Goal: Task Accomplishment & Management: Use online tool/utility

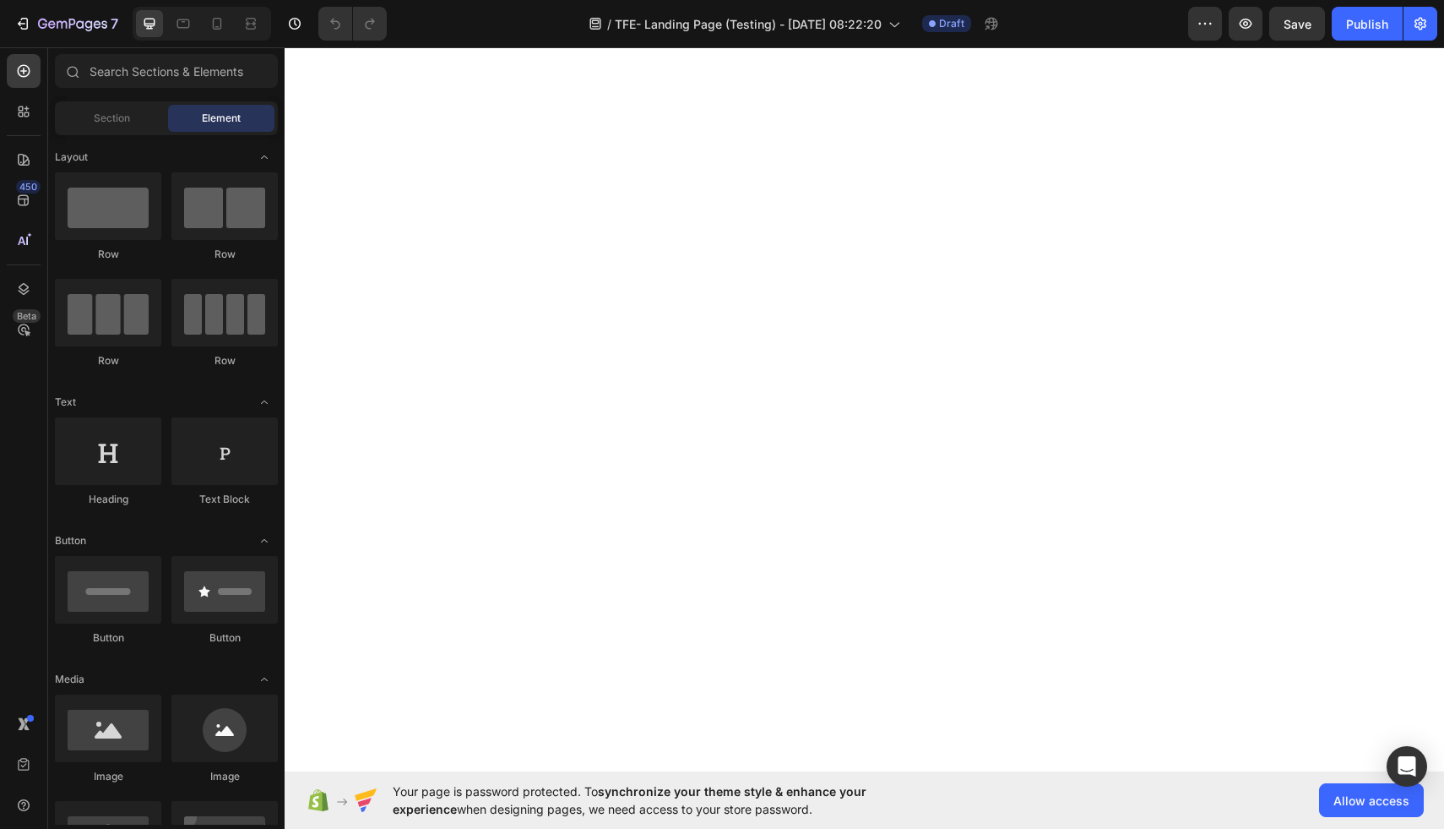
select select "35 to 36"
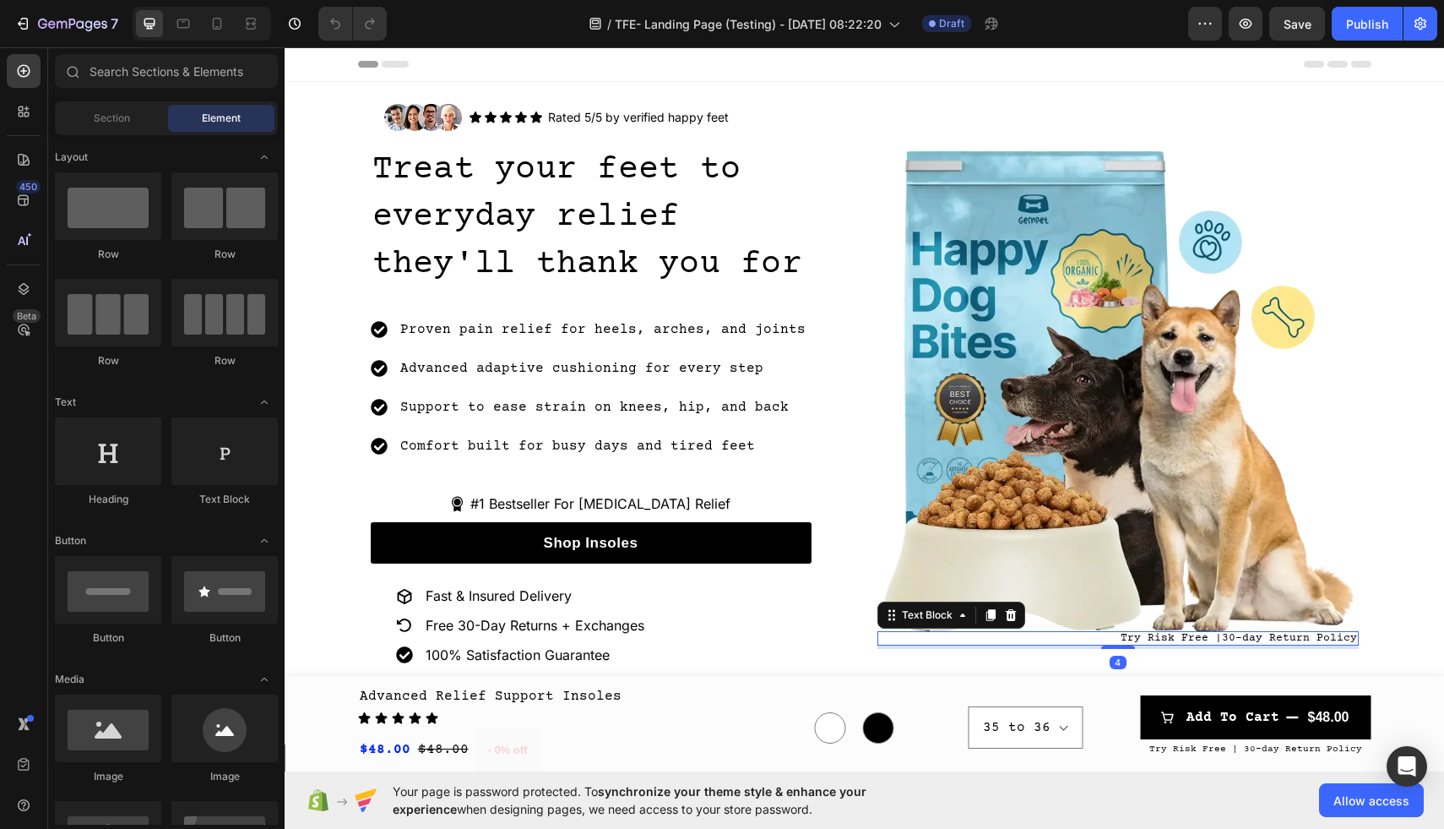
click at [1144, 635] on p "Try Risk Free |30-day Return Policy" at bounding box center [1239, 638] width 236 height 11
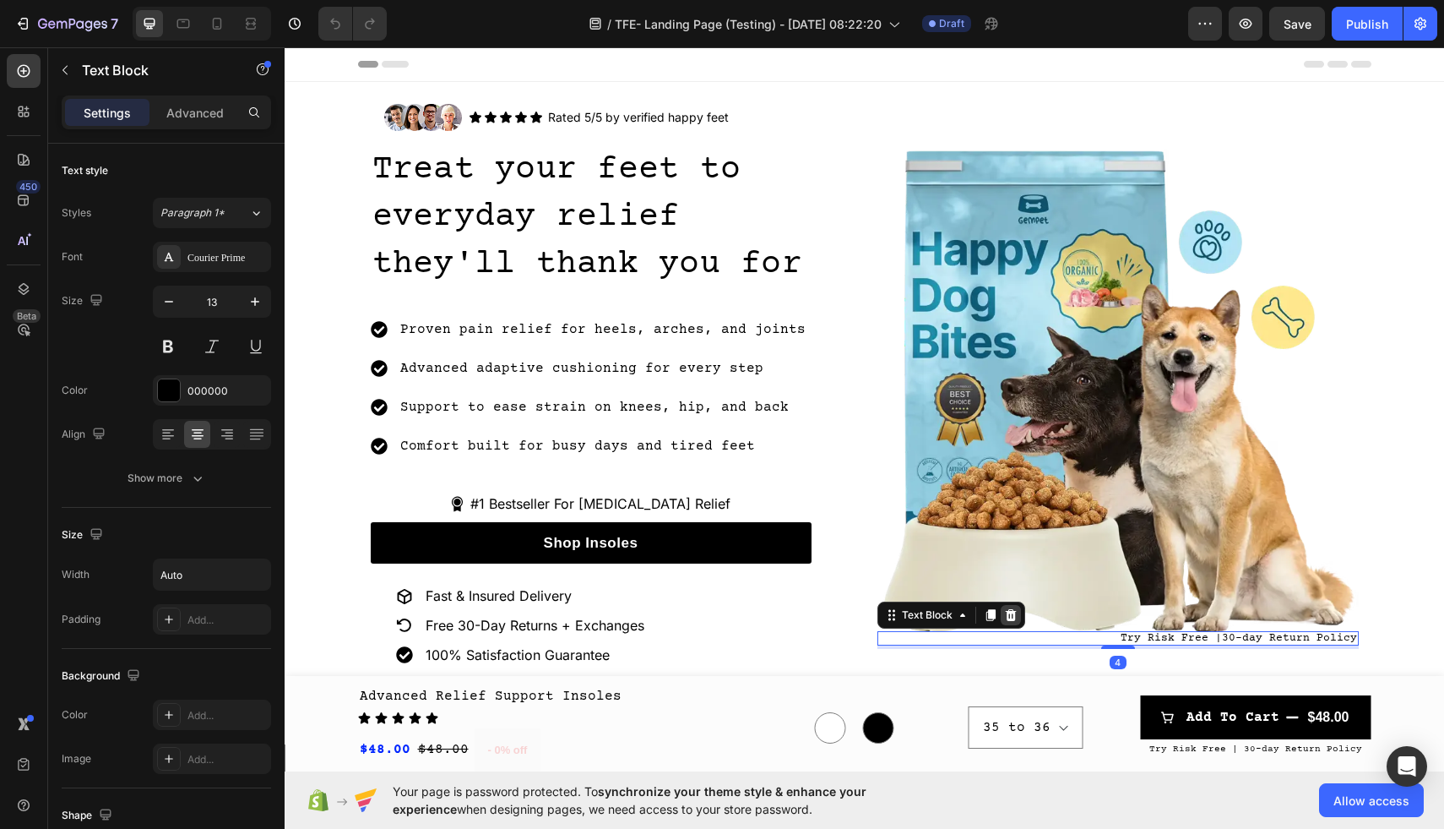
click at [1008, 613] on icon at bounding box center [1011, 615] width 14 height 14
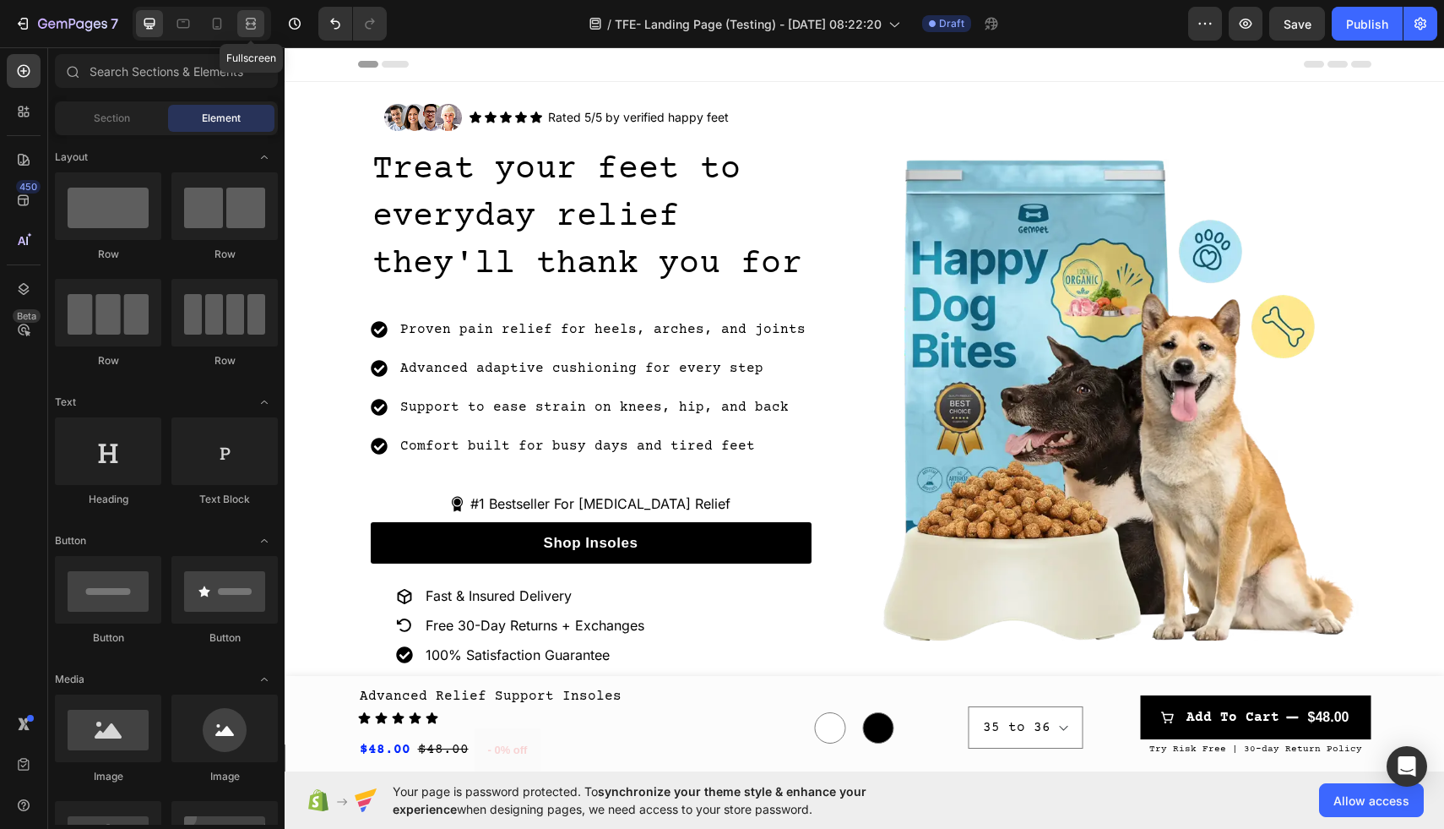
click at [263, 20] on div at bounding box center [250, 23] width 27 height 27
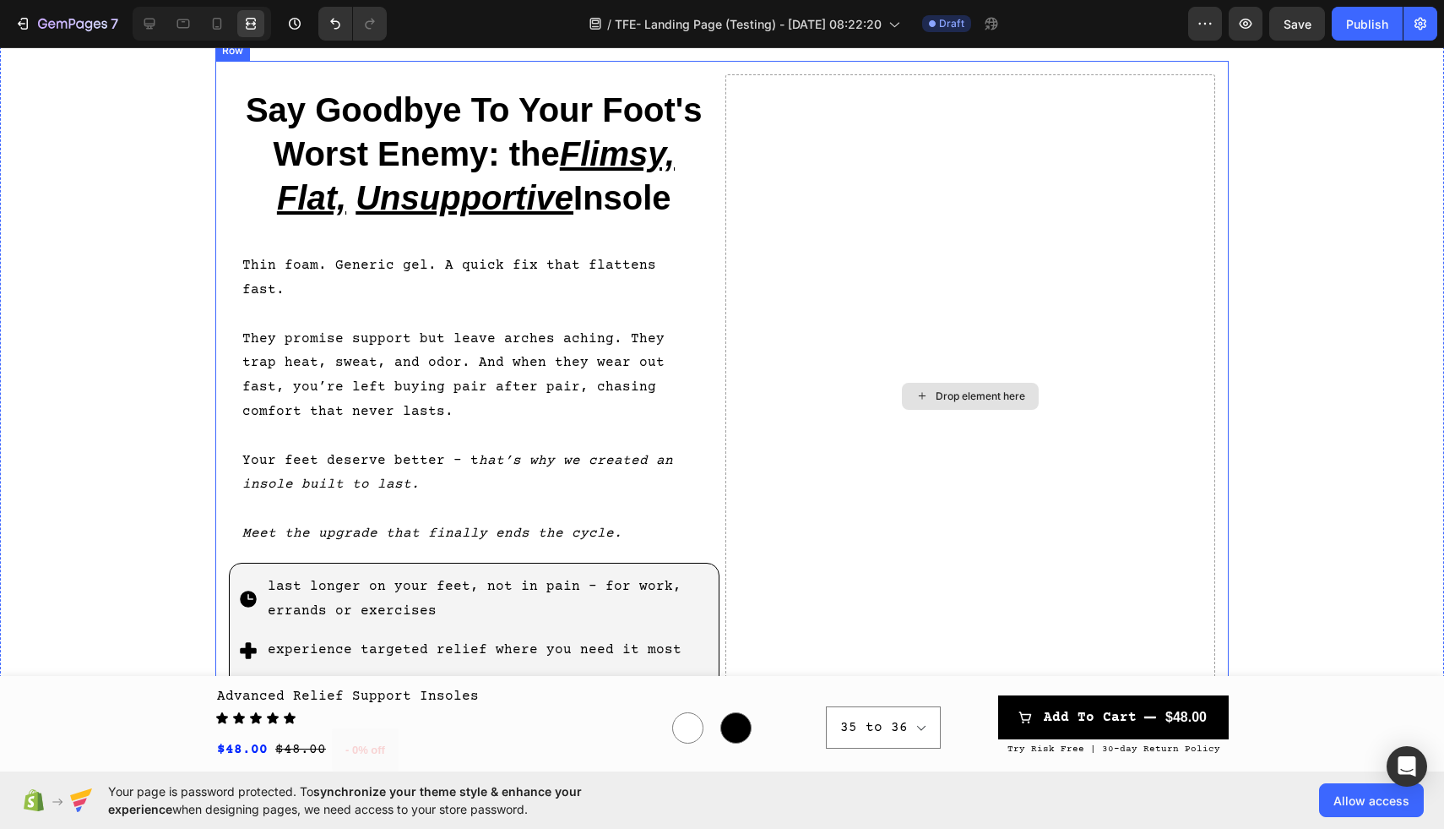
scroll to position [829, 0]
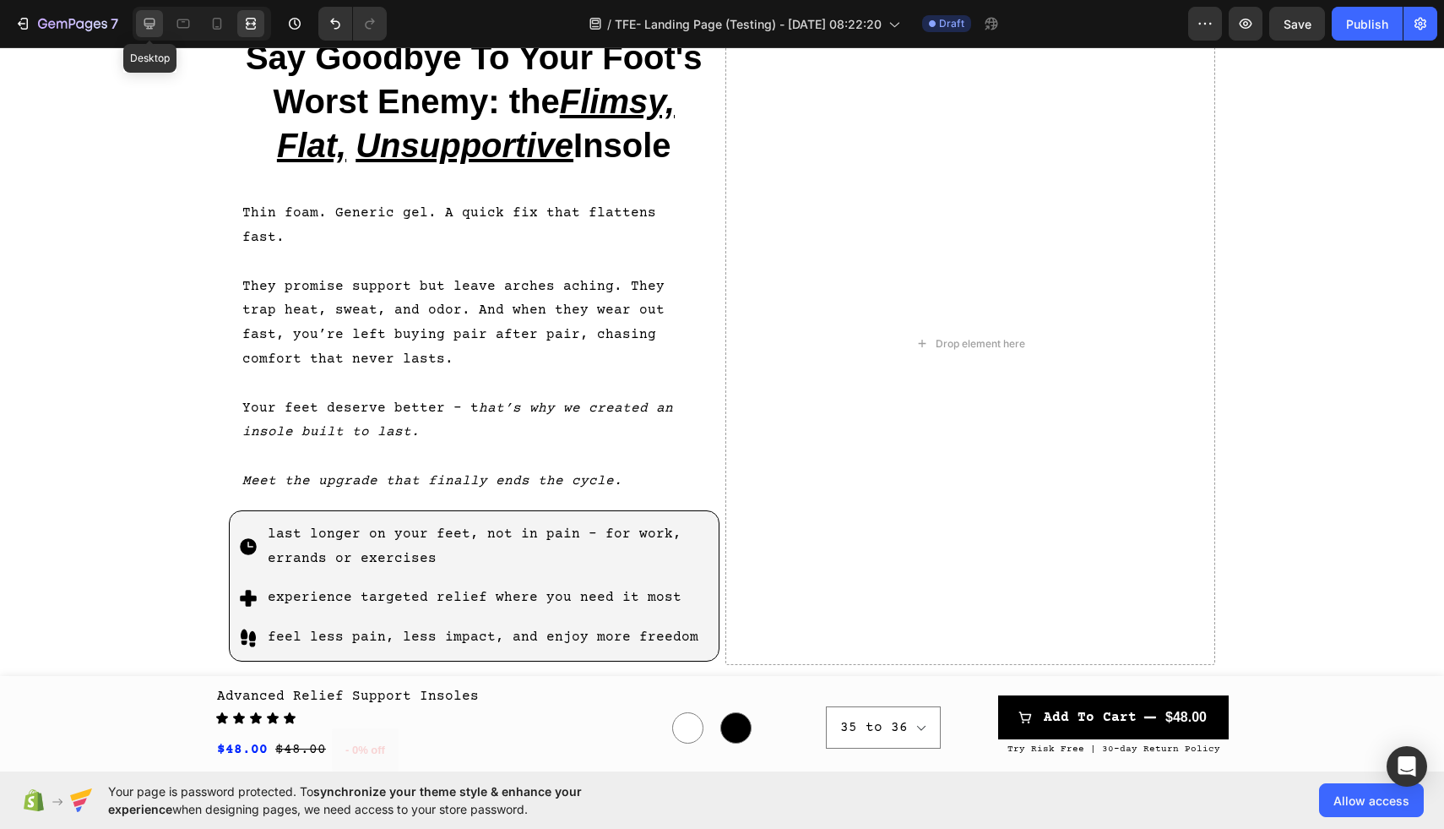
click at [149, 23] on icon at bounding box center [149, 23] width 17 height 17
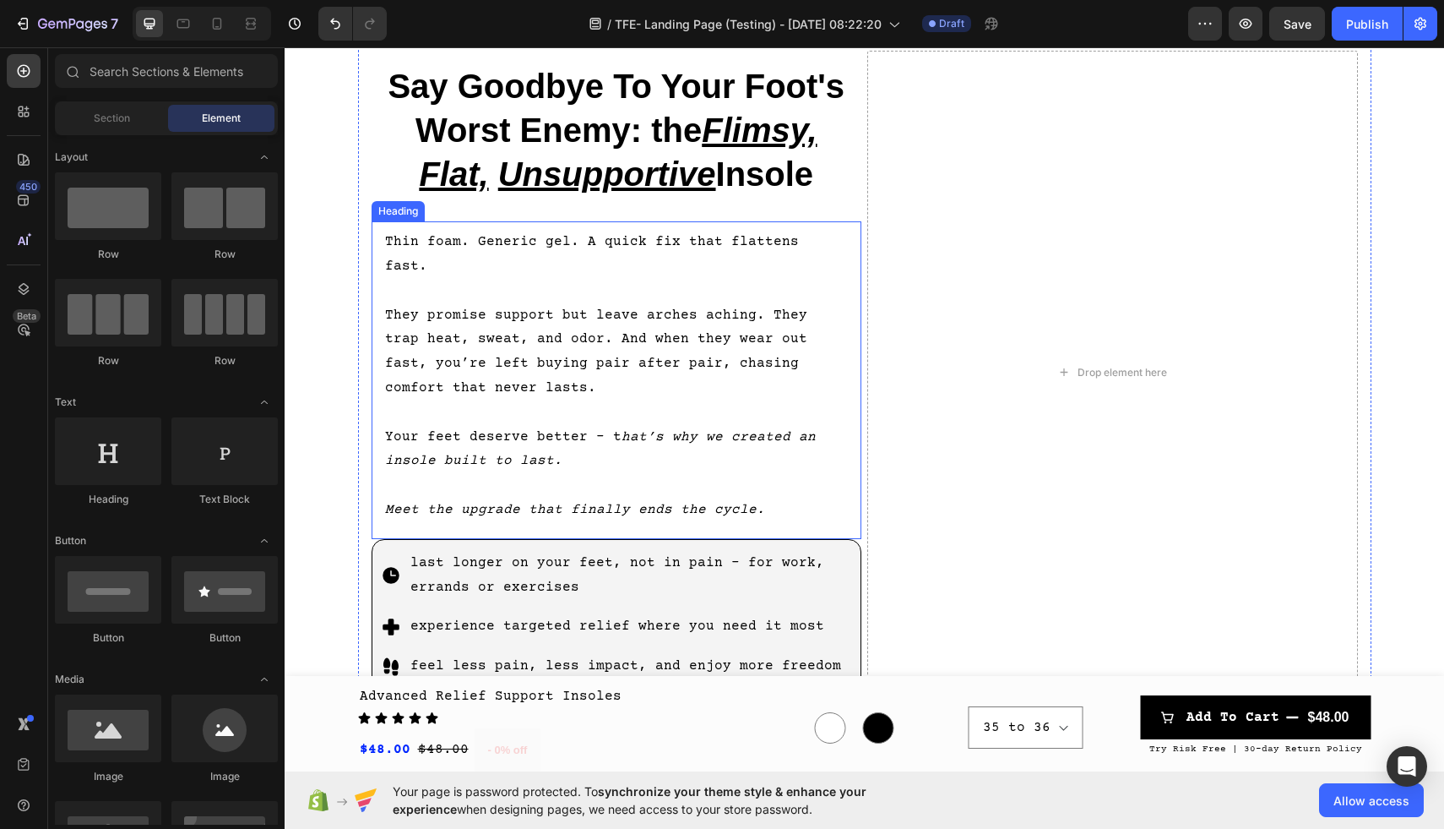
scroll to position [798, 0]
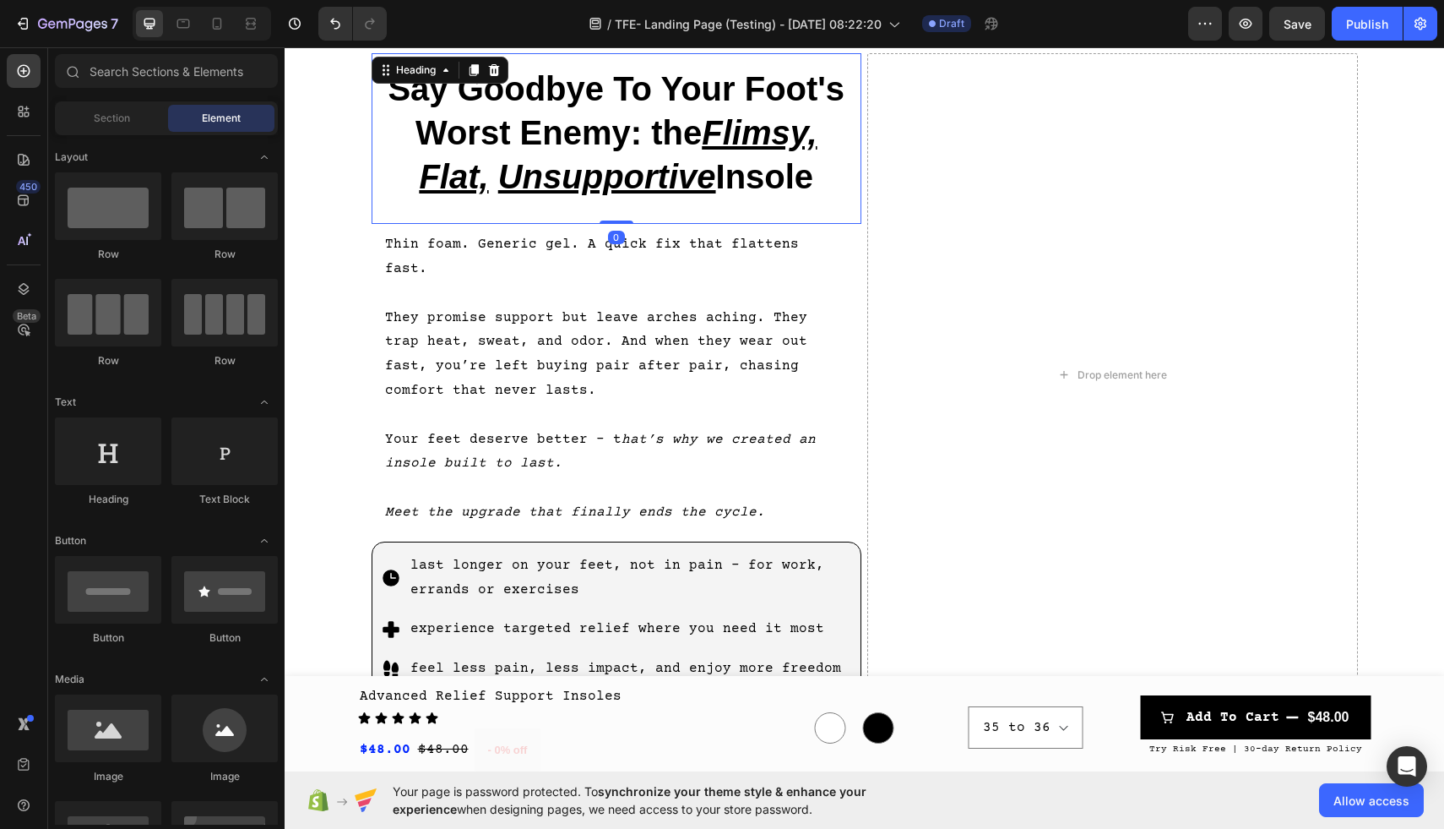
click at [639, 153] on h2 "Say Goodbye To Your Foot's Worst Enemy: the Flimsy, Flat, Unsupportive Insole" at bounding box center [617, 138] width 491 height 171
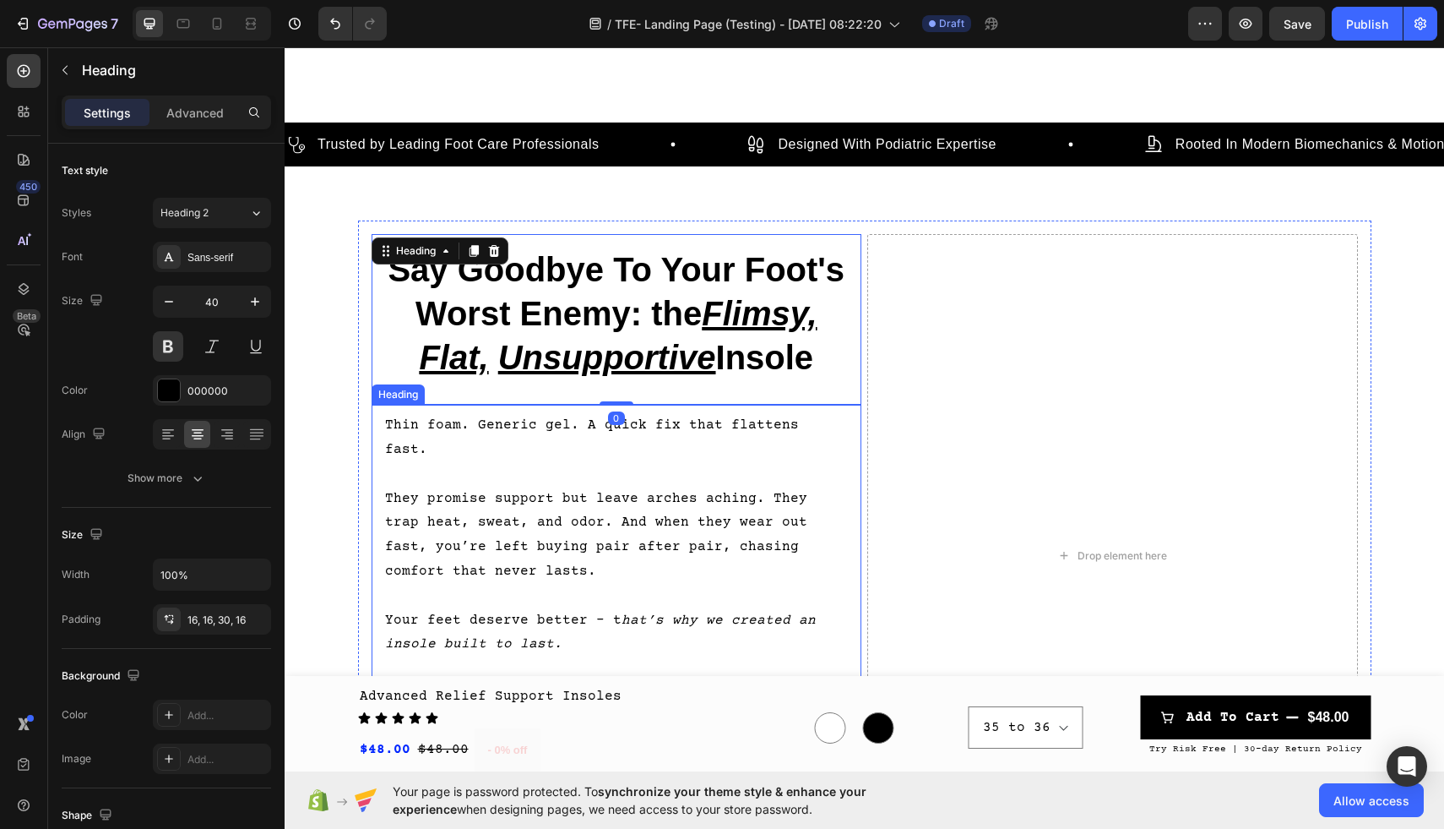
scroll to position [529, 0]
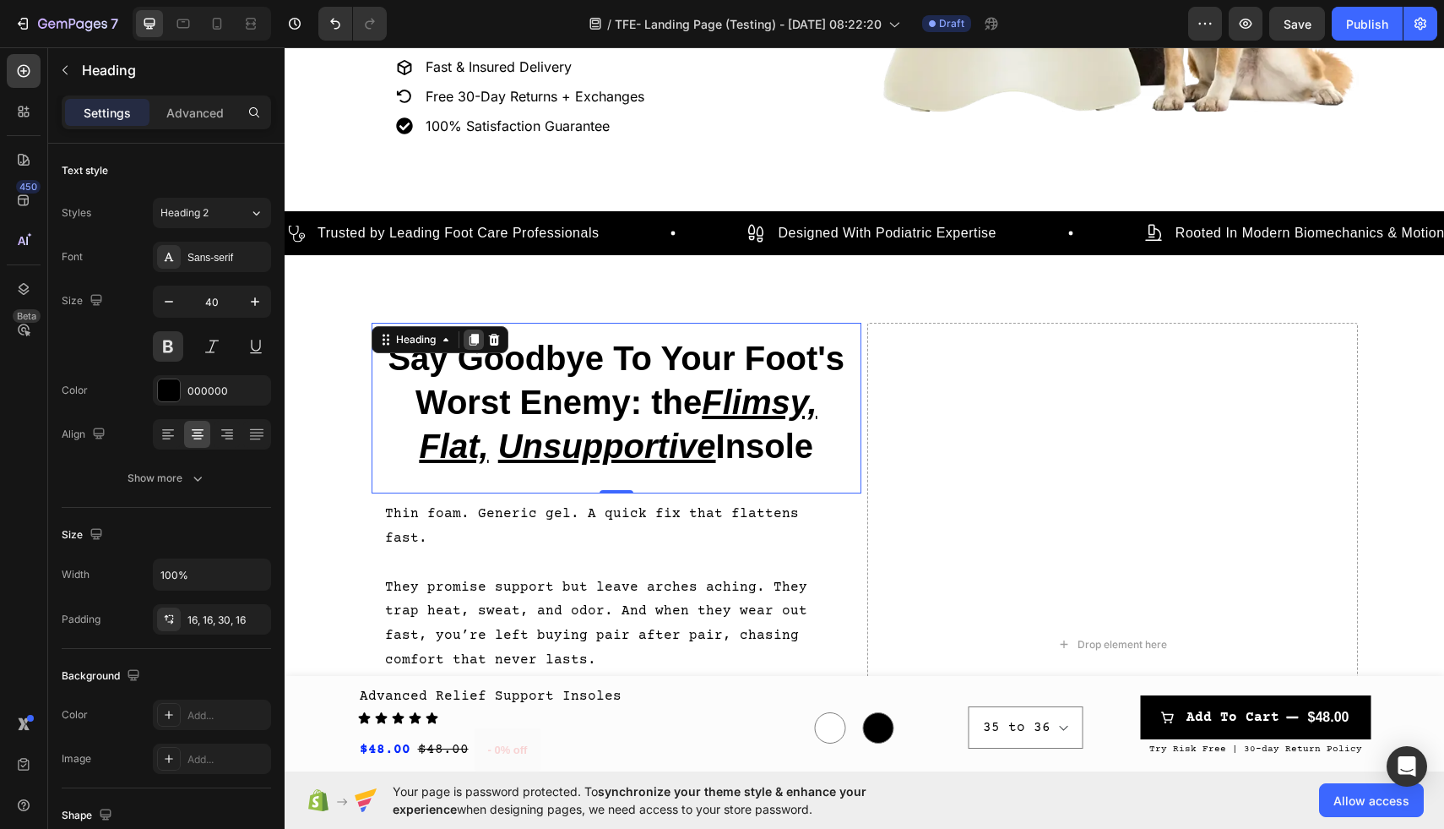
click at [473, 340] on icon at bounding box center [473, 340] width 9 height 12
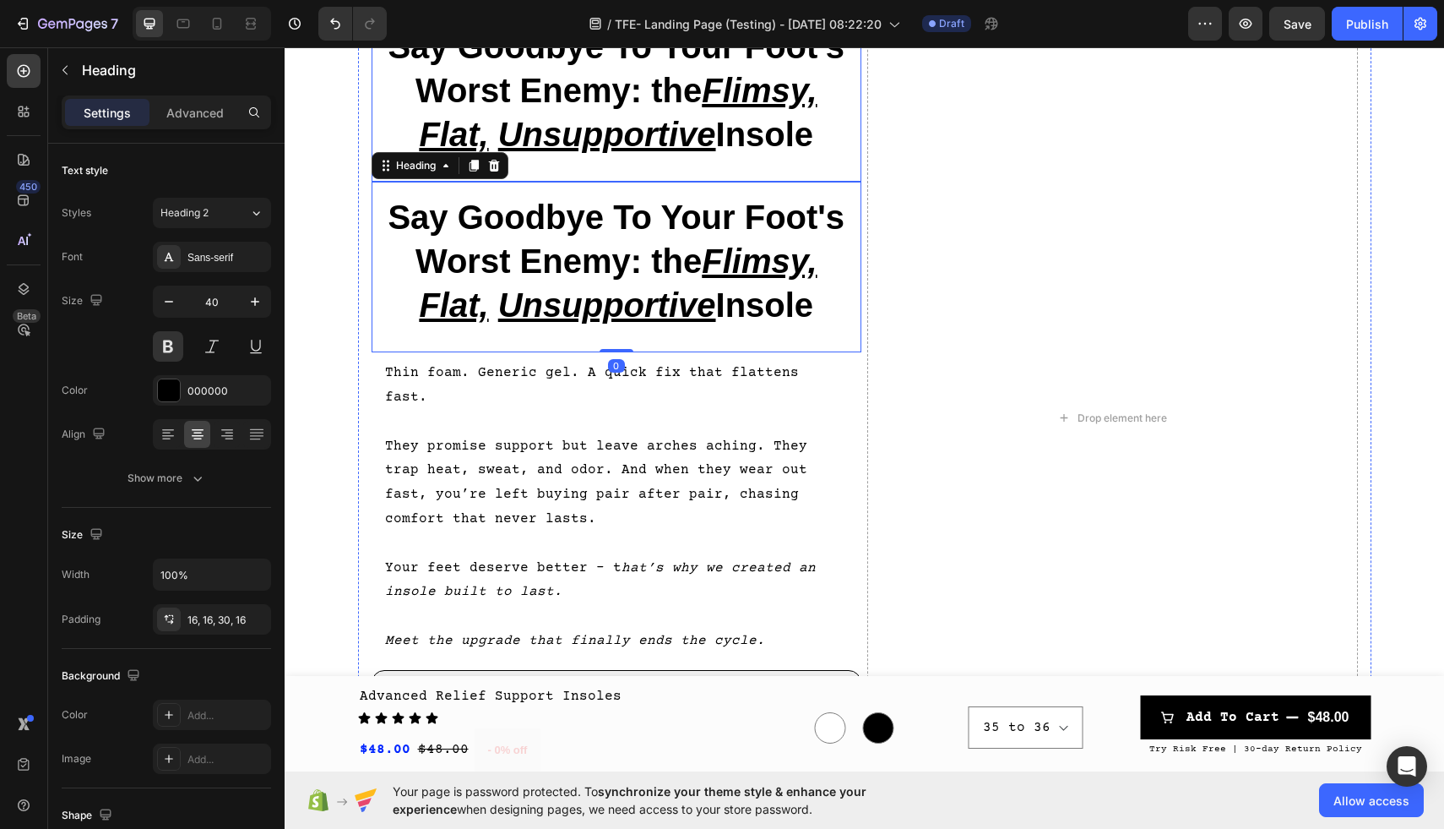
scroll to position [786, 0]
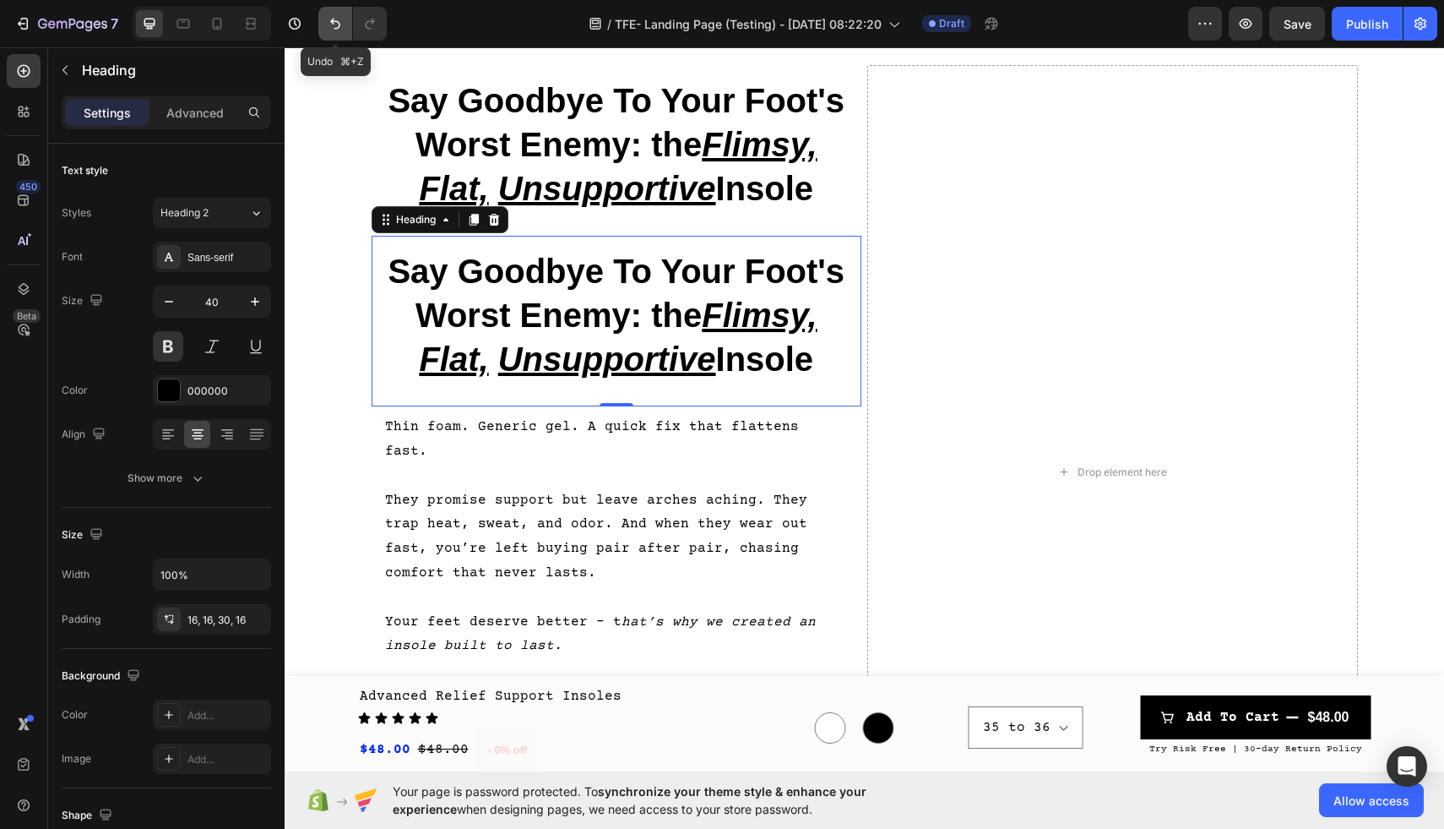
click at [334, 20] on icon "Undo/Redo" at bounding box center [335, 23] width 17 height 17
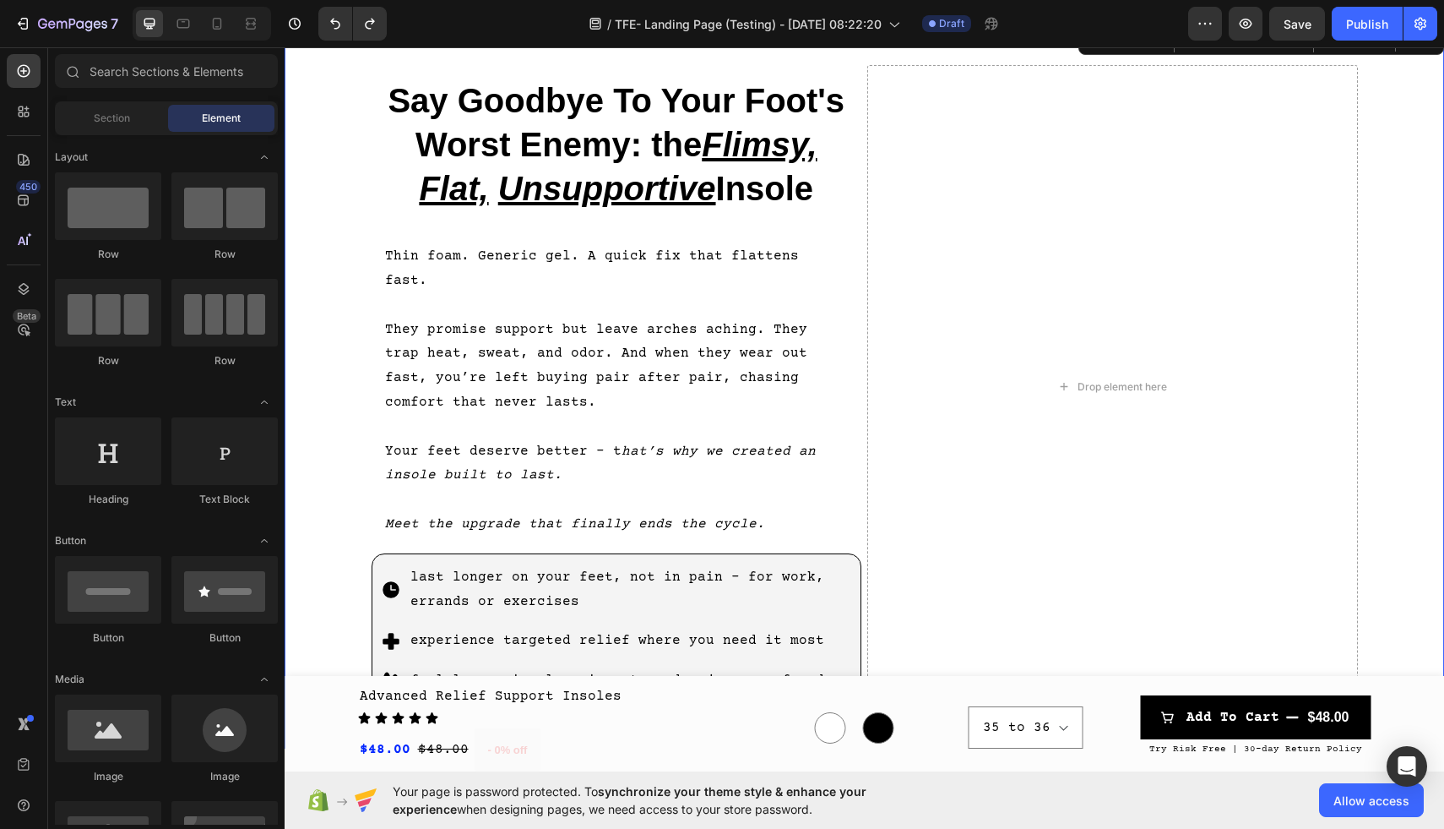
click at [344, 122] on div "Say Goodbye To Your Foot's Worst Enemy: the Flimsy, Flat, Unsupportive Insole H…" at bounding box center [865, 387] width 1160 height 670
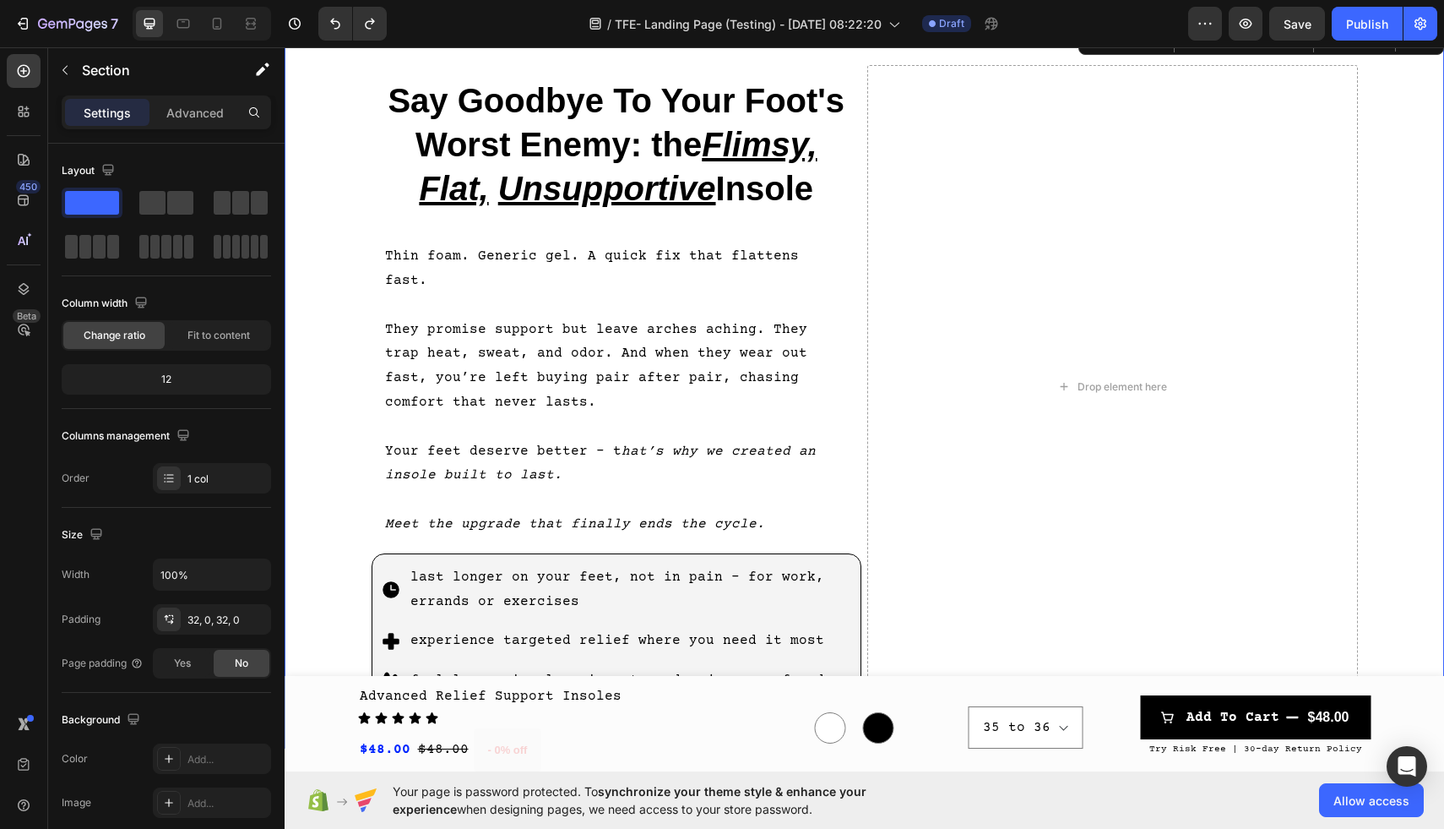
click at [401, 115] on h2 "Say Goodbye To Your Foot's Worst Enemy: the Flimsy, Flat, Unsupportive Insole" at bounding box center [617, 150] width 491 height 171
click at [356, 125] on div "Say Goodbye To Your Foot's Worst Enemy: the Flimsy, Flat, Unsupportive Insole H…" at bounding box center [865, 387] width 1160 height 670
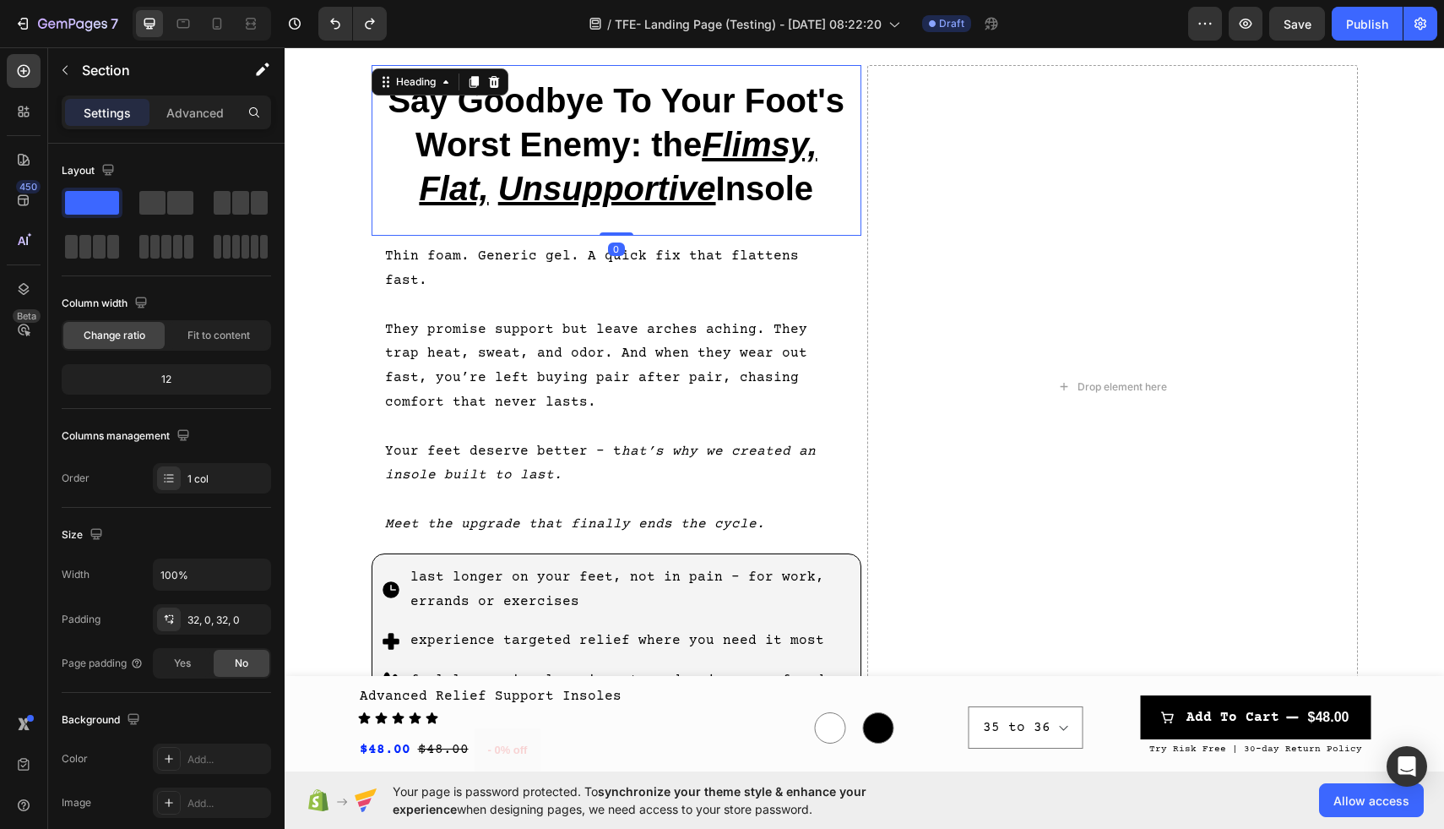
click at [414, 123] on h2 "Say Goodbye To Your Foot's Worst Enemy: the Flimsy, Flat, Unsupportive Insole" at bounding box center [617, 150] width 491 height 171
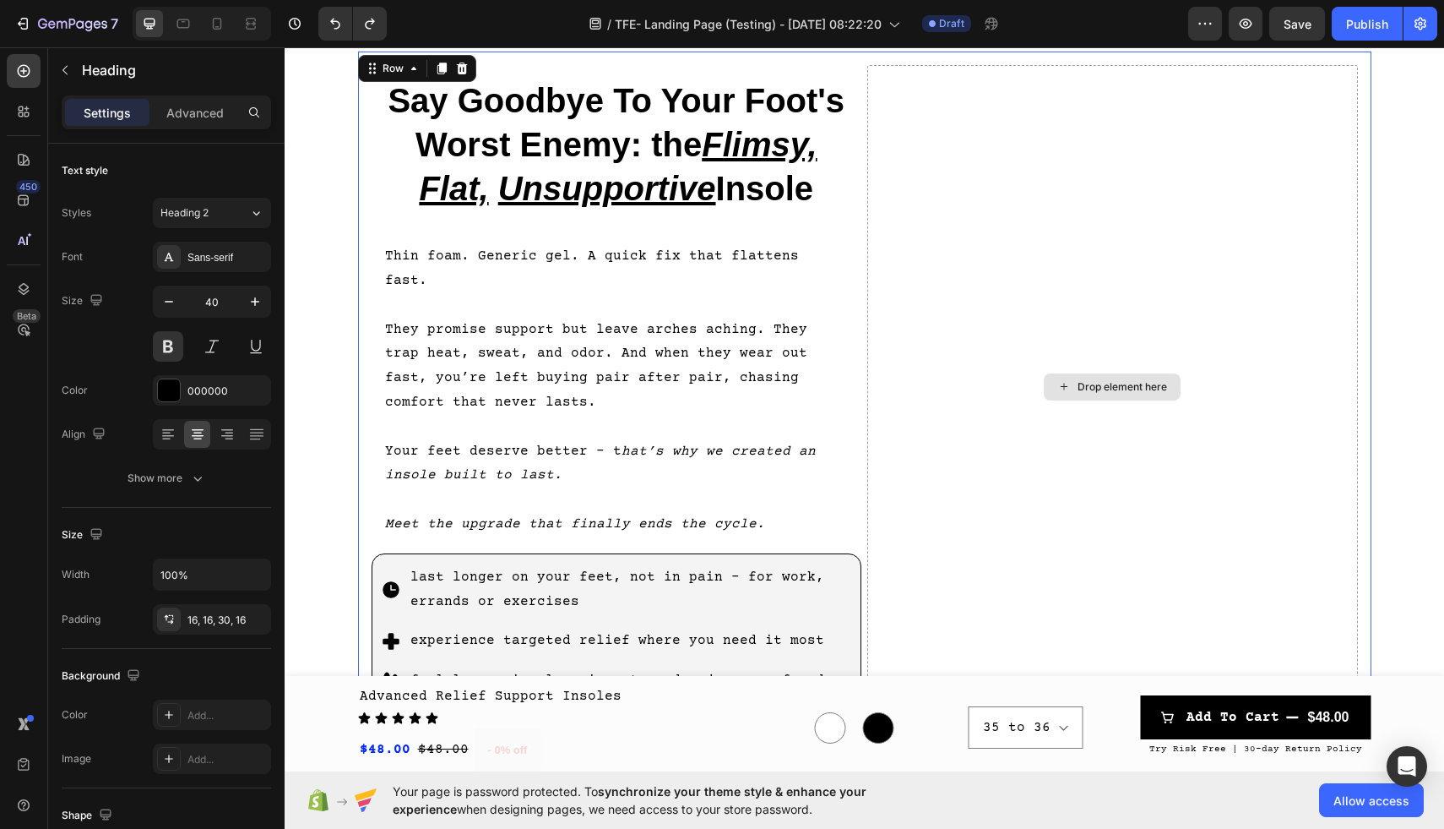
click at [943, 109] on div "Drop element here" at bounding box center [1112, 386] width 491 height 643
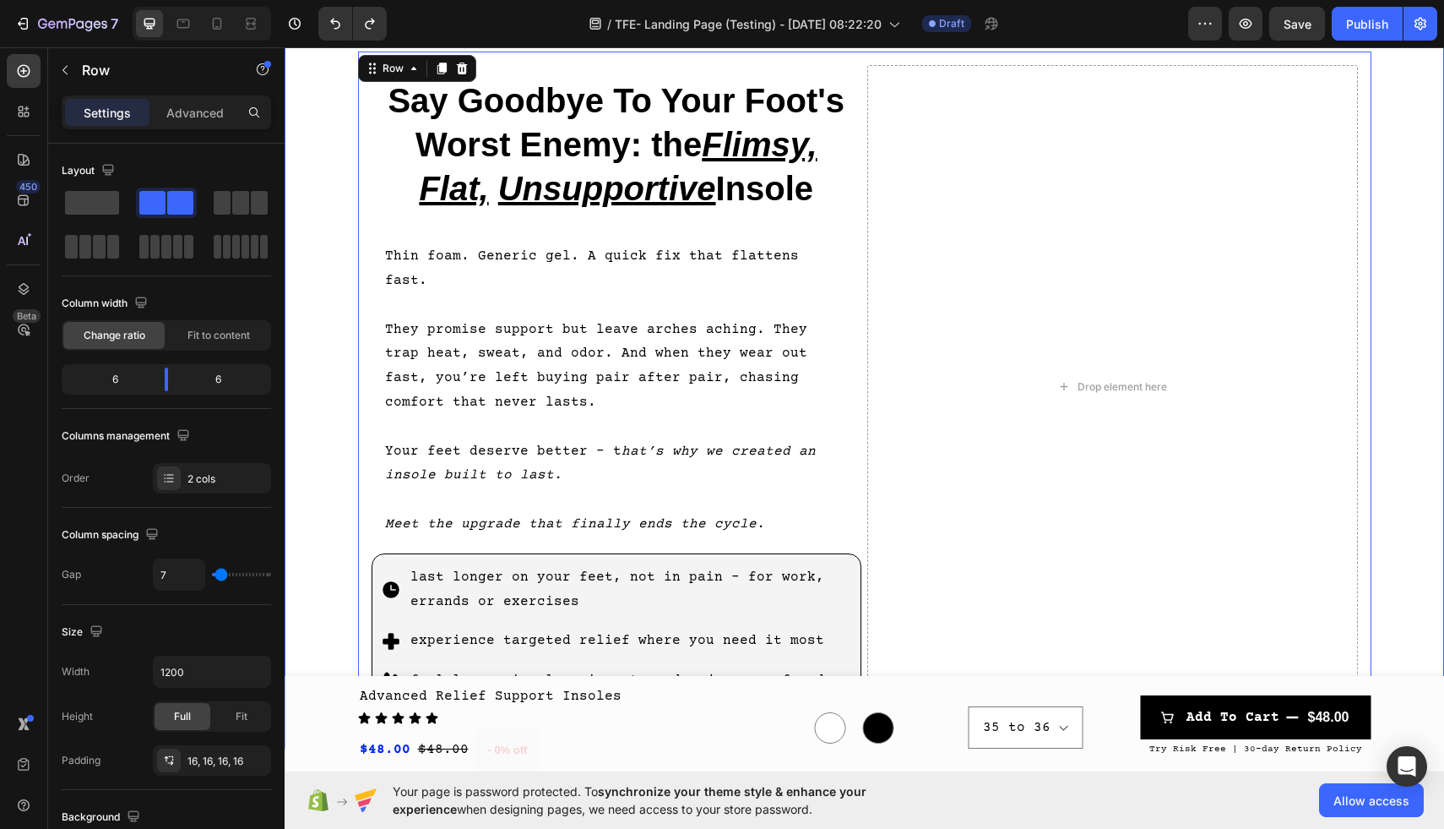
click at [1404, 117] on div "Say Goodbye To Your Foot's Worst Enemy: the Flimsy, Flat, Unsupportive Insole H…" at bounding box center [865, 387] width 1160 height 670
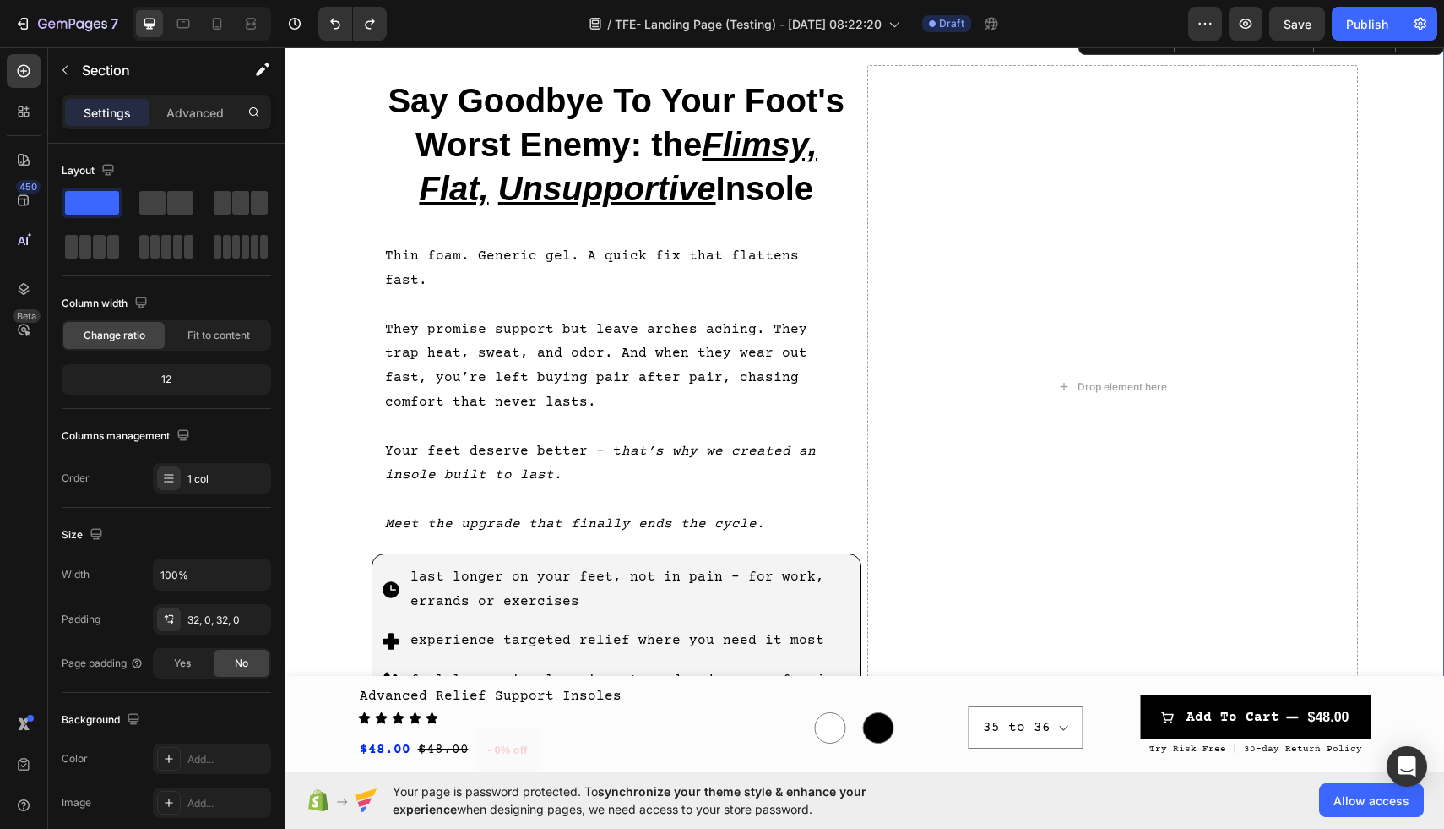
click at [353, 124] on div "Say Goodbye To Your Foot's Worst Enemy: the Flimsy, Flat, Unsupportive Insole H…" at bounding box center [865, 387] width 1160 height 670
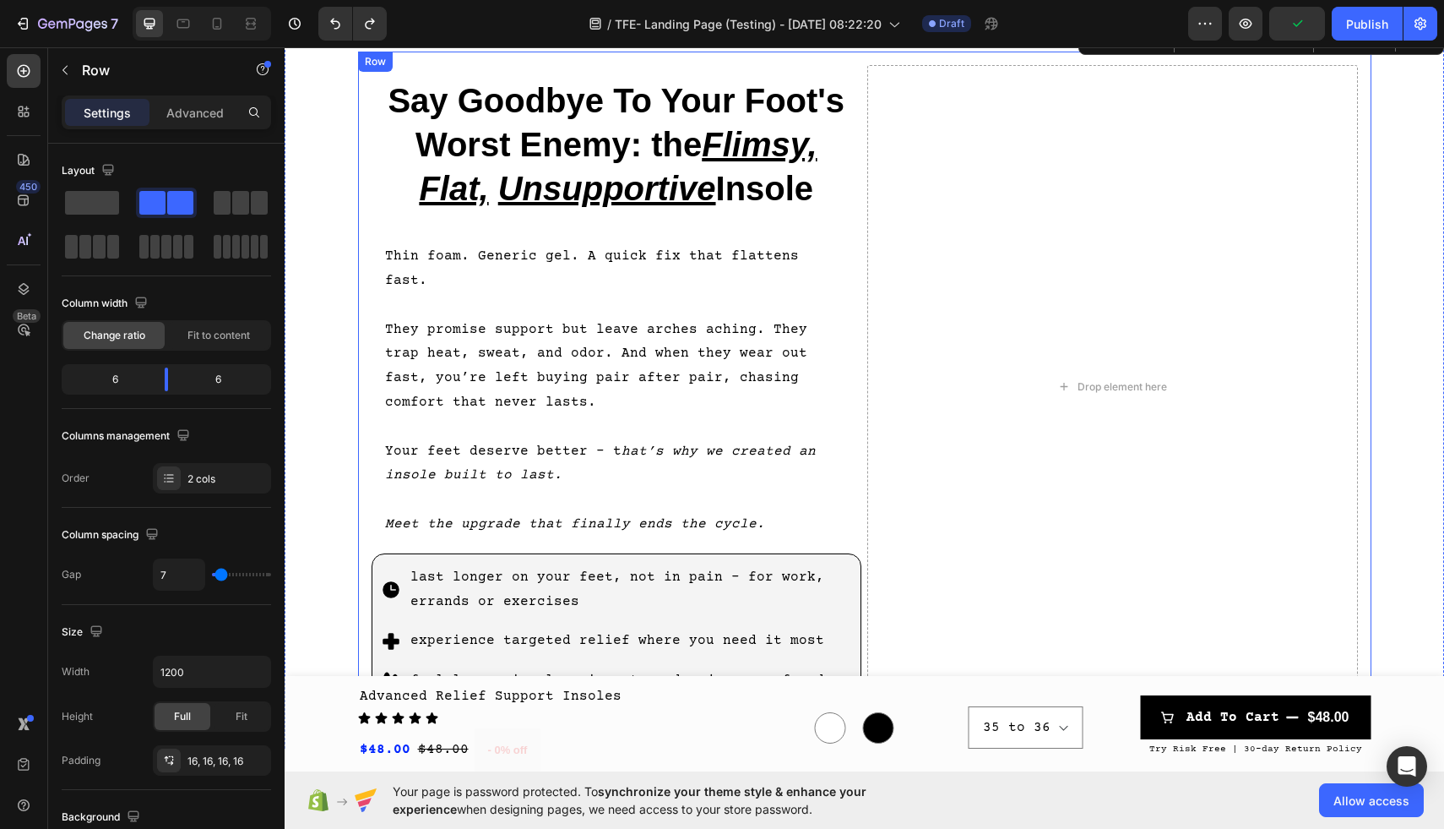
click at [367, 119] on div "Say Goodbye To Your Foot's Worst Enemy: the Flimsy, Flat, Unsupportive Insole H…" at bounding box center [865, 387] width 1014 height 670
click at [437, 68] on icon at bounding box center [441, 68] width 9 height 12
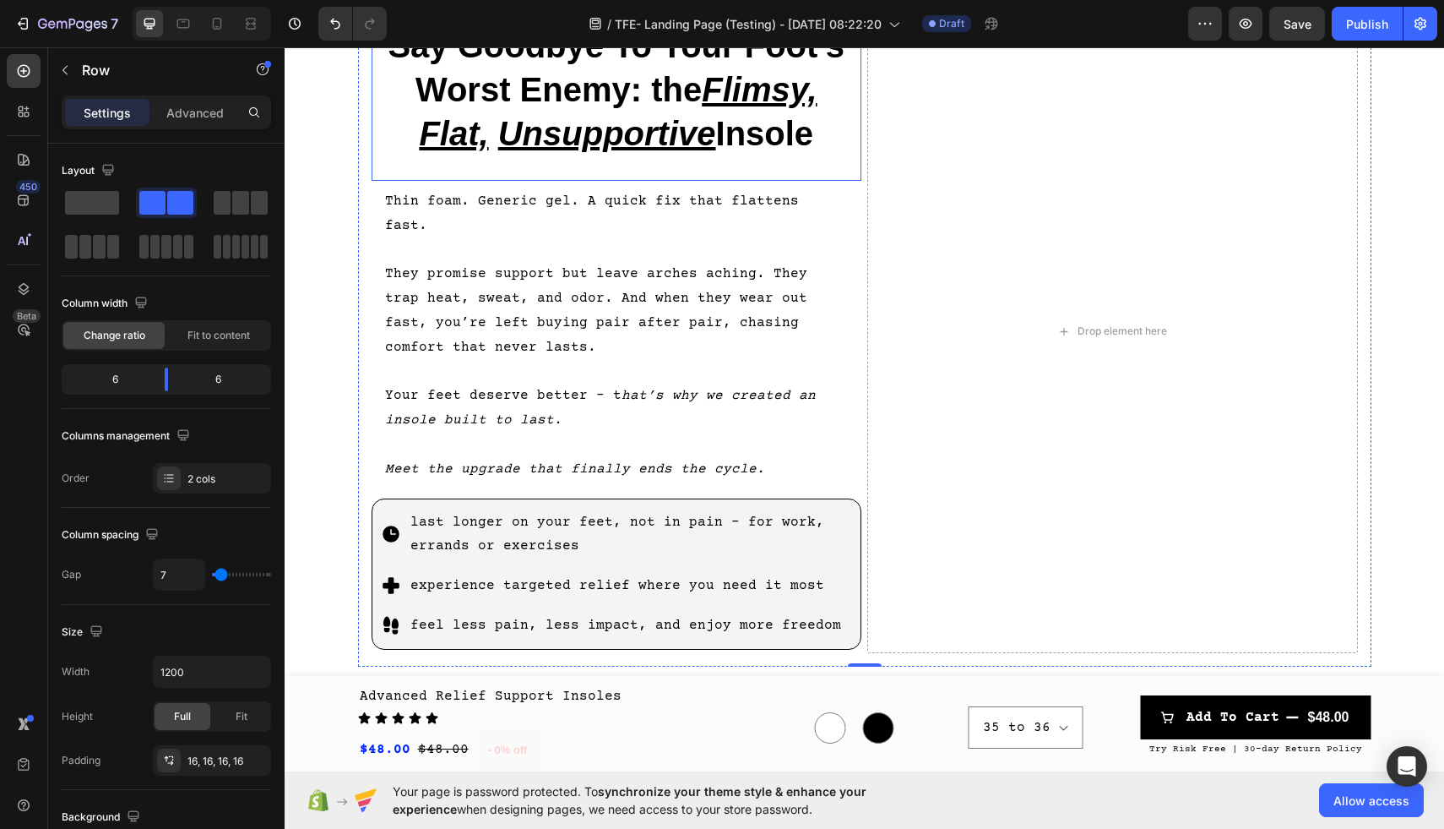
scroll to position [1853, 0]
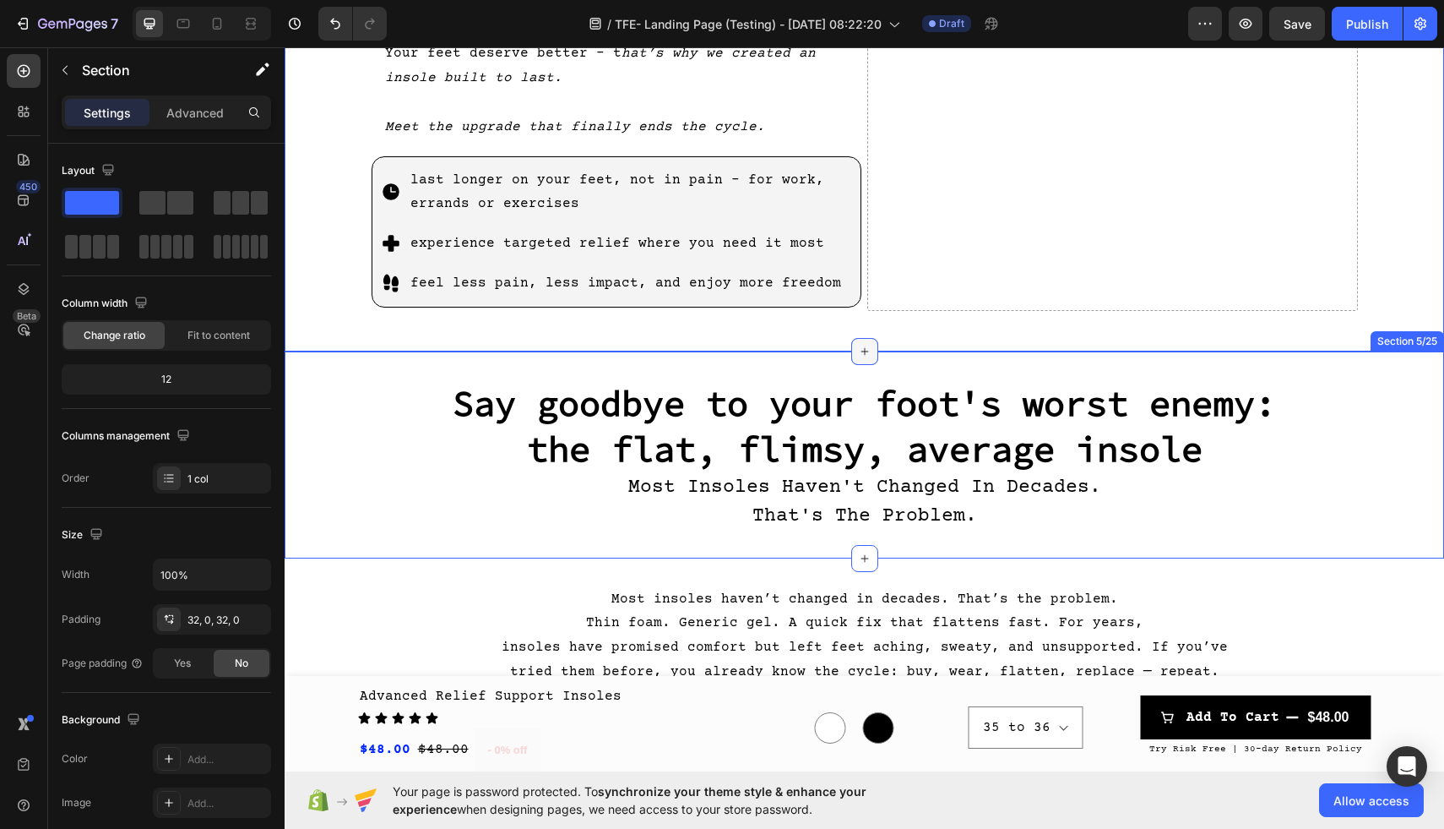
click at [866, 345] on icon at bounding box center [865, 352] width 14 height 14
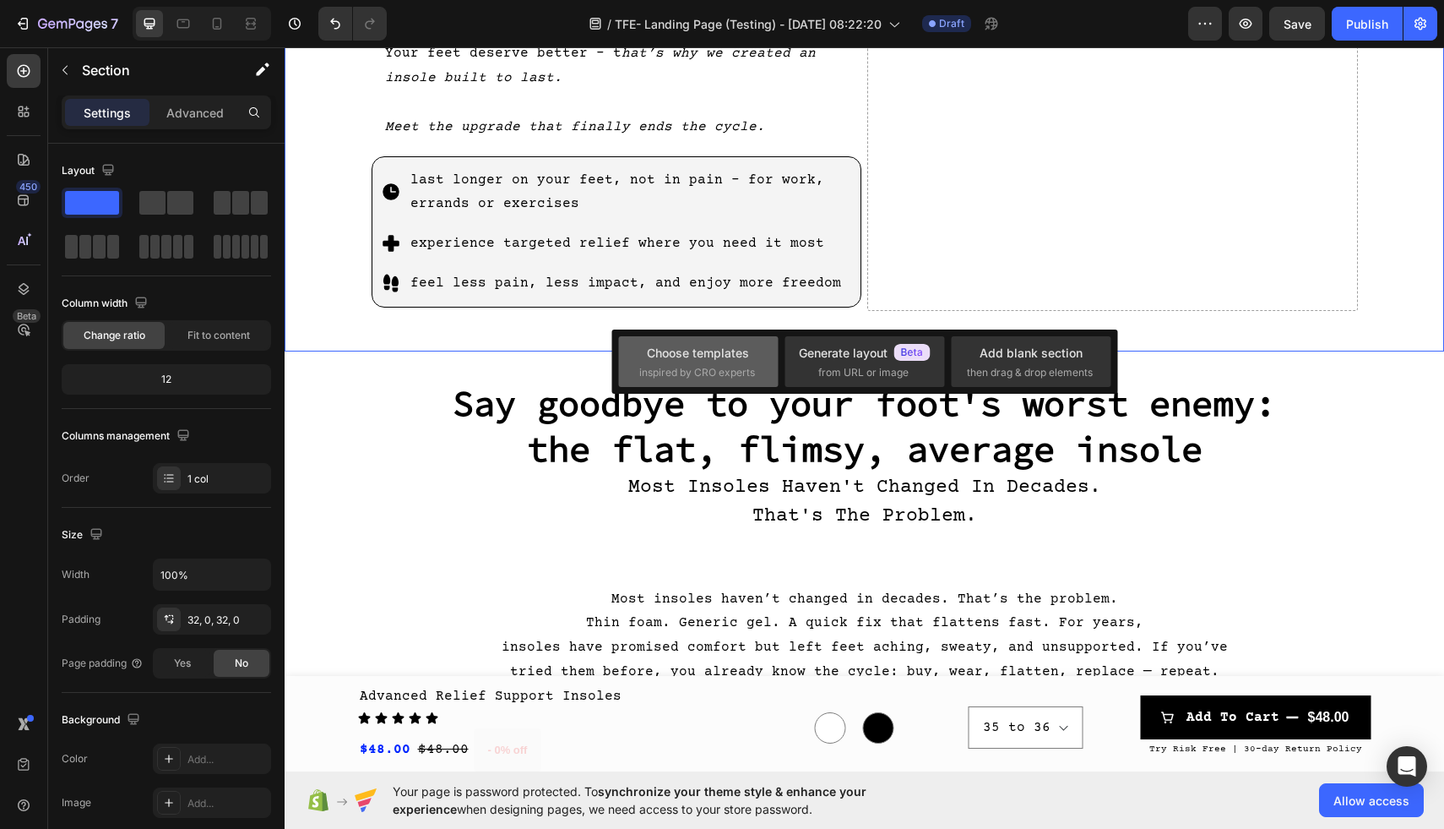
click at [706, 371] on span "inspired by CRO experts" at bounding box center [697, 372] width 116 height 15
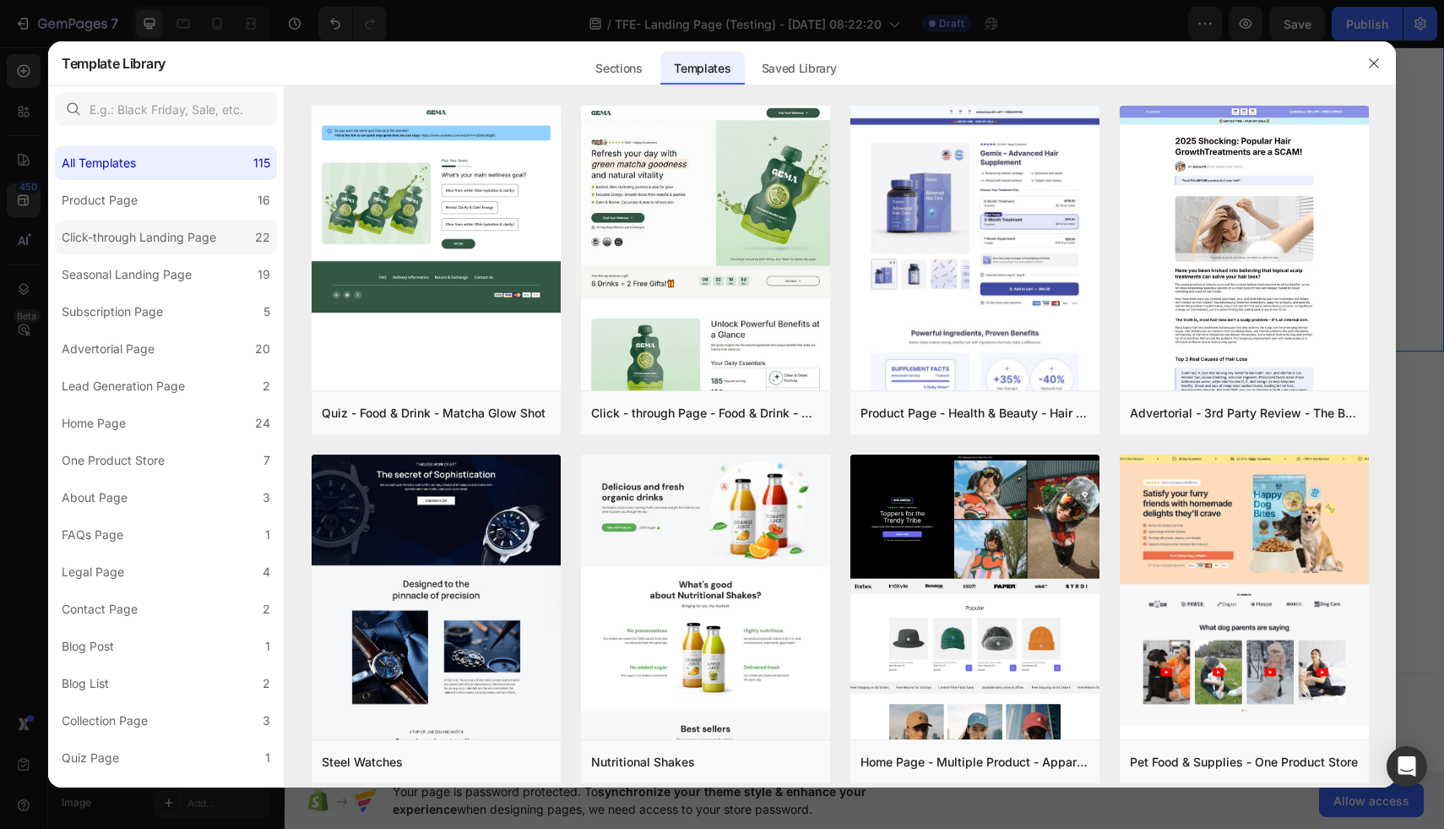
click at [169, 244] on div "Click-through Landing Page" at bounding box center [139, 237] width 155 height 20
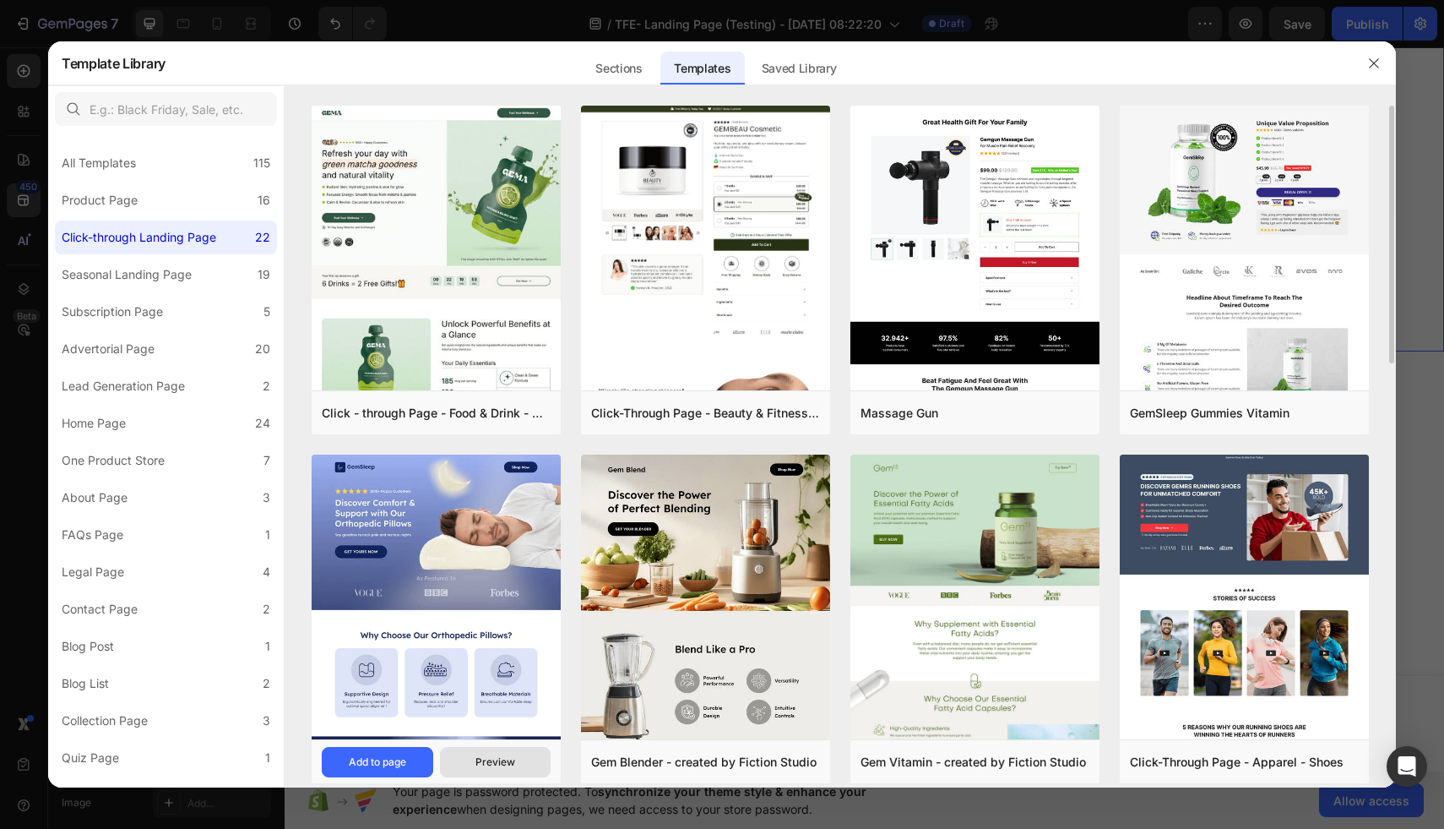
click at [498, 764] on div "Preview" at bounding box center [496, 761] width 40 height 15
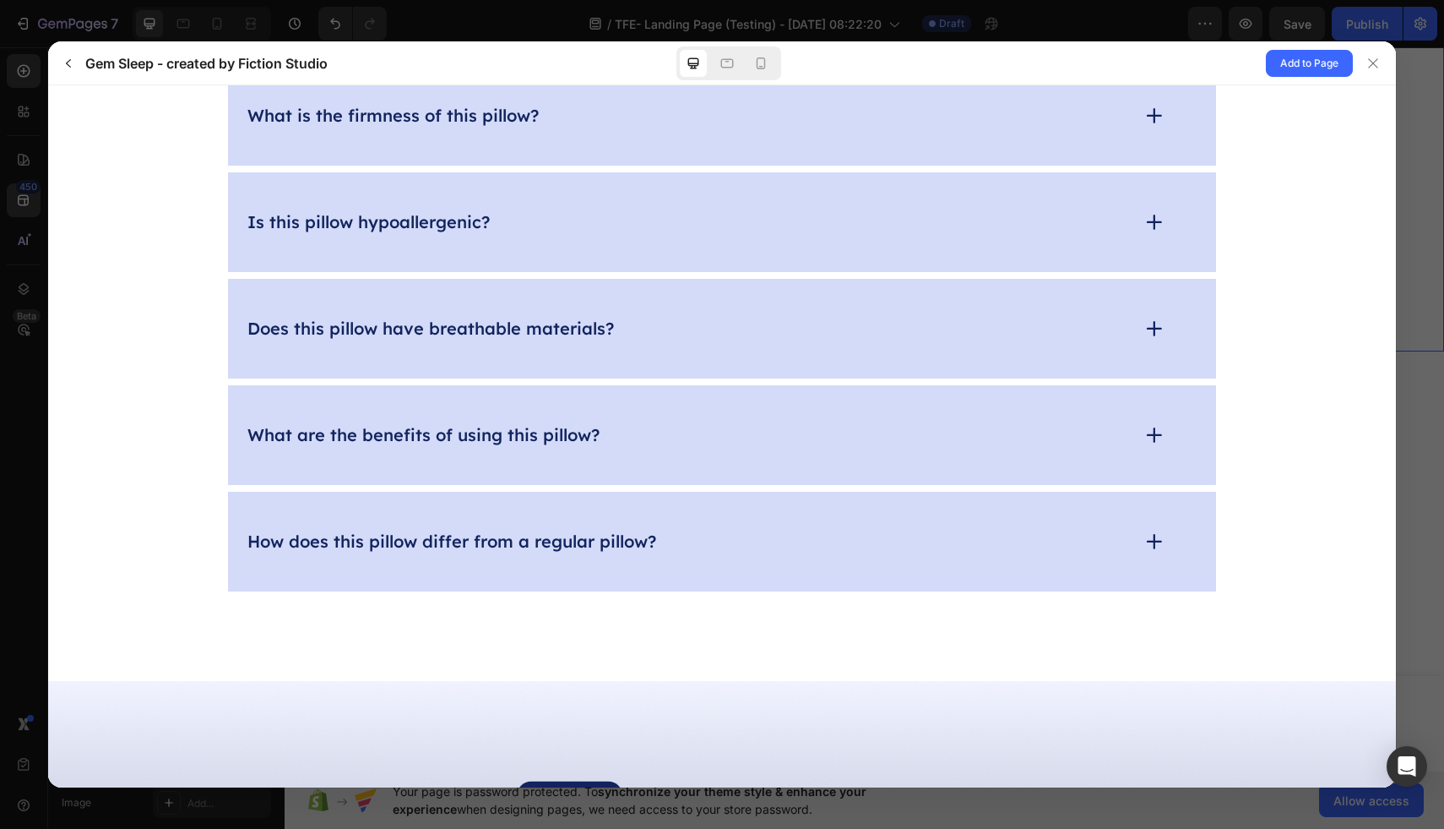
scroll to position [6183, 0]
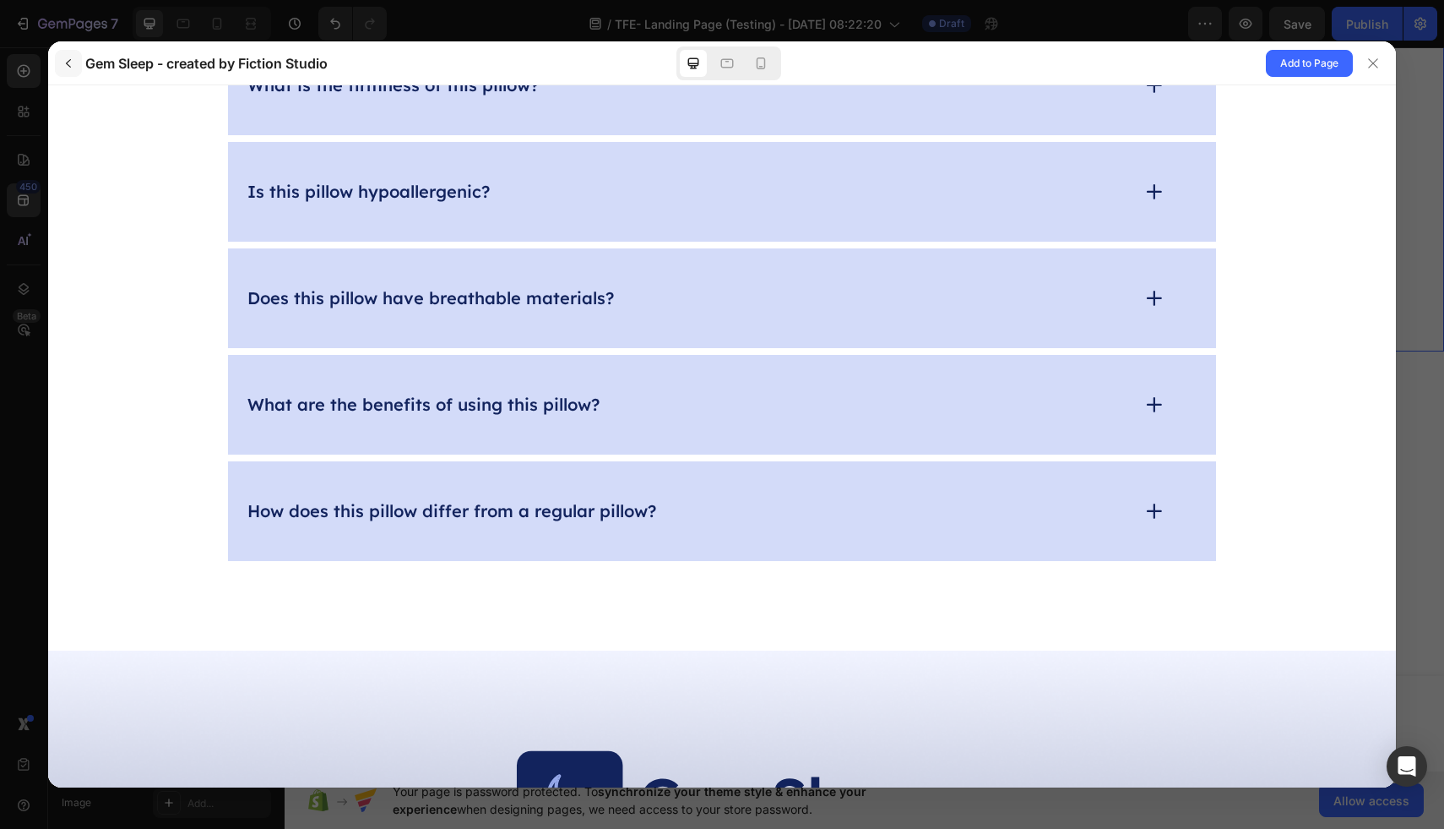
click at [62, 65] on icon "button" at bounding box center [69, 64] width 14 height 14
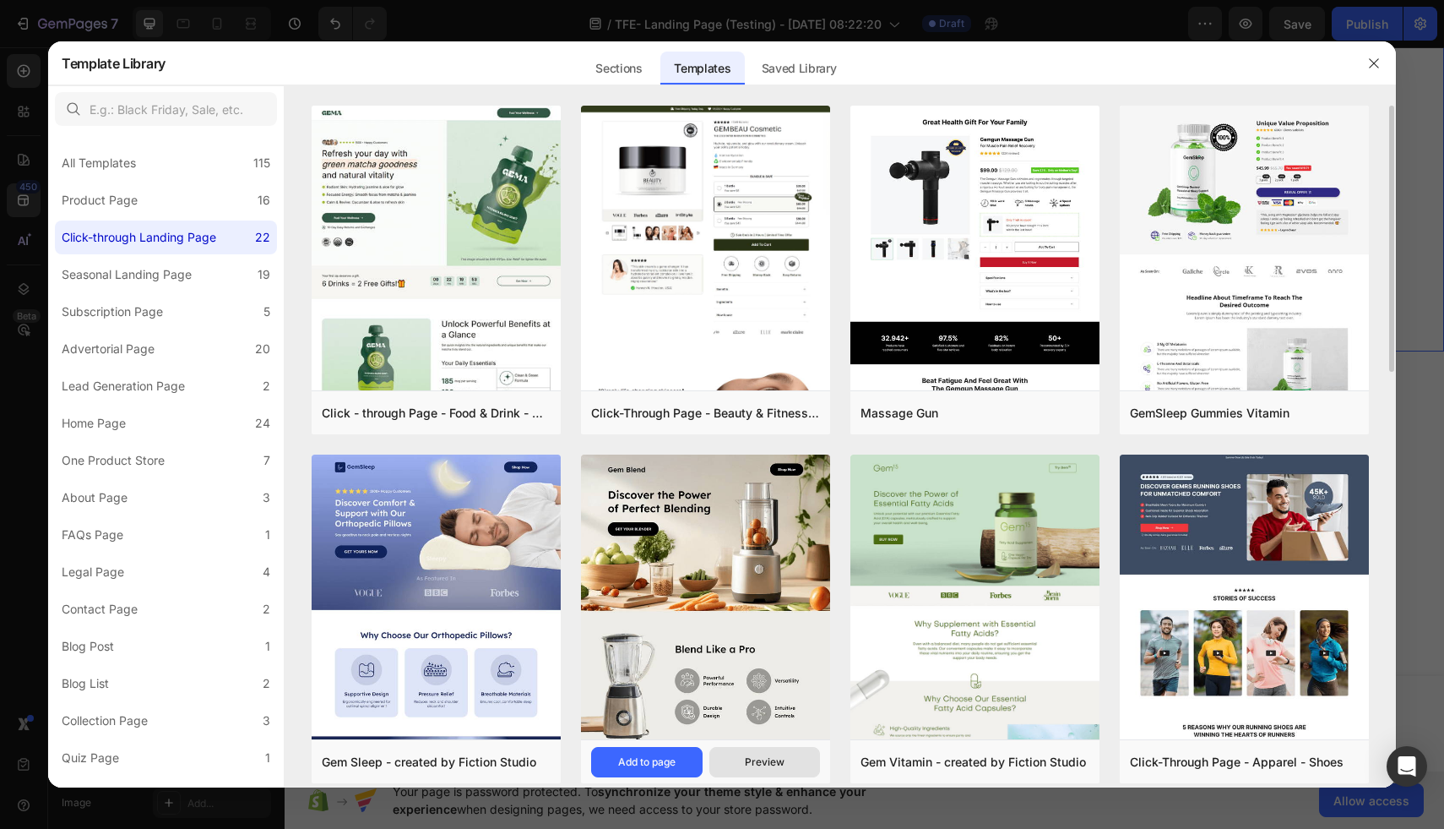
click at [777, 758] on div "Preview" at bounding box center [765, 761] width 40 height 15
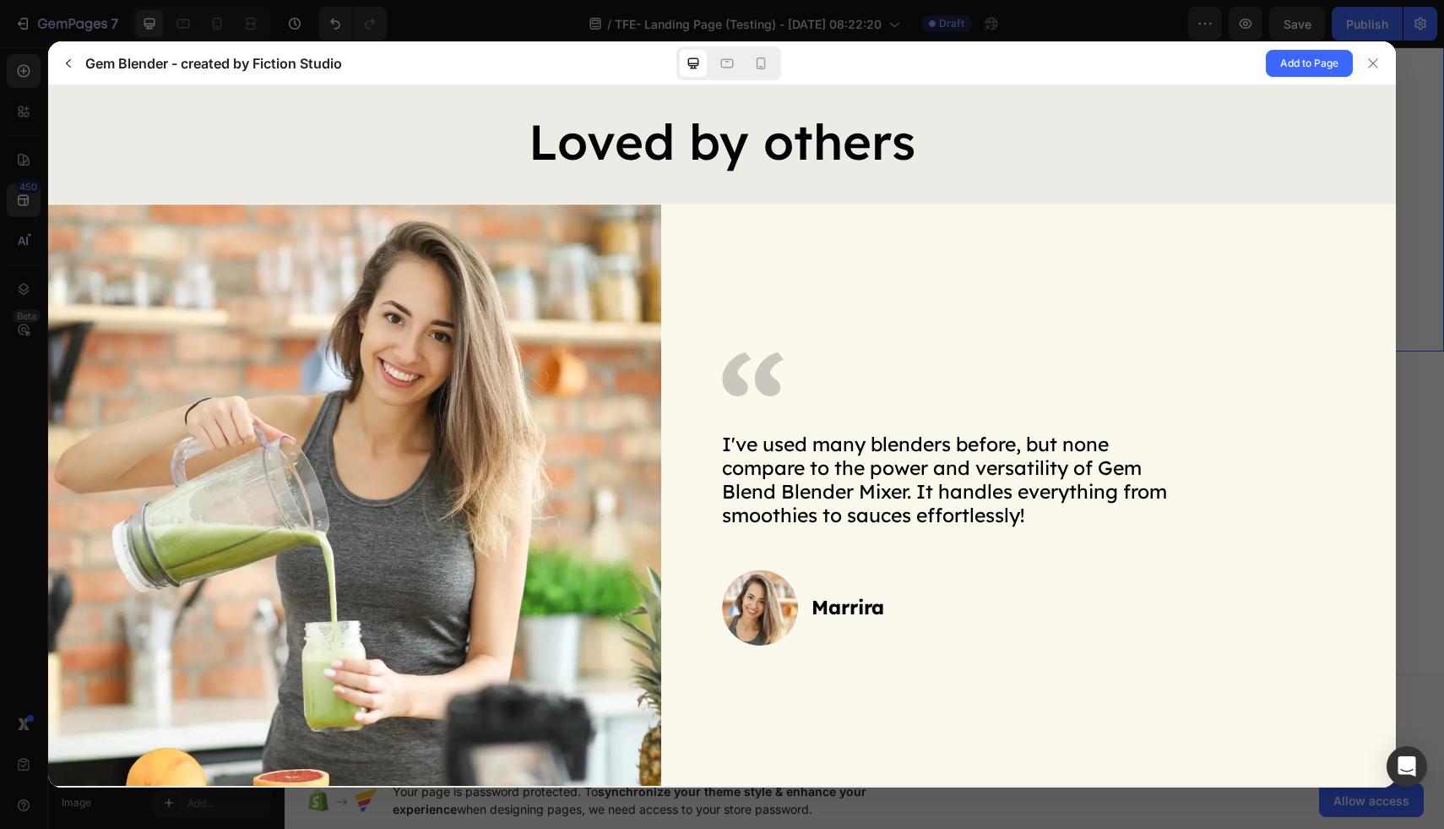
scroll to position [3872, 0]
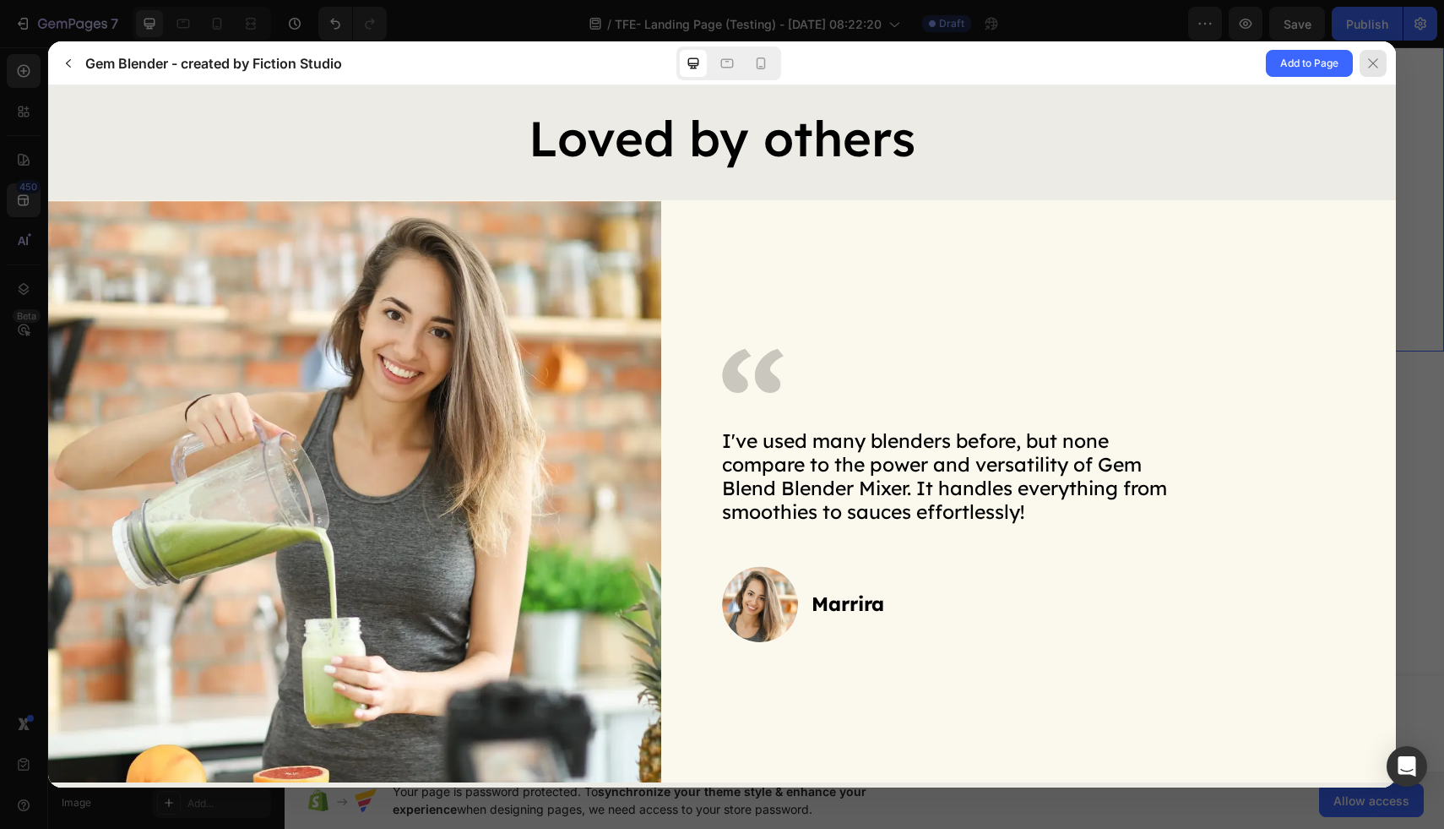
click at [1383, 63] on div at bounding box center [1373, 63] width 27 height 27
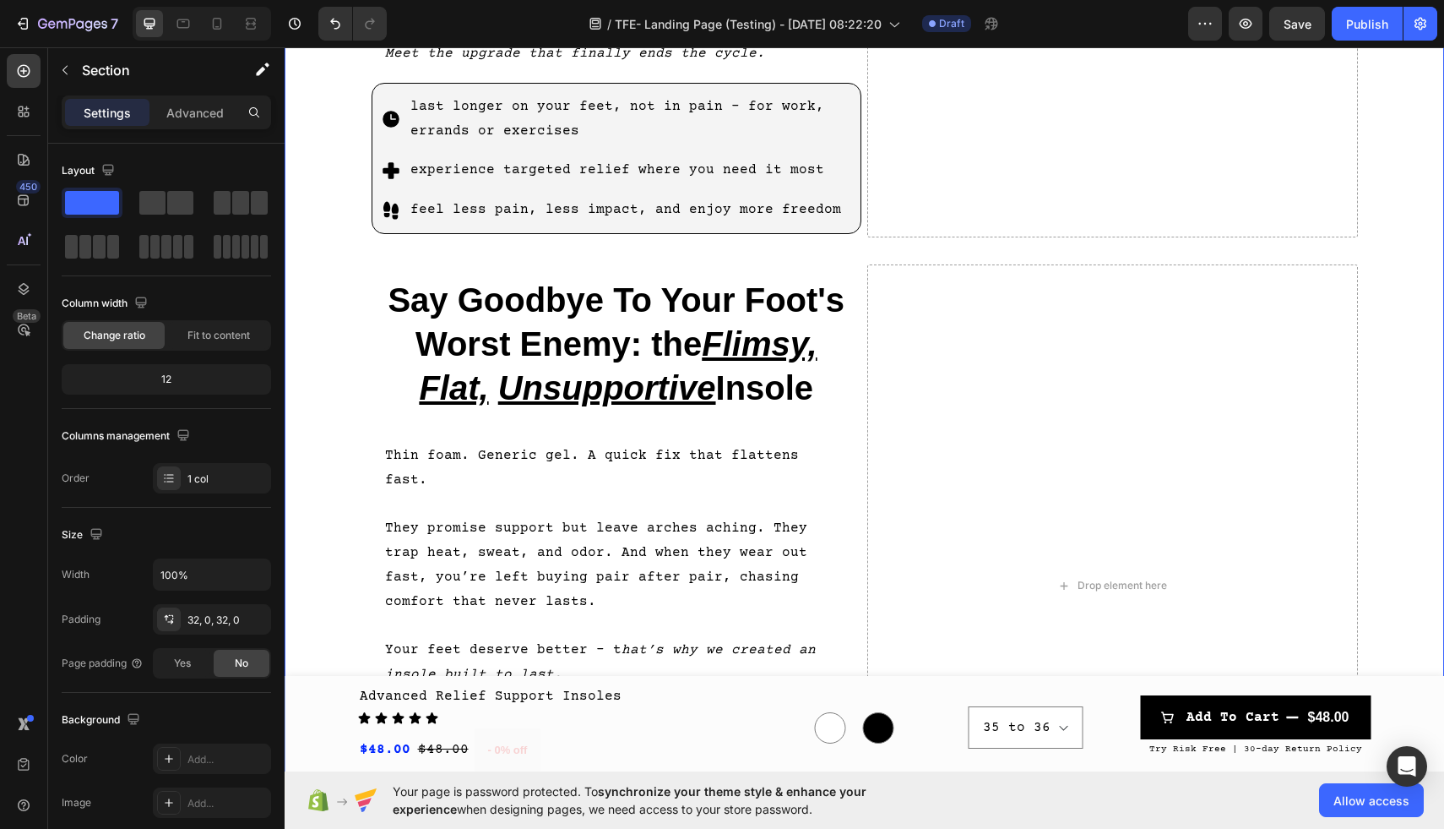
scroll to position [1252, 0]
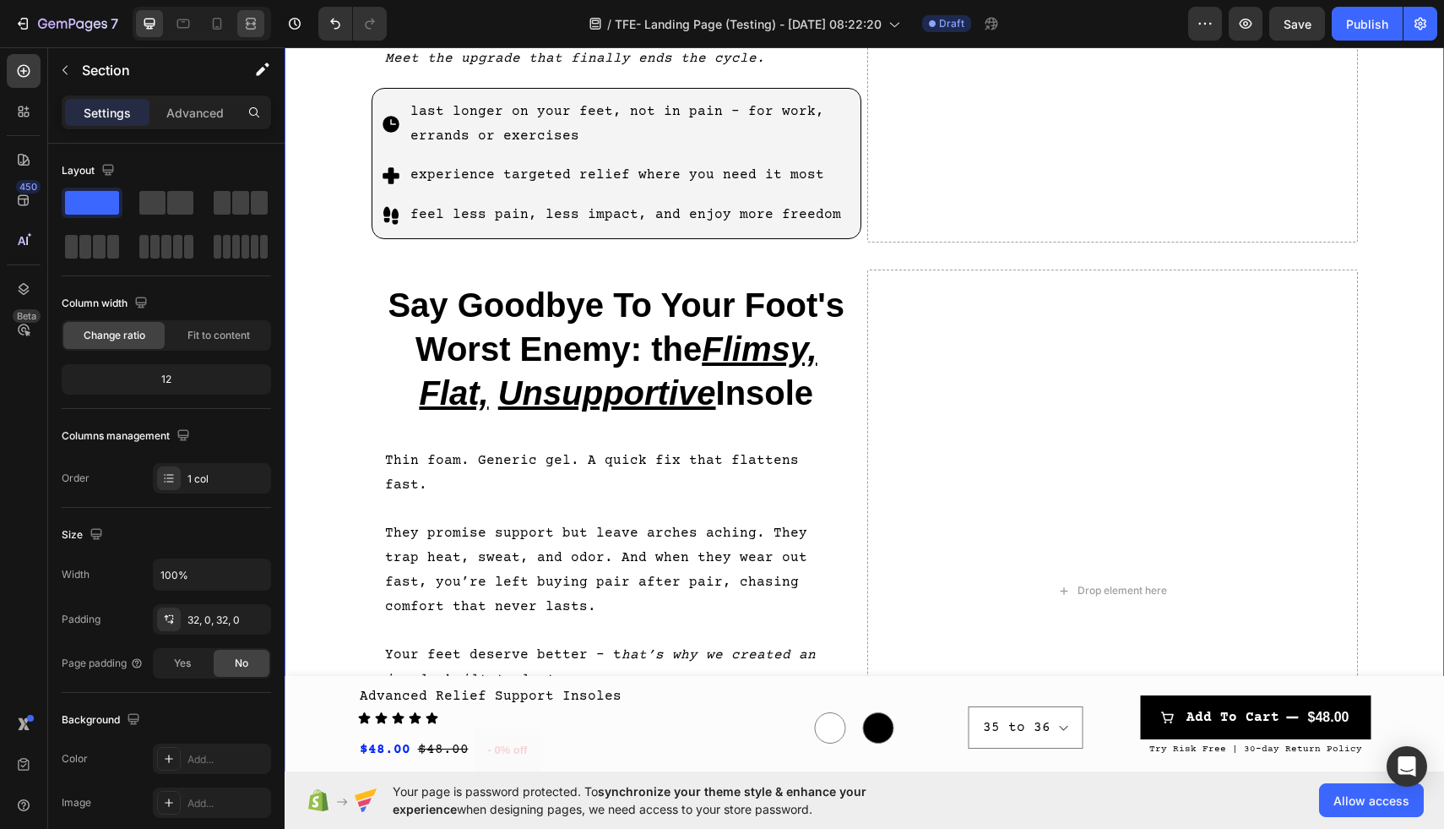
click at [250, 33] on div at bounding box center [250, 23] width 27 height 27
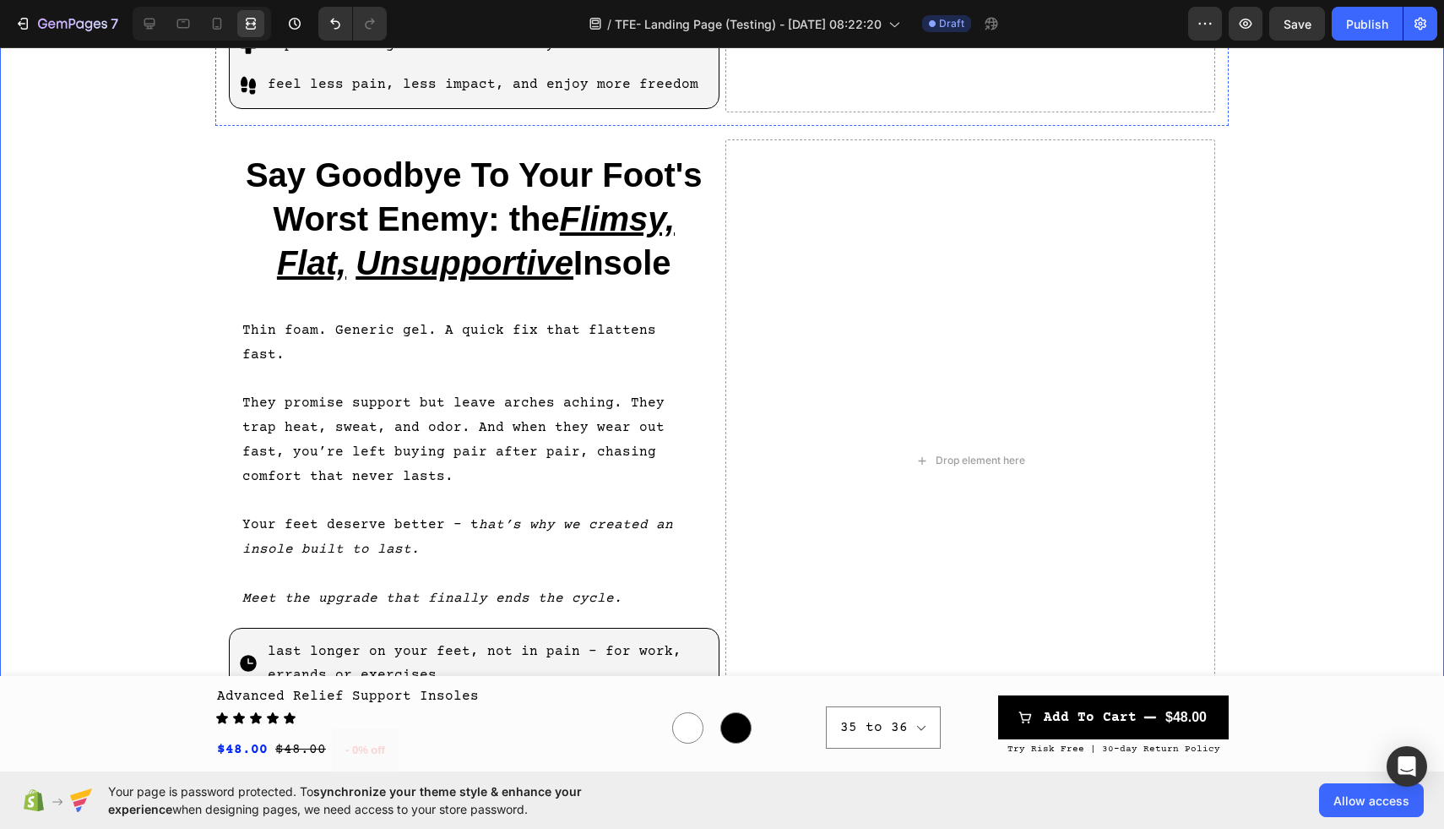
scroll to position [1481, 0]
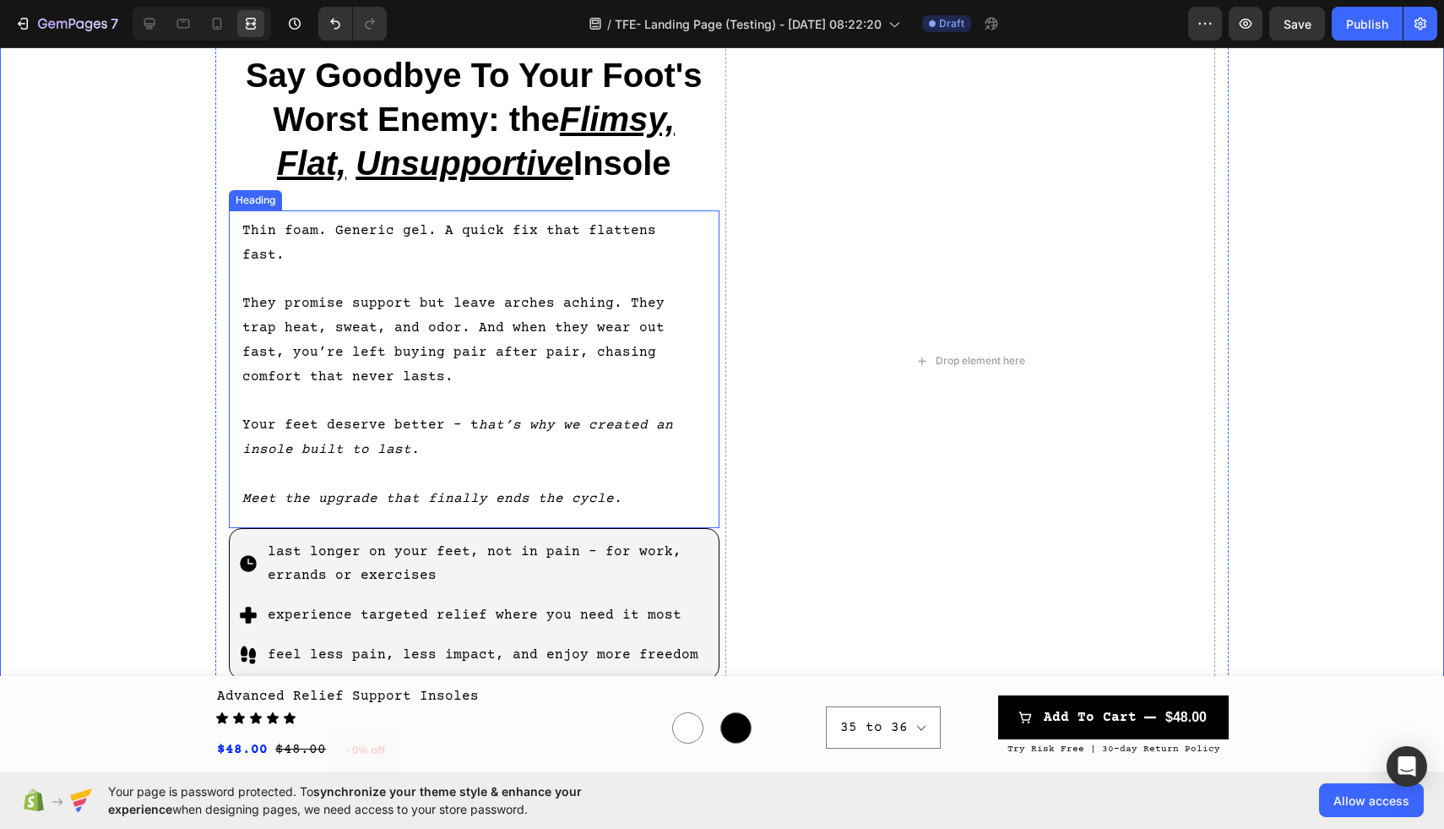
click at [561, 286] on h2 "Thin foam. Generic gel. A quick fix that flattens fast. They promise support bu…" at bounding box center [474, 369] width 491 height 318
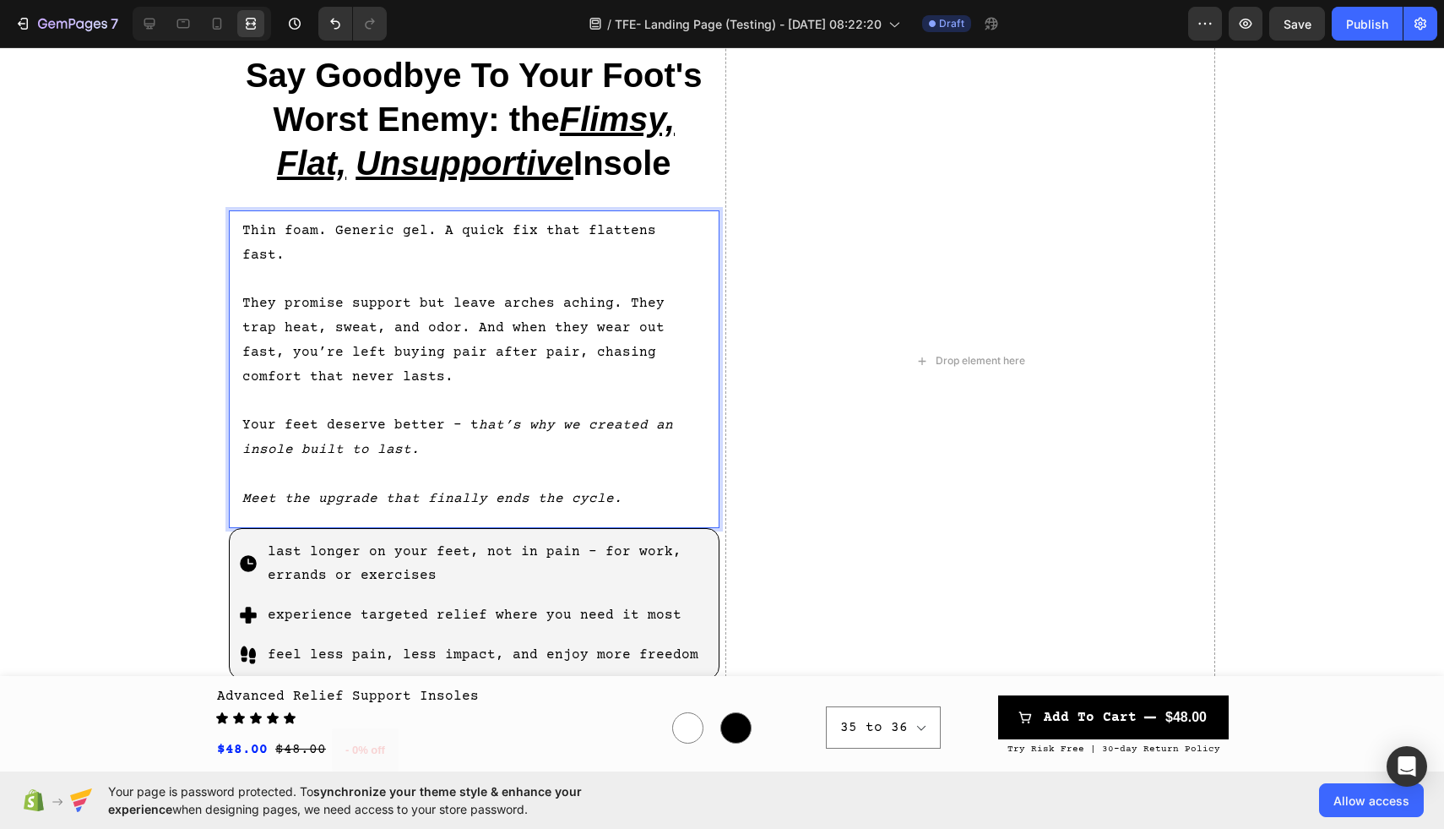
click at [361, 303] on h2 "Thin foam. Generic gel. A quick fix that flattens fast. They promise support bu…" at bounding box center [474, 369] width 491 height 318
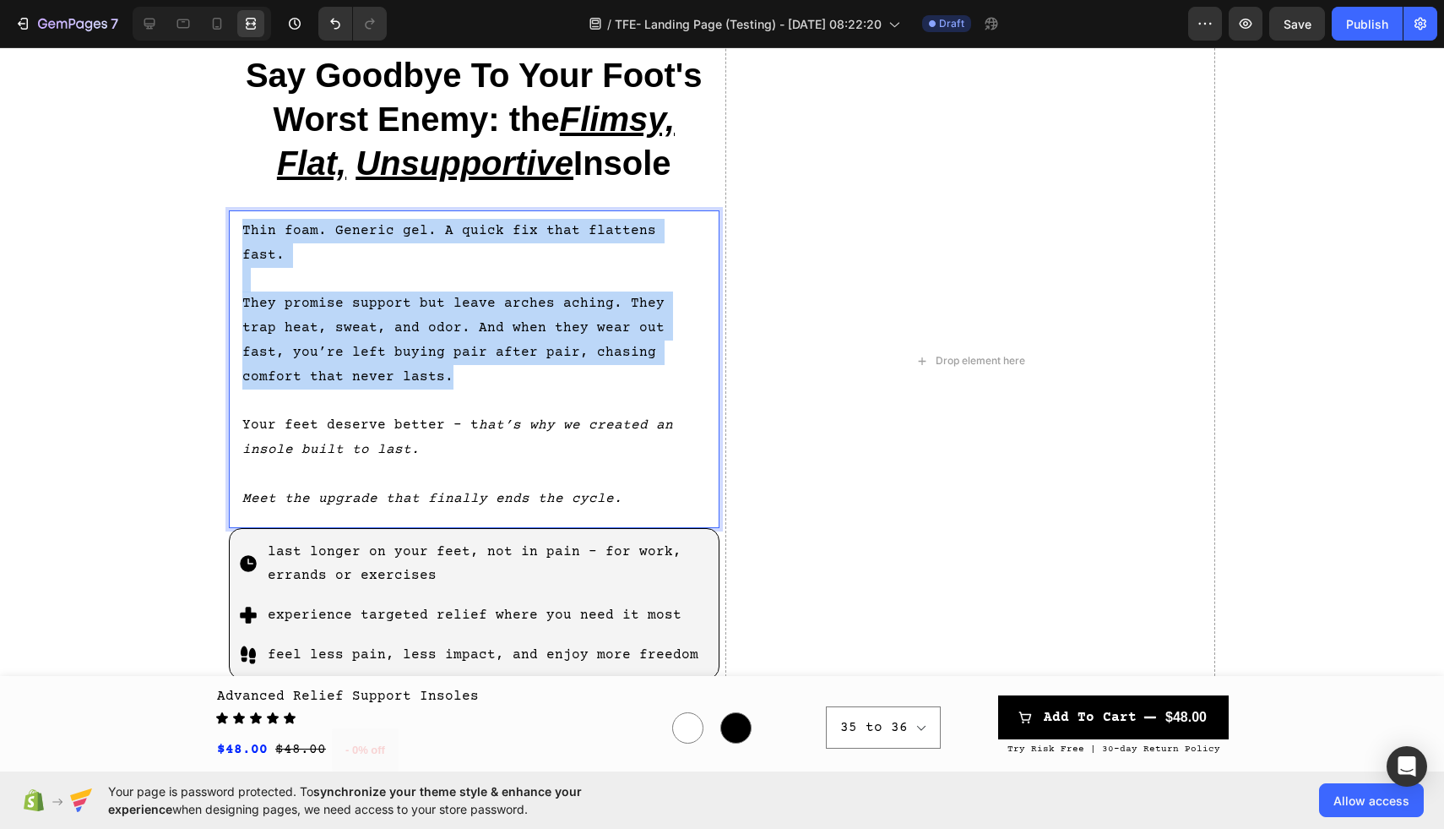
drag, startPoint x: 361, startPoint y: 335, endPoint x: 236, endPoint y: 198, distance: 186.0
click at [236, 210] on h2 "Thin foam. Generic gel. A quick fix that flattens fast. They promise support bu…" at bounding box center [474, 369] width 491 height 318
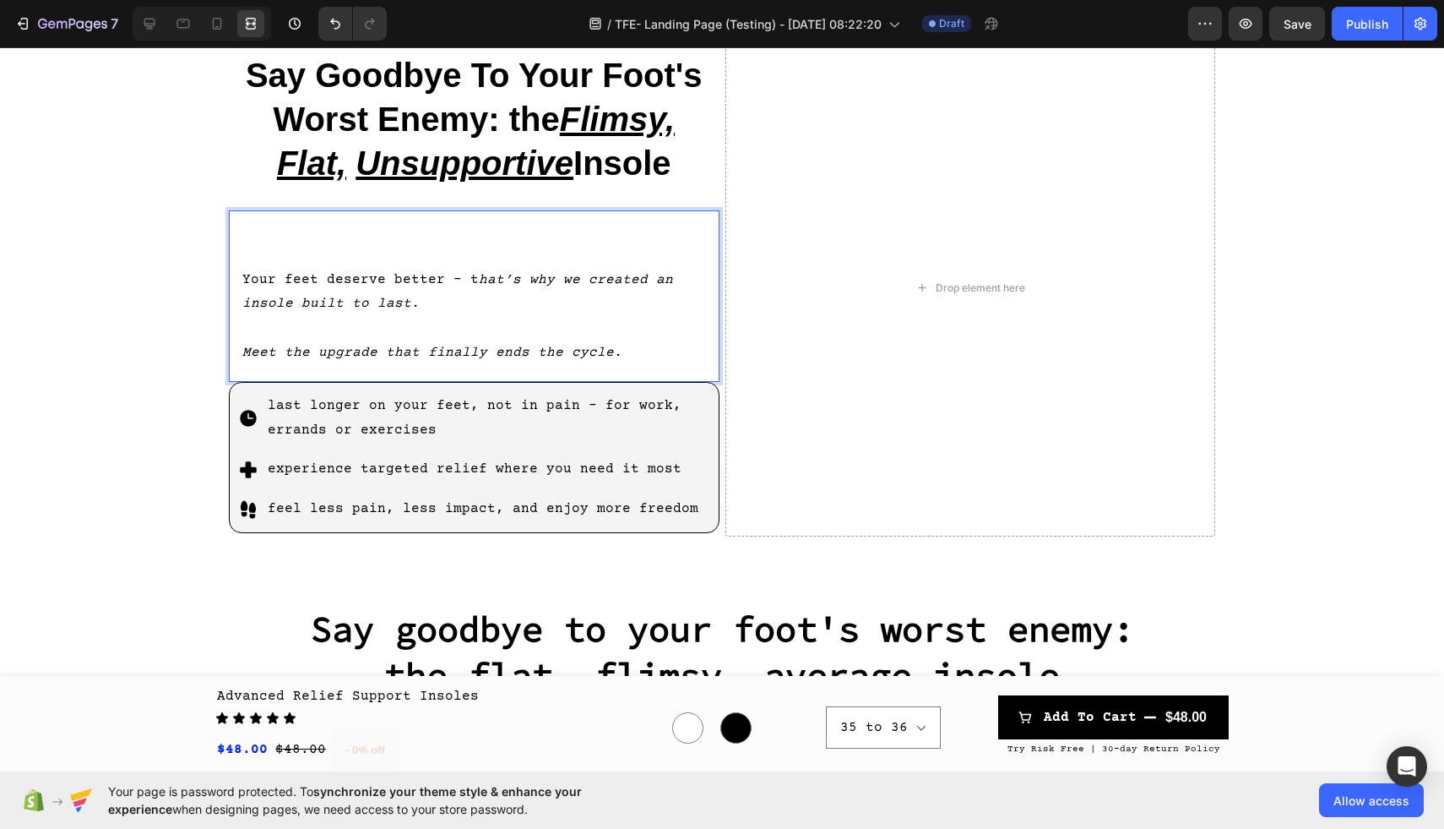
click at [239, 249] on h2 "⁠⁠⁠⁠⁠⁠⁠ Your feet deserve better - t hat’s why we created an insole built to la…" at bounding box center [474, 295] width 491 height 171
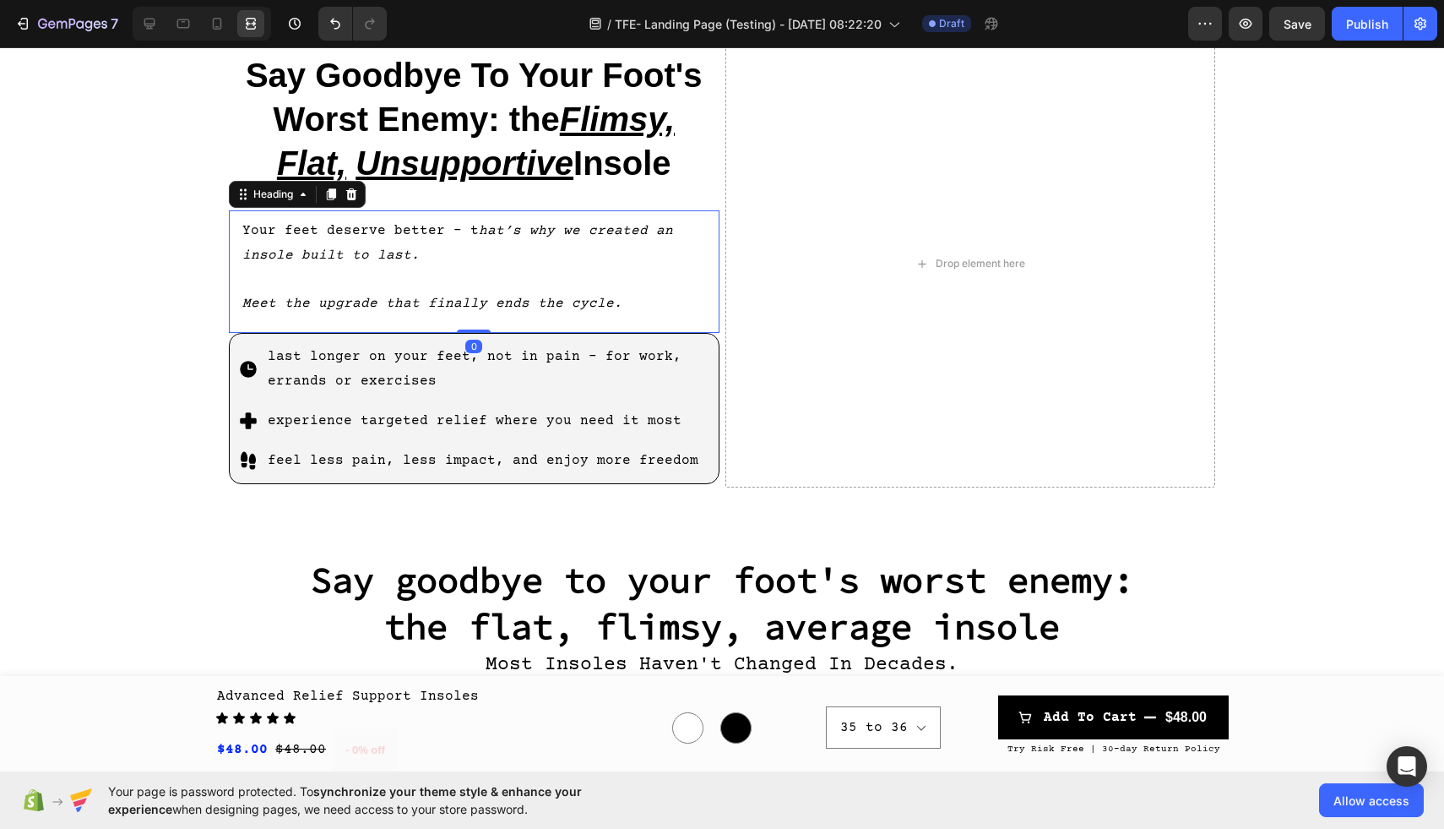
click at [246, 296] on icon "Meet the upgrade that finally ends the cycle." at bounding box center [432, 303] width 380 height 15
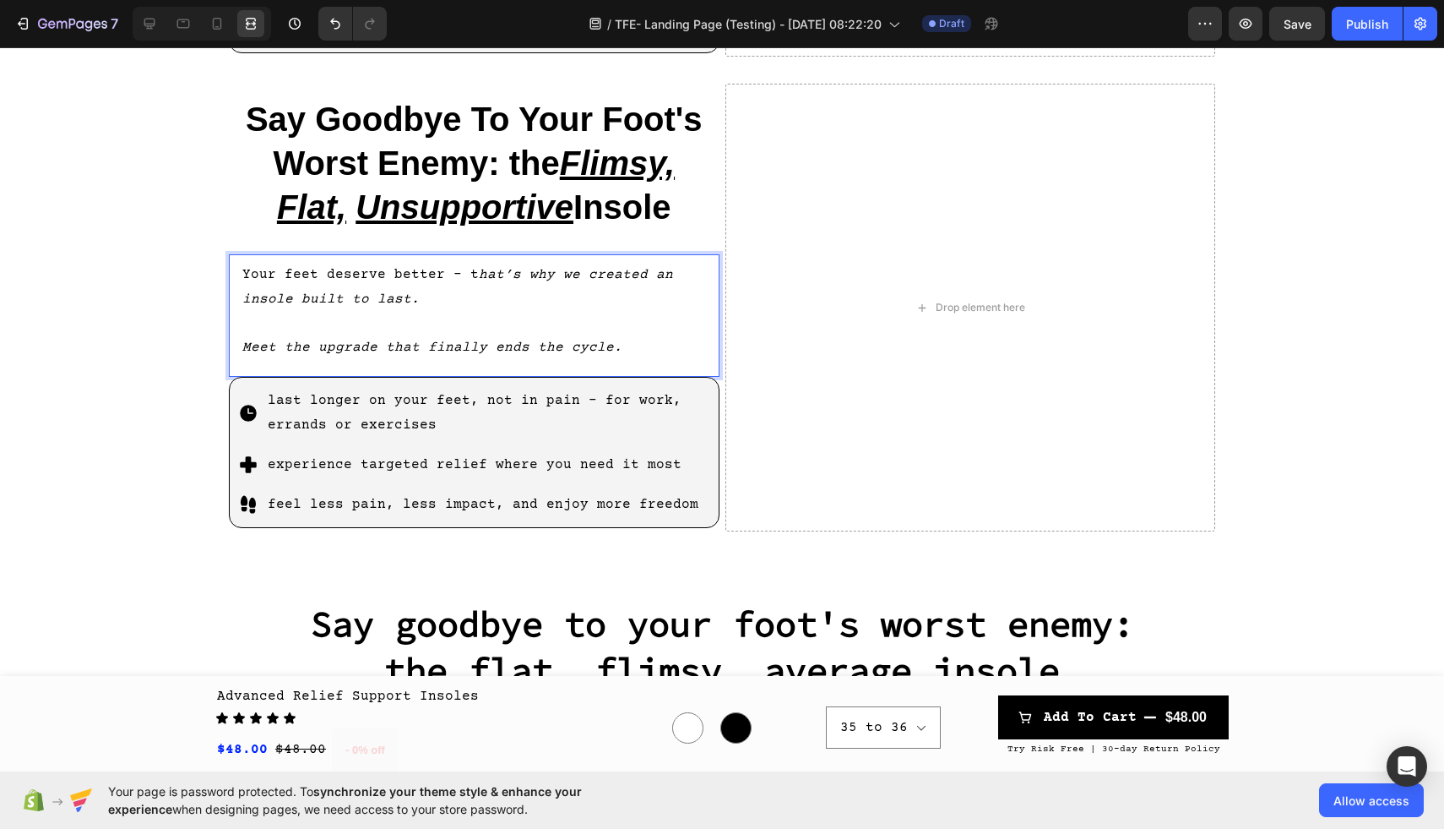
click at [435, 275] on p "Your feet deserve better - t hat’s why we created an insole built to last. Meet…" at bounding box center [474, 311] width 464 height 97
click at [149, 26] on icon at bounding box center [149, 24] width 11 height 11
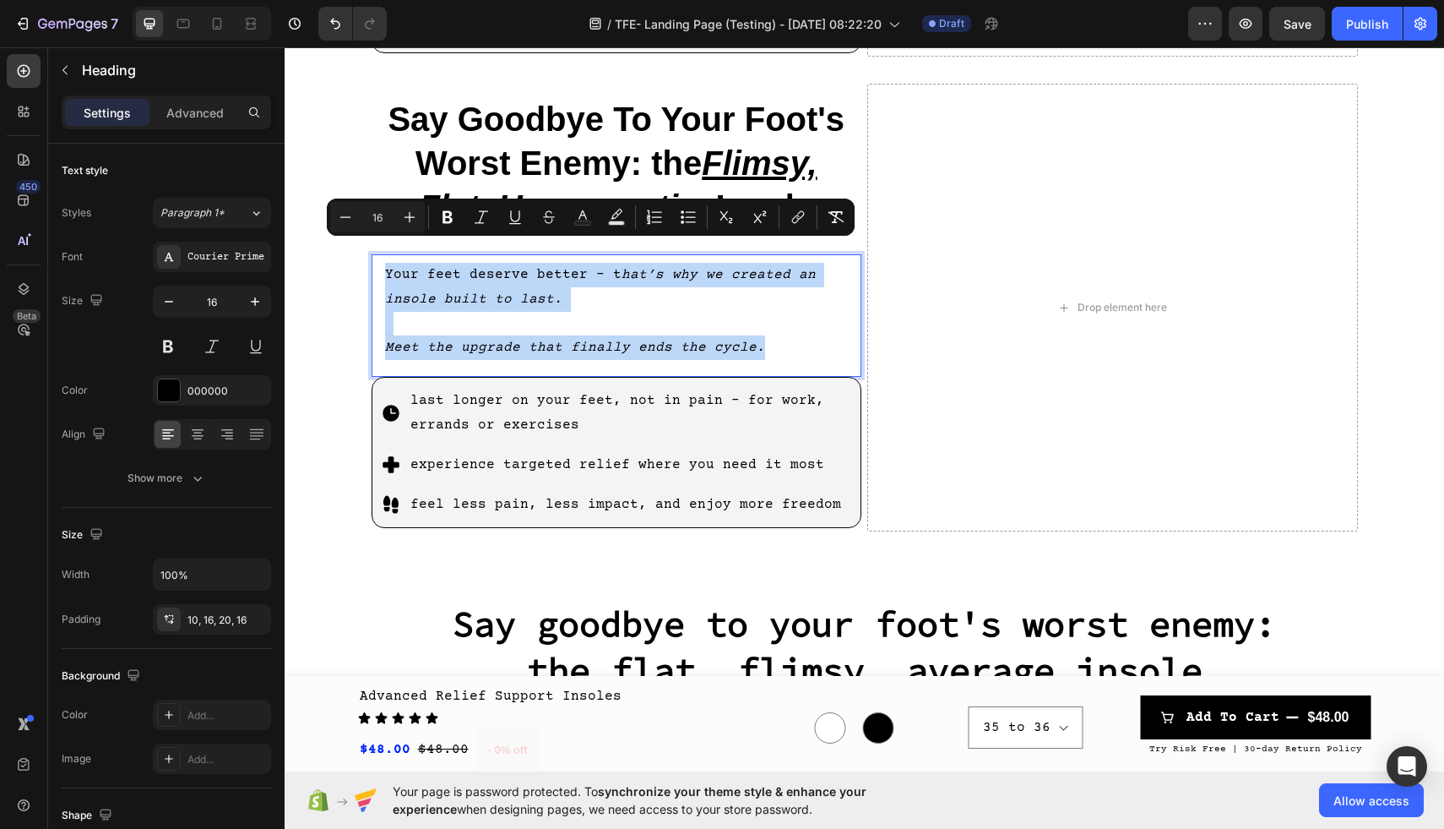
drag, startPoint x: 759, startPoint y: 328, endPoint x: 380, endPoint y: 253, distance: 386.4
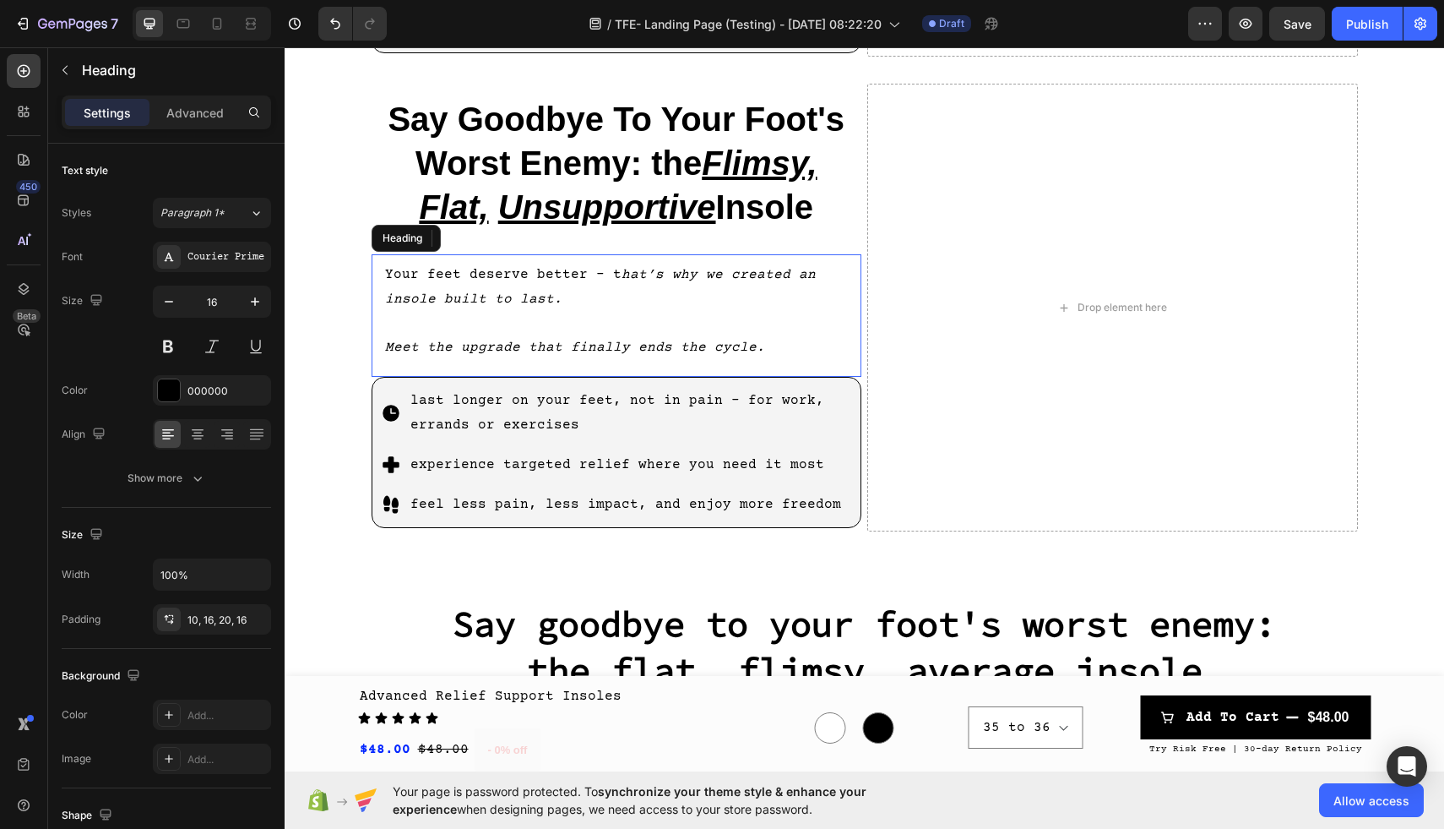
click at [506, 254] on h2 "Your feet deserve better - t hat’s why we created an insole built to last. Meet…" at bounding box center [617, 315] width 491 height 122
click at [495, 232] on icon at bounding box center [493, 238] width 11 height 12
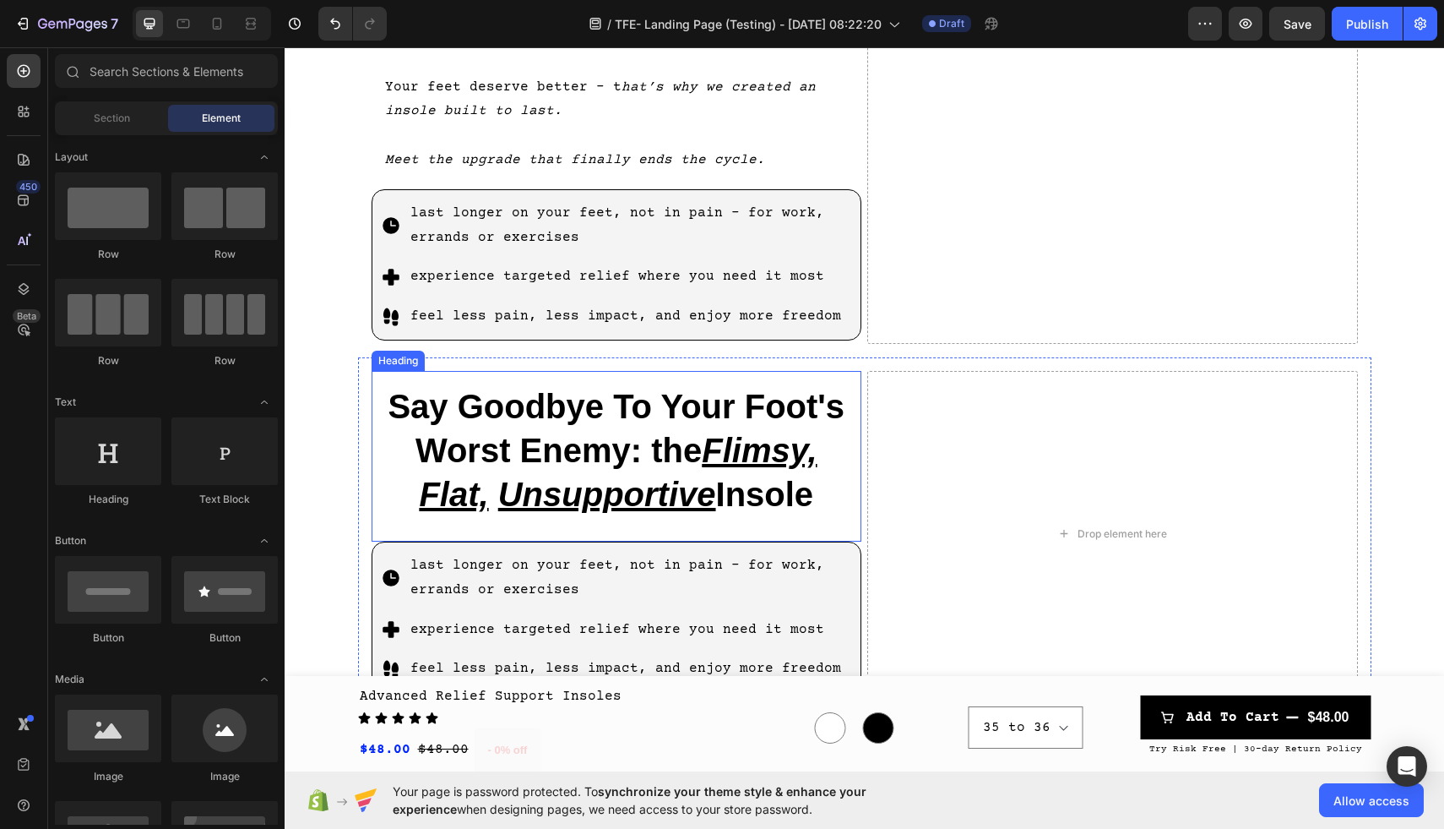
scroll to position [1149, 0]
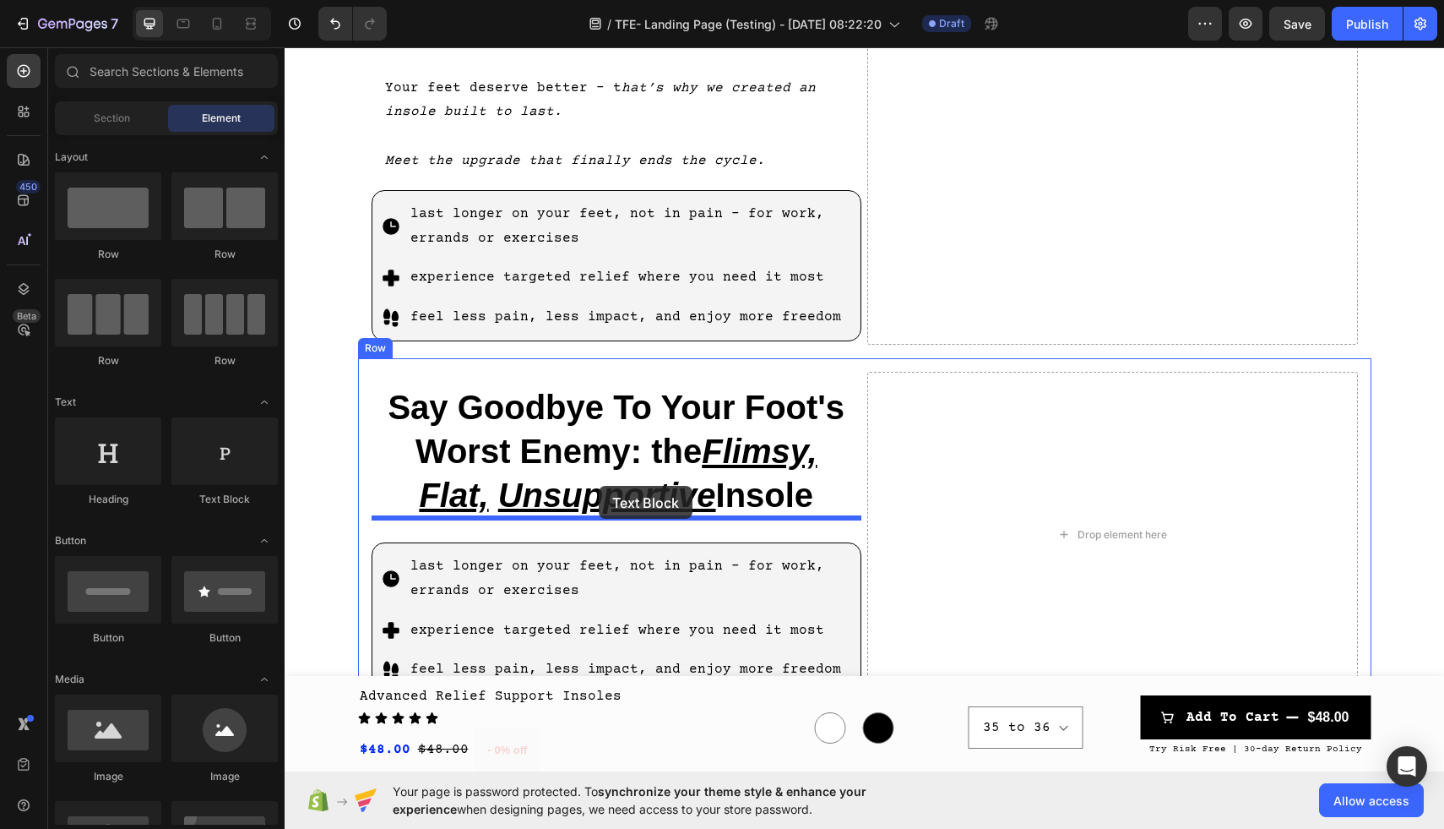
drag, startPoint x: 505, startPoint y: 513, endPoint x: 599, endPoint y: 486, distance: 97.6
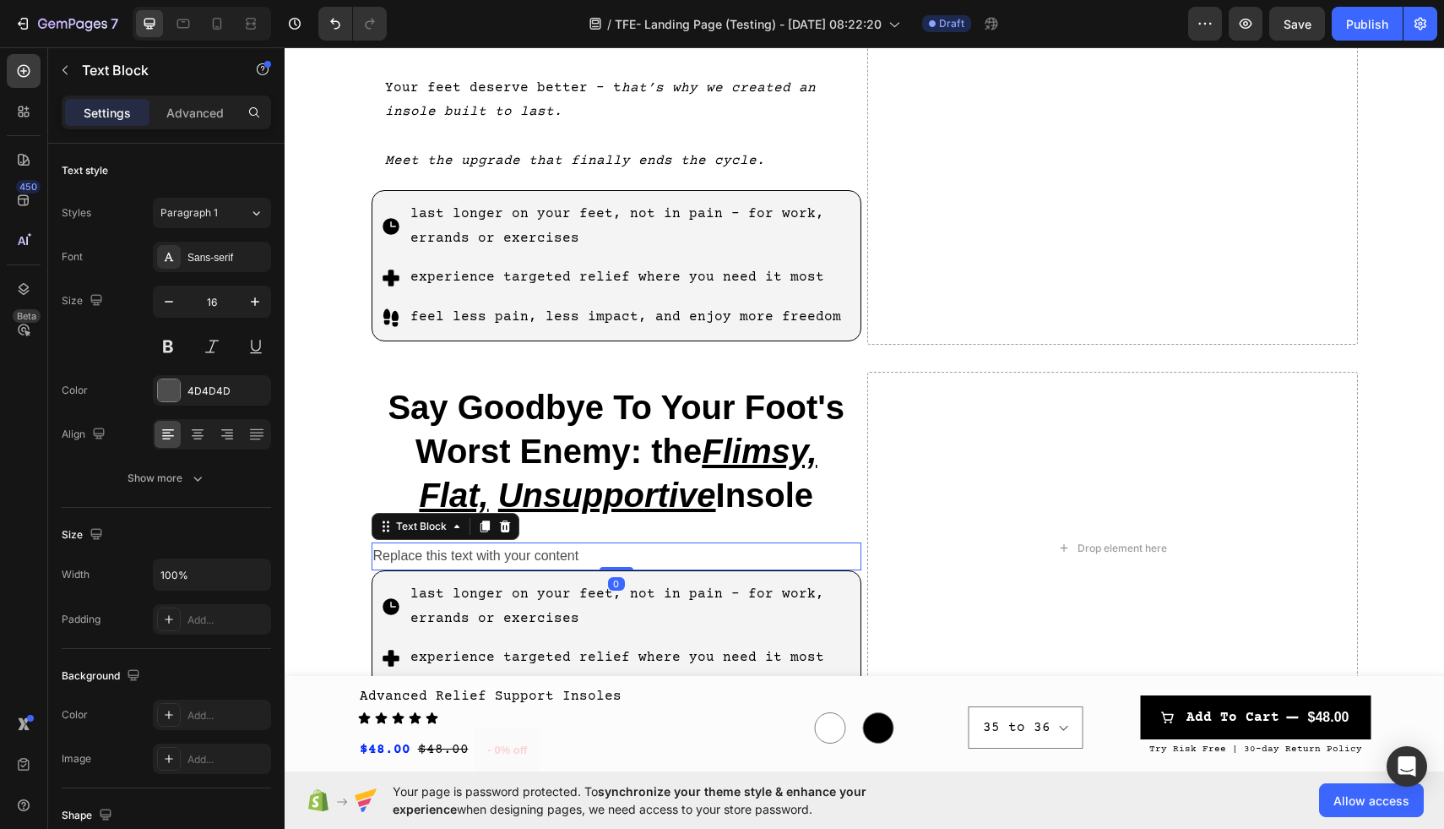
click at [583, 542] on div "Replace this text with your content" at bounding box center [617, 556] width 491 height 28
drag, startPoint x: 590, startPoint y: 530, endPoint x: 405, endPoint y: 522, distance: 186.0
click at [405, 544] on p "Replace this text with your content" at bounding box center [616, 556] width 487 height 24
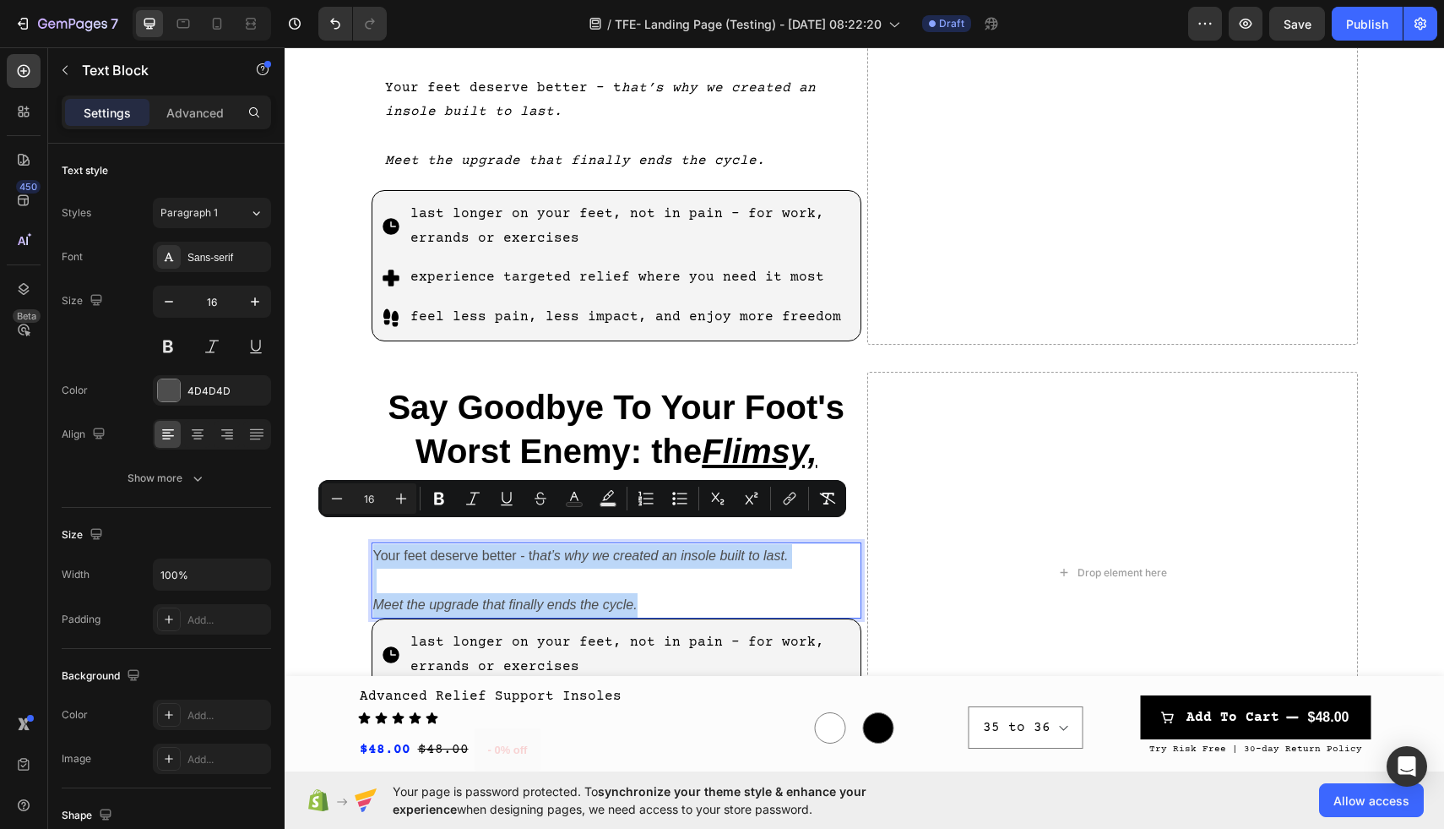
drag, startPoint x: 682, startPoint y: 582, endPoint x: 371, endPoint y: 529, distance: 316.2
click at [372, 542] on div "Your feet deserve better - t hat’s why we created an insole built to last. Meet…" at bounding box center [617, 580] width 491 height 76
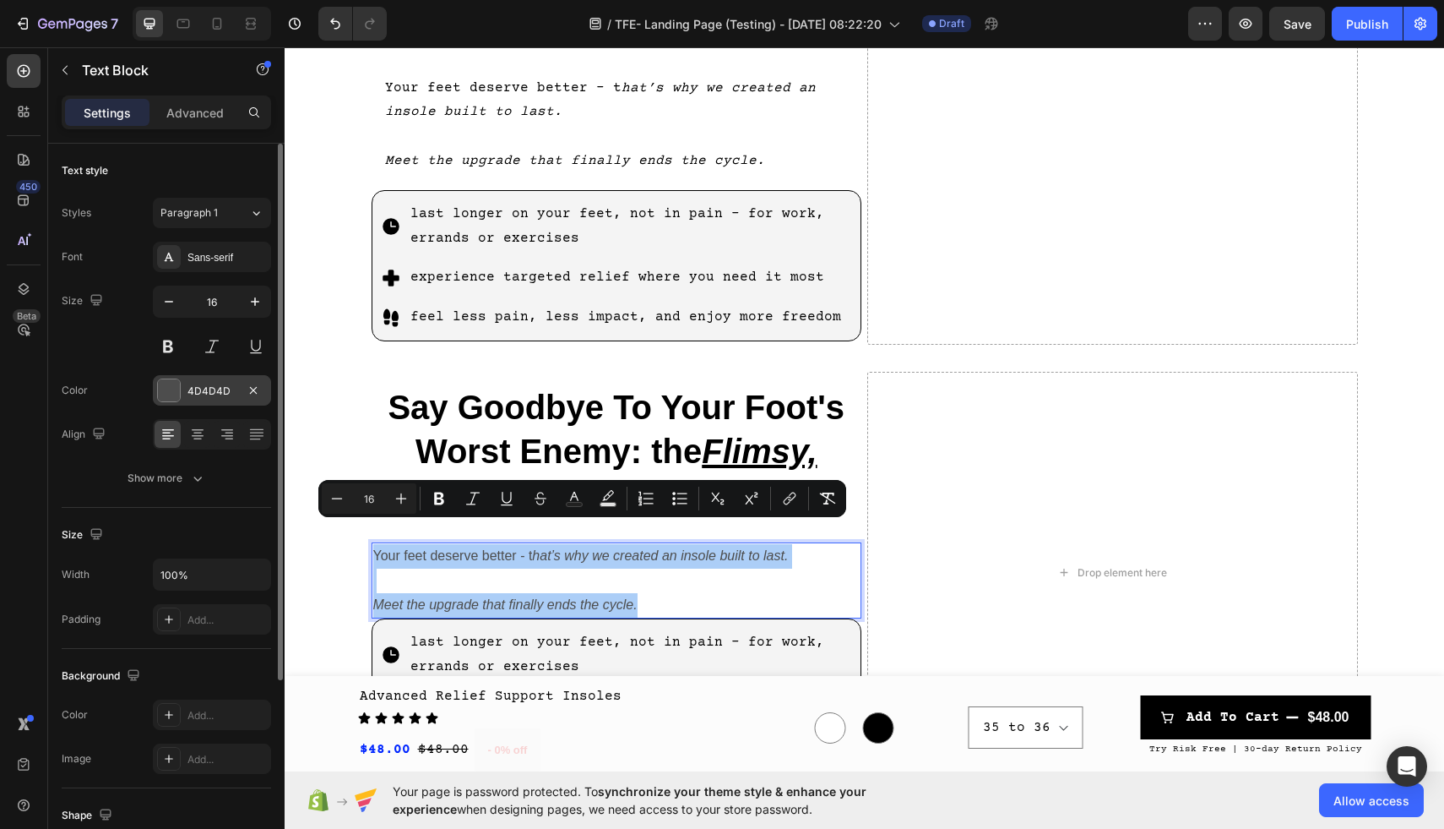
click at [174, 394] on div at bounding box center [169, 390] width 22 height 22
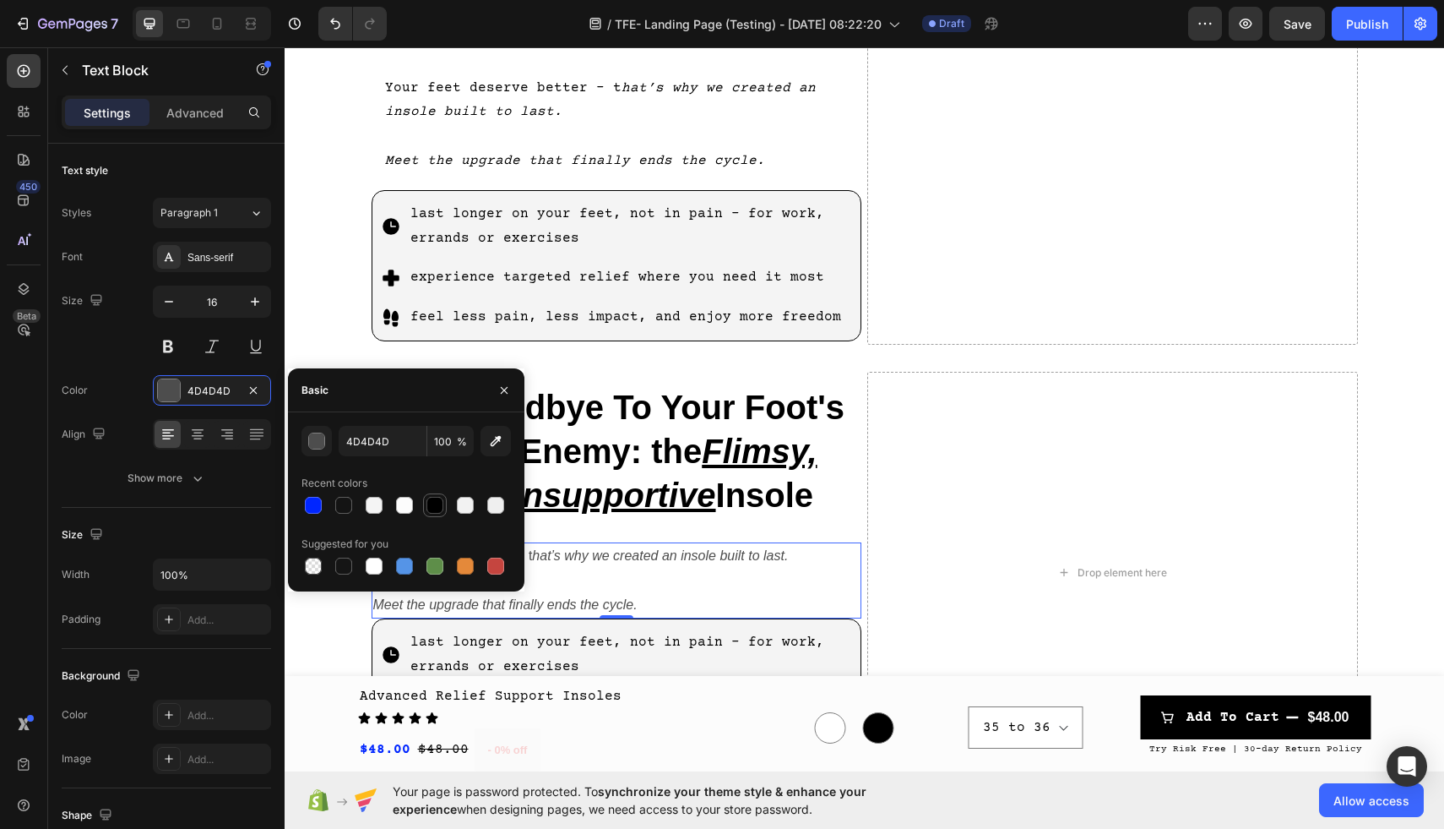
click at [435, 510] on div at bounding box center [435, 505] width 17 height 17
type input "000000"
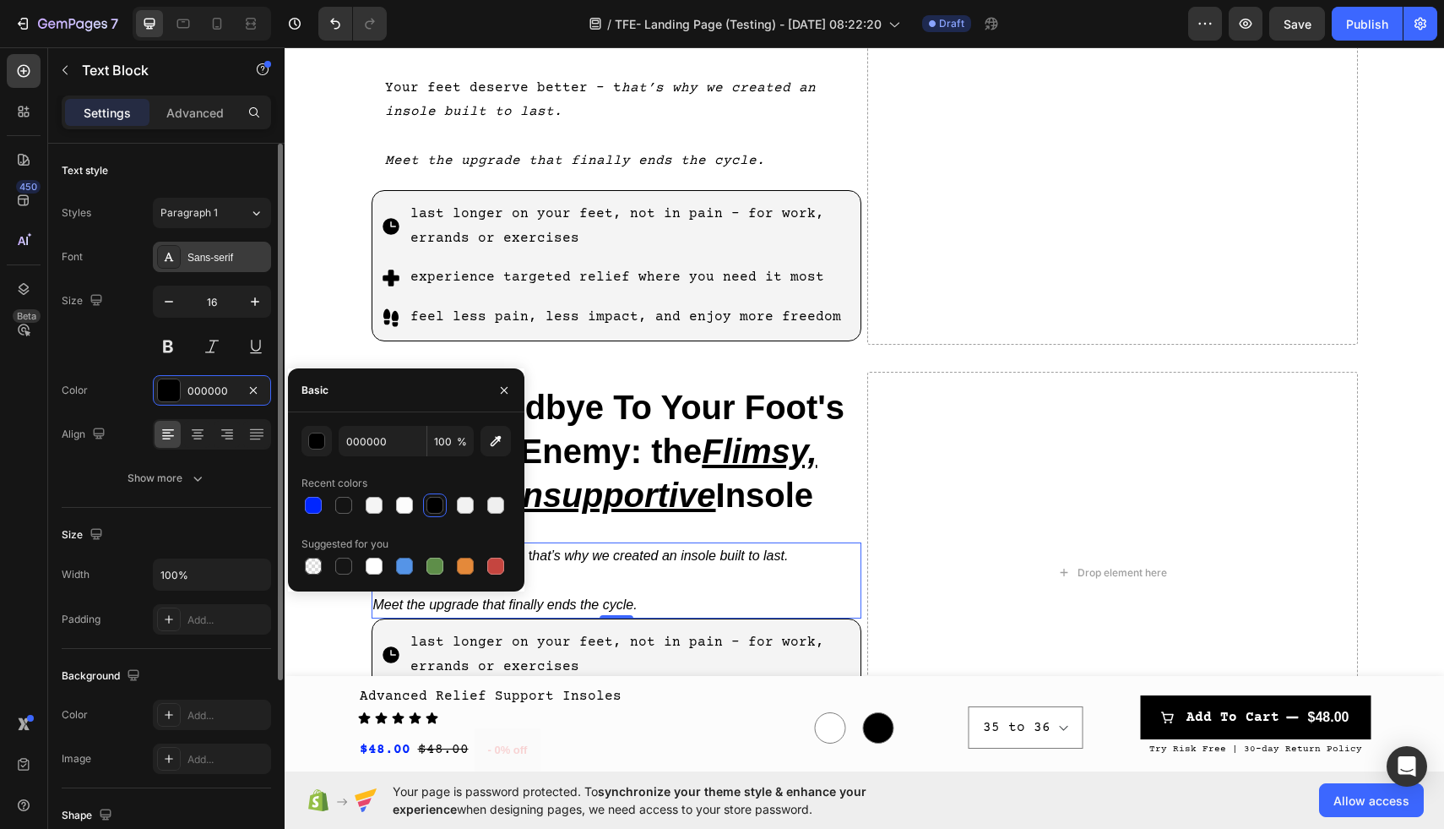
click at [233, 258] on div "Sans-serif" at bounding box center [226, 257] width 79 height 15
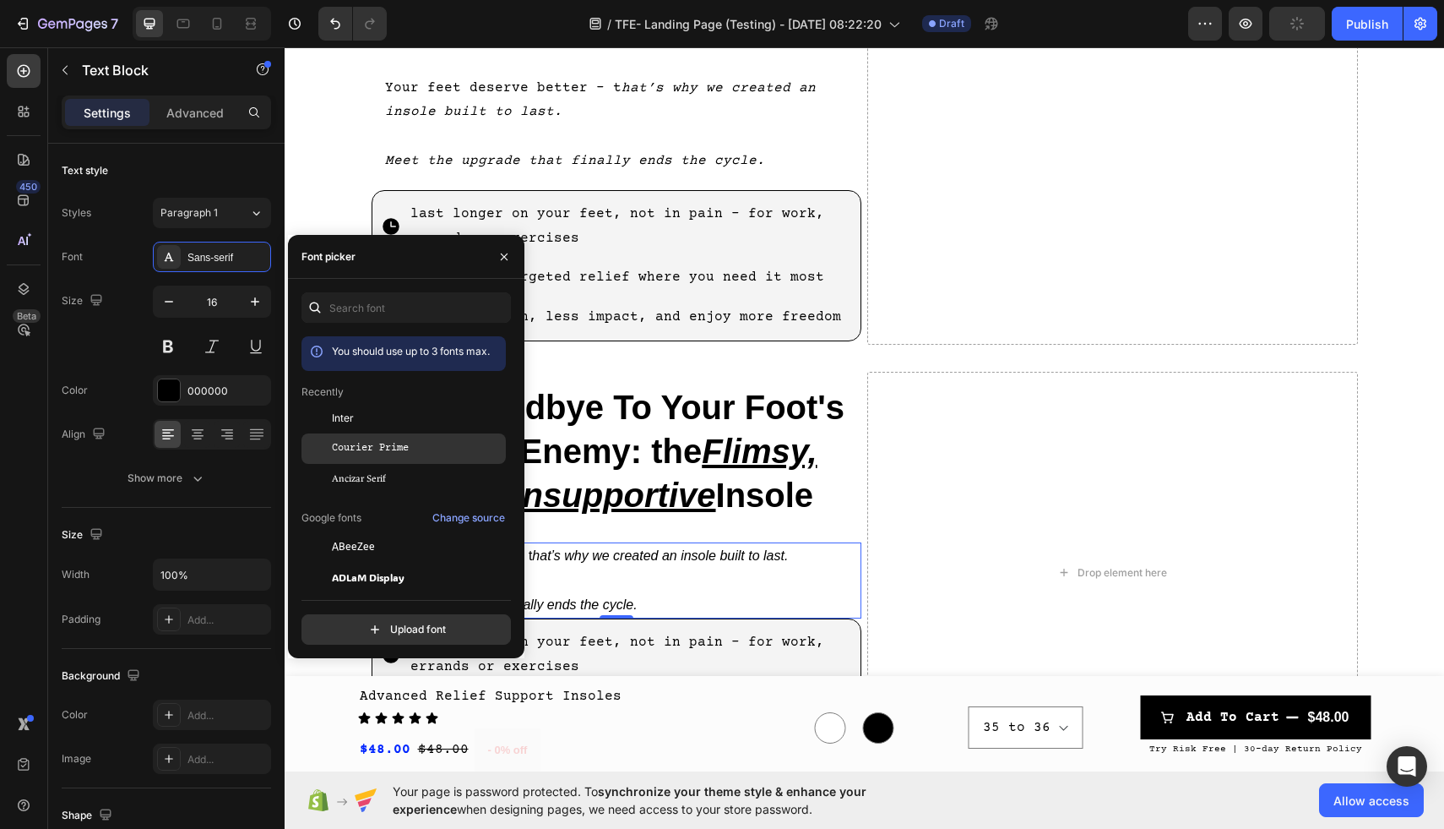
click at [399, 450] on span "Courier Prime" at bounding box center [370, 448] width 77 height 15
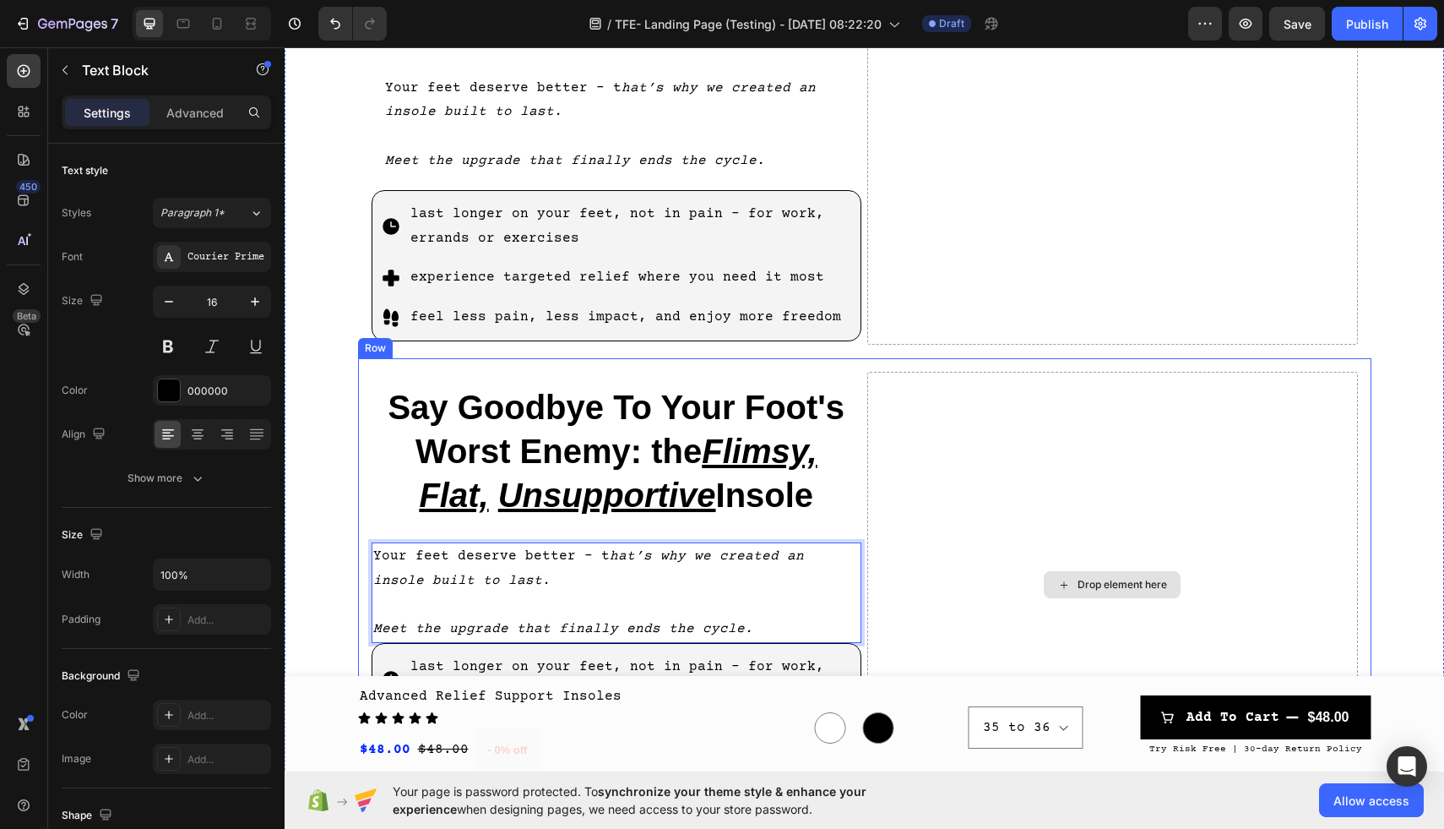
click at [1009, 535] on div "Drop element here" at bounding box center [1112, 585] width 491 height 426
click at [751, 568] on p "Your feet deserve better - t hat’s why we created an insole built to last. ⁠⁠⁠⁠…" at bounding box center [616, 592] width 487 height 97
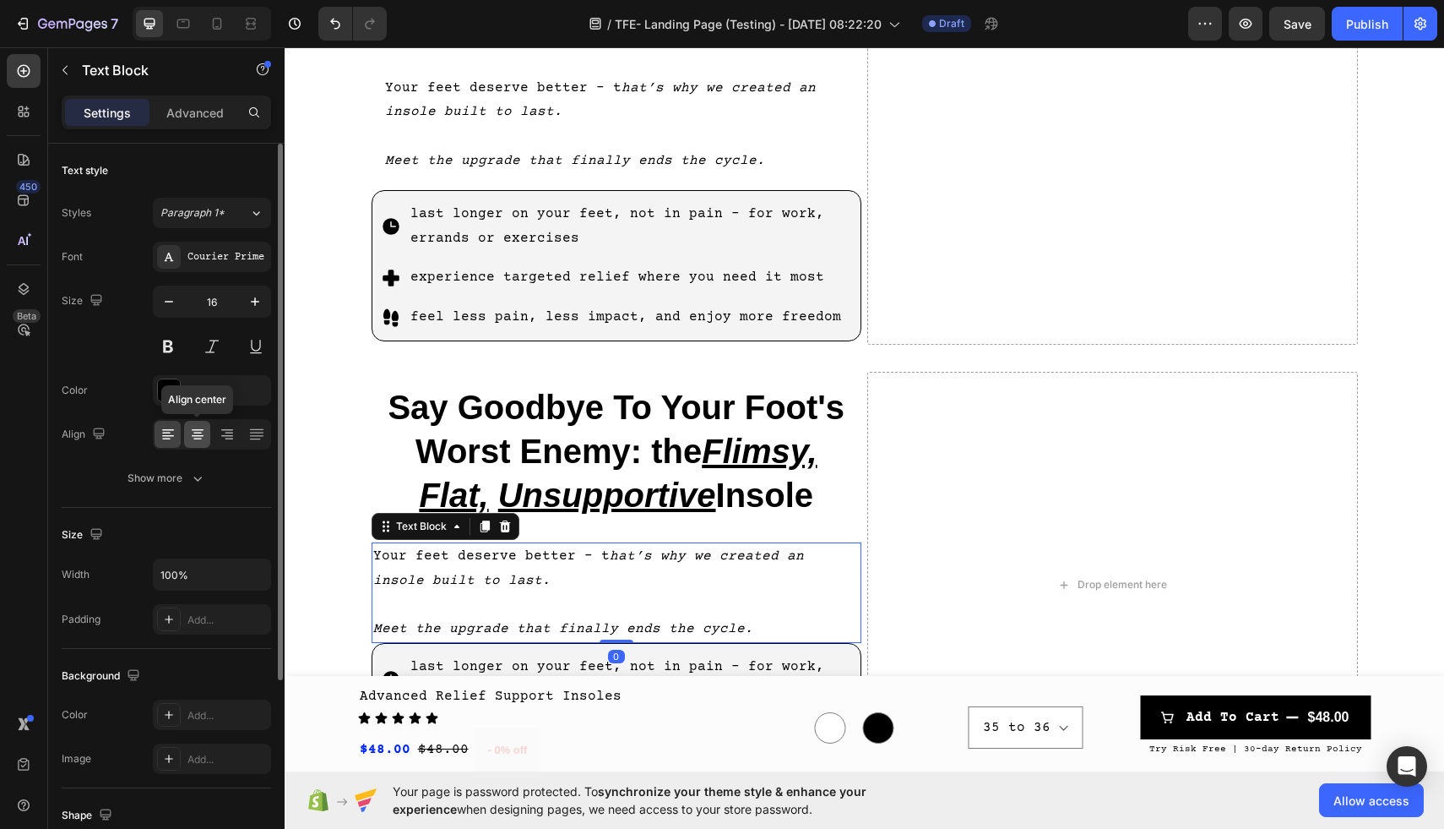
click at [198, 435] on icon at bounding box center [198, 436] width 12 height 2
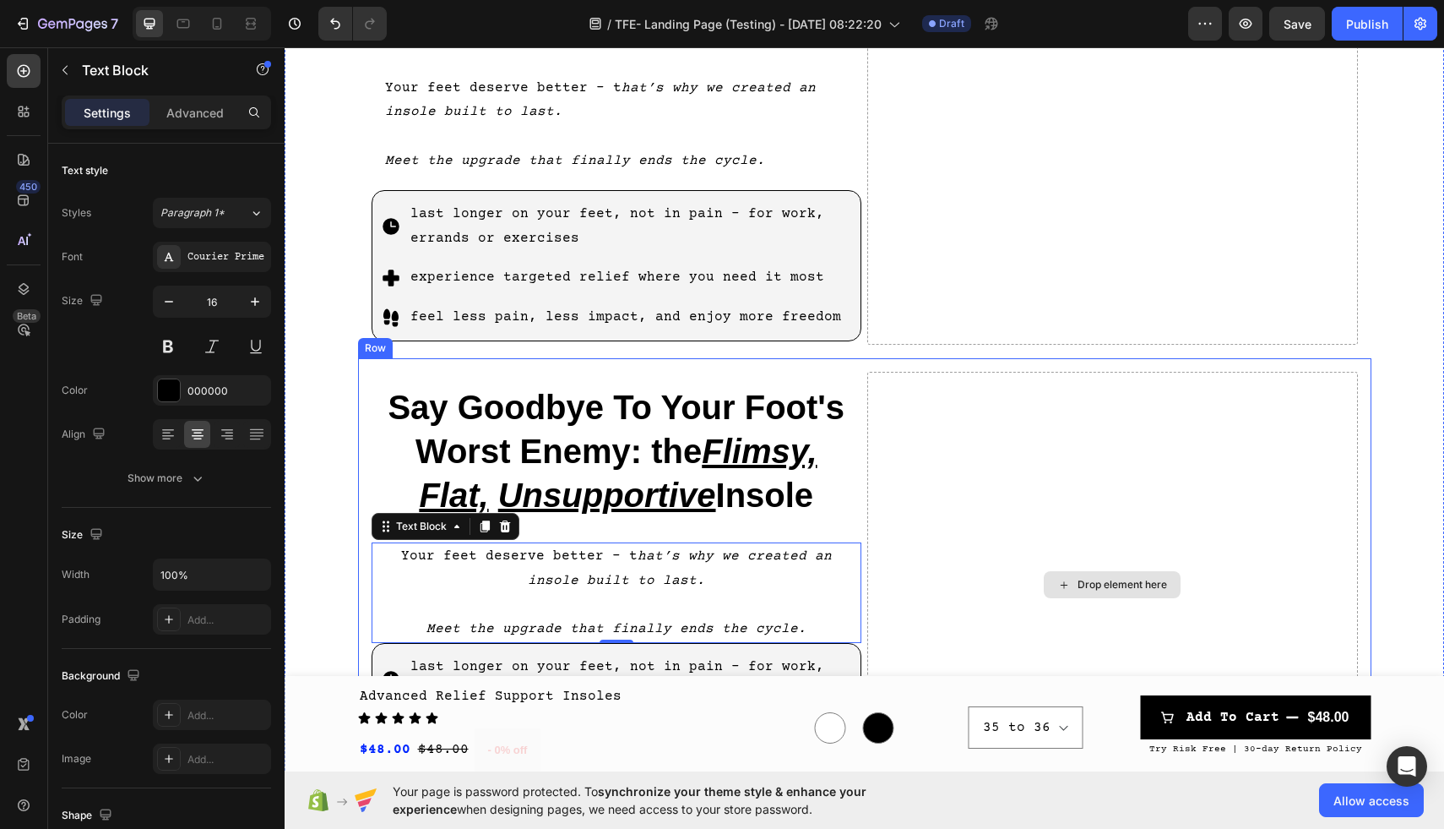
click at [1014, 456] on div "Drop element here" at bounding box center [1112, 585] width 491 height 426
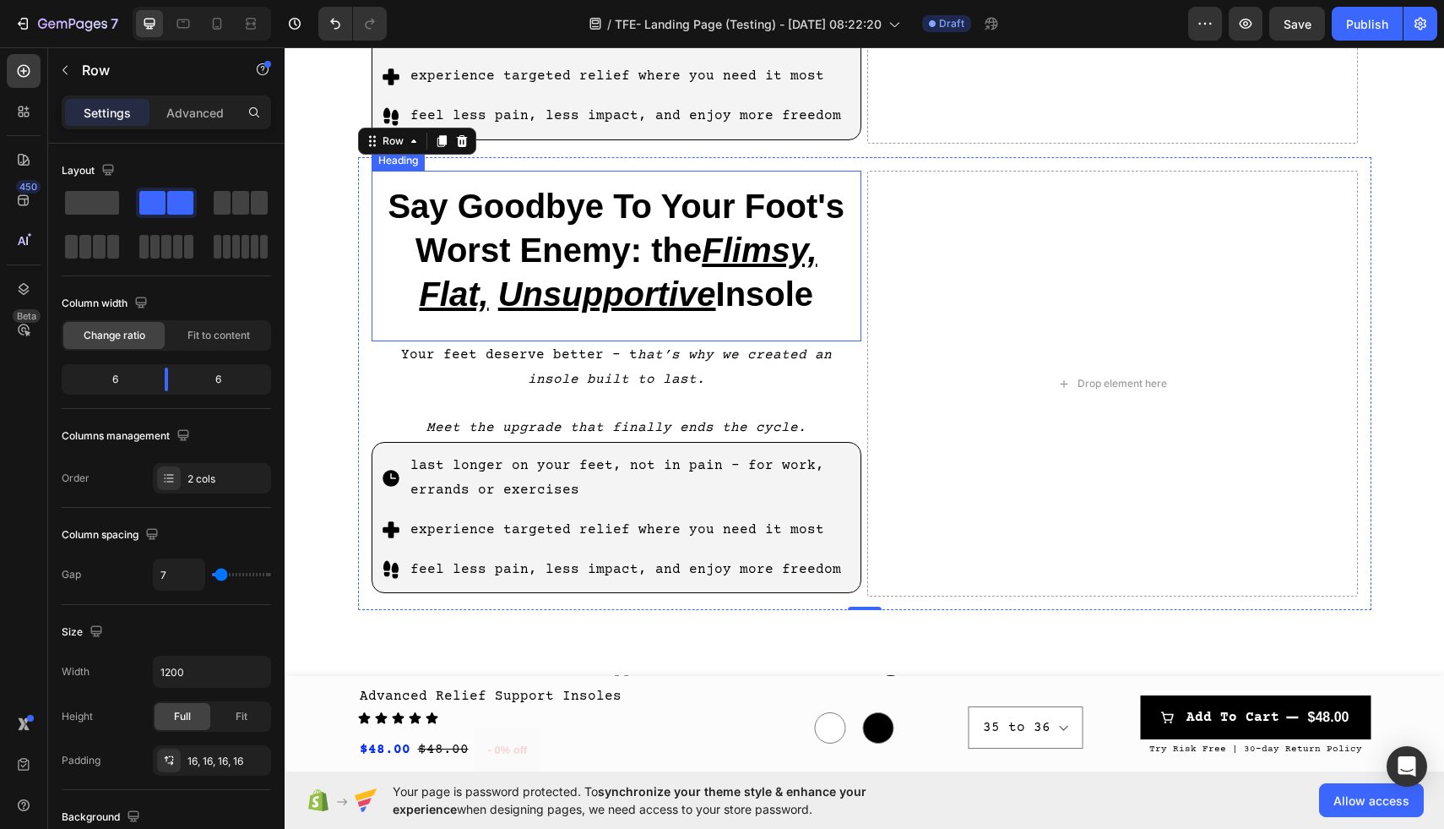
scroll to position [1336, 0]
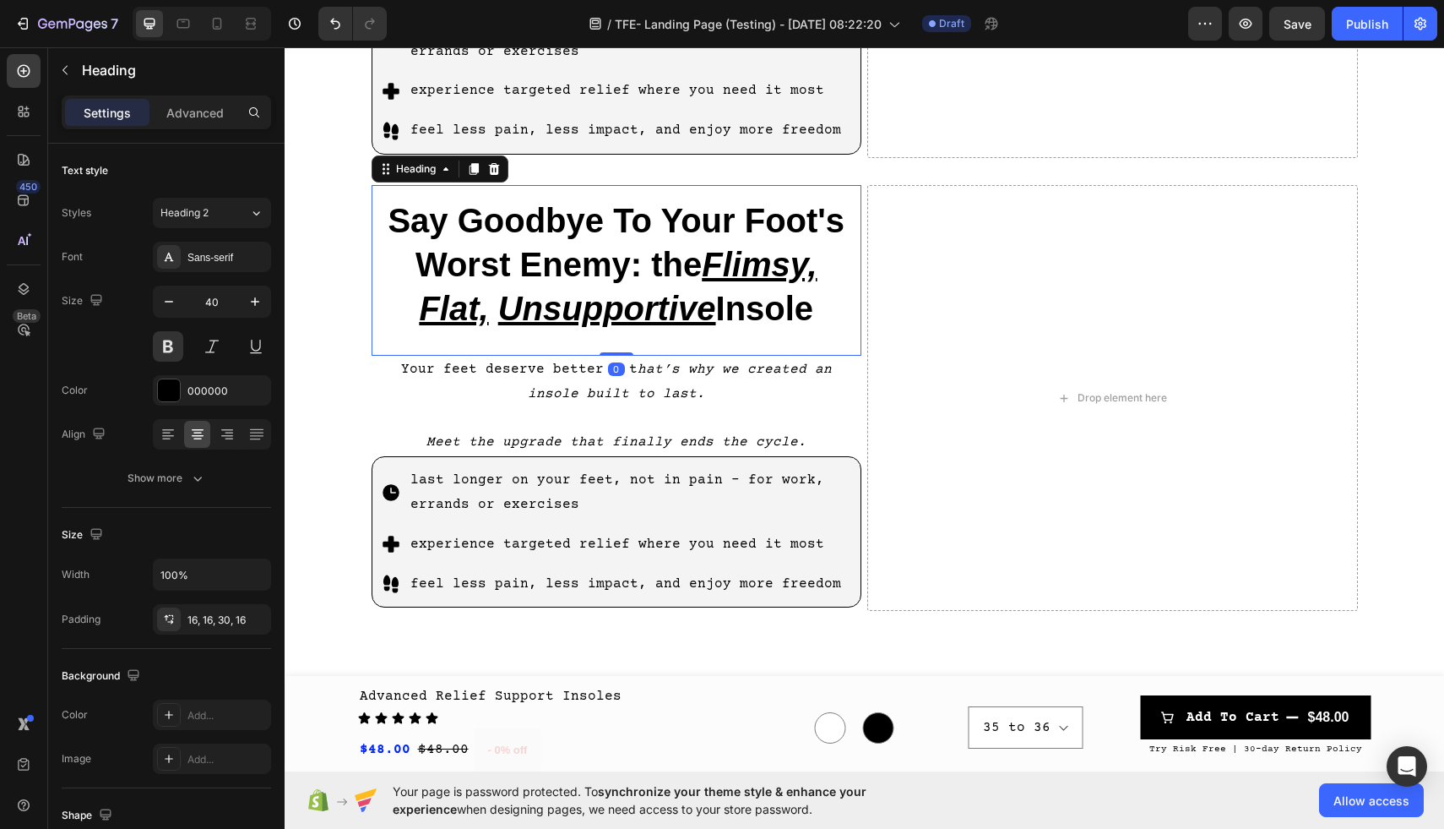
click at [713, 246] on u "Flimsy," at bounding box center [759, 264] width 115 height 37
click at [623, 209] on h2 "Say Goodbye To Your Foot's Worst Enemy: the Flimsy, Flat, Unsupportive Insole" at bounding box center [617, 270] width 491 height 171
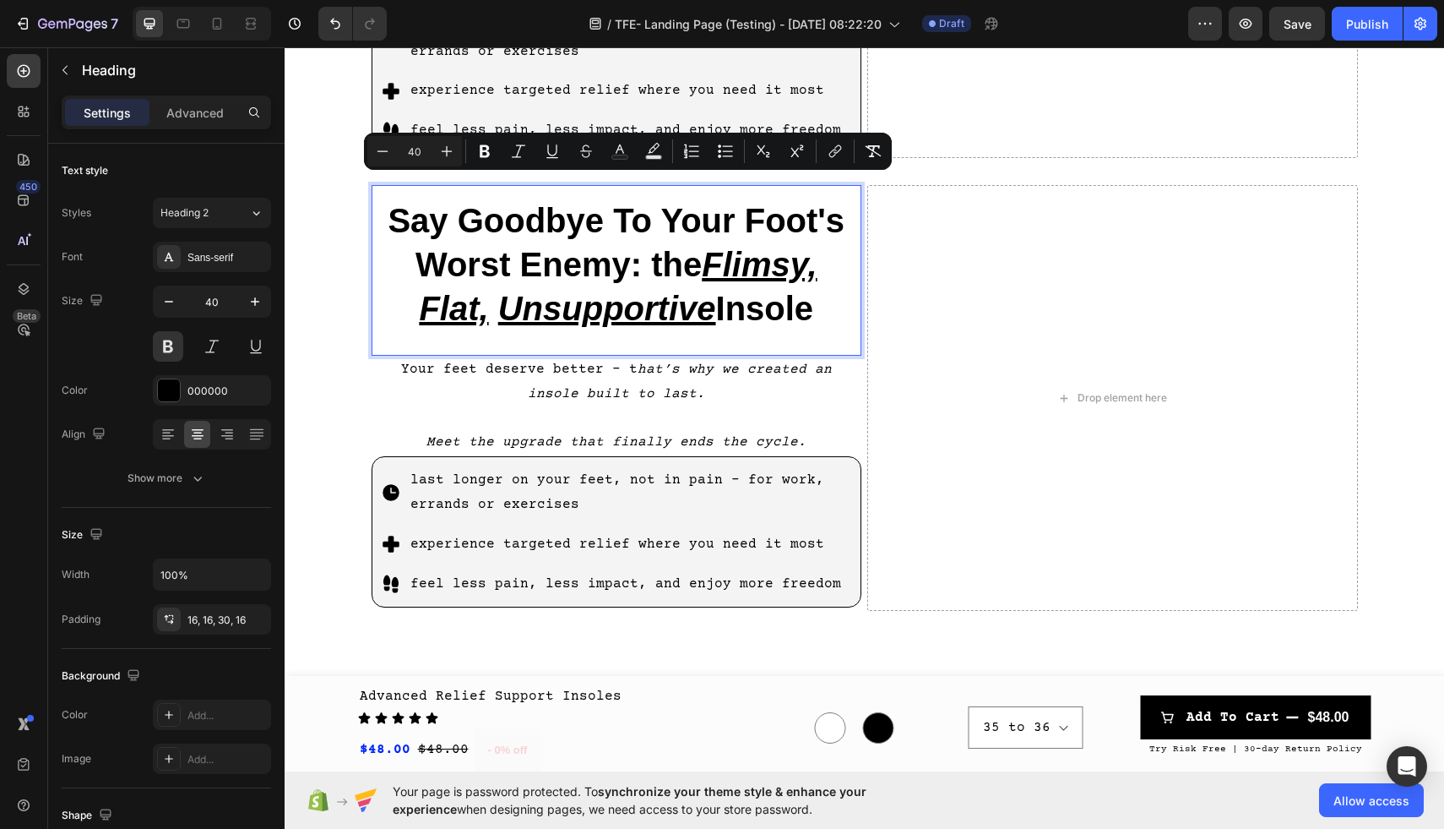
drag, startPoint x: 675, startPoint y: 198, endPoint x: 830, endPoint y: 276, distance: 173.7
click at [830, 281] on p "Say Goodbye To Your Foot's Worst Enemy: the Flimsy, Flat, Unsupportive Insole" at bounding box center [617, 264] width 464 height 132
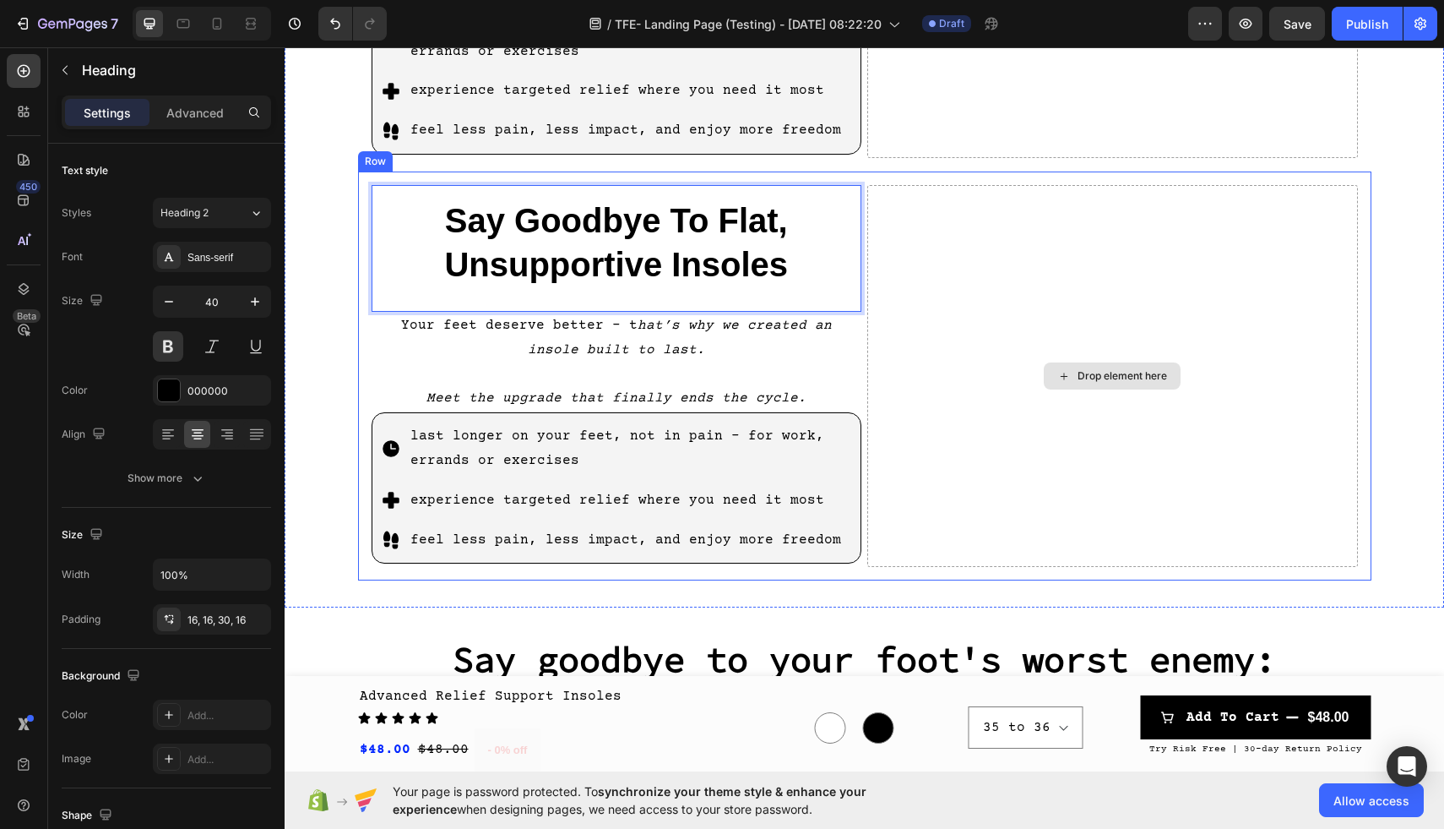
click at [1014, 322] on div "Drop element here" at bounding box center [1112, 376] width 491 height 382
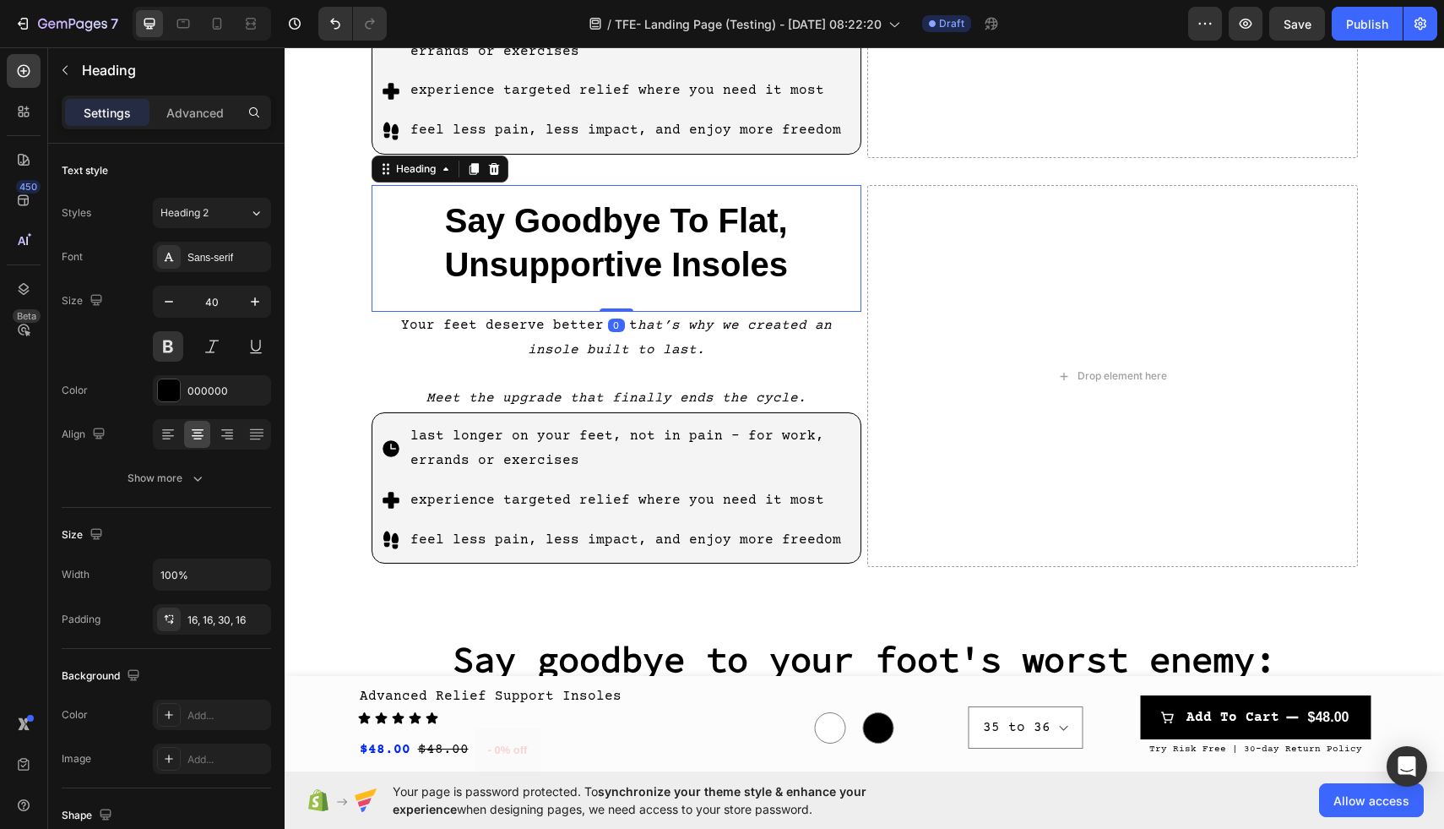
click at [510, 198] on p "Say Goodbye To Flat, Unsupportive Insoles" at bounding box center [617, 242] width 464 height 88
click at [210, 264] on div "Sans-serif" at bounding box center [212, 257] width 118 height 30
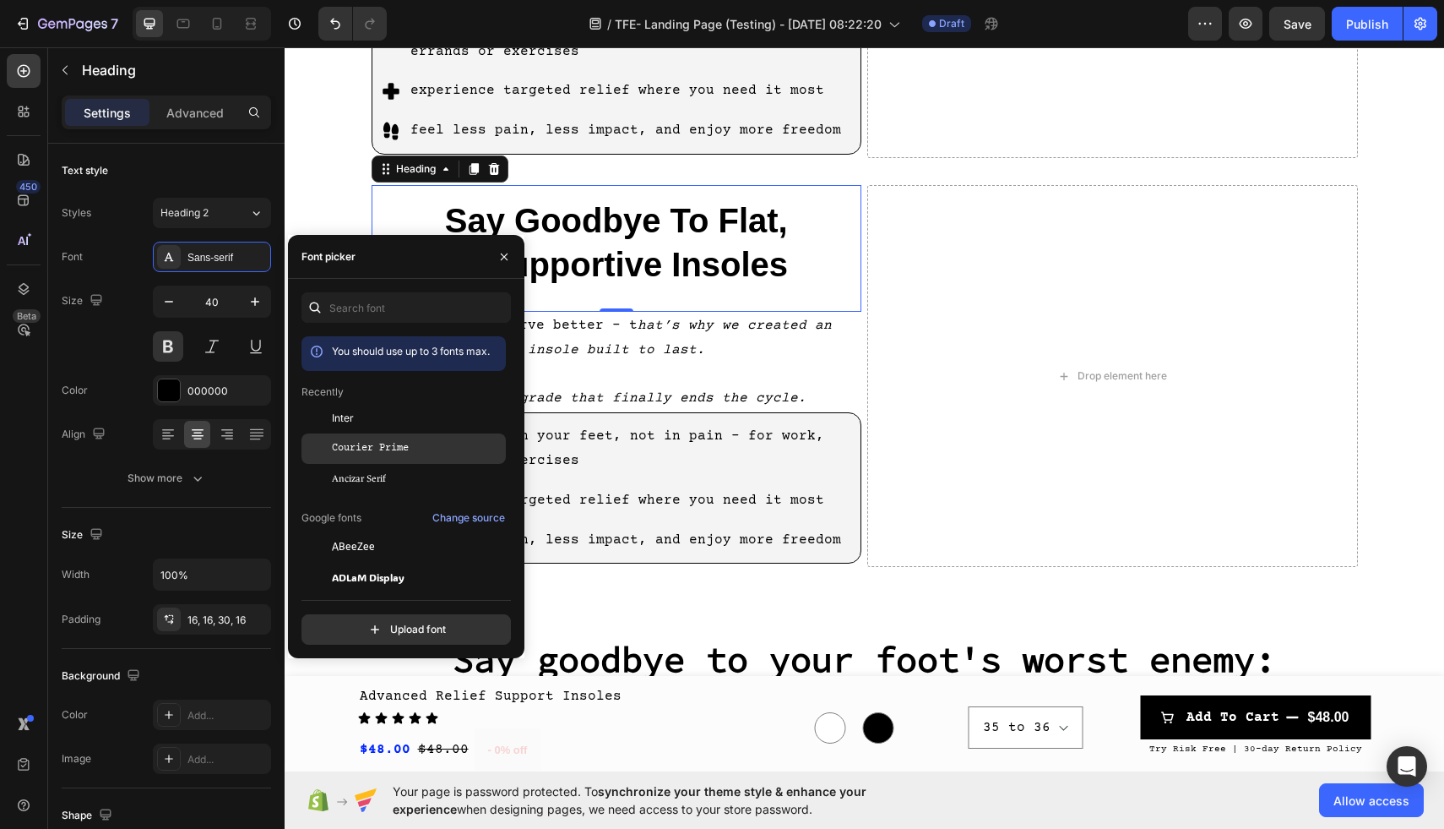
click at [358, 452] on span "Courier Prime" at bounding box center [370, 448] width 77 height 15
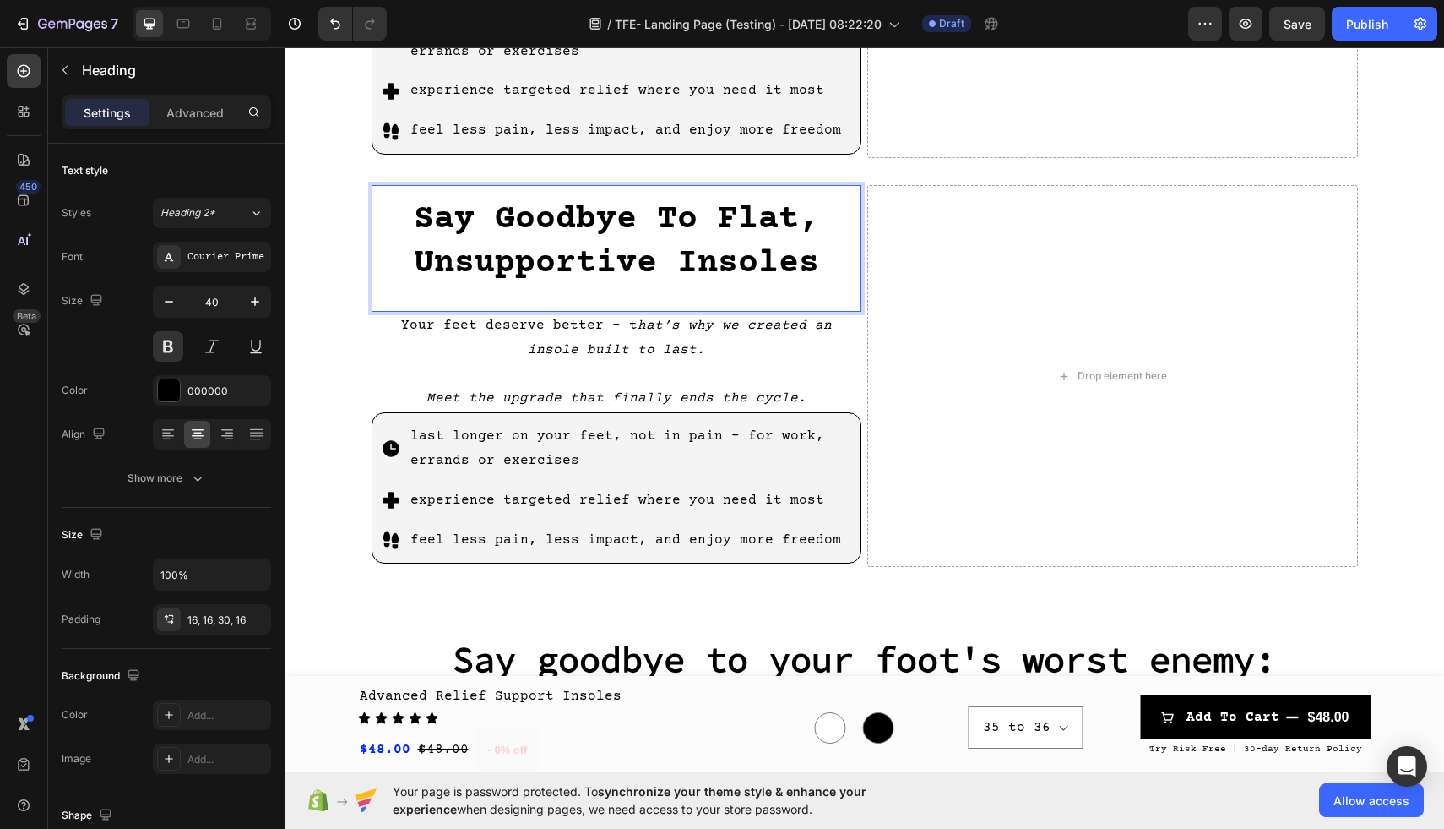
click at [1019, 289] on div "Drop element here" at bounding box center [1112, 376] width 491 height 382
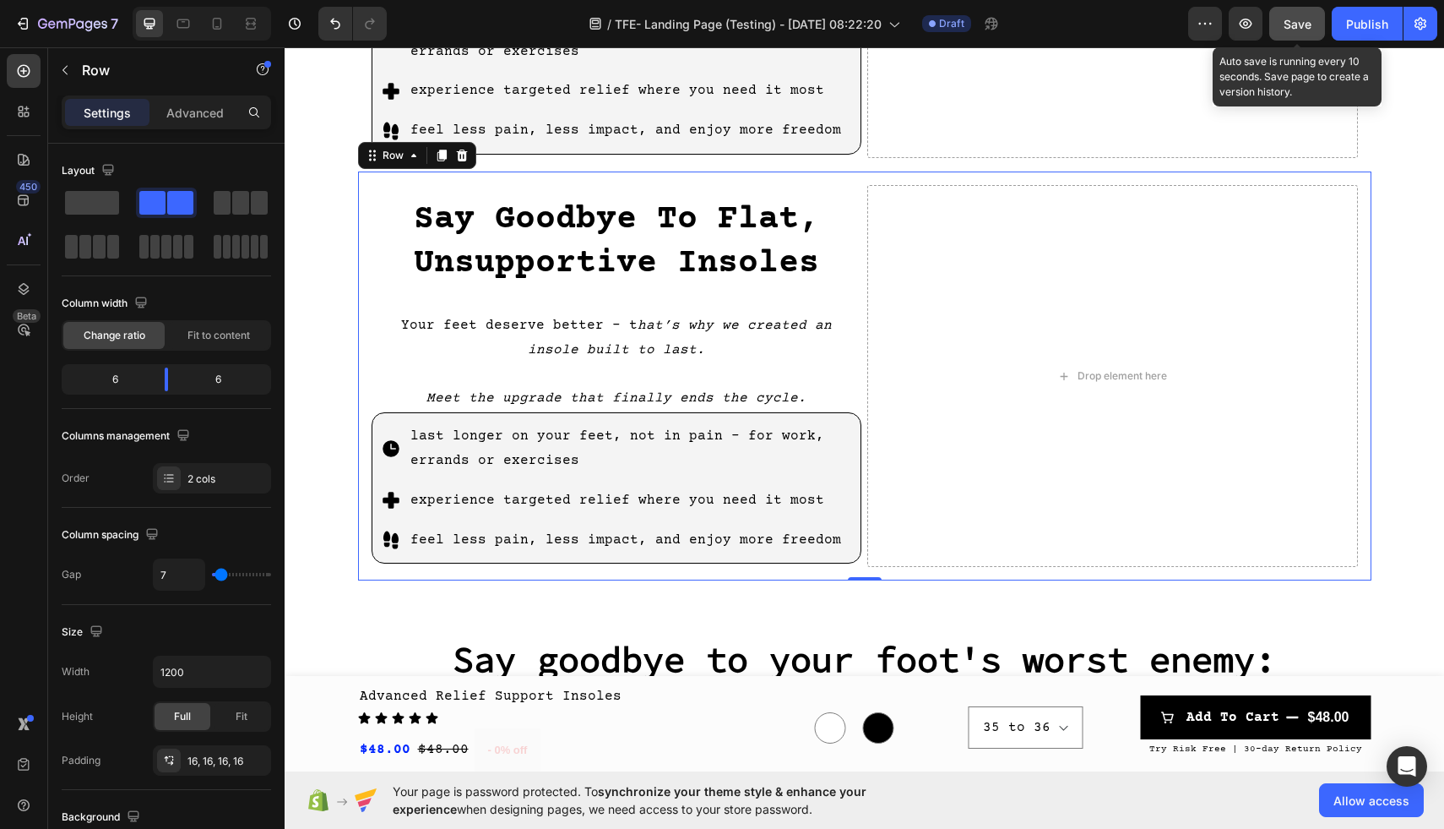
click at [1296, 32] on button "Save" at bounding box center [1297, 24] width 56 height 34
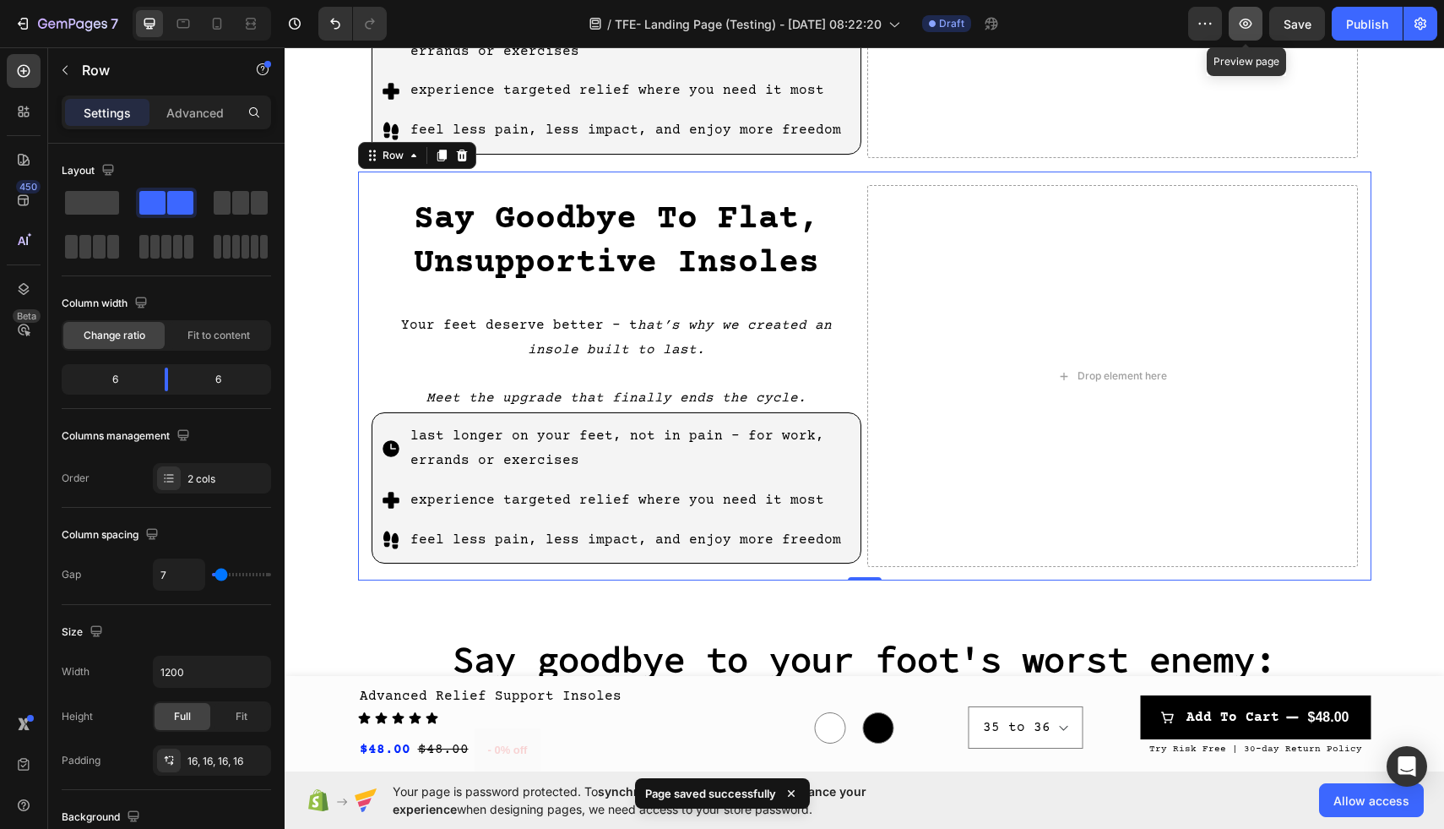
click at [1246, 24] on icon "button" at bounding box center [1245, 23] width 5 height 5
click at [1249, 28] on icon "button" at bounding box center [1245, 23] width 17 height 17
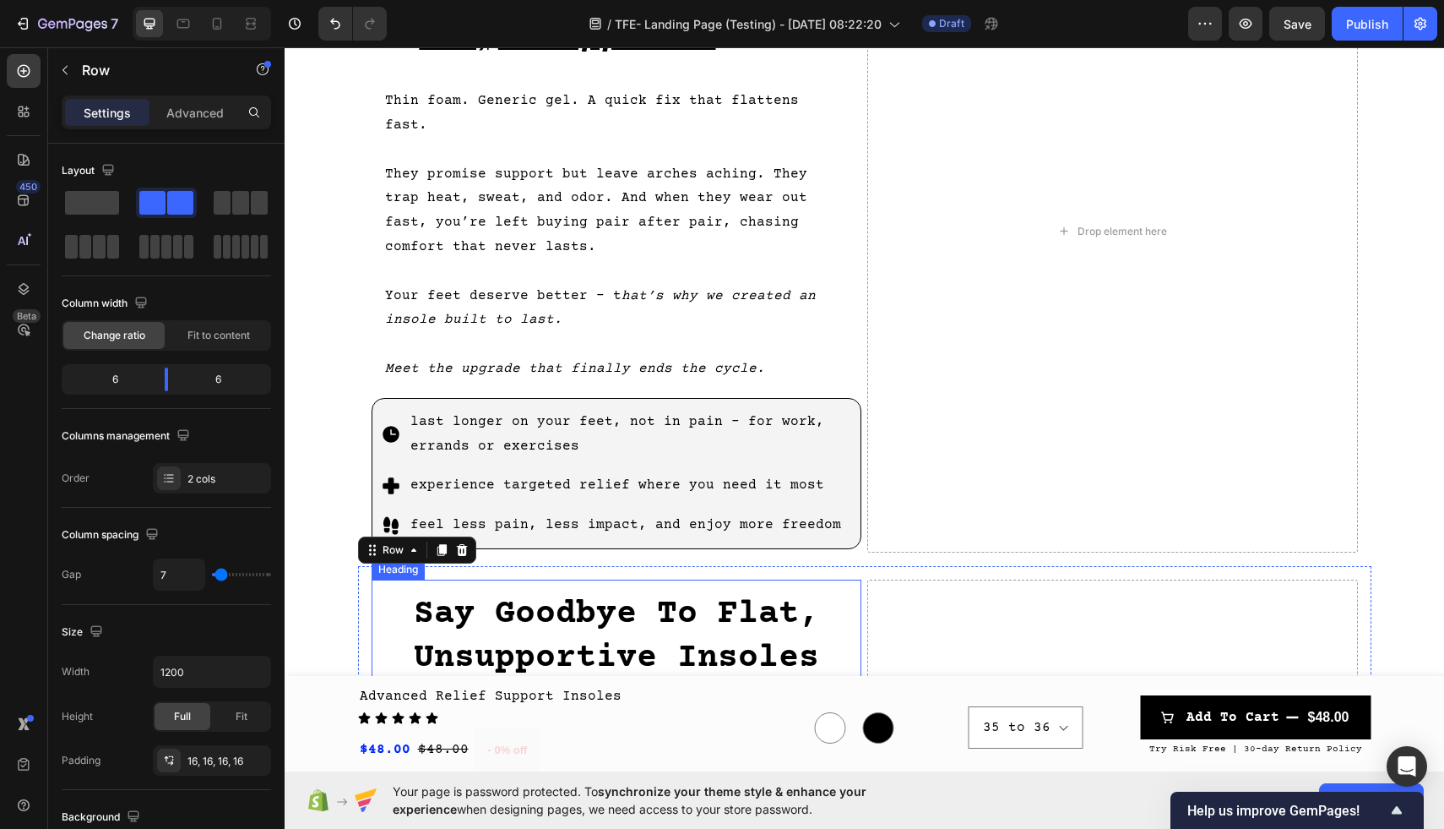
scroll to position [933, 0]
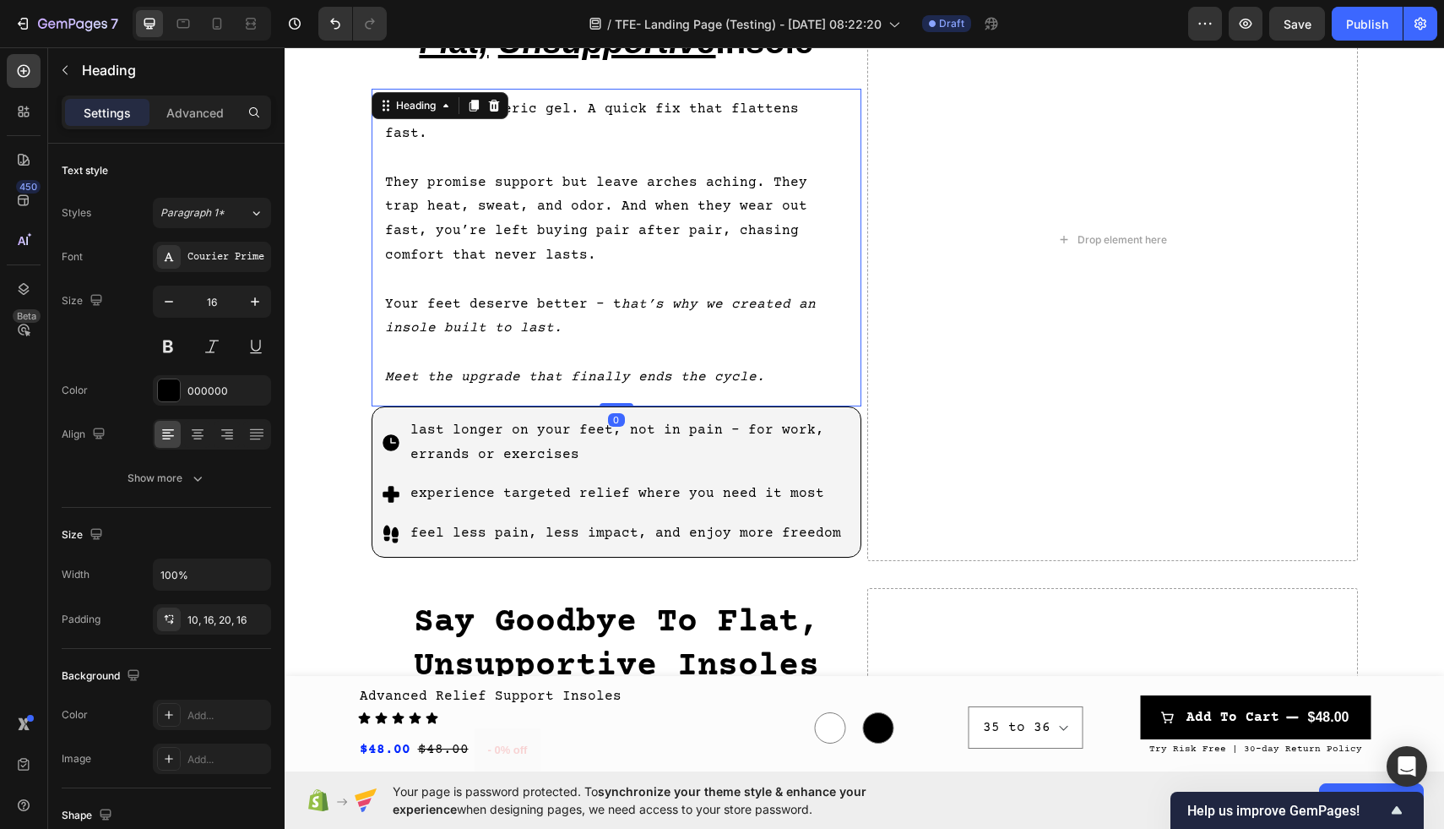
click at [599, 182] on h2 "Thin foam. Generic gel. A quick fix that flattens fast. They promise support bu…" at bounding box center [617, 248] width 491 height 318
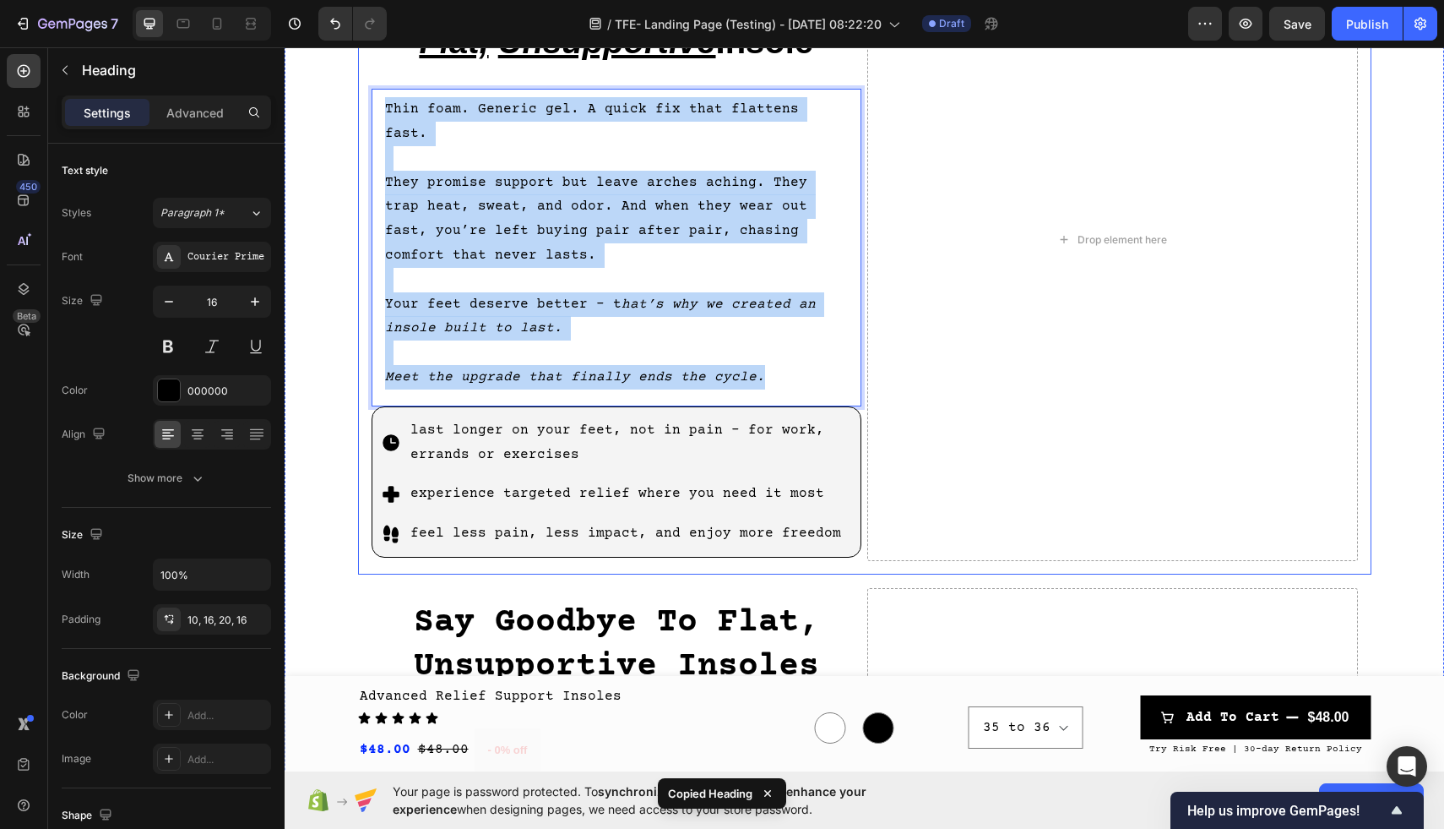
drag, startPoint x: 772, startPoint y: 352, endPoint x: 366, endPoint y: 111, distance: 472.6
click at [366, 111] on div "Say Goodbye To Your Foot's Worst Enemy: the Flimsy, Flat, Unsupportive Insole H…" at bounding box center [865, 240] width 1014 height 670
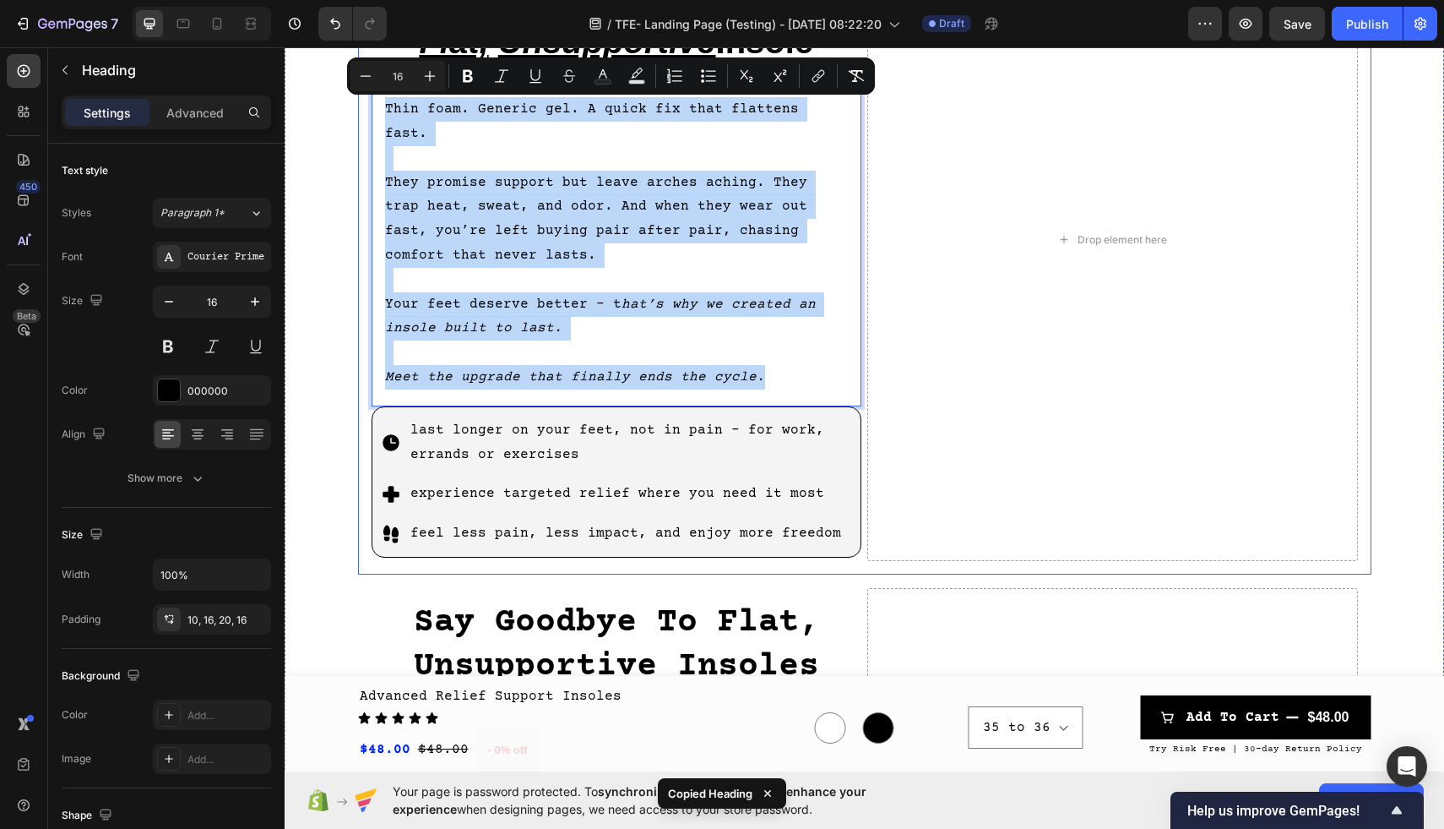
copy p "Thin foam. Generic gel. A quick fix that flattens fast. They promise support bu…"
click at [992, 388] on div "Drop element here" at bounding box center [1112, 239] width 491 height 643
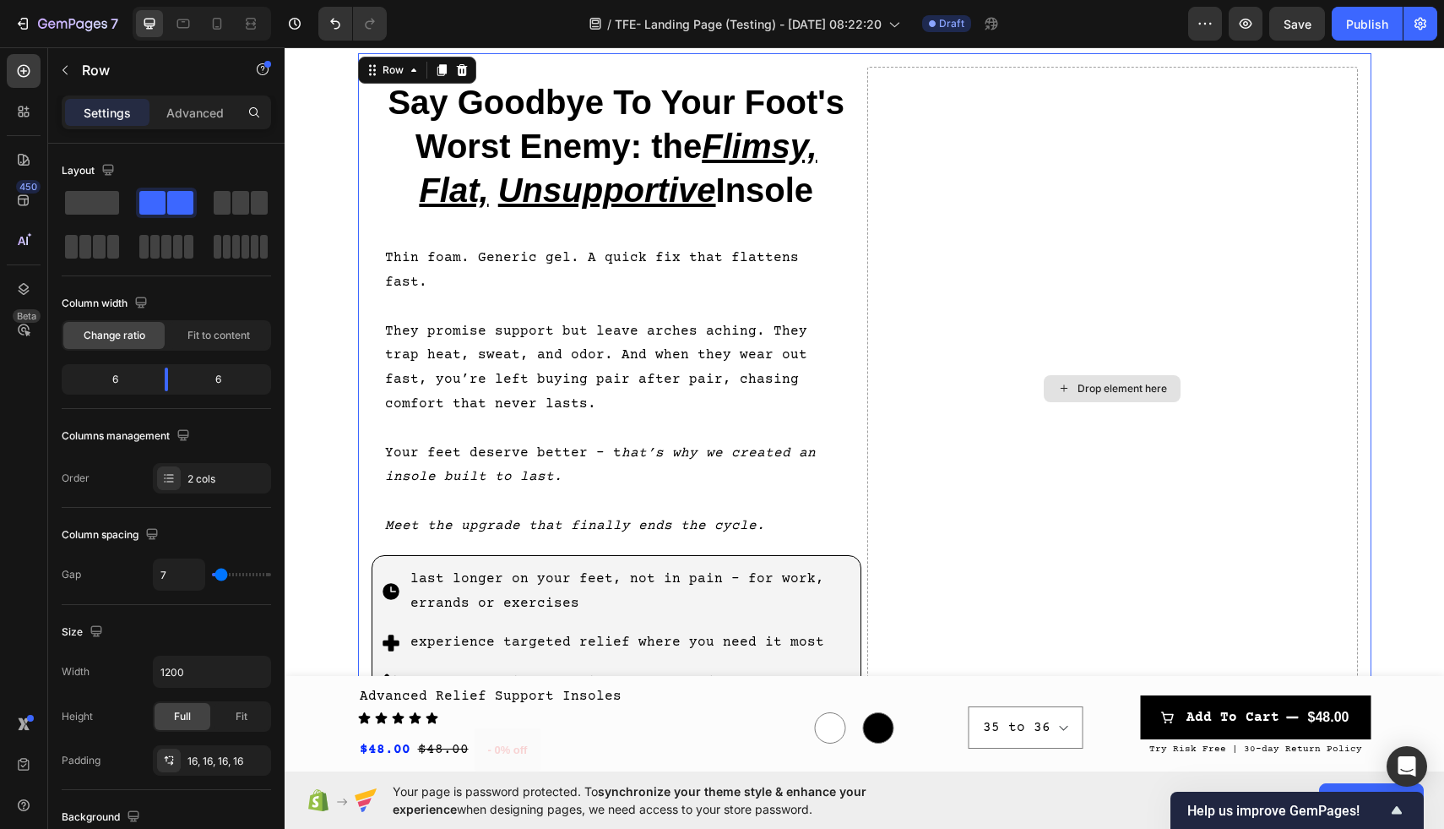
scroll to position [728, 0]
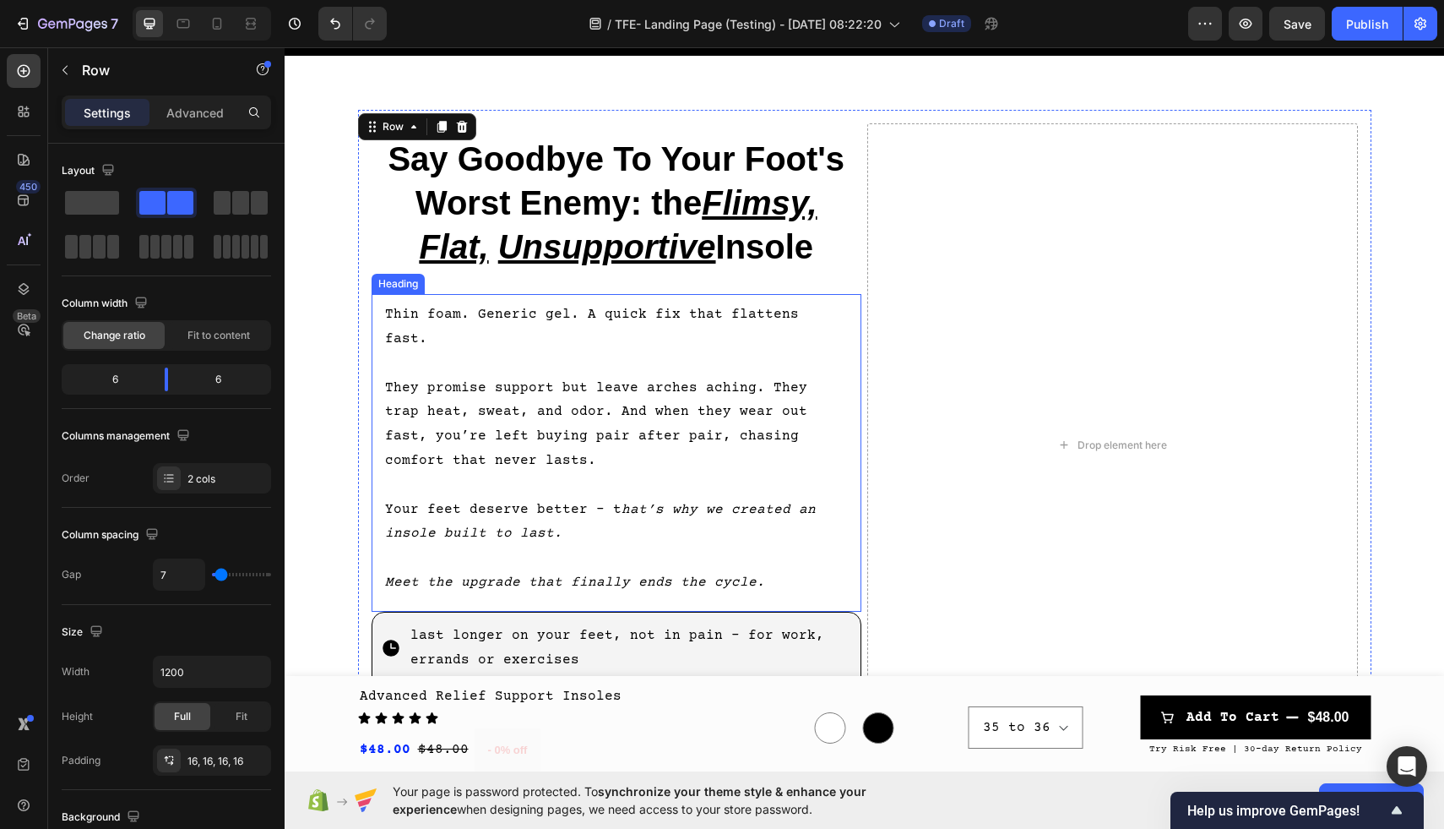
click at [733, 348] on p "Thin foam. Generic gel. A quick fix that flattens fast. They promise support bu…" at bounding box center [617, 448] width 464 height 292
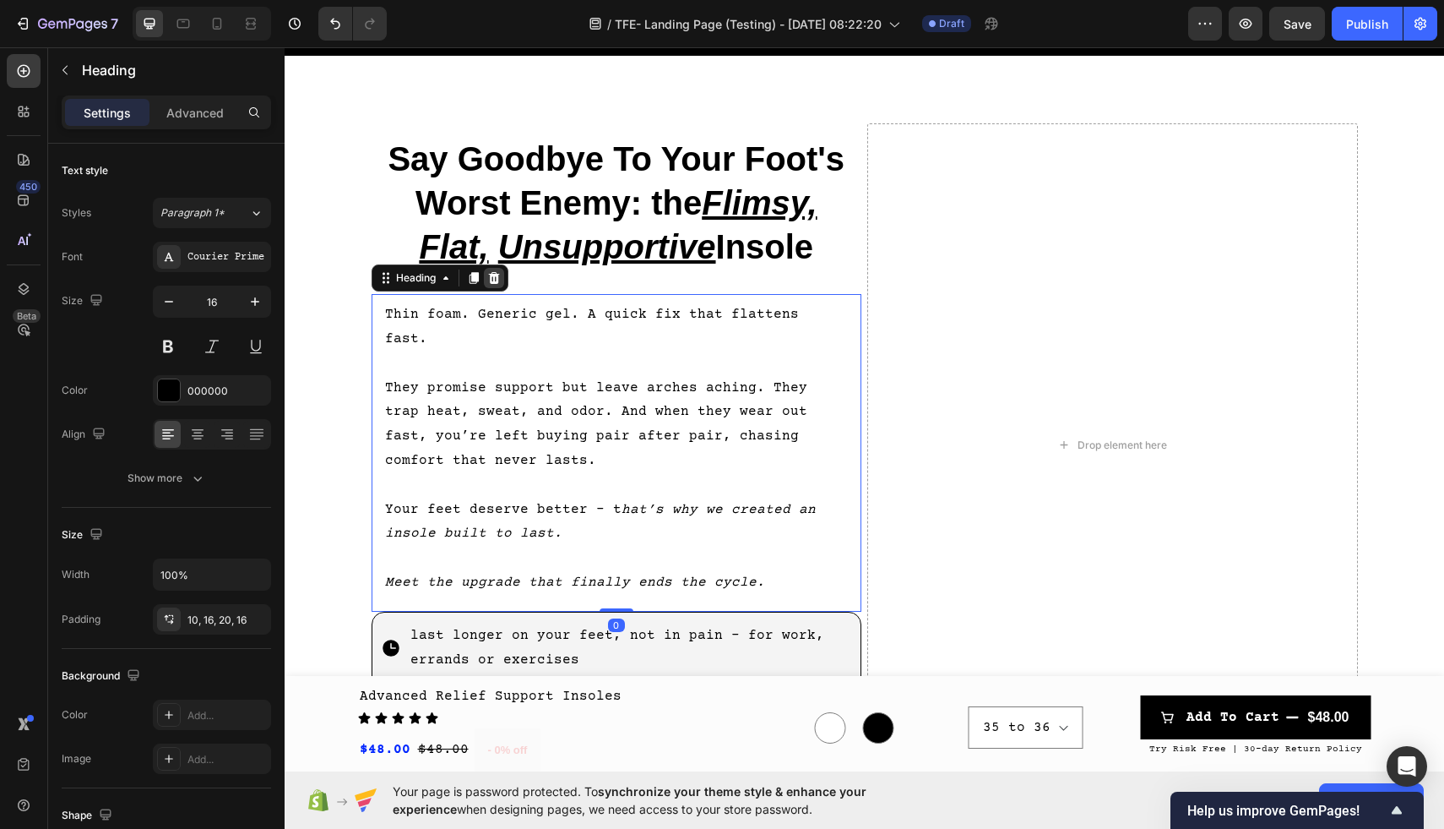
click at [497, 271] on icon at bounding box center [494, 278] width 14 height 14
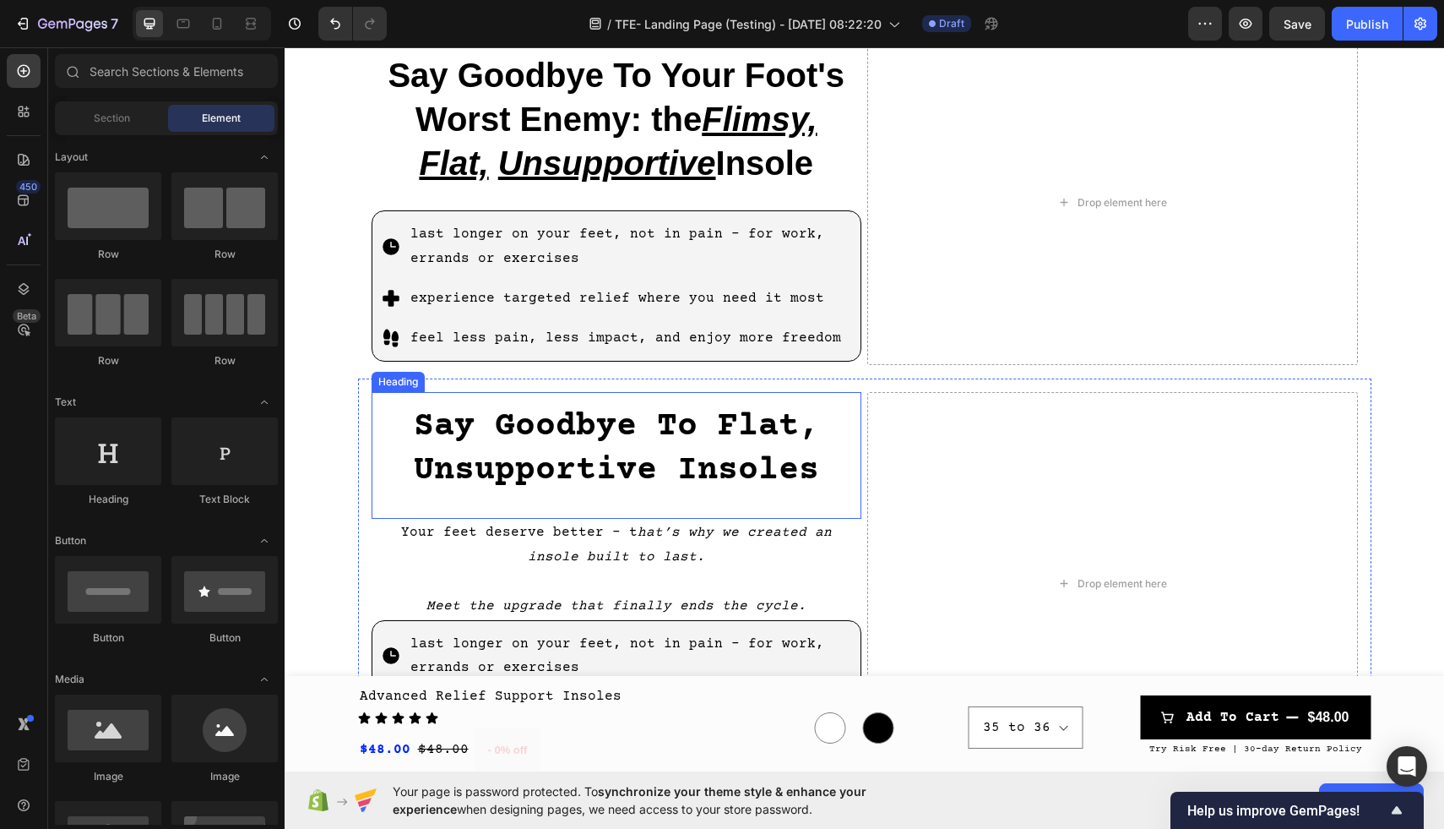
scroll to position [813, 0]
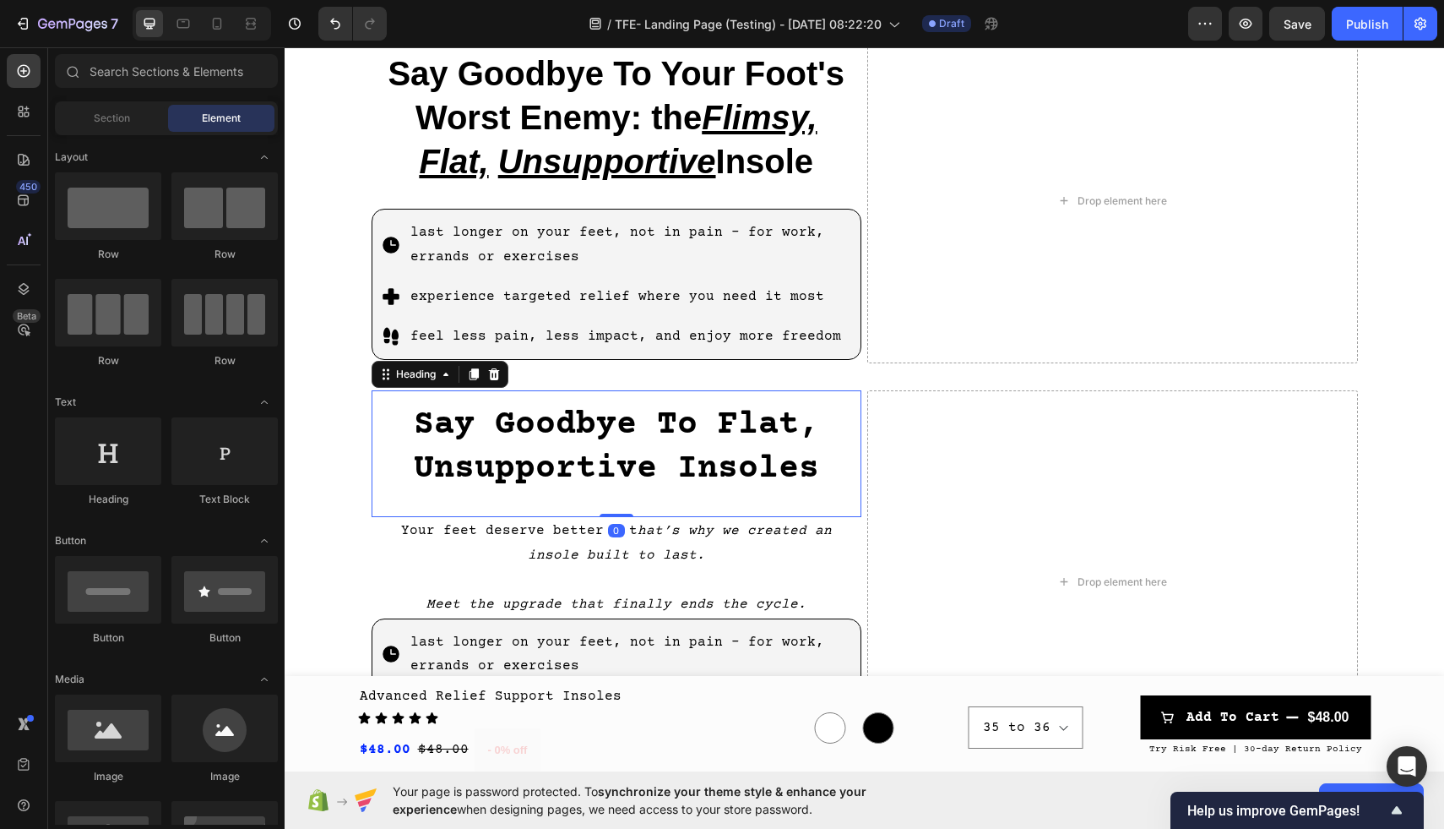
click at [753, 478] on p "Say Goodbye To Flat, Unsupportive Insoles" at bounding box center [617, 448] width 464 height 88
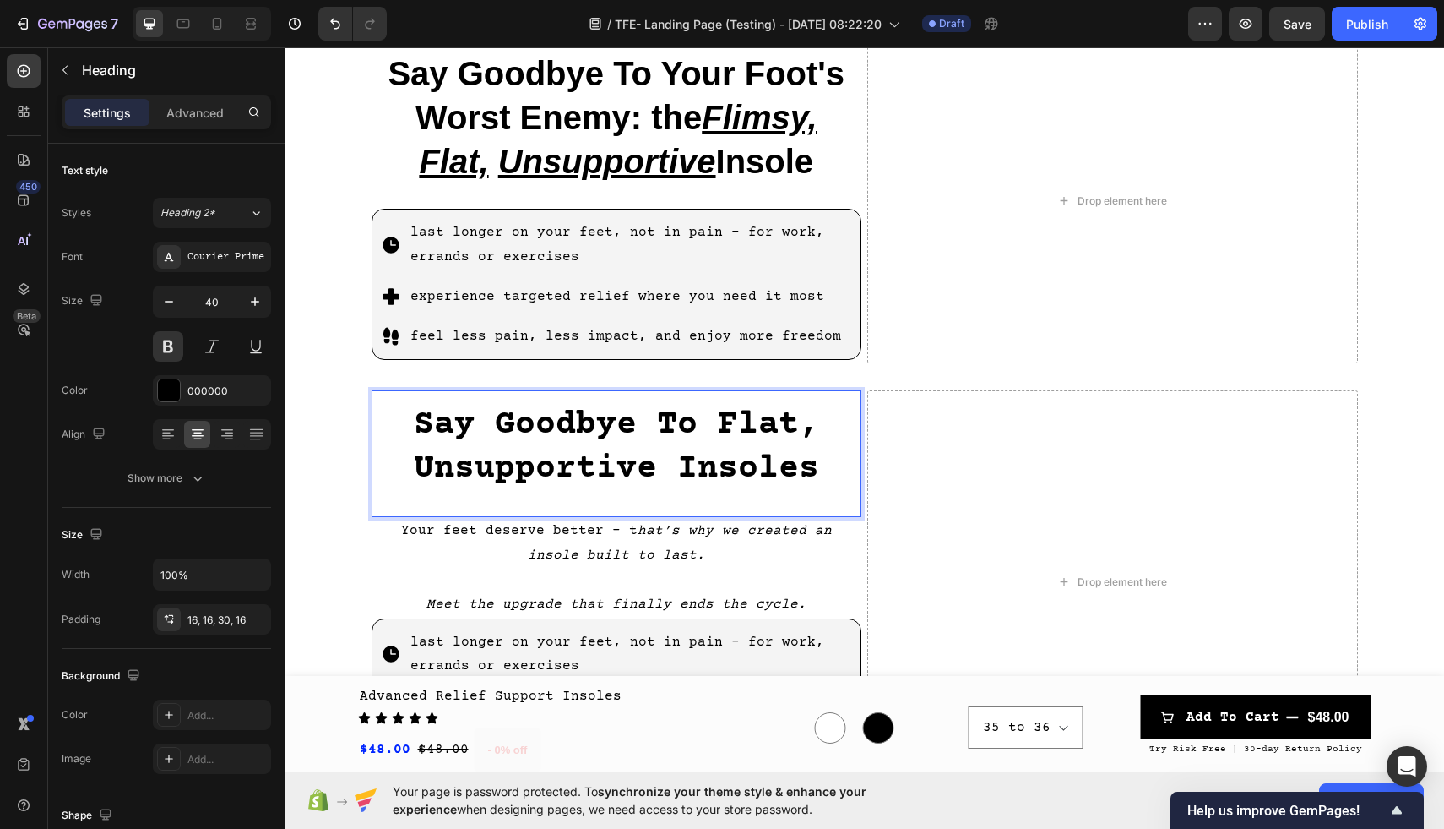
click at [823, 474] on p "Say Goodbye To Flat, Unsupportive Insoles" at bounding box center [617, 448] width 464 height 88
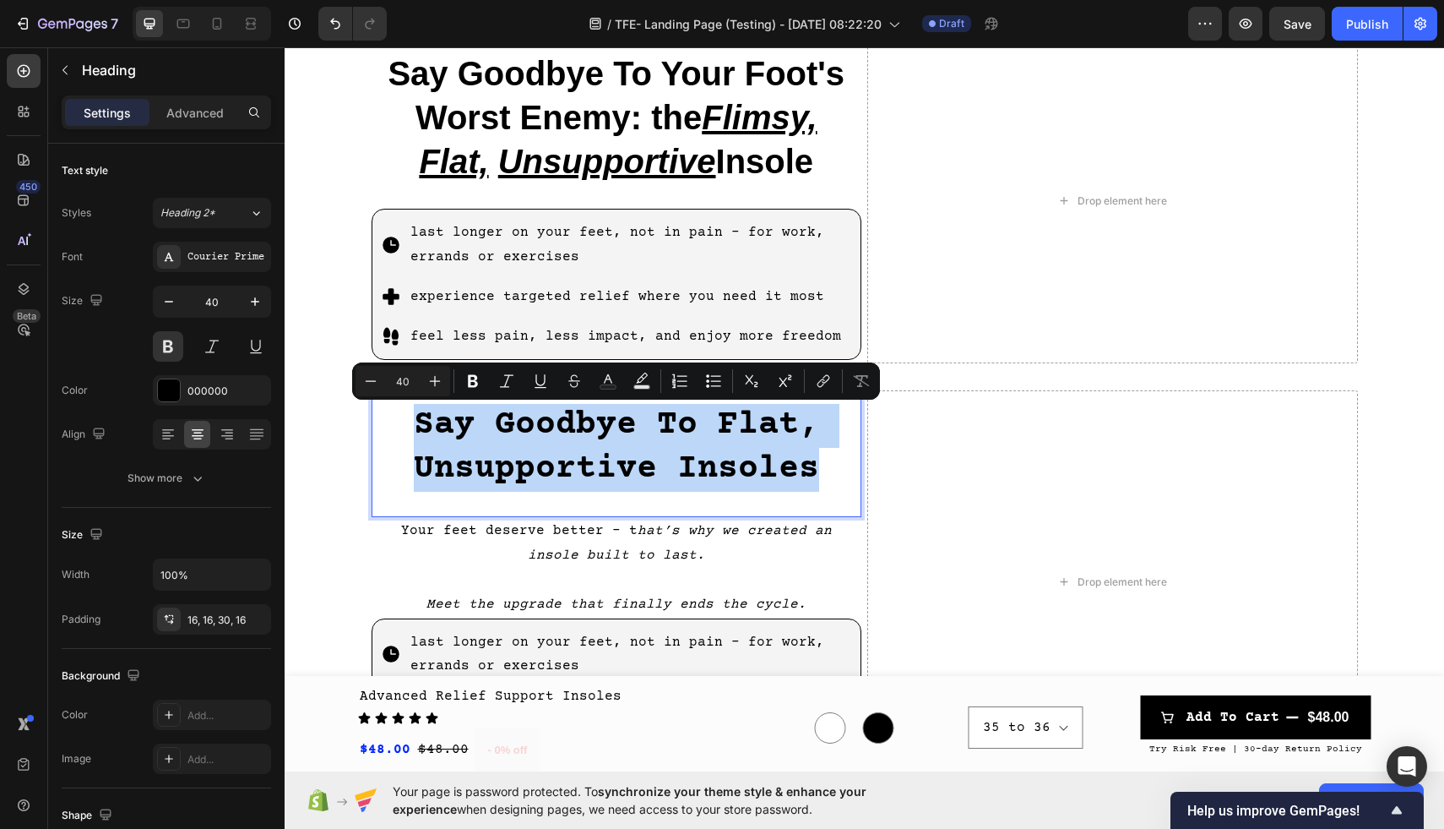
drag, startPoint x: 823, startPoint y: 473, endPoint x: 418, endPoint y: 436, distance: 406.3
click at [418, 436] on p "Say Goodbye To Flat, Unsupportive Insoles" at bounding box center [617, 448] width 464 height 88
copy p "Say Goodbye To Flat, Unsupportive Insoles"
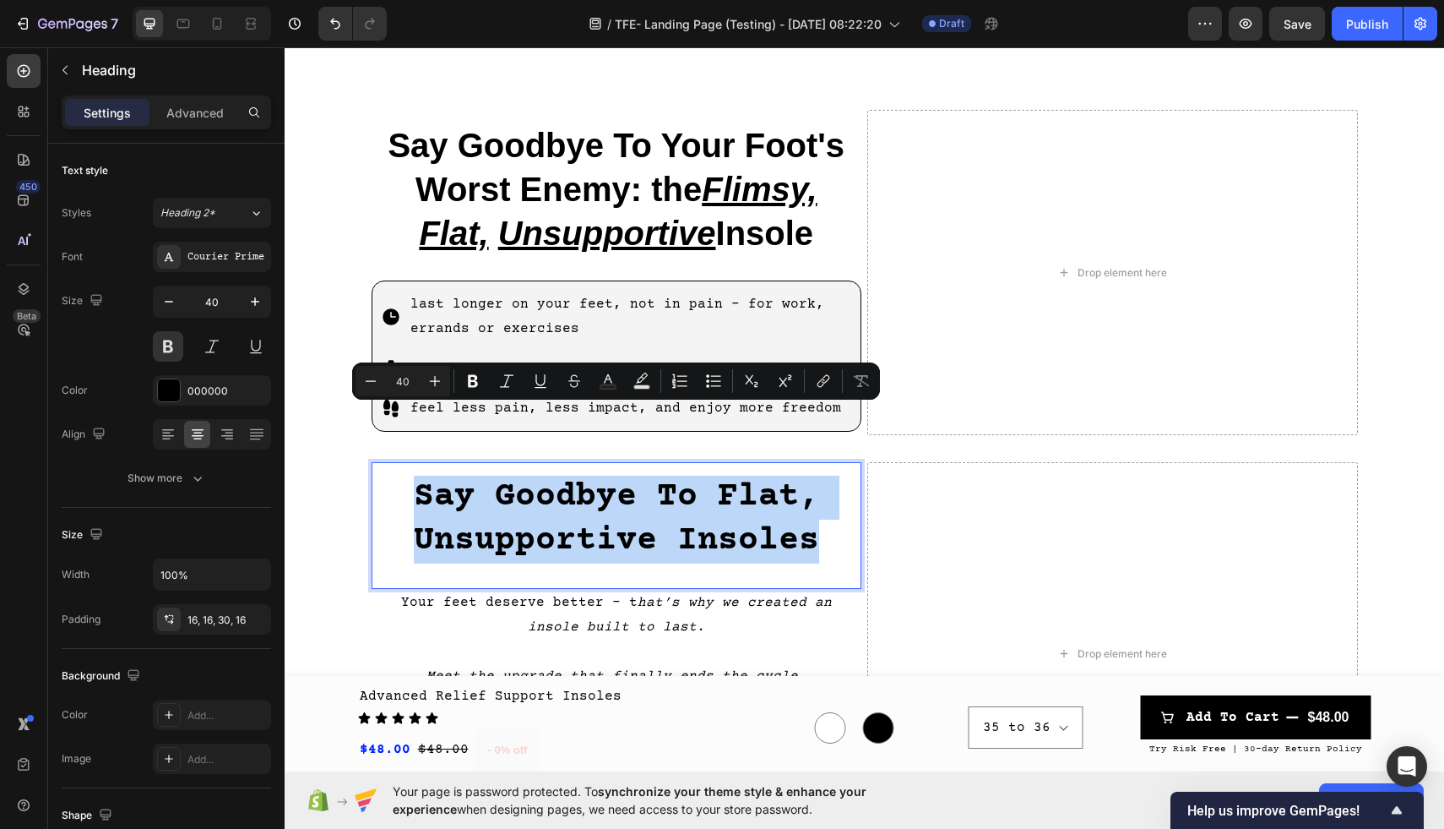
scroll to position [644, 0]
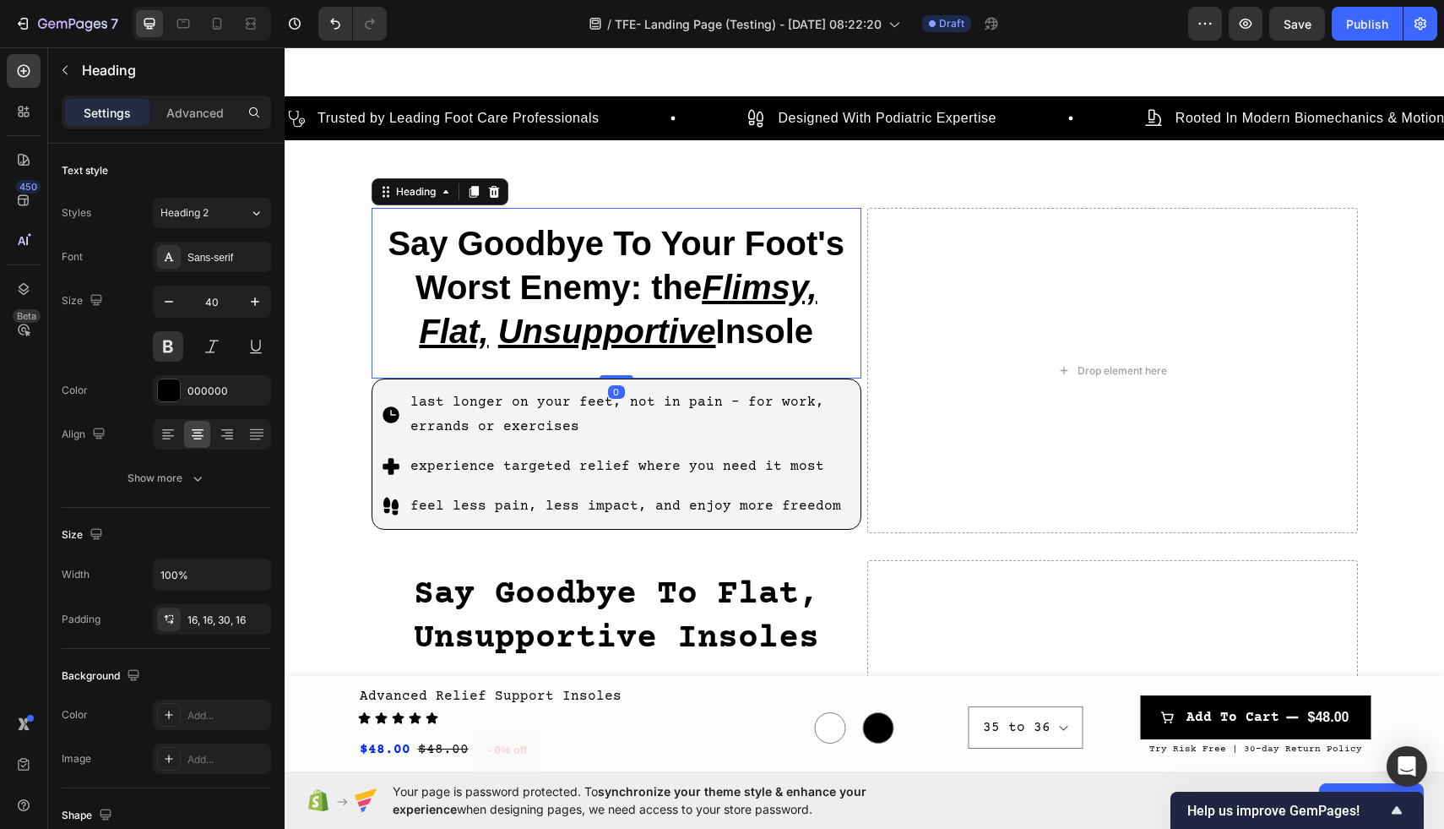
click at [656, 273] on h2 "Say Goodbye To Your Foot's Worst Enemy: the Flimsy, Flat, Unsupportive Insole" at bounding box center [617, 293] width 491 height 171
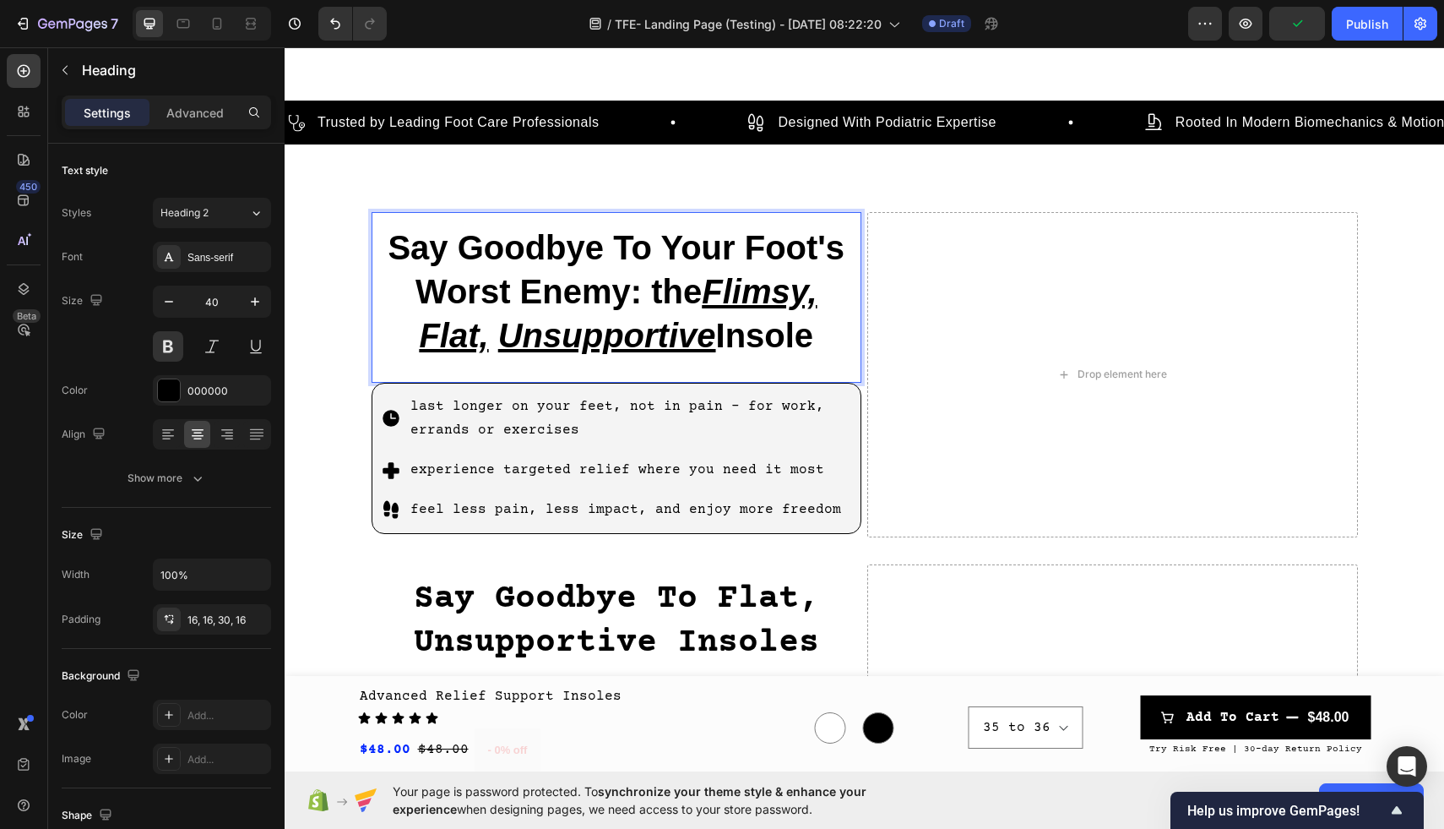
click at [836, 348] on p "Say Goodbye To Your Foot's Worst Enemy: the Flimsy, Flat, Unsupportive Insole" at bounding box center [617, 292] width 464 height 132
drag, startPoint x: 834, startPoint y: 338, endPoint x: 662, endPoint y: 243, distance: 196.6
click at [662, 243] on p "Say Goodbye To Your Foot's Worst Enemy: the Flimsy, Flat, Unsupportive Insole" at bounding box center [617, 292] width 464 height 132
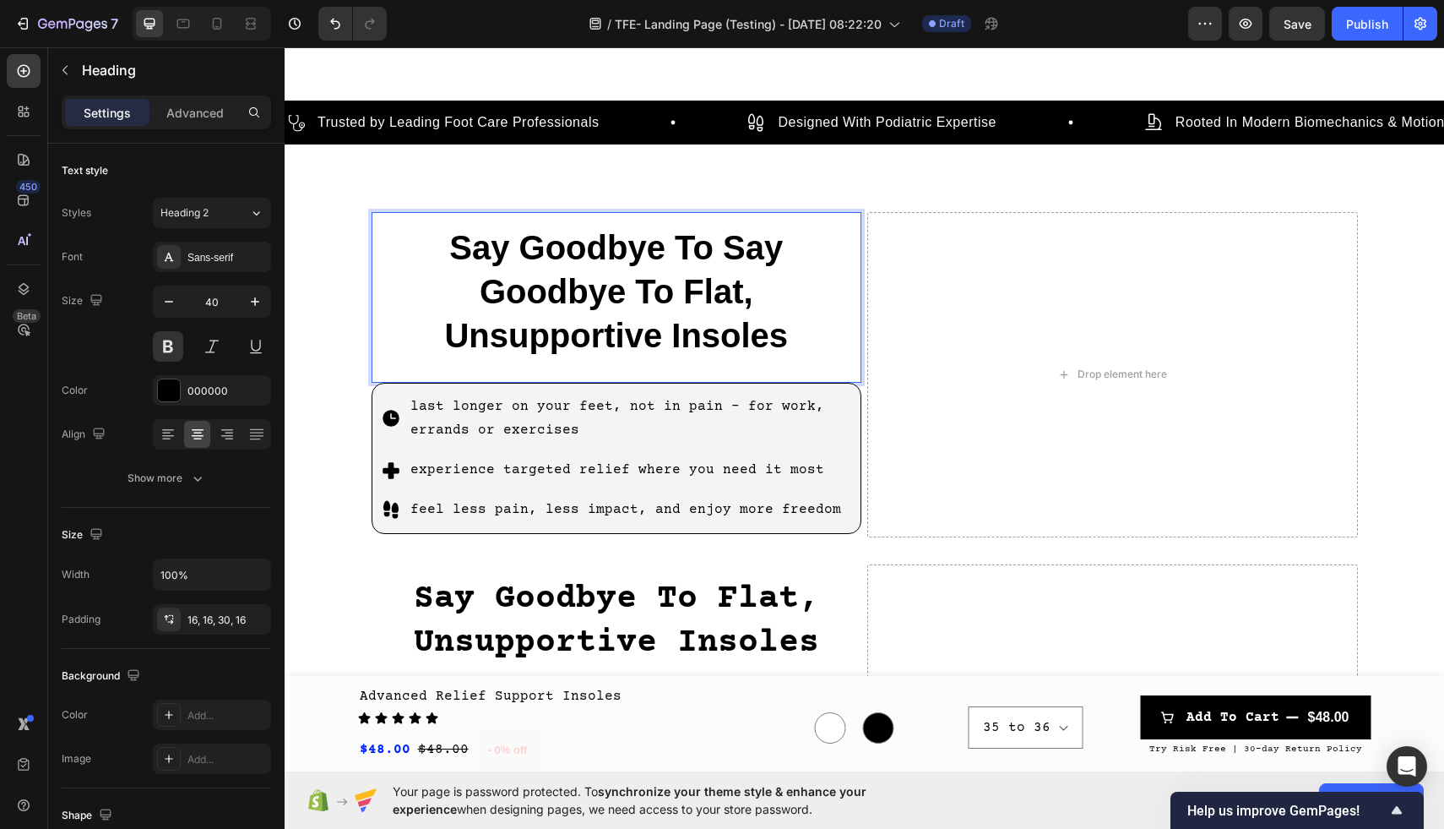
click at [486, 291] on p "Say Goodbye To Say Goodbye To Flat, Unsupportive Insoles" at bounding box center [617, 292] width 464 height 132
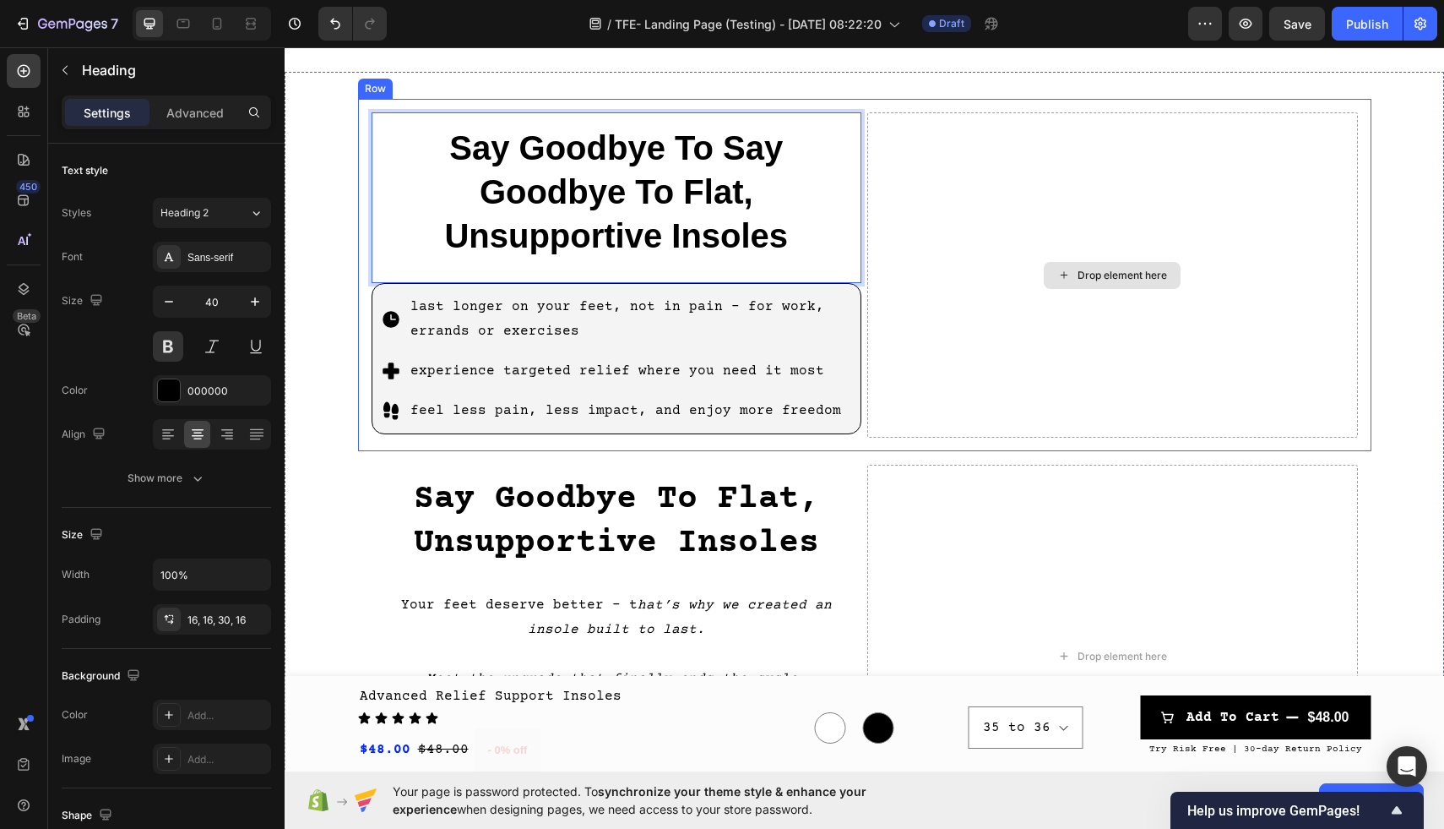
scroll to position [964, 0]
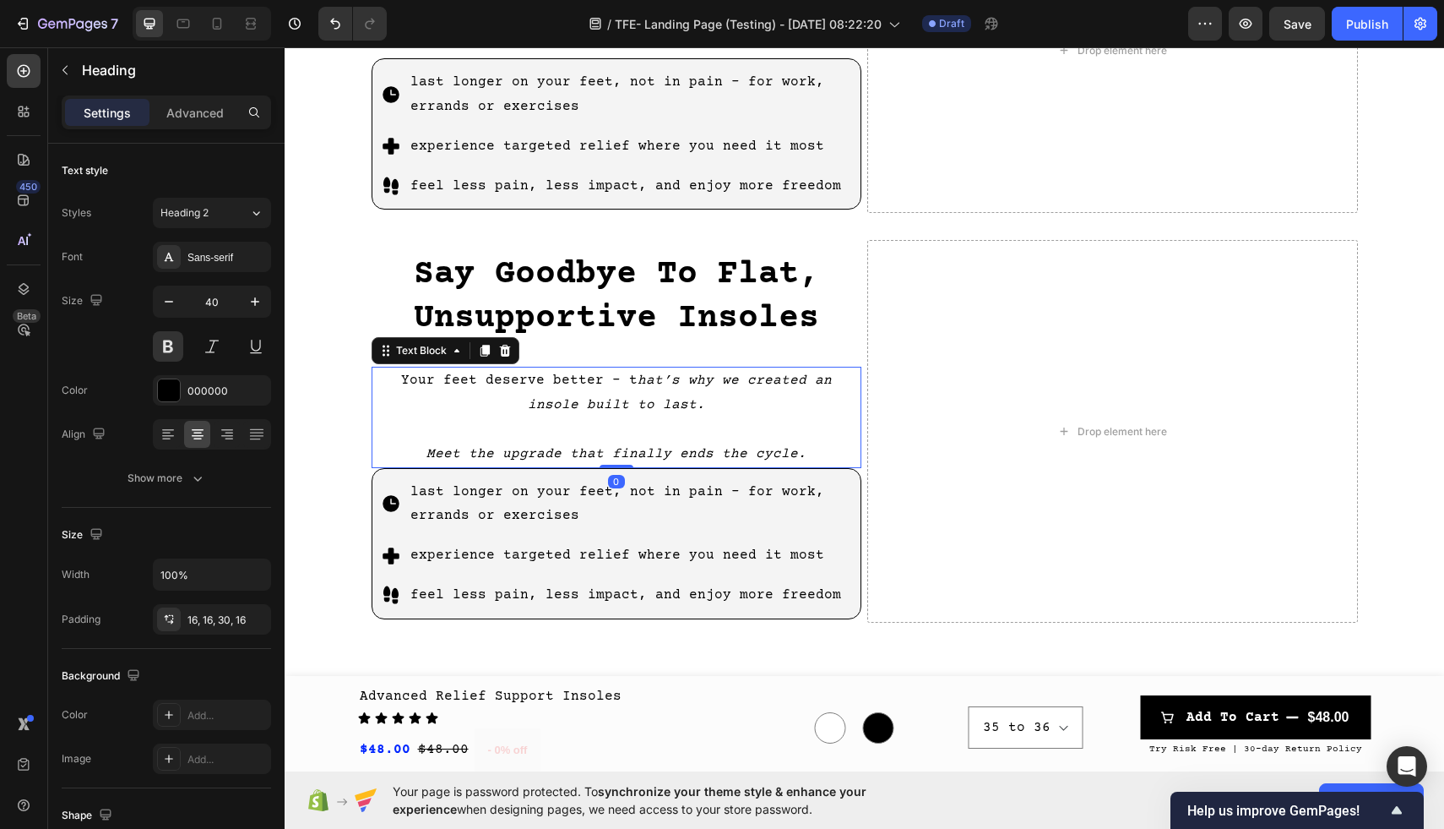
click at [855, 369] on p "Your feet deserve better - t hat’s why we created an insole built to last. ⁠⁠⁠⁠…" at bounding box center [616, 416] width 487 height 97
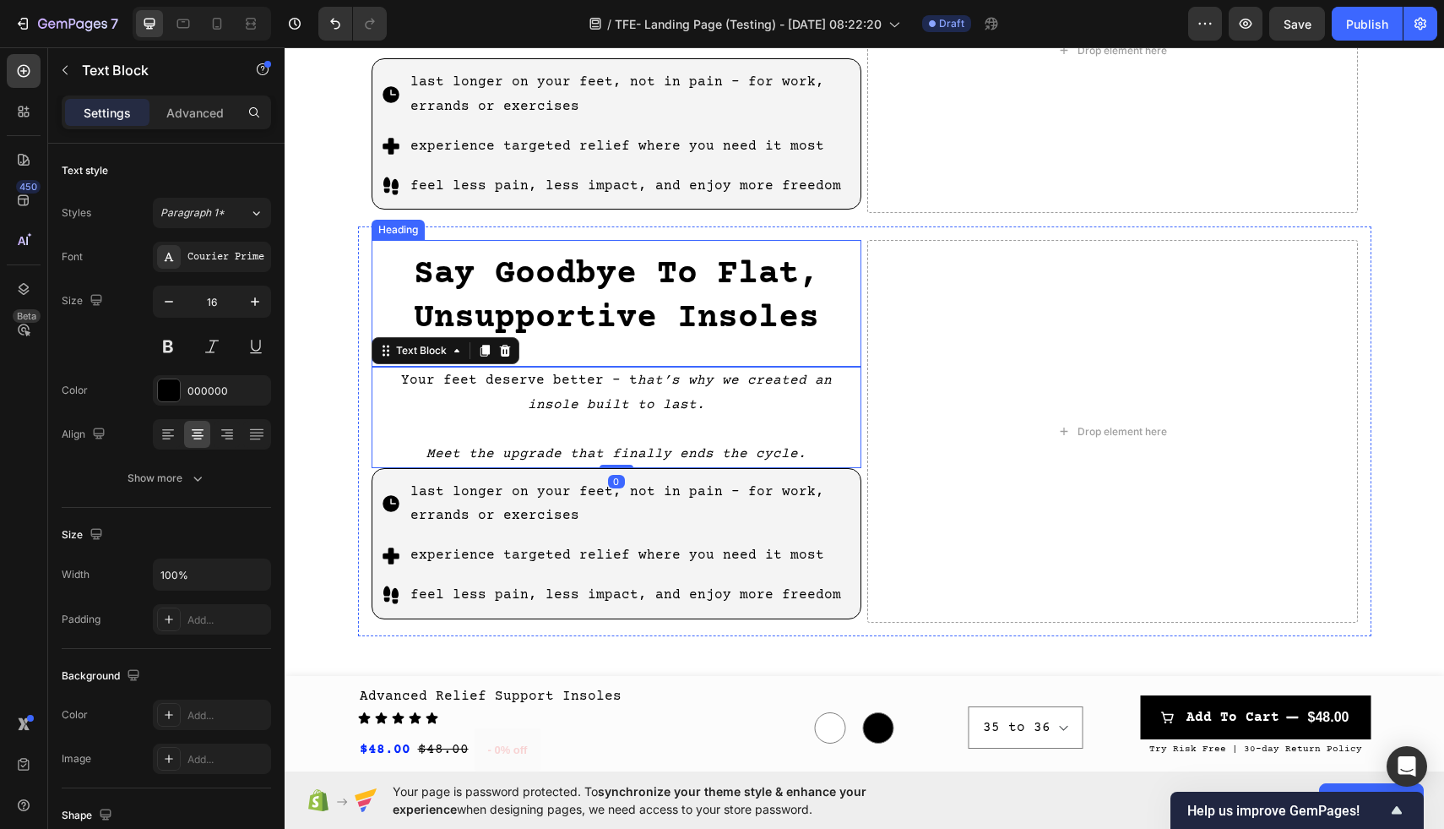
click at [812, 245] on h2 "Say Goodbye To Flat, Unsupportive Insoles" at bounding box center [617, 303] width 491 height 127
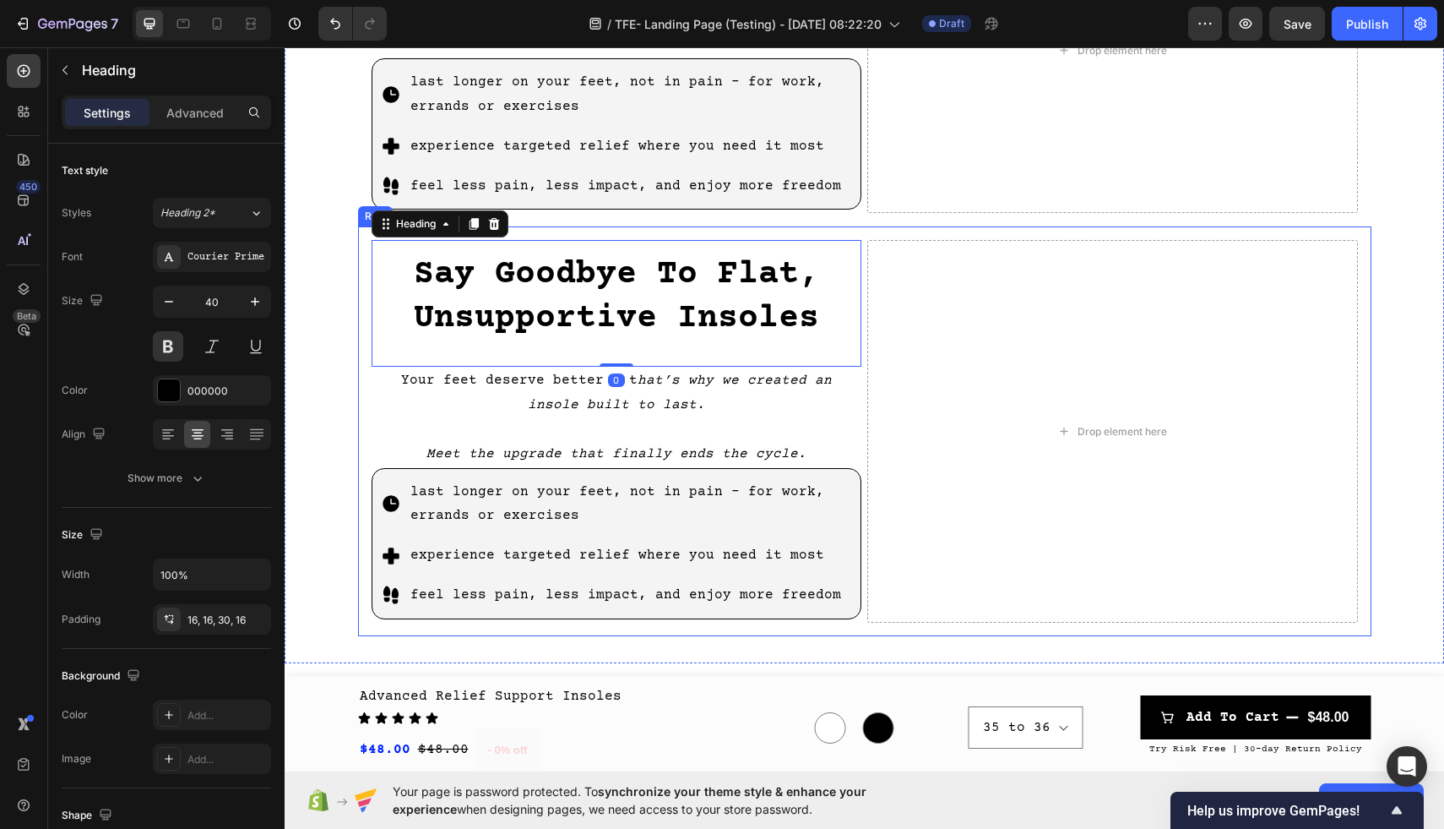
click at [356, 287] on div "Say Goodbye To Say Goodbye To Flat, Unsupportive Insoles Heading last longer on…" at bounding box center [865, 255] width 1160 height 762
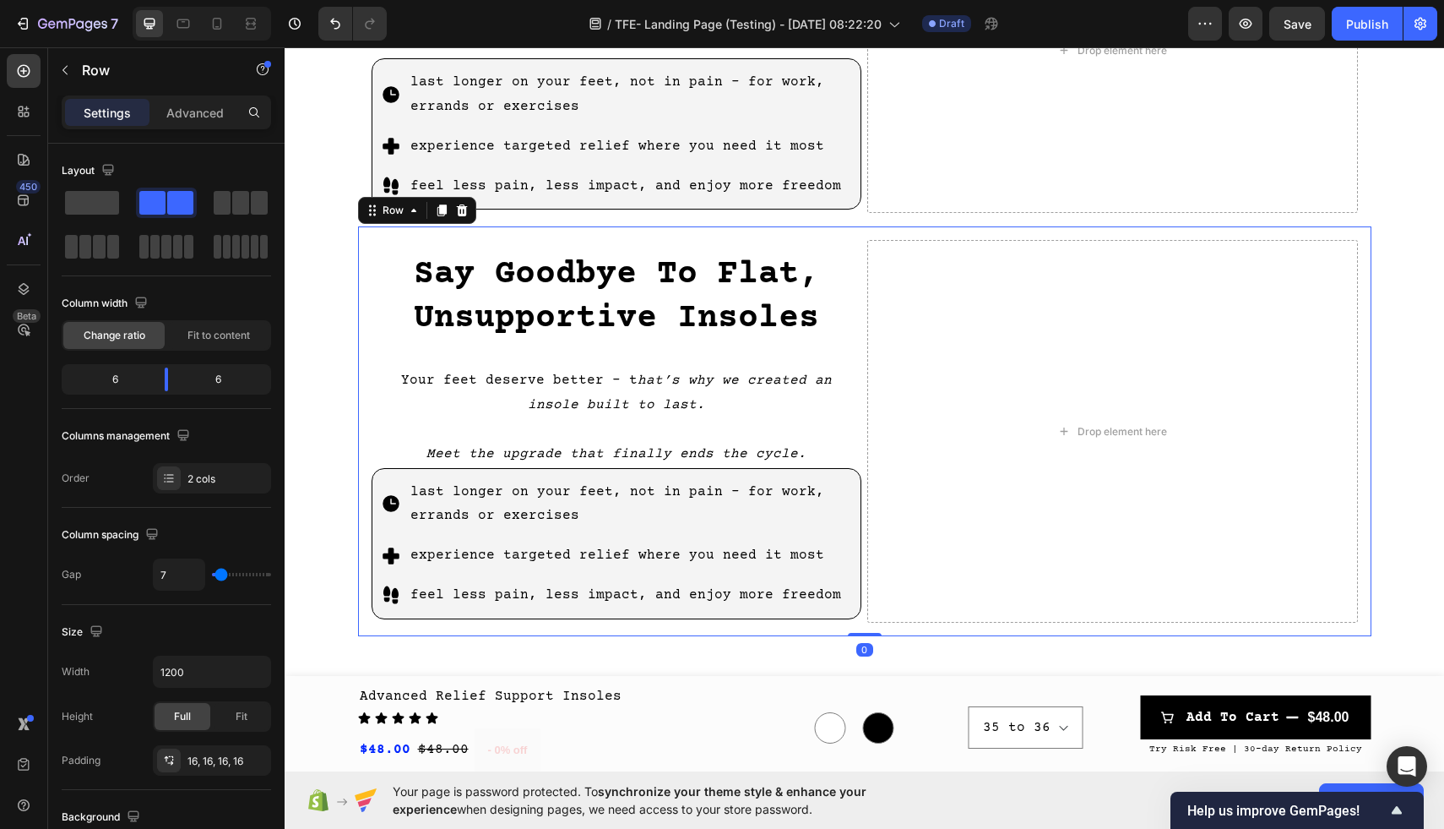
click at [369, 287] on div "Say Goodbye To Flat, Unsupportive Insoles Heading Your feet deserve better - t …" at bounding box center [865, 430] width 1014 height 409
click at [460, 216] on icon at bounding box center [462, 211] width 14 height 14
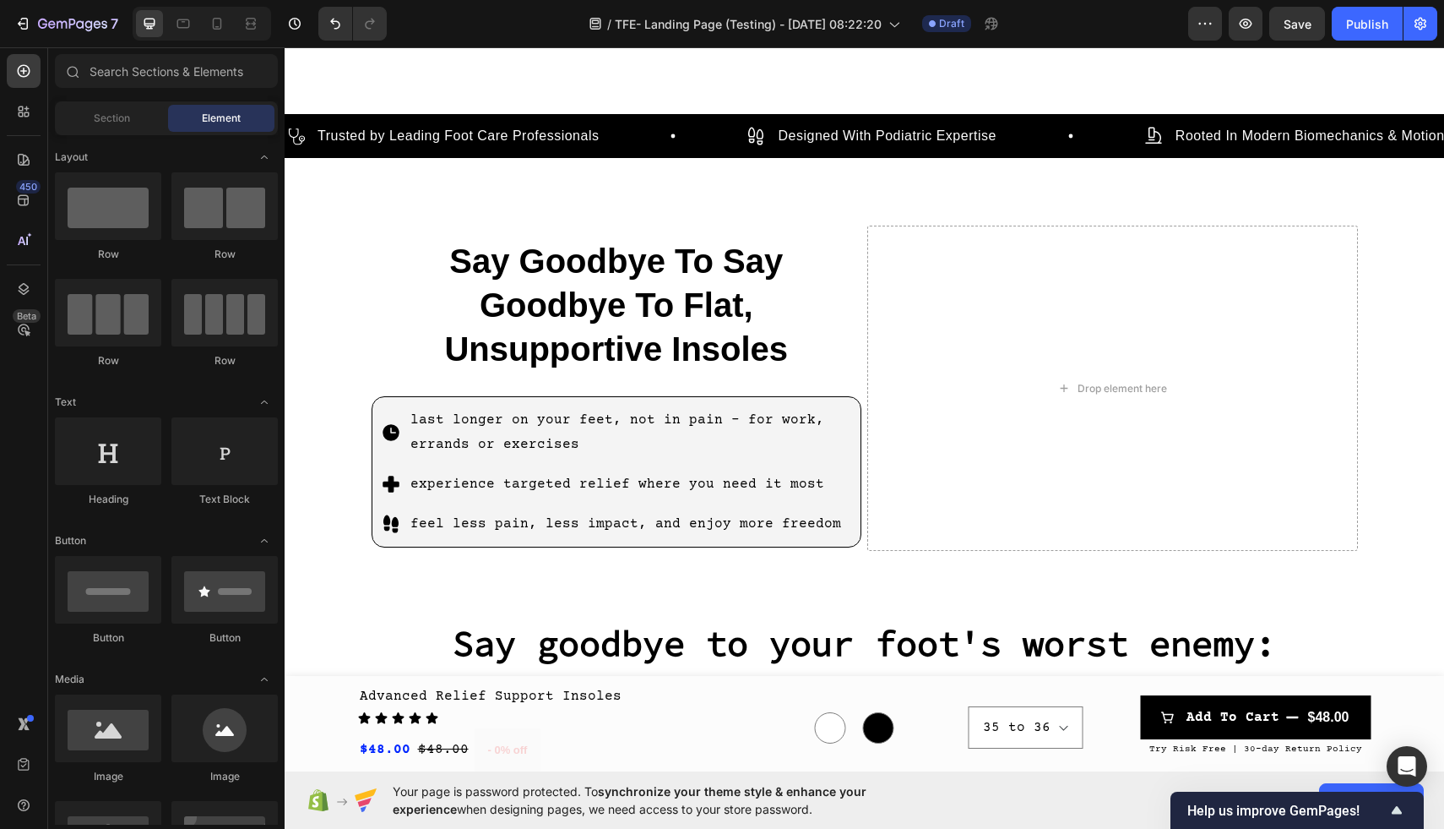
scroll to position [590, 0]
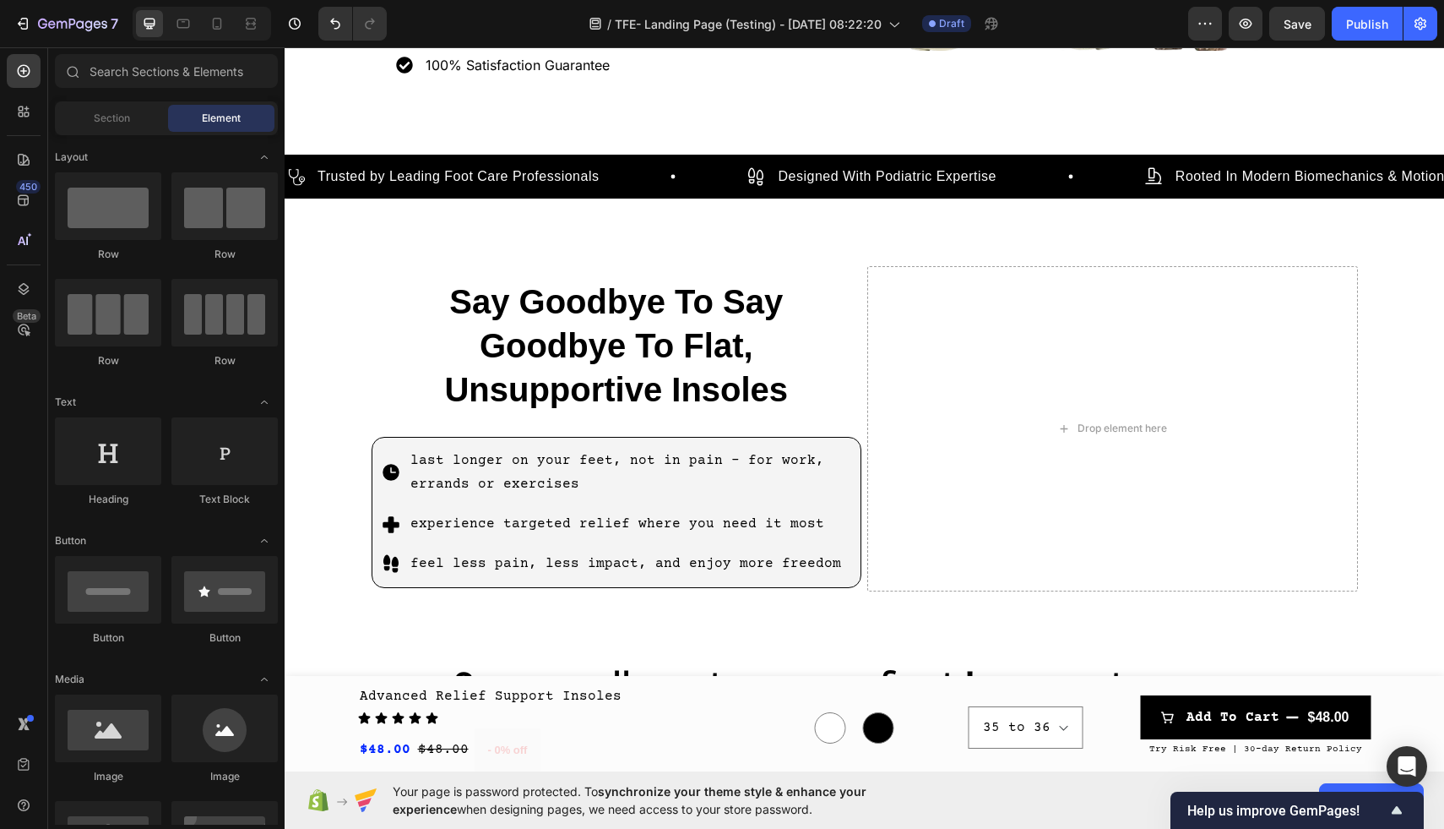
click at [250, 39] on div at bounding box center [202, 24] width 139 height 34
click at [247, 25] on icon at bounding box center [250, 23] width 17 height 17
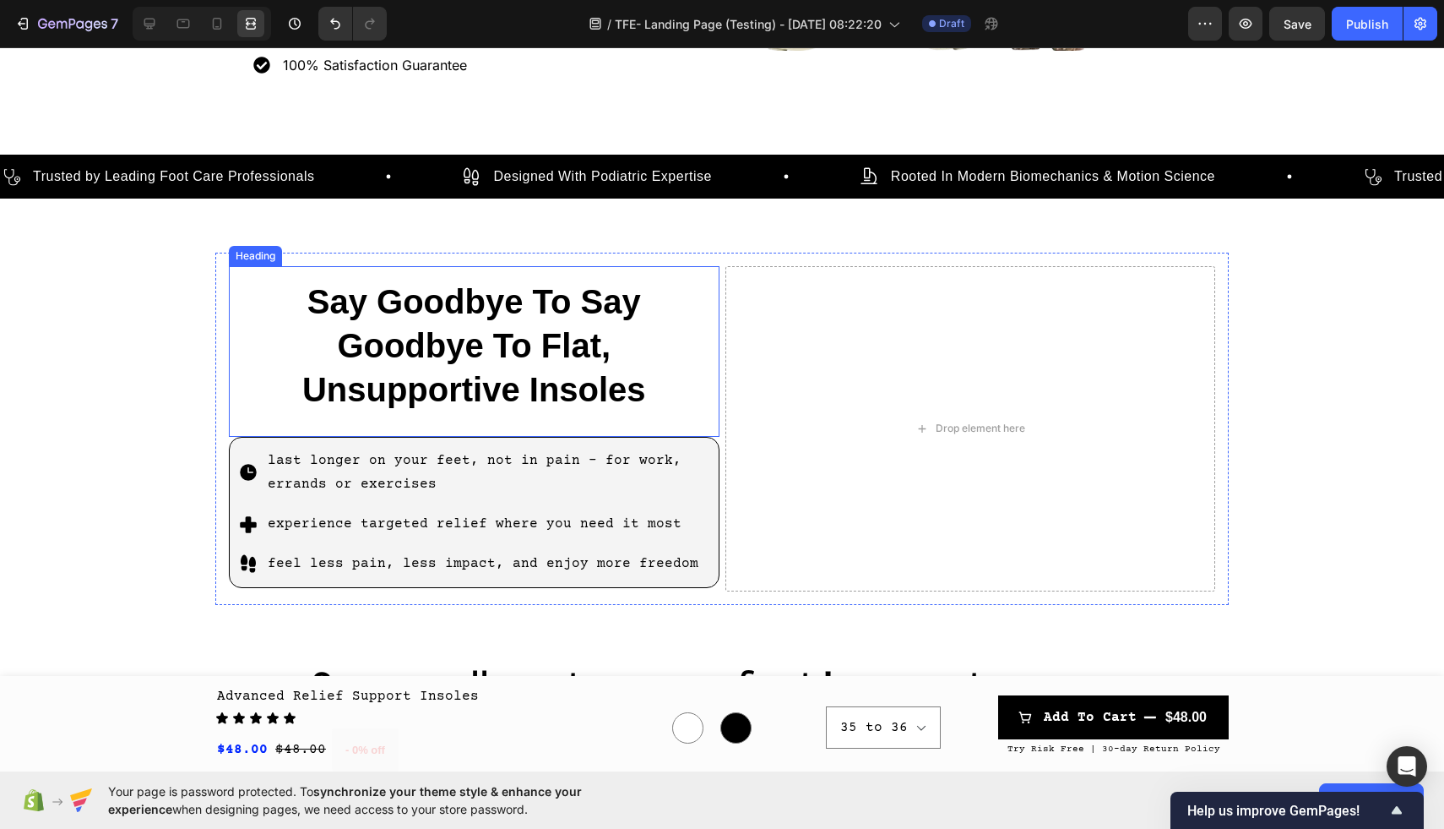
click at [485, 354] on h2 "Say Goodbye To Say Goodbye To Flat, Unsupportive Insoles" at bounding box center [474, 351] width 491 height 171
click at [145, 18] on icon at bounding box center [149, 23] width 17 height 17
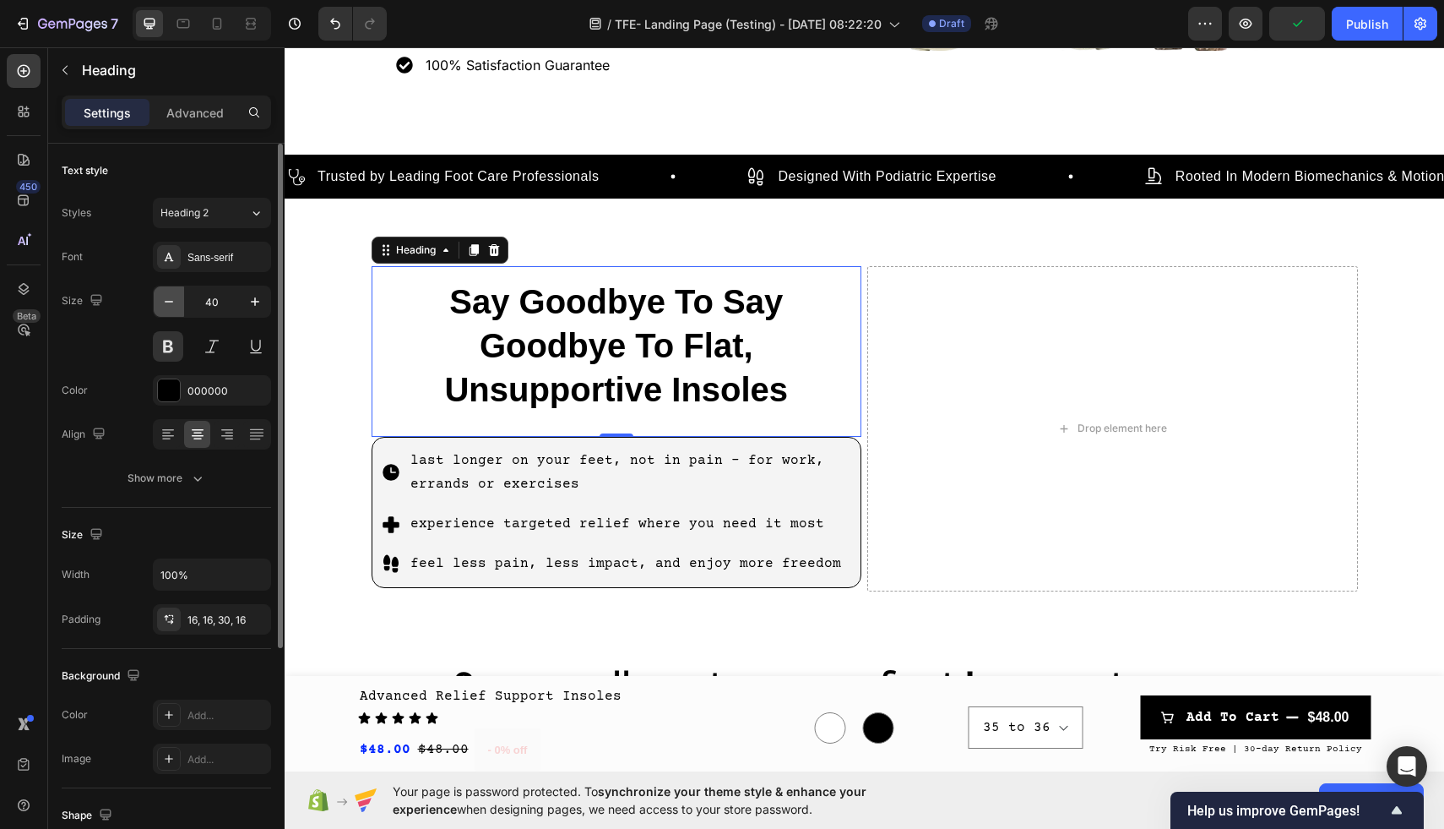
click at [167, 296] on icon "button" at bounding box center [168, 301] width 17 height 17
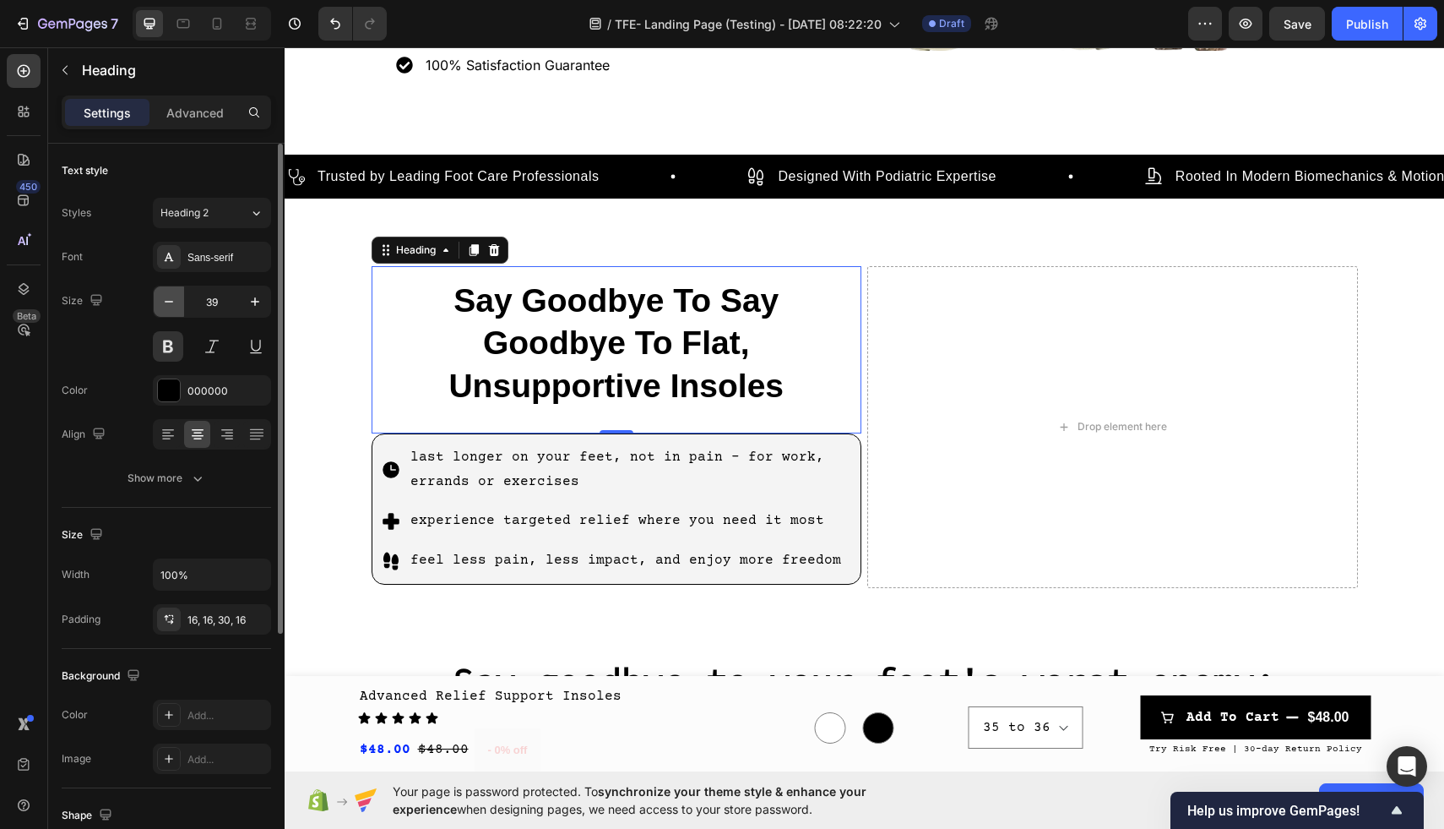
click at [167, 296] on icon "button" at bounding box center [168, 301] width 17 height 17
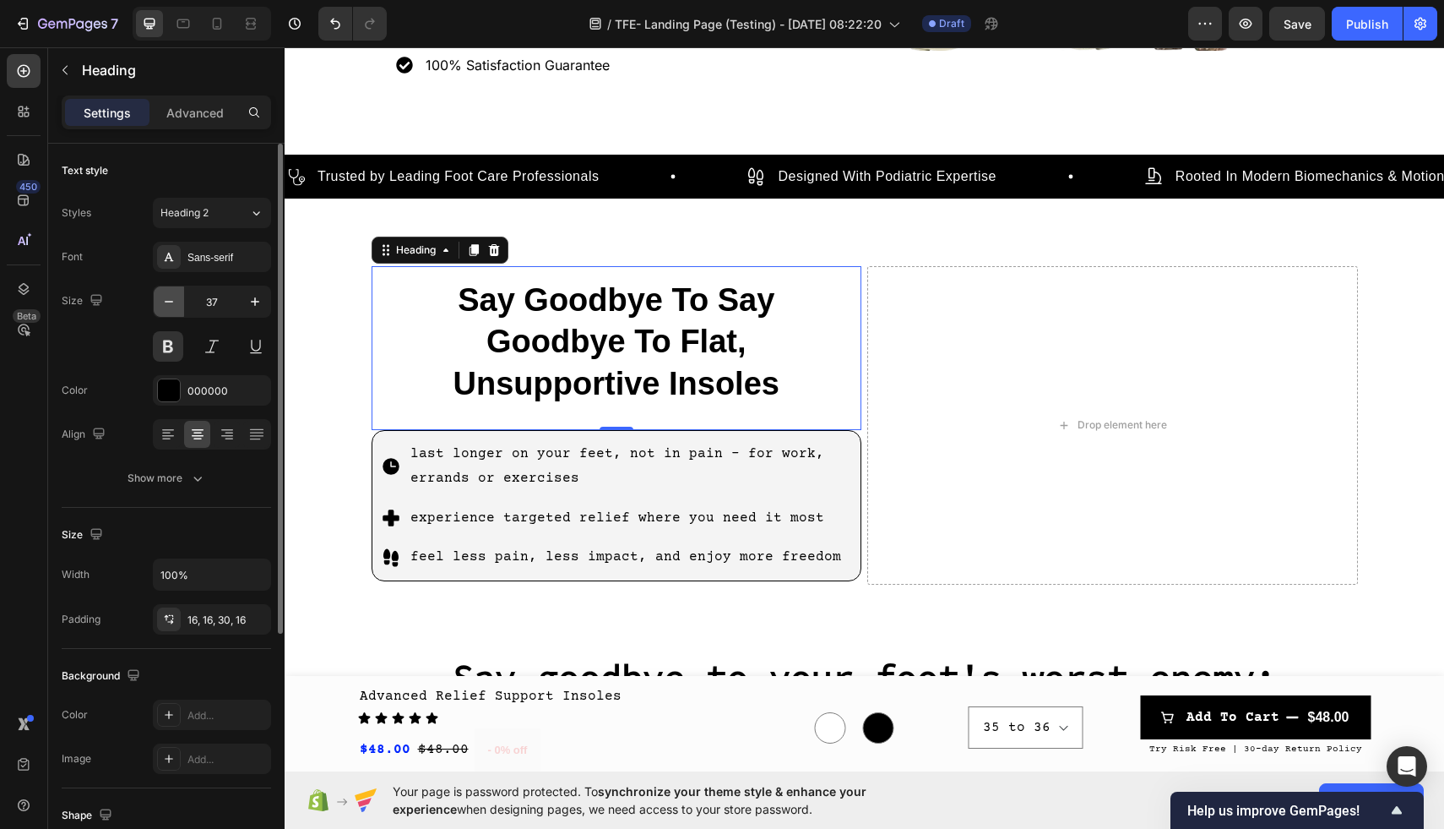
click at [167, 296] on icon "button" at bounding box center [168, 301] width 17 height 17
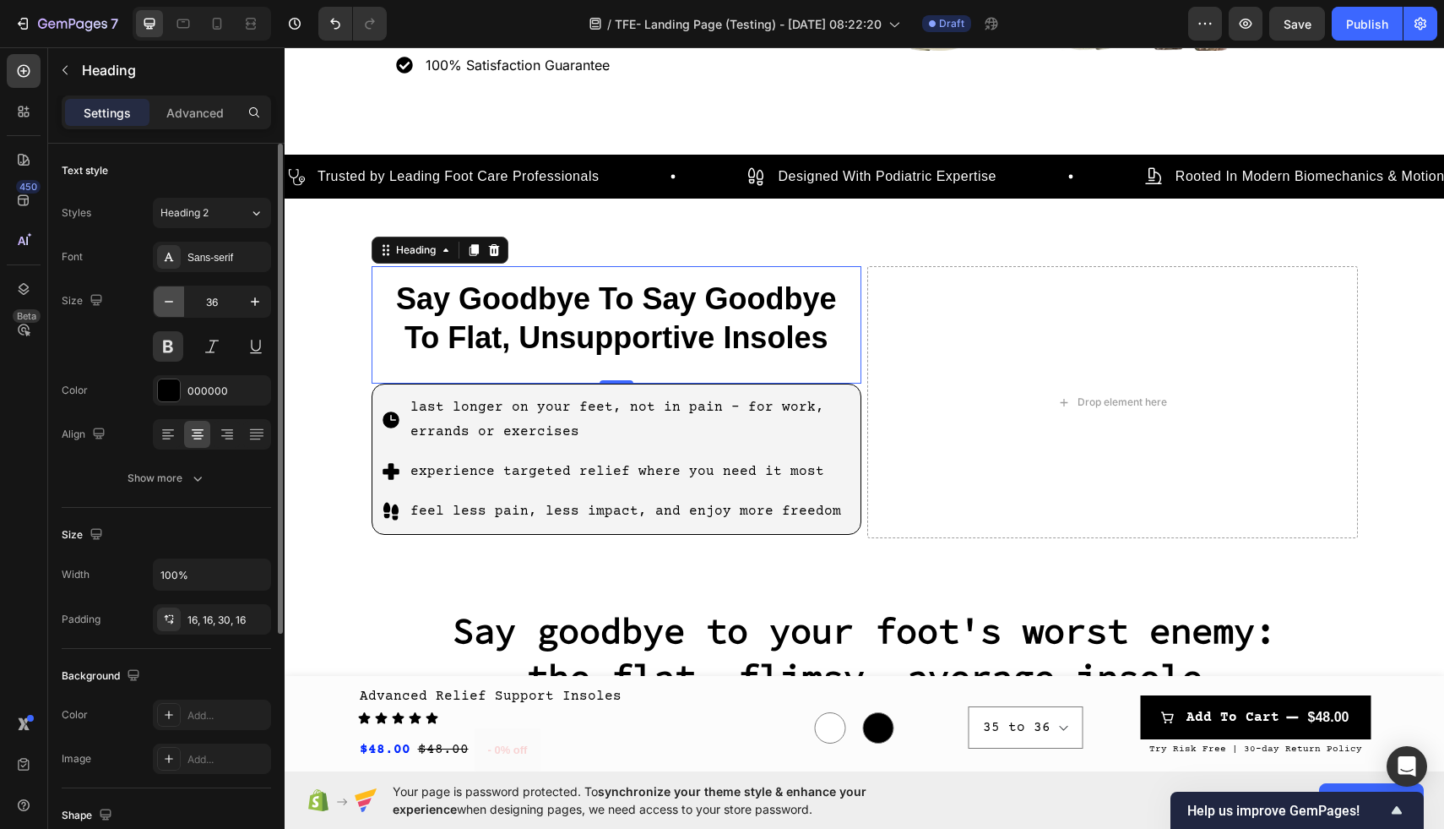
click at [167, 296] on icon "button" at bounding box center [168, 301] width 17 height 17
type input "35"
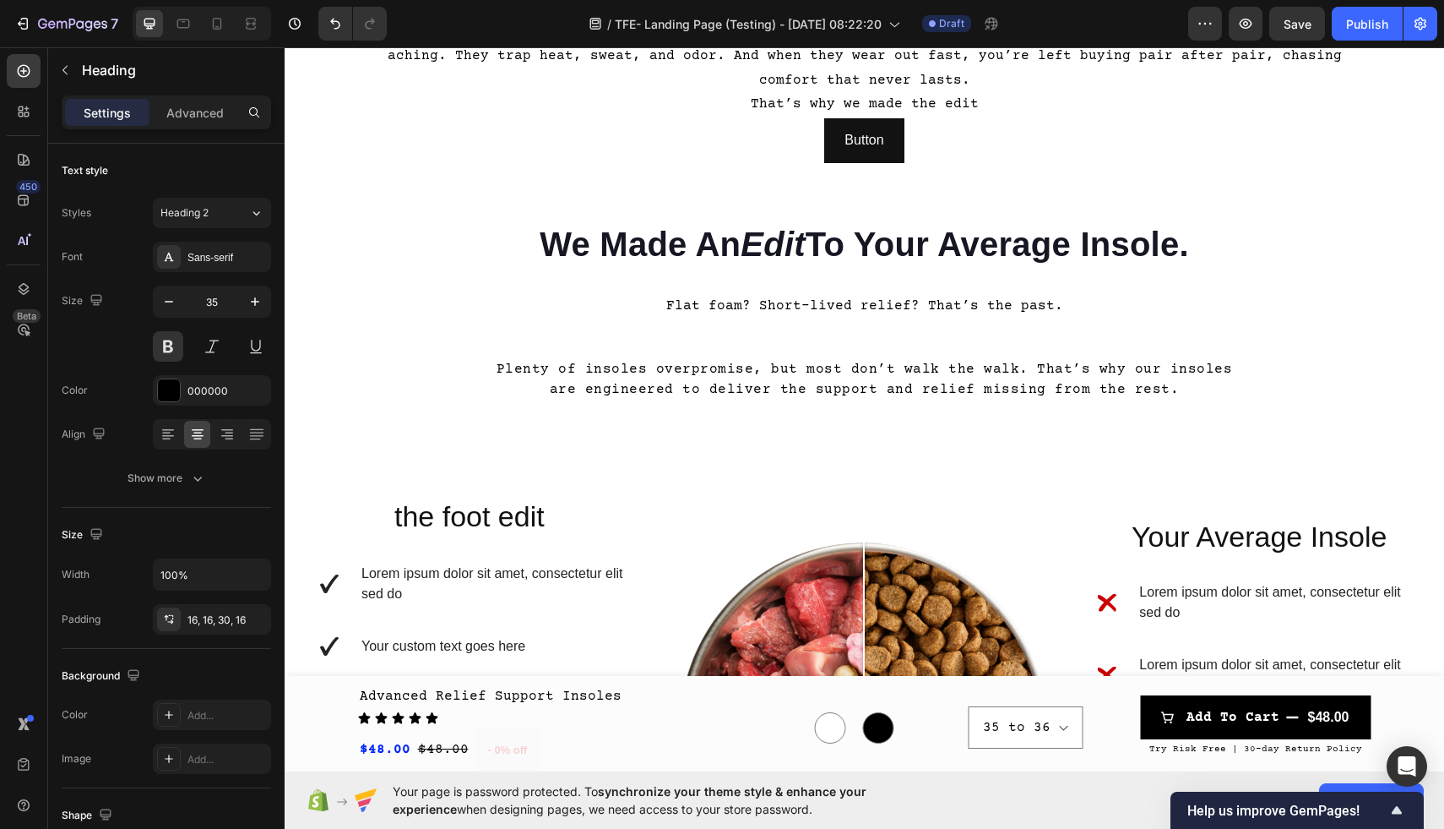
scroll to position [1567, 0]
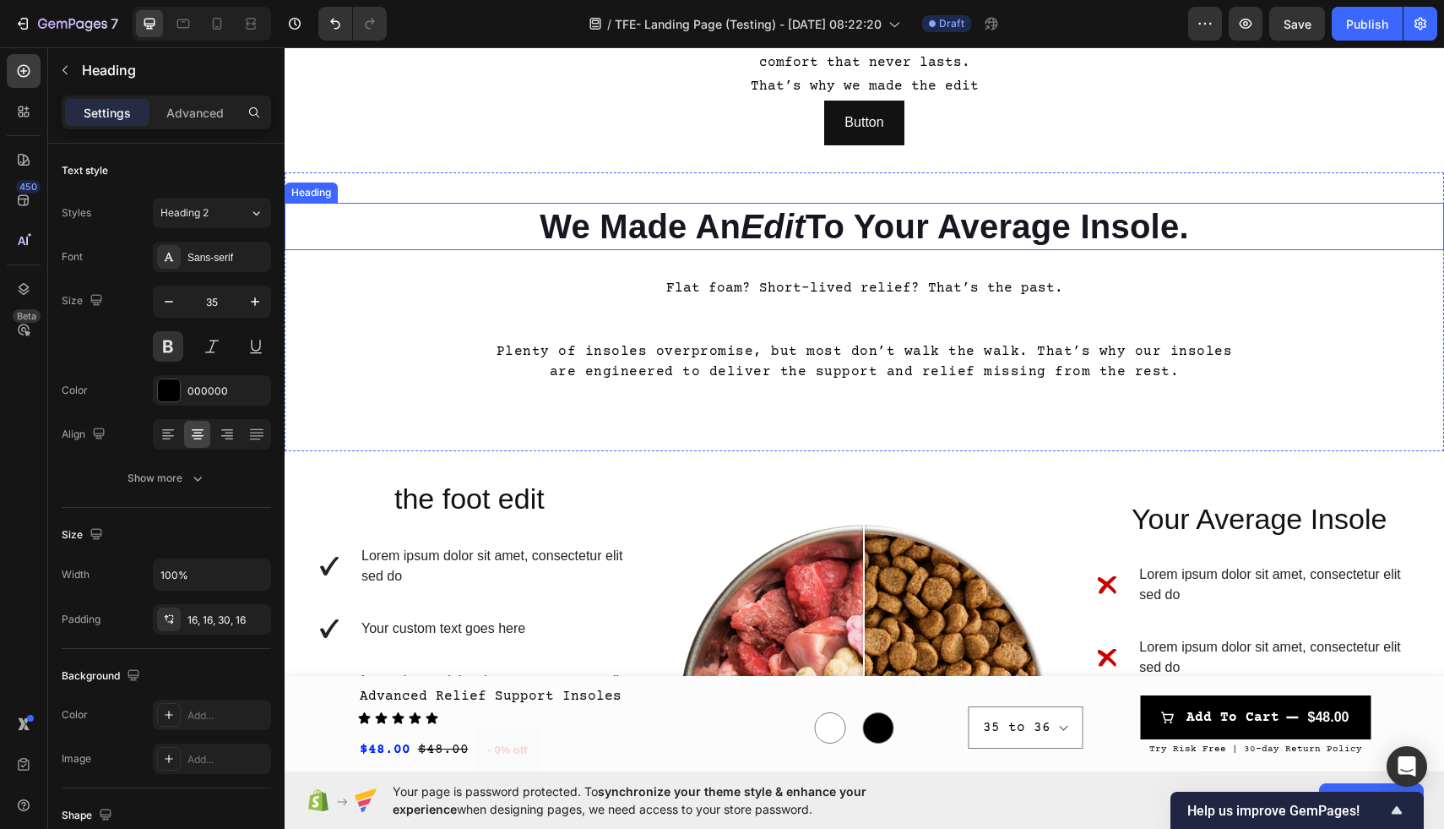
click at [766, 221] on icon "Edit" at bounding box center [773, 226] width 65 height 37
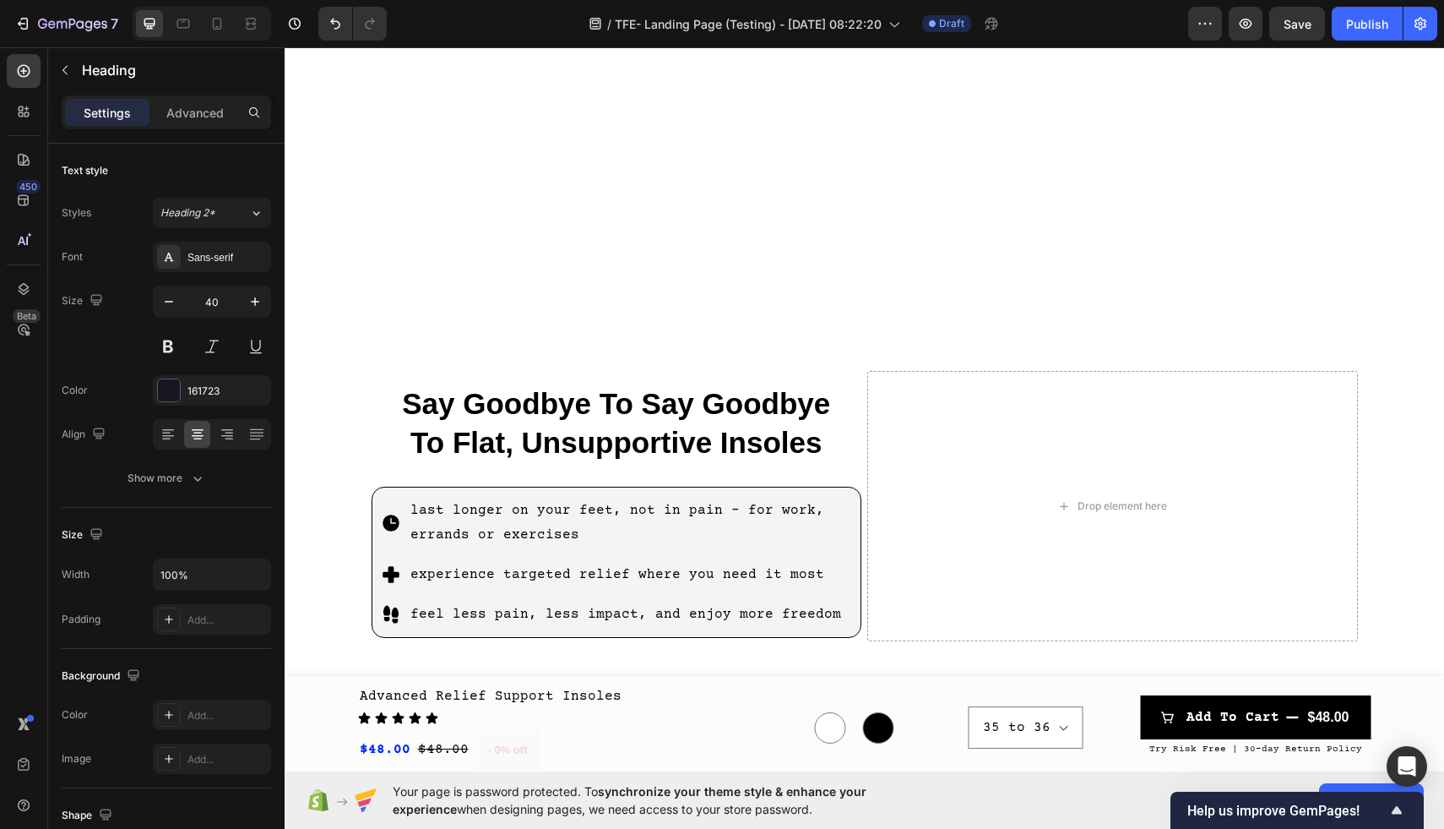
scroll to position [408, 0]
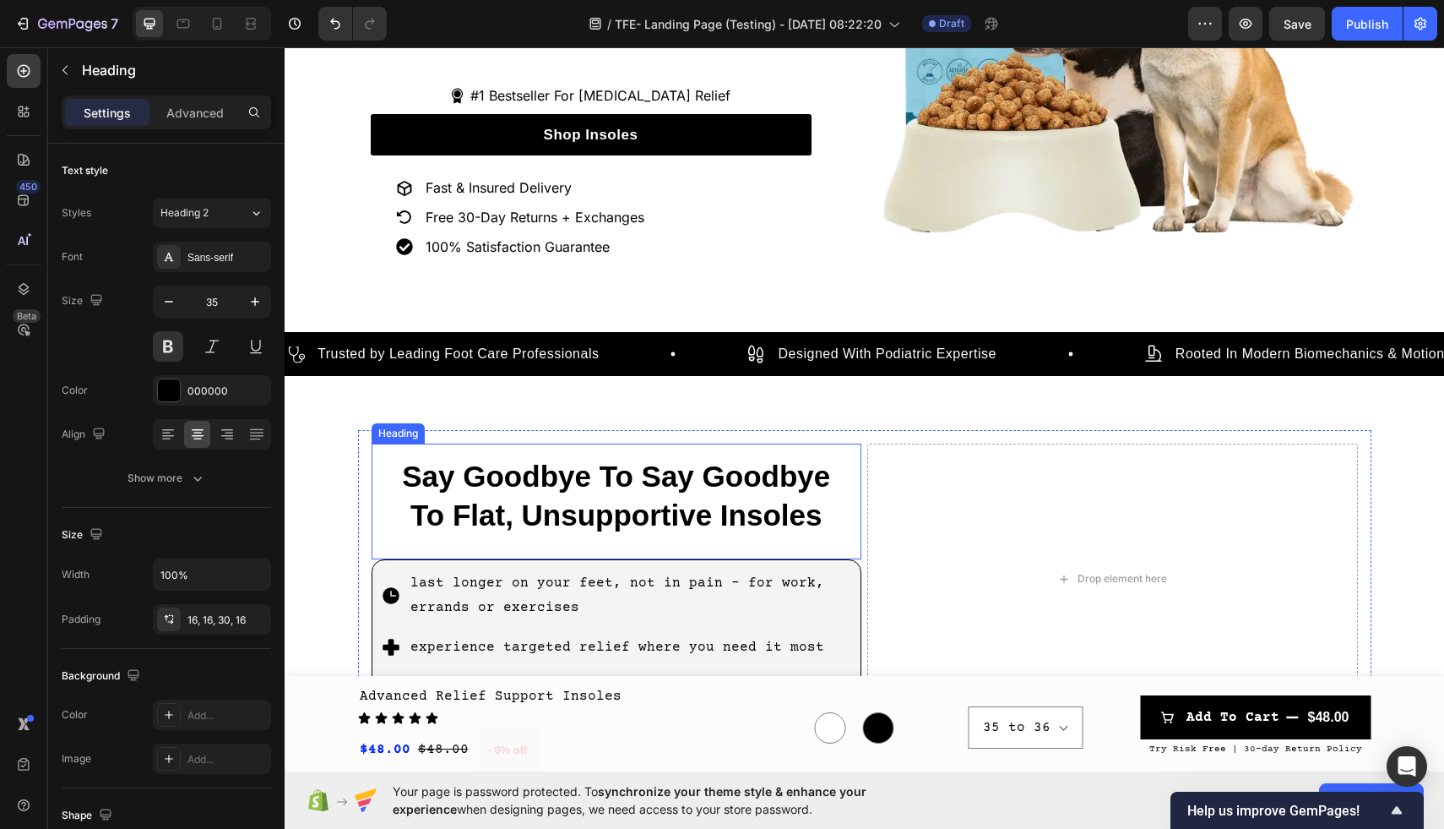
click at [606, 485] on h2 "Say Goodbye To Say Goodbye To Flat, Unsupportive Insoles" at bounding box center [617, 501] width 491 height 116
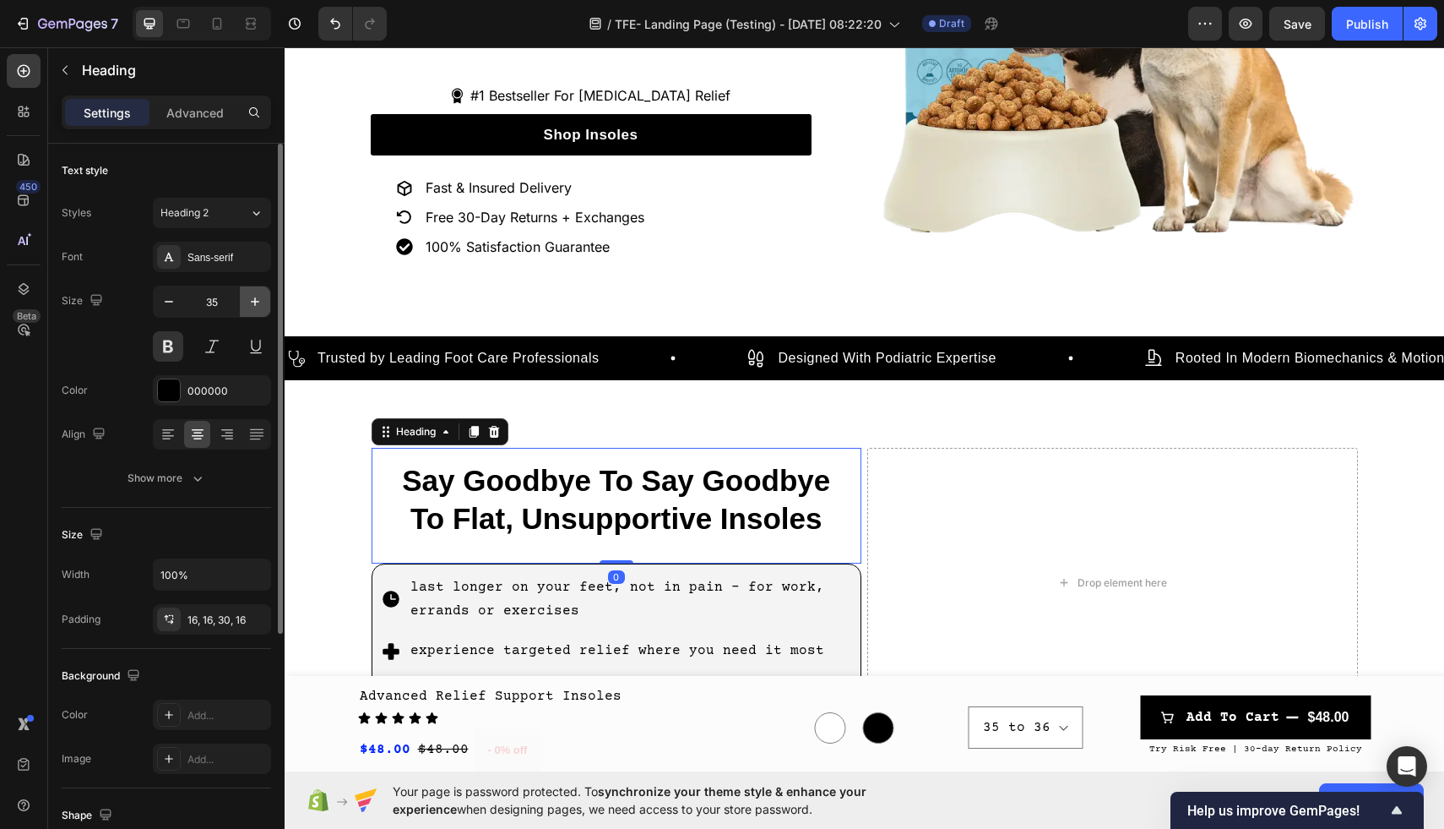
click at [253, 304] on icon "button" at bounding box center [255, 301] width 17 height 17
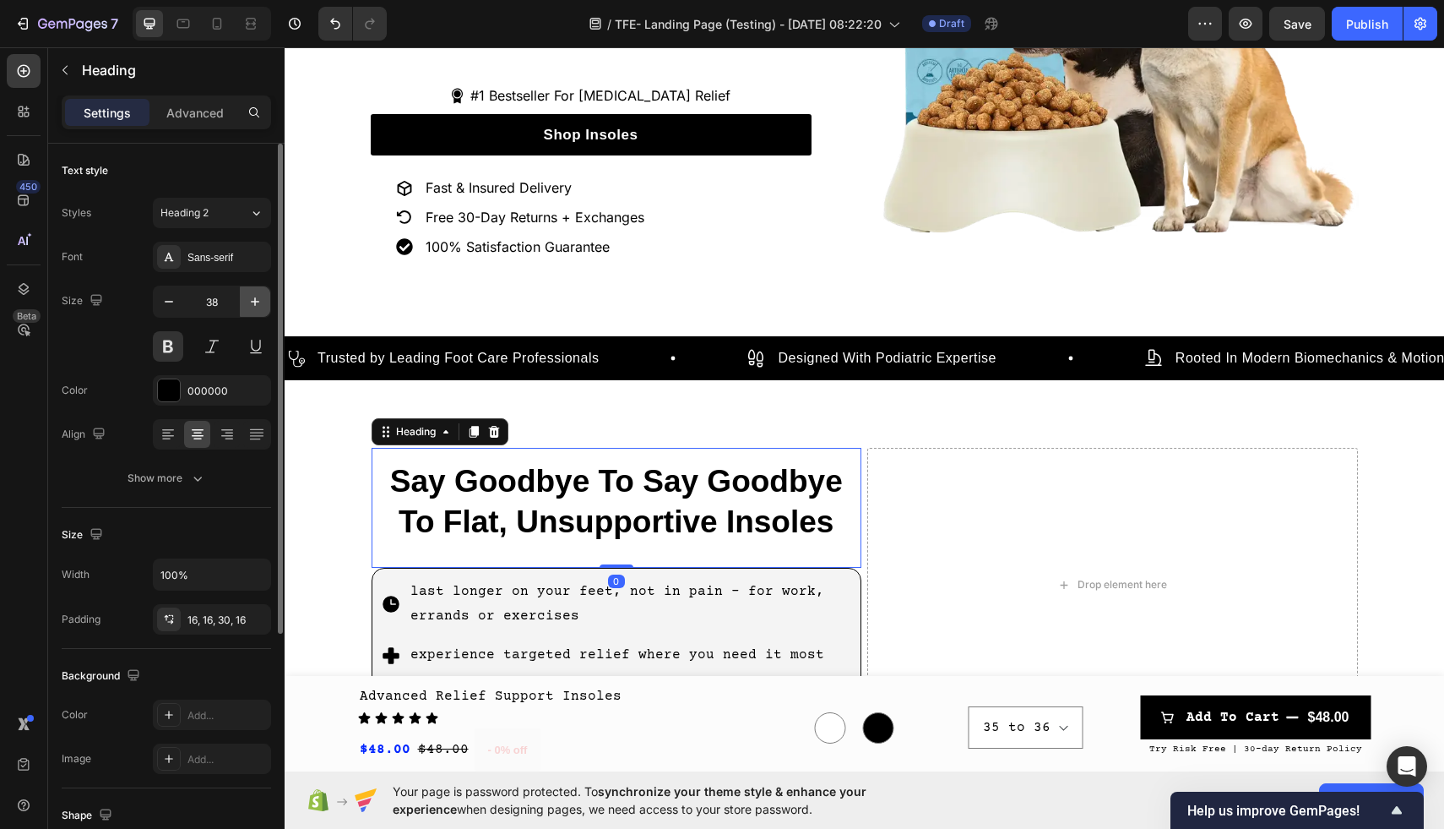
click at [253, 304] on icon "button" at bounding box center [255, 301] width 17 height 17
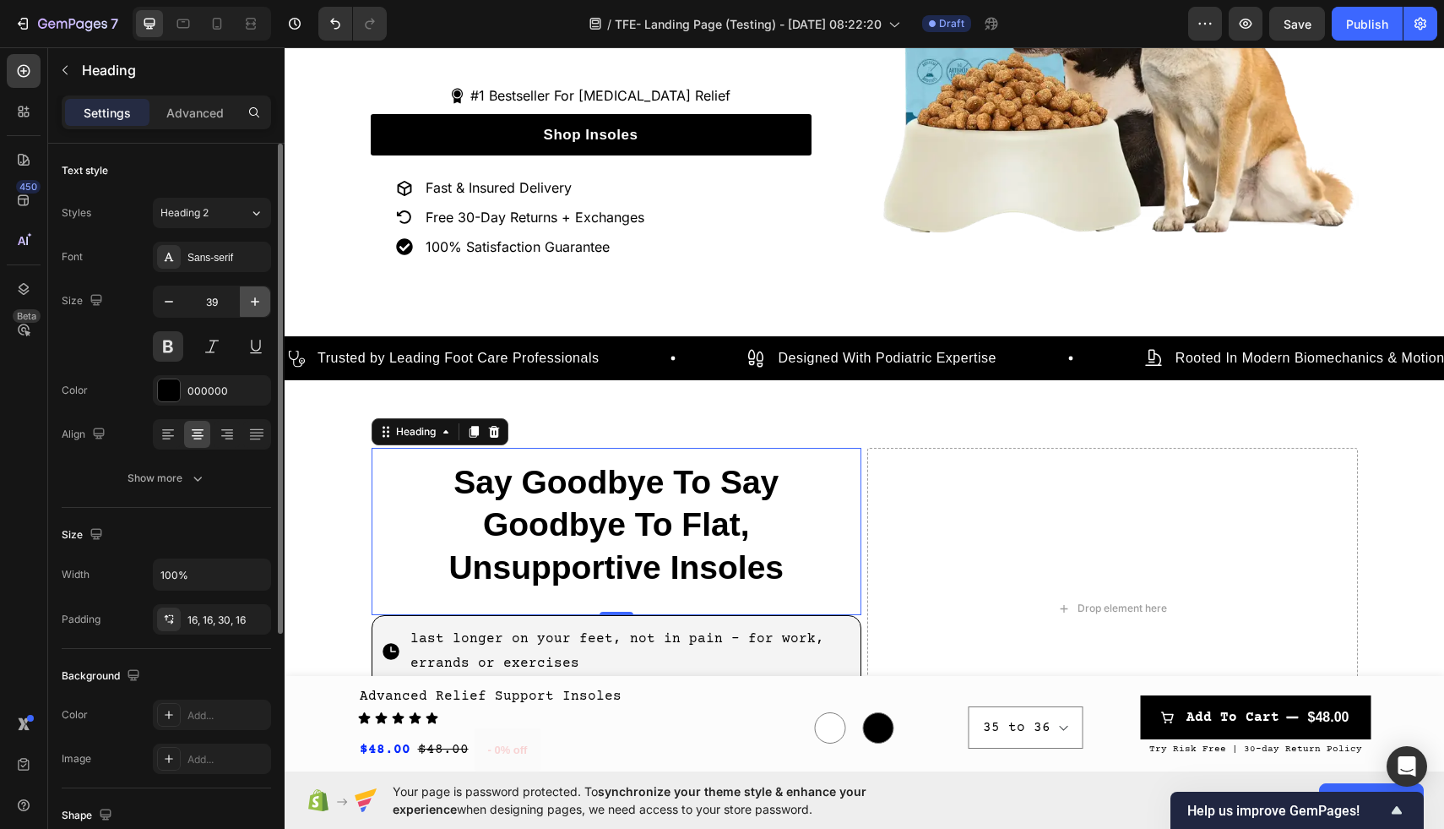
click at [253, 304] on icon "button" at bounding box center [255, 301] width 17 height 17
type input "40"
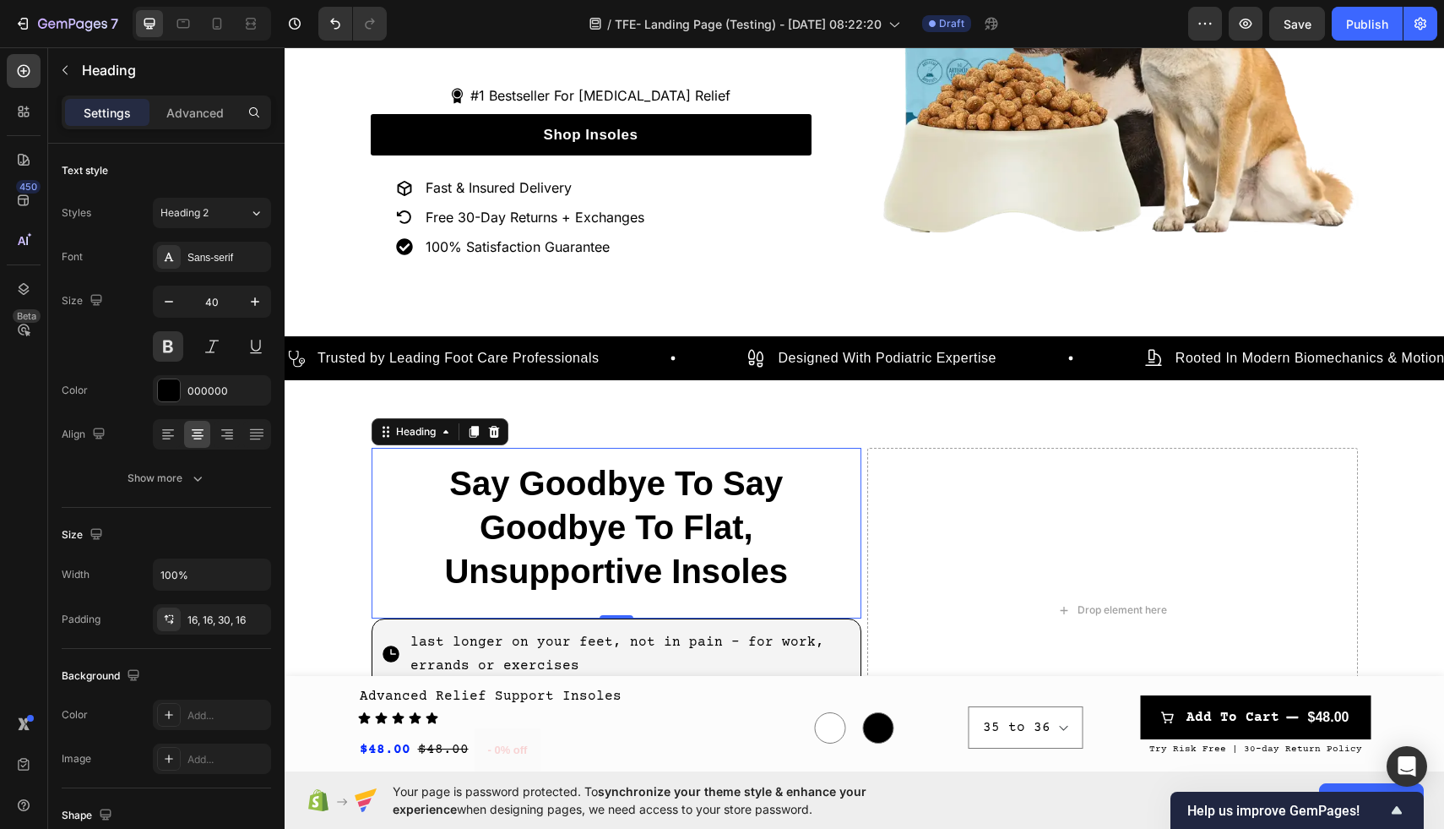
click at [444, 552] on h2 "Say Goodbye To Say Goodbye To Flat, Unsupportive Insoles" at bounding box center [617, 533] width 491 height 171
click at [496, 533] on p "Say Goodbye To Say Goodbye To Flat, Unsupportive Insoles" at bounding box center [617, 527] width 464 height 132
click at [486, 533] on p "Say Goodbye To Say Goodbye To Flat, Unsupportive Insoles" at bounding box center [617, 527] width 464 height 132
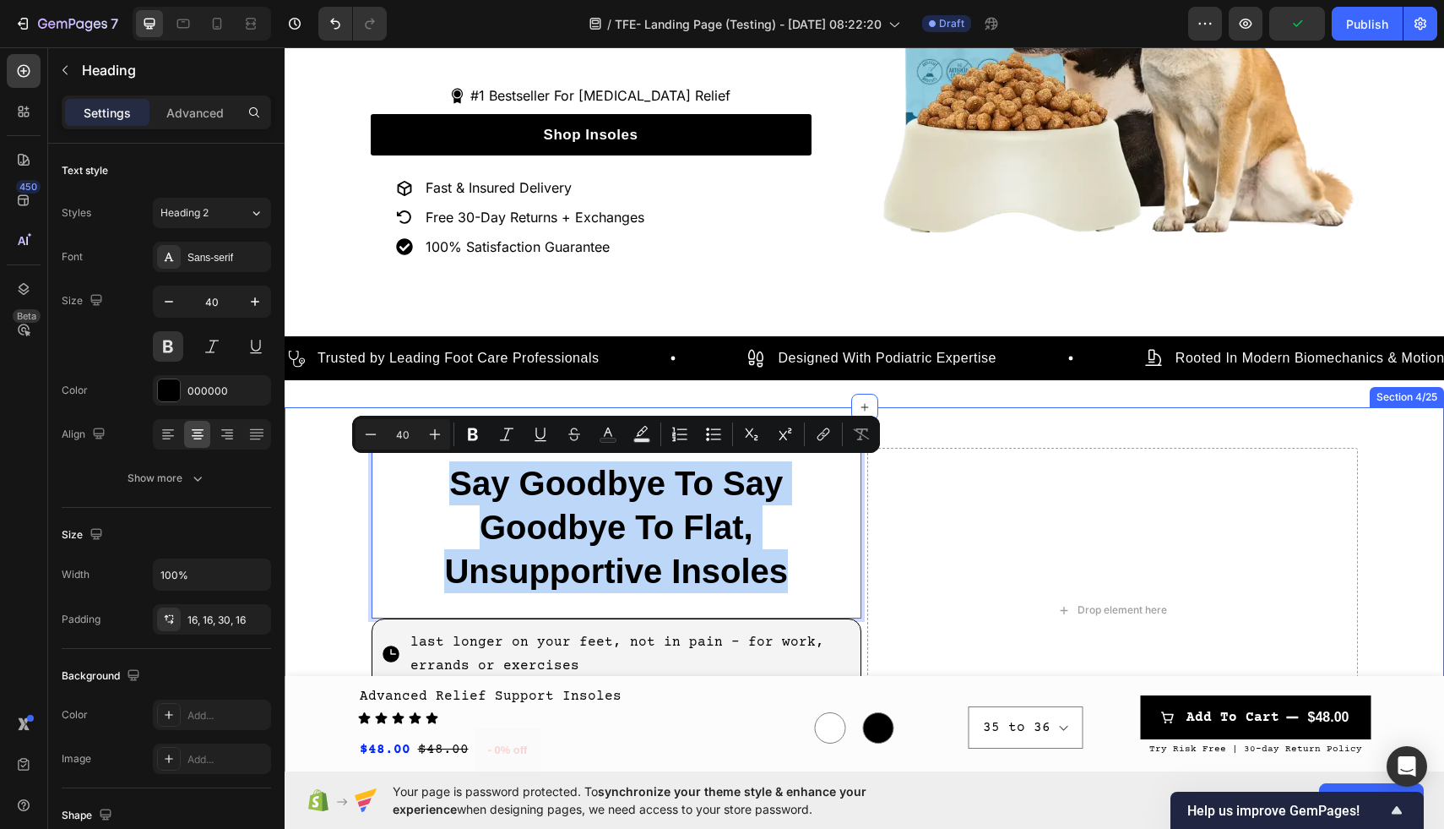
drag, startPoint x: 807, startPoint y: 574, endPoint x: 329, endPoint y: 486, distance: 486.2
click at [329, 486] on div "Say Goodbye To Say Goodbye To Flat, Unsupportive Insoles Heading 0 last longer …" at bounding box center [865, 610] width 1160 height 352
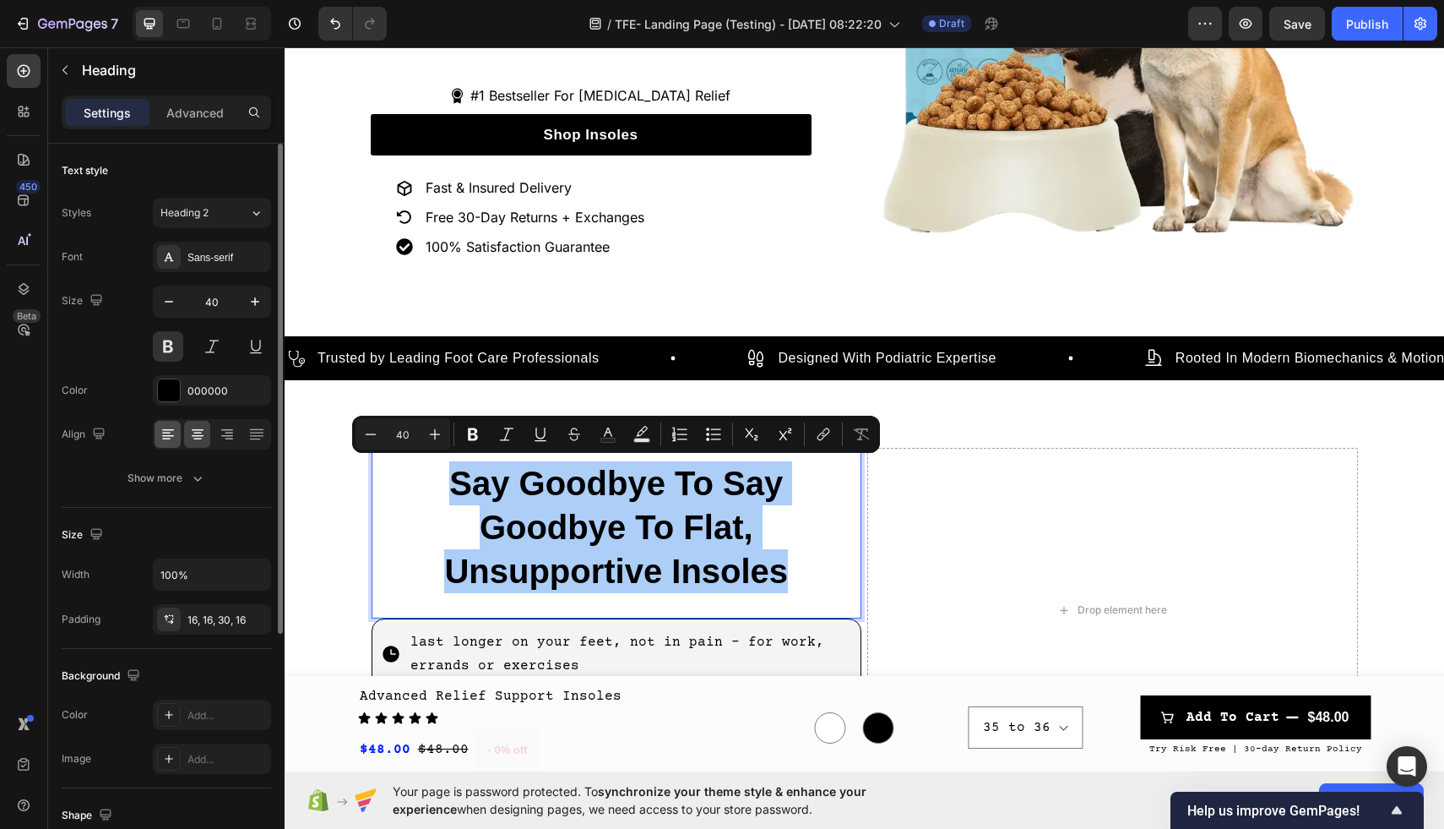
click at [169, 431] on icon at bounding box center [168, 434] width 17 height 17
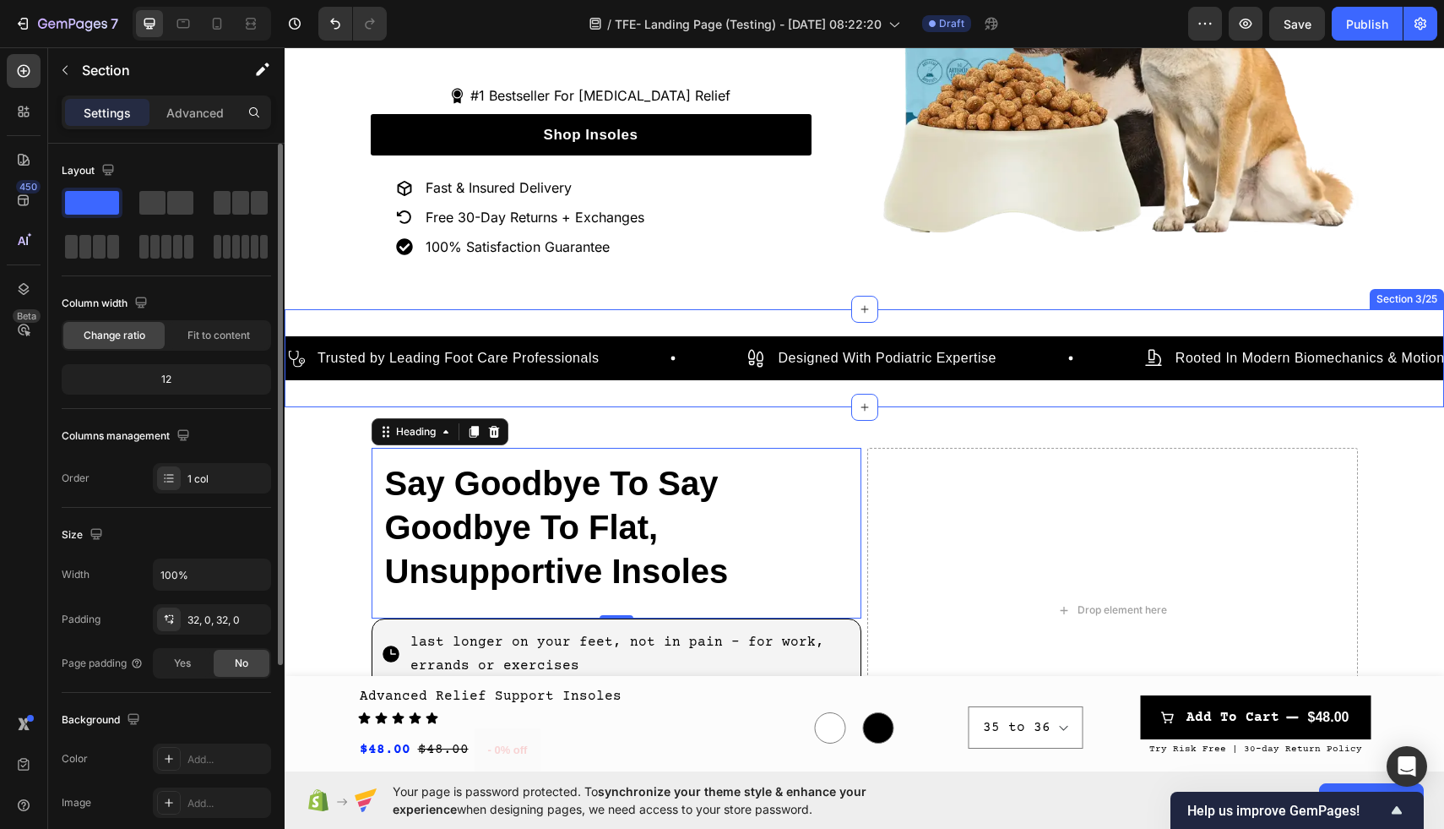
click at [812, 394] on div "Icon Trusted by Leading Foot Care Professionals Text Block Row Icon Designed Wi…" at bounding box center [865, 358] width 1160 height 98
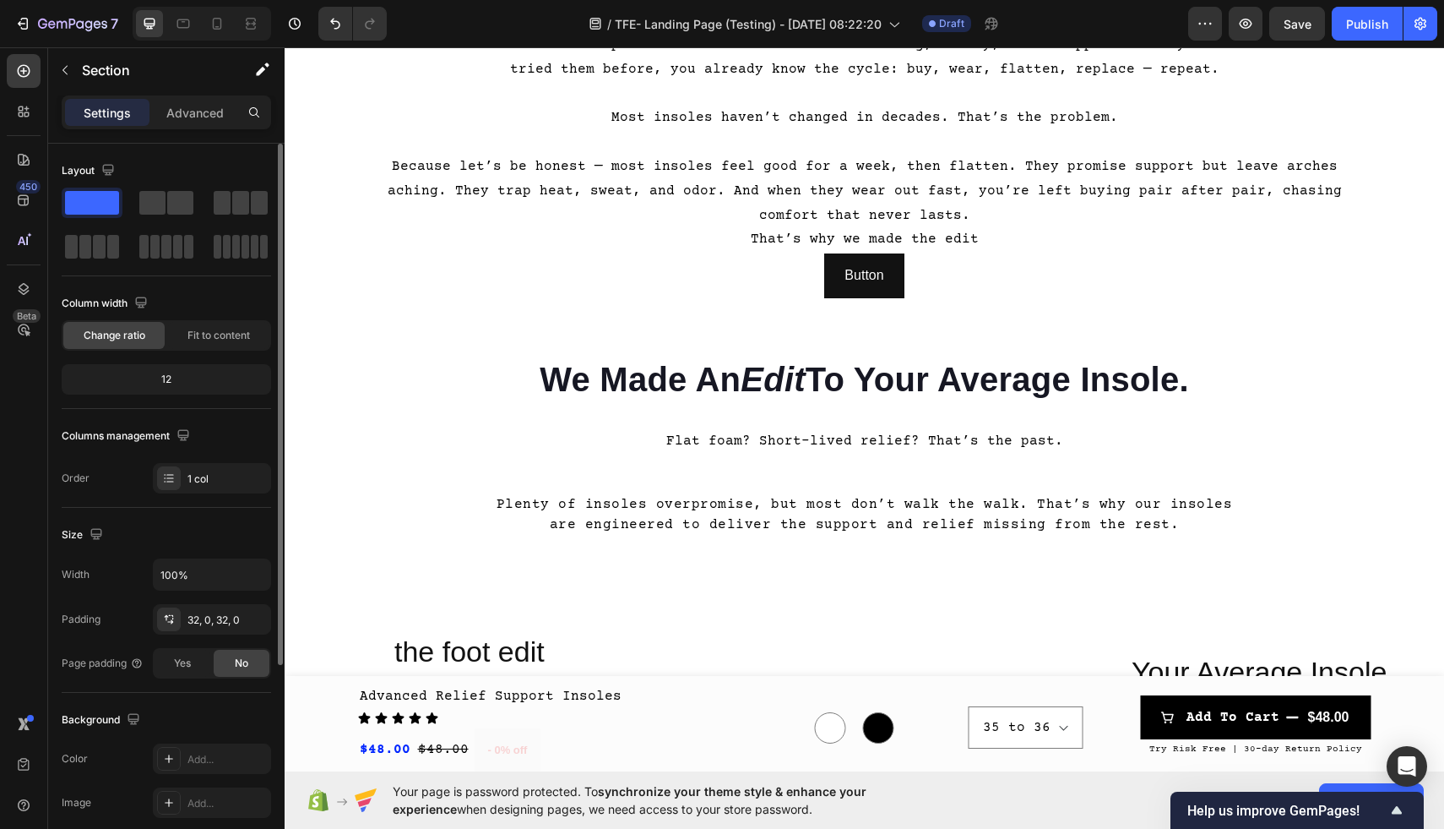
scroll to position [1473, 0]
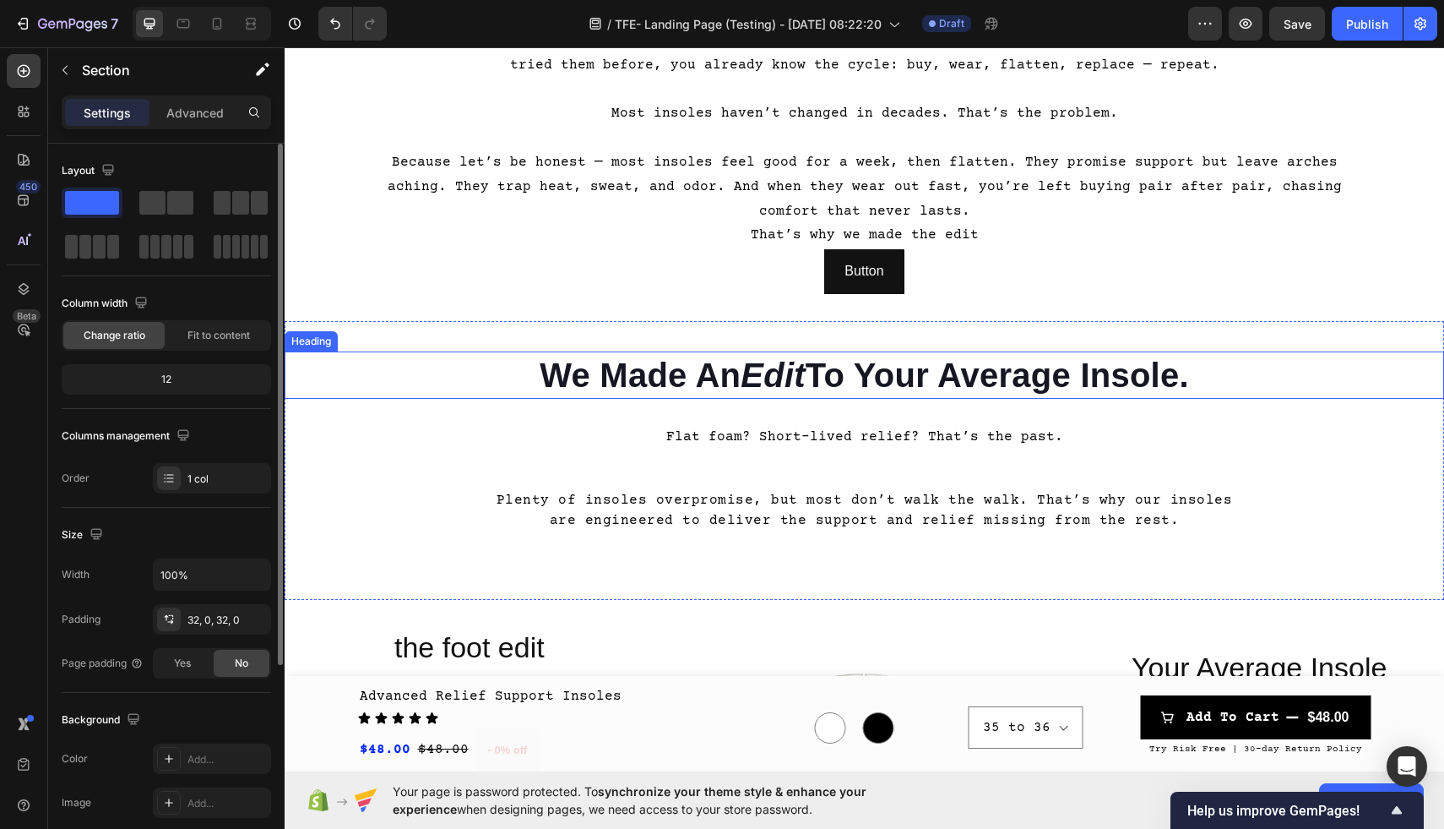
click at [794, 373] on icon "Edit" at bounding box center [773, 374] width 65 height 37
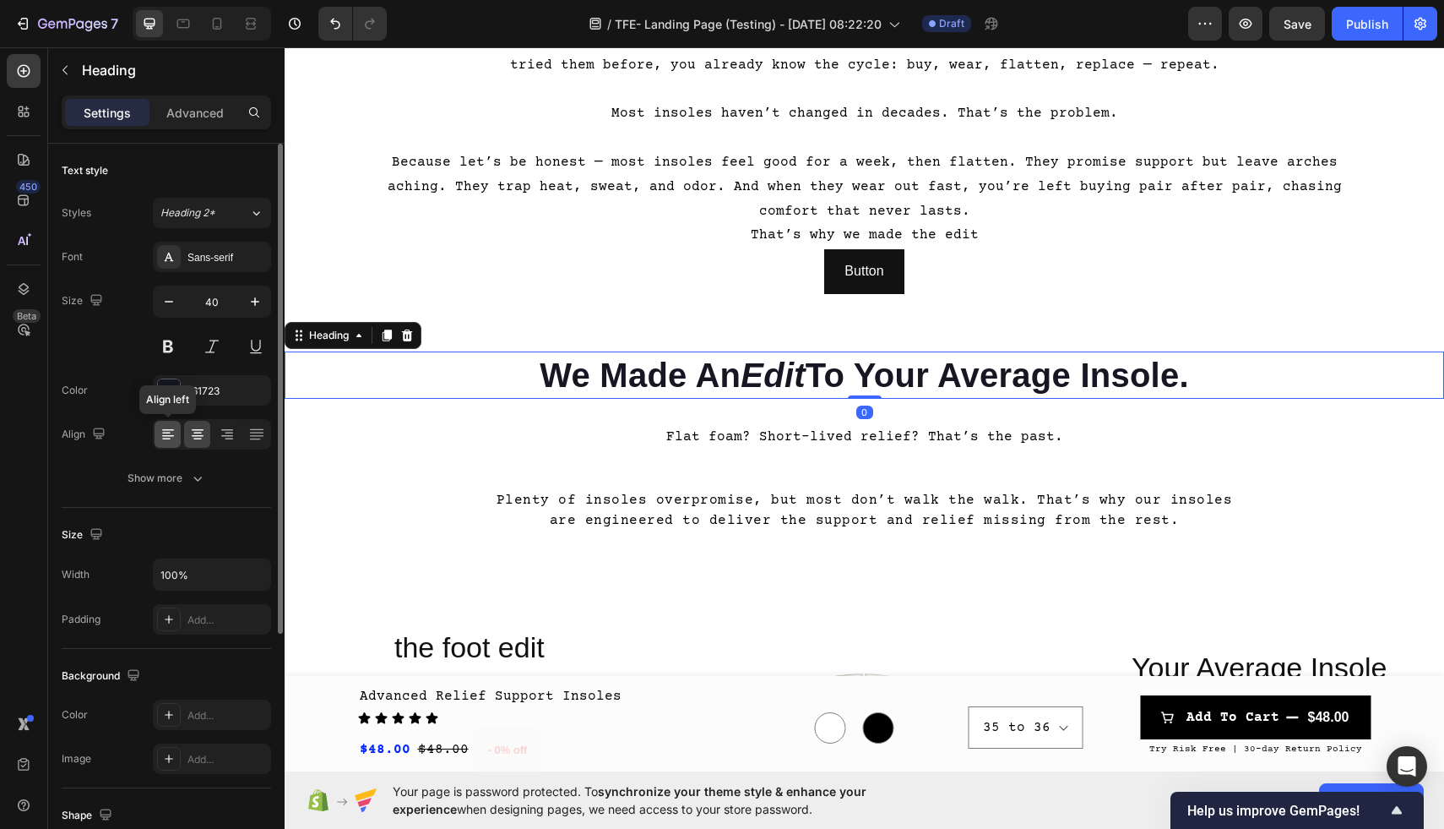
click at [165, 434] on icon at bounding box center [168, 434] width 17 height 17
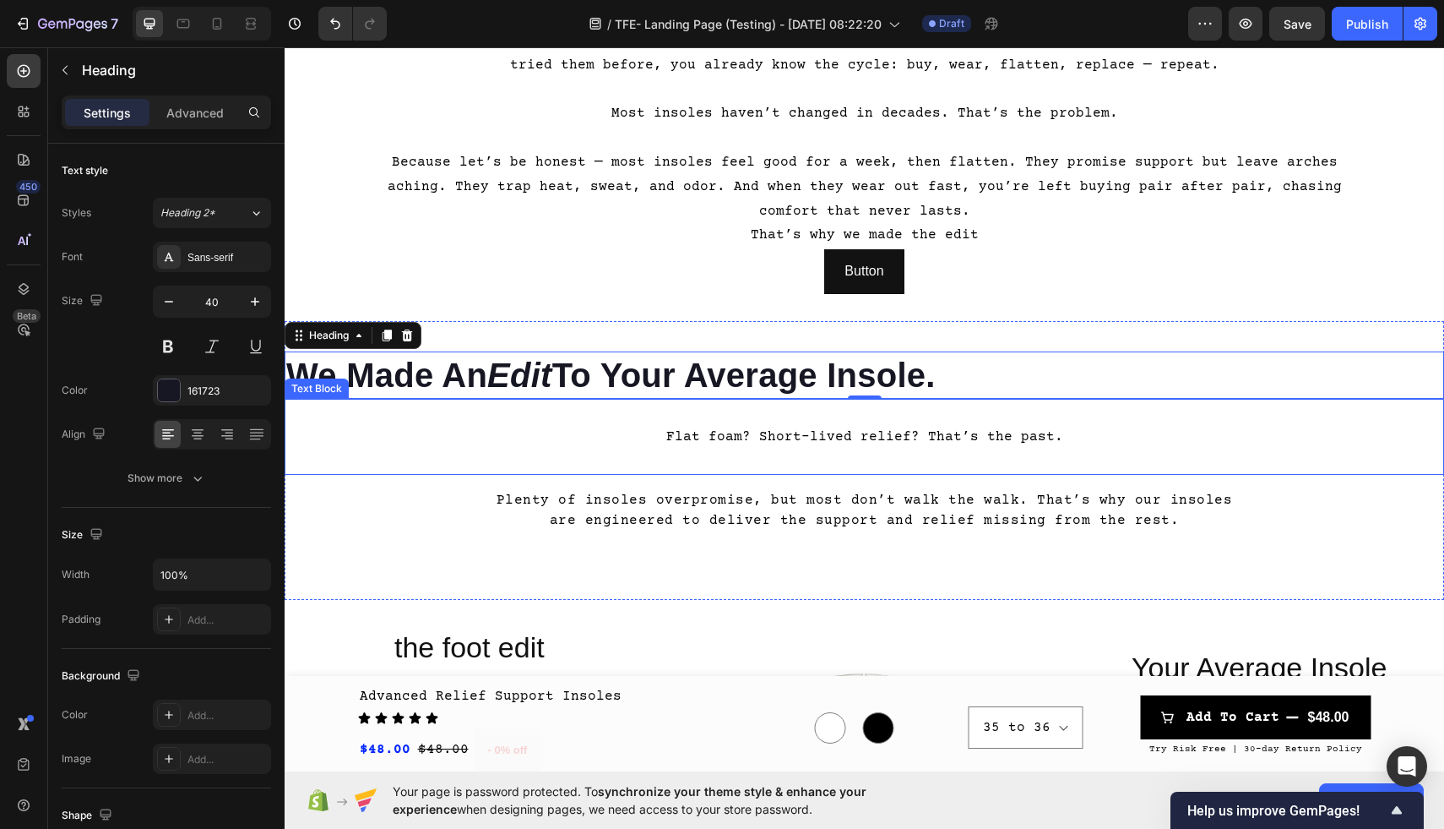
click at [400, 459] on p at bounding box center [864, 461] width 1156 height 24
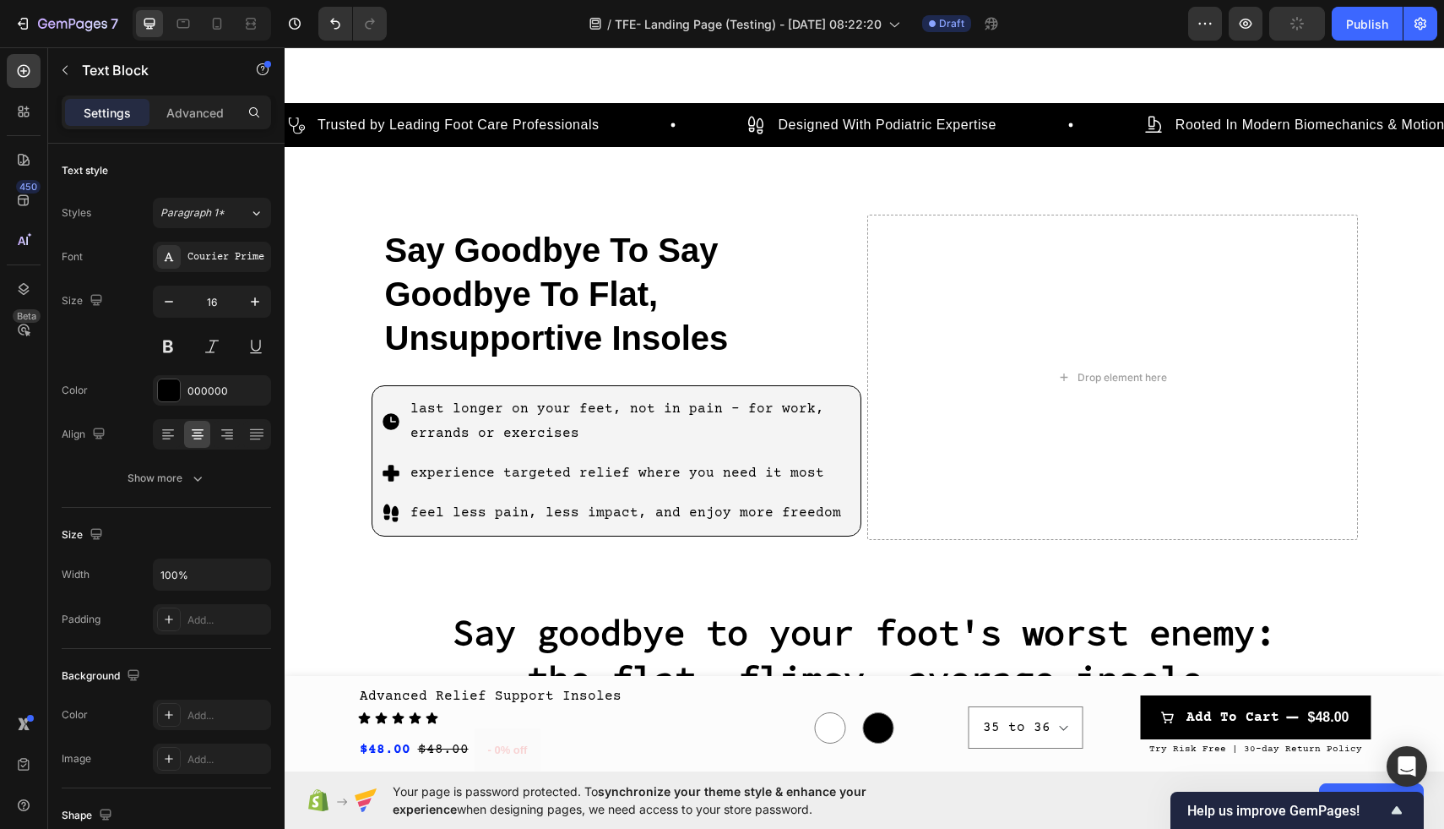
scroll to position [628, 0]
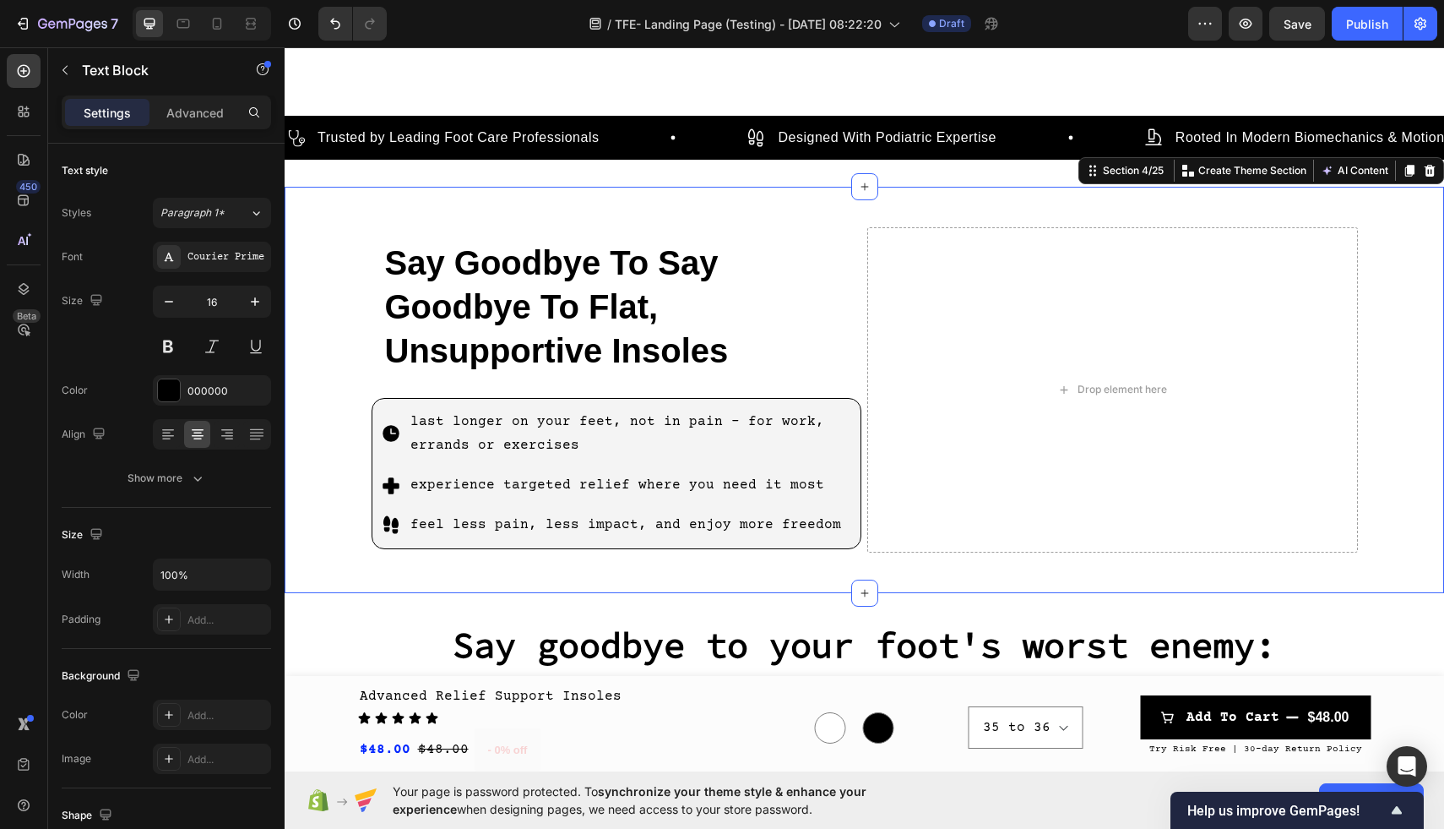
click at [322, 254] on div "Say Goodbye To Say Goodbye To Flat, Unsupportive Insoles Heading last longer on…" at bounding box center [865, 390] width 1160 height 352
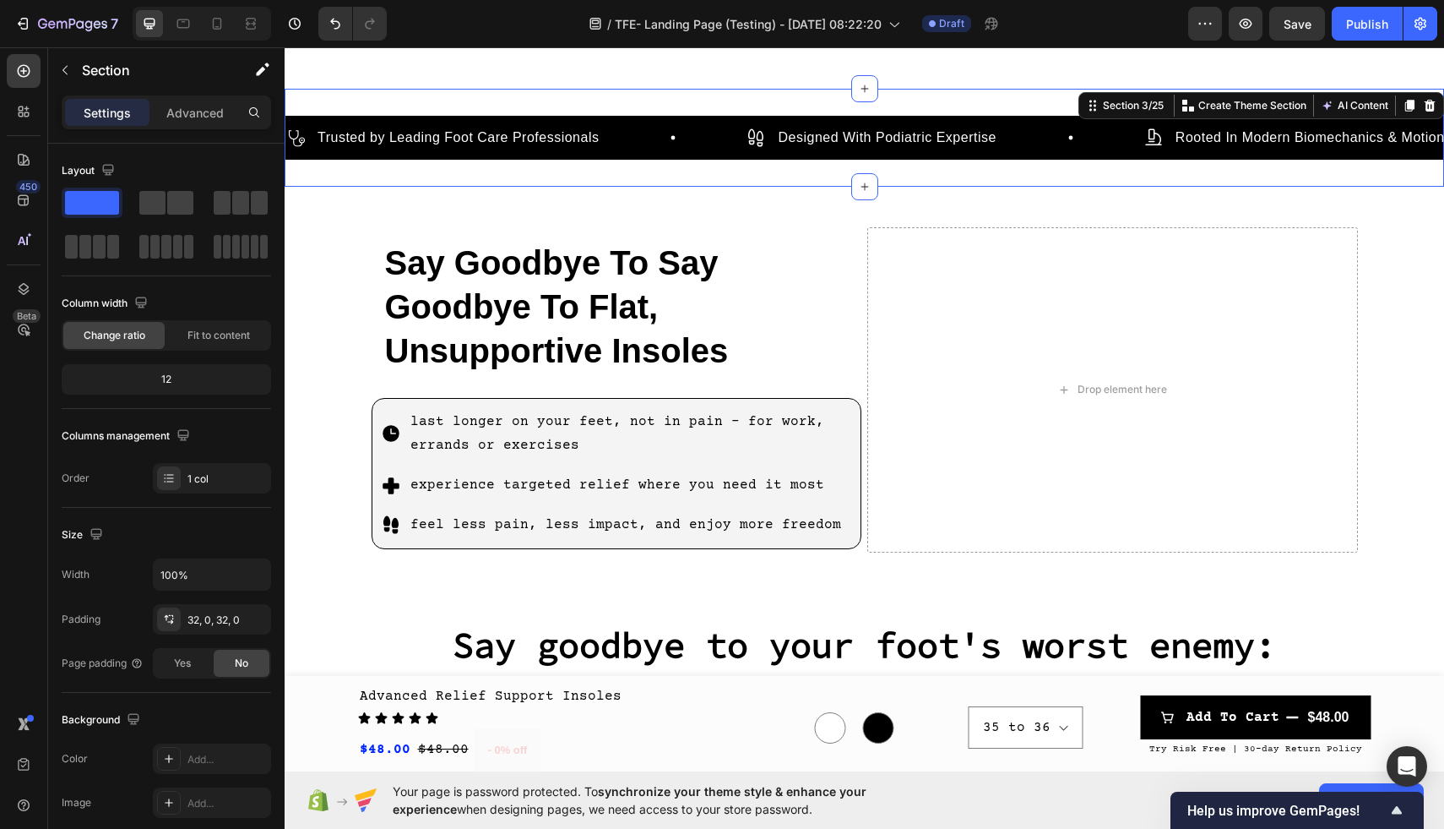
click at [474, 170] on div "Icon Trusted by Leading Foot Care Professionals Text Block Row Icon Designed Wi…" at bounding box center [865, 138] width 1160 height 98
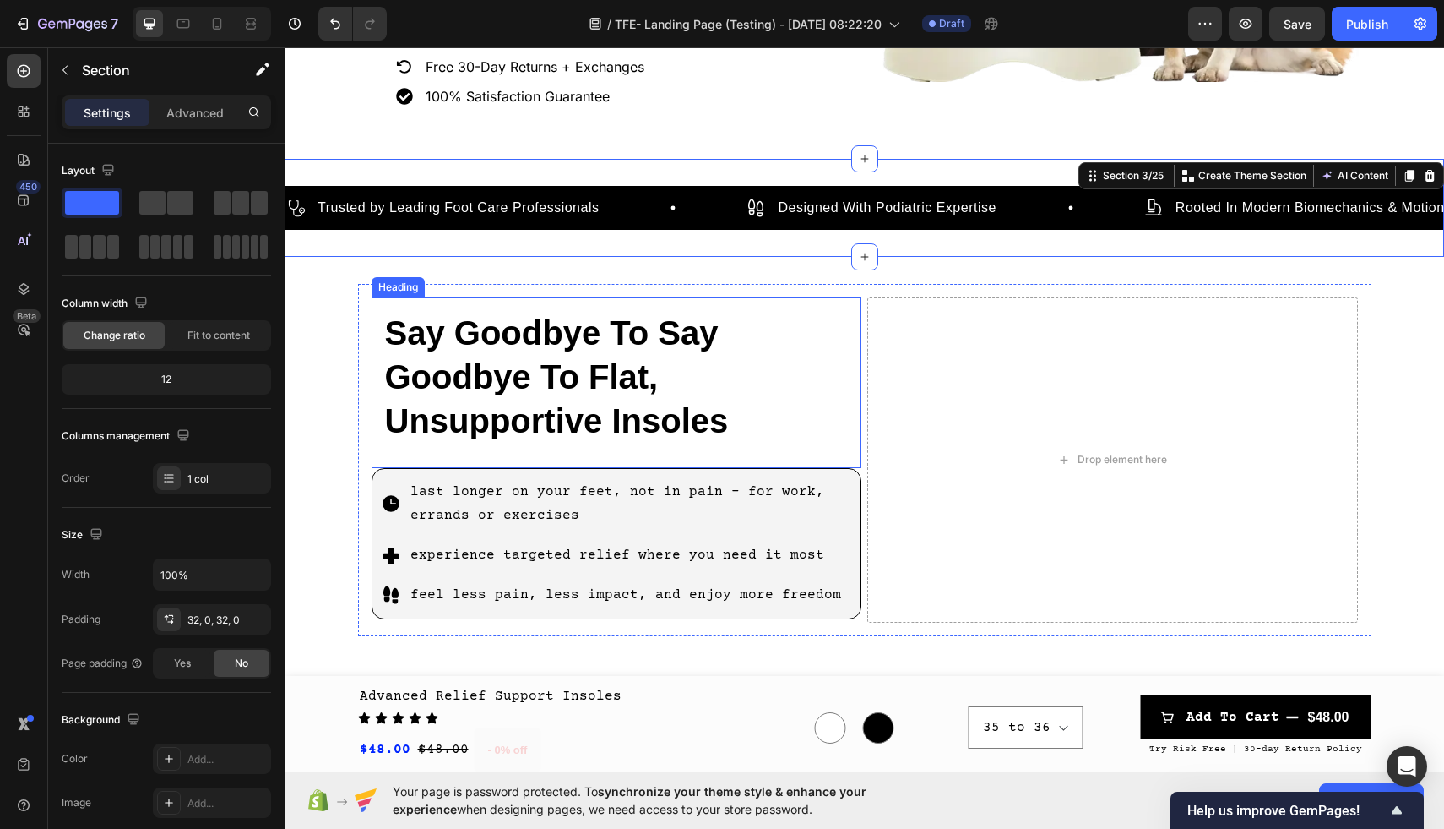
scroll to position [579, 0]
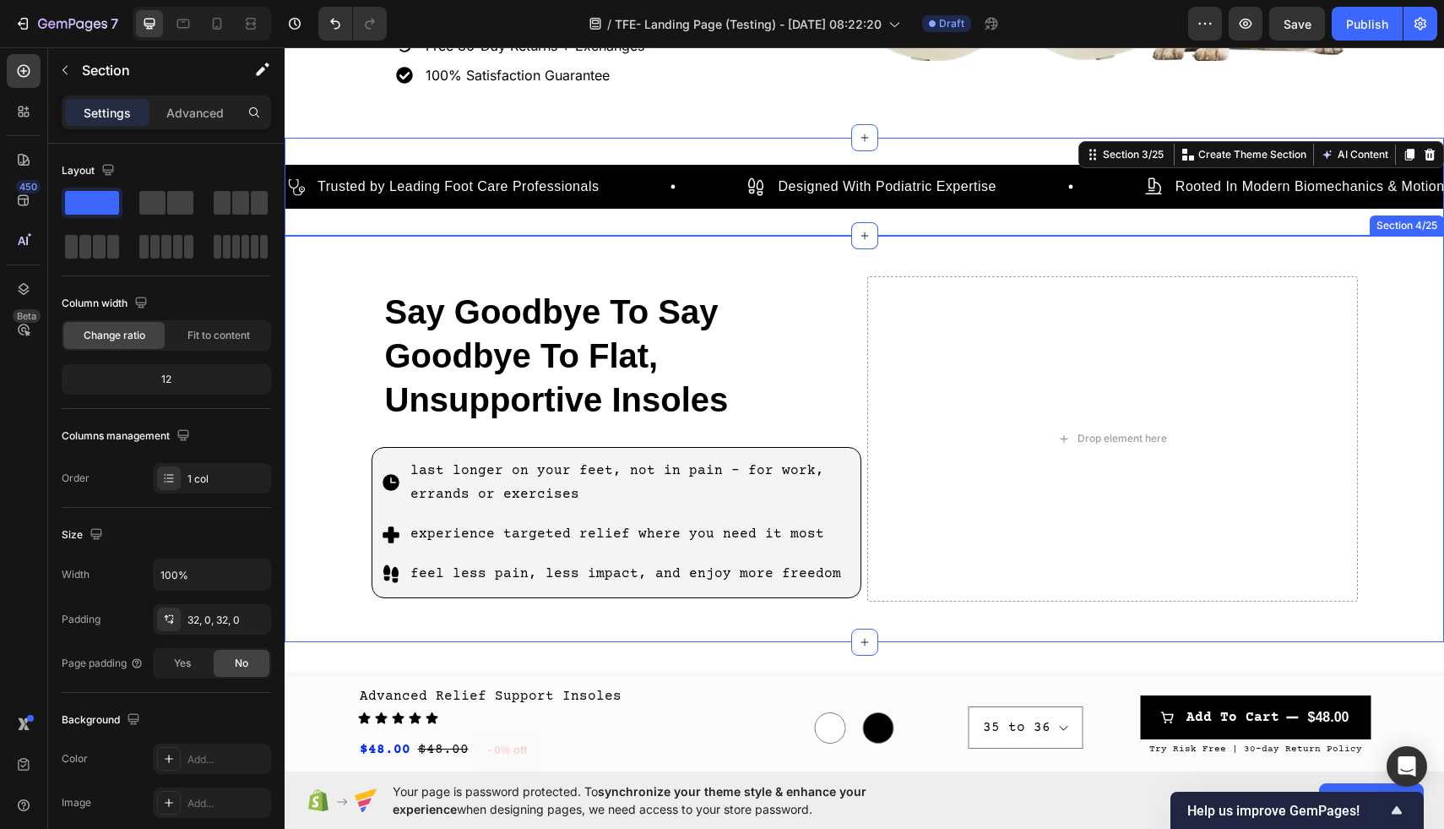
click at [313, 319] on div "Say Goodbye To Say Goodbye To Flat, Unsupportive Insoles Heading last longer on…" at bounding box center [865, 439] width 1160 height 352
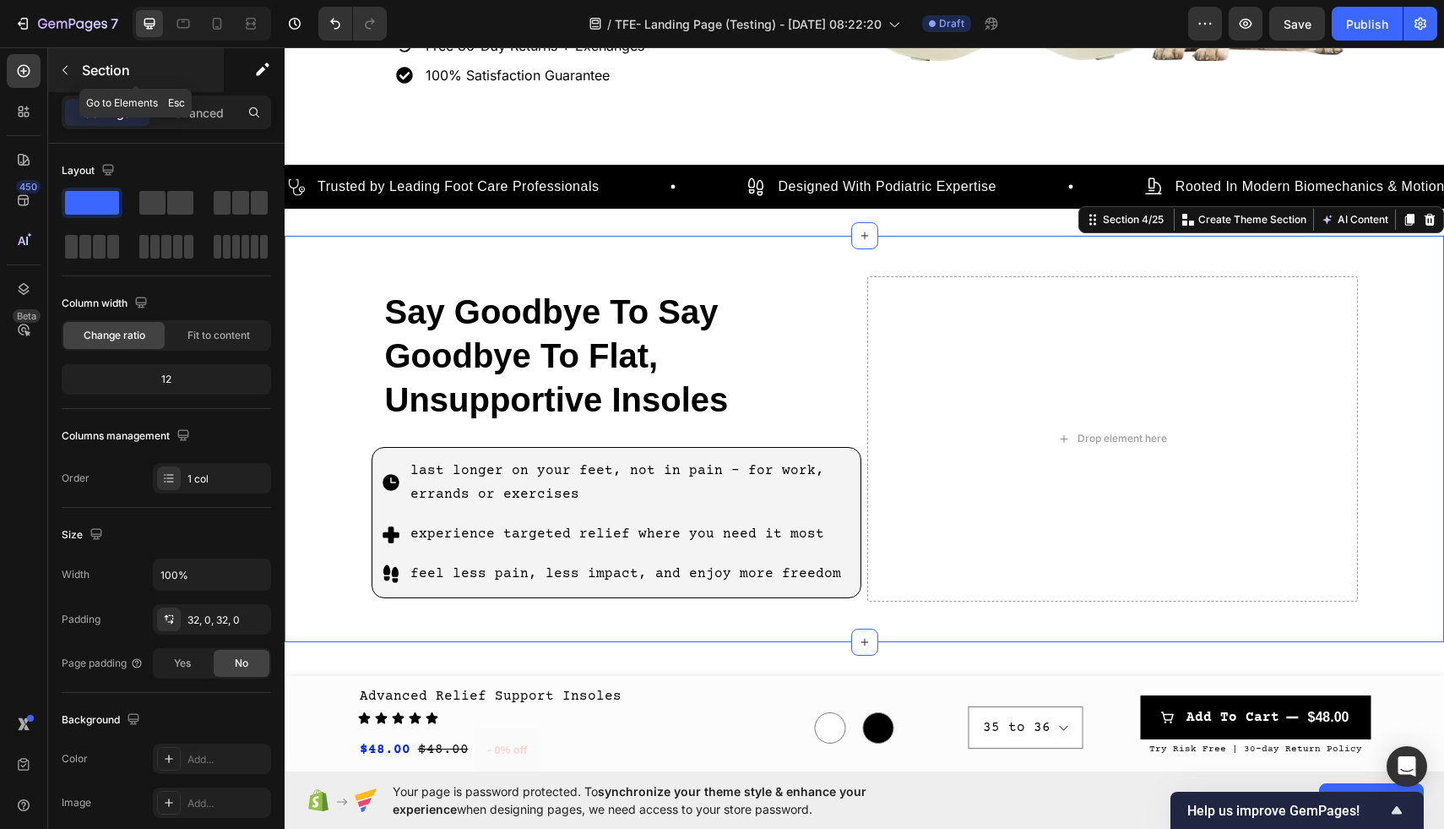
click at [66, 64] on icon "button" at bounding box center [65, 70] width 14 height 14
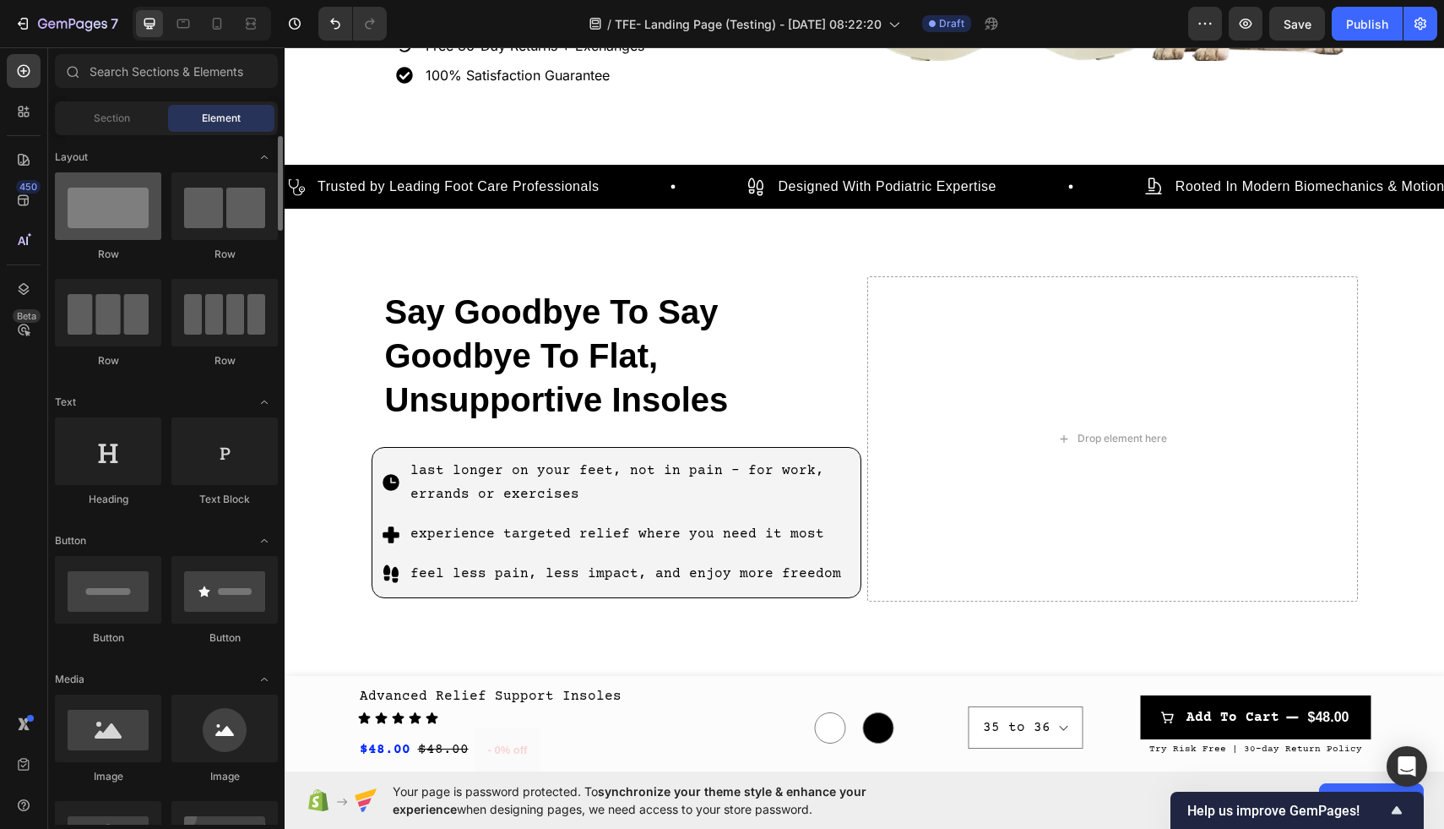
scroll to position [1, 0]
click at [102, 130] on div "Section" at bounding box center [111, 118] width 106 height 27
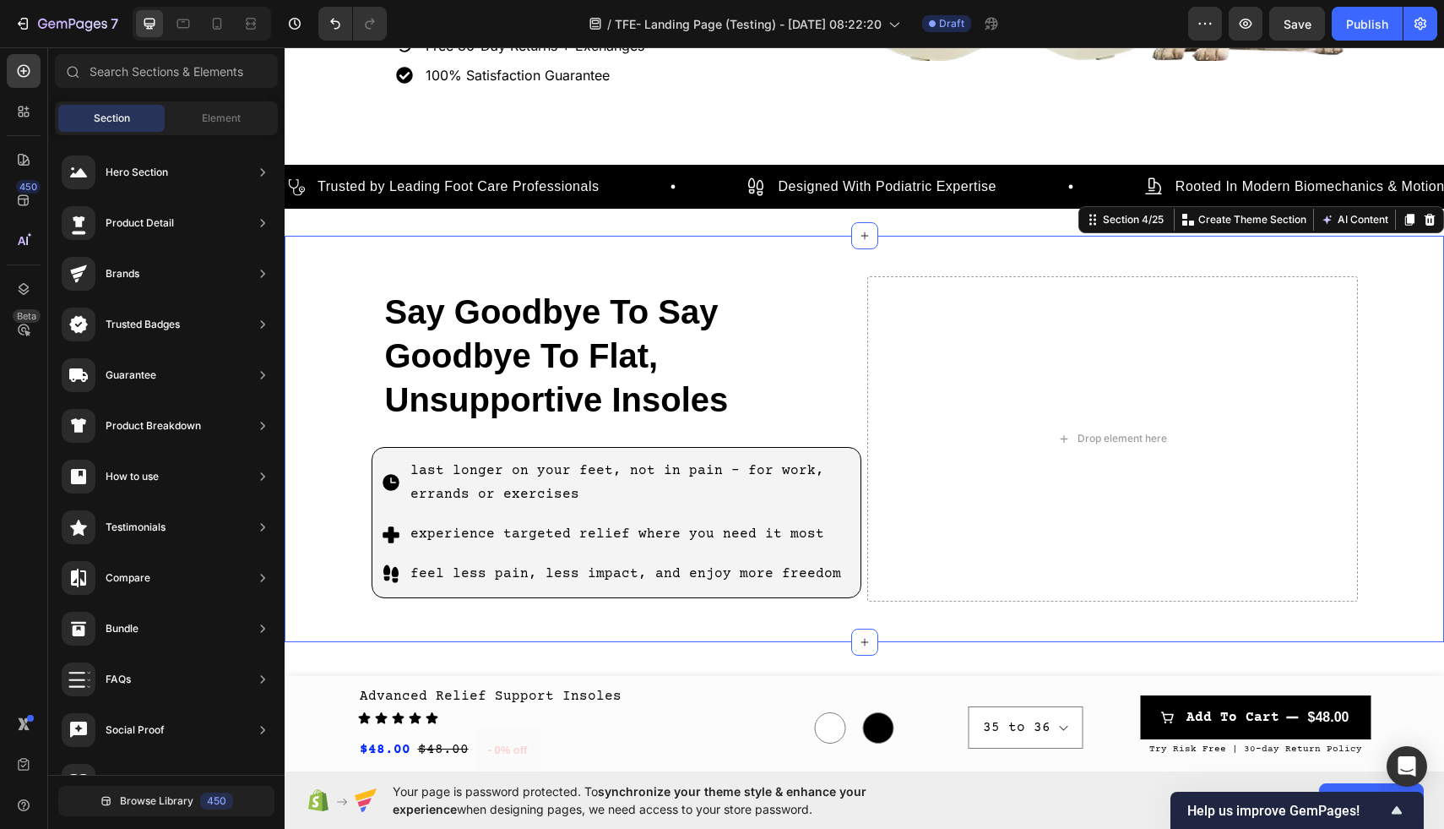
click at [605, 255] on div "Say Goodbye To Say Goodbye To Flat, Unsupportive Insoles Heading last longer on…" at bounding box center [865, 439] width 1160 height 406
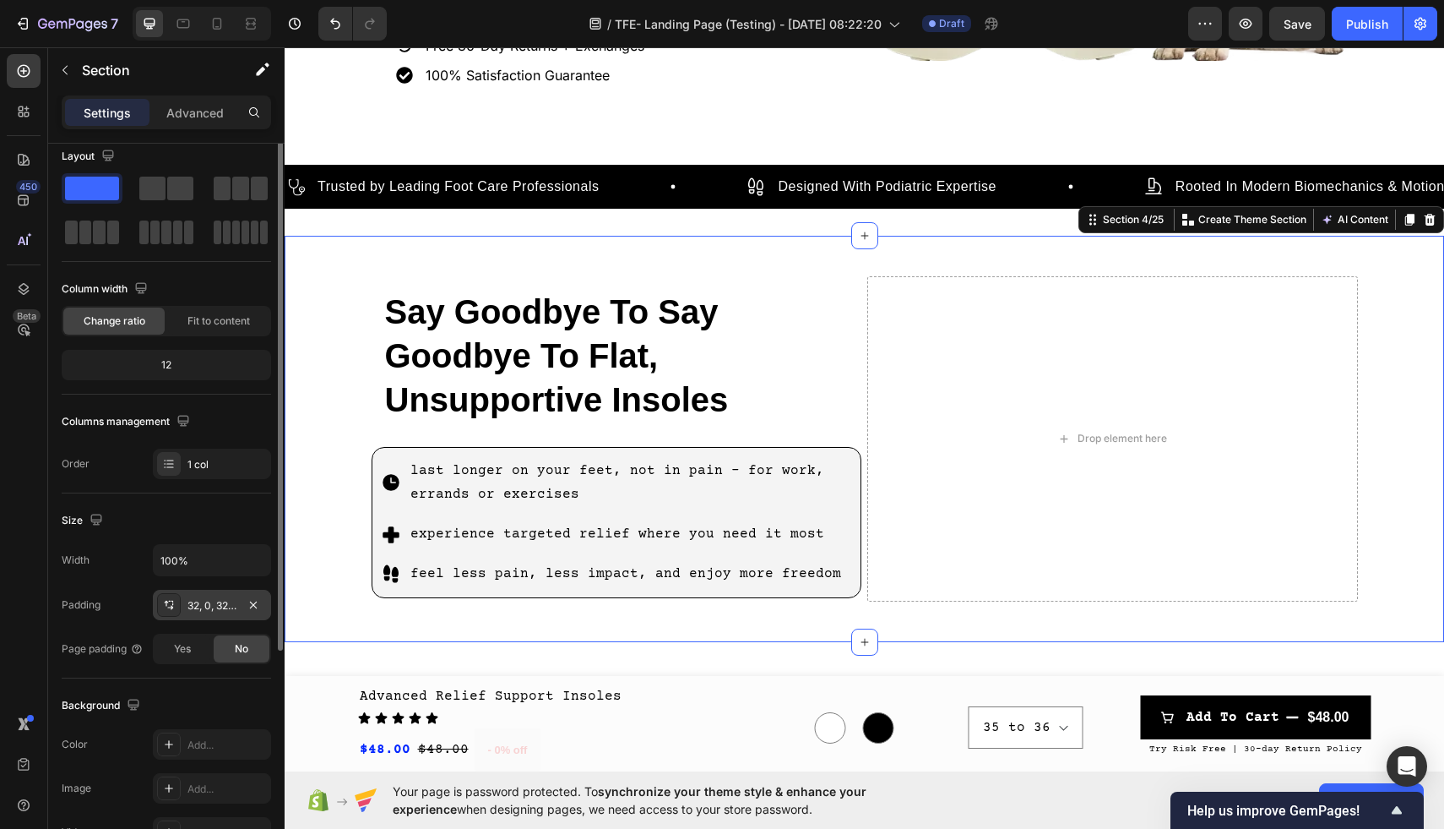
scroll to position [0, 0]
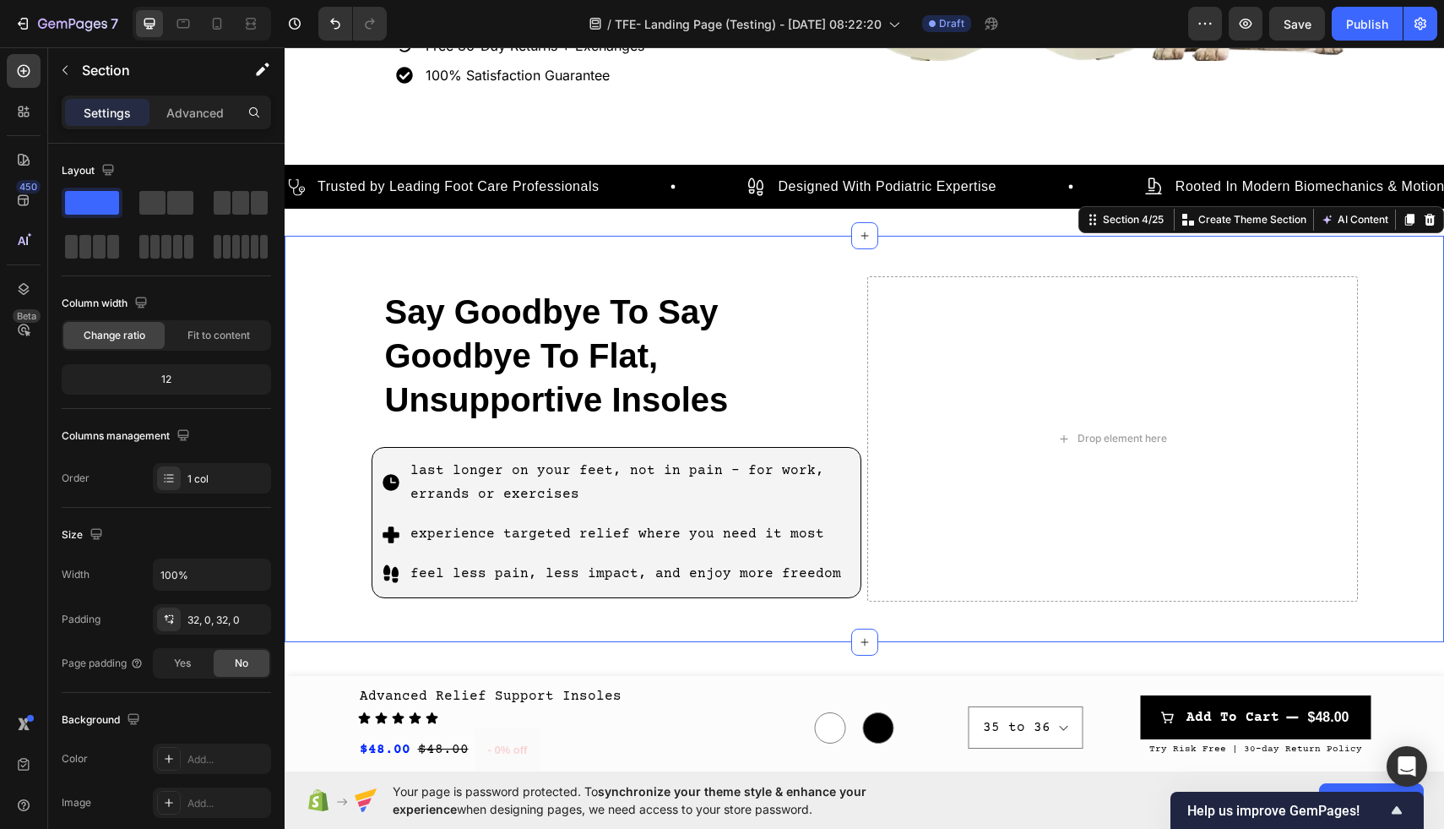
click at [356, 421] on div "Say Goodbye To Say Goodbye To Flat, Unsupportive Insoles Heading last longer on…" at bounding box center [865, 439] width 1160 height 352
click at [199, 758] on div "Add..." at bounding box center [226, 759] width 79 height 15
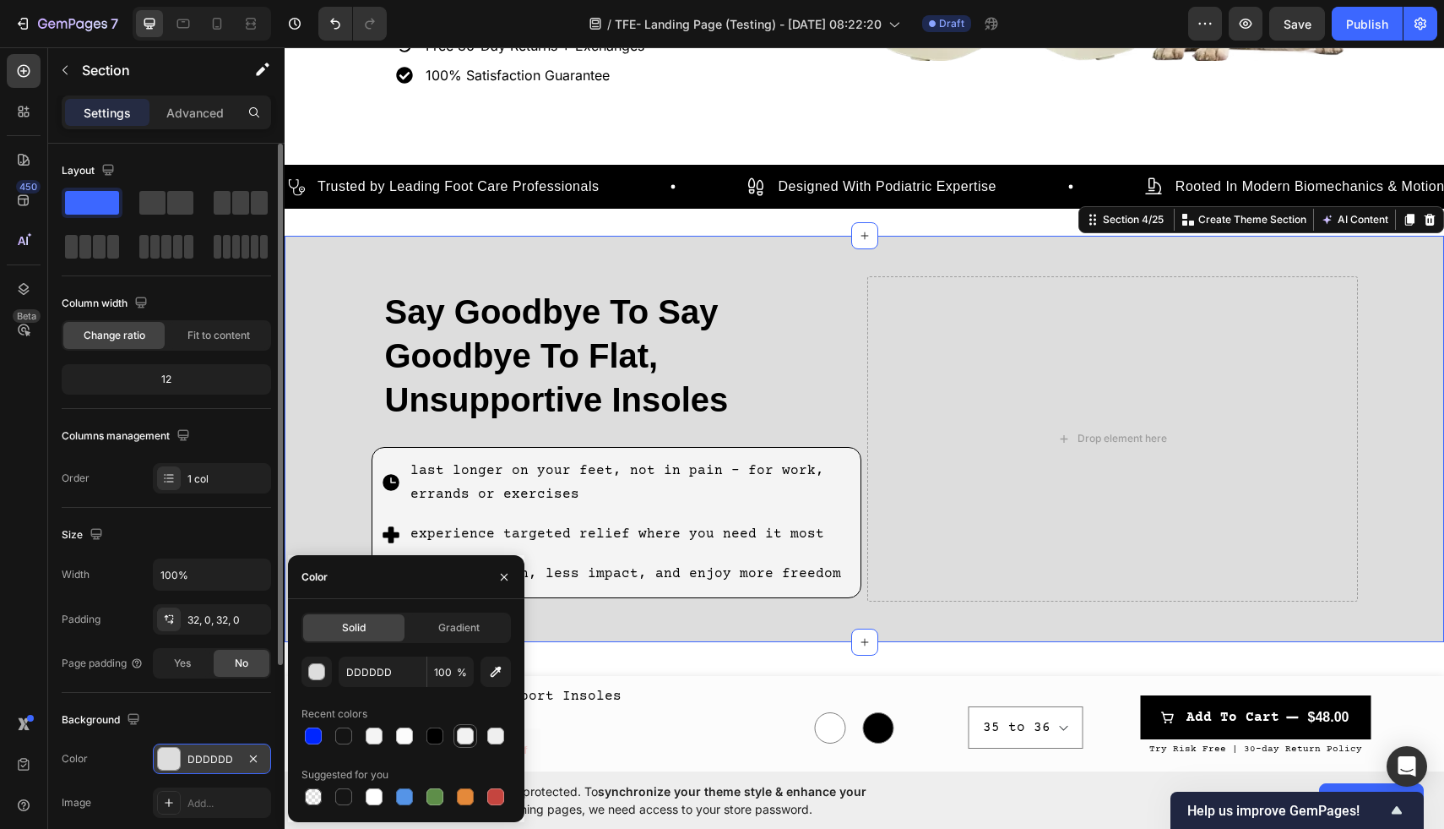
click at [462, 739] on div at bounding box center [465, 735] width 17 height 17
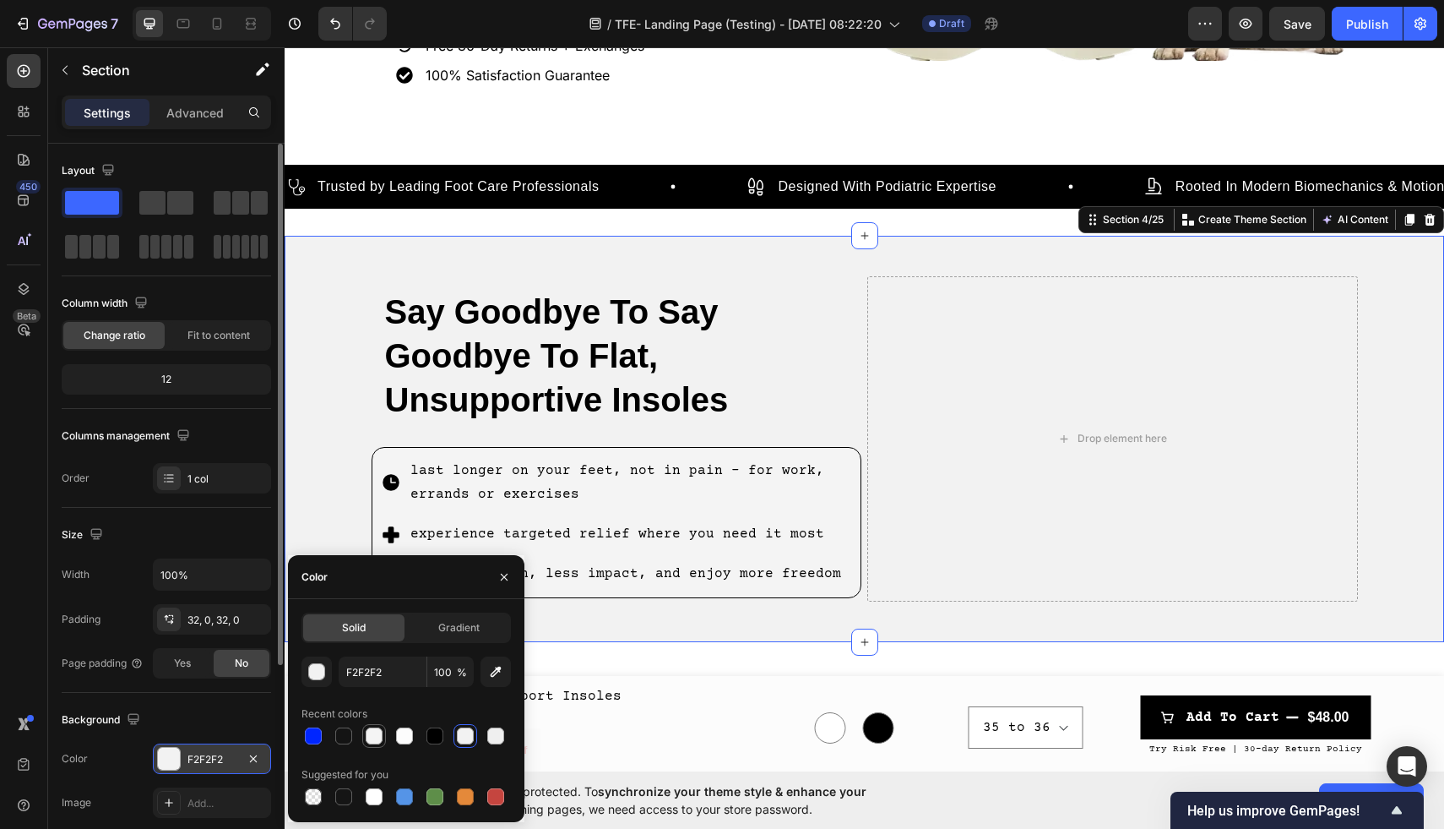
click at [377, 739] on div at bounding box center [374, 735] width 17 height 17
click at [403, 741] on div at bounding box center [404, 735] width 17 height 17
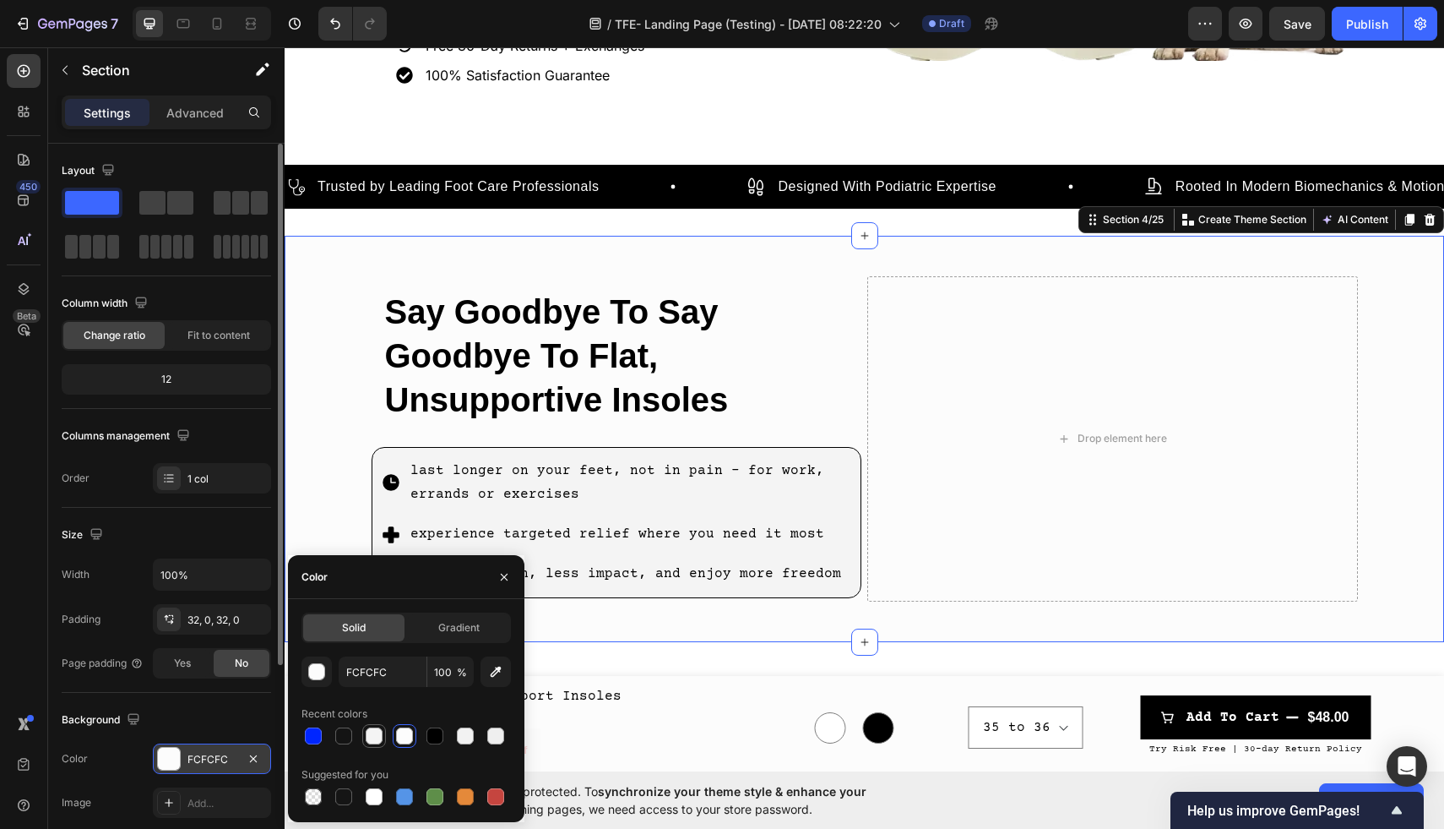
click at [368, 742] on div at bounding box center [374, 735] width 17 height 17
click at [465, 738] on div at bounding box center [465, 735] width 17 height 17
type input "F2F2F2"
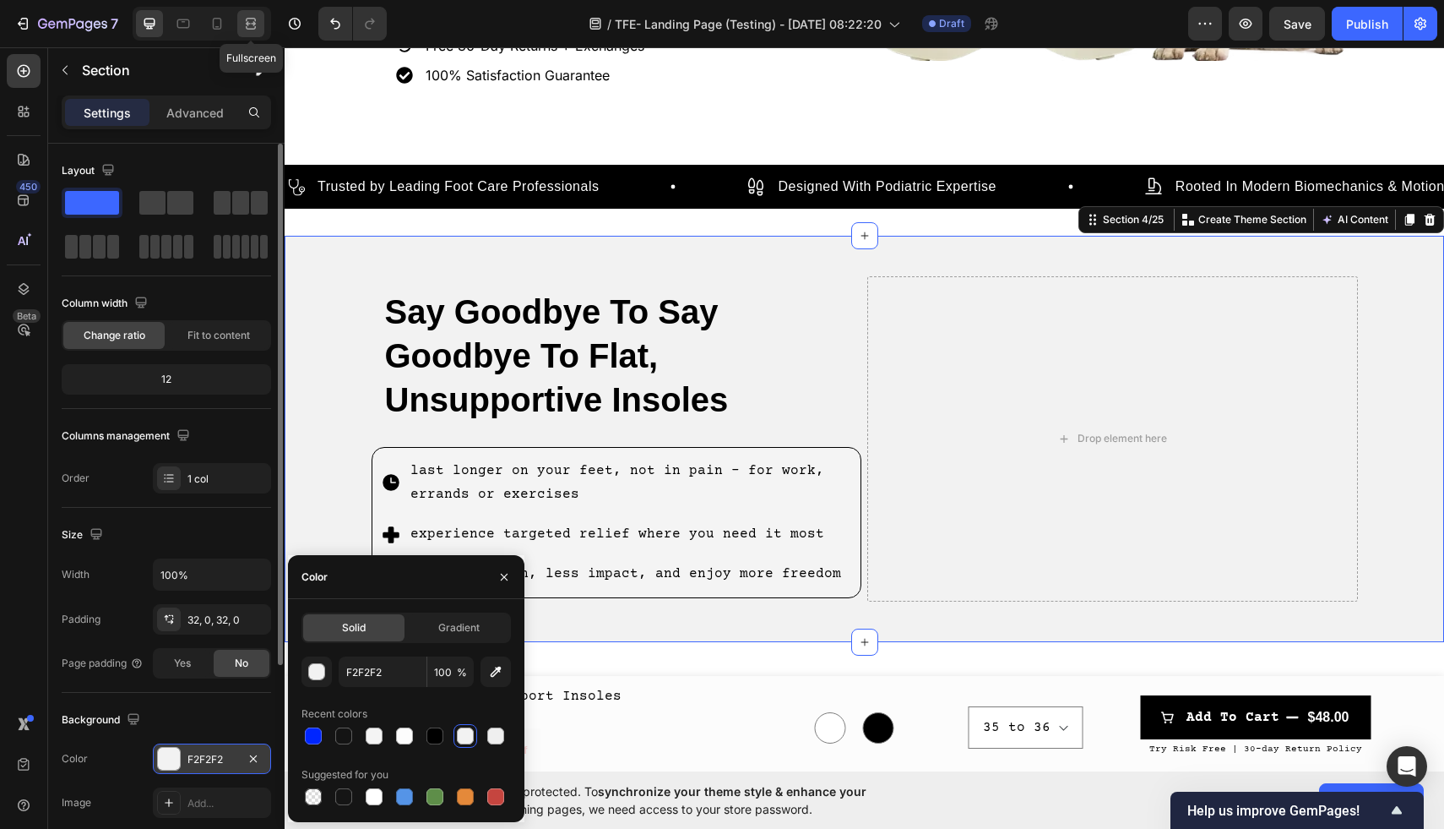
click at [258, 27] on icon at bounding box center [250, 23] width 17 height 17
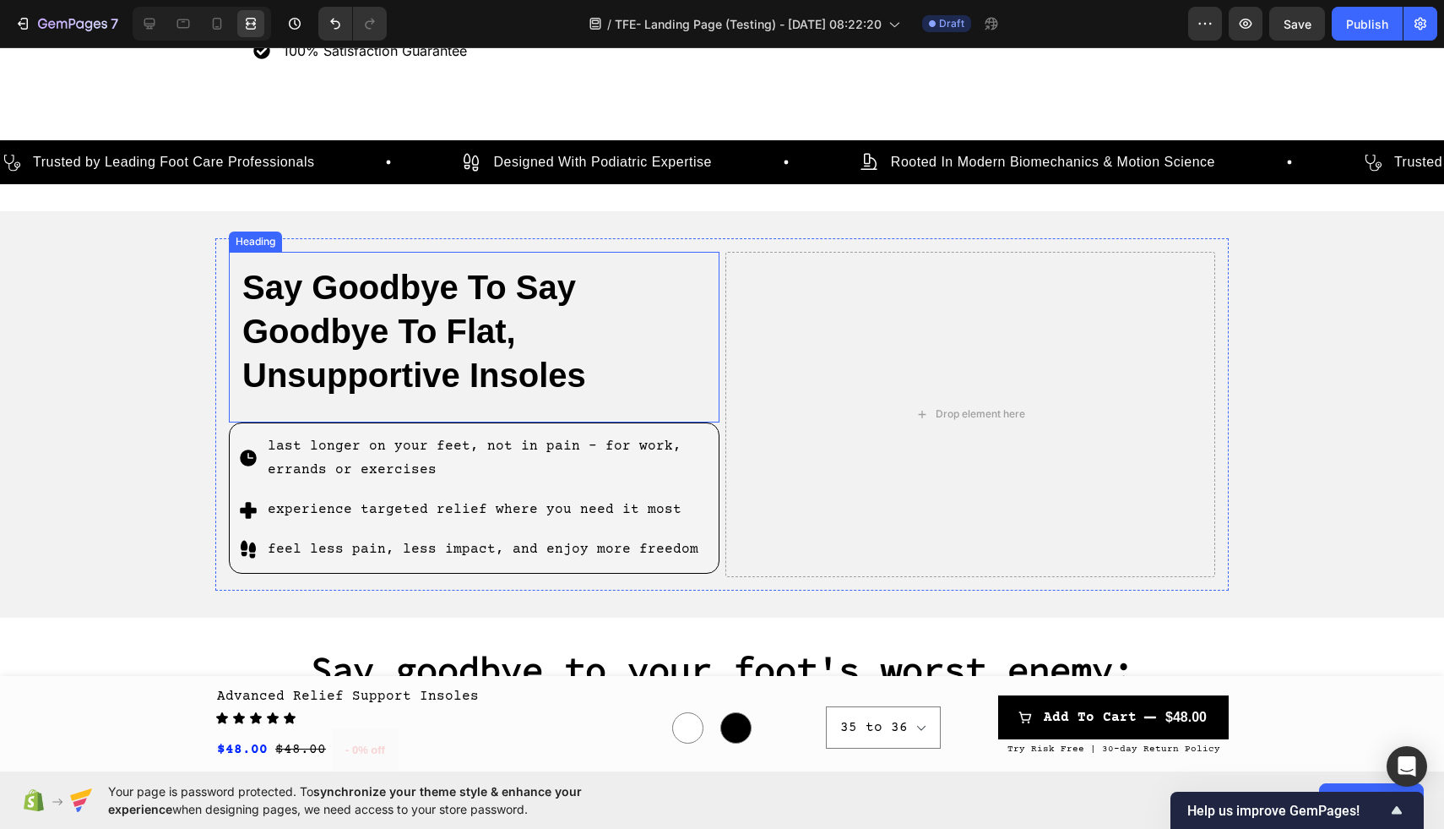
scroll to position [579, 0]
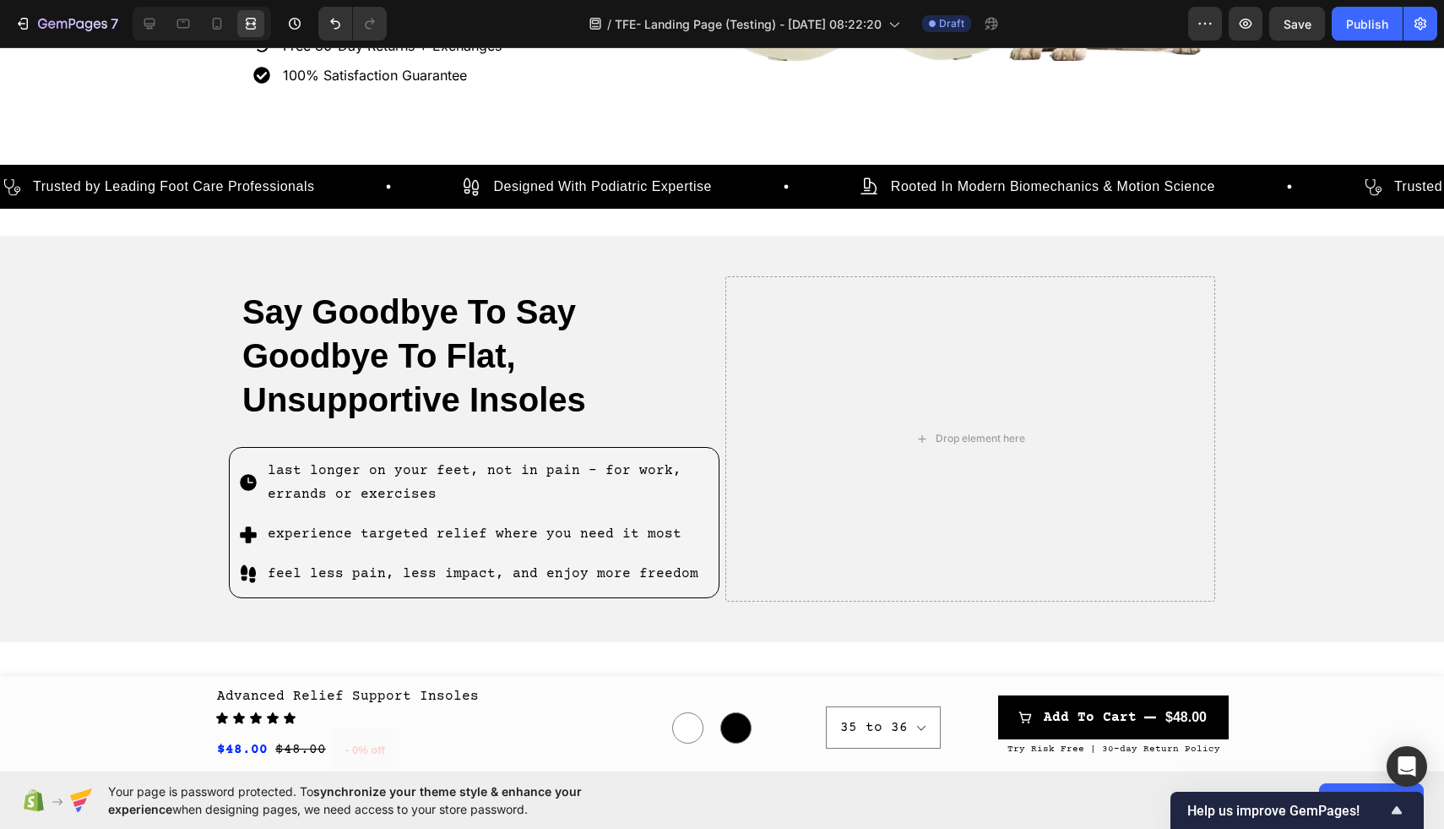
click at [106, 411] on div "Say Goodbye To Say Goodbye To Flat, Unsupportive Insoles Heading last longer on…" at bounding box center [722, 439] width 1444 height 352
click at [133, 311] on div "Say Goodbye To Say Goodbye To Flat, Unsupportive Insoles Heading last longer on…" at bounding box center [722, 439] width 1444 height 352
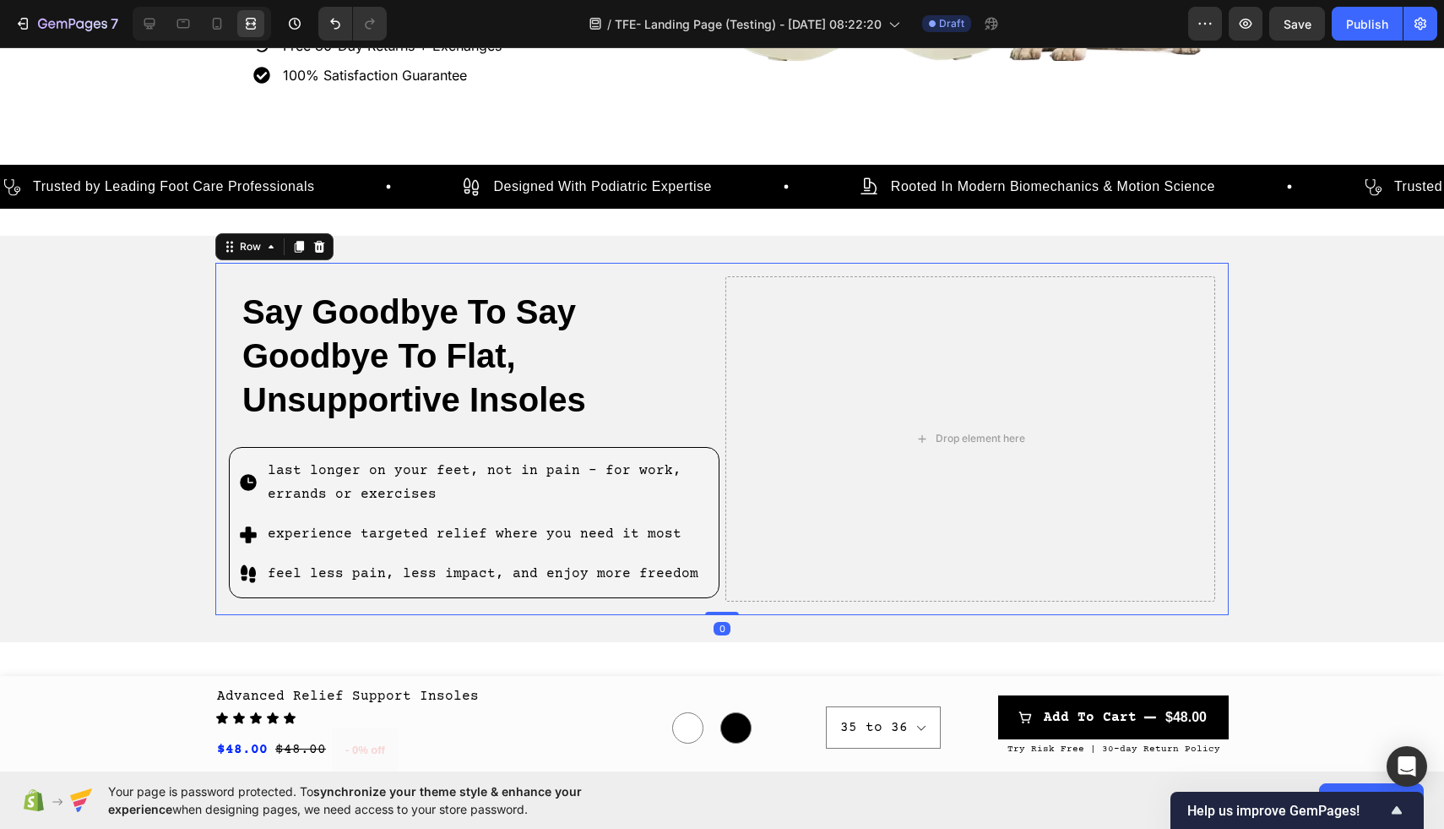
click at [668, 263] on div "Say Goodbye To Say Goodbye To Flat, Unsupportive Insoles Heading last longer on…" at bounding box center [722, 439] width 1014 height 352
click at [142, 17] on icon at bounding box center [149, 23] width 17 height 17
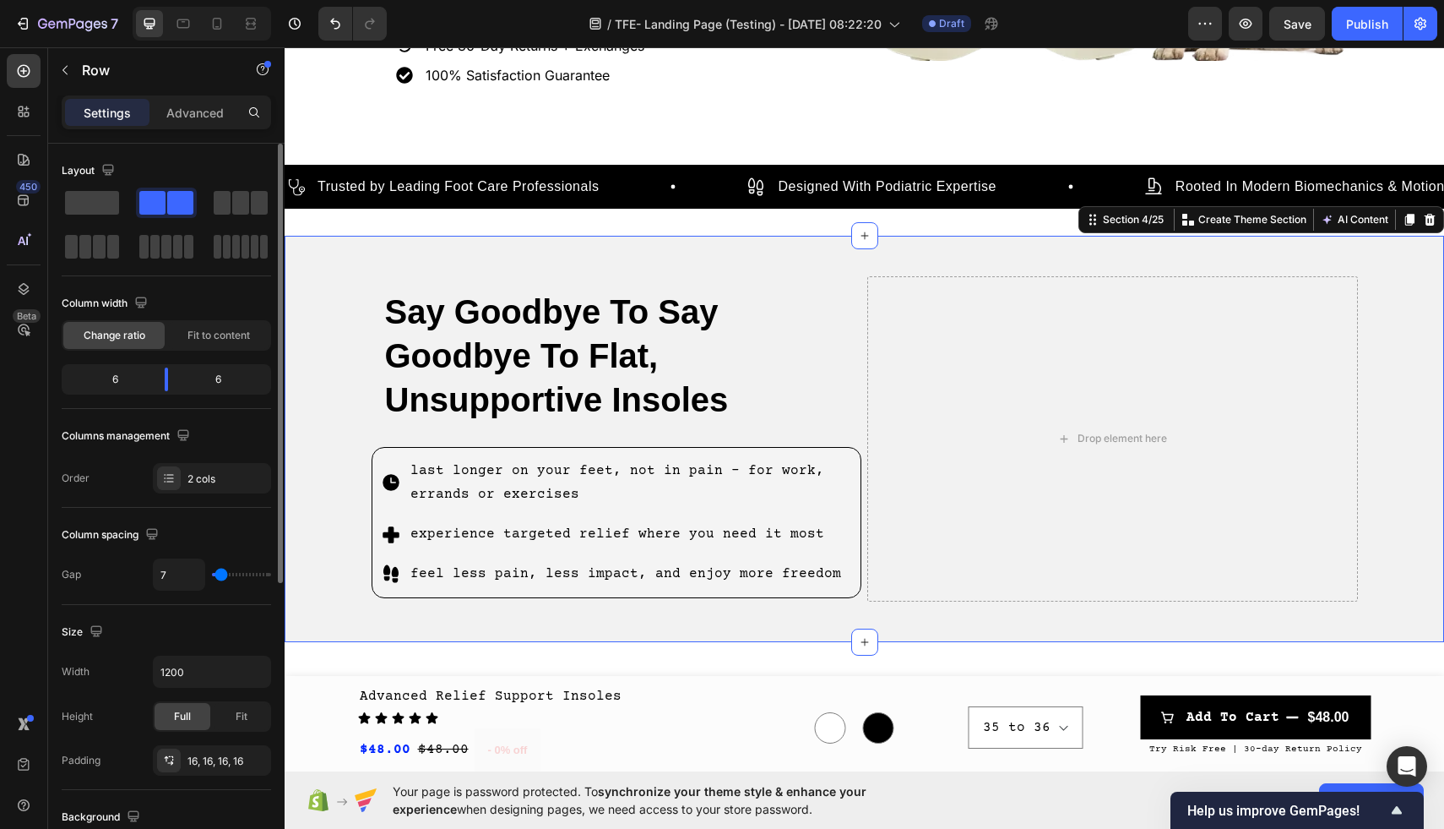
click at [324, 404] on div "Say Goodbye To Say Goodbye To Flat, Unsupportive Insoles Heading last longer on…" at bounding box center [865, 439] width 1160 height 352
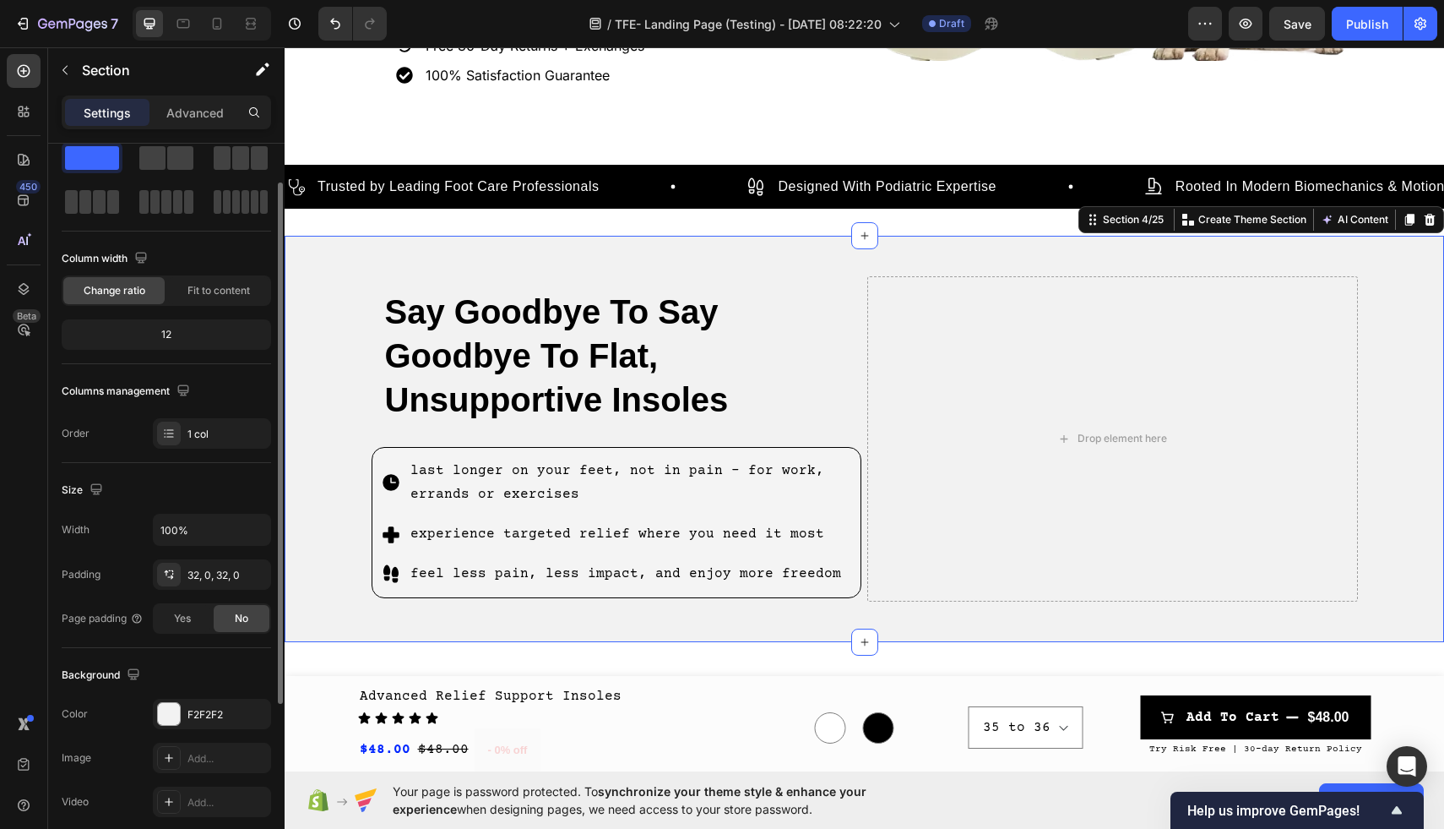
scroll to position [49, 0]
click at [173, 704] on div at bounding box center [169, 709] width 22 height 22
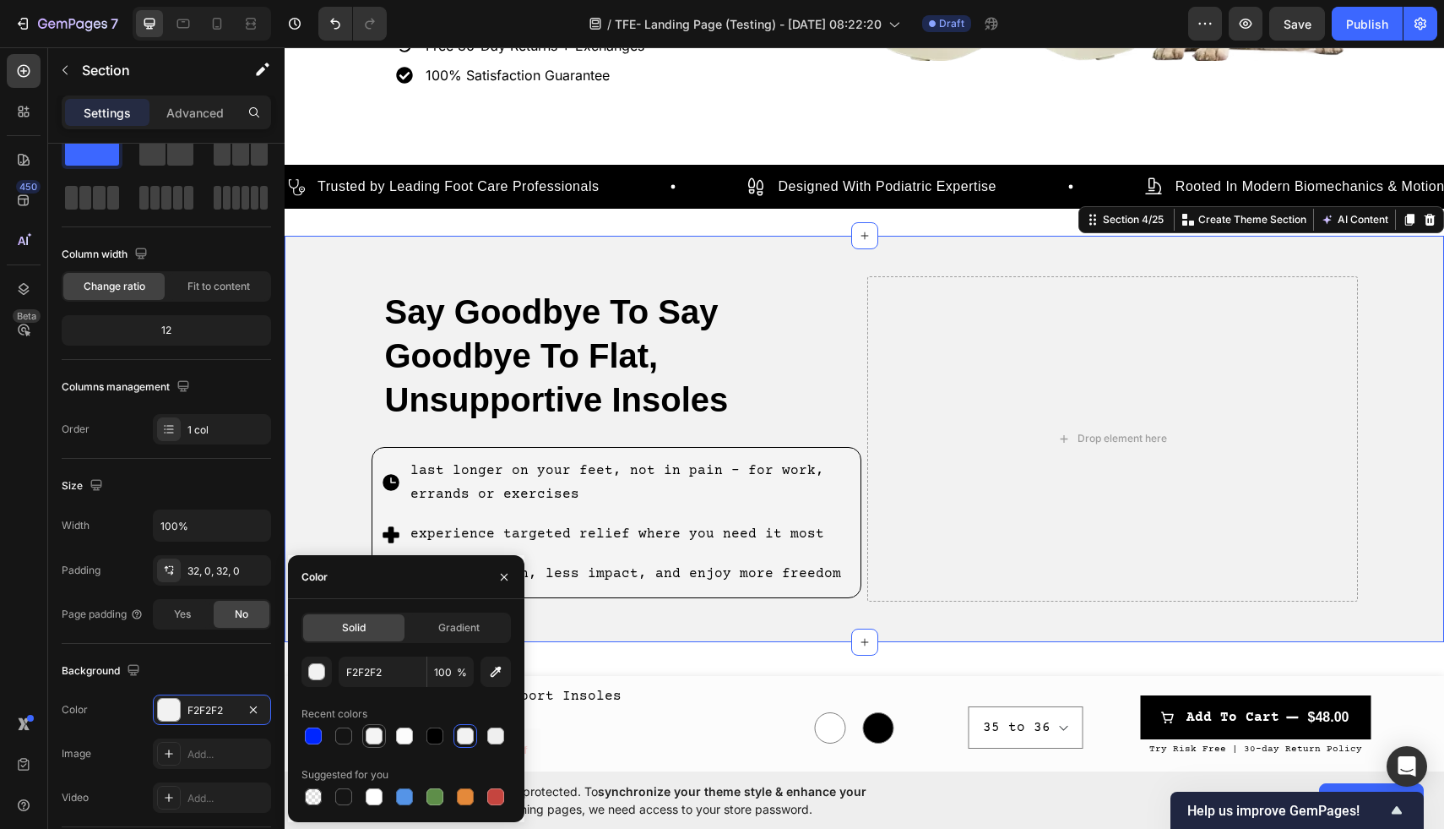
click at [372, 737] on div at bounding box center [374, 735] width 17 height 17
click at [460, 736] on div at bounding box center [465, 735] width 17 height 17
click at [368, 736] on div at bounding box center [374, 735] width 17 height 17
type input "F4F4F4"
click at [237, 27] on div at bounding box center [250, 23] width 27 height 27
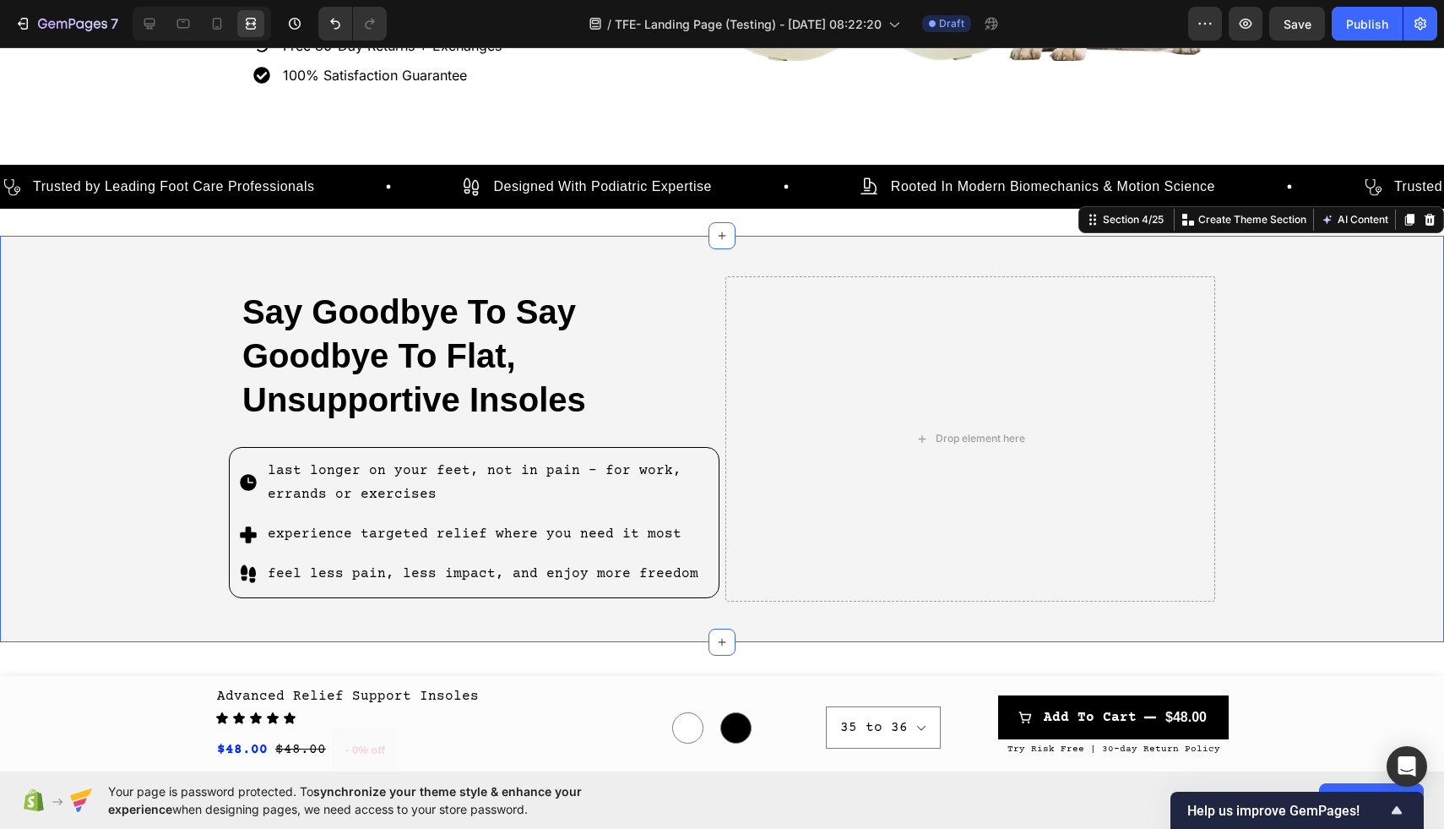
click at [164, 367] on div "Say Goodbye To Say Goodbye To Flat, Unsupportive Insoles Heading last longer on…" at bounding box center [722, 439] width 1444 height 352
click at [504, 360] on h2 "Say Goodbye To Say Goodbye To Flat, Unsupportive Insoles" at bounding box center [474, 361] width 491 height 171
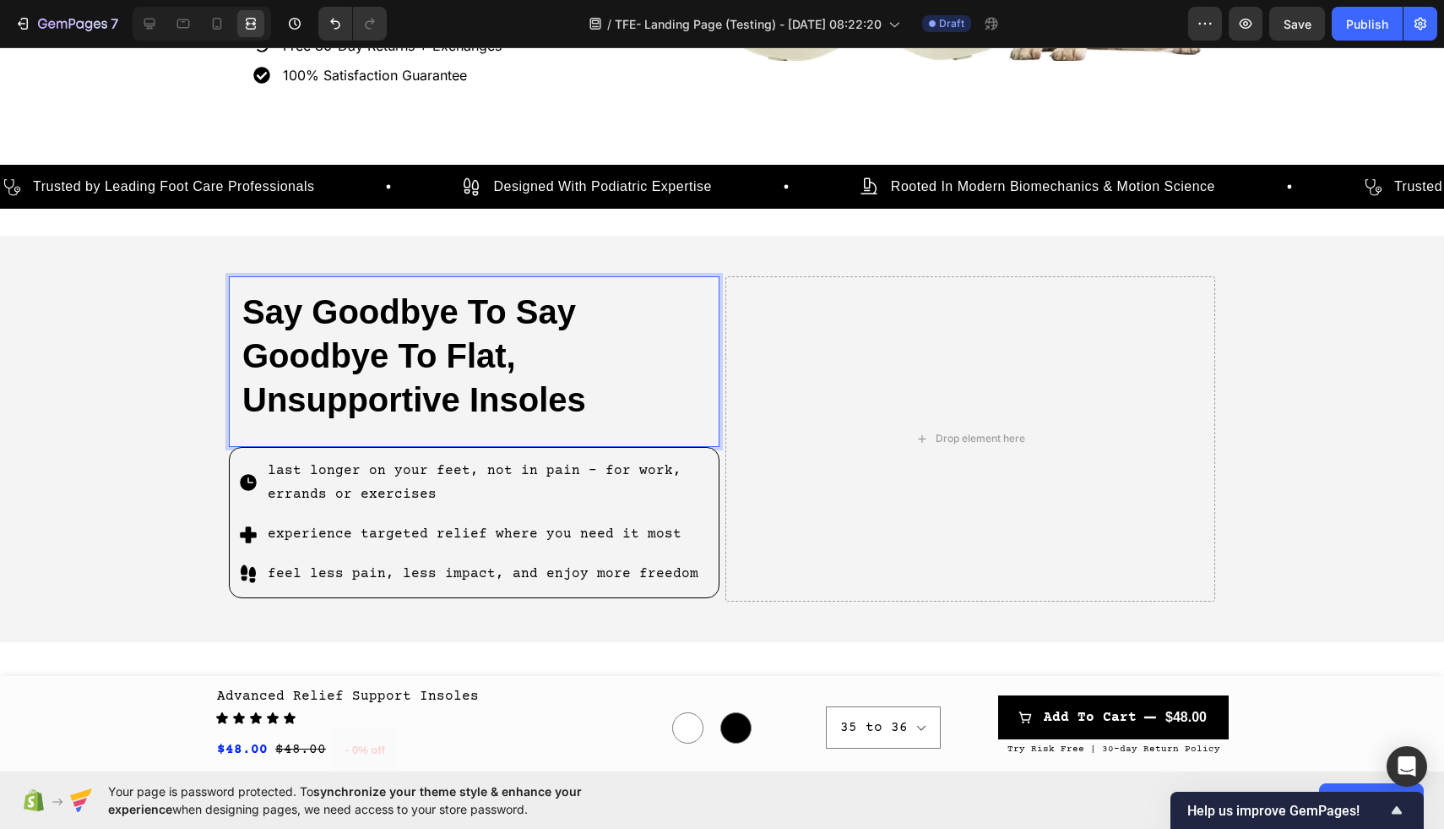
click at [504, 360] on h2 "Say Goodbye To Say Goodbye To Flat, Unsupportive Insoles" at bounding box center [474, 361] width 491 height 171
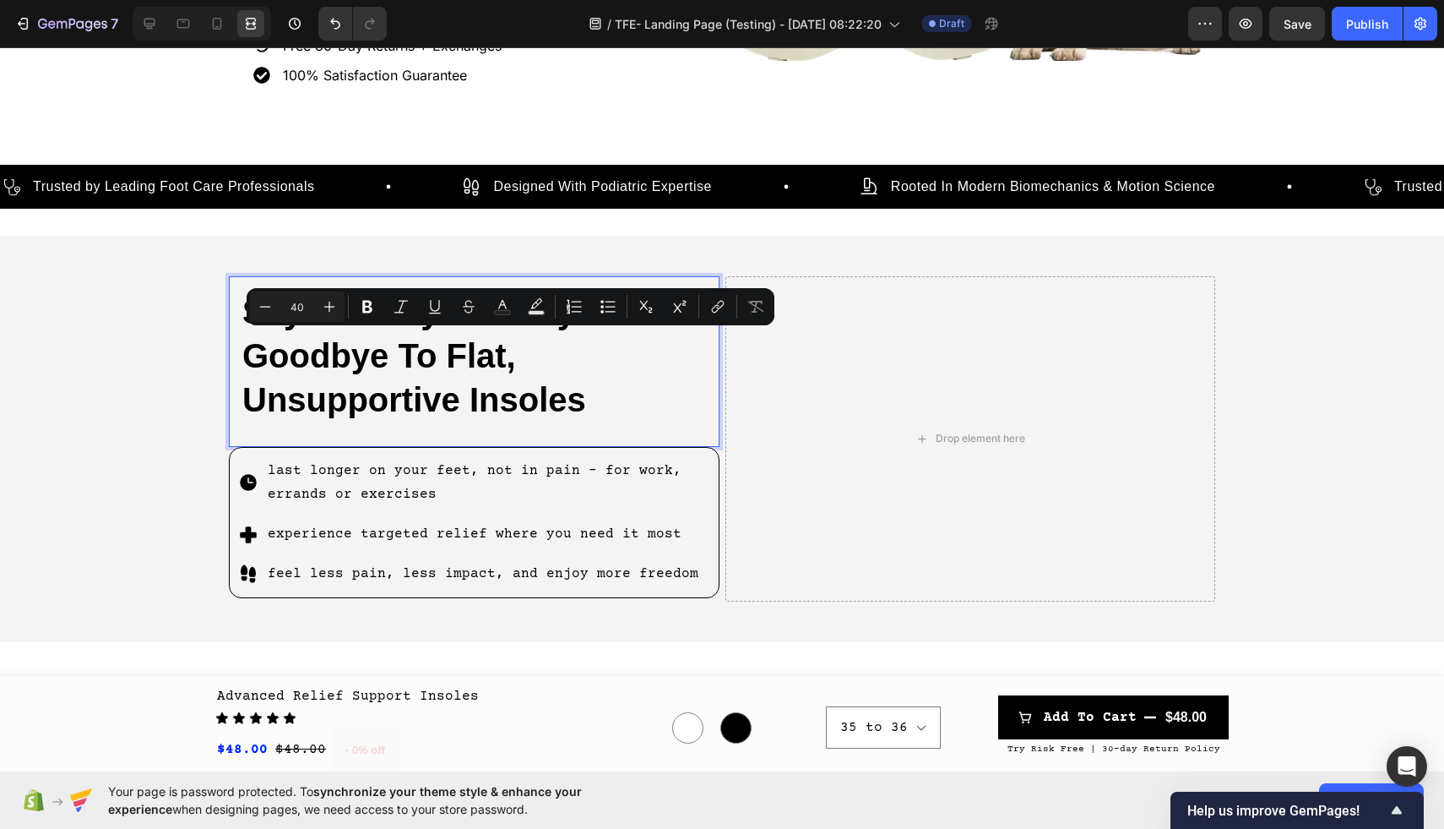
click at [465, 363] on p "Say Goodbye To Say Goodbye To Flat, Unsupportive Insoles" at bounding box center [474, 356] width 464 height 132
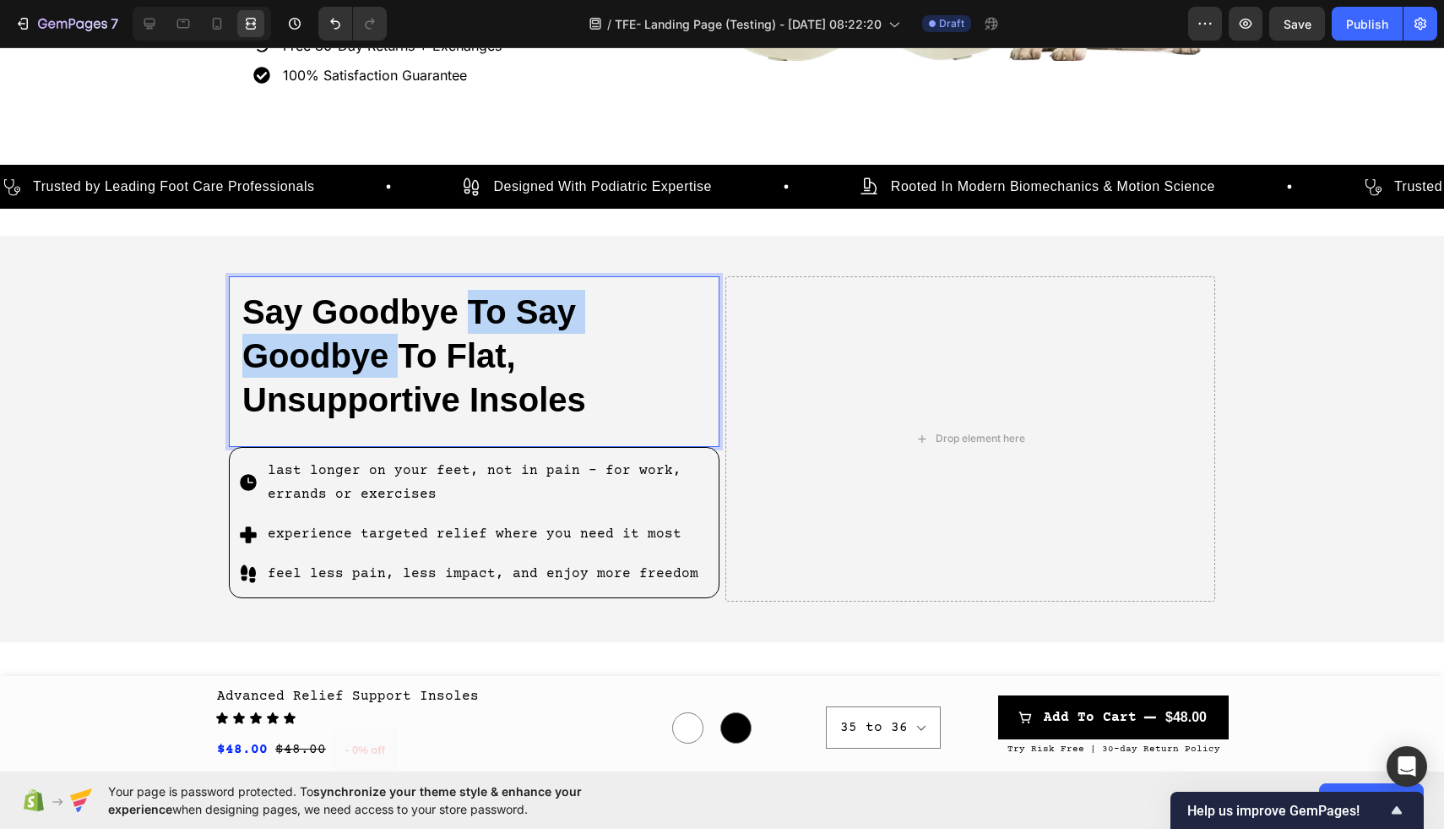
drag, startPoint x: 469, startPoint y: 304, endPoint x: 395, endPoint y: 344, distance: 83.5
click at [395, 344] on p "Say Goodbye To Say Goodbye To Flat, Unsupportive Insoles" at bounding box center [474, 356] width 464 height 132
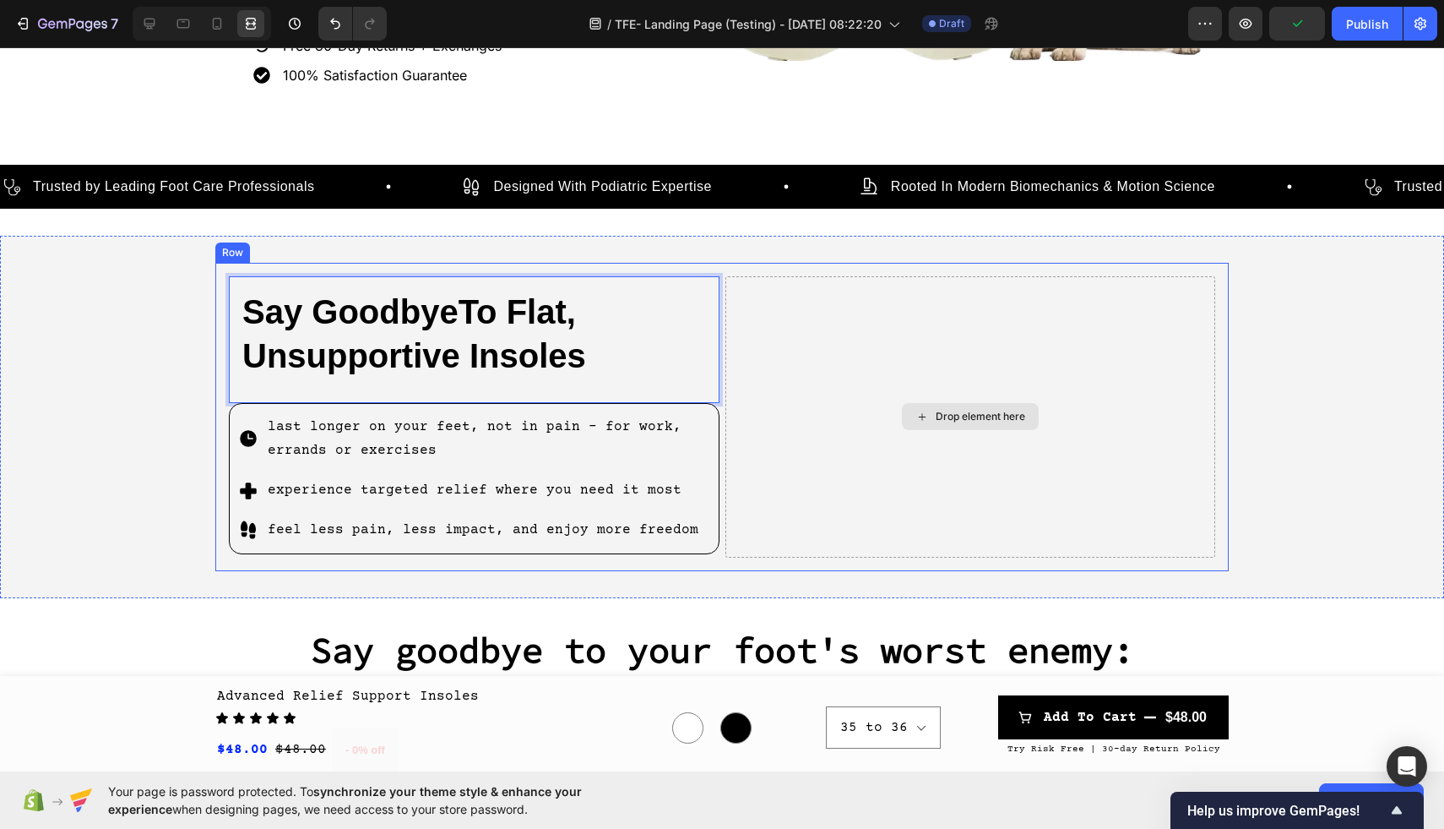
click at [941, 398] on div "Drop element here" at bounding box center [971, 416] width 491 height 281
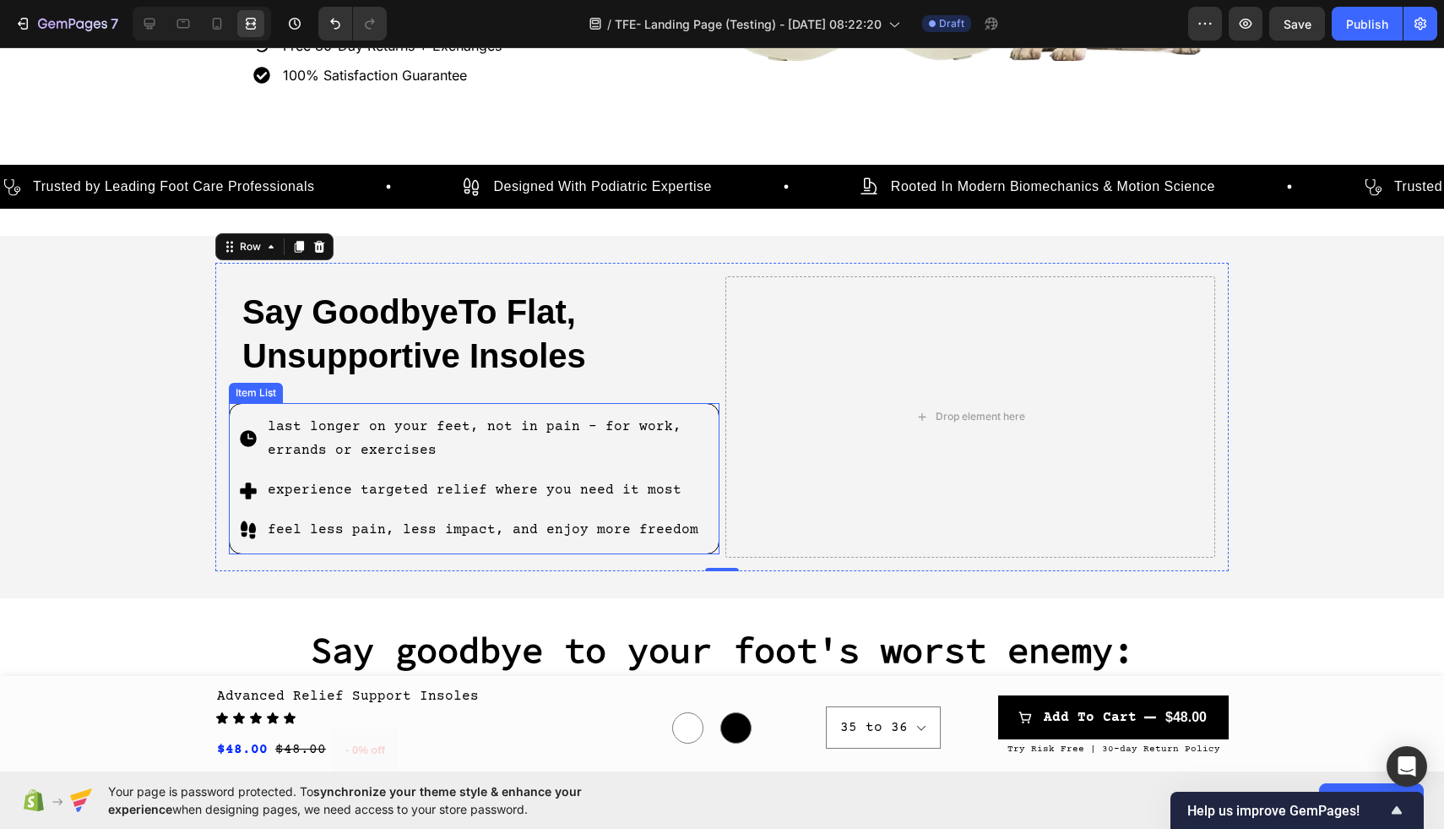
click at [712, 420] on div "last longer on your feet, not in pain - for work, errands or exercises experien…" at bounding box center [474, 478] width 491 height 151
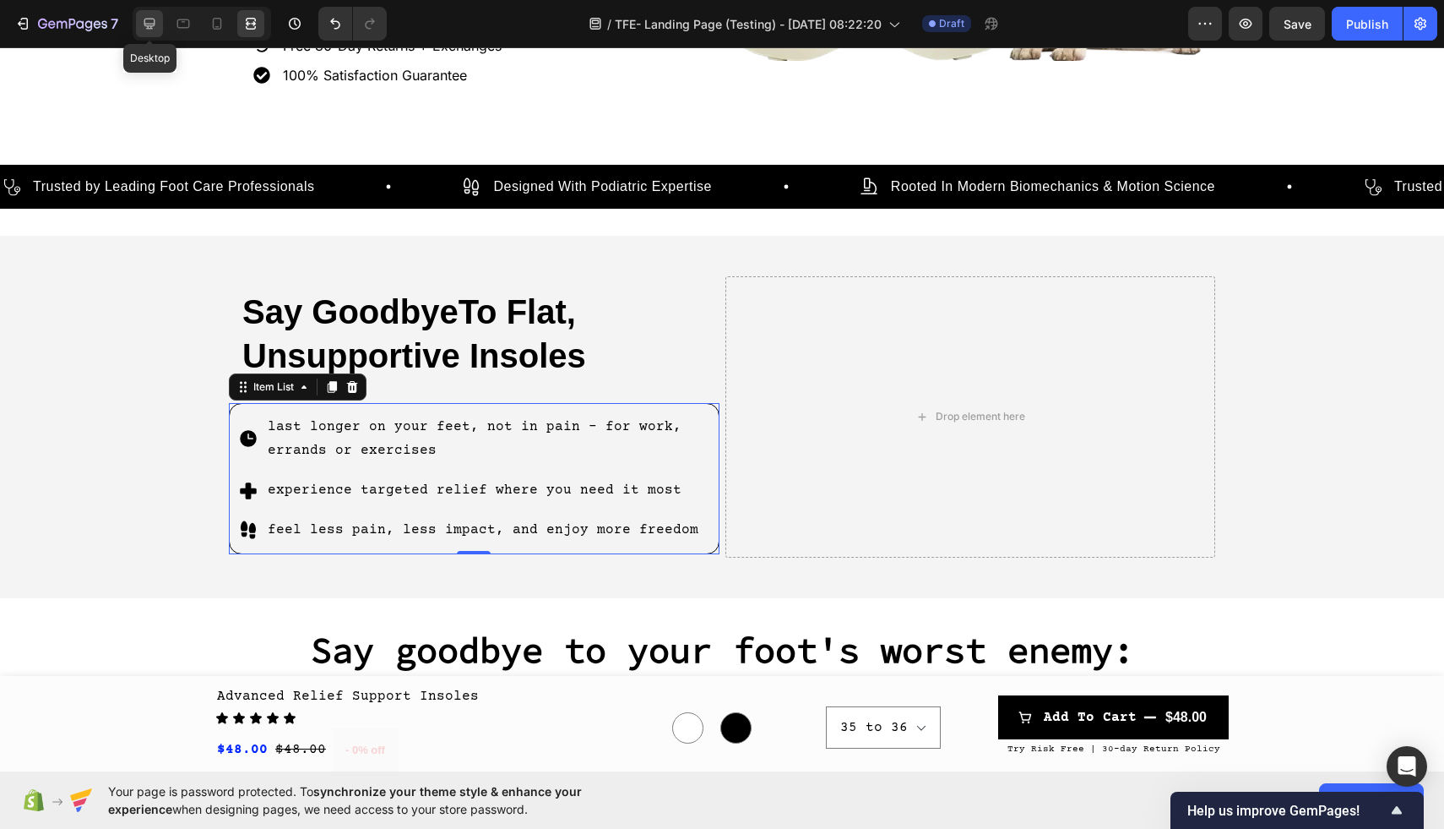
click at [154, 27] on icon at bounding box center [149, 23] width 17 height 17
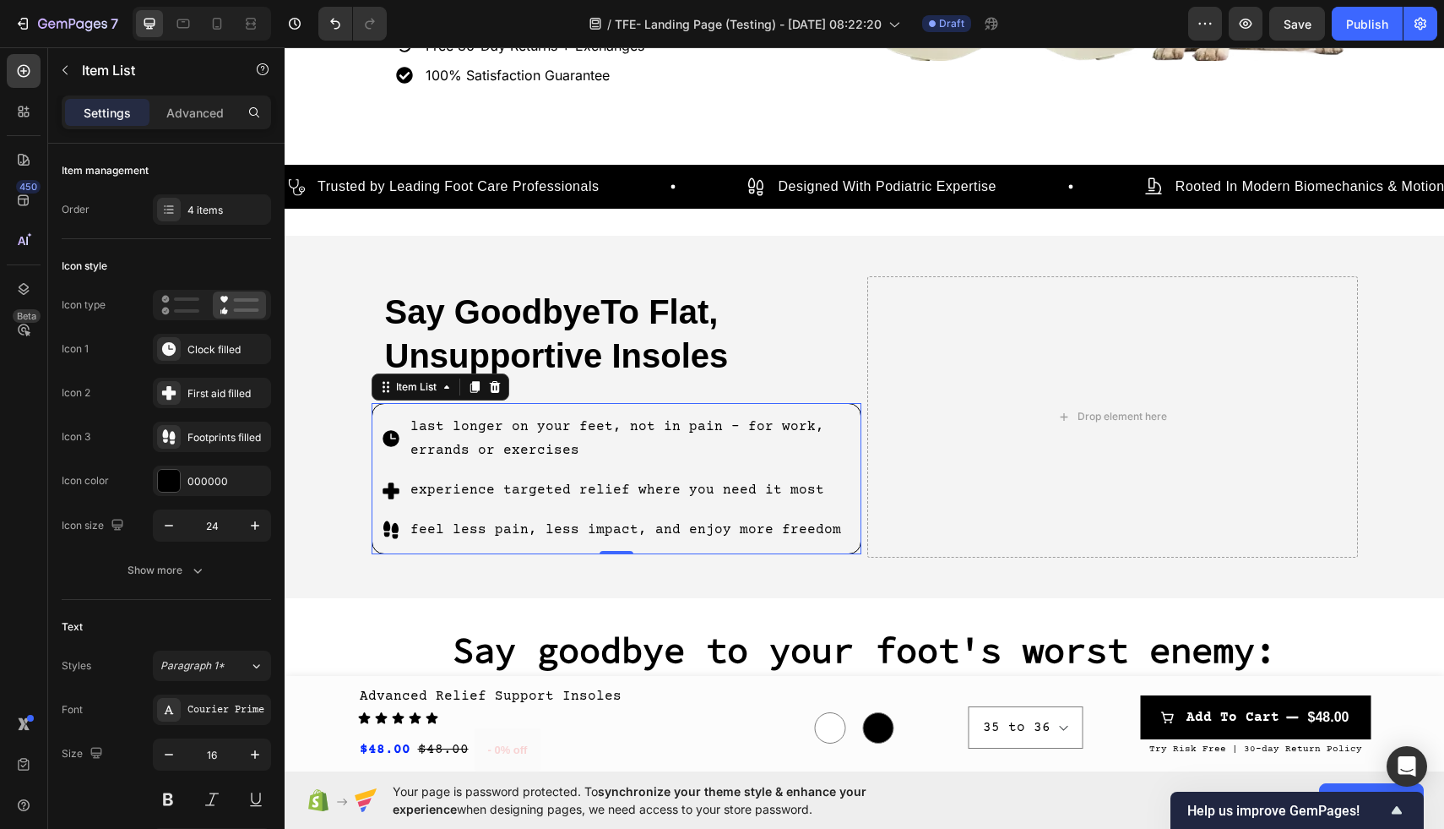
click at [394, 412] on div "last longer on your feet, not in pain - for work, errands or exercises" at bounding box center [617, 439] width 472 height 54
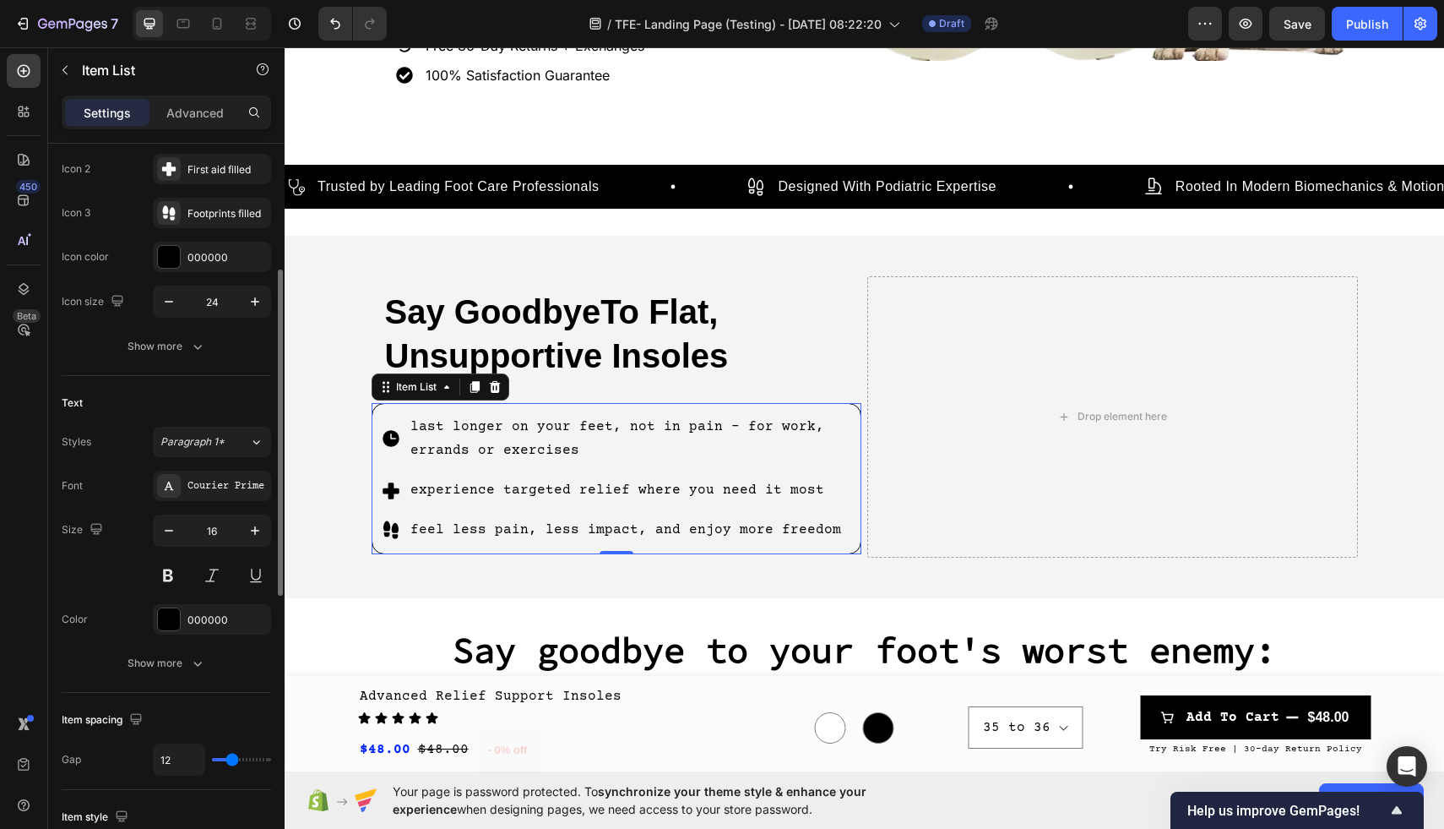
scroll to position [262, 0]
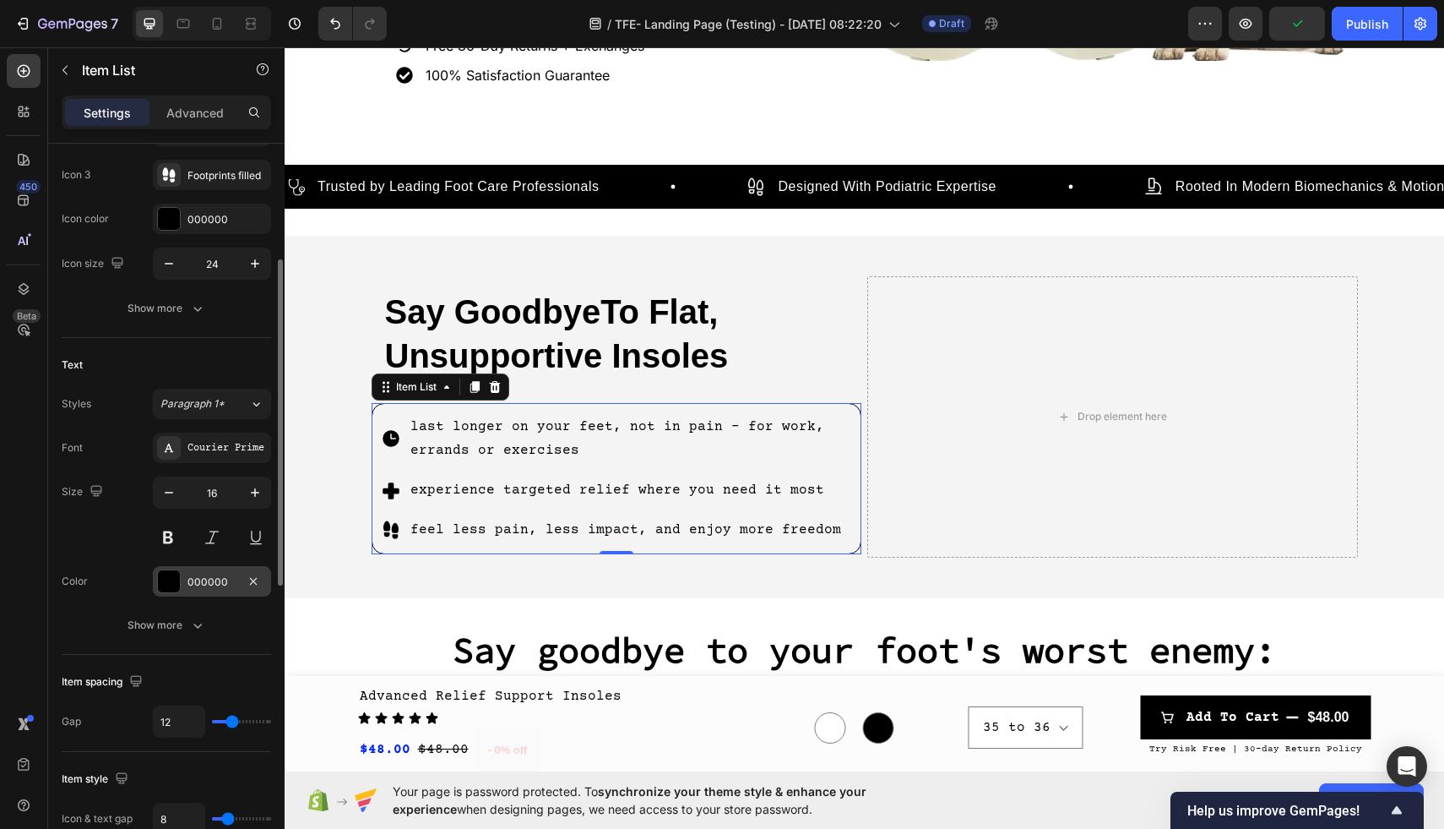
click at [181, 574] on div "000000" at bounding box center [212, 581] width 118 height 30
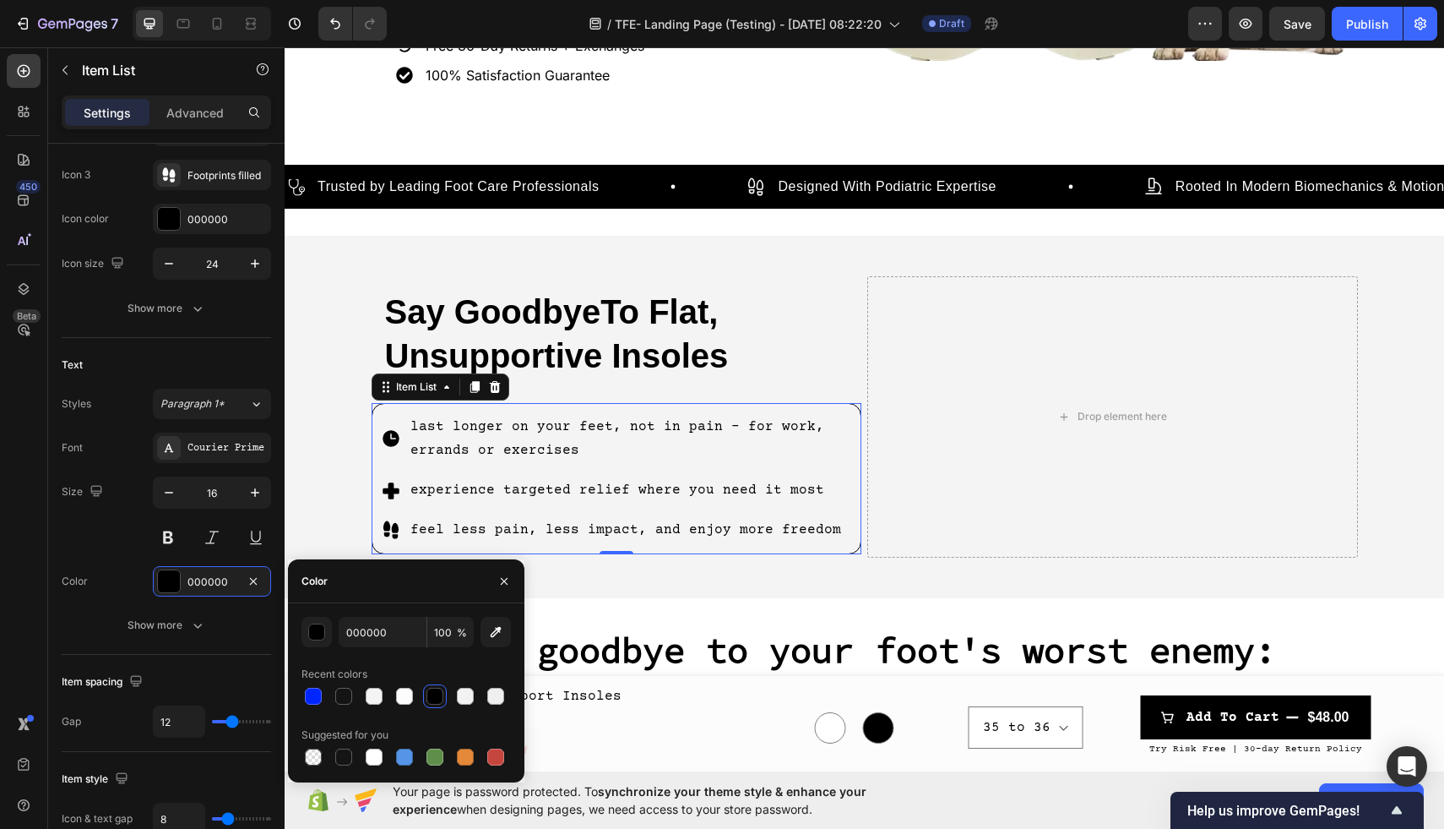
click at [431, 698] on div at bounding box center [435, 695] width 17 height 17
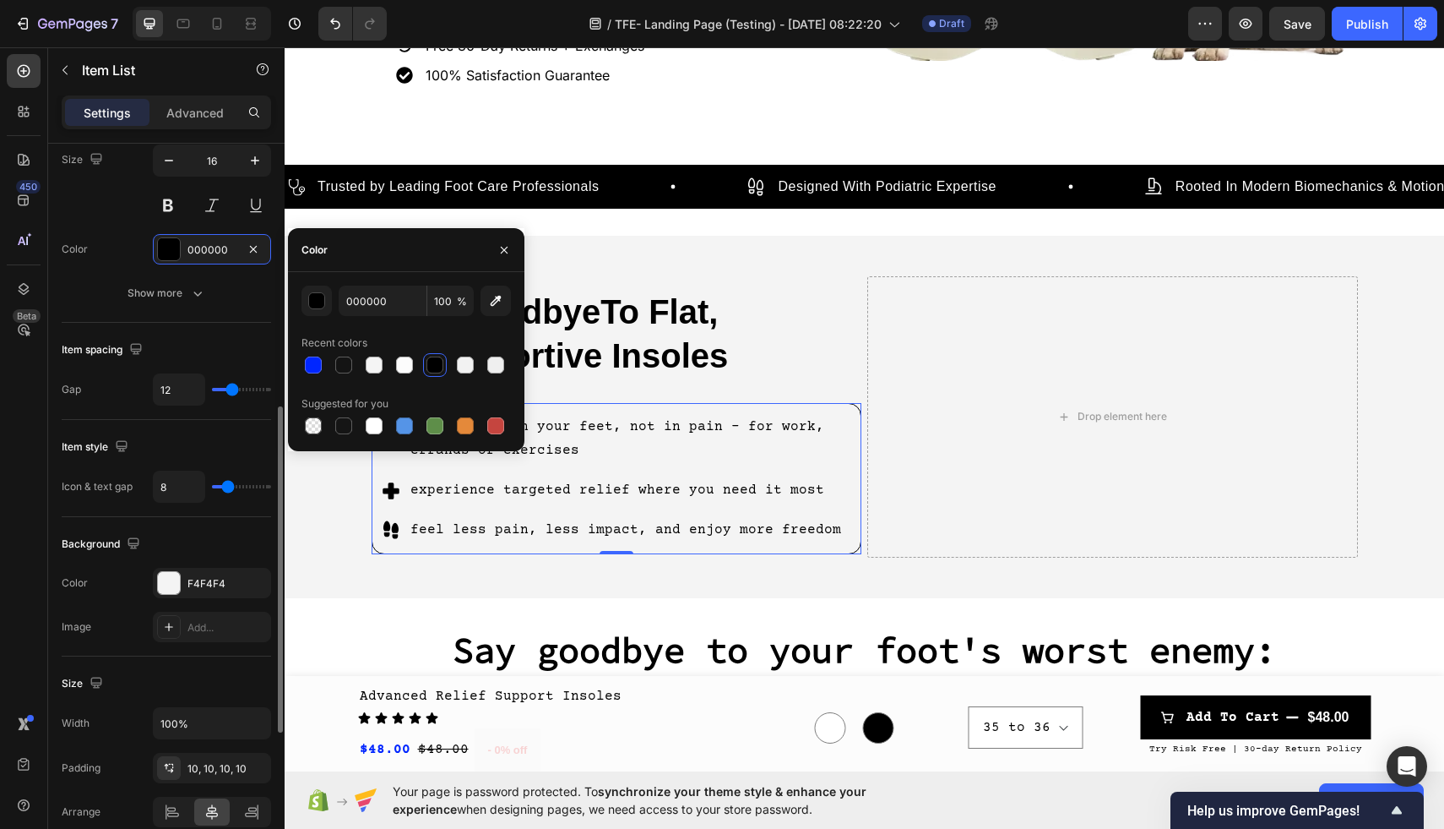
scroll to position [596, 0]
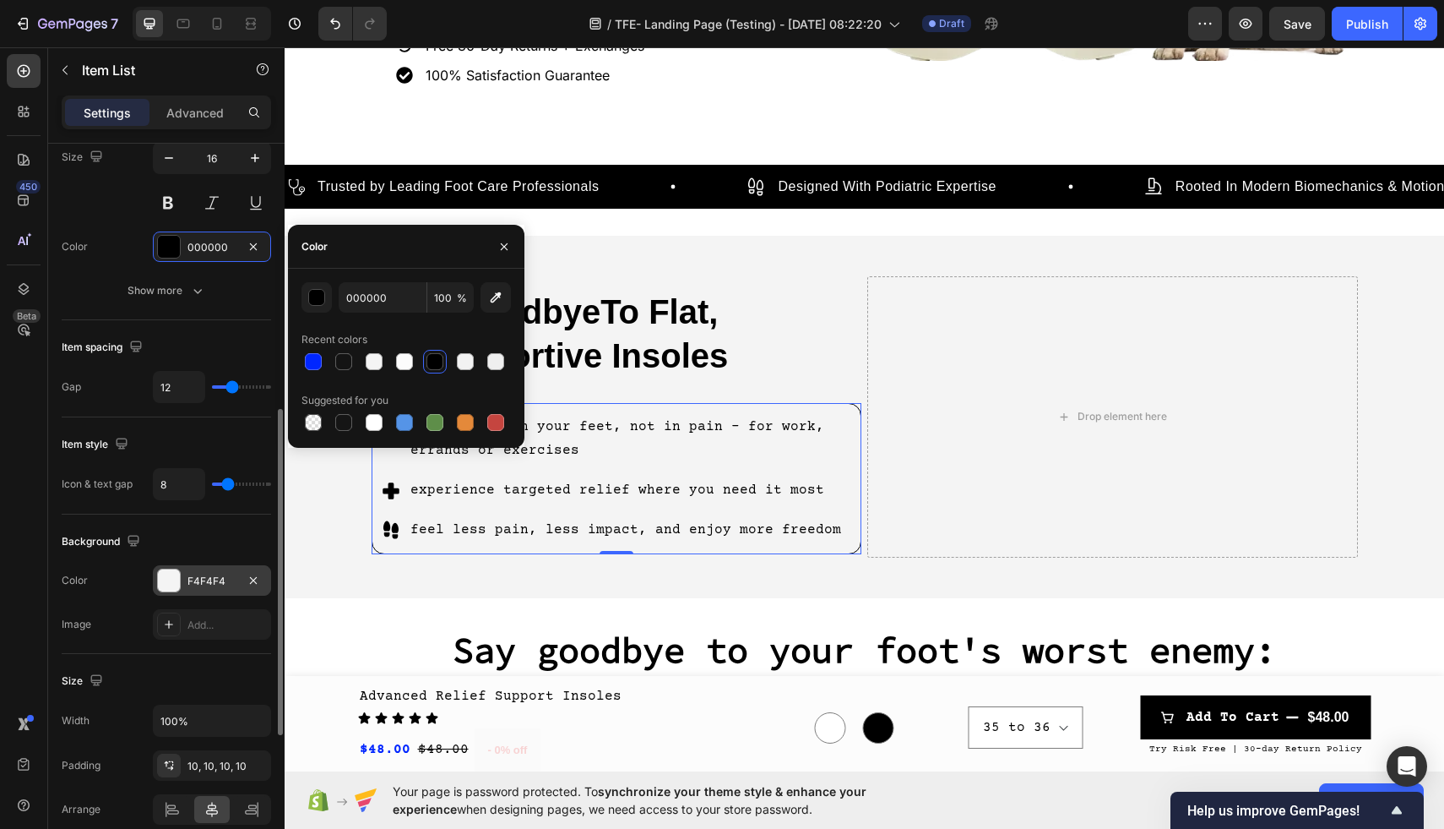
click at [161, 585] on div at bounding box center [169, 580] width 22 height 22
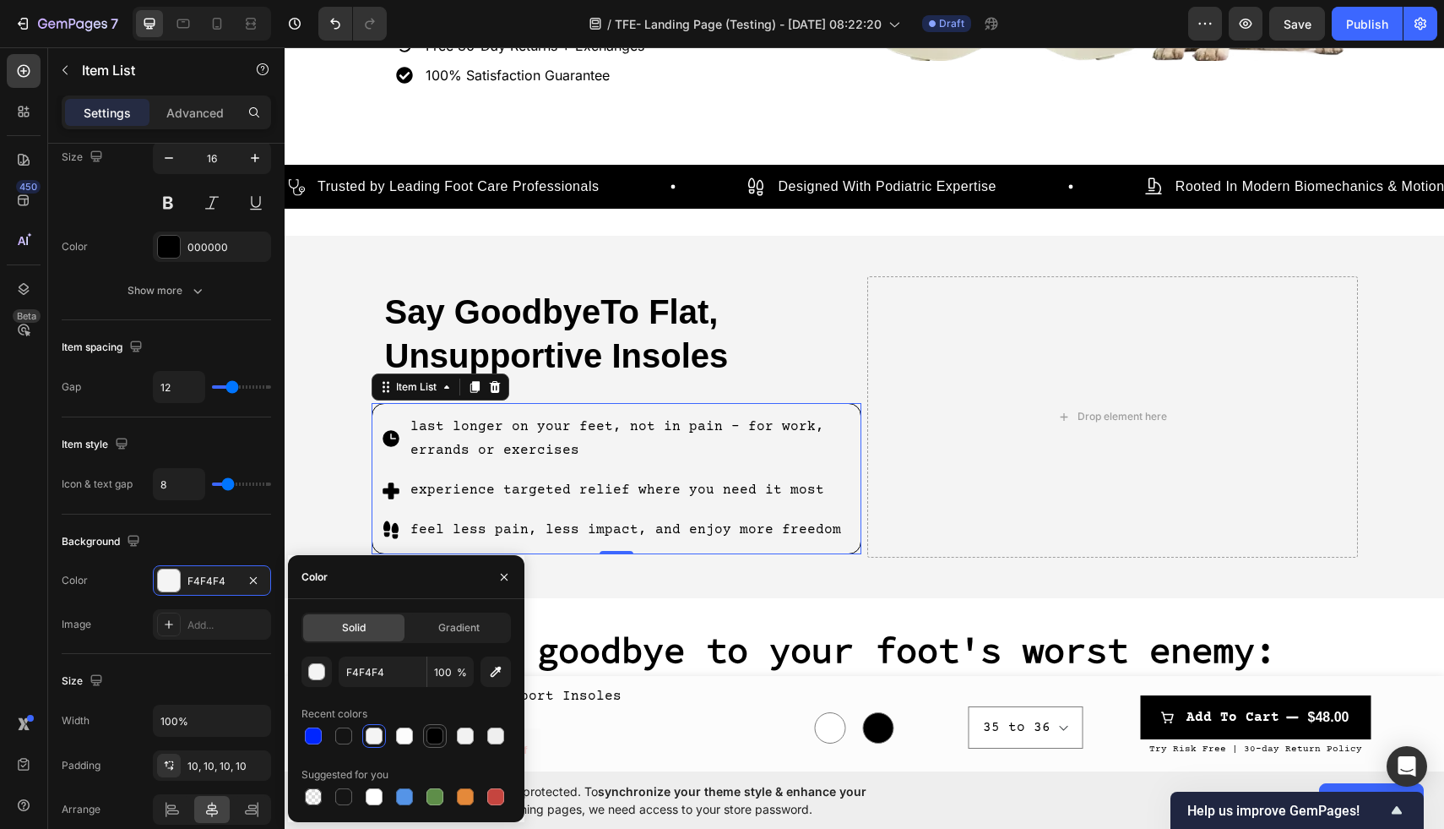
click at [434, 741] on div at bounding box center [435, 735] width 17 height 17
type input "000000"
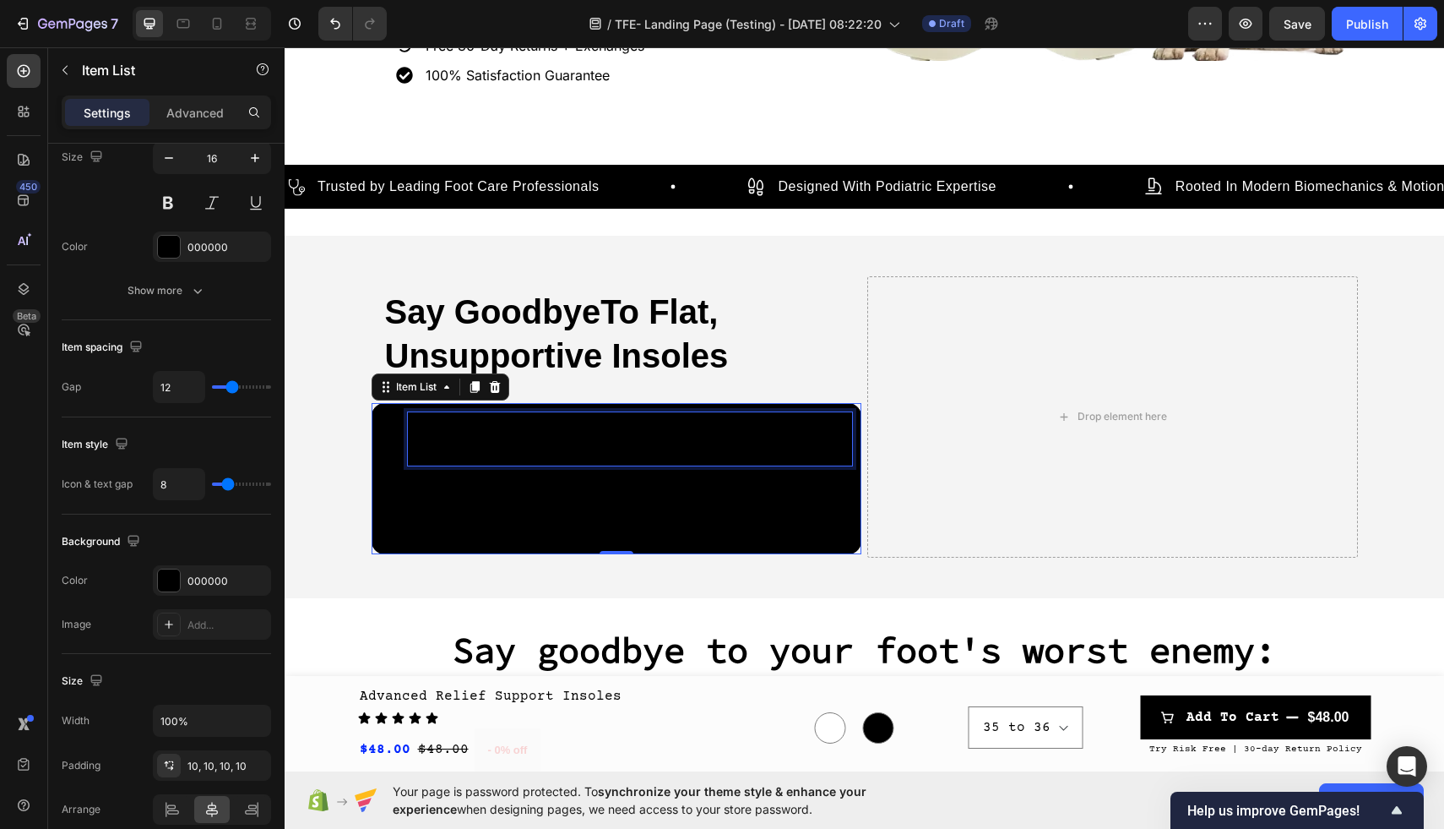
click at [724, 434] on p "last longer on your feet, not in pain - for work, errands or exercises" at bounding box center [630, 439] width 440 height 49
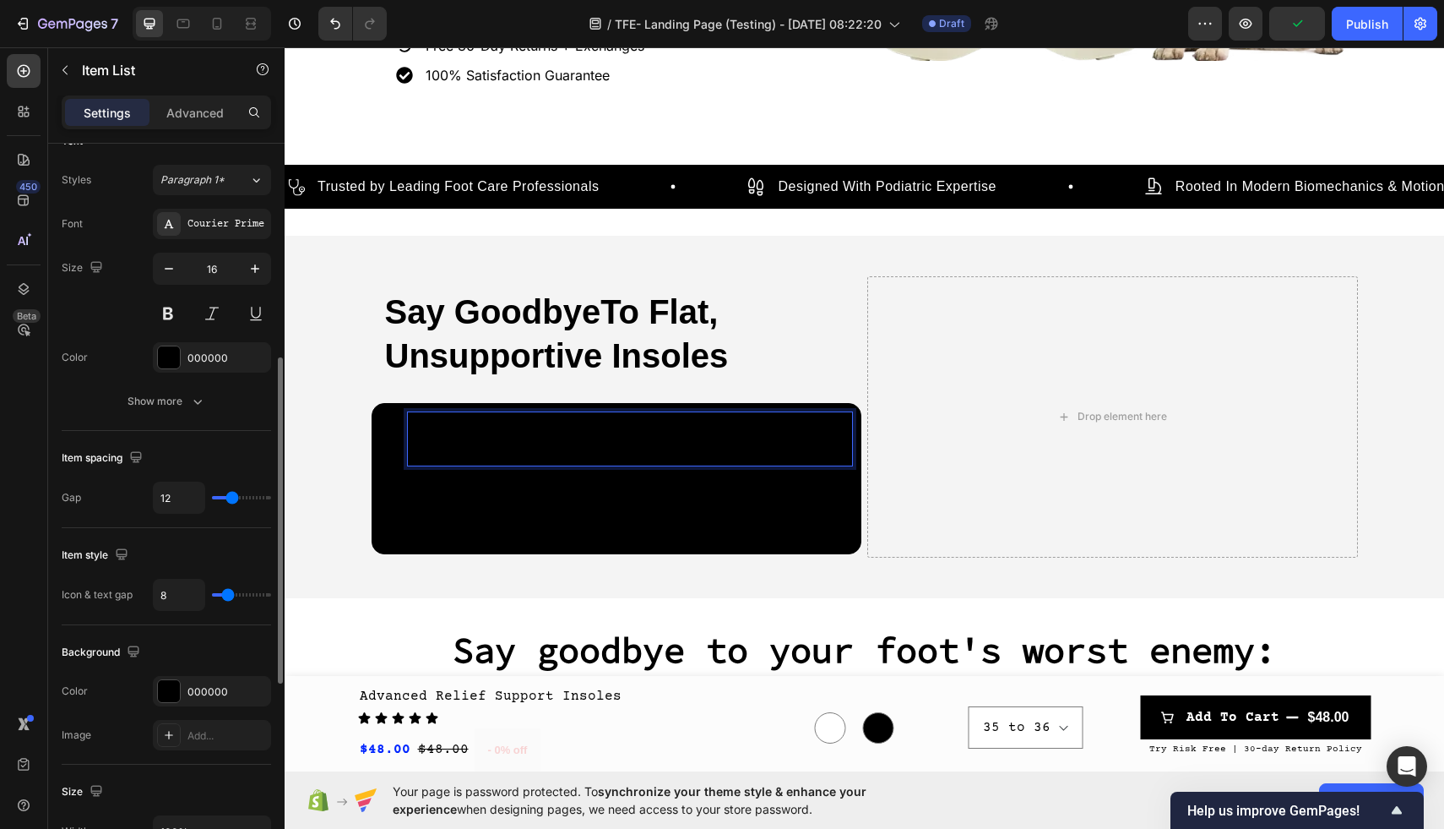
scroll to position [484, 0]
click at [173, 353] on div at bounding box center [169, 359] width 22 height 22
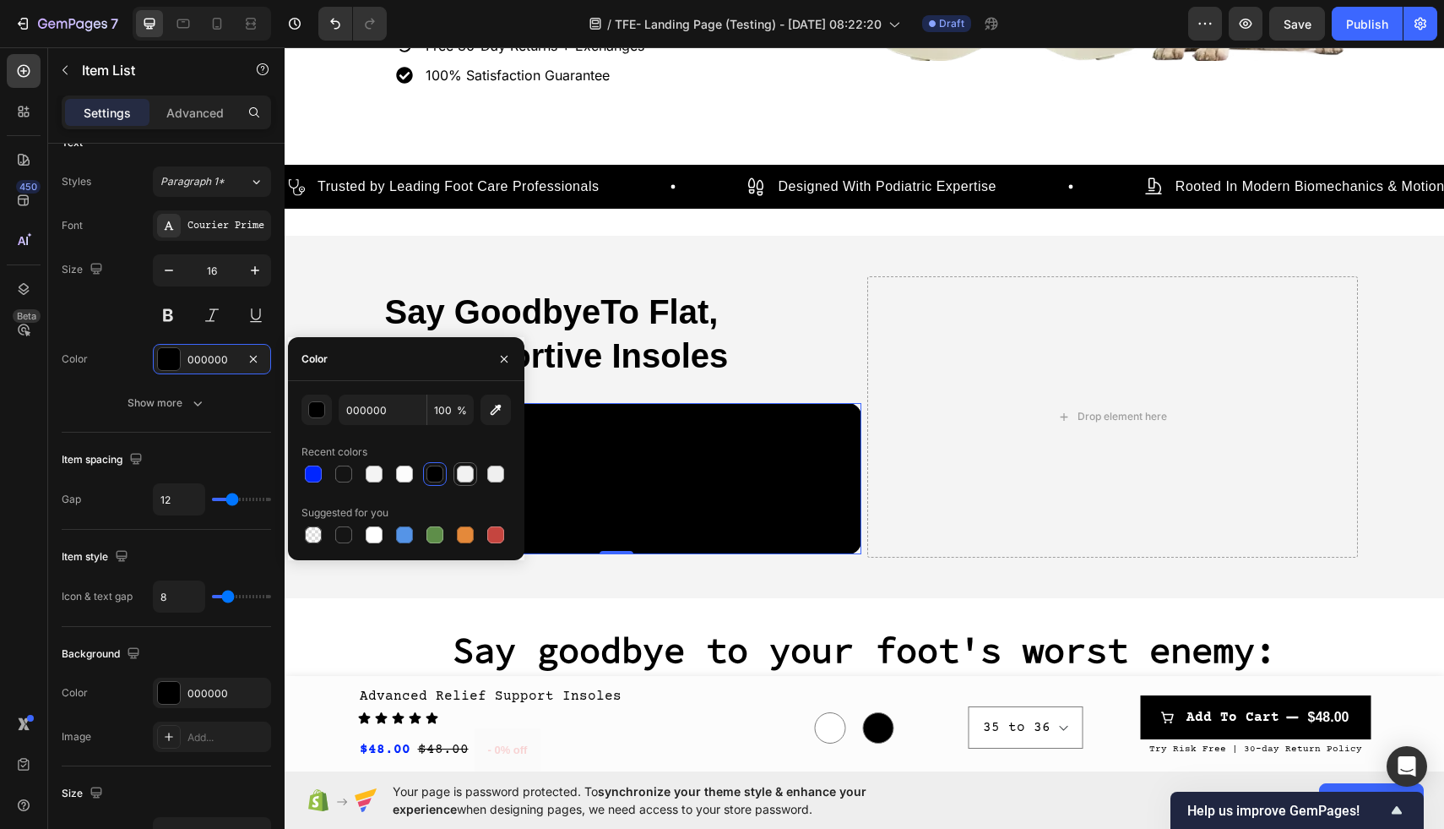
click at [472, 471] on div at bounding box center [465, 473] width 17 height 17
type input "F2F2F2"
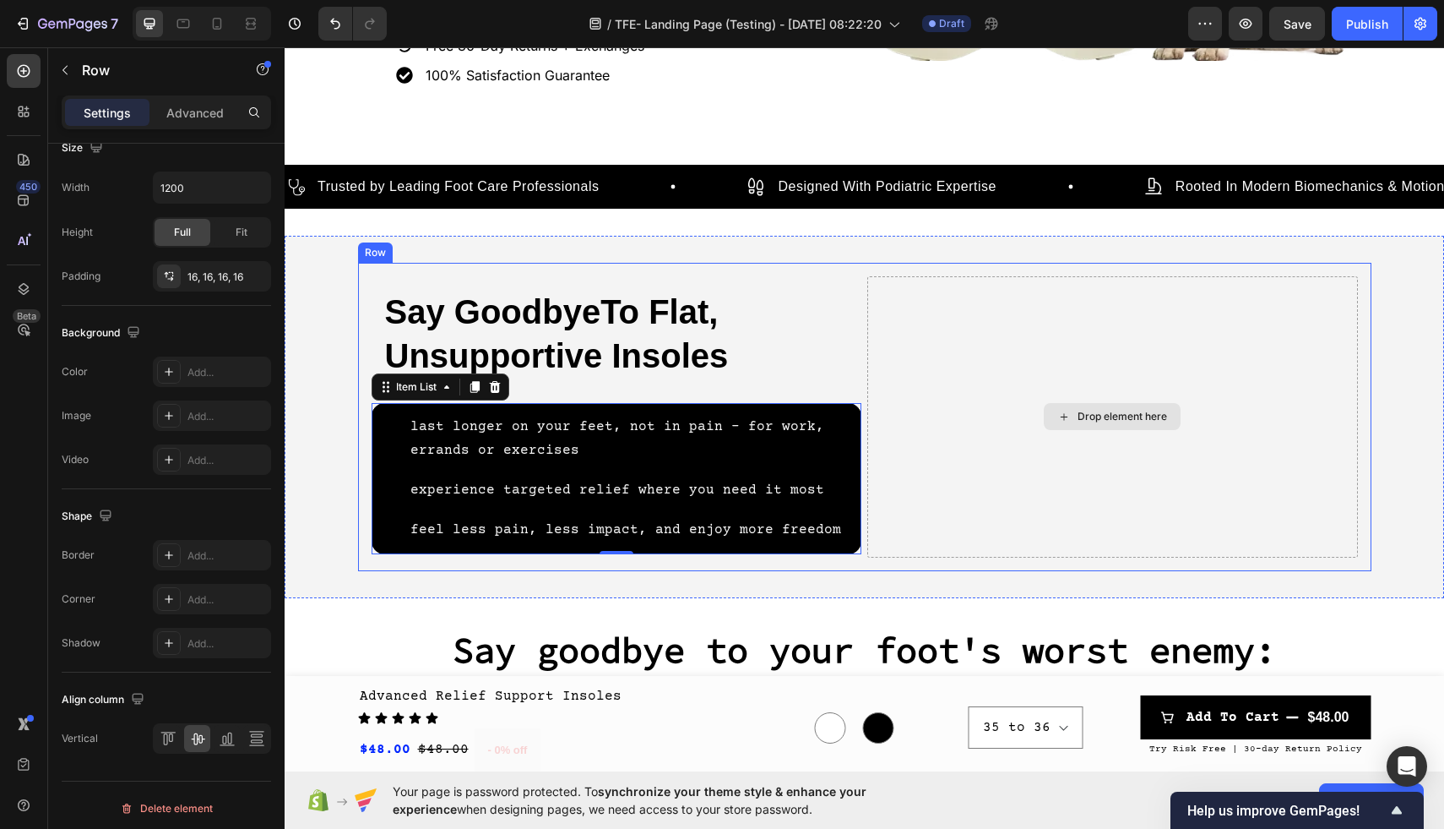
click at [873, 411] on div "Drop element here" at bounding box center [1112, 416] width 491 height 281
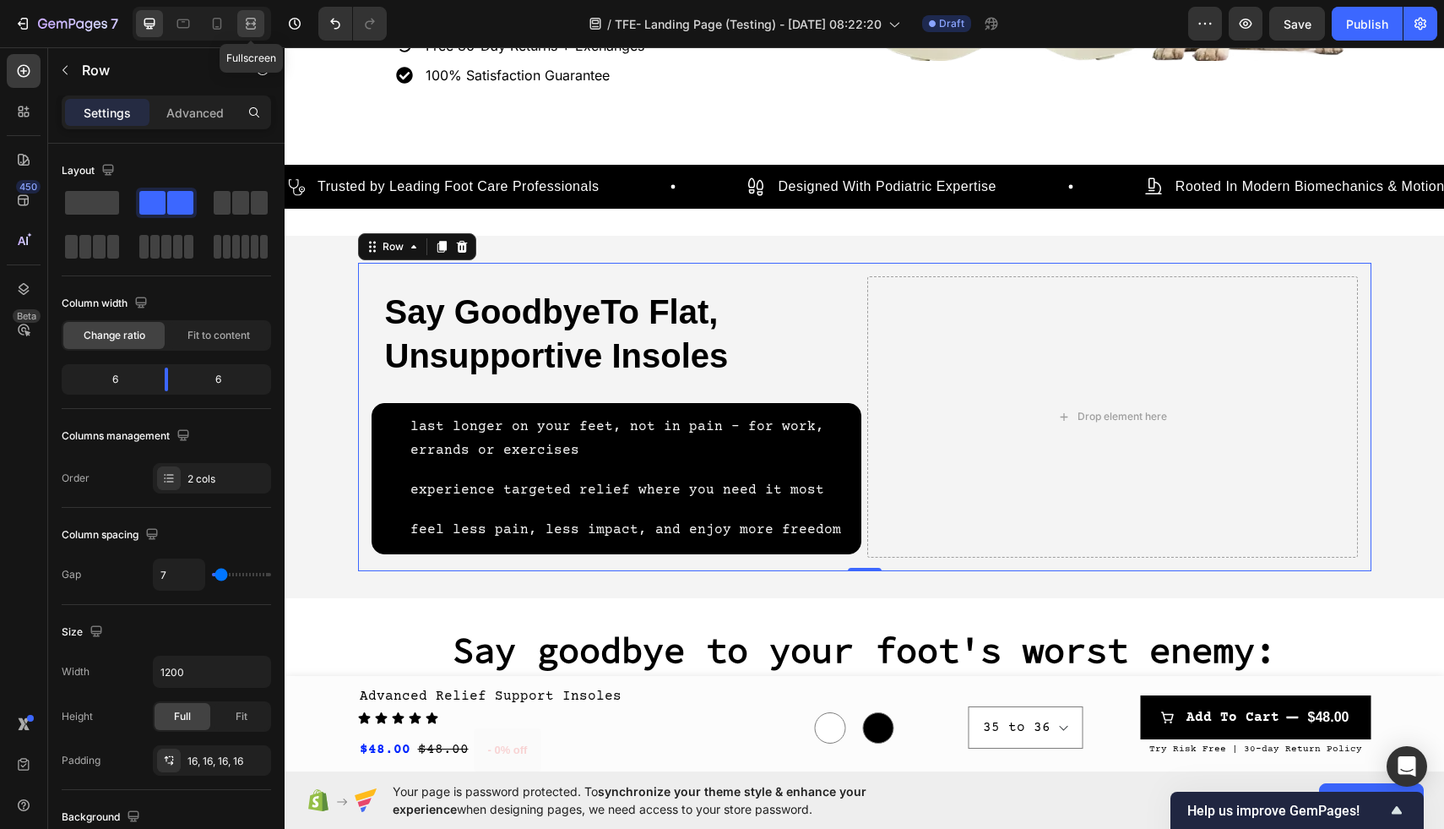
click at [247, 22] on icon at bounding box center [248, 23] width 5 height 4
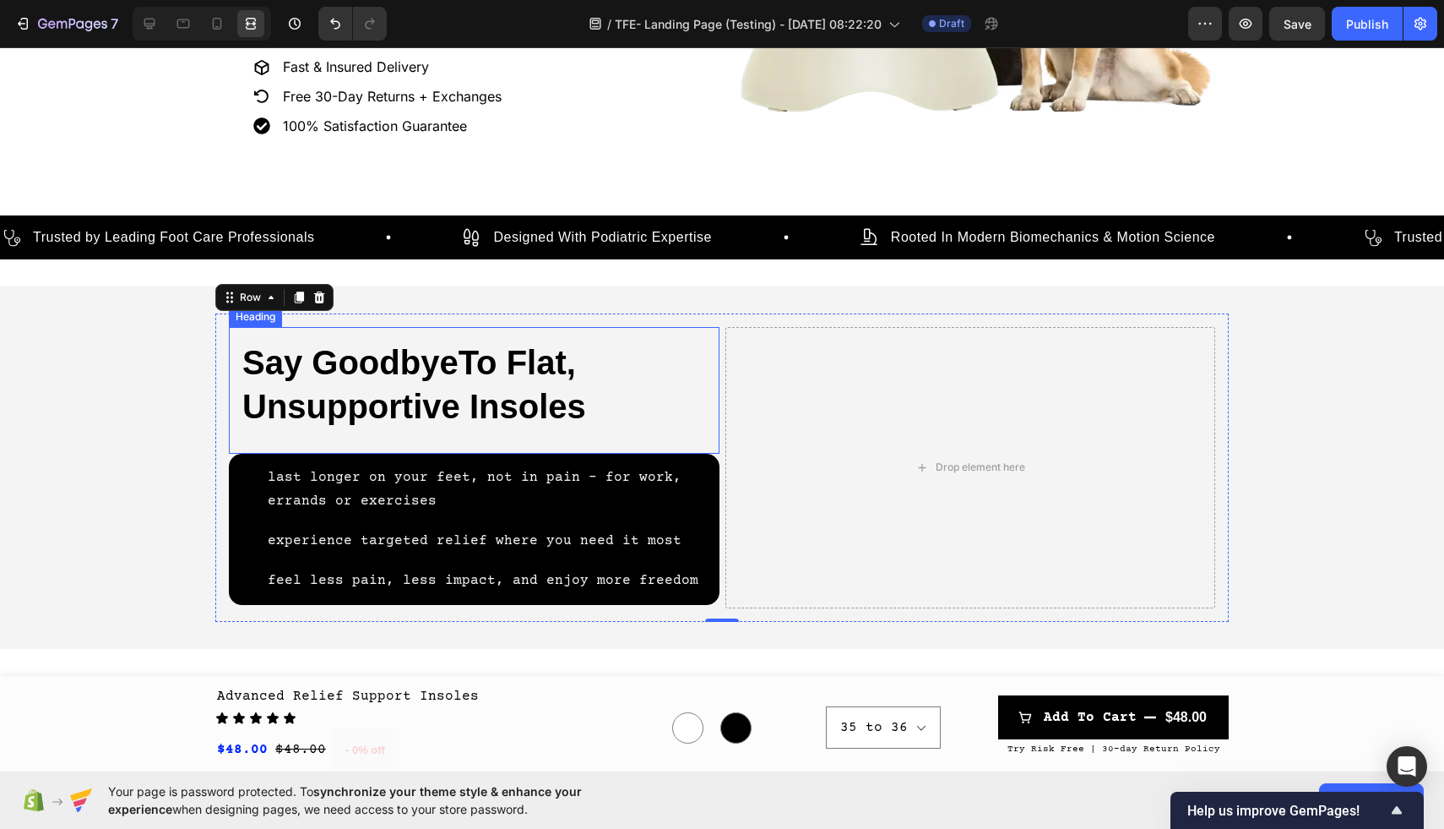
scroll to position [517, 0]
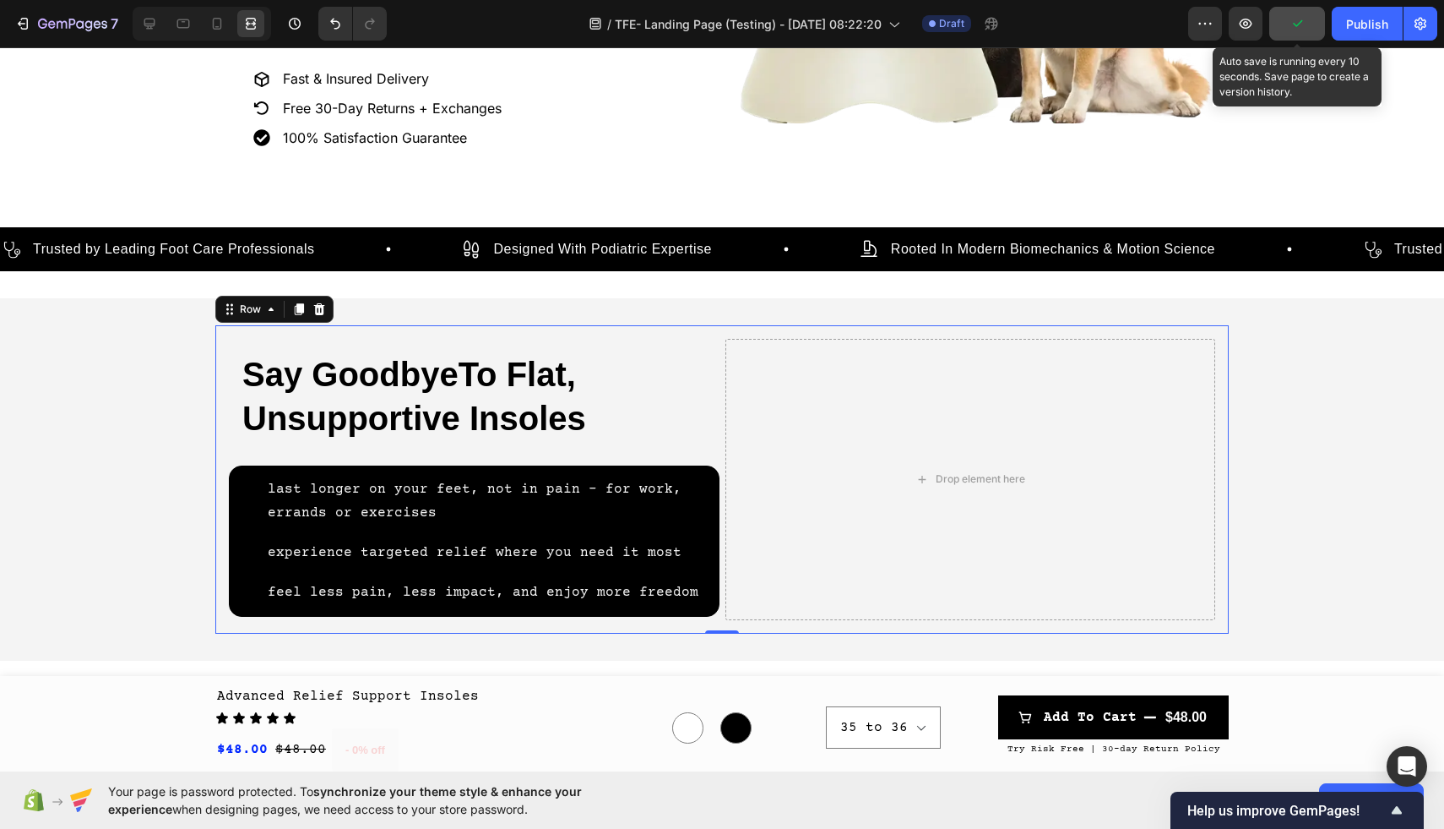
click at [1294, 27] on icon "button" at bounding box center [1297, 23] width 17 height 17
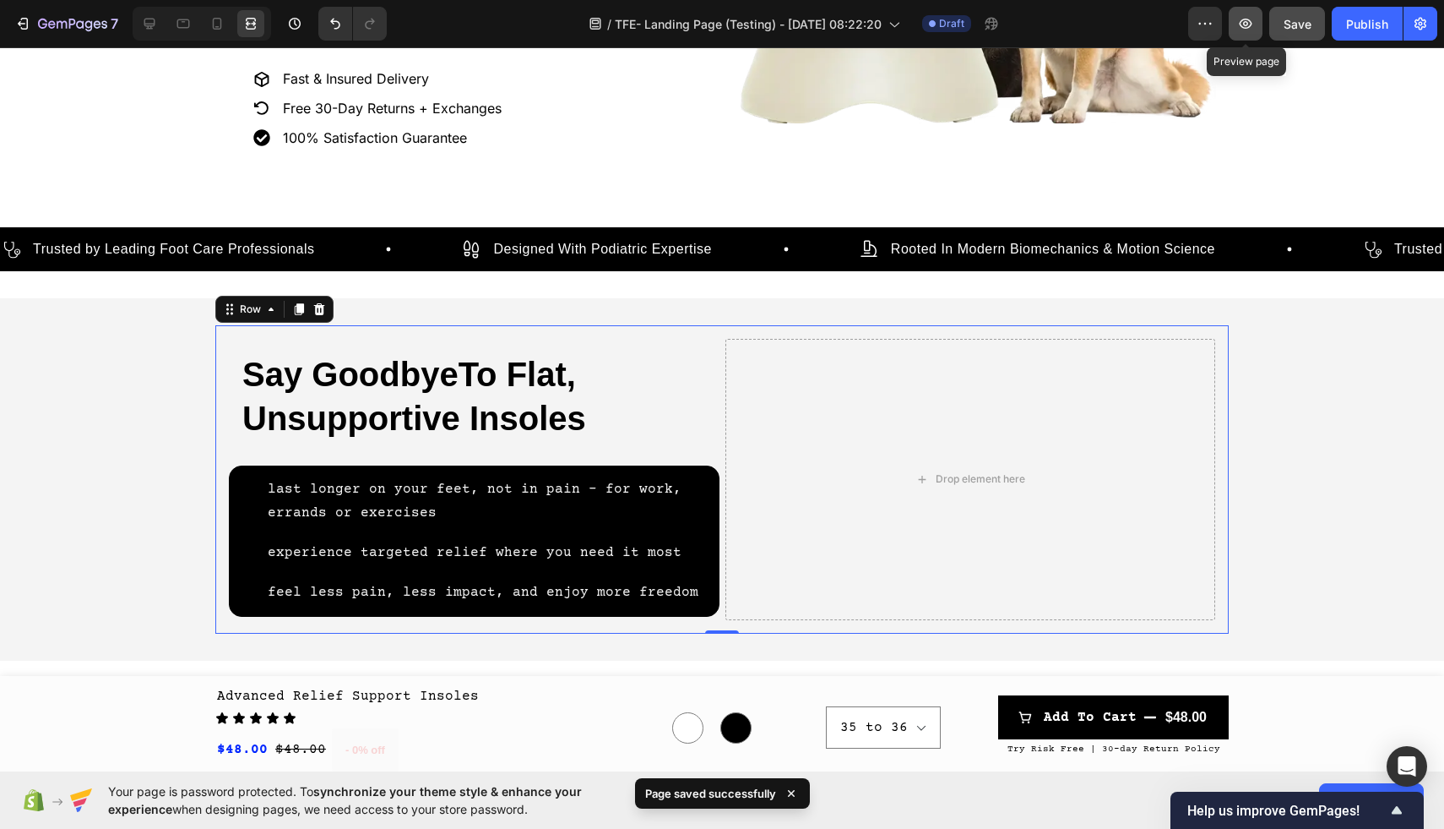
click at [1243, 22] on icon "button" at bounding box center [1245, 23] width 17 height 17
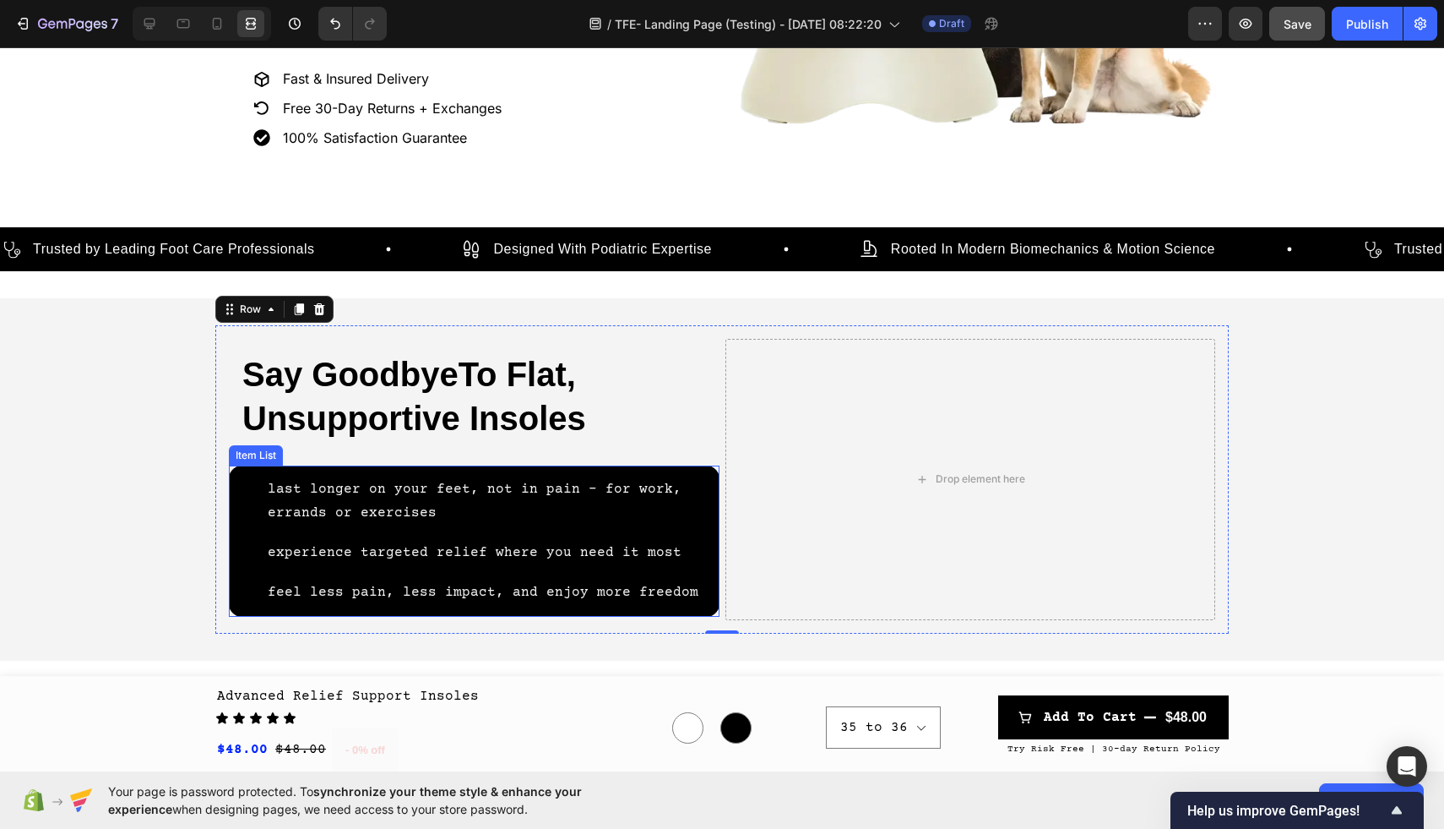
click at [709, 489] on div "last longer on your feet, not in pain - for work, errands or exercises" at bounding box center [487, 502] width 445 height 54
click at [243, 525] on div "last longer on your feet, not in pain - for work, errands or exercises experien…" at bounding box center [474, 541] width 472 height 133
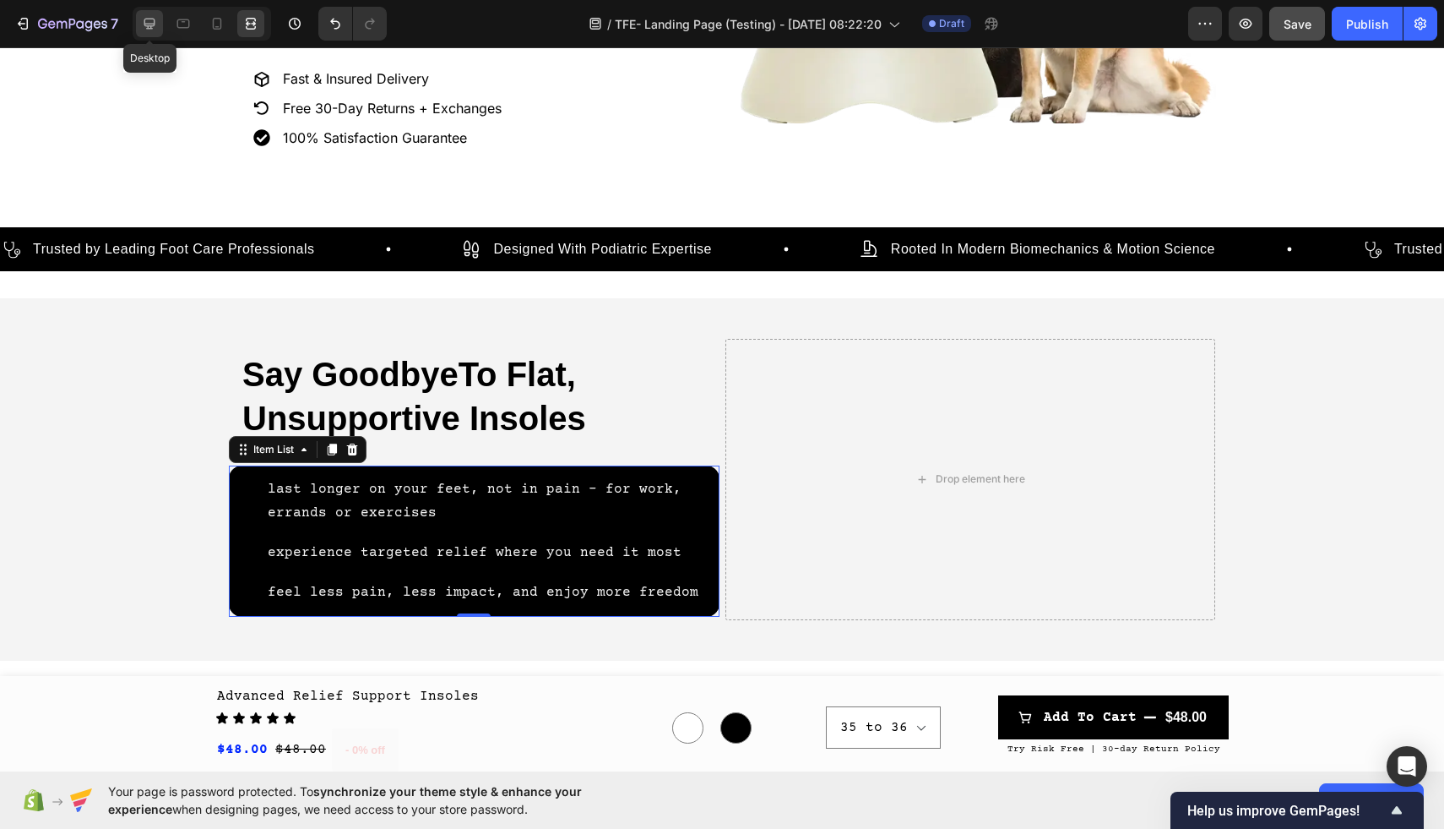
click at [152, 19] on icon at bounding box center [149, 23] width 17 height 17
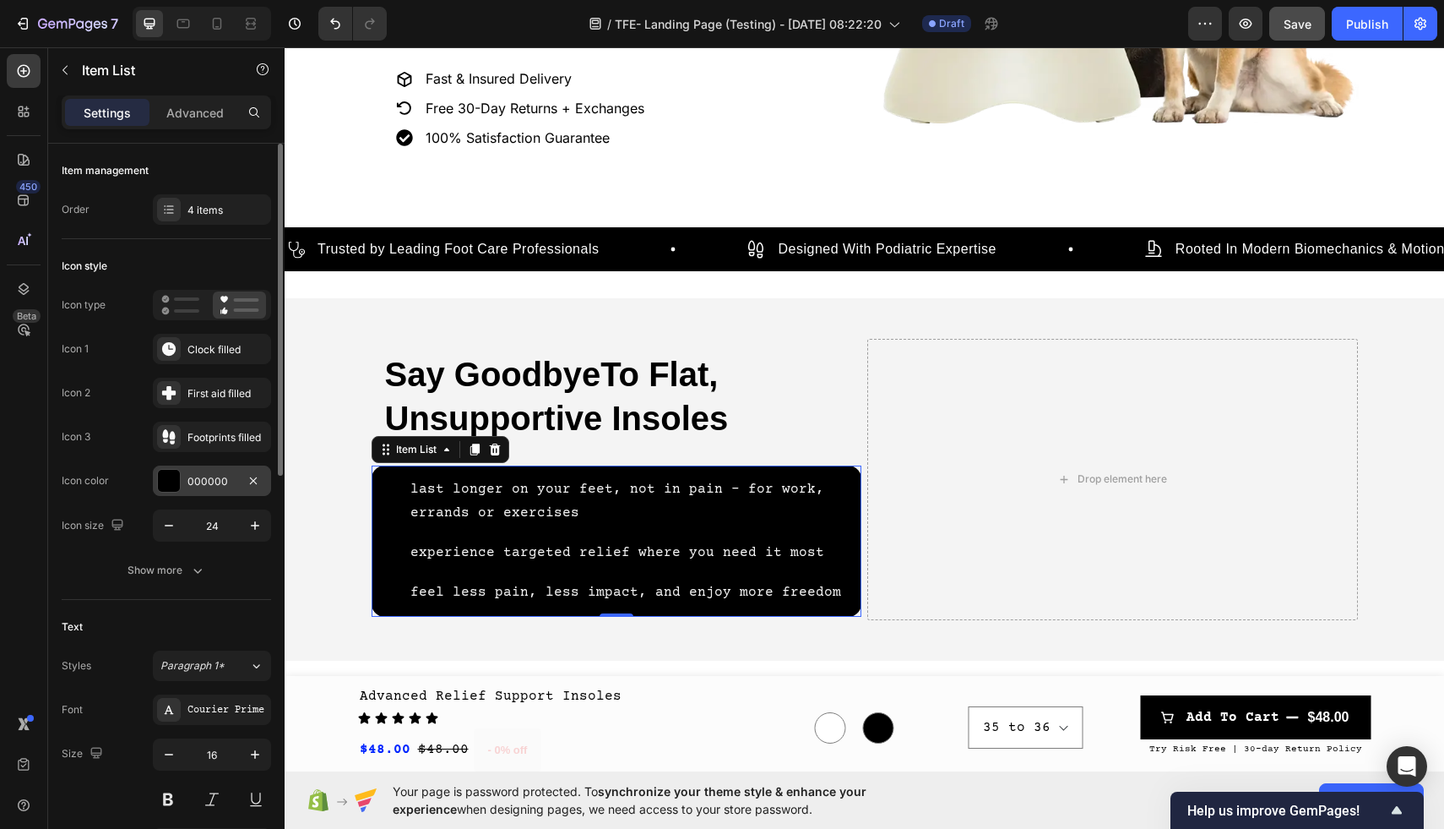
click at [173, 491] on div at bounding box center [169, 481] width 22 height 22
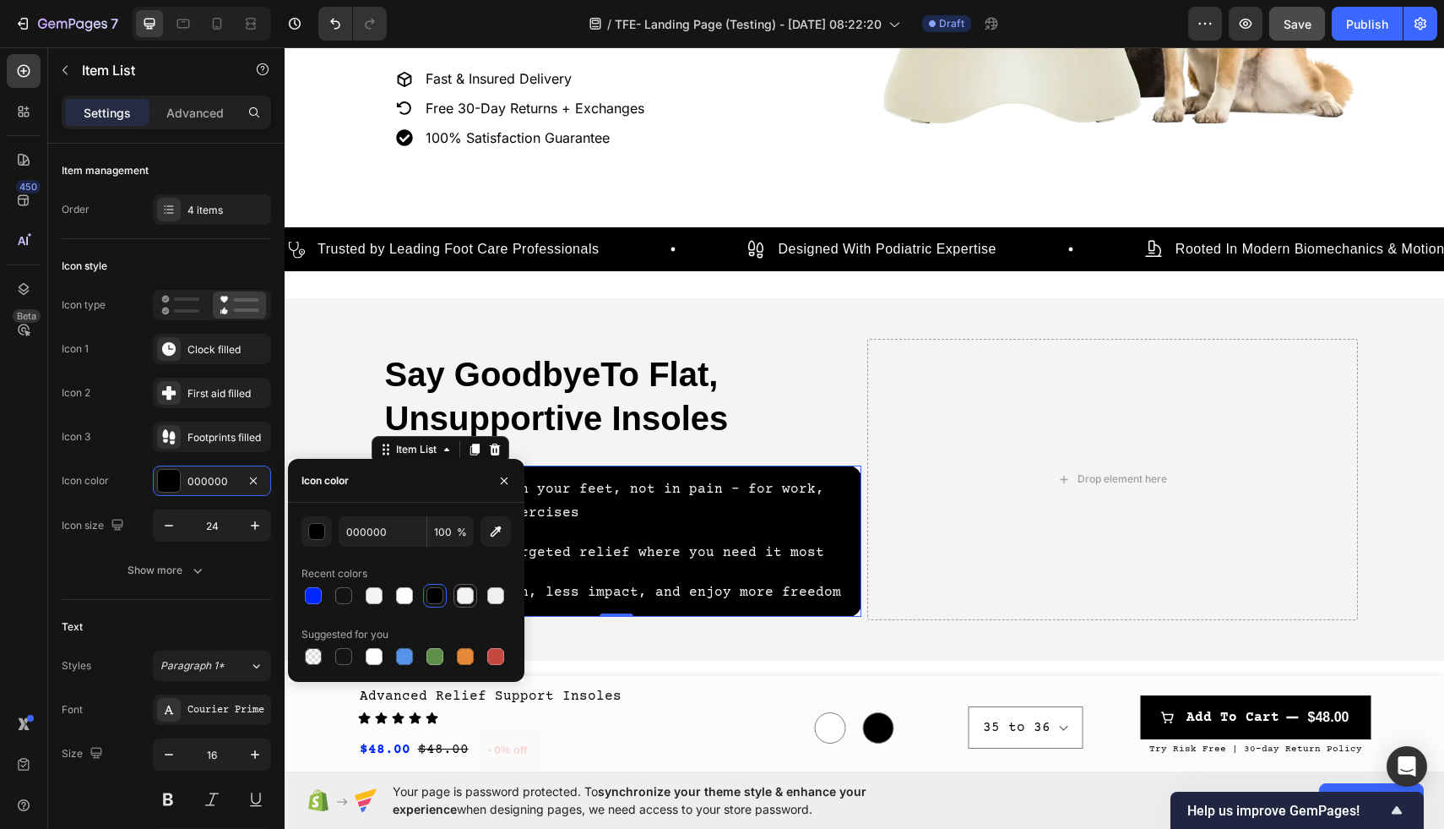
click at [465, 599] on div at bounding box center [465, 595] width 17 height 17
click at [434, 599] on div at bounding box center [435, 595] width 17 height 17
type input "000000"
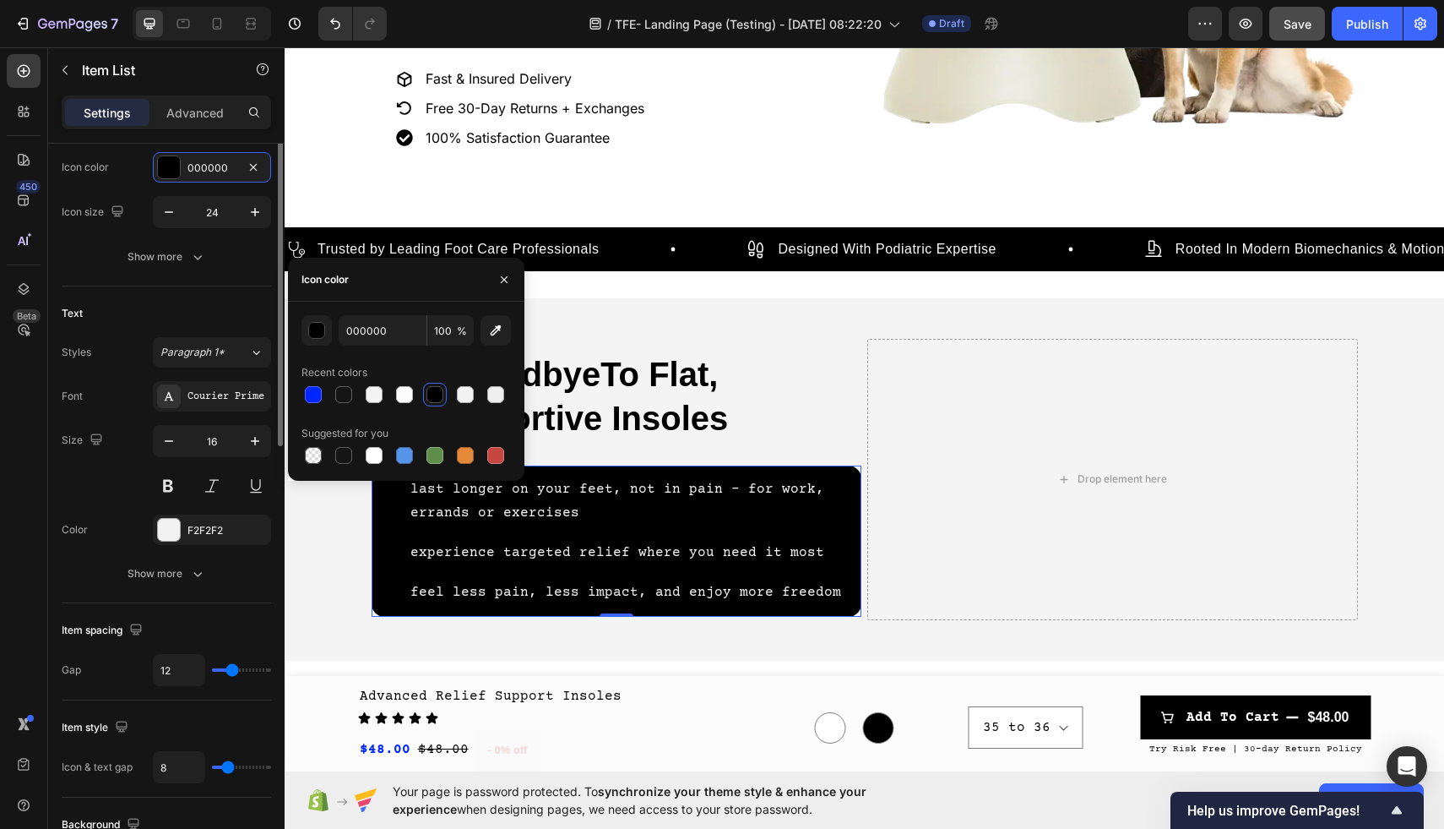
scroll to position [426, 0]
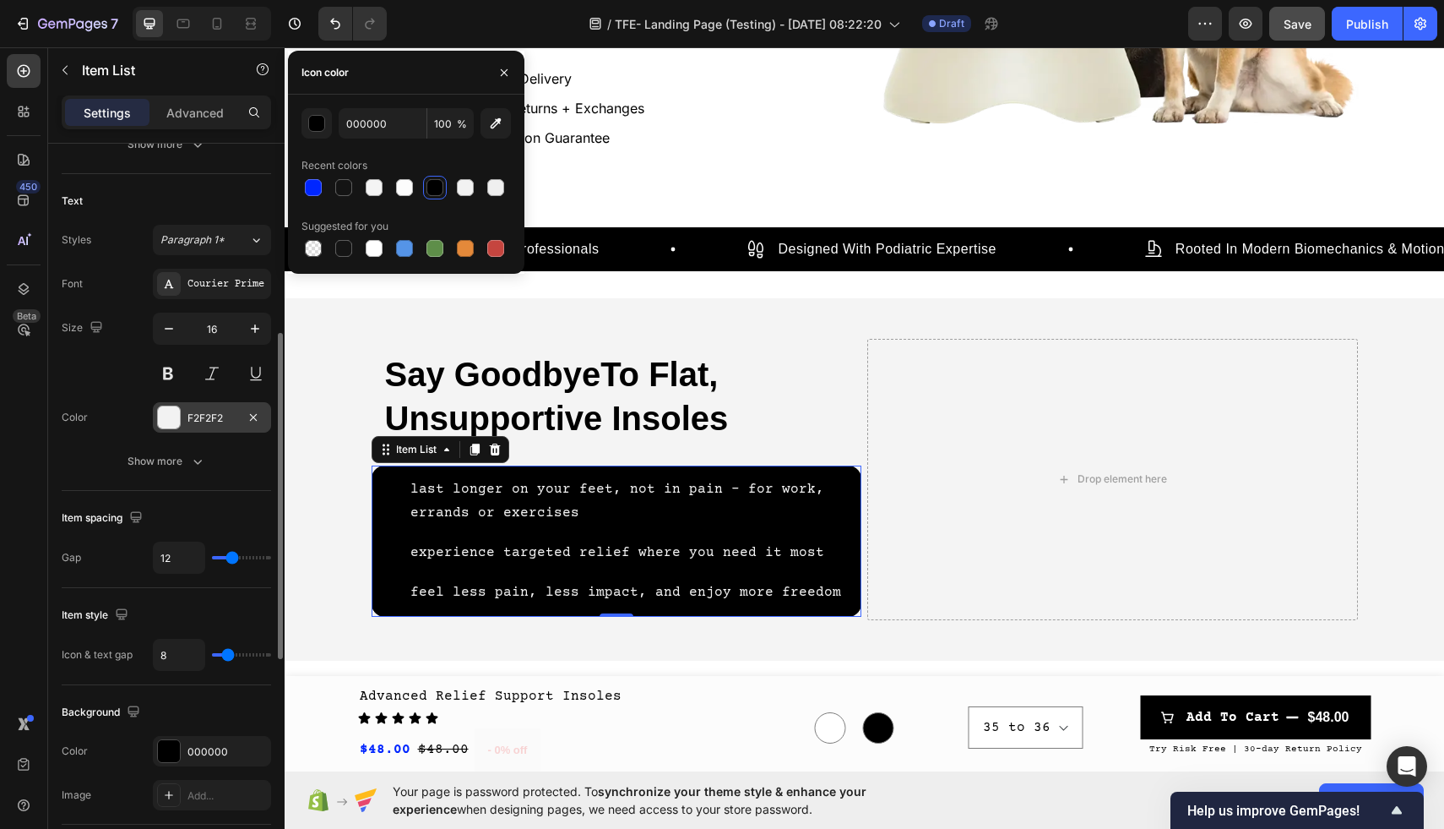
click at [156, 416] on div "F2F2F2" at bounding box center [212, 417] width 118 height 30
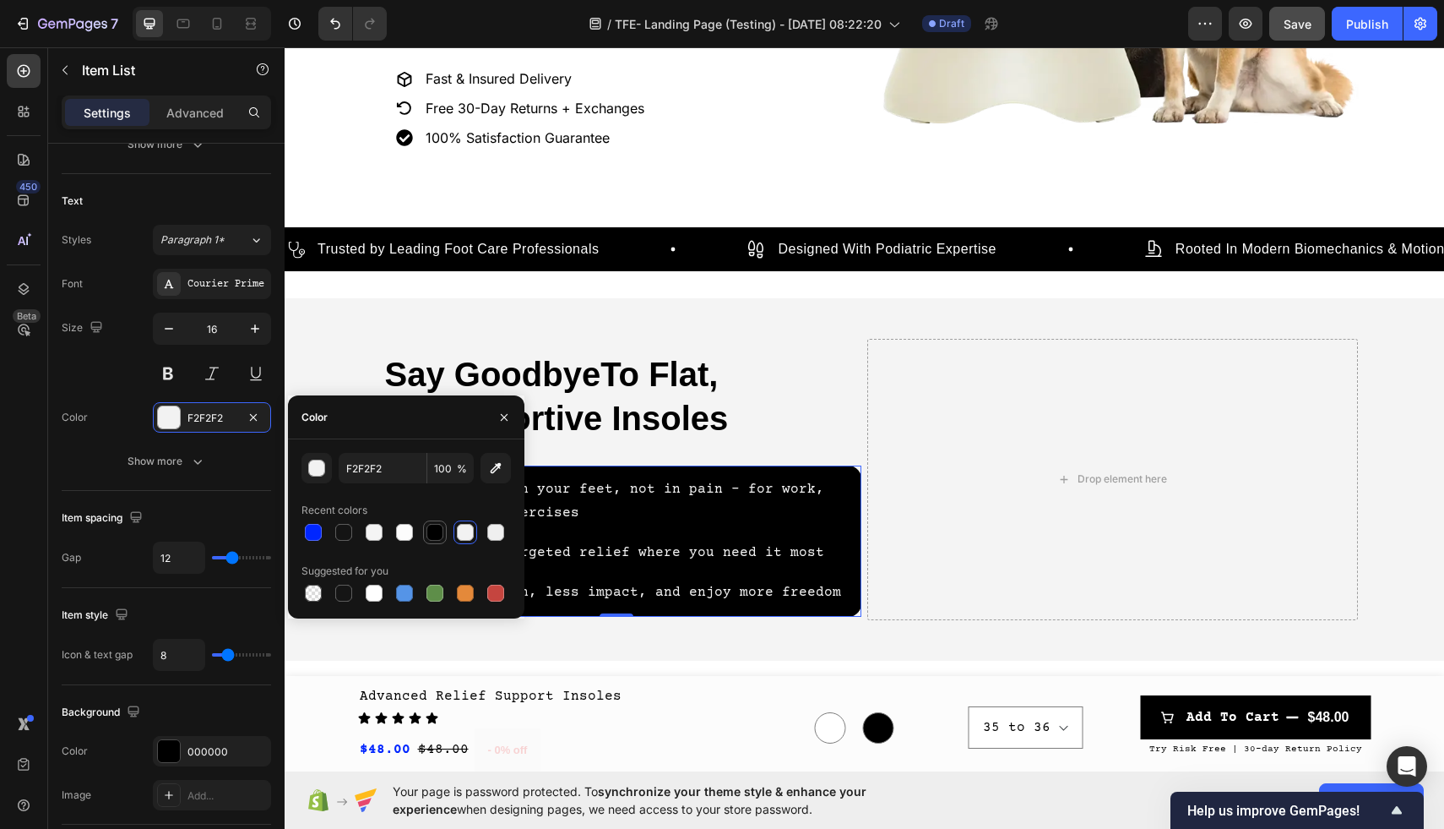
click at [437, 534] on div at bounding box center [435, 532] width 17 height 17
type input "000000"
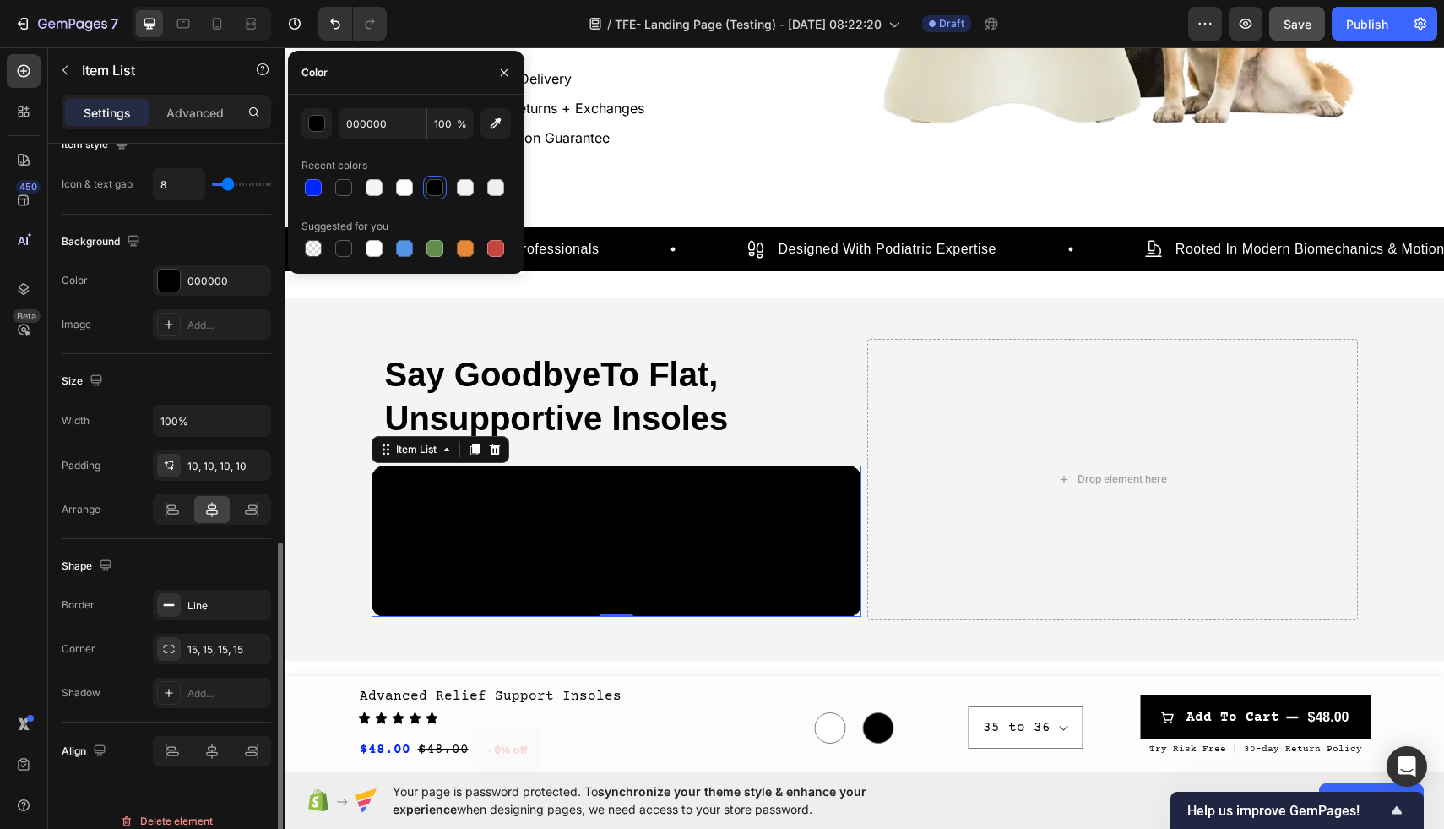
scroll to position [915, 0]
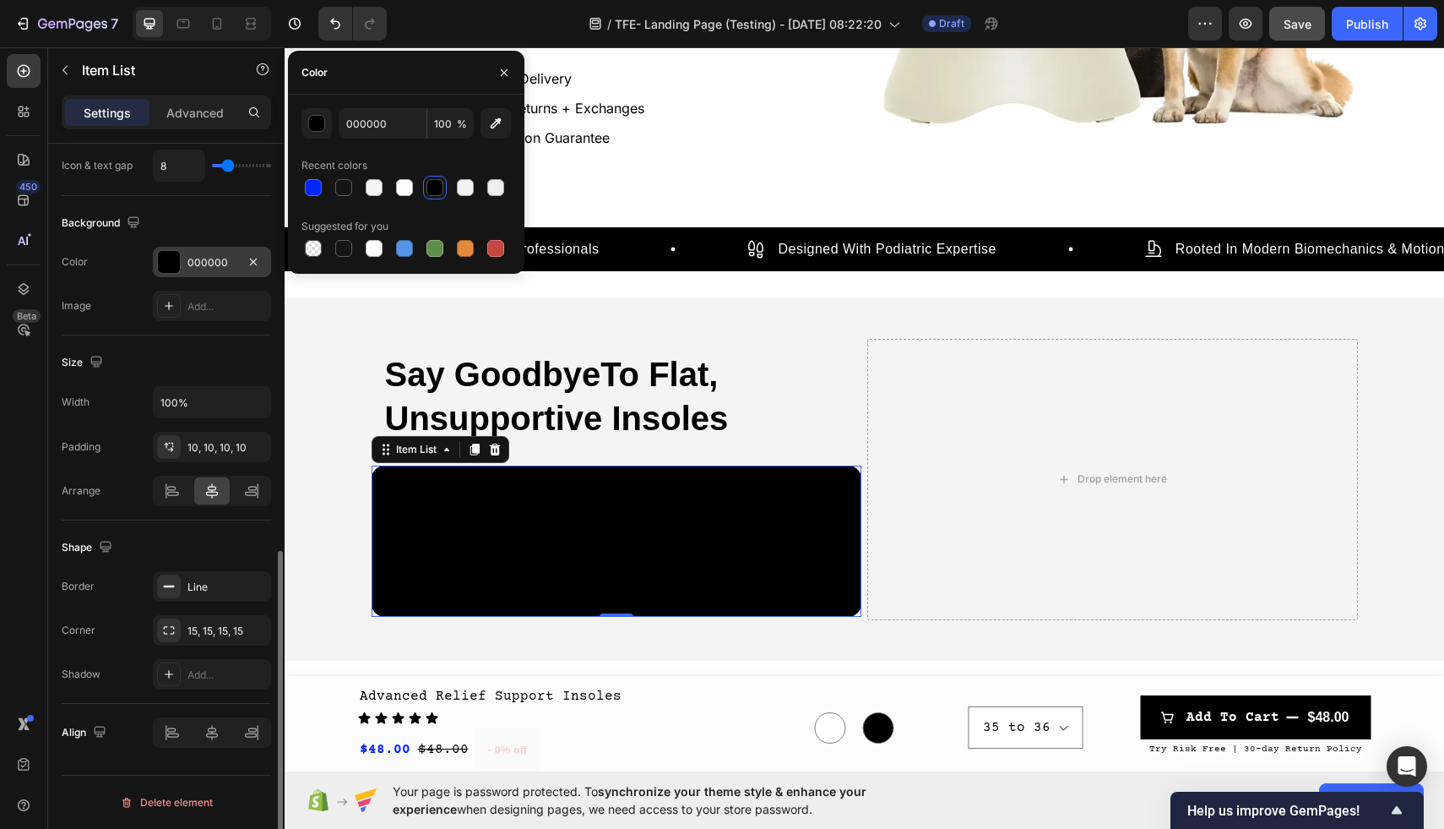
click at [166, 262] on div at bounding box center [169, 262] width 22 height 22
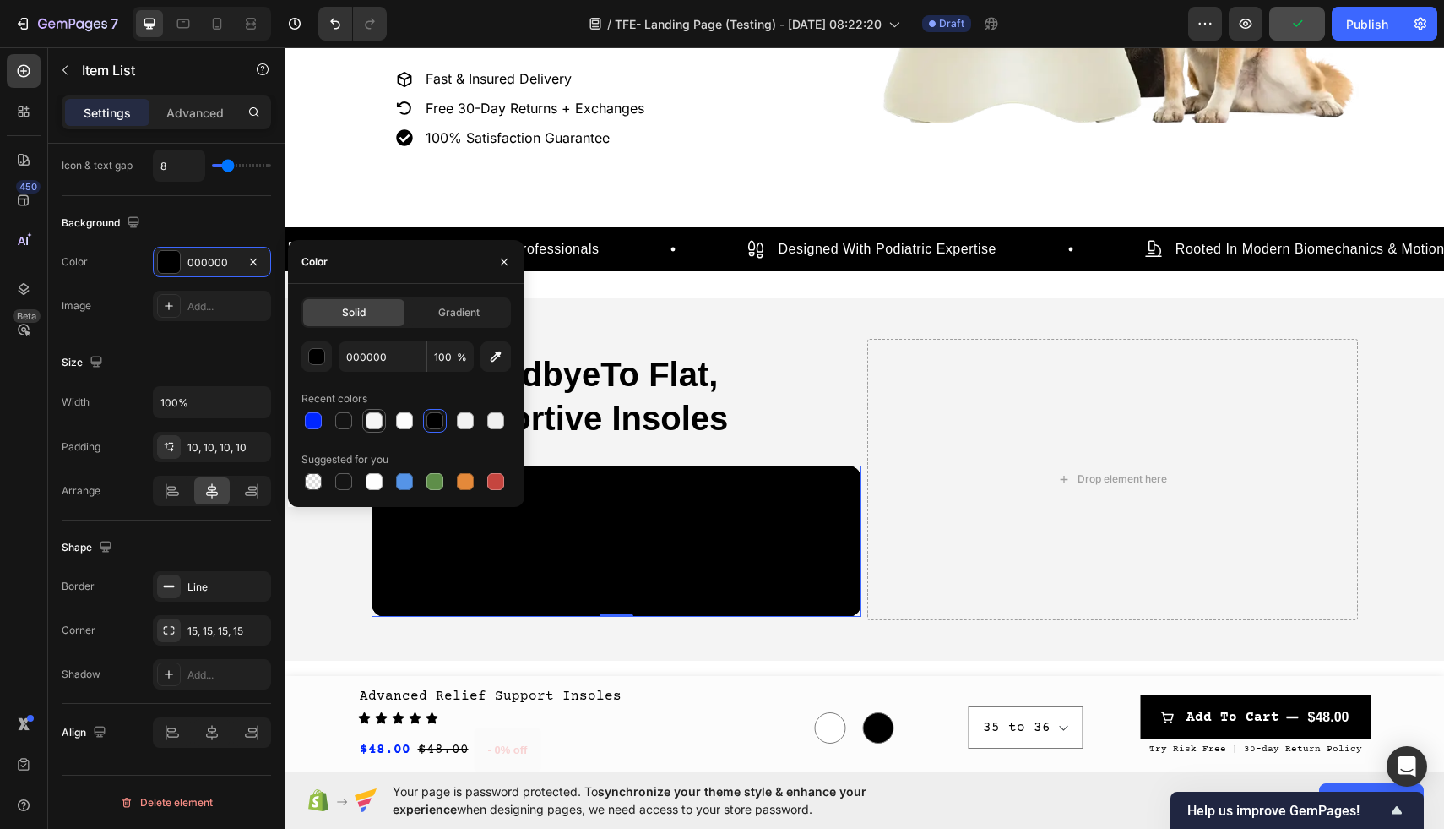
click at [372, 424] on div at bounding box center [374, 420] width 17 height 17
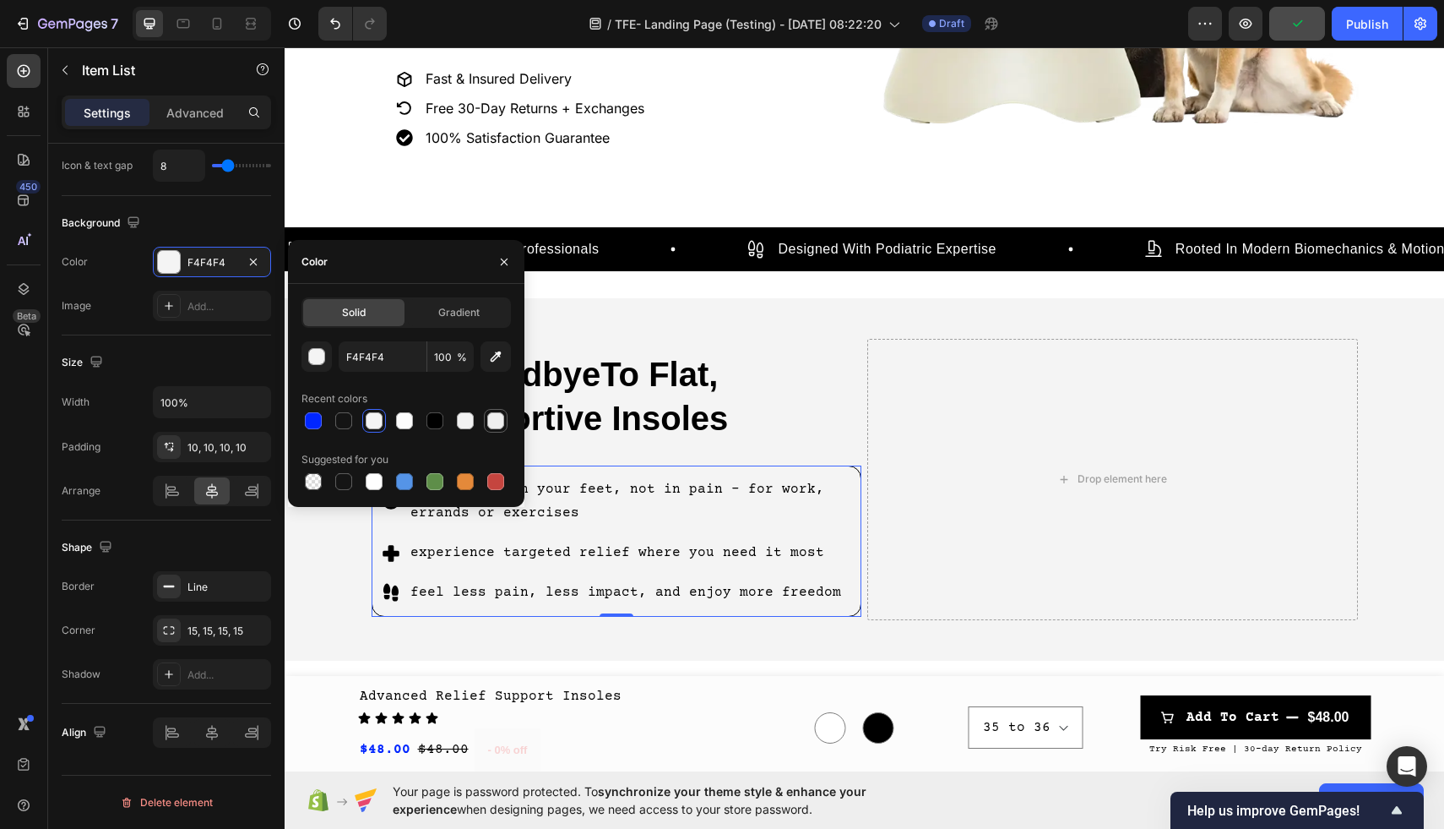
click at [495, 427] on div at bounding box center [495, 420] width 17 height 17
click at [465, 421] on div at bounding box center [465, 420] width 17 height 17
click at [397, 428] on div at bounding box center [404, 420] width 20 height 20
click at [375, 482] on div at bounding box center [374, 481] width 17 height 17
type input "FFFFFF"
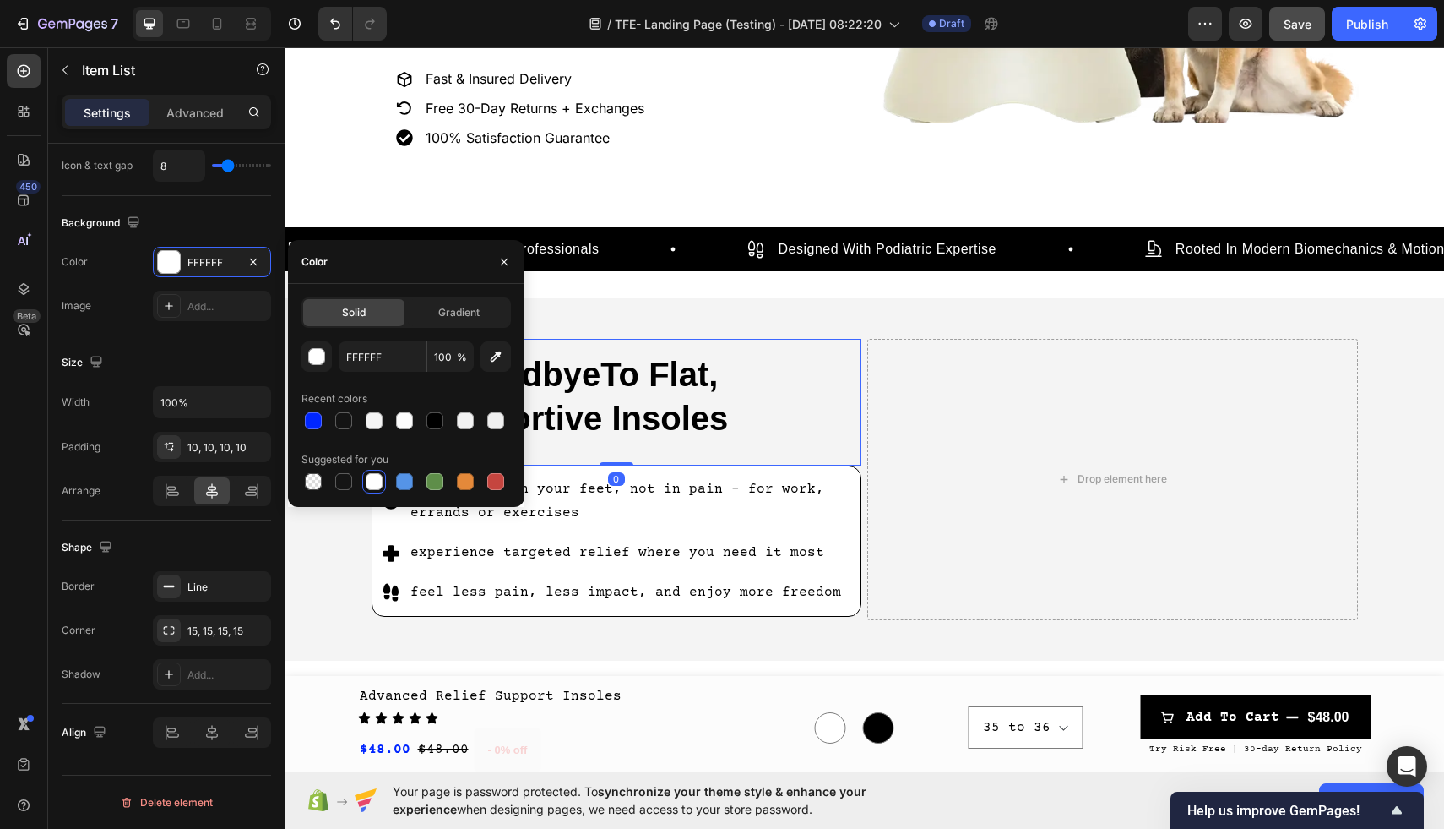
click at [762, 383] on p "Say GoodbyeTo Flat, Unsupportive Insoles" at bounding box center [617, 396] width 464 height 88
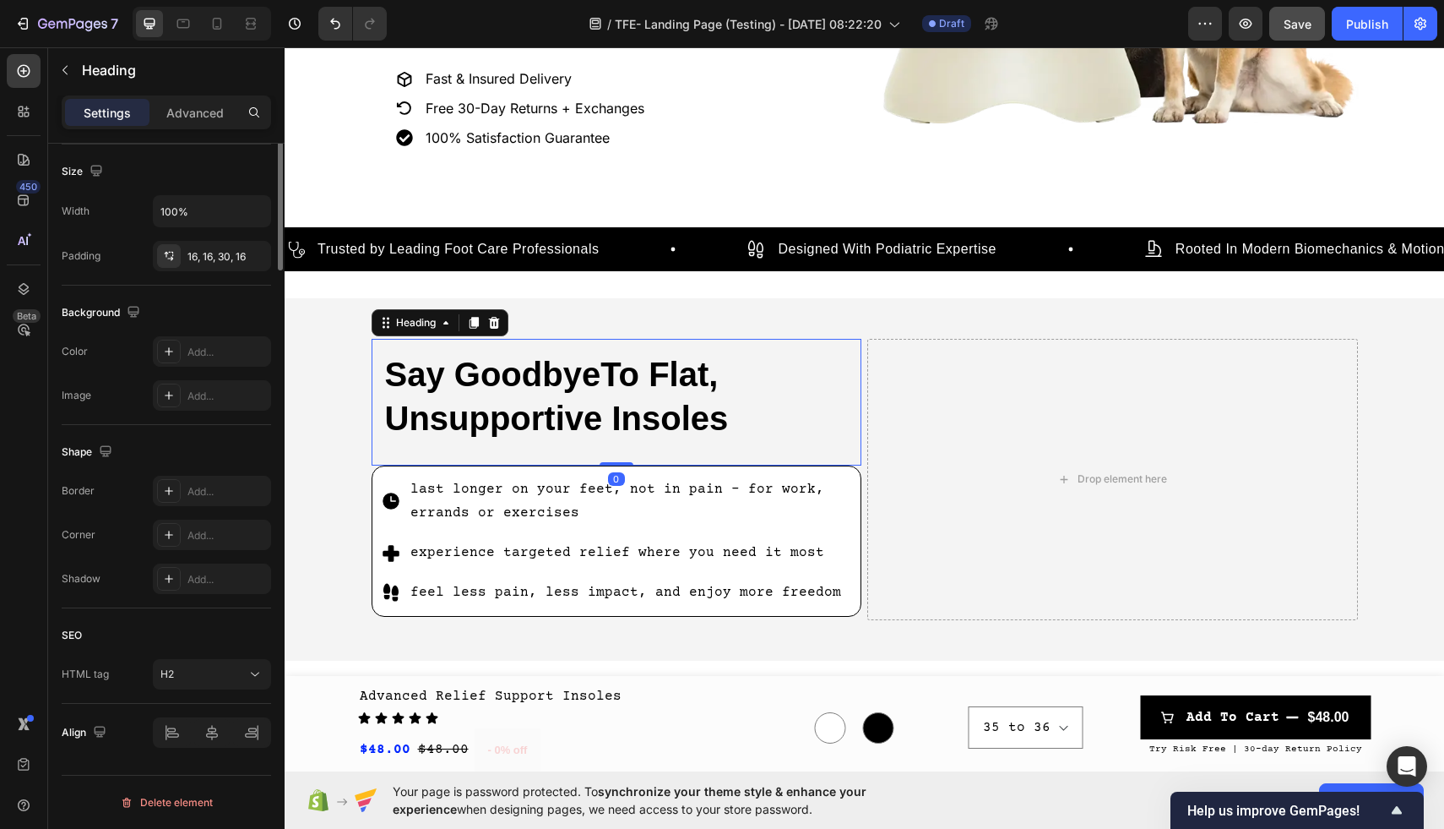
scroll to position [0, 0]
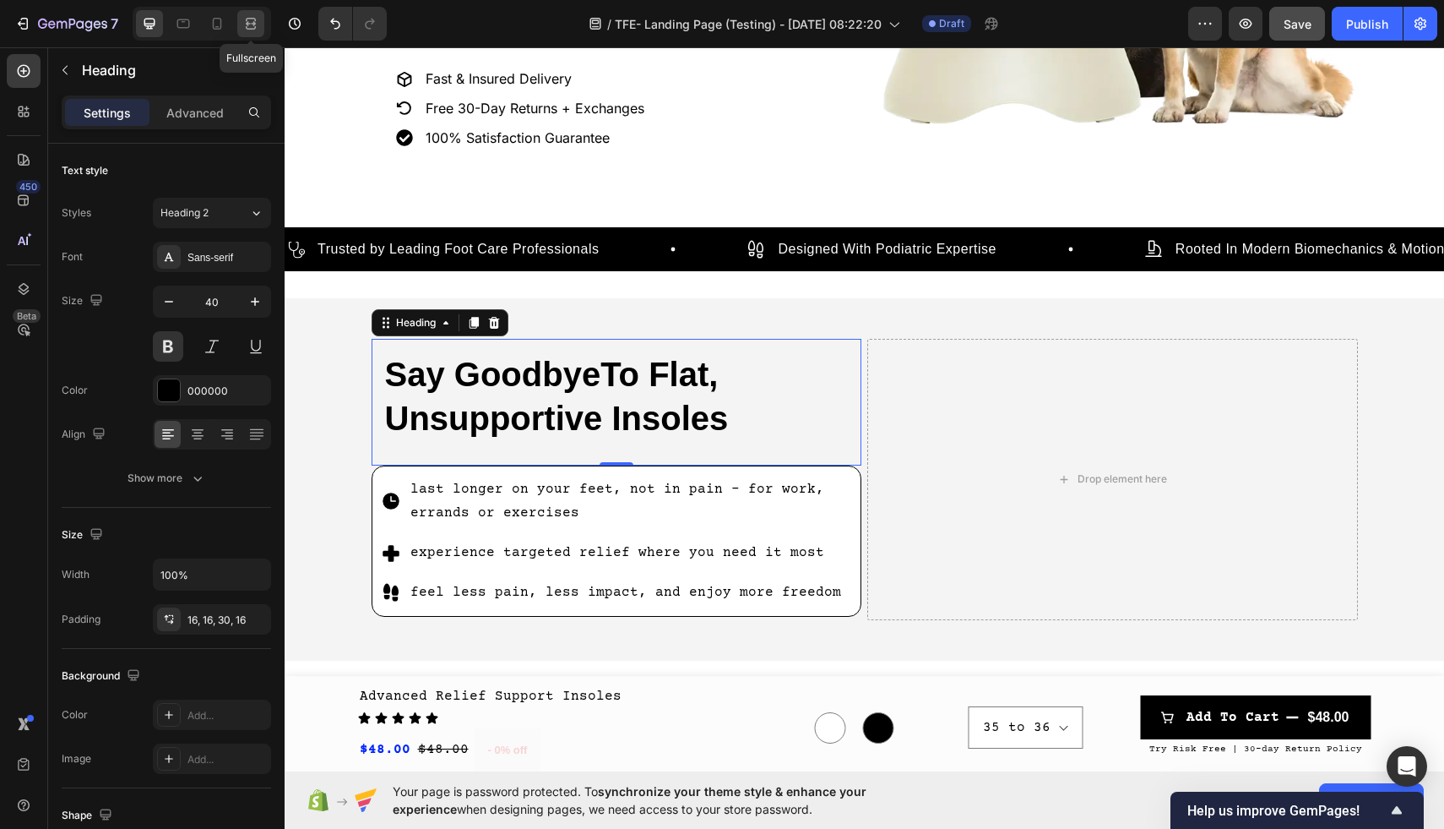
click at [260, 24] on div at bounding box center [250, 23] width 27 height 27
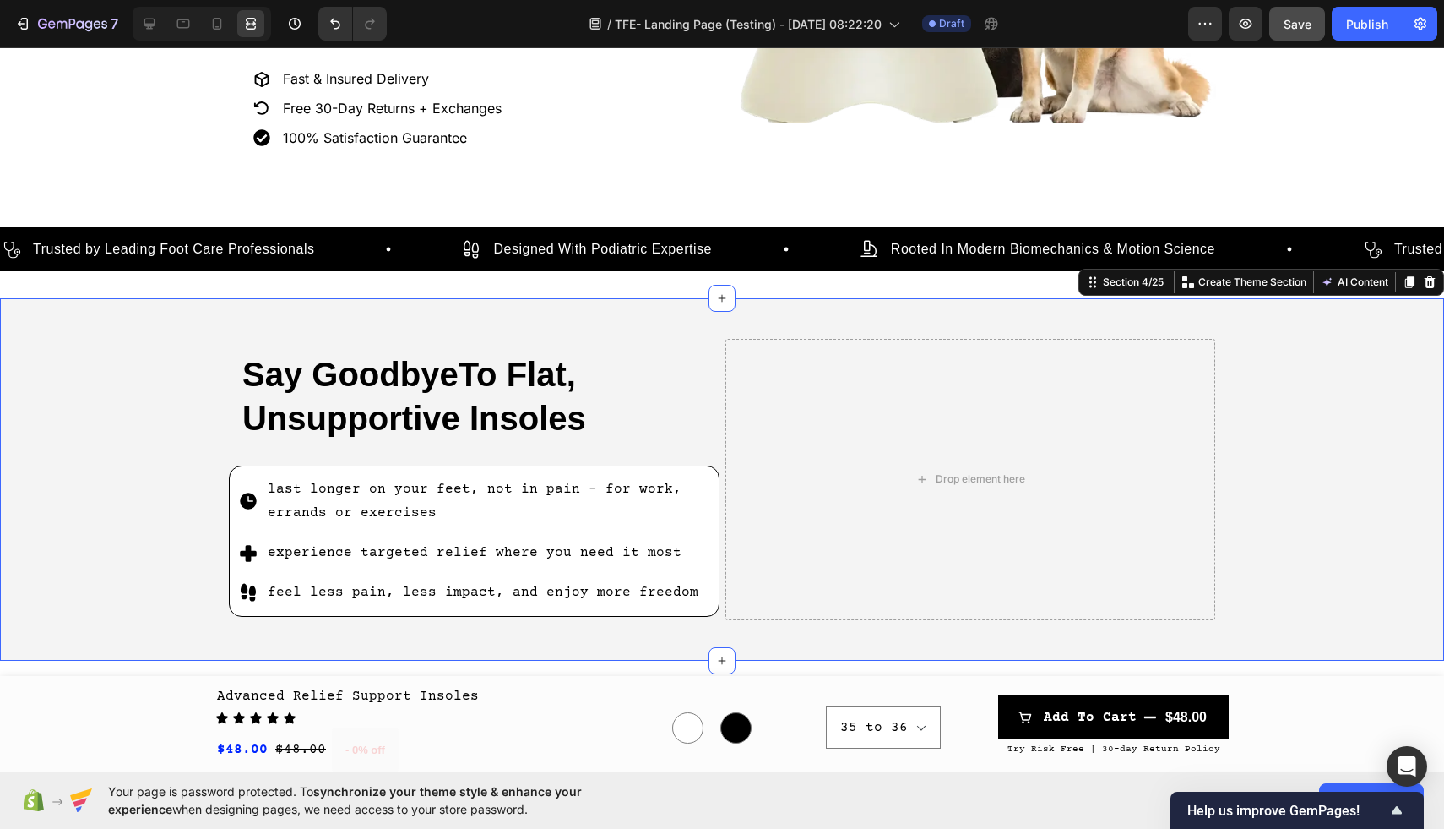
click at [177, 432] on div "Say GoodbyeTo Flat, Unsupportive Insoles Heading last longer on your feet, not …" at bounding box center [722, 479] width 1444 height 308
click at [289, 393] on p "Say GoodbyeTo Flat, Unsupportive Insoles" at bounding box center [474, 396] width 464 height 88
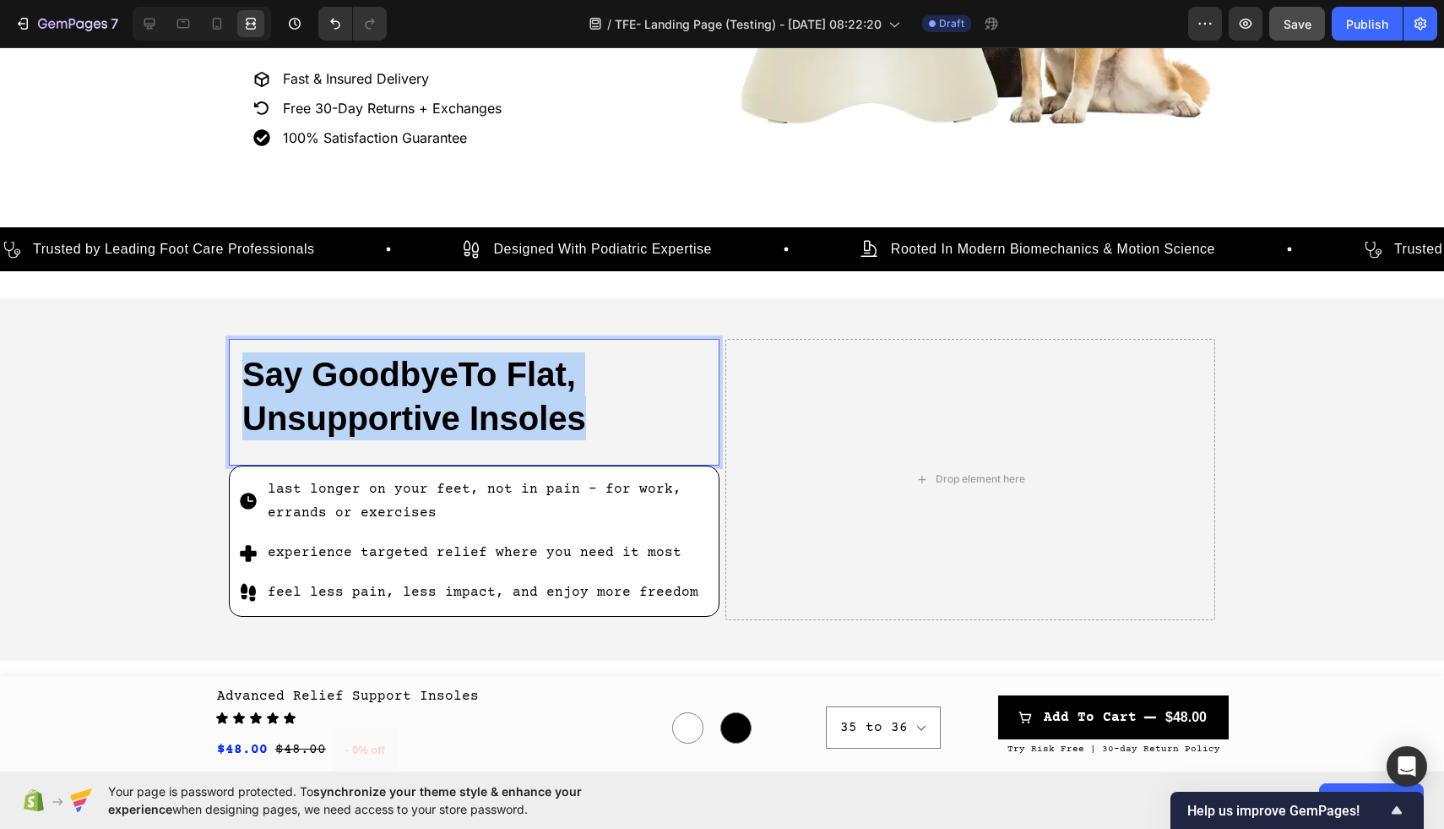
drag, startPoint x: 590, startPoint y: 410, endPoint x: 247, endPoint y: 369, distance: 345.4
click at [247, 369] on p "Say GoodbyeTo Flat, Unsupportive Insoles" at bounding box center [474, 396] width 464 height 88
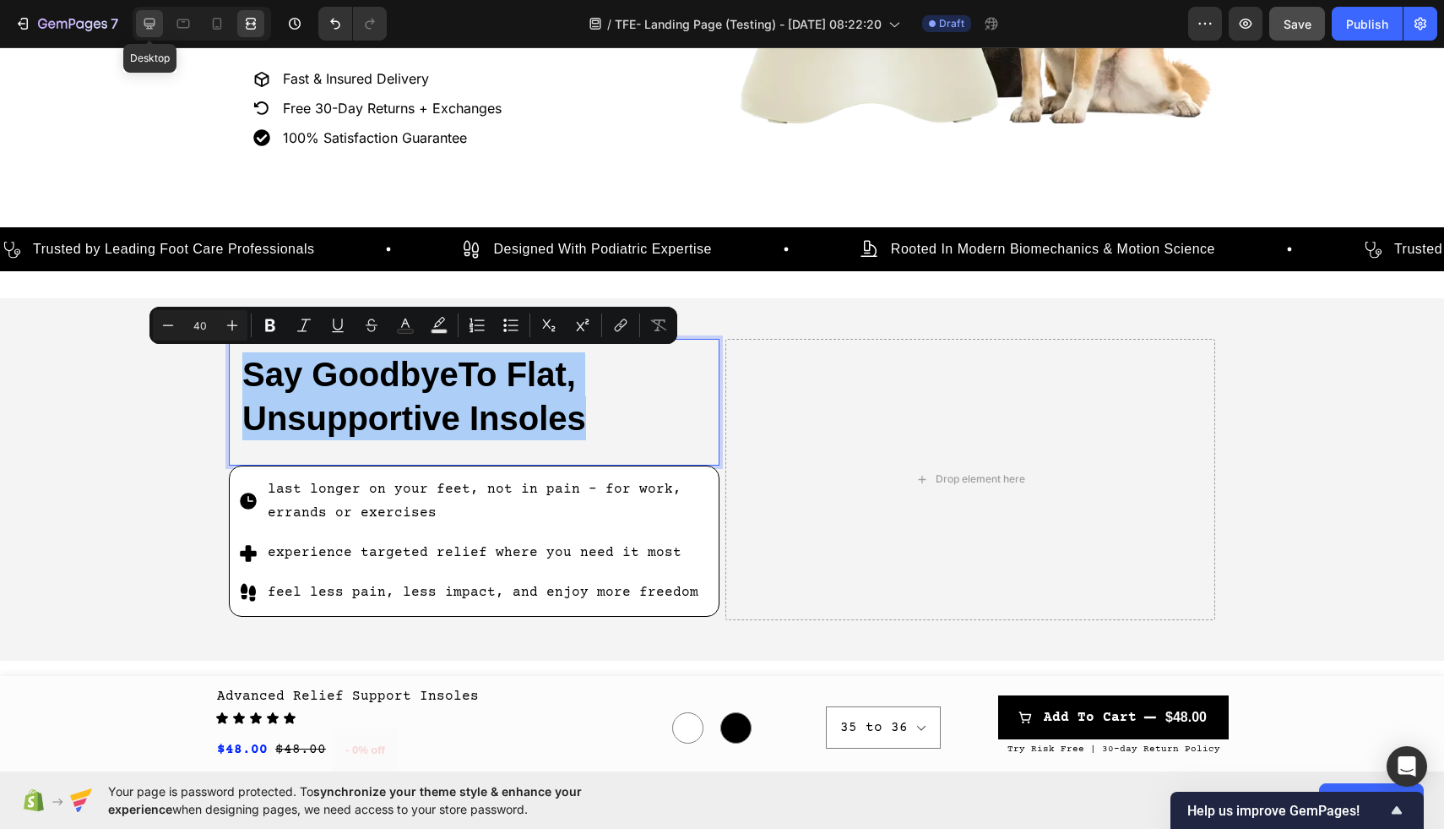
click at [145, 25] on icon at bounding box center [149, 24] width 11 height 11
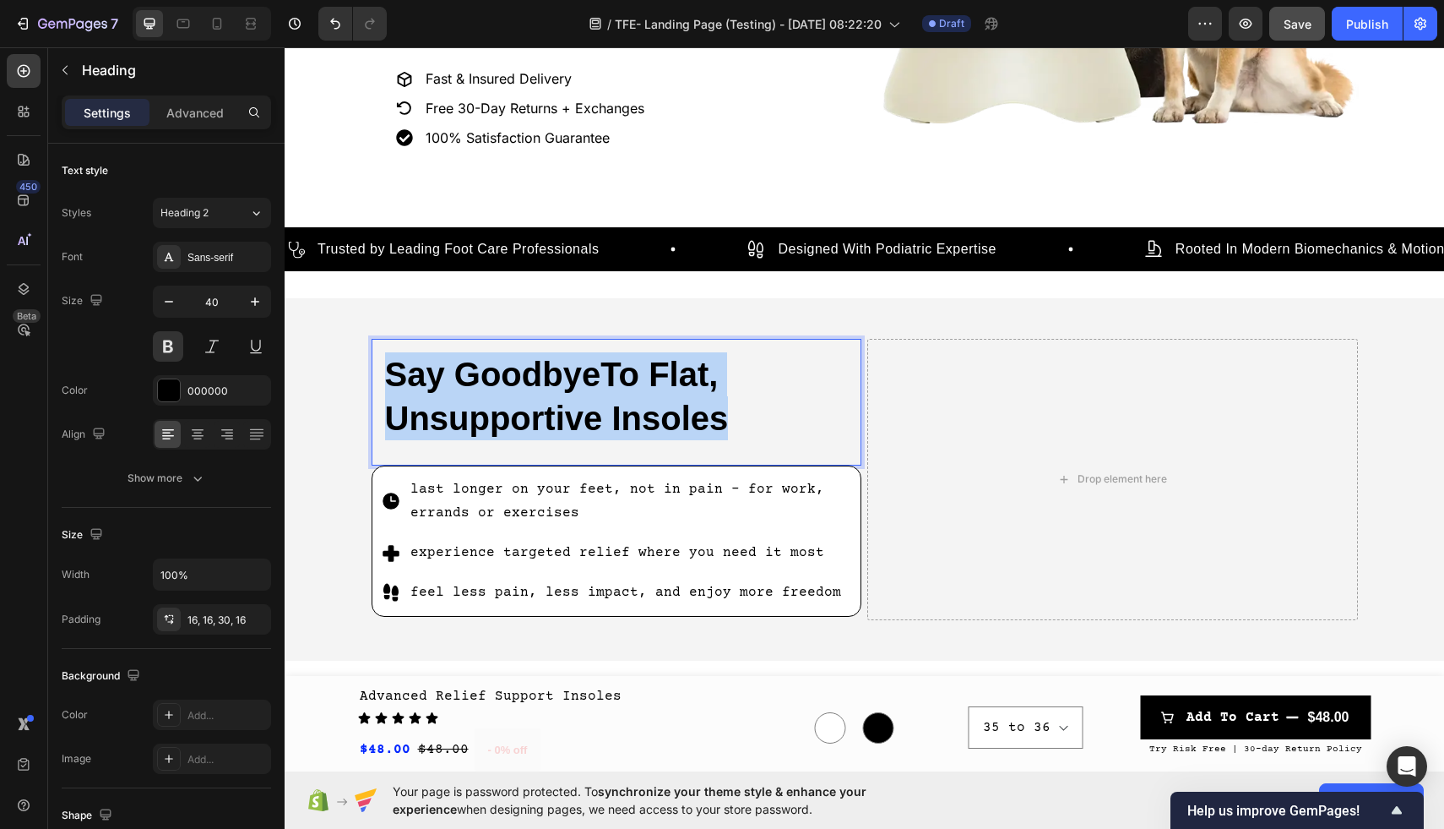
drag, startPoint x: 736, startPoint y: 410, endPoint x: 382, endPoint y: 375, distance: 356.4
click at [382, 375] on h2 "Say GoodbyeTo Flat, Unsupportive Insoles" at bounding box center [617, 402] width 491 height 127
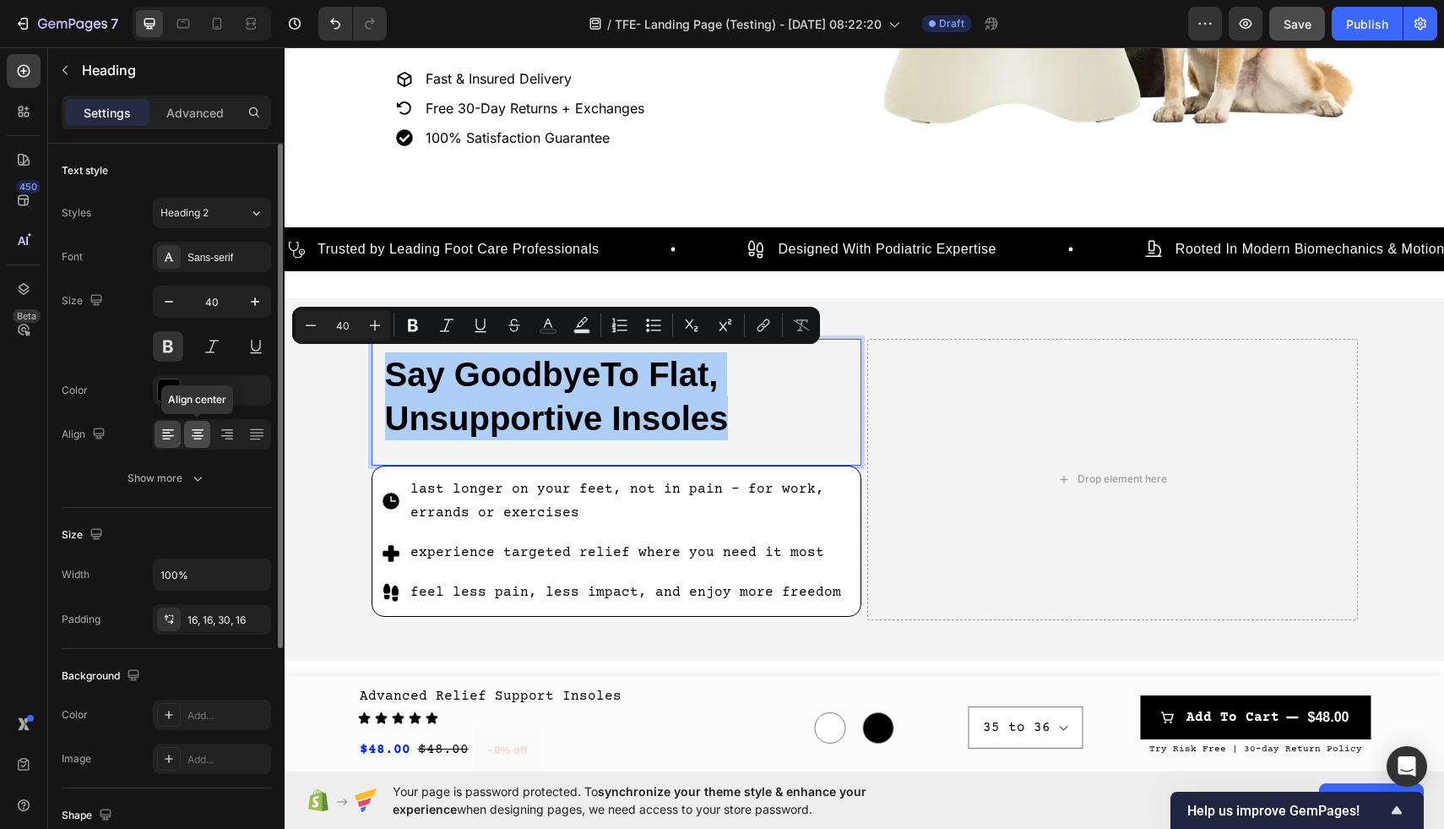
click at [195, 435] on icon at bounding box center [198, 436] width 12 height 2
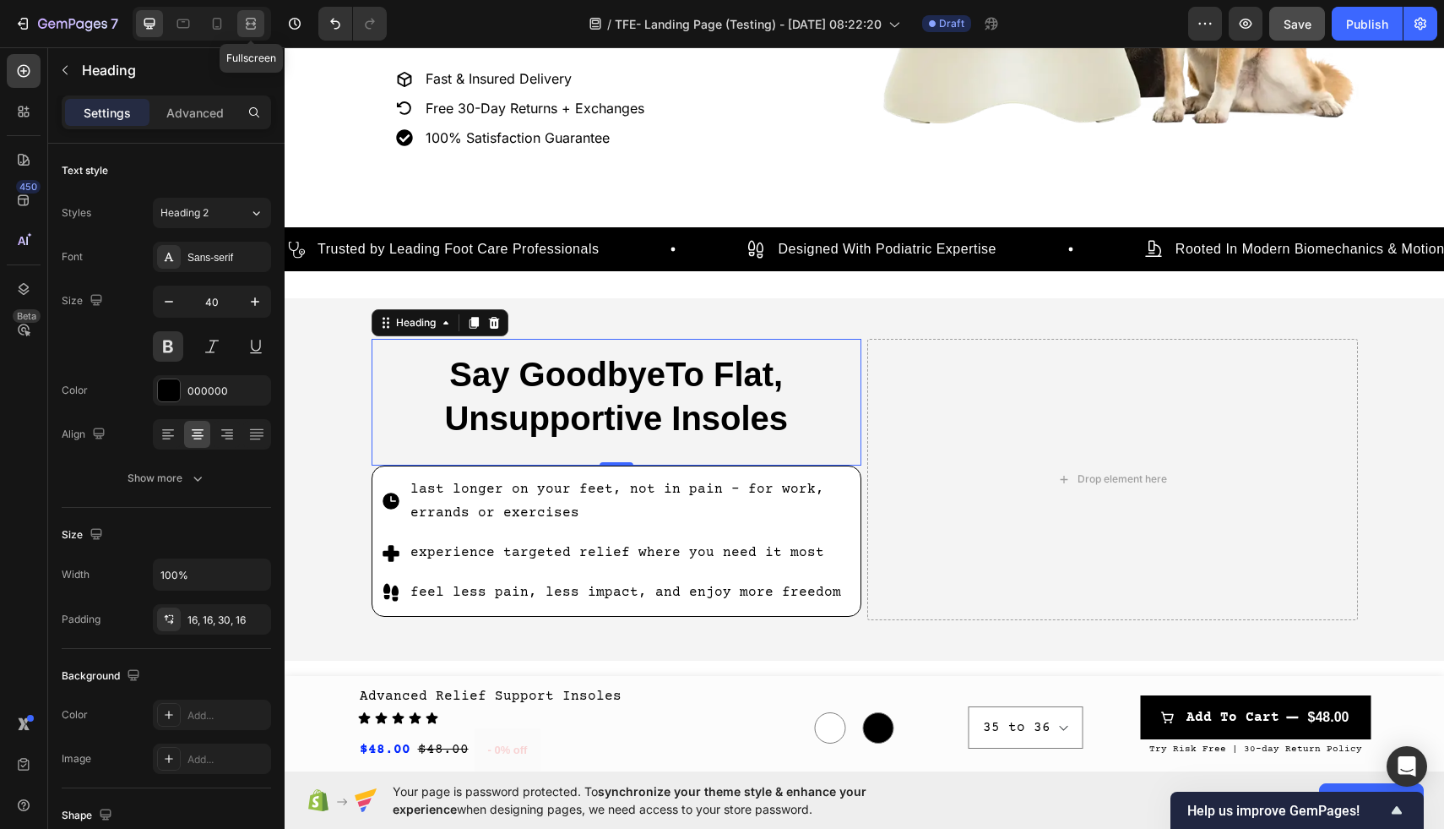
click at [254, 29] on icon at bounding box center [251, 27] width 10 height 3
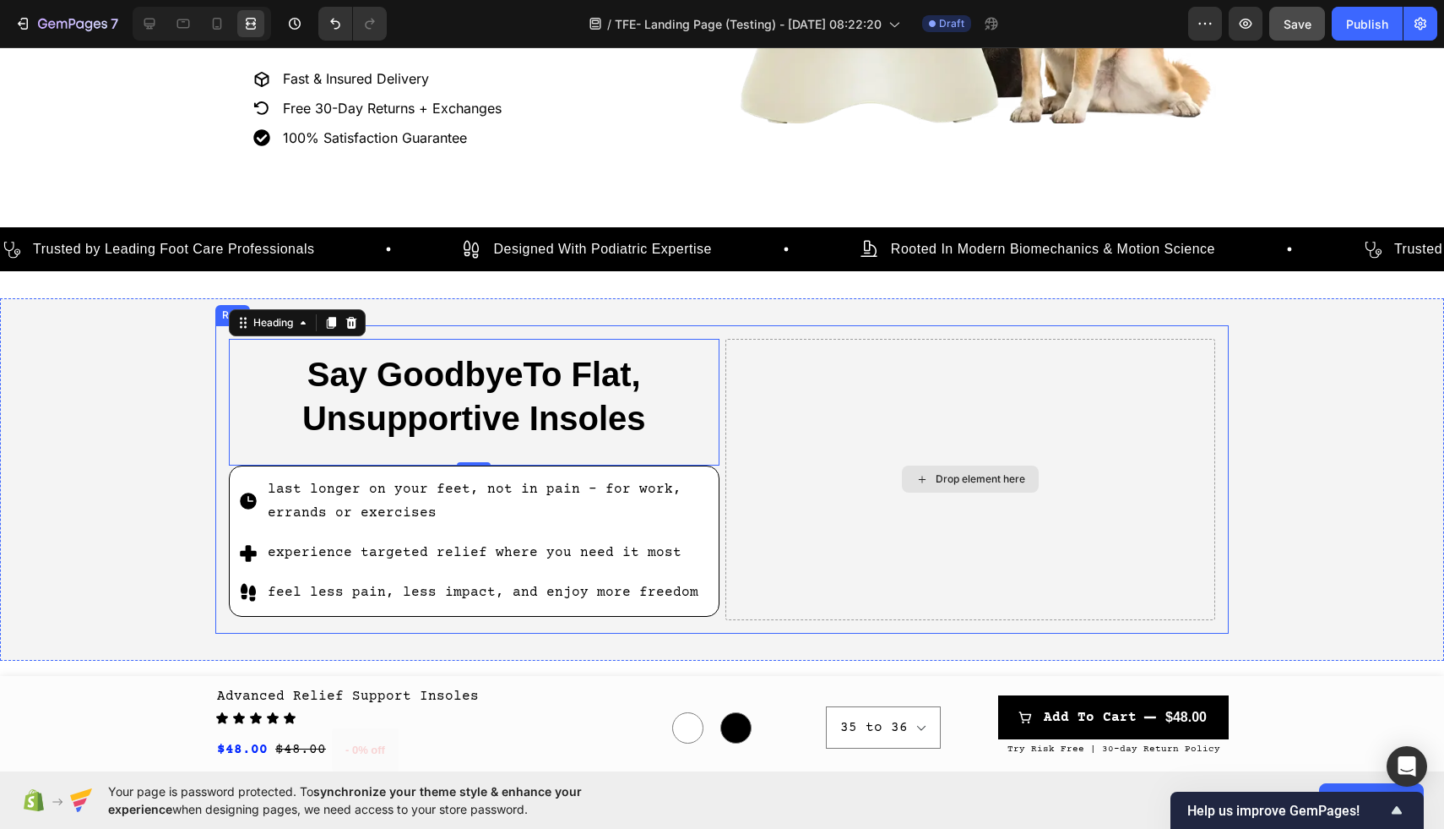
click at [889, 410] on div "Drop element here" at bounding box center [971, 479] width 491 height 281
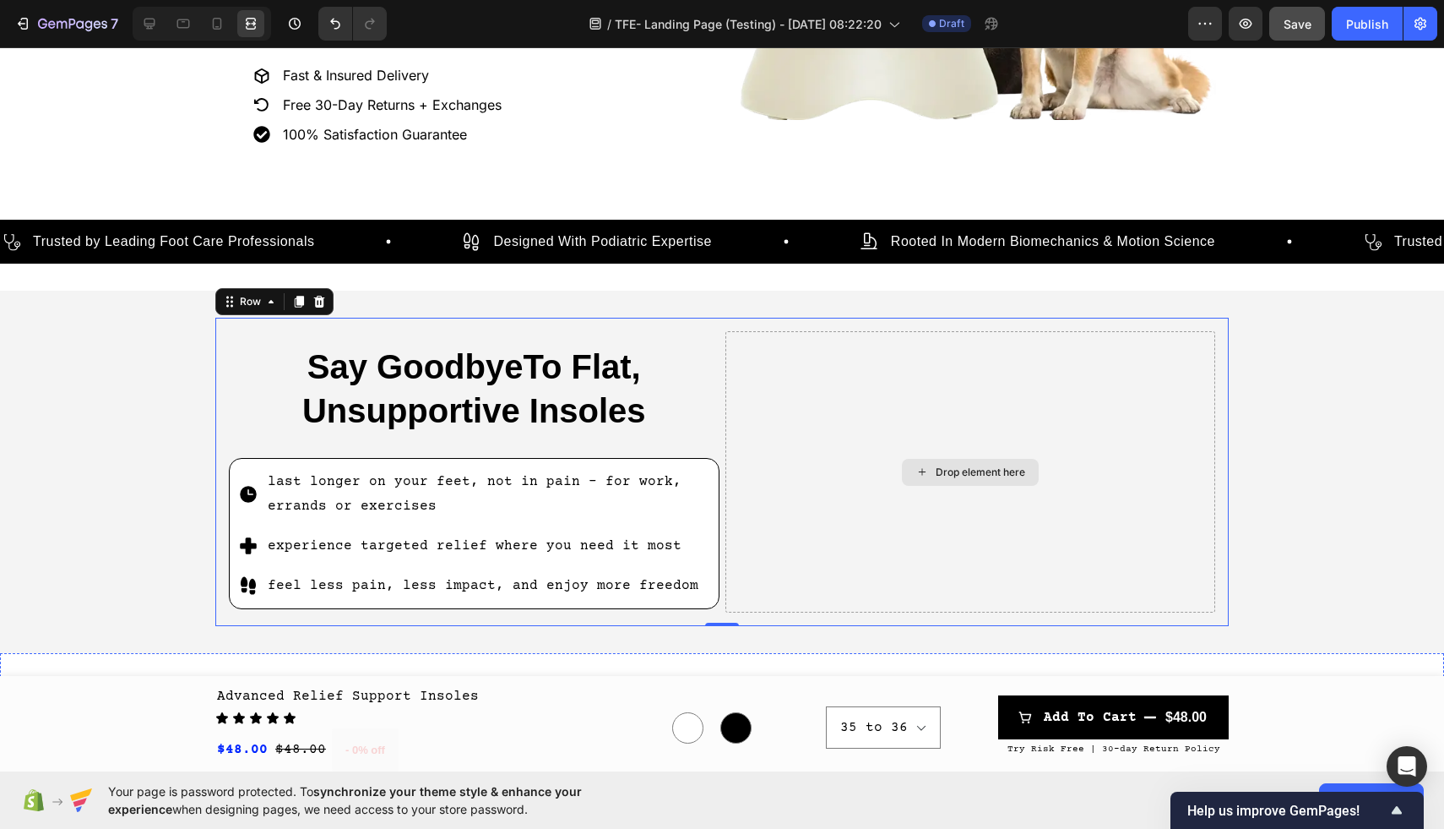
scroll to position [480, 0]
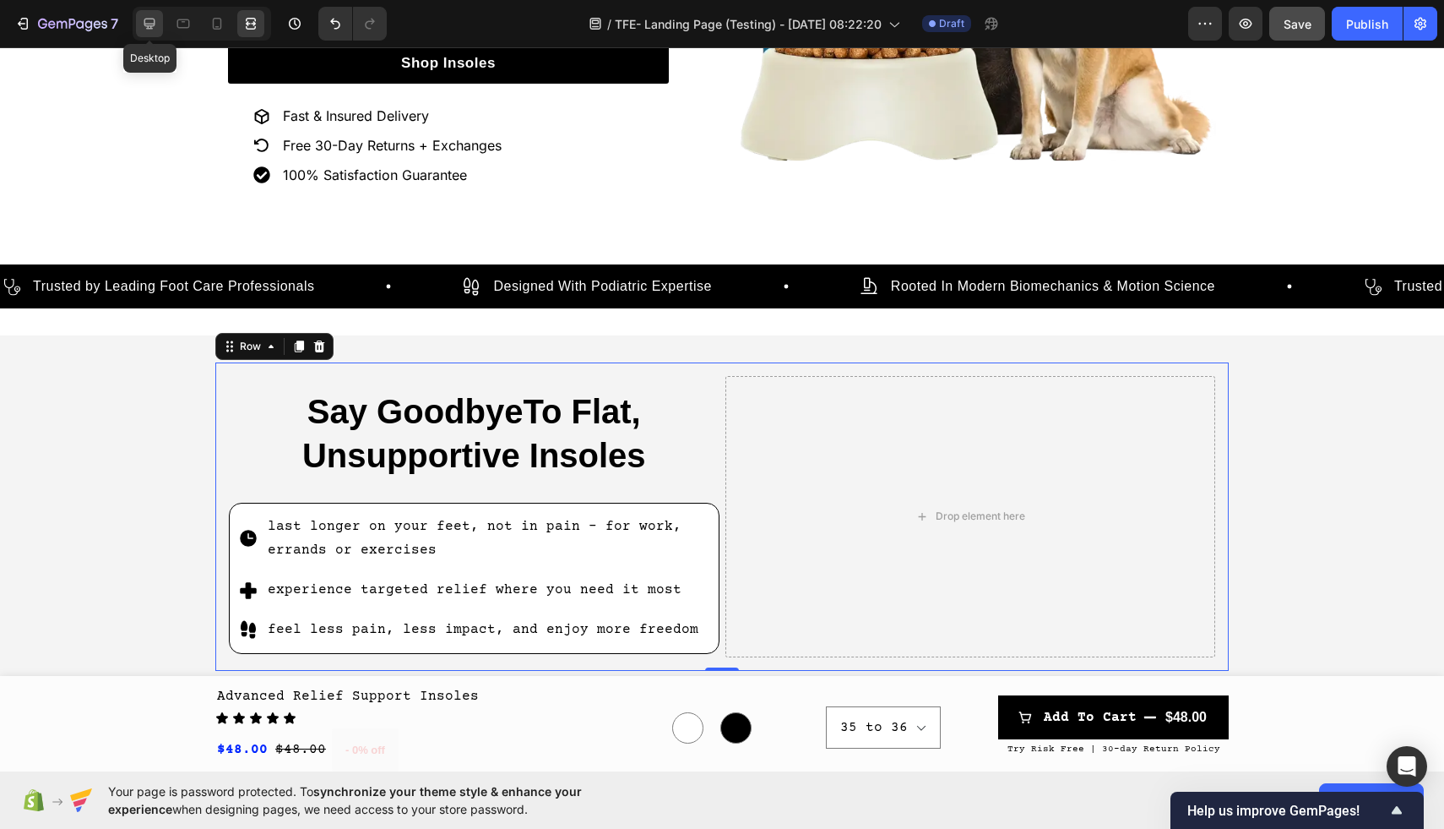
click at [151, 21] on icon at bounding box center [149, 23] width 17 height 17
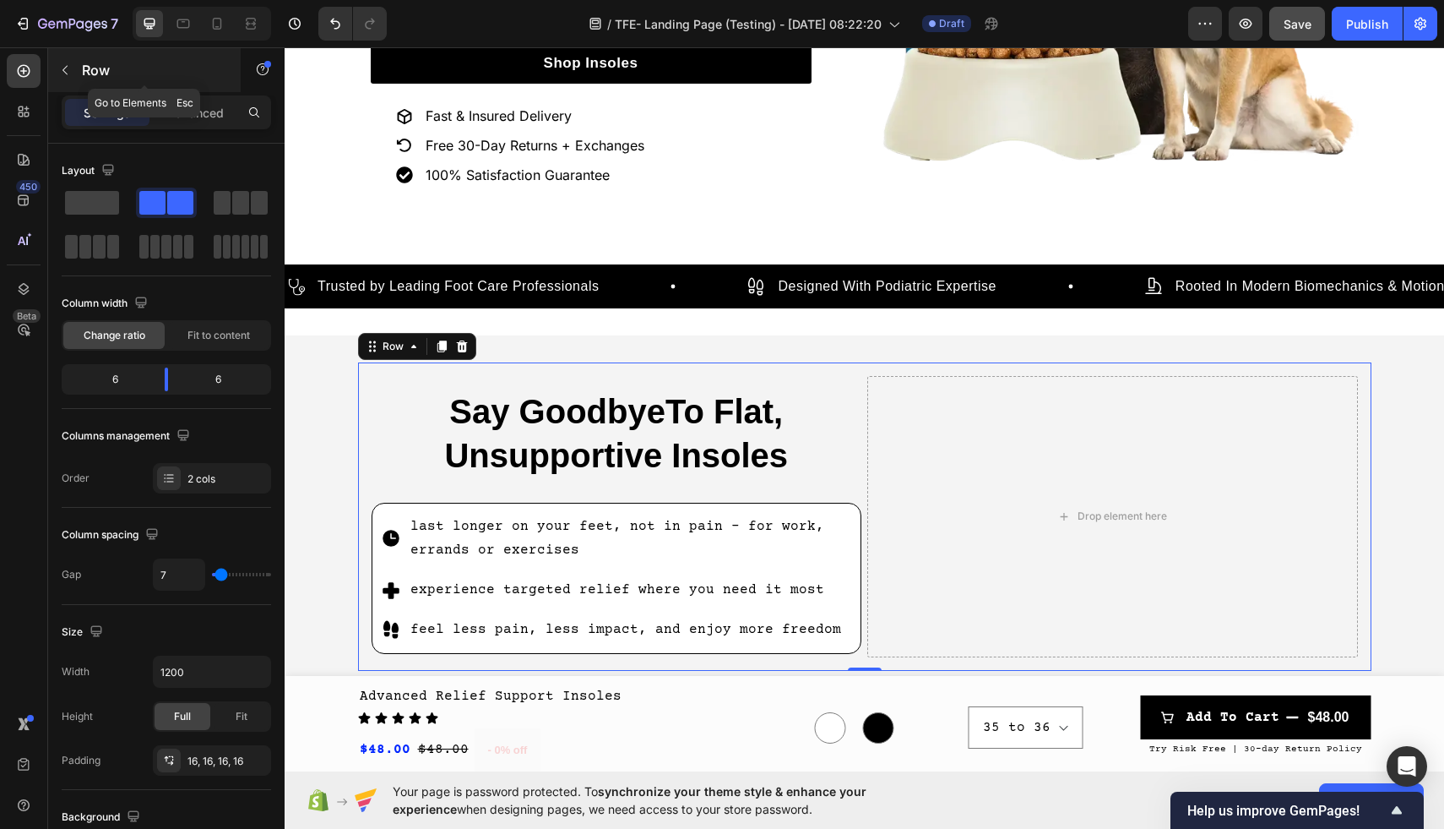
click at [67, 69] on icon "button" at bounding box center [65, 70] width 14 height 14
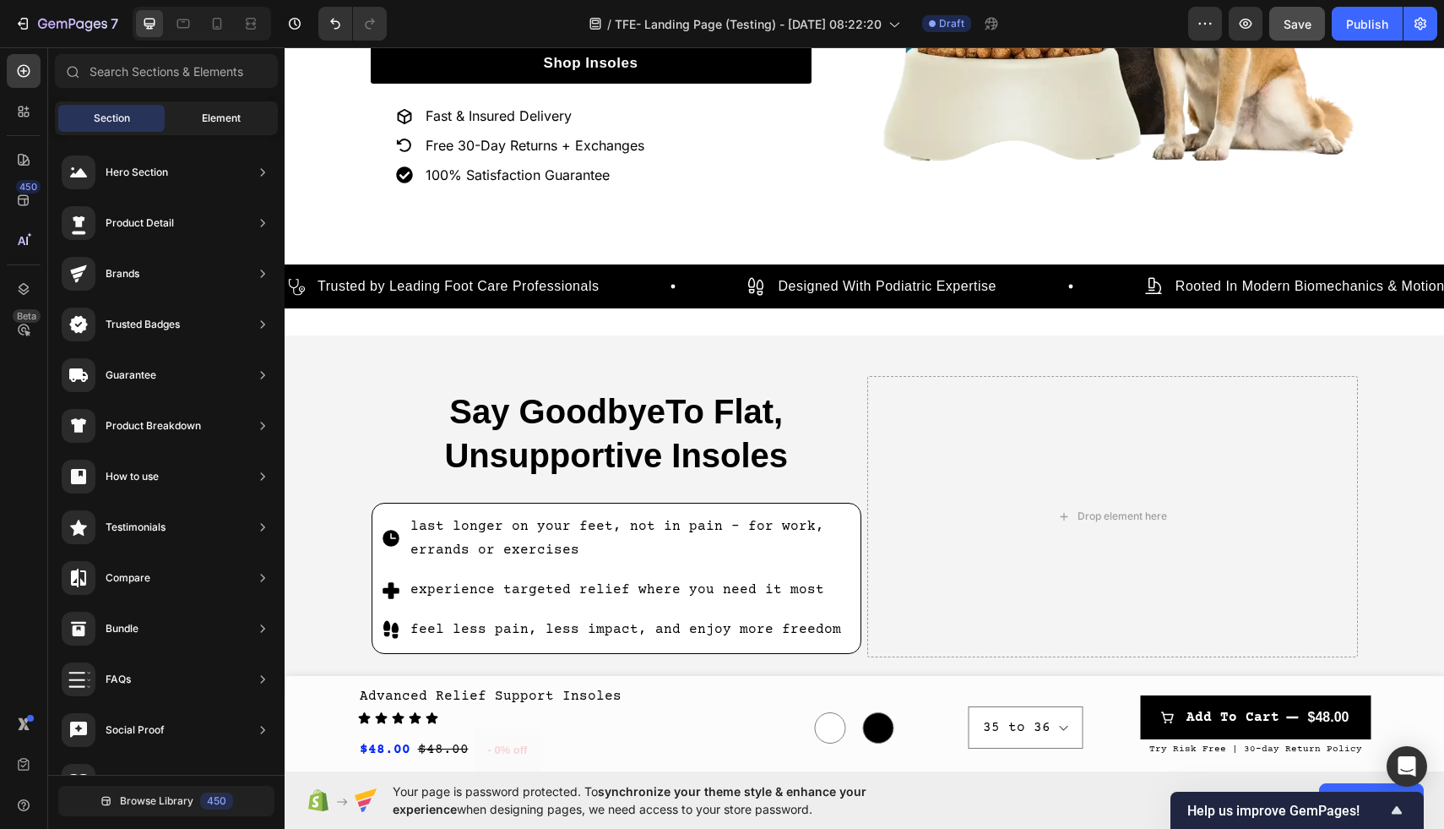
click at [219, 116] on span "Element" at bounding box center [221, 118] width 39 height 15
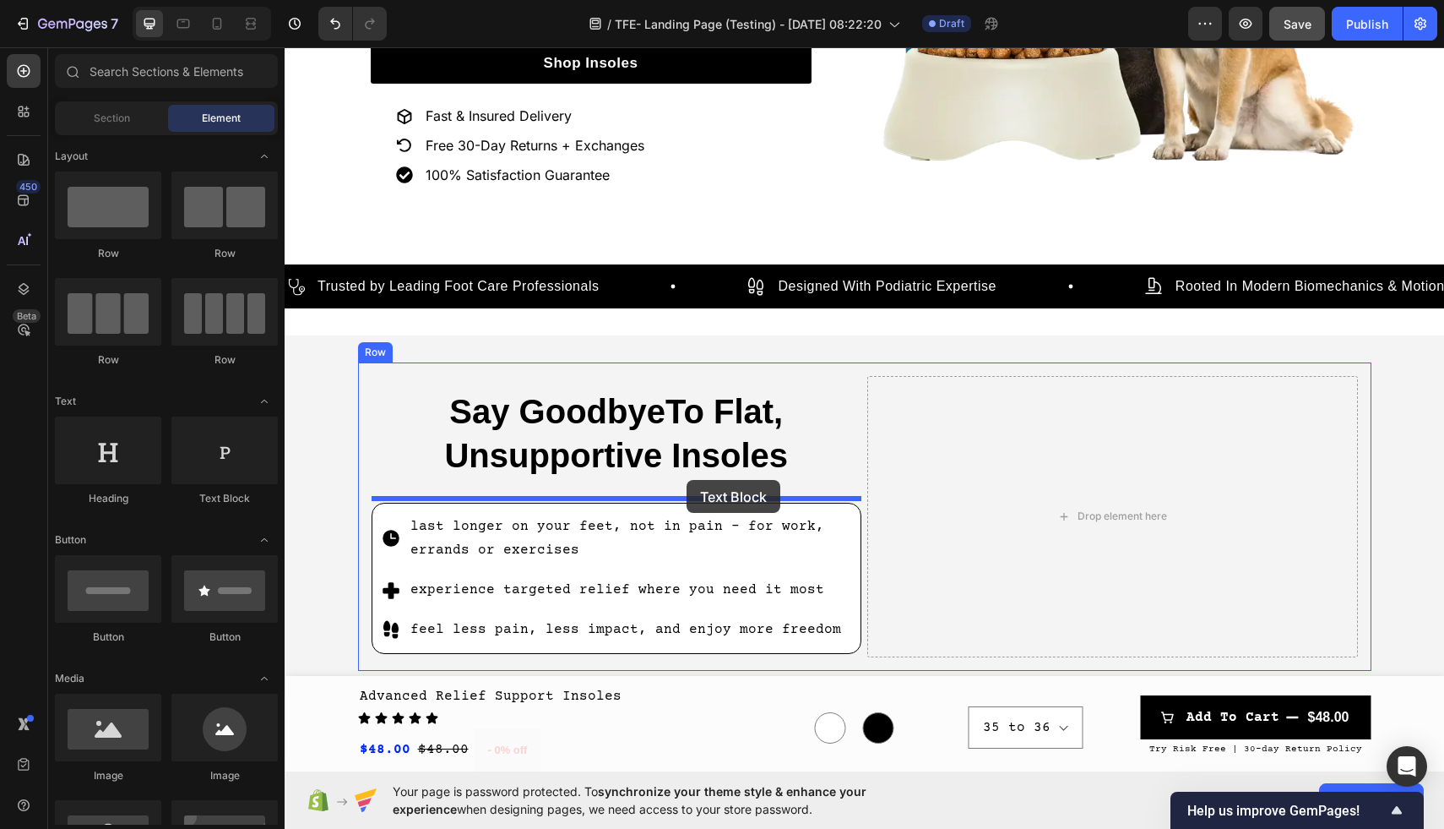
drag, startPoint x: 508, startPoint y: 516, endPoint x: 687, endPoint y: 481, distance: 182.5
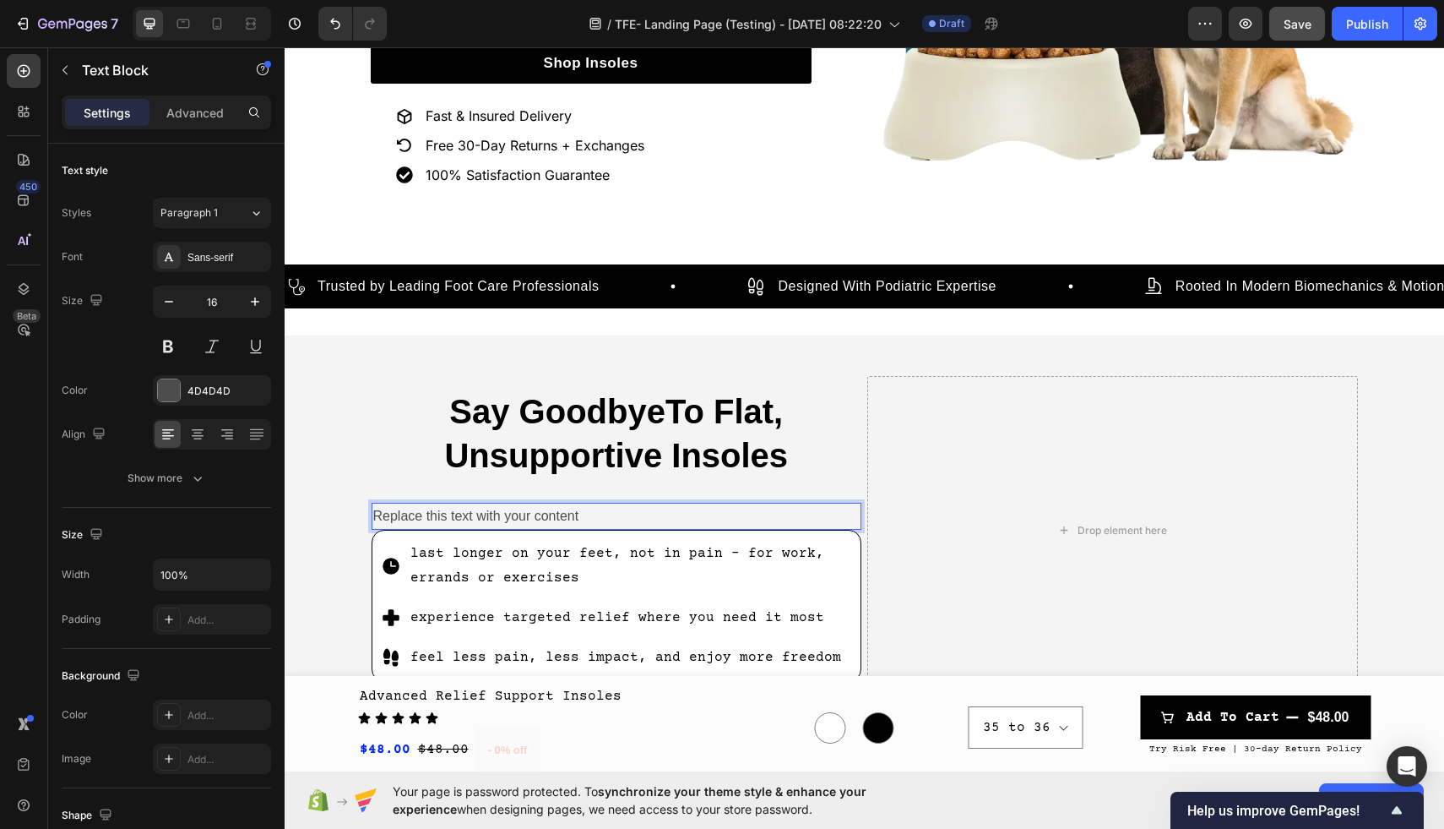
click at [612, 519] on div "Replace this text with your content" at bounding box center [617, 517] width 491 height 28
click at [171, 394] on div at bounding box center [169, 390] width 22 height 22
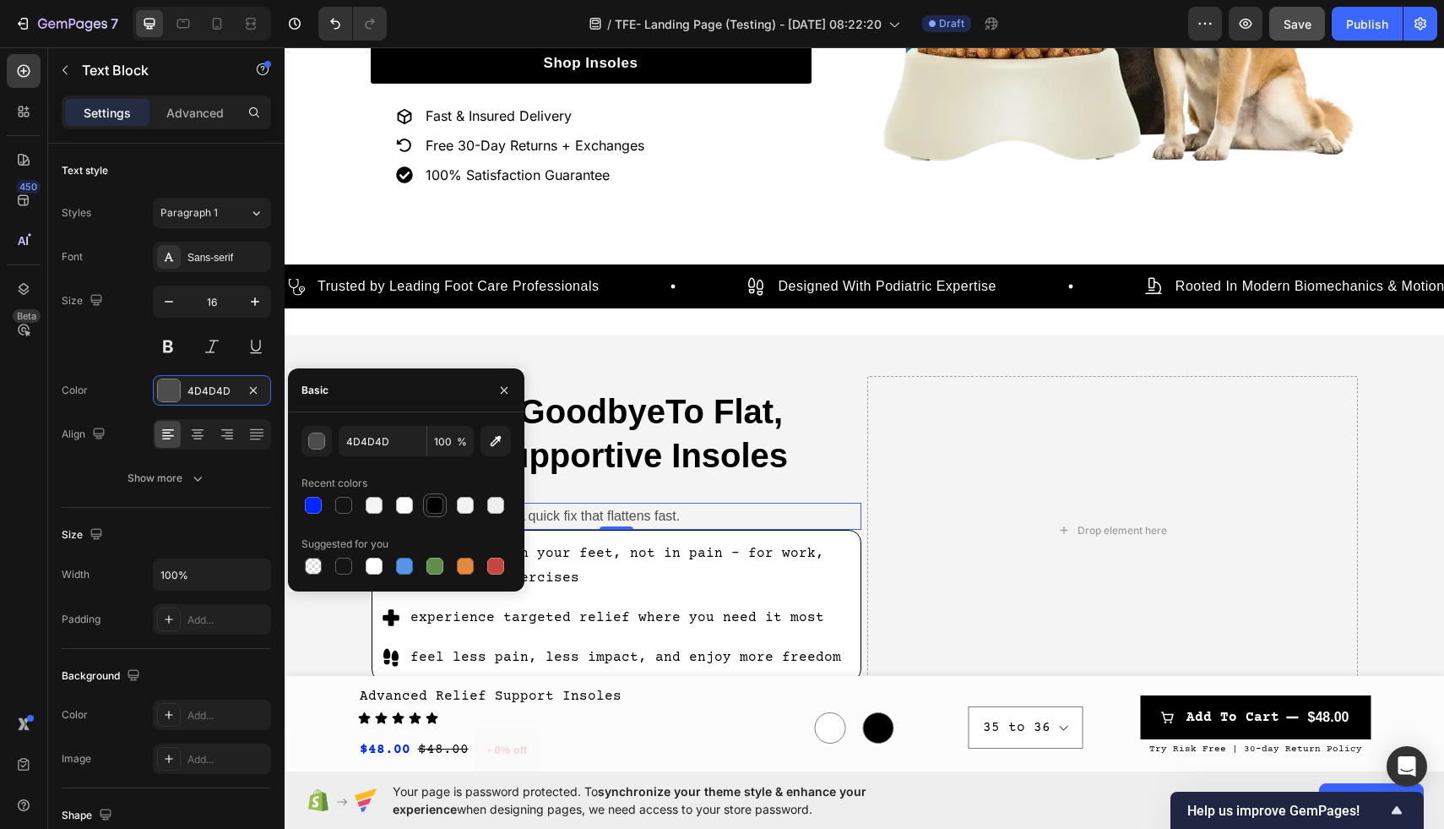
click at [435, 510] on div at bounding box center [435, 505] width 17 height 17
type input "000000"
click at [198, 428] on icon at bounding box center [197, 434] width 17 height 17
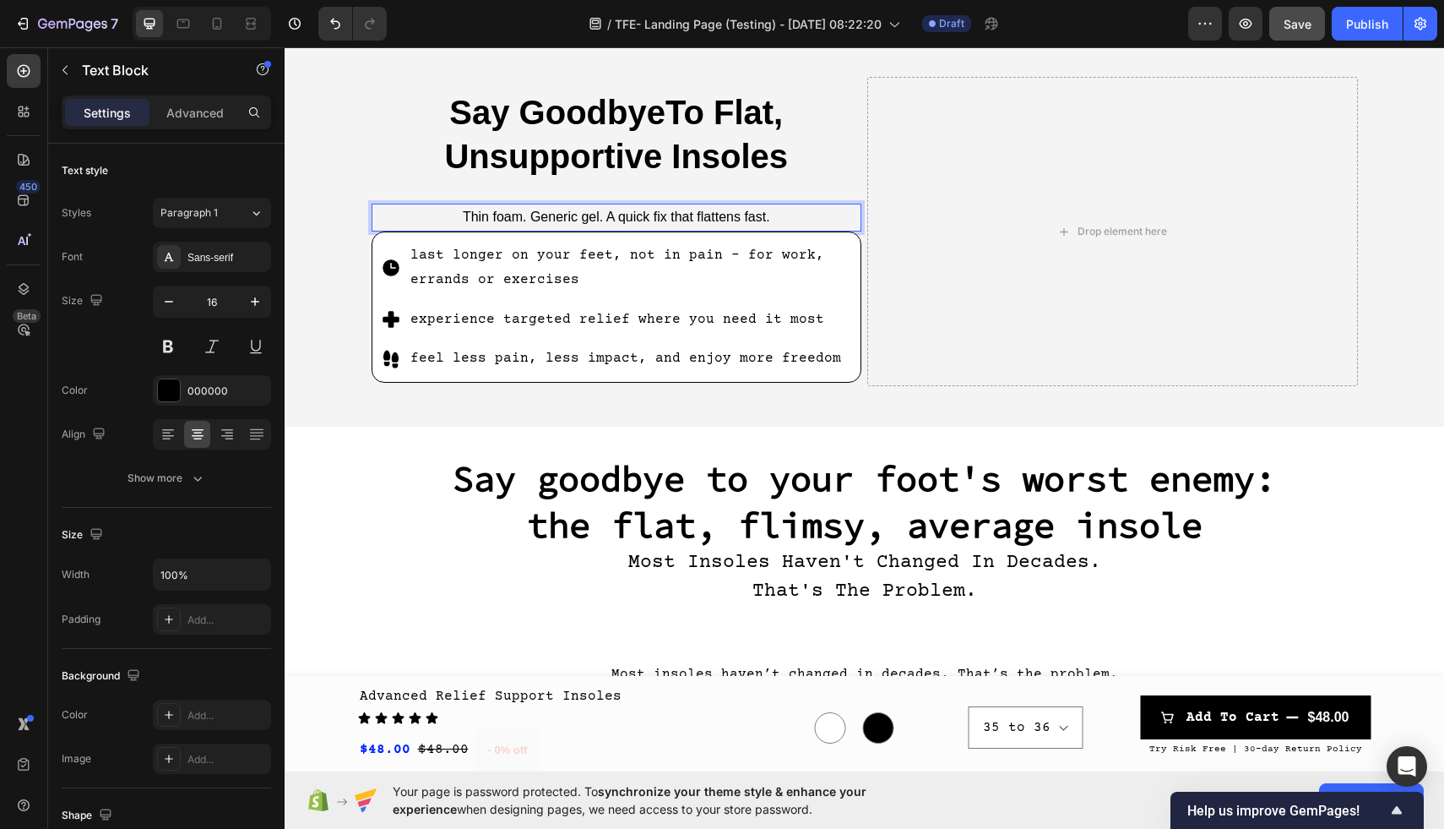
scroll to position [782, 0]
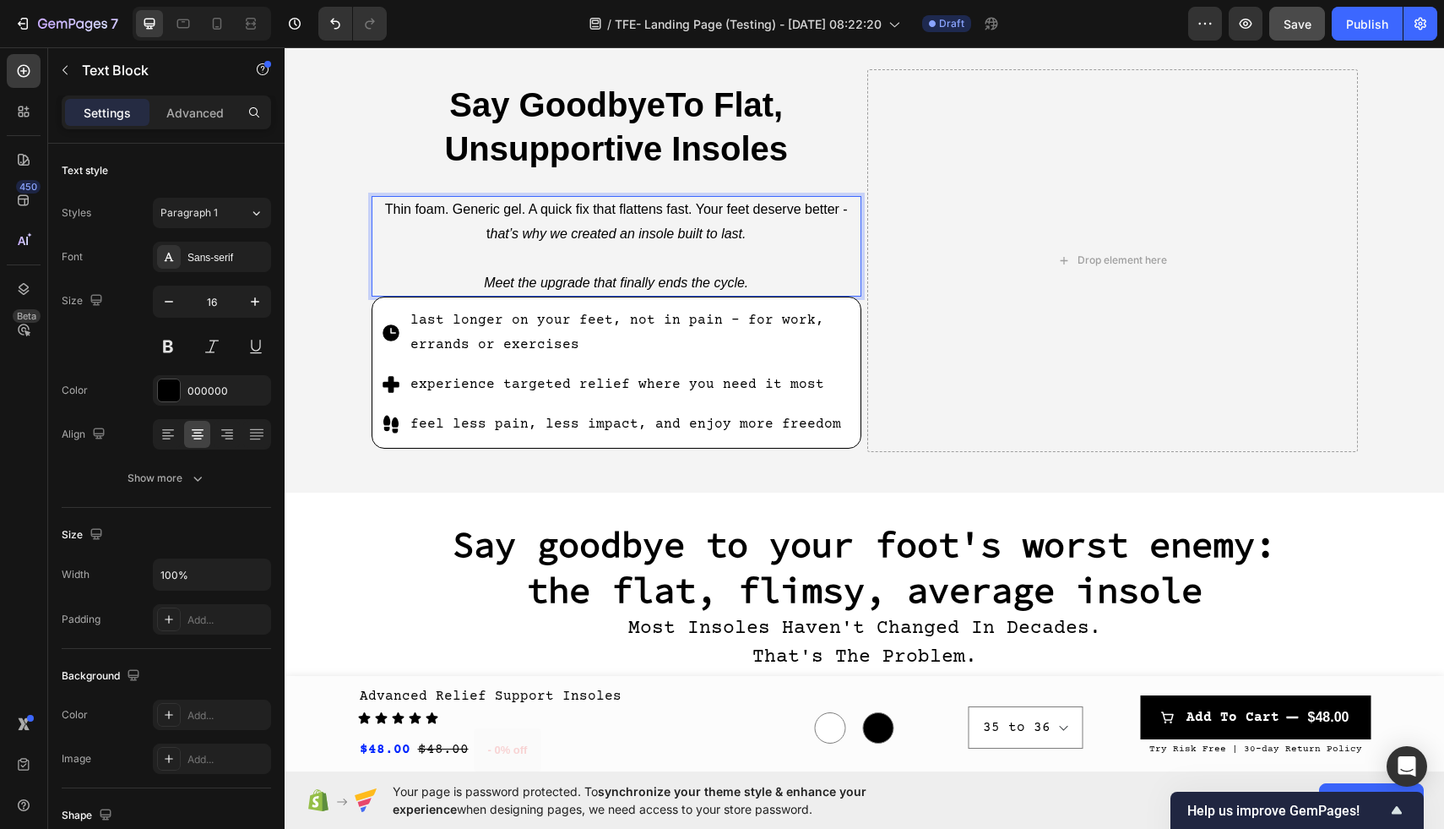
click at [693, 209] on p "Thin foam. Generic gel. A quick fix that flattens fast. Your feet deserve bette…" at bounding box center [616, 222] width 487 height 49
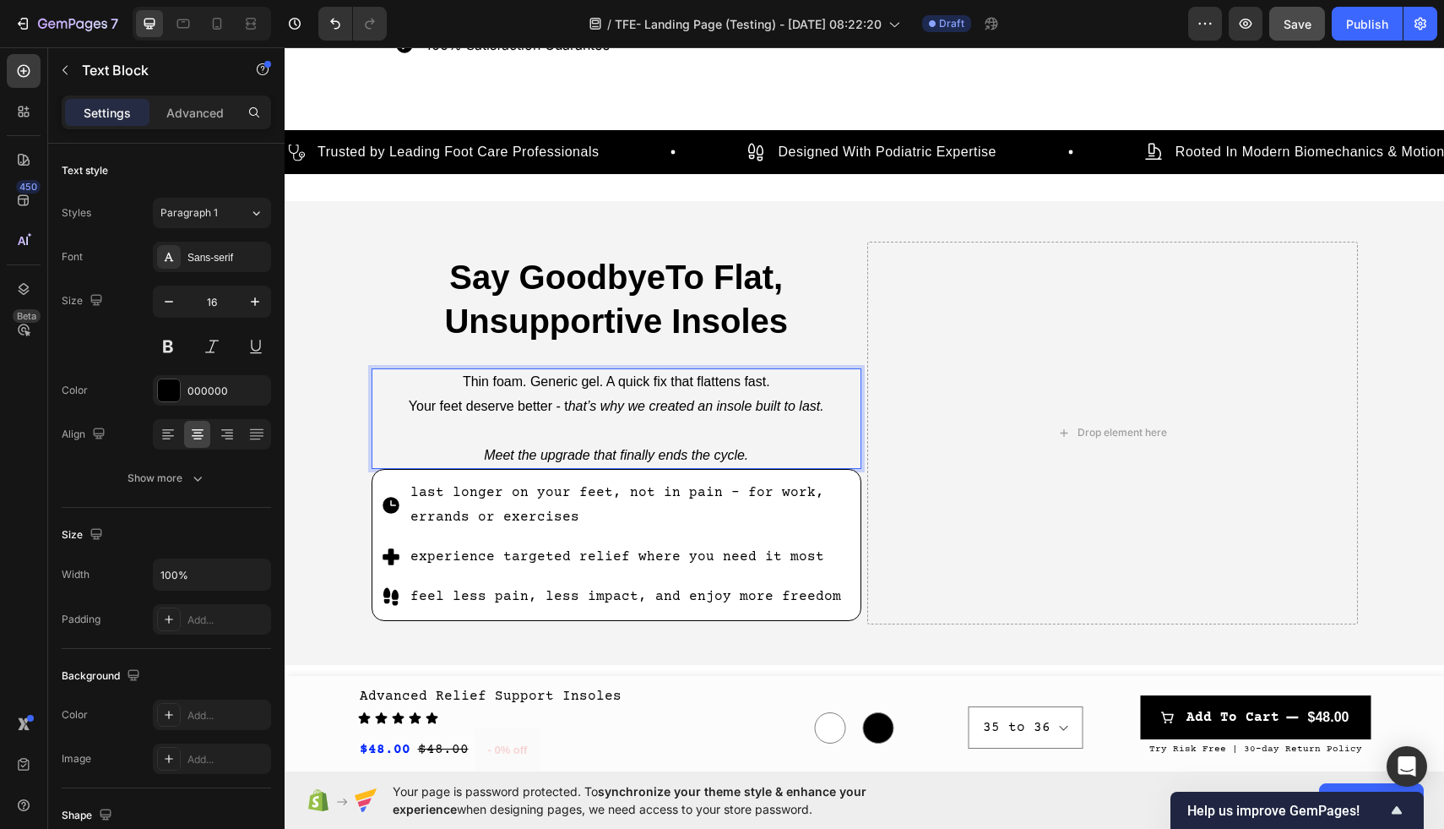
scroll to position [608, 0]
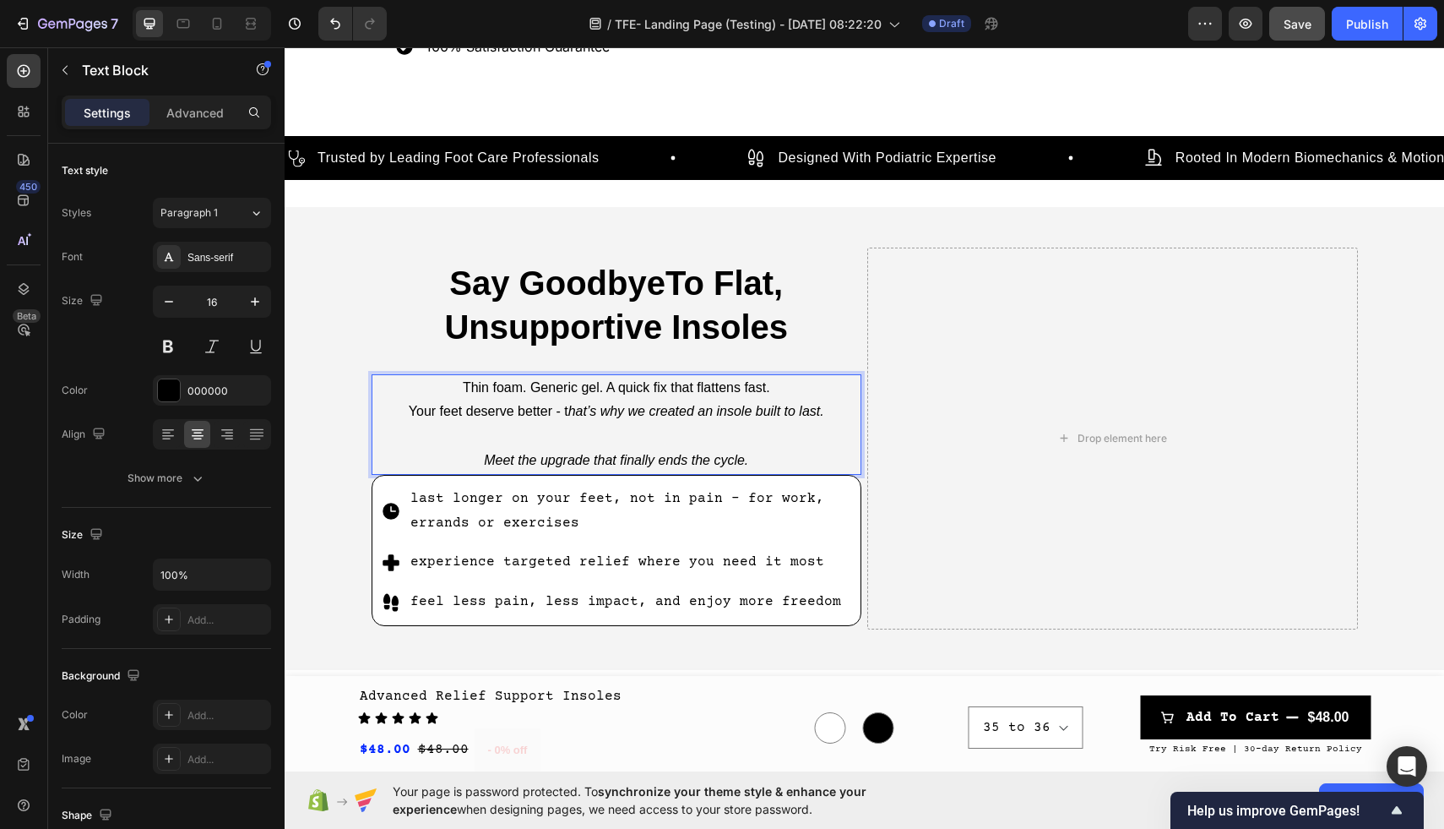
click at [516, 457] on icon "Meet the upgrade that finally ends the cycle." at bounding box center [616, 460] width 264 height 14
click at [739, 453] on icon "Meet the upgrade that finally ends the cycle." at bounding box center [616, 460] width 264 height 14
drag, startPoint x: 761, startPoint y: 448, endPoint x: 489, endPoint y: 448, distance: 272.0
click at [489, 448] on p "Meet the upgrade that finally ends the cycle." at bounding box center [616, 460] width 487 height 24
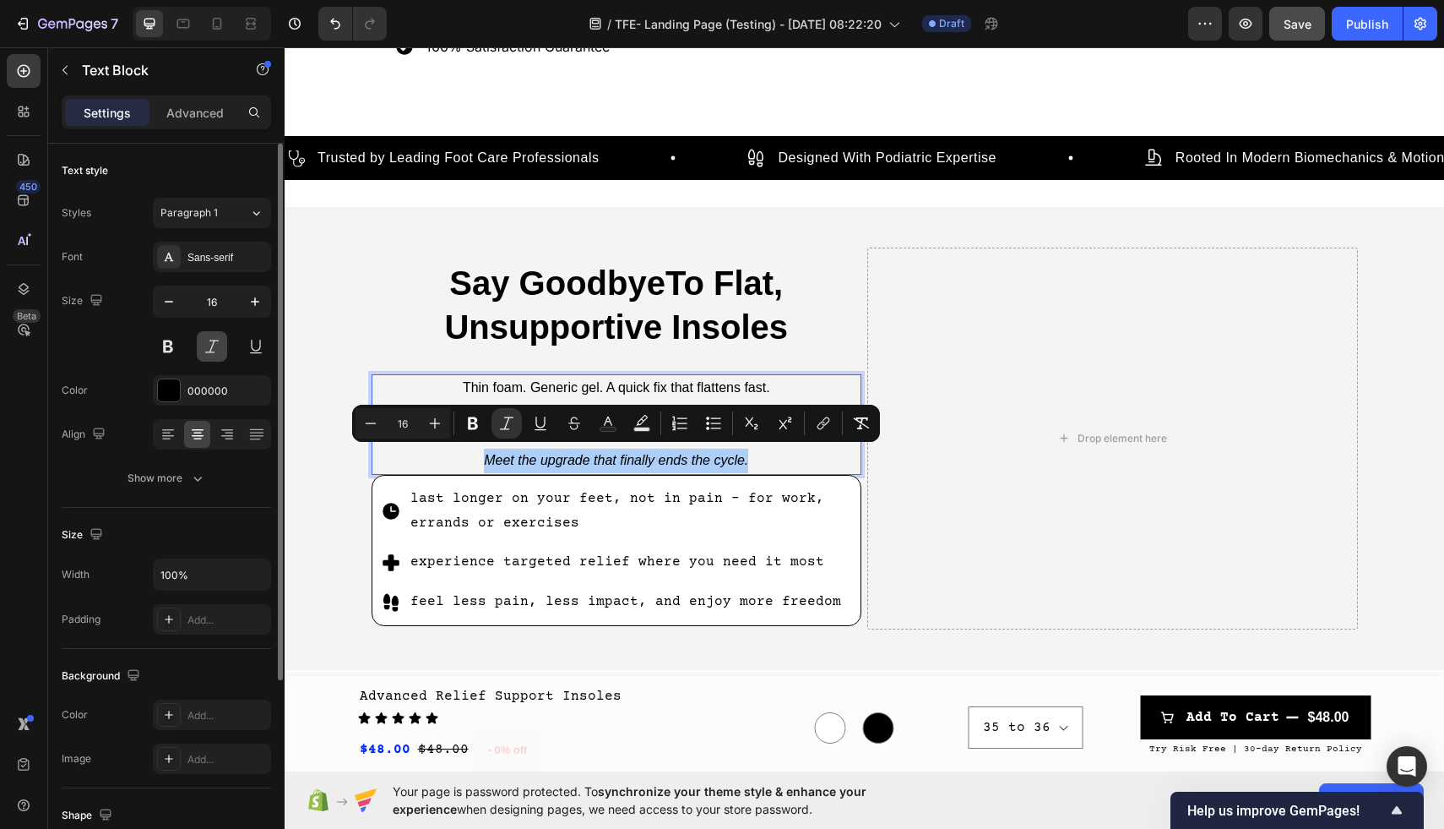
click at [206, 345] on button at bounding box center [212, 346] width 30 height 30
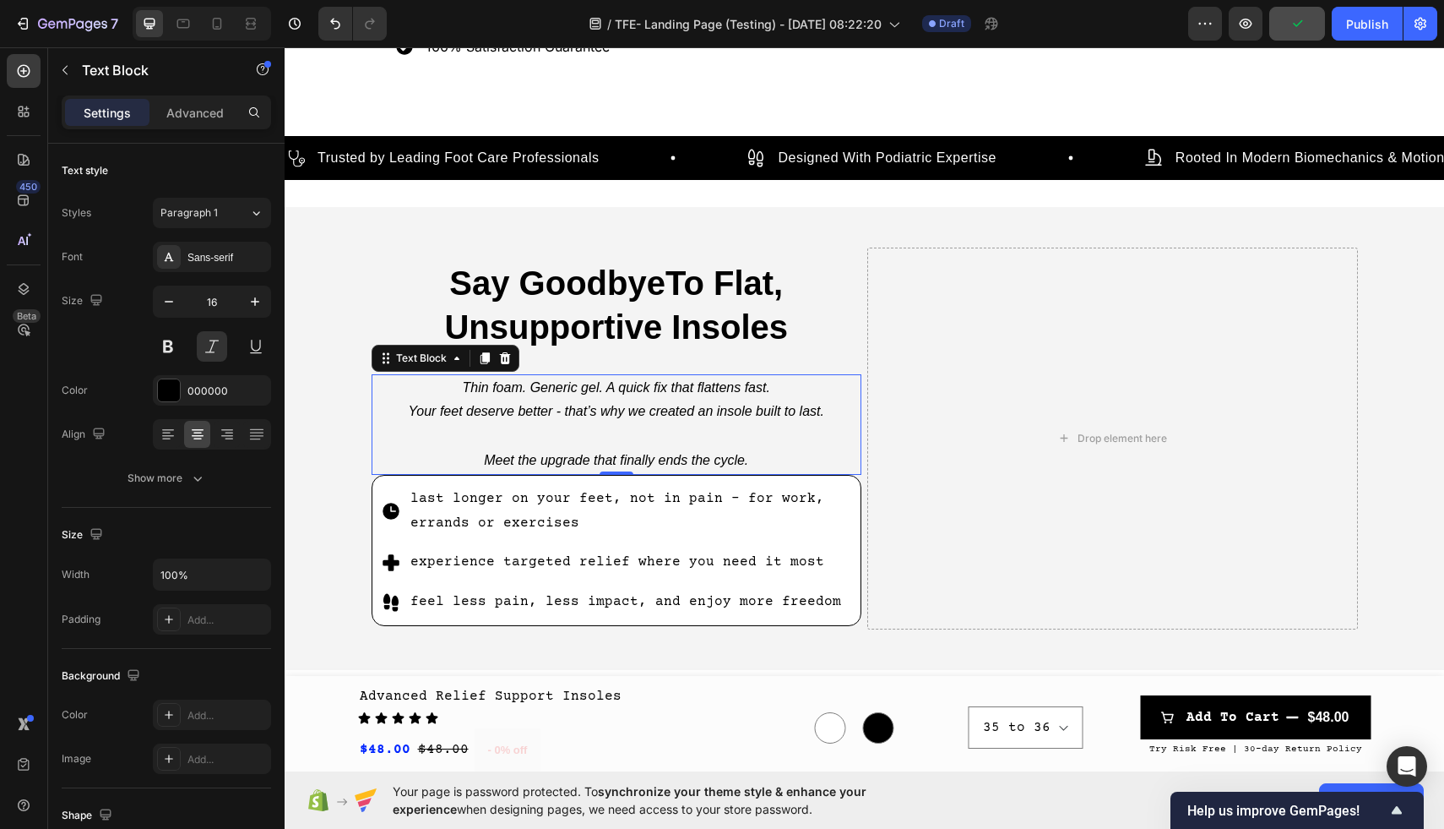
click at [744, 455] on icon "Meet the upgrade that finally ends the cycle." at bounding box center [616, 460] width 264 height 14
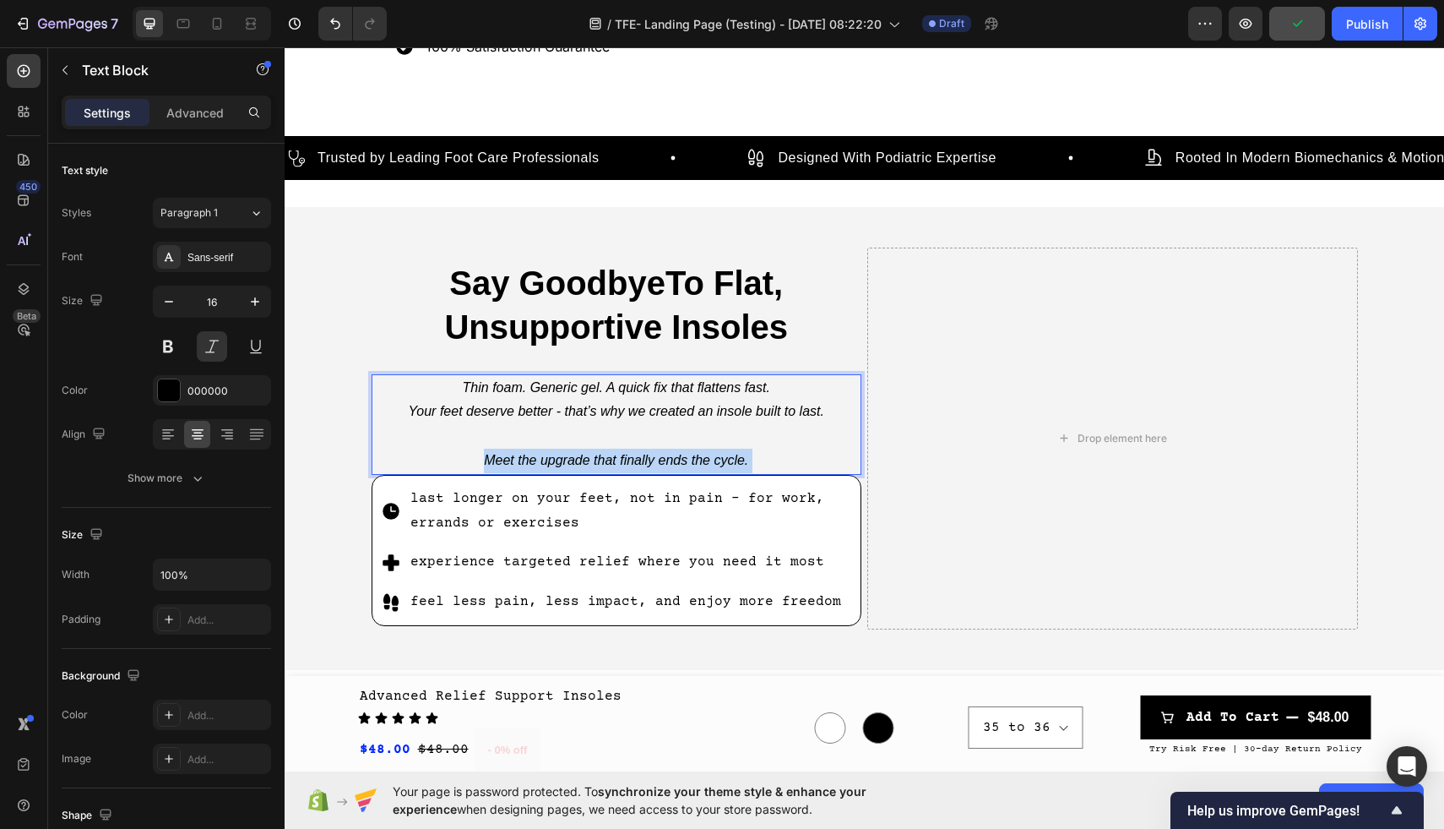
drag, startPoint x: 769, startPoint y: 455, endPoint x: 498, endPoint y: 454, distance: 271.1
click at [498, 454] on p "Meet the upgrade that finally ends the cycle." at bounding box center [616, 460] width 487 height 24
drag, startPoint x: 481, startPoint y: 454, endPoint x: 787, endPoint y: 452, distance: 305.7
click at [787, 452] on p "Meet the upgrade that finally ends the cycle." at bounding box center [616, 460] width 487 height 24
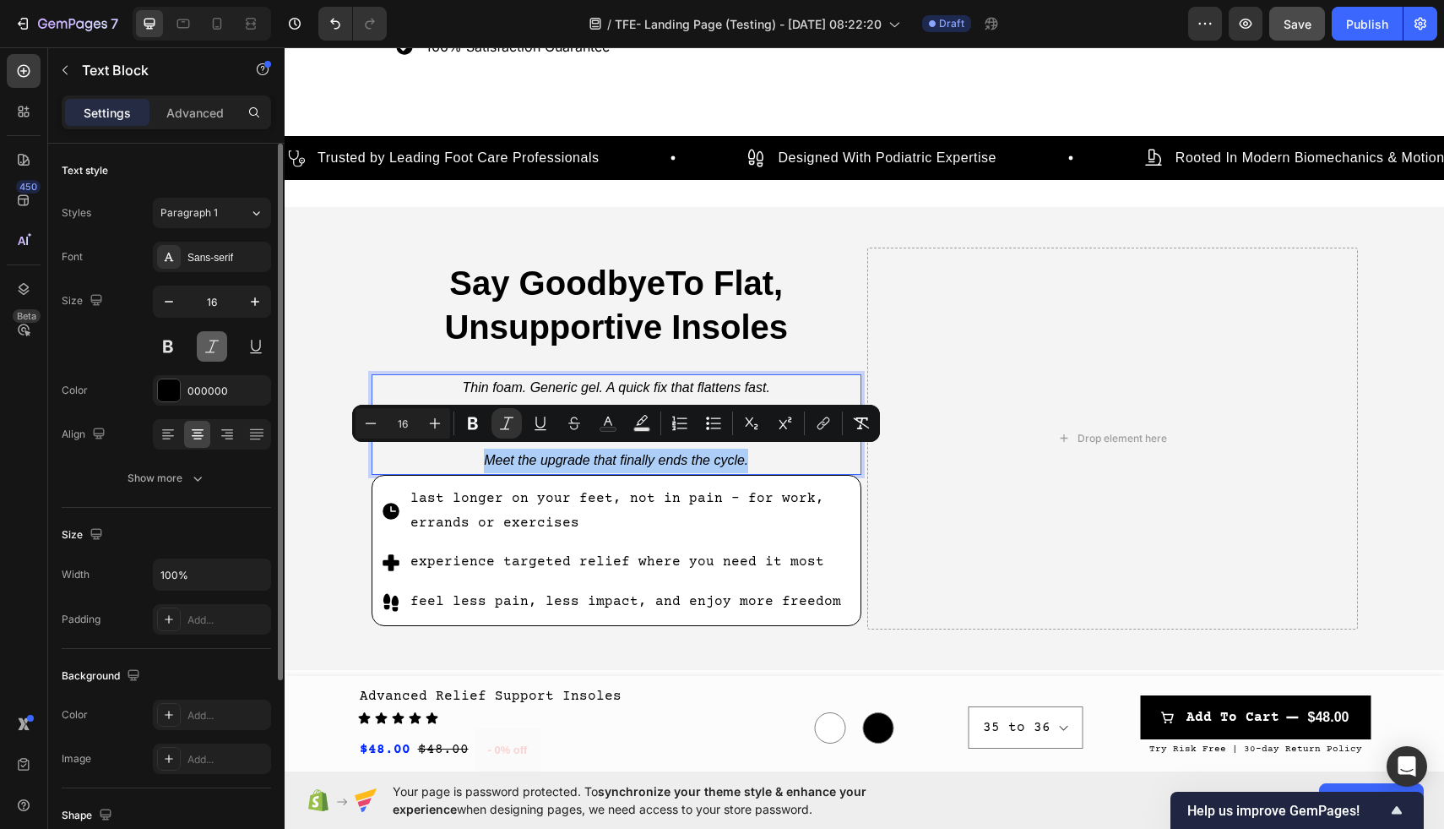
click at [222, 344] on button at bounding box center [212, 346] width 30 height 30
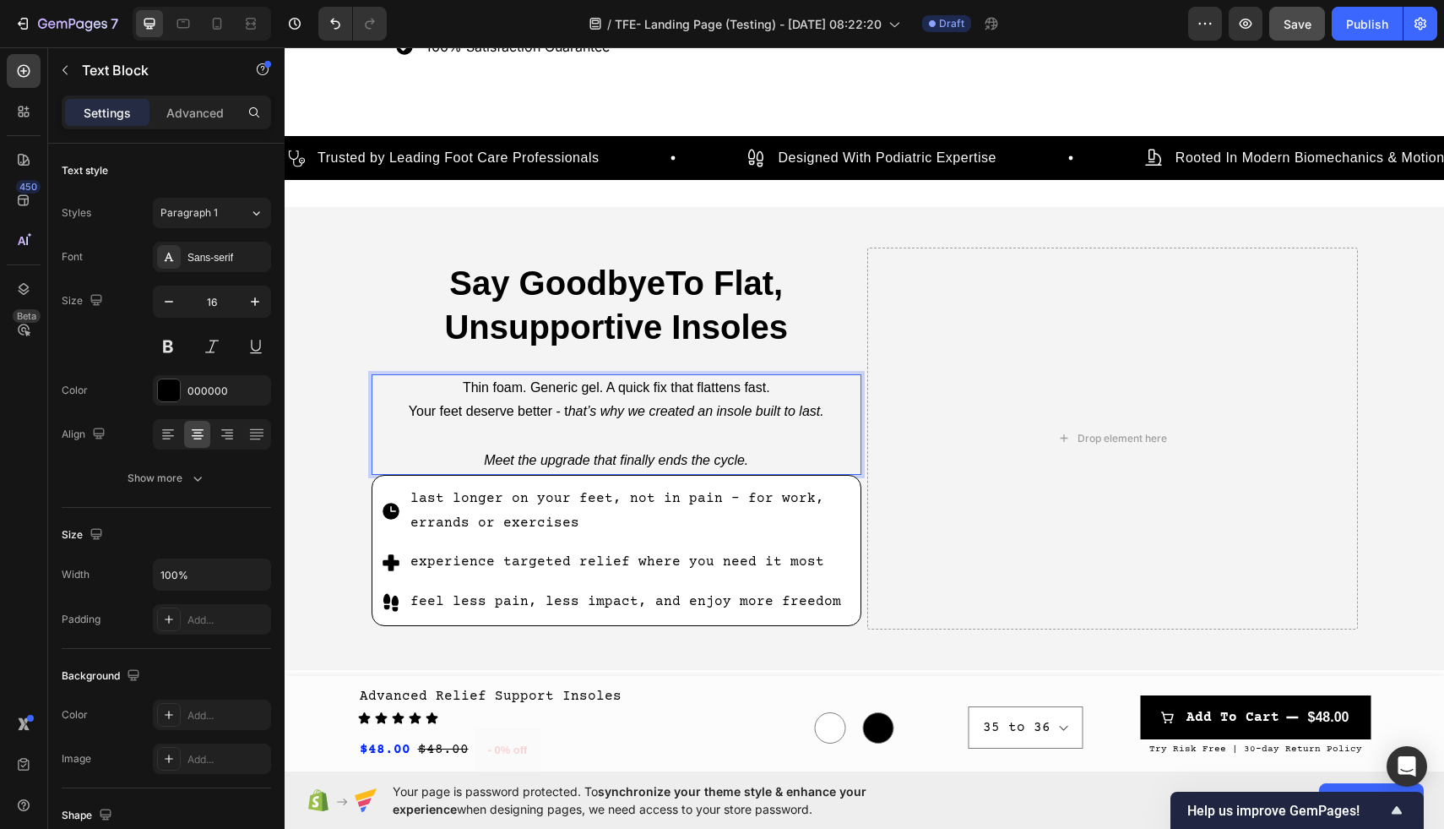
click at [754, 465] on p "Meet the upgrade that finally ends the cycle." at bounding box center [616, 460] width 487 height 24
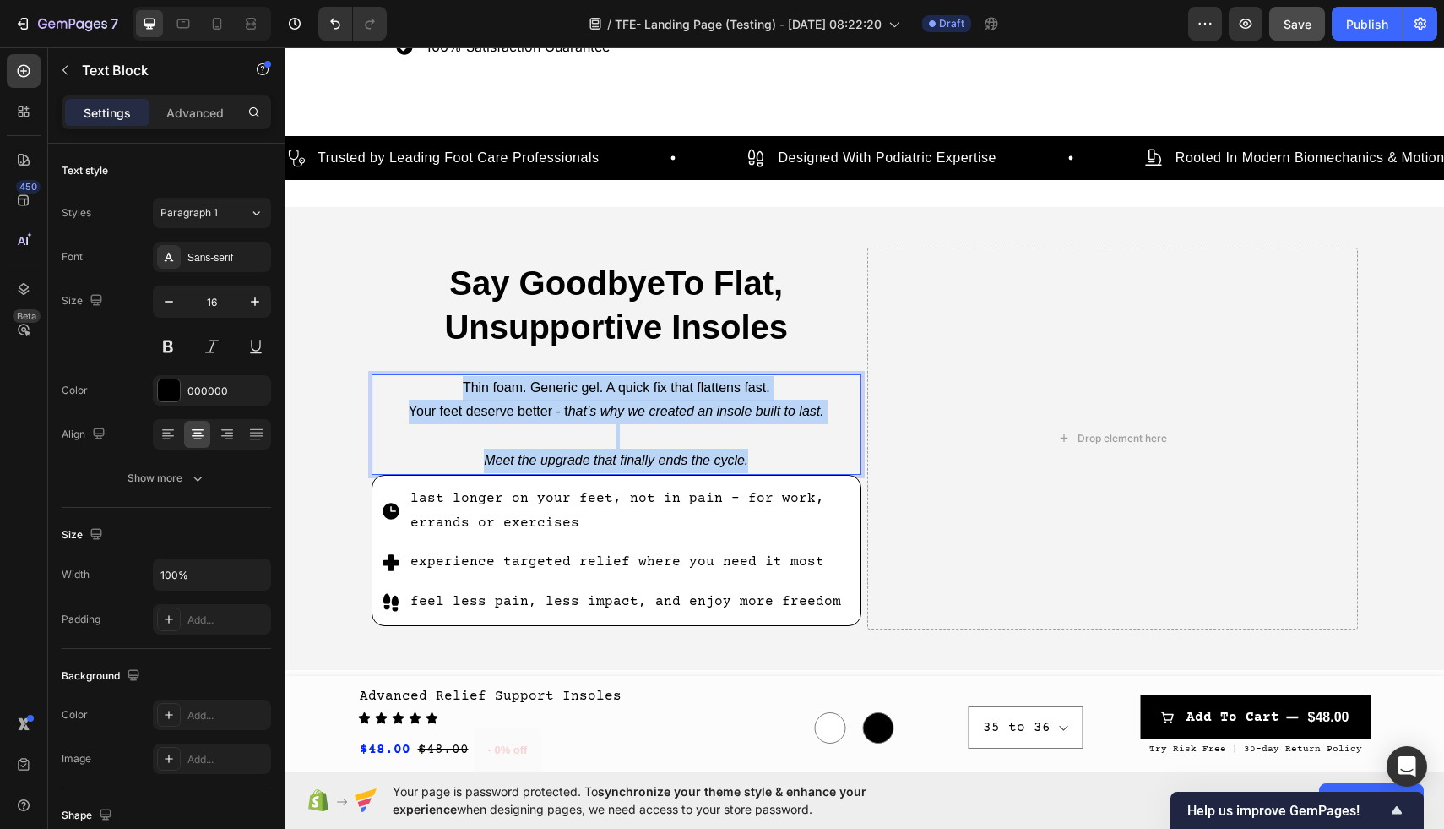
drag, startPoint x: 756, startPoint y: 463, endPoint x: 444, endPoint y: 373, distance: 324.3
click at [444, 374] on div "Thin foam. Generic gel. A quick fix that flattens fast. Your feet deserve bette…" at bounding box center [617, 424] width 491 height 101
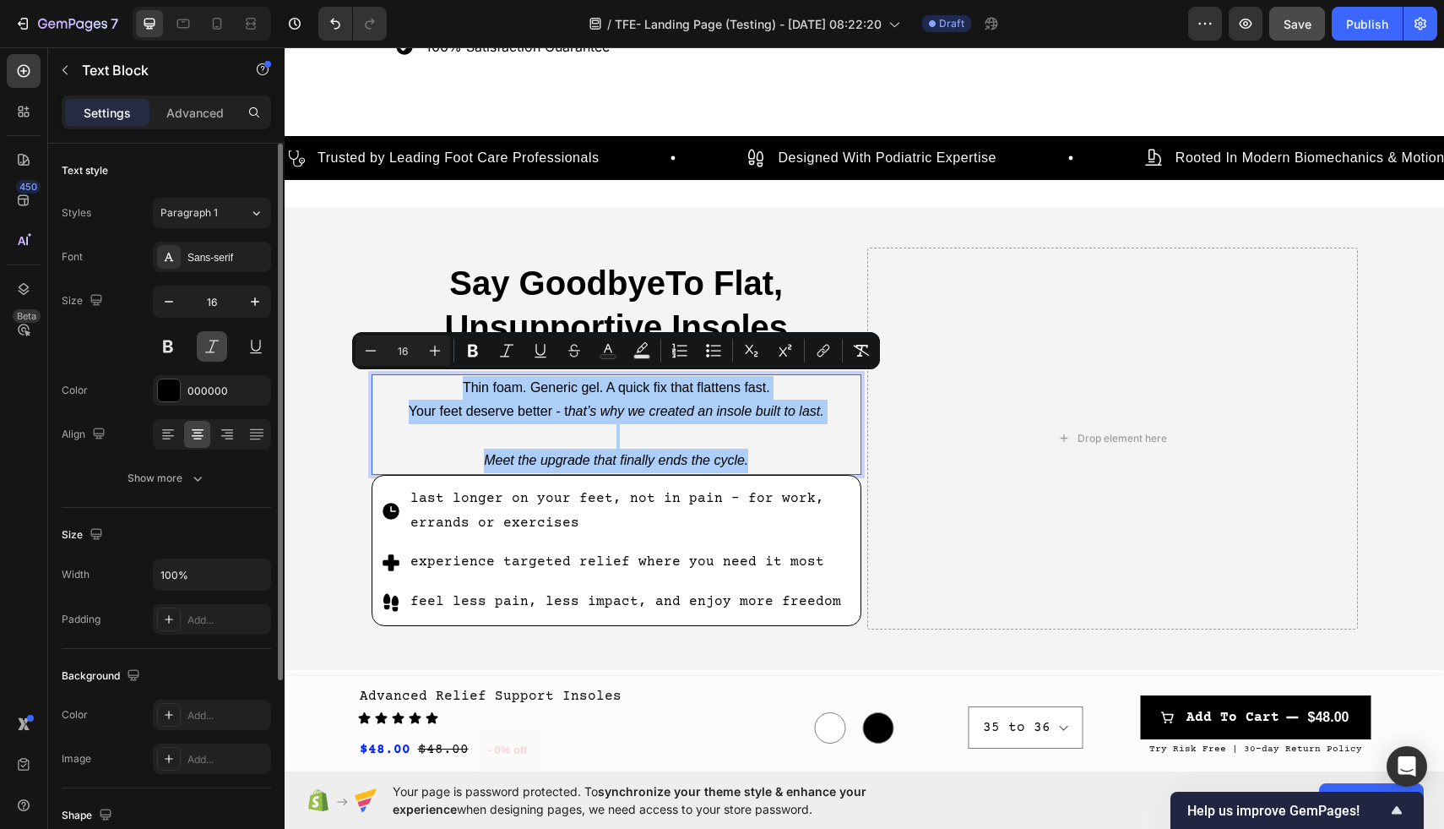
click at [205, 346] on button at bounding box center [212, 346] width 30 height 30
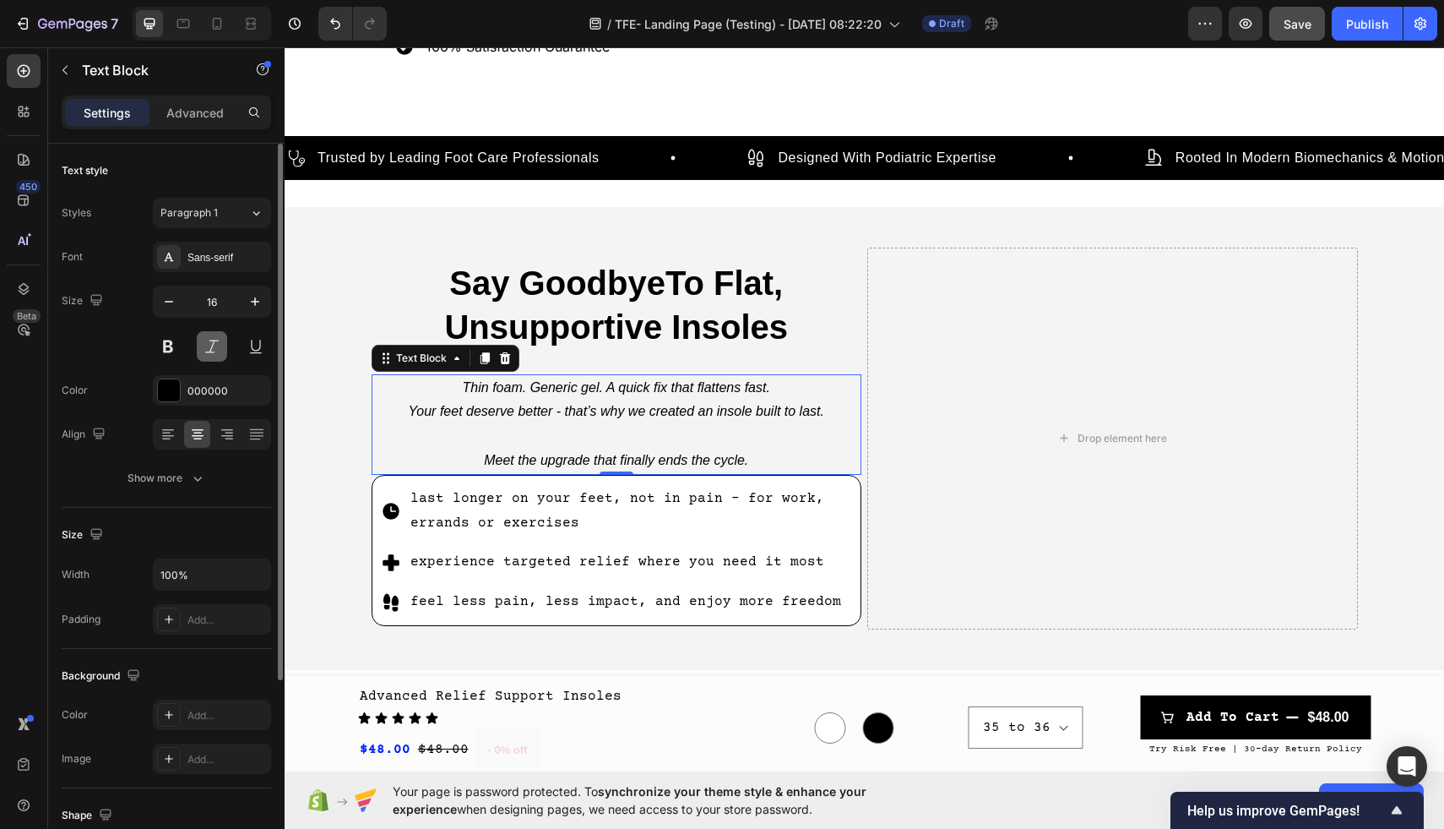
click at [205, 346] on button at bounding box center [212, 346] width 30 height 30
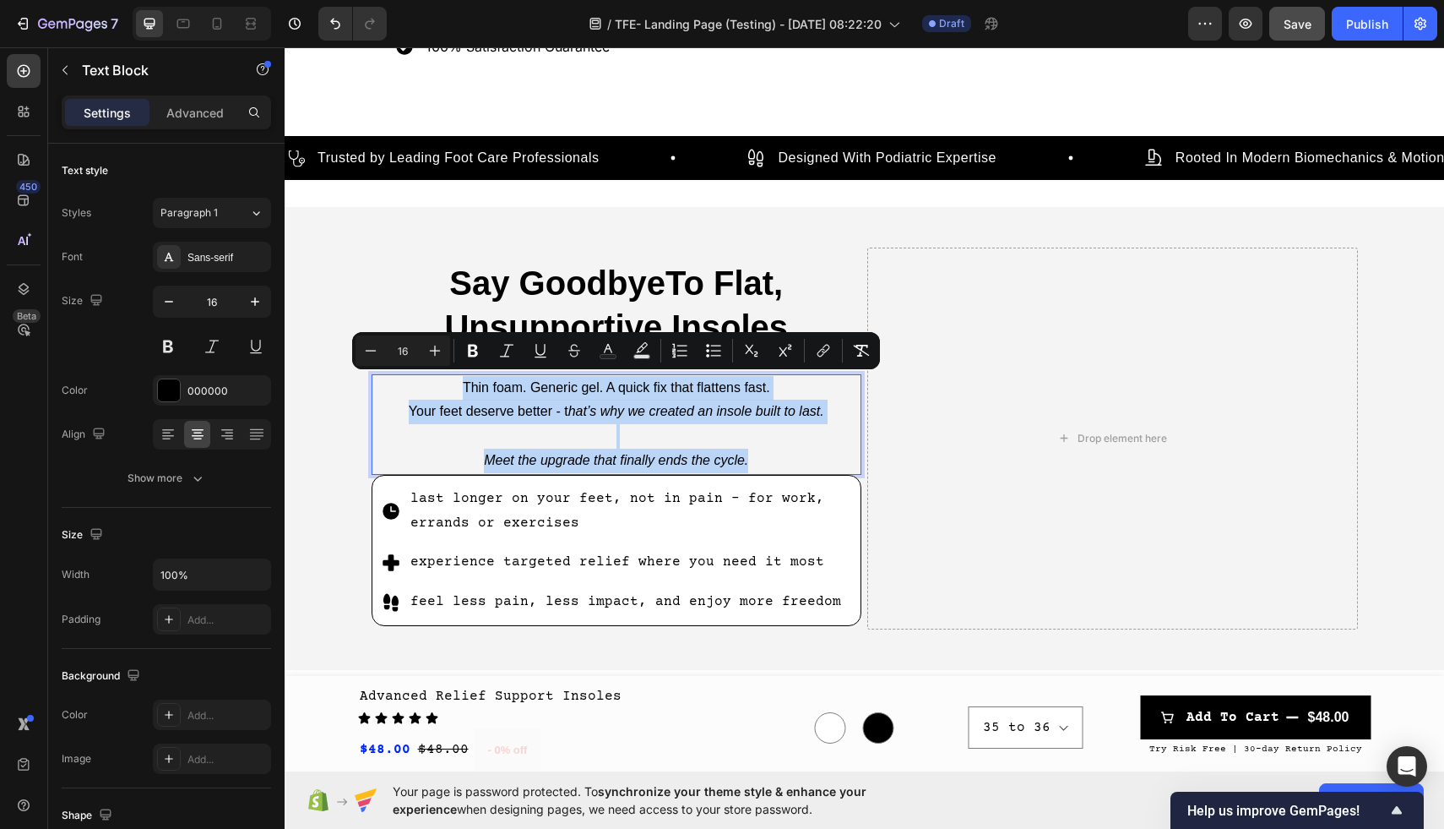
drag, startPoint x: 791, startPoint y: 453, endPoint x: 423, endPoint y: 386, distance: 373.4
click at [423, 386] on div "Thin foam. Generic gel. A quick fix that flattens fast. Your feet deserve bette…" at bounding box center [617, 424] width 491 height 101
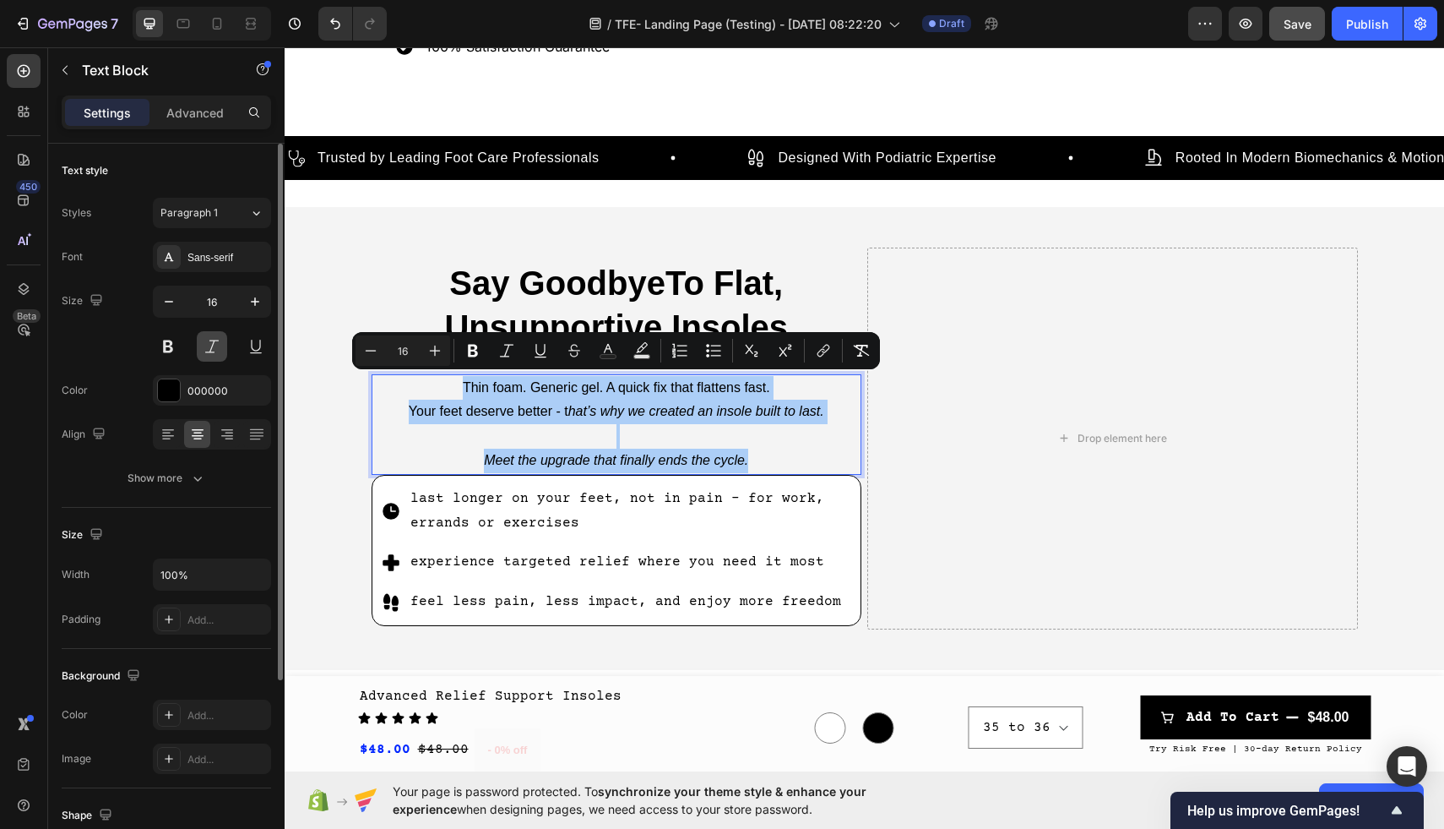
click at [214, 340] on button at bounding box center [212, 346] width 30 height 30
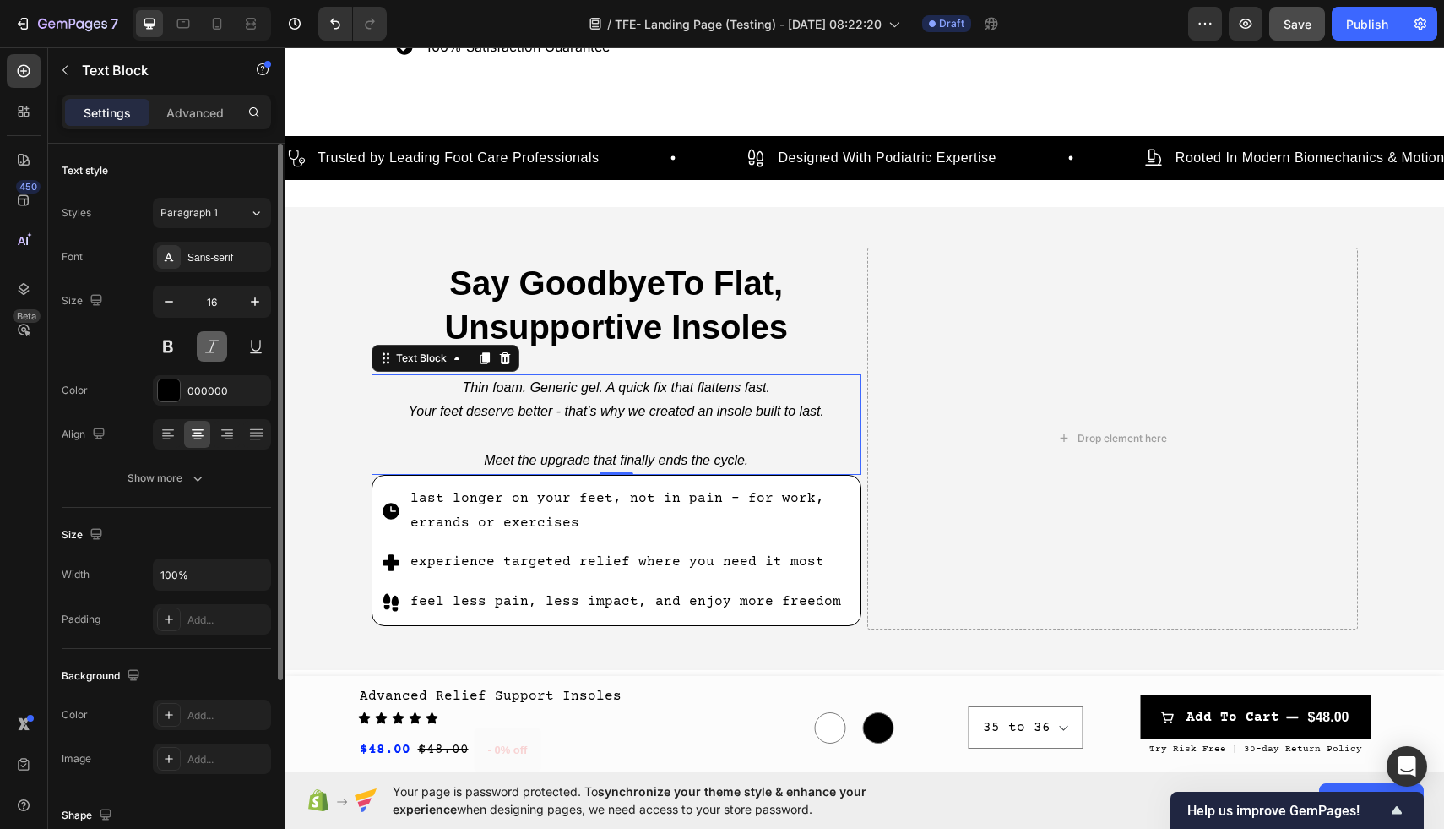
click at [214, 342] on button at bounding box center [212, 346] width 30 height 30
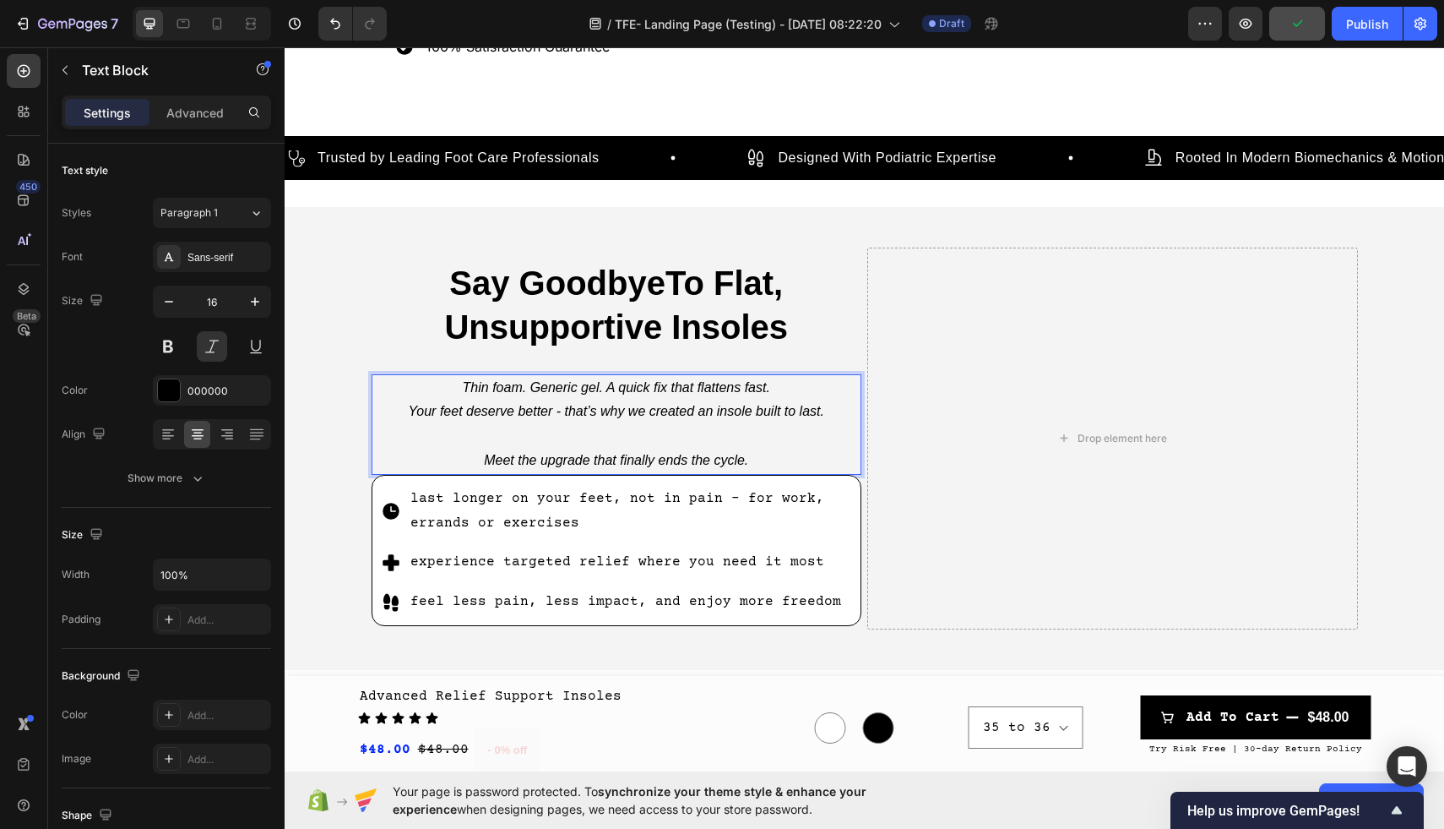
click at [731, 419] on p "Your feet deserve better - t hat’s why we created an insole built to last." at bounding box center [616, 411] width 487 height 24
click at [760, 460] on p "Meet the upgrade that finally ends the cycle." at bounding box center [616, 460] width 487 height 24
drag, startPoint x: 831, startPoint y: 415, endPoint x: 386, endPoint y: 392, distance: 445.7
click at [386, 392] on div "Thin foam. Generic gel. A quick fix that flattens fast. Your feet deserve bette…" at bounding box center [617, 424] width 491 height 101
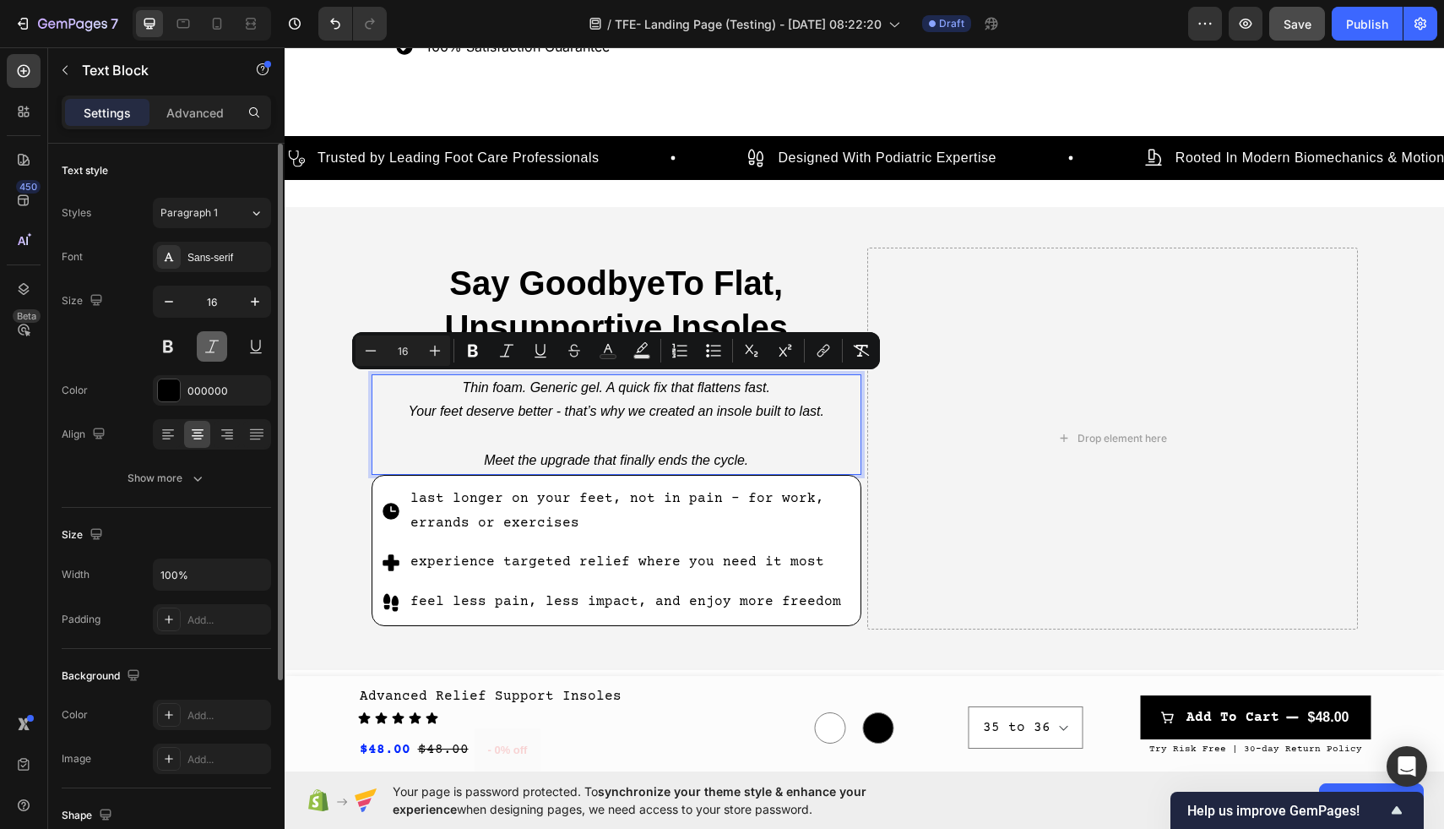
click at [204, 345] on button at bounding box center [212, 346] width 30 height 30
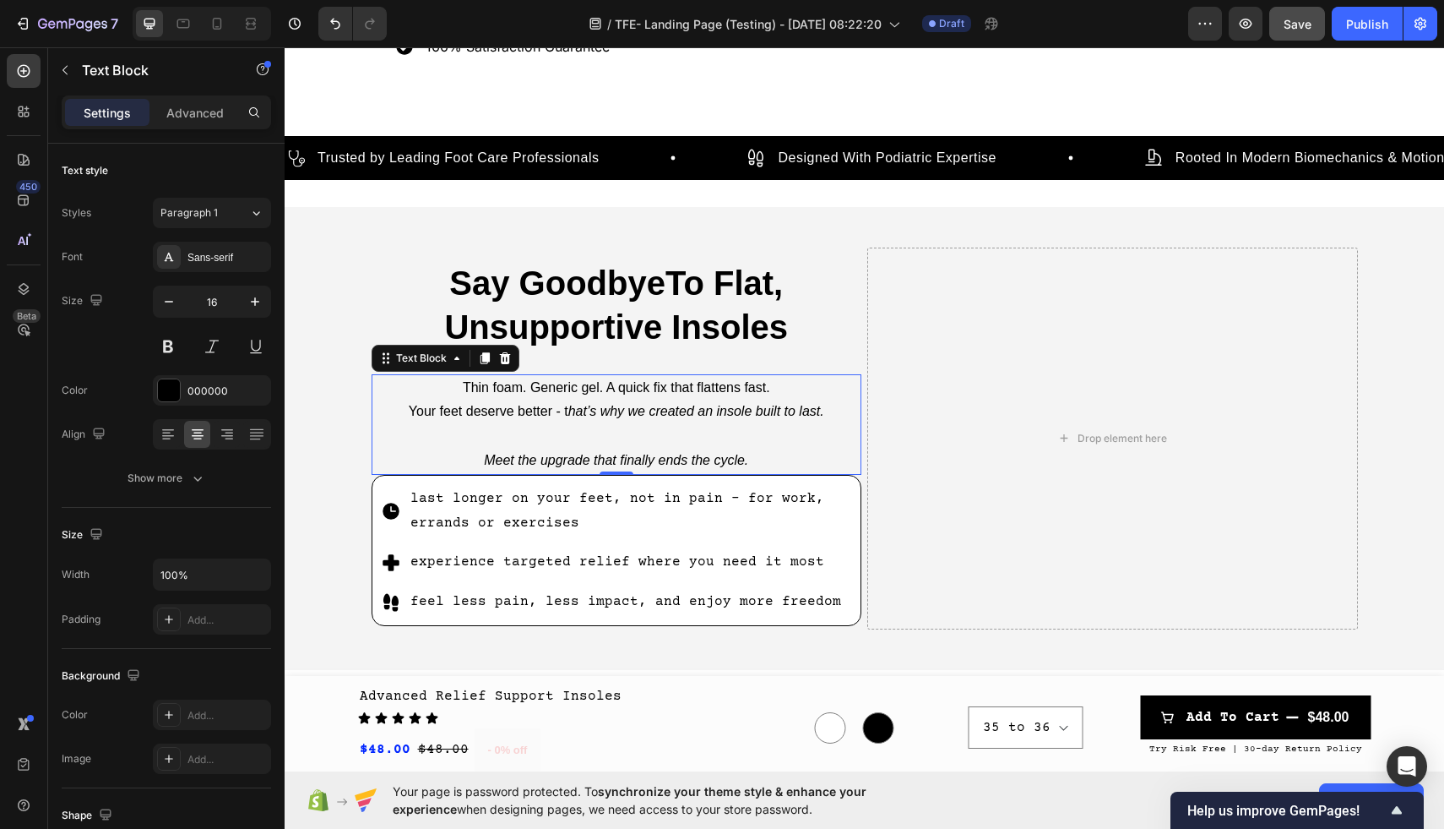
click at [742, 453] on icon "Meet the upgrade that finally ends the cycle." at bounding box center [616, 460] width 264 height 14
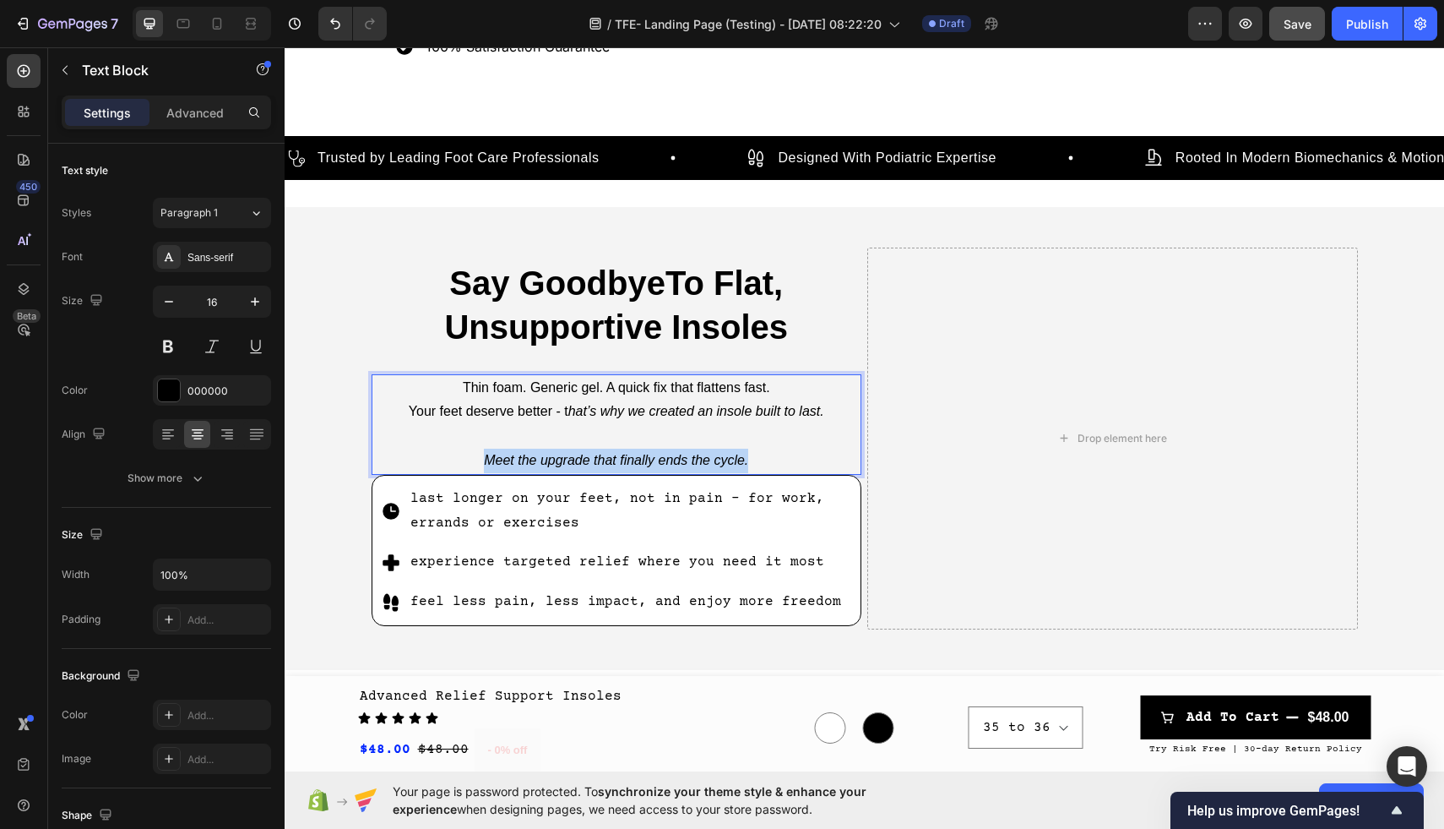
drag, startPoint x: 754, startPoint y: 456, endPoint x: 467, endPoint y: 453, distance: 287.2
click at [467, 453] on p "Meet the upgrade that finally ends the cycle." at bounding box center [616, 460] width 487 height 24
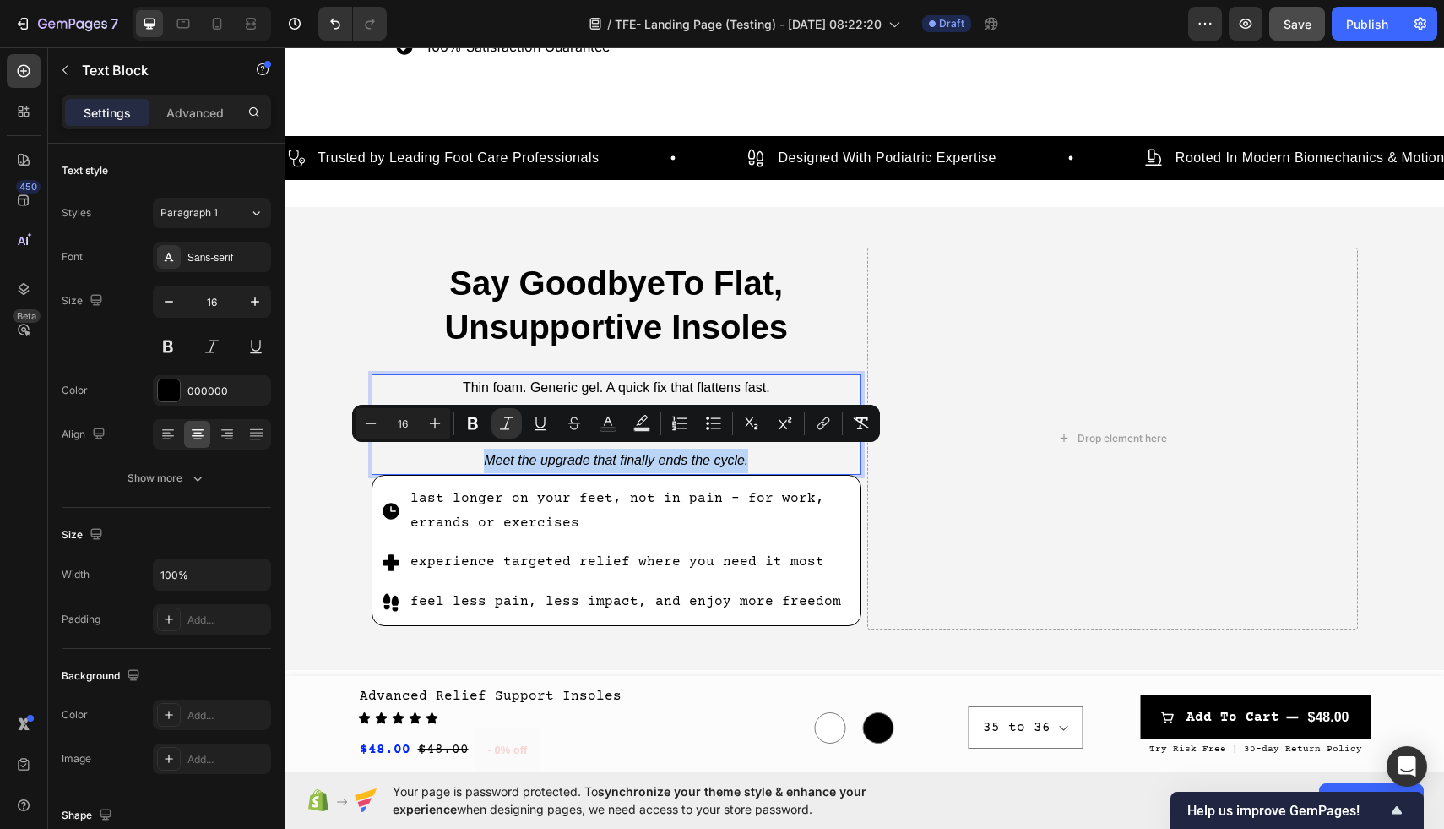
click at [775, 460] on p "Meet the upgrade that finally ends the cycle." at bounding box center [616, 460] width 487 height 24
click at [234, 255] on div "Sans-serif" at bounding box center [226, 257] width 79 height 15
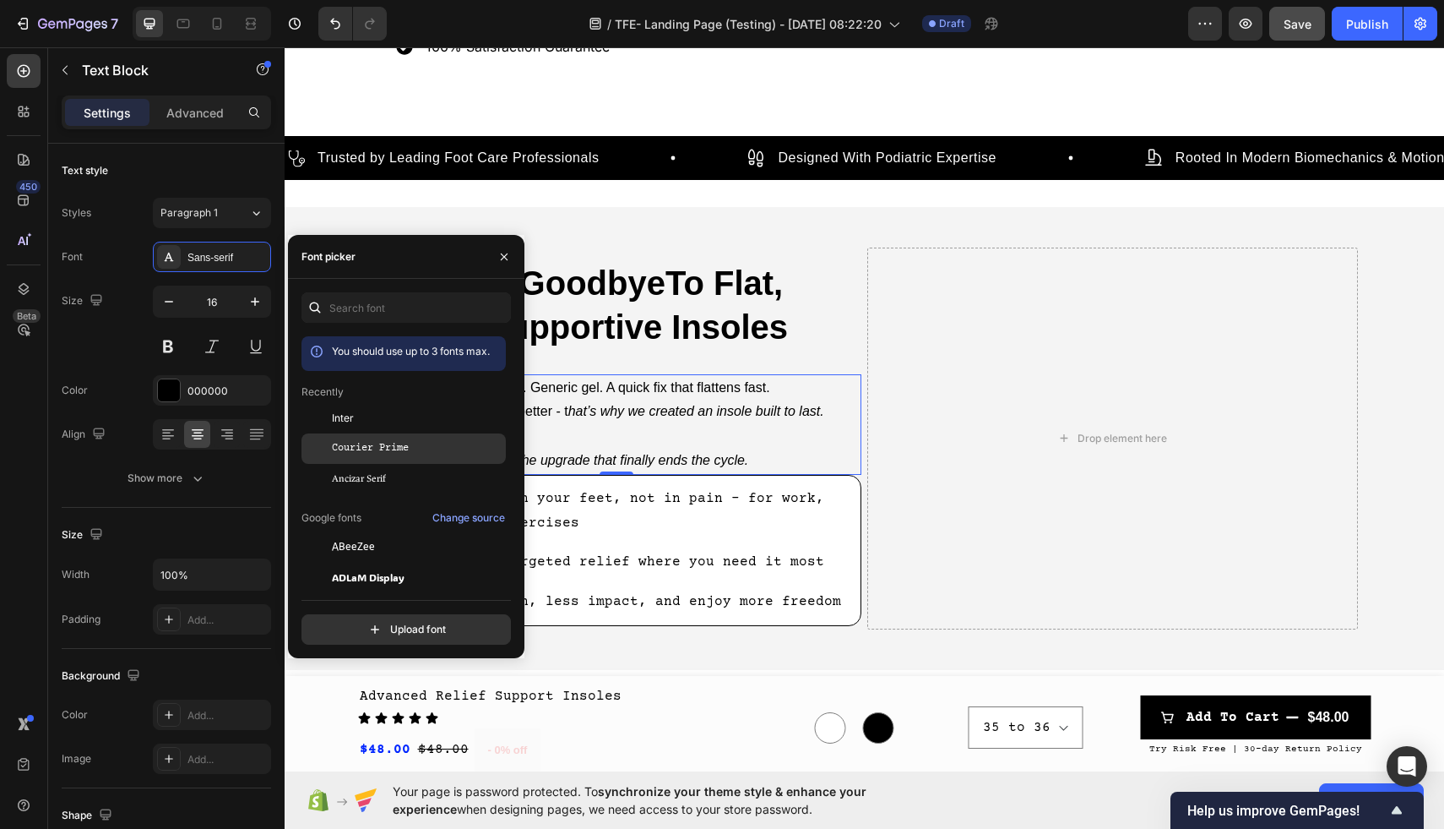
click at [386, 446] on span "Courier Prime" at bounding box center [370, 448] width 77 height 15
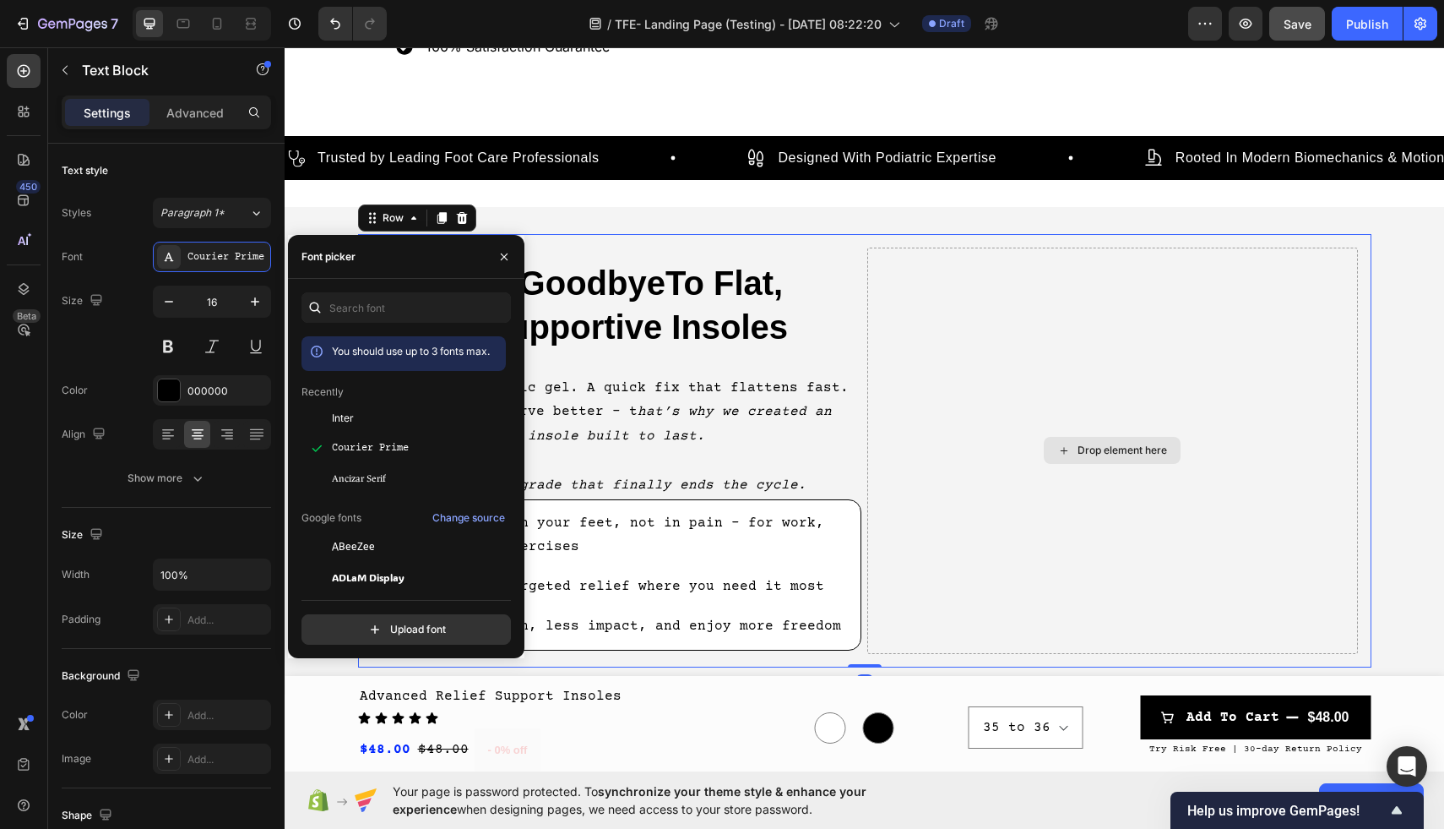
click at [967, 463] on div "Drop element here" at bounding box center [1112, 450] width 491 height 406
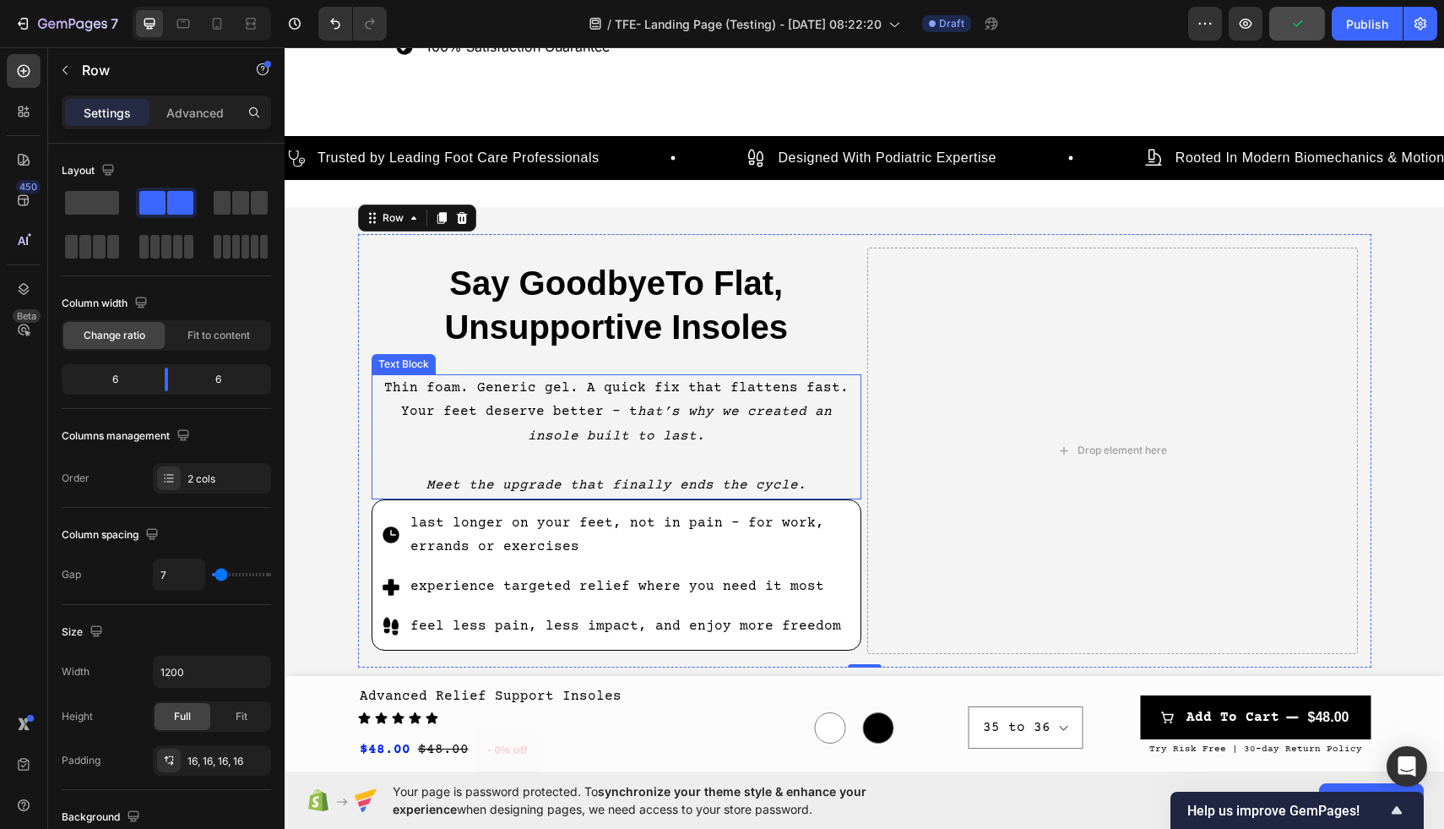
click at [384, 413] on p "Your feet deserve better - t hat’s why we created an insole built to last." at bounding box center [616, 423] width 487 height 49
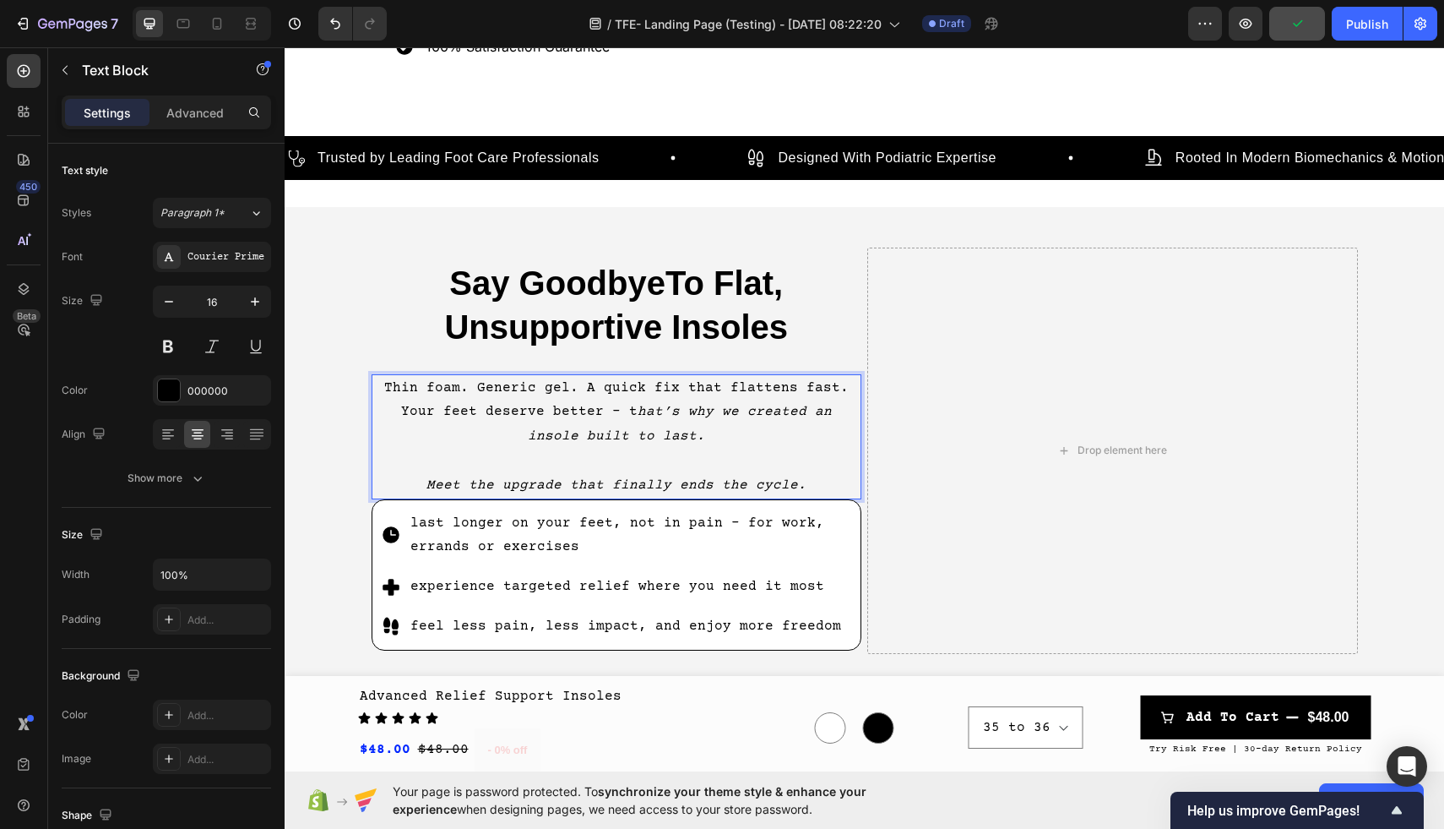
click at [383, 410] on p "Your feet deserve better - t hat’s why we created an insole built to last." at bounding box center [616, 423] width 487 height 49
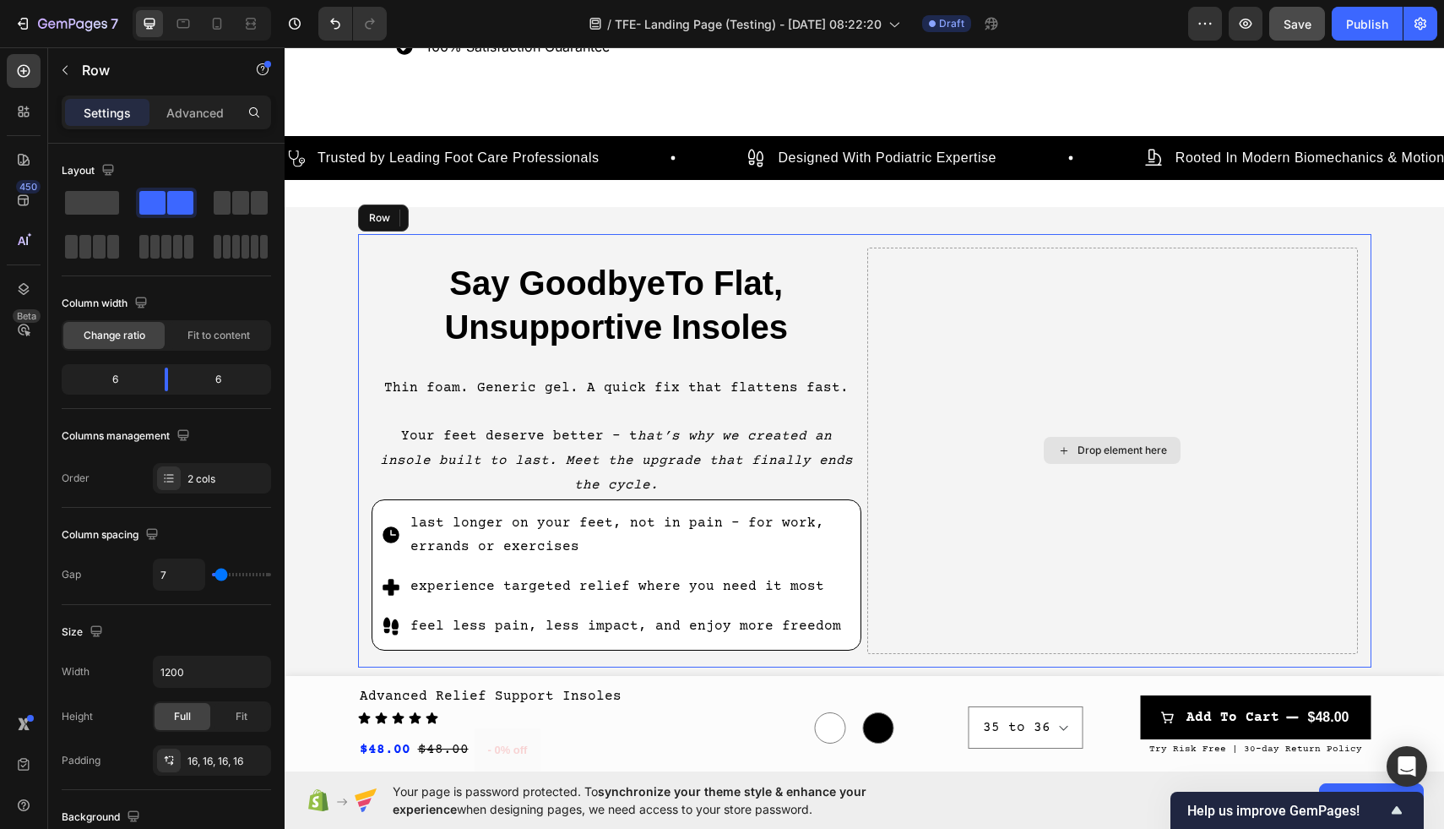
click at [1259, 452] on div "Drop element here" at bounding box center [1112, 450] width 491 height 406
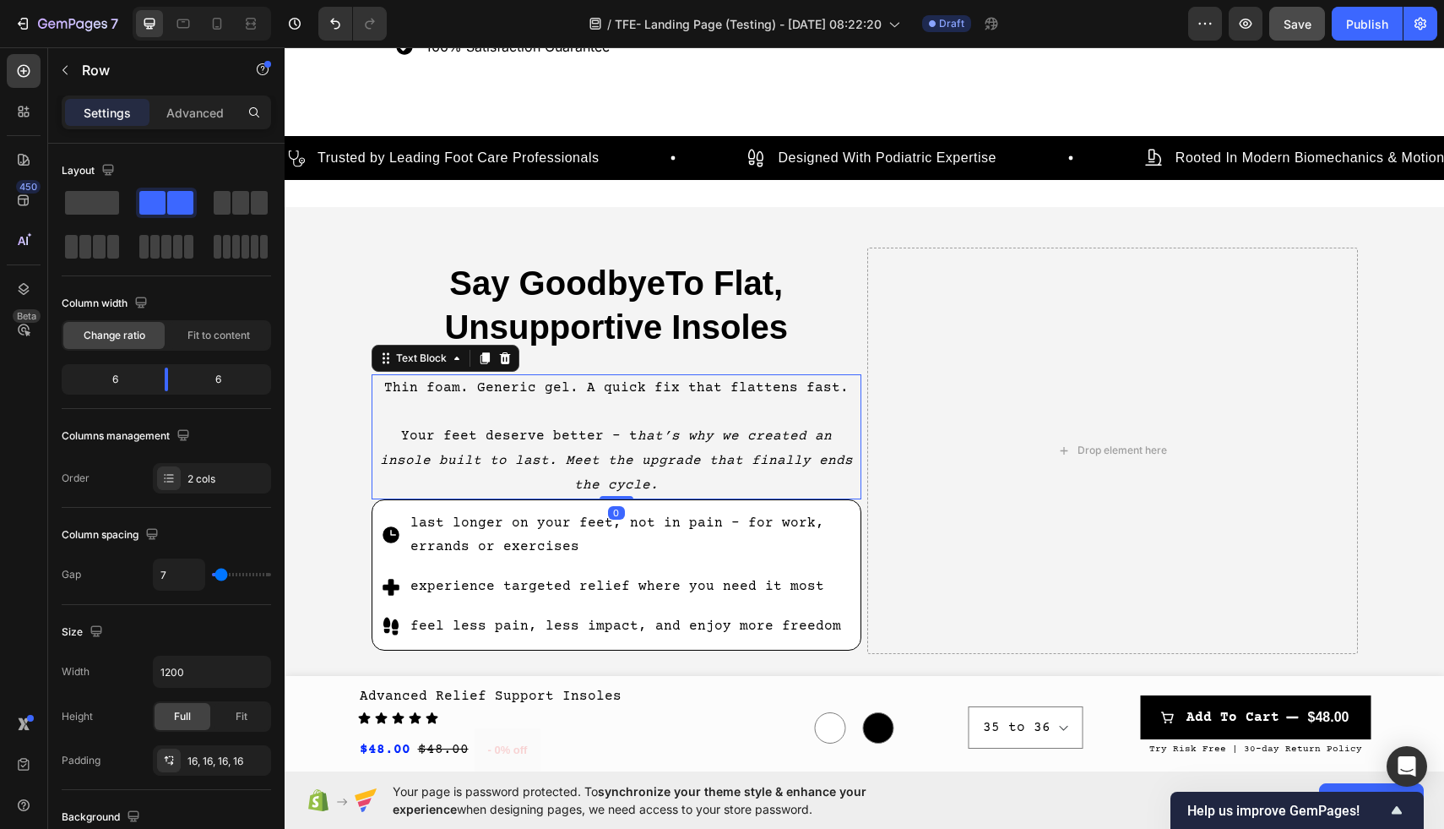
click at [583, 435] on p "Your feet deserve better - t hat’s why we created an insole built to last. Meet…" at bounding box center [616, 460] width 487 height 73
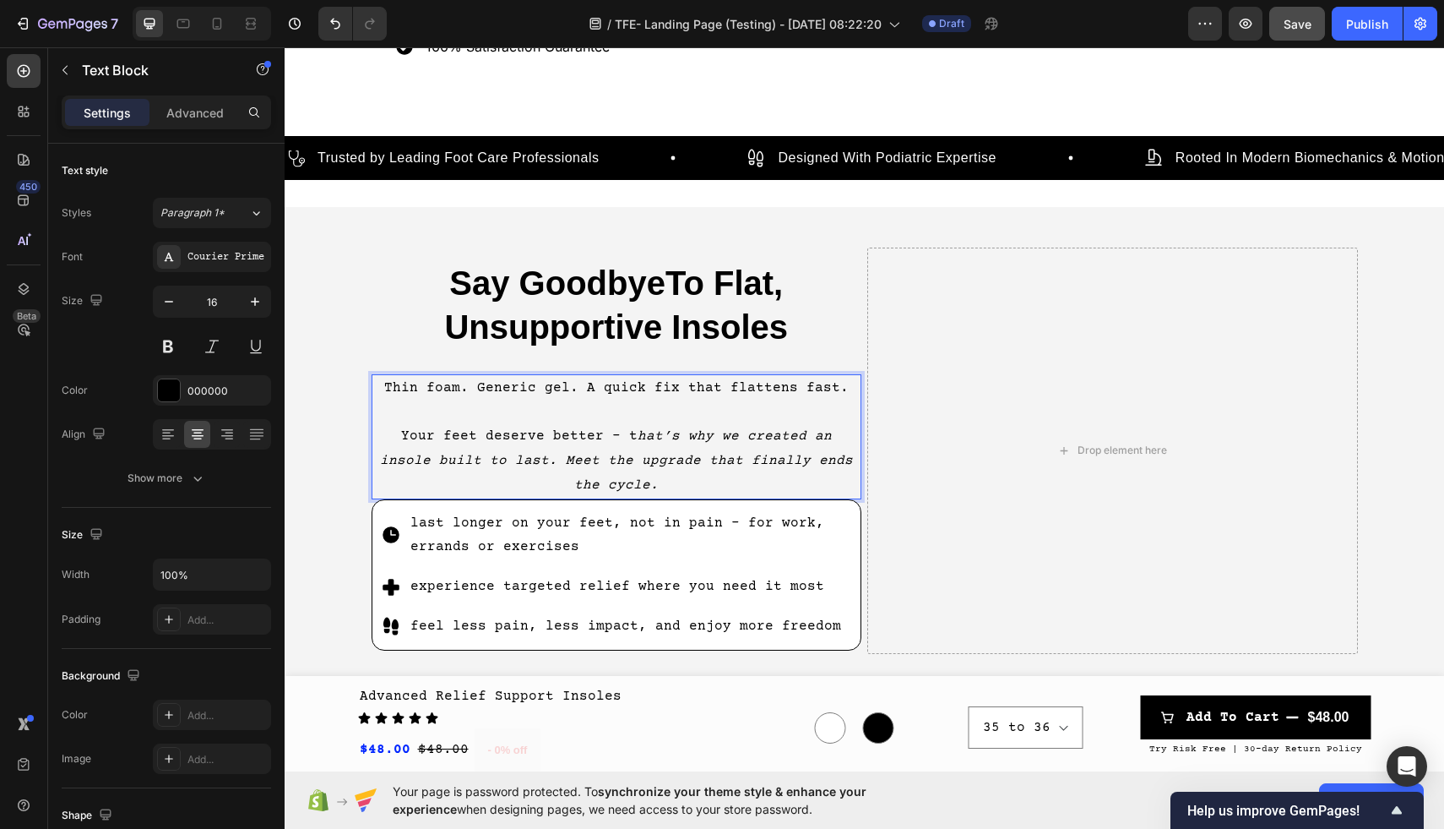
click at [608, 434] on icon "hat’s why we created an insole built to last. Meet the upgrade that finally end…" at bounding box center [616, 460] width 473 height 64
click at [601, 434] on p "Your feet deserve better - t hat’s why we created an insole built to last. Meet…" at bounding box center [616, 460] width 487 height 73
click at [710, 436] on p "Your feet deserve better -" at bounding box center [616, 436] width 487 height 24
click at [718, 434] on p "Your feet deserve better -" at bounding box center [616, 436] width 487 height 24
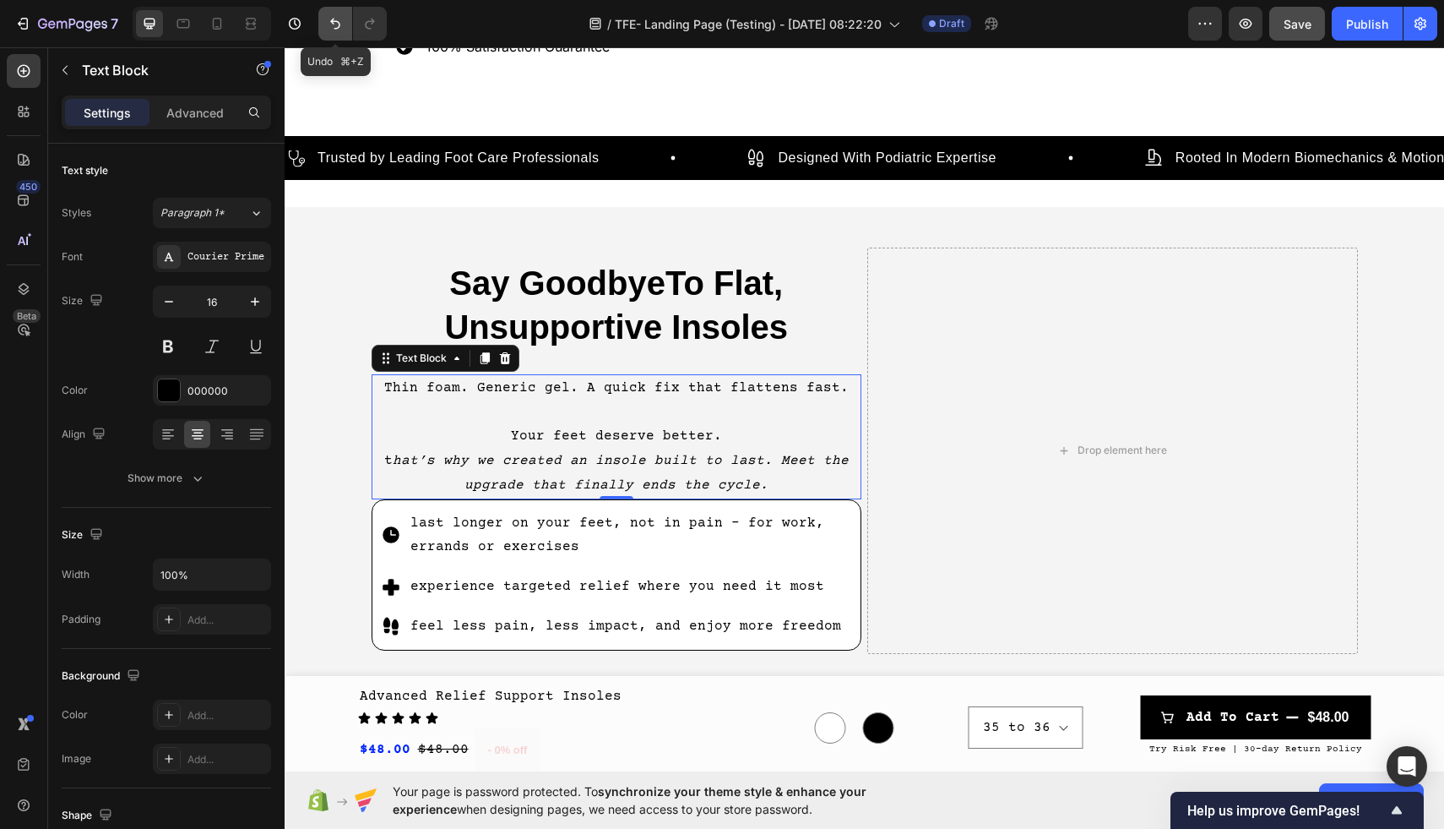
click at [334, 19] on icon "Undo/Redo" at bounding box center [335, 23] width 17 height 17
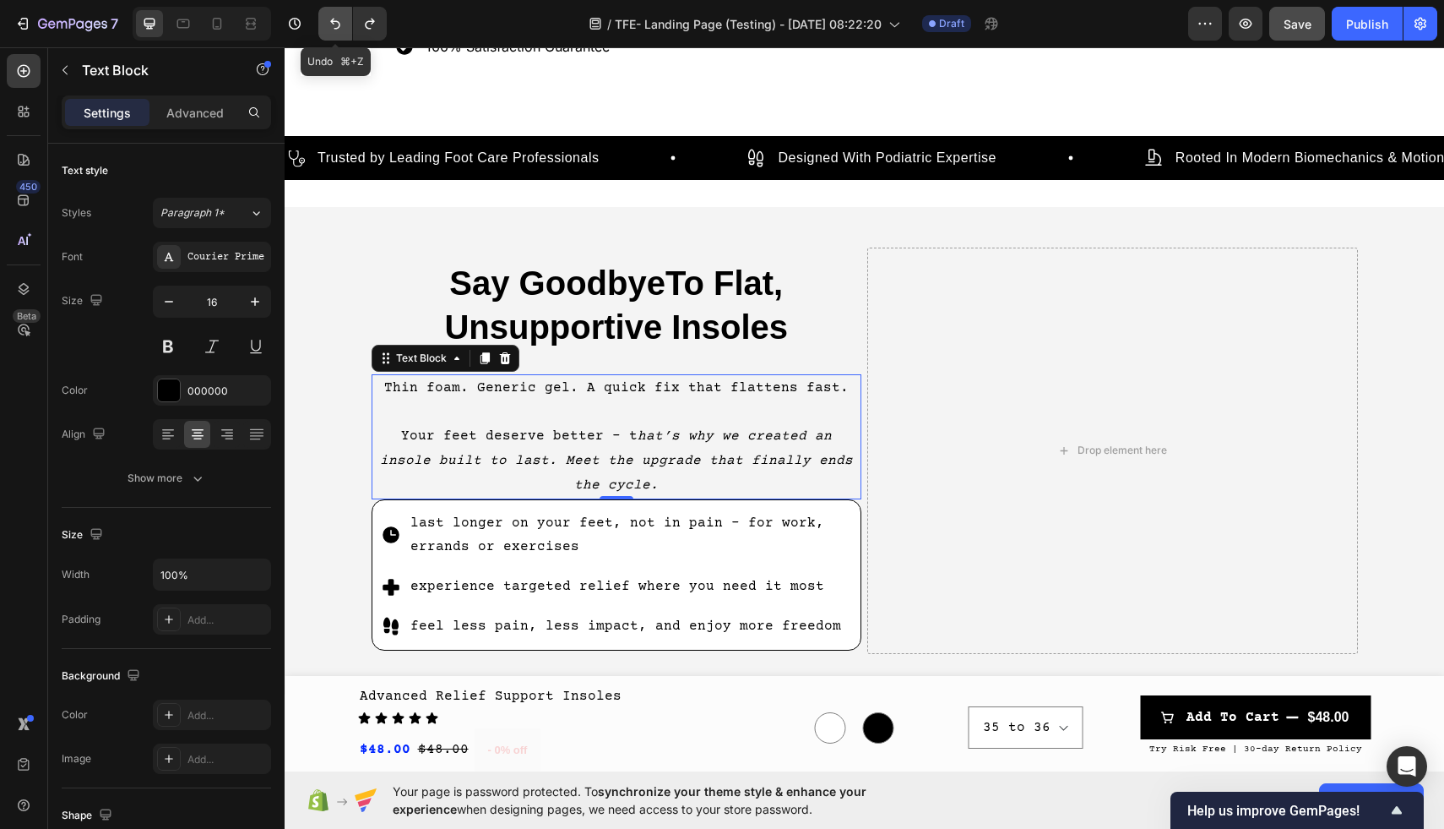
click at [334, 19] on icon "Undo/Redo" at bounding box center [335, 23] width 17 height 17
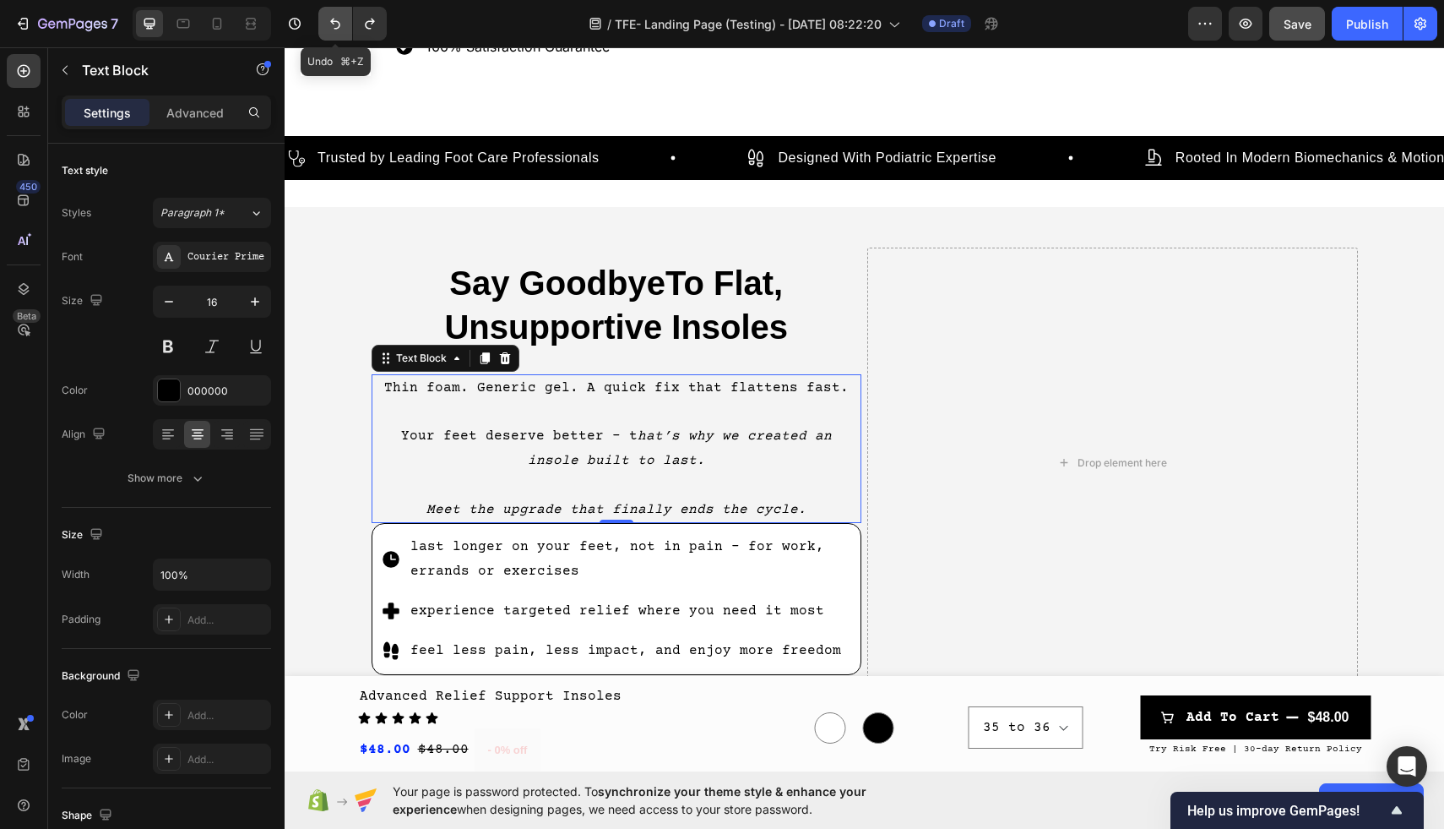
click at [334, 19] on icon "Undo/Redo" at bounding box center [335, 23] width 17 height 17
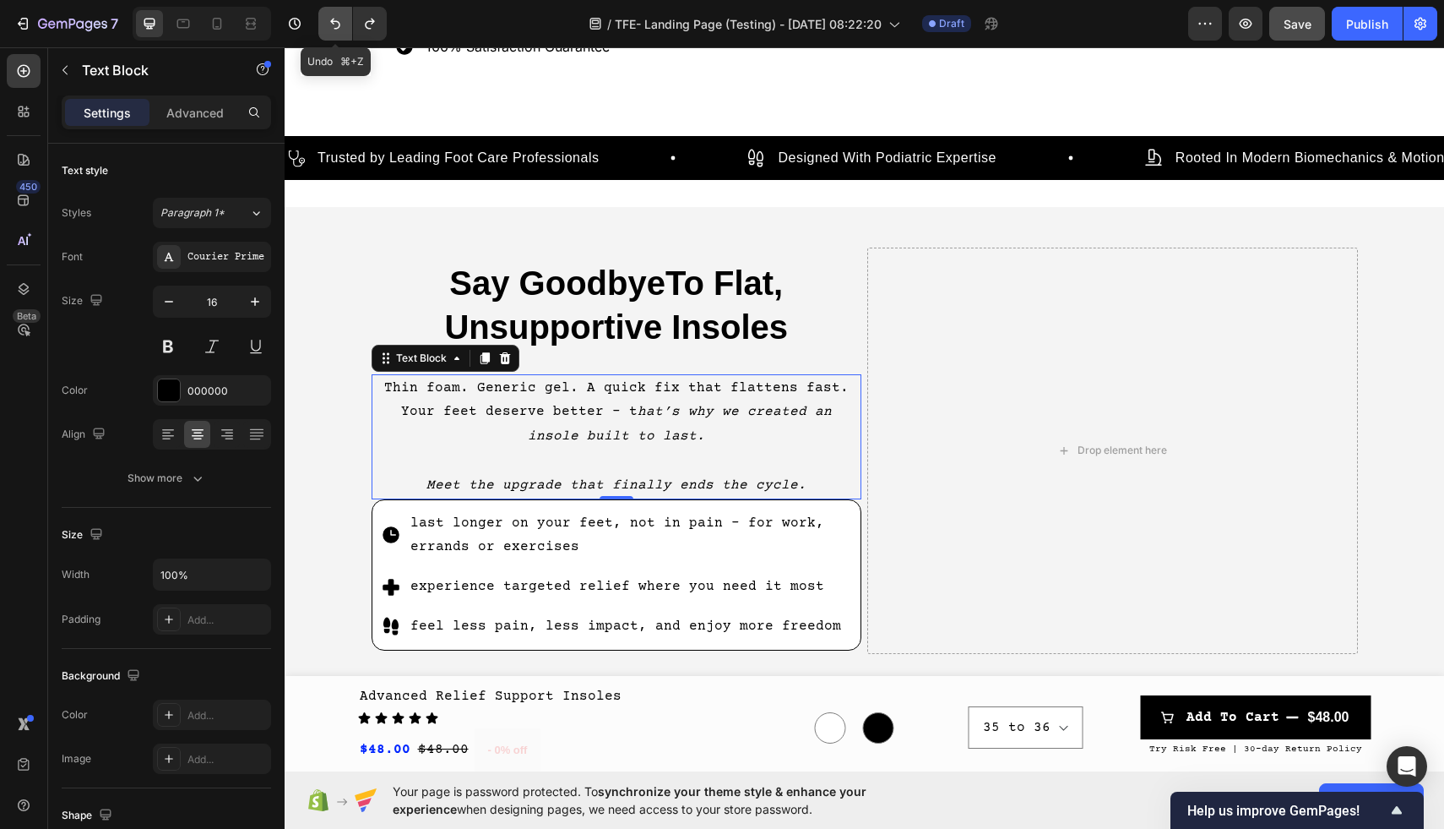
click at [334, 19] on icon "Undo/Redo" at bounding box center [335, 23] width 17 height 17
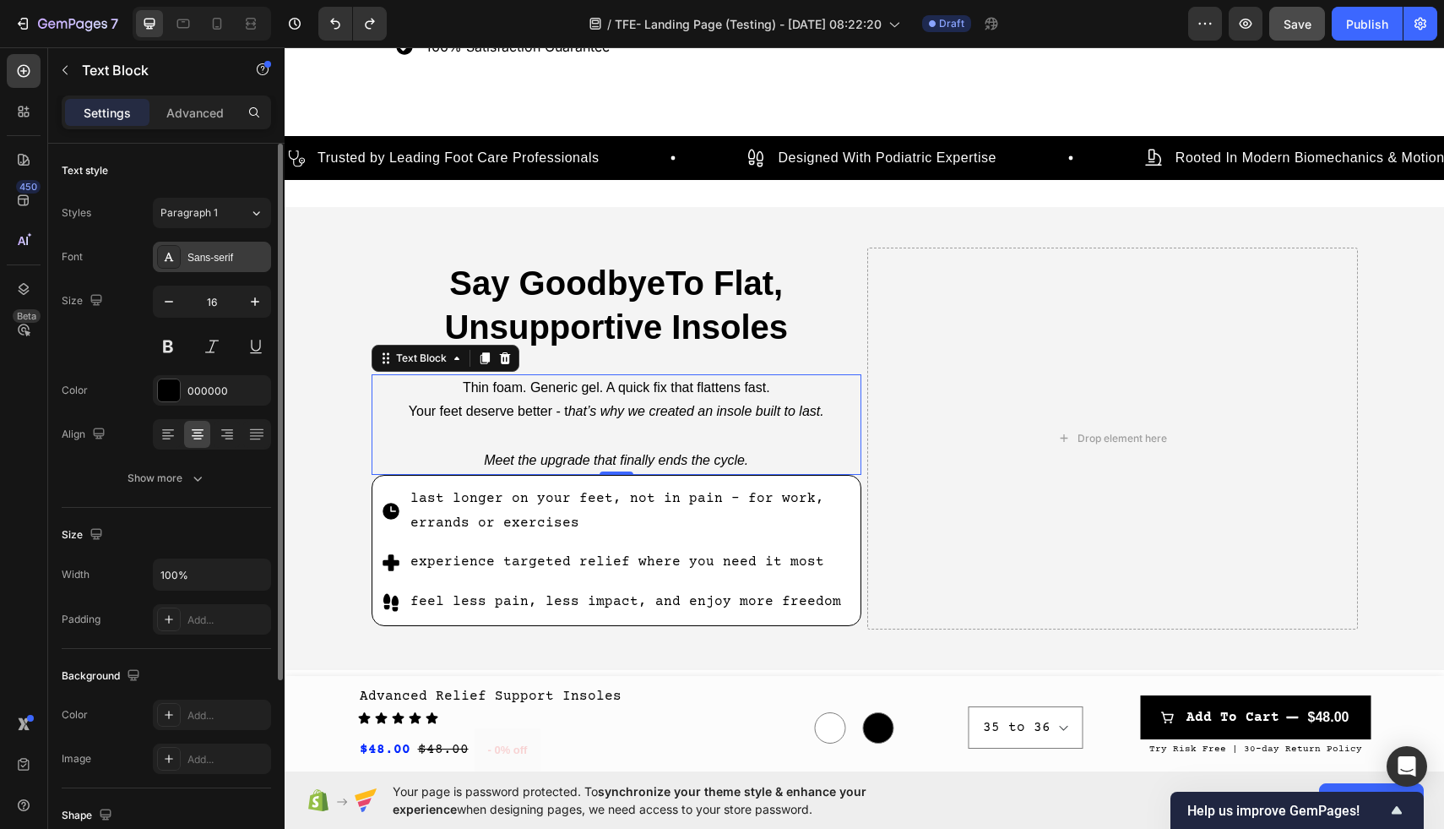
click at [215, 255] on div "Sans-serif" at bounding box center [226, 257] width 79 height 15
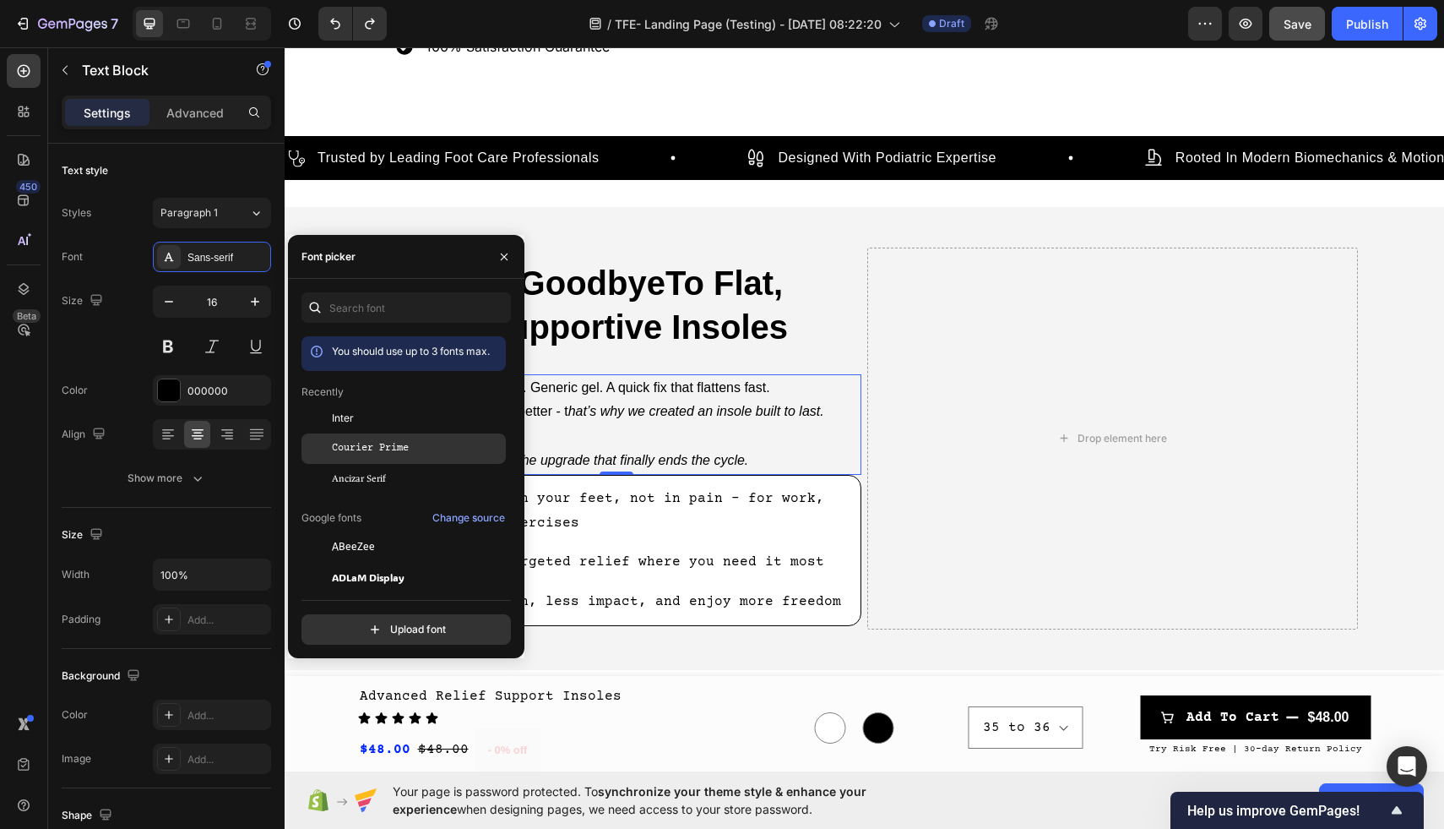
click at [390, 455] on span "Courier Prime" at bounding box center [370, 448] width 77 height 15
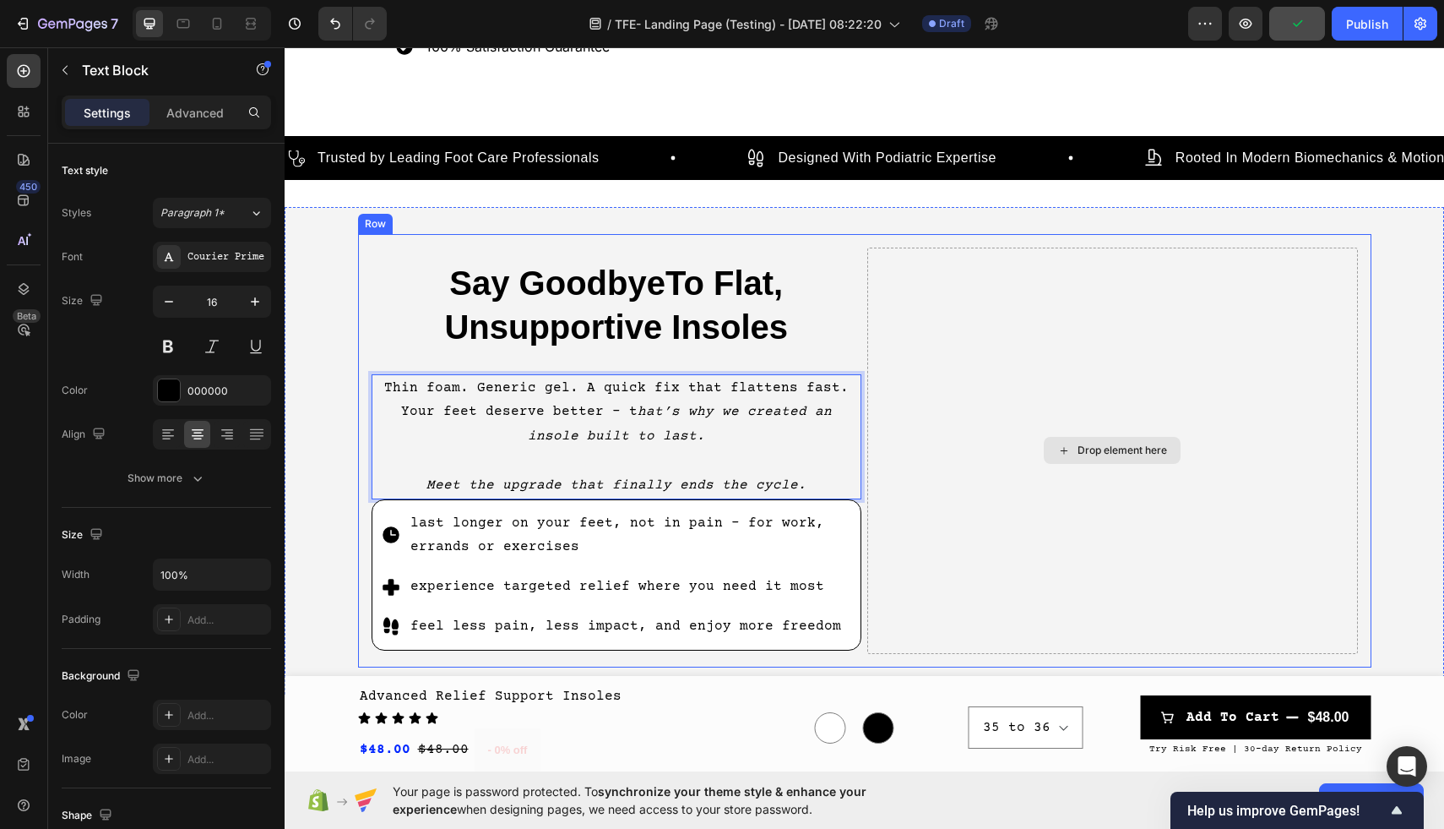
click at [1024, 438] on div "Drop element here" at bounding box center [1112, 450] width 491 height 406
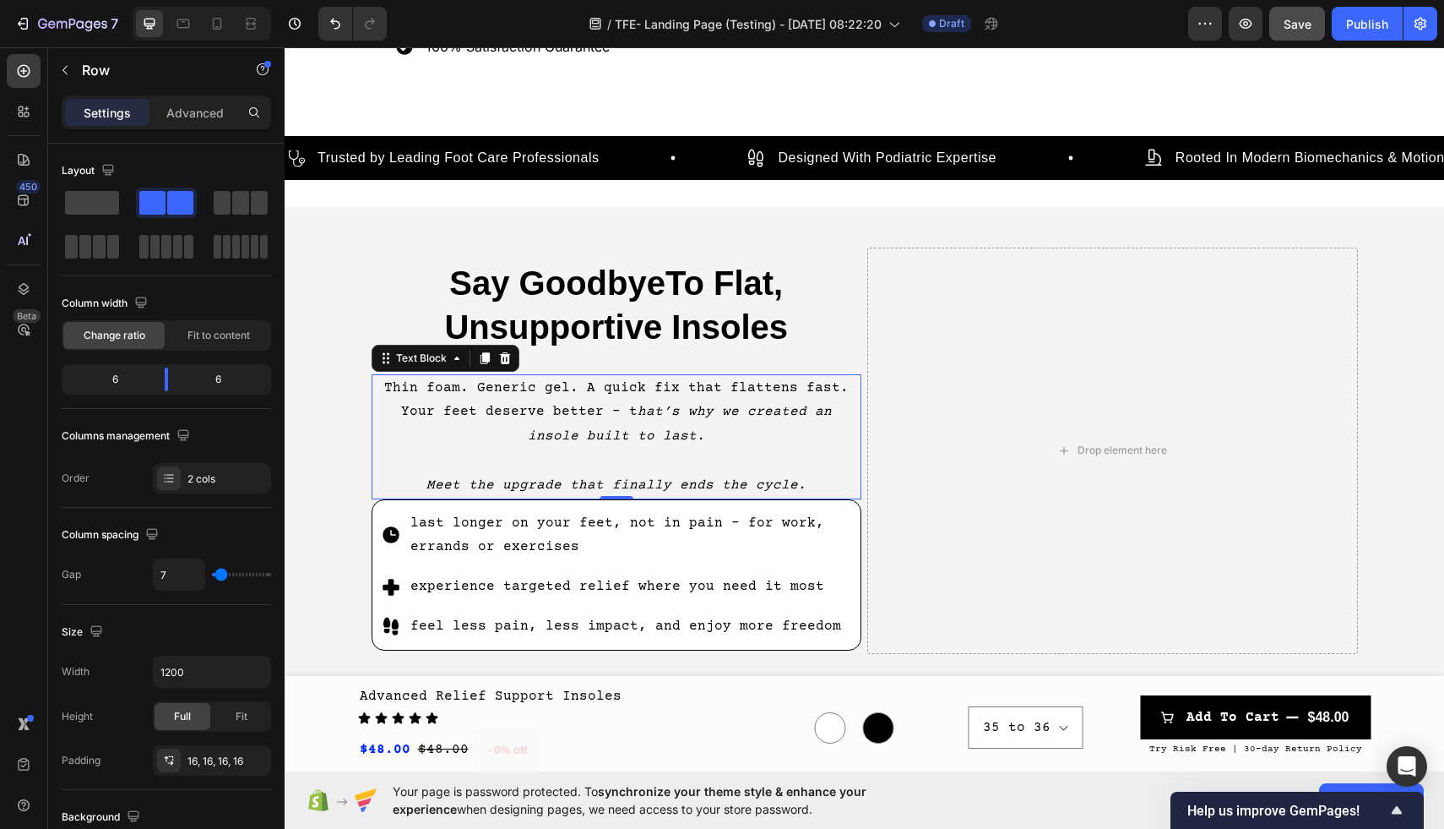
click at [774, 458] on p "Rich Text Editor. Editing area: main" at bounding box center [616, 460] width 487 height 24
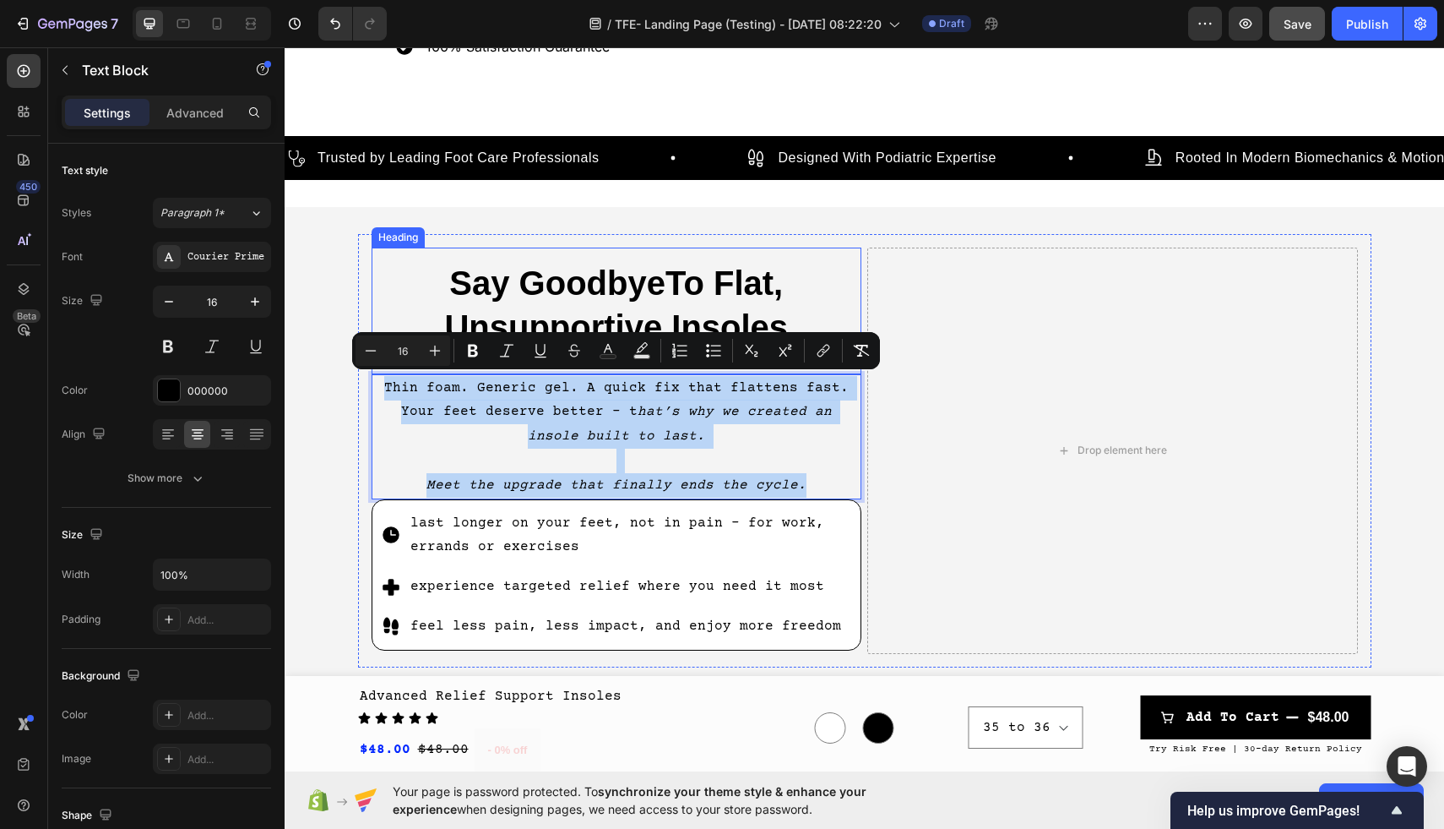
drag, startPoint x: 803, startPoint y: 481, endPoint x: 389, endPoint y: 365, distance: 429.9
click at [389, 365] on div "Say GoodbyeTo Flat, Unsupportive Insoles Heading Thin foam. Generic gel. A quic…" at bounding box center [617, 450] width 491 height 406
copy div "Thin foam. Generic gel. A quick fix that flattens fast. Your feet deserve bette…"
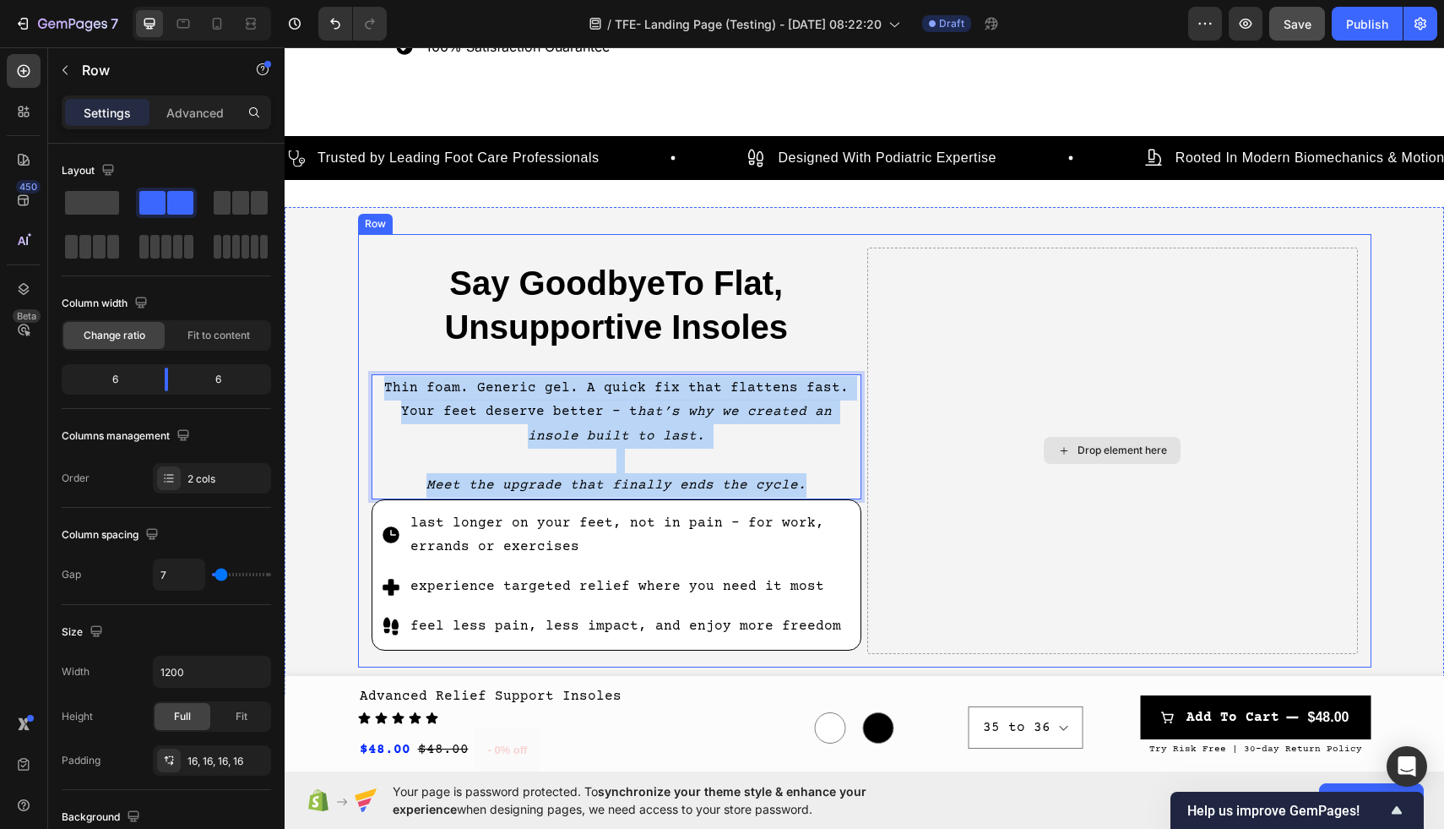
click at [981, 408] on div "Drop element here" at bounding box center [1112, 450] width 491 height 406
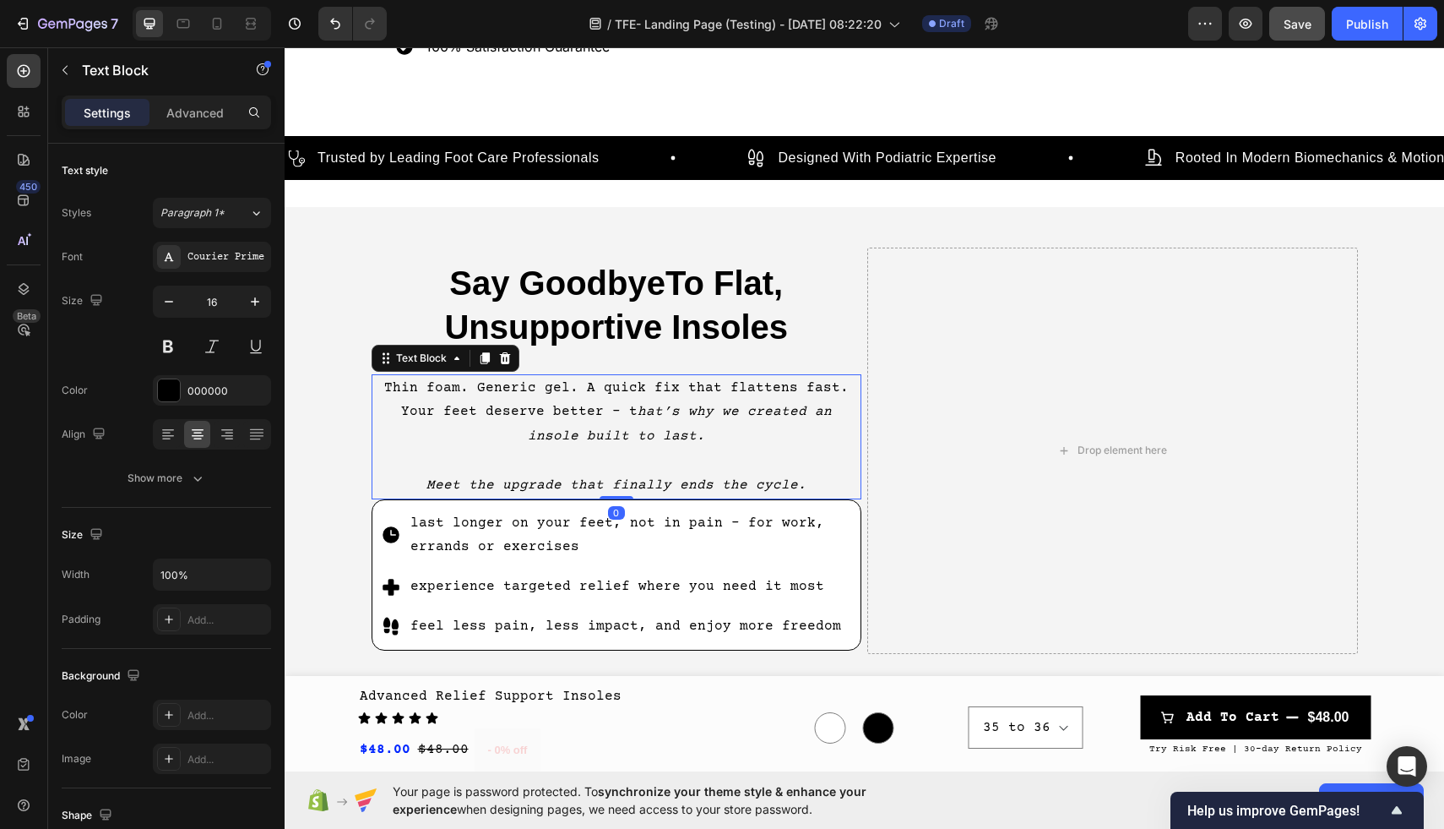
click at [791, 391] on p "Thin foam. Generic gel. A quick fix that flattens fast." at bounding box center [616, 388] width 487 height 24
click at [503, 354] on icon at bounding box center [505, 358] width 14 height 14
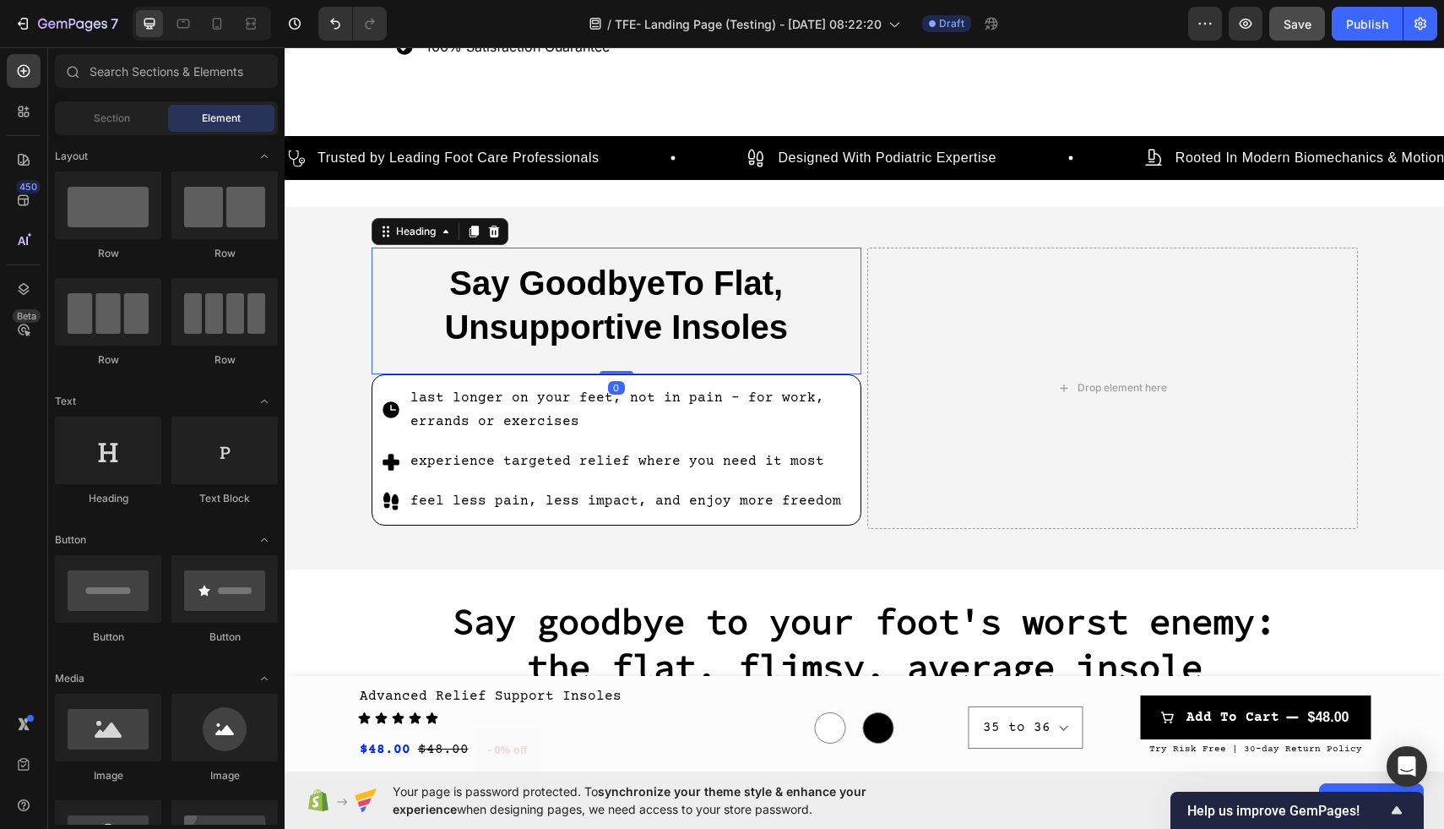
click at [666, 291] on p "Say GoodbyeTo Flat, Unsupportive Insoles" at bounding box center [617, 305] width 464 height 88
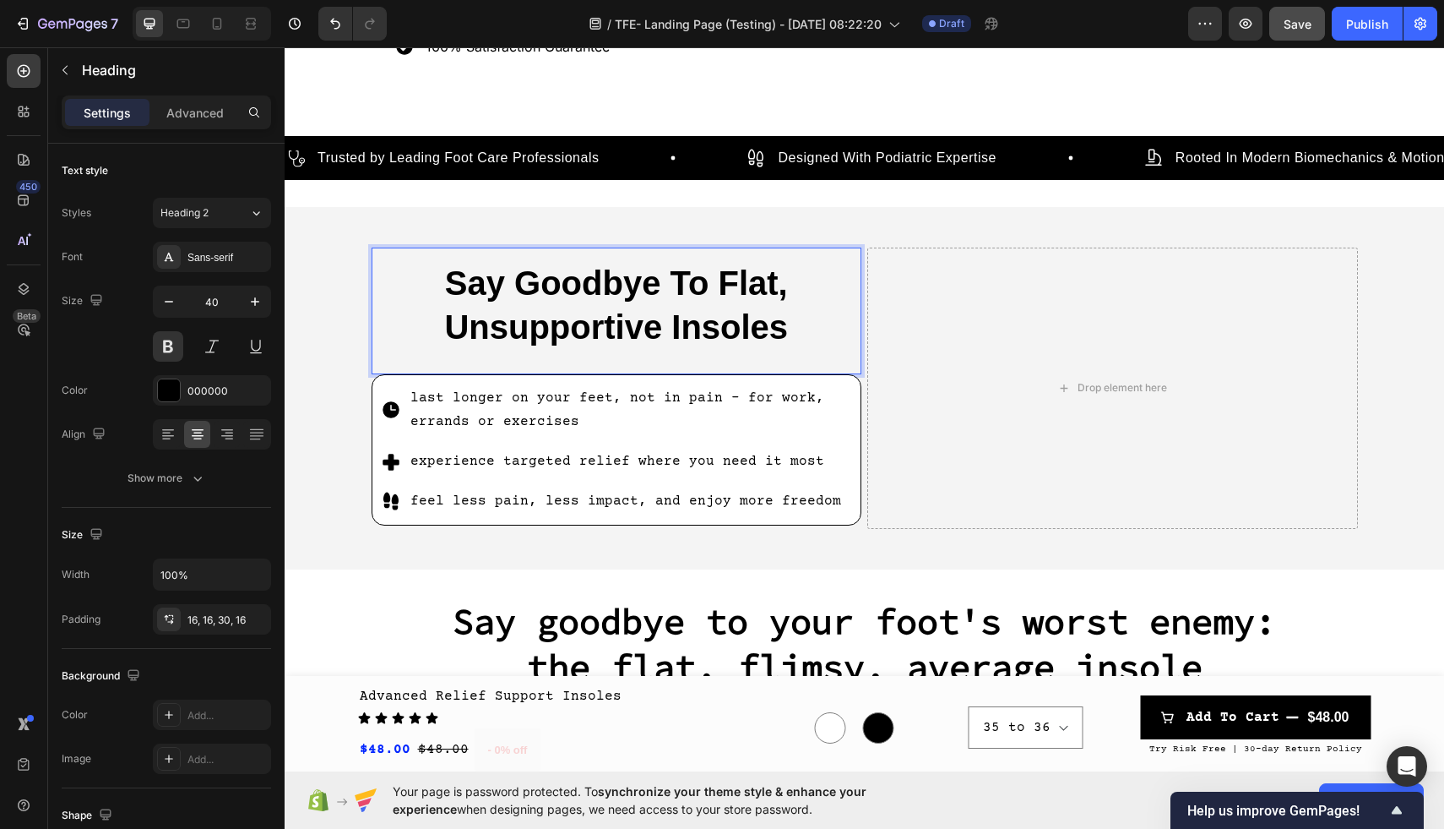
click at [518, 295] on p "Say Goodbye To Flat, Unsupportive Insoles" at bounding box center [617, 305] width 464 height 88
click at [1293, 30] on span "Save" at bounding box center [1298, 24] width 28 height 14
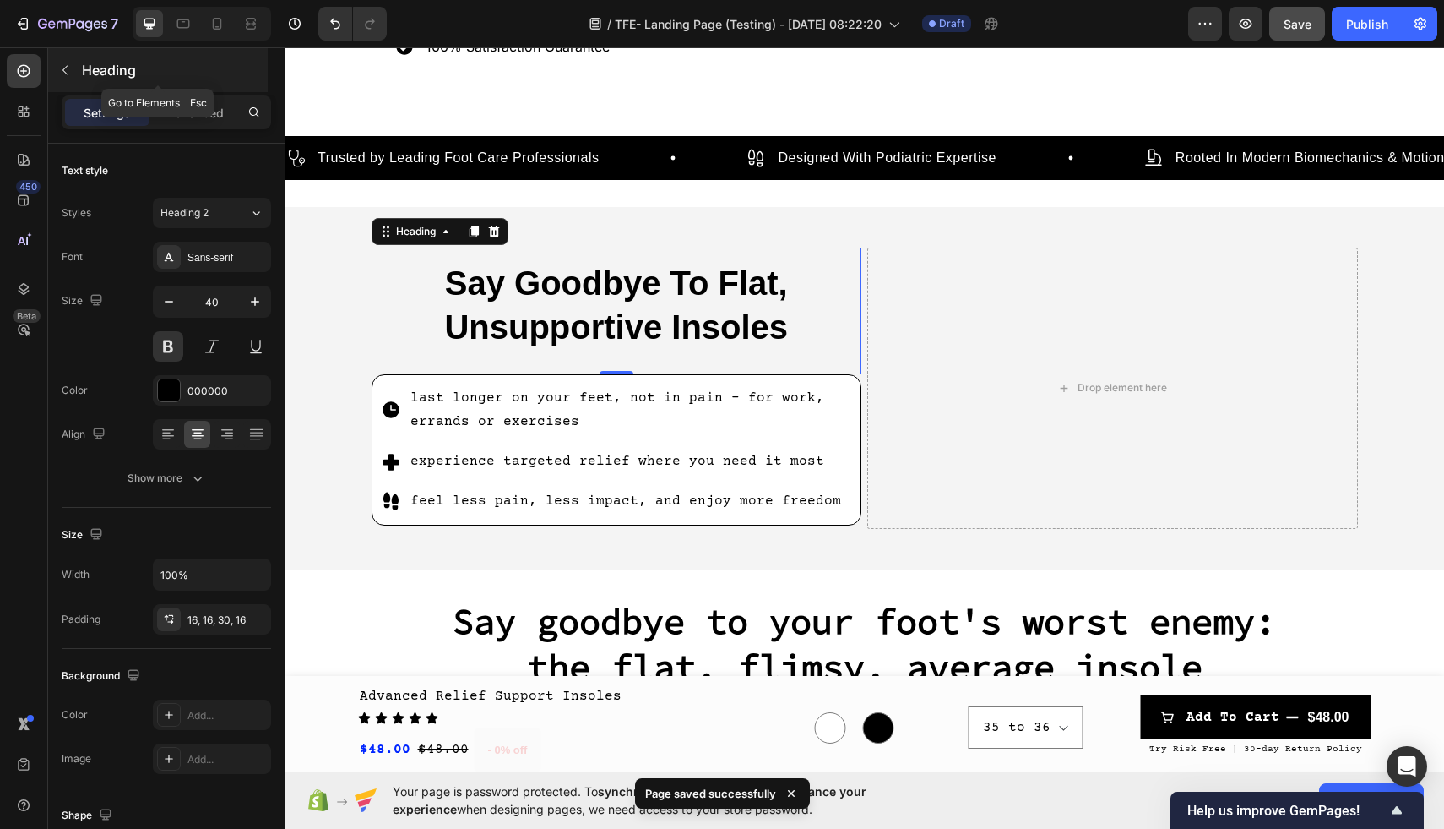
click at [64, 63] on icon "button" at bounding box center [65, 70] width 14 height 14
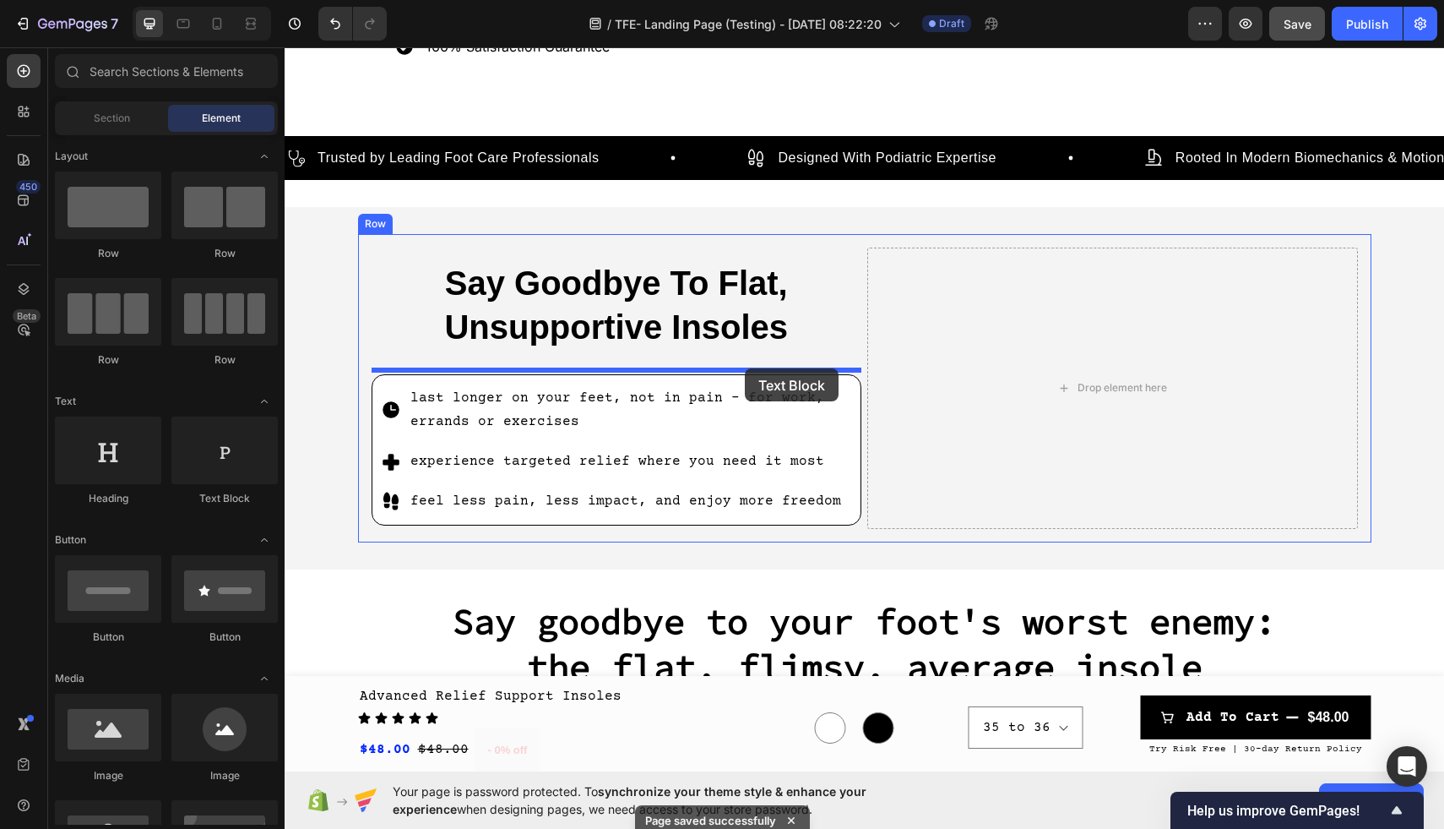
drag, startPoint x: 520, startPoint y: 500, endPoint x: 745, endPoint y: 369, distance: 260.0
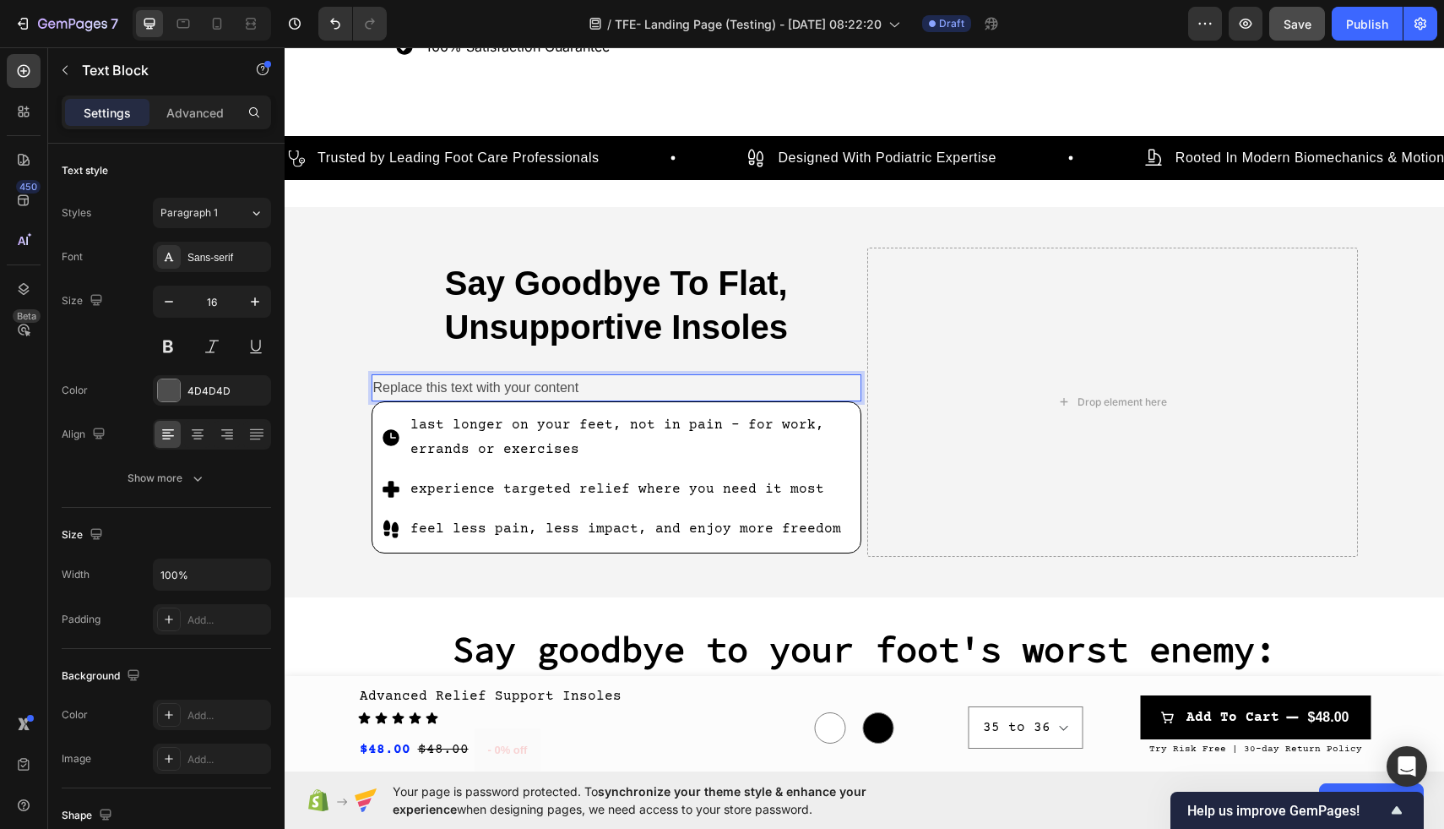
click at [666, 388] on div "Replace this text with your content" at bounding box center [617, 388] width 491 height 28
drag, startPoint x: 666, startPoint y: 387, endPoint x: 383, endPoint y: 385, distance: 282.9
click at [383, 385] on p "Replace this text with your content" at bounding box center [616, 388] width 487 height 24
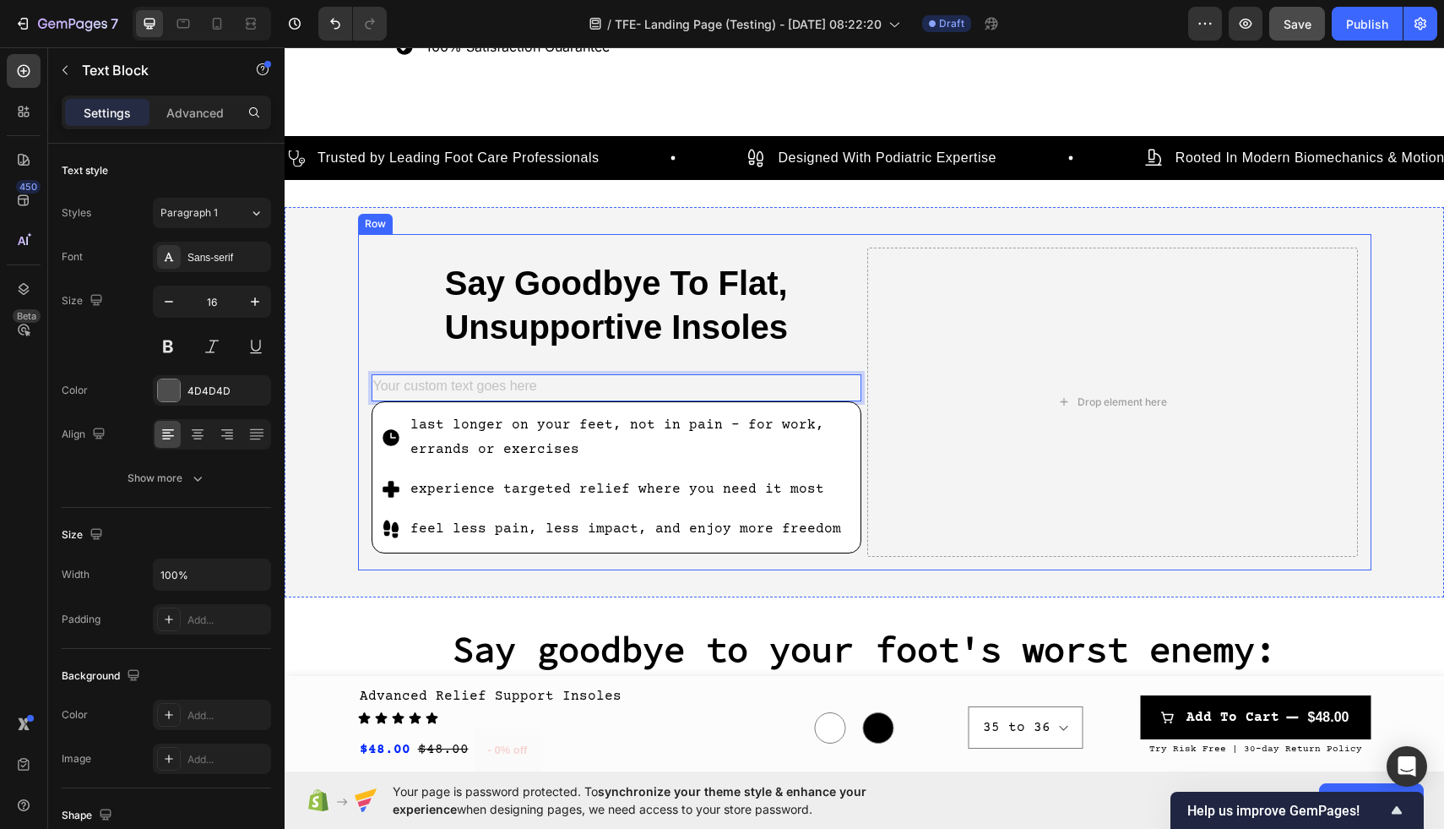
click at [358, 363] on div "Say Goodbye To Flat, Unsupportive Insoles Heading Text Block 0 last longer on y…" at bounding box center [865, 402] width 1014 height 336
click at [446, 378] on div "Rich Text Editor. Editing area: main" at bounding box center [617, 388] width 491 height 28
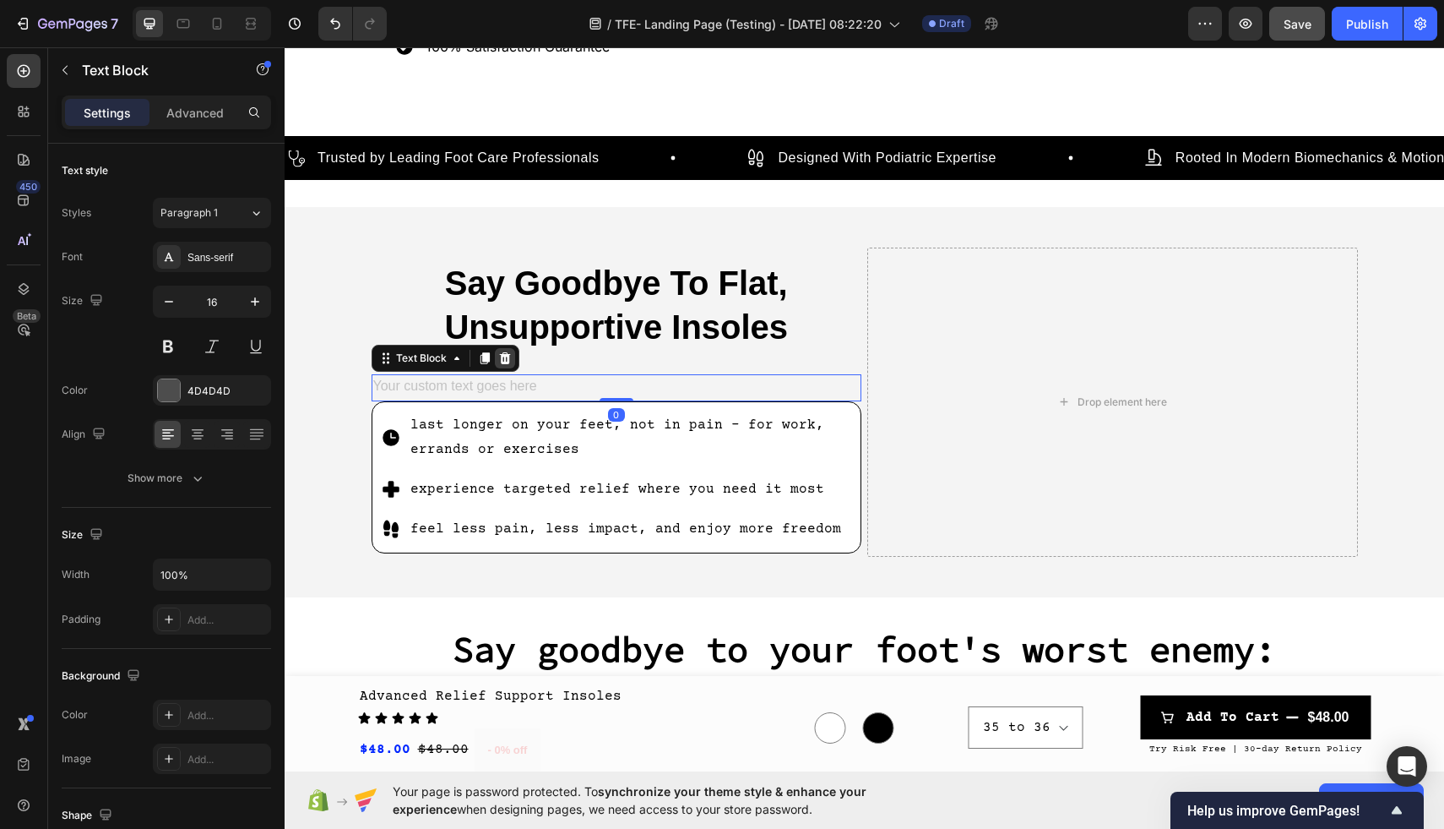
click at [504, 354] on icon at bounding box center [504, 358] width 11 height 12
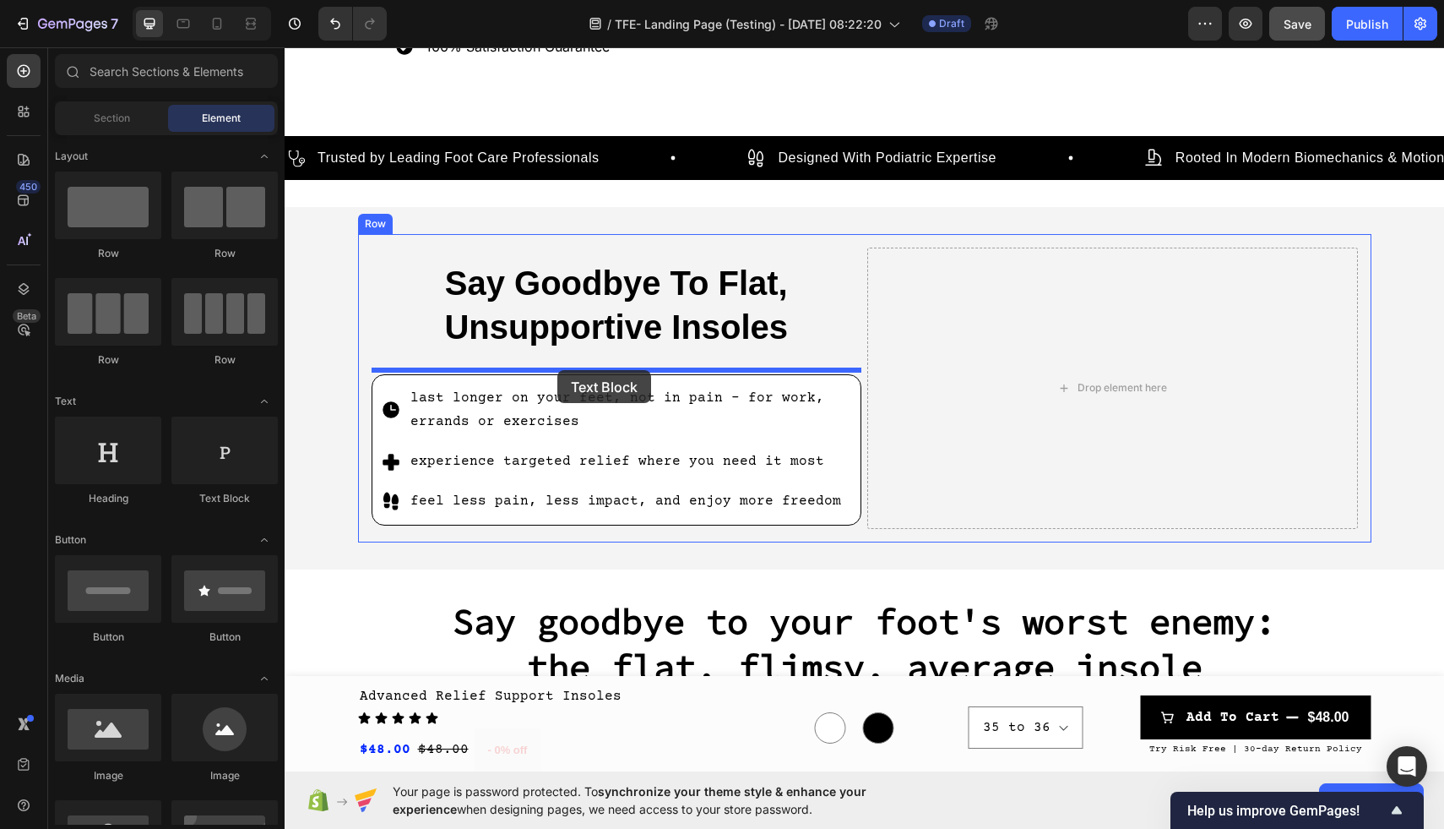
drag, startPoint x: 503, startPoint y: 510, endPoint x: 556, endPoint y: 369, distance: 150.7
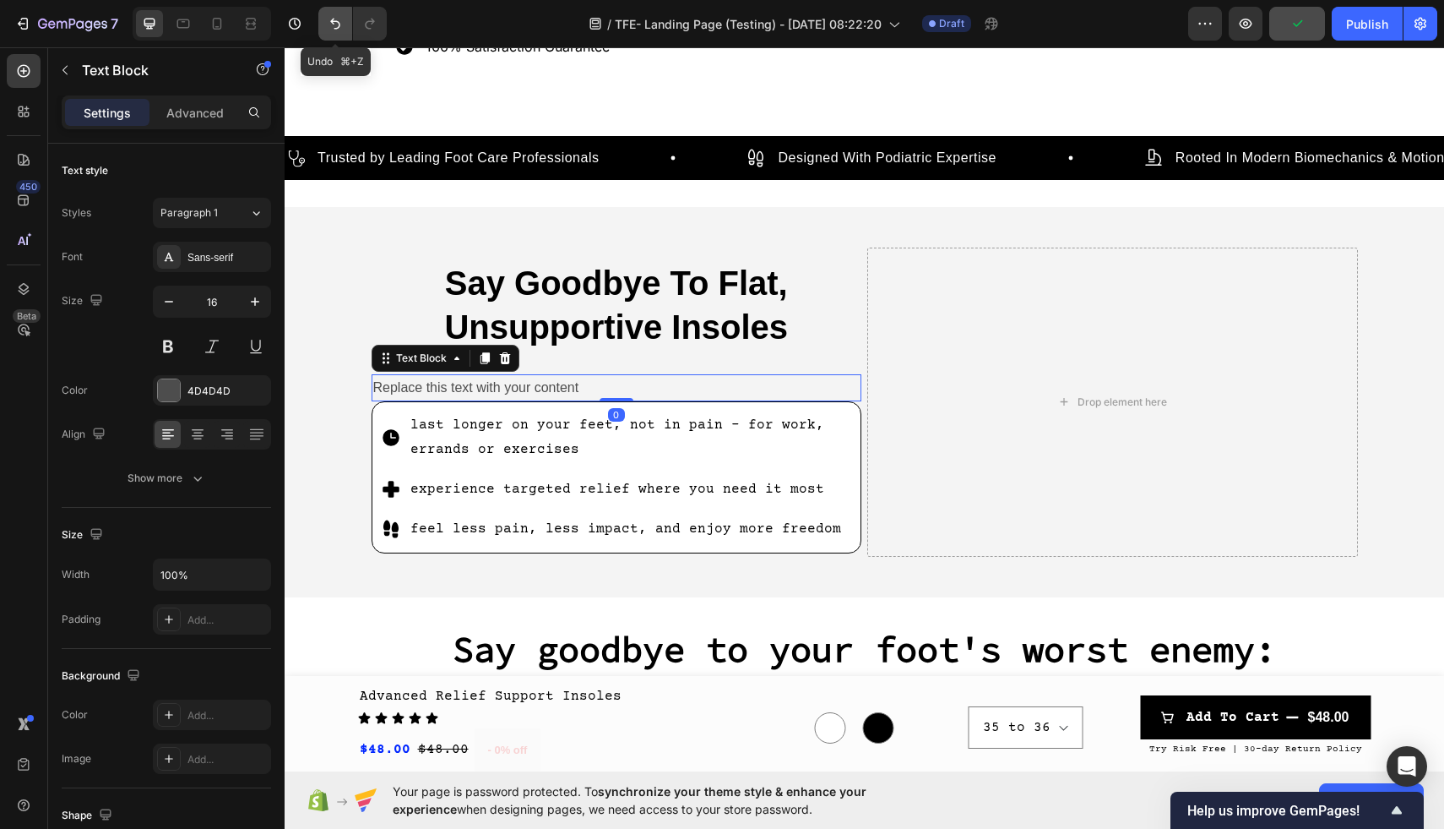
click at [335, 30] on icon "Undo/Redo" at bounding box center [335, 23] width 17 height 17
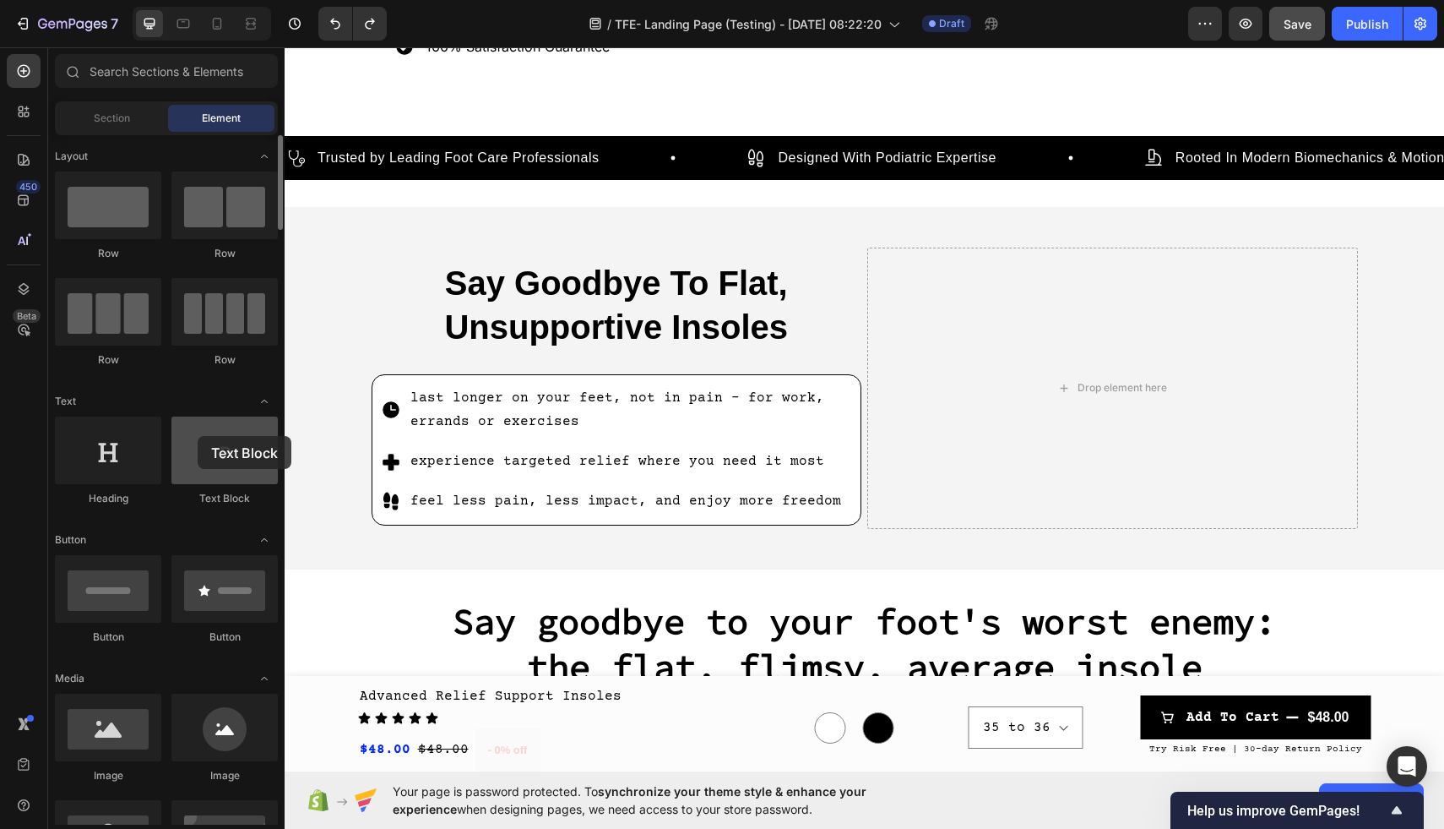
drag, startPoint x: 221, startPoint y: 478, endPoint x: 198, endPoint y: 434, distance: 49.5
click at [198, 434] on div at bounding box center [224, 450] width 106 height 68
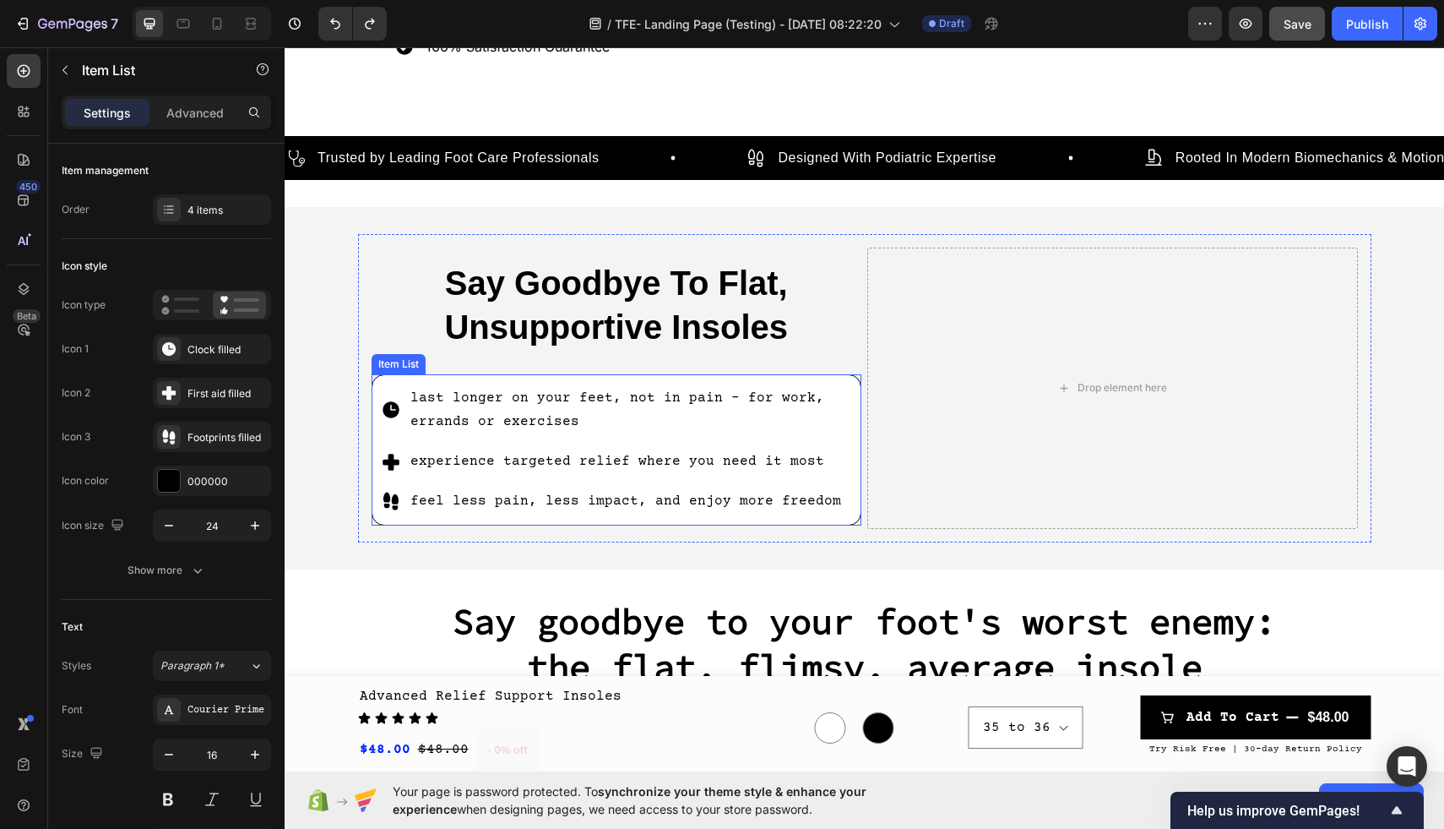
click at [426, 383] on div "last longer on your feet, not in pain - for work, errands or exercises" at bounding box center [630, 410] width 445 height 54
click at [402, 375] on div "last longer on your feet, not in pain - for work, errands or exercises experien…" at bounding box center [617, 449] width 491 height 151
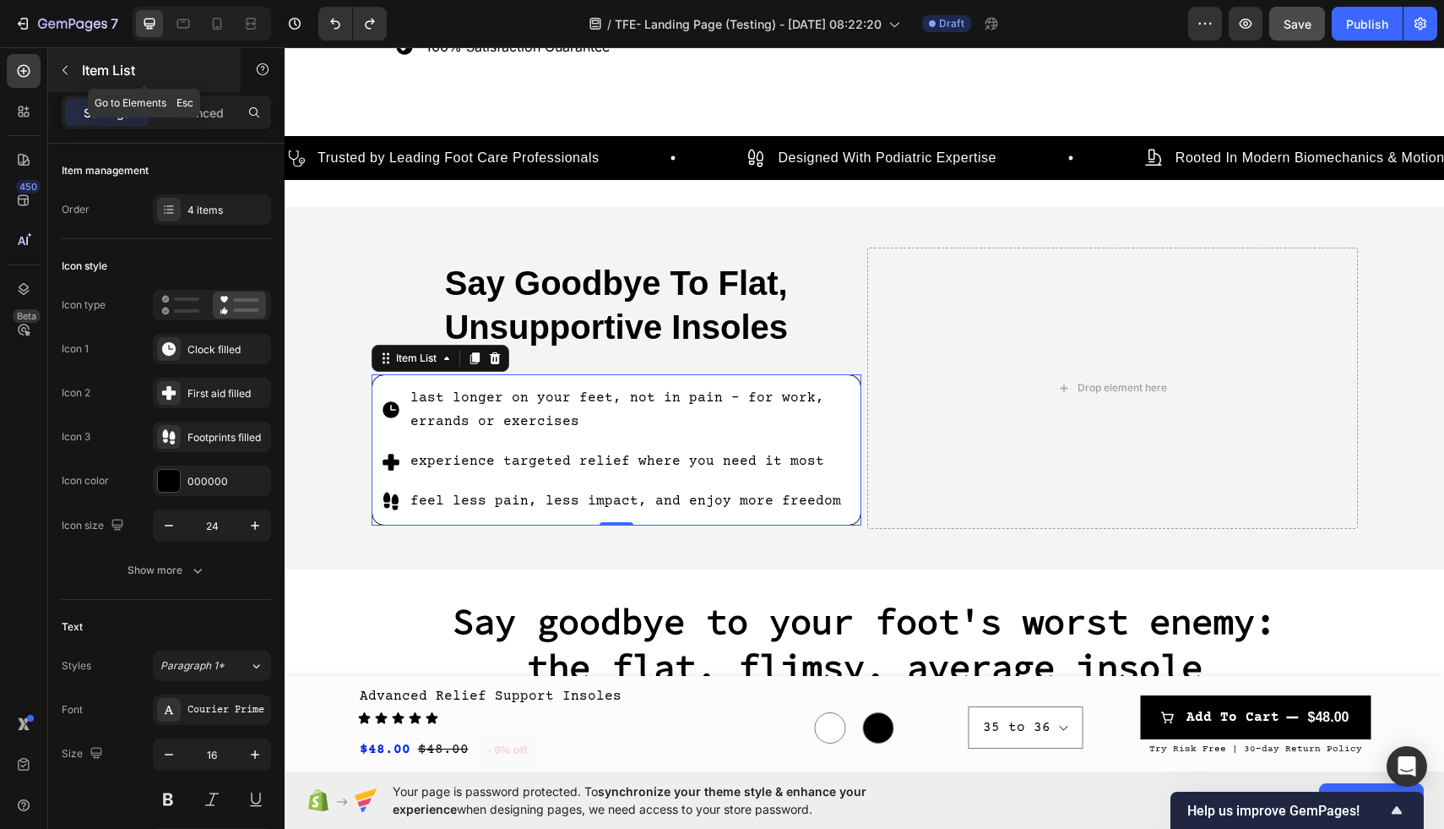
click at [62, 68] on icon "button" at bounding box center [65, 70] width 14 height 14
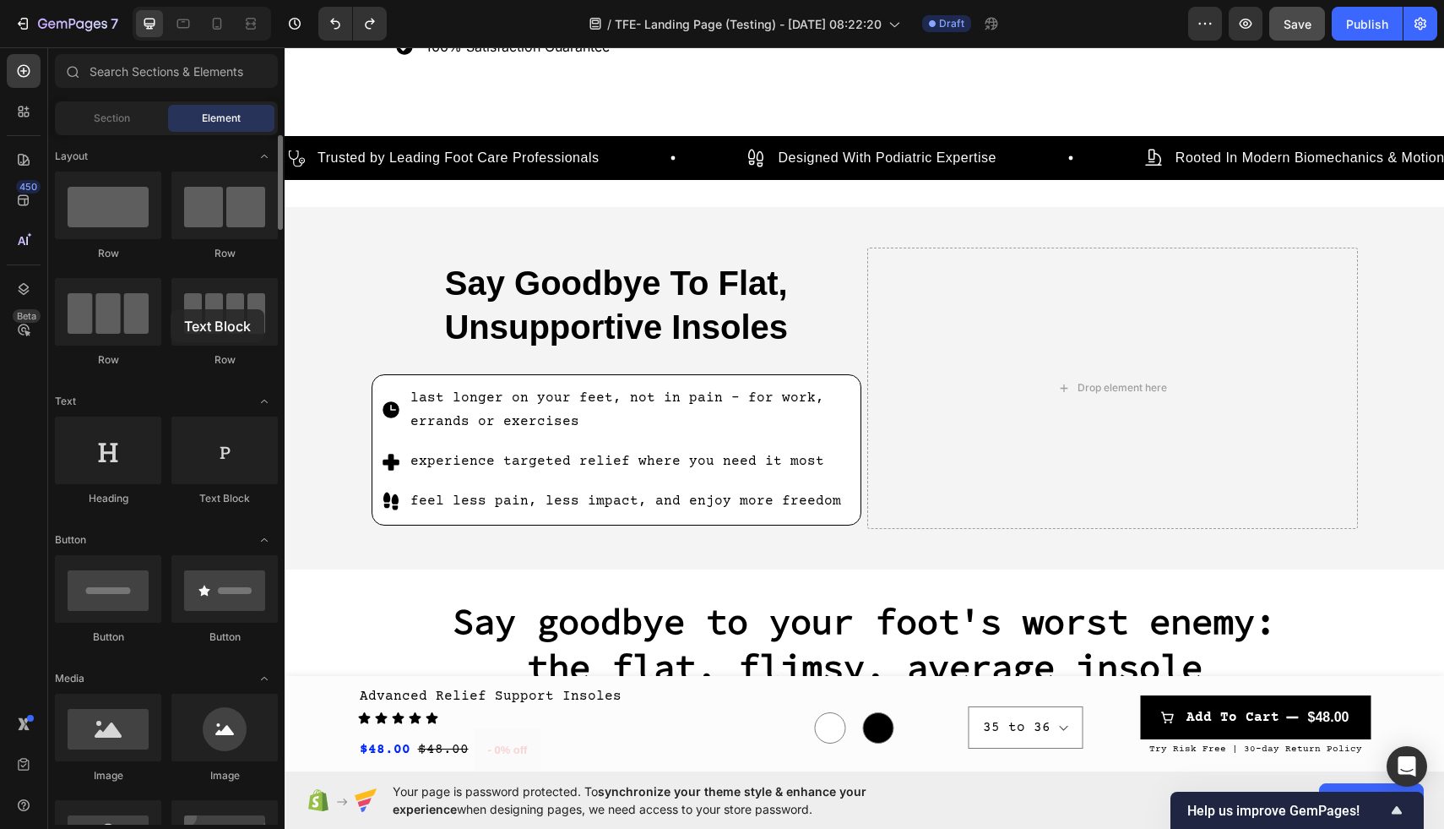
drag, startPoint x: 234, startPoint y: 459, endPoint x: 171, endPoint y: 309, distance: 163.1
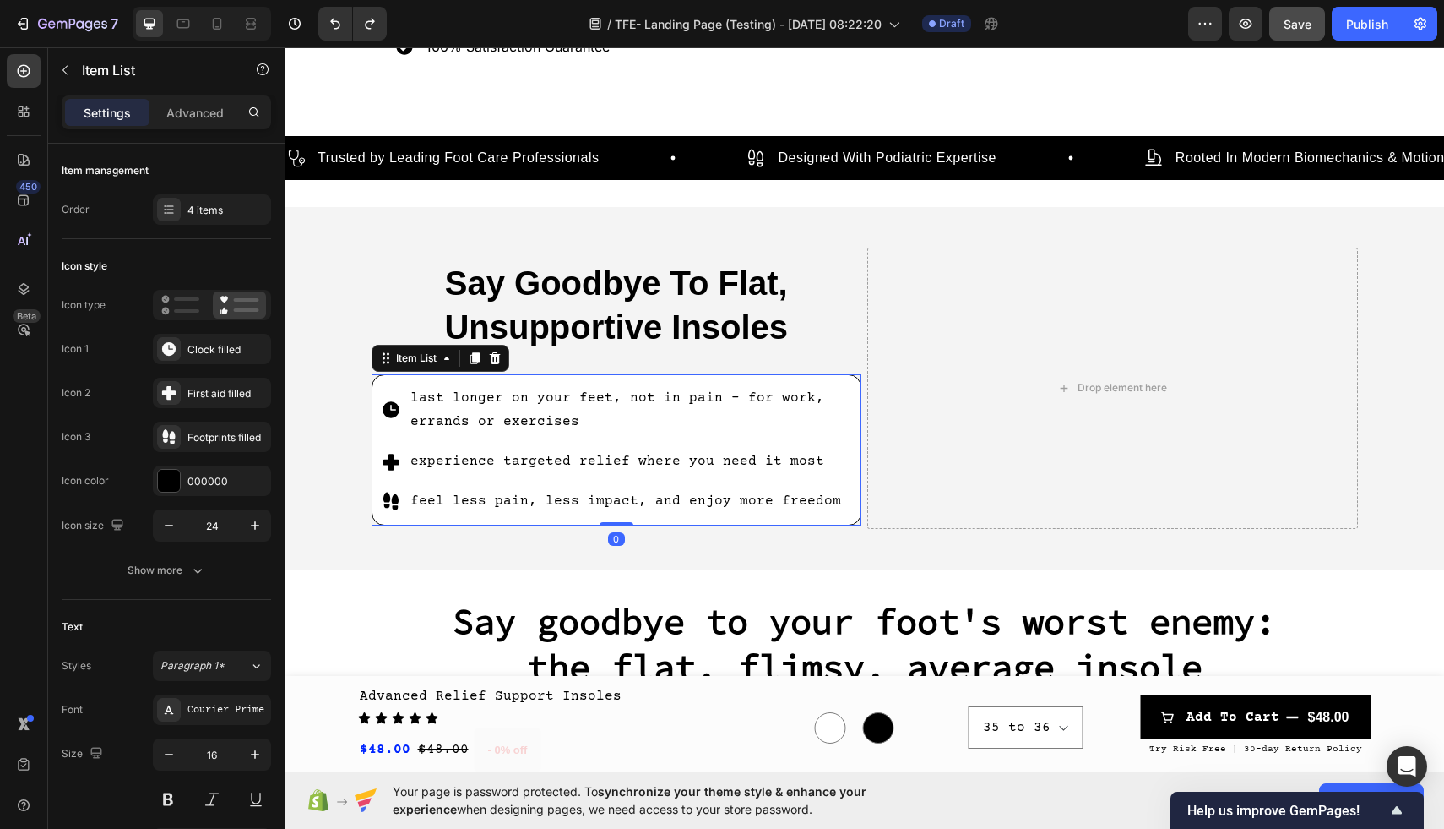
click at [589, 427] on p "last longer on your feet, not in pain - for work, errands or exercises" at bounding box center [630, 410] width 440 height 49
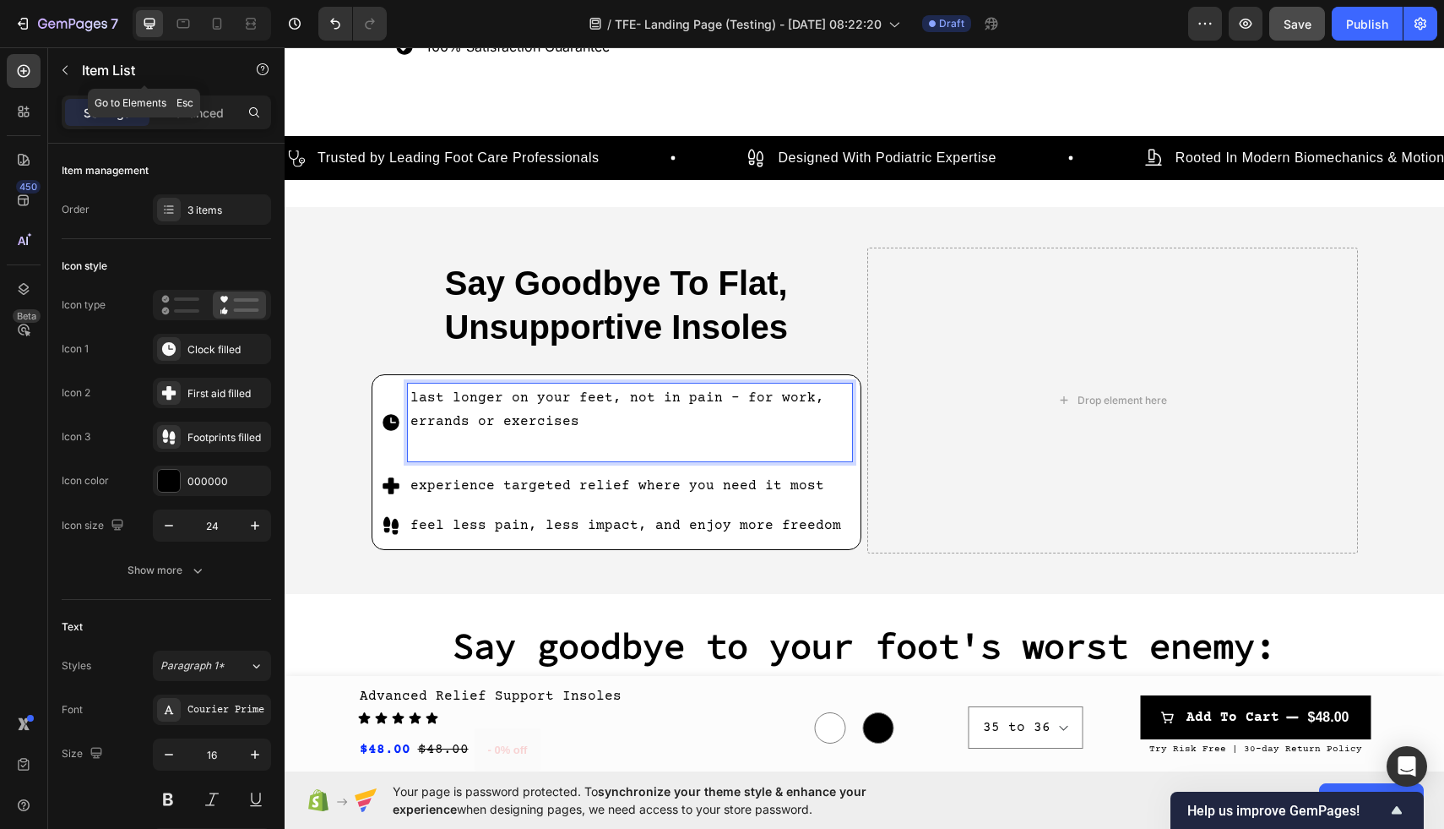
click at [59, 69] on icon "button" at bounding box center [65, 70] width 14 height 14
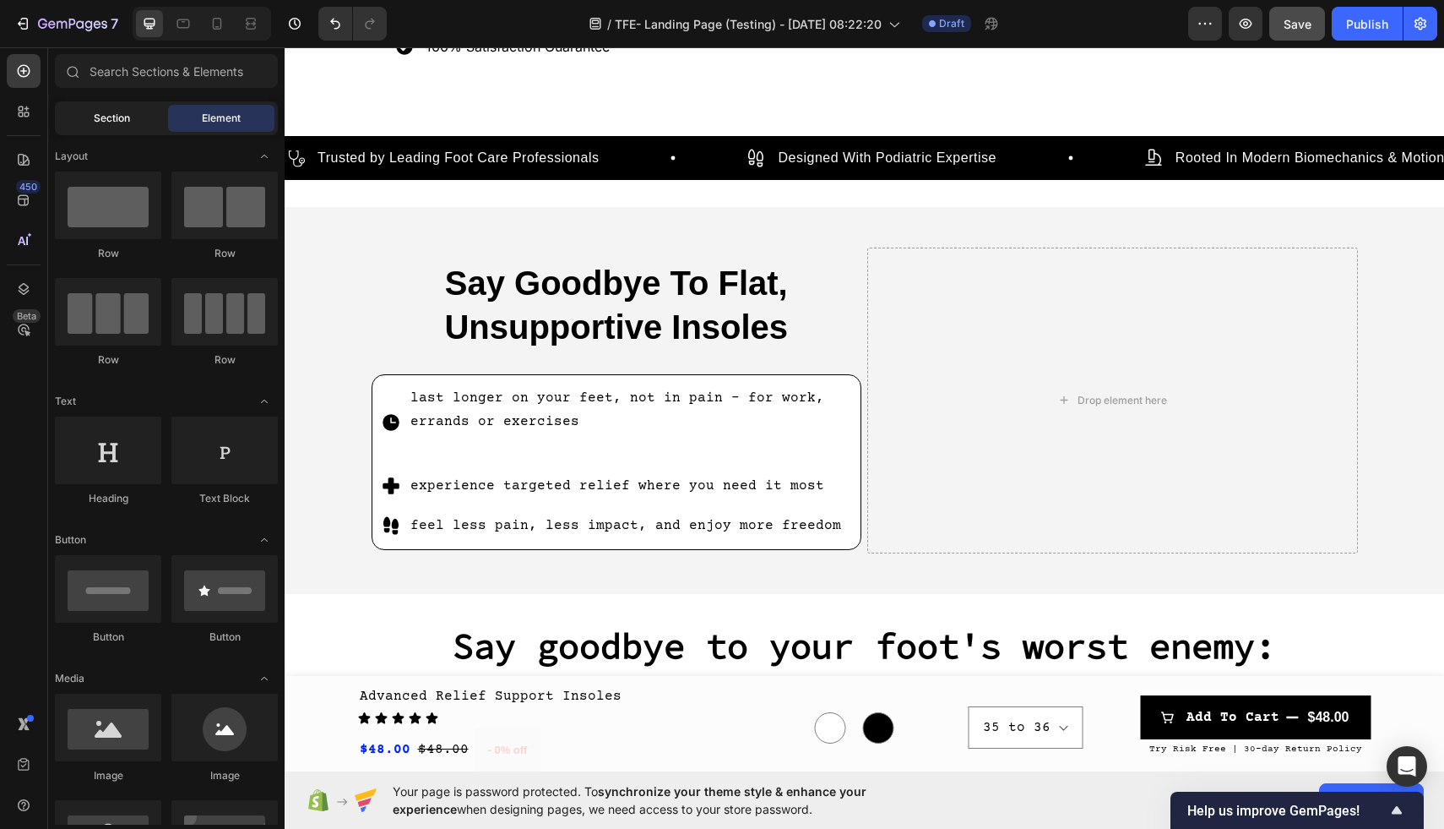
click at [129, 127] on div "Section" at bounding box center [111, 118] width 106 height 27
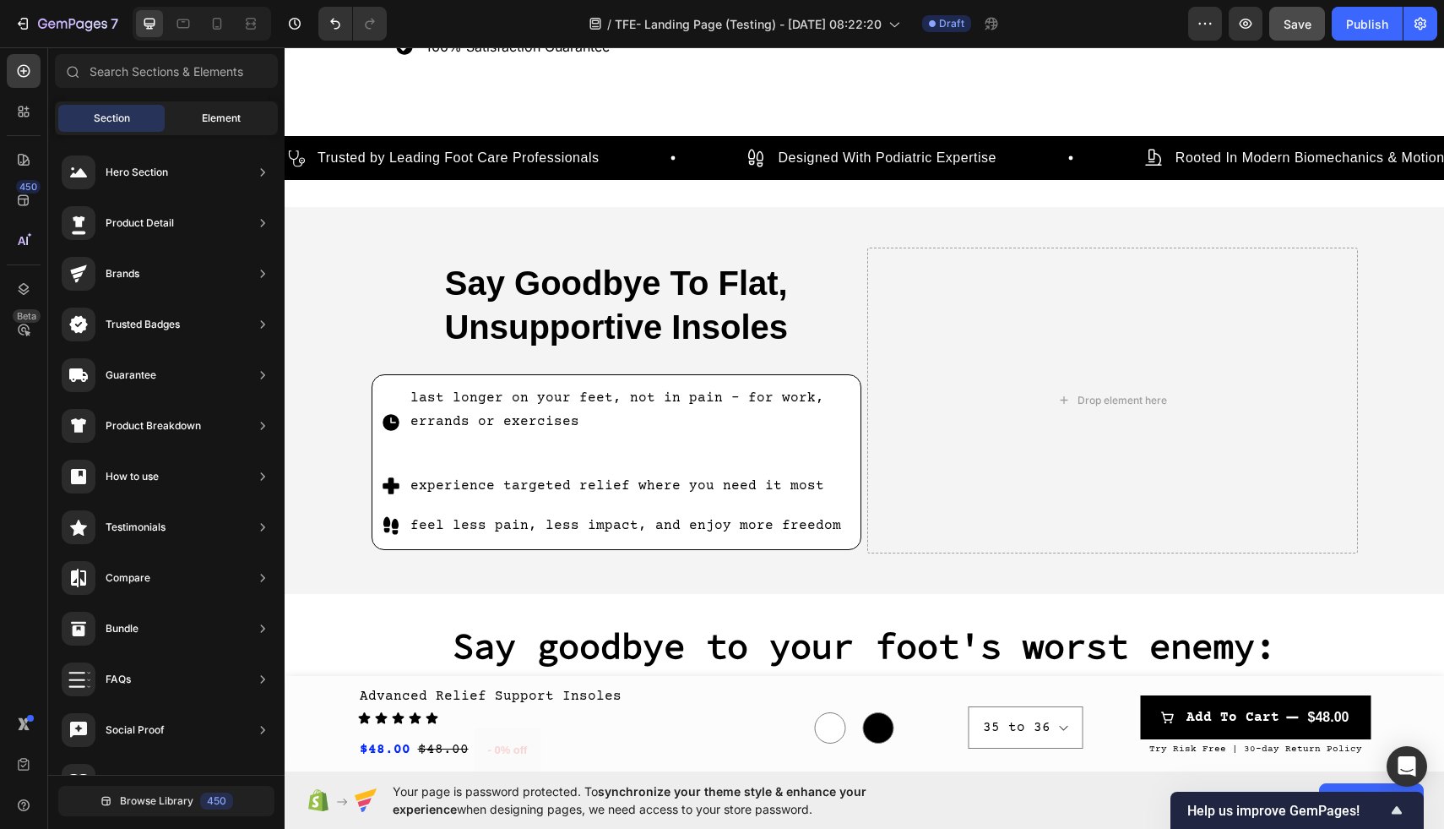
click at [221, 117] on span "Element" at bounding box center [221, 118] width 39 height 15
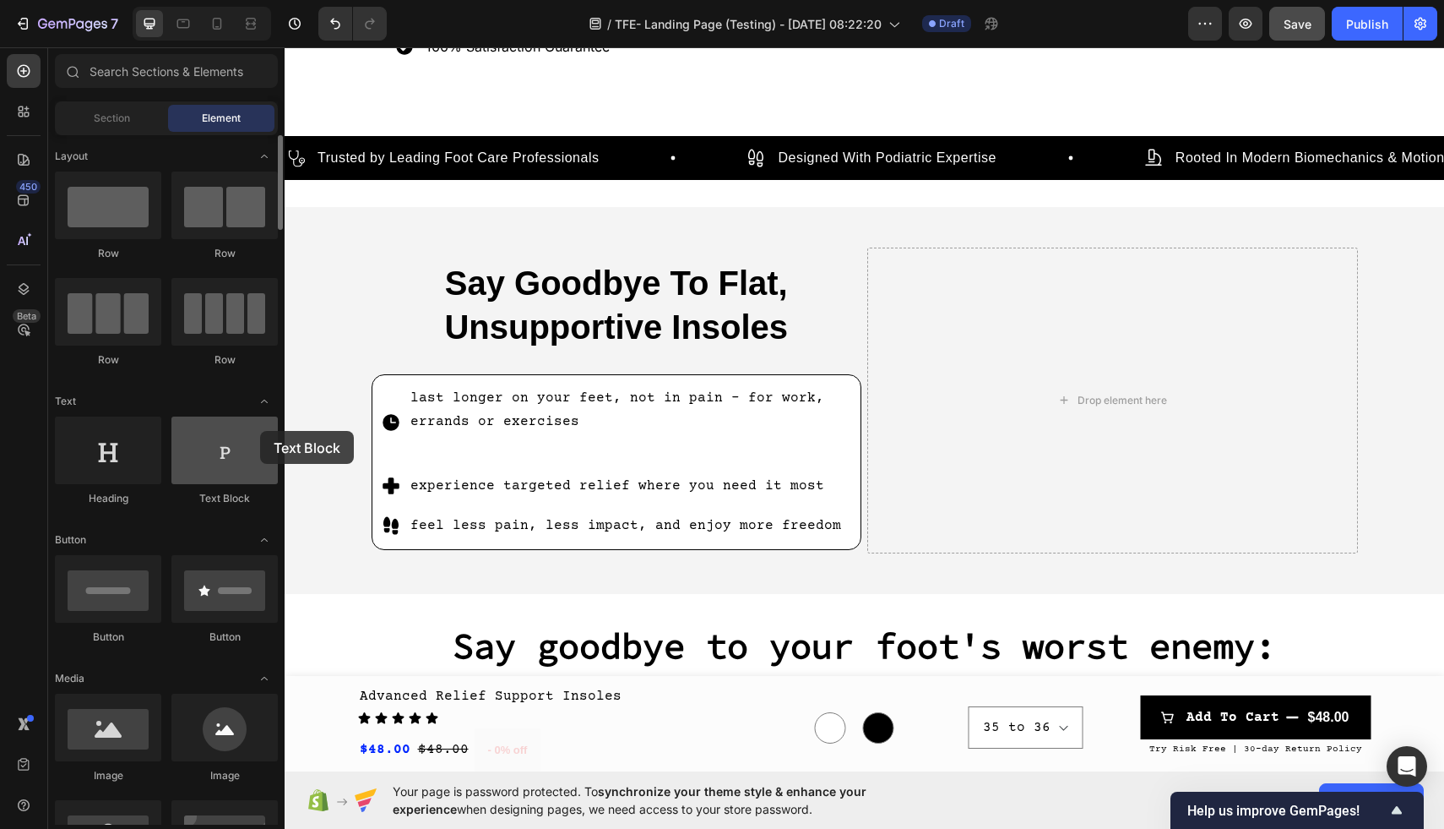
drag, startPoint x: 239, startPoint y: 437, endPoint x: 216, endPoint y: 435, distance: 22.9
click at [216, 435] on div at bounding box center [224, 450] width 106 height 68
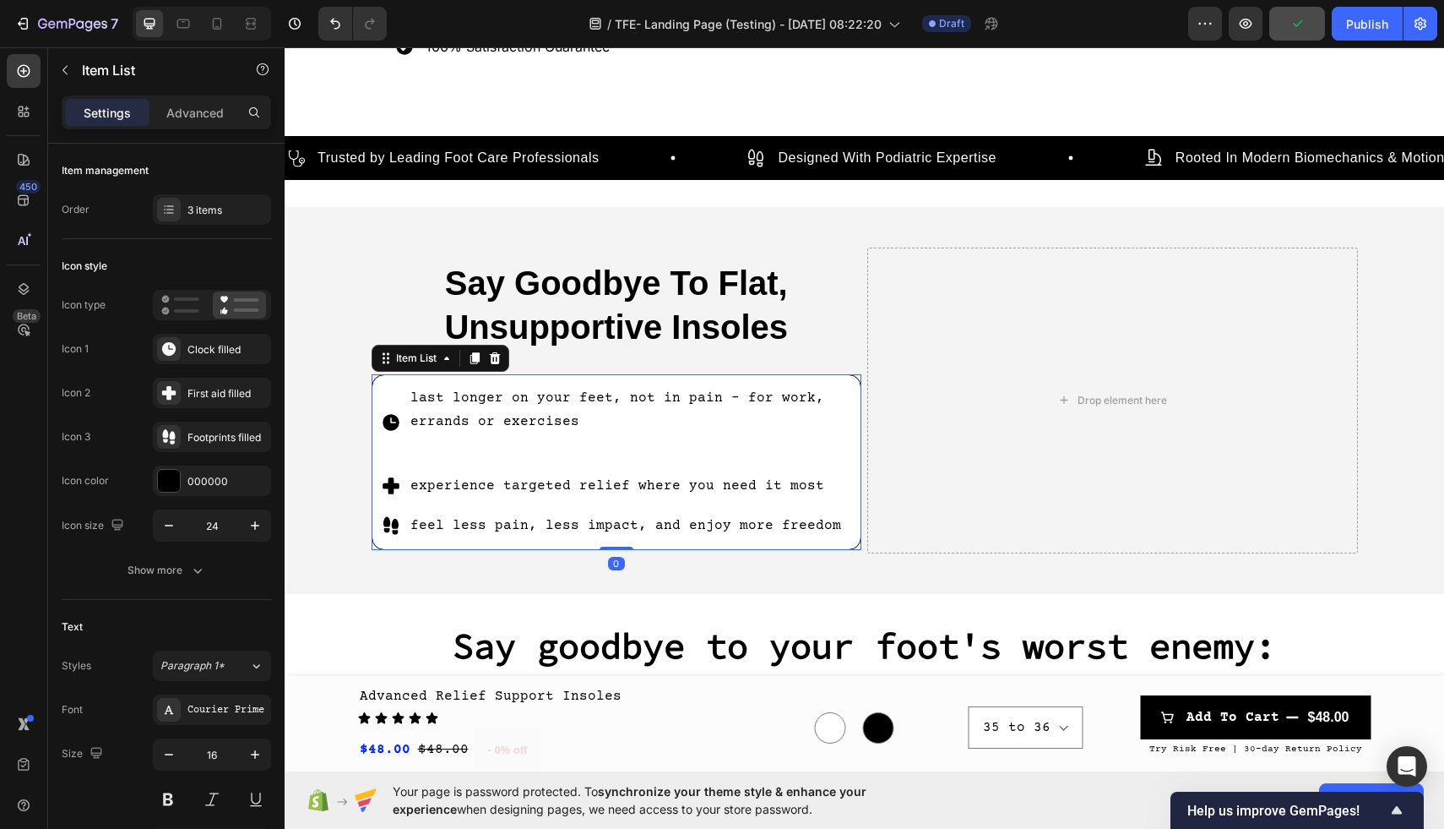
click at [442, 448] on p "Rich Text Editor. Editing area: main" at bounding box center [630, 446] width 440 height 24
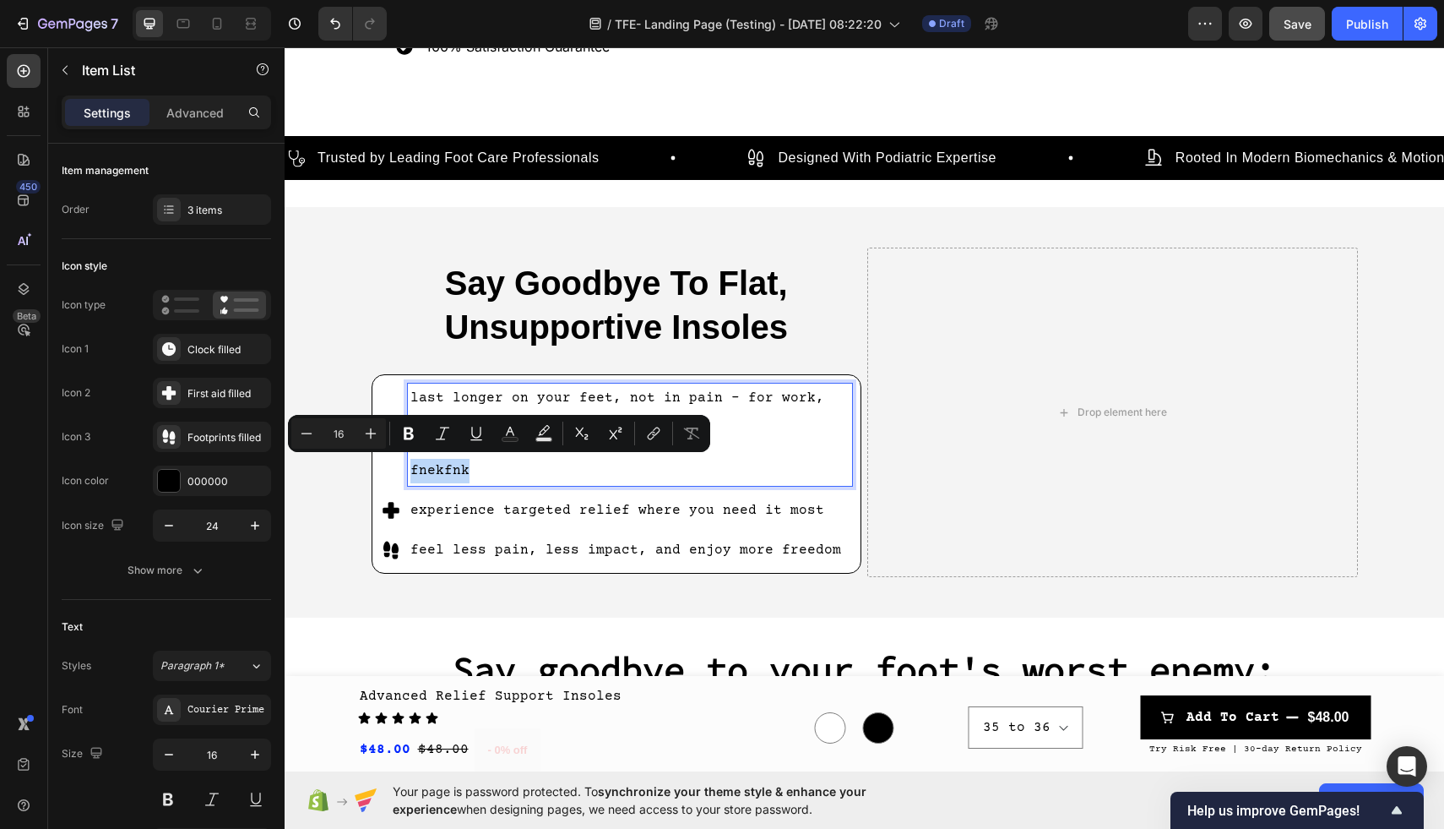
drag, startPoint x: 505, startPoint y: 469, endPoint x: 390, endPoint y: 468, distance: 114.9
click at [390, 468] on div "last longer on your feet, not in pain - for work, errands or exercises fnekfnk" at bounding box center [617, 434] width 472 height 102
click at [441, 435] on icon "Editor contextual toolbar" at bounding box center [443, 433] width 14 height 13
click at [524, 462] on p "fnekfnk" at bounding box center [630, 471] width 440 height 24
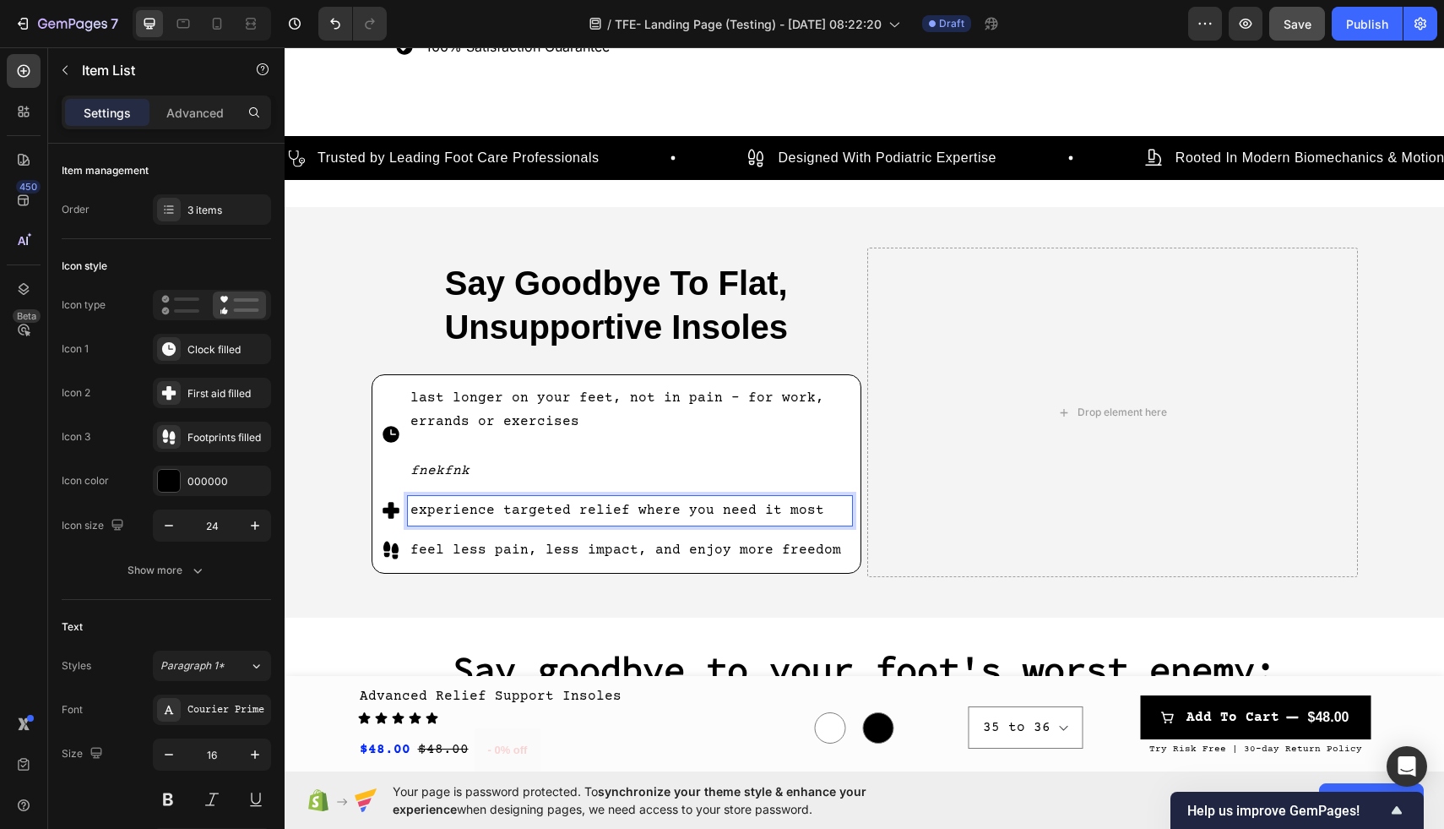
click at [421, 459] on p "fnekfnk" at bounding box center [630, 471] width 440 height 24
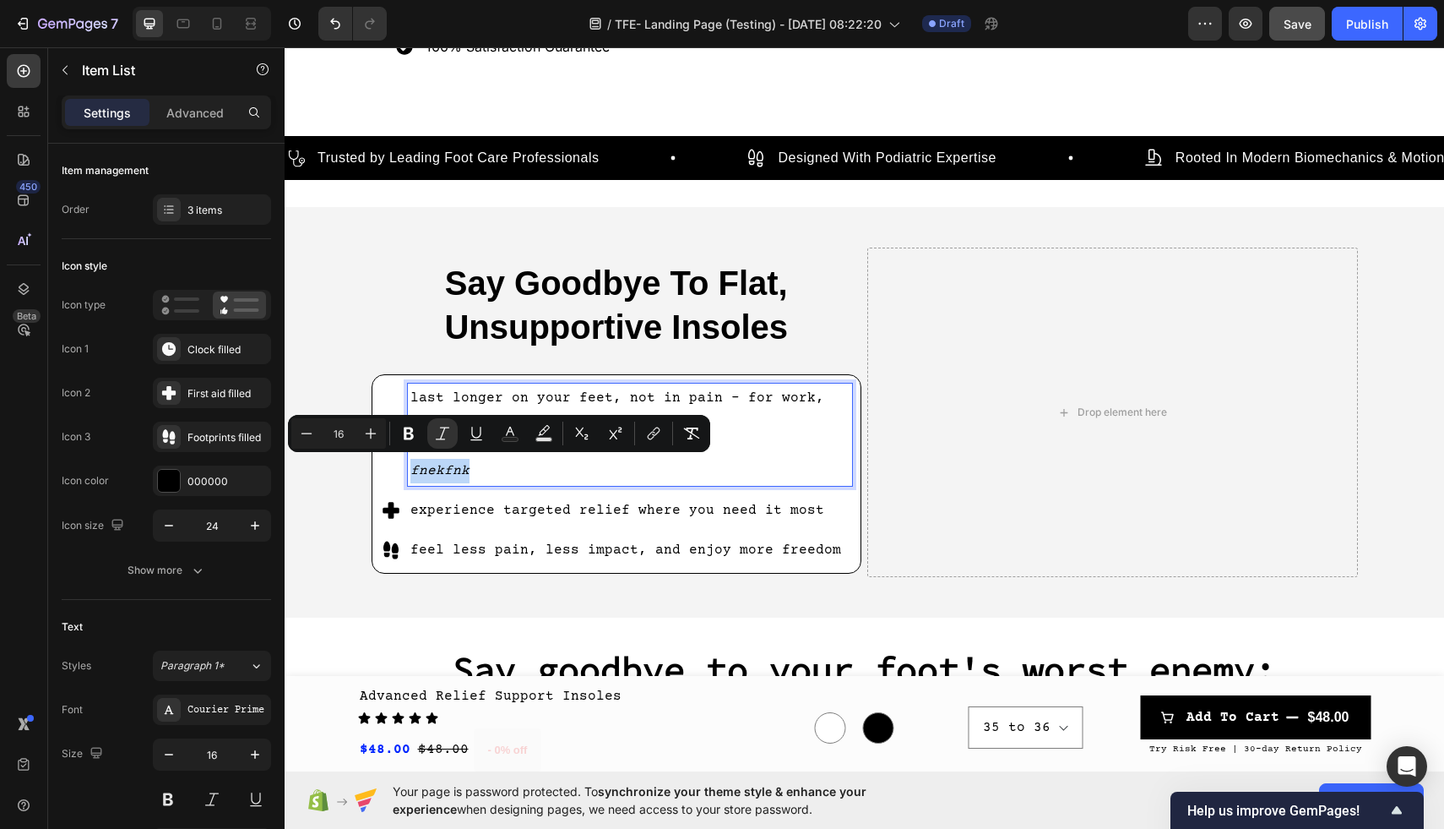
click at [410, 469] on icon "fnekfnk" at bounding box center [439, 470] width 59 height 15
click at [411, 469] on icon "fnekfnk" at bounding box center [439, 470] width 59 height 15
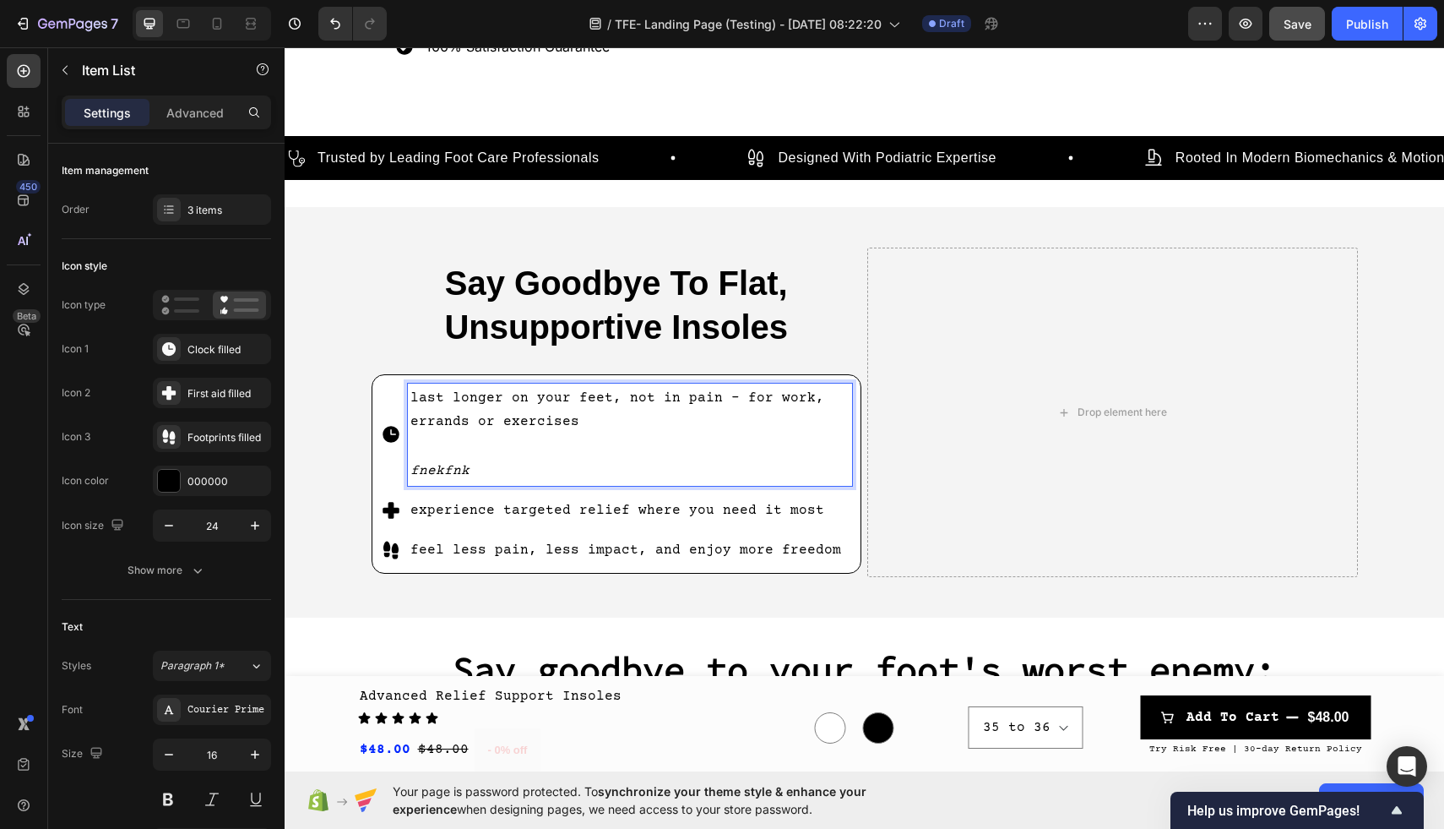
click at [408, 465] on div "last longer on your feet, not in pain - for work, errands or exercises fnekfnk" at bounding box center [630, 434] width 445 height 102
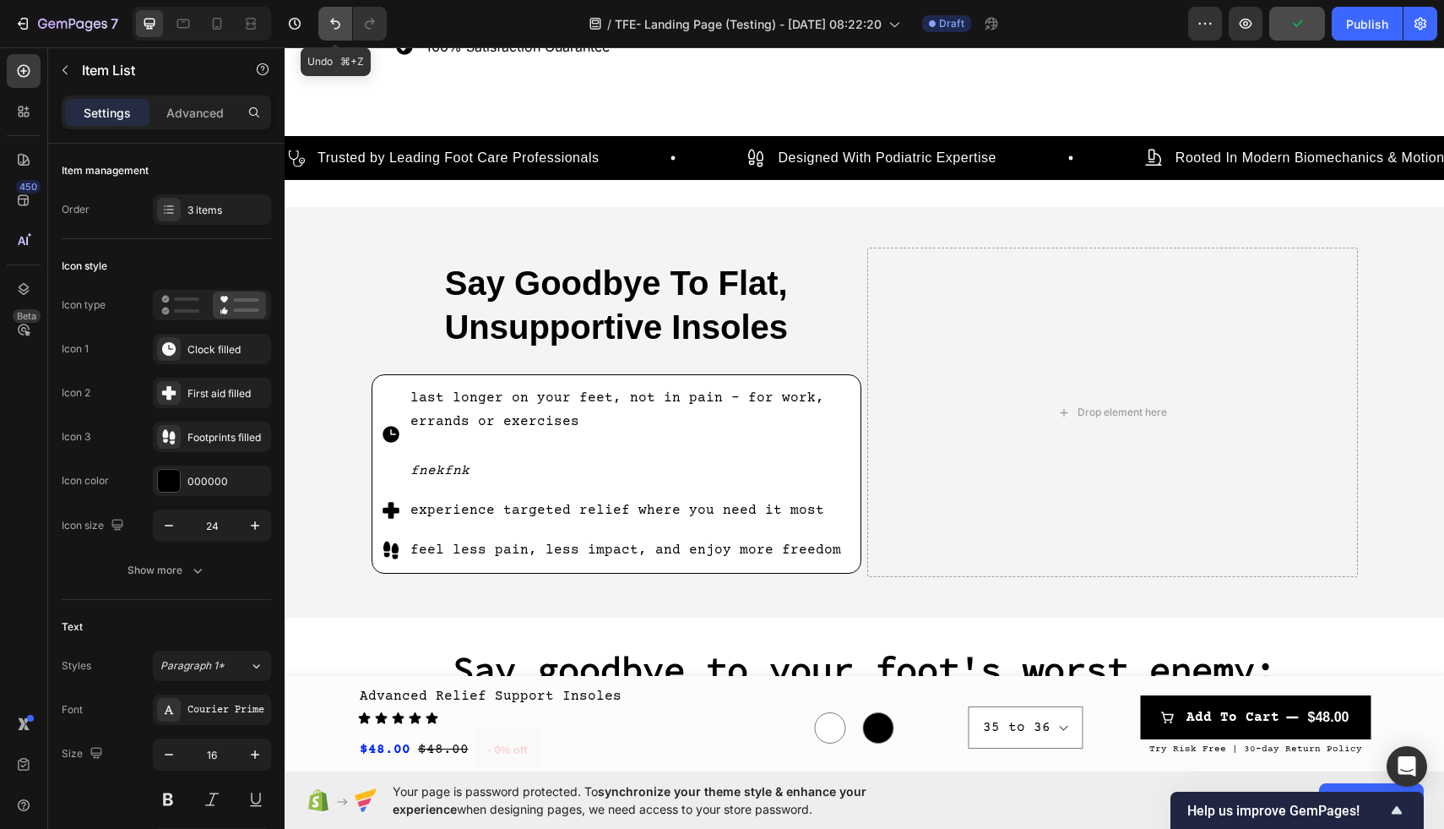
click at [334, 24] on icon "Undo/Redo" at bounding box center [335, 23] width 17 height 17
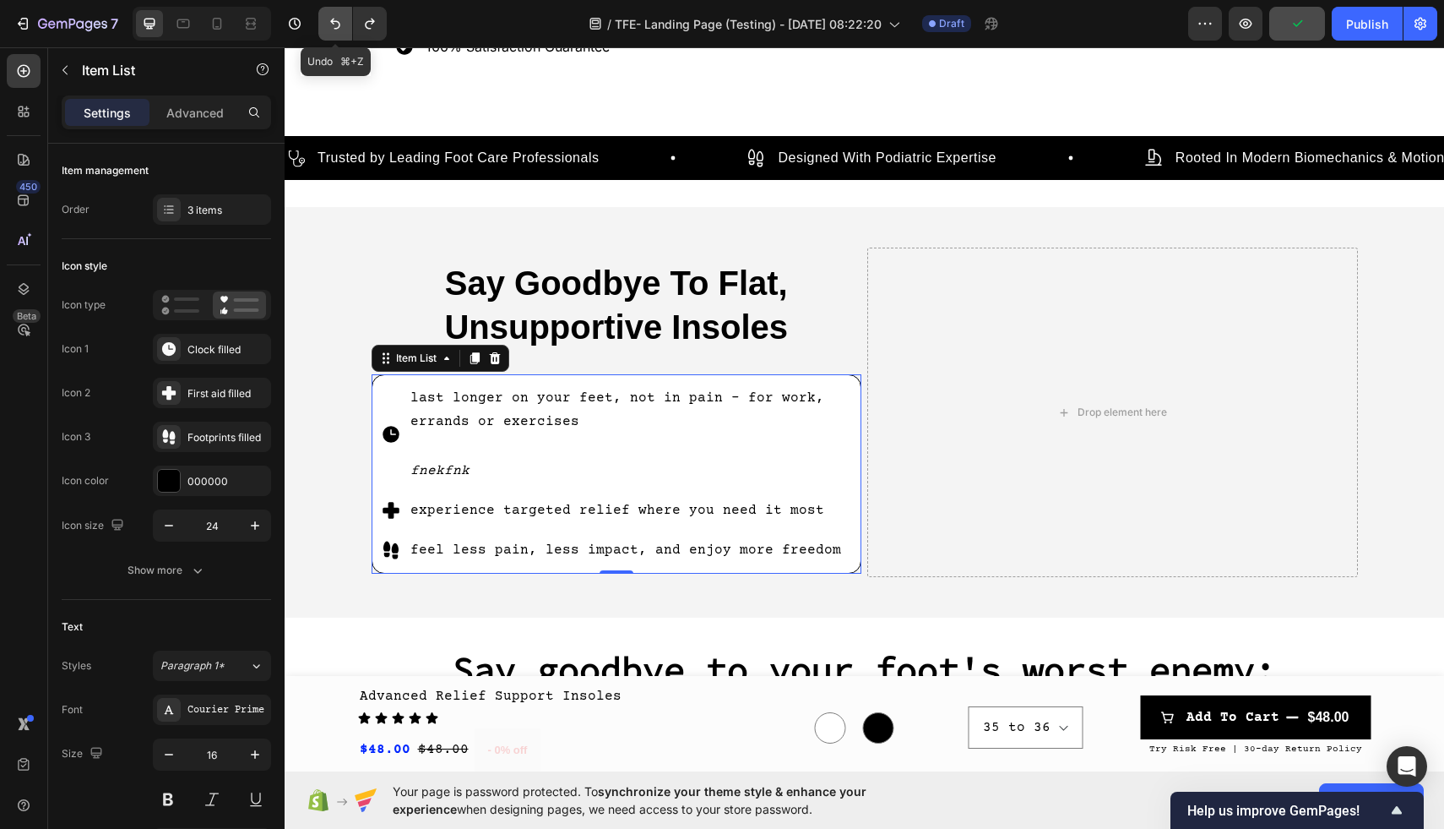
click at [334, 24] on icon "Undo/Redo" at bounding box center [335, 23] width 17 height 17
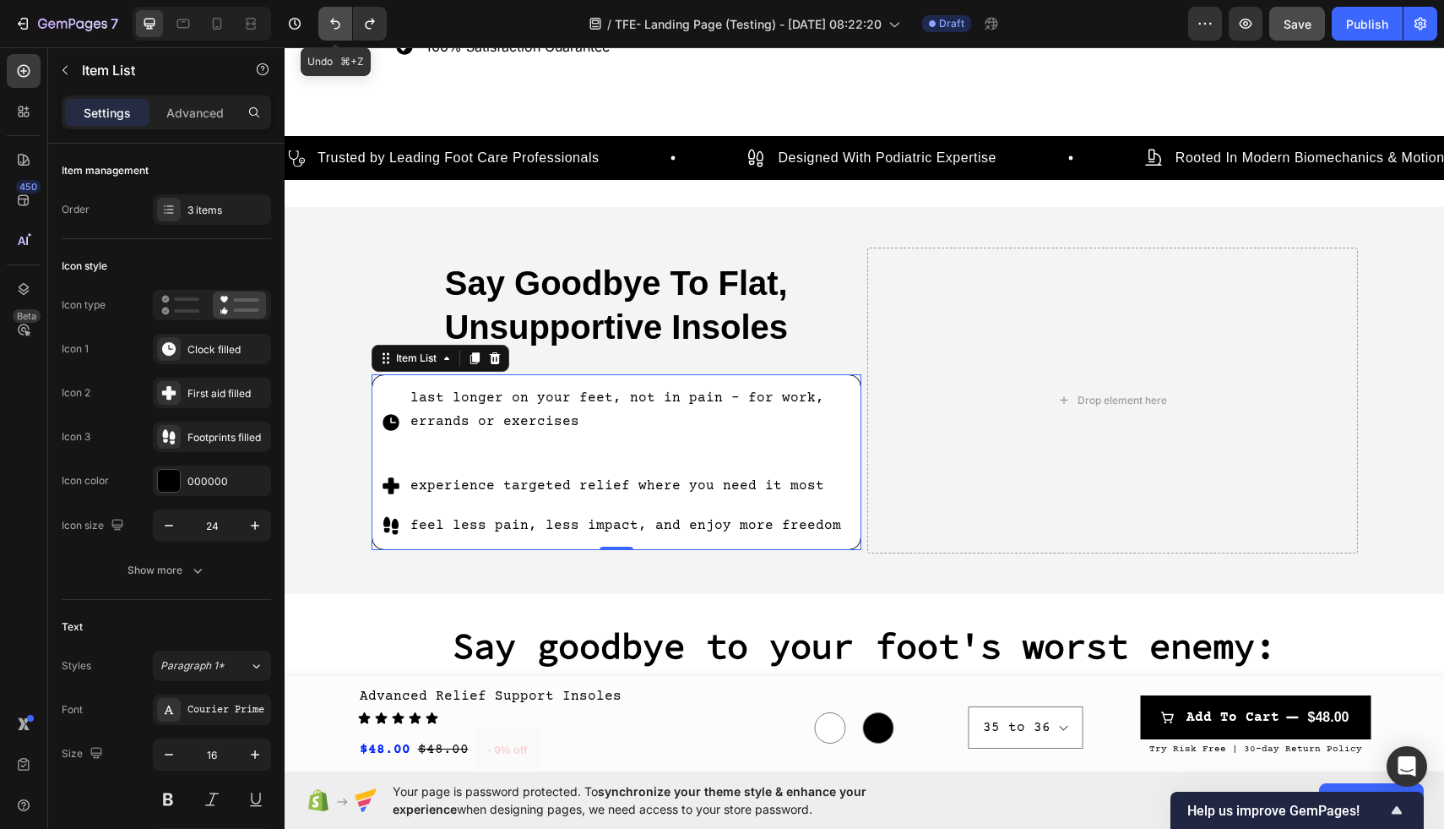
click at [334, 23] on icon "Undo/Redo" at bounding box center [335, 23] width 17 height 17
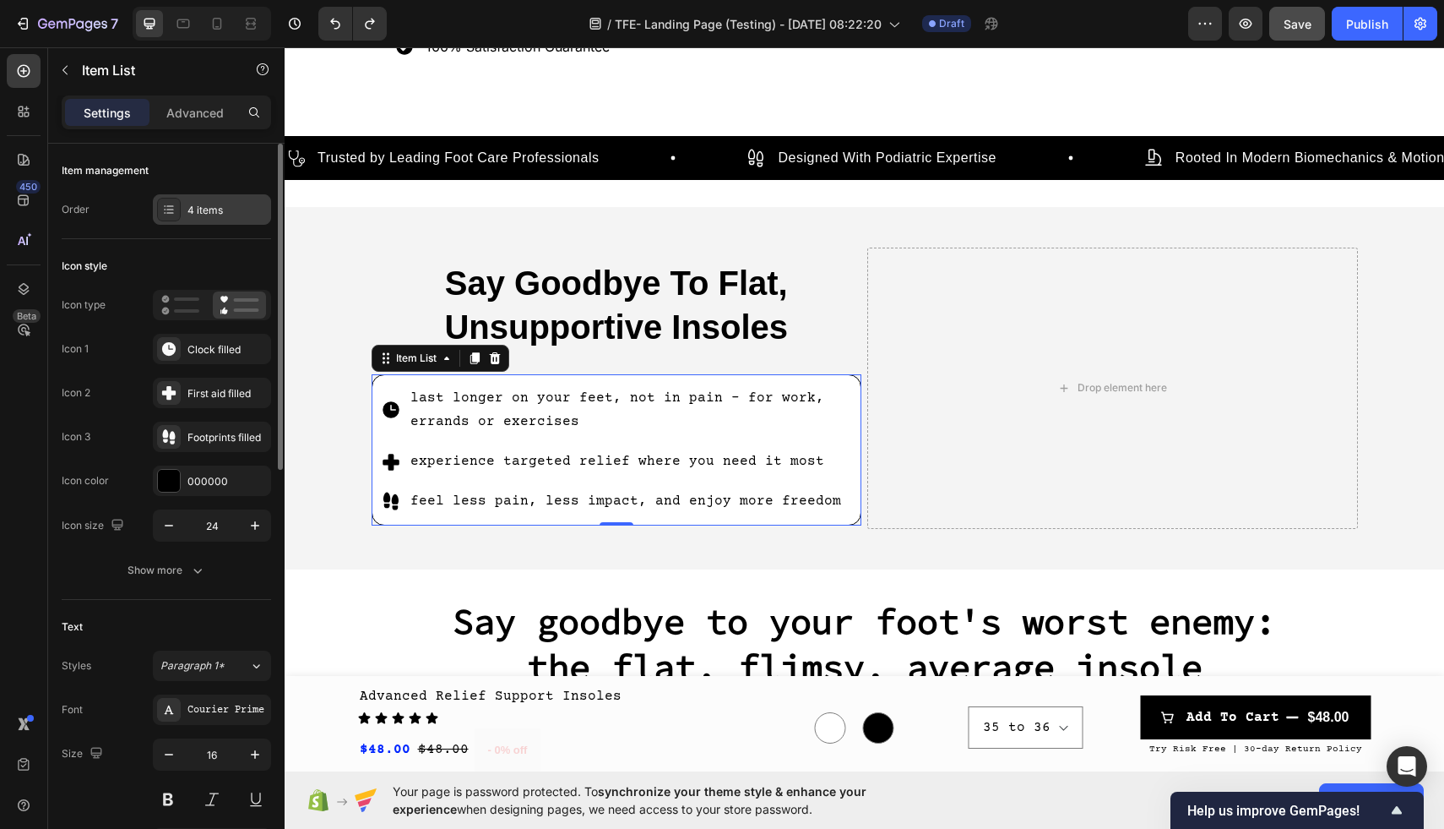
click at [195, 210] on div "4 items" at bounding box center [226, 210] width 79 height 15
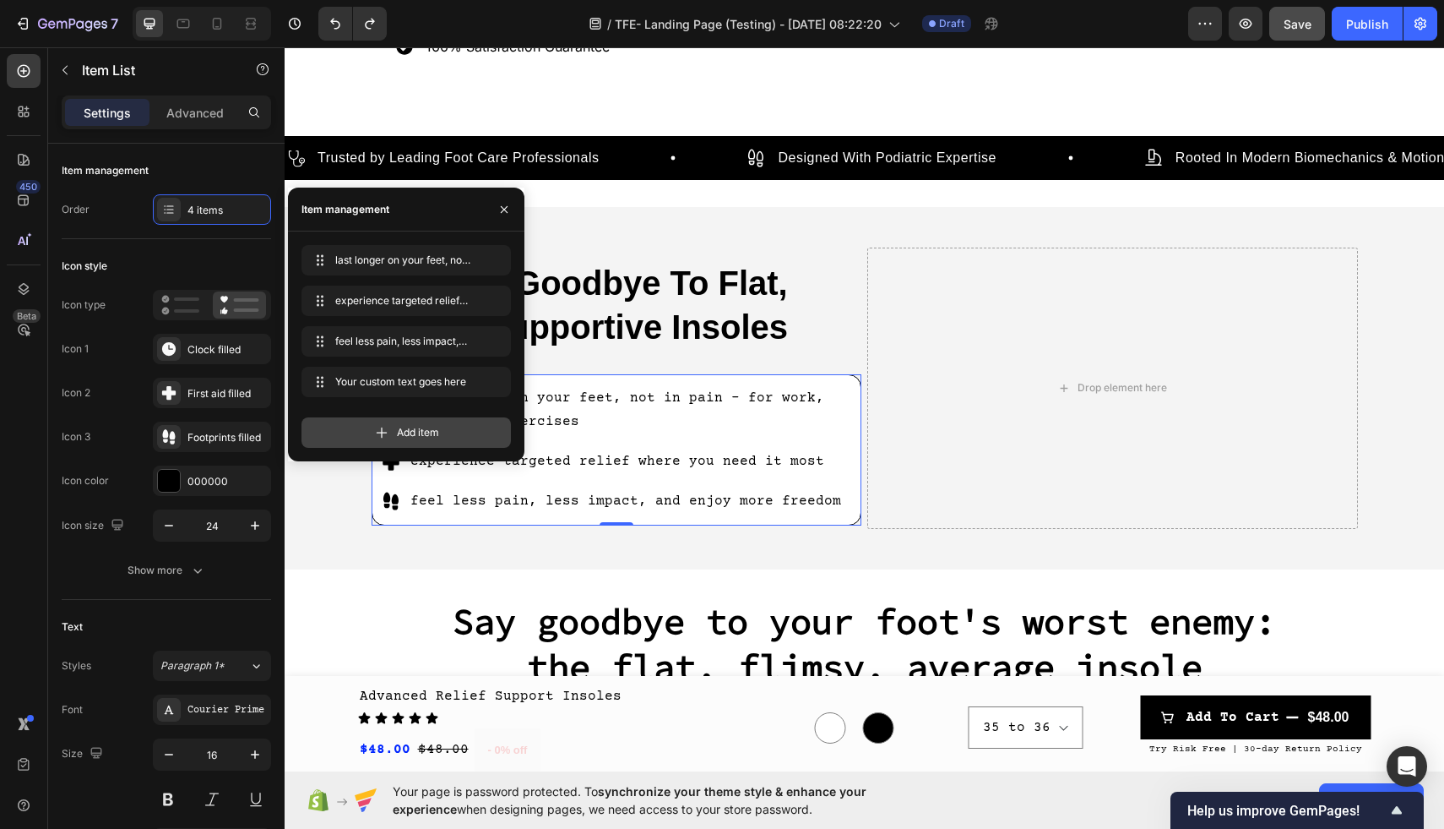
click at [378, 433] on icon at bounding box center [381, 432] width 17 height 17
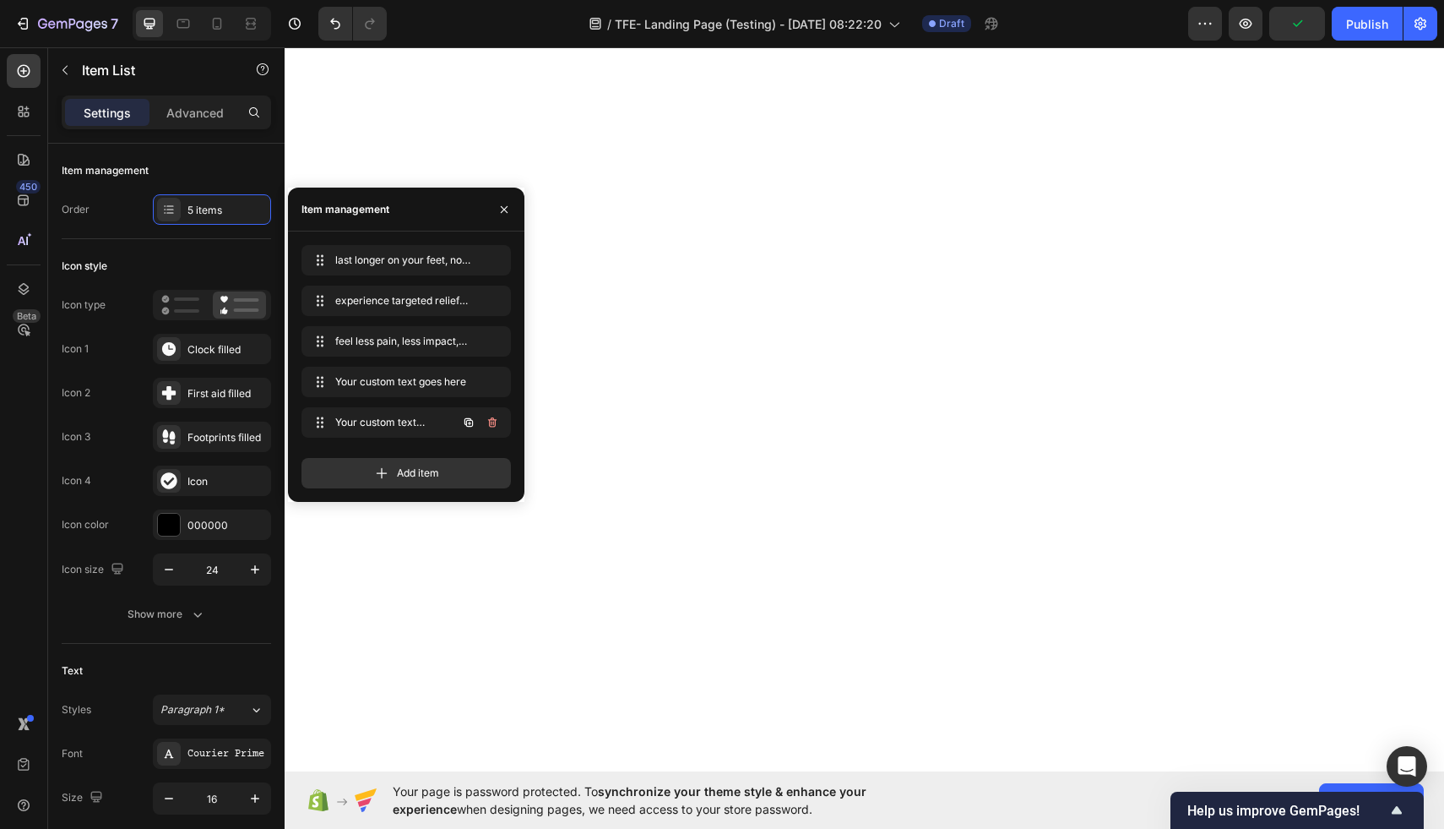
select select "35 to 36"
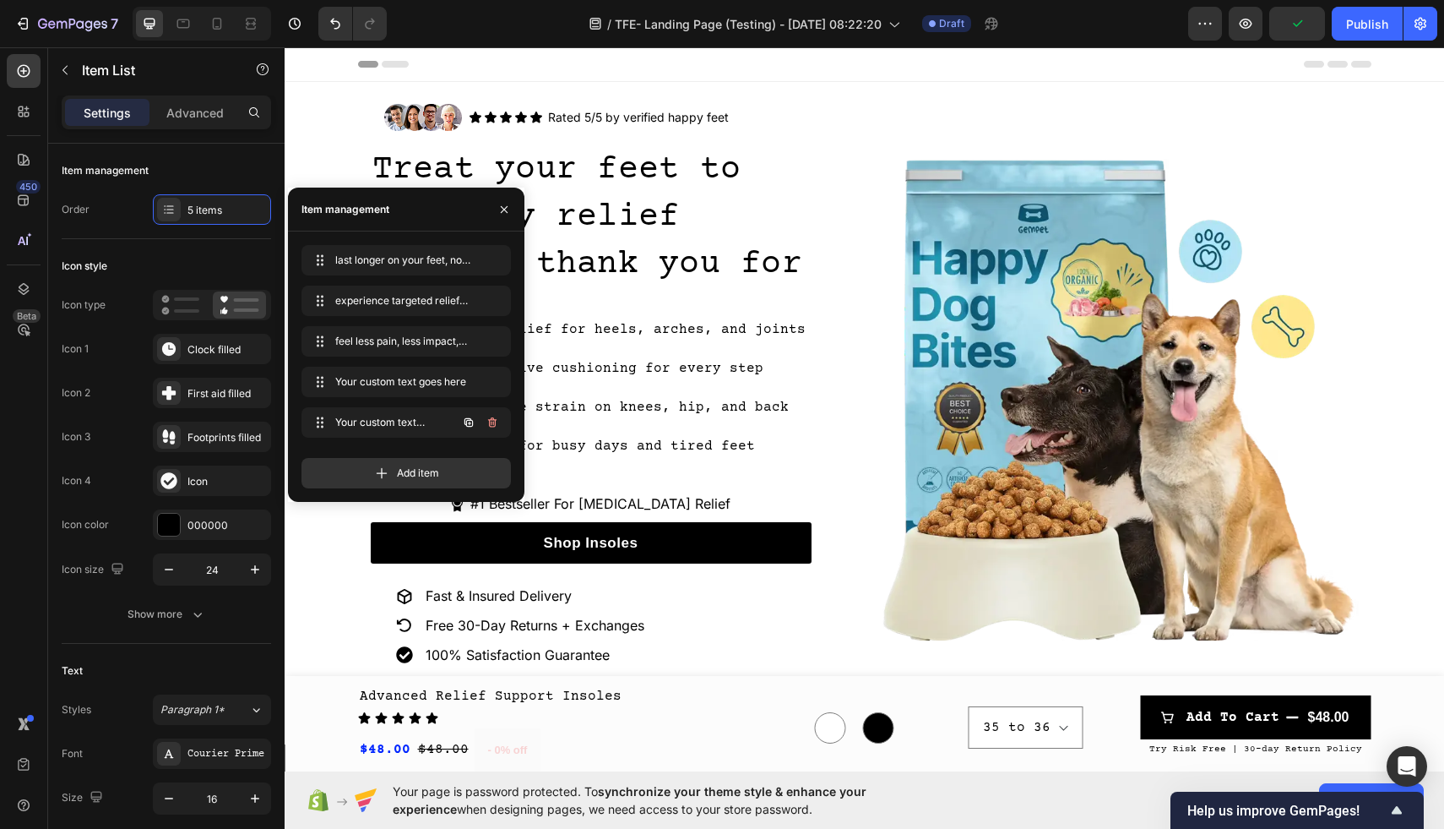
scroll to position [608, 0]
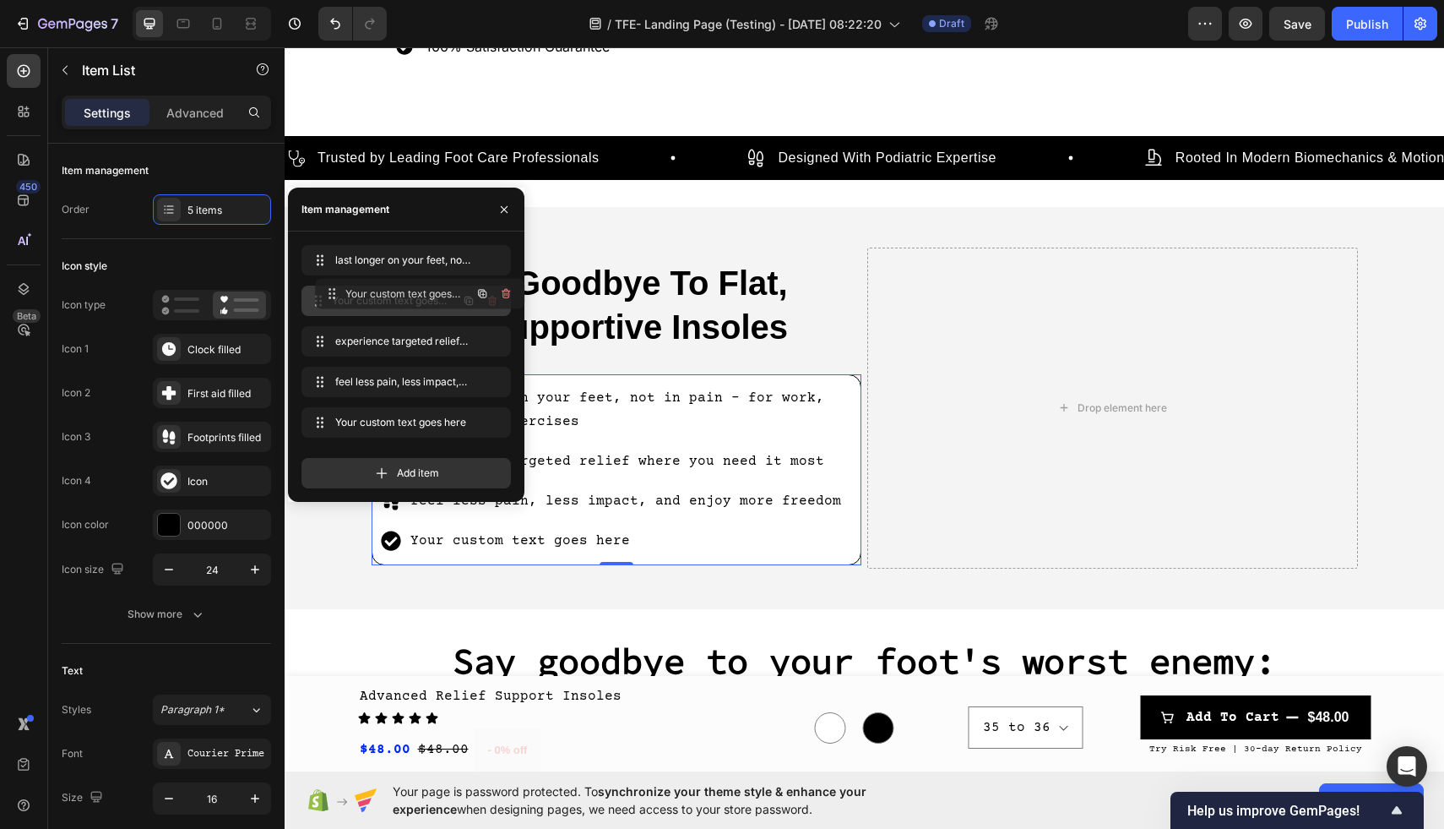
drag, startPoint x: 0, startPoint y: 0, endPoint x: 401, endPoint y: 294, distance: 497.3
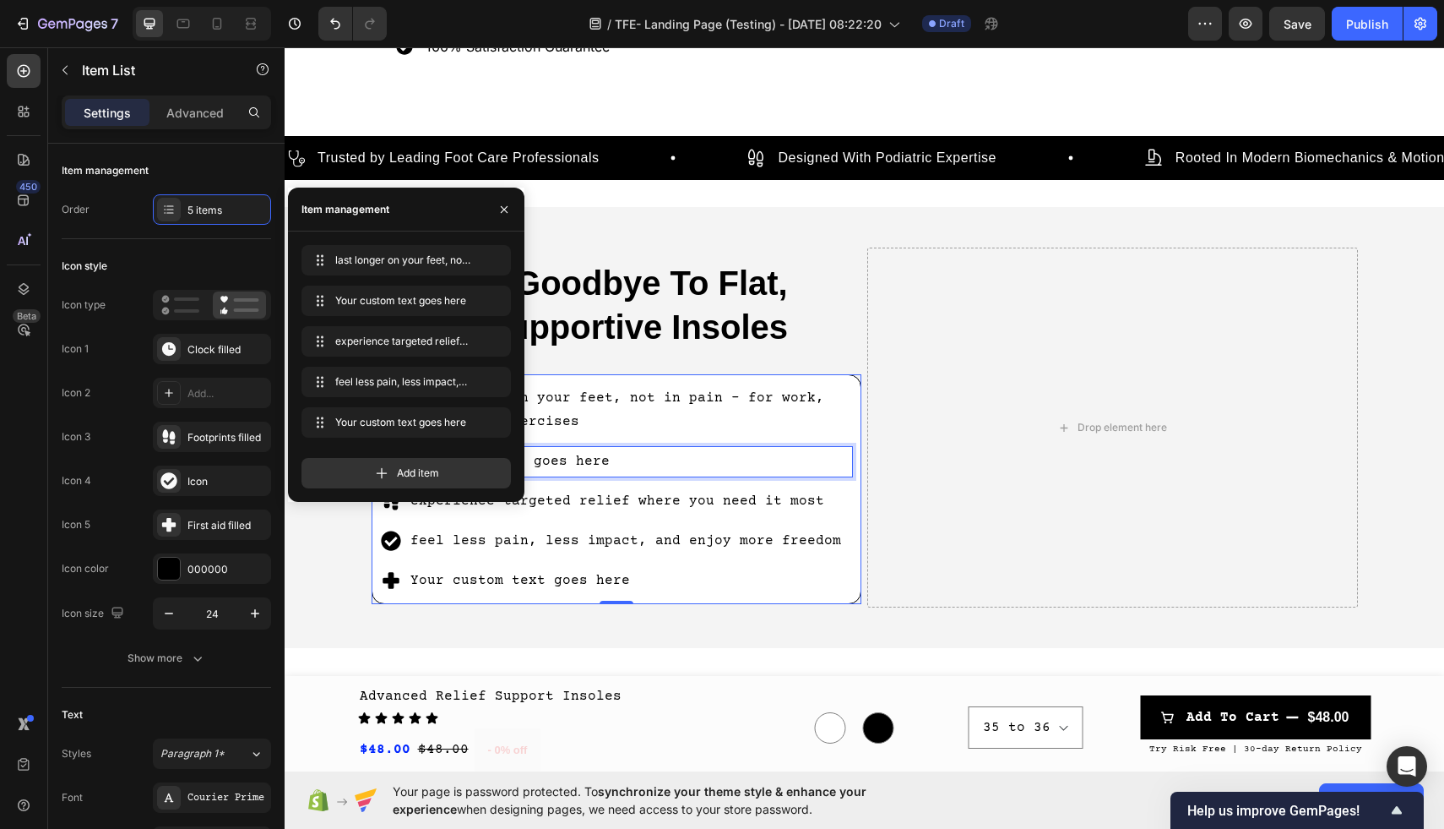
click at [612, 459] on div "Your custom text goes here" at bounding box center [620, 462] width 465 height 30
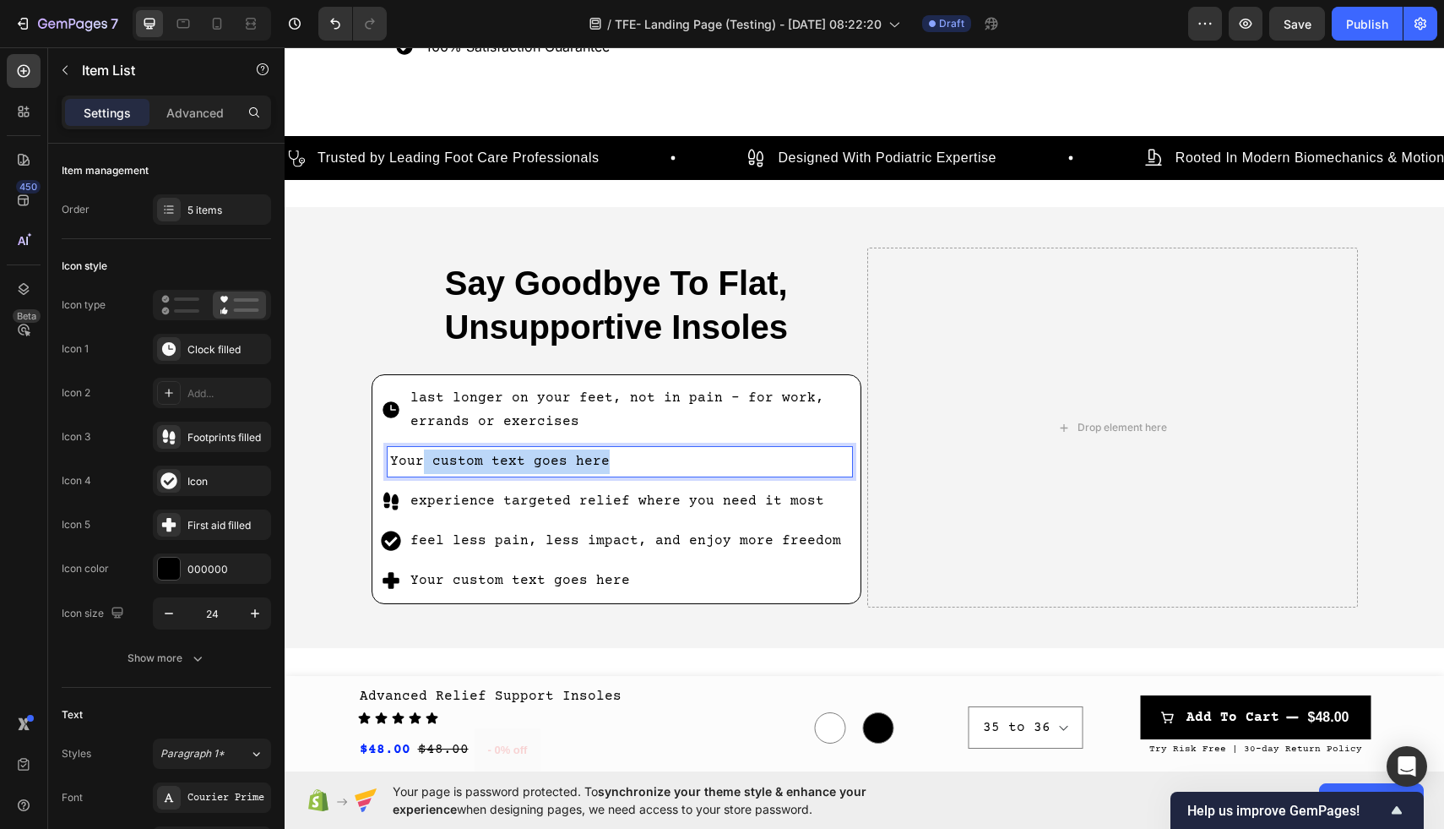
drag, startPoint x: 609, startPoint y: 457, endPoint x: 419, endPoint y: 448, distance: 190.2
click at [419, 449] on p "Your custom text goes here" at bounding box center [620, 461] width 460 height 24
click at [477, 458] on div "Rich Text Editor. Editing area: main" at bounding box center [620, 462] width 465 height 30
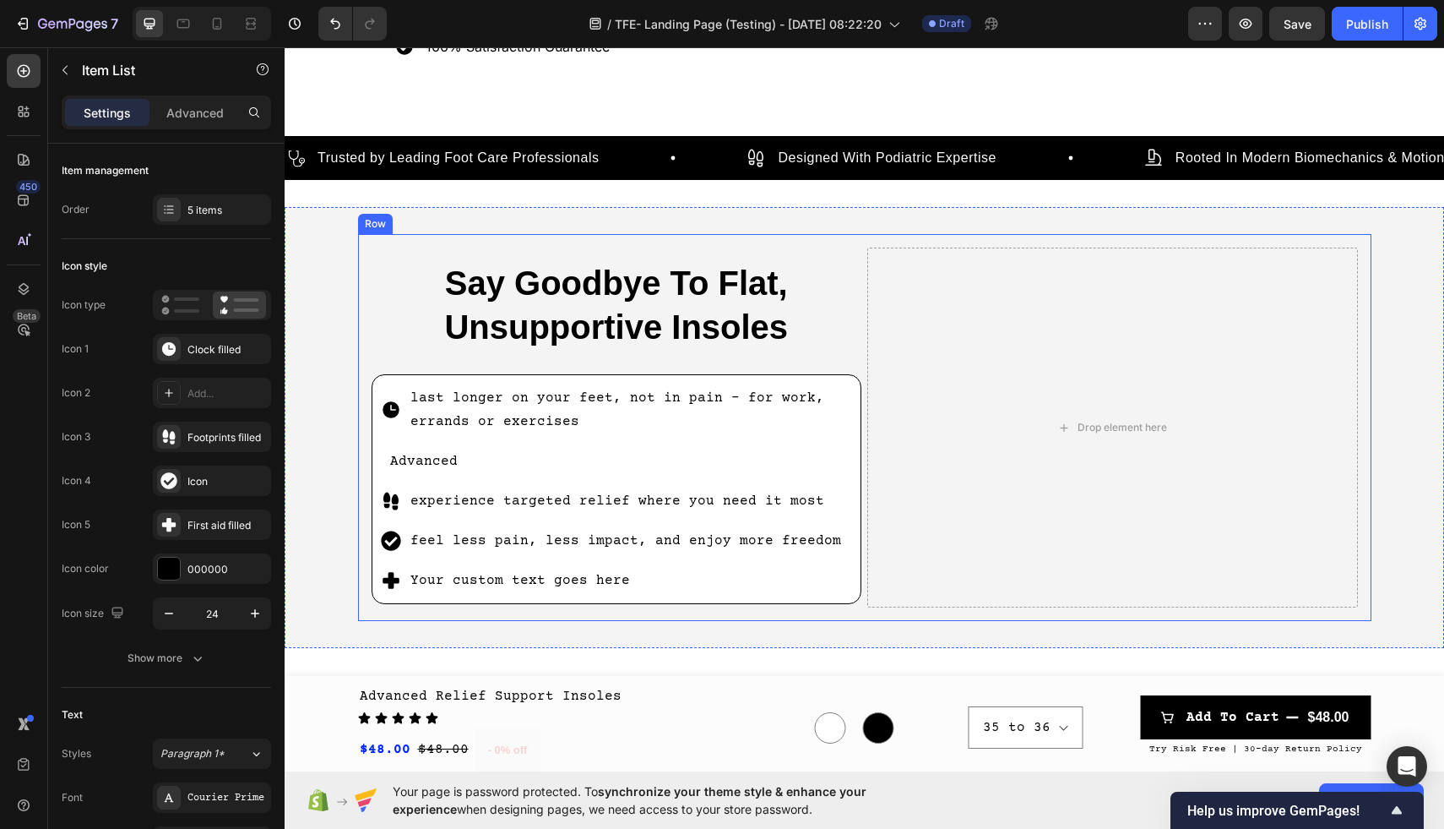
click at [368, 451] on div "Say Goodbye To Flat, Unsupportive Insoles Heading last longer on your feet, not…" at bounding box center [865, 428] width 1014 height 388
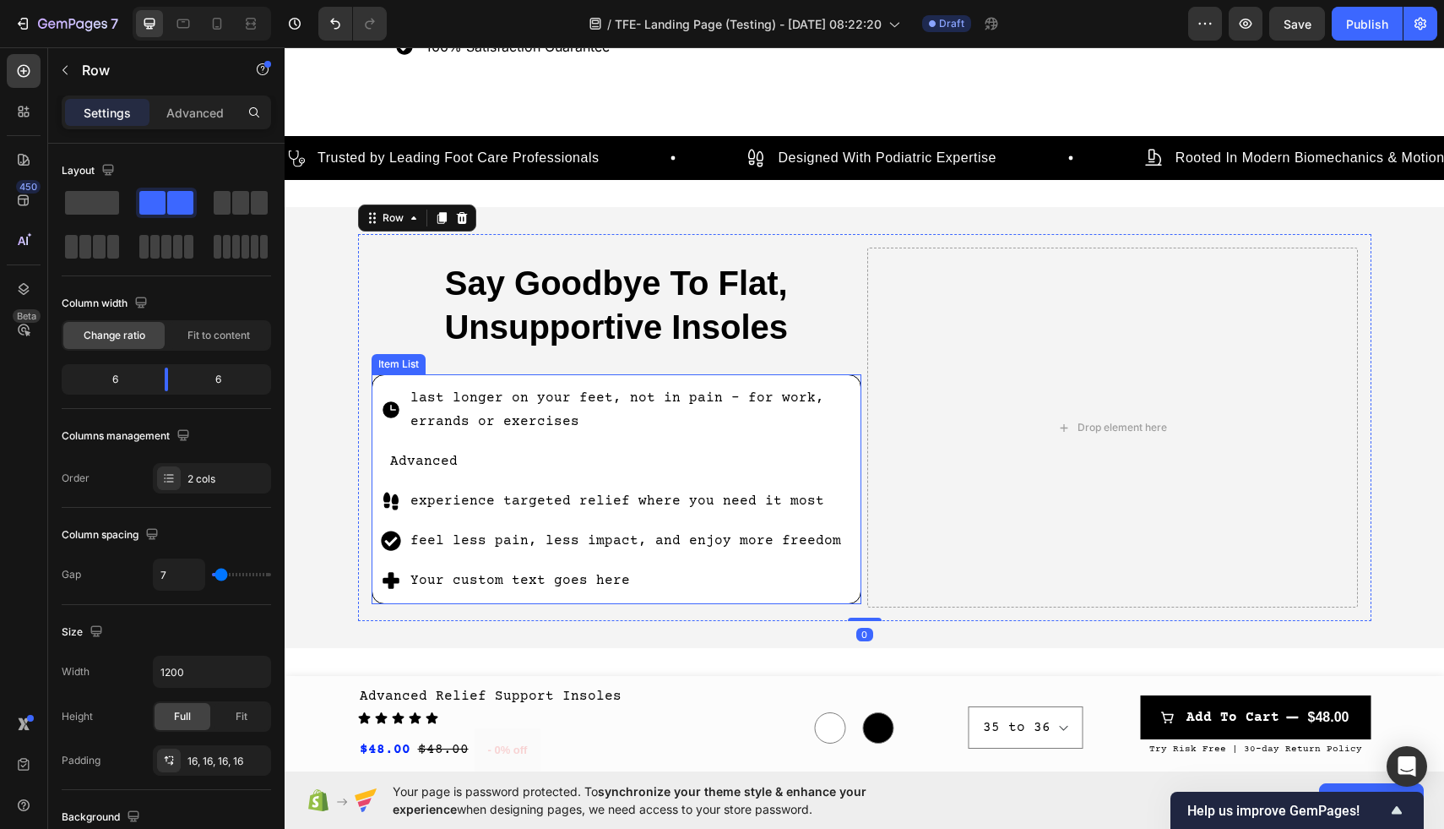
click at [469, 464] on p "Advanced" at bounding box center [620, 461] width 460 height 24
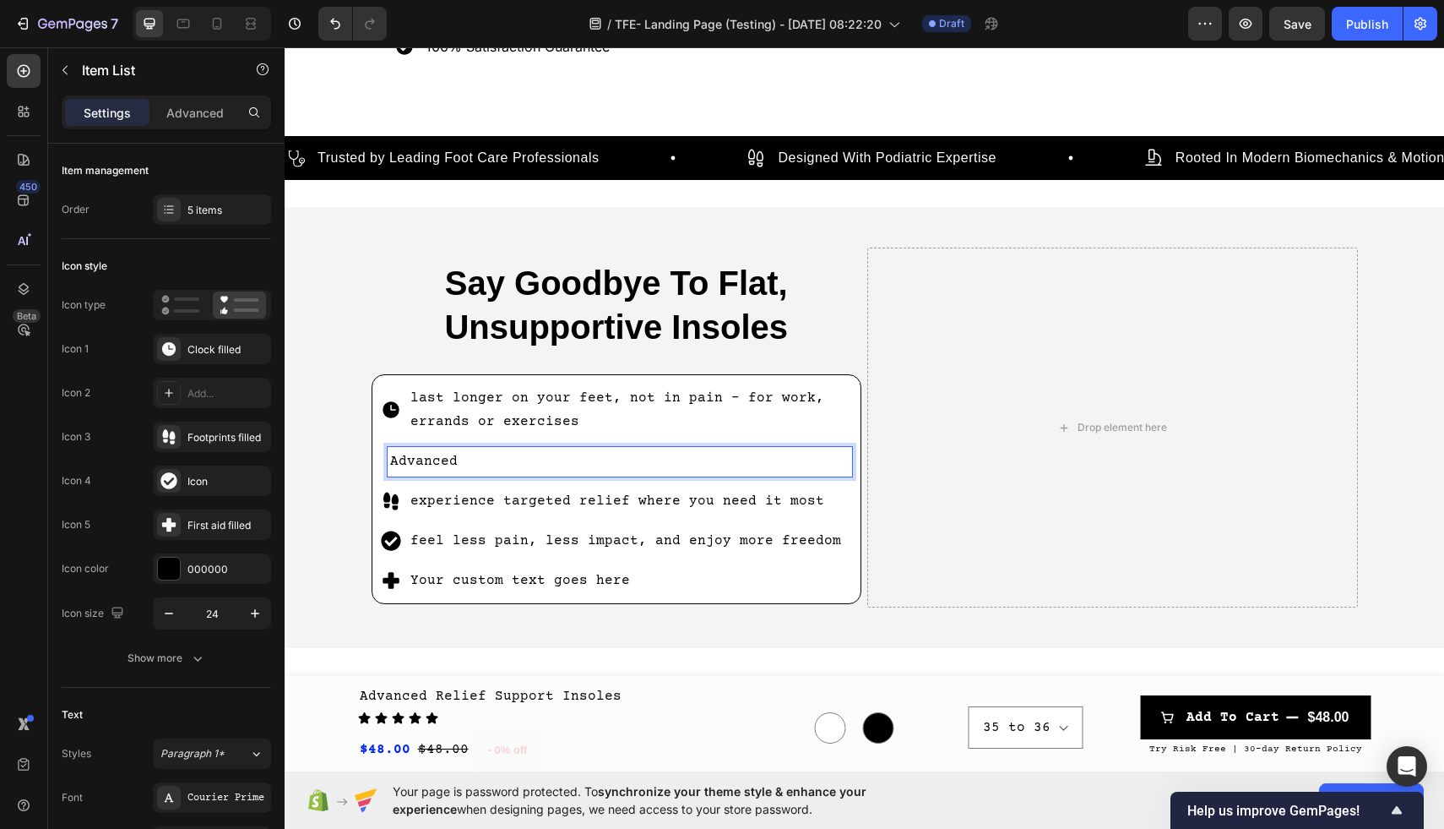
drag, startPoint x: 470, startPoint y: 454, endPoint x: 382, endPoint y: 454, distance: 87.8
click at [382, 454] on div "Advanced" at bounding box center [617, 462] width 472 height 30
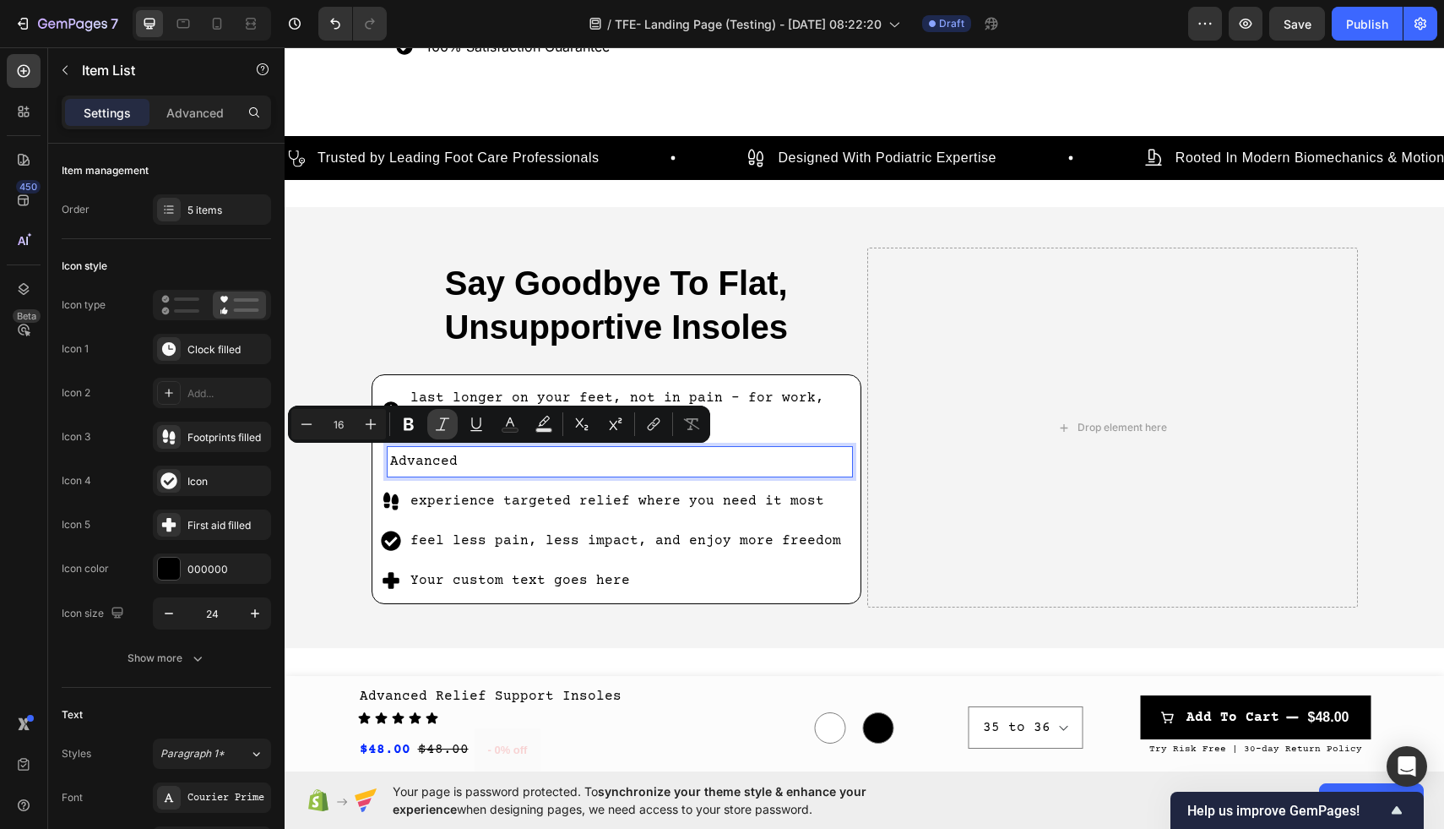
click at [443, 421] on icon "Editor contextual toolbar" at bounding box center [442, 424] width 17 height 17
click at [497, 471] on div "Advanced" at bounding box center [620, 462] width 465 height 30
click at [487, 456] on p "Advanced" at bounding box center [620, 461] width 460 height 24
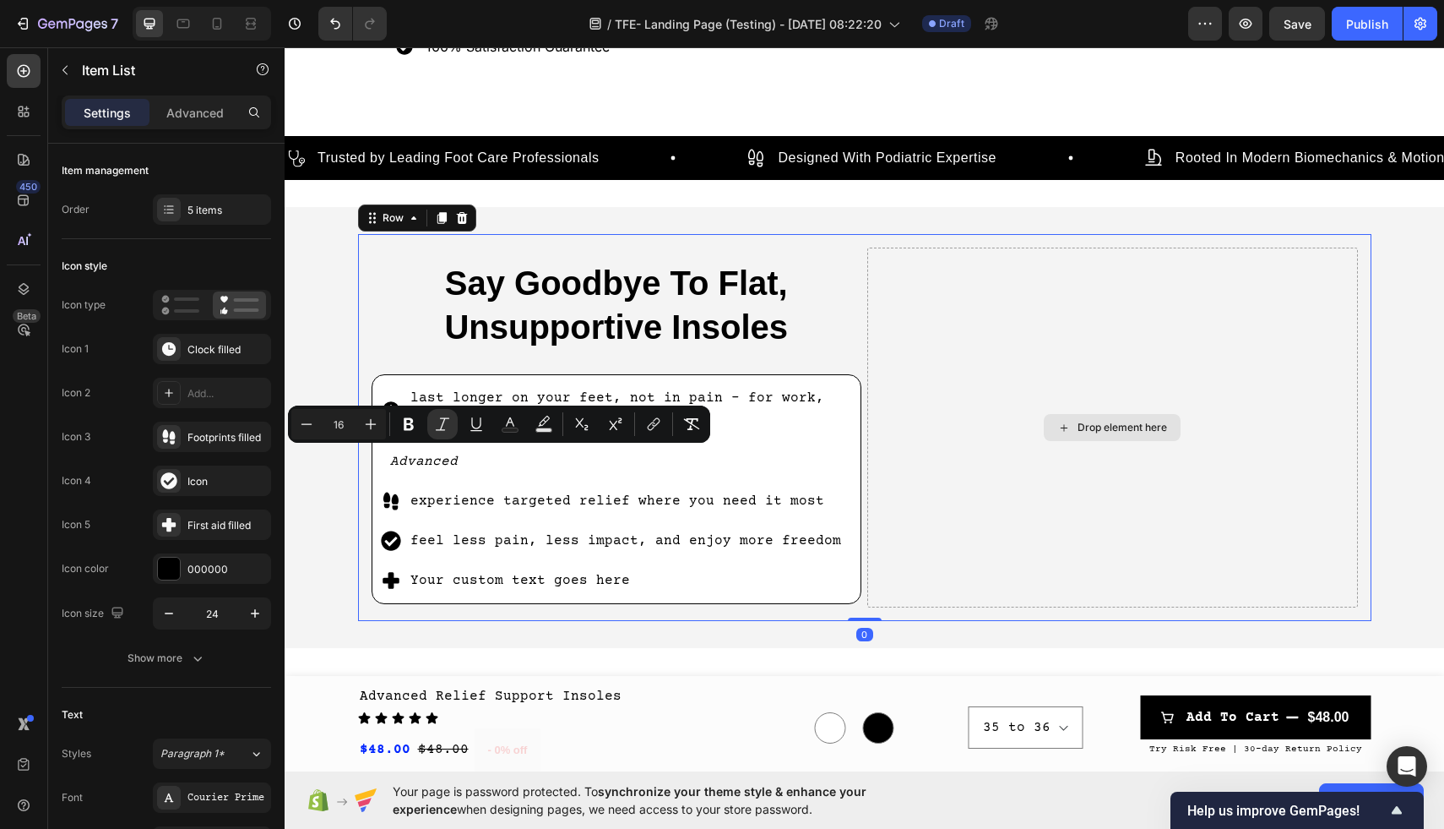
click at [952, 356] on div "Drop element here" at bounding box center [1112, 427] width 491 height 361
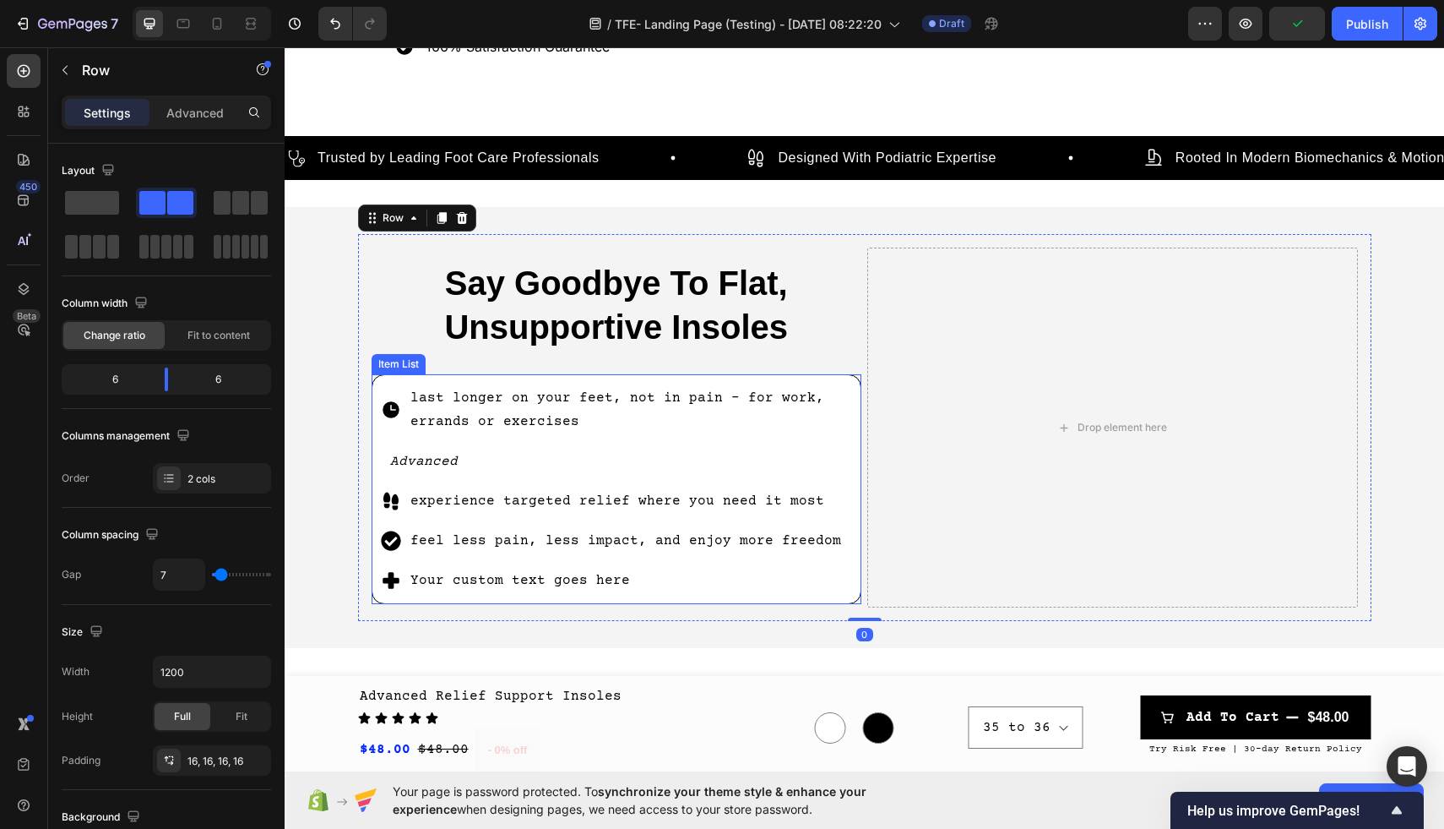
click at [458, 458] on icon "Advanced" at bounding box center [424, 461] width 68 height 15
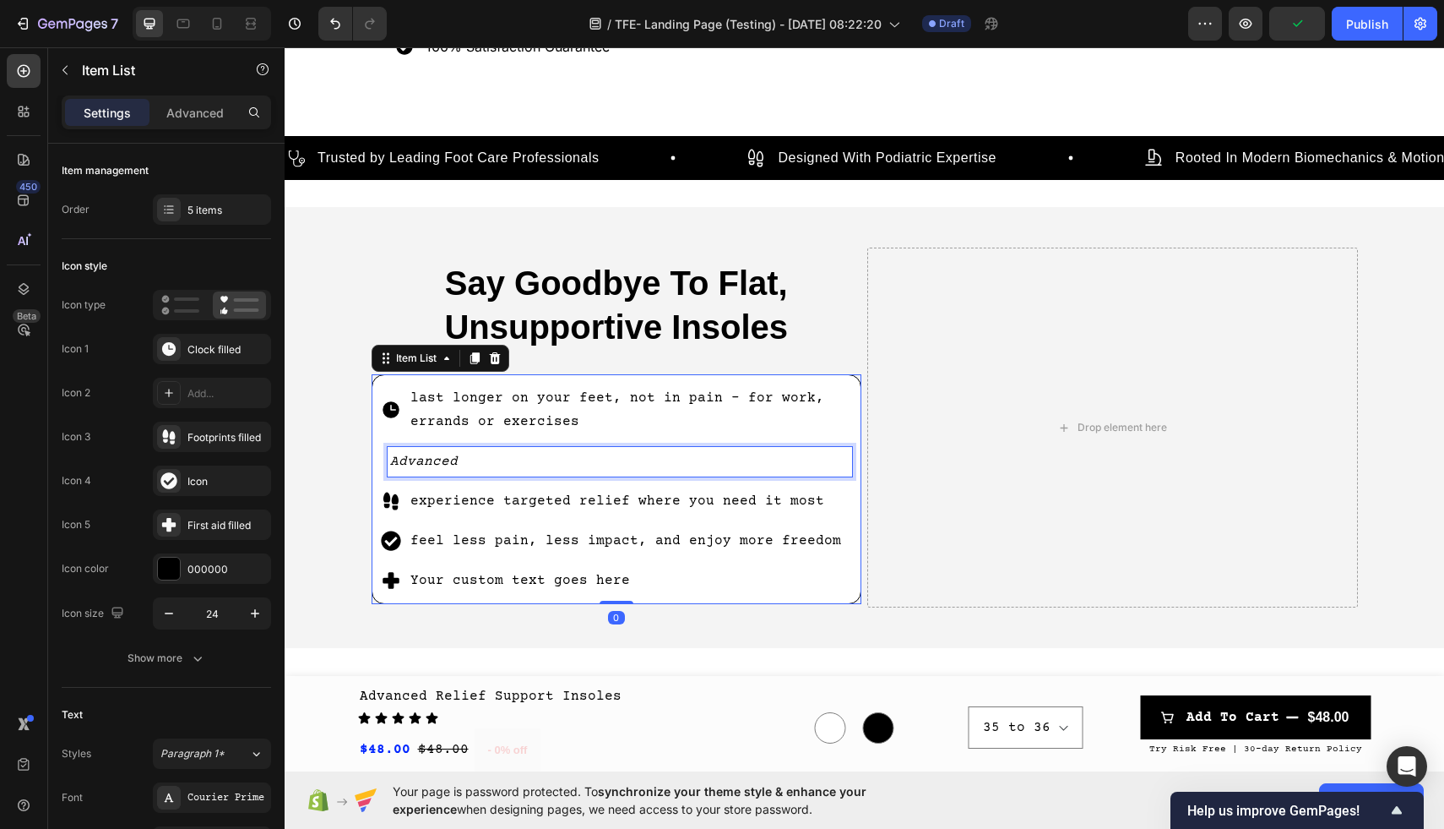
click at [453, 449] on p "Advanced" at bounding box center [620, 461] width 460 height 24
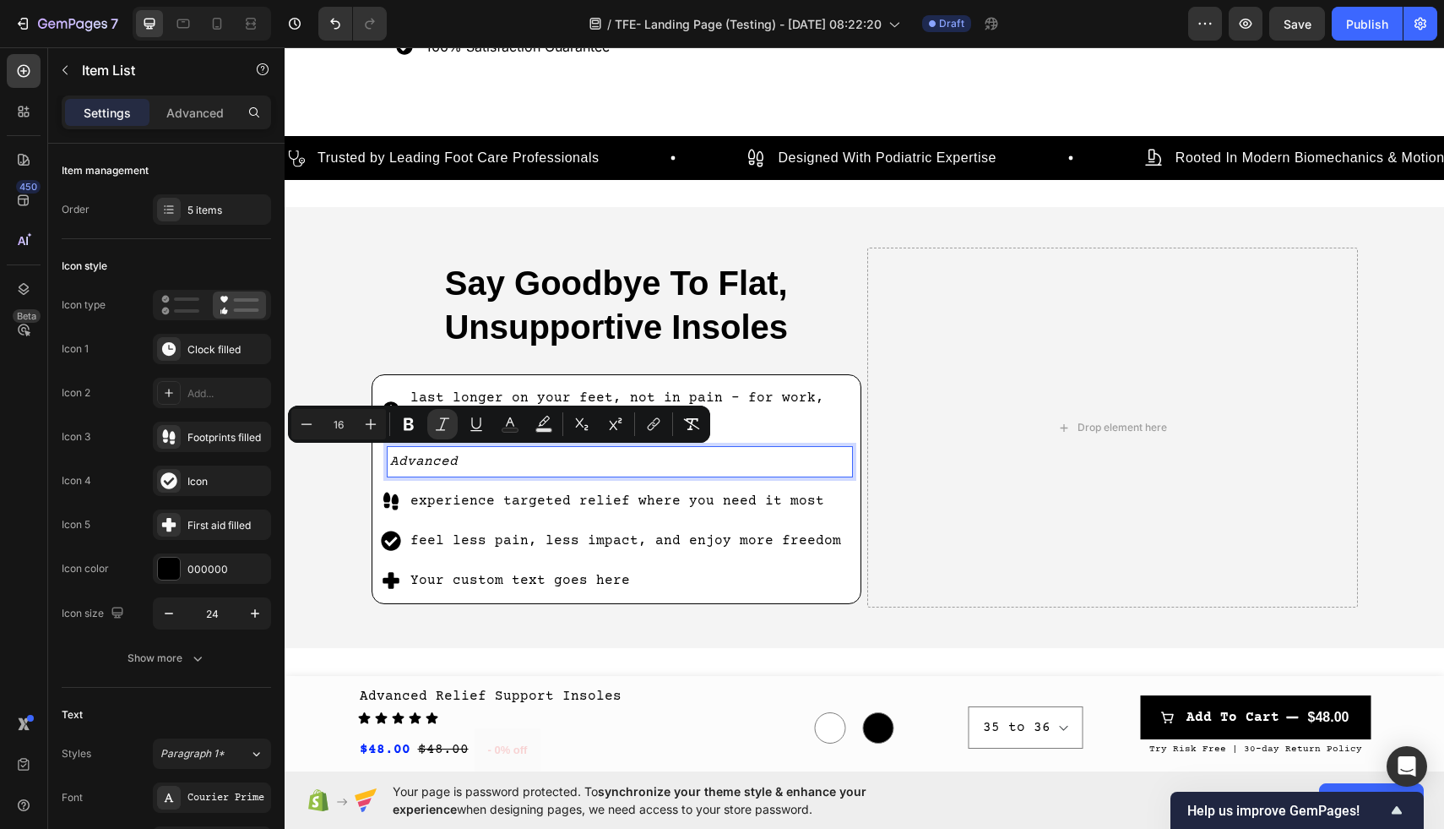
click at [485, 451] on p "Advanced" at bounding box center [620, 461] width 460 height 24
drag, startPoint x: 485, startPoint y: 454, endPoint x: 370, endPoint y: 454, distance: 114.9
click at [372, 454] on div "last longer on your feet, not in pain - for work, errands or exercises Advanced…" at bounding box center [617, 489] width 491 height 231
click at [307, 424] on icon "Editor contextual toolbar" at bounding box center [307, 423] width 11 height 1
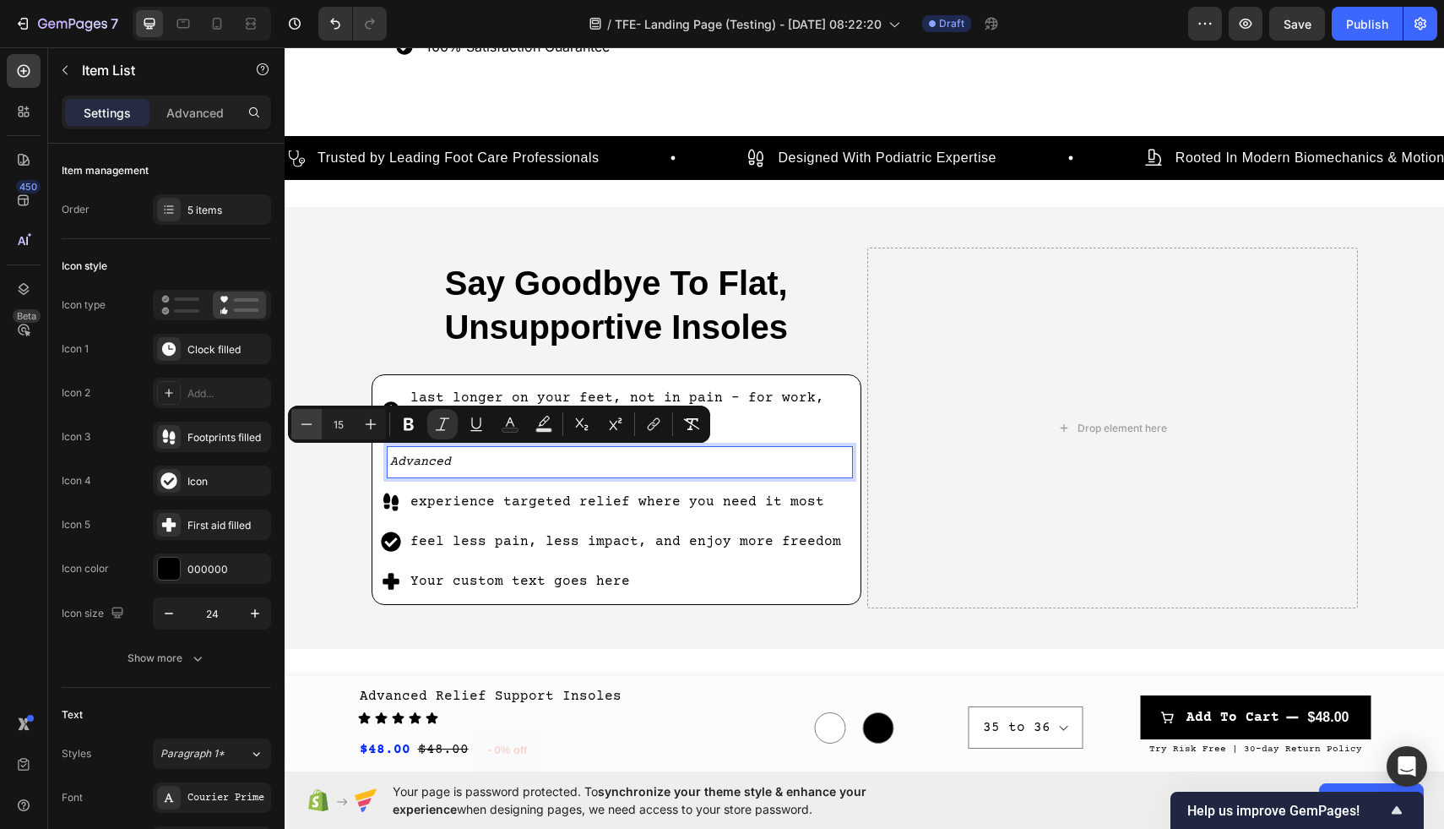
type input "14"
click at [514, 468] on p "Advanced" at bounding box center [620, 461] width 460 height 25
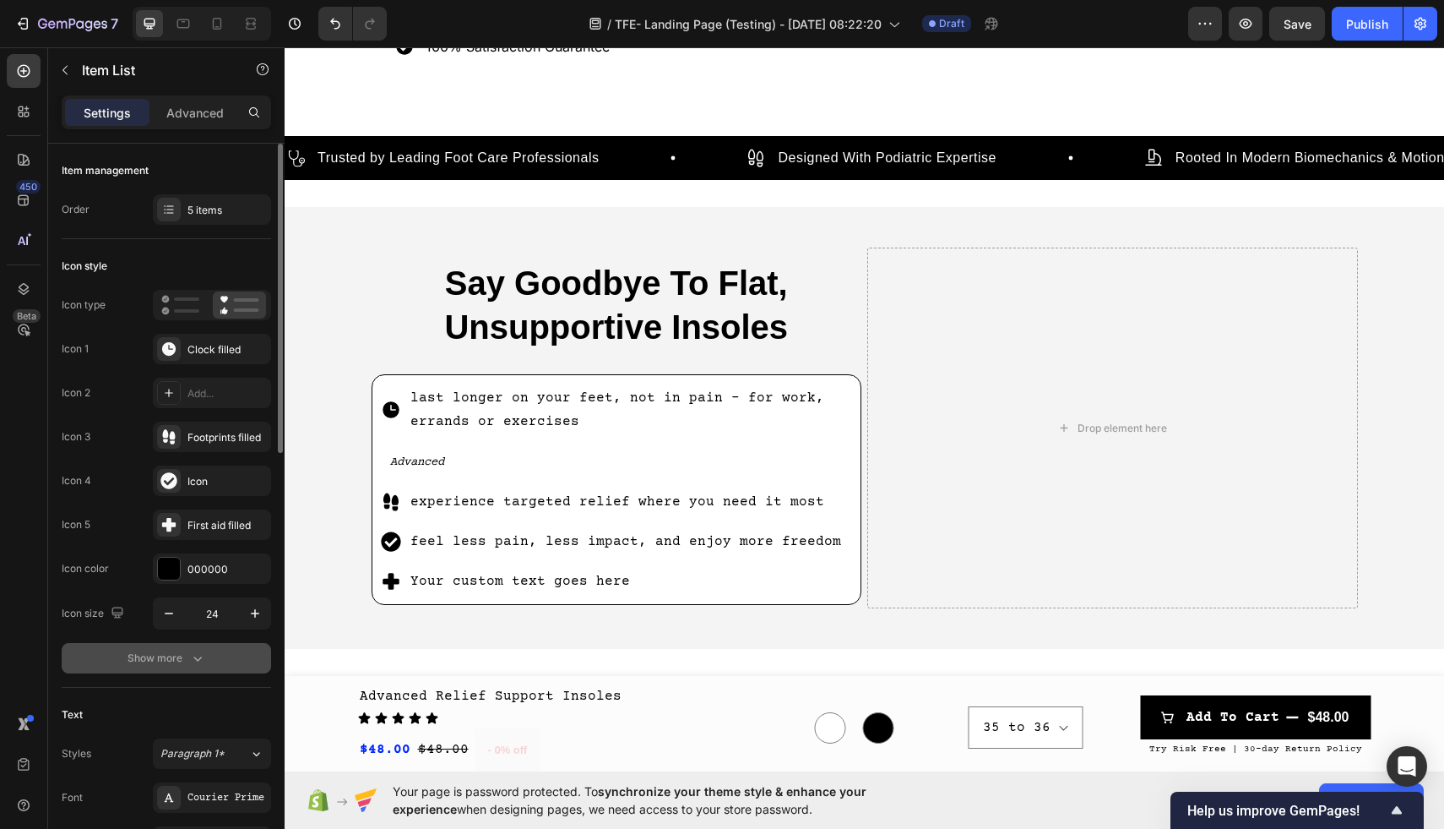
click at [153, 671] on button "Show more" at bounding box center [166, 658] width 209 height 30
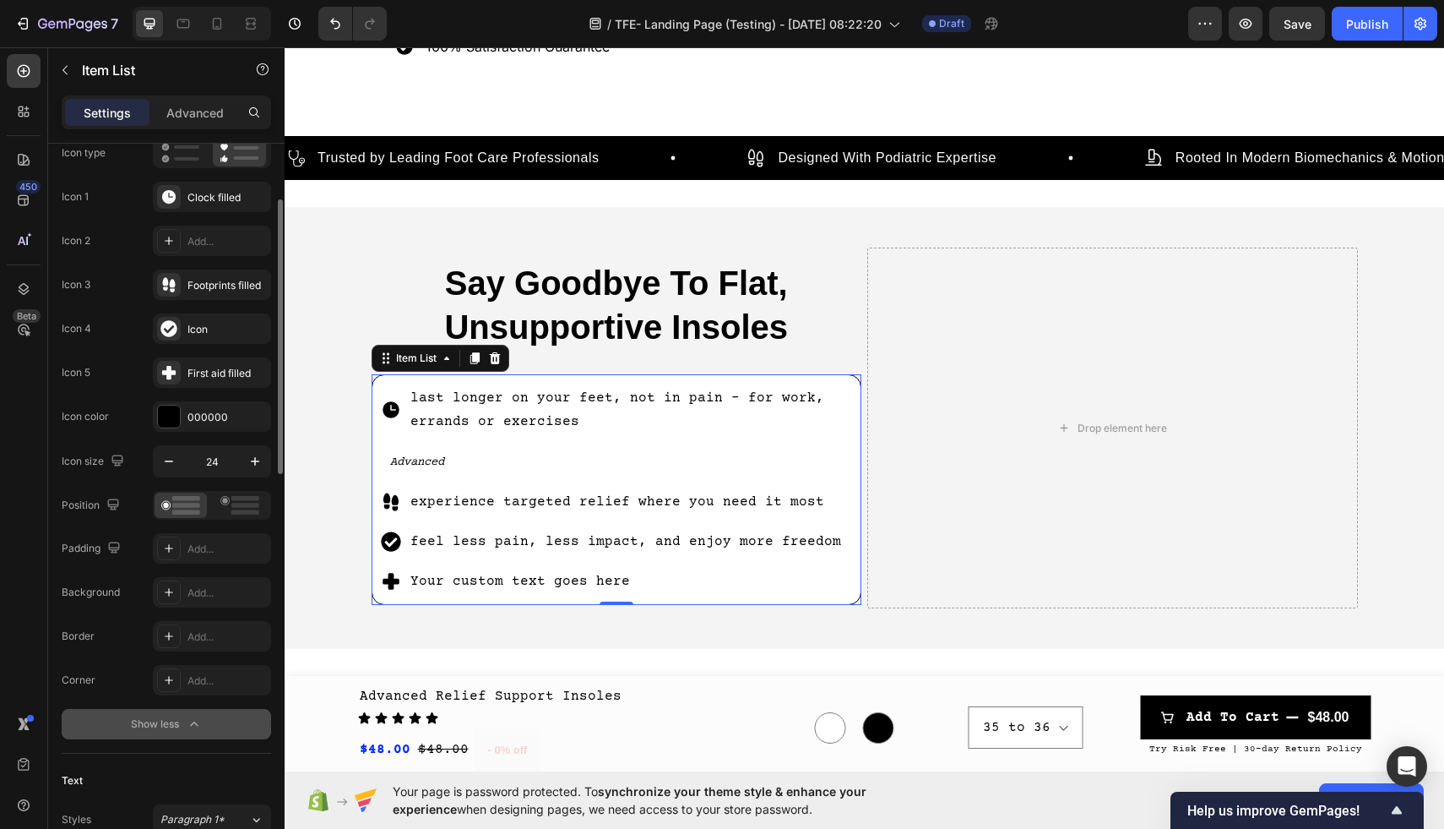
scroll to position [155, 0]
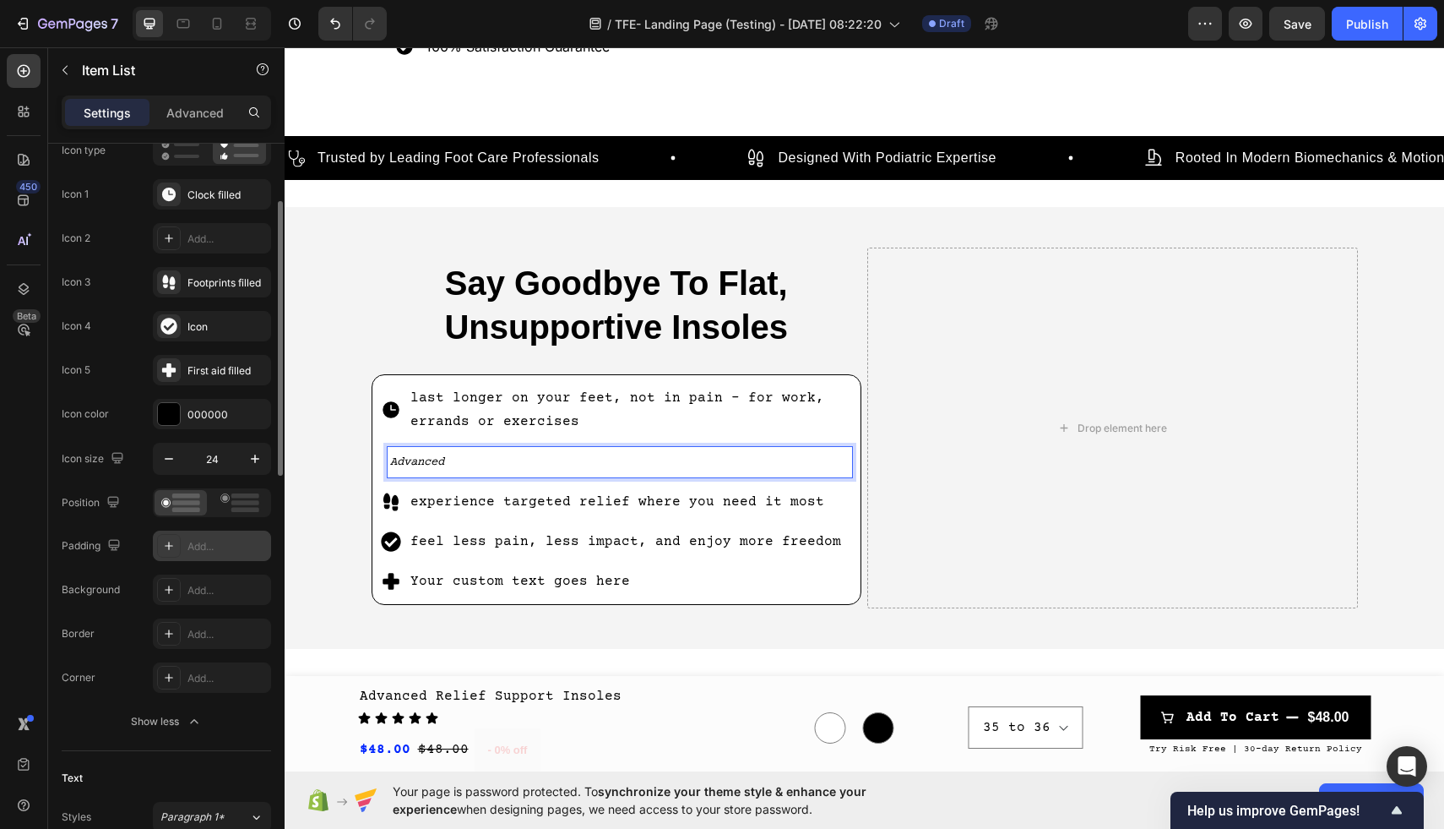
click at [221, 552] on div "Add..." at bounding box center [226, 546] width 79 height 15
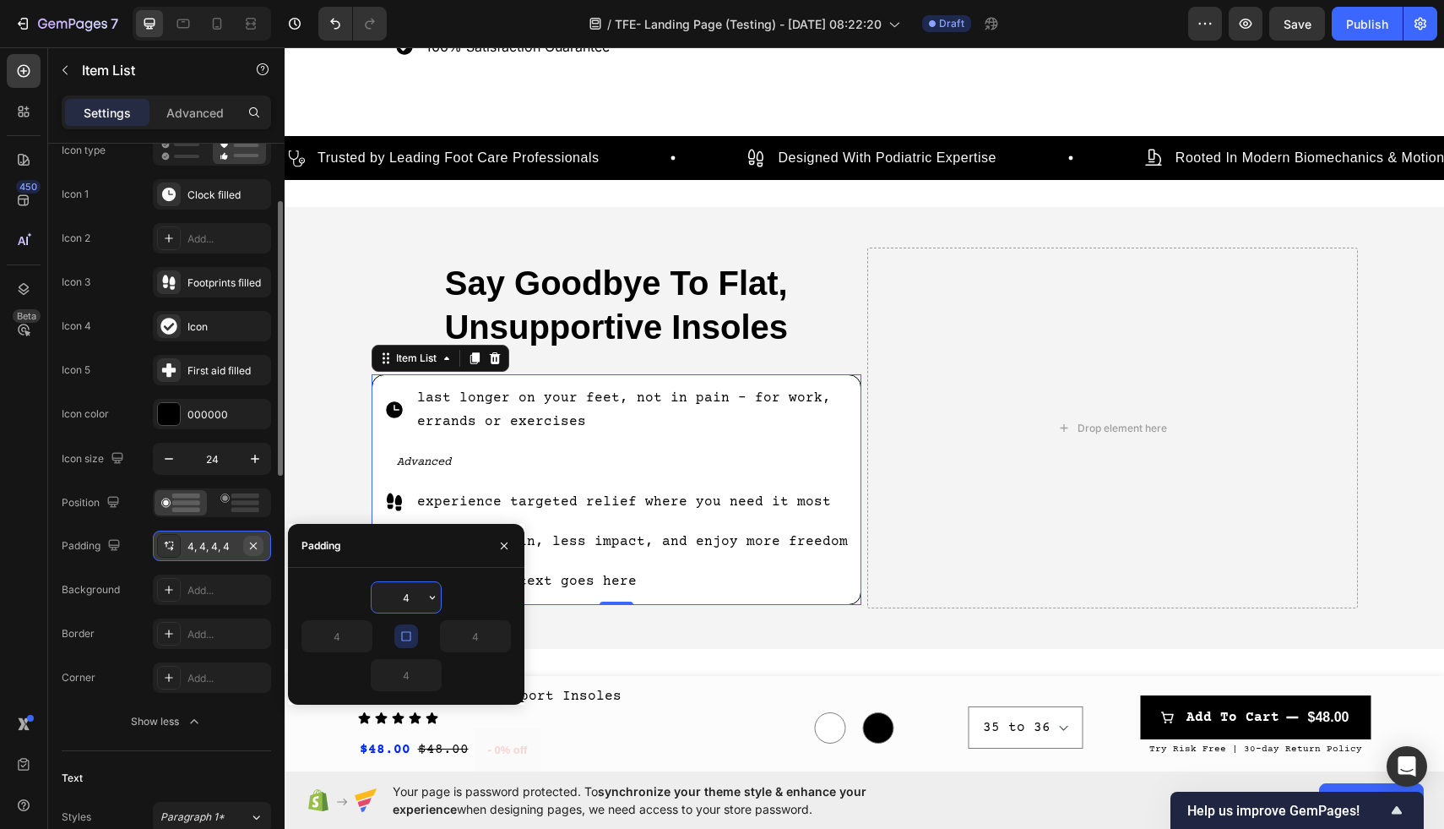
click at [250, 545] on icon "button" at bounding box center [254, 546] width 14 height 14
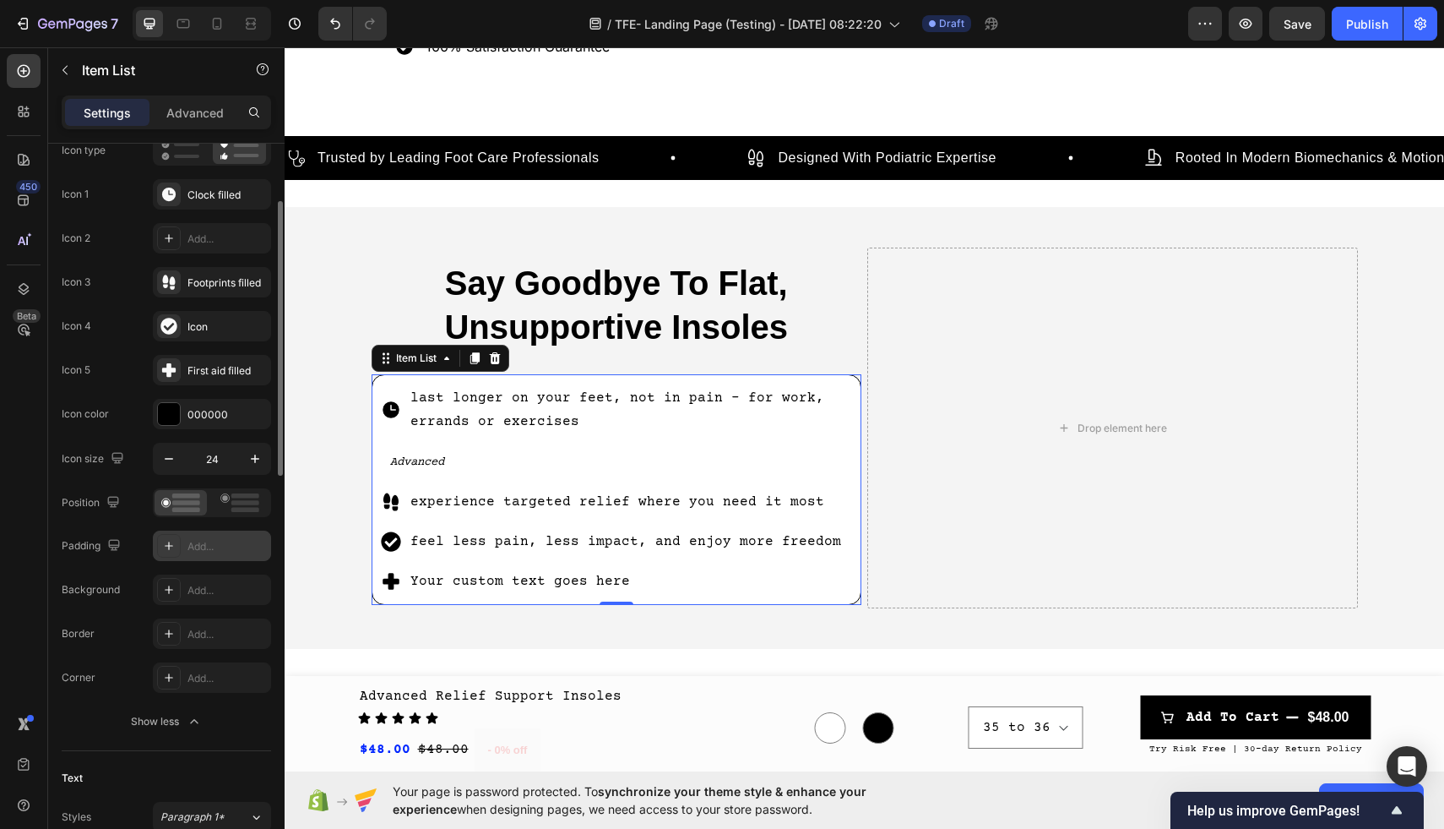
click at [211, 547] on div "Add..." at bounding box center [226, 546] width 79 height 15
type input "4"
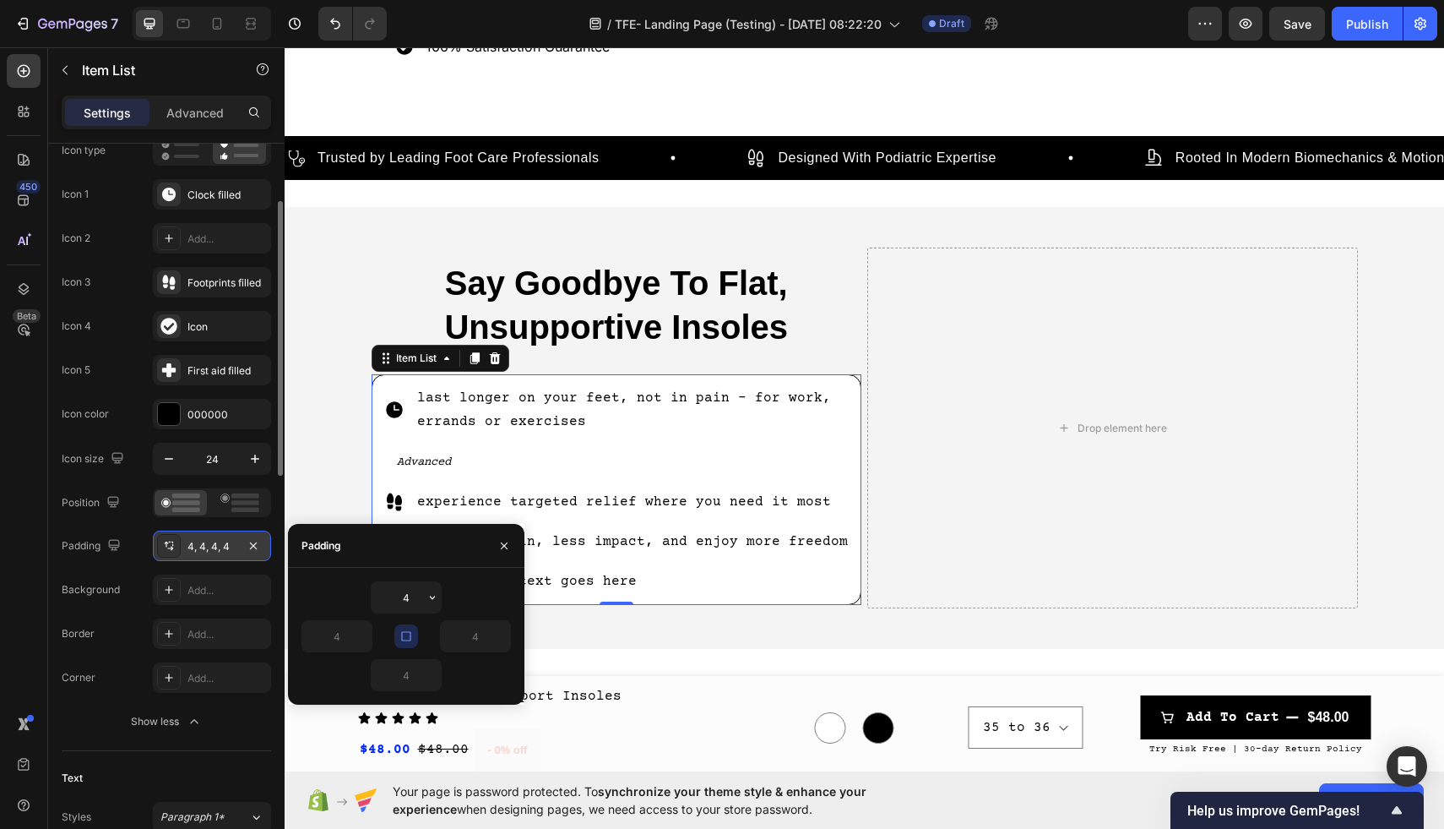
click at [402, 641] on icon "button" at bounding box center [406, 636] width 14 height 14
click at [333, 641] on input "4" at bounding box center [336, 636] width 69 height 30
click at [345, 641] on input "4" at bounding box center [336, 636] width 69 height 30
type input "10"
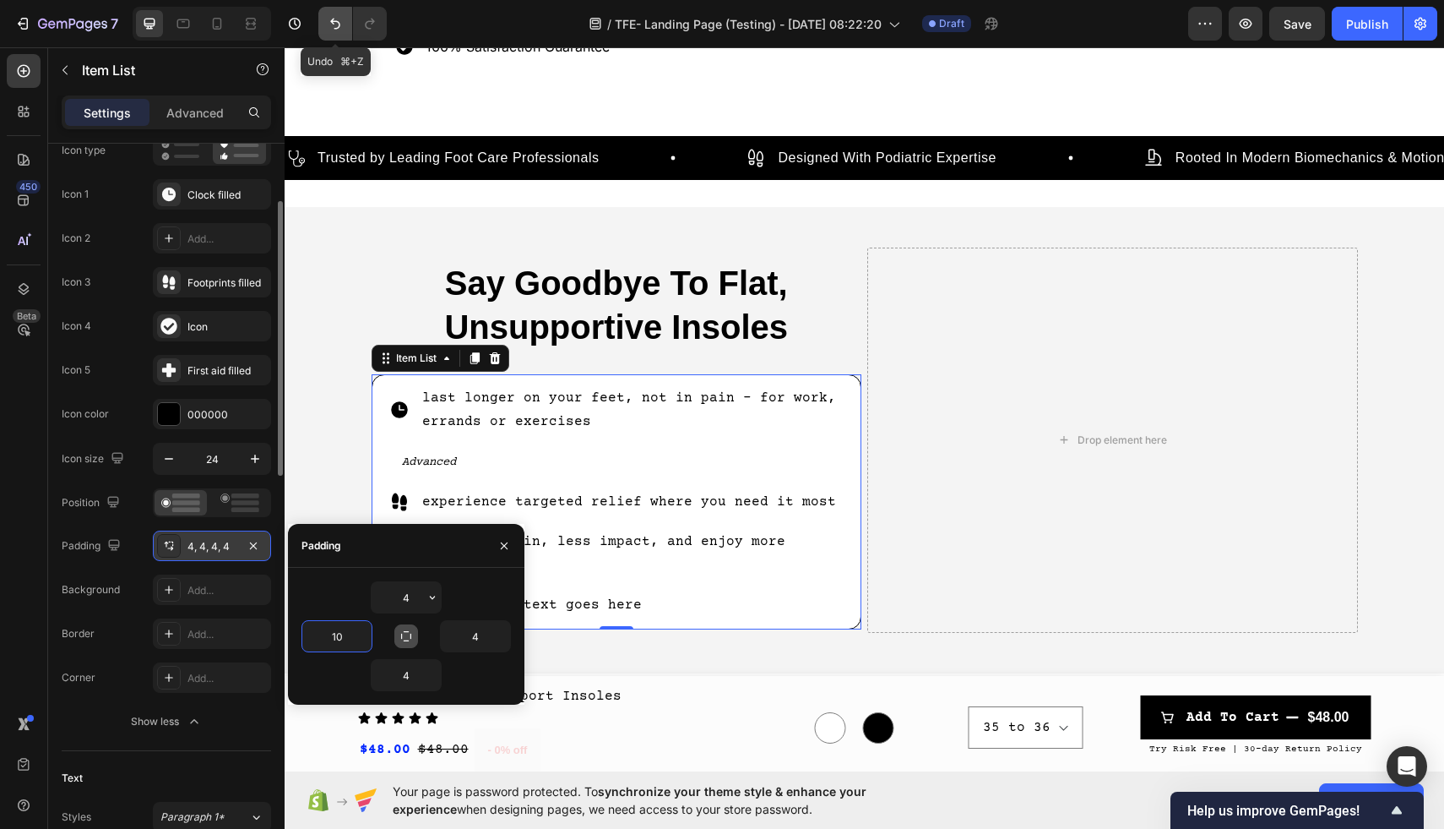
click at [338, 29] on icon "Undo/Redo" at bounding box center [335, 23] width 17 height 17
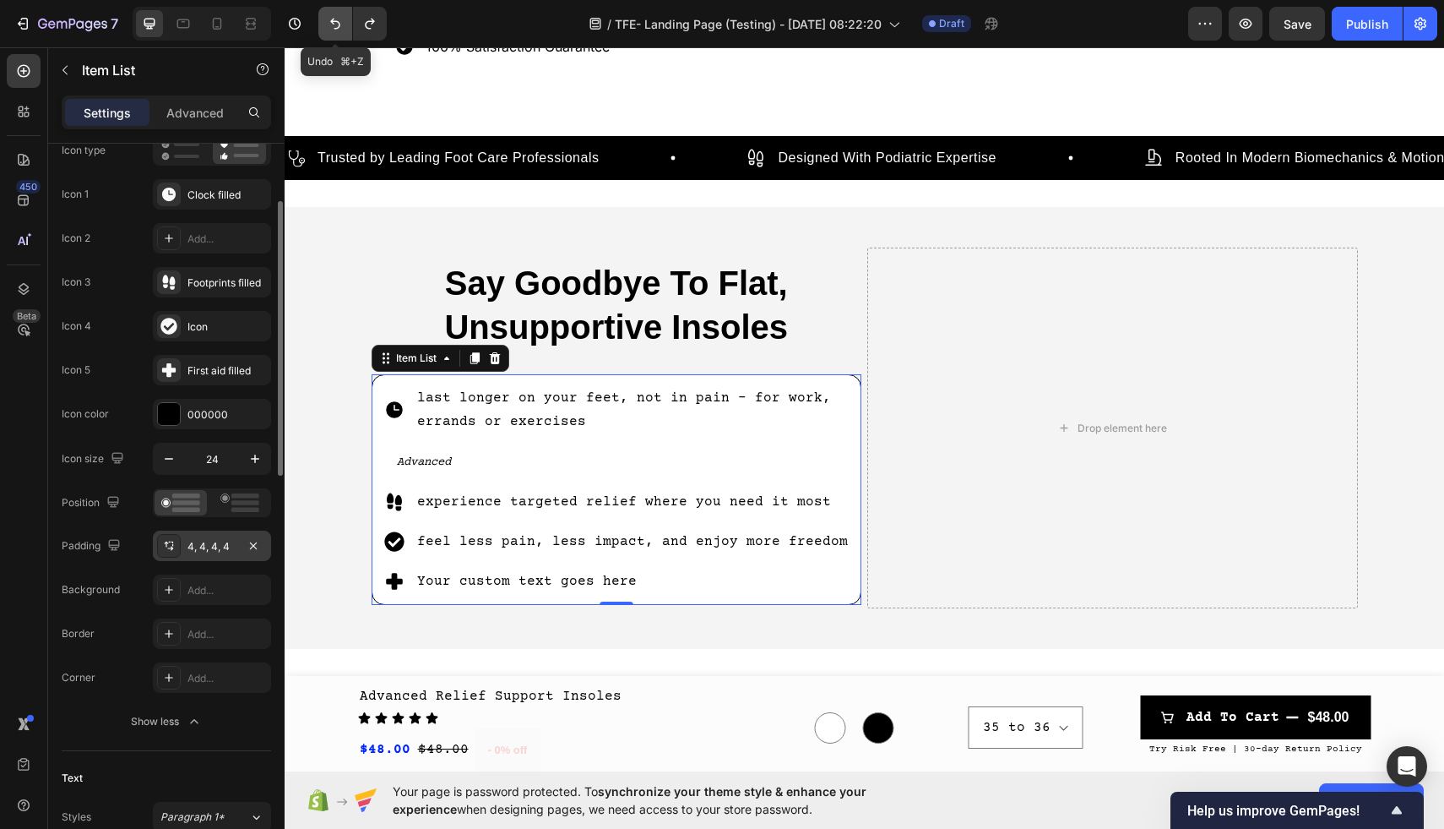
click at [338, 29] on icon "Undo/Redo" at bounding box center [335, 23] width 17 height 17
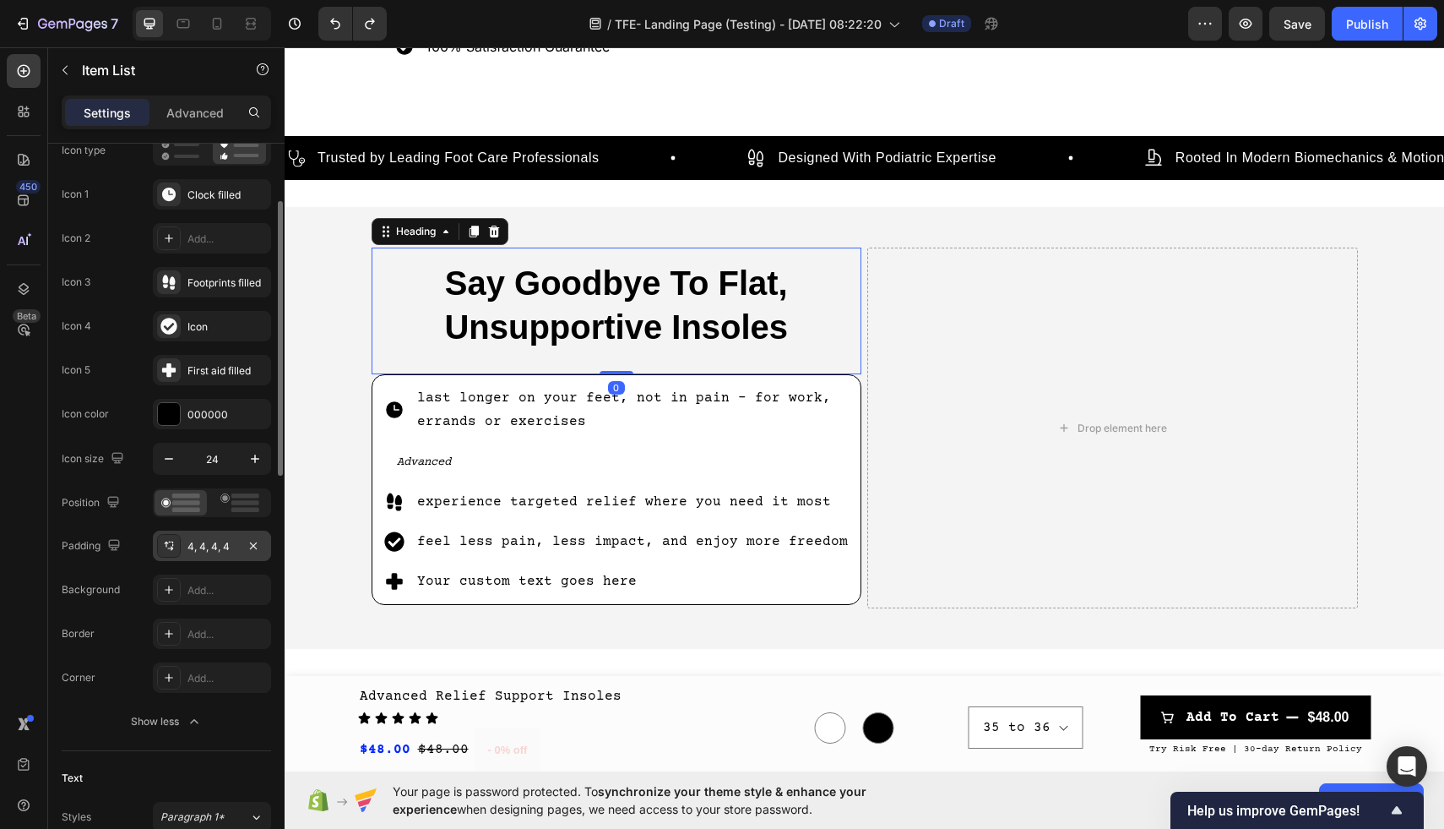
click at [581, 309] on p "Say Goodbye To Flat, Unsupportive Insoles" at bounding box center [617, 305] width 464 height 88
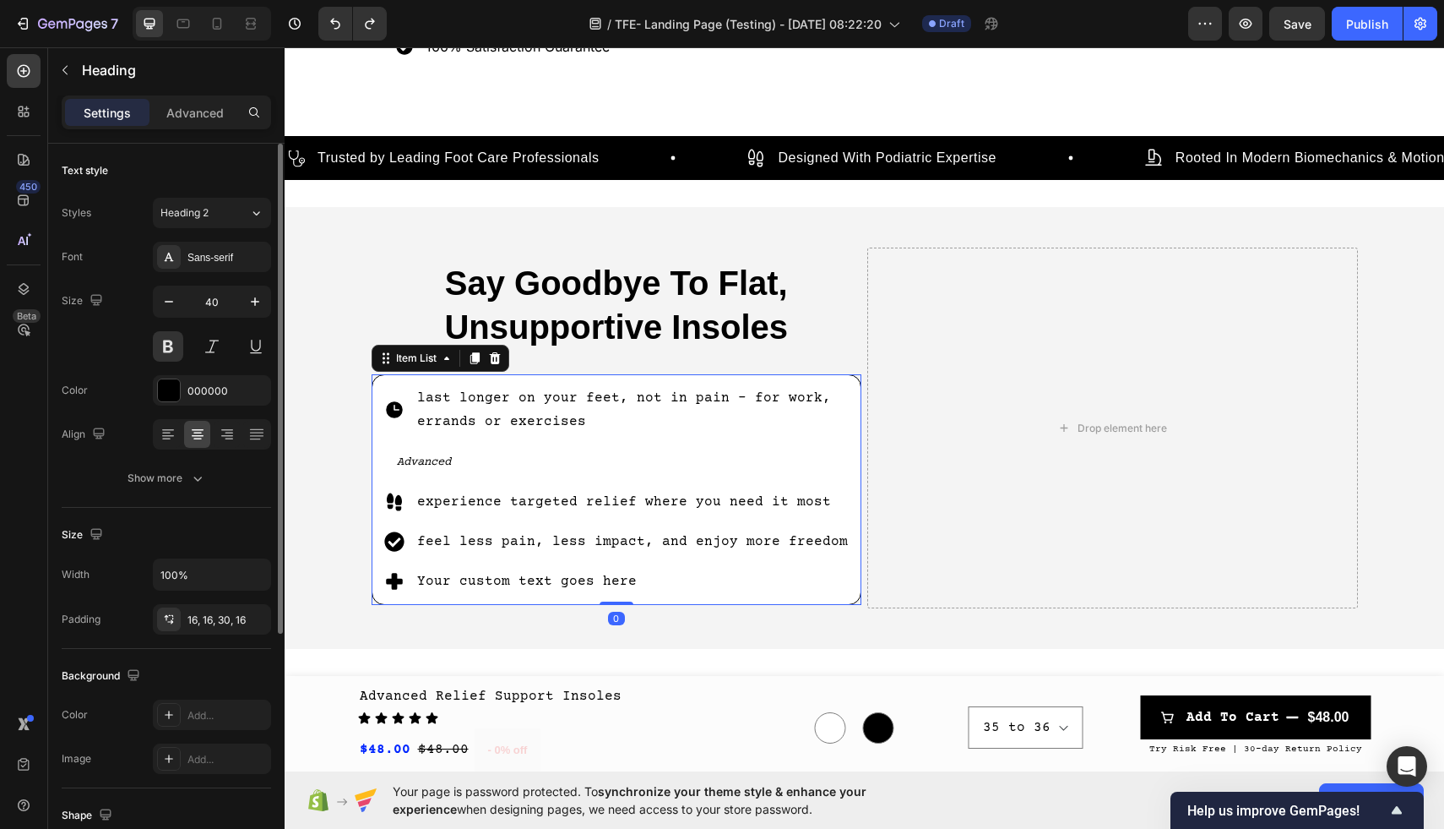
click at [548, 451] on p "Advanced" at bounding box center [624, 461] width 454 height 25
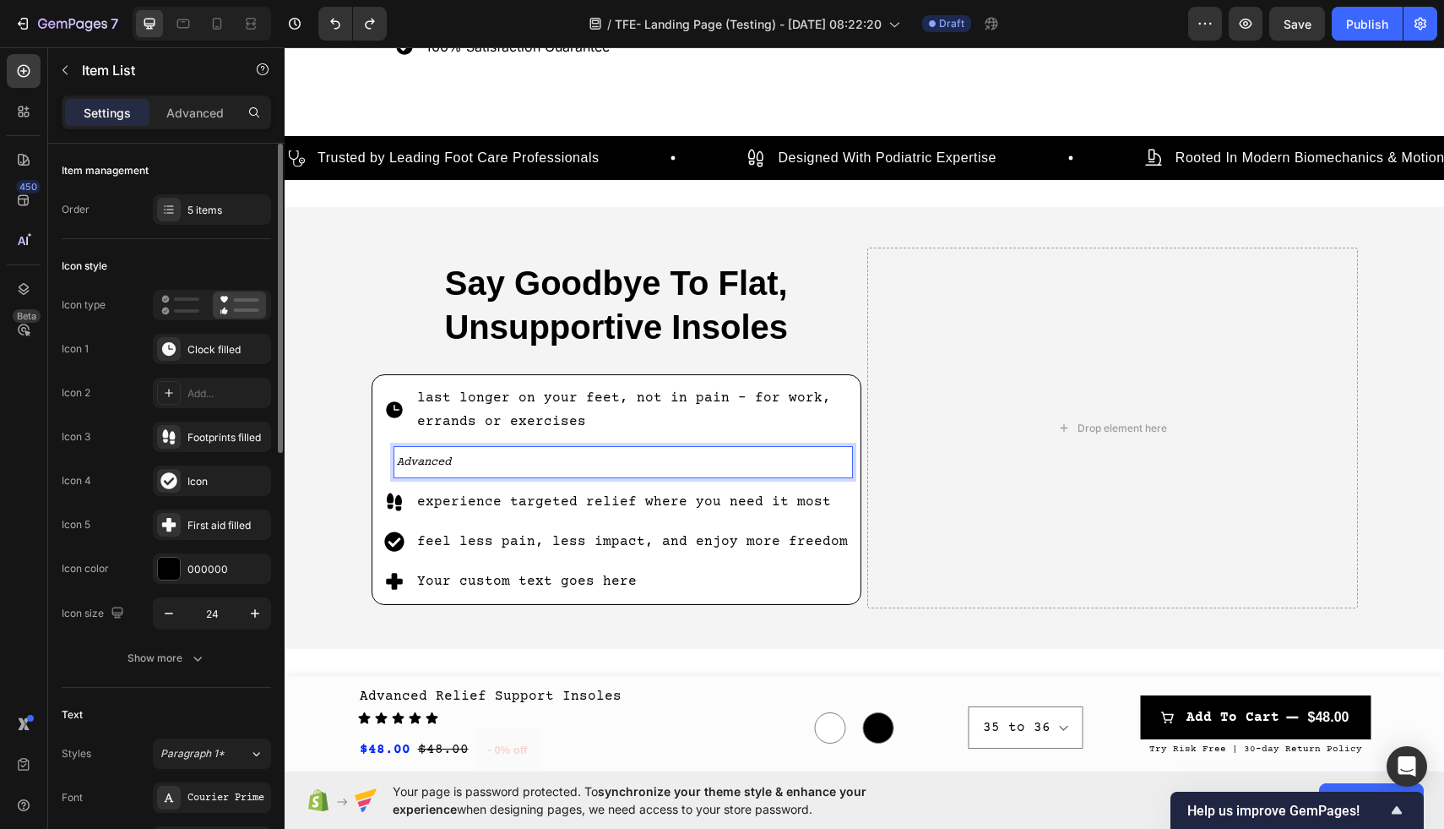
drag, startPoint x: 548, startPoint y: 451, endPoint x: 560, endPoint y: 451, distance: 11.8
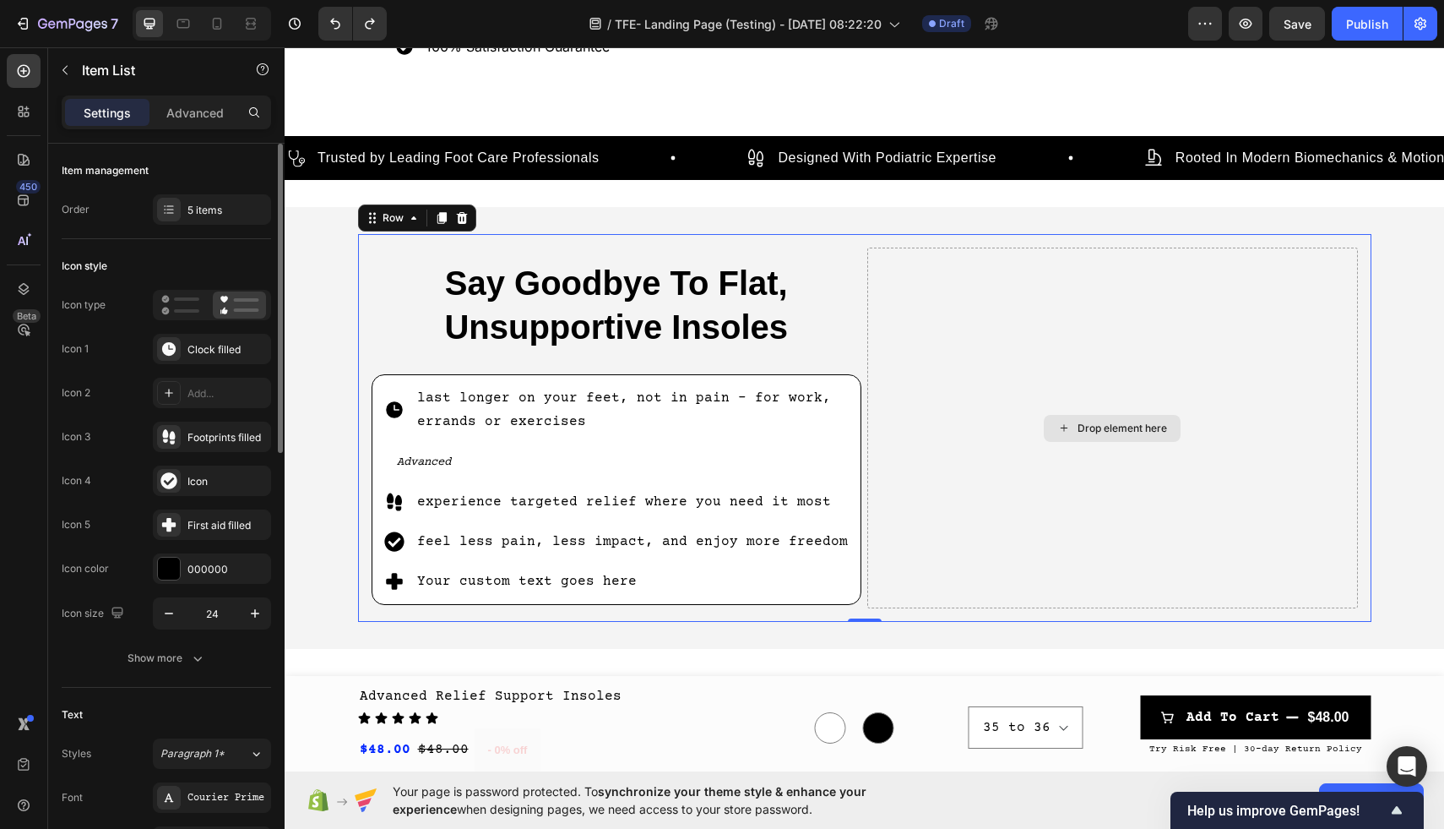
click at [937, 298] on div "Drop element here" at bounding box center [1112, 427] width 491 height 361
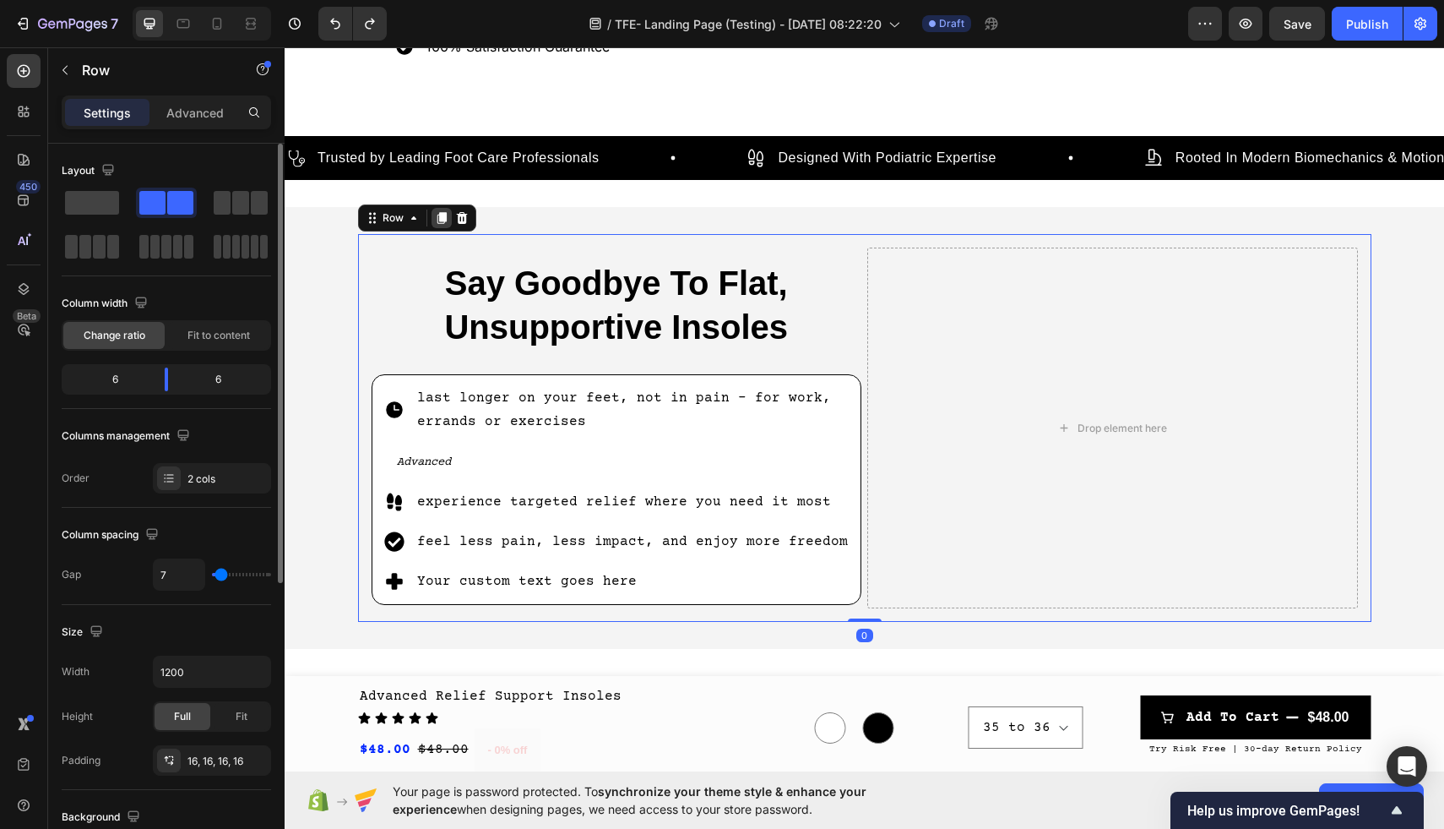
click at [437, 216] on icon at bounding box center [442, 218] width 14 height 14
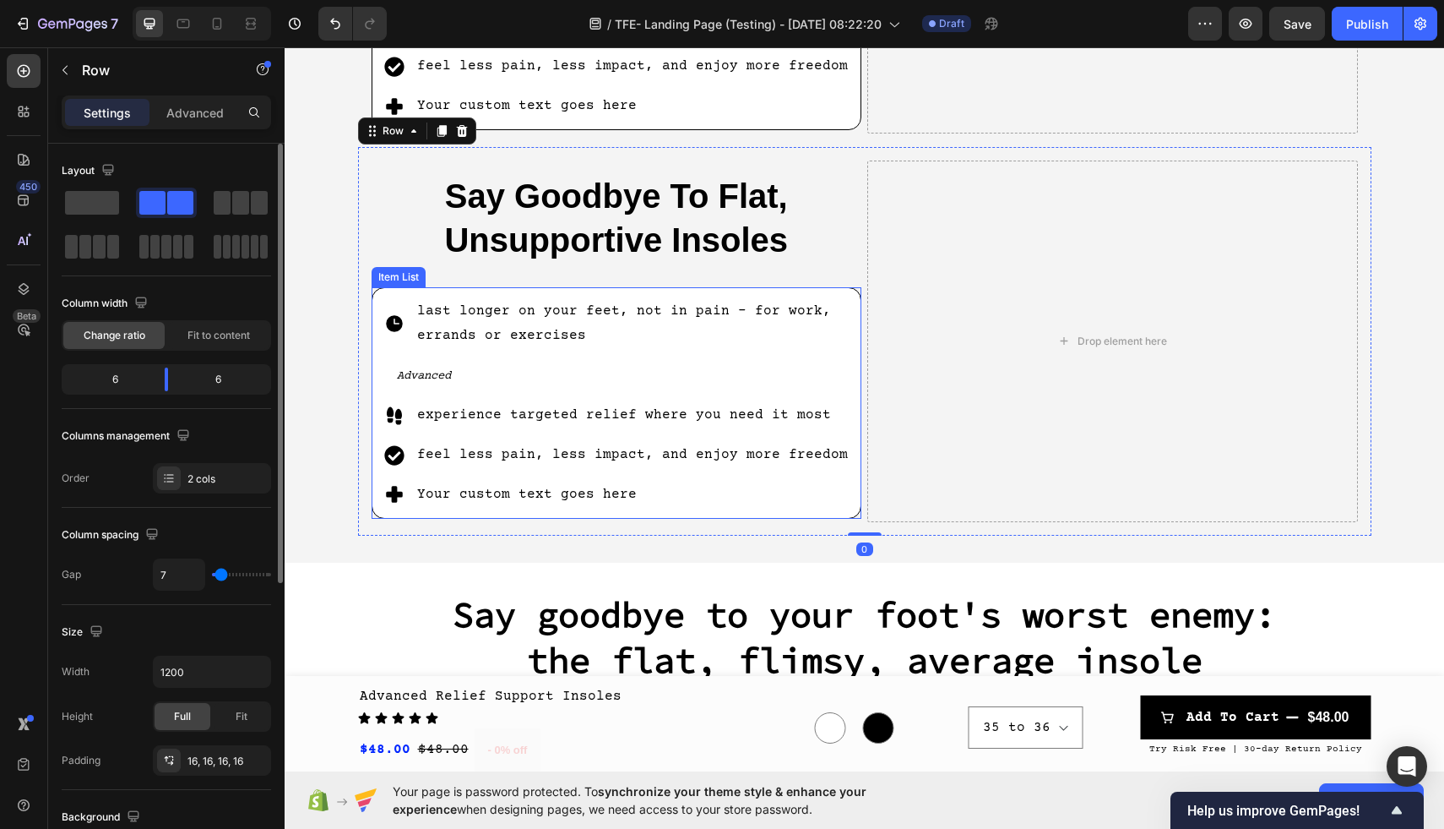
scroll to position [1119, 0]
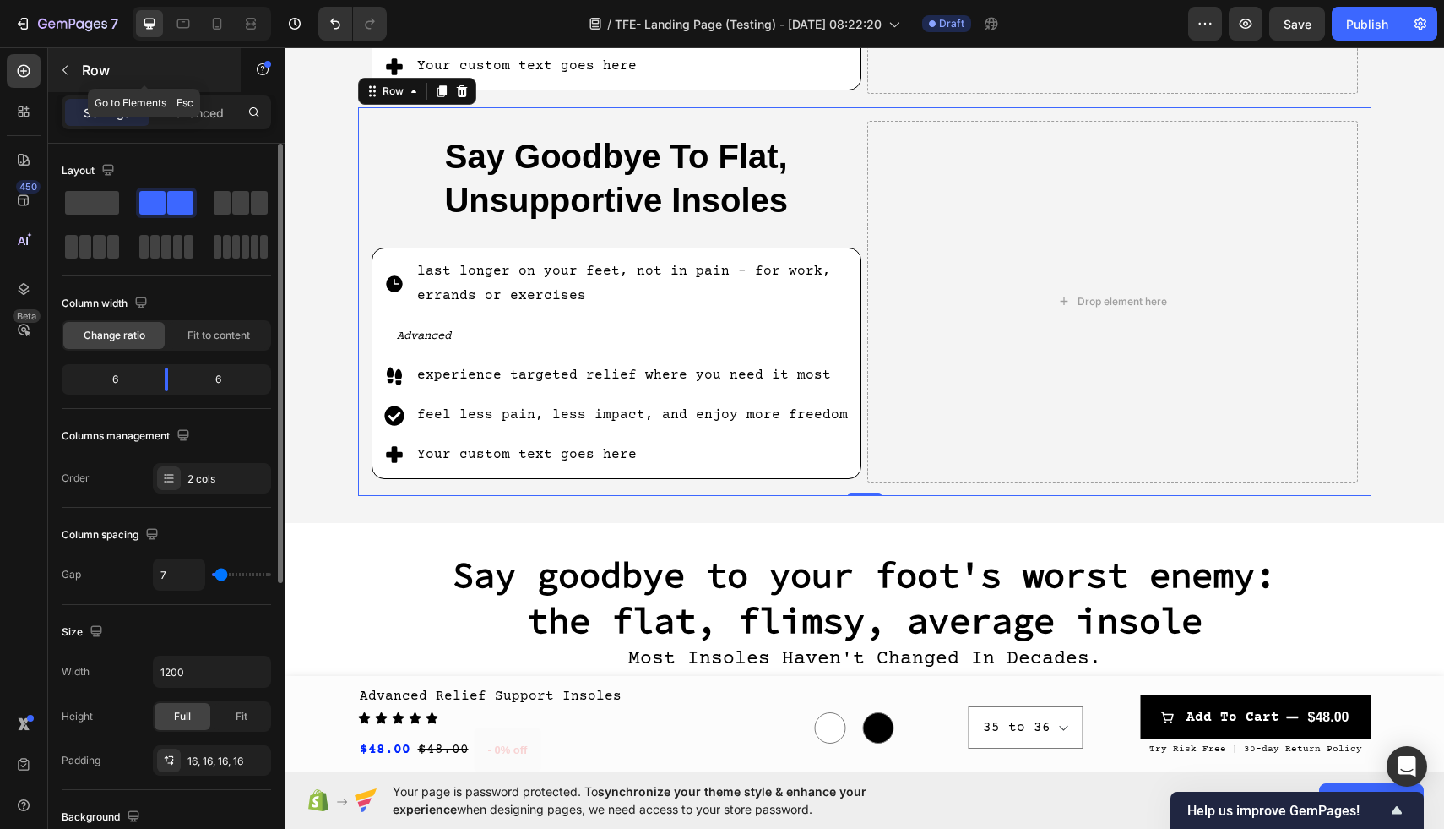
click at [52, 65] on button "button" at bounding box center [65, 70] width 27 height 27
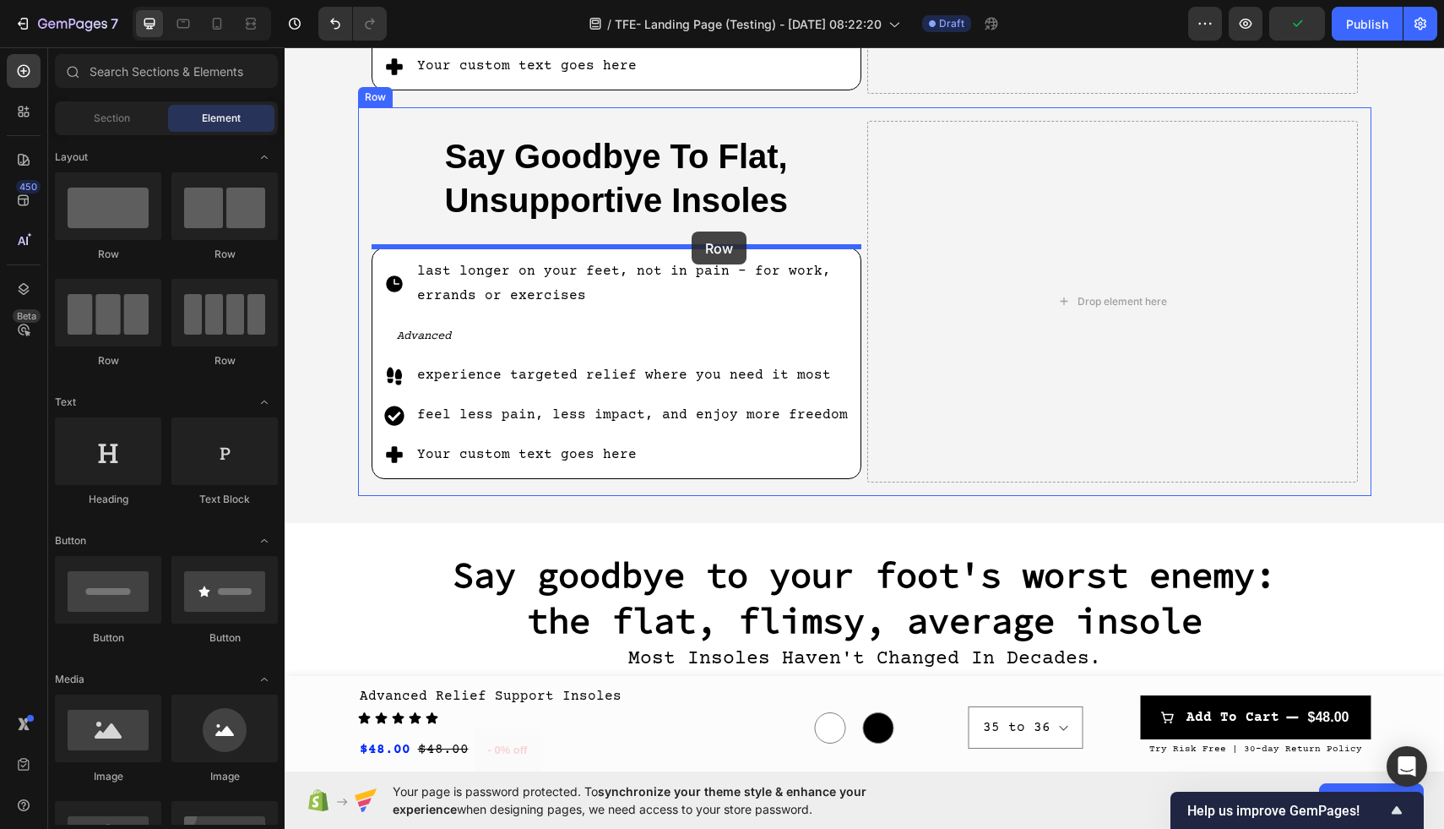
drag, startPoint x: 391, startPoint y: 279, endPoint x: 687, endPoint y: 231, distance: 300.3
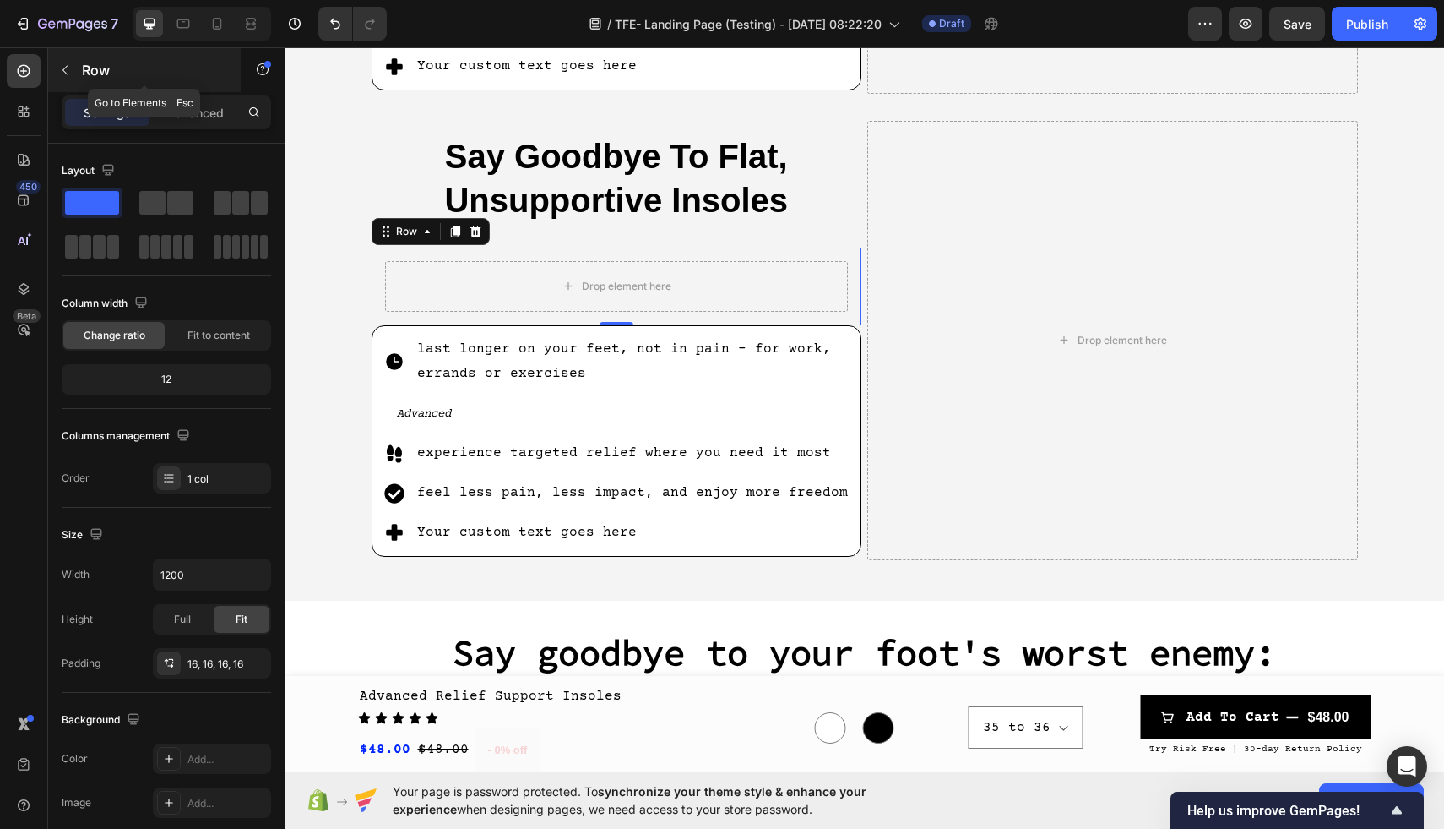
click at [77, 78] on button "button" at bounding box center [65, 70] width 27 height 27
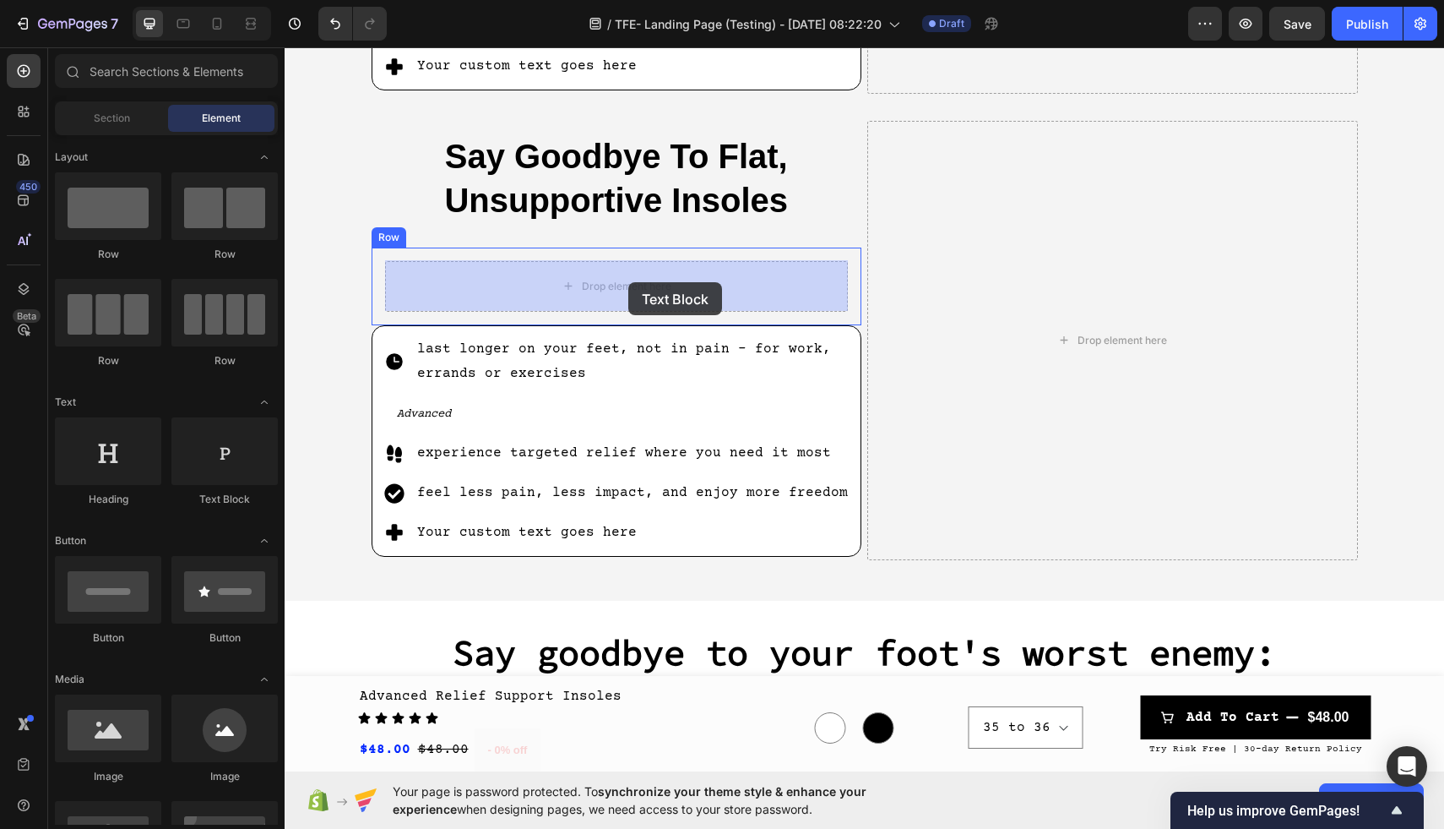
drag, startPoint x: 503, startPoint y: 494, endPoint x: 628, endPoint y: 281, distance: 246.4
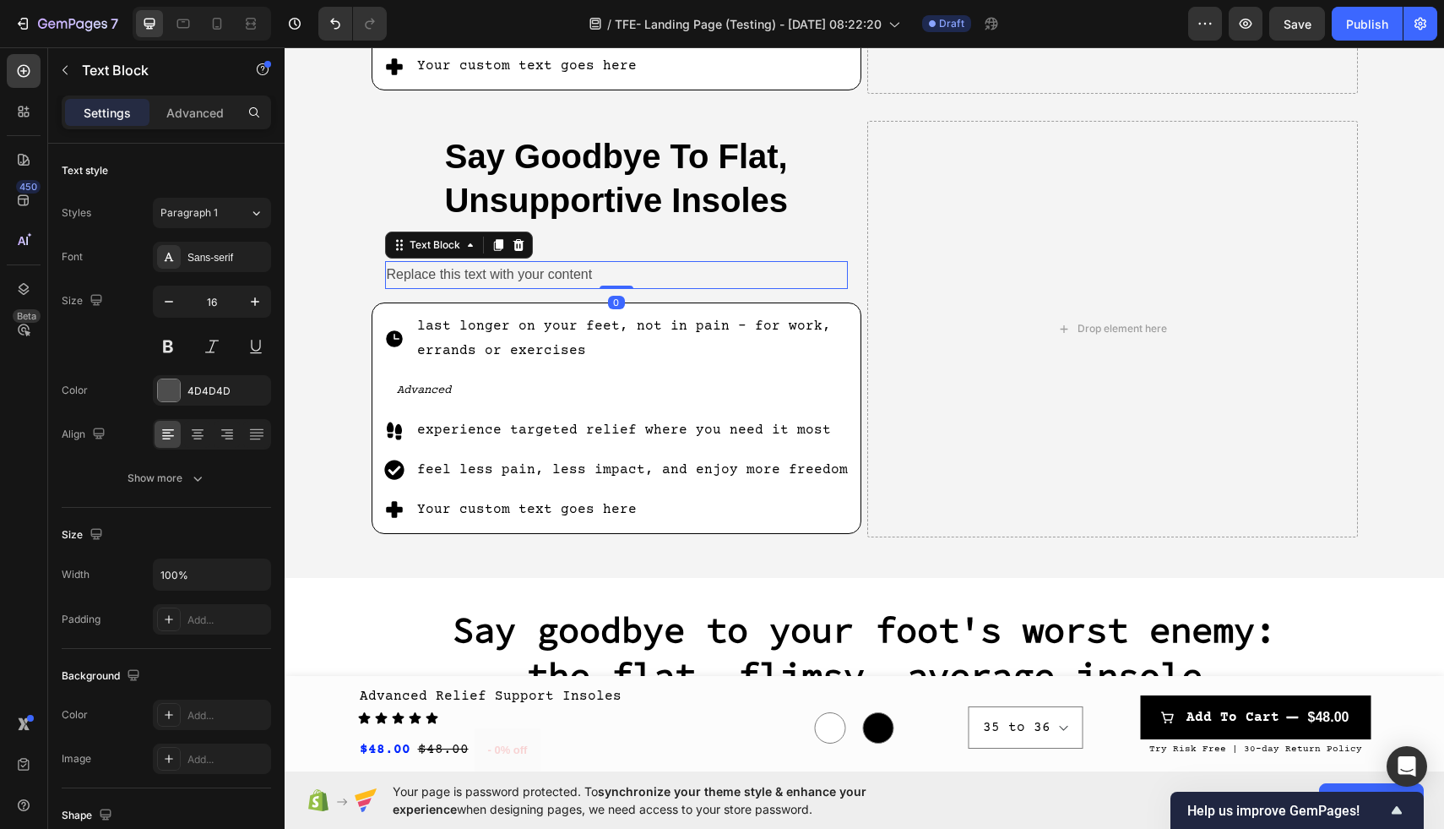
click at [583, 280] on div "Replace this text with your content" at bounding box center [617, 275] width 464 height 28
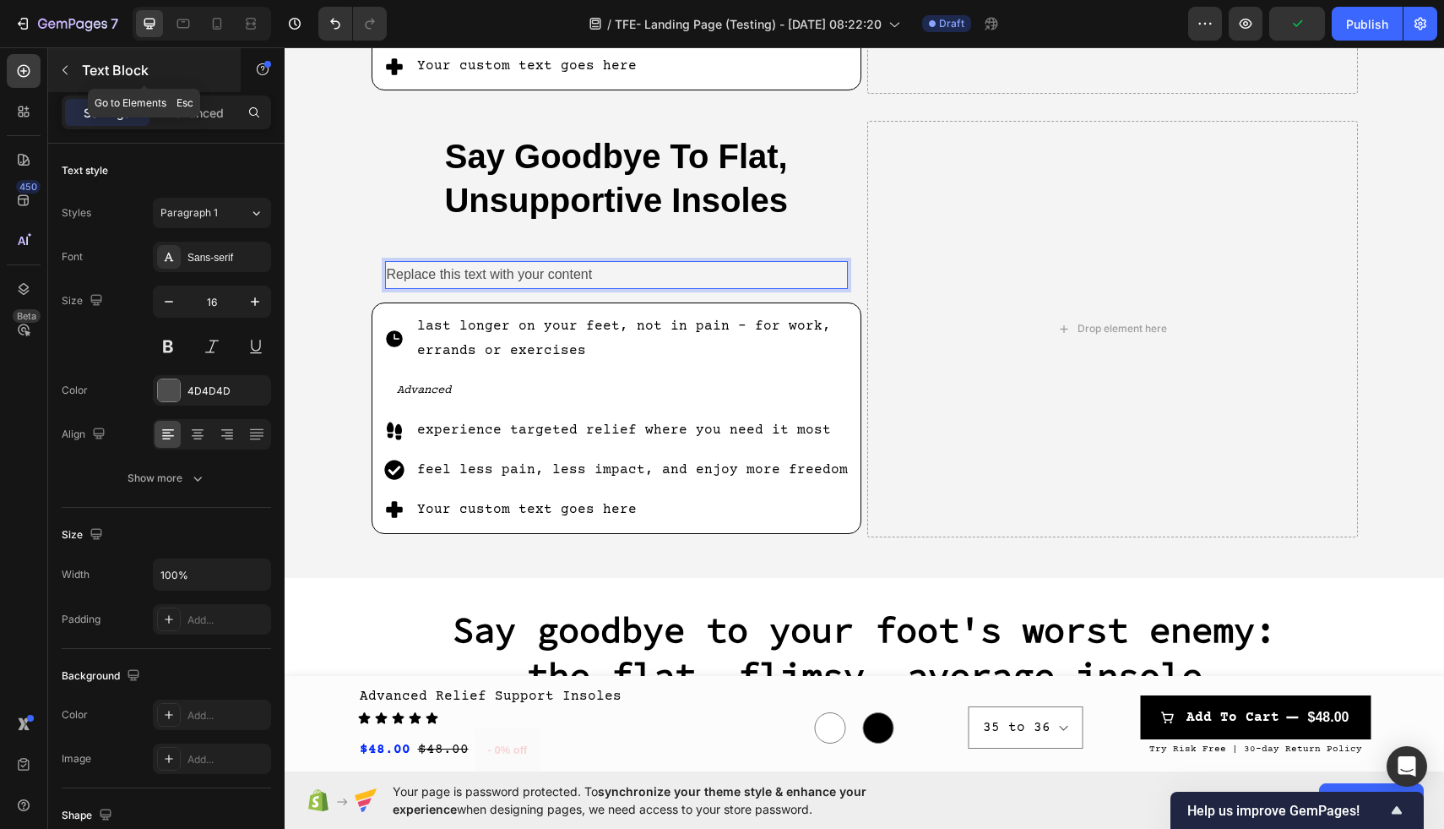
click at [57, 68] on button "button" at bounding box center [65, 70] width 27 height 27
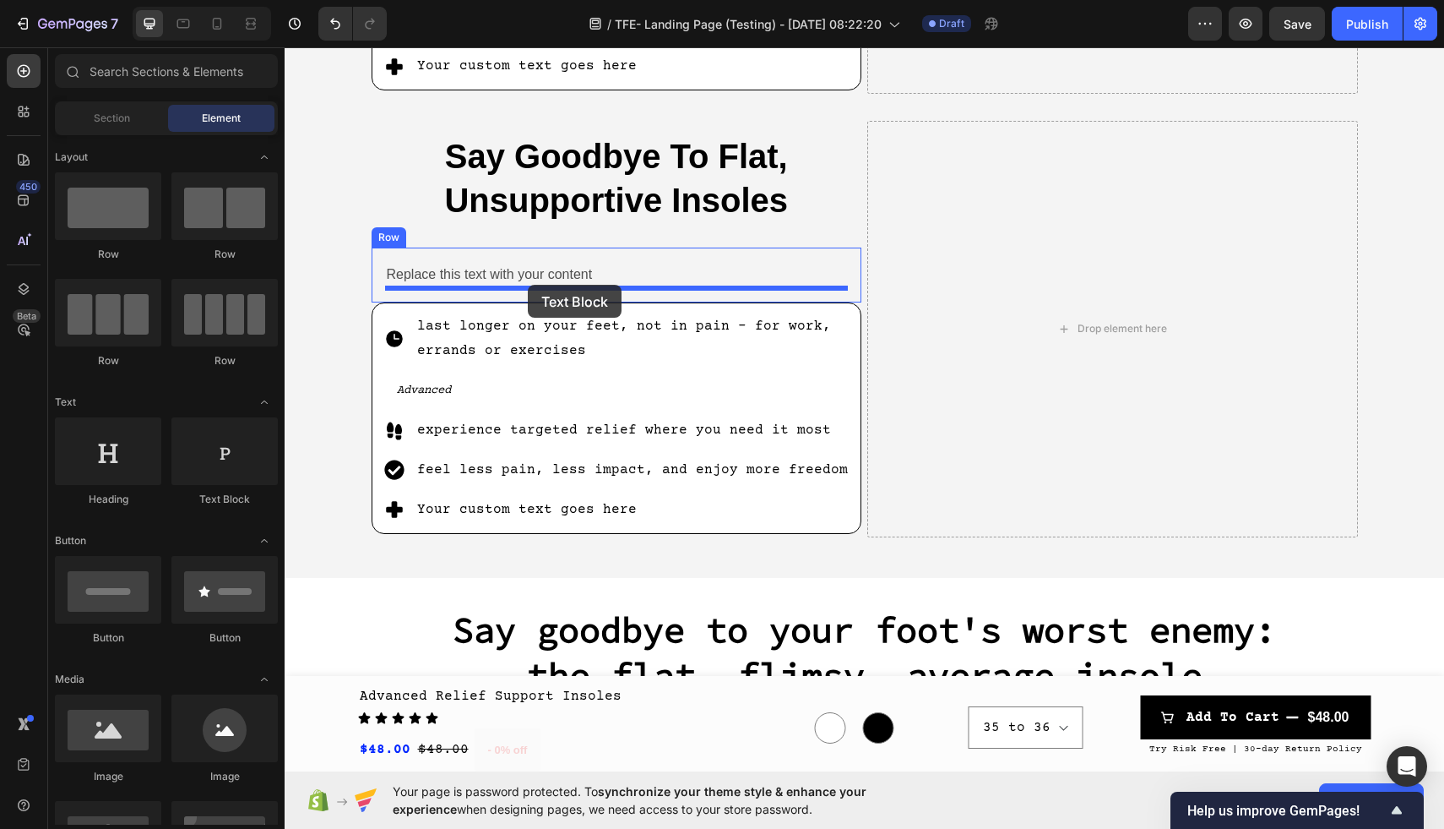
drag, startPoint x: 512, startPoint y: 492, endPoint x: 528, endPoint y: 285, distance: 208.4
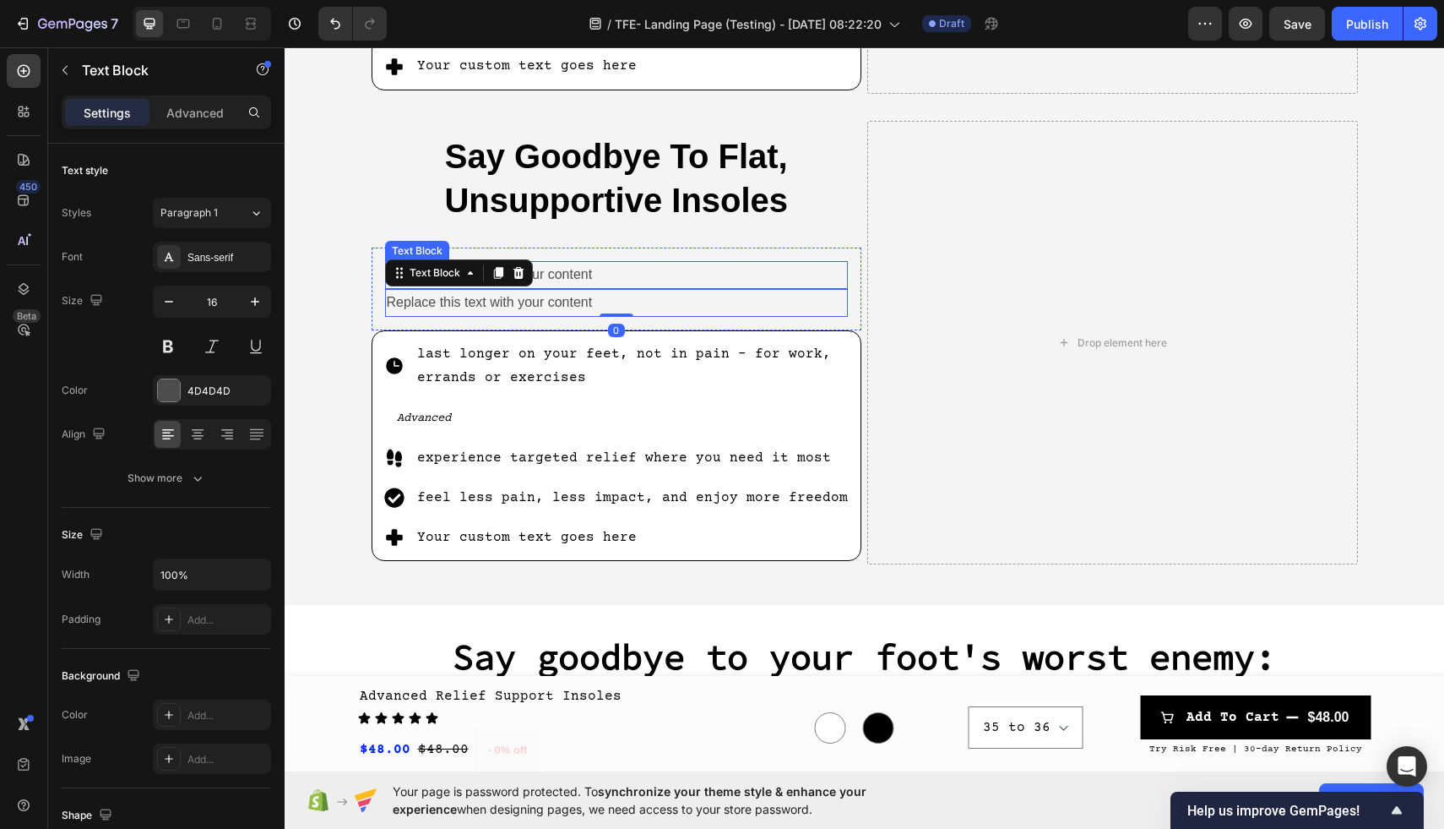
click at [609, 278] on p "Replace this text with your content" at bounding box center [617, 275] width 460 height 24
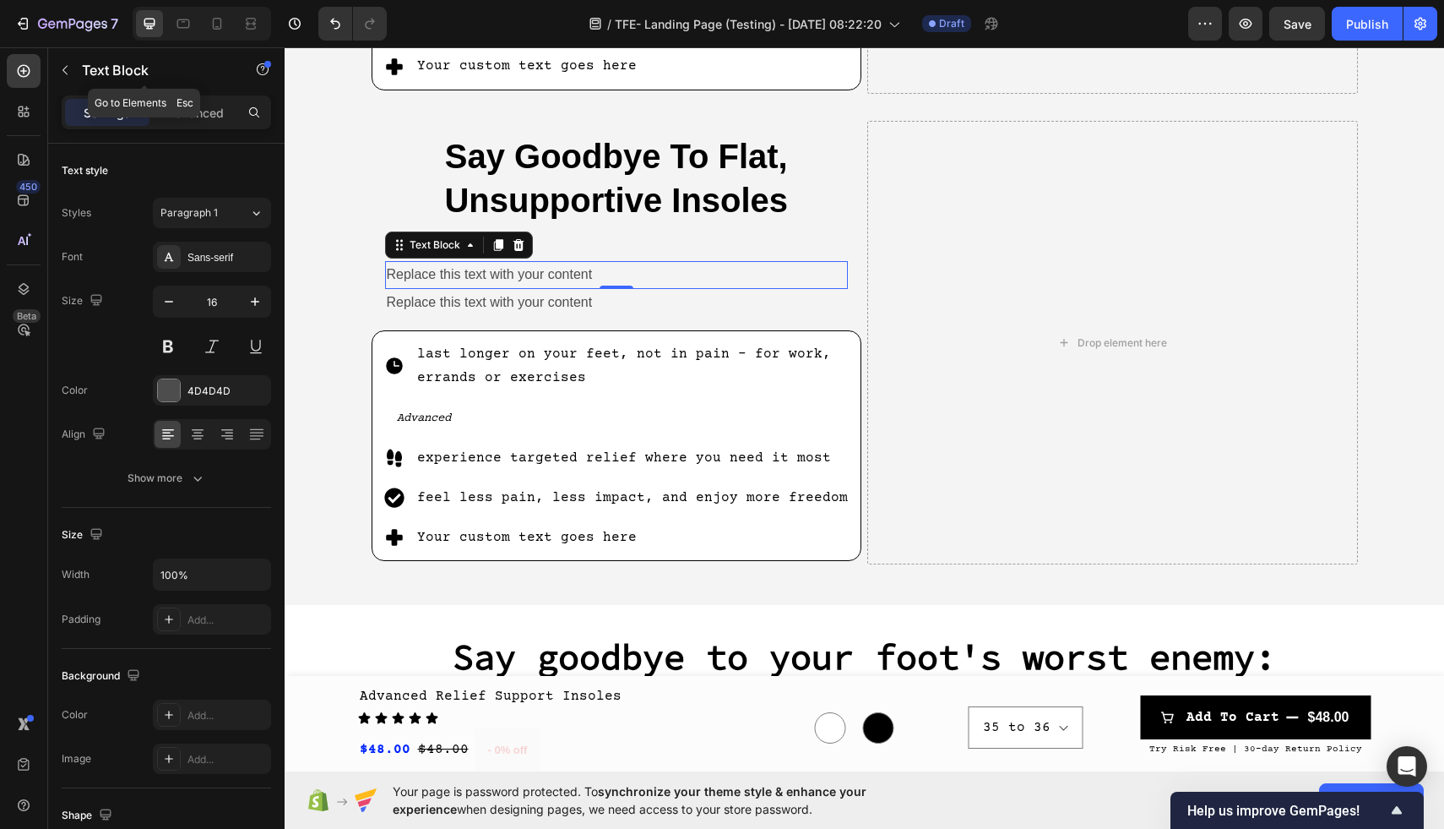
drag, startPoint x: 71, startPoint y: 62, endPoint x: 71, endPoint y: 73, distance: 10.1
click at [71, 63] on icon "button" at bounding box center [65, 70] width 14 height 14
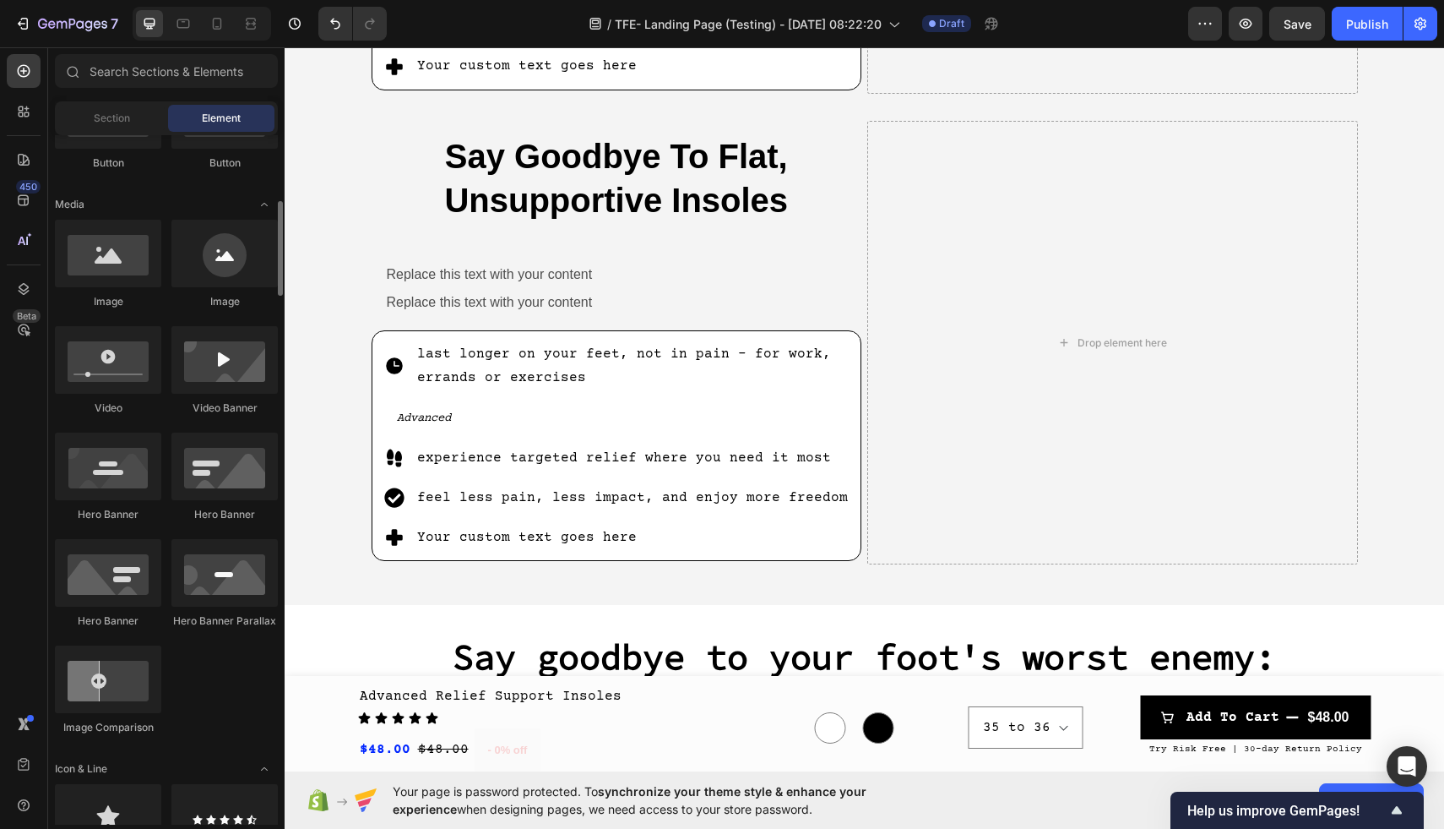
scroll to position [476, 0]
click at [701, 253] on div "Replace this text with your content Text Block Replace this text with your cont…" at bounding box center [617, 288] width 491 height 83
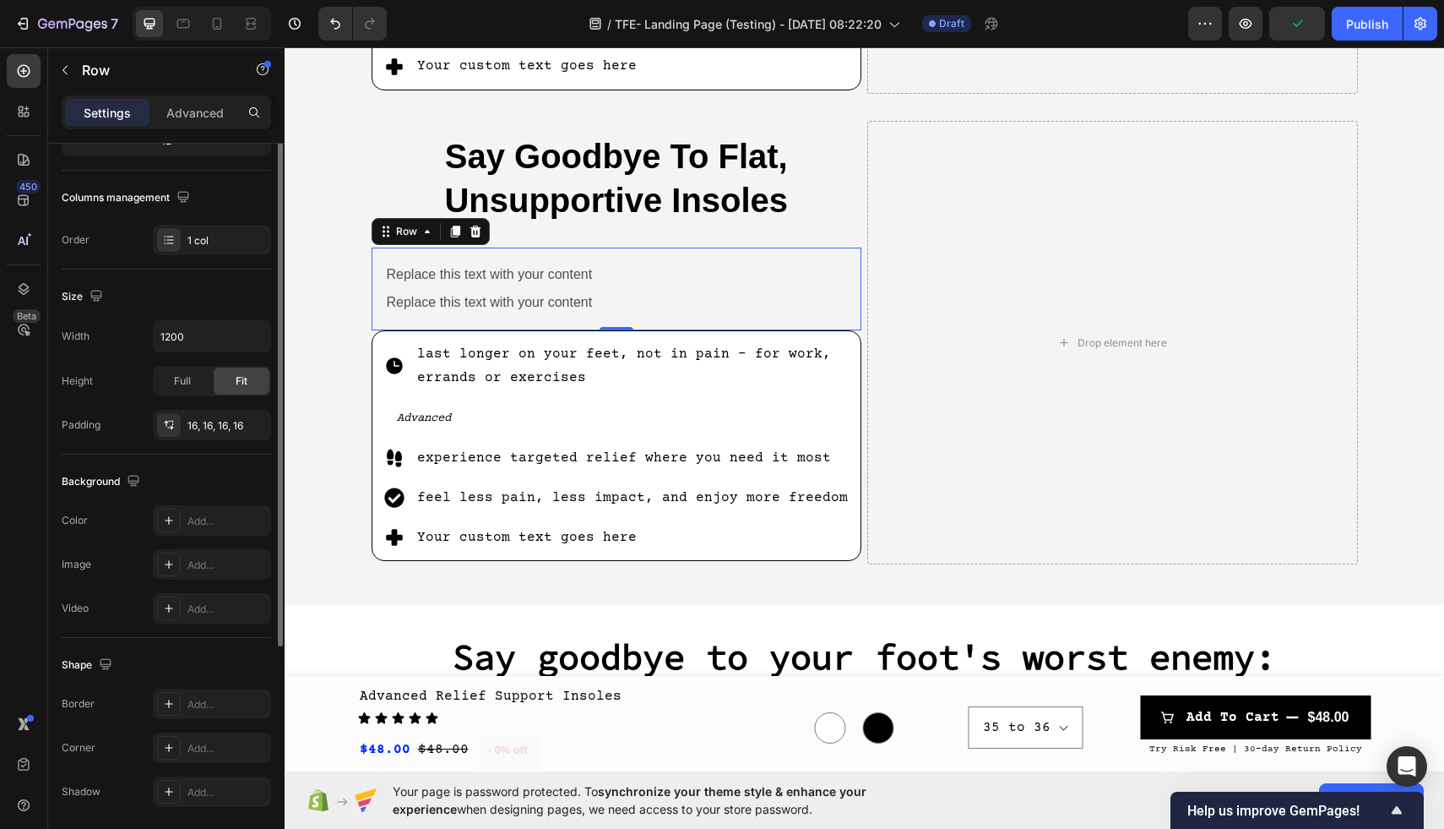
scroll to position [297, 0]
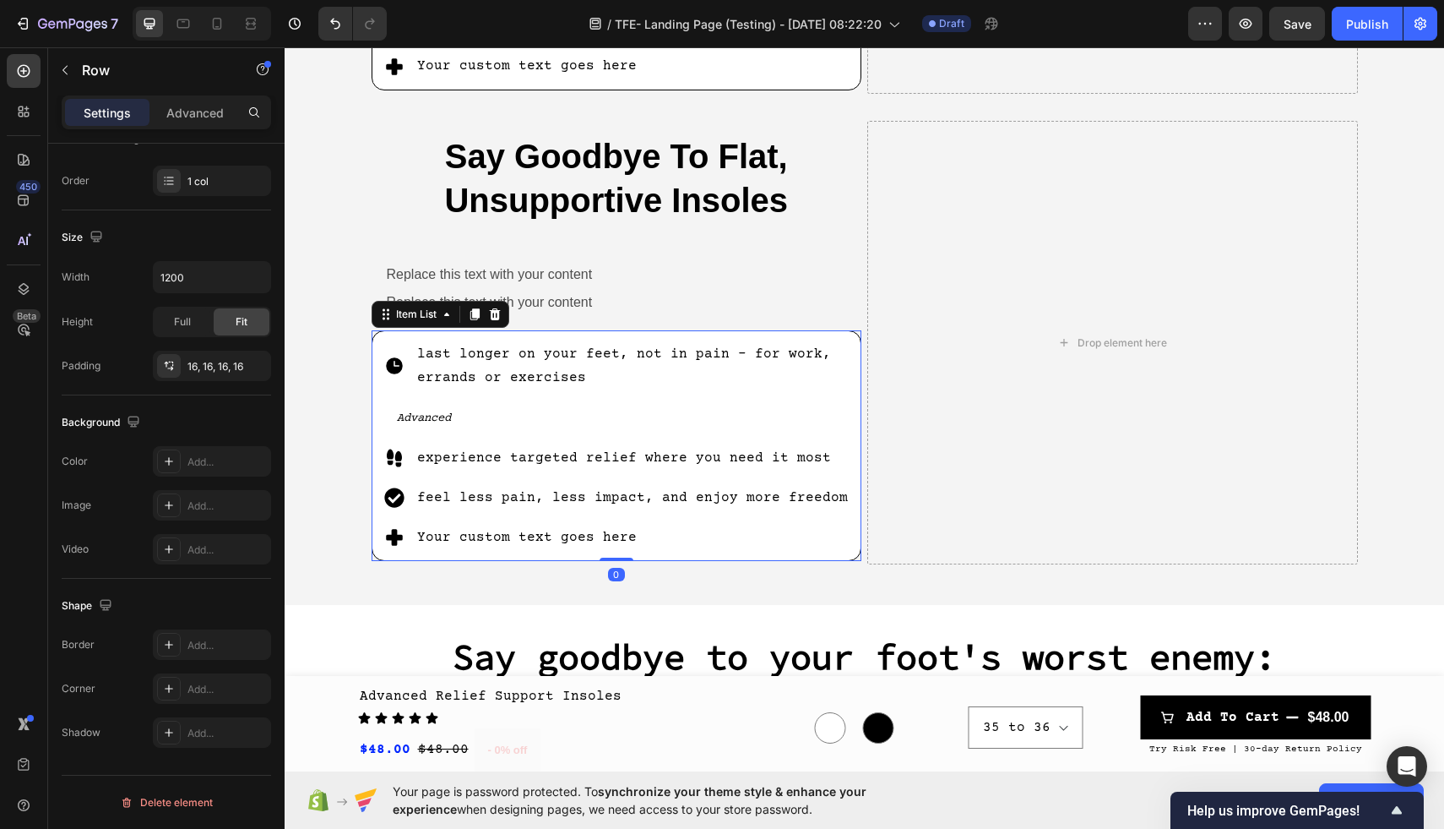
click at [540, 360] on p "last longer on your feet, not in pain - for work, errands or exercises" at bounding box center [633, 366] width 433 height 49
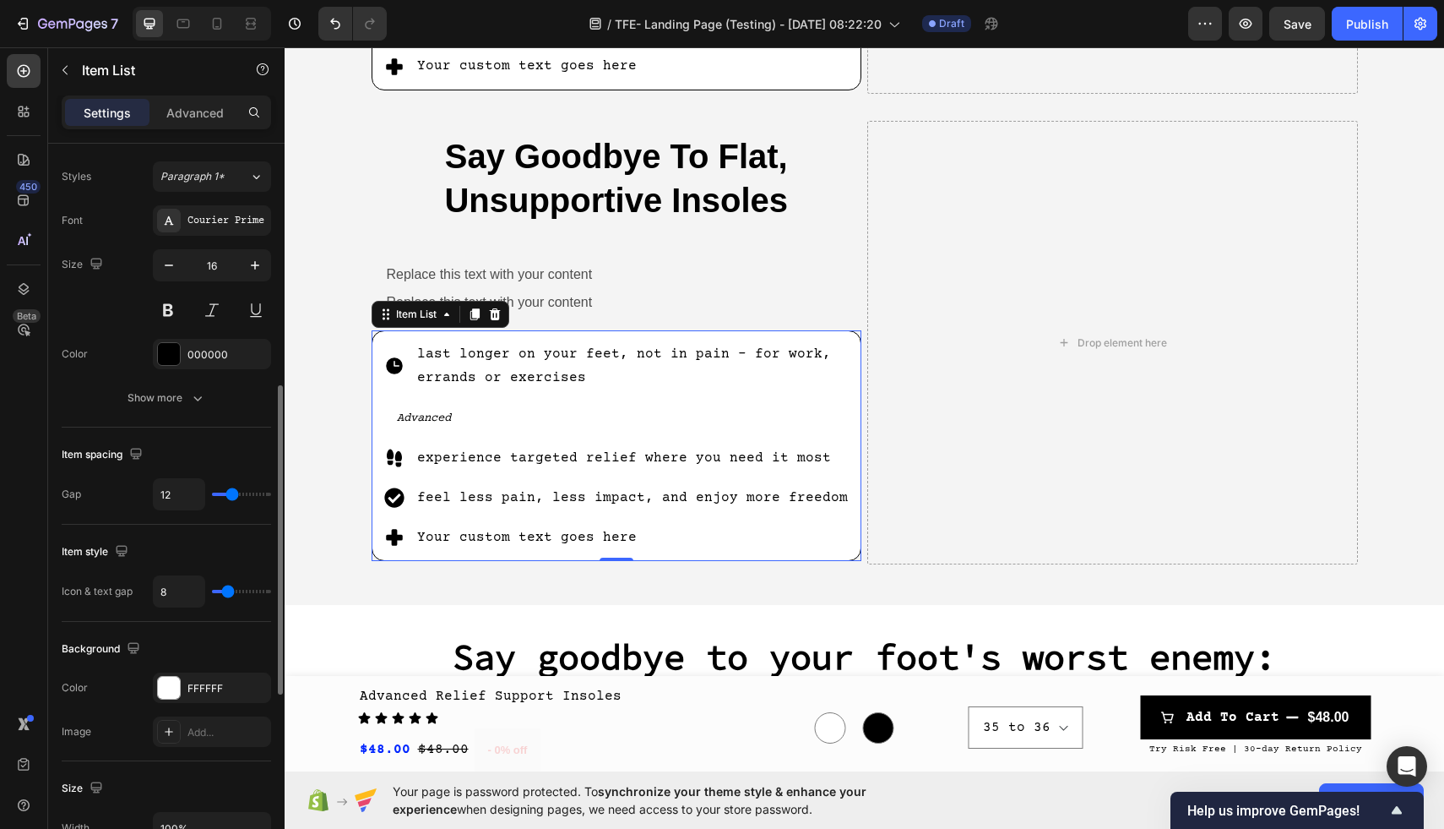
scroll to position [581, 0]
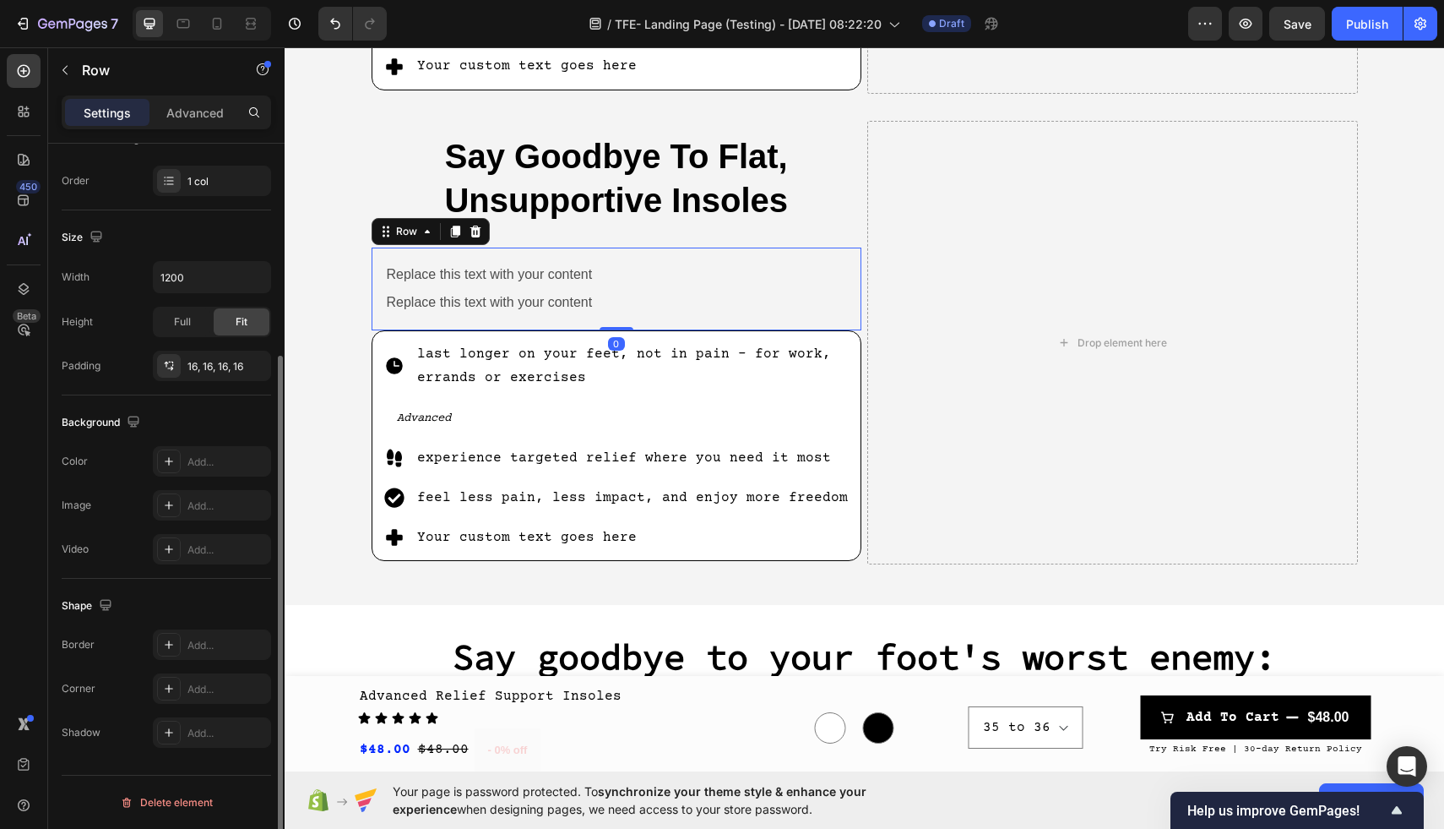
click at [651, 254] on div "Replace this text with your content Text Block Replace this text with your cont…" at bounding box center [617, 288] width 491 height 83
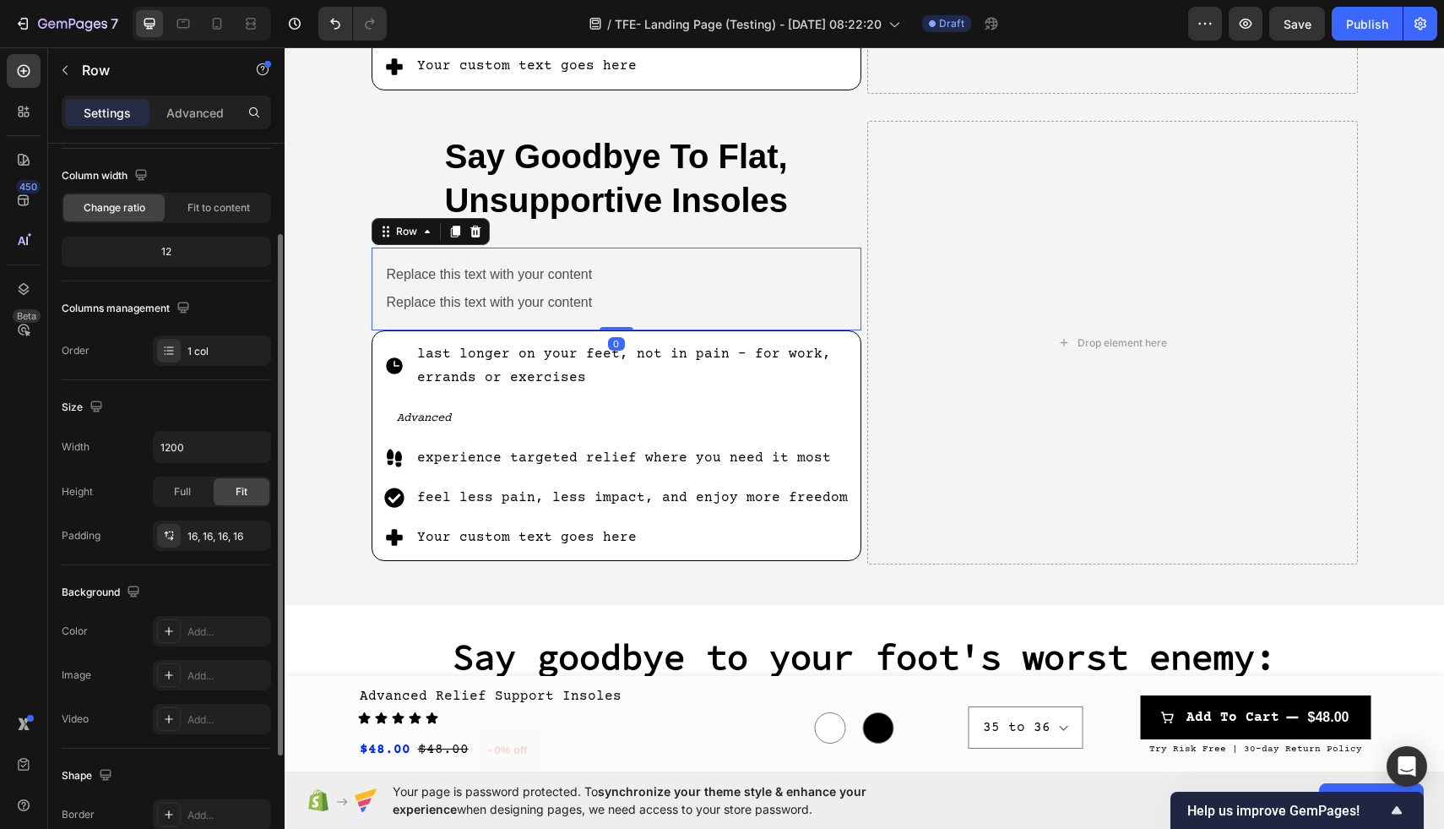
scroll to position [128, 0]
click at [168, 633] on icon at bounding box center [169, 630] width 8 height 8
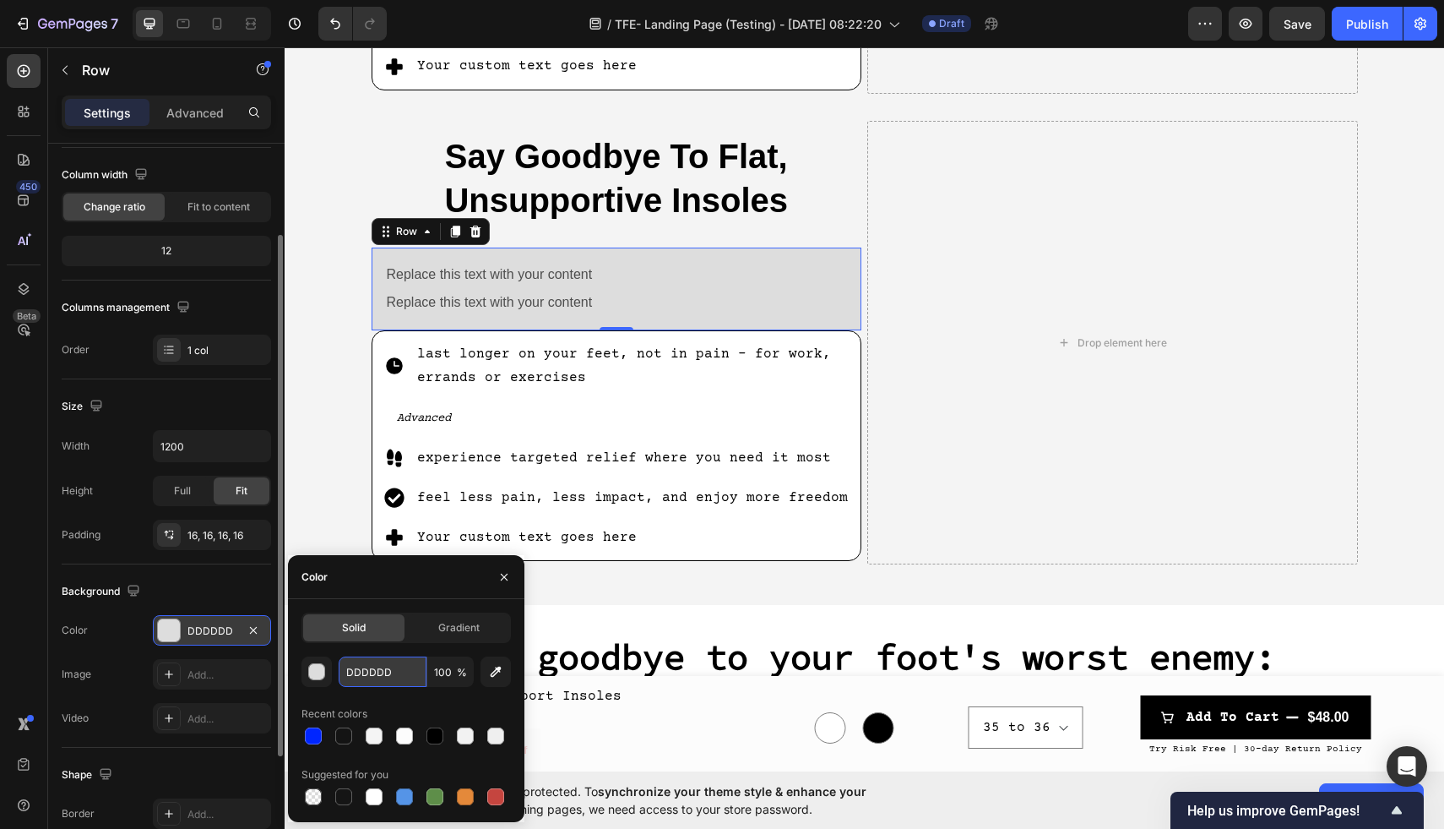
click at [368, 673] on input "DDDDDD" at bounding box center [383, 671] width 88 height 30
click at [472, 738] on div at bounding box center [465, 735] width 17 height 17
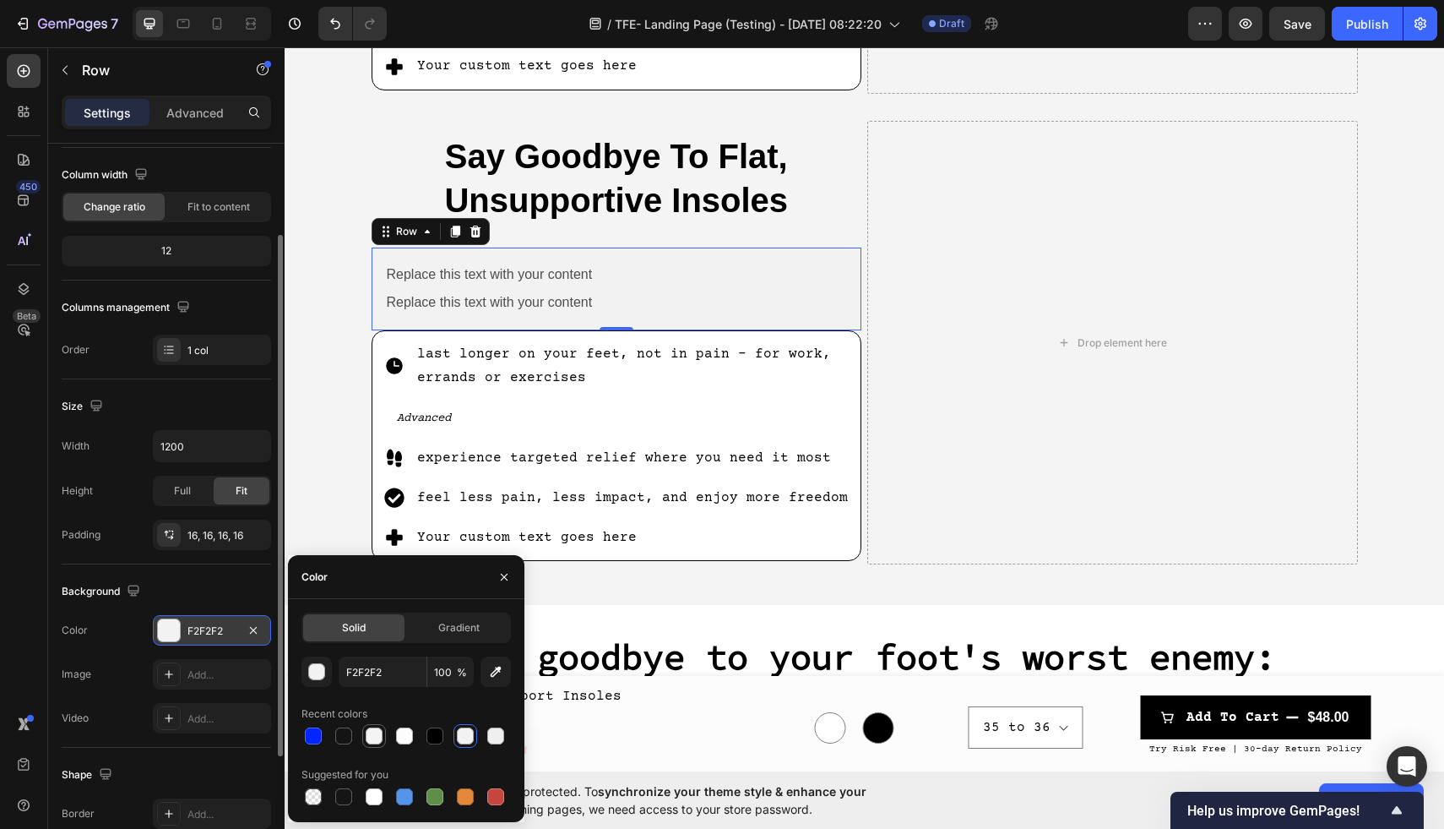
click at [369, 744] on div at bounding box center [374, 736] width 20 height 20
click at [375, 806] on div at bounding box center [374, 796] width 20 height 20
type input "FFFFFF"
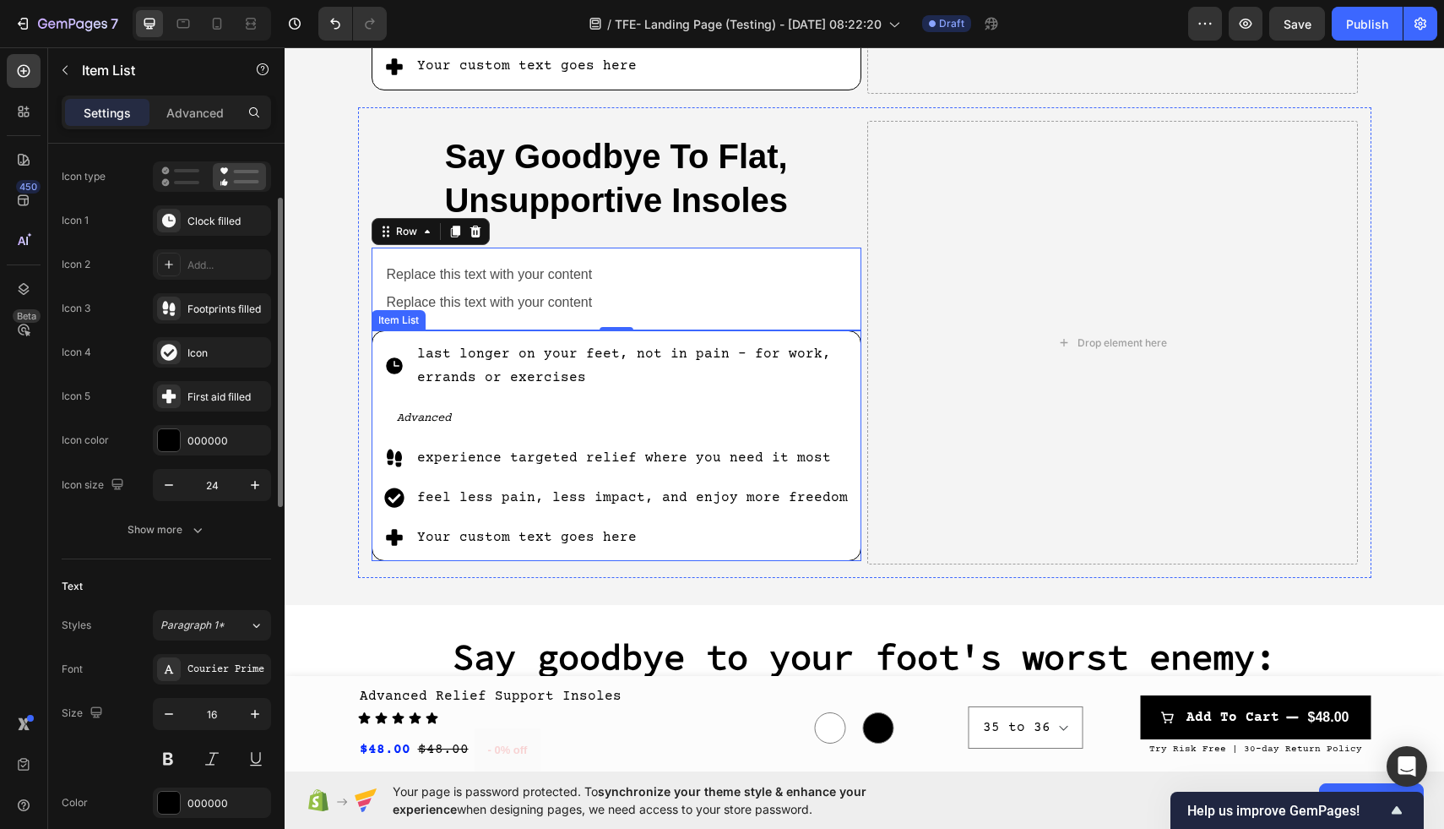
click at [698, 403] on div "Advanced" at bounding box center [623, 418] width 459 height 30
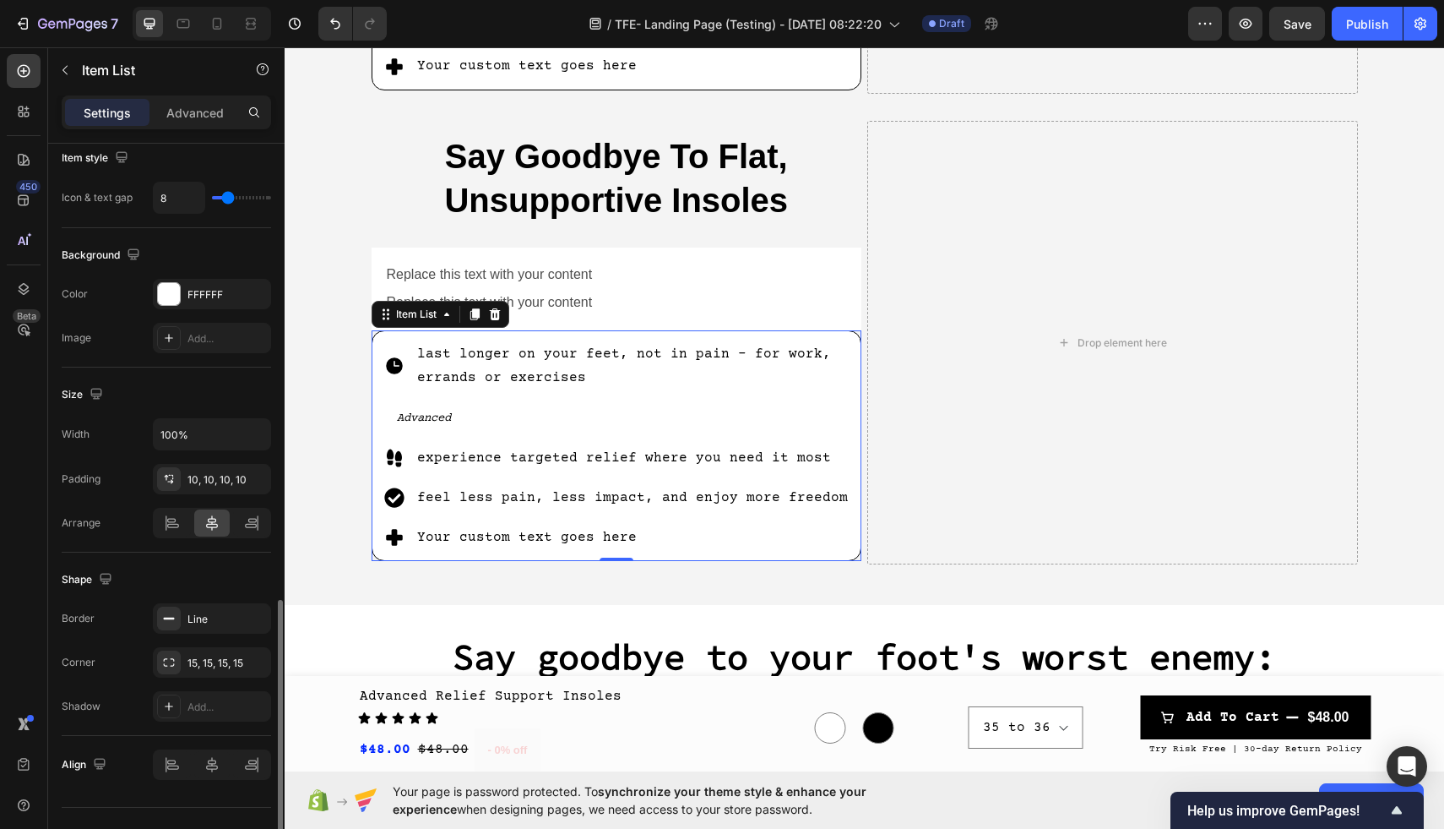
scroll to position [1003, 0]
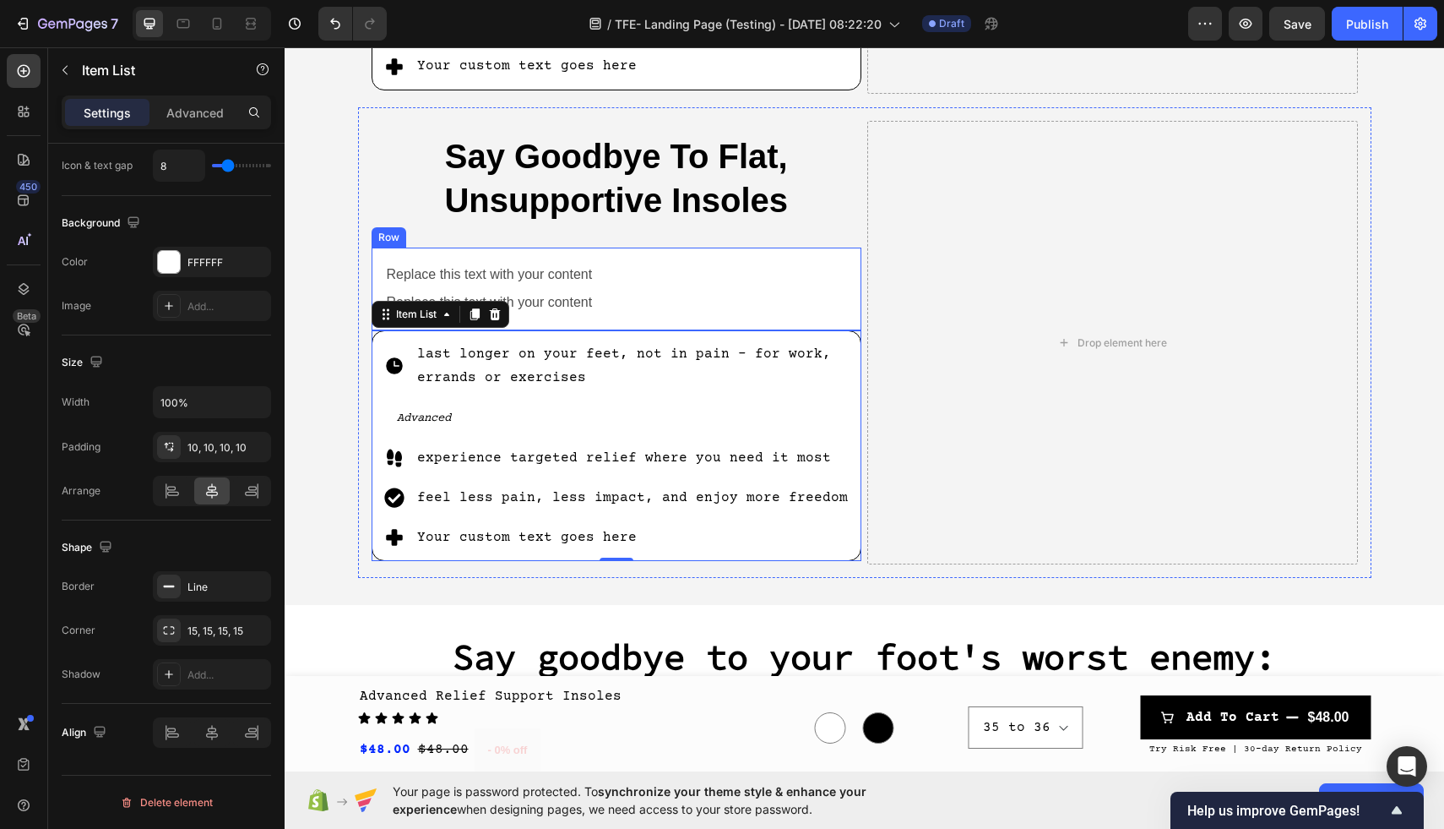
click at [739, 254] on div "Replace this text with your content Text Block Replace this text with your cont…" at bounding box center [617, 288] width 491 height 83
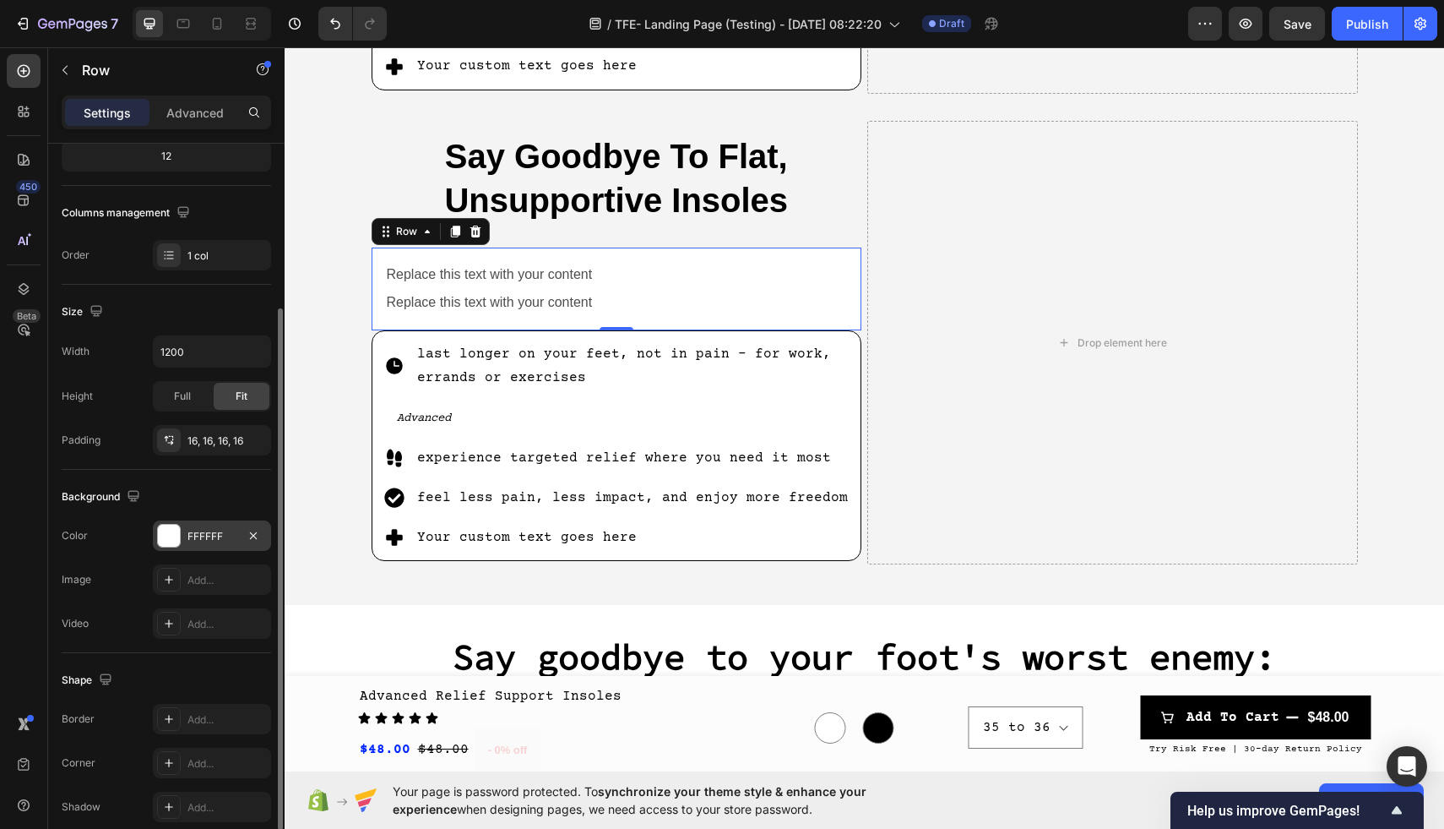
scroll to position [297, 0]
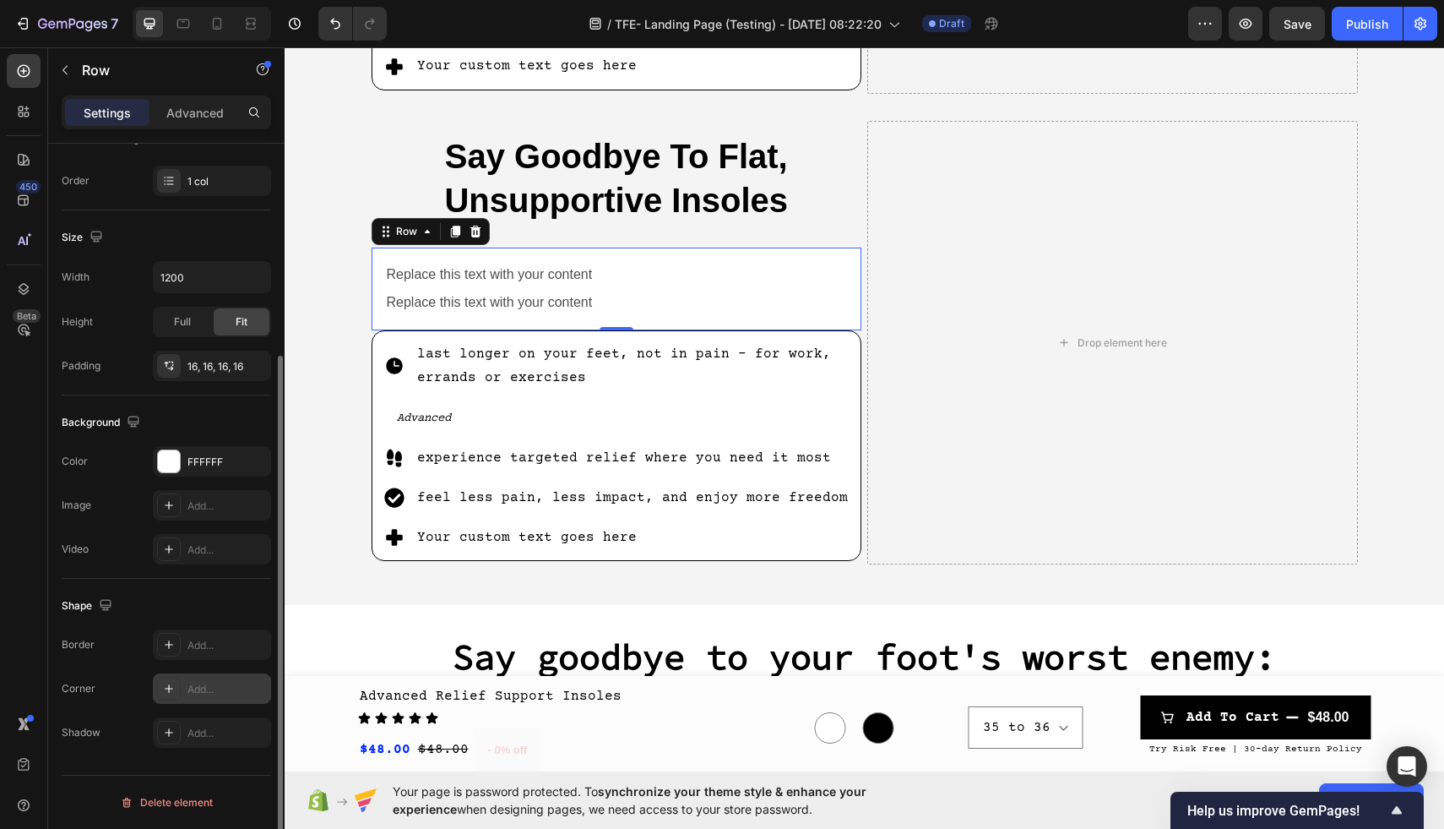
click at [203, 689] on div "Add..." at bounding box center [226, 689] width 79 height 15
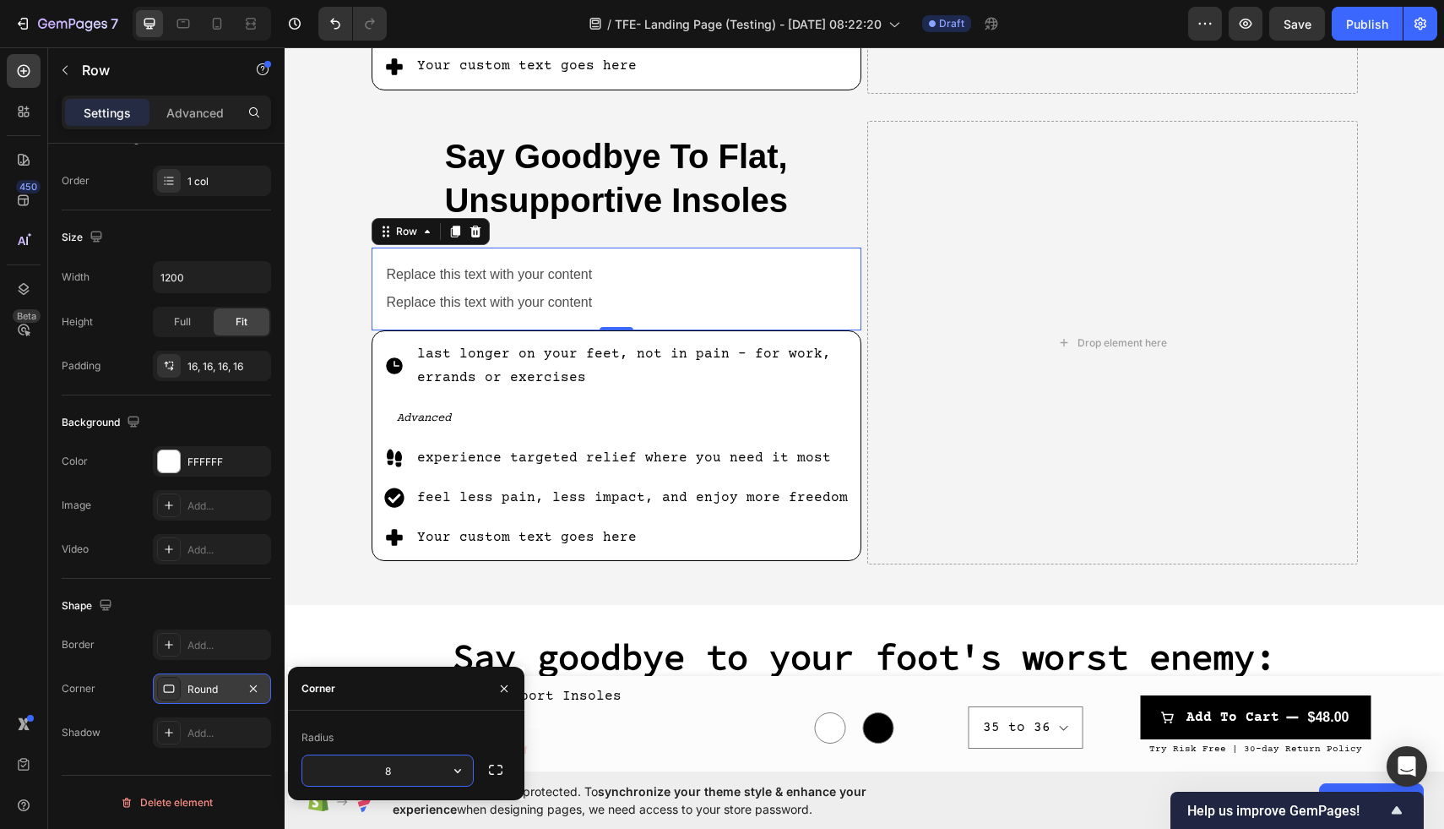
click at [424, 767] on input "8" at bounding box center [387, 770] width 171 height 30
type input "16"
click at [497, 769] on icon "button" at bounding box center [495, 769] width 17 height 17
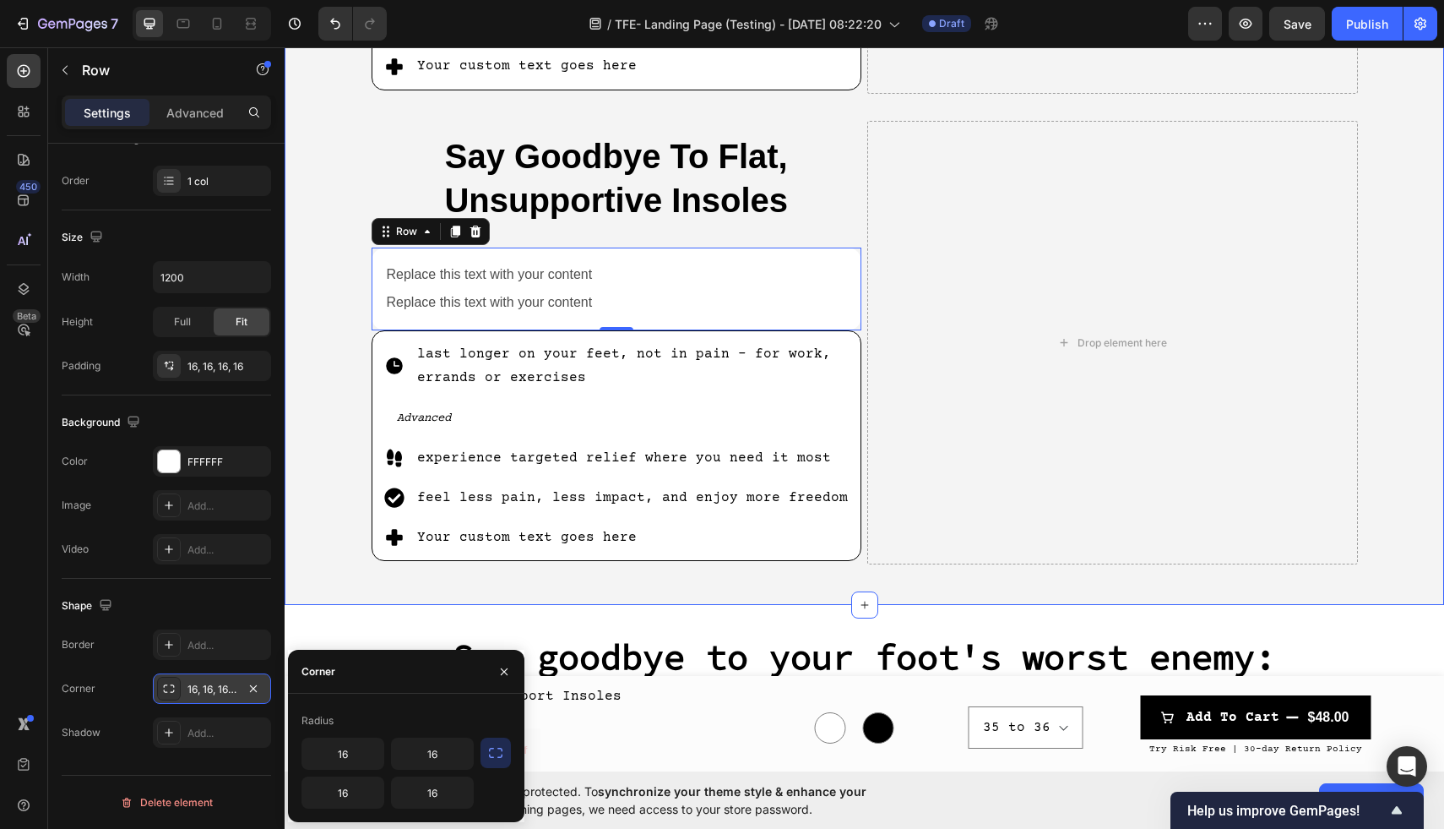
click at [328, 573] on div "Say Goodbye To Flat, Unsupportive Insoles Heading last longer on your feet, not…" at bounding box center [865, 148] width 1160 height 859
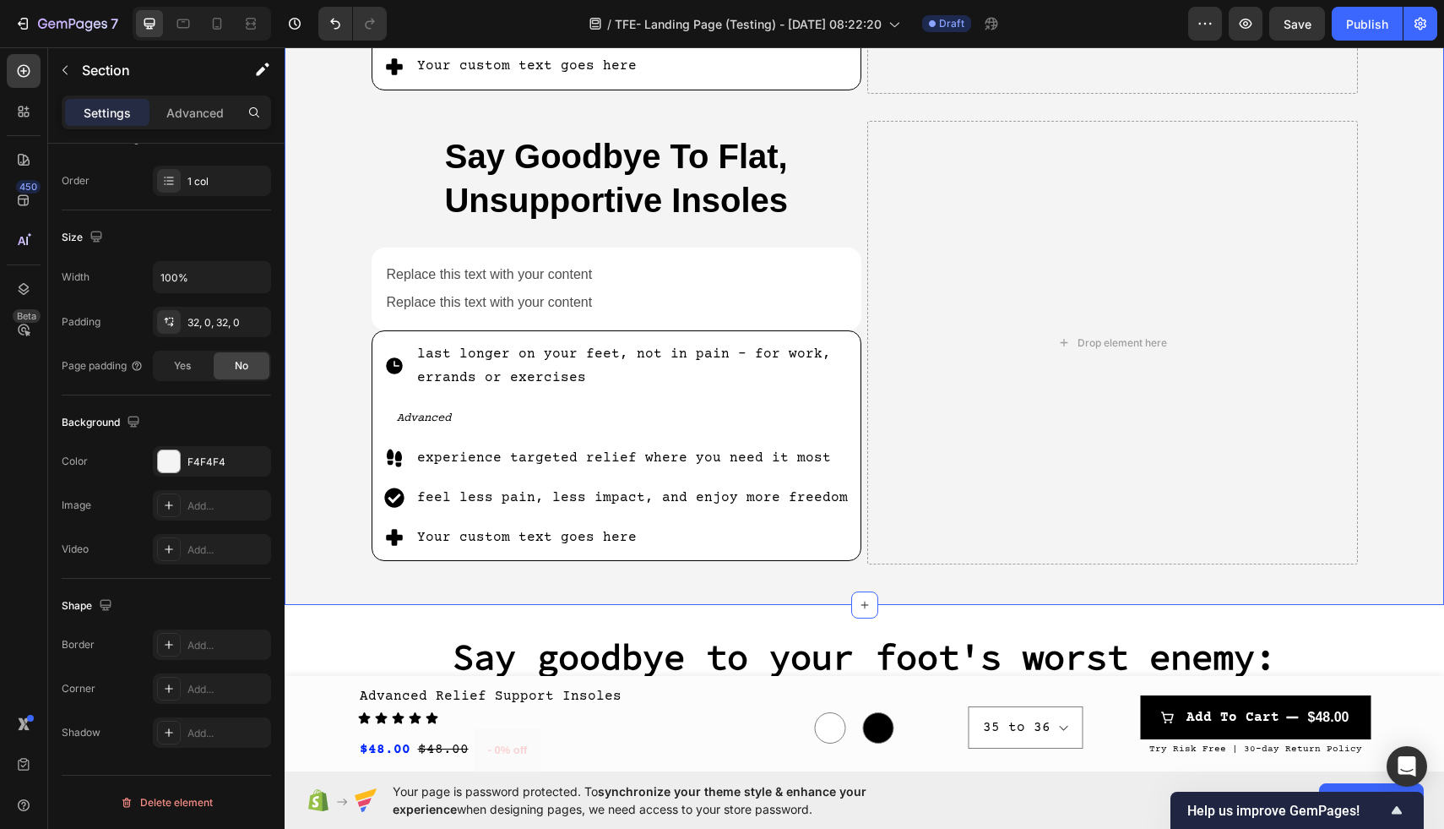
scroll to position [0, 0]
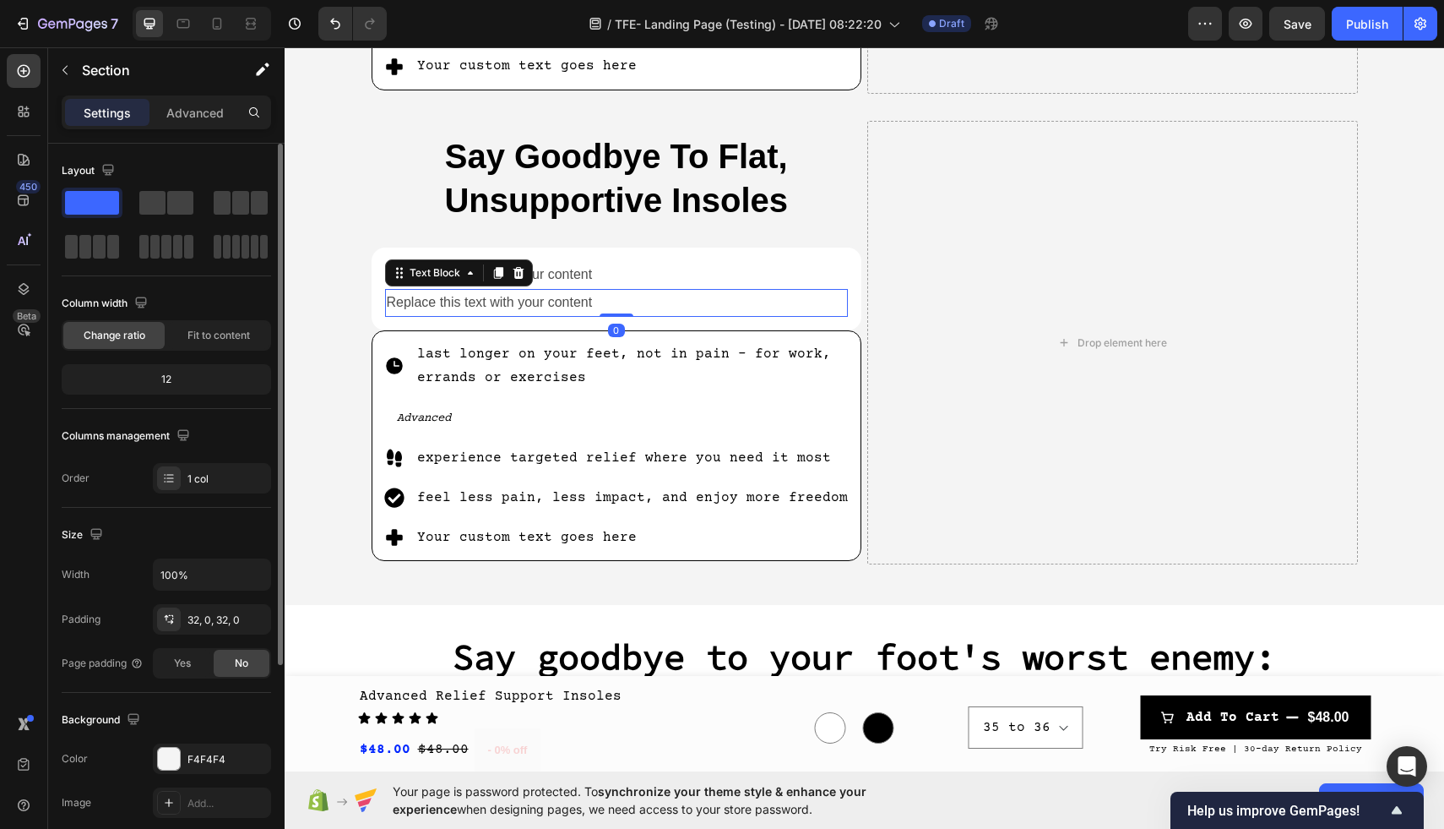
click at [633, 295] on div "Replace this text with your content" at bounding box center [617, 303] width 464 height 28
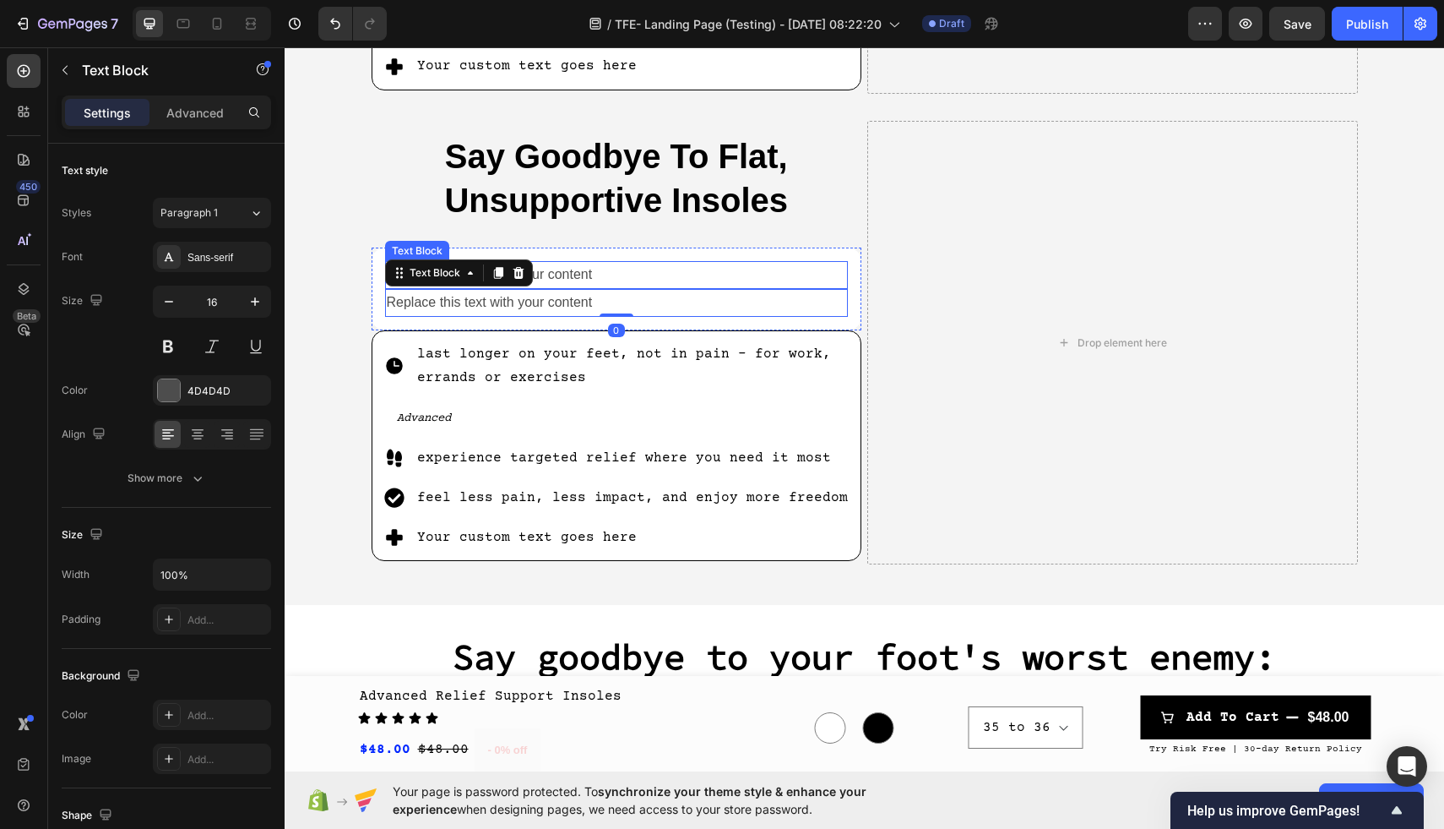
click at [635, 261] on div "Replace this text with your content" at bounding box center [617, 275] width 464 height 28
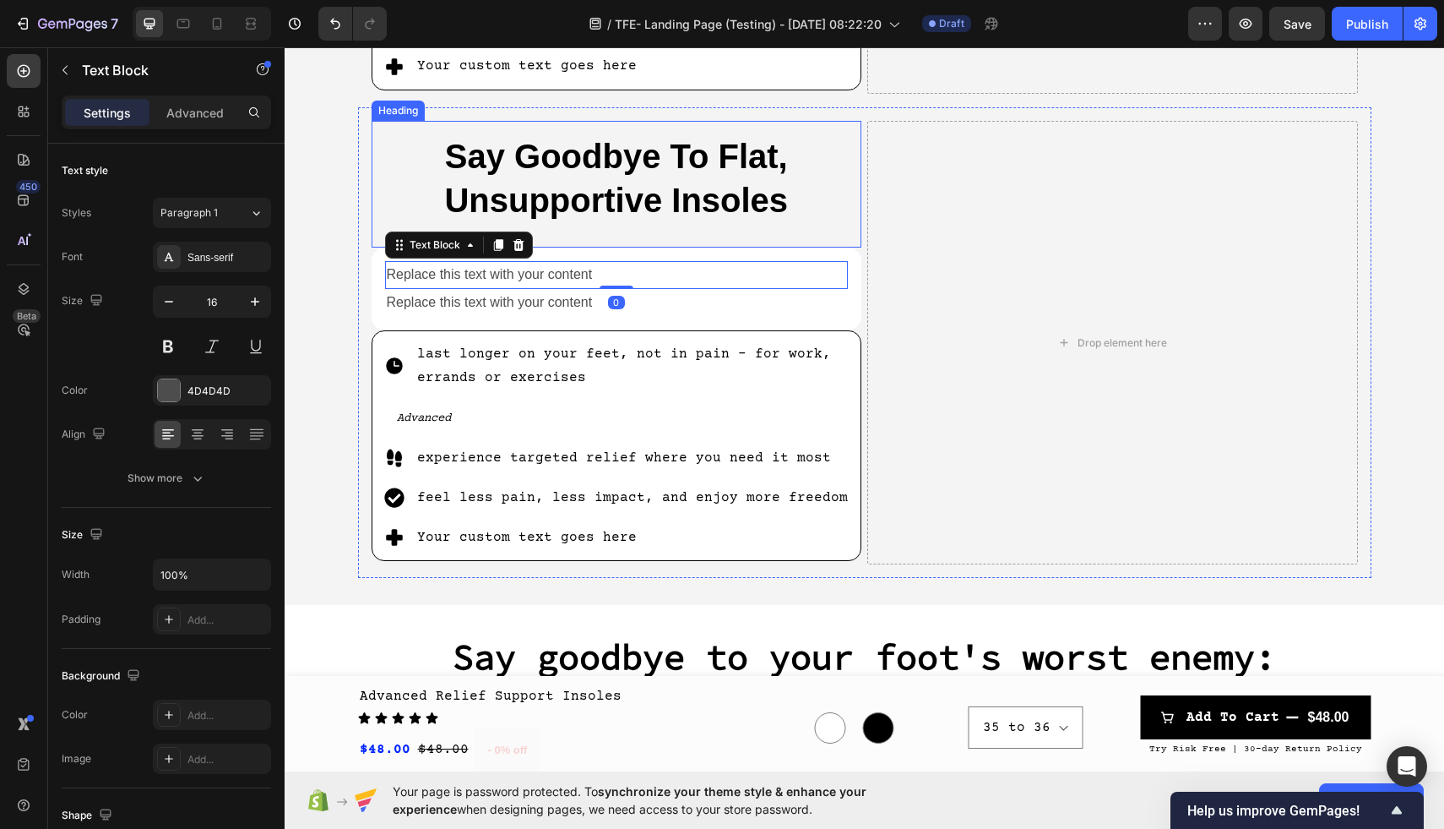
click at [634, 244] on h2 "Say Goodbye To Flat, Unsupportive Insoles" at bounding box center [617, 184] width 491 height 127
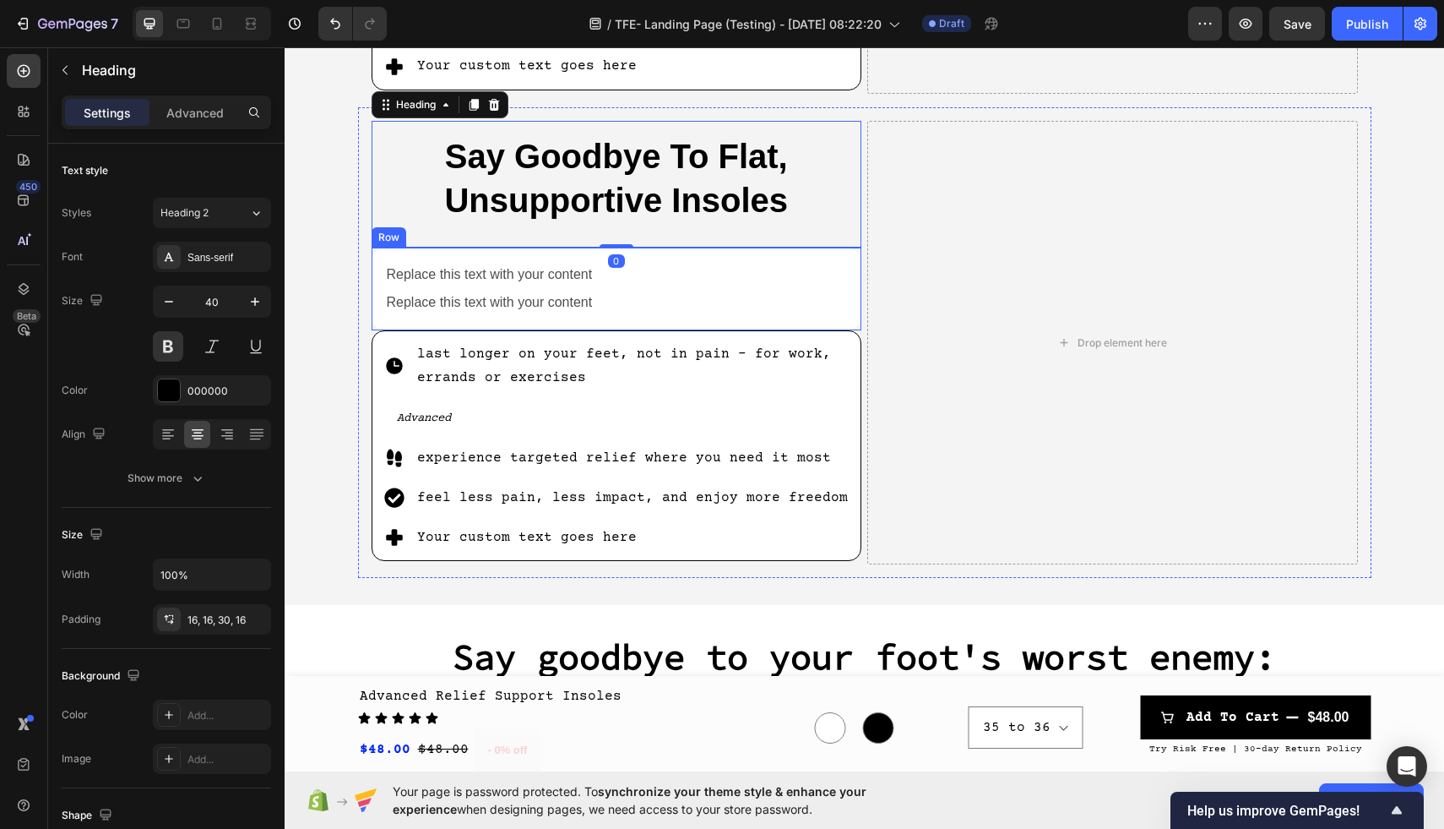
click at [640, 251] on div "Replace this text with your content Text Block Replace this text with your cont…" at bounding box center [617, 288] width 491 height 83
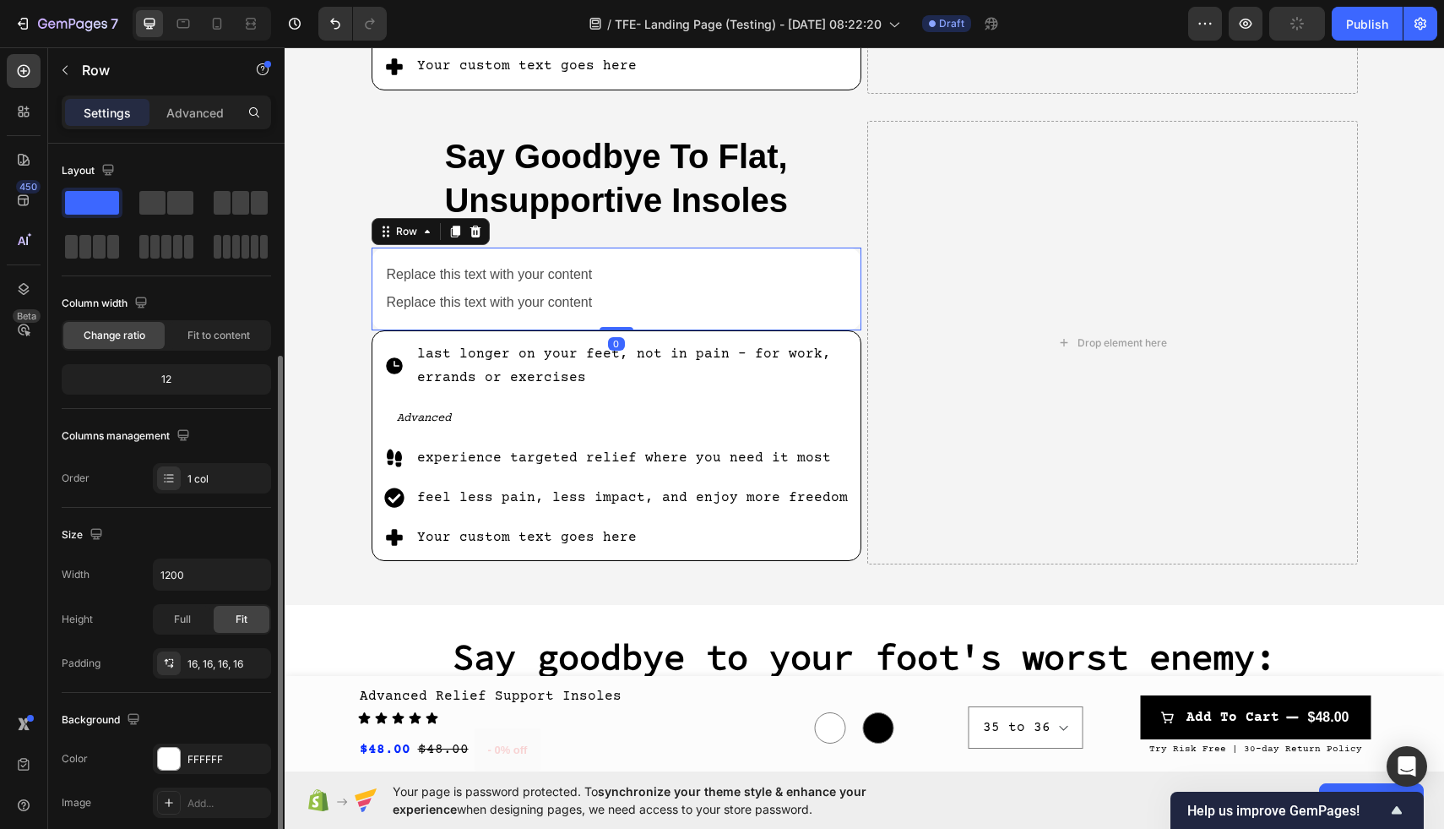
scroll to position [297, 0]
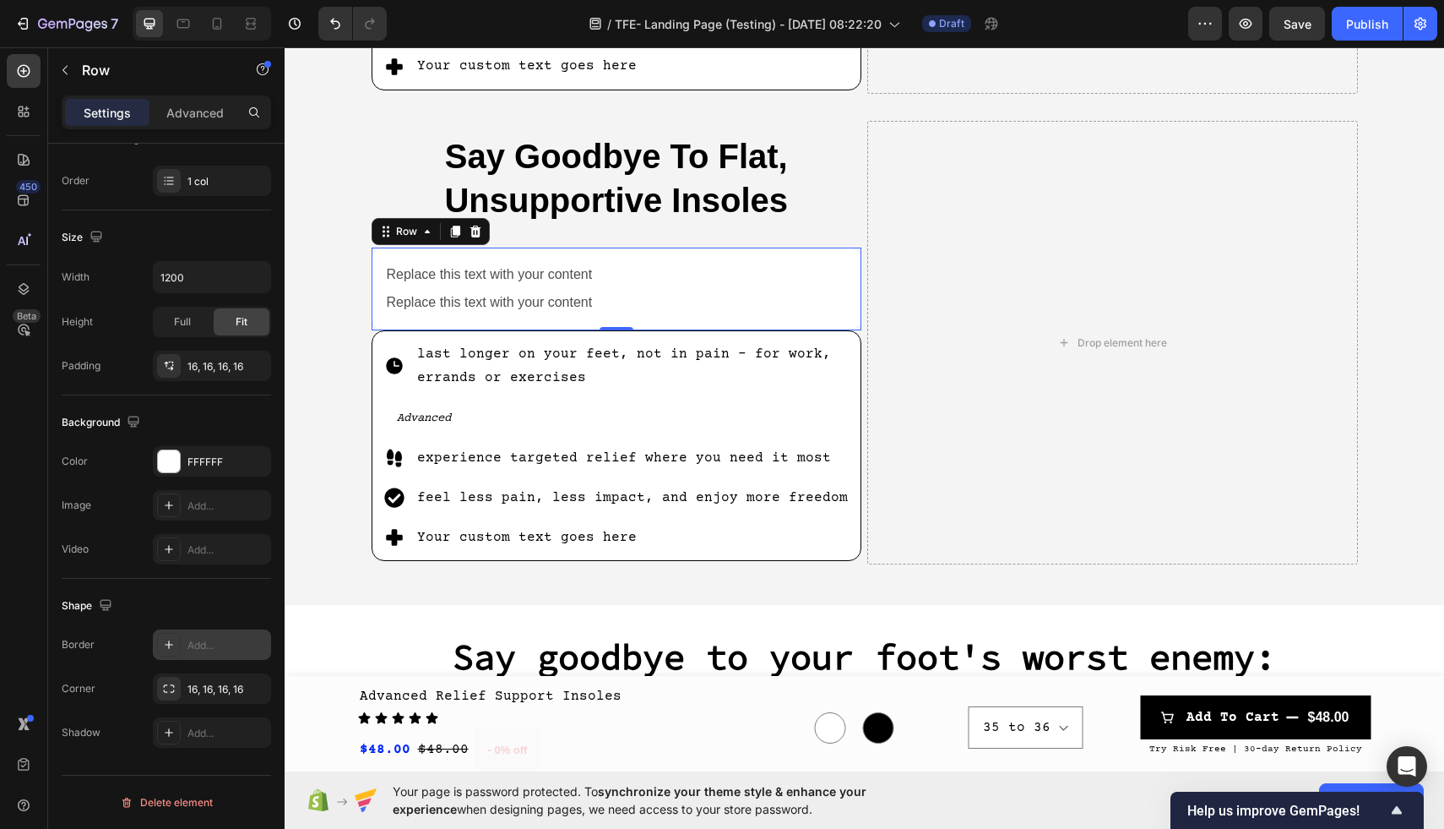
click at [189, 649] on div "Add..." at bounding box center [226, 645] width 79 height 15
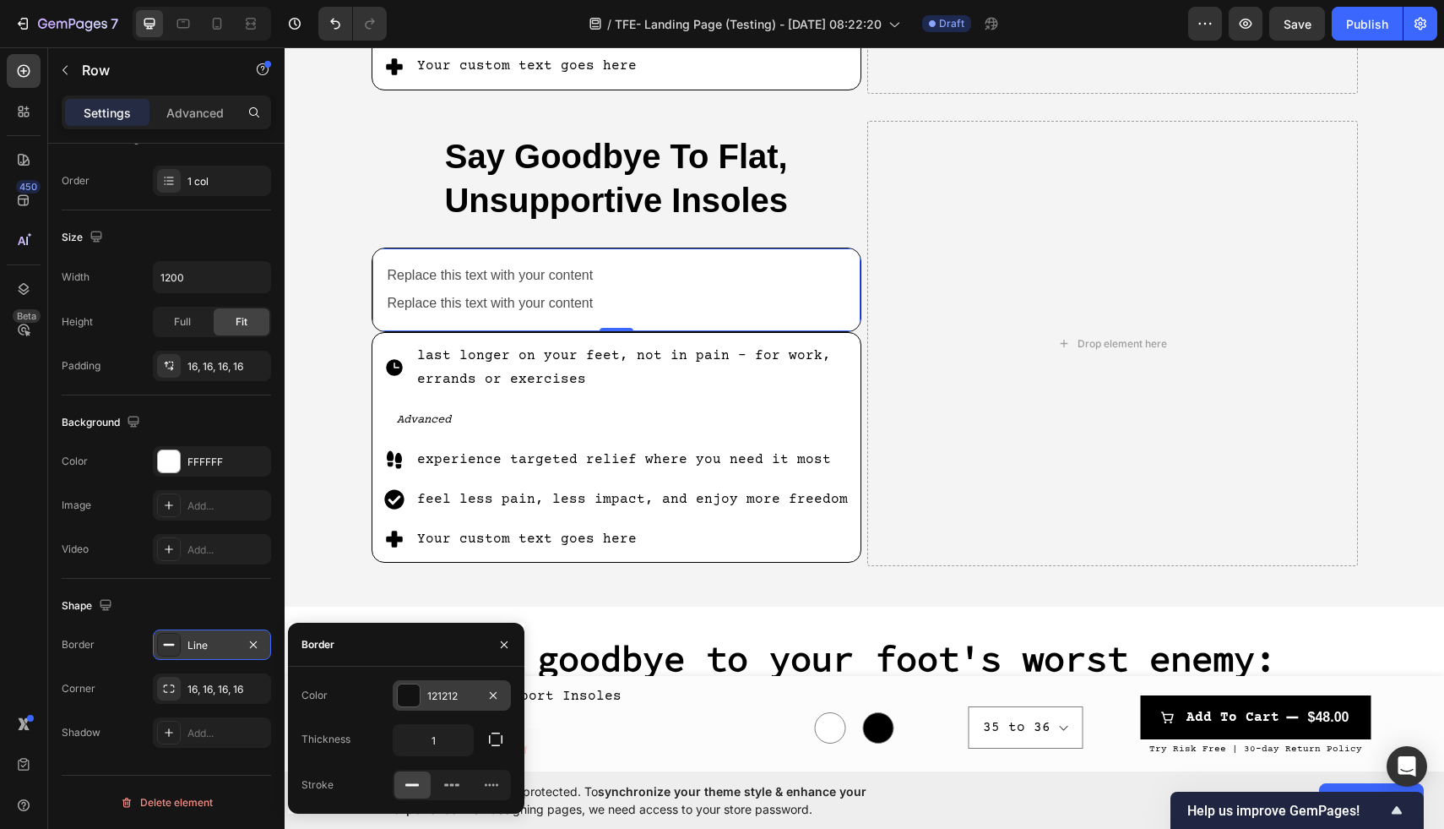
click at [405, 694] on div at bounding box center [409, 695] width 22 height 22
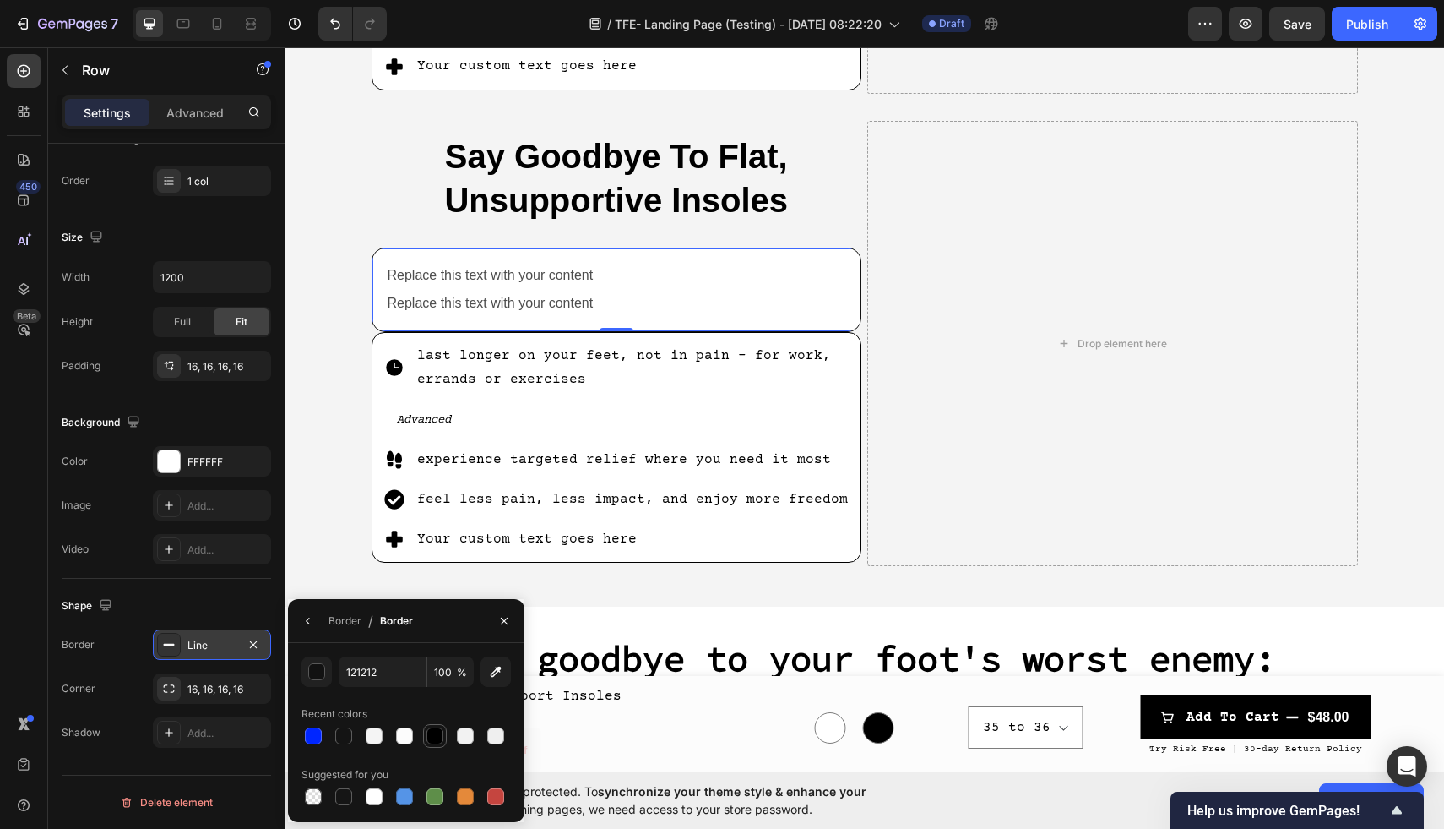
click at [436, 738] on div at bounding box center [435, 735] width 17 height 17
type input "000000"
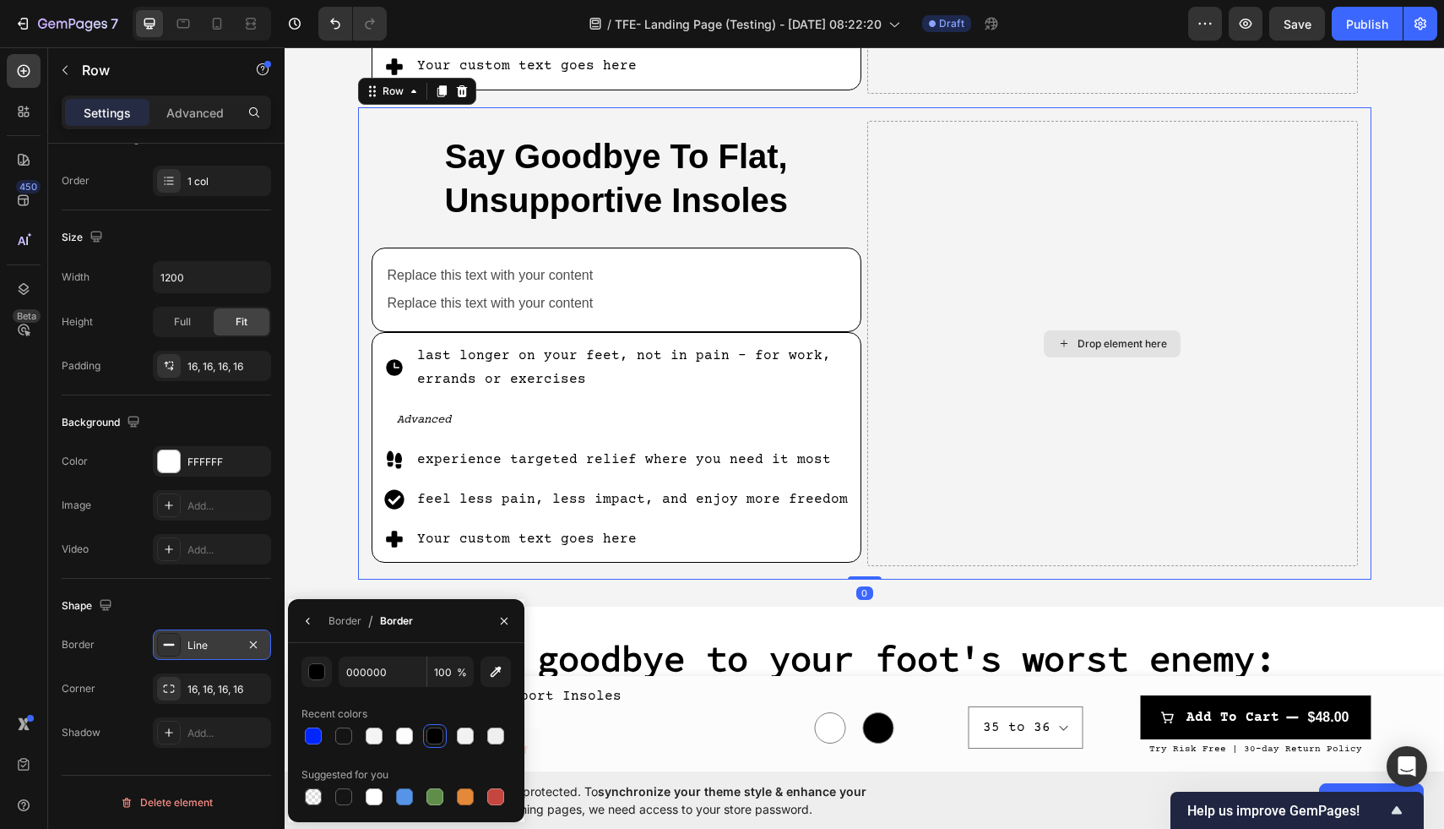
click at [987, 303] on div "Drop element here" at bounding box center [1112, 343] width 491 height 445
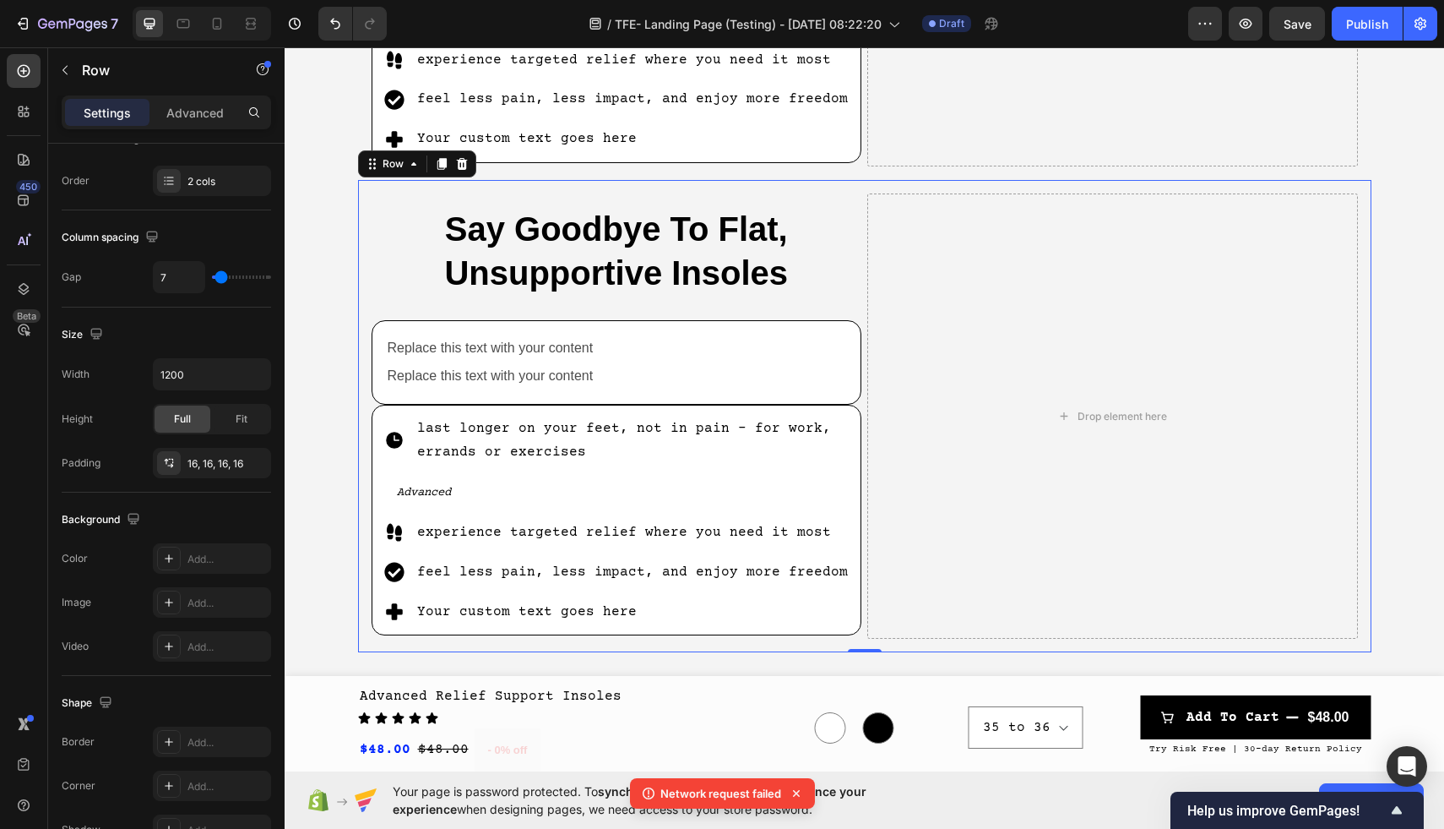
scroll to position [1049, 0]
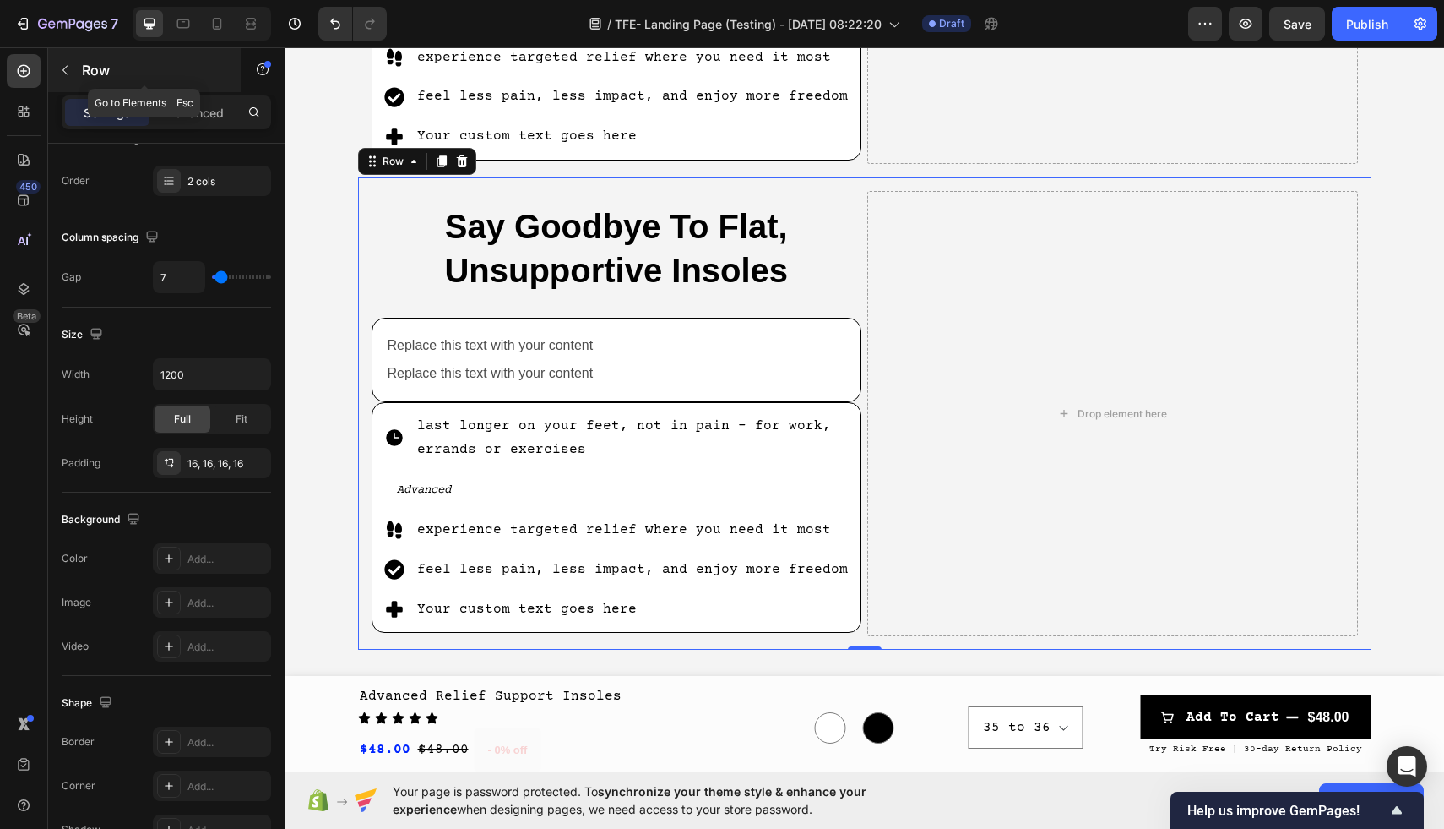
click at [67, 68] on icon "button" at bounding box center [65, 70] width 14 height 14
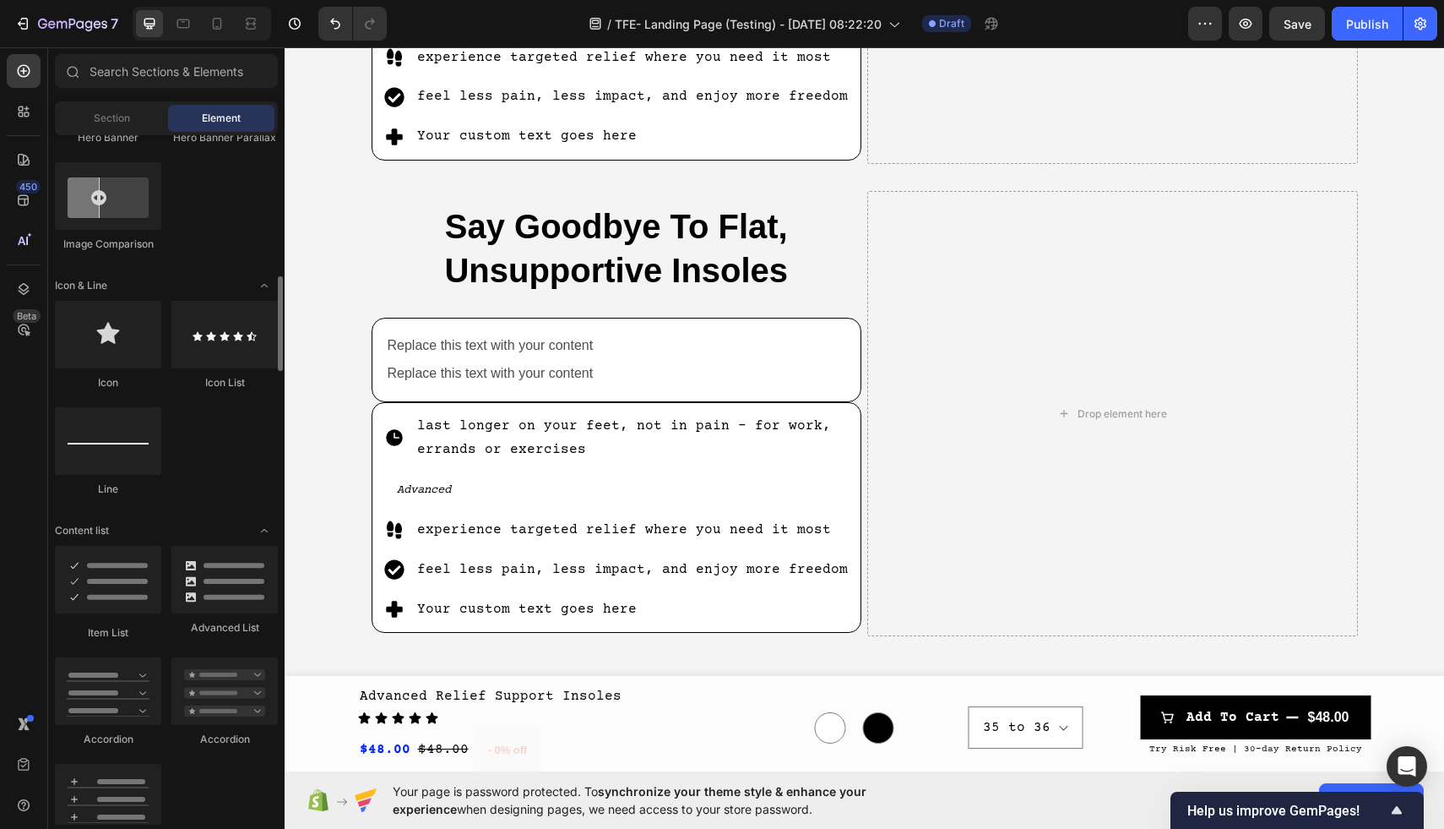
scroll to position [973, 0]
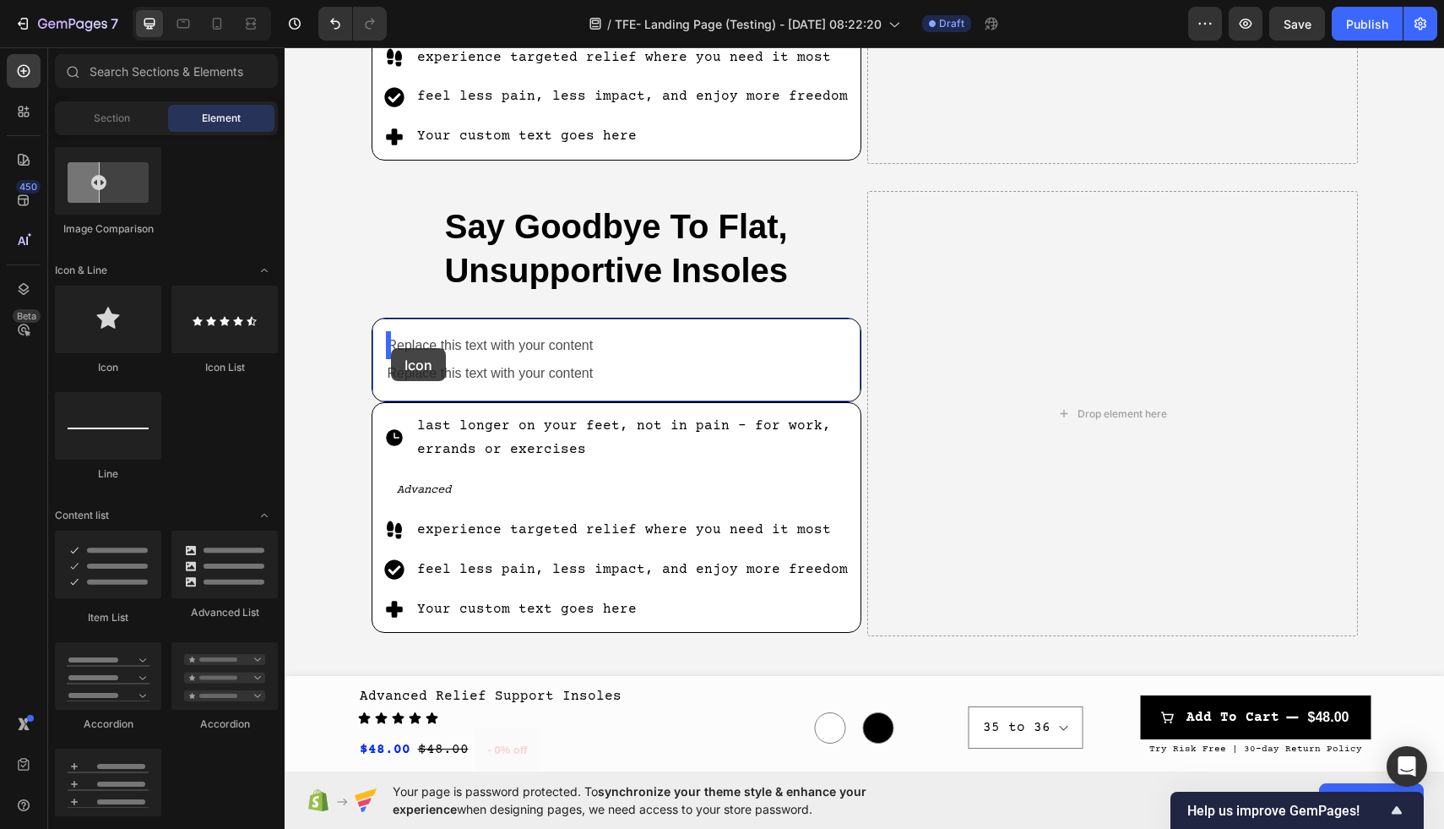
drag, startPoint x: 404, startPoint y: 382, endPoint x: 391, endPoint y: 348, distance: 36.1
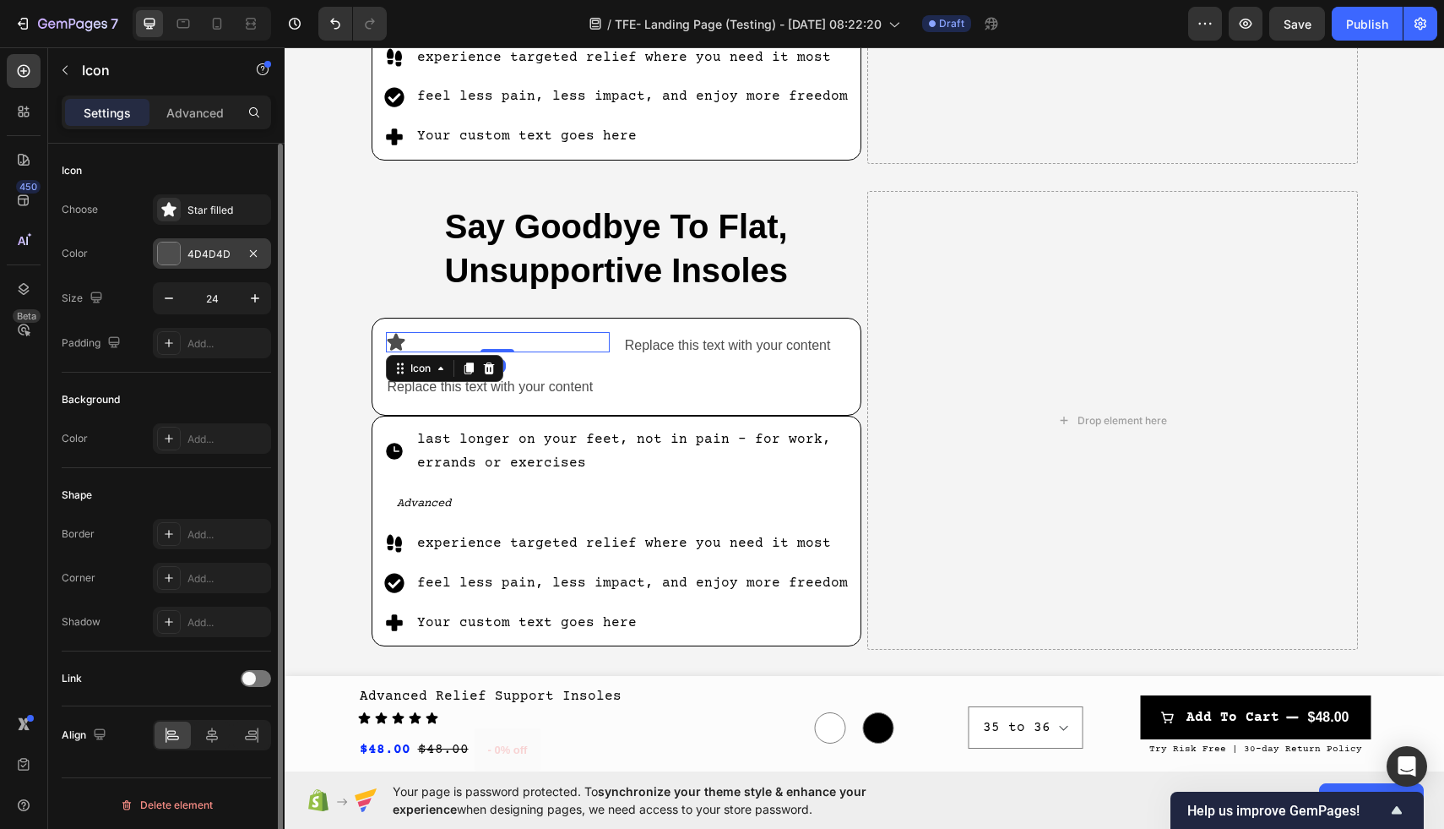
click at [176, 252] on div at bounding box center [169, 253] width 22 height 22
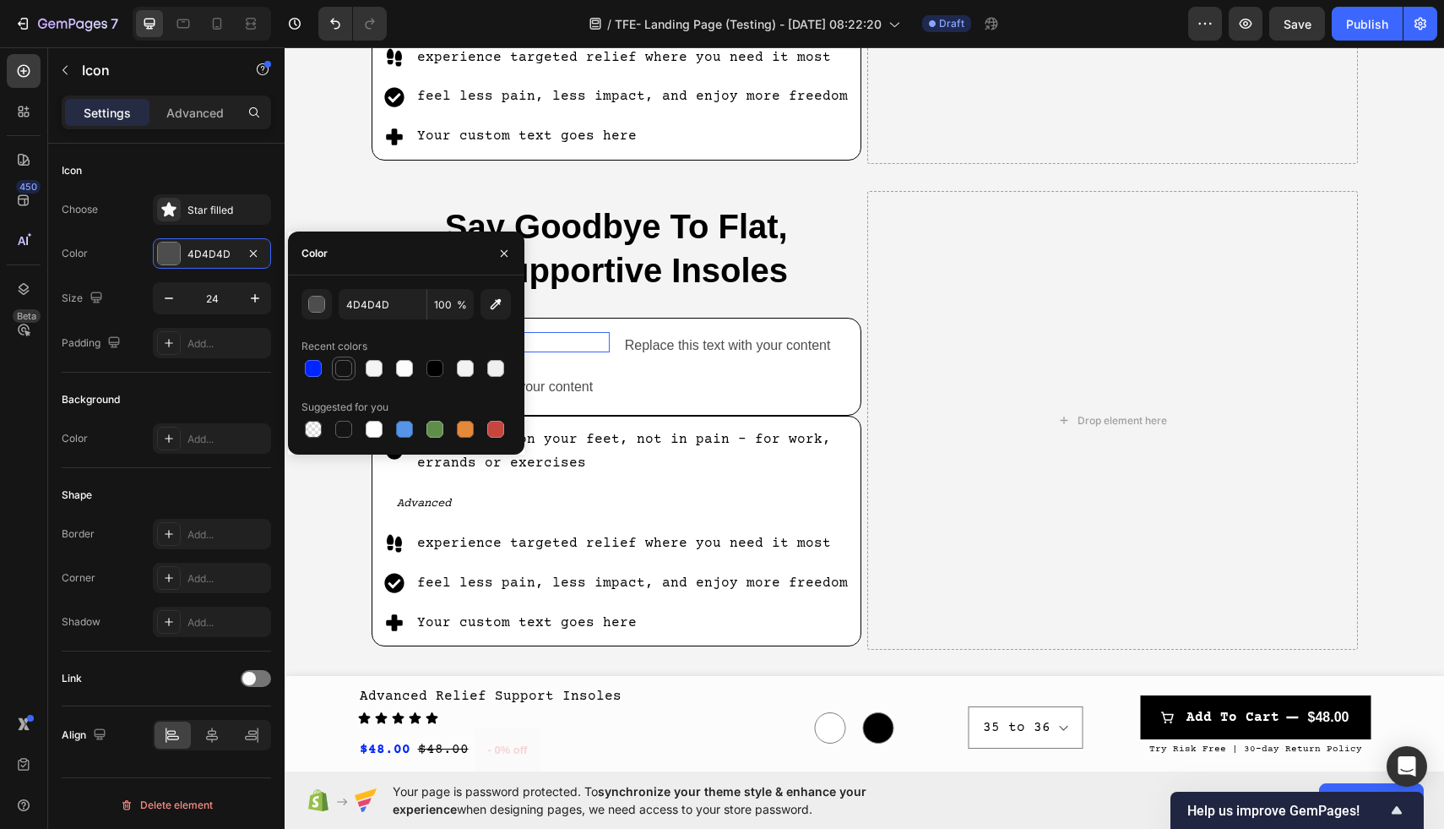
click at [340, 372] on div at bounding box center [343, 368] width 17 height 17
click at [430, 370] on div at bounding box center [435, 368] width 17 height 17
type input "000000"
click at [578, 363] on div "Icon 0 Replace this text with your content Text Block Row Replace this text wit…" at bounding box center [617, 366] width 462 height 69
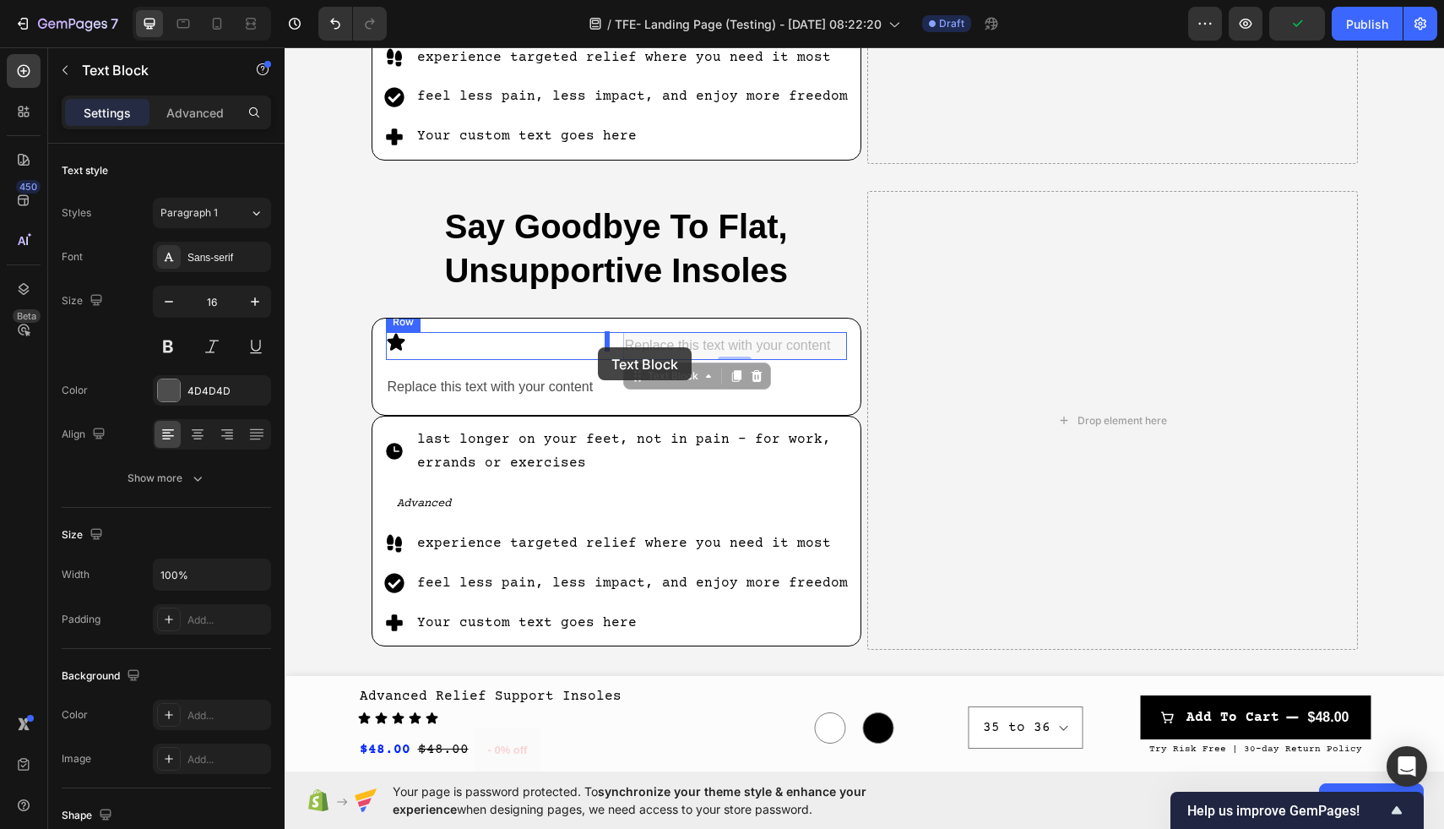
drag, startPoint x: 689, startPoint y: 346, endPoint x: 598, endPoint y: 347, distance: 91.2
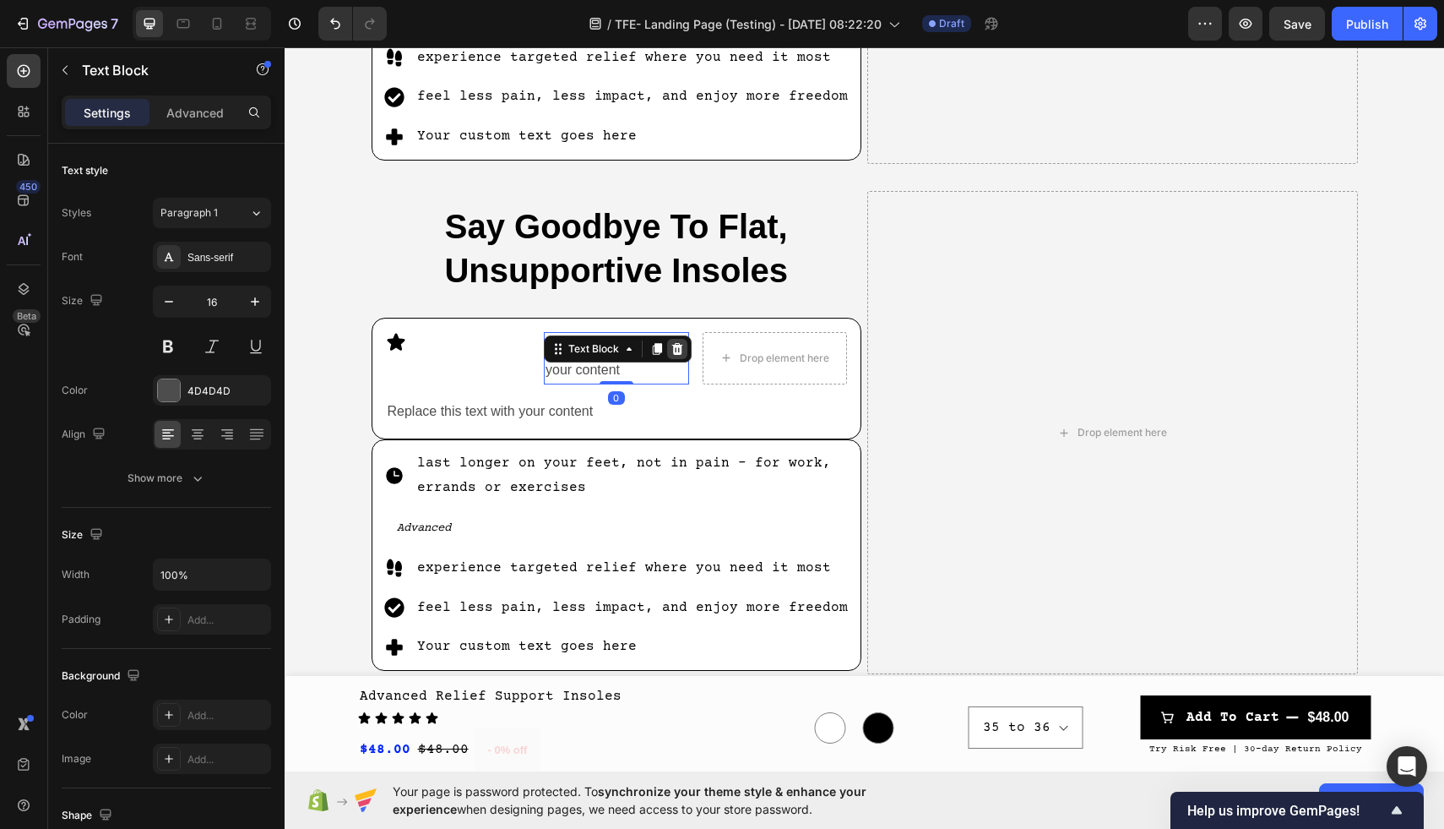
click at [678, 350] on icon at bounding box center [678, 349] width 14 height 14
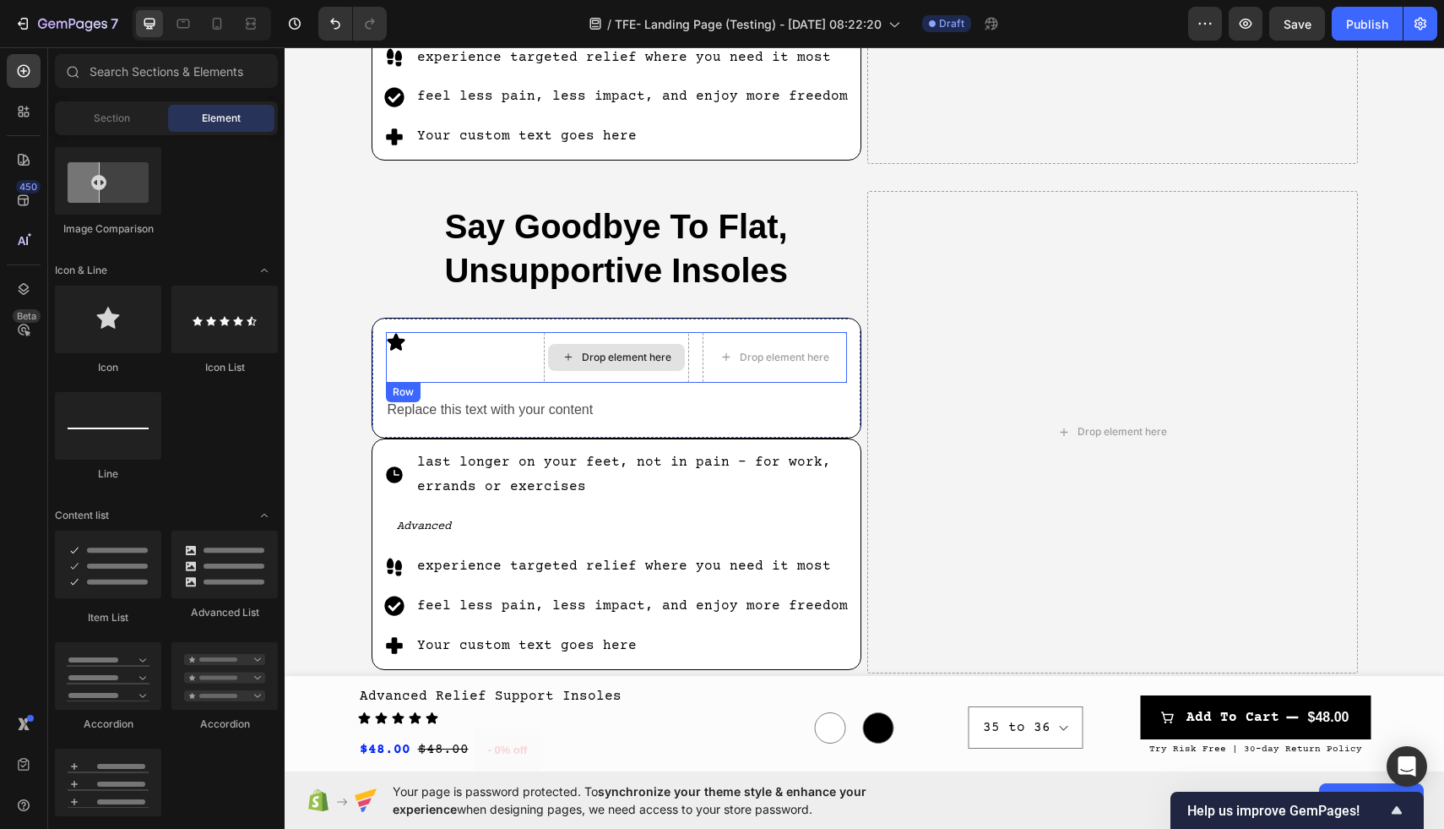
click at [660, 334] on div "Drop element here" at bounding box center [616, 357] width 145 height 51
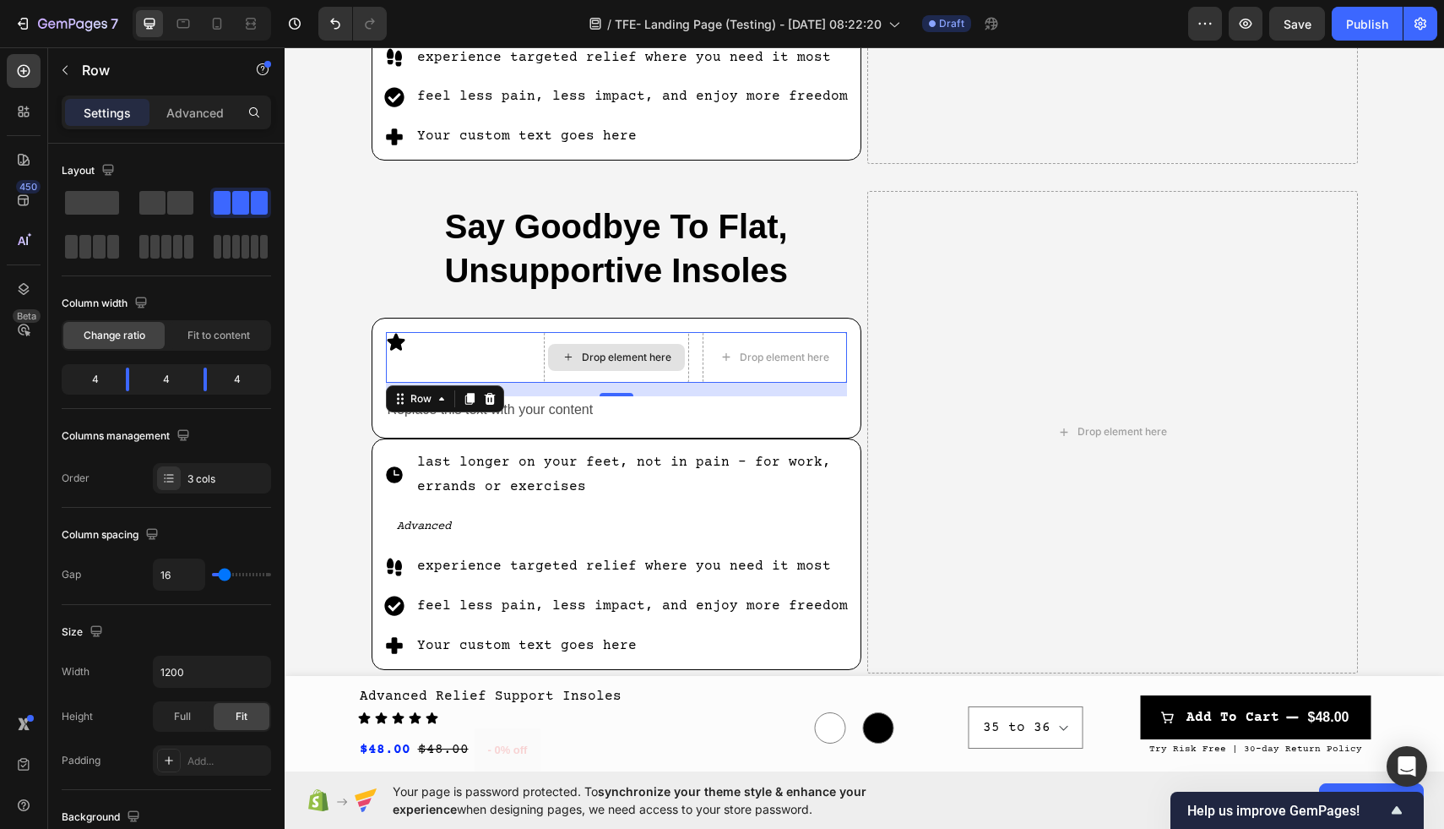
click at [546, 359] on div "Drop element here" at bounding box center [616, 357] width 145 height 51
click at [491, 395] on icon at bounding box center [489, 399] width 11 height 12
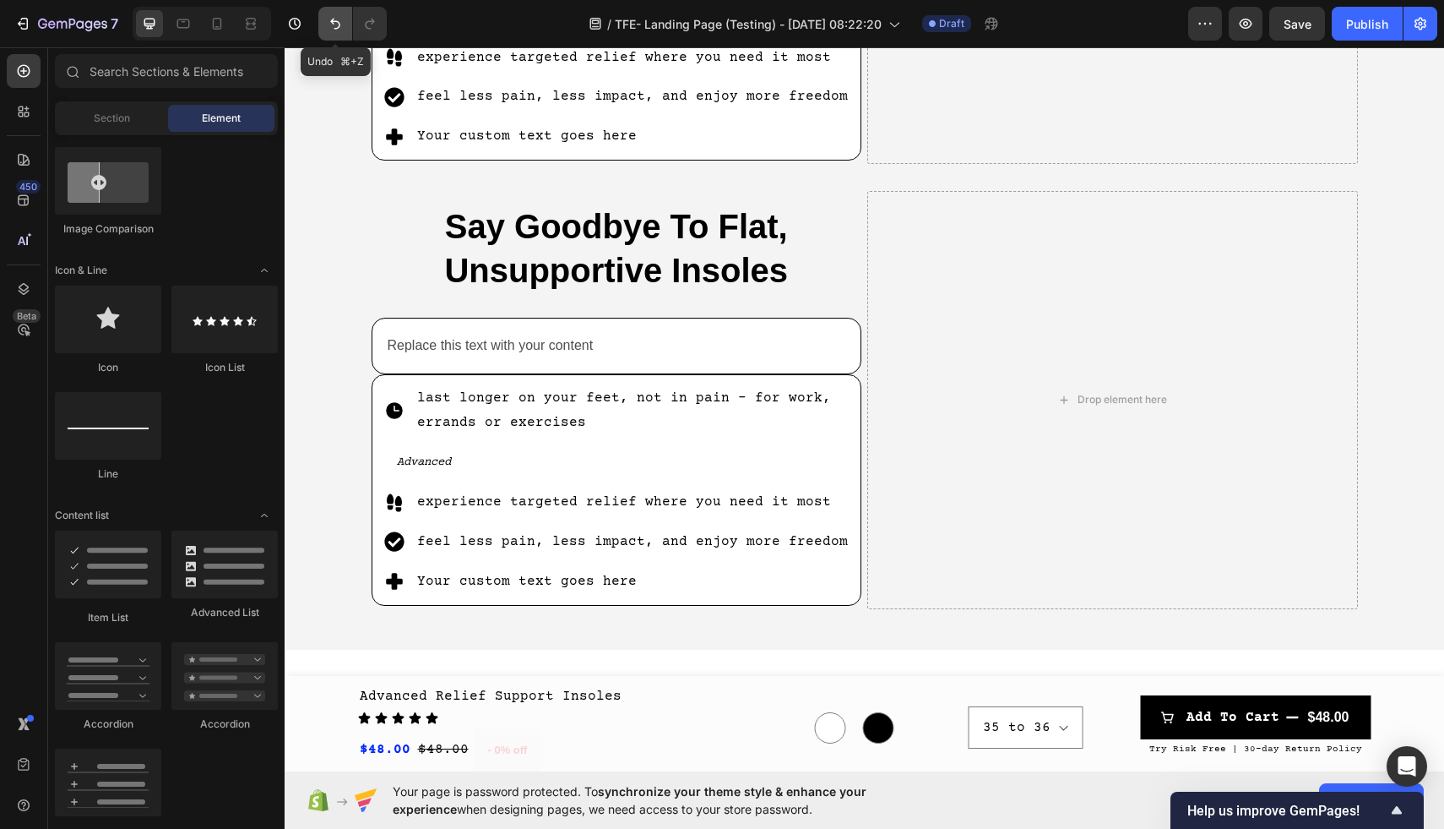
click at [329, 26] on icon "Undo/Redo" at bounding box center [335, 23] width 17 height 17
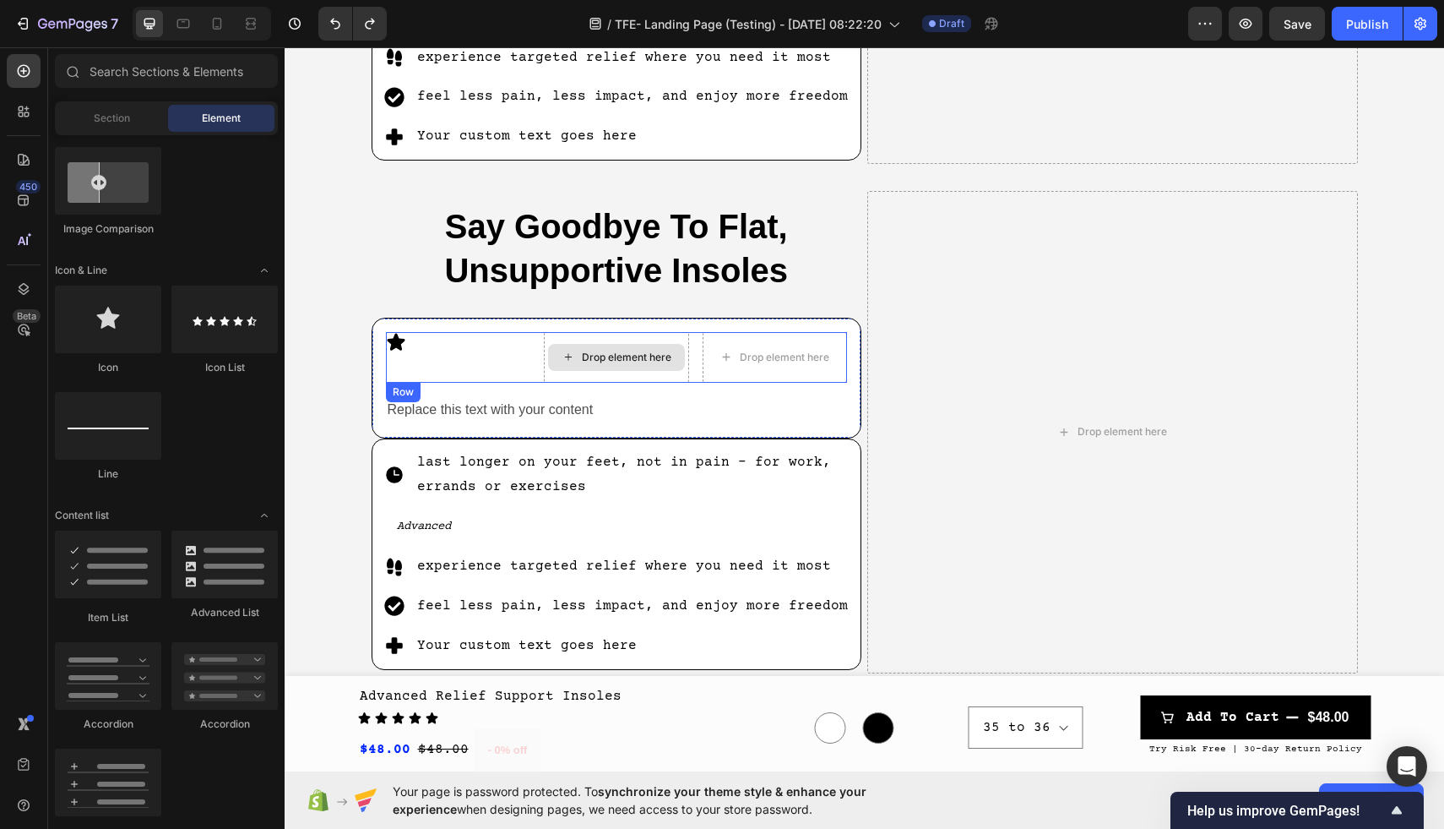
click at [622, 347] on div "Drop element here" at bounding box center [616, 357] width 137 height 27
click at [722, 356] on icon at bounding box center [727, 357] width 14 height 14
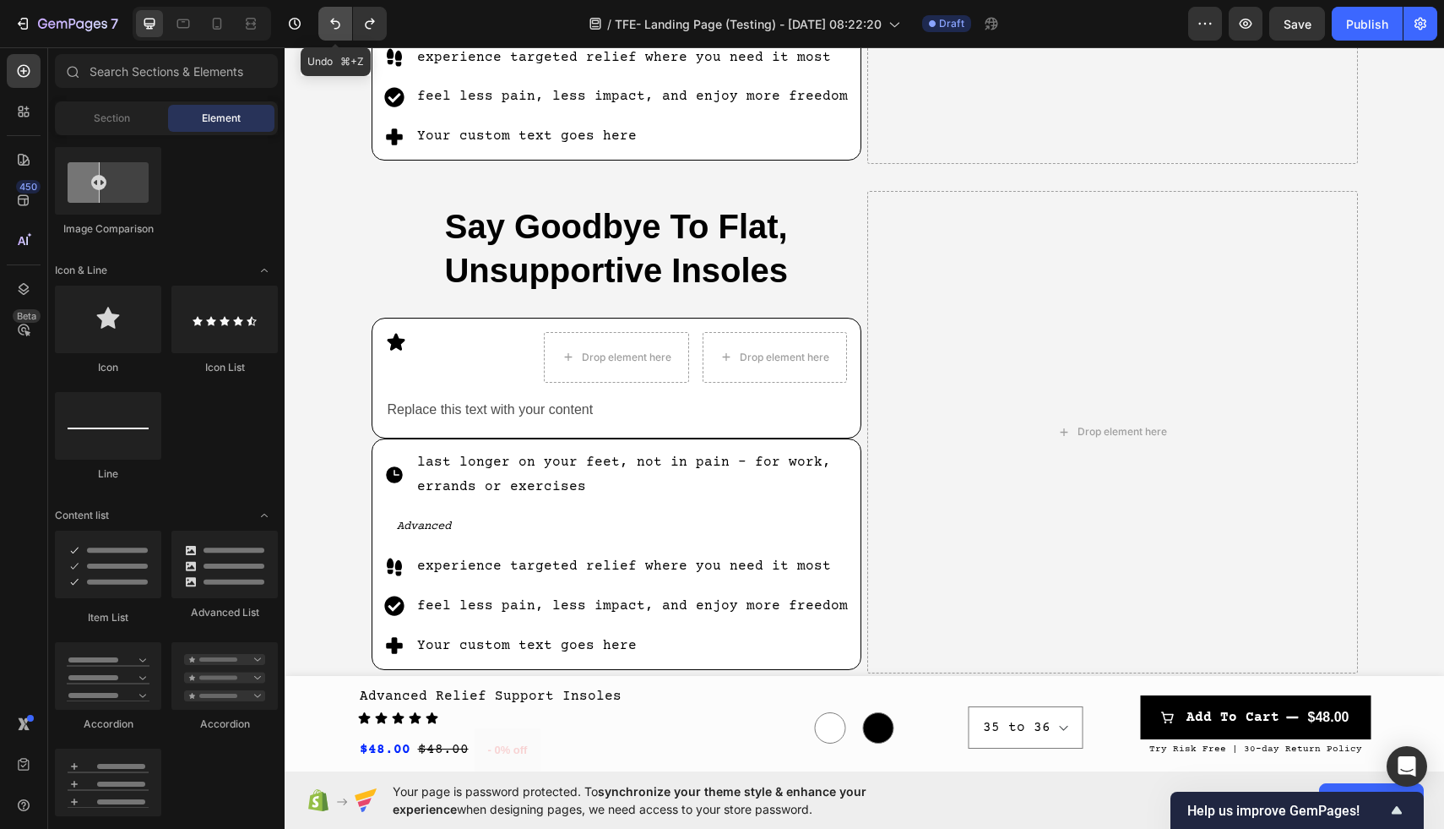
click at [329, 30] on icon "Undo/Redo" at bounding box center [335, 23] width 17 height 17
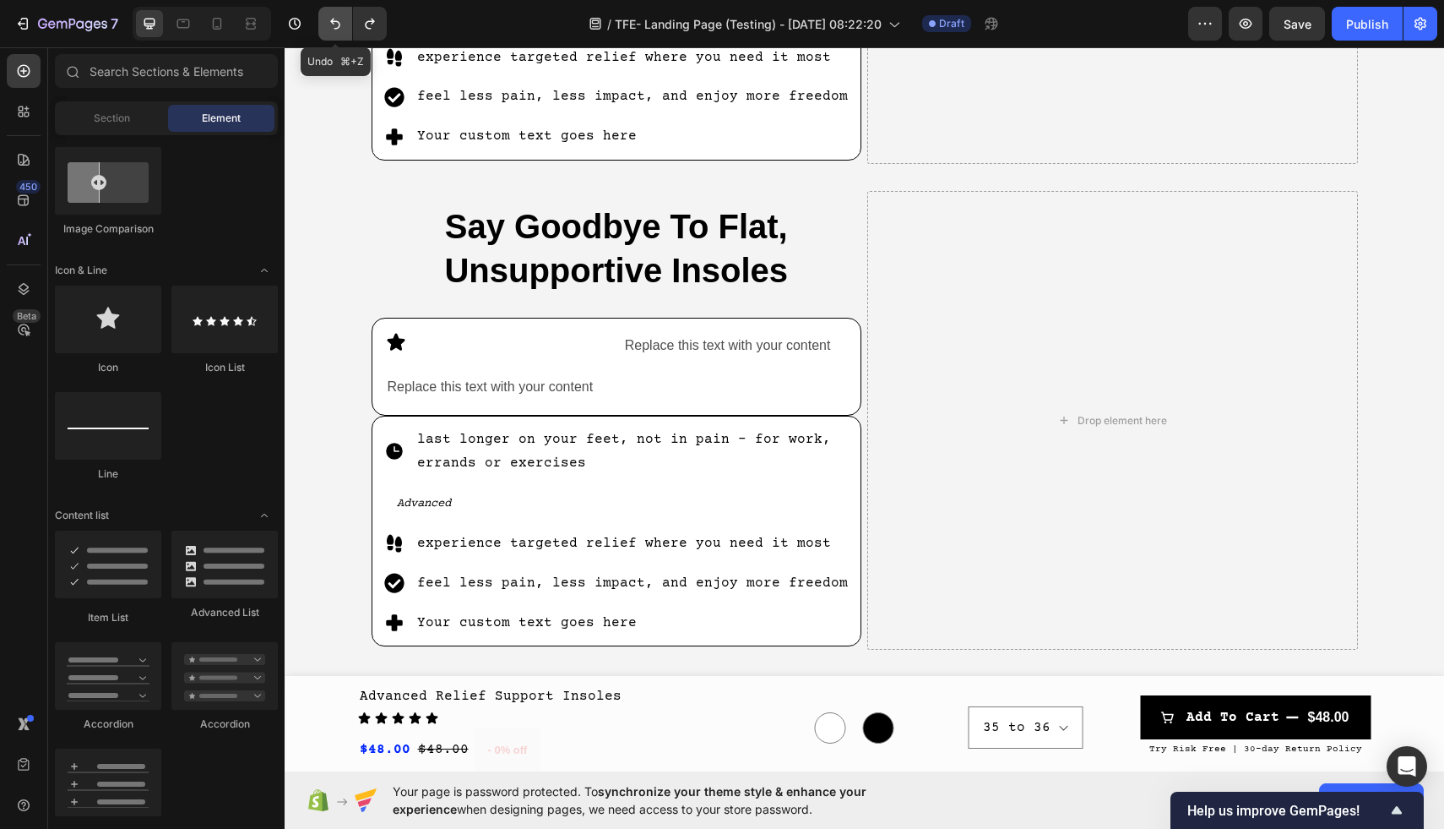
click at [329, 30] on icon "Undo/Redo" at bounding box center [335, 23] width 17 height 17
click at [541, 346] on div "Icon" at bounding box center [498, 342] width 224 height 20
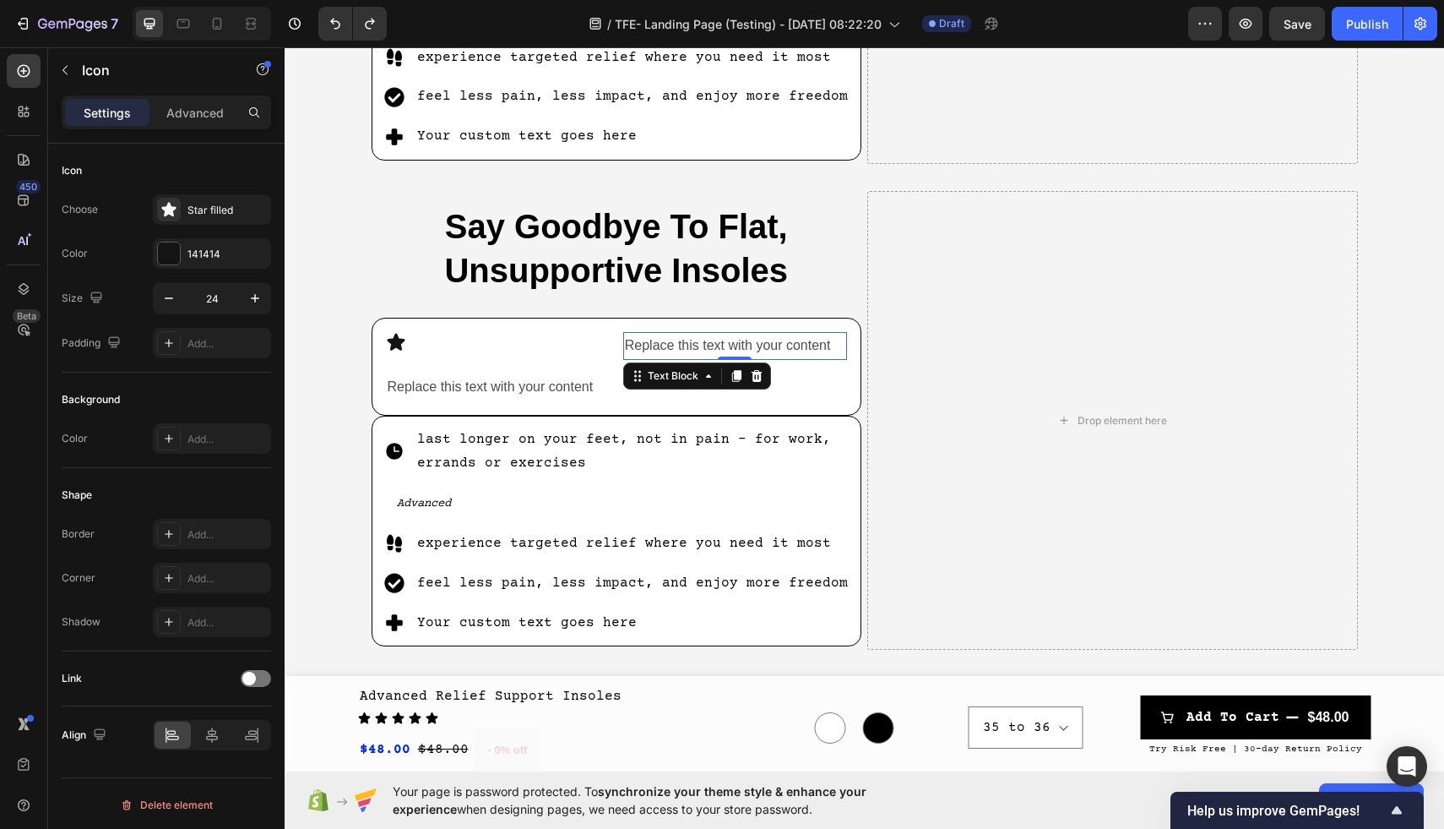
click at [729, 345] on div "Replace this text with your content" at bounding box center [735, 346] width 224 height 28
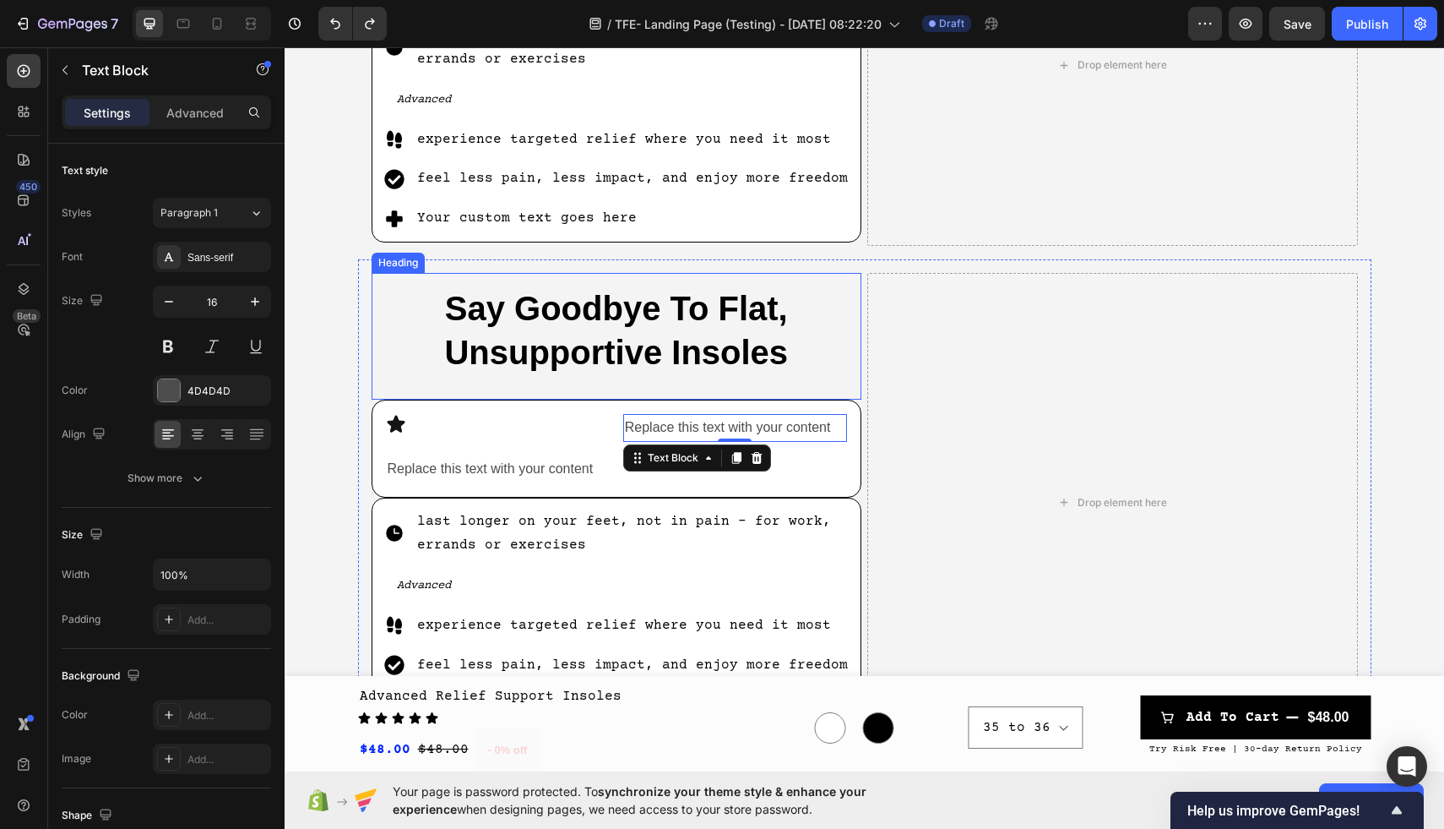
scroll to position [939, 0]
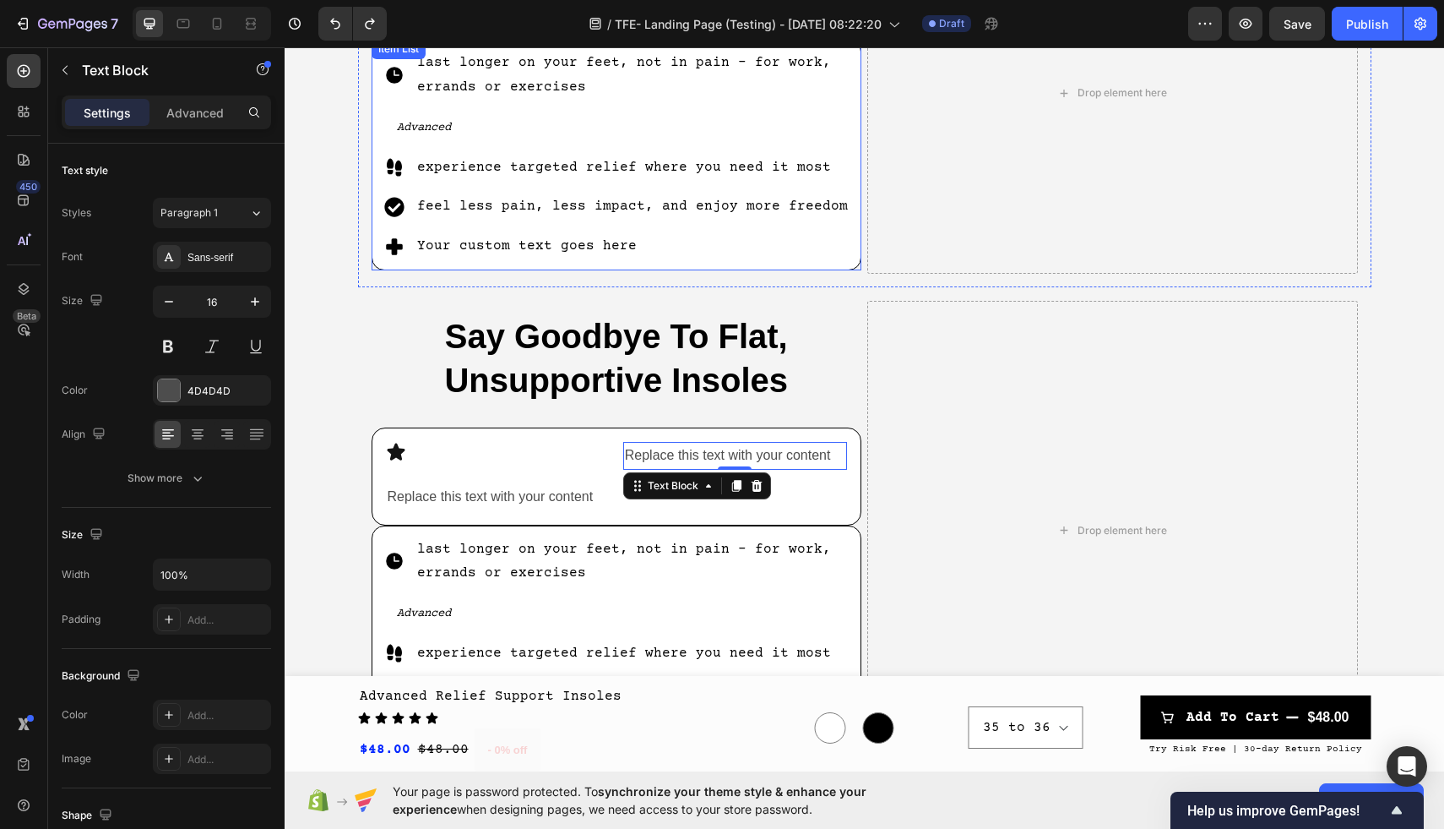
click at [559, 79] on p "last longer on your feet, not in pain - for work, errands or exercises" at bounding box center [633, 75] width 433 height 49
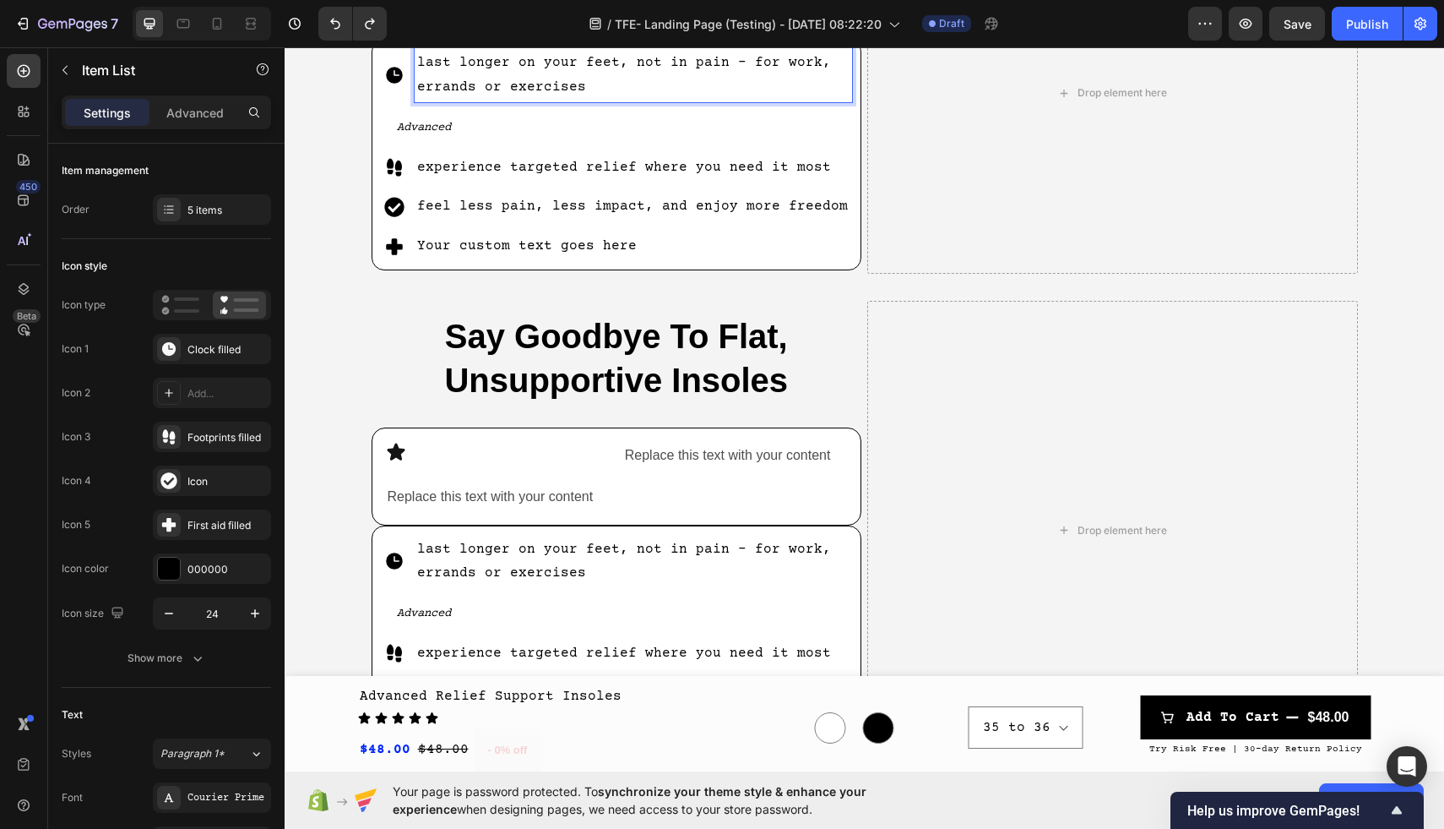
click at [583, 87] on p "last longer on your feet, not in pain - for work, errands or exercises" at bounding box center [633, 75] width 433 height 49
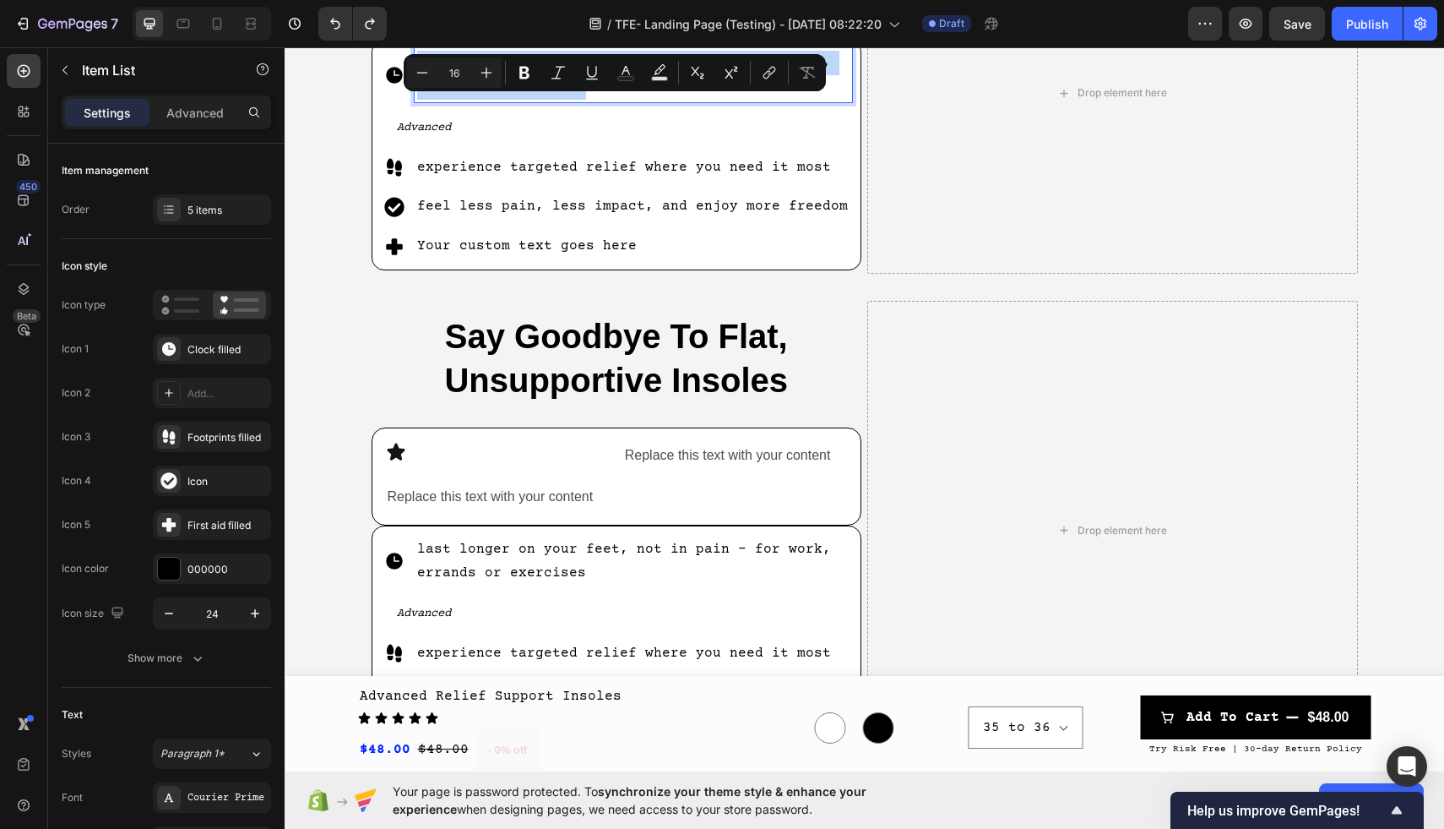
drag, startPoint x: 583, startPoint y: 87, endPoint x: 416, endPoint y: 62, distance: 169.1
click at [416, 62] on div "last longer on your feet, not in pain - for work, errands or exercises" at bounding box center [634, 75] width 438 height 54
copy p "last longer on your feet, not in pain - for work, errands or exercises"
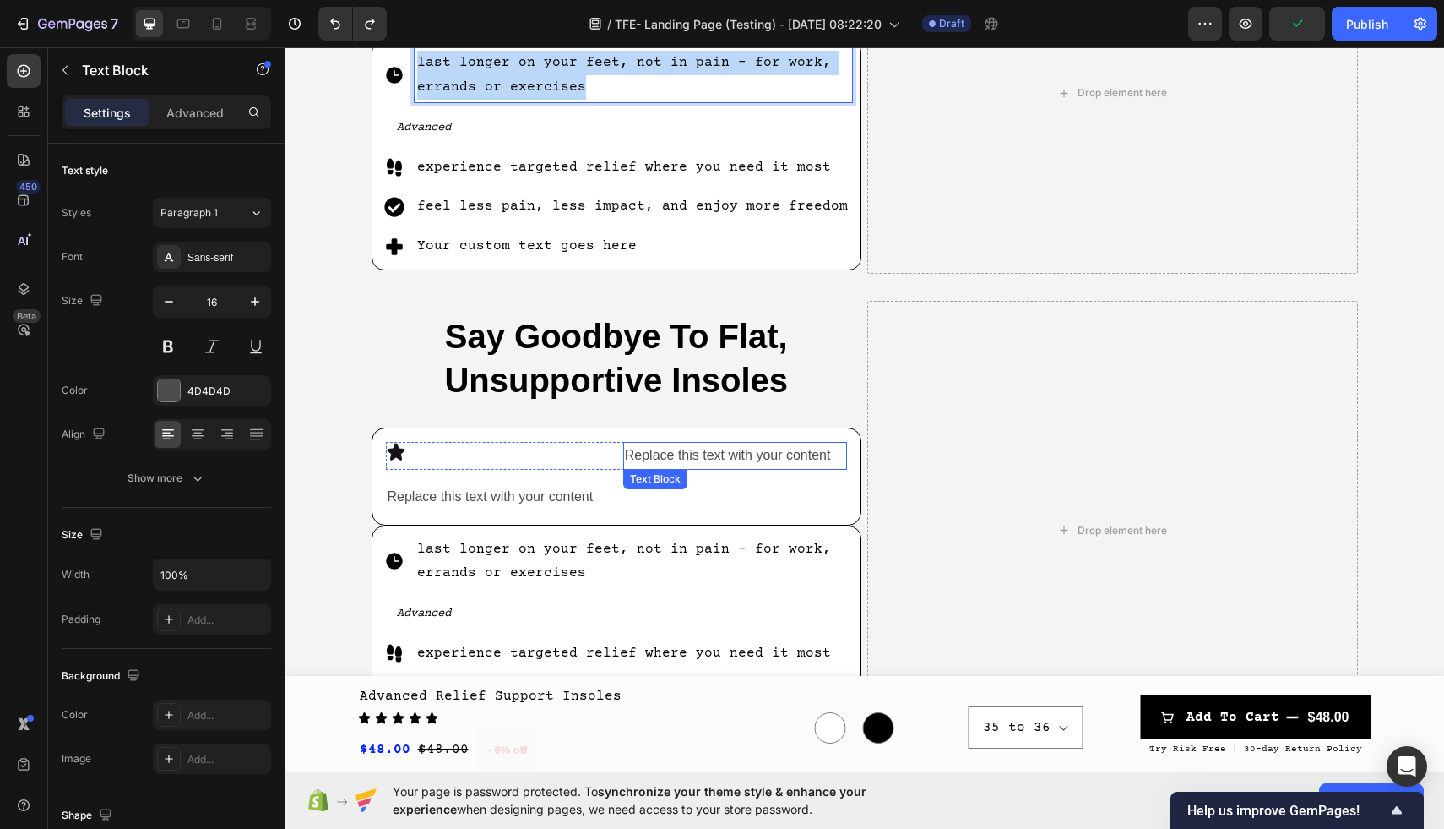
click at [724, 457] on div "Replace this text with your content" at bounding box center [735, 456] width 224 height 28
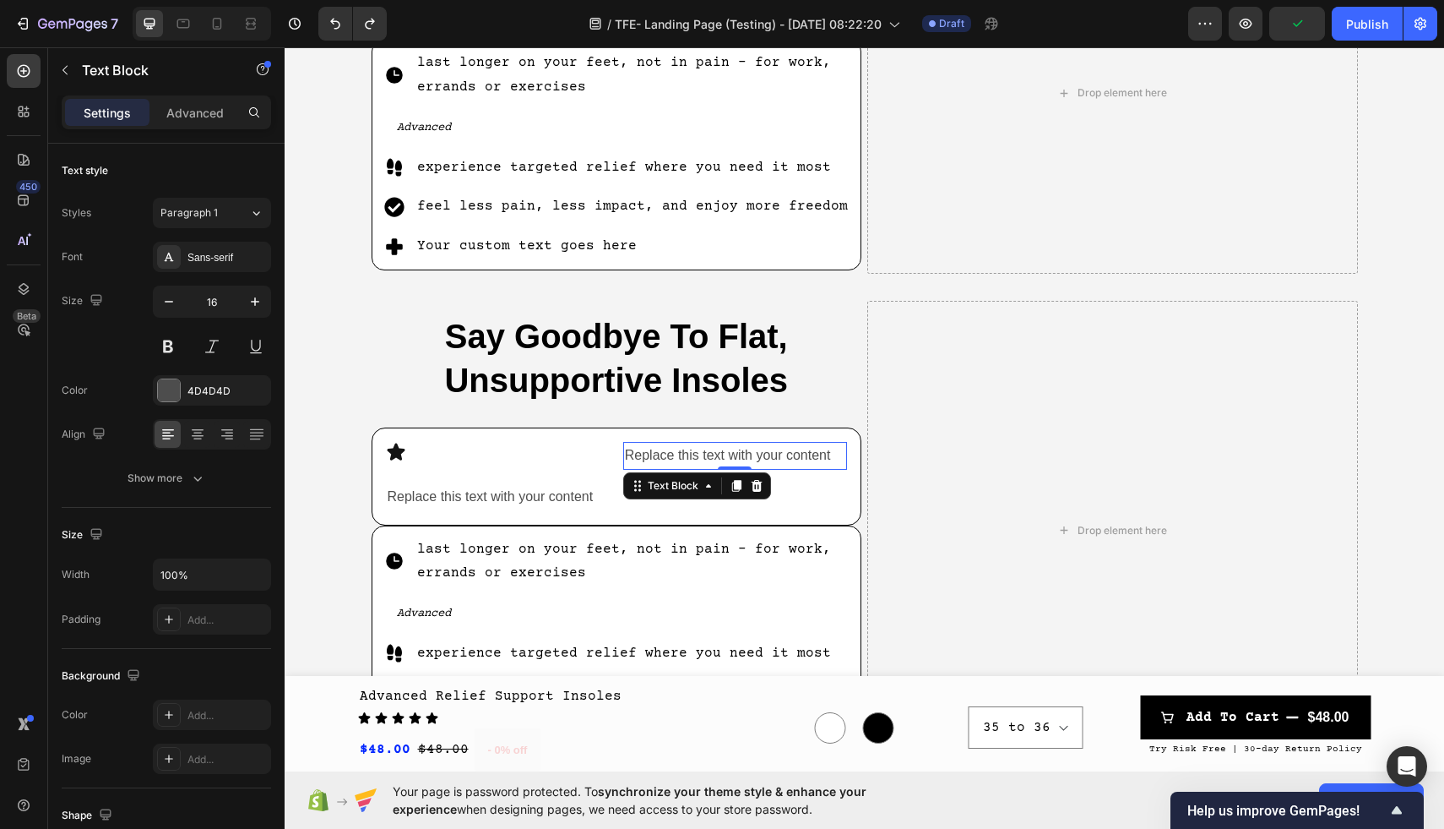
click at [724, 457] on div "Replace this text with your content" at bounding box center [735, 456] width 224 height 28
drag, startPoint x: 833, startPoint y: 457, endPoint x: 633, endPoint y: 455, distance: 199.3
click at [633, 455] on p "Replace this text with your content" at bounding box center [735, 455] width 220 height 24
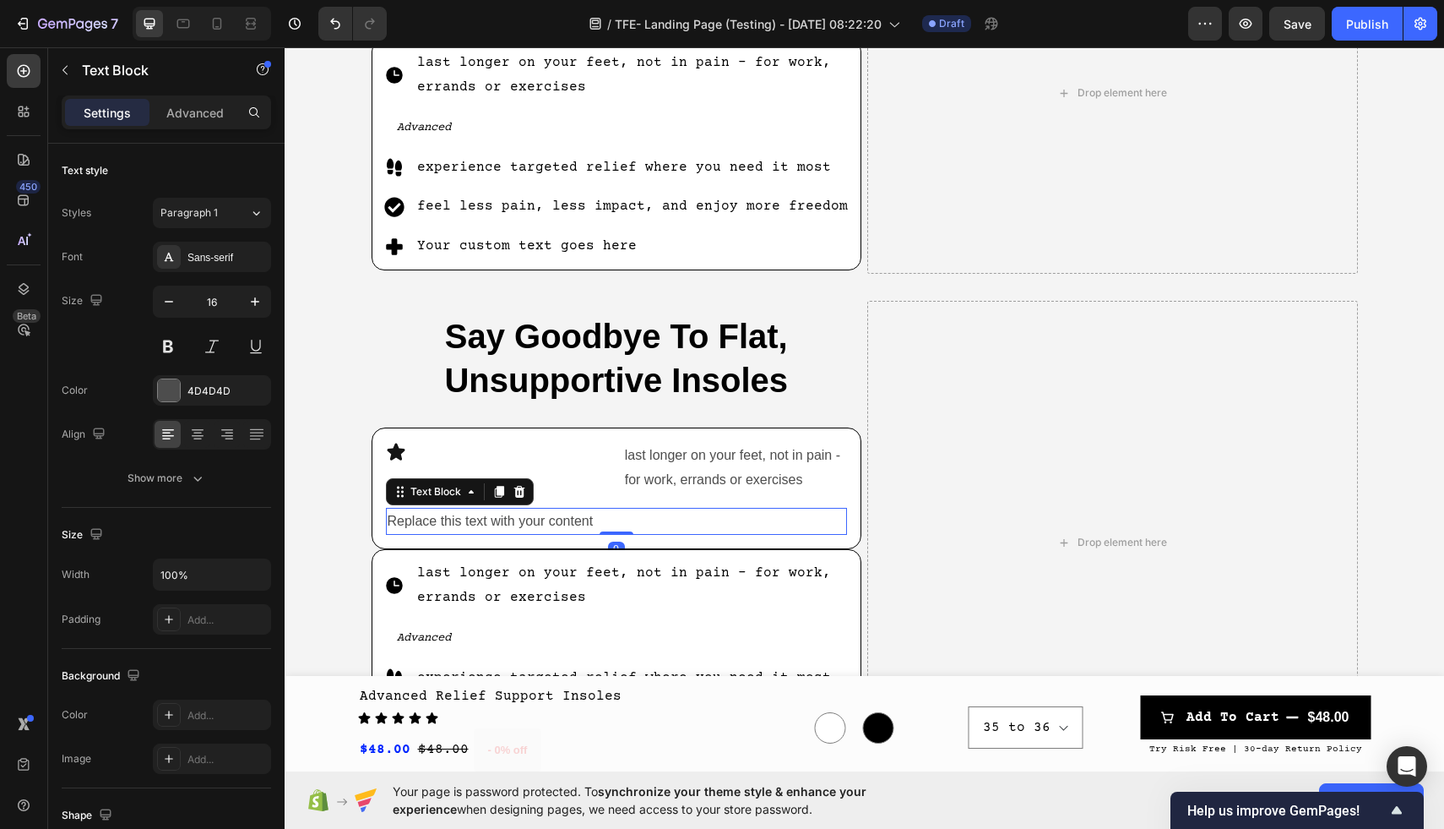
click at [776, 523] on div "Replace this text with your content" at bounding box center [617, 522] width 462 height 28
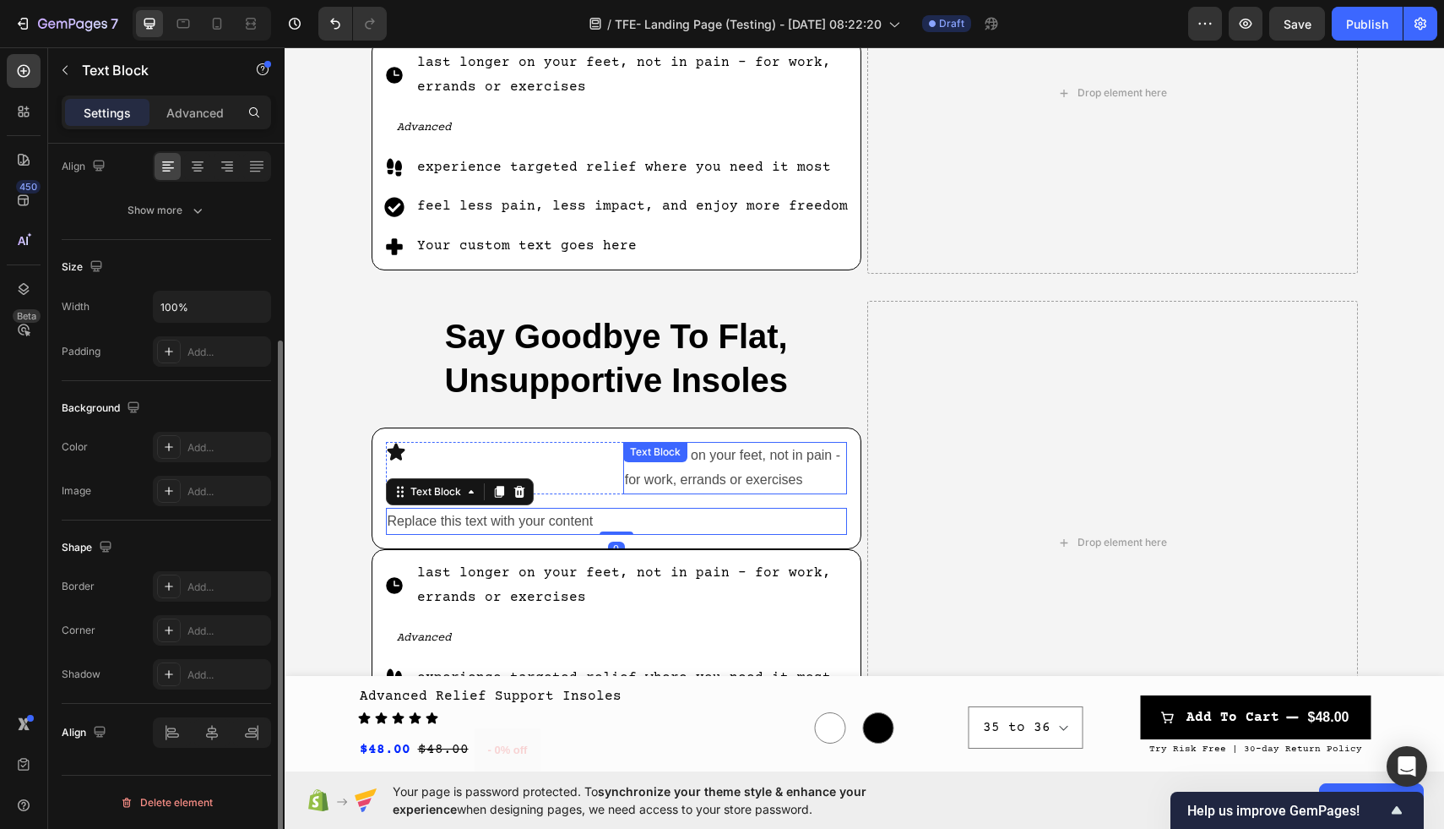
click at [806, 480] on p "last longer on your feet, not in pain - for work, errands or exercises" at bounding box center [735, 467] width 220 height 49
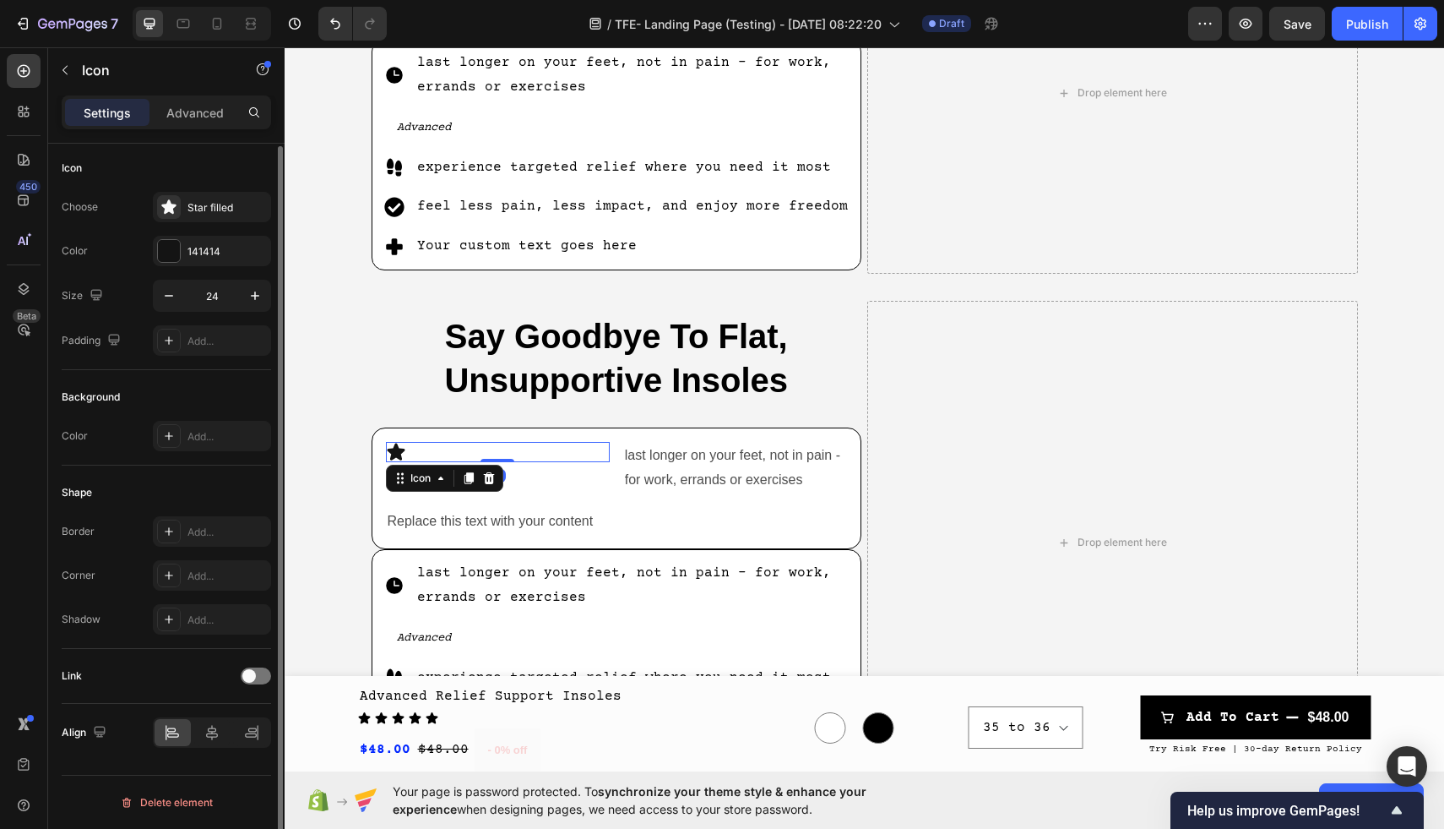
scroll to position [0, 0]
click at [538, 458] on div "Icon 0" at bounding box center [498, 452] width 224 height 20
click at [487, 480] on icon at bounding box center [489, 478] width 14 height 14
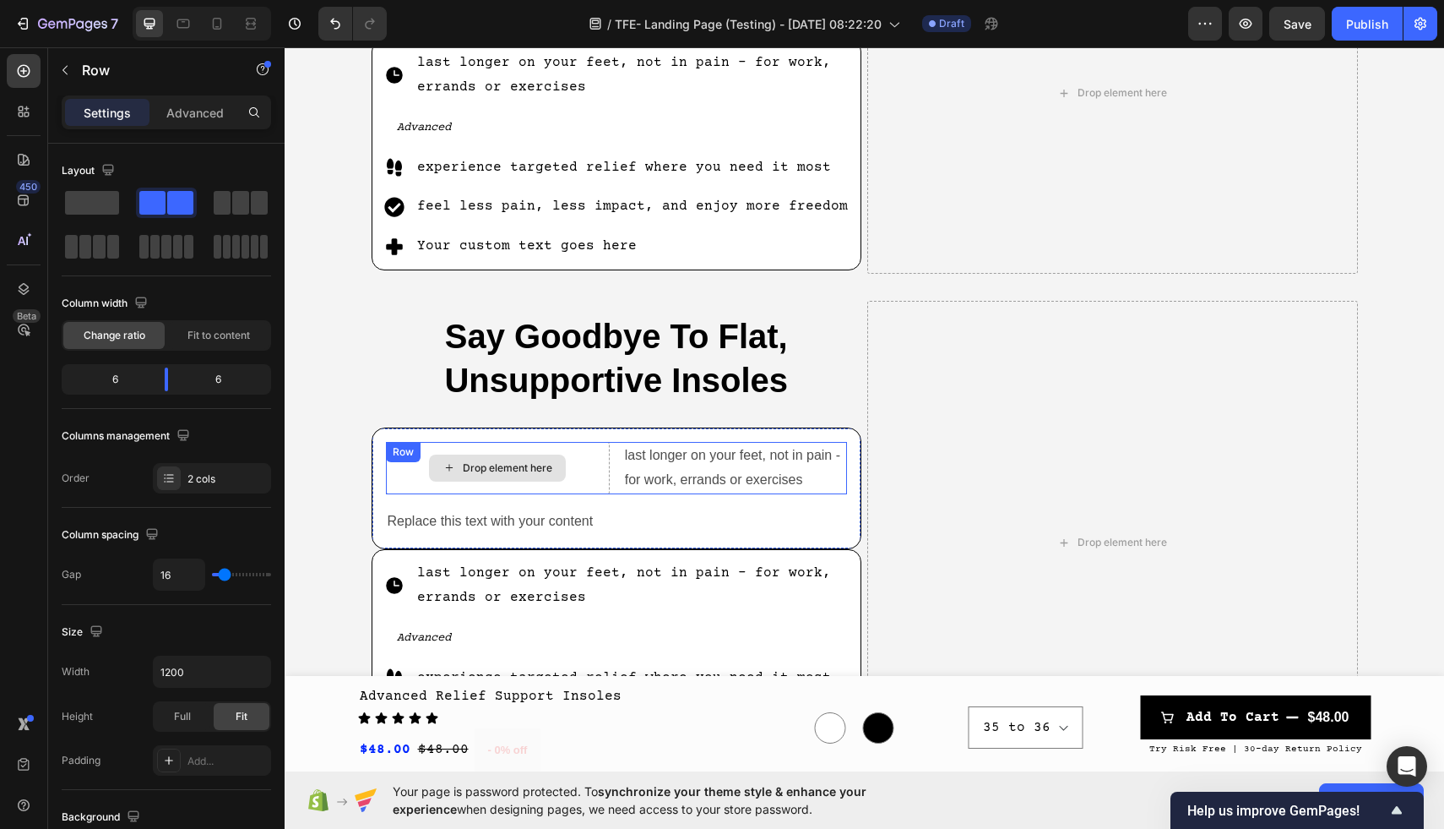
click at [570, 471] on div "Drop element here" at bounding box center [498, 468] width 224 height 52
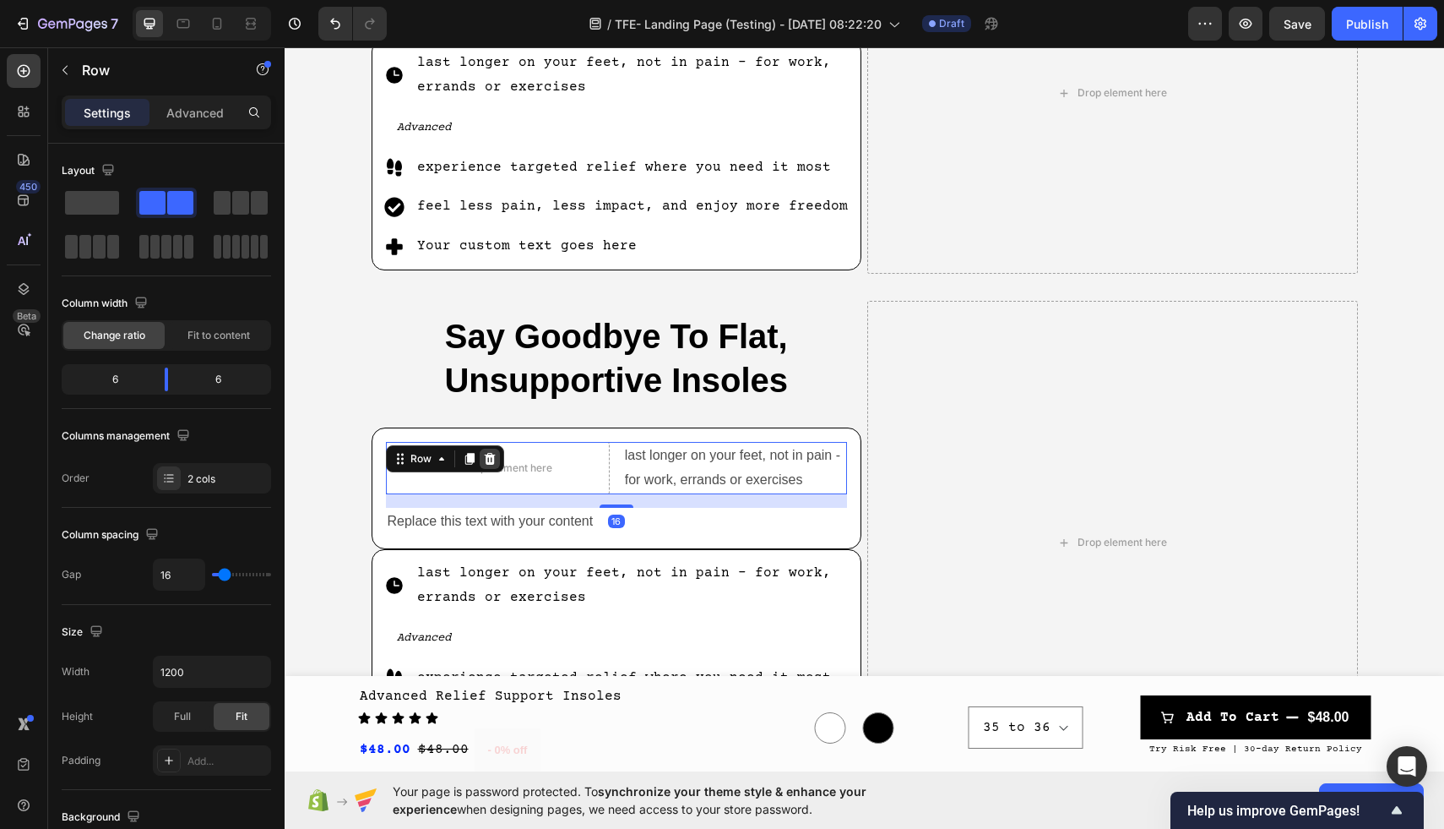
click at [490, 458] on icon at bounding box center [490, 459] width 14 height 14
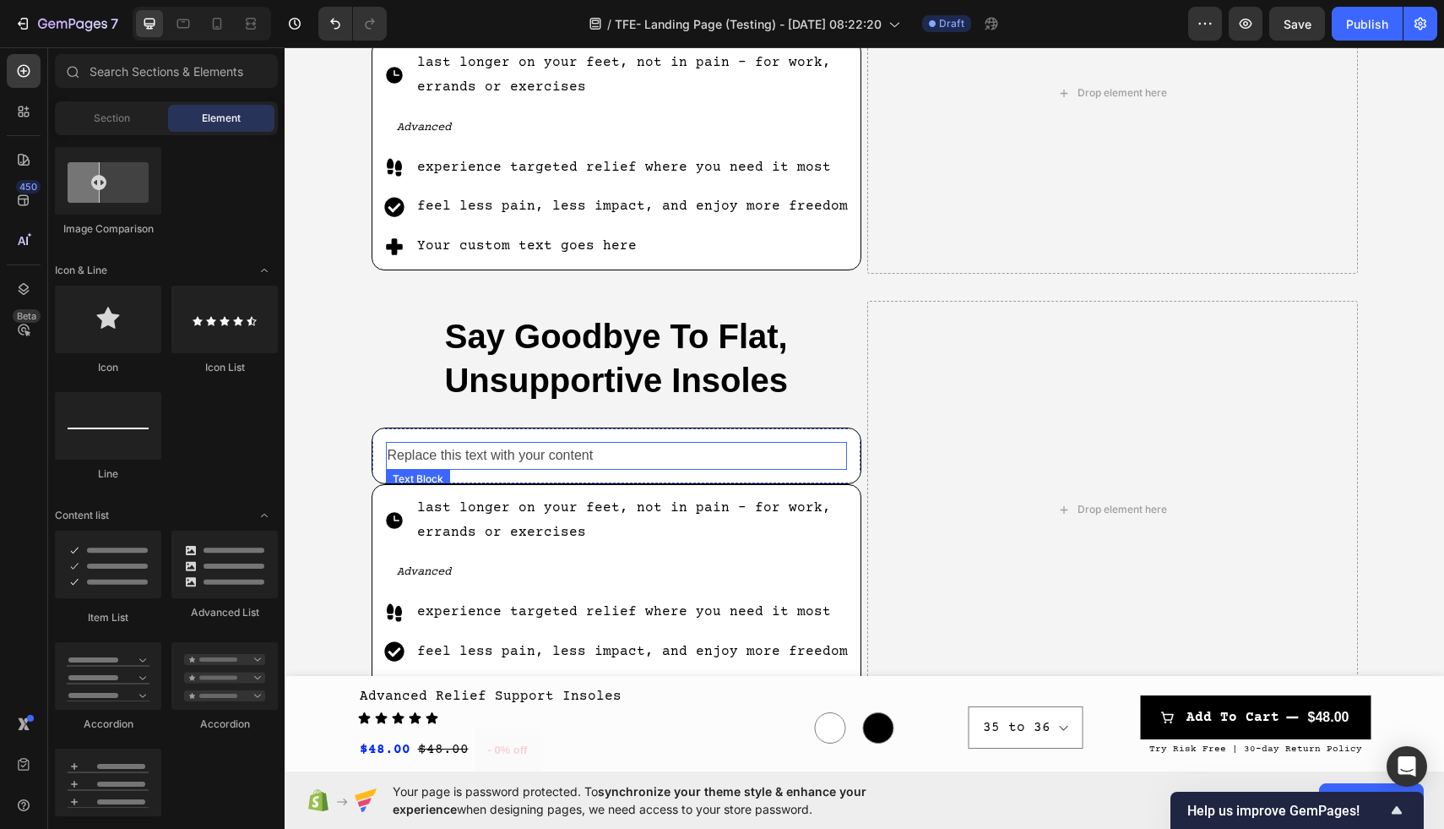
click at [553, 456] on div "Replace this text with your content" at bounding box center [617, 456] width 462 height 28
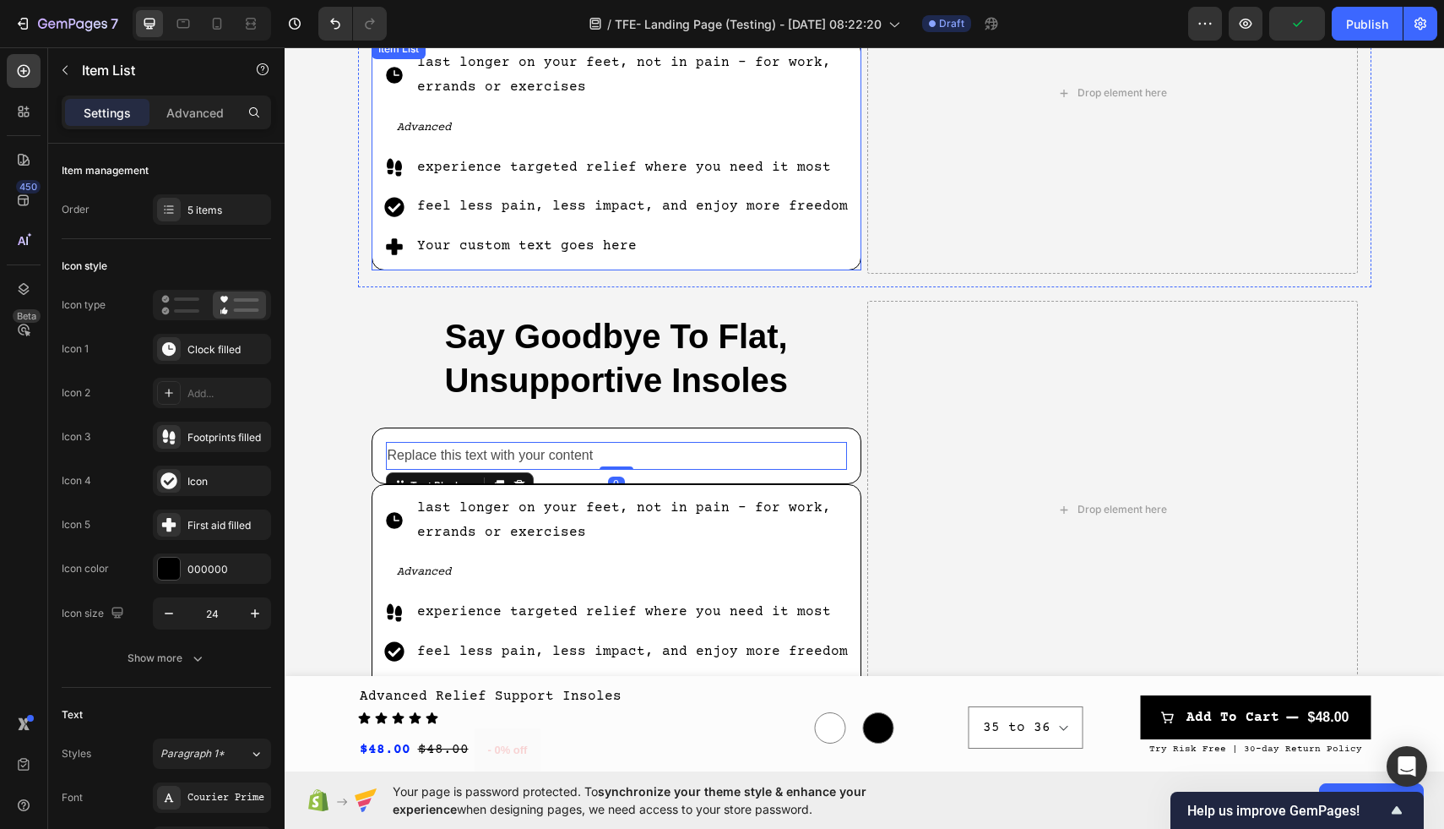
click at [585, 73] on p "last longer on your feet, not in pain - for work, errands or exercises" at bounding box center [633, 75] width 433 height 49
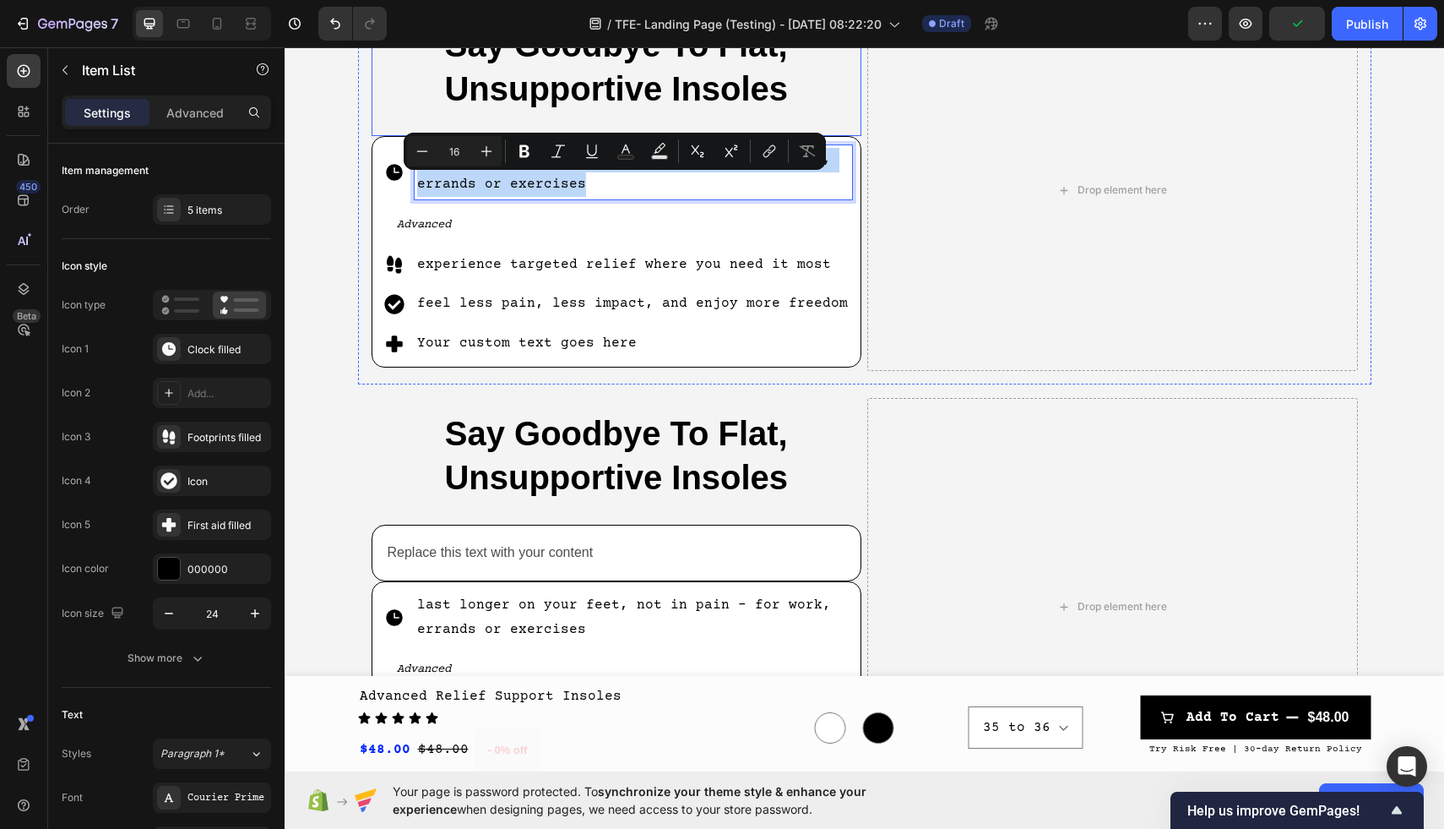
scroll to position [779, 0]
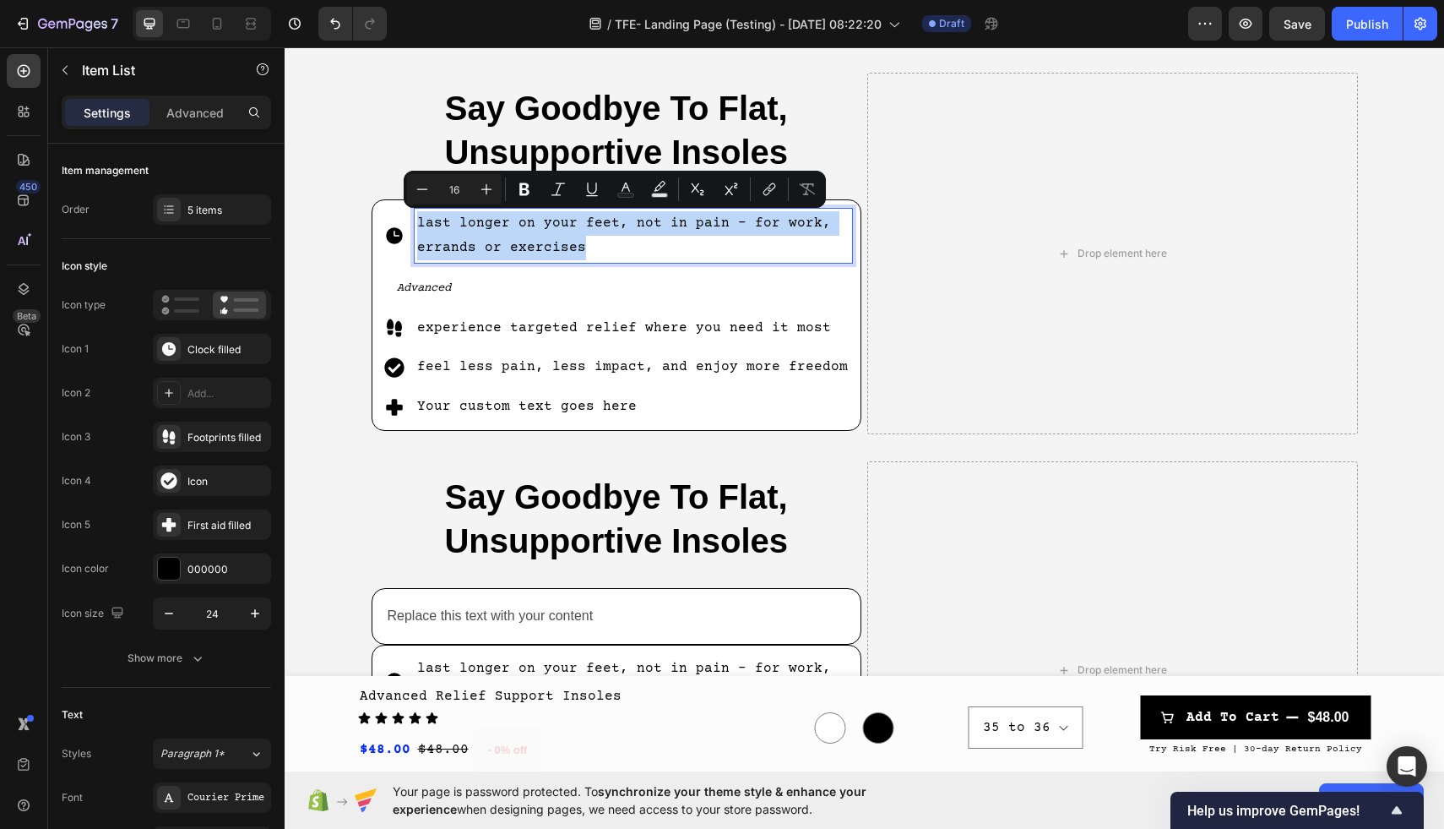
drag, startPoint x: 587, startPoint y: 86, endPoint x: 417, endPoint y: 218, distance: 214.9
click at [417, 218] on p "last longer on your feet, not in pain - for work, errands or exercises" at bounding box center [633, 235] width 433 height 49
copy p "last longer on your feet, not in pain - for work, errands or exercises"
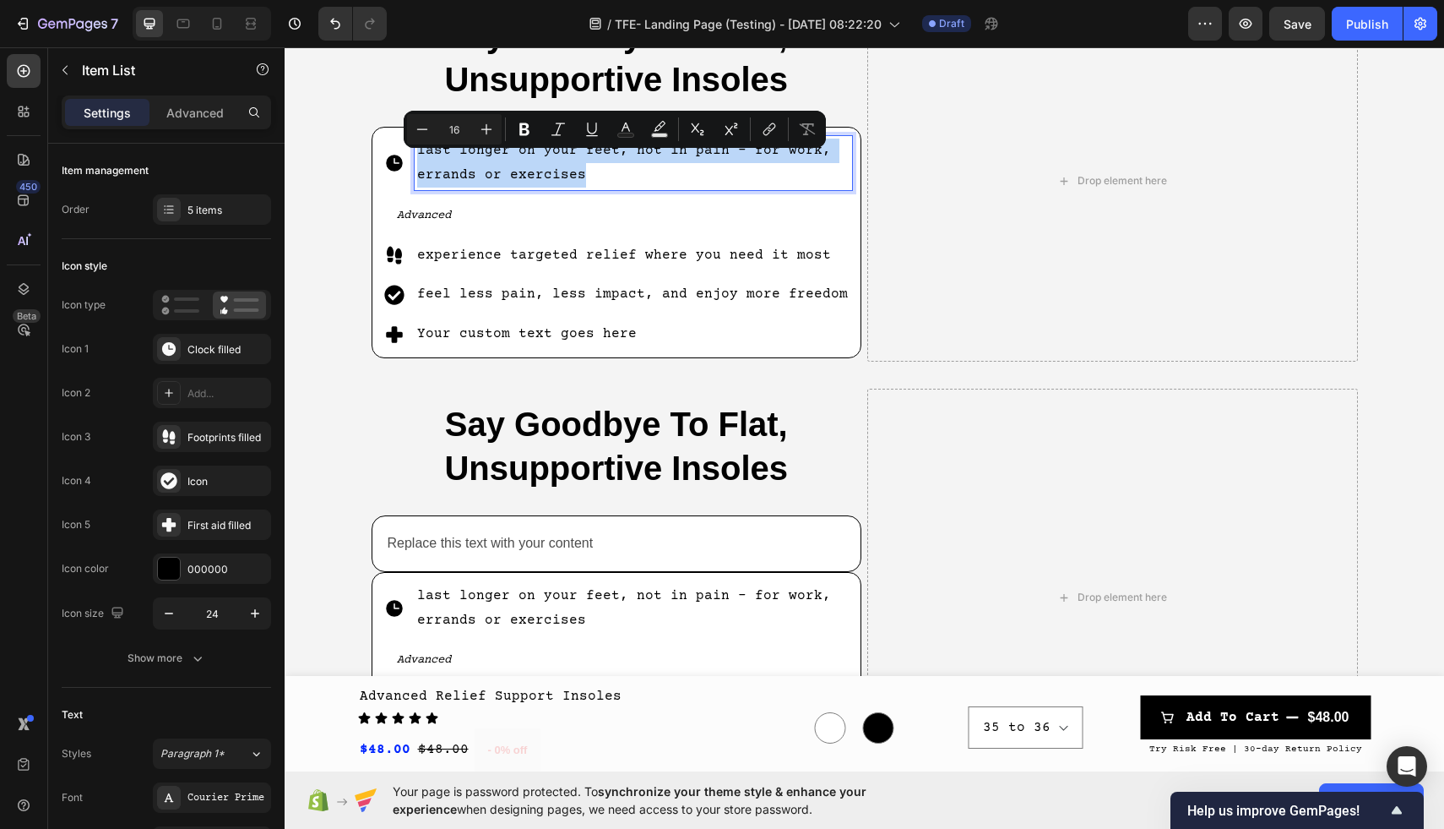
scroll to position [936, 0]
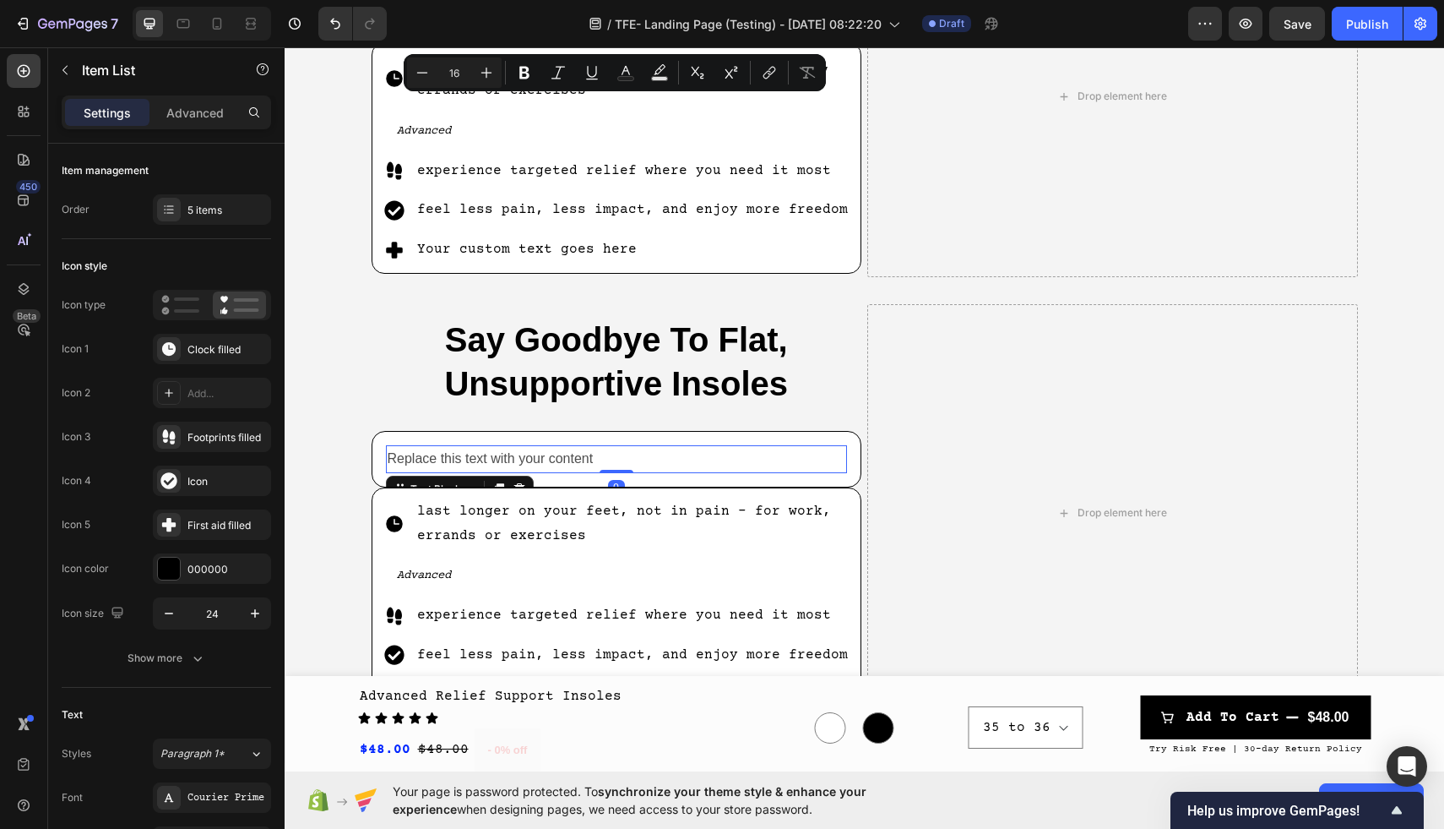
click at [501, 451] on div "Replace this text with your content" at bounding box center [617, 459] width 462 height 28
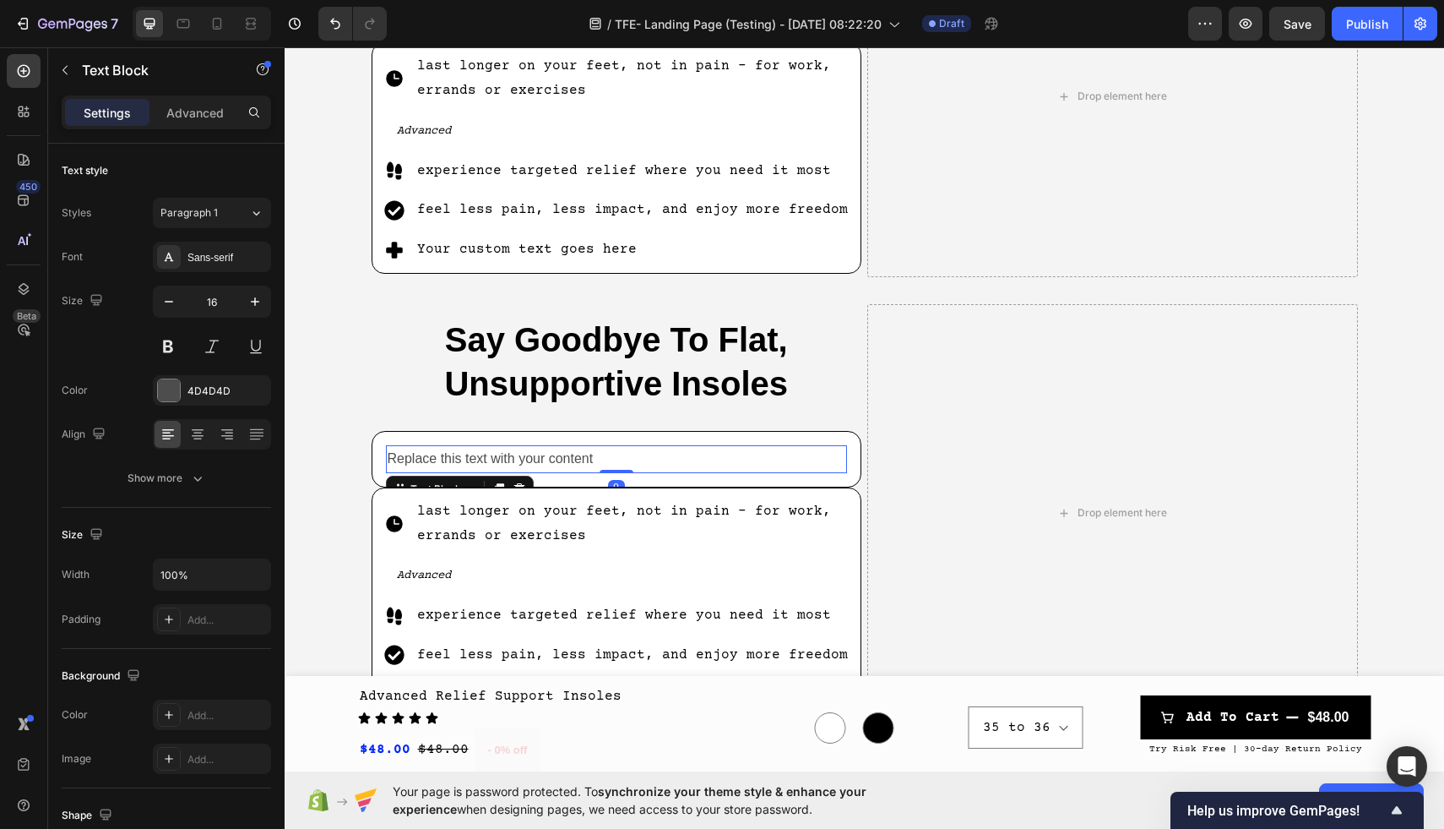
click at [501, 451] on div "Replace this text with your content" at bounding box center [617, 459] width 462 height 28
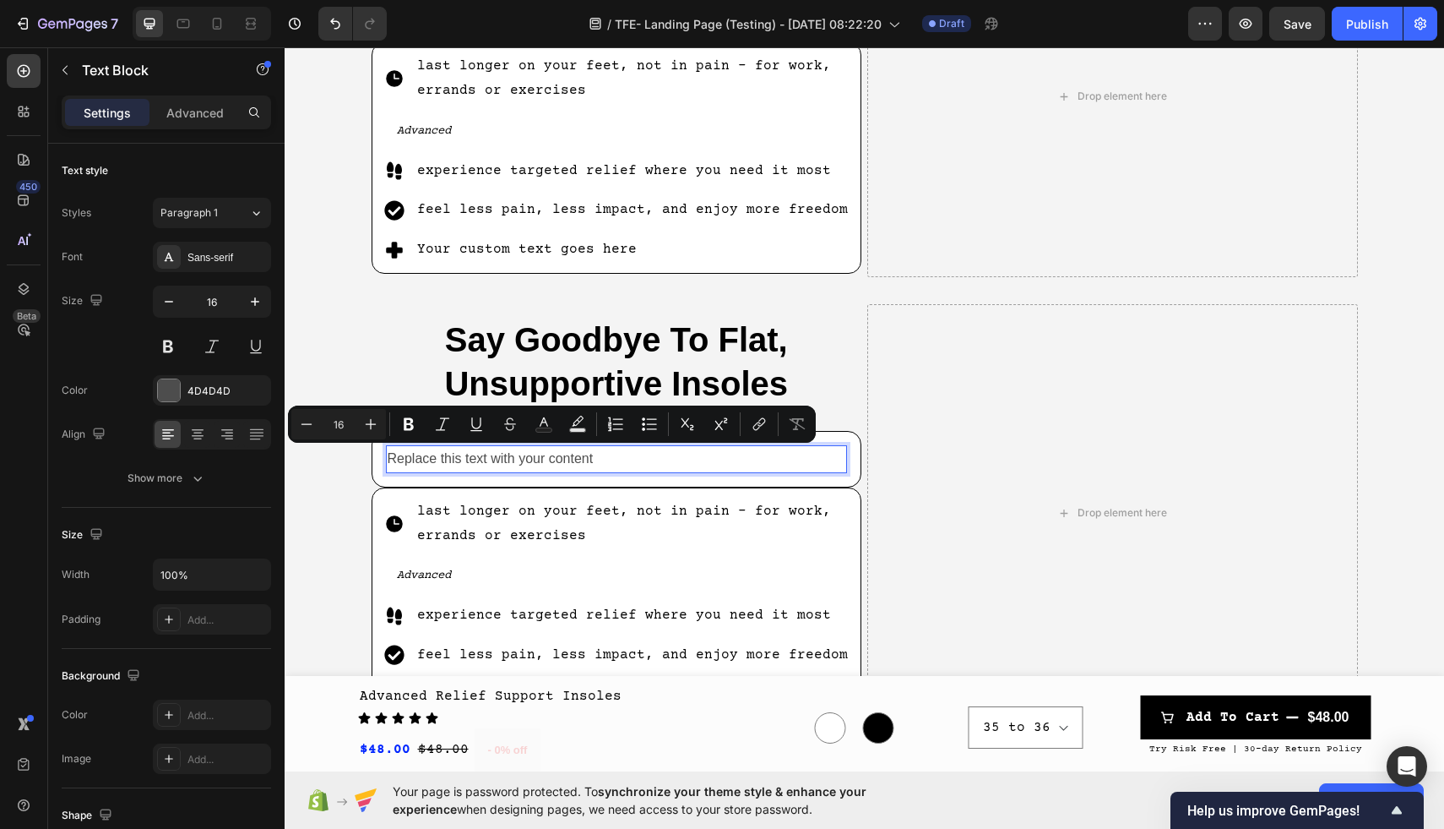
click at [640, 448] on p "Replace this text with your content" at bounding box center [617, 459] width 459 height 24
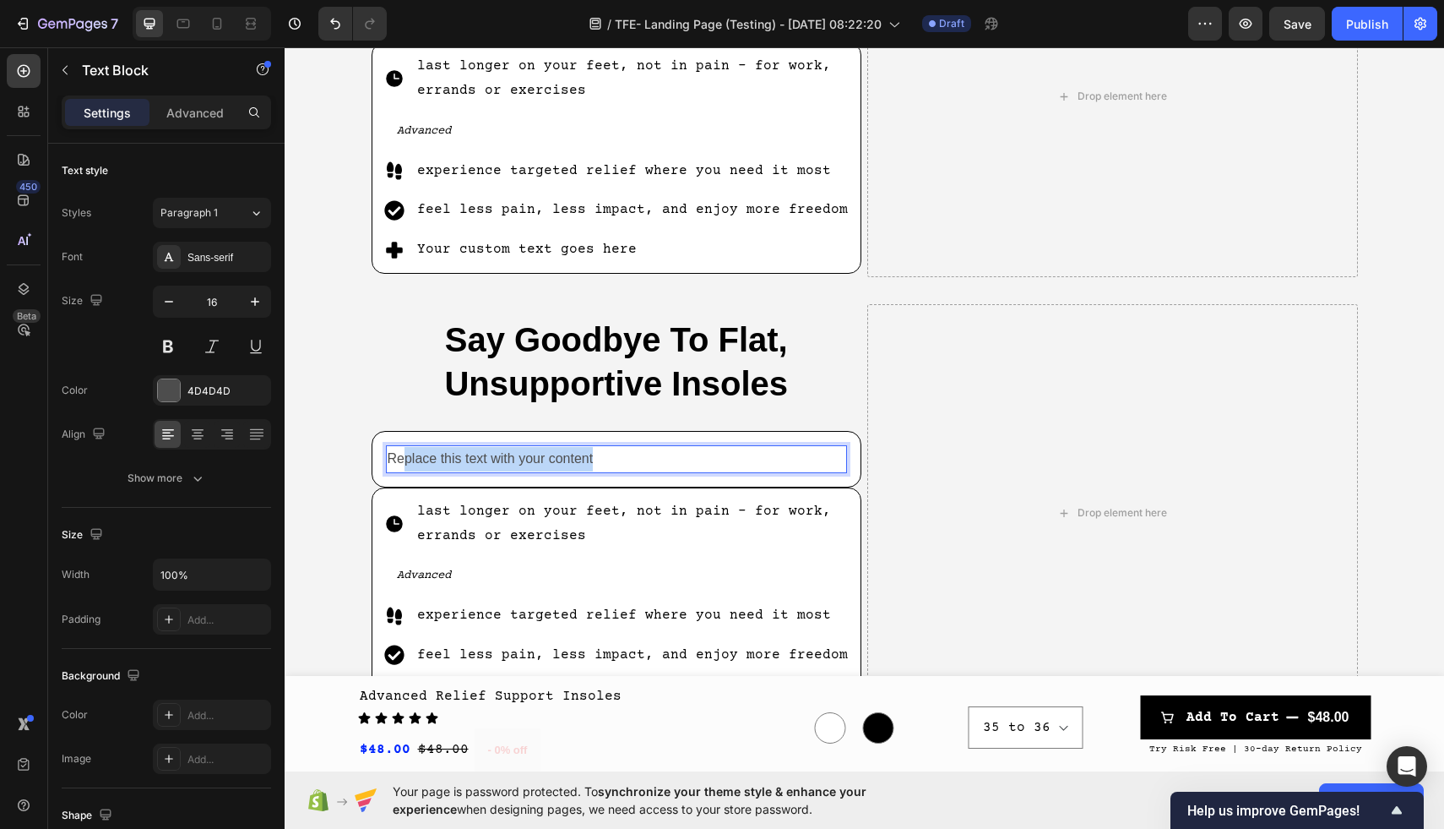
drag, startPoint x: 625, startPoint y: 448, endPoint x: 405, endPoint y: 448, distance: 219.6
click at [405, 448] on p "Replace this text with your content" at bounding box center [617, 459] width 459 height 24
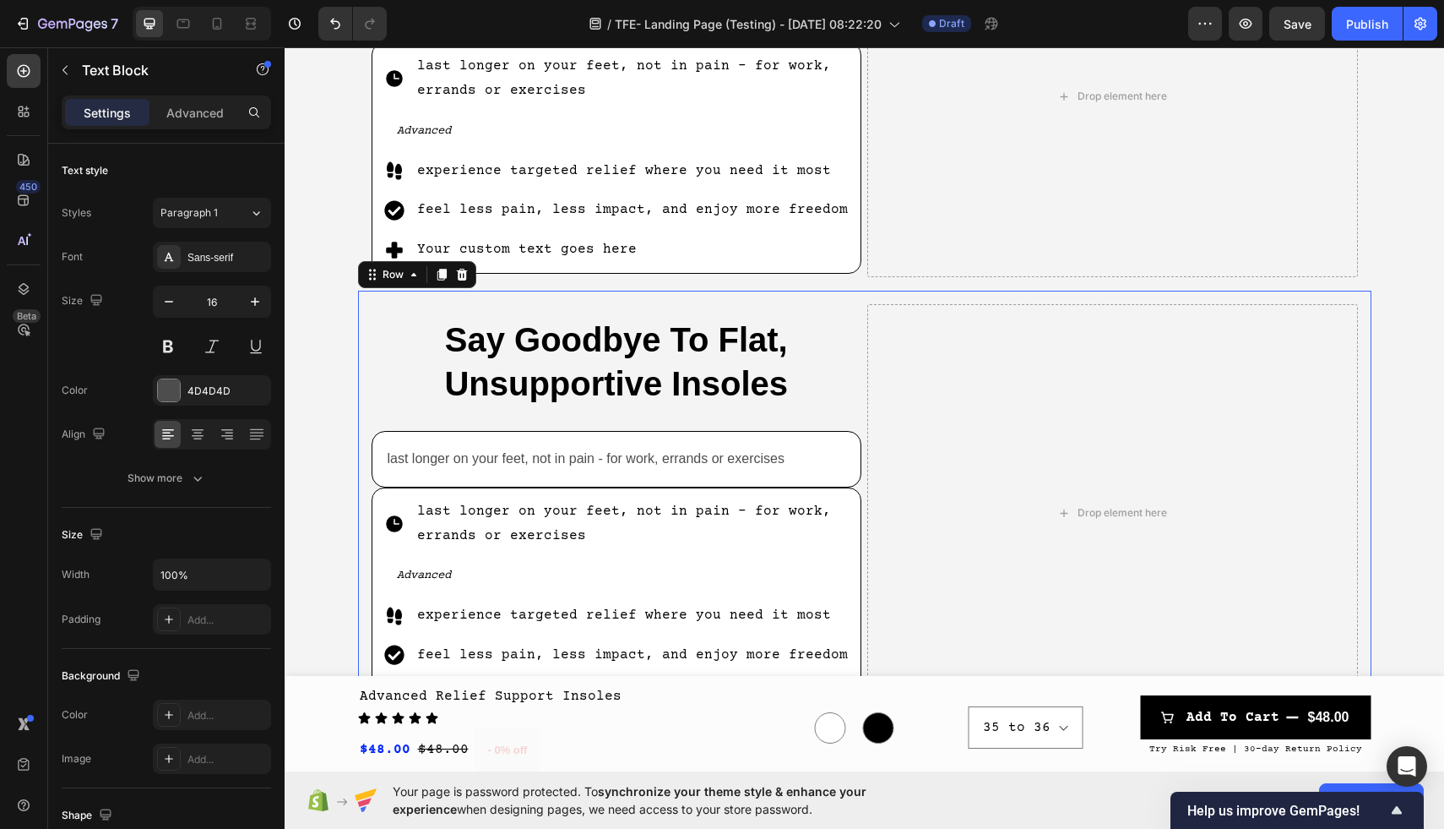
click at [362, 374] on div "Say Goodbye To Flat, Unsupportive Insoles Heading last longer on your feet, not…" at bounding box center [865, 513] width 1014 height 445
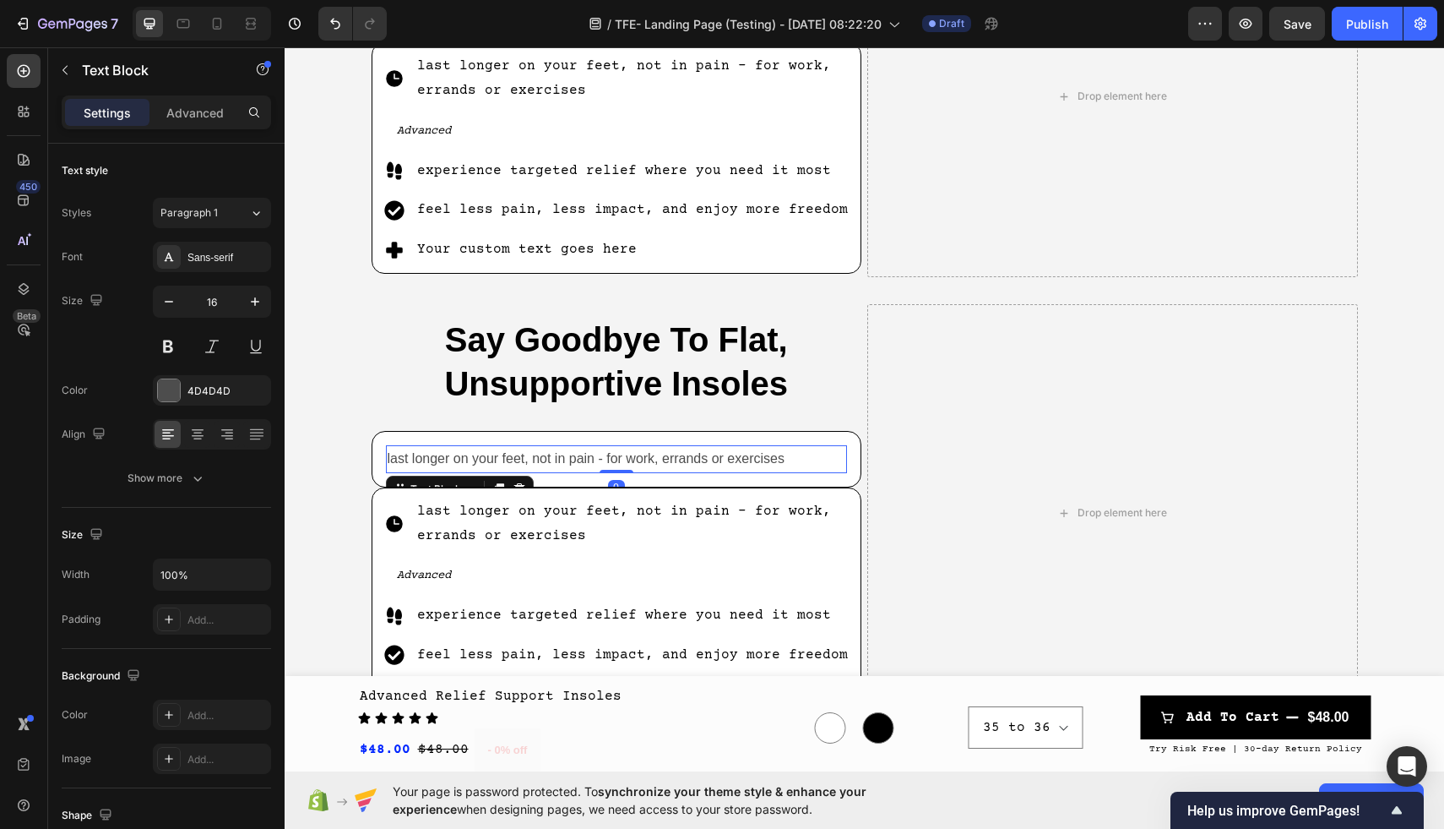
click at [698, 458] on p "last longer on your feet, not in pain - for work, errands or exercises" at bounding box center [617, 459] width 459 height 24
click at [172, 388] on div at bounding box center [169, 390] width 22 height 22
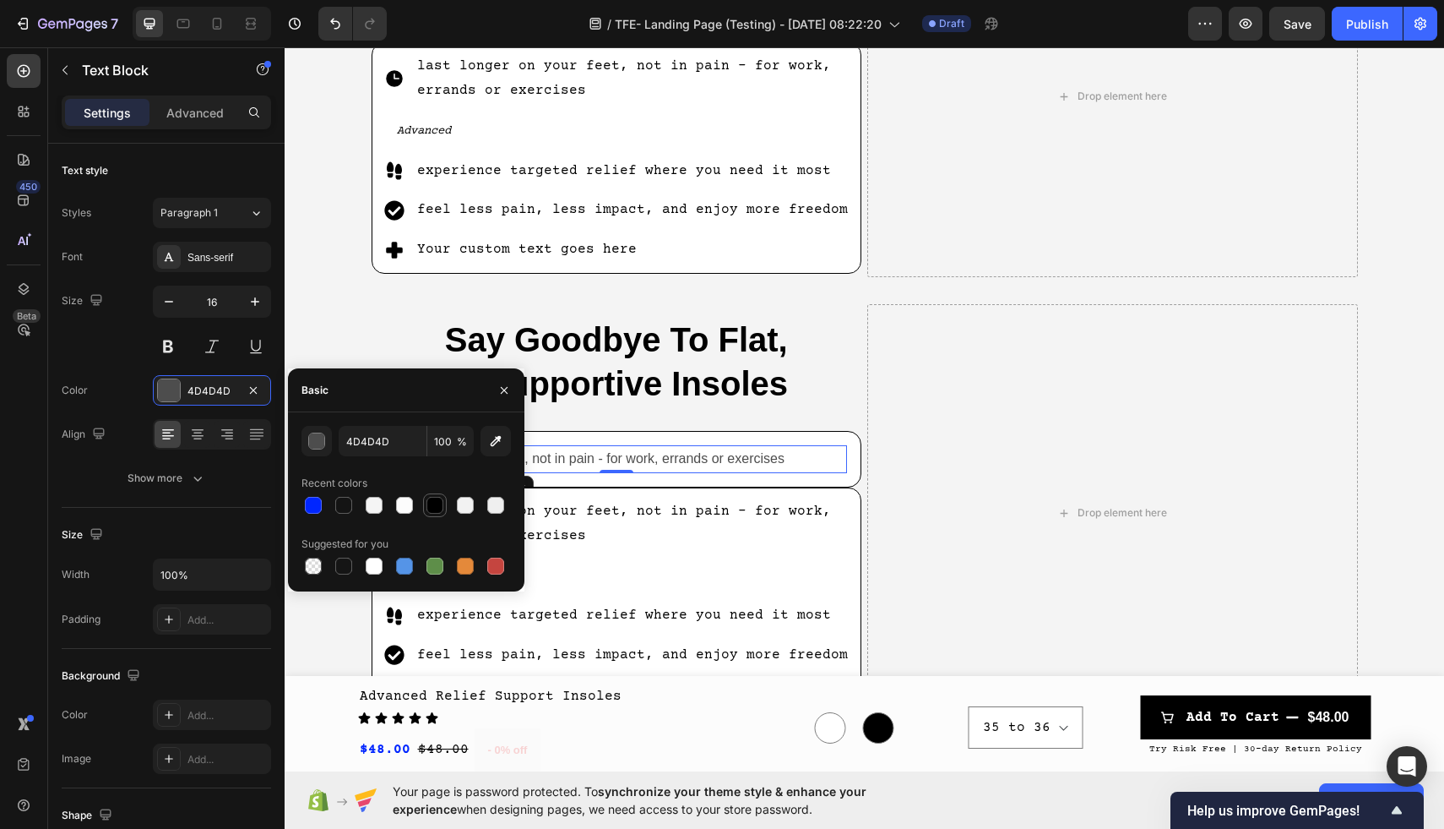
click at [435, 511] on div at bounding box center [435, 505] width 17 height 17
type input "000000"
click at [209, 264] on div "Sans-serif" at bounding box center [226, 257] width 79 height 15
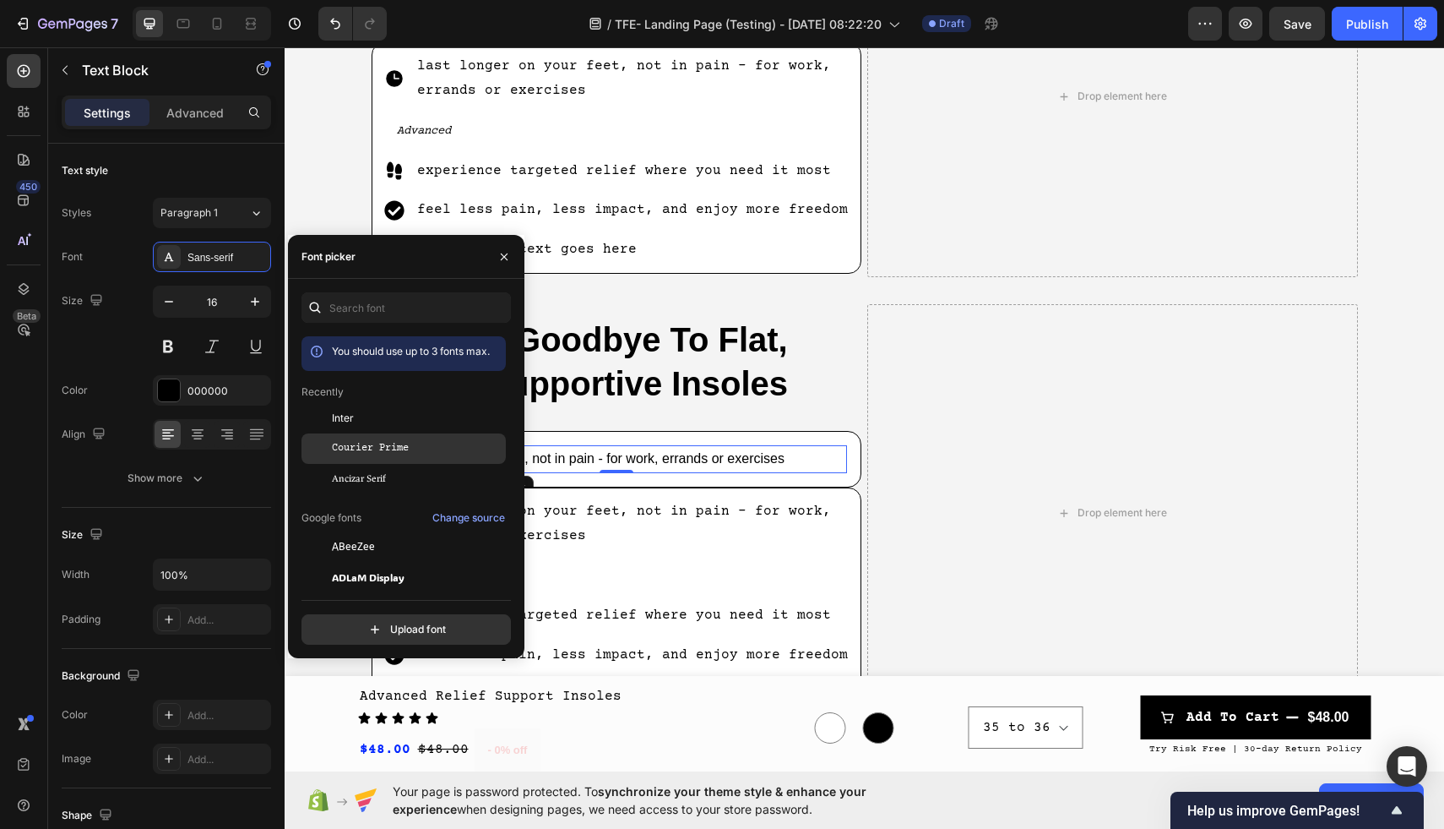
click at [377, 454] on span "Courier Prime" at bounding box center [370, 448] width 77 height 15
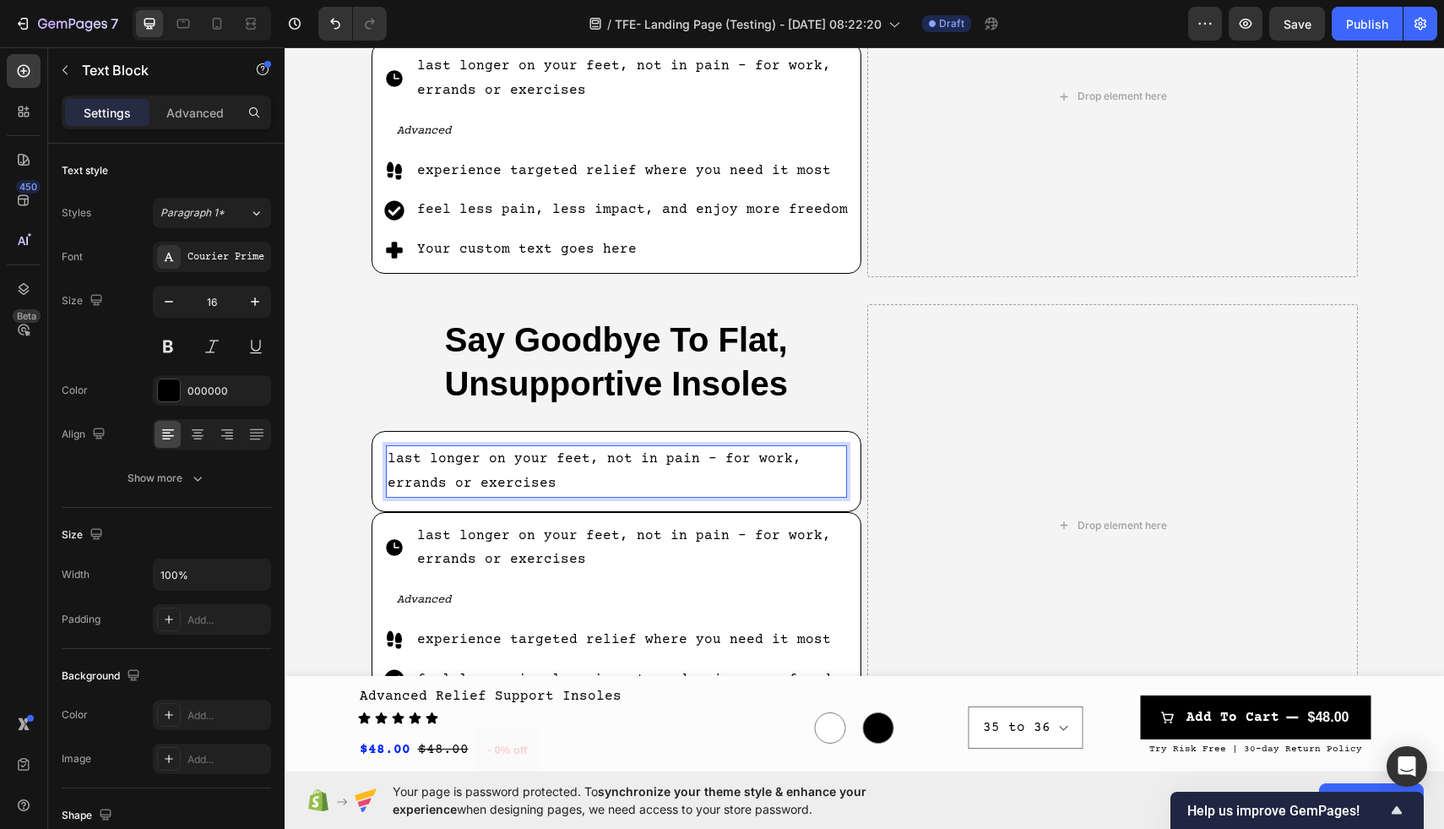
click at [630, 482] on p "last longer on your feet, not in pain - for work, errands or exercises" at bounding box center [617, 471] width 459 height 49
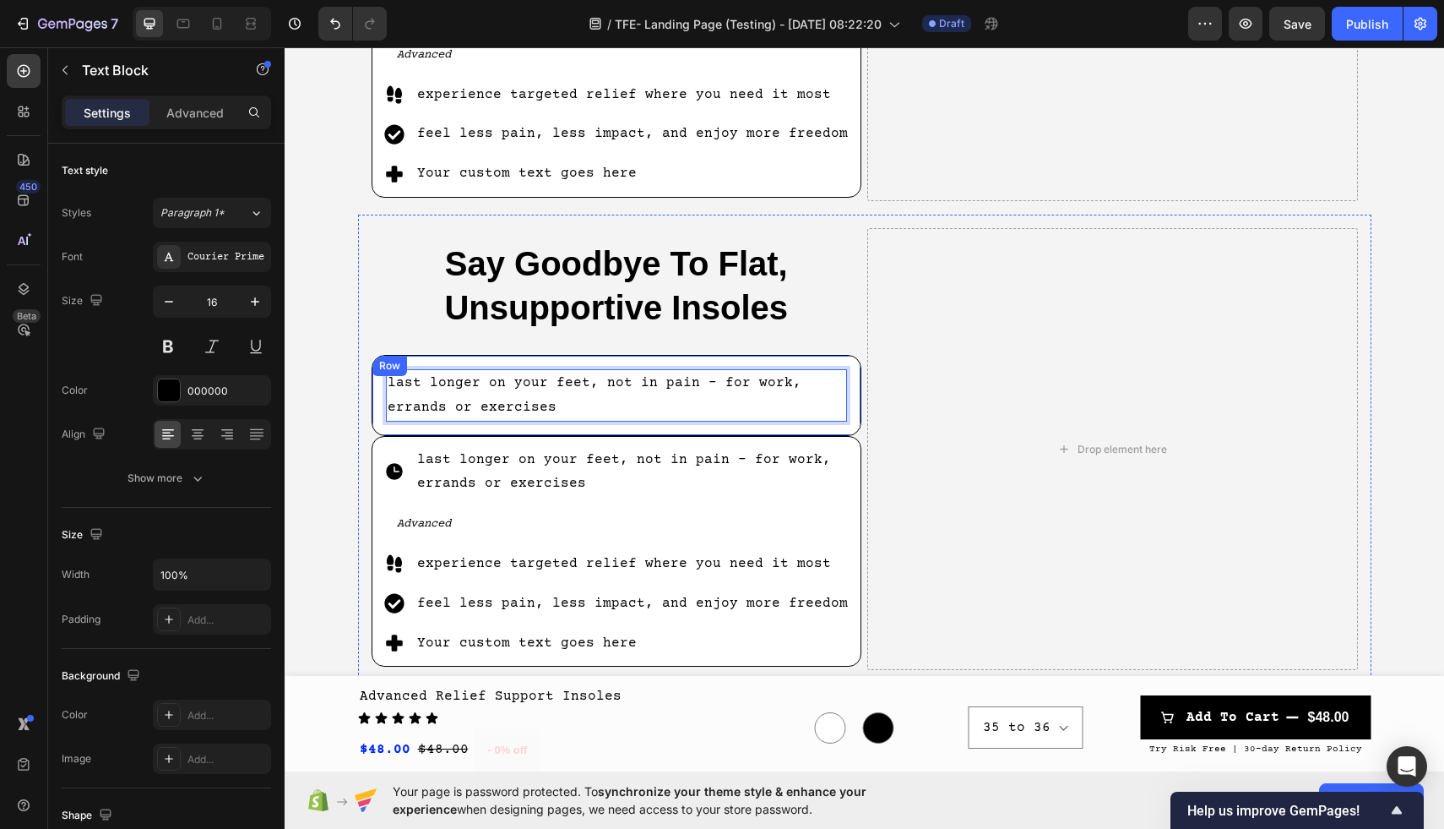
scroll to position [1014, 0]
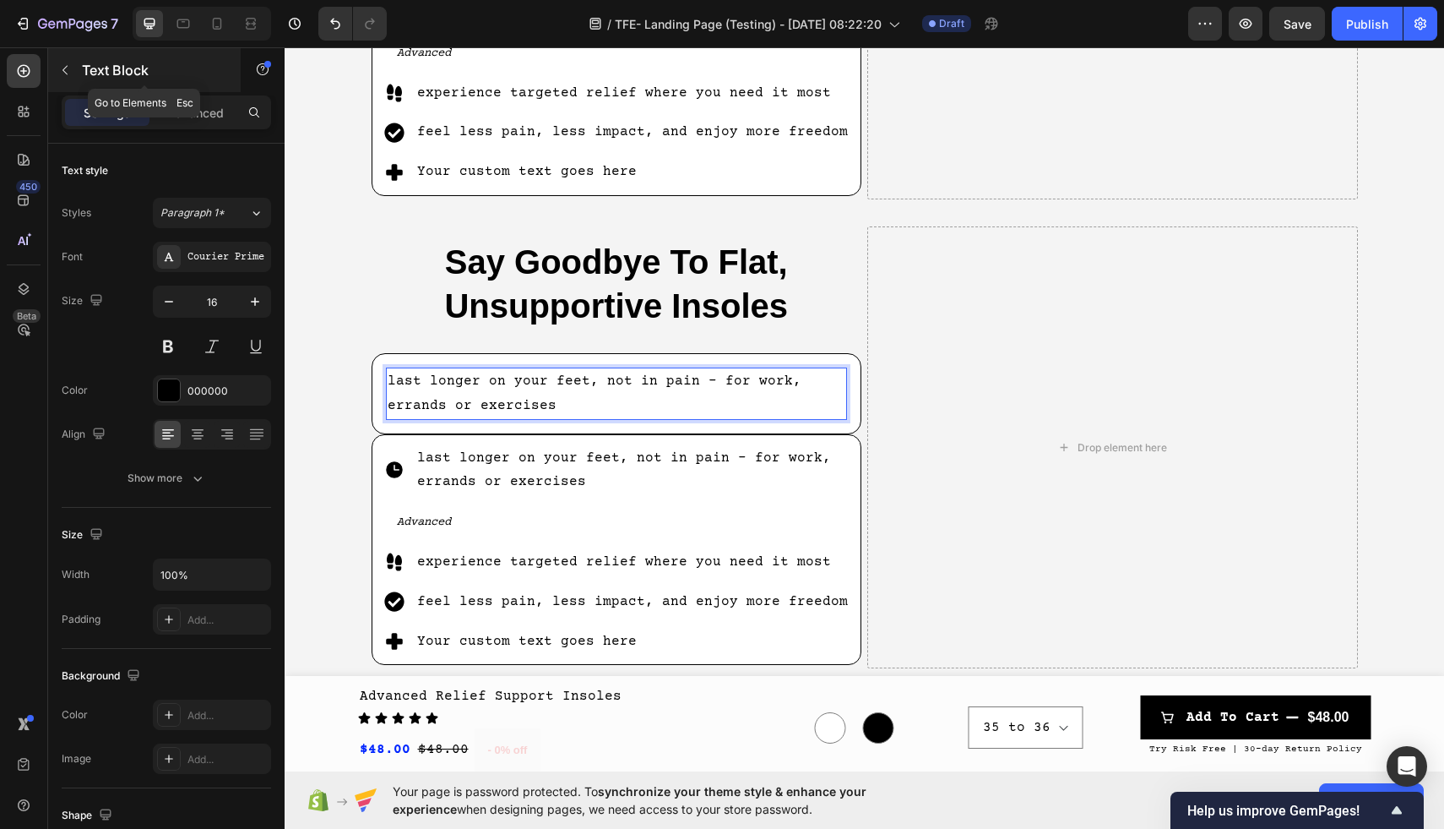
click at [66, 73] on icon "button" at bounding box center [64, 70] width 5 height 9
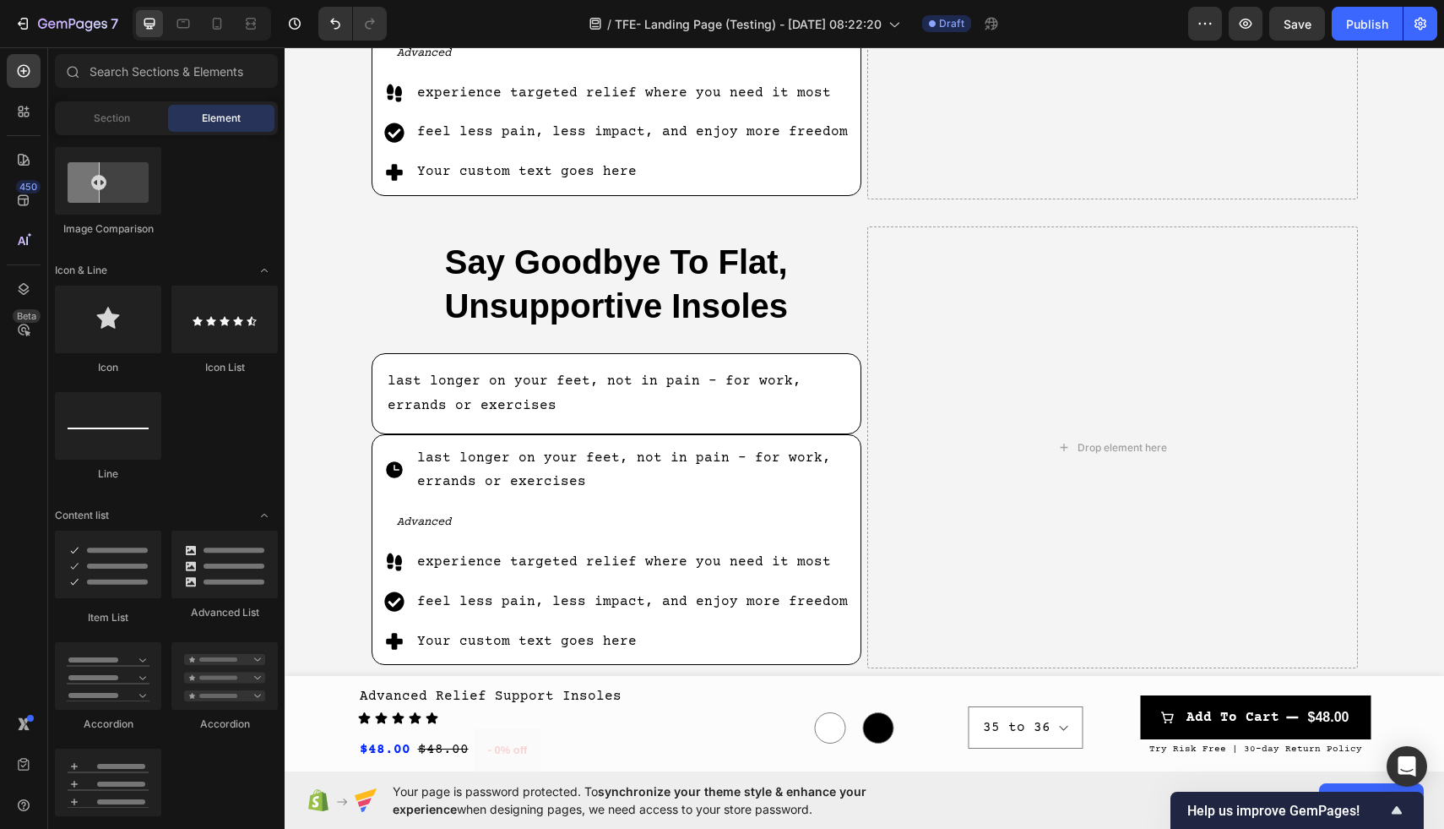
click at [122, 133] on div "Section Element" at bounding box center [166, 118] width 223 height 34
drag, startPoint x: 382, startPoint y: 364, endPoint x: 389, endPoint y: 379, distance: 16.6
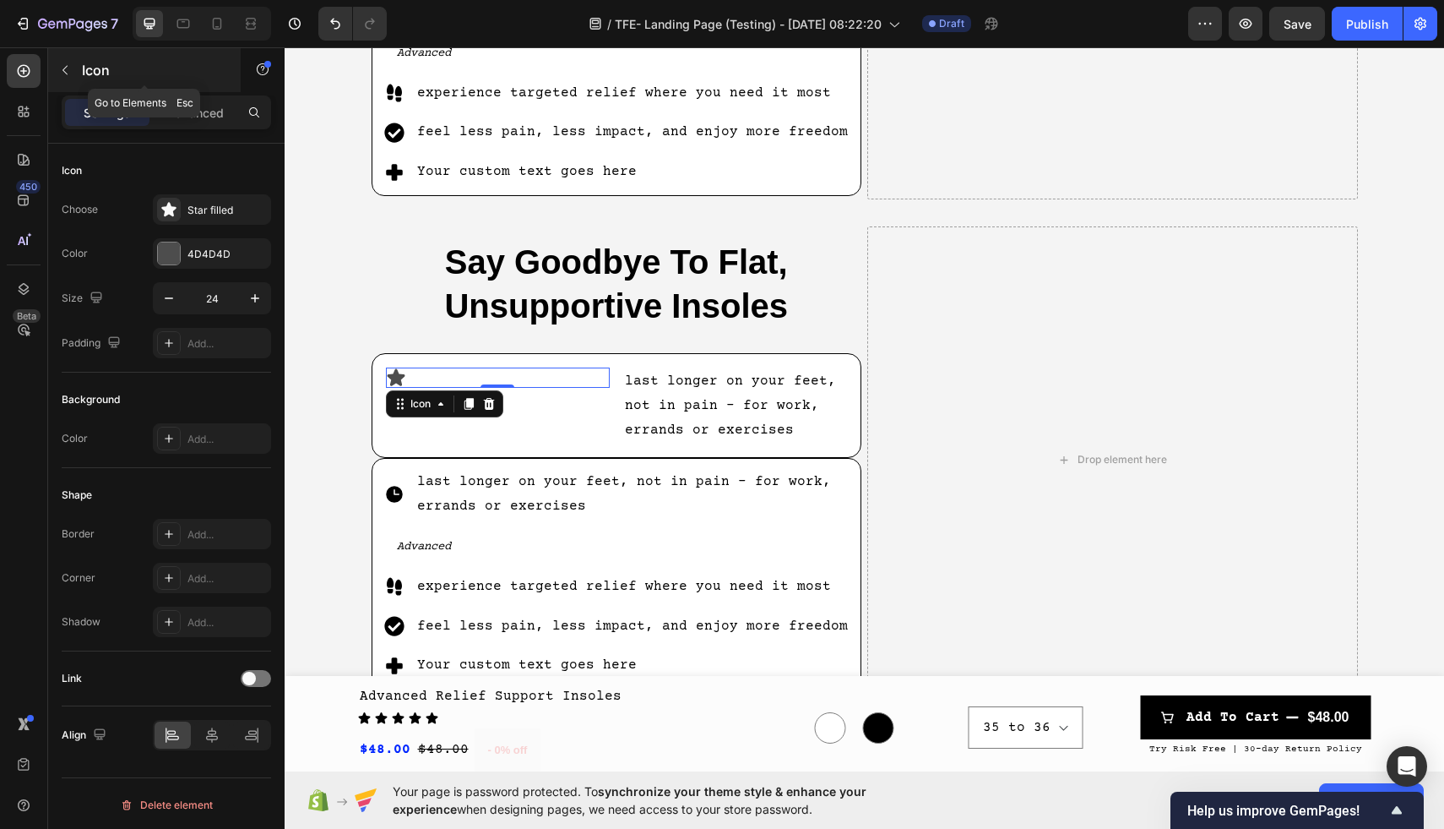
click at [73, 73] on button "button" at bounding box center [65, 70] width 27 height 27
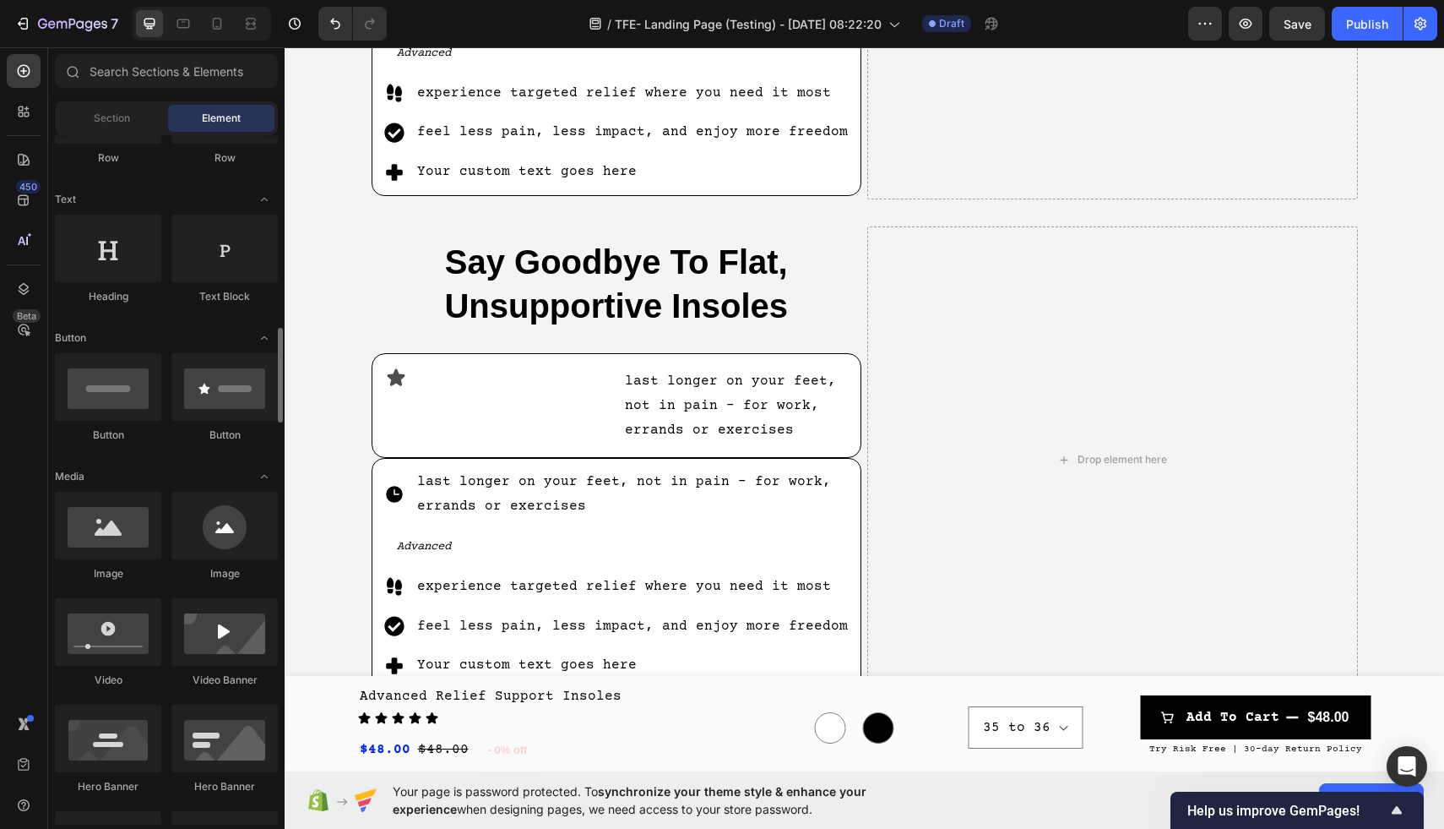
scroll to position [73, 0]
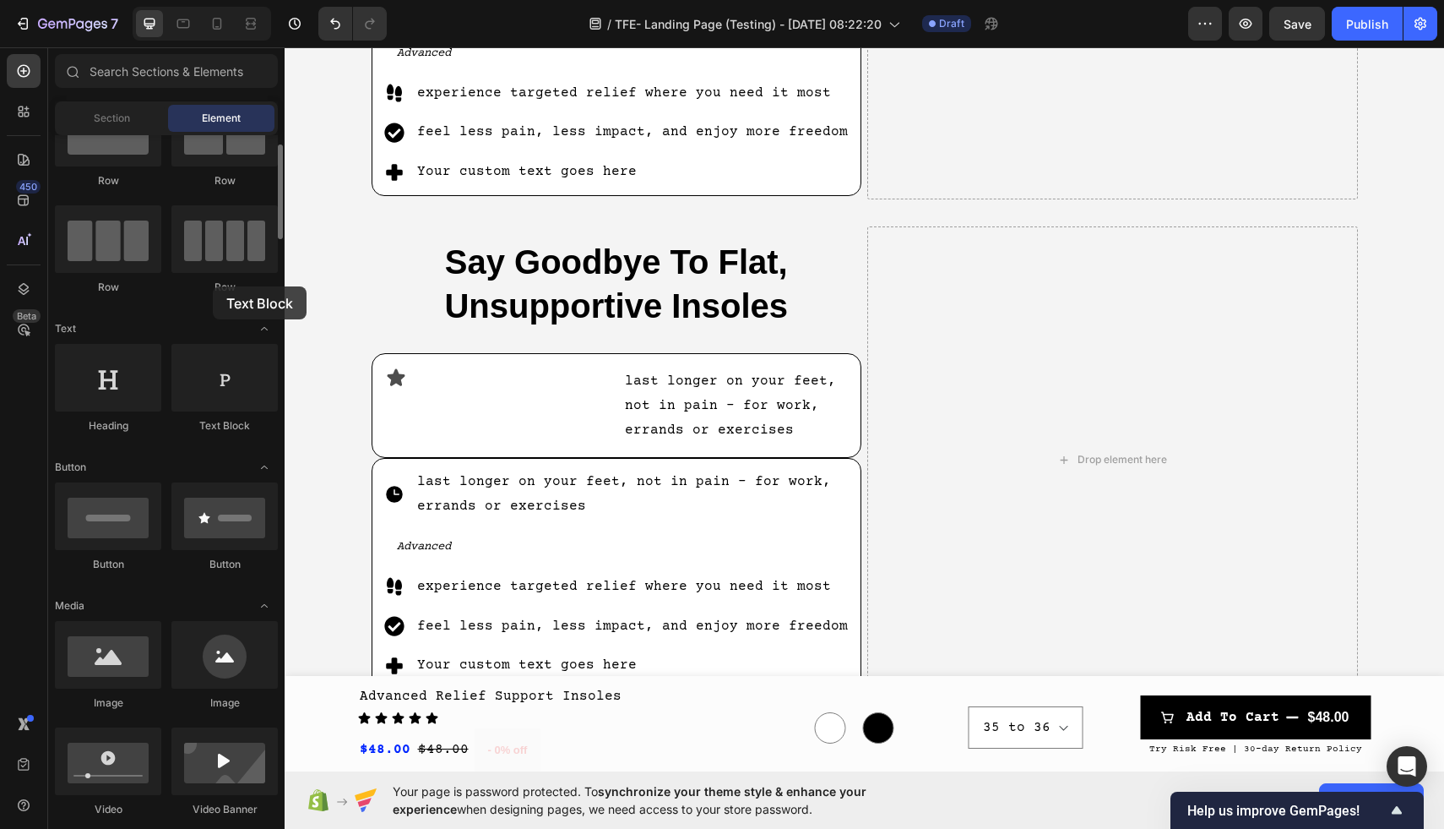
drag, startPoint x: 201, startPoint y: 402, endPoint x: 157, endPoint y: 285, distance: 124.6
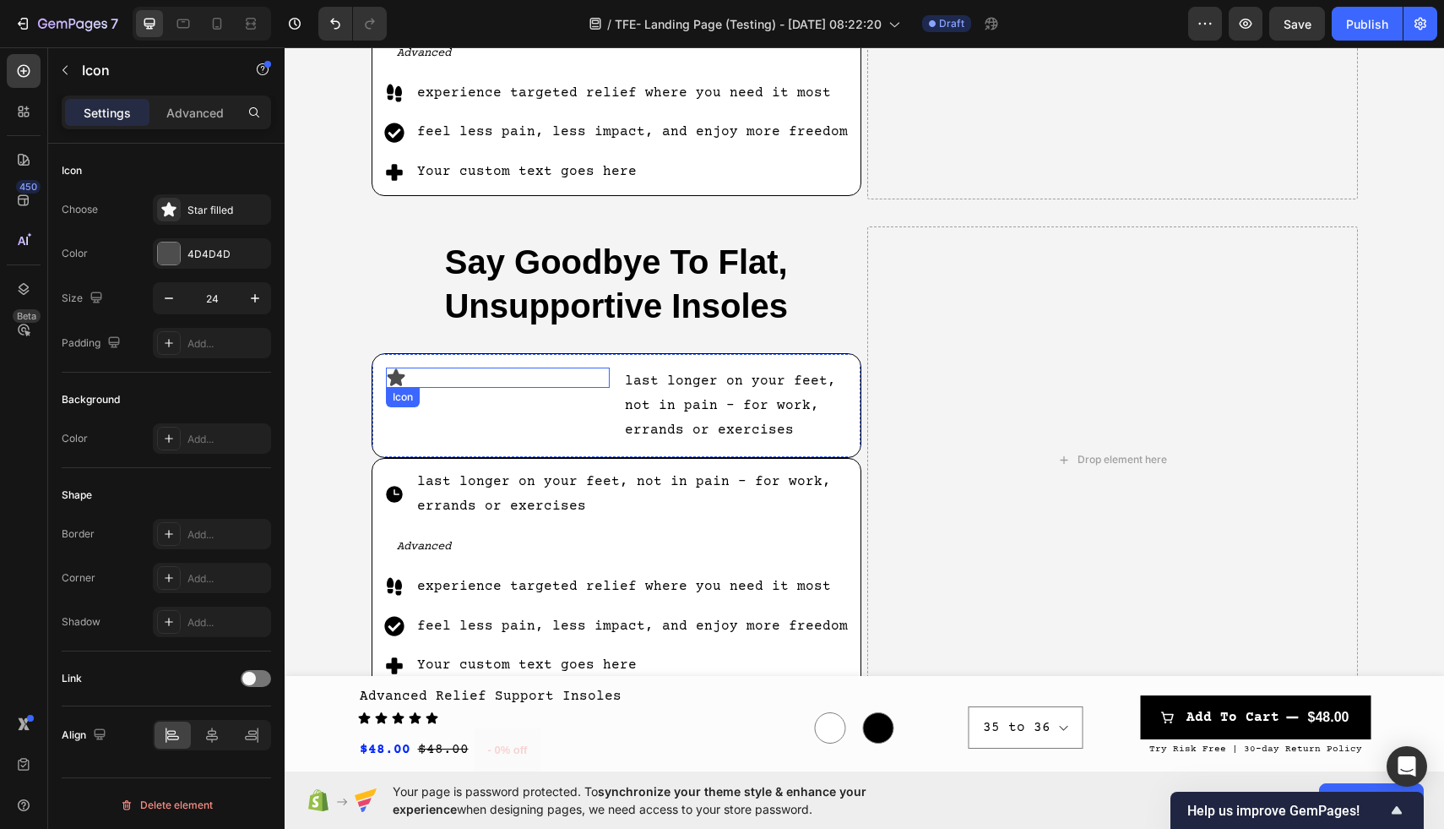
click at [450, 374] on div "Icon" at bounding box center [498, 377] width 224 height 20
click at [486, 402] on icon at bounding box center [488, 404] width 11 height 12
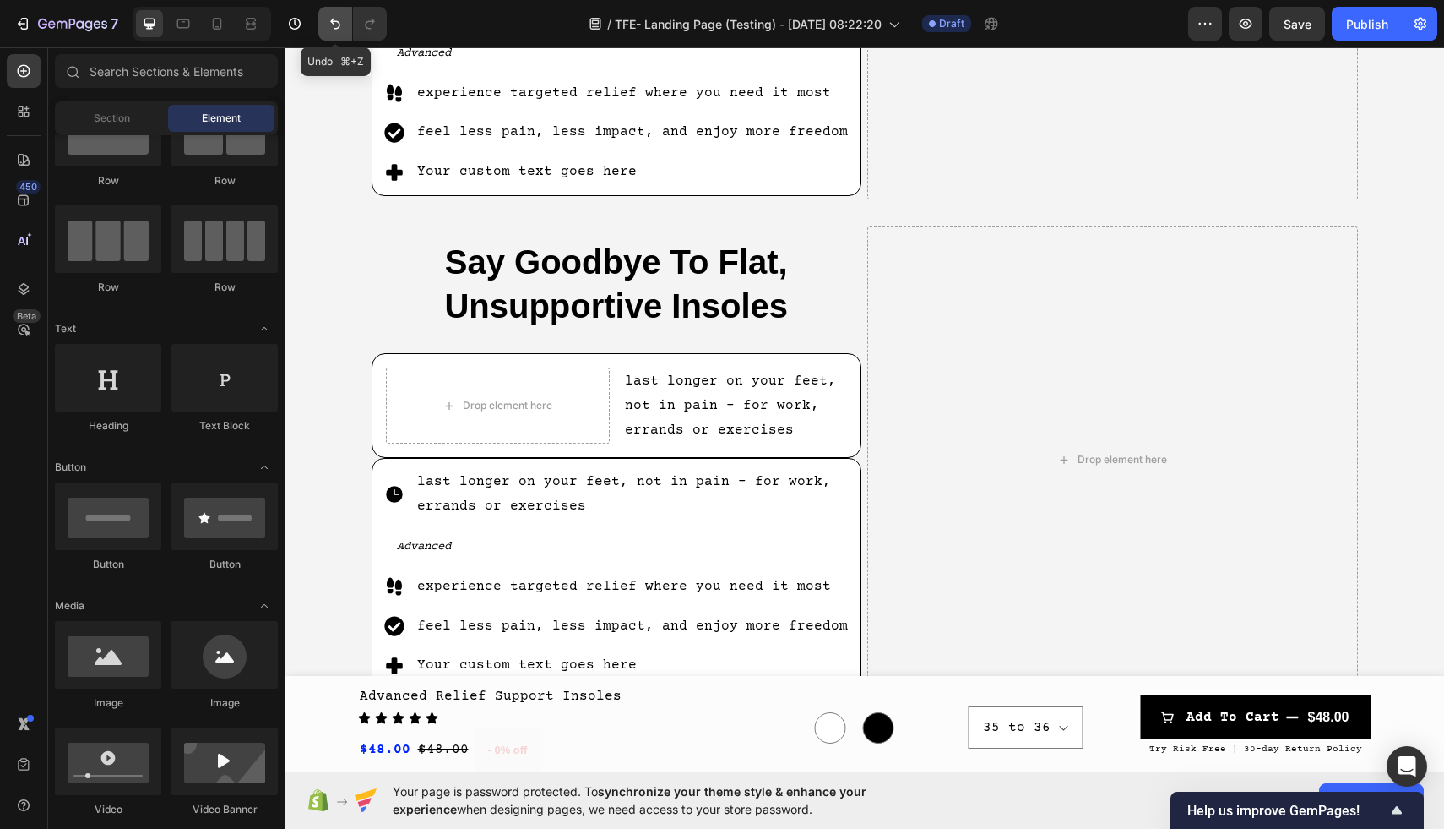
click at [336, 24] on icon "Undo/Redo" at bounding box center [335, 23] width 17 height 17
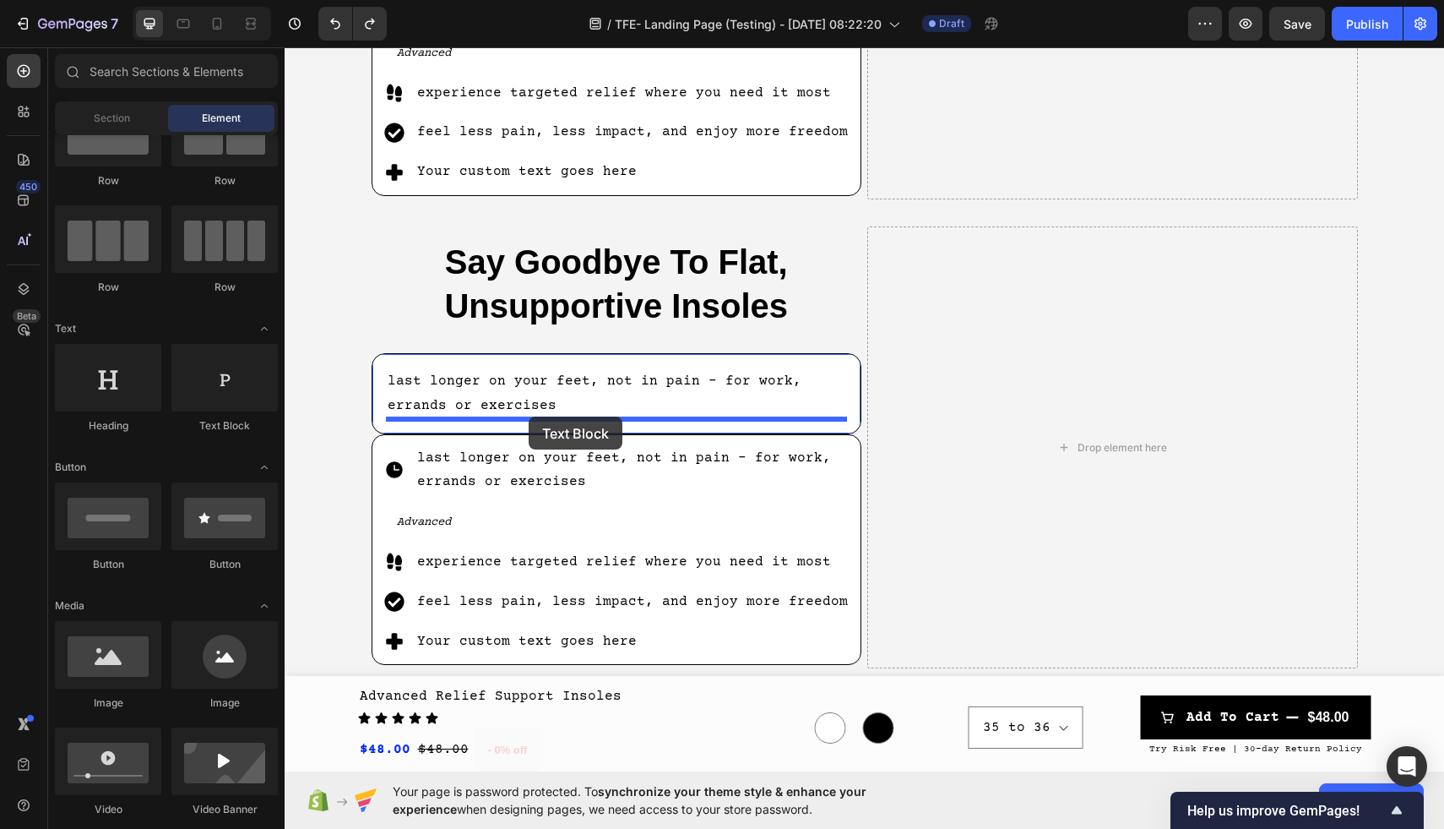
drag, startPoint x: 492, startPoint y: 438, endPoint x: 529, endPoint y: 416, distance: 42.4
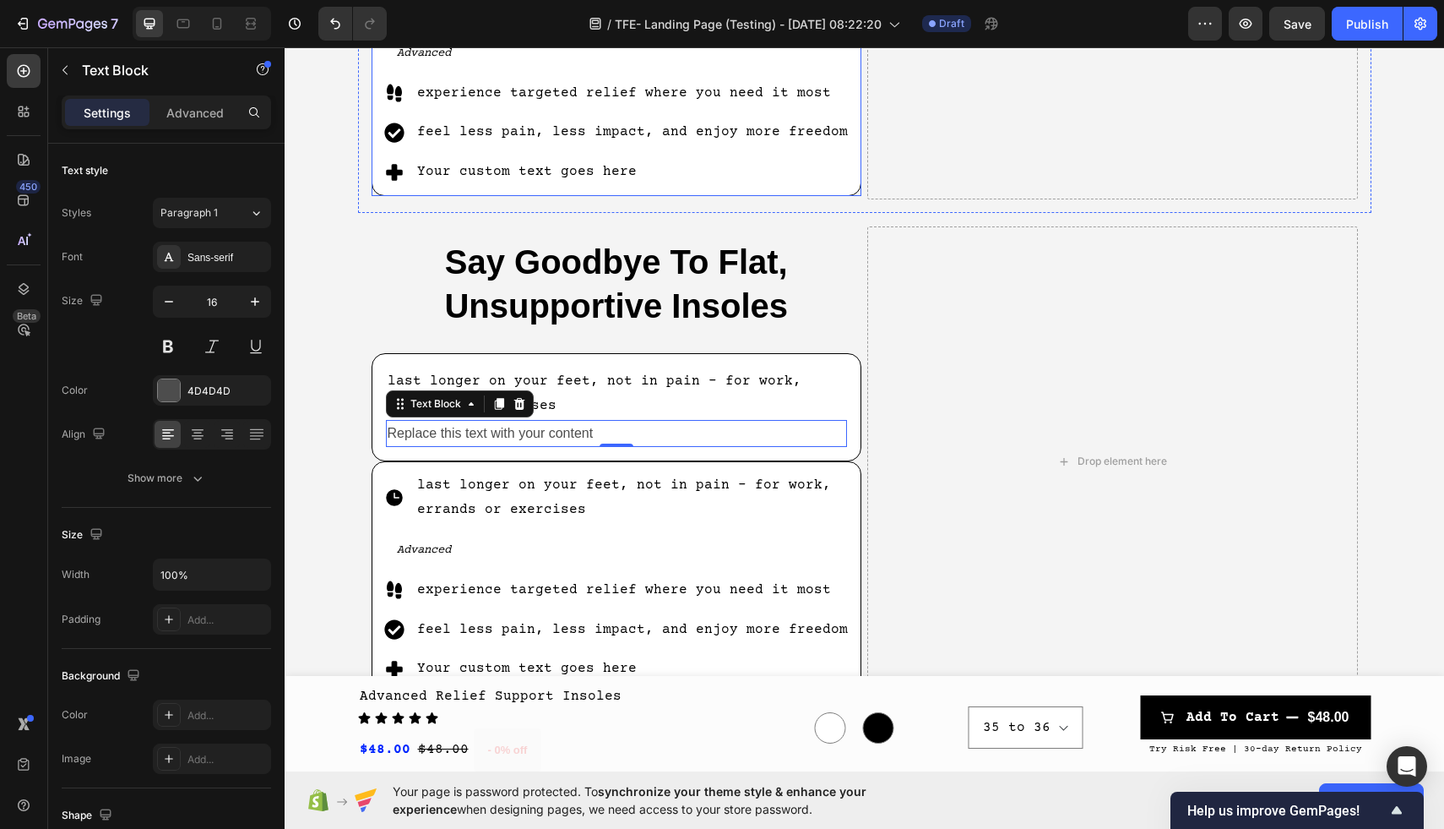
click at [732, 91] on p "experience targeted relief where you need it most" at bounding box center [633, 93] width 433 height 24
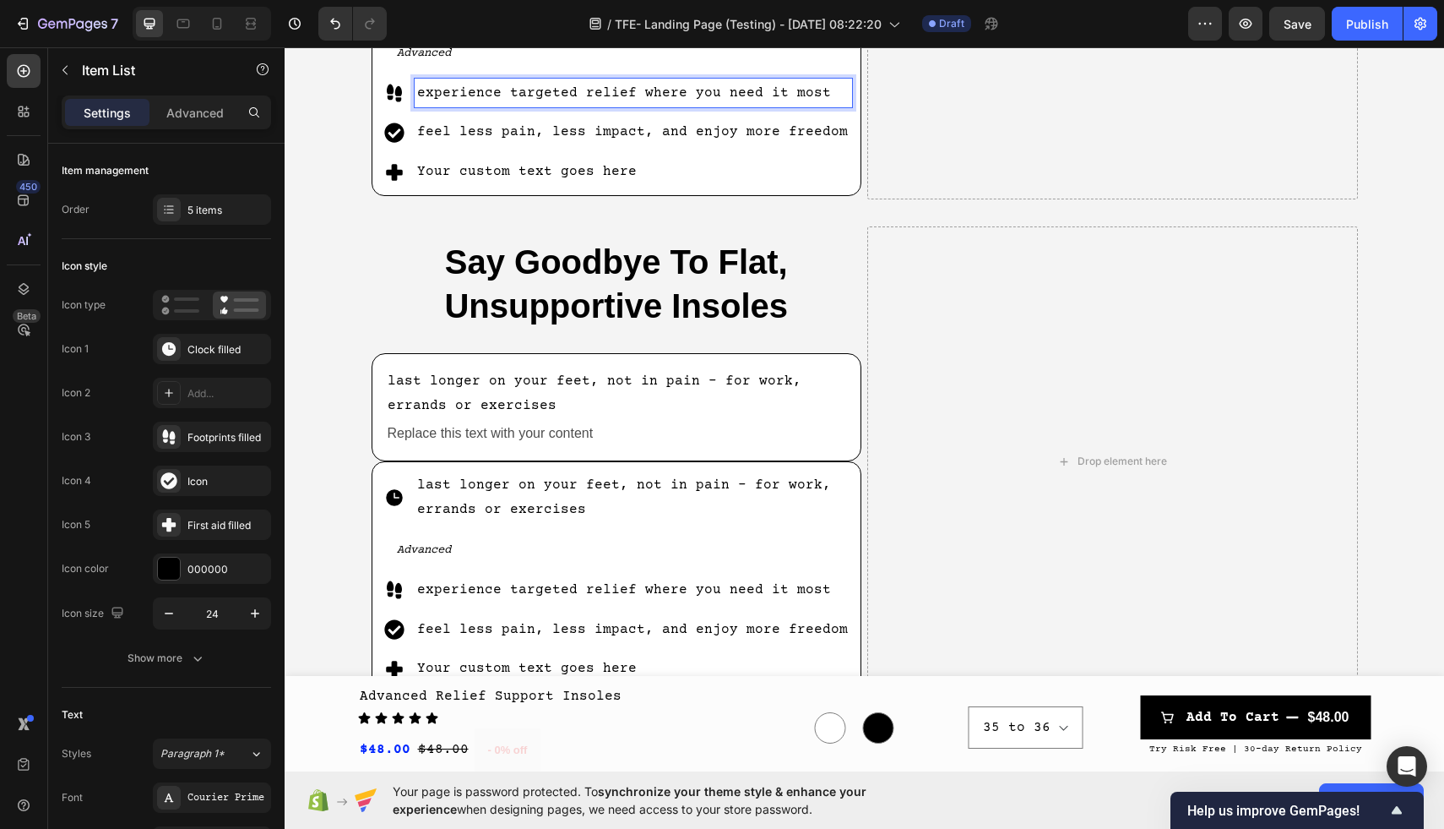
click at [814, 93] on p "experience targeted relief where you need it most" at bounding box center [633, 93] width 433 height 24
drag, startPoint x: 817, startPoint y: 93, endPoint x: 420, endPoint y: 90, distance: 397.0
click at [420, 90] on p "experience targeted relief where you need it most" at bounding box center [633, 93] width 433 height 24
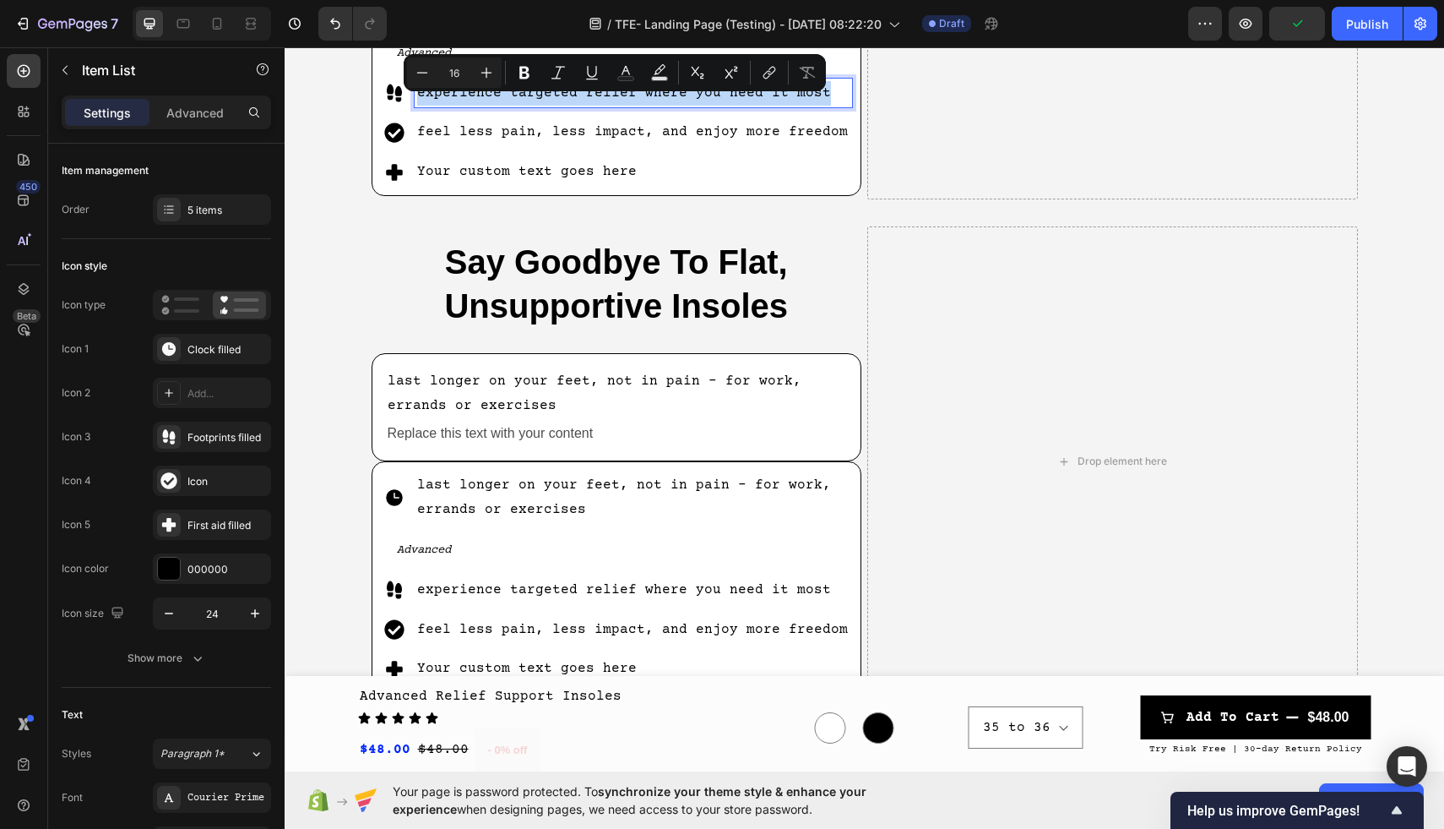
copy p "experience targeted relief where you need it most"
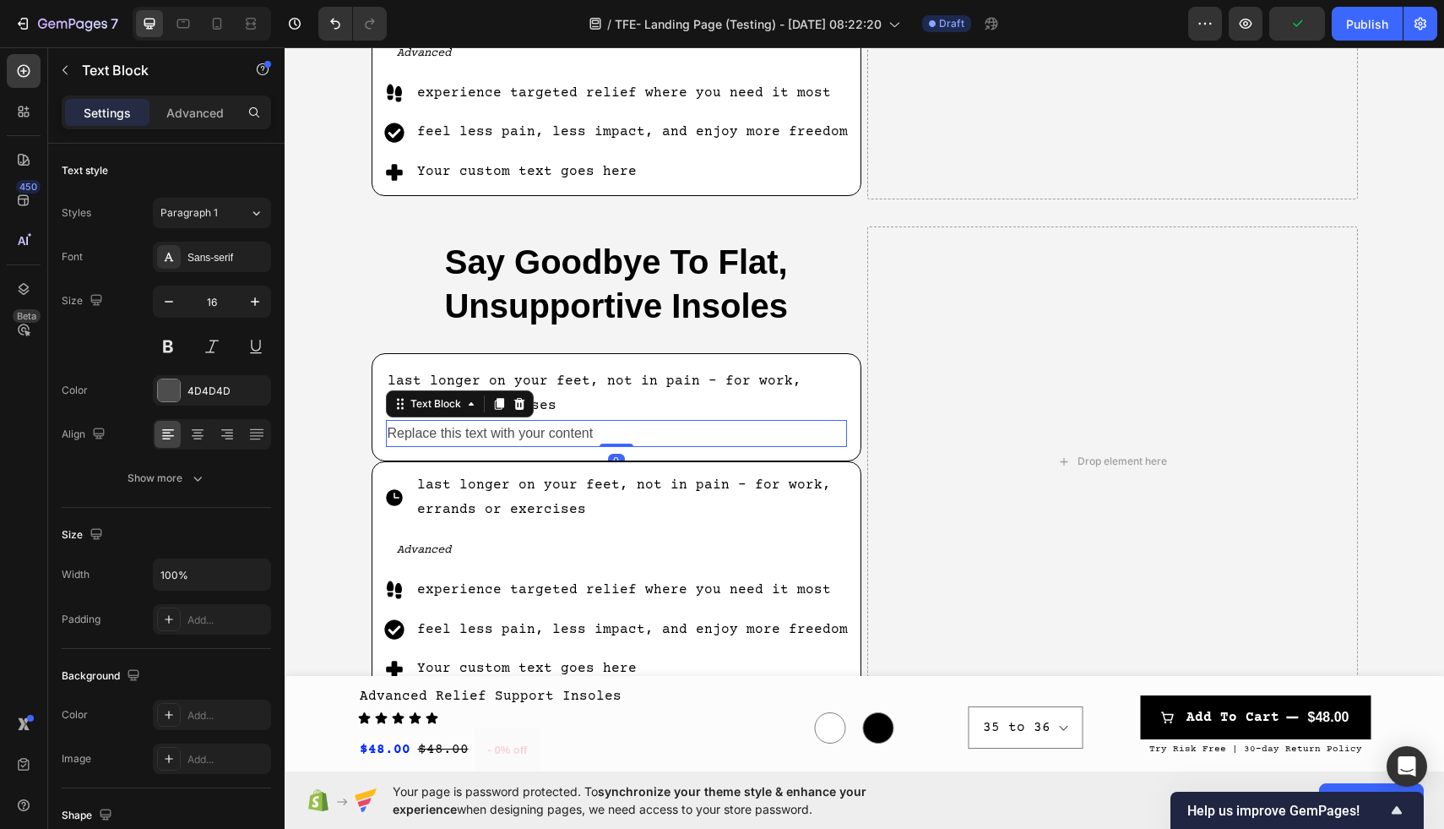
click at [605, 433] on div "Replace this text with your content" at bounding box center [617, 434] width 462 height 28
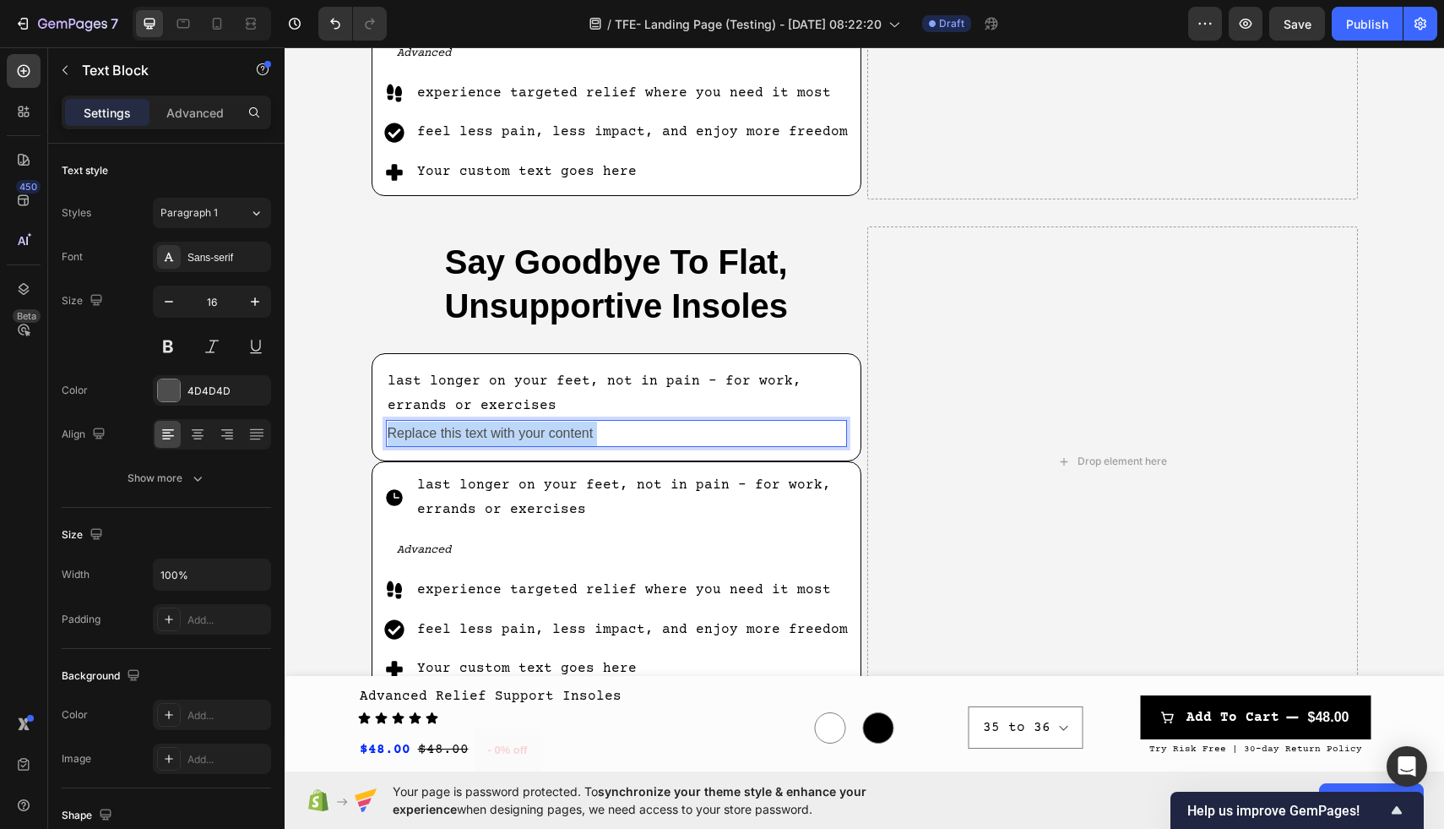
drag, startPoint x: 611, startPoint y: 431, endPoint x: 409, endPoint y: 428, distance: 202.7
click at [409, 428] on p "Replace this text with your content" at bounding box center [617, 433] width 459 height 24
drag, startPoint x: 602, startPoint y: 436, endPoint x: 387, endPoint y: 437, distance: 215.4
click at [388, 437] on p "Replace this text with your content" at bounding box center [617, 433] width 459 height 24
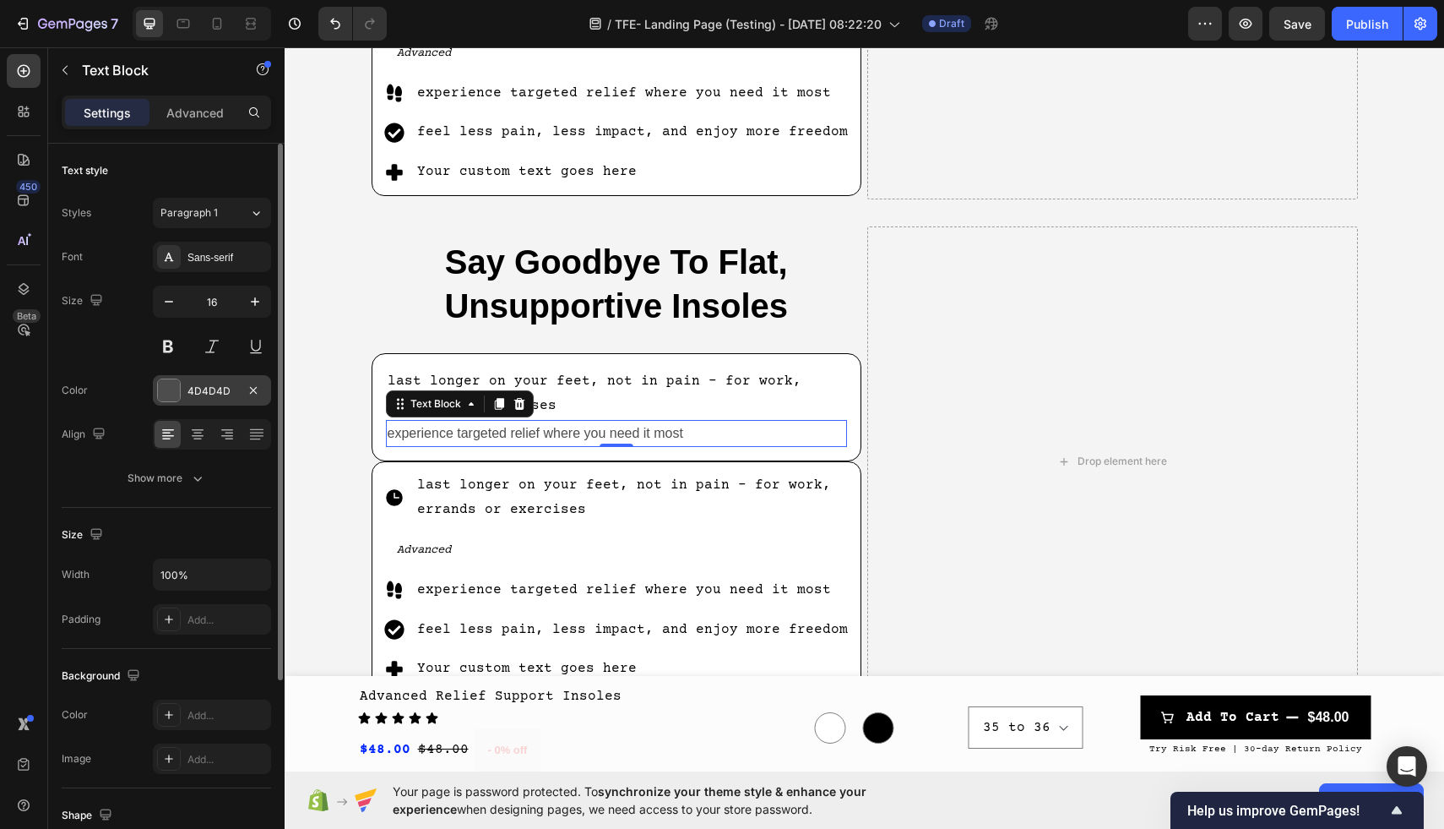
click at [166, 403] on div "4D4D4D" at bounding box center [212, 390] width 118 height 30
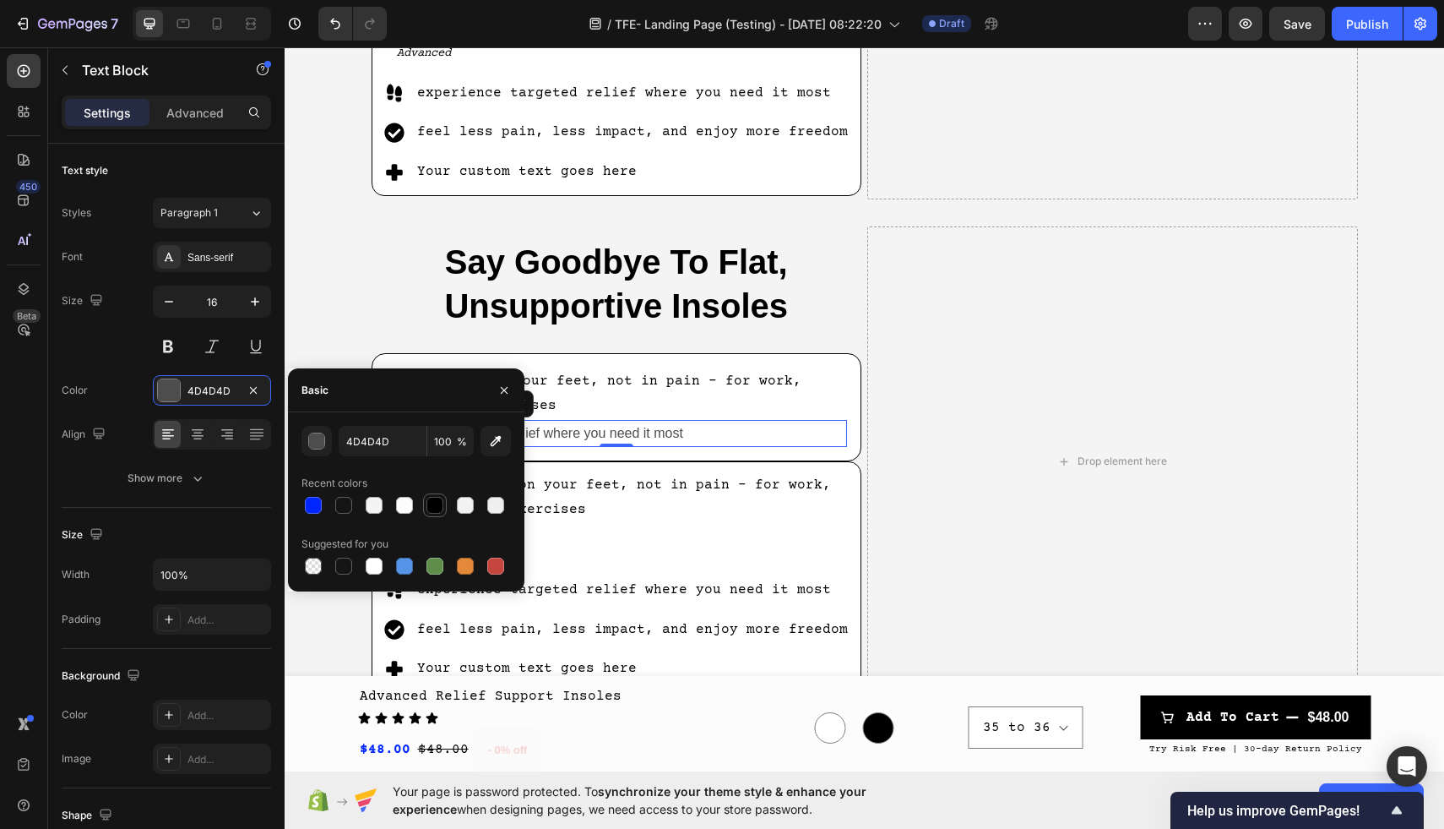
click at [428, 500] on div at bounding box center [435, 505] width 17 height 17
type input "000000"
click at [236, 253] on div "Sans-serif" at bounding box center [226, 257] width 79 height 15
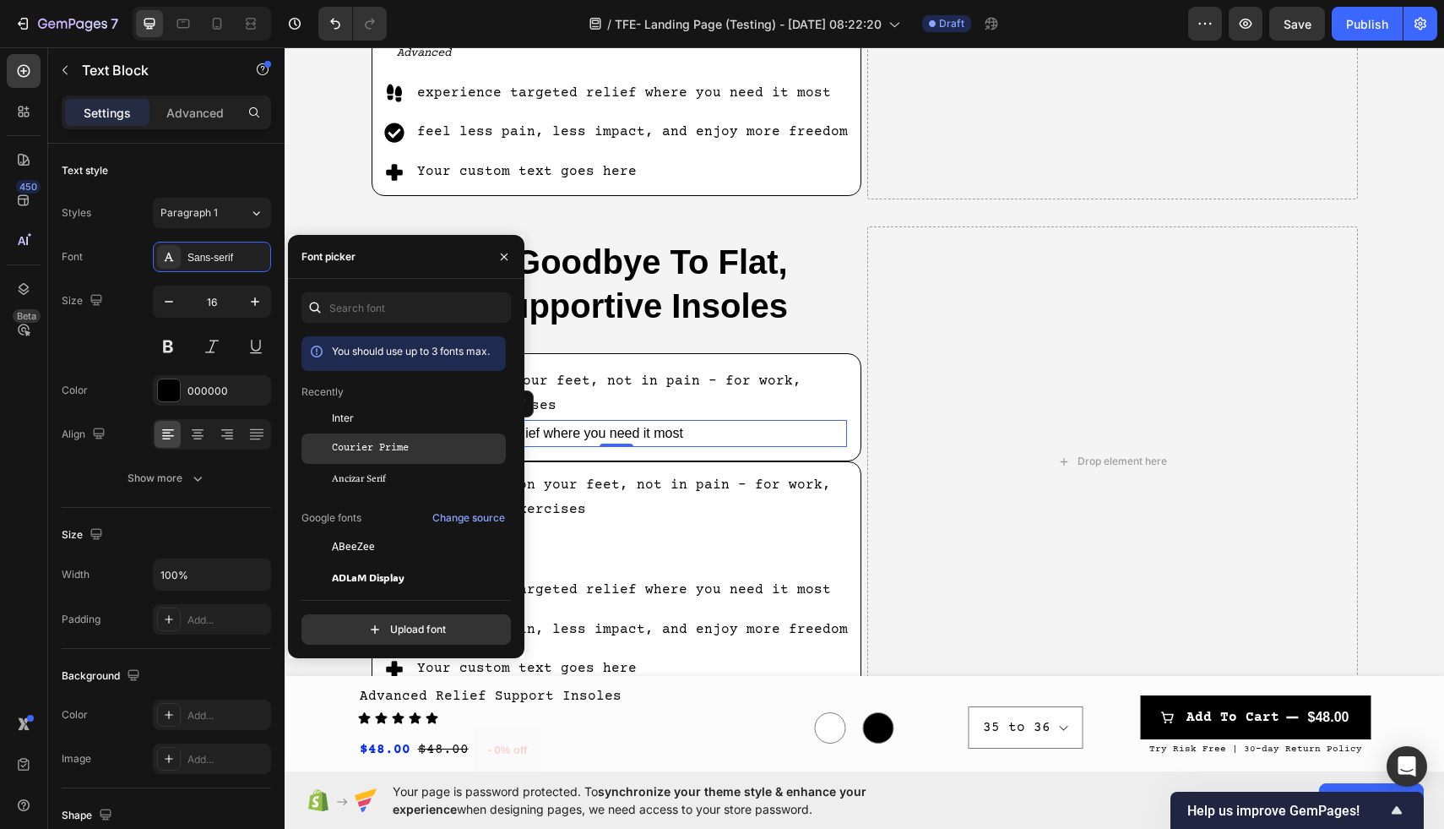
click at [376, 445] on span "Courier Prime" at bounding box center [370, 448] width 77 height 15
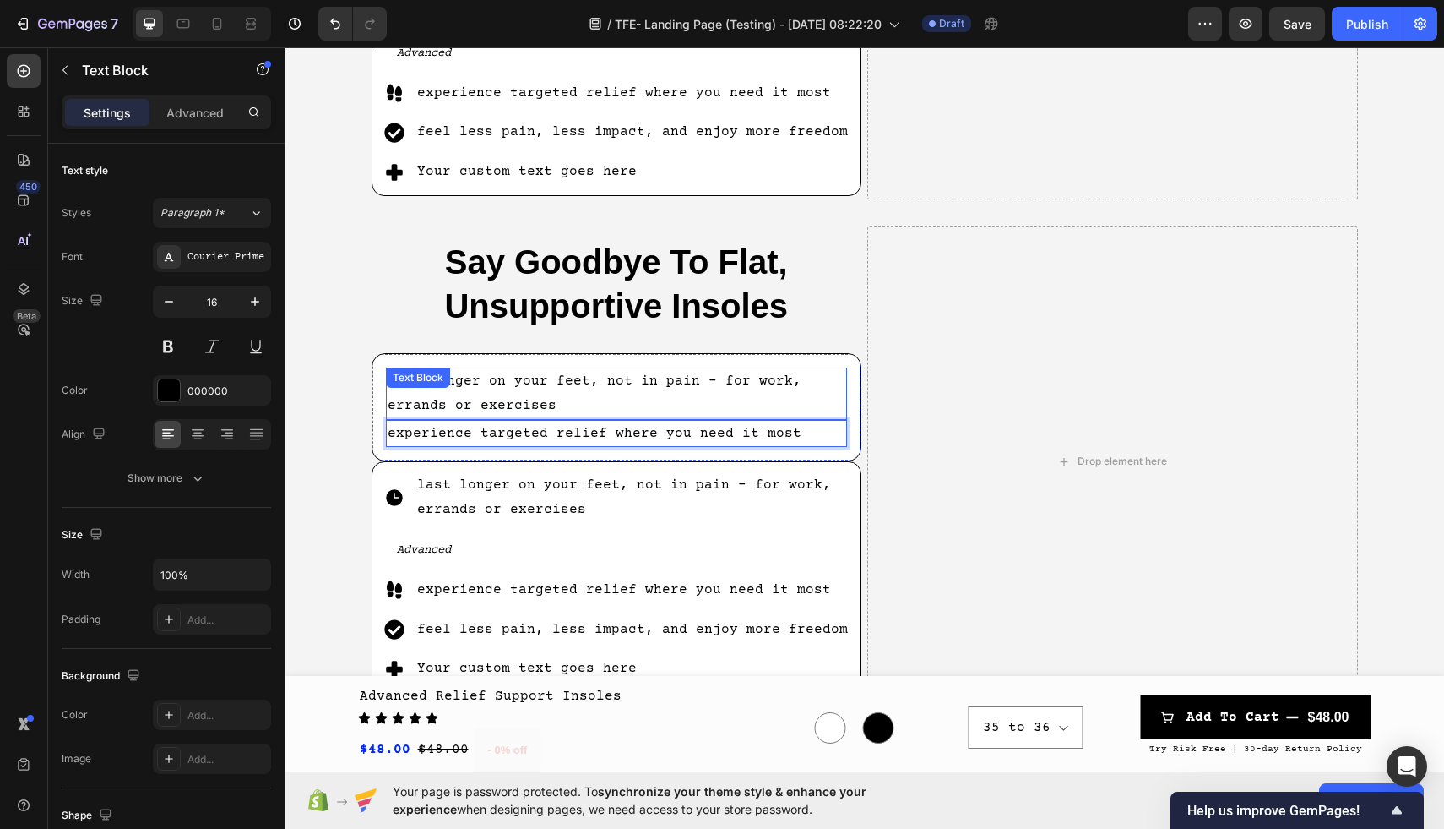
click at [587, 406] on p "last longer on your feet, not in pain - for work, errands or exercises" at bounding box center [617, 393] width 459 height 49
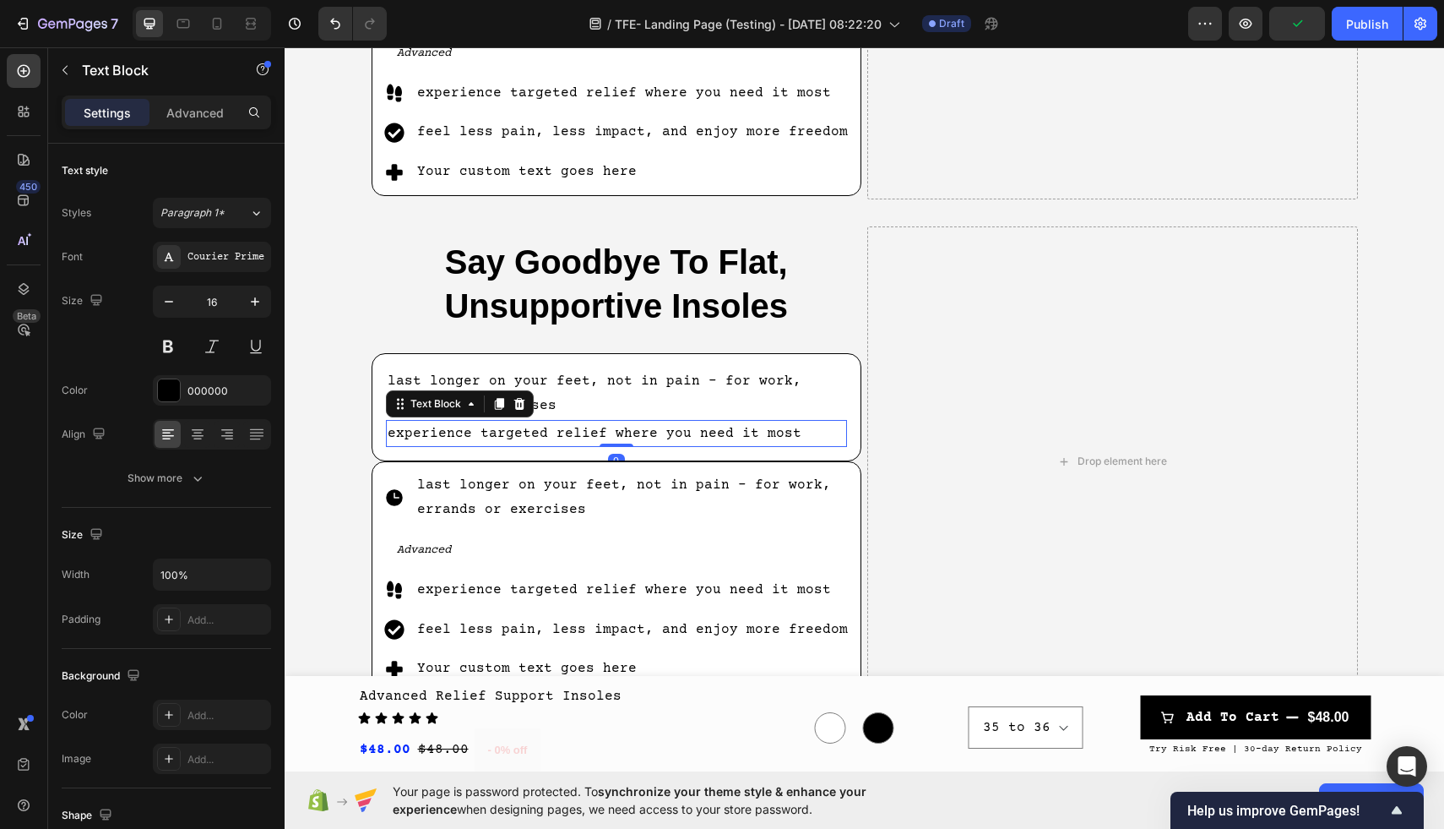
click at [386, 439] on div "experience targeted relief where you need it most" at bounding box center [617, 434] width 462 height 28
click at [64, 72] on icon "button" at bounding box center [65, 70] width 14 height 14
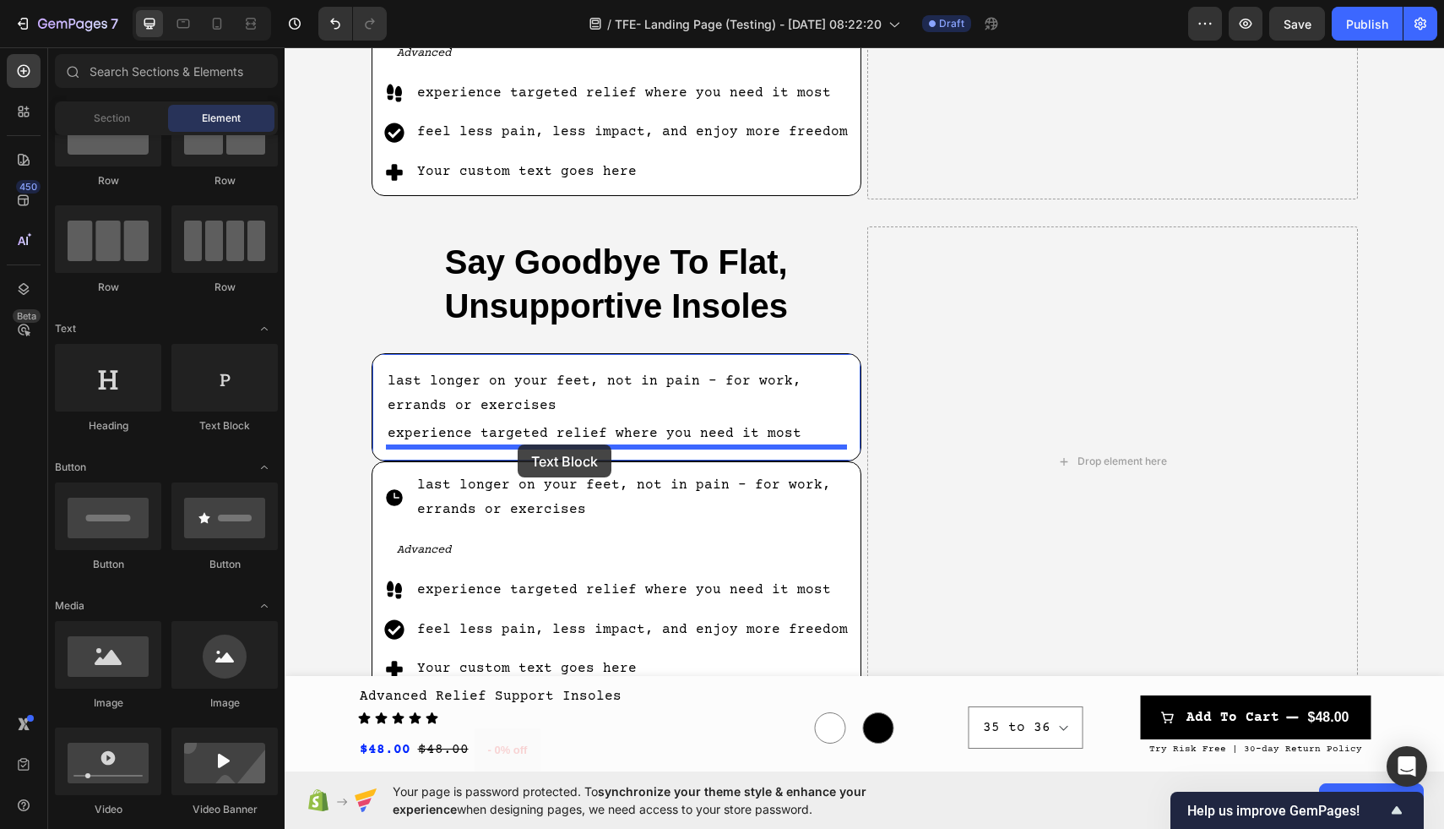
drag, startPoint x: 503, startPoint y: 455, endPoint x: 518, endPoint y: 444, distance: 18.1
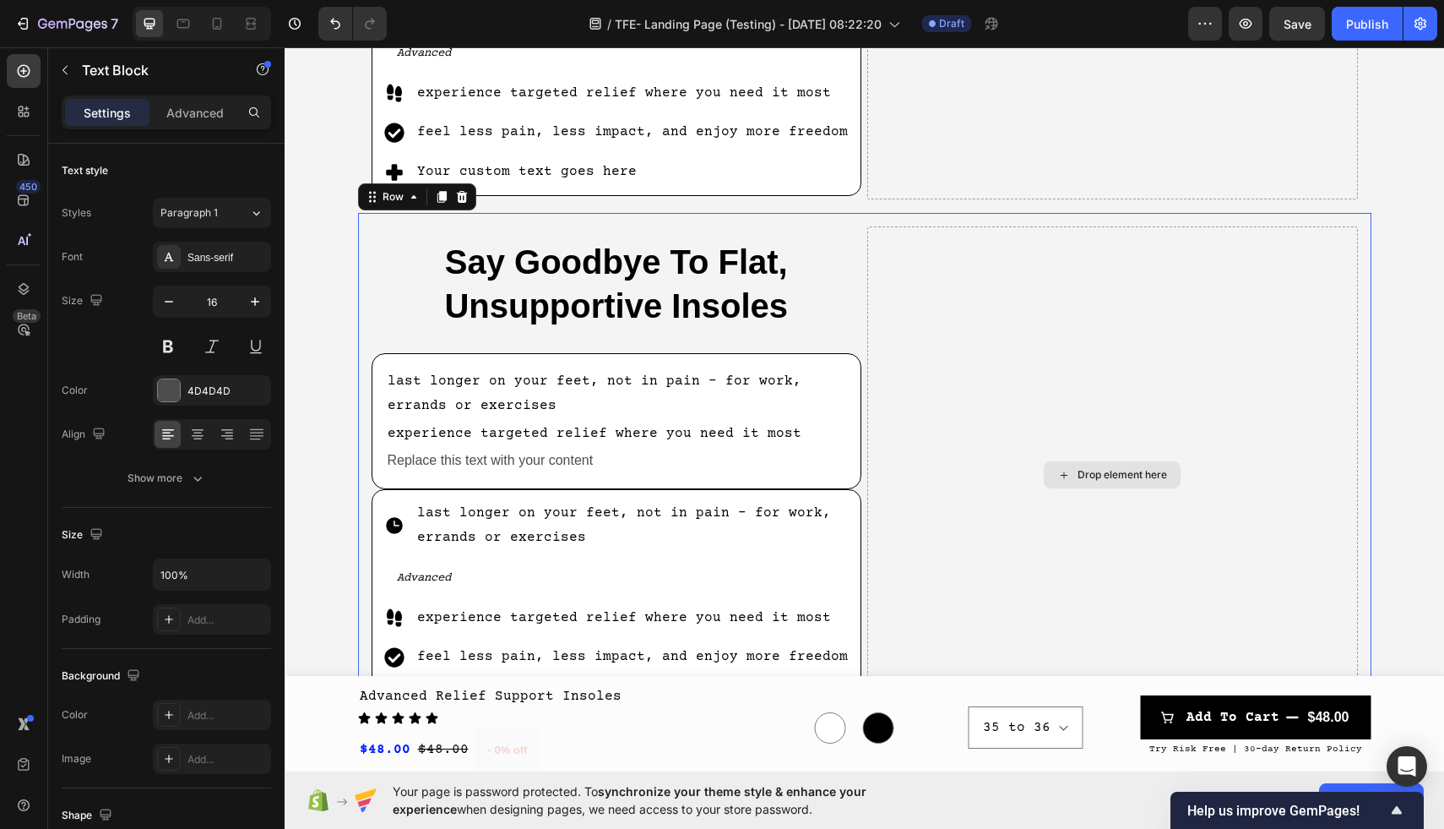
click at [1000, 366] on div "Drop element here" at bounding box center [1112, 474] width 491 height 497
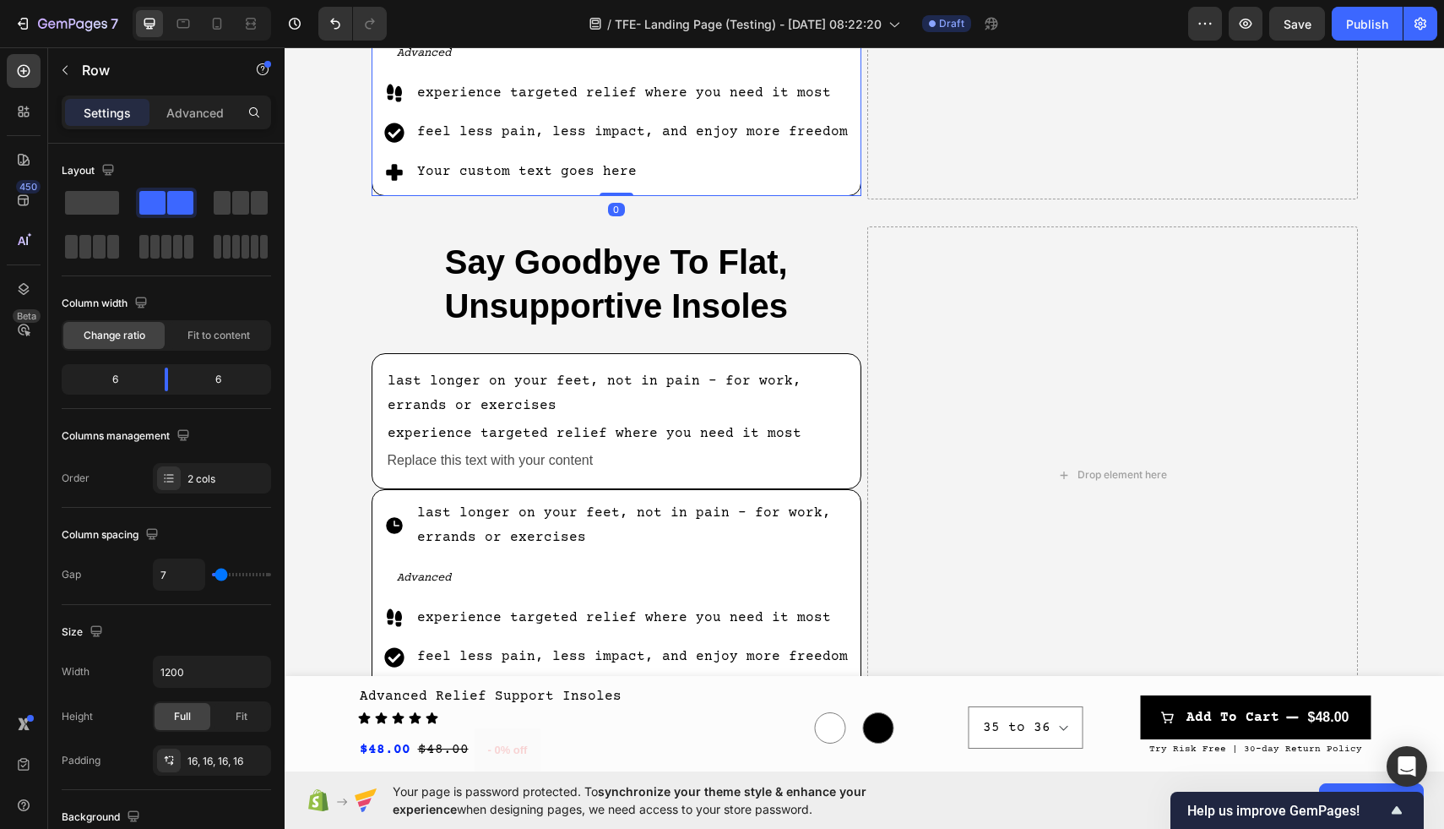
click at [677, 137] on p "feel less pain, less impact, and enjoy more freedom" at bounding box center [633, 132] width 433 height 24
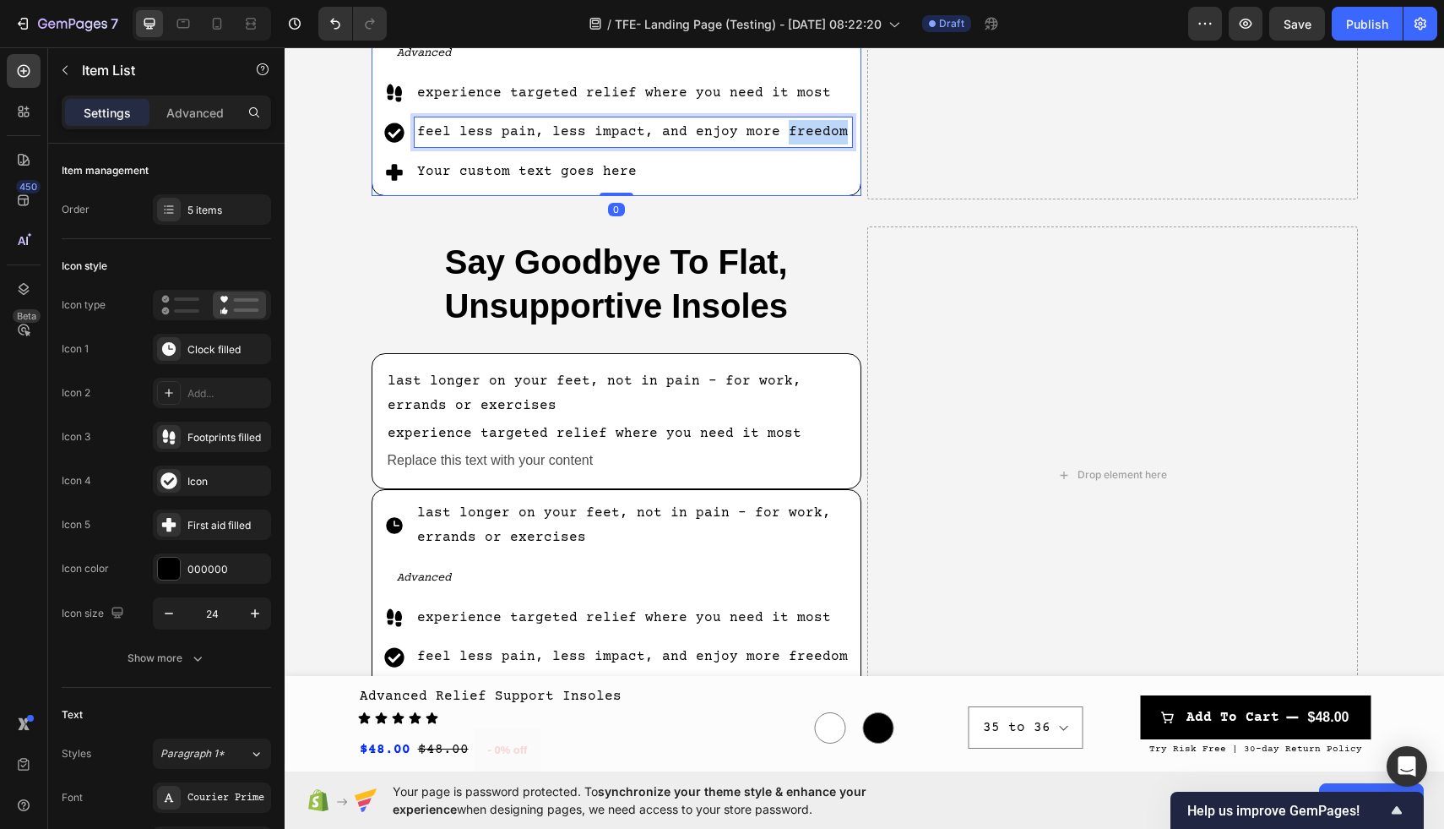
click at [784, 133] on p "feel less pain, less impact, and enjoy more freedom" at bounding box center [633, 132] width 433 height 24
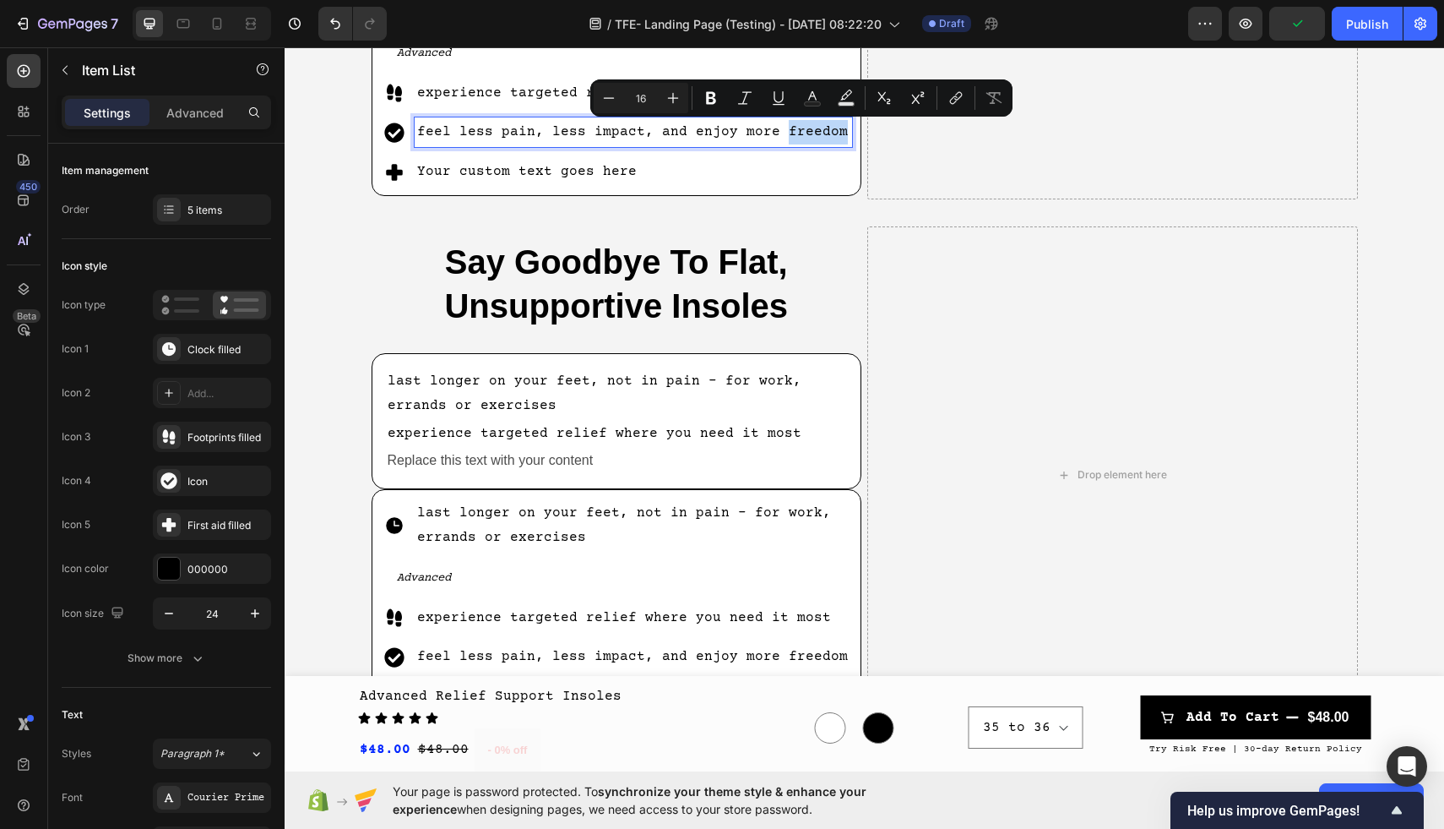
click at [836, 132] on p "feel less pain, less impact, and enjoy more freedom" at bounding box center [633, 132] width 433 height 24
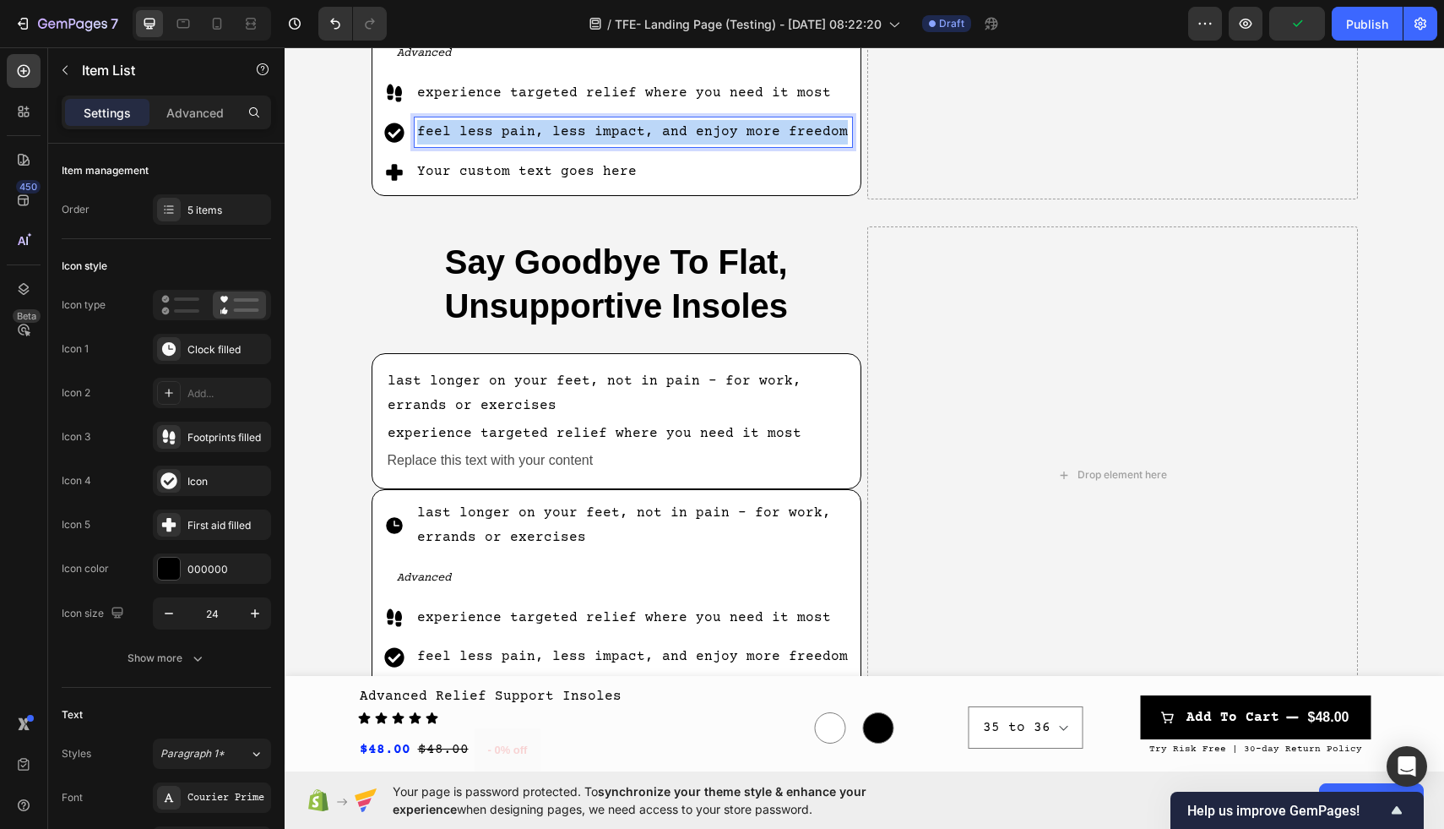
drag, startPoint x: 836, startPoint y: 132, endPoint x: 417, endPoint y: 134, distance: 418.9
click at [417, 134] on p "feel less pain, less impact, and enjoy more freedom" at bounding box center [633, 132] width 433 height 24
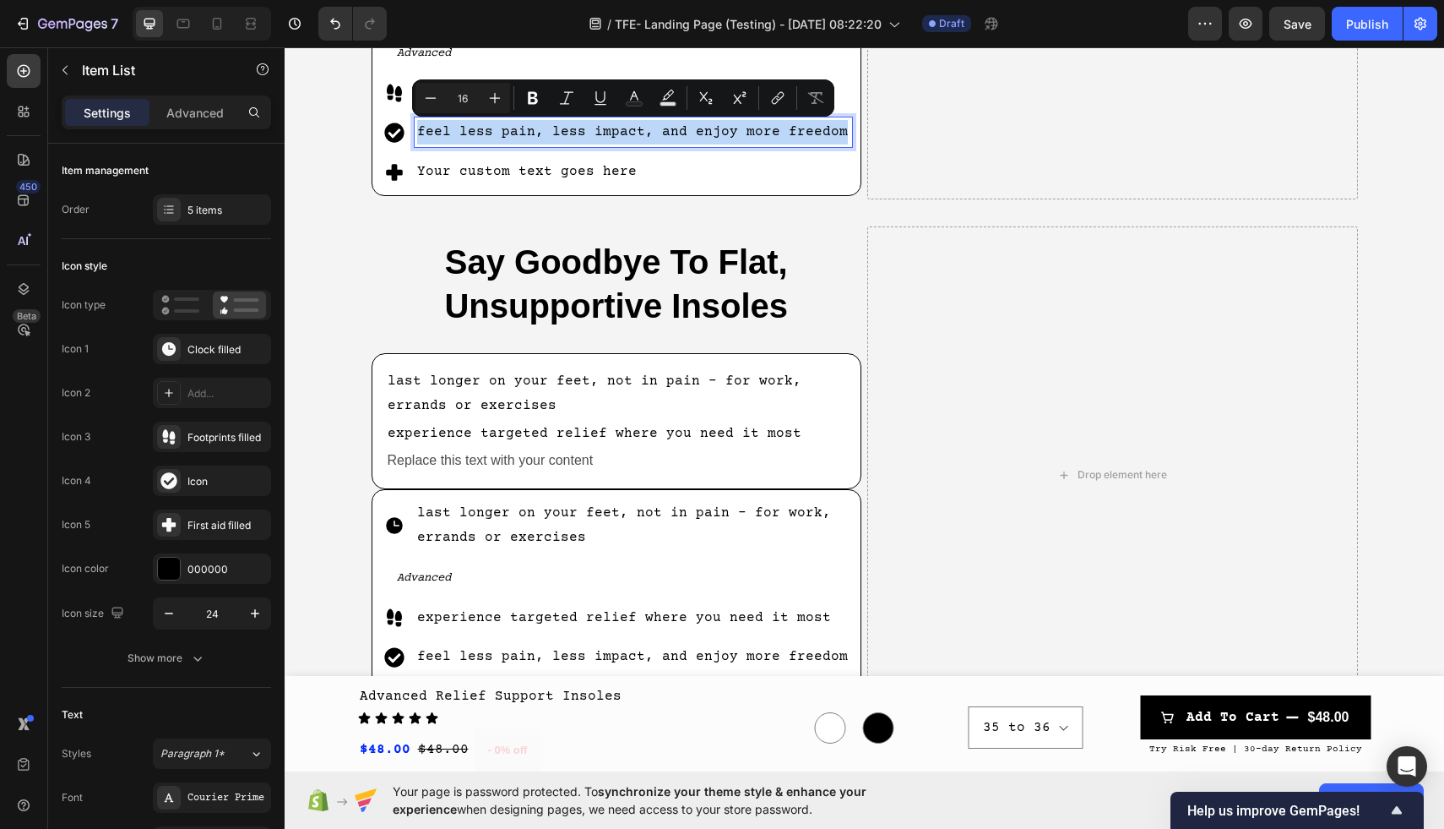
copy p "feel less pain, less impact, and enjoy more freedom"
click at [617, 463] on div "Replace this text with your content" at bounding box center [617, 461] width 462 height 28
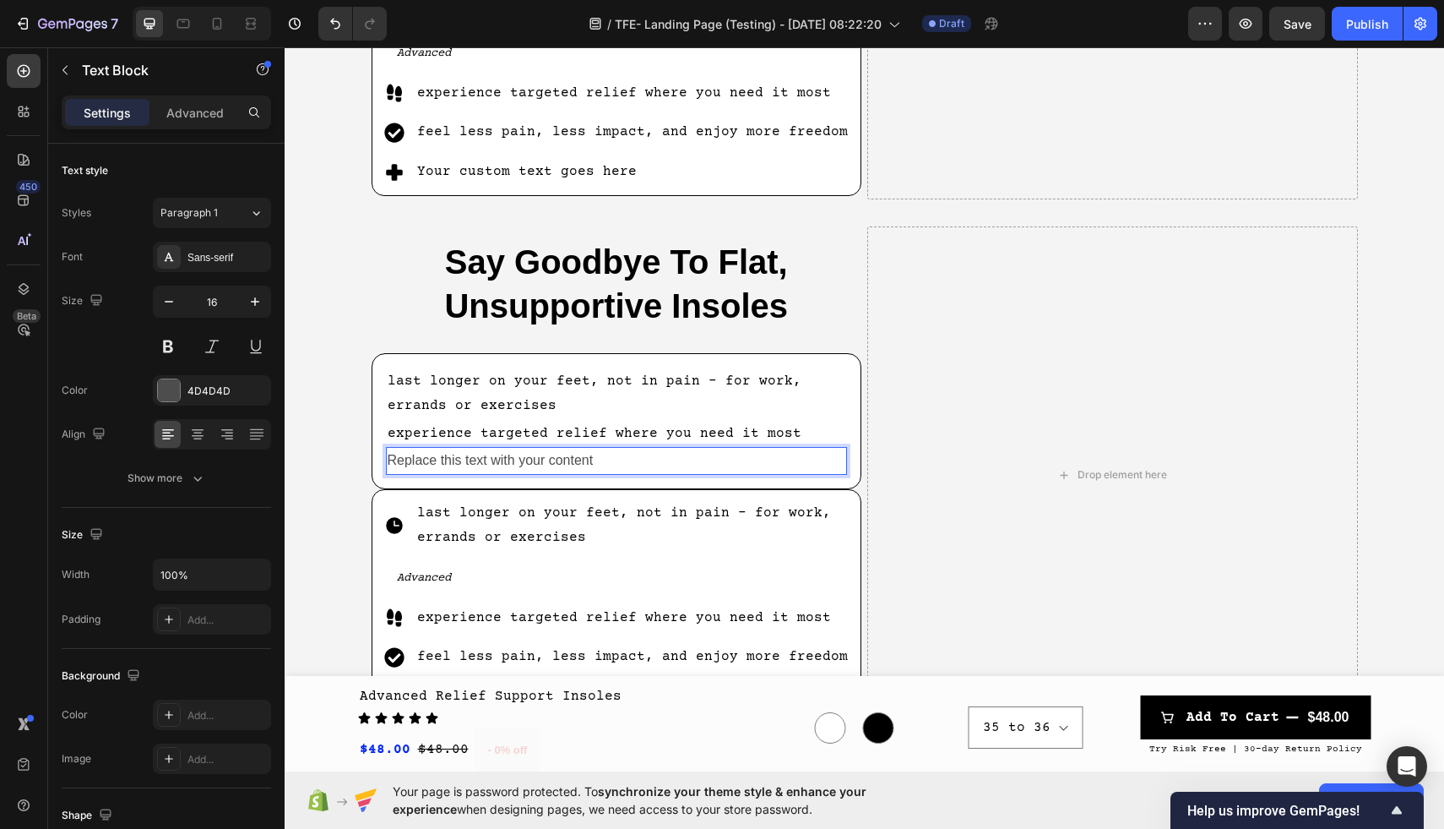
click at [614, 462] on div "Replace this text with your content" at bounding box center [617, 461] width 462 height 28
click at [614, 462] on p "Replace this text with your content" at bounding box center [617, 460] width 459 height 24
drag, startPoint x: 606, startPoint y: 454, endPoint x: 407, endPoint y: 454, distance: 199.3
click at [407, 454] on p "Replace this text with your content" at bounding box center [617, 460] width 459 height 24
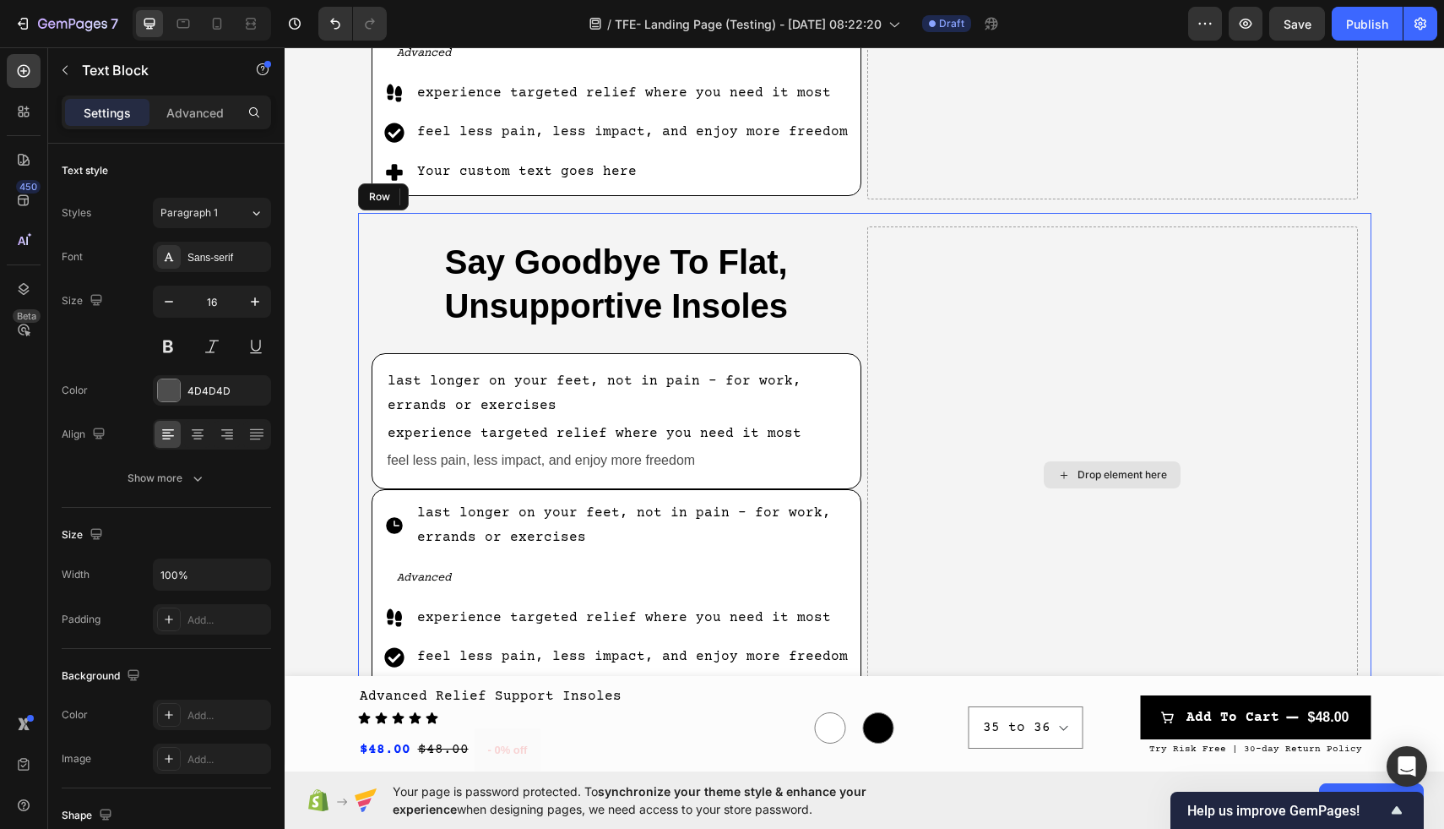
click at [968, 369] on div "Drop element here" at bounding box center [1112, 474] width 491 height 497
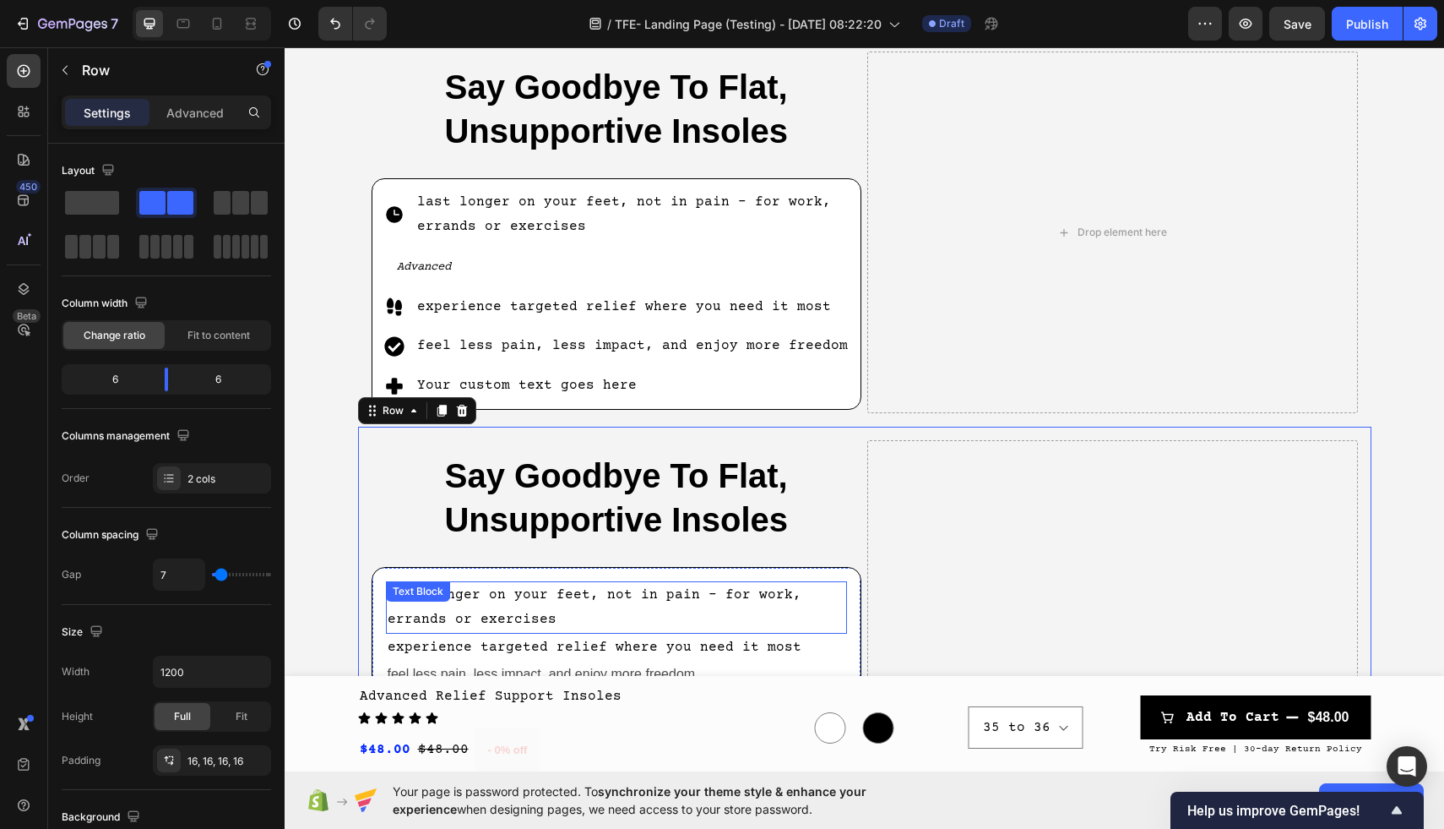
scroll to position [687, 0]
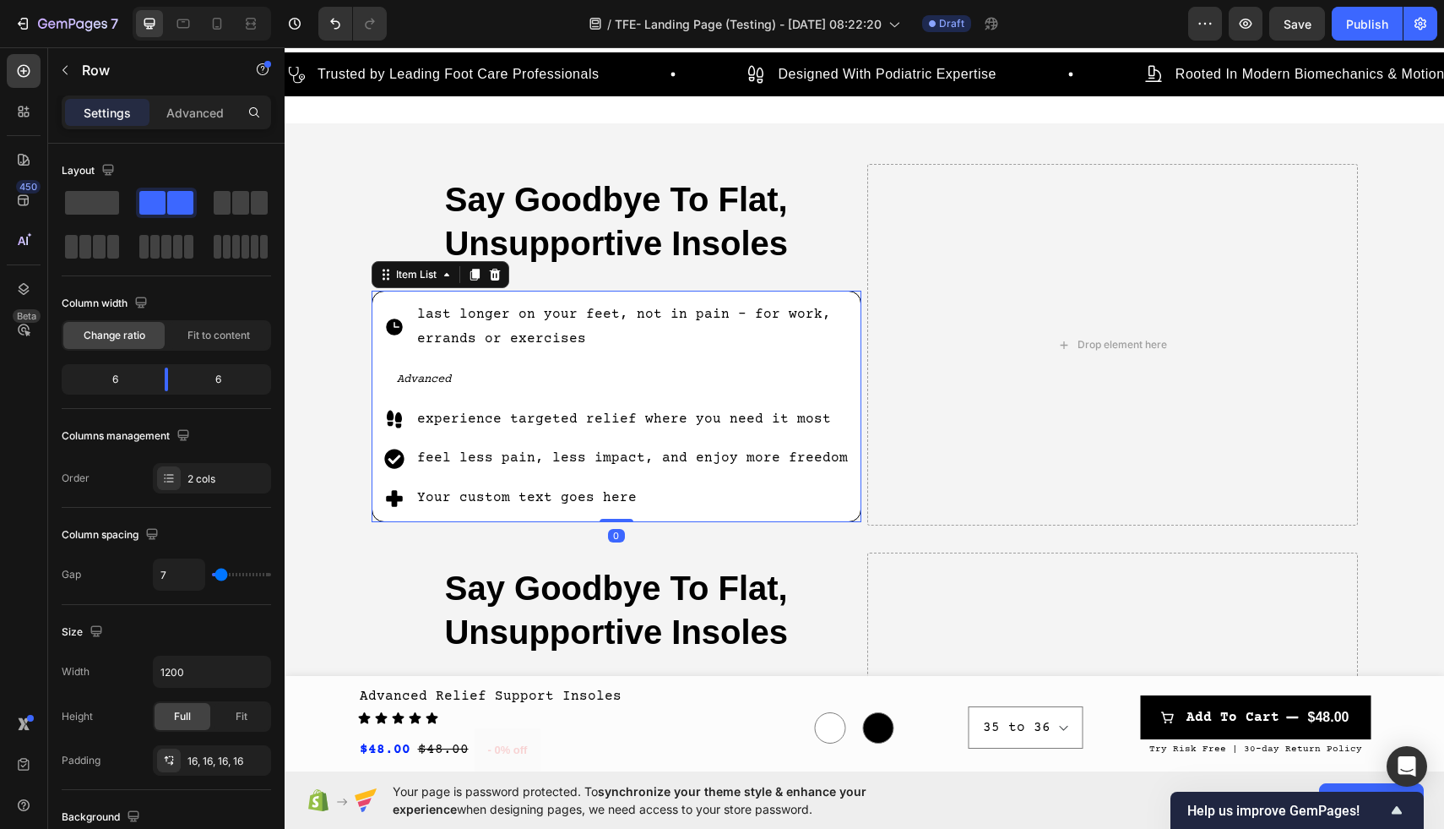
click at [633, 497] on p "Your custom text goes here" at bounding box center [633, 498] width 433 height 24
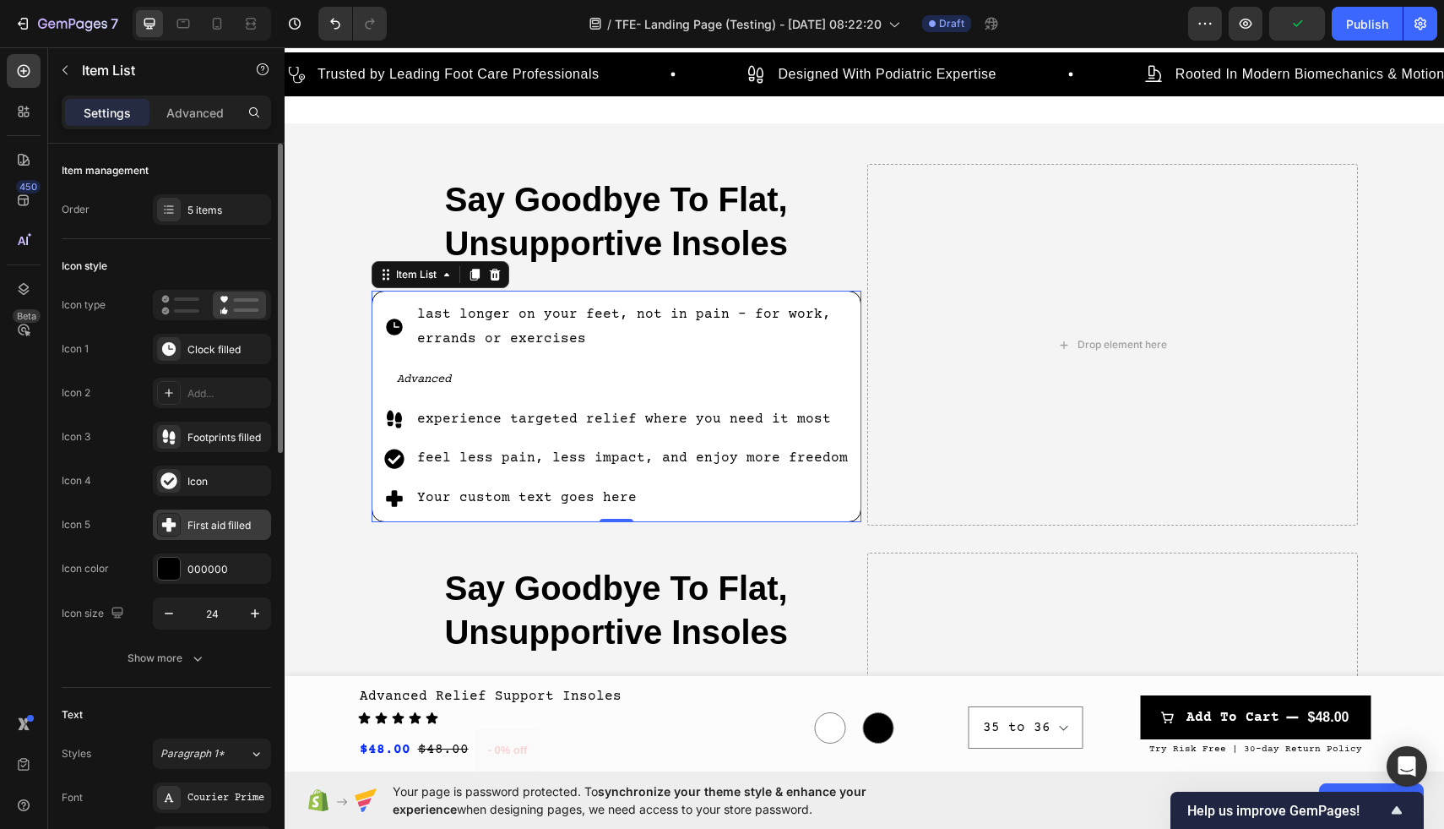
click at [177, 524] on icon at bounding box center [168, 524] width 17 height 17
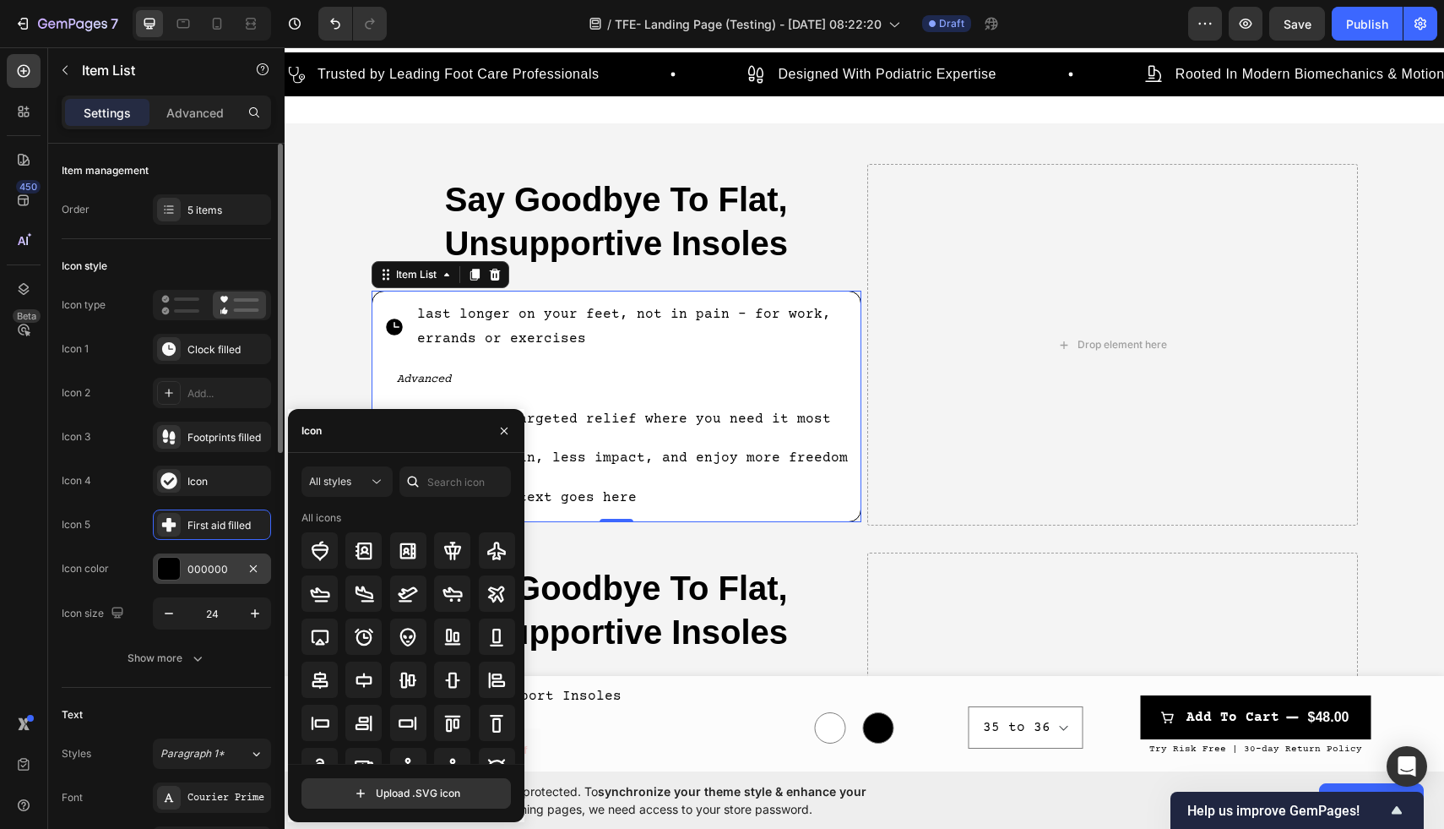
click at [163, 568] on div at bounding box center [169, 568] width 22 height 22
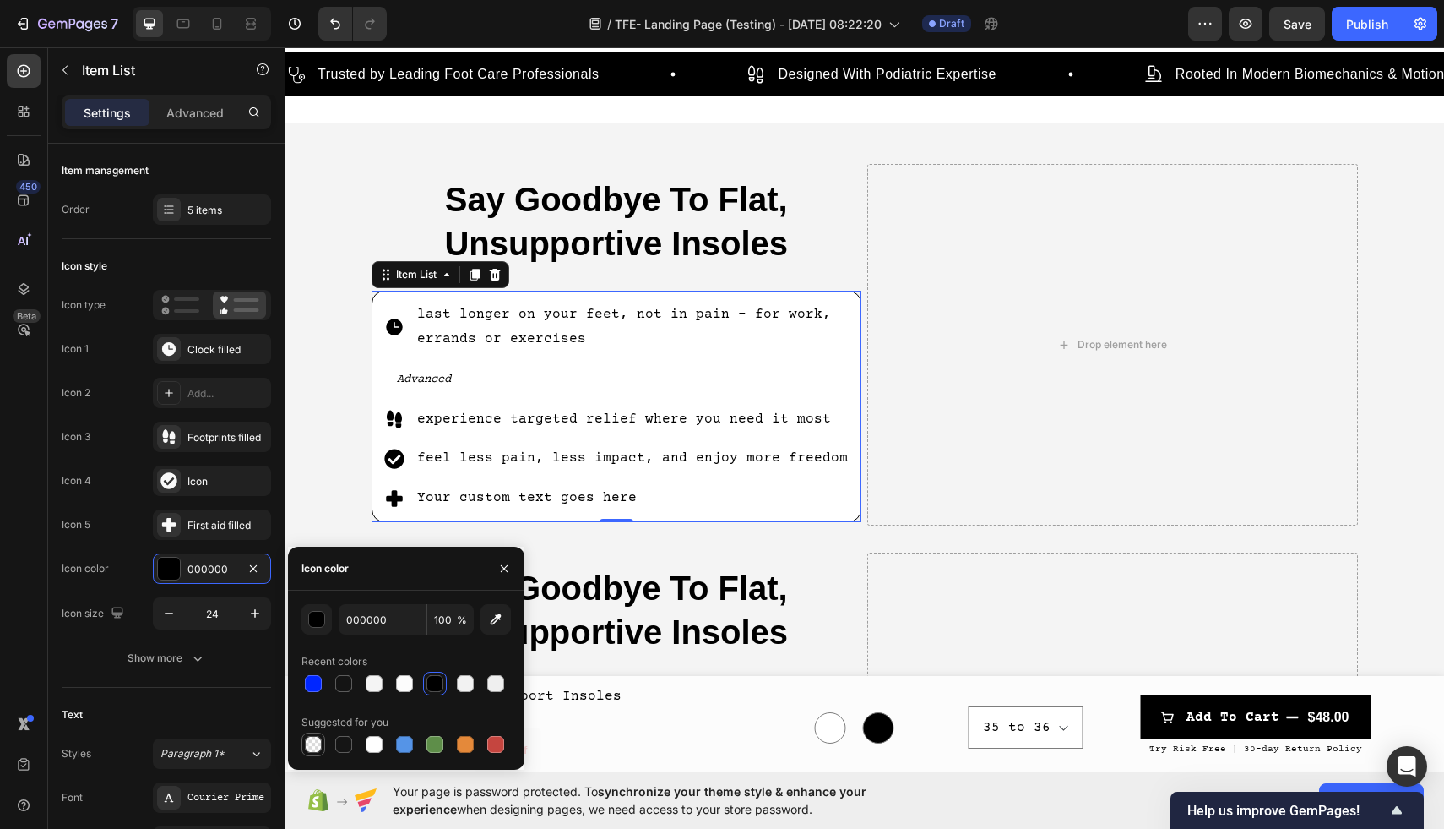
click at [316, 742] on div at bounding box center [313, 744] width 17 height 17
type input "0"
click at [334, 29] on icon "Undo/Redo" at bounding box center [335, 23] width 17 height 17
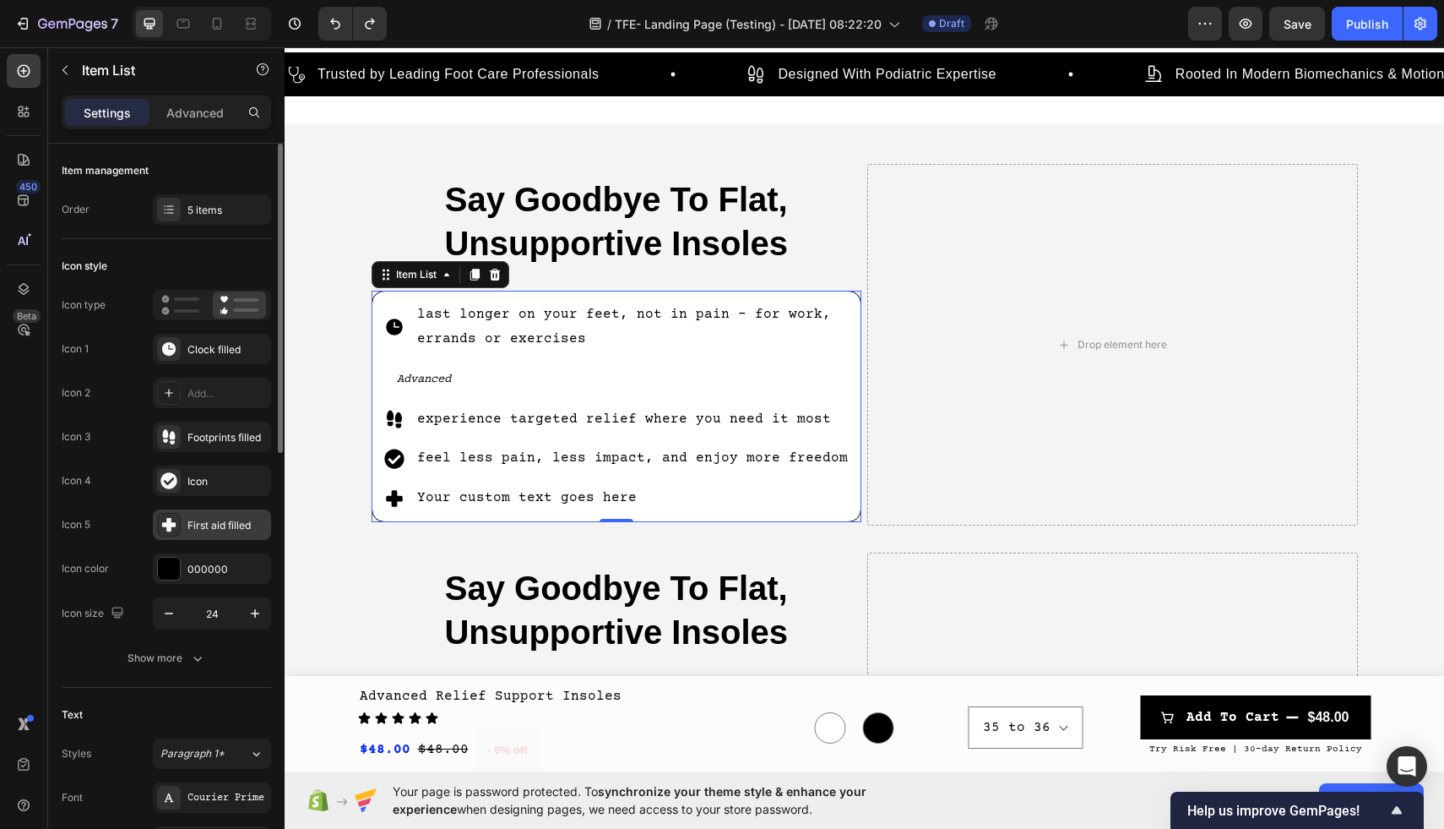
click at [213, 521] on div "First aid filled" at bounding box center [226, 525] width 79 height 15
click at [649, 480] on div "last longer on your feet, not in pain - for work, errands or exercises Advanced…" at bounding box center [617, 406] width 472 height 213
click at [395, 496] on icon at bounding box center [394, 498] width 17 height 17
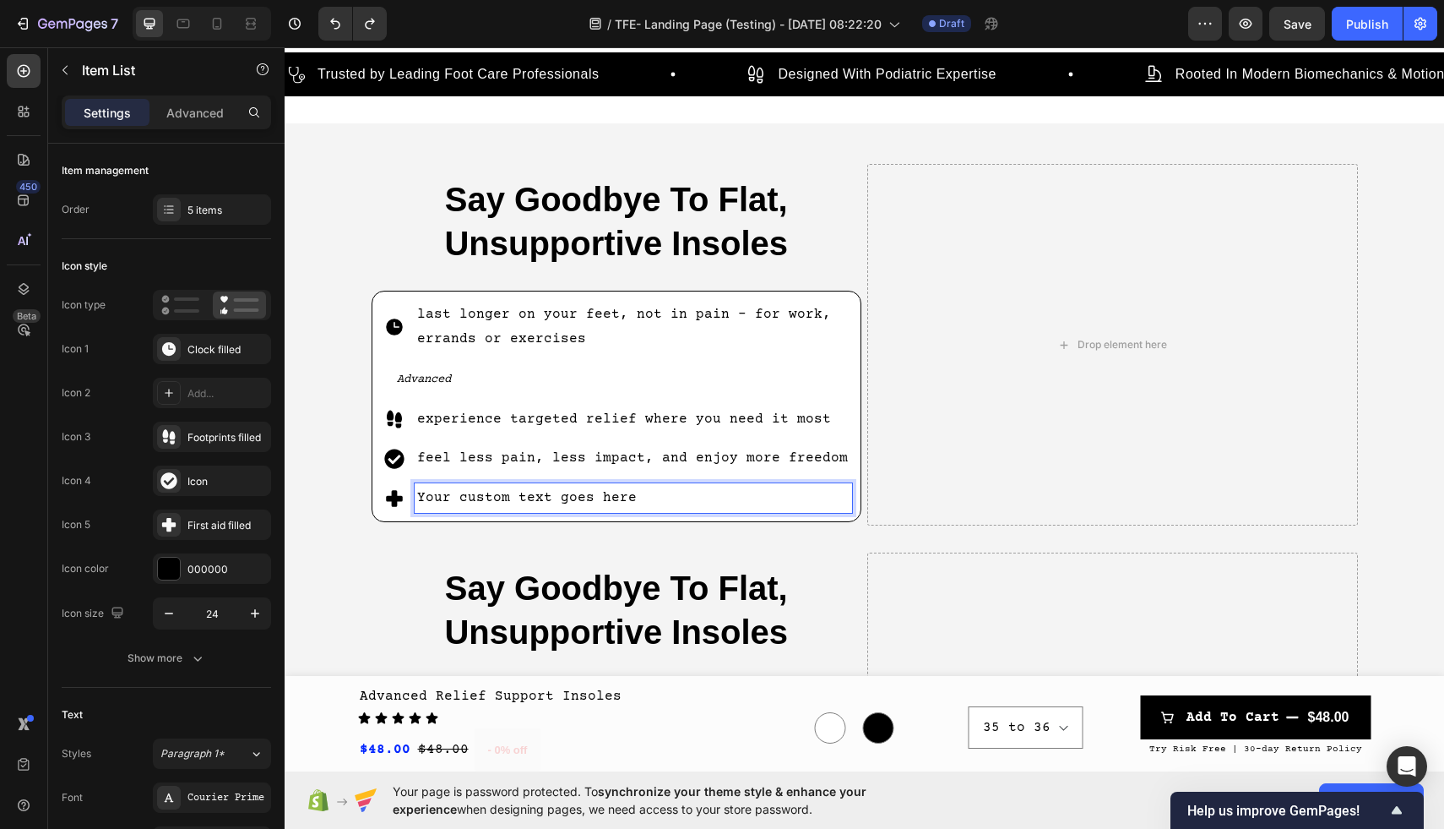
click at [391, 492] on icon at bounding box center [394, 498] width 17 height 17
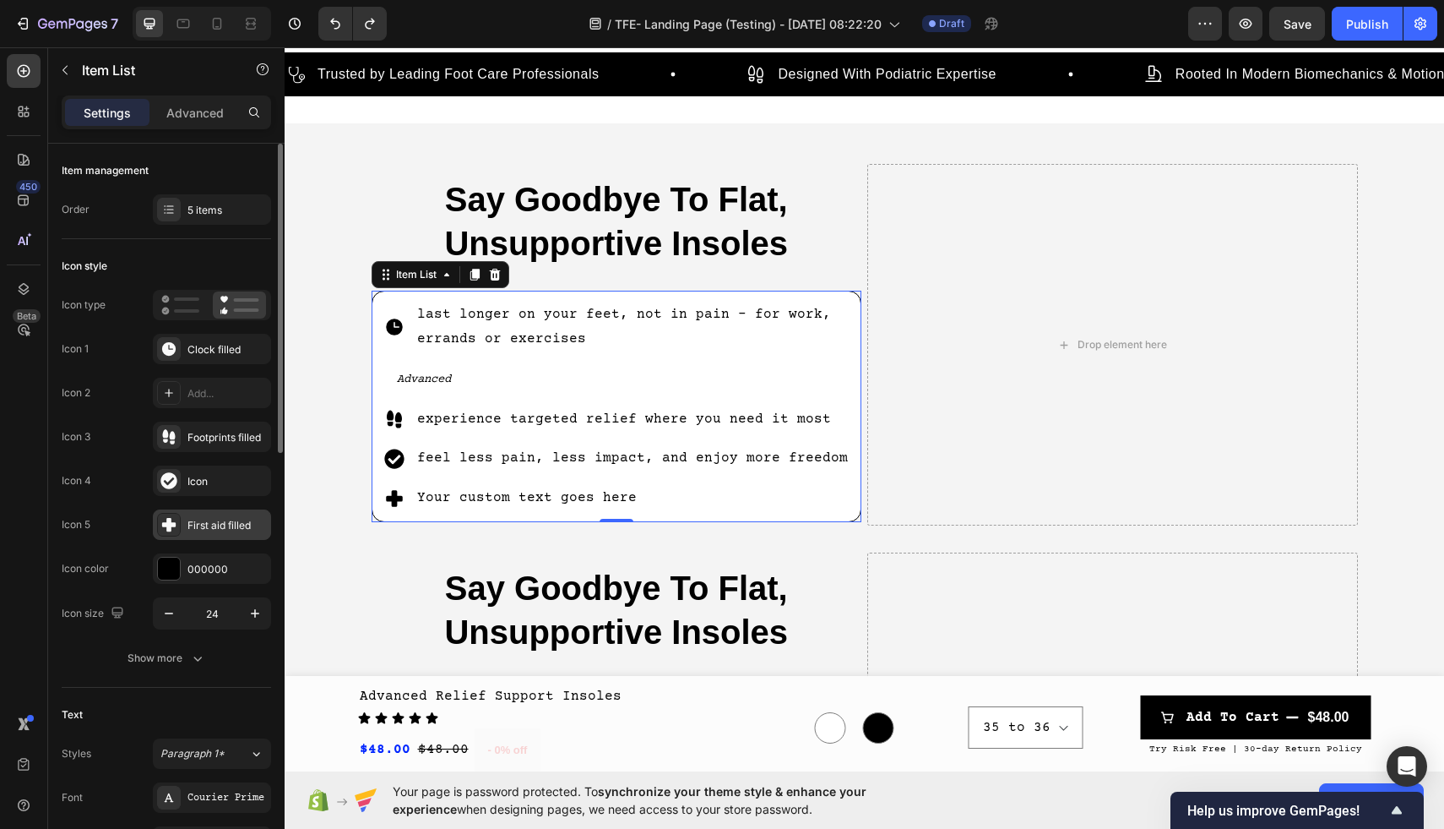
click at [236, 513] on div "First aid filled" at bounding box center [212, 524] width 118 height 30
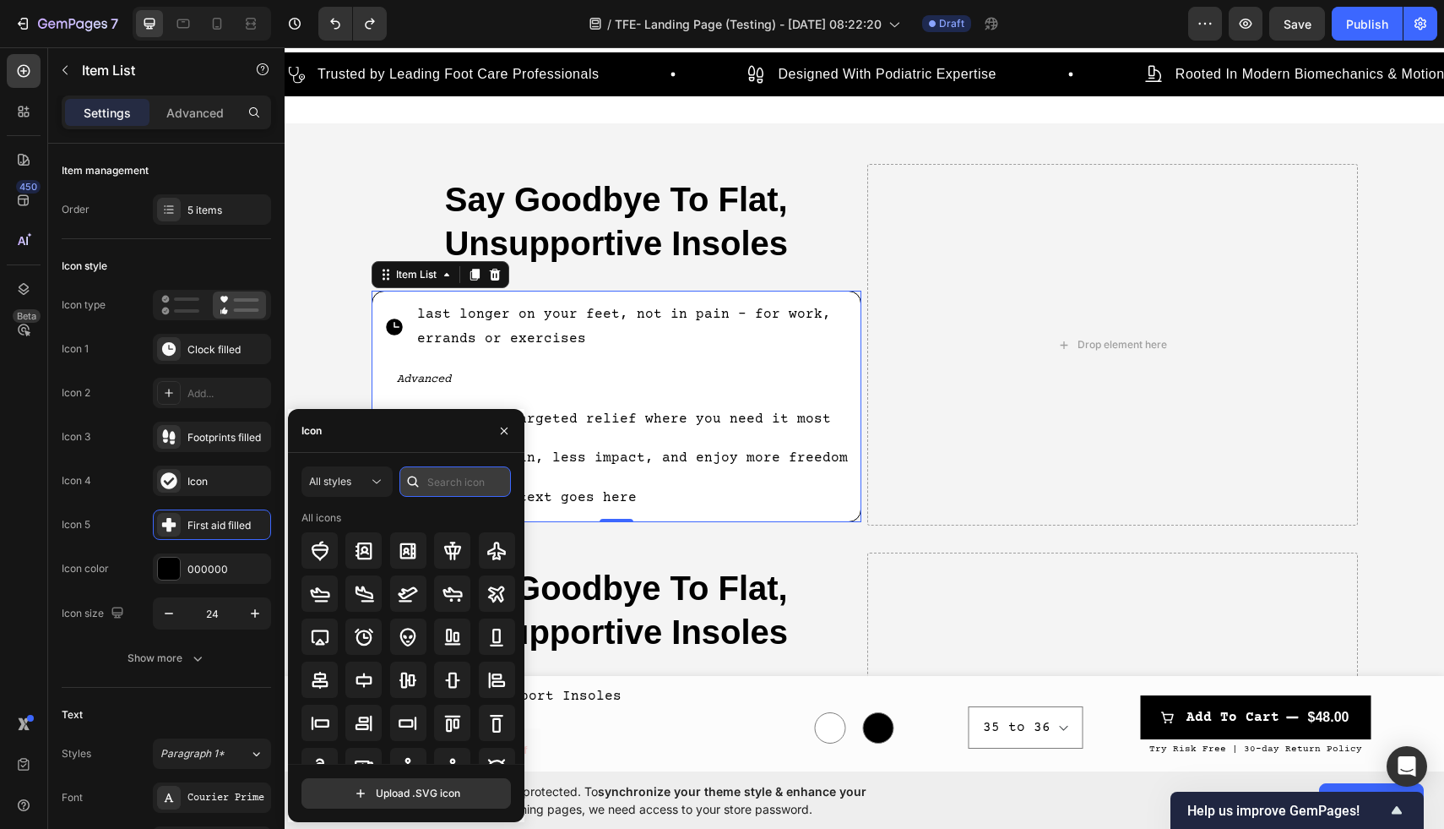
click at [450, 484] on input "text" at bounding box center [454, 481] width 111 height 30
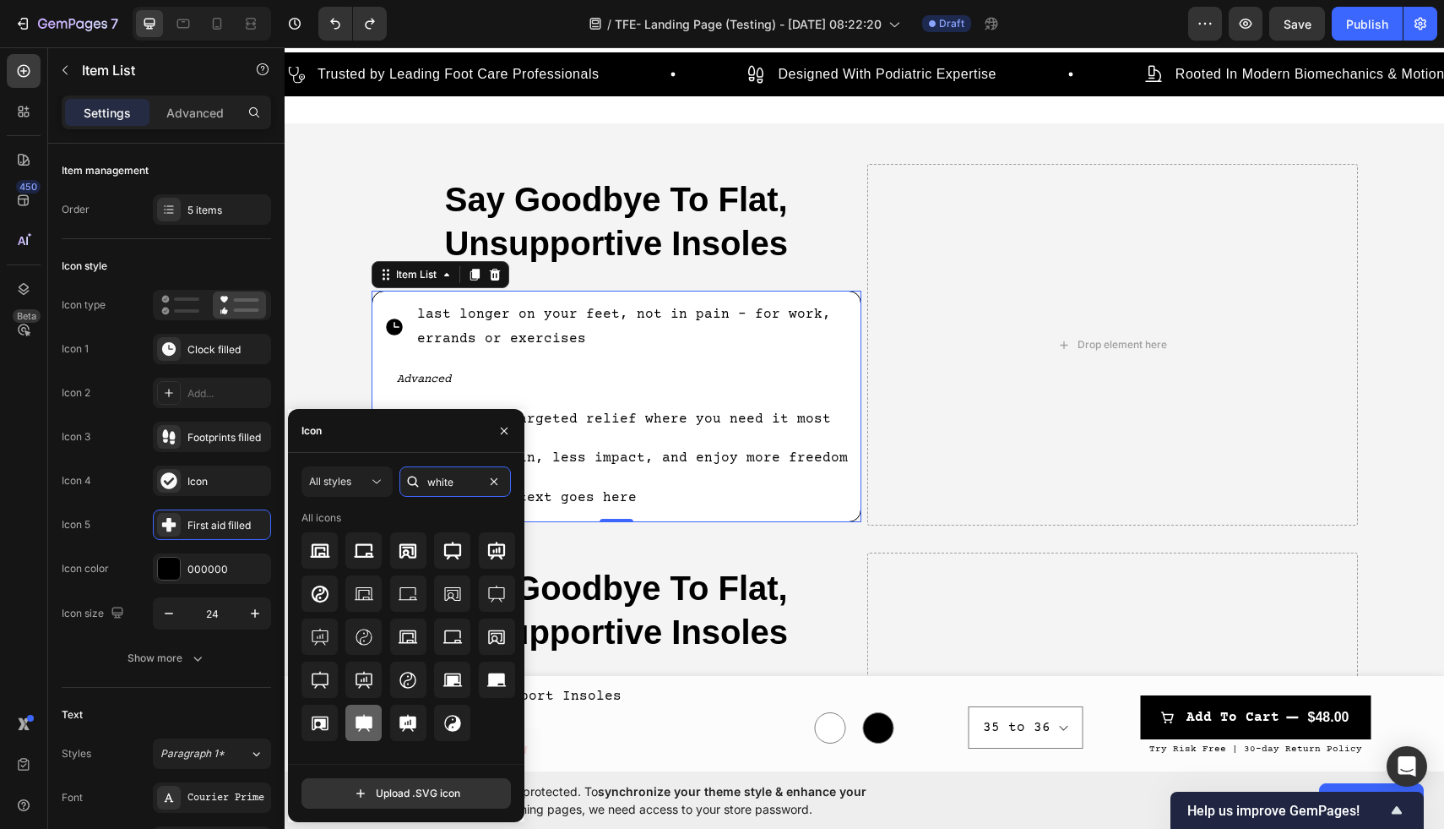
type input "white"
click at [365, 733] on div at bounding box center [363, 722] width 36 height 36
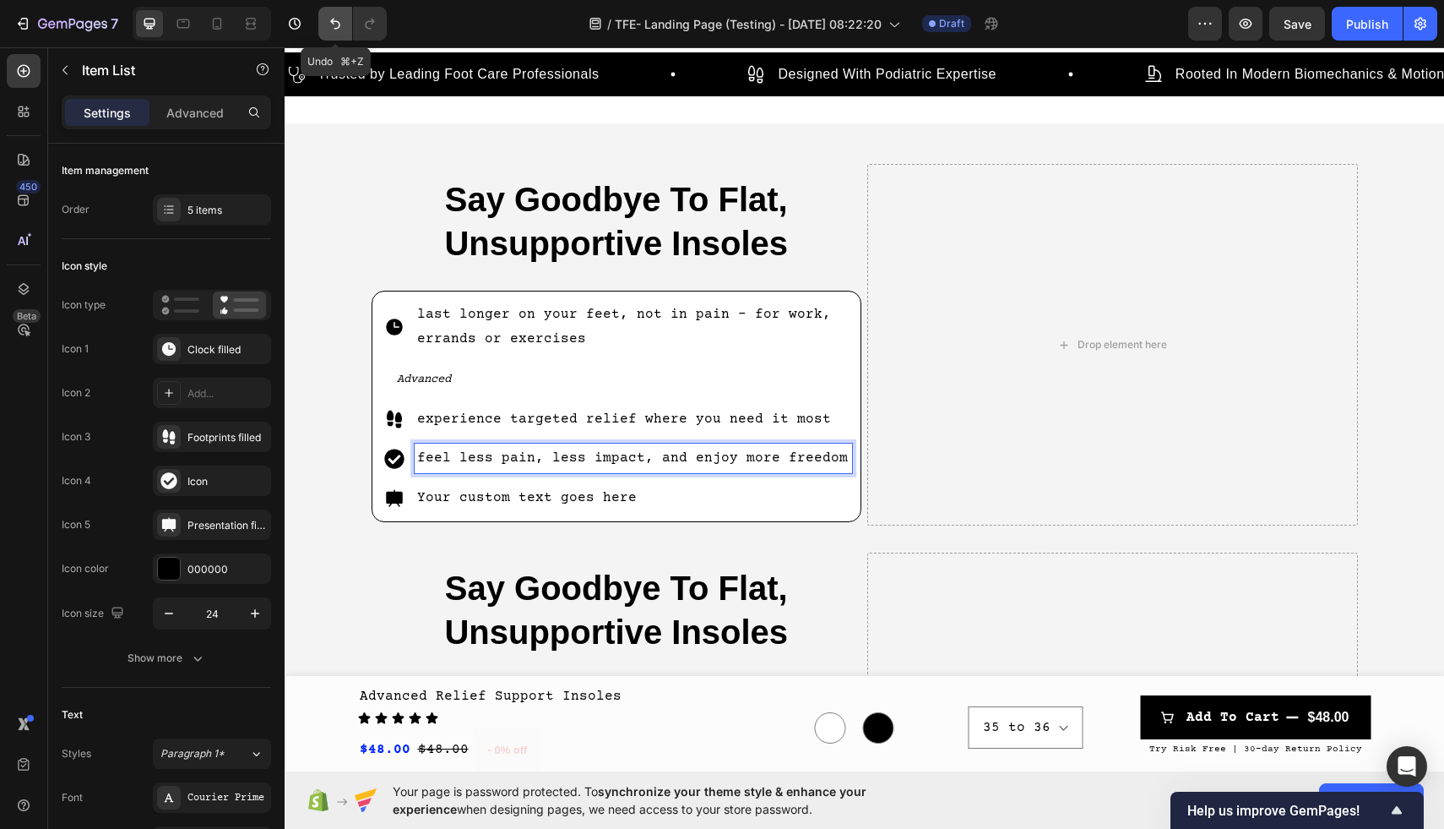
click at [337, 22] on icon "Undo/Redo" at bounding box center [335, 23] width 17 height 17
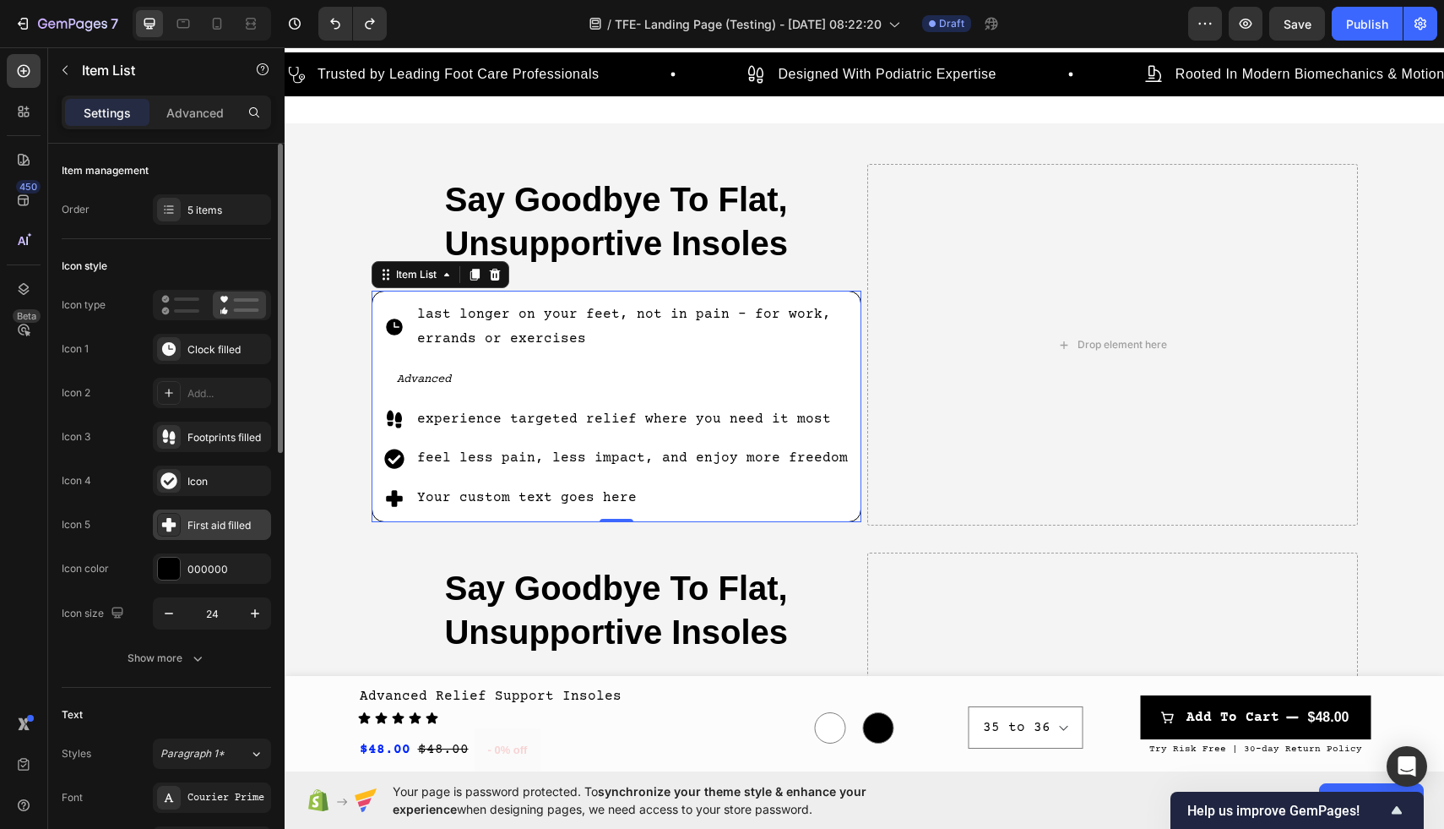
click at [251, 526] on div "First aid filled" at bounding box center [226, 525] width 79 height 15
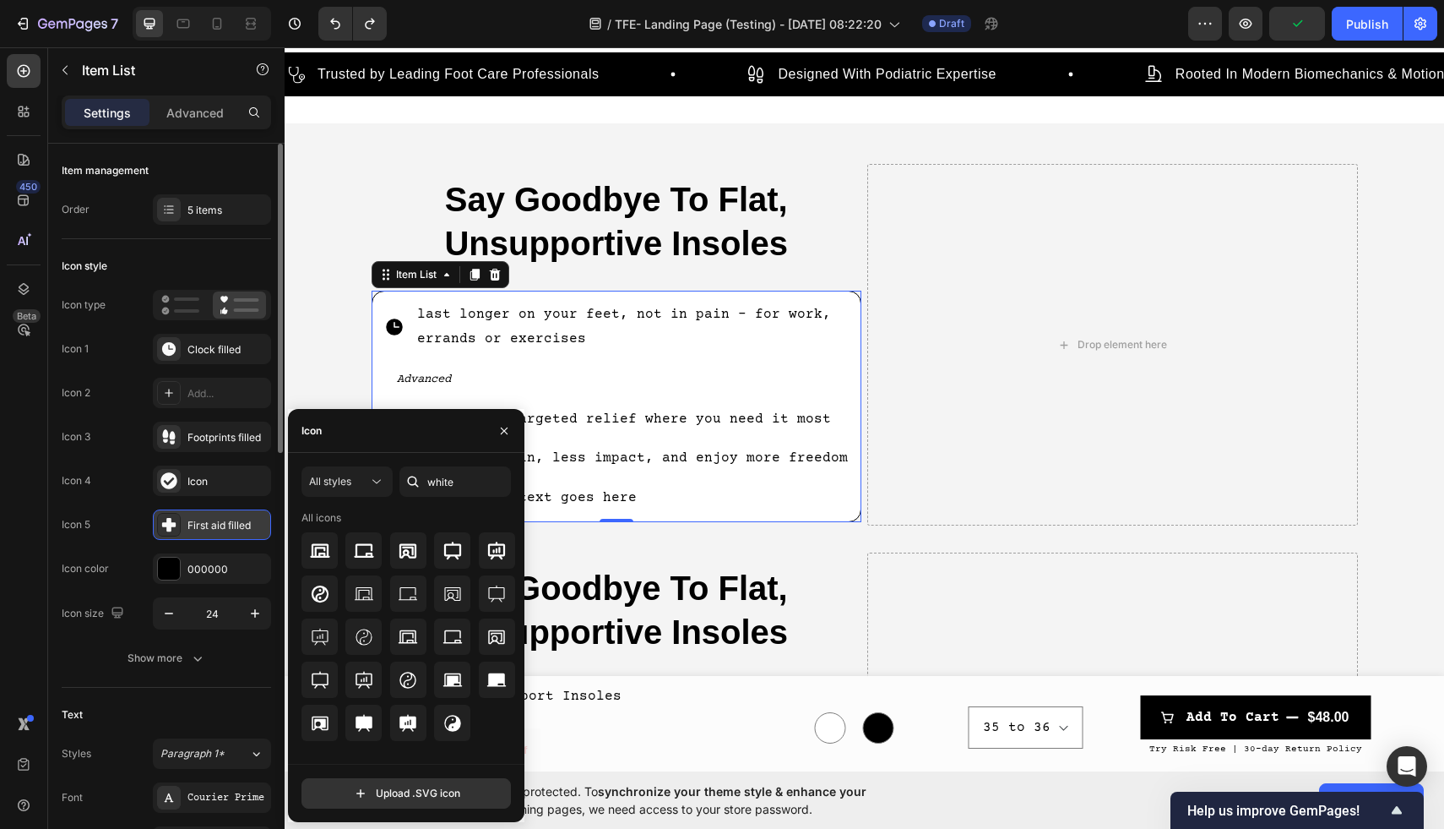
click at [253, 519] on div "First aid filled" at bounding box center [226, 525] width 79 height 15
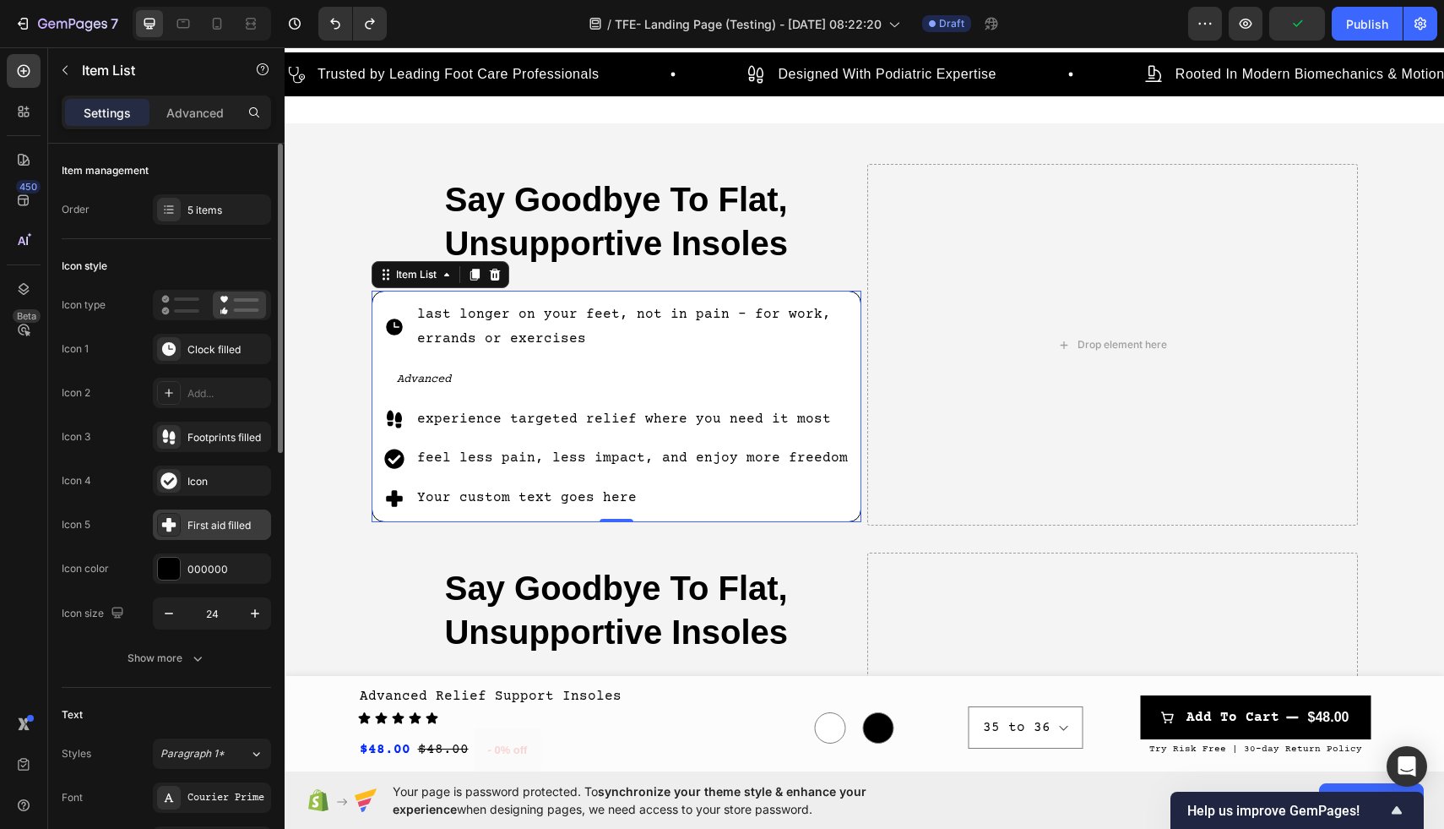
drag, startPoint x: 259, startPoint y: 524, endPoint x: 177, endPoint y: 524, distance: 82.8
click at [177, 524] on div "First aid filled" at bounding box center [212, 524] width 118 height 30
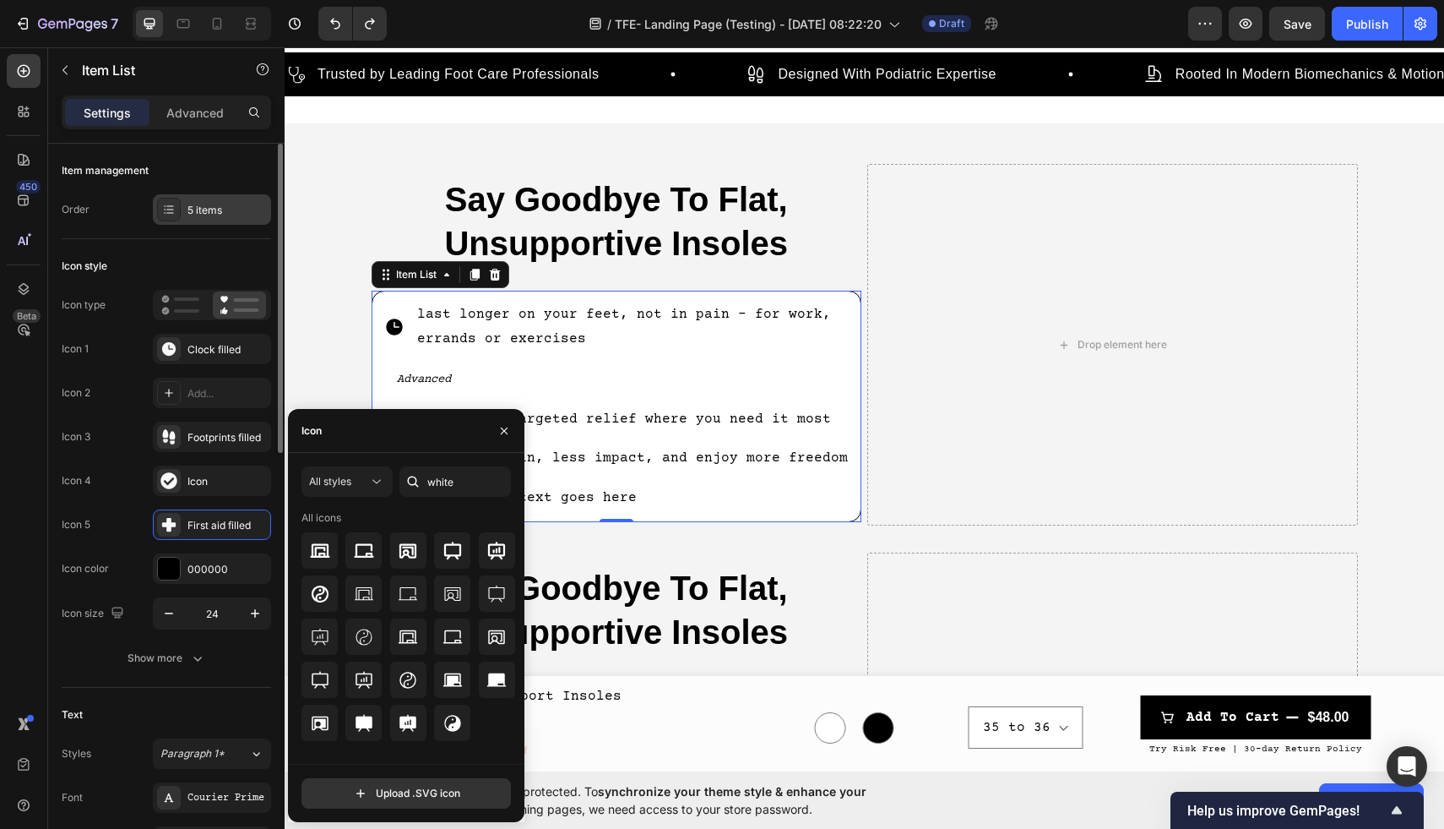
click at [221, 210] on div "5 items" at bounding box center [226, 210] width 79 height 15
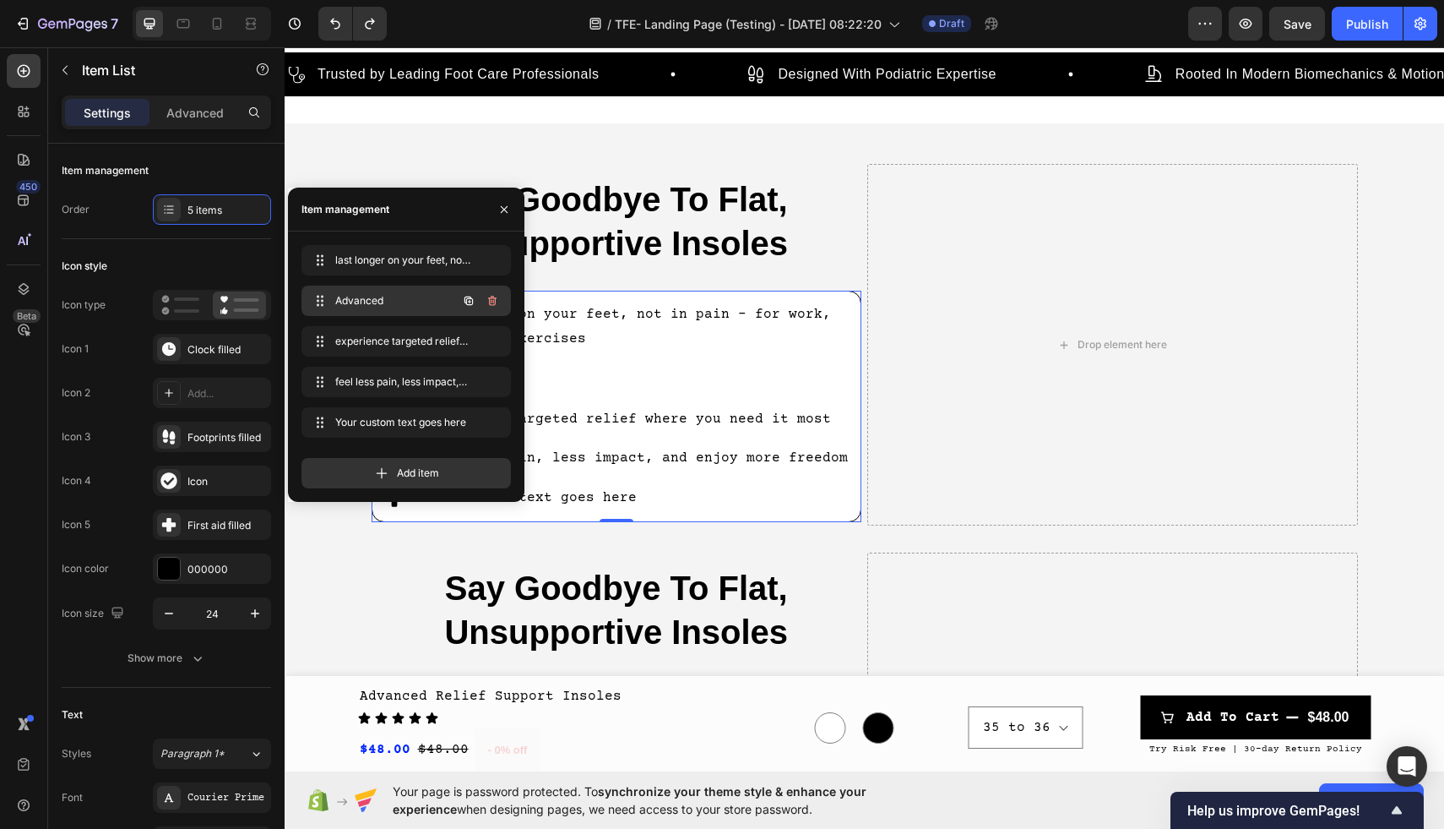
click at [423, 294] on span "Advanced" at bounding box center [382, 300] width 95 height 15
click at [411, 417] on span "Your custom text goes here" at bounding box center [382, 422] width 95 height 15
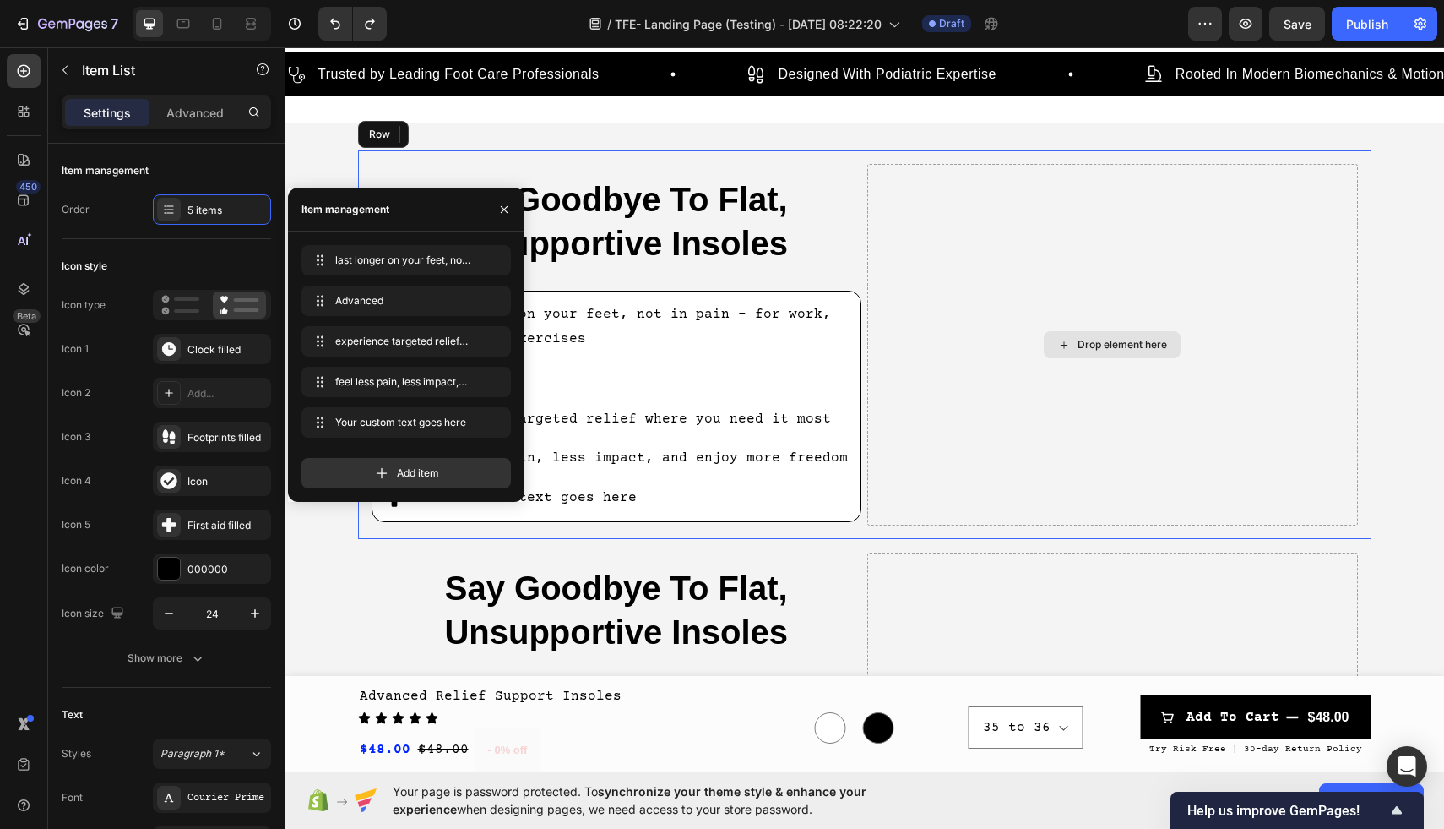
click at [924, 244] on div "Drop element here" at bounding box center [1112, 344] width 491 height 361
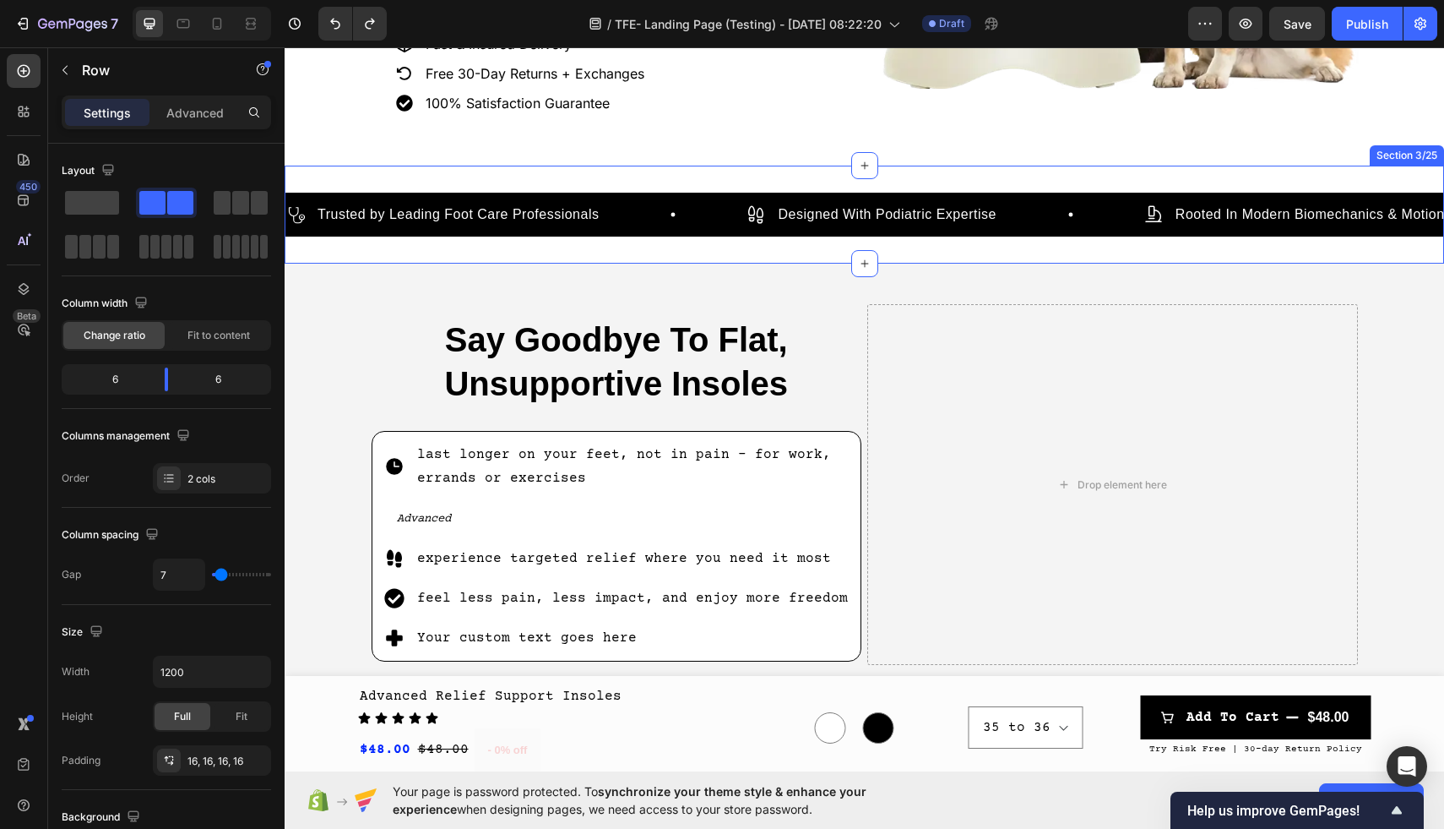
scroll to position [557, 0]
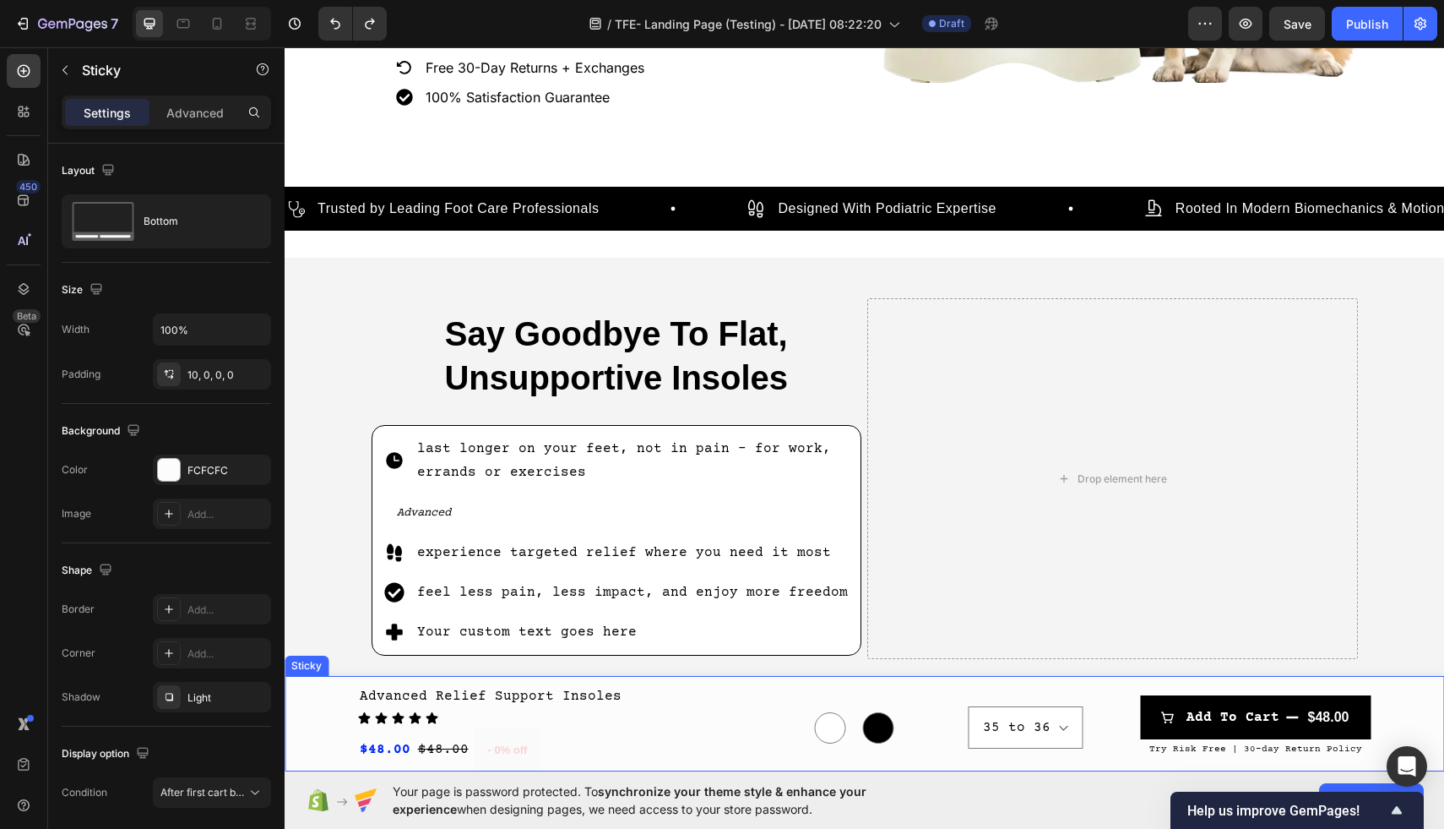
click at [324, 734] on div "Advanced Relief Support Insoles (P) Title Icon Icon Icon Icon Icon Icon List $4…" at bounding box center [865, 728] width 1160 height 88
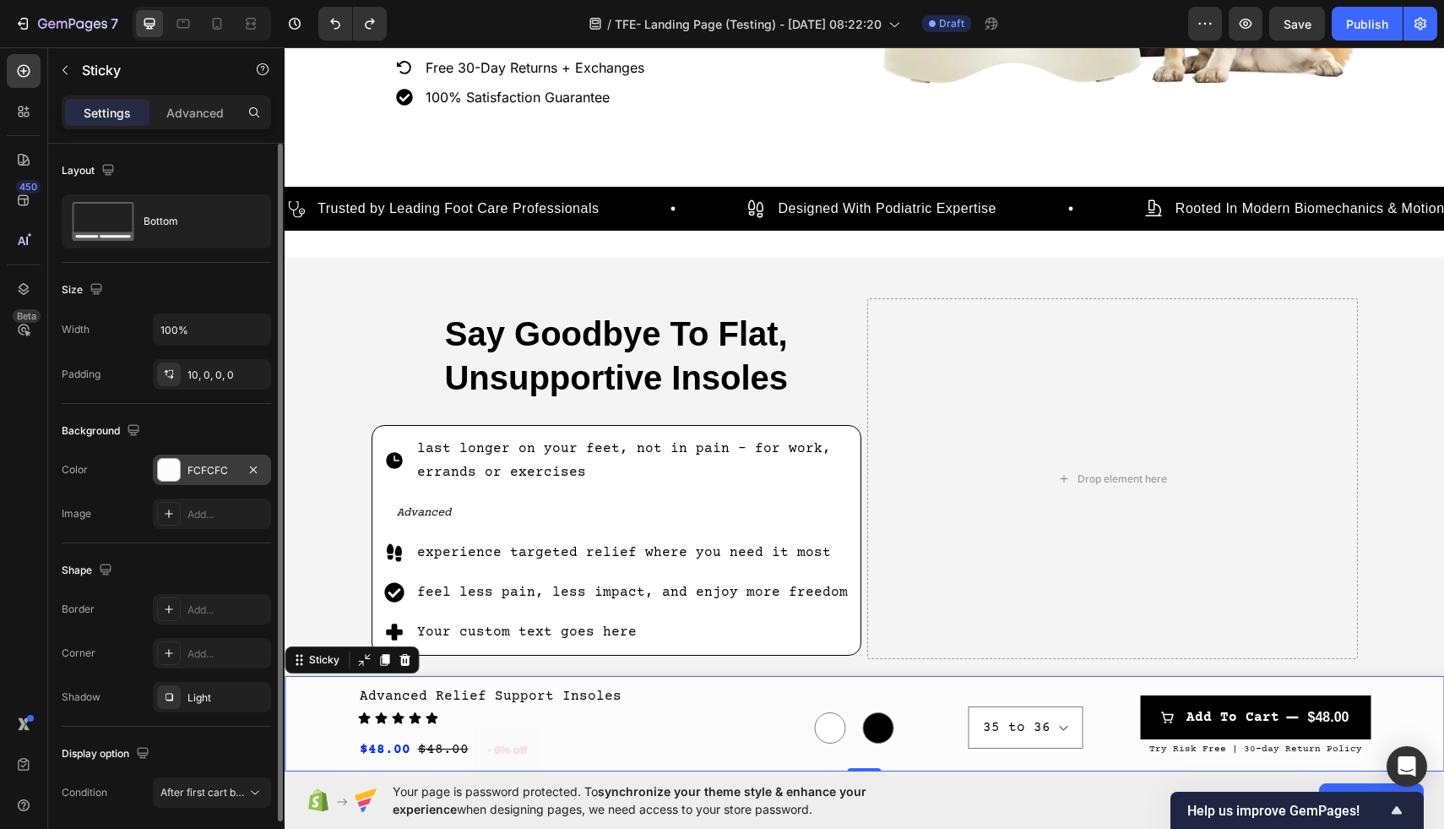
click at [167, 468] on div at bounding box center [169, 470] width 22 height 22
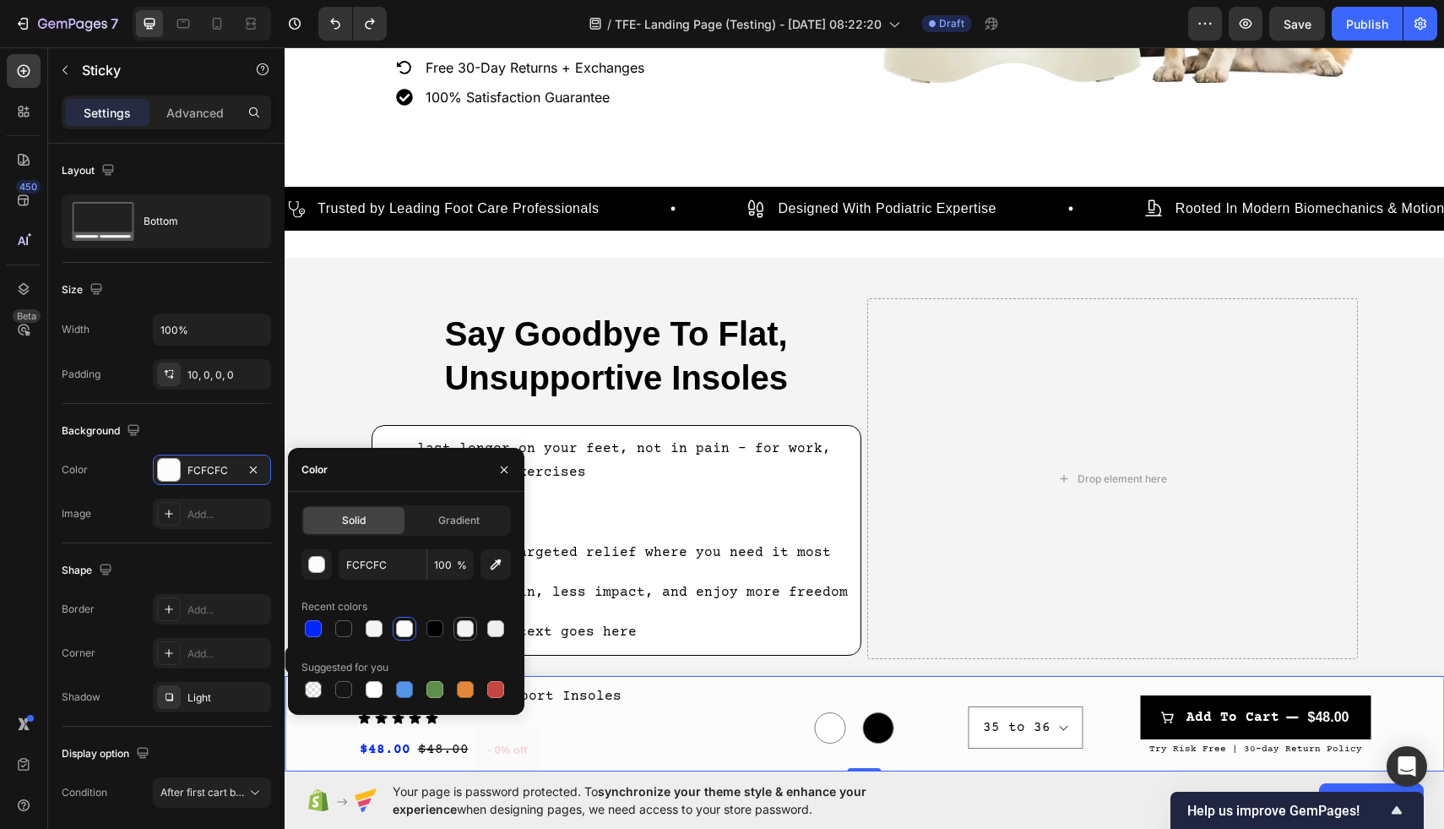
click at [462, 629] on div at bounding box center [465, 628] width 17 height 17
type input "F2F2F2"
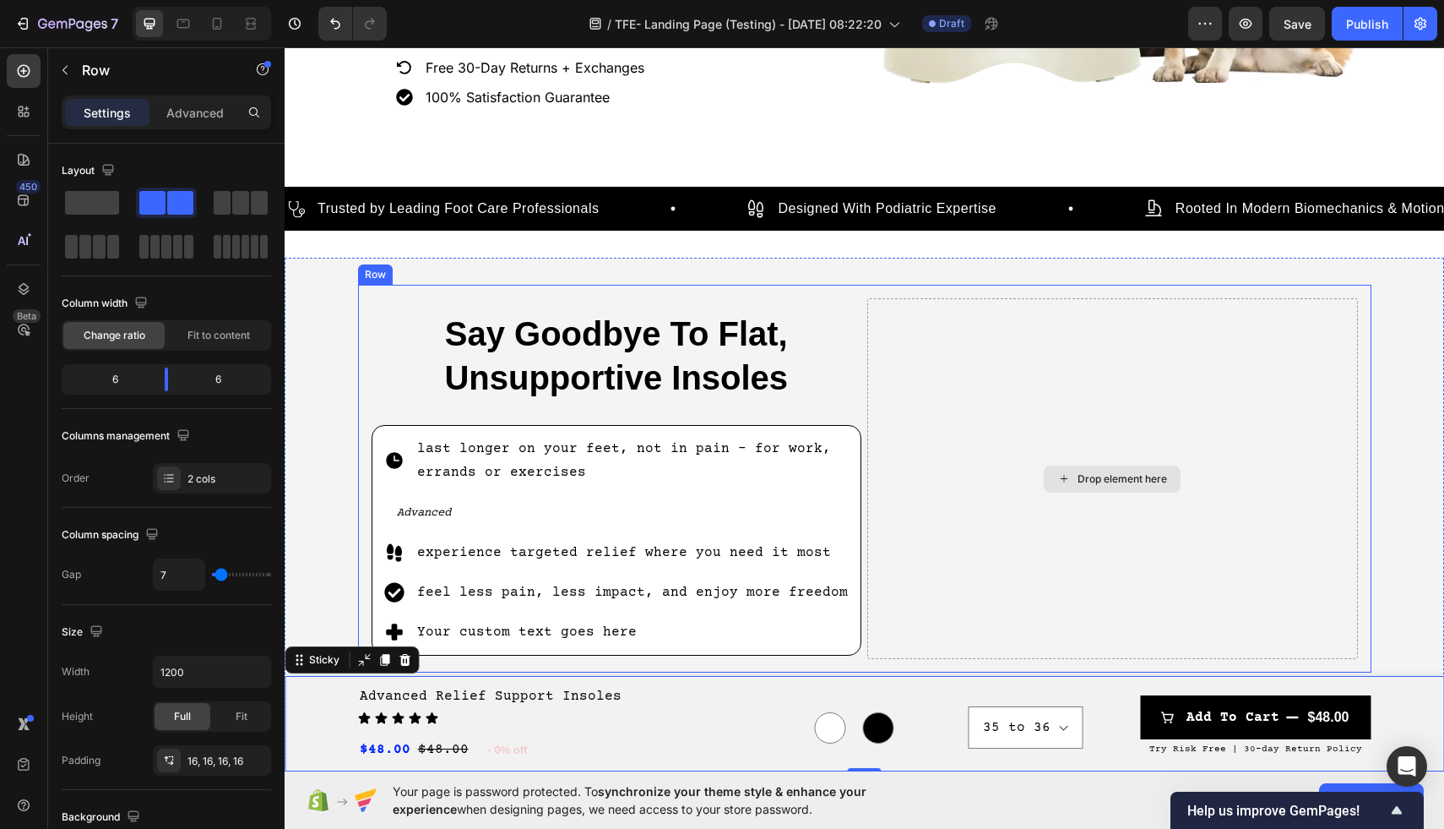
click at [961, 539] on div "Drop element here" at bounding box center [1112, 478] width 491 height 361
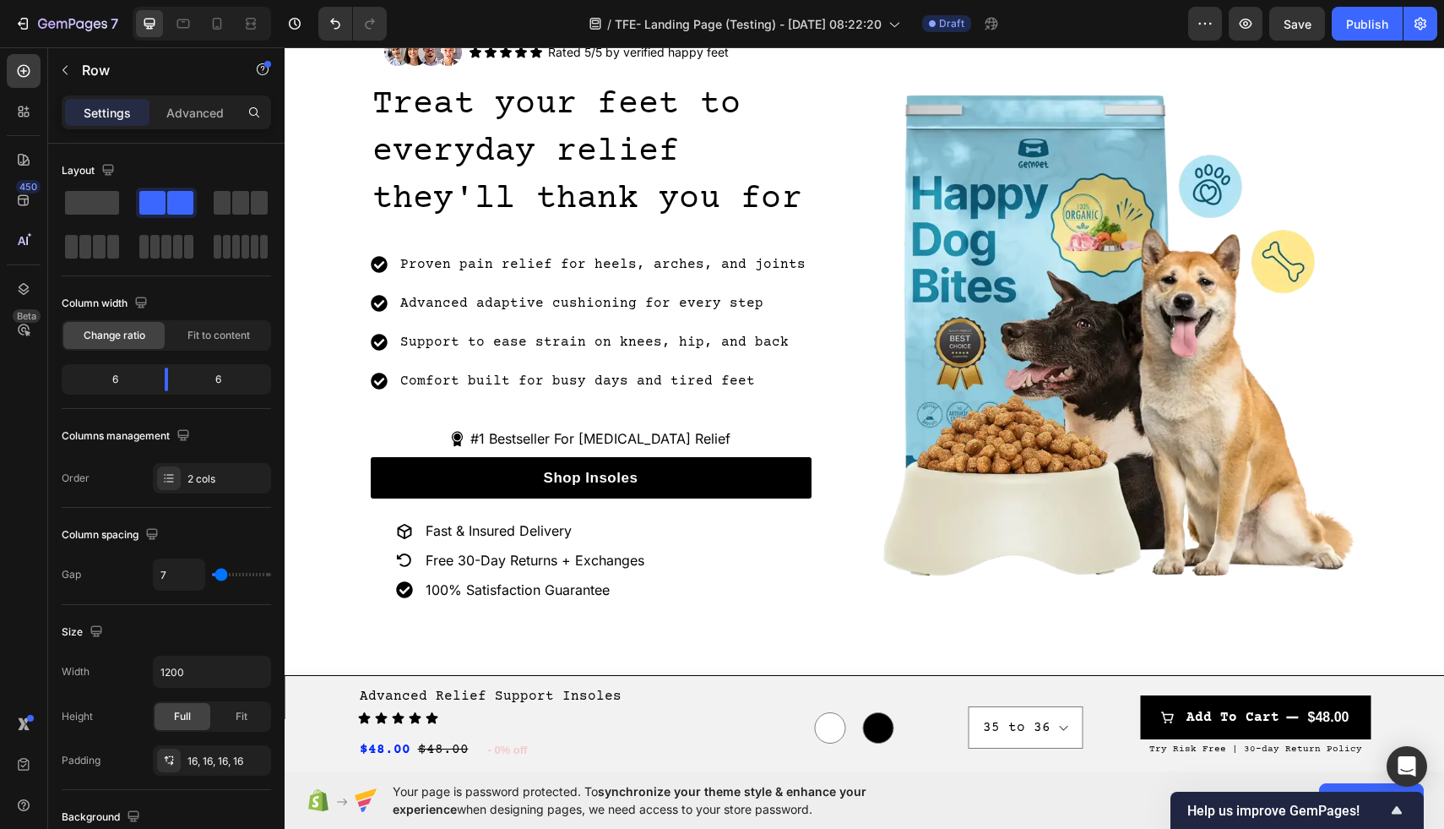
scroll to position [0, 0]
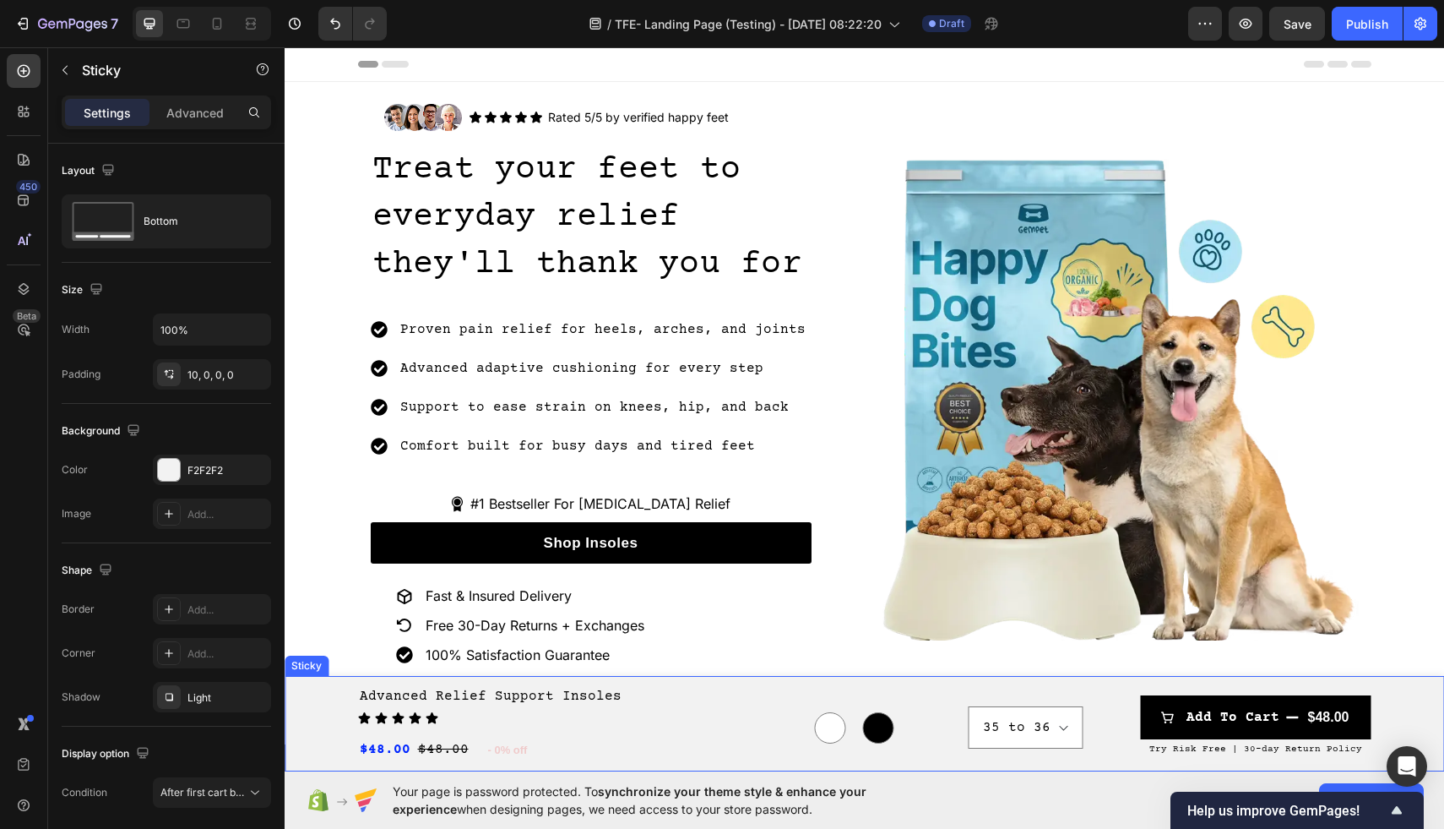
click at [329, 733] on div "Advanced Relief Support Insoles (P) Title Icon Icon Icon Icon Icon Icon List $4…" at bounding box center [865, 728] width 1160 height 88
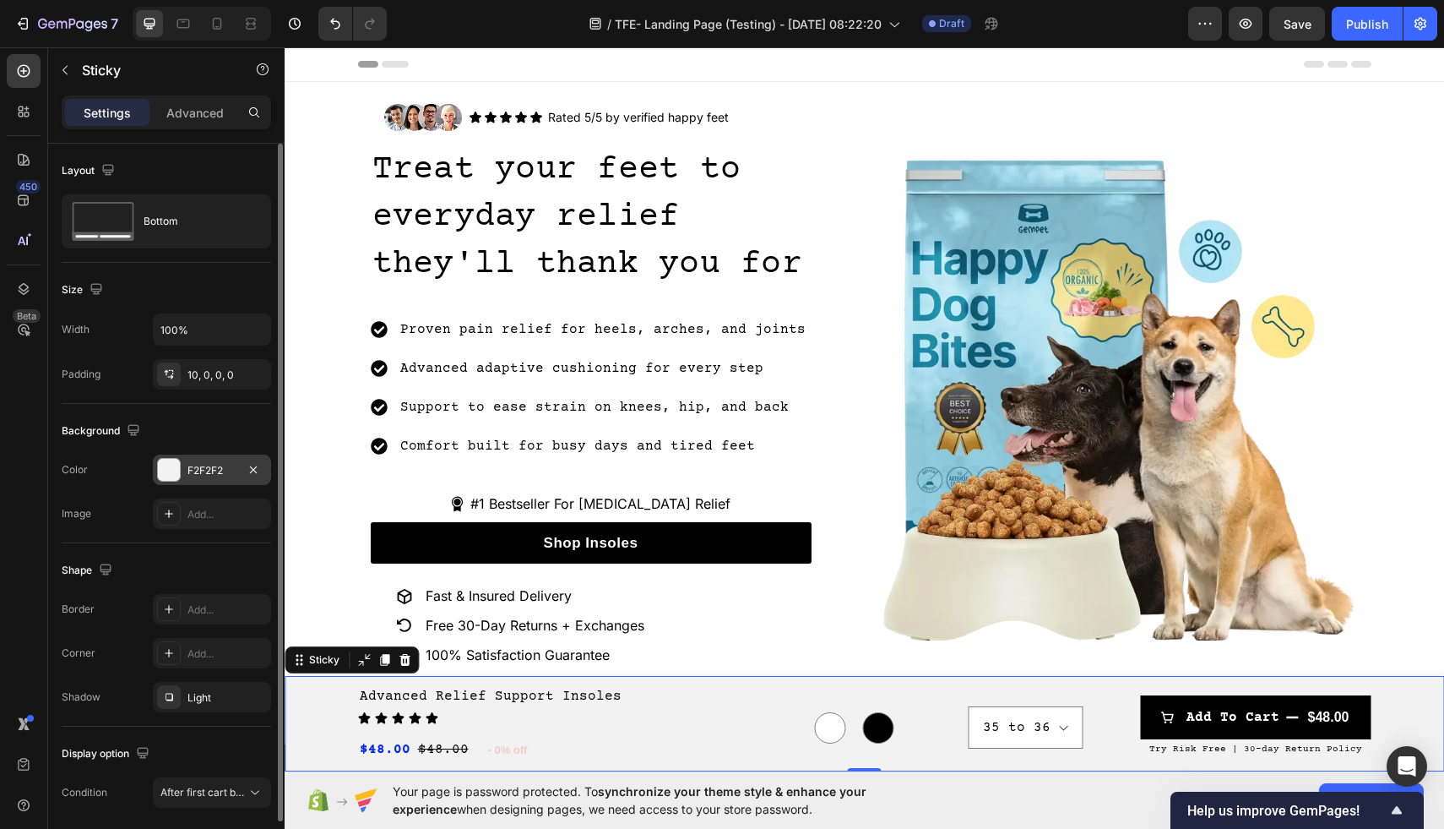
click at [163, 475] on div at bounding box center [169, 470] width 22 height 22
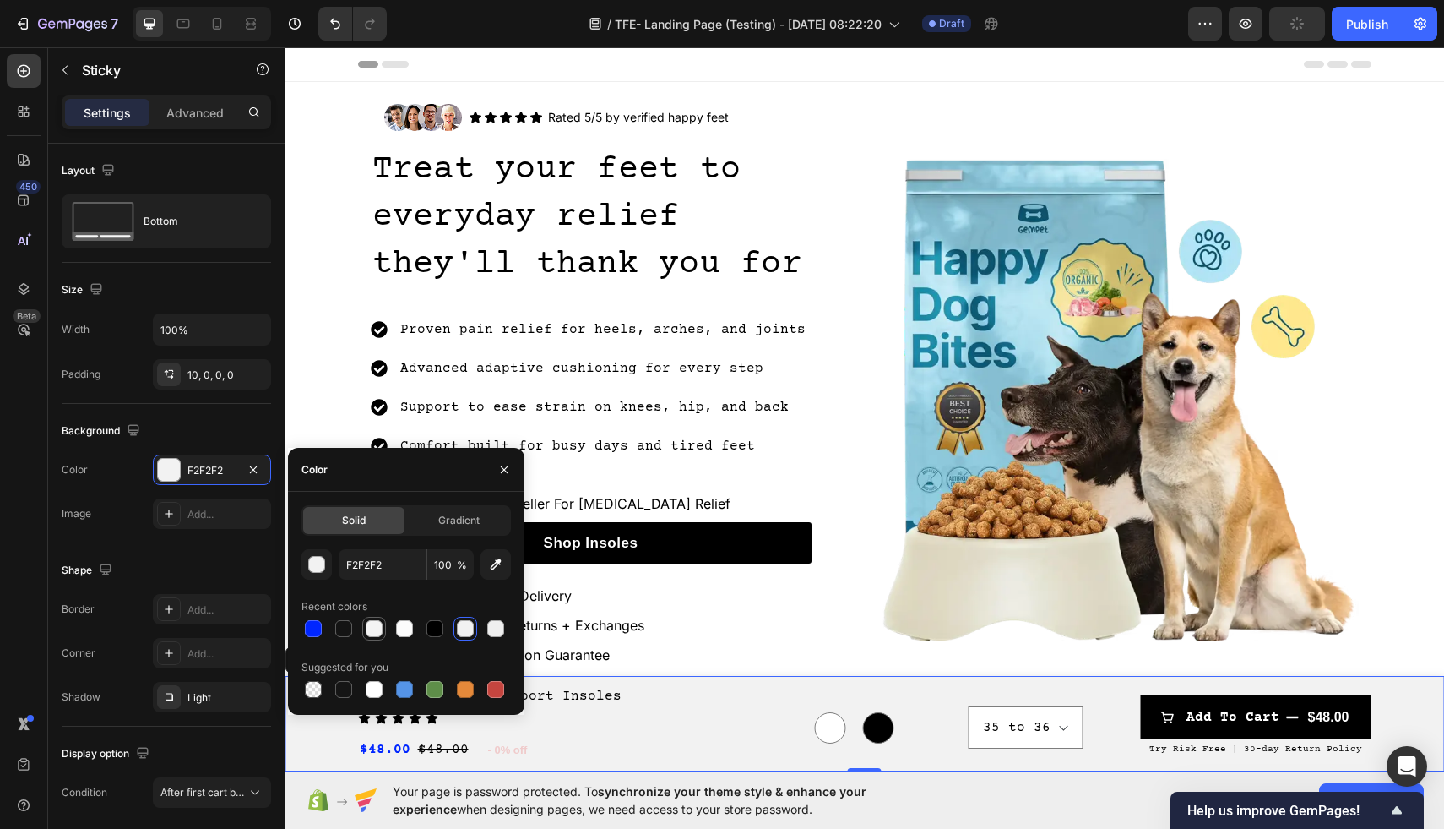
click at [375, 633] on div at bounding box center [374, 628] width 17 height 17
click at [364, 690] on div at bounding box center [374, 689] width 20 height 20
type input "FFFFFF"
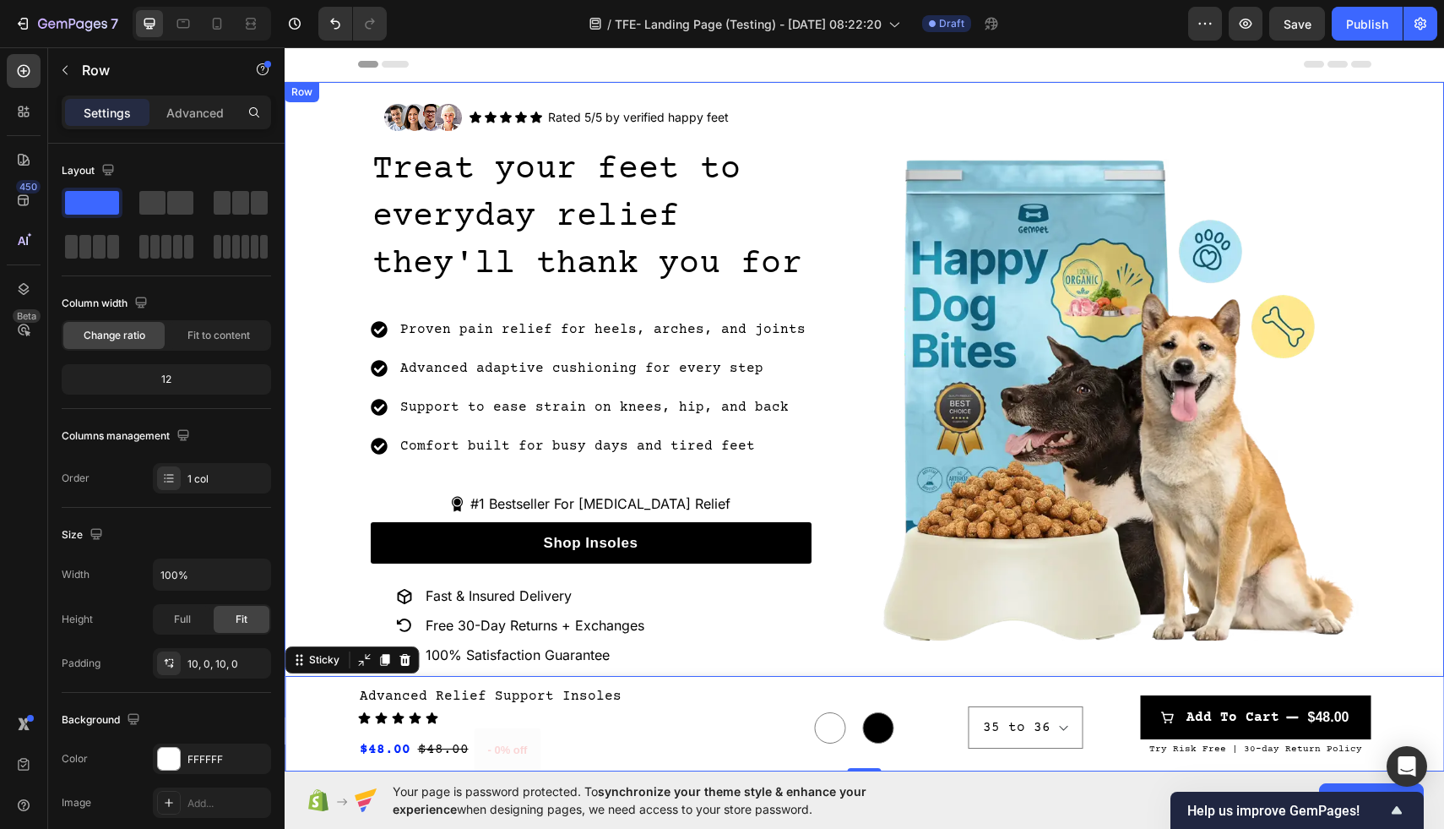
click at [328, 355] on div "Image Icon Icon Icon Icon Icon Icon List Rated 5/5 by verified happy feet Text …" at bounding box center [865, 399] width 1160 height 618
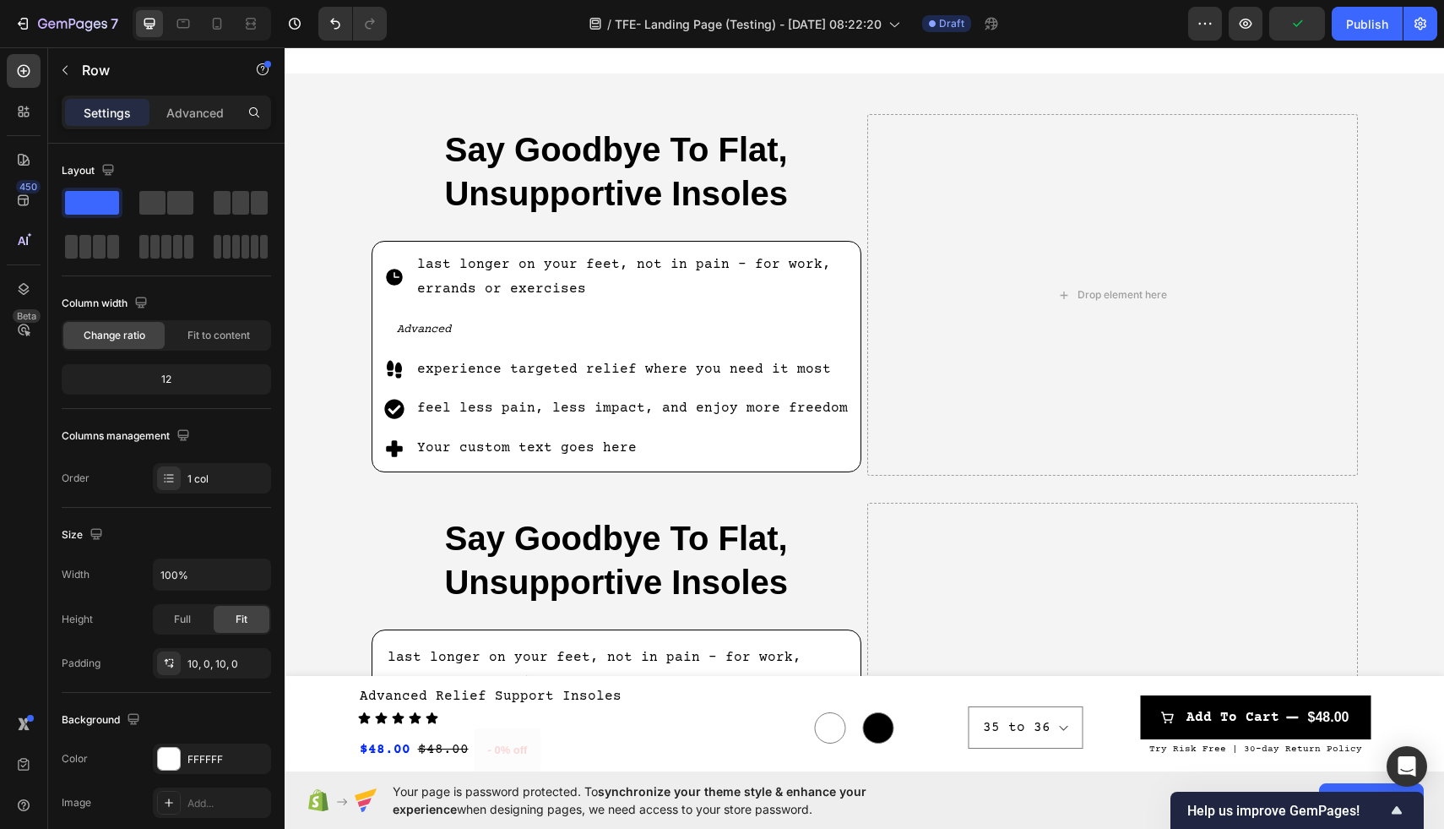
scroll to position [739, 0]
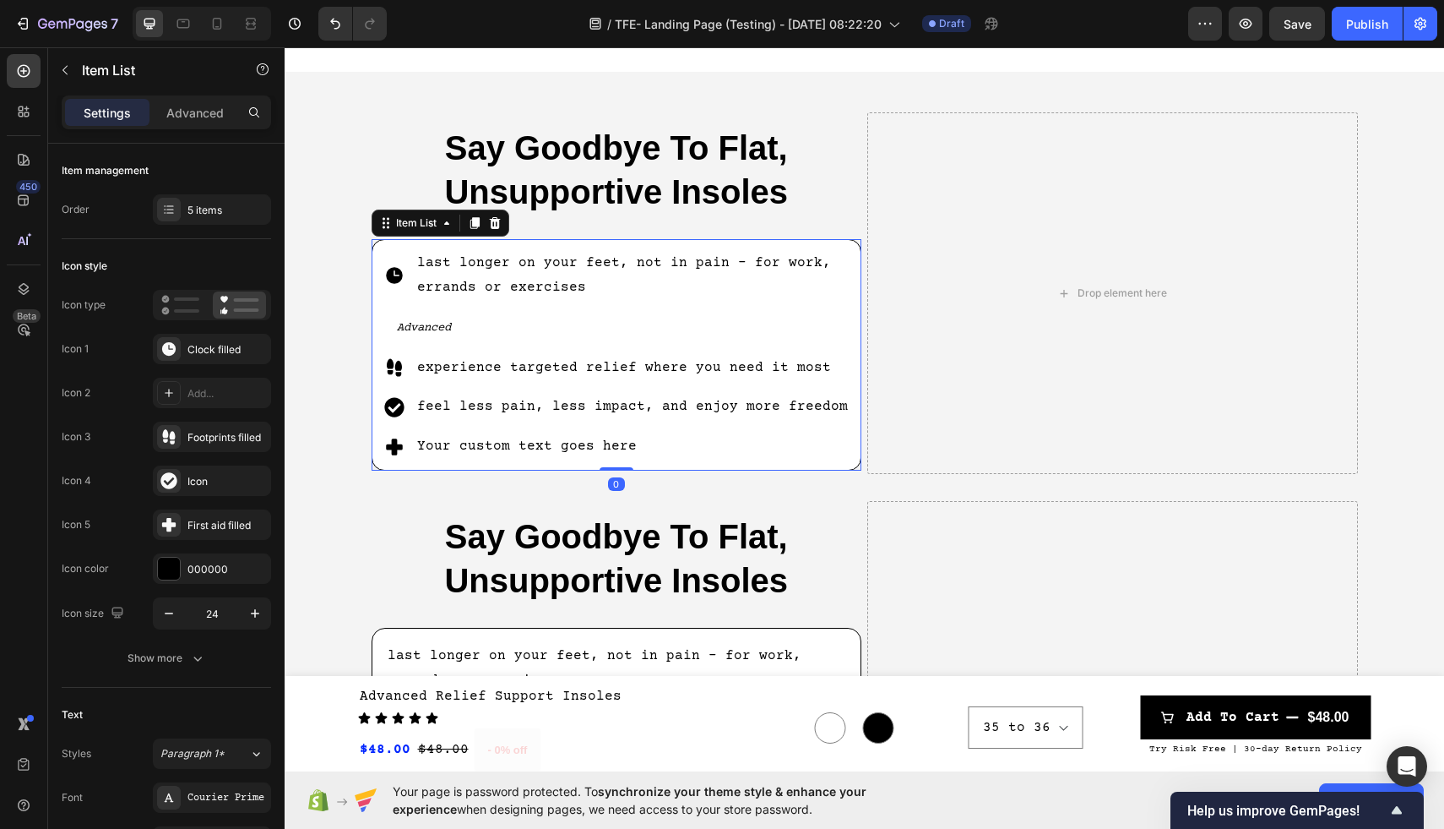
click at [497, 449] on p "Your custom text goes here" at bounding box center [633, 446] width 433 height 24
click at [477, 437] on p "Your custom text goes here" at bounding box center [633, 446] width 433 height 24
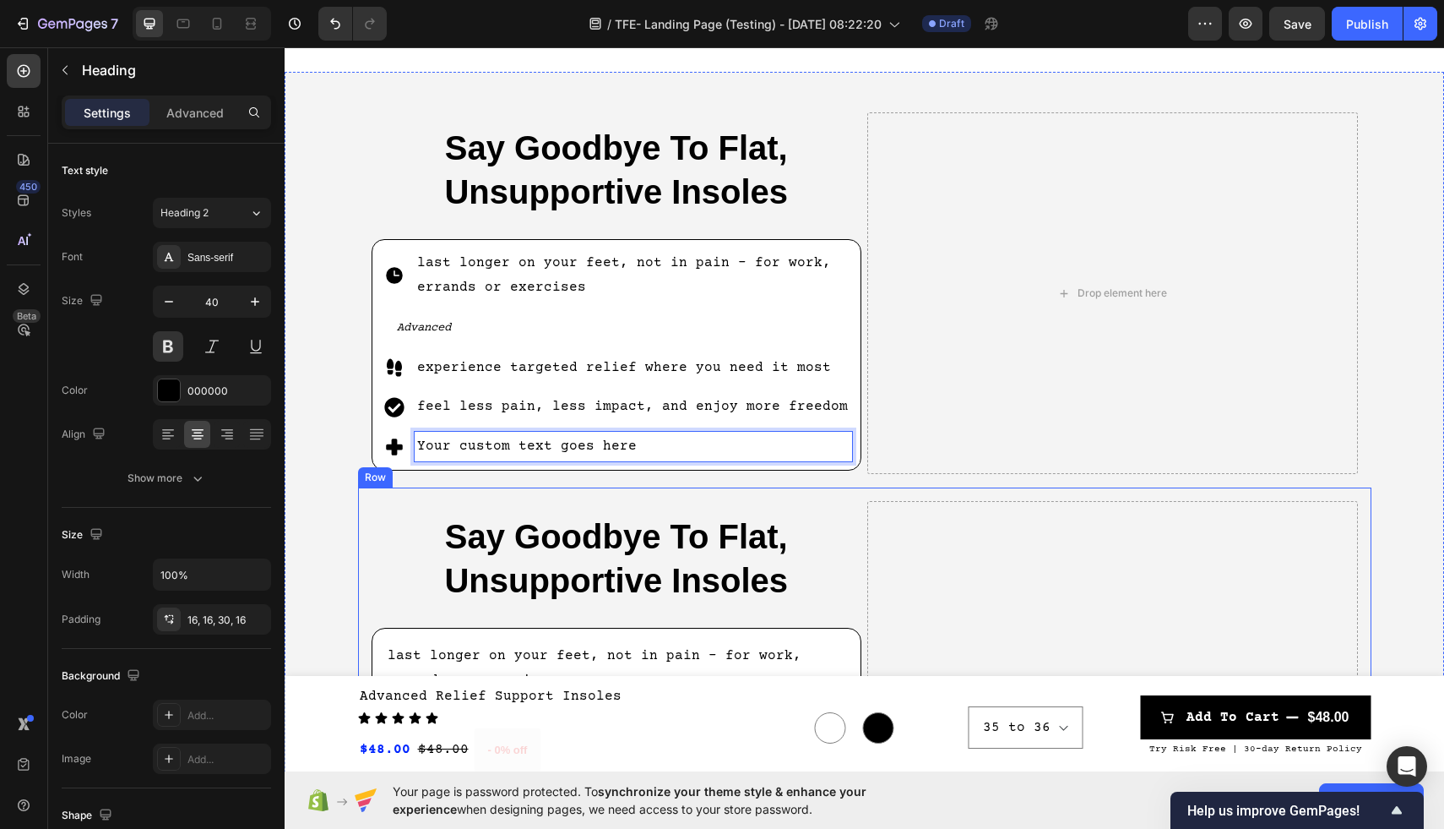
click at [399, 503] on h2 "Say Goodbye To Flat, Unsupportive Insoles" at bounding box center [617, 564] width 491 height 127
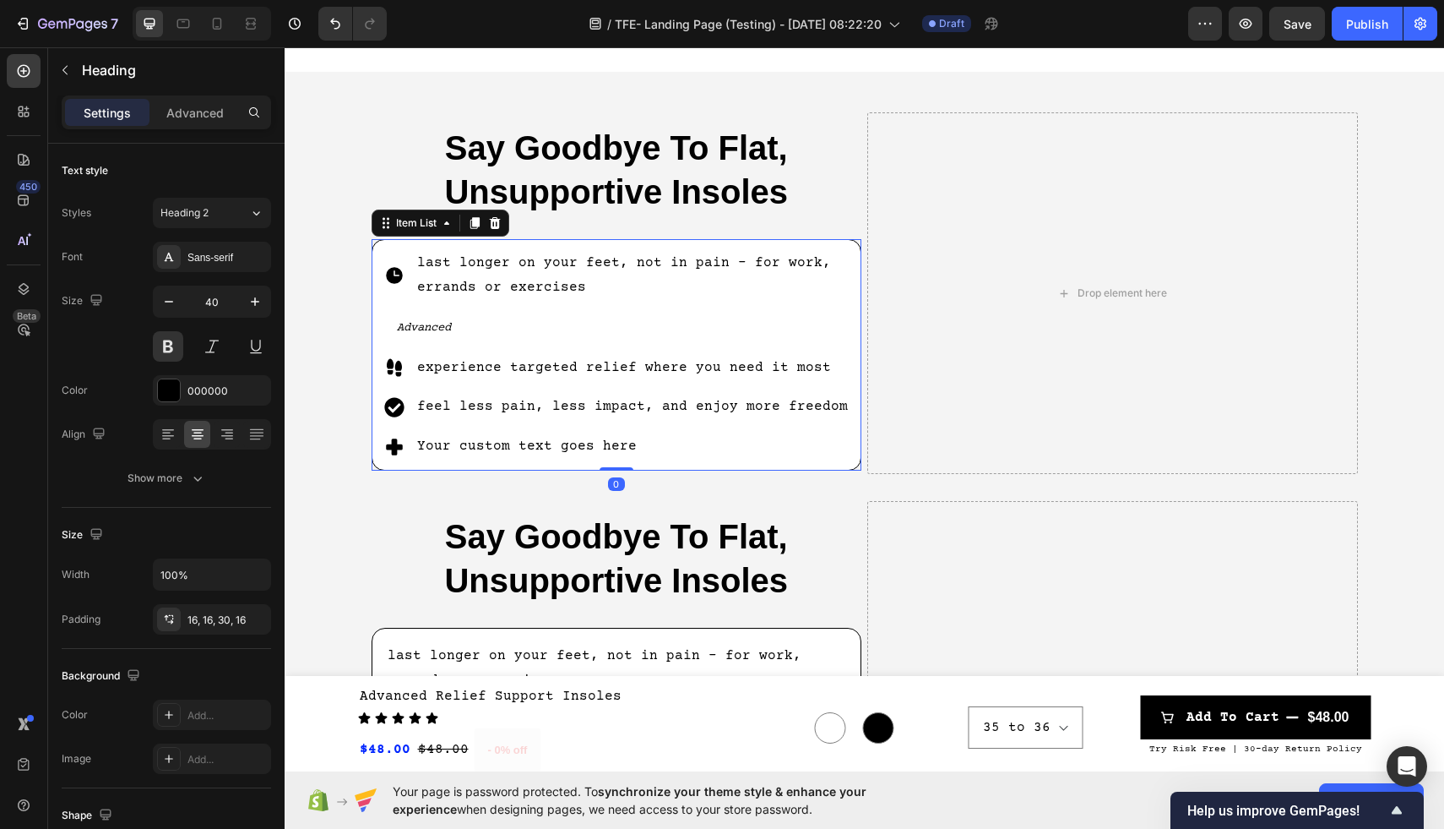
click at [465, 442] on p "Your custom text goes here" at bounding box center [633, 446] width 433 height 24
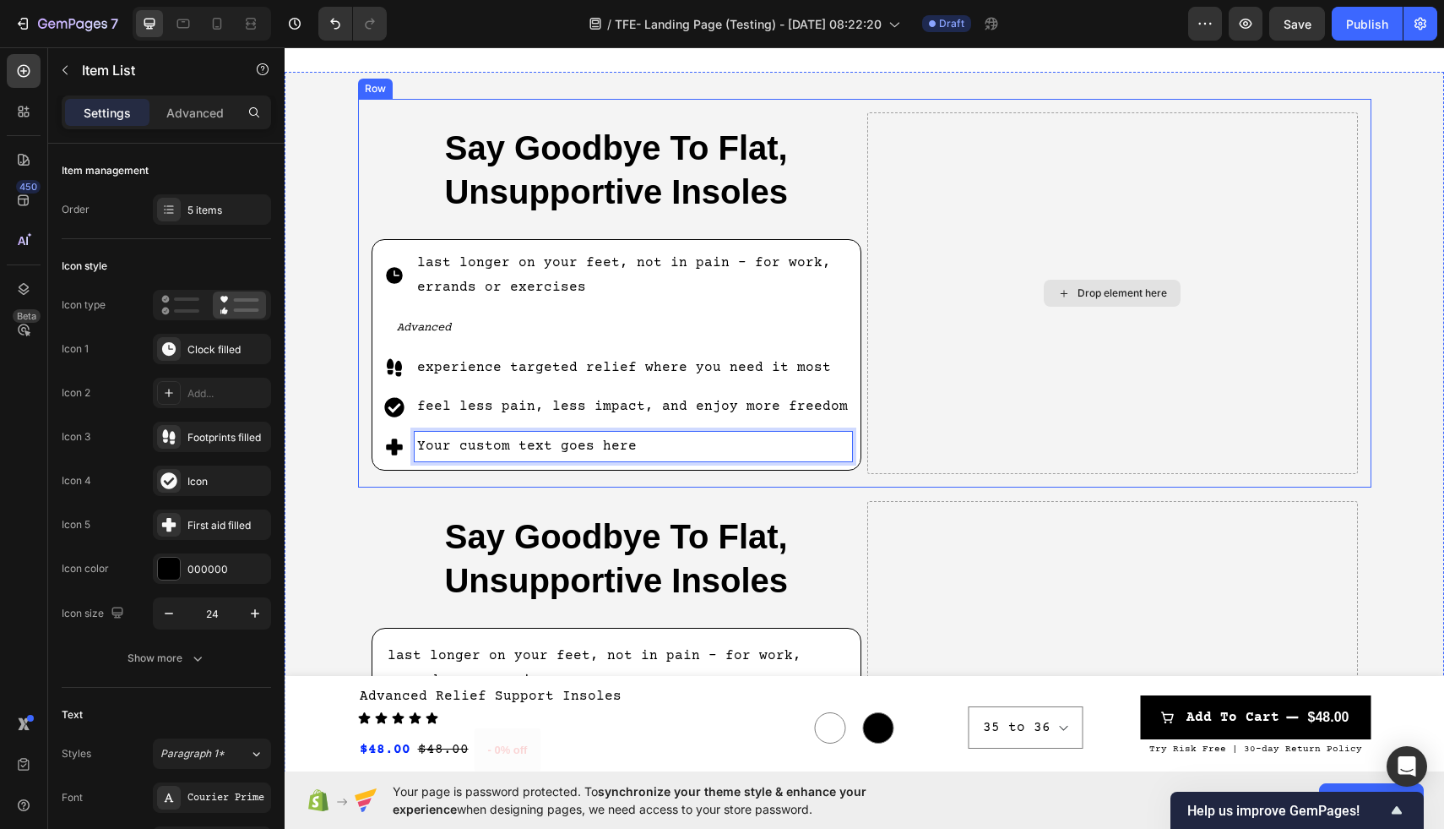
click at [1038, 372] on div "Drop element here" at bounding box center [1112, 292] width 491 height 361
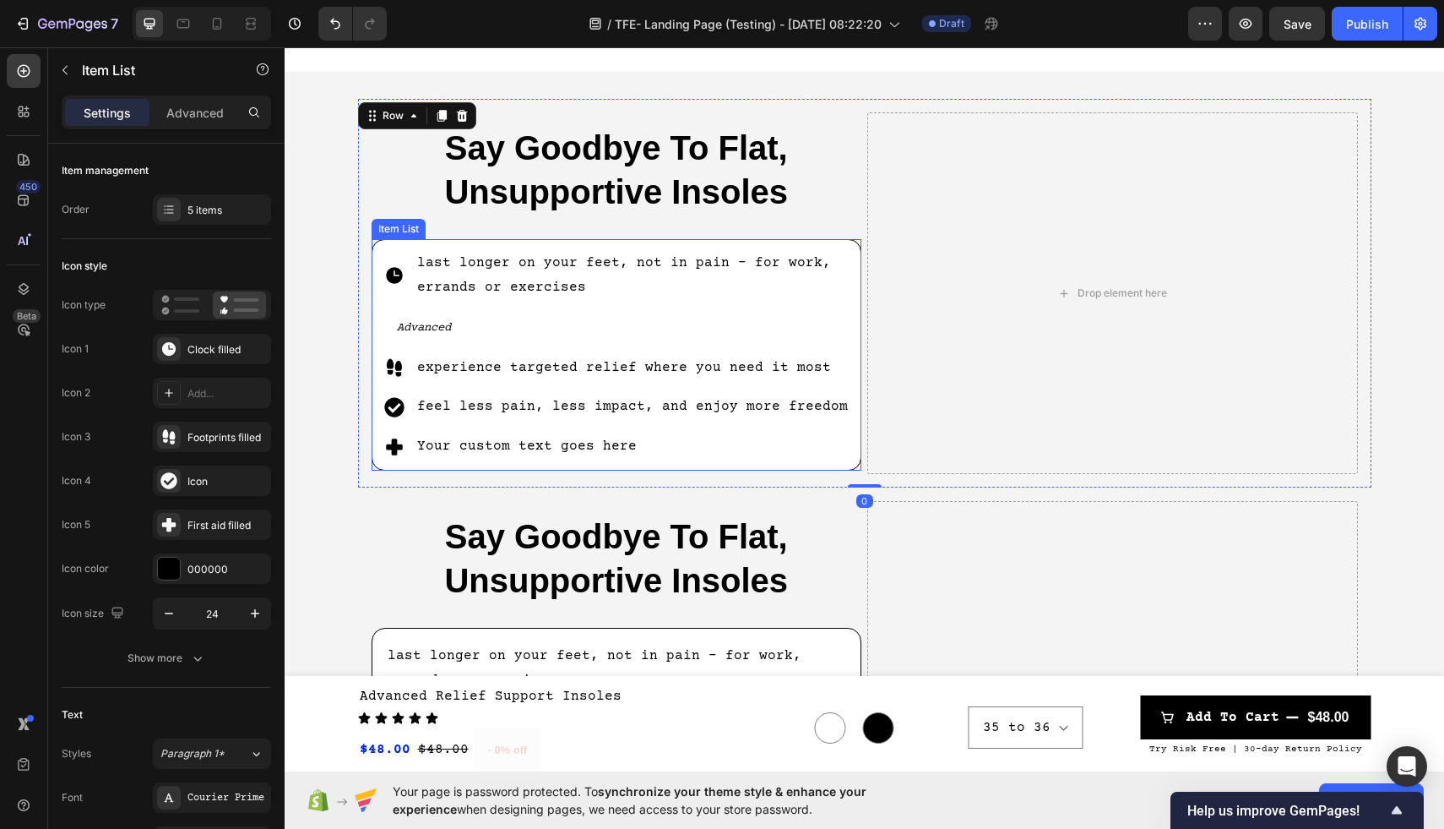
click at [583, 440] on p "Your custom text goes here" at bounding box center [633, 446] width 433 height 24
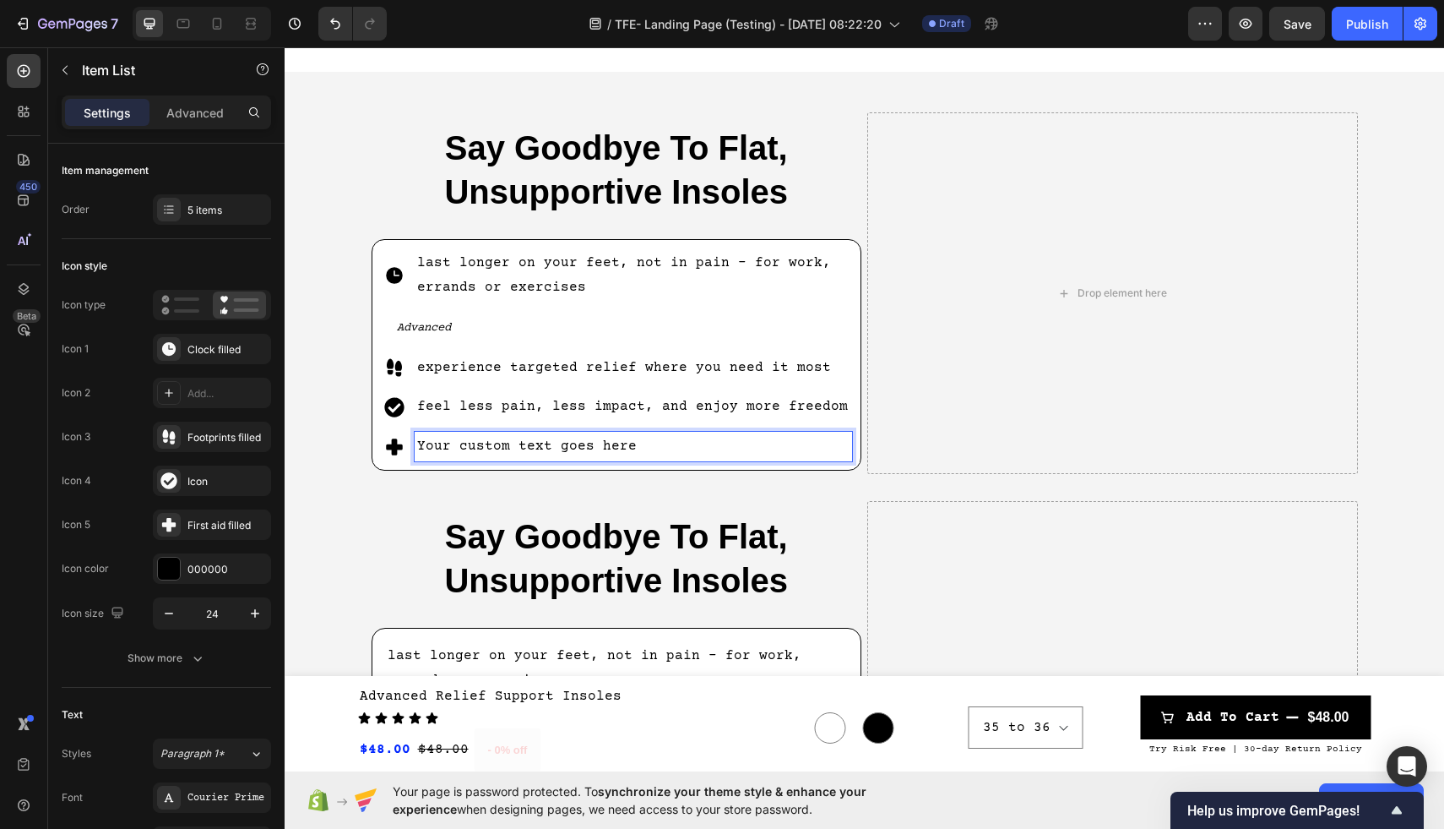
click at [458, 434] on p "Your custom text goes here" at bounding box center [633, 446] width 433 height 24
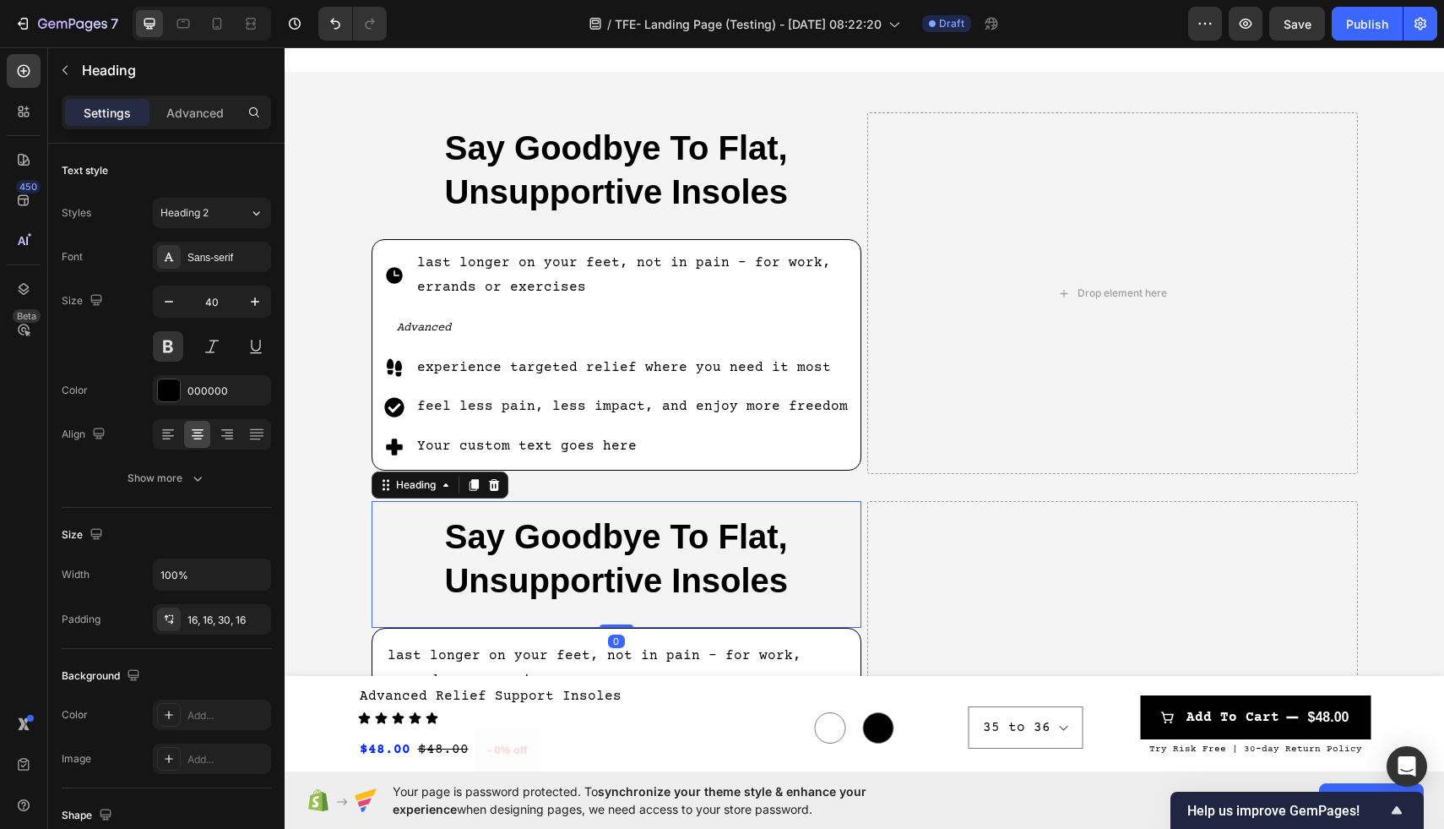
click at [432, 509] on h2 "Say Goodbye To Flat, Unsupportive Insoles" at bounding box center [617, 564] width 491 height 127
click at [498, 437] on p "Your custom text goes here" at bounding box center [633, 446] width 433 height 24
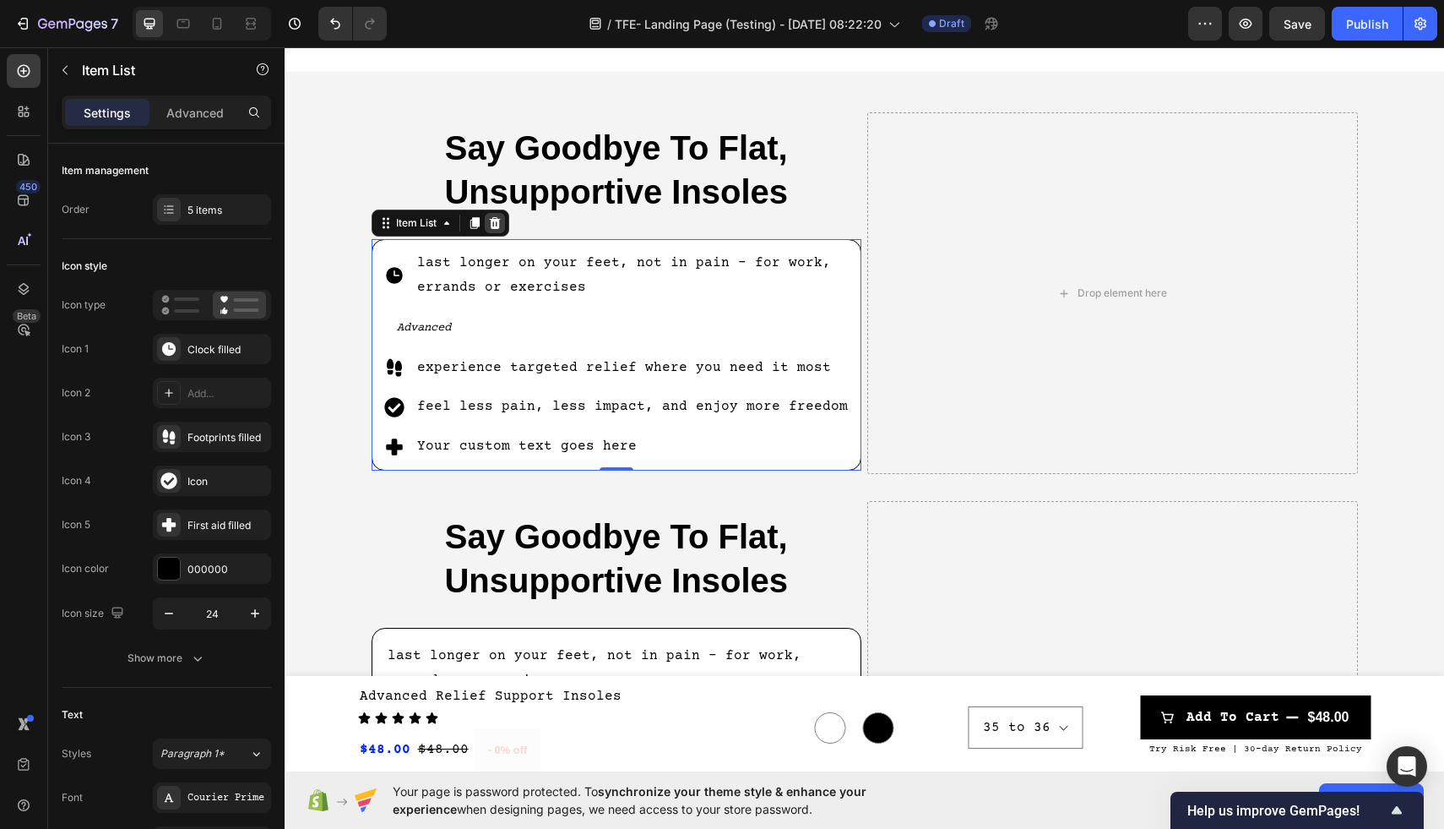
click at [492, 220] on icon at bounding box center [494, 223] width 11 height 12
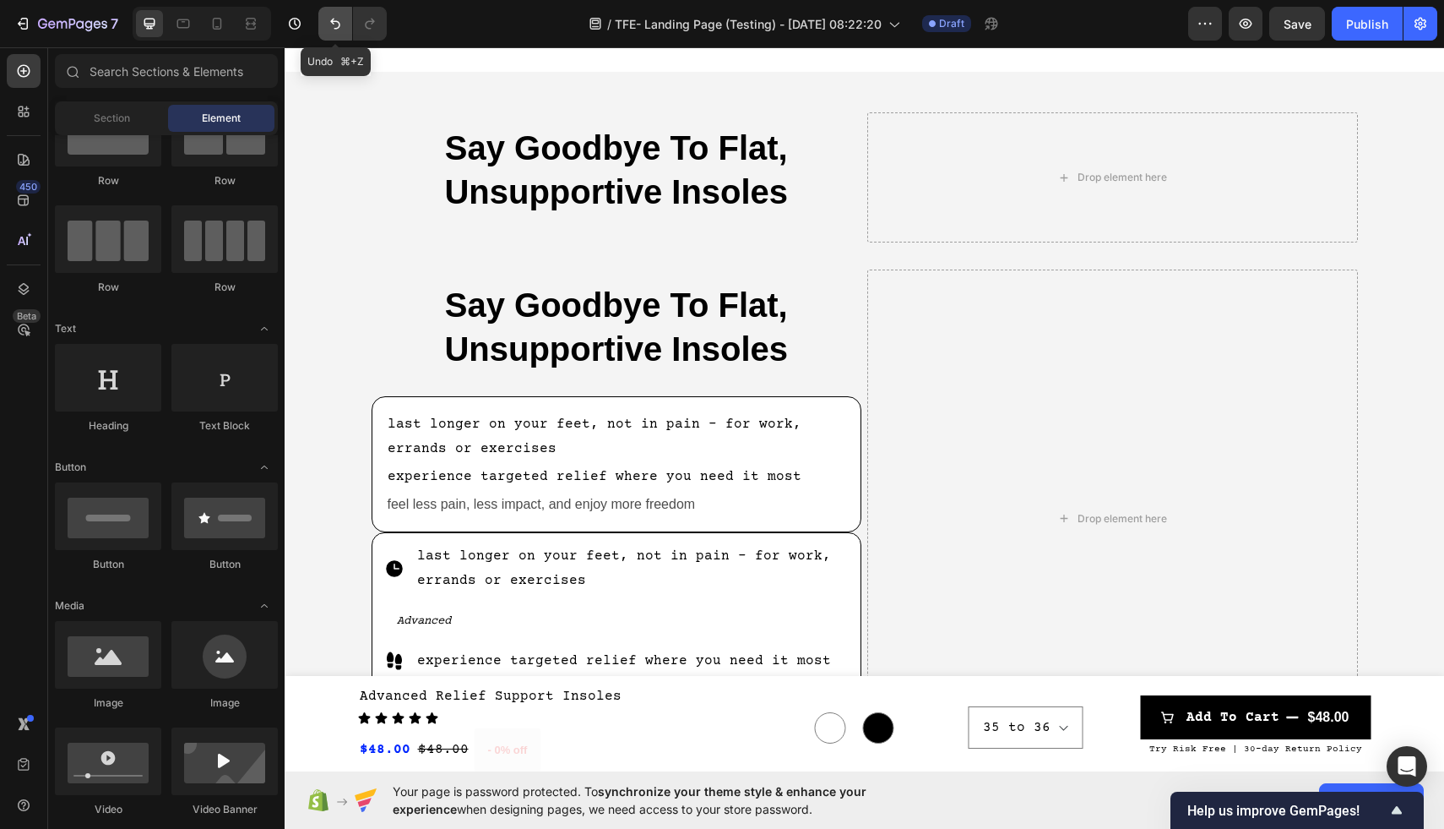
click at [331, 27] on icon "Undo/Redo" at bounding box center [335, 23] width 17 height 17
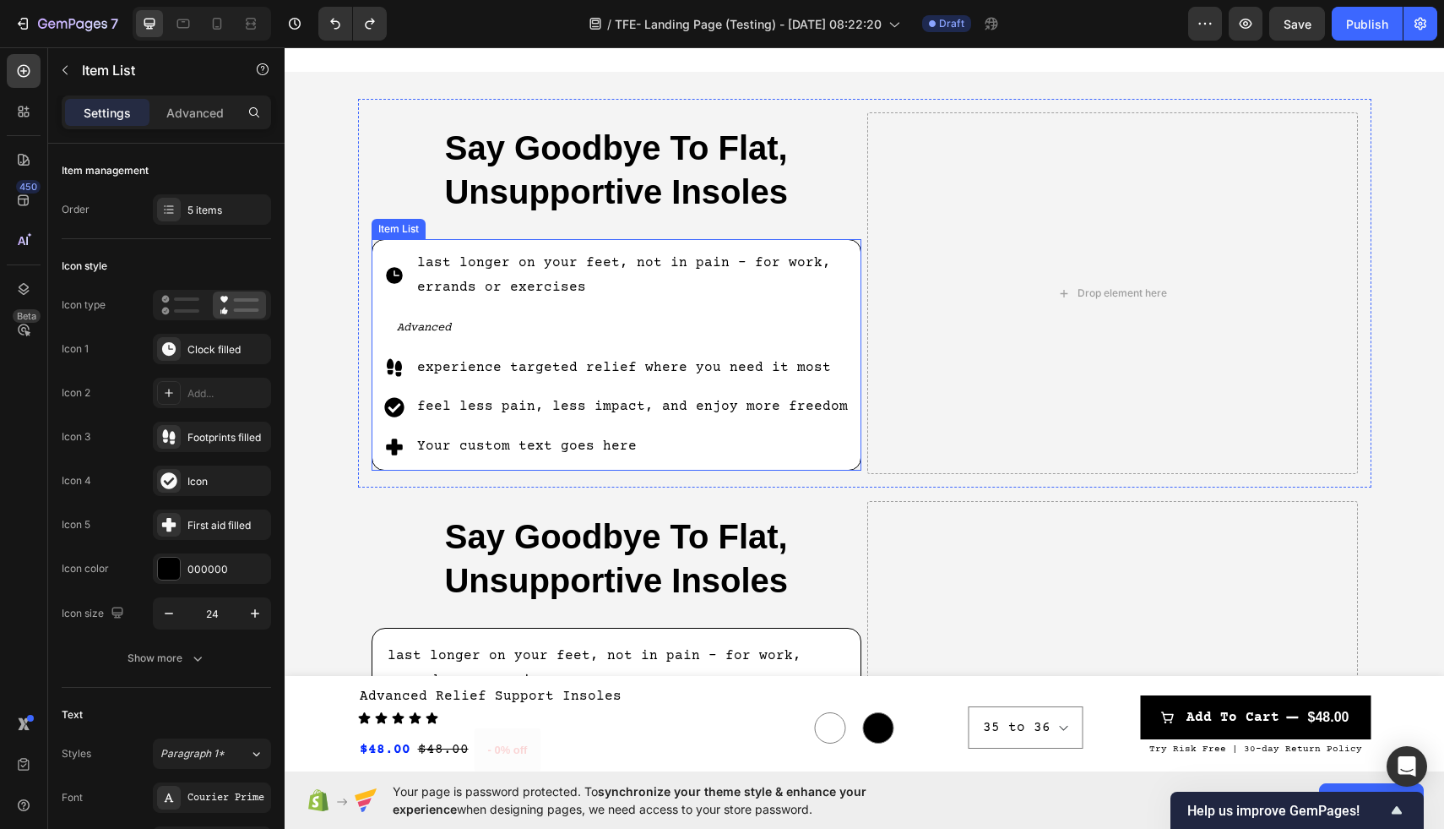
click at [465, 447] on p "Your custom text goes here" at bounding box center [633, 446] width 433 height 24
click at [206, 213] on div "5 items" at bounding box center [226, 210] width 79 height 15
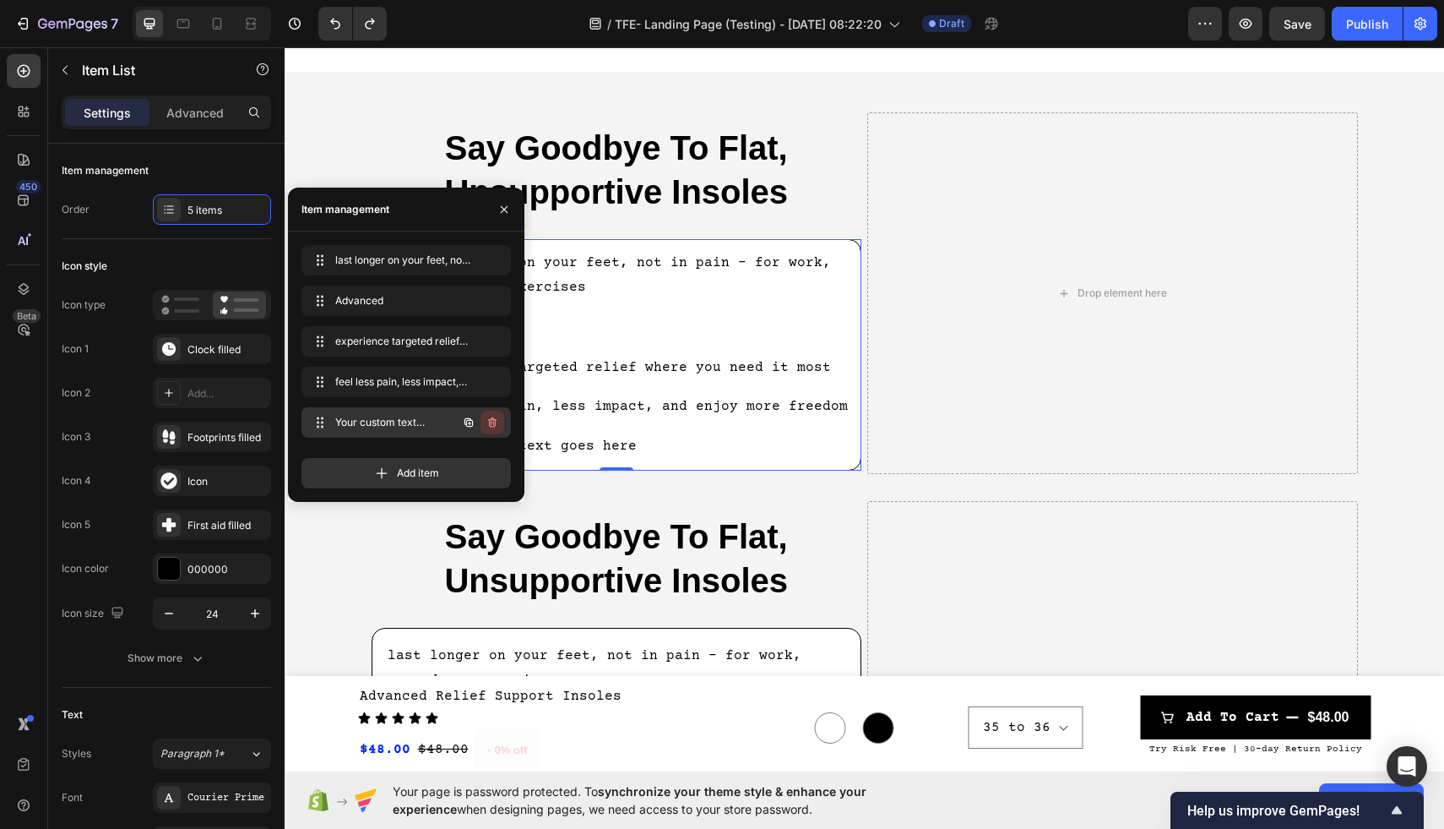
click at [493, 427] on icon "button" at bounding box center [492, 422] width 8 height 10
click at [491, 425] on div "Delete" at bounding box center [480, 422] width 31 height 15
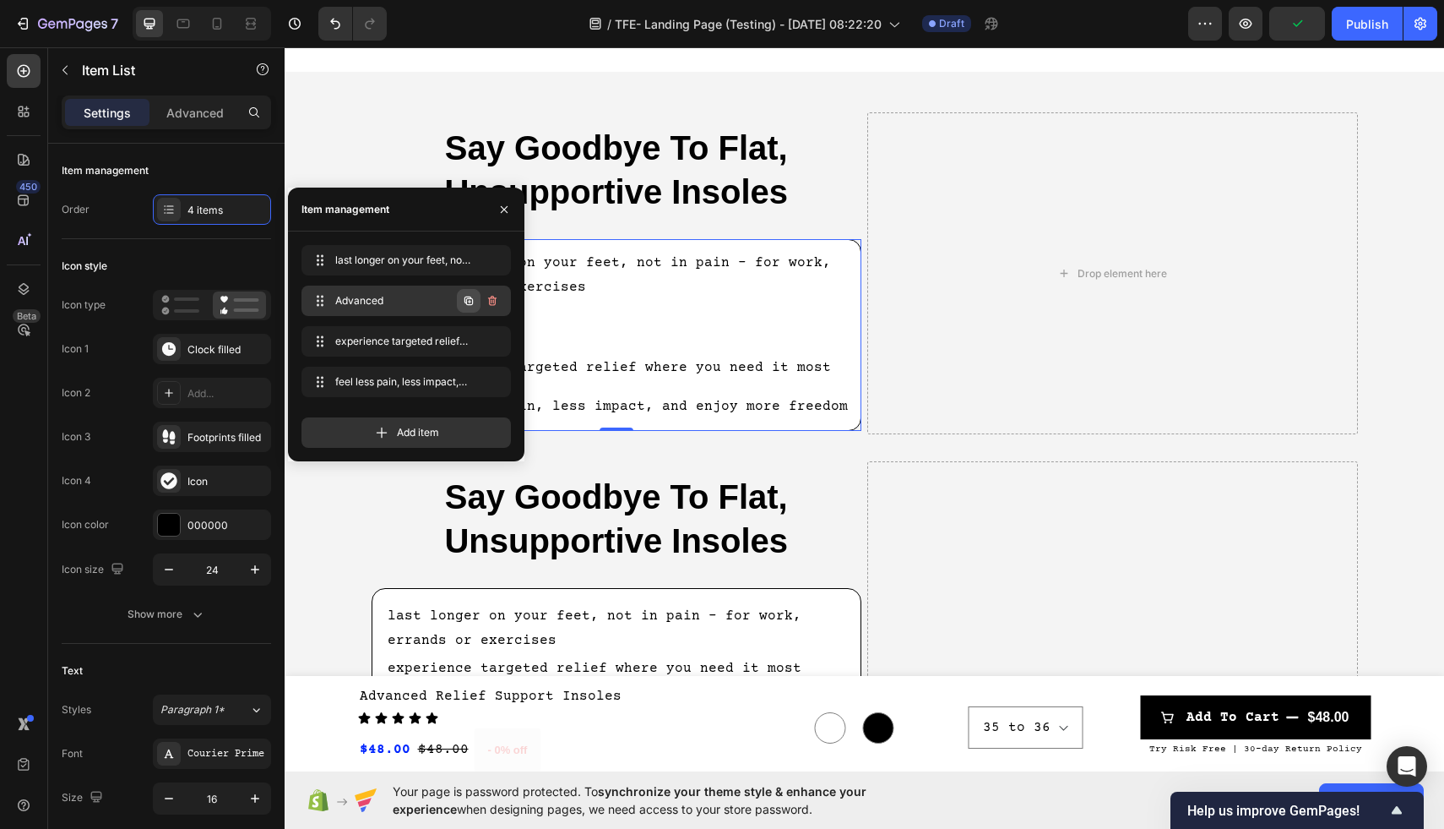
click at [470, 302] on icon "button" at bounding box center [469, 301] width 14 height 14
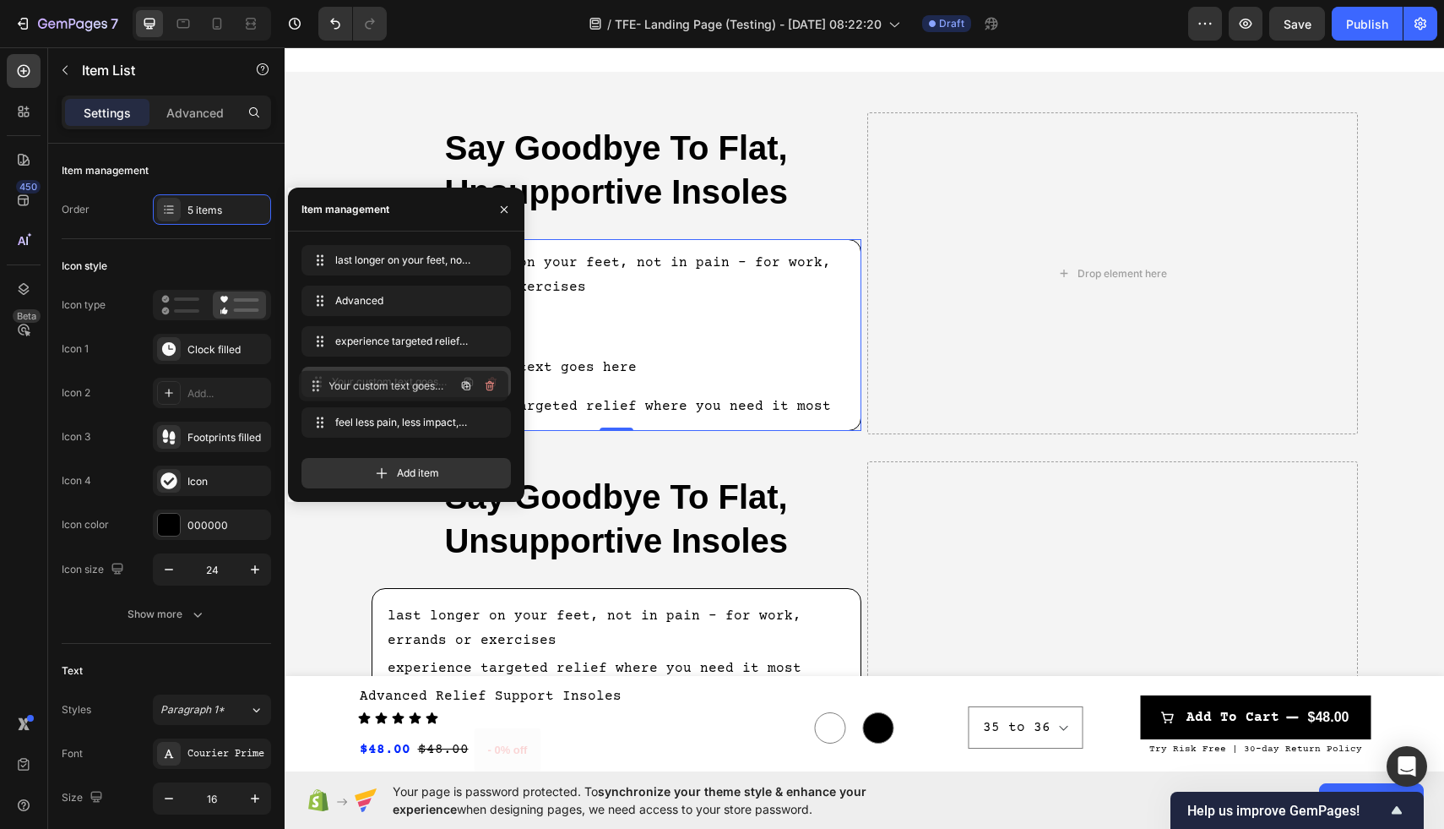
drag, startPoint x: 417, startPoint y: 340, endPoint x: 414, endPoint y: 383, distance: 42.4
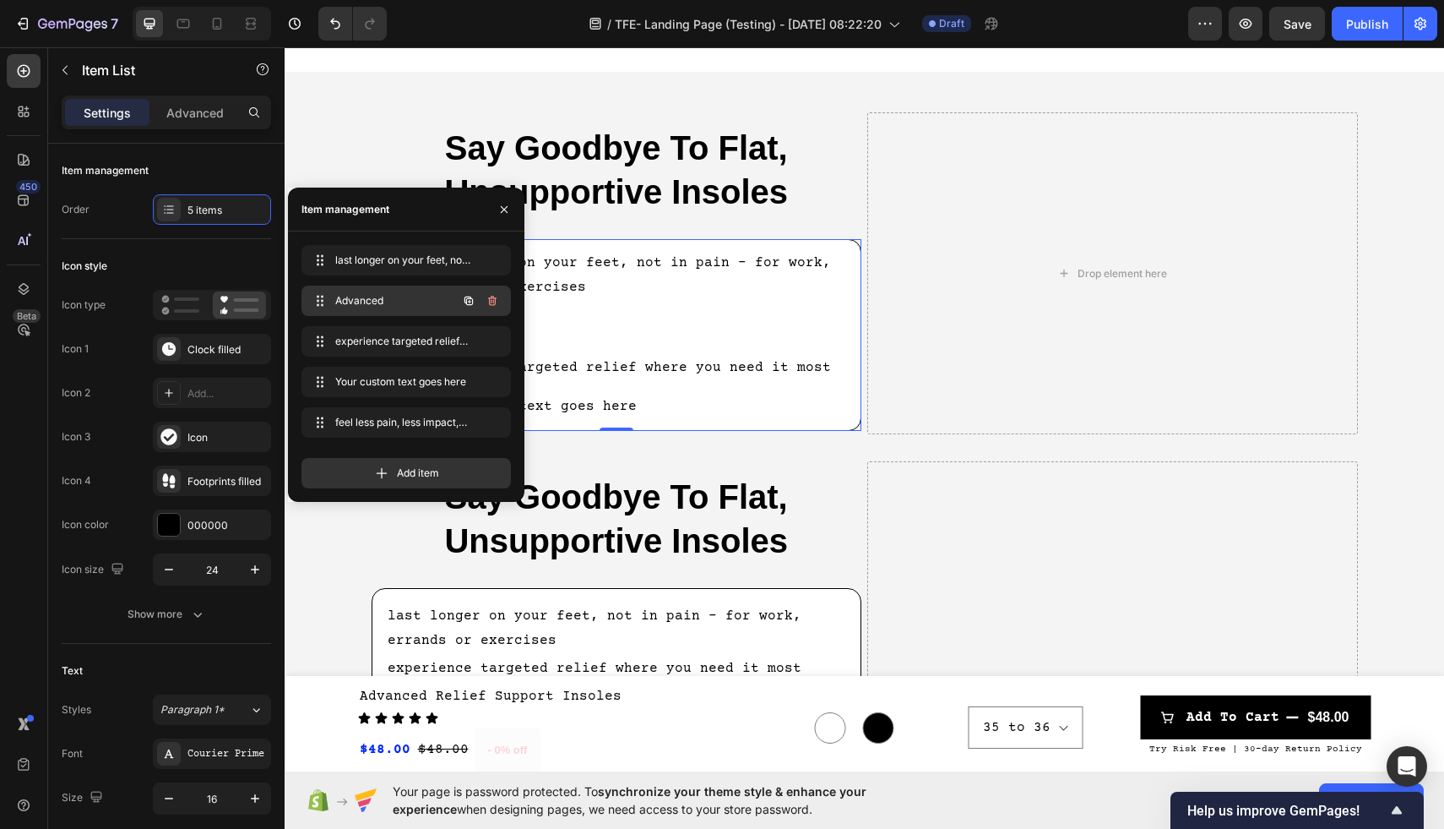
click at [427, 303] on span "Advanced" at bounding box center [382, 300] width 95 height 15
click at [465, 299] on icon "button" at bounding box center [469, 300] width 8 height 8
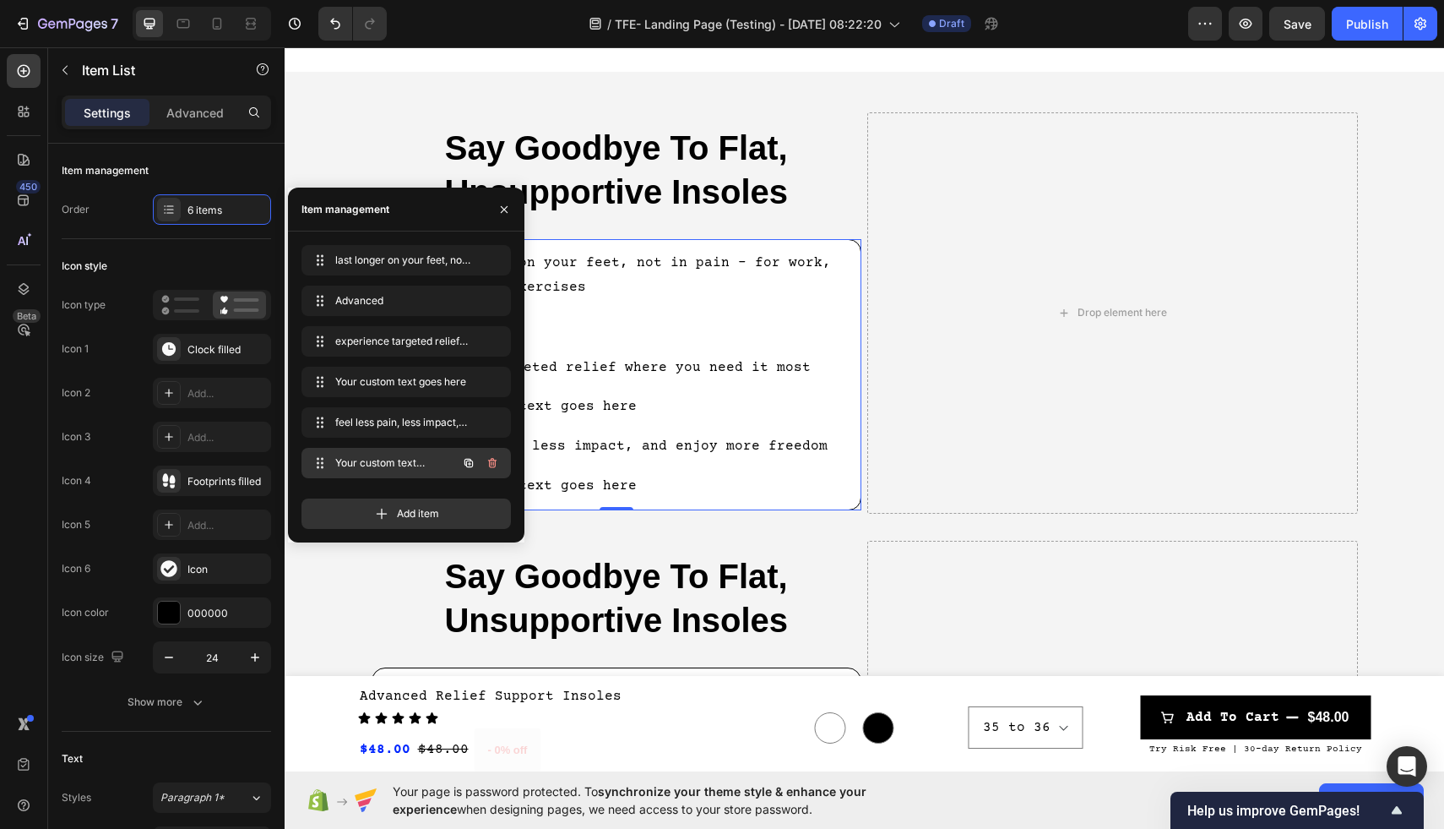
drag, startPoint x: 418, startPoint y: 347, endPoint x: 421, endPoint y: 459, distance: 112.4
click at [657, 387] on div "last longer on your feet, not in pain - for work, errands or exercises Advanced…" at bounding box center [617, 374] width 472 height 253
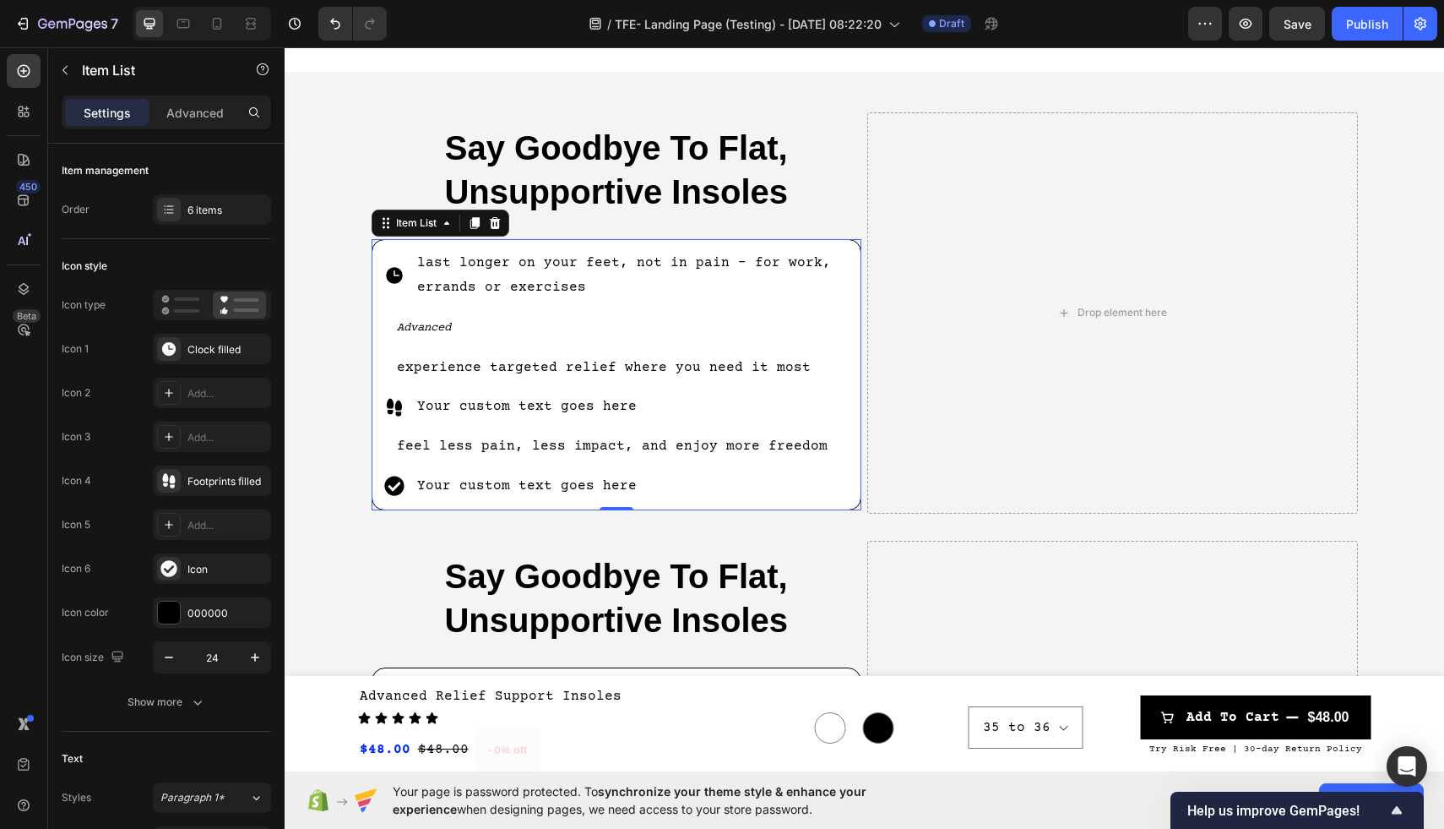
click at [523, 337] on p "Advanced" at bounding box center [624, 327] width 454 height 25
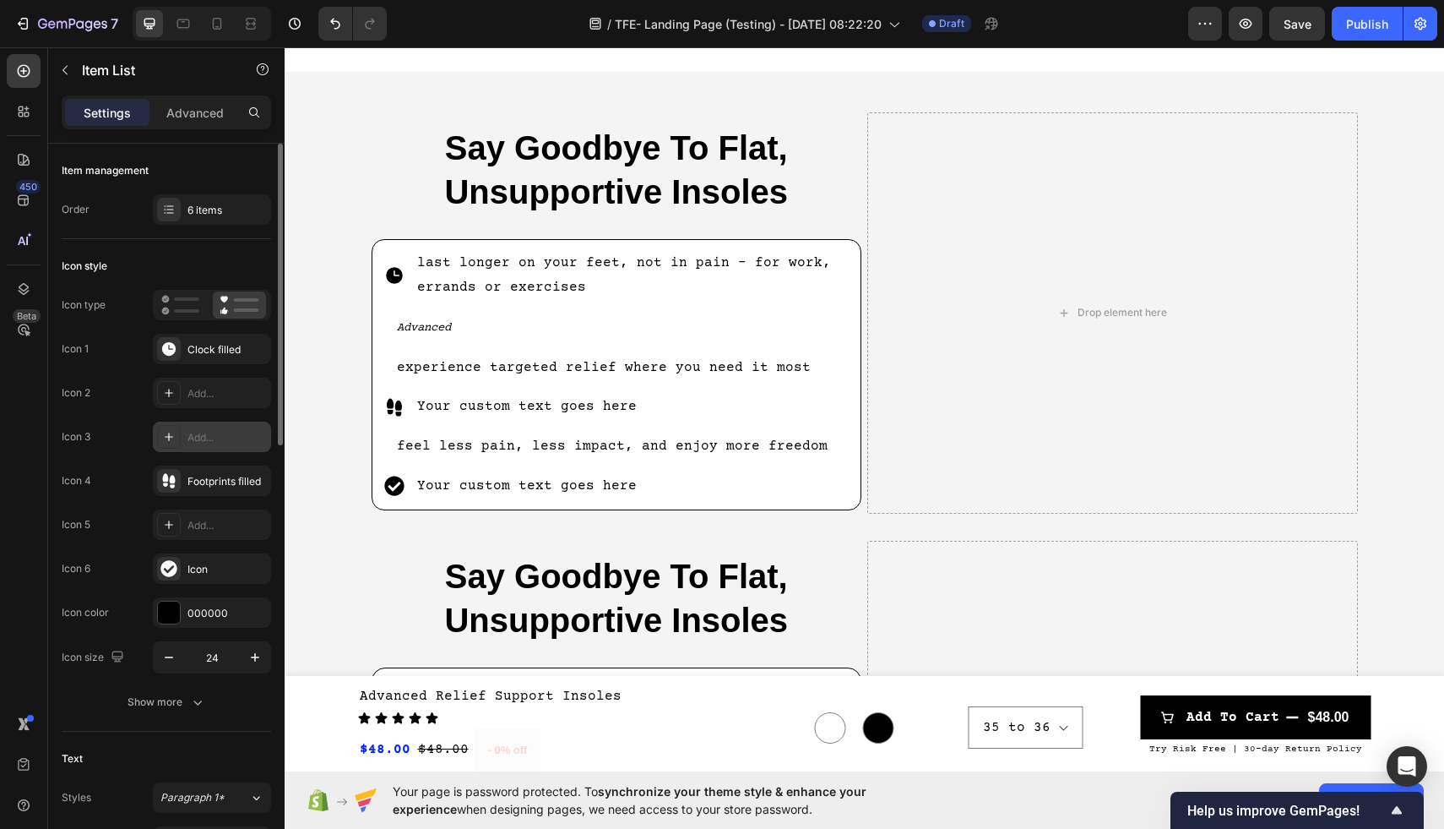
click at [230, 440] on div "Add..." at bounding box center [226, 437] width 79 height 15
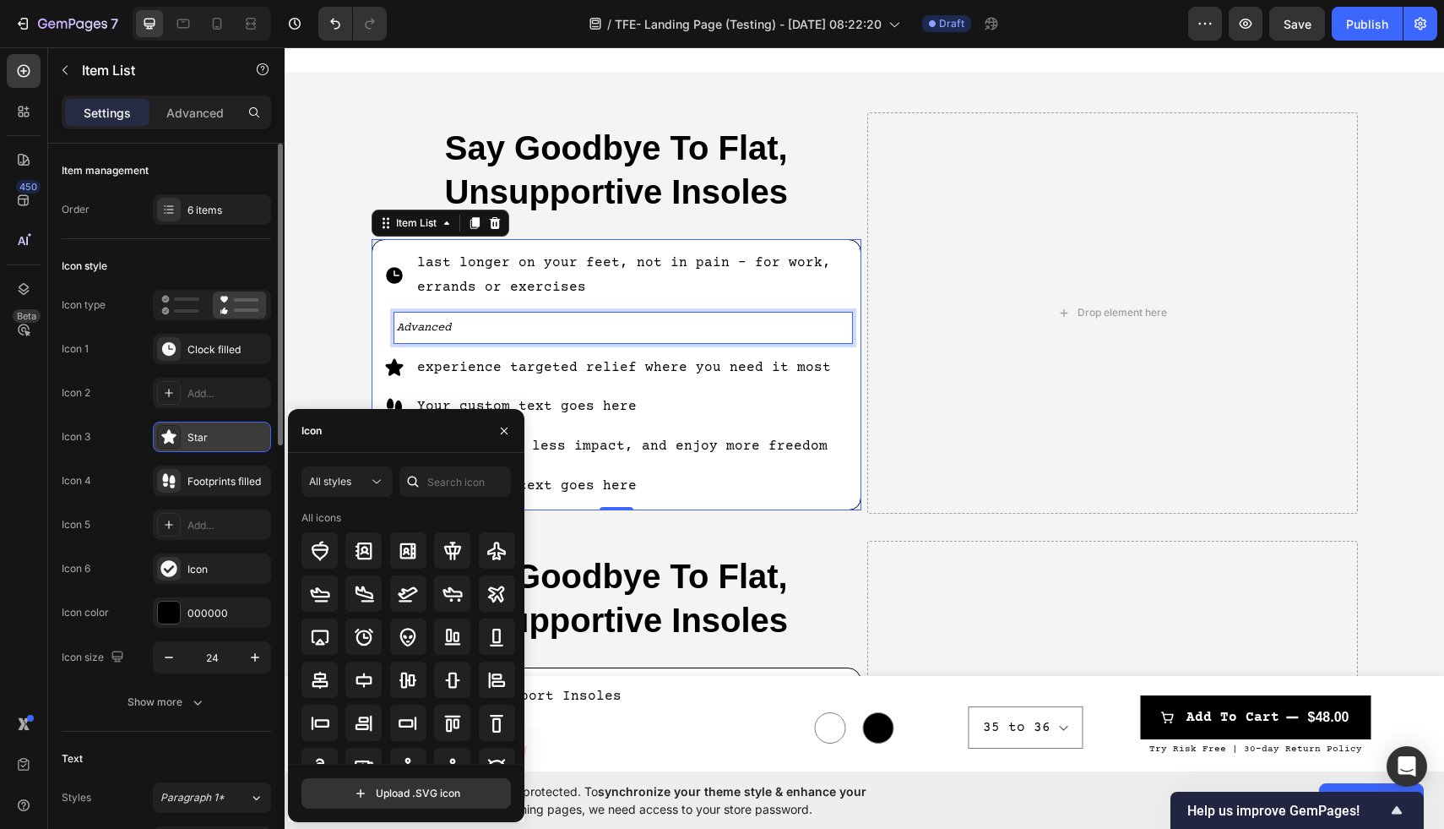
click at [424, 326] on icon "Advanced" at bounding box center [424, 328] width 54 height 14
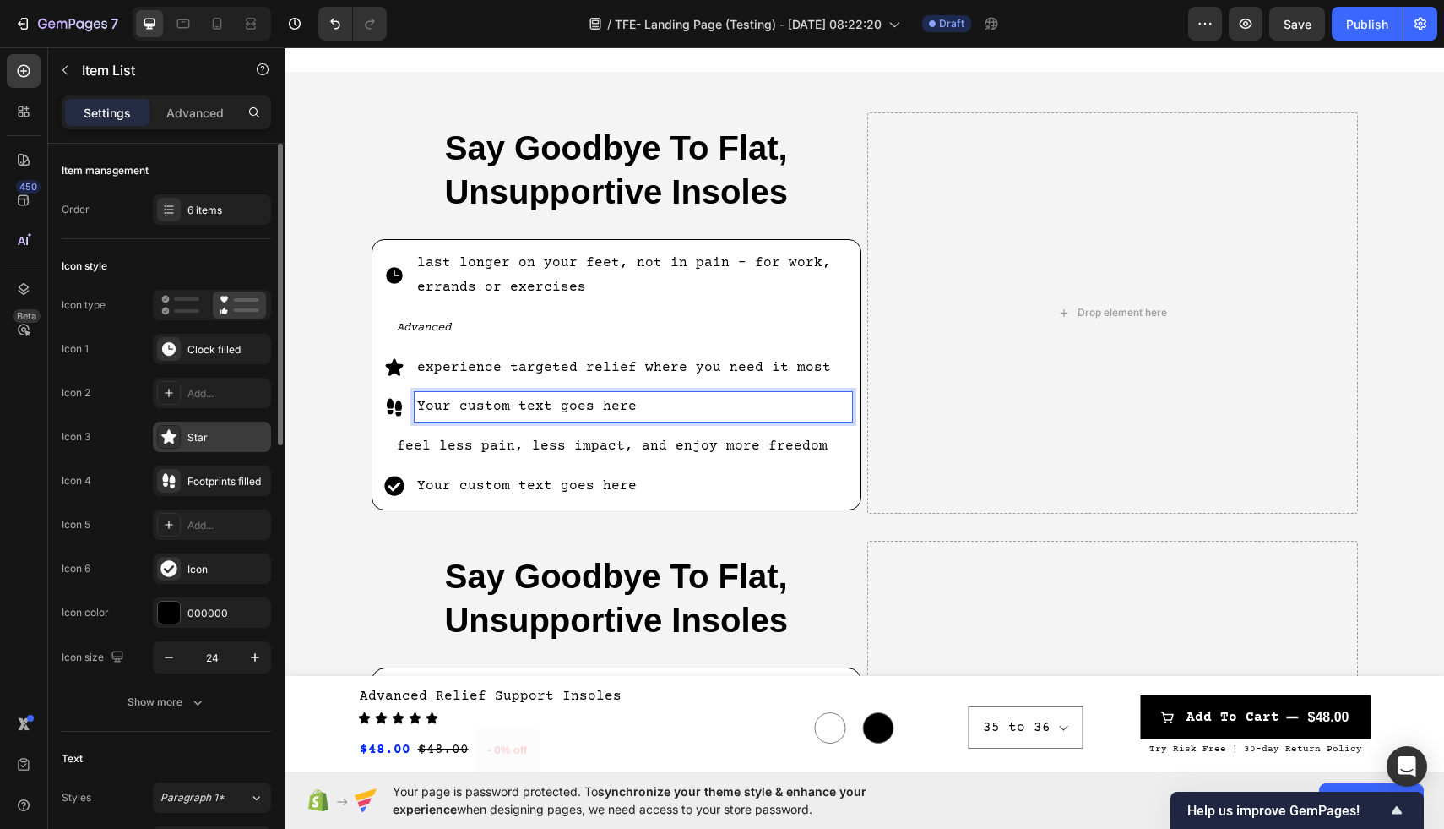
click at [468, 407] on p "Your custom text goes here" at bounding box center [633, 406] width 433 height 24
click at [394, 368] on icon at bounding box center [394, 366] width 18 height 17
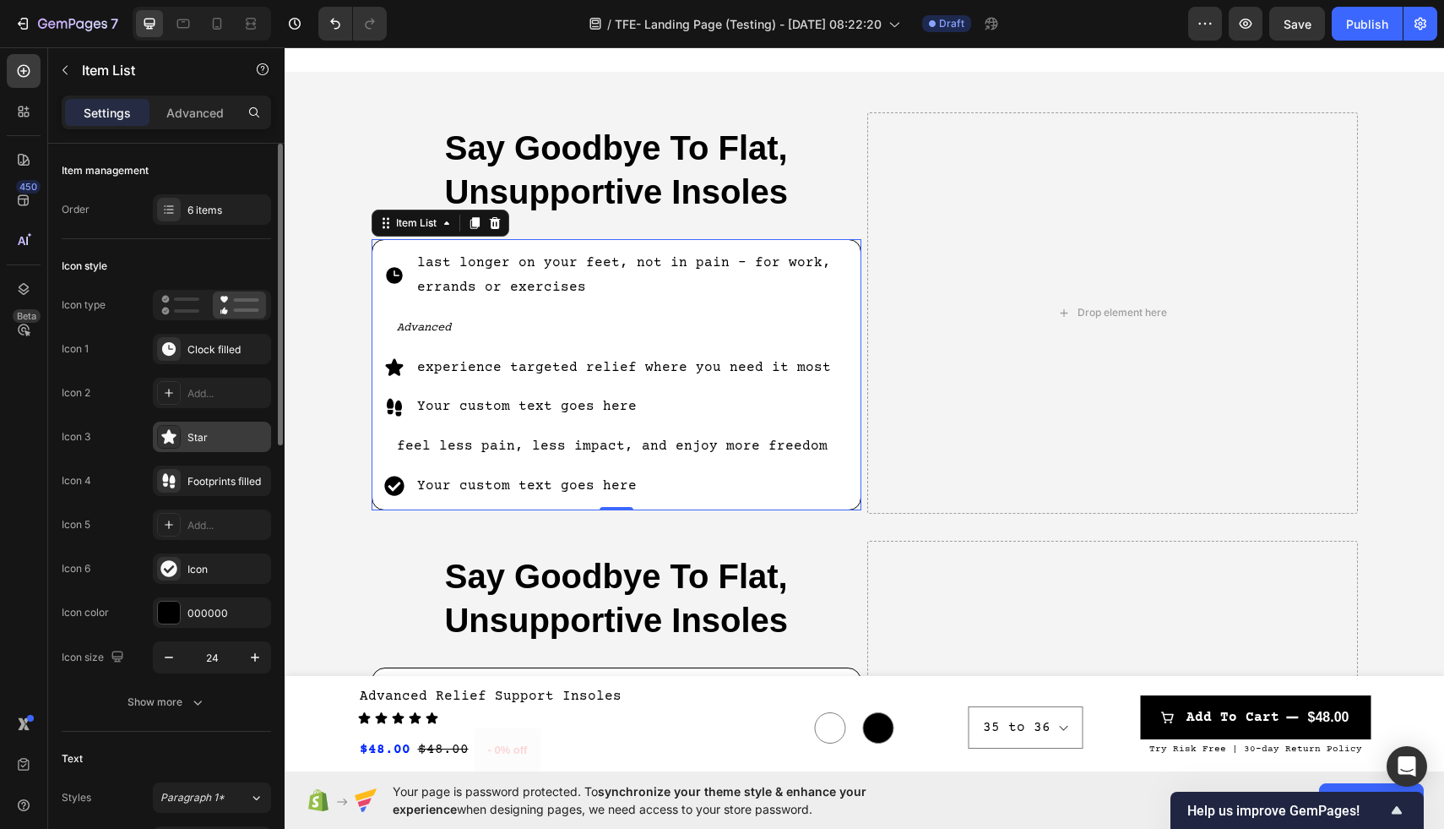
click at [244, 440] on div "Star" at bounding box center [226, 437] width 79 height 15
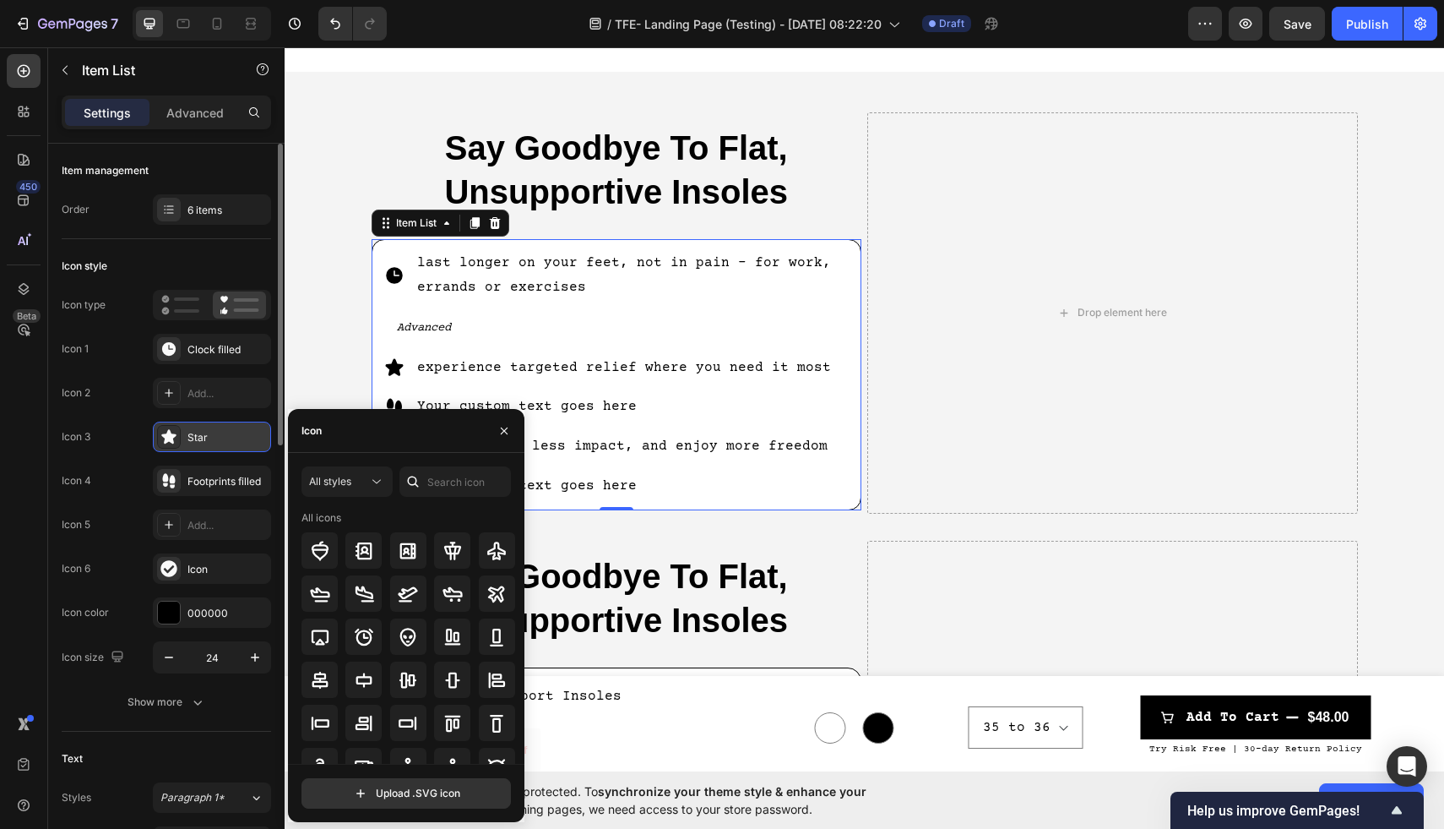
click at [236, 435] on div "Star" at bounding box center [226, 437] width 79 height 15
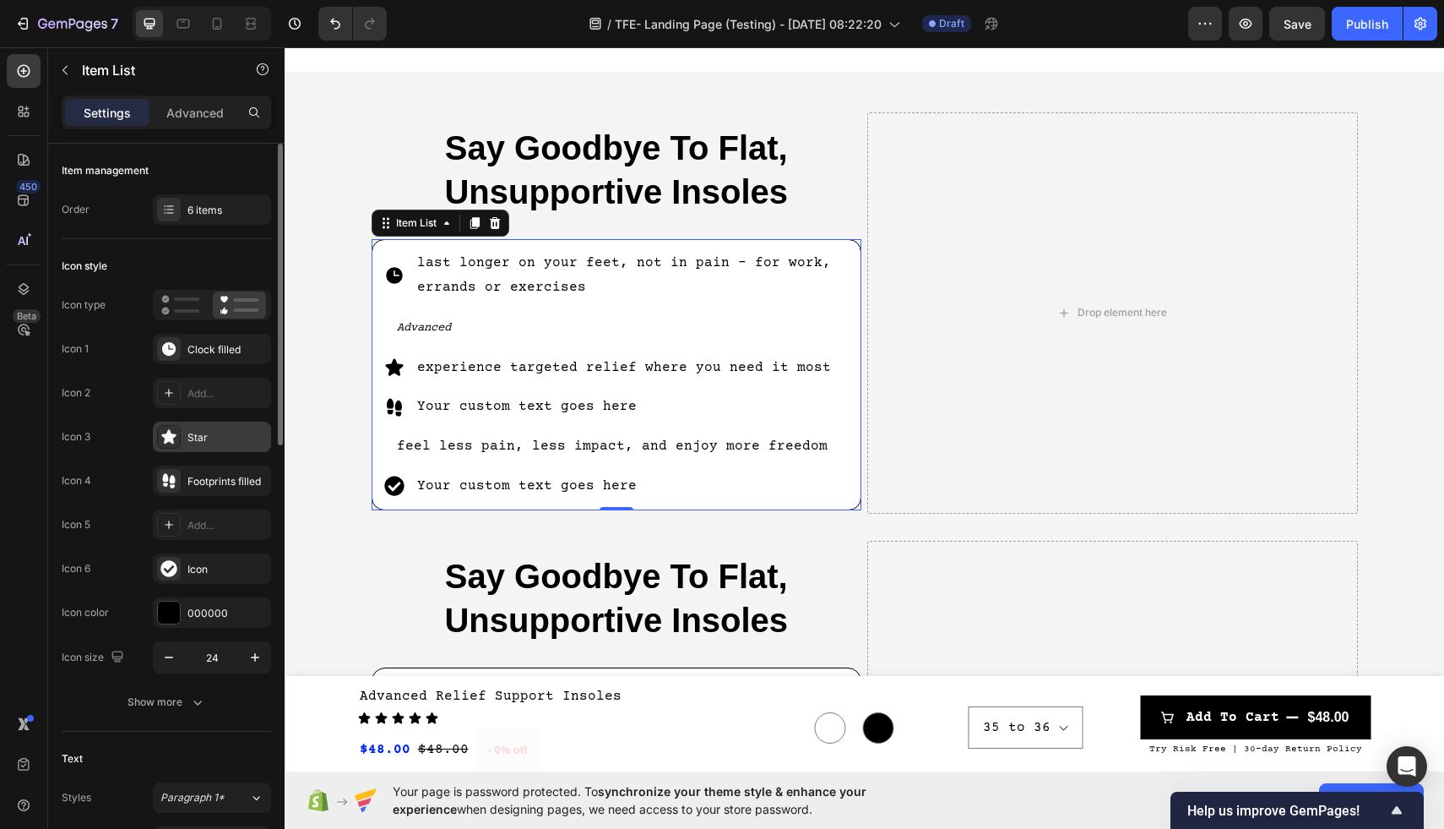
click at [177, 437] on icon at bounding box center [168, 436] width 17 height 17
click at [334, 25] on icon "Undo/Redo" at bounding box center [335, 23] width 17 height 17
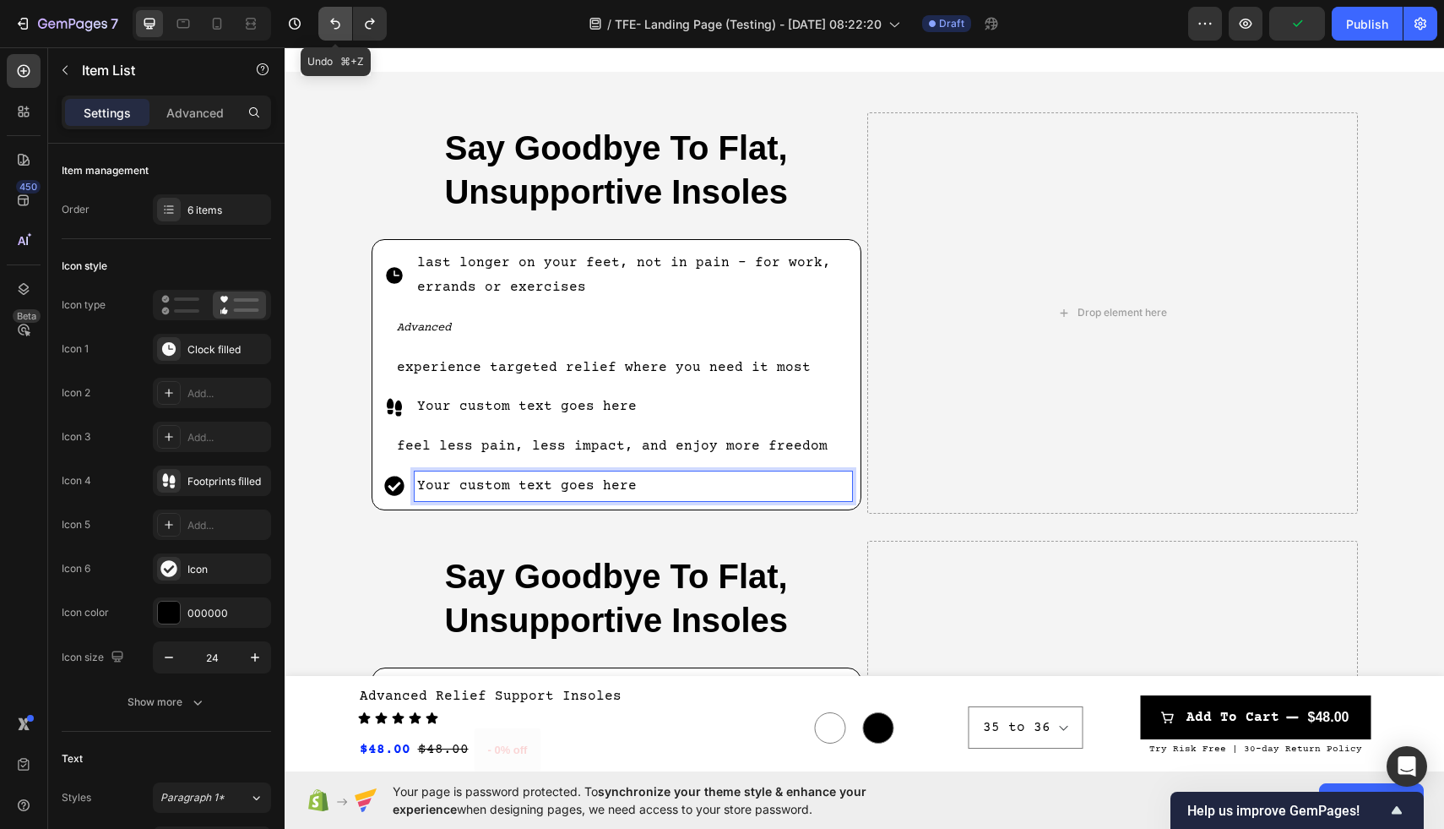
click at [338, 24] on icon "Undo/Redo" at bounding box center [335, 23] width 17 height 17
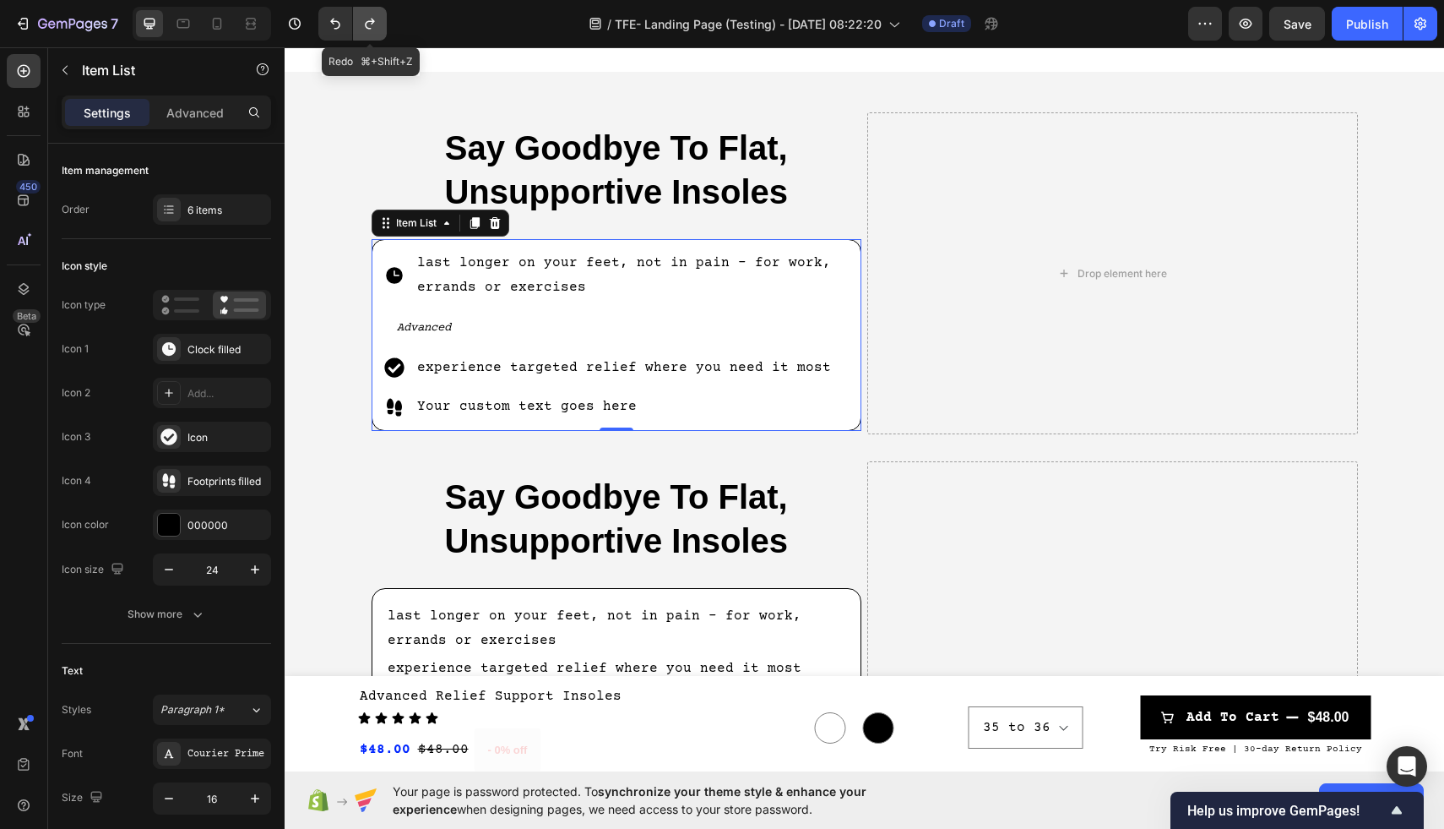
click at [371, 26] on icon "Undo/Redo" at bounding box center [369, 23] width 17 height 17
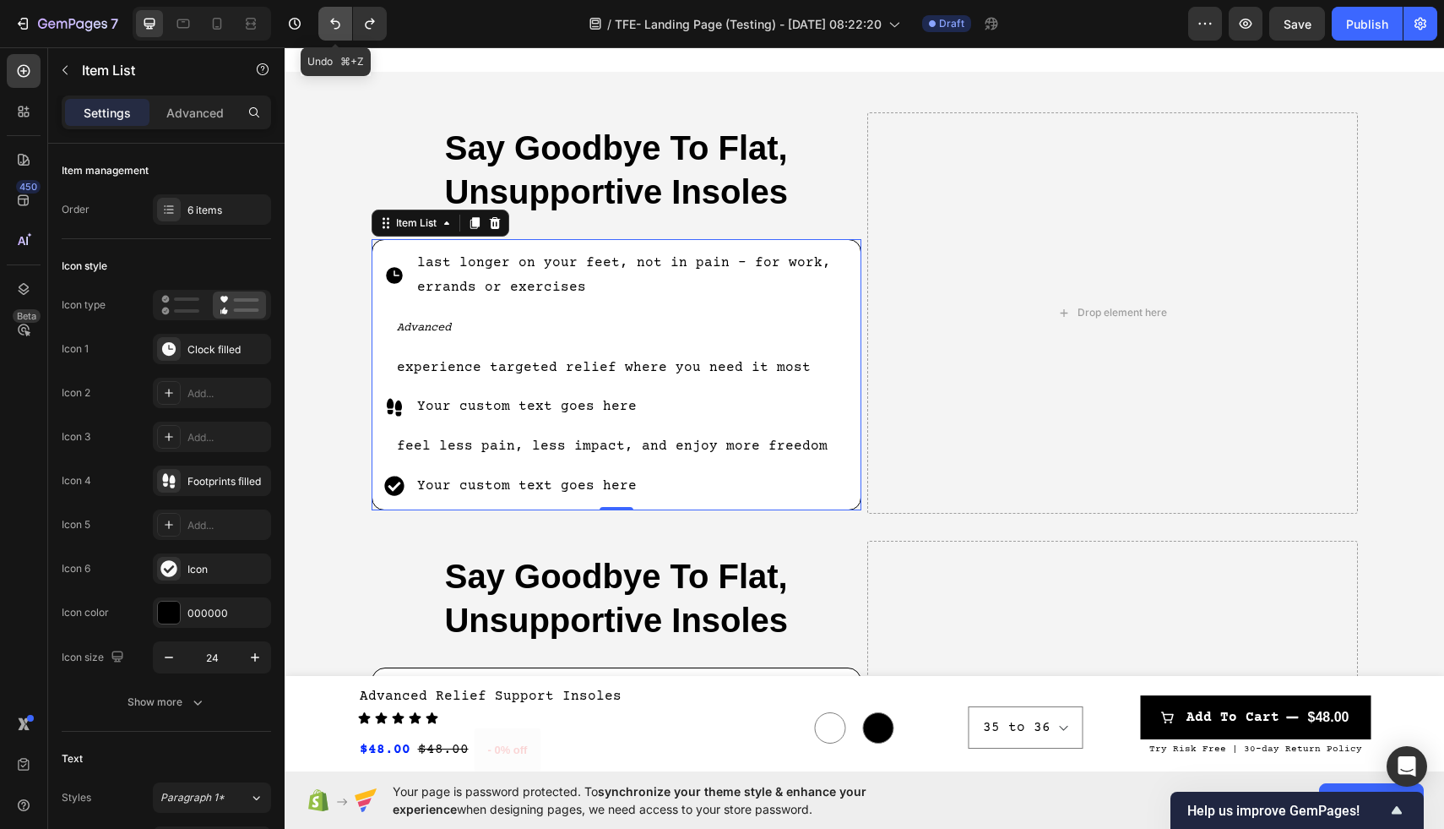
click at [333, 23] on icon "Undo/Redo" at bounding box center [335, 24] width 10 height 11
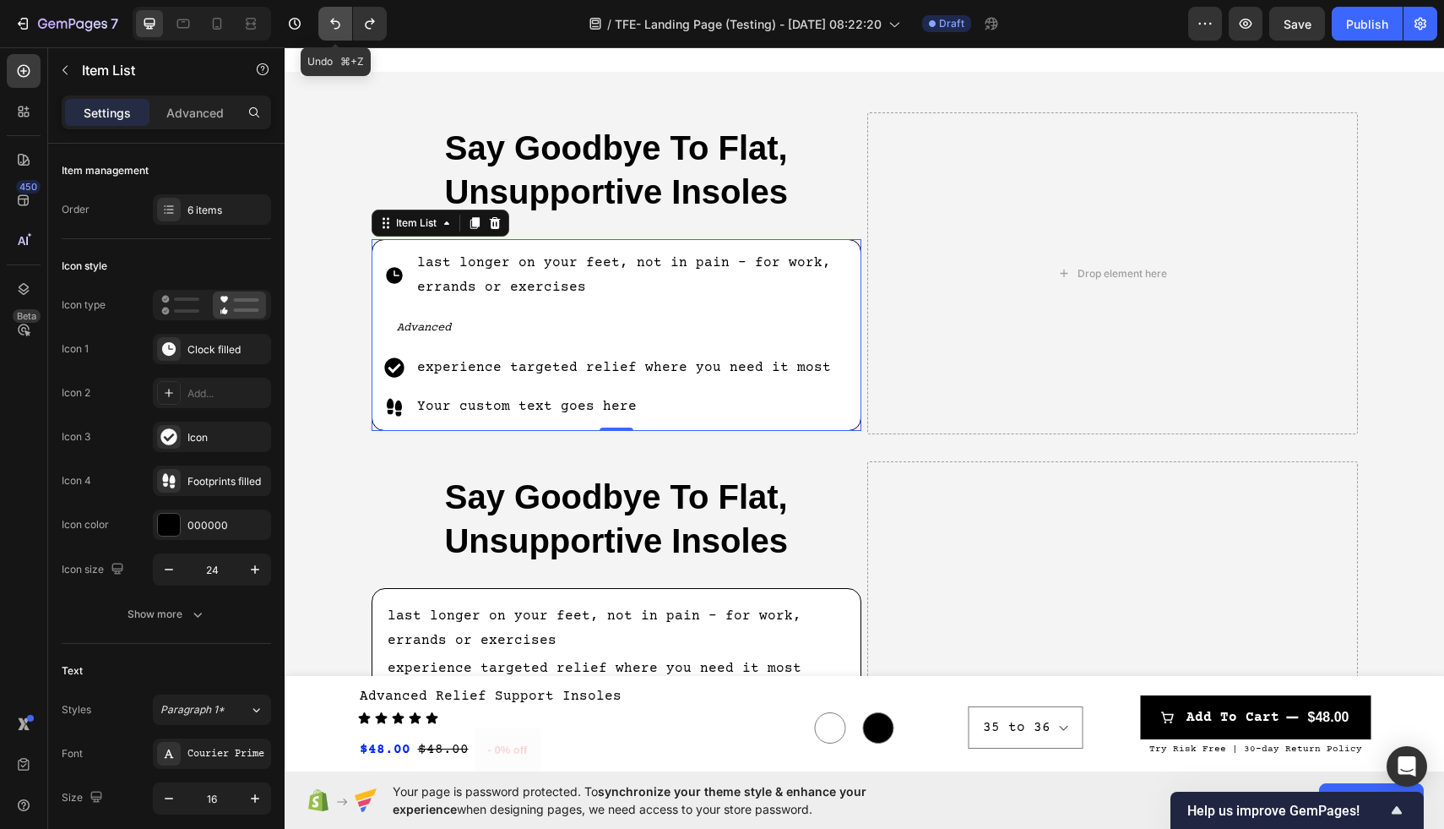
click at [333, 23] on icon "Undo/Redo" at bounding box center [335, 24] width 10 height 11
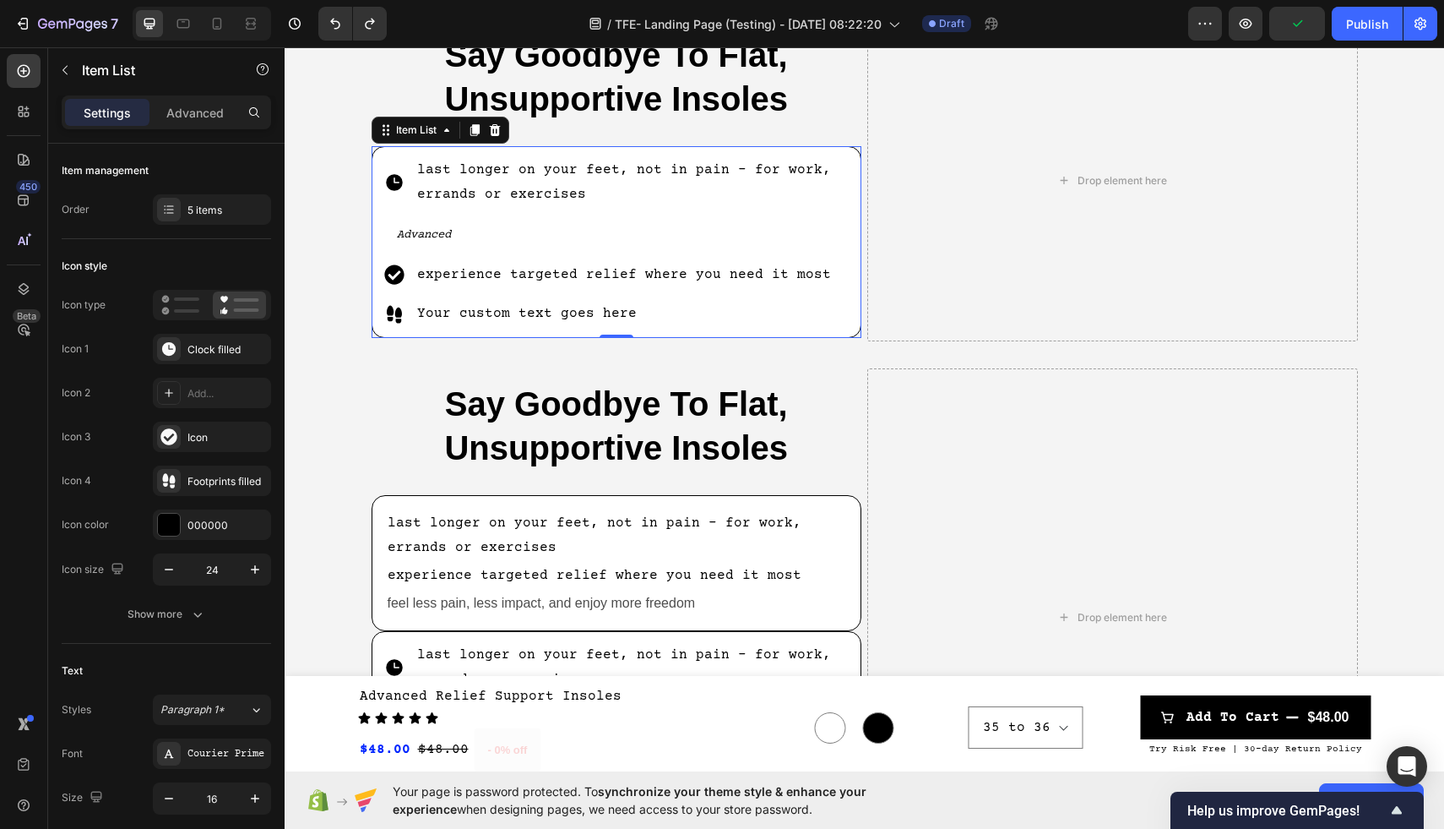
scroll to position [835, 0]
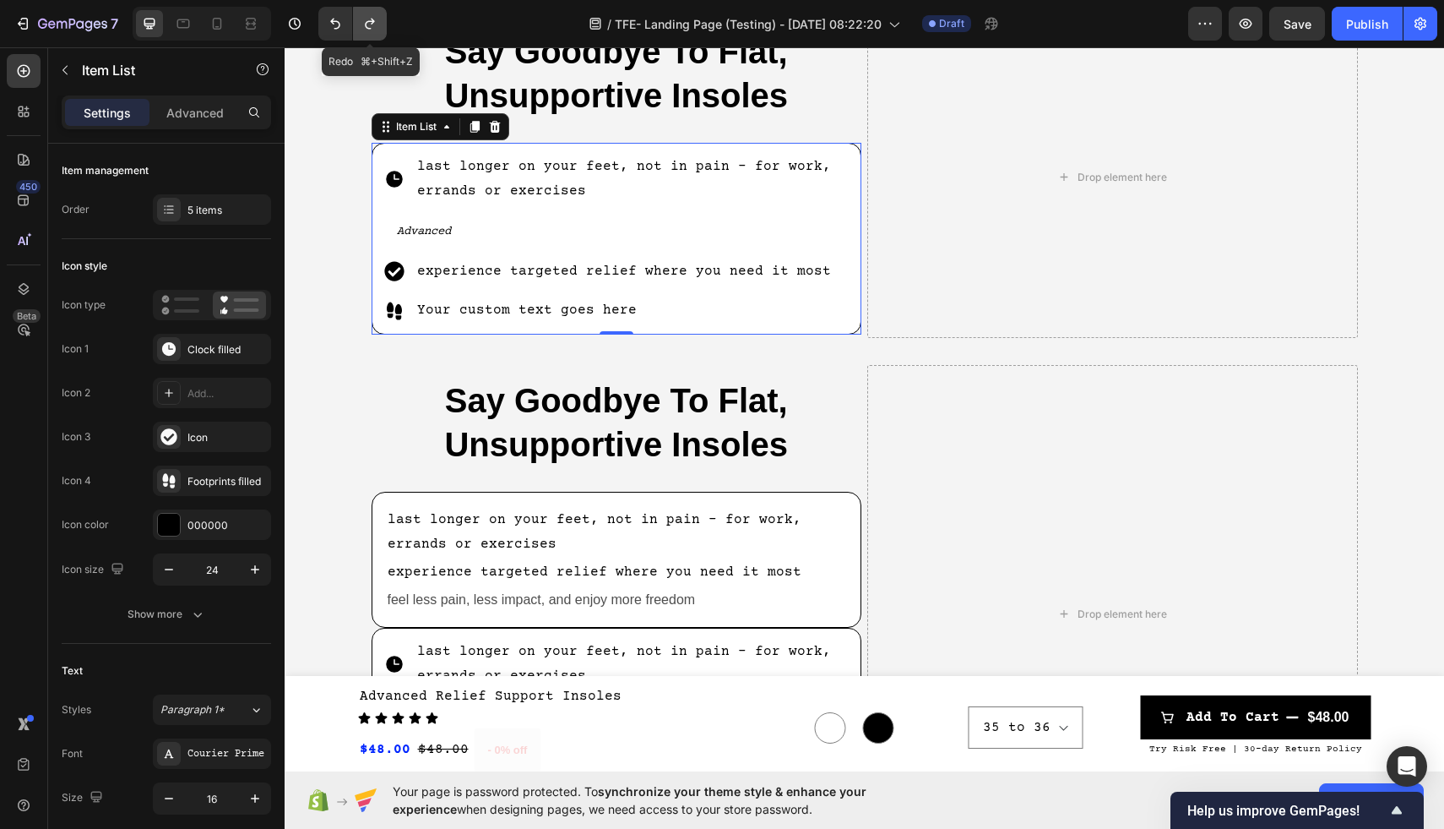
click at [371, 28] on icon "Undo/Redo" at bounding box center [369, 23] width 17 height 17
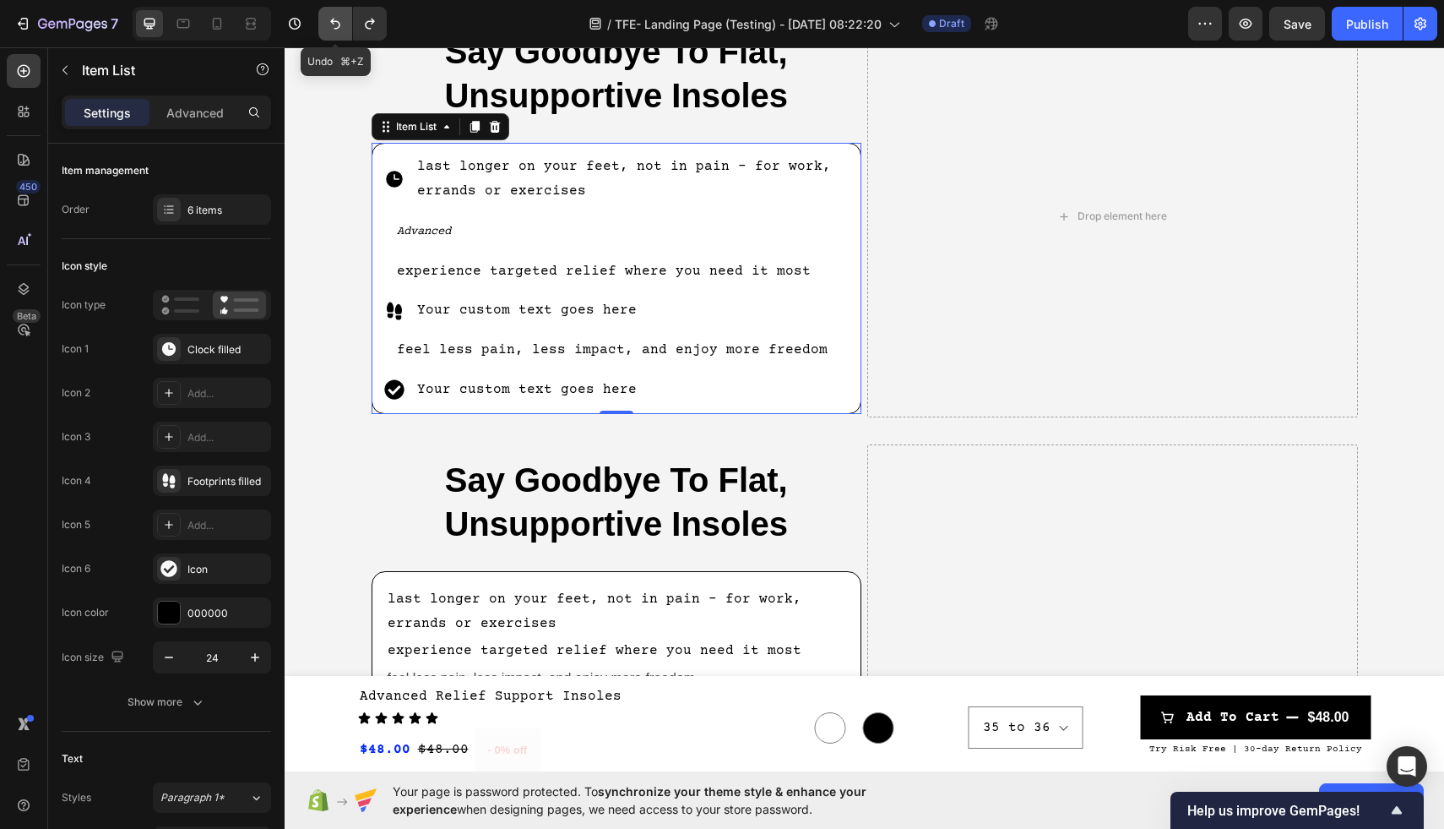
click at [345, 21] on button "Undo/Redo" at bounding box center [335, 24] width 34 height 34
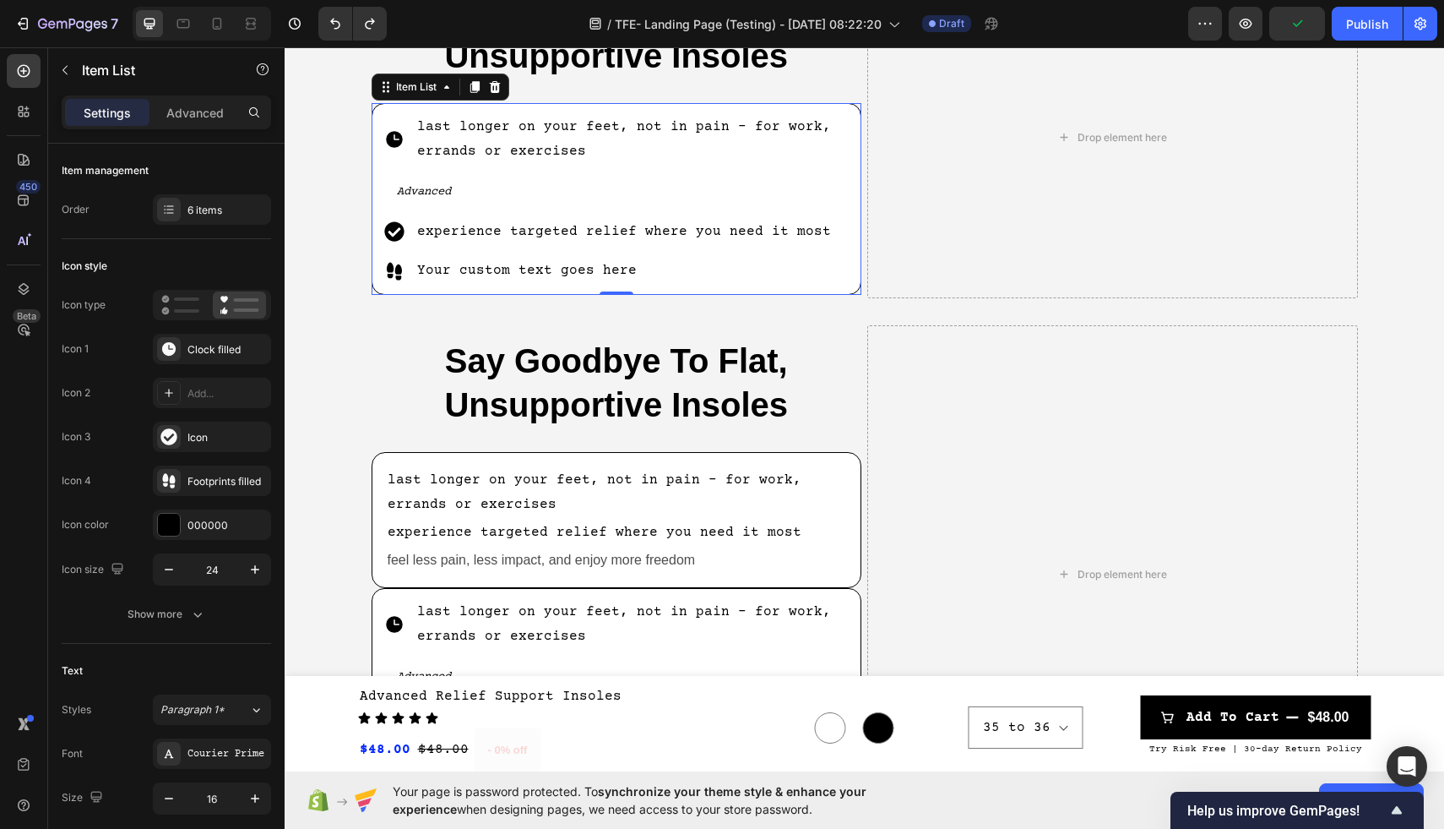
scroll to position [890, 0]
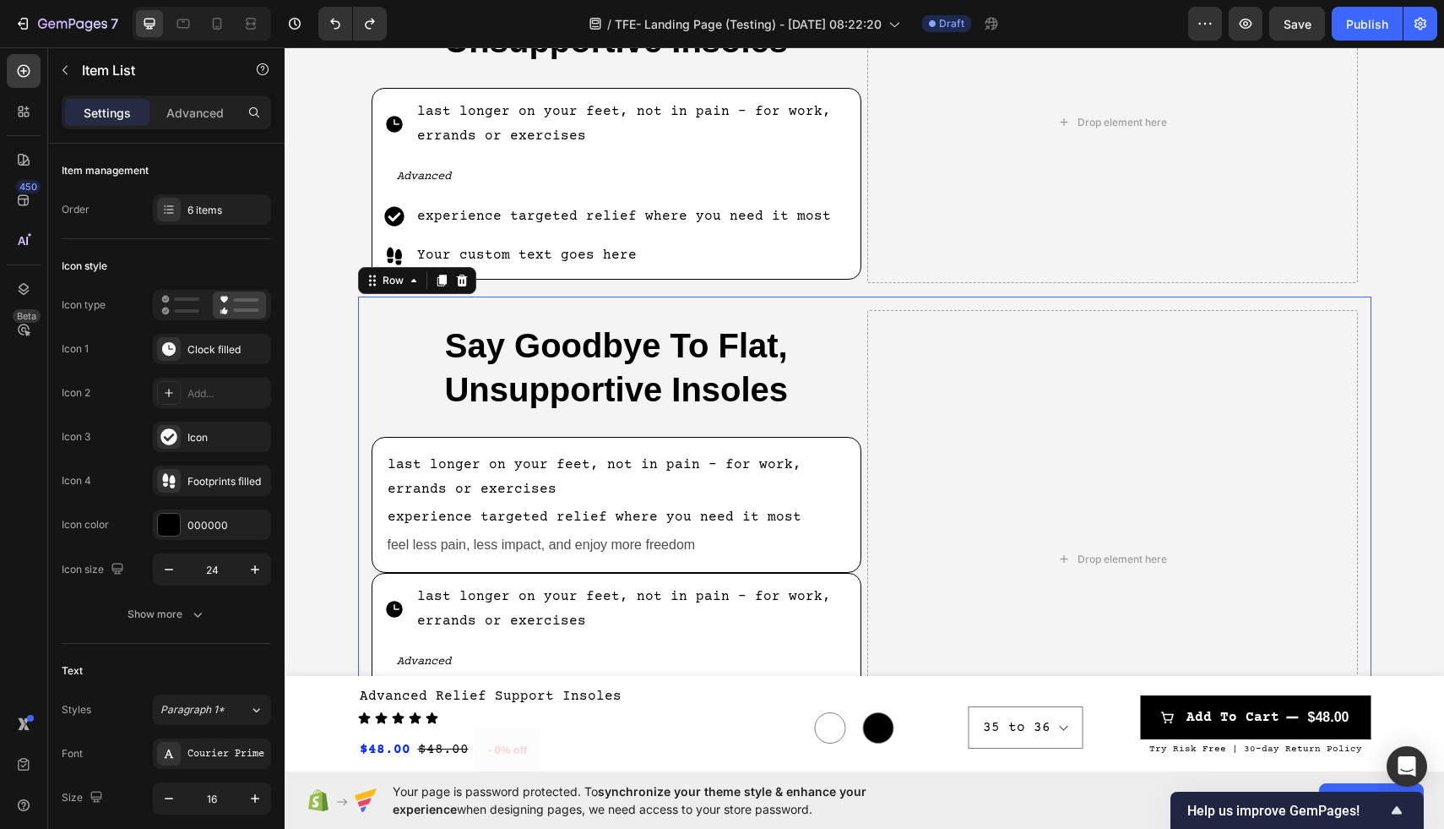
click at [367, 445] on div "Say Goodbye To Flat, Unsupportive Insoles Heading last longer on your feet, not…" at bounding box center [865, 558] width 1014 height 524
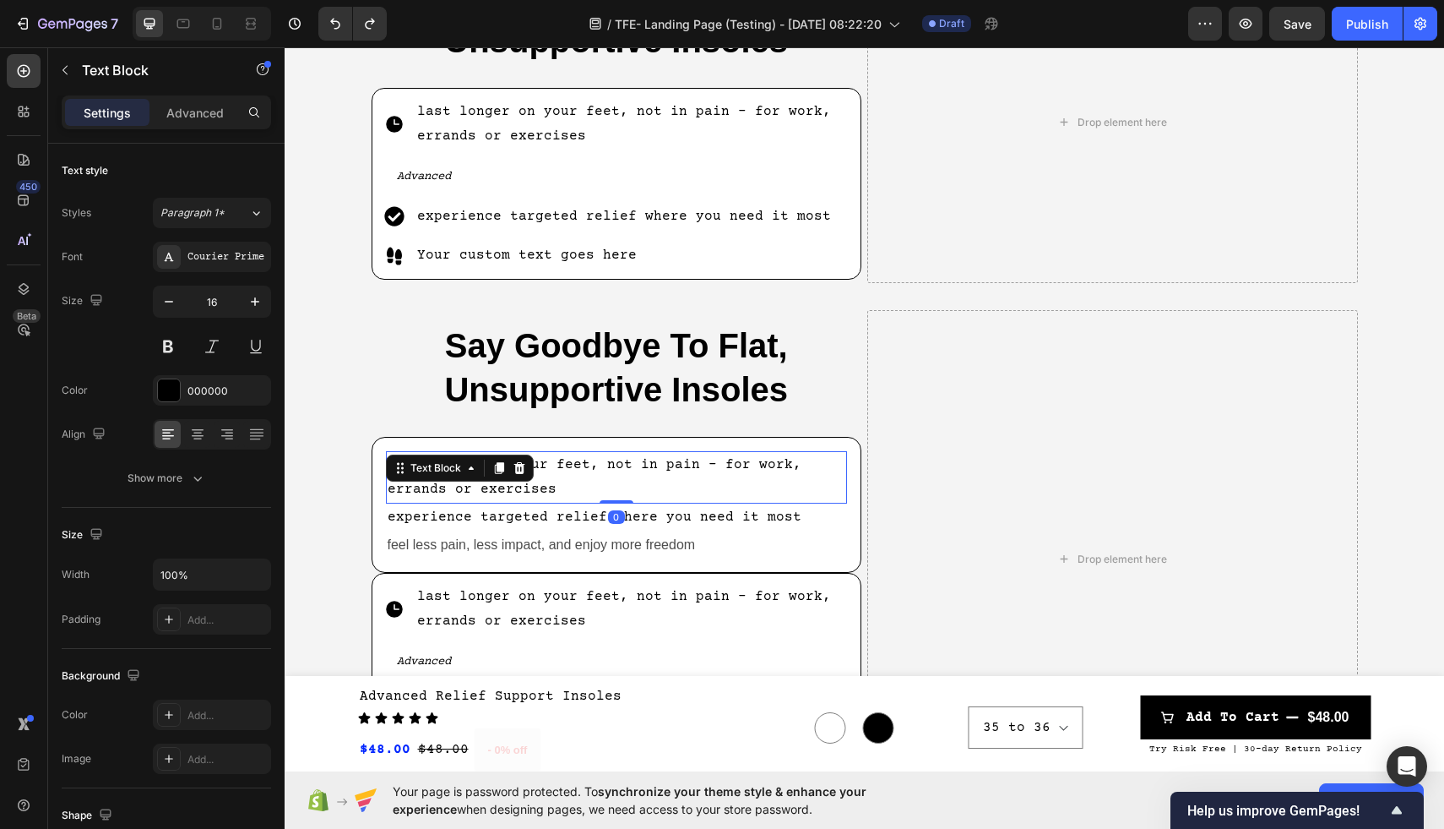
click at [672, 495] on p "last longer on your feet, not in pain - for work, errands or exercises" at bounding box center [617, 477] width 459 height 49
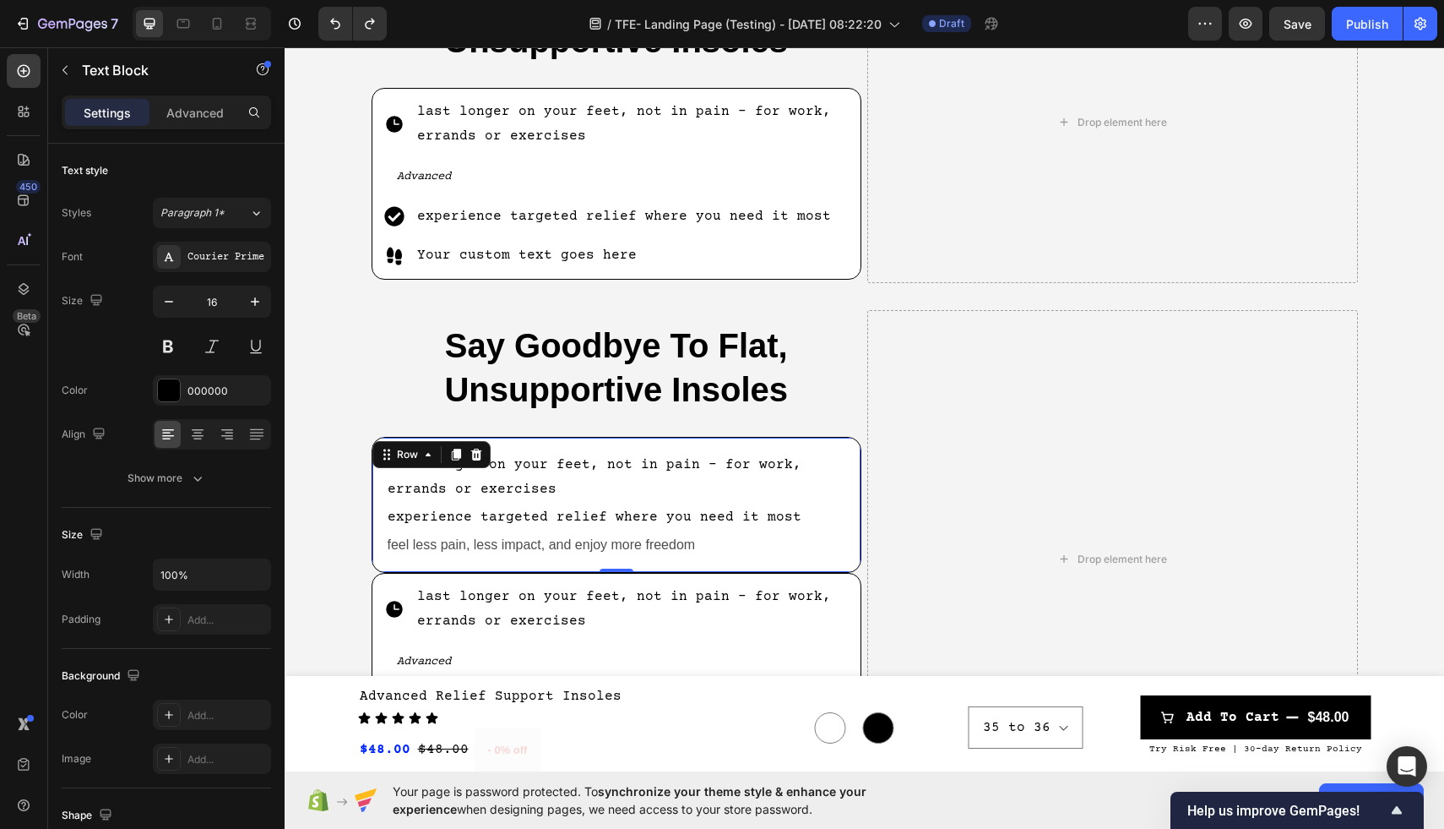
click at [774, 443] on div "last longer on your feet, not in pain - for work, errands or exercises Text Blo…" at bounding box center [617, 505] width 491 height 136
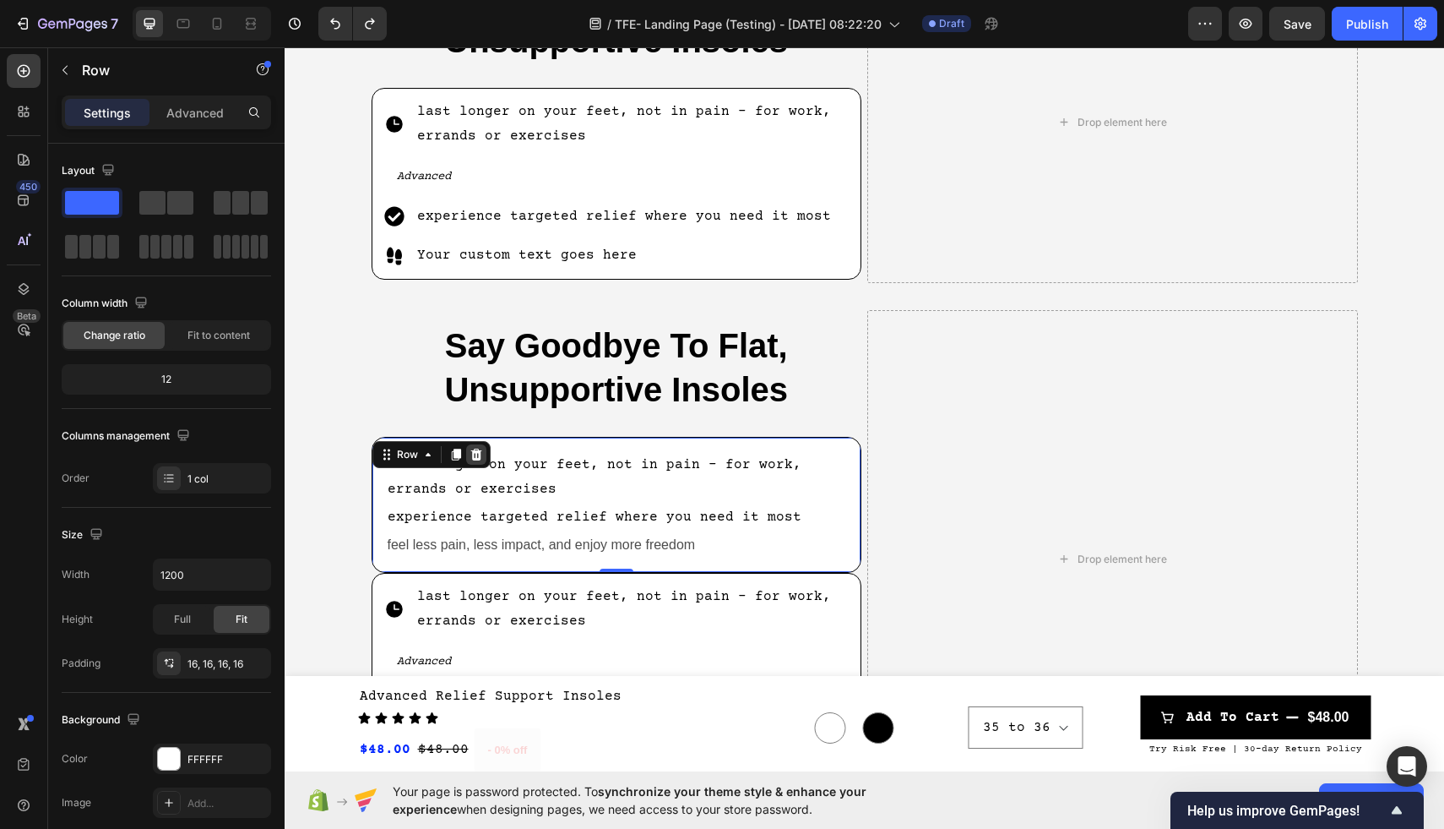
click at [478, 452] on icon at bounding box center [475, 454] width 11 height 12
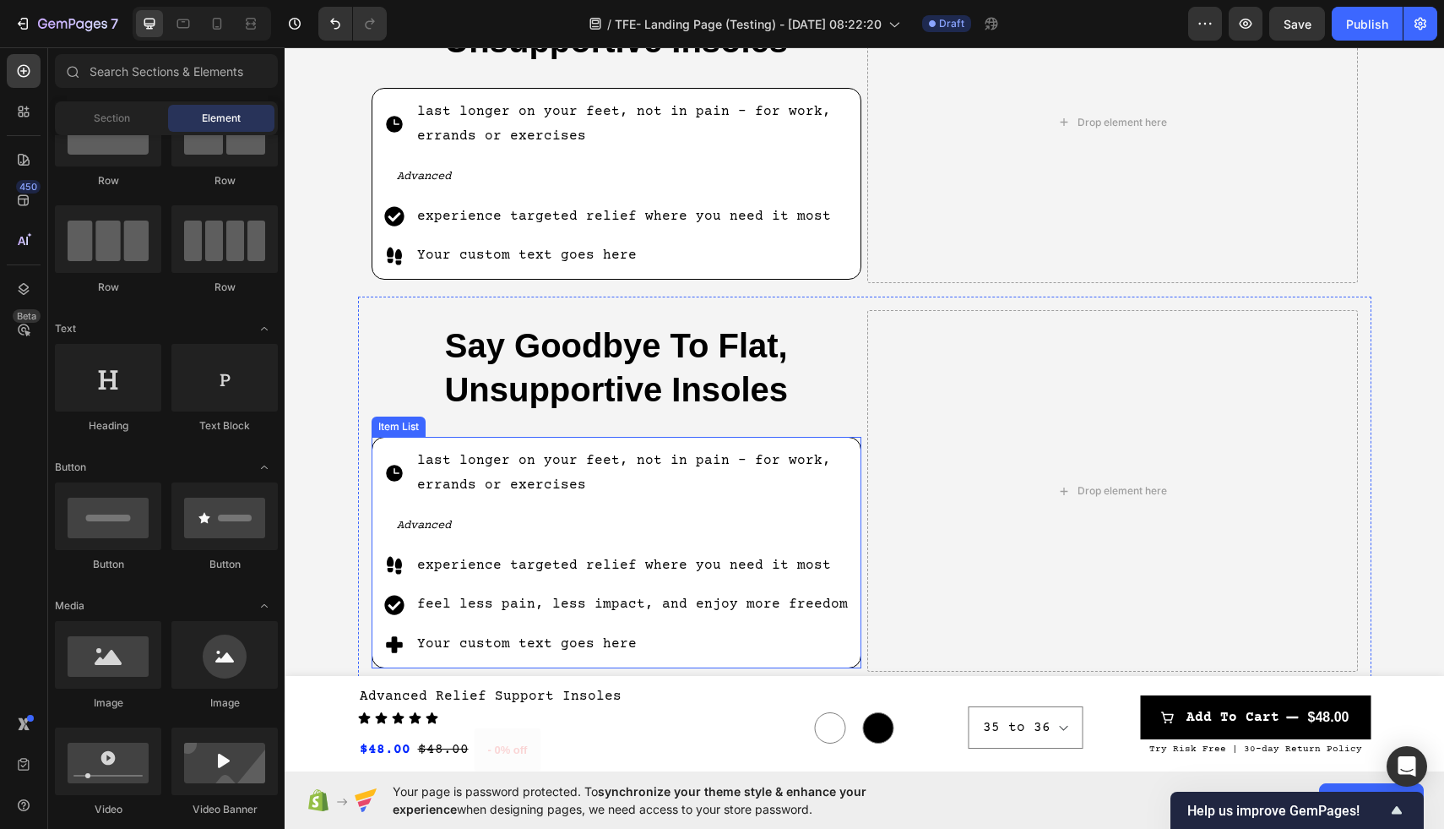
click at [481, 642] on p "Your custom text goes here" at bounding box center [633, 644] width 433 height 24
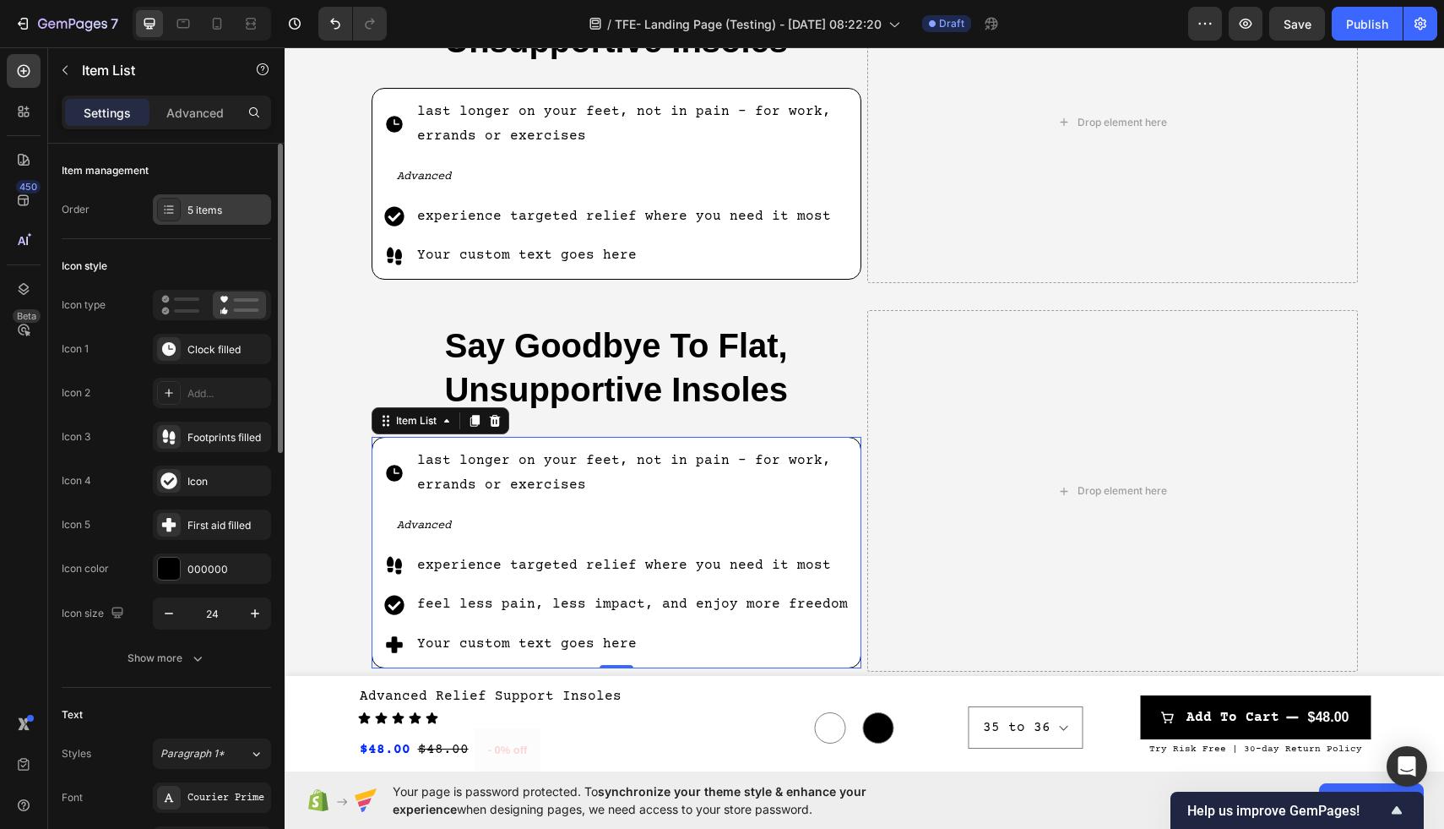
click at [220, 208] on div "5 items" at bounding box center [226, 210] width 79 height 15
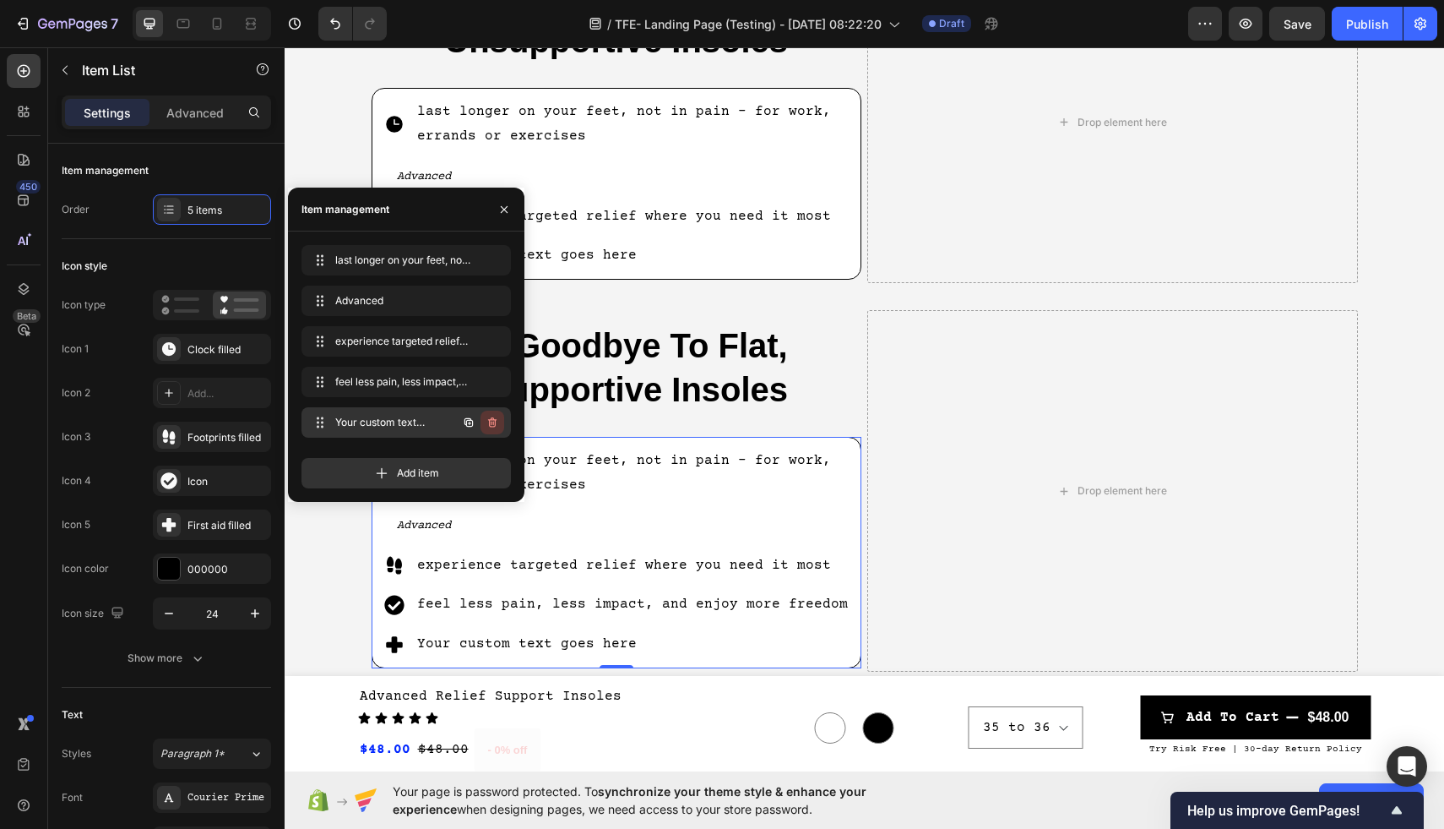
click at [493, 425] on icon "button" at bounding box center [493, 423] width 14 height 14
click at [488, 423] on div "Delete" at bounding box center [480, 422] width 31 height 15
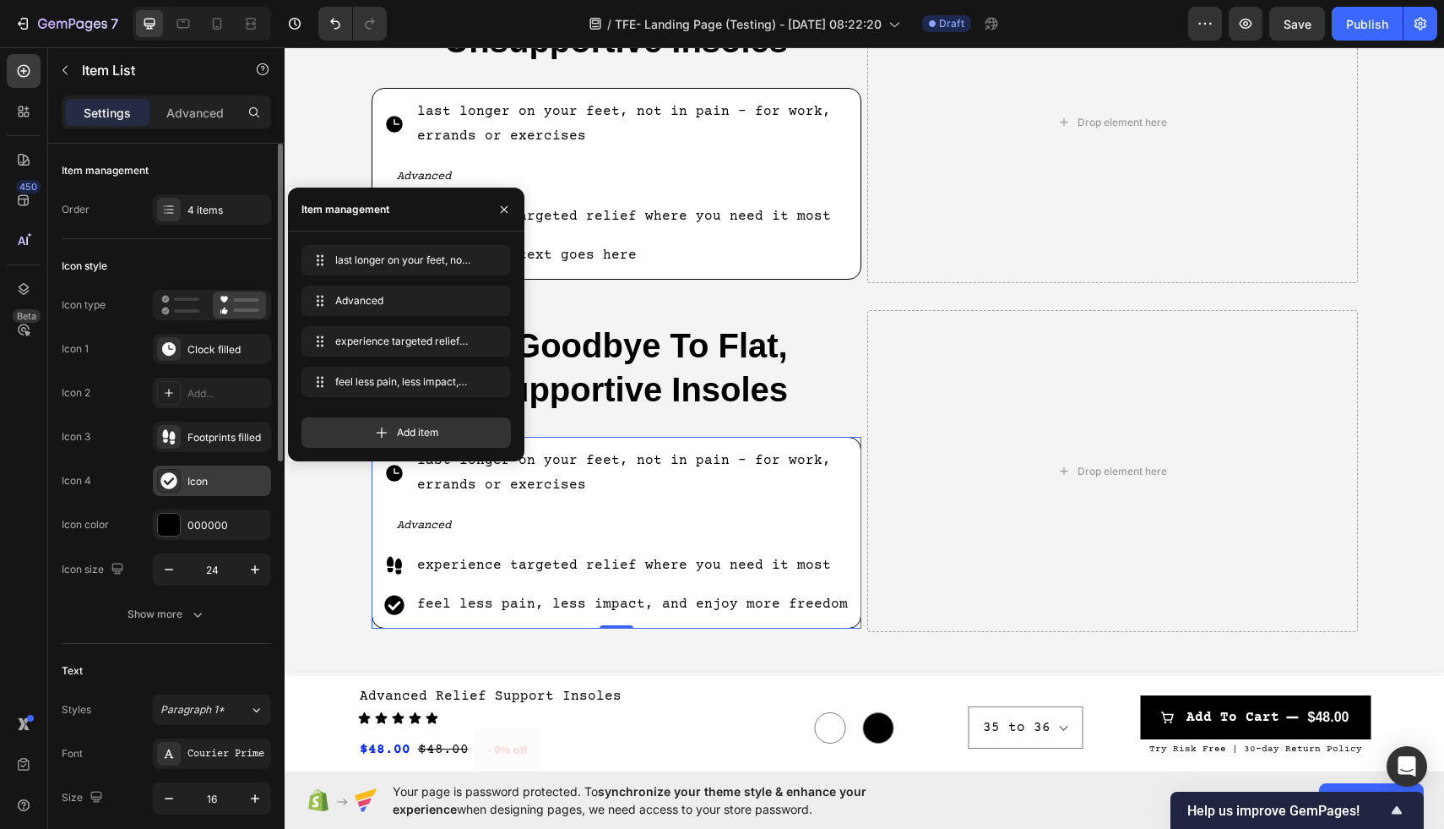
click at [177, 483] on div at bounding box center [169, 481] width 24 height 24
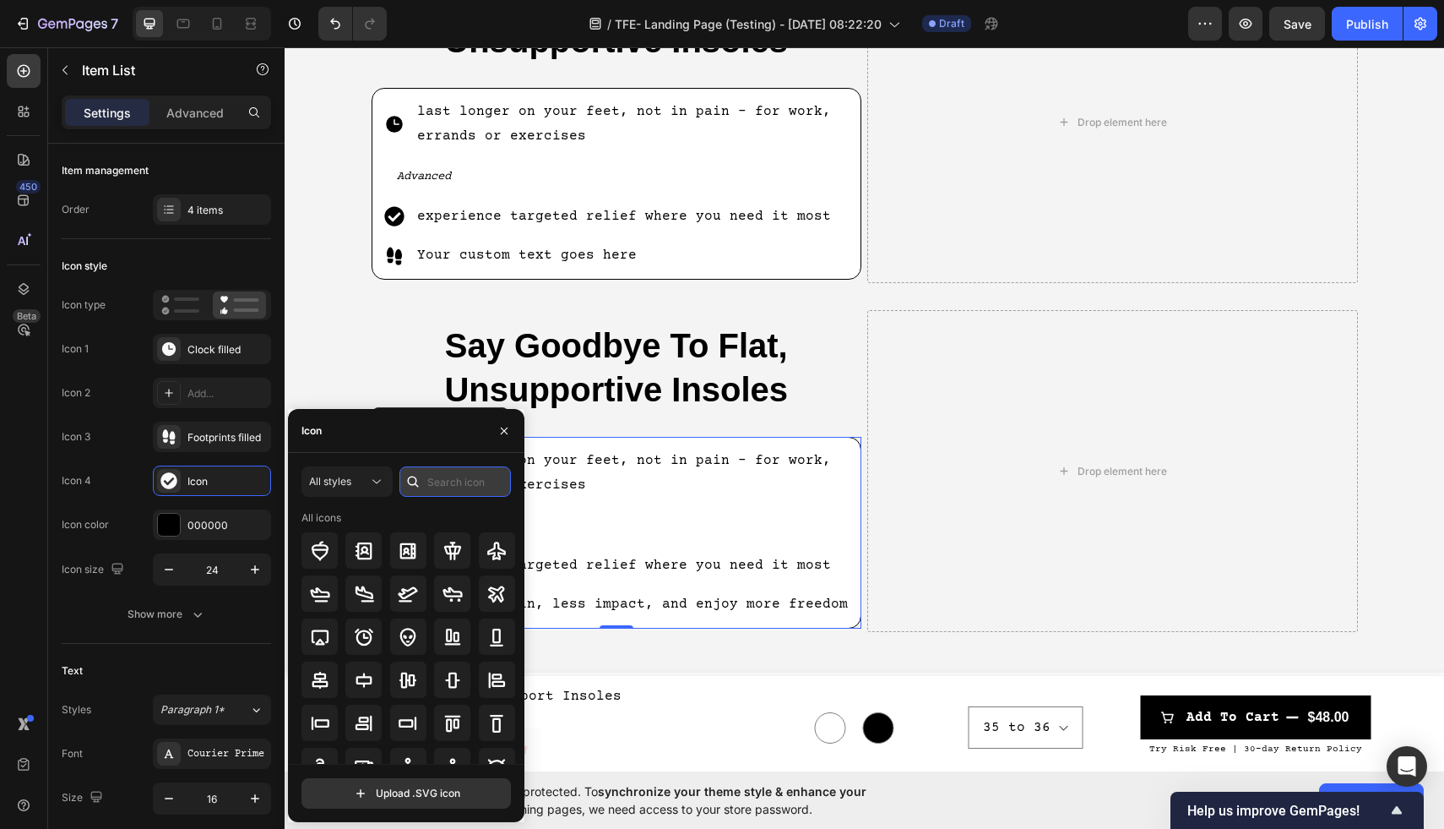
click at [443, 493] on input "text" at bounding box center [454, 481] width 111 height 30
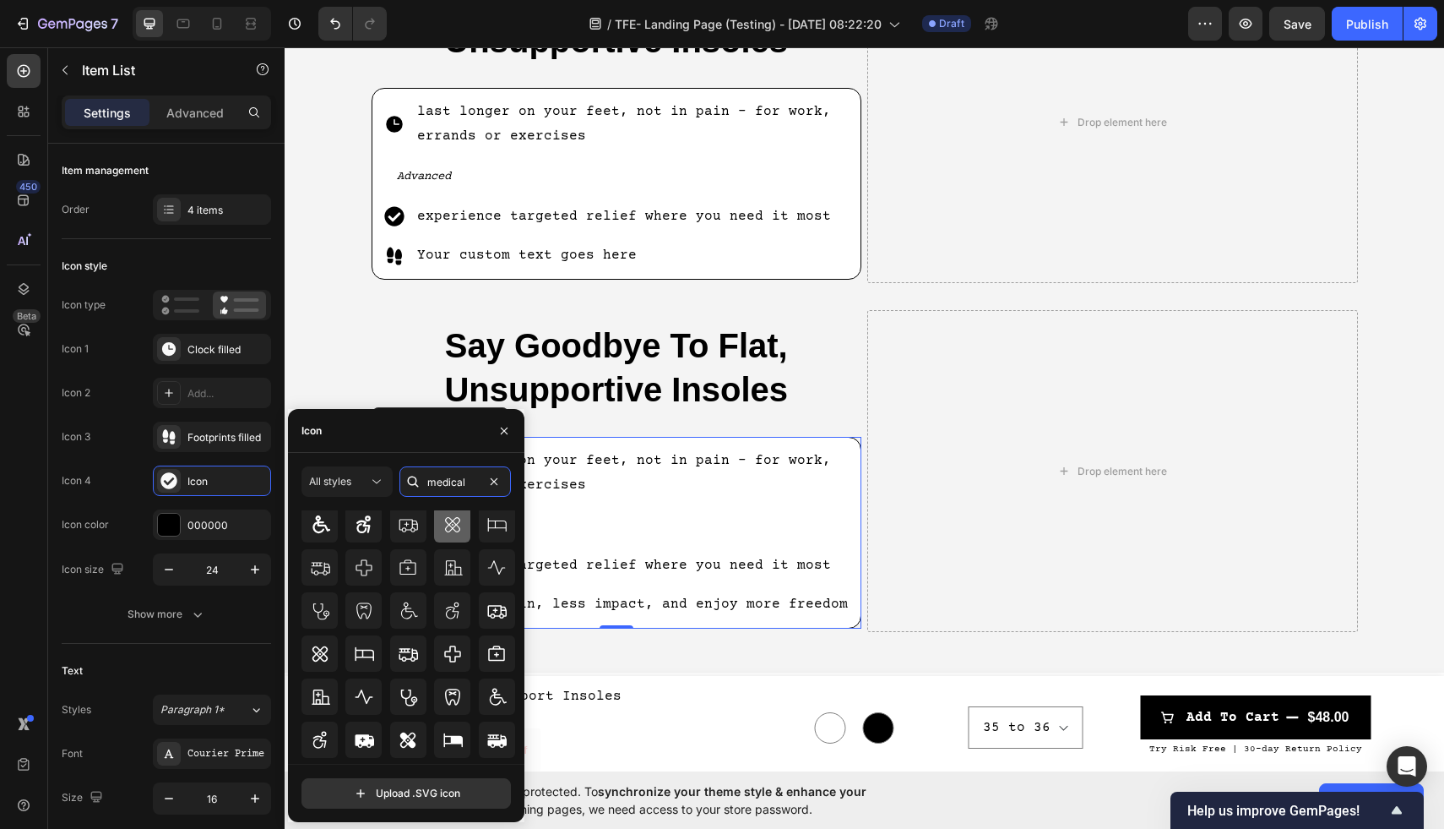
scroll to position [186, 0]
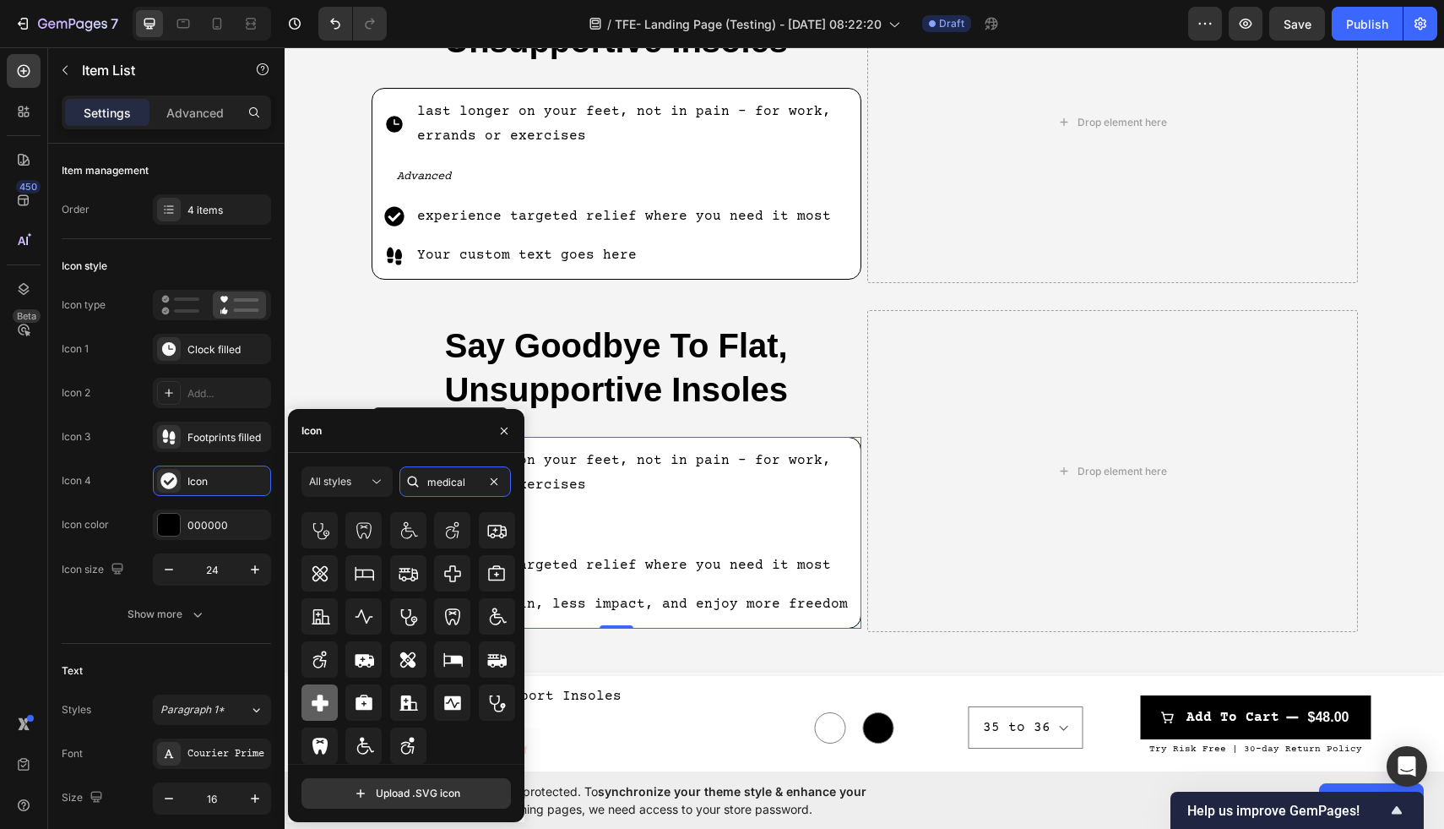
type input "medical"
click at [315, 701] on icon at bounding box center [320, 702] width 17 height 17
click at [701, 530] on p "Advanced" at bounding box center [624, 525] width 454 height 25
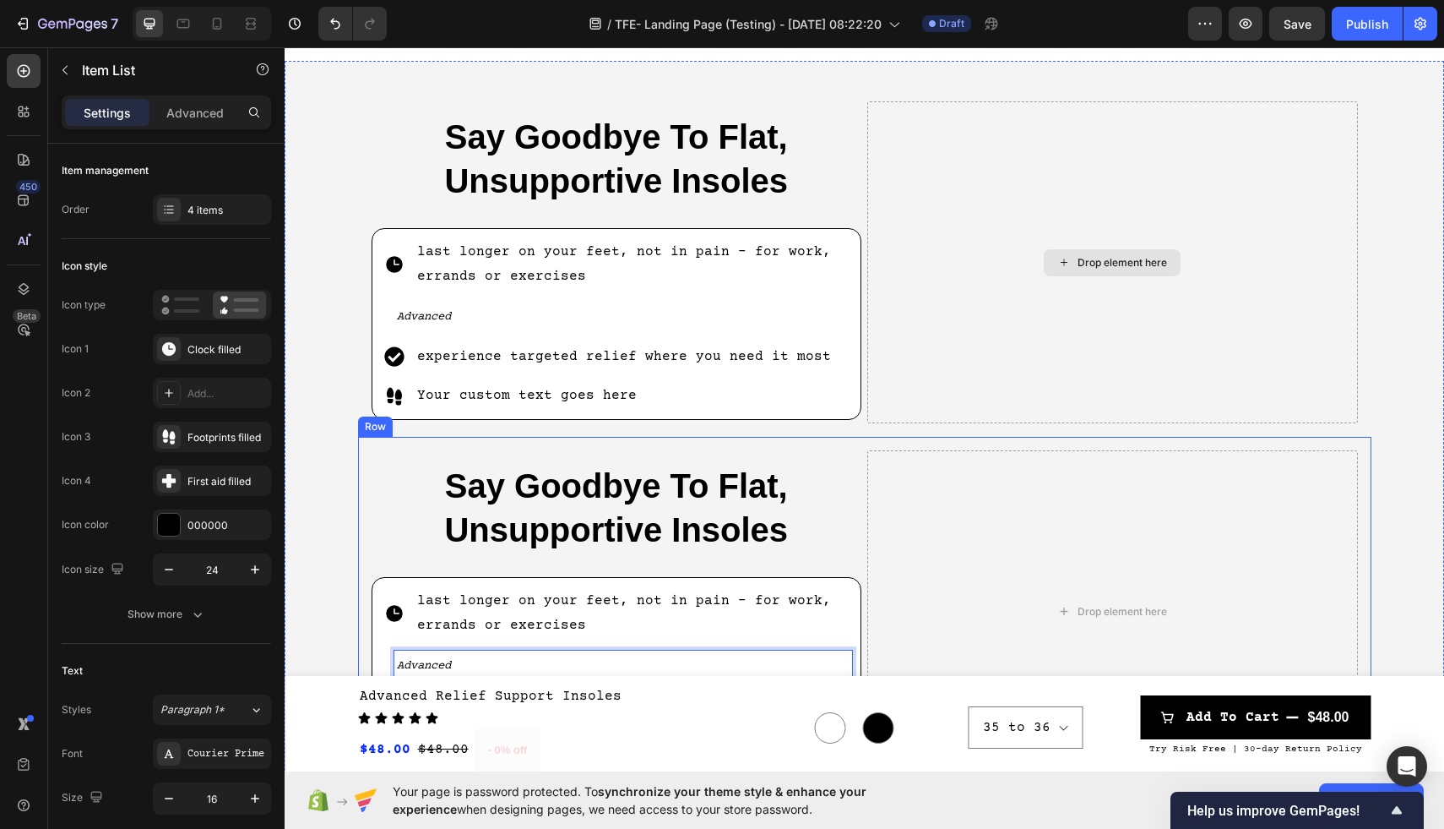
scroll to position [665, 0]
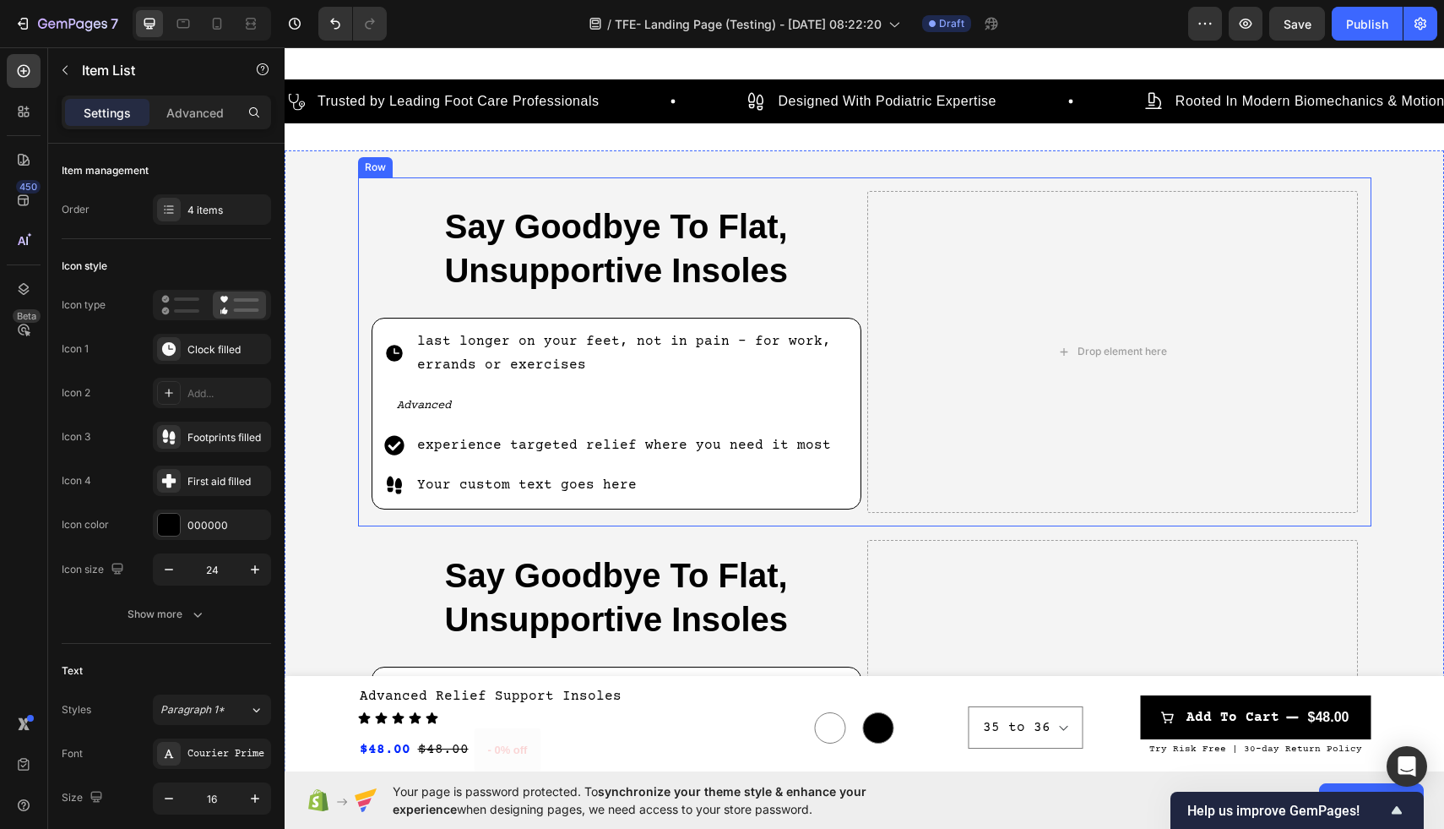
click at [821, 179] on div "Say Goodbye To Flat, Unsupportive Insoles Heading last longer on your feet, not…" at bounding box center [865, 351] width 1014 height 349
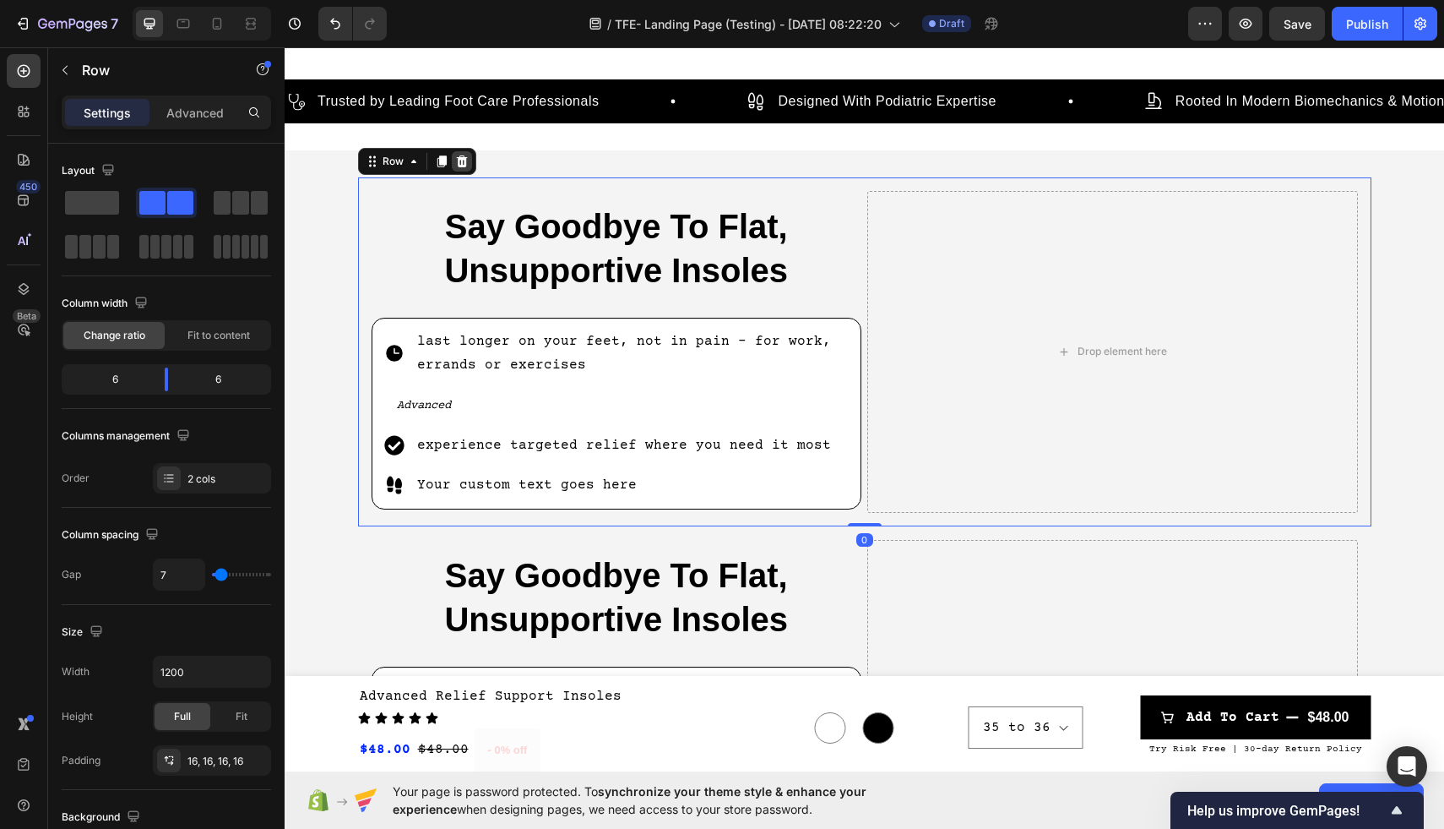
click at [470, 155] on div at bounding box center [462, 161] width 20 height 20
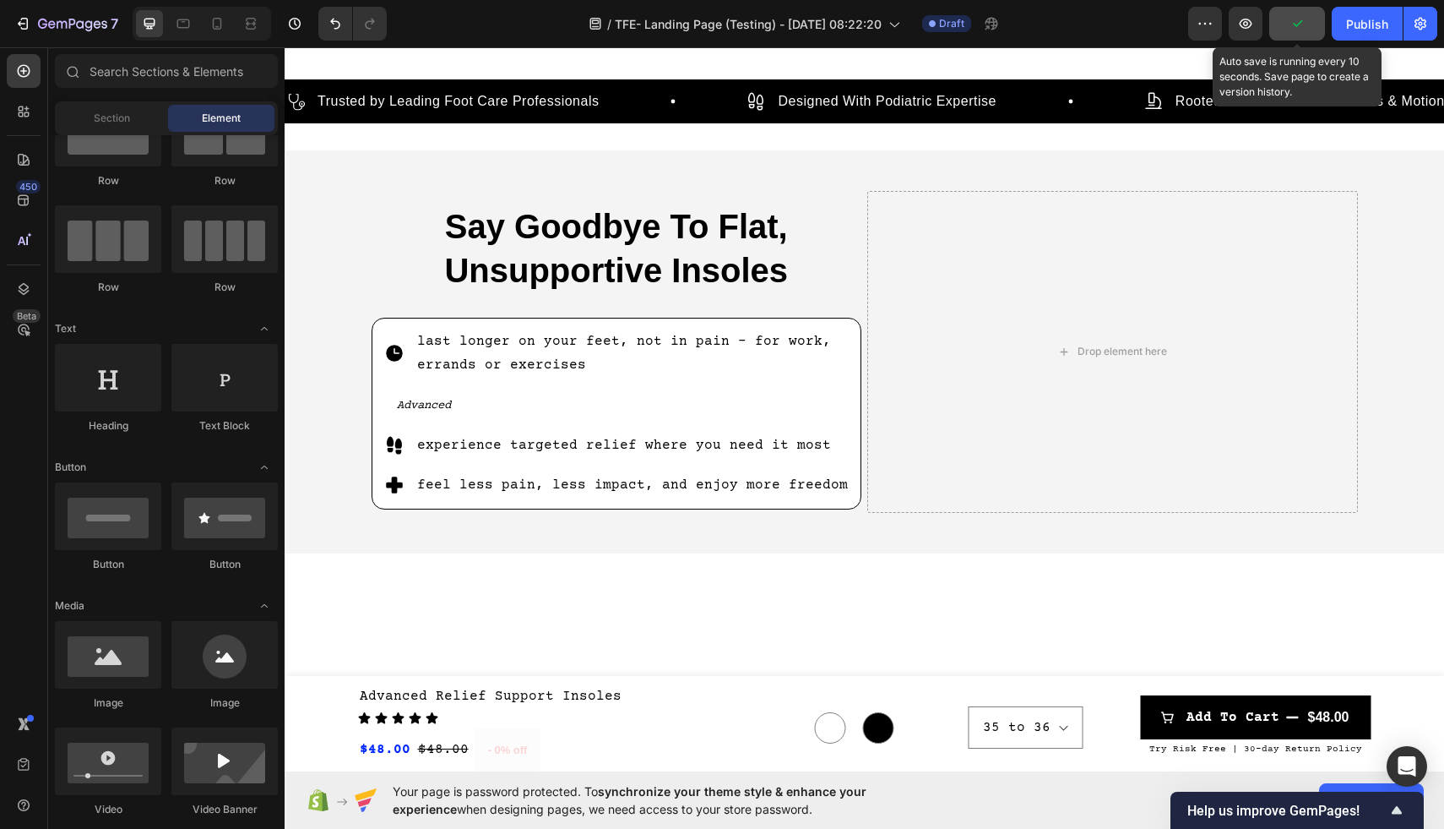
click at [1300, 30] on icon "button" at bounding box center [1297, 23] width 17 height 17
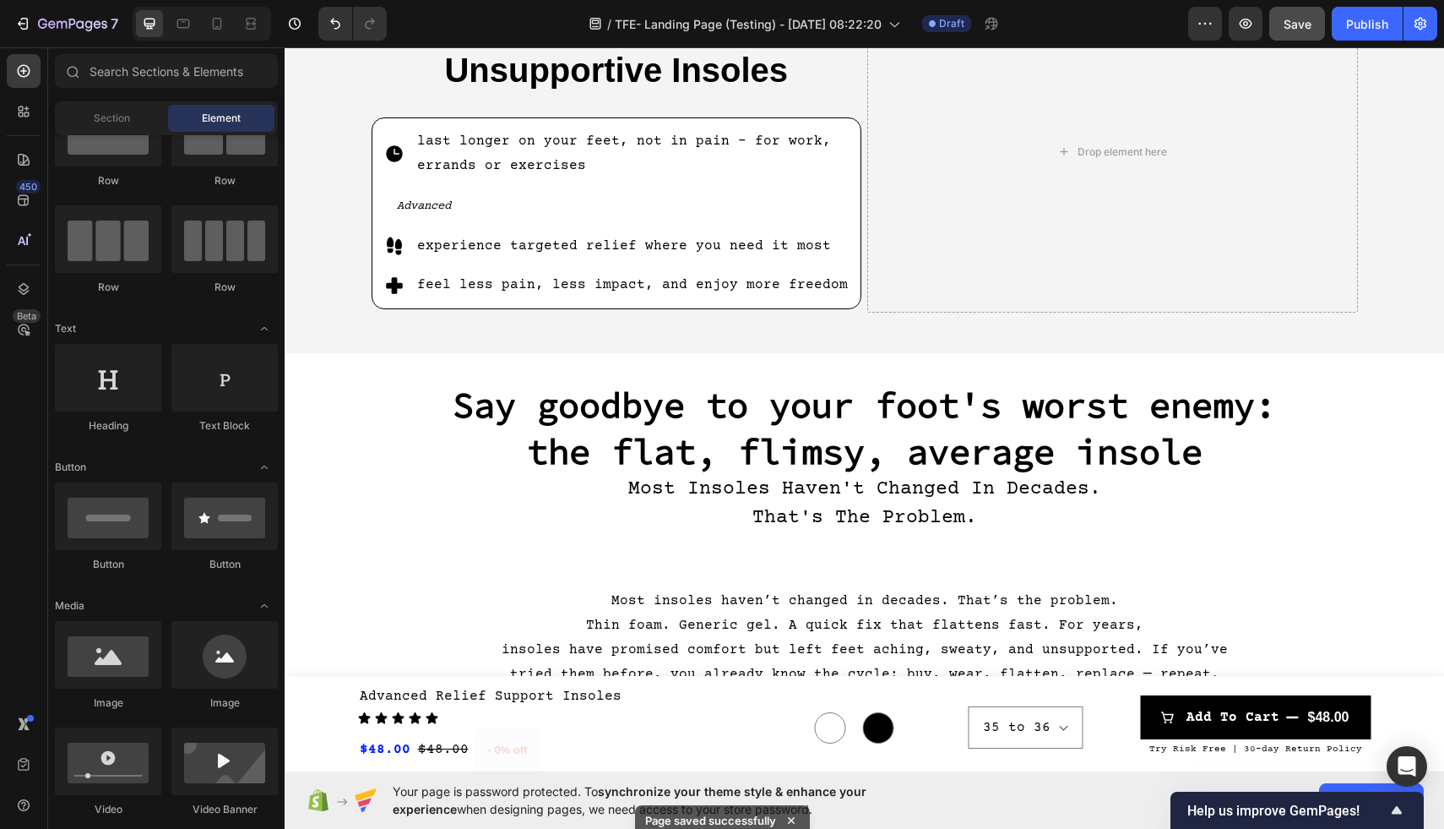
scroll to position [862, 0]
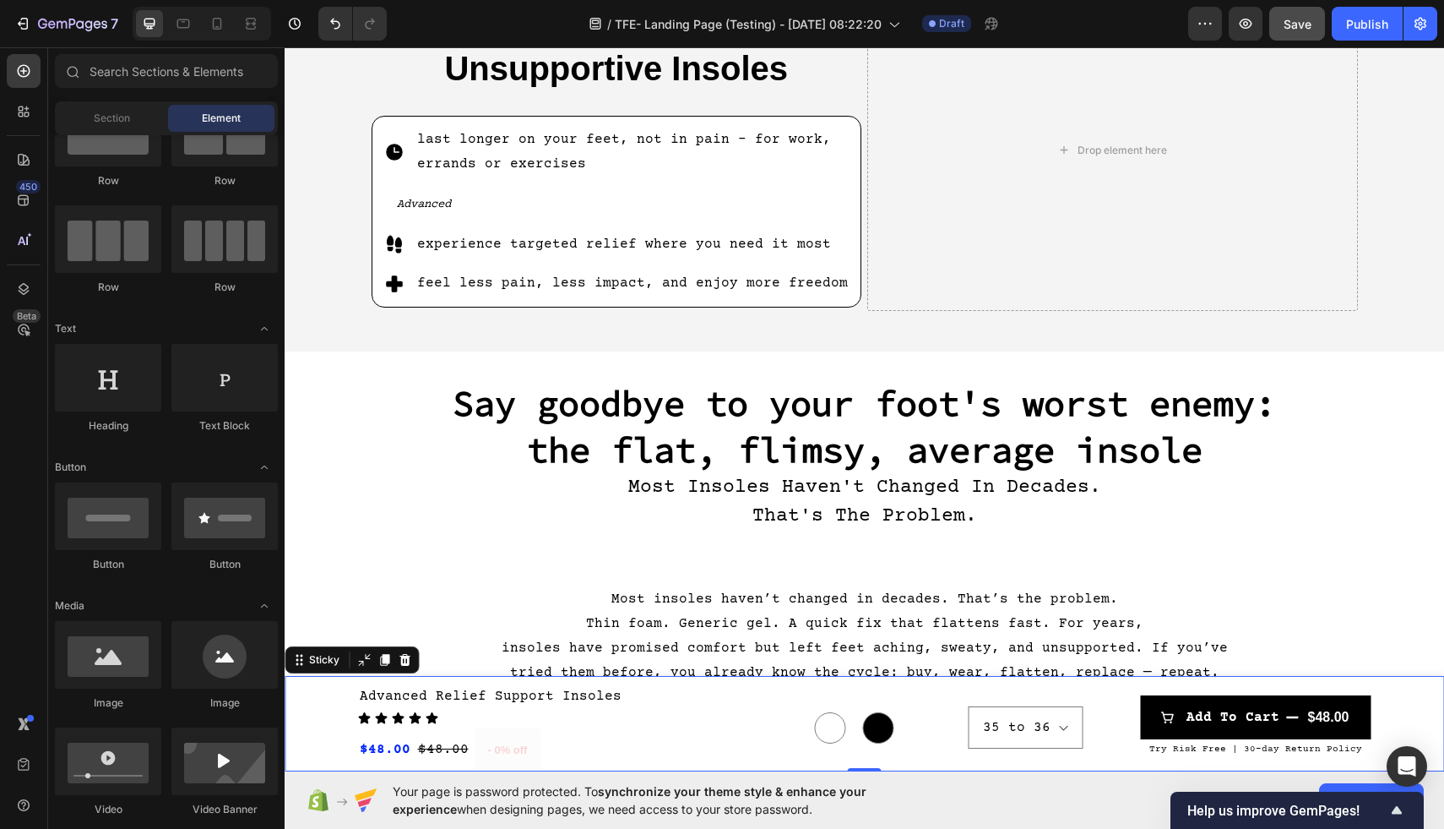
click at [325, 731] on div "Advanced Relief Support Insoles (P) Title Icon Icon Icon Icon Icon Icon List $4…" at bounding box center [865, 728] width 1160 height 88
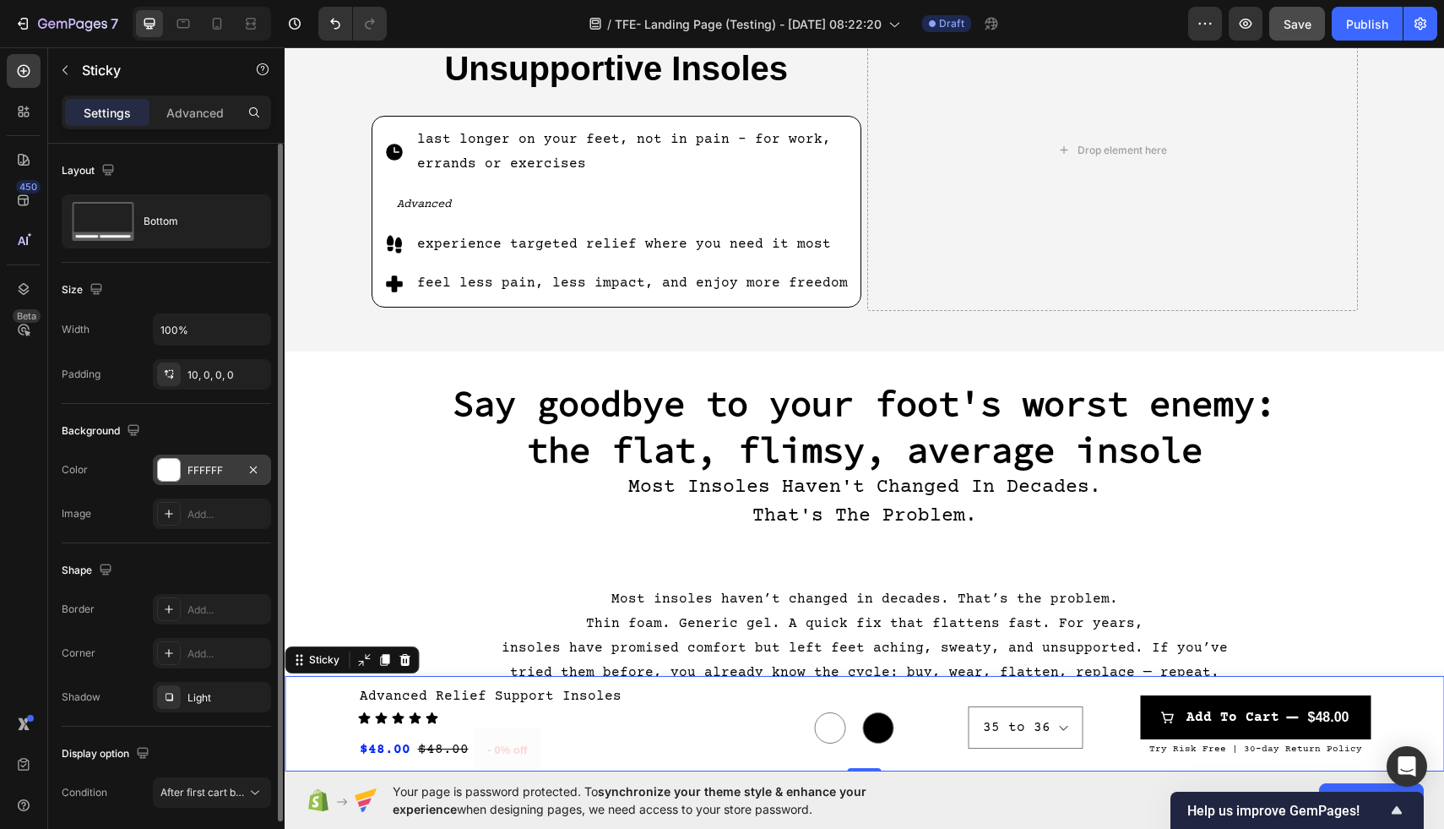
click at [167, 468] on div at bounding box center [169, 470] width 22 height 22
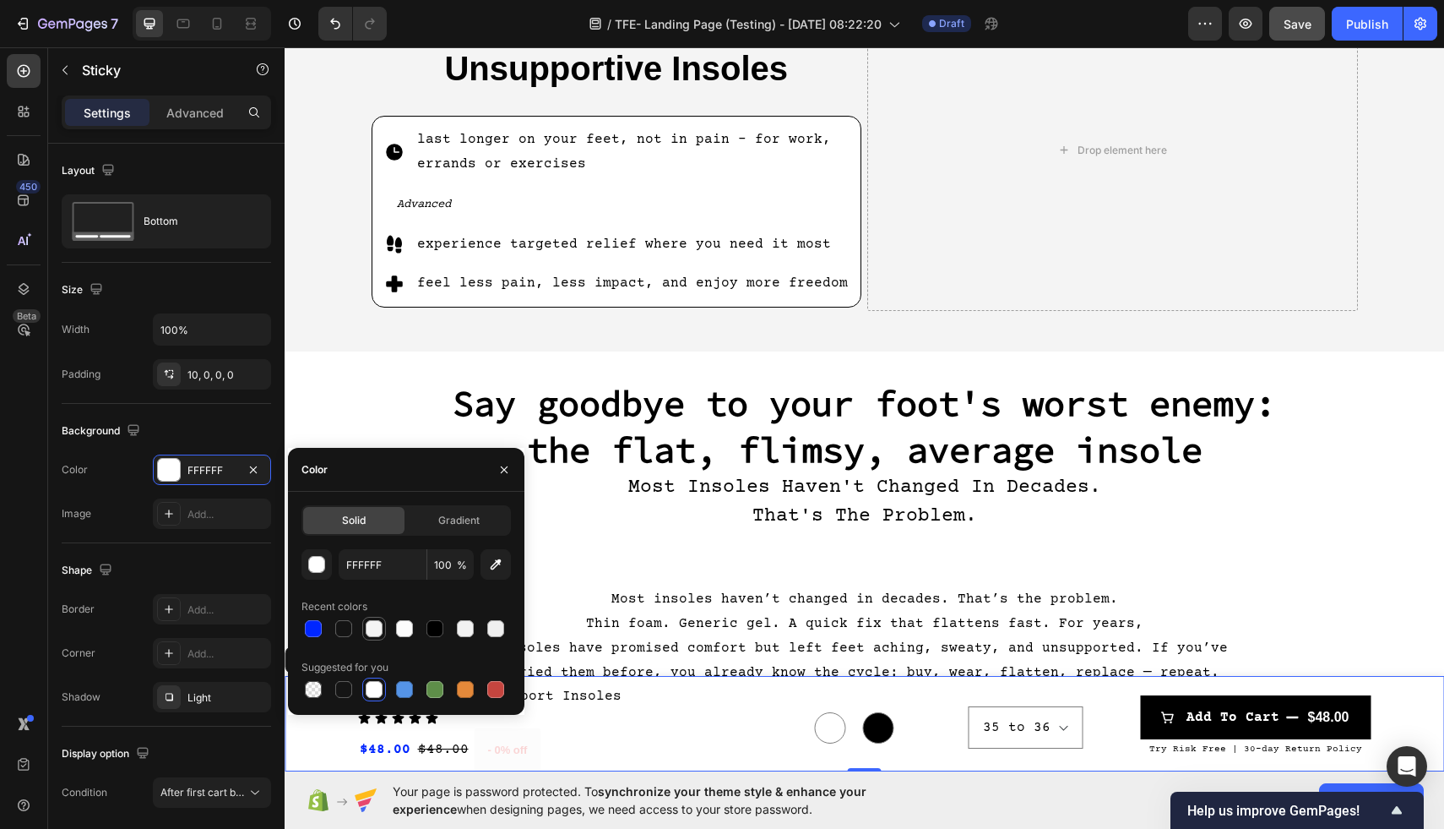
click at [370, 632] on div at bounding box center [374, 628] width 17 height 17
type input "F4F4F4"
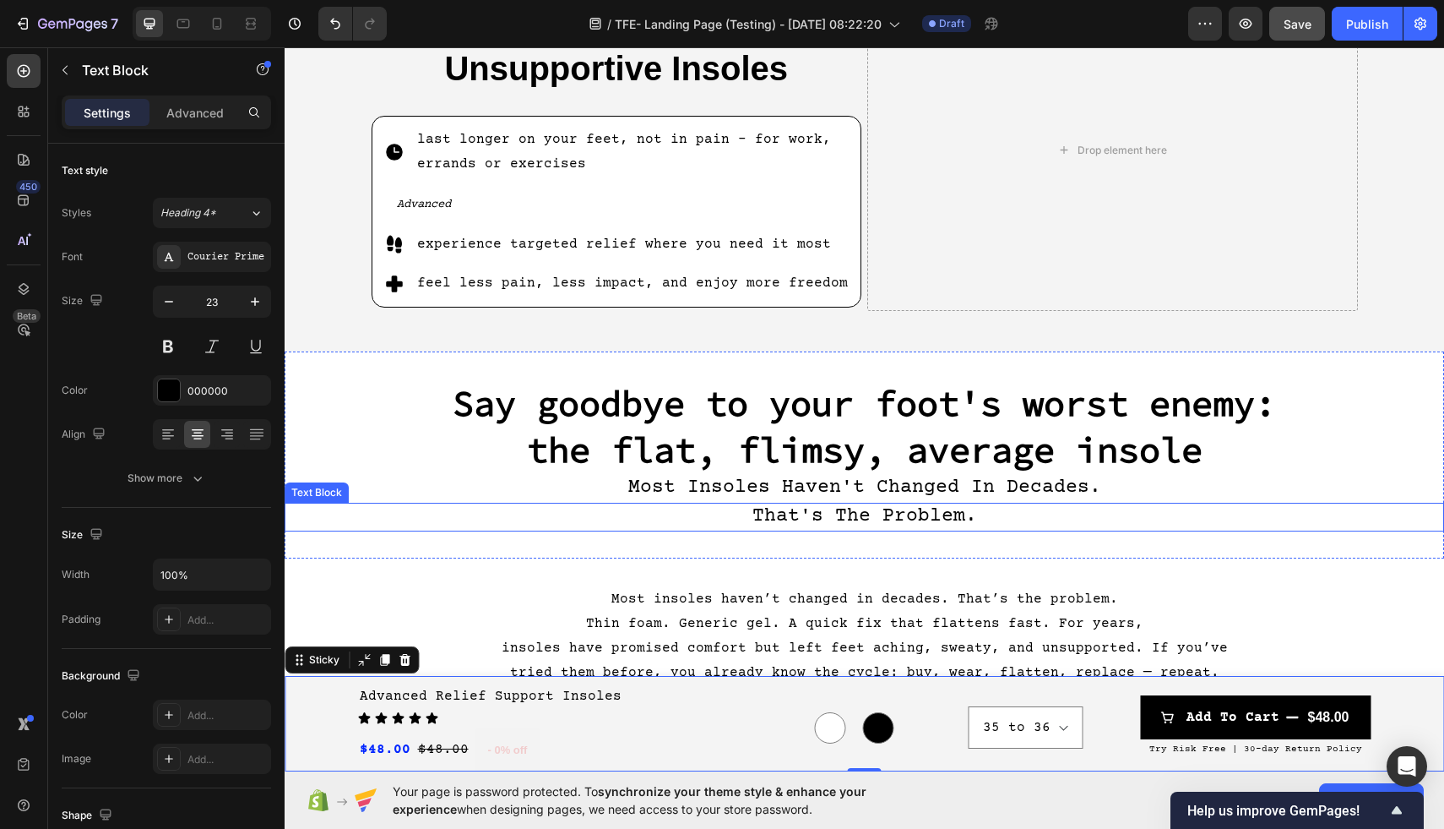
click at [626, 517] on p "That's The Problem." at bounding box center [864, 516] width 1156 height 25
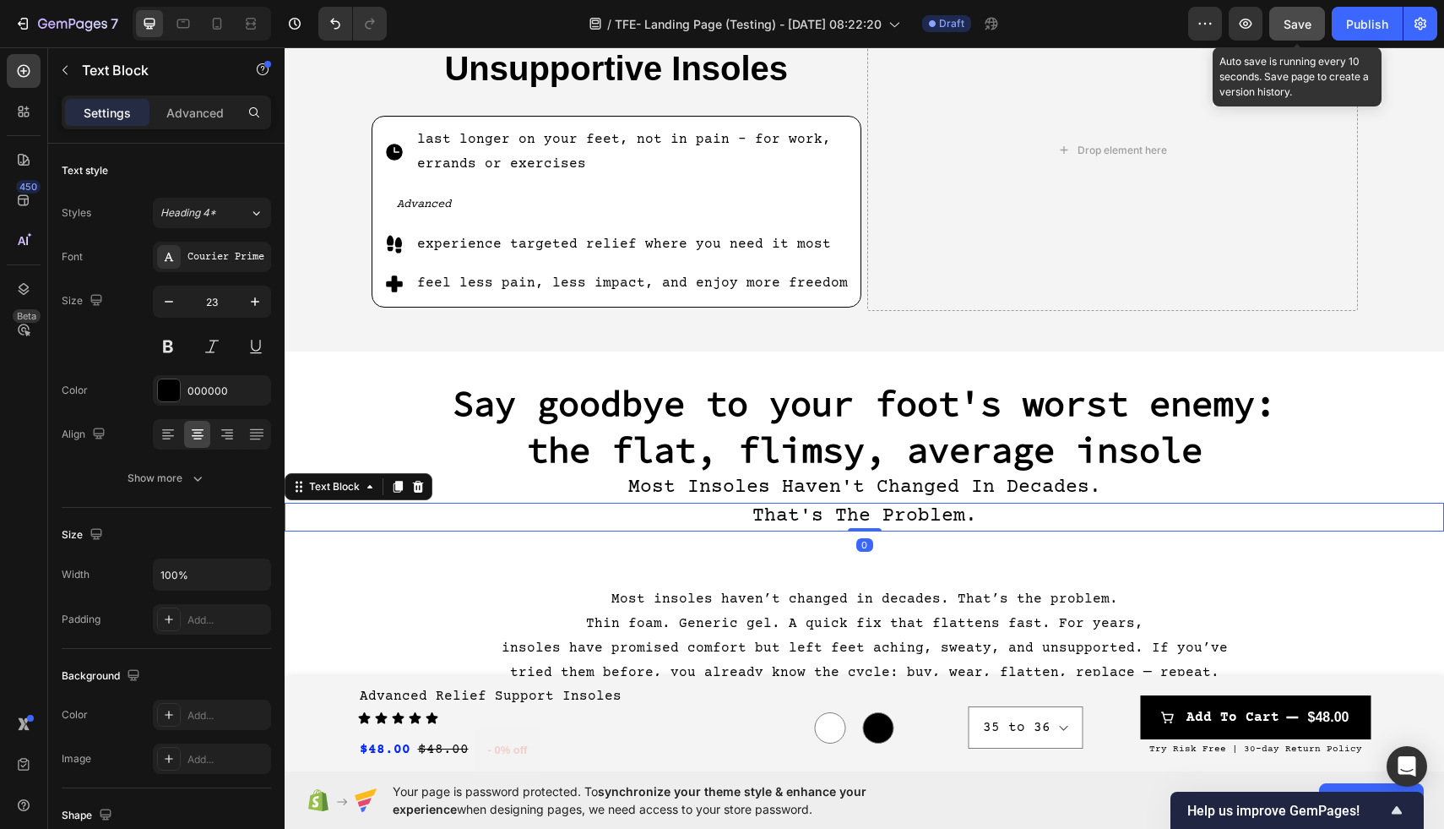
click at [1293, 25] on span "Save" at bounding box center [1298, 24] width 28 height 14
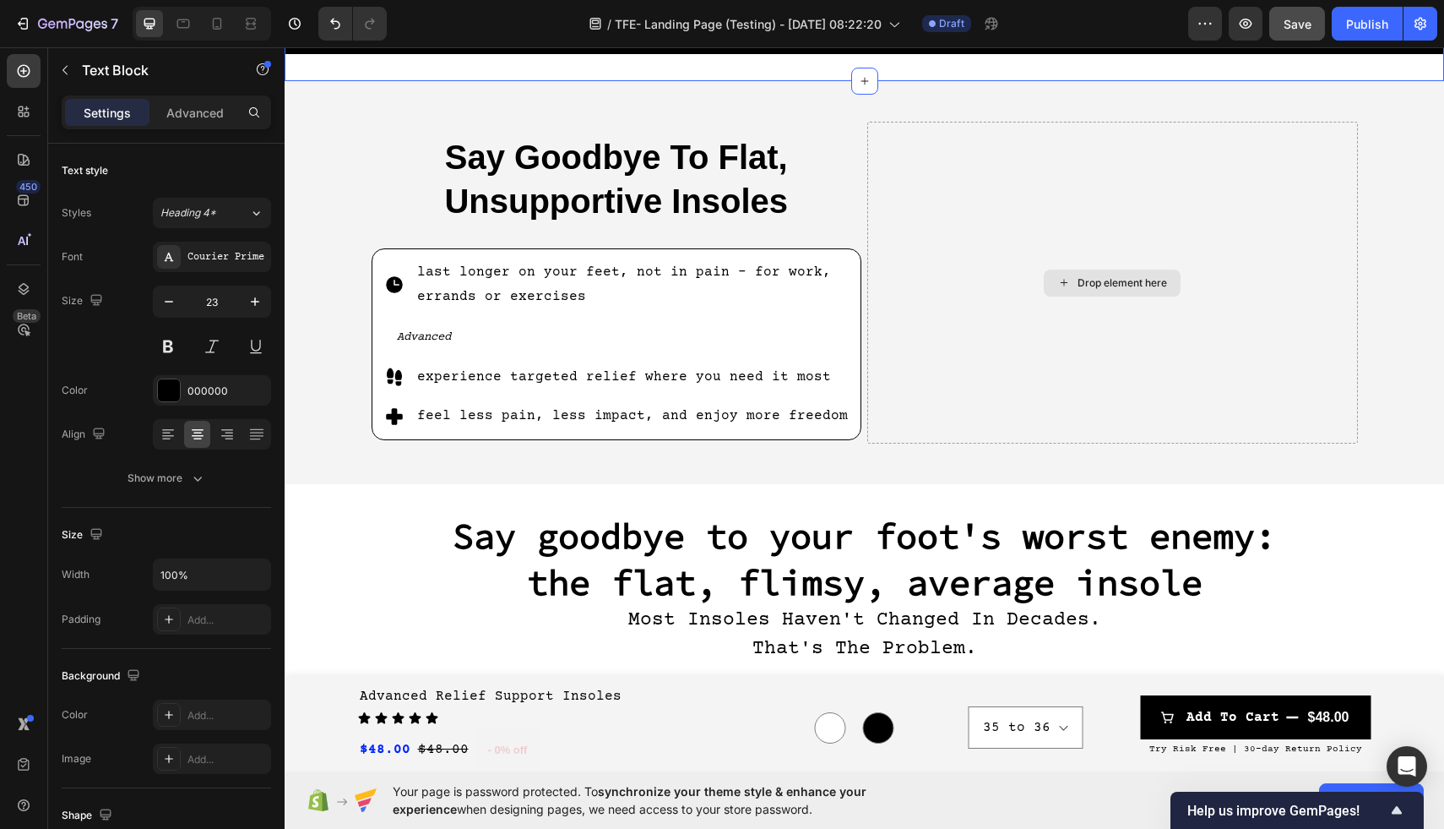
scroll to position [735, 0]
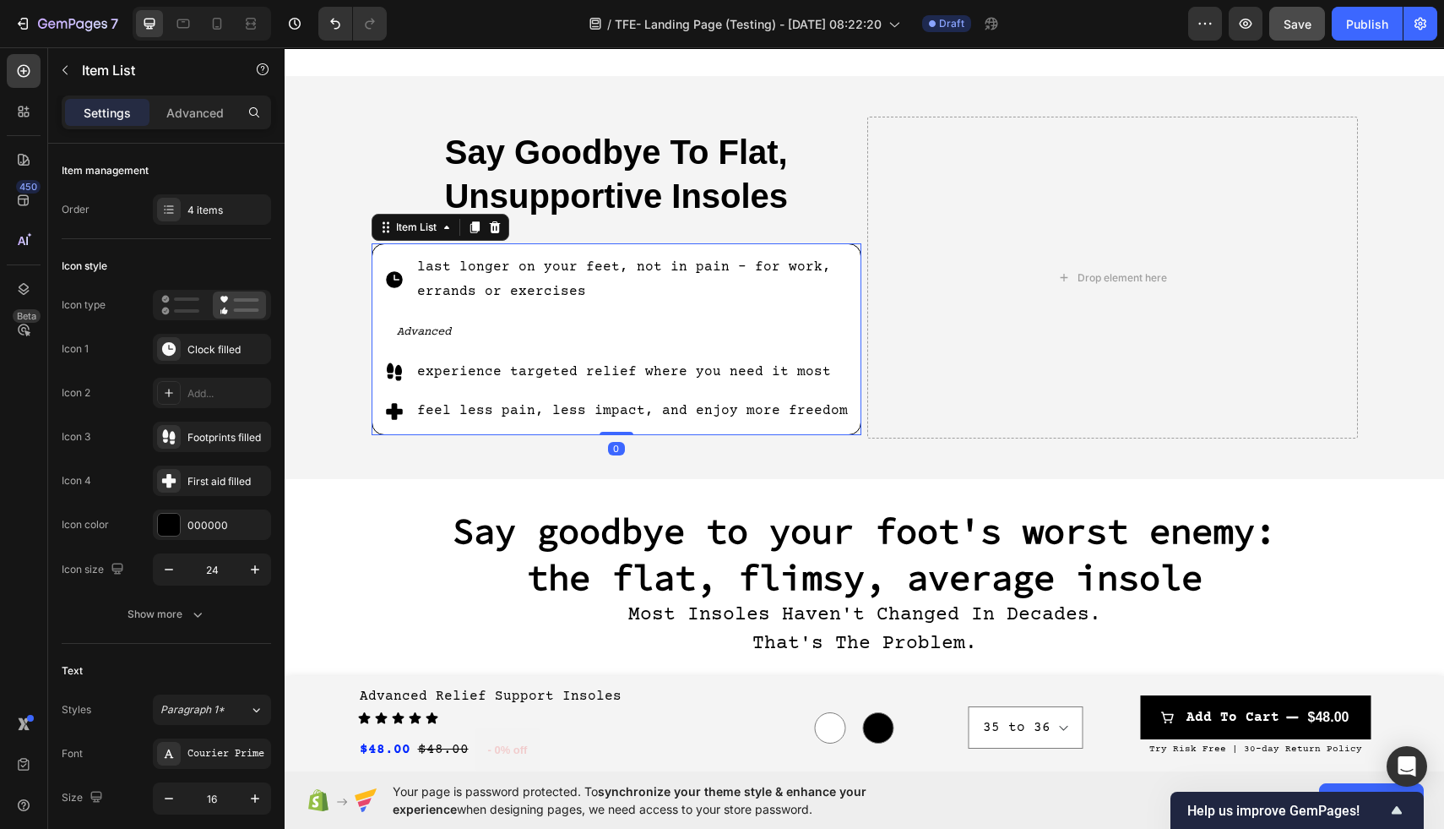
click at [462, 333] on p "Advanced" at bounding box center [624, 331] width 454 height 25
click at [115, 625] on button "Show more" at bounding box center [166, 614] width 209 height 30
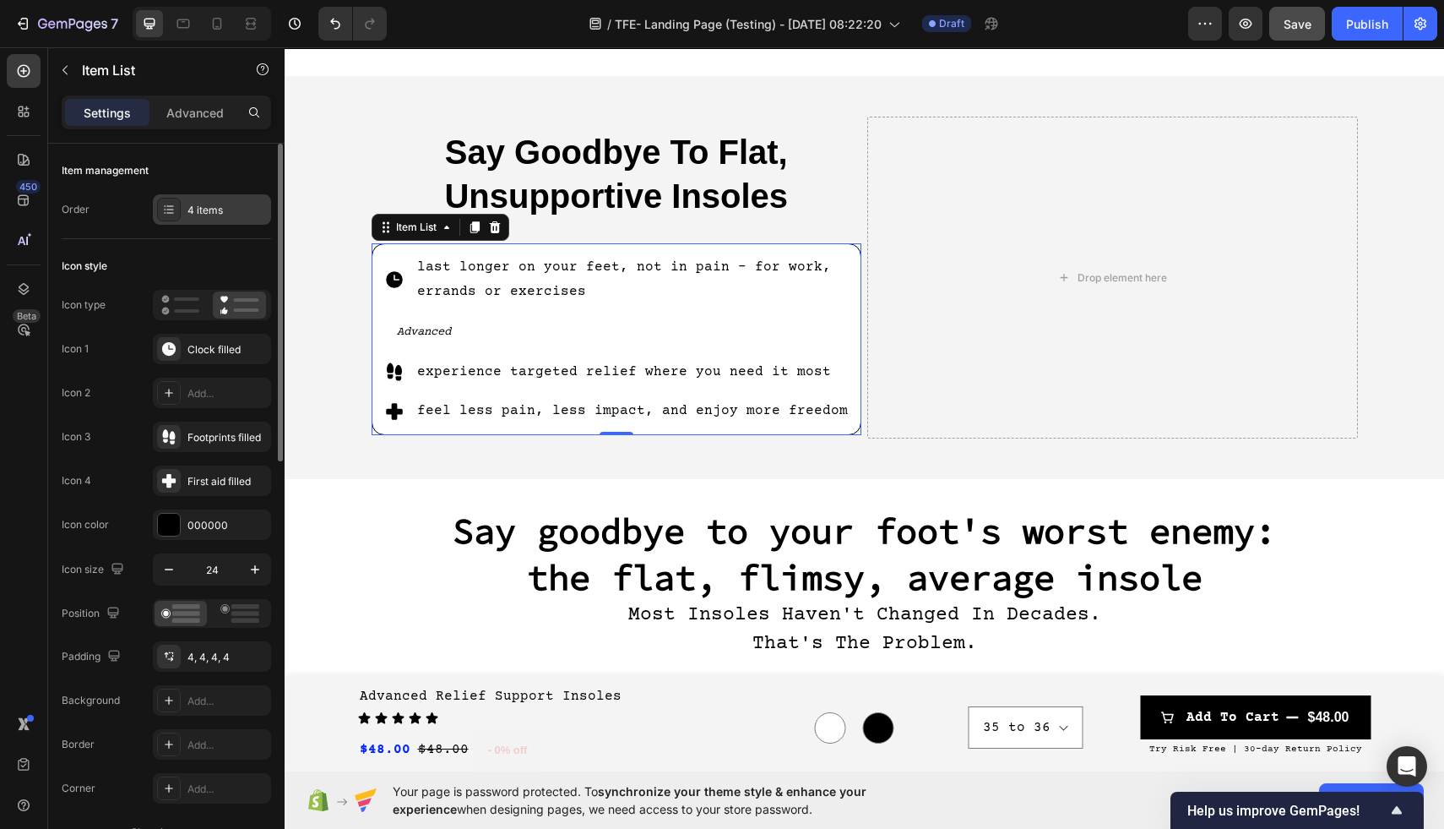
click at [188, 217] on div "4 items" at bounding box center [226, 210] width 79 height 15
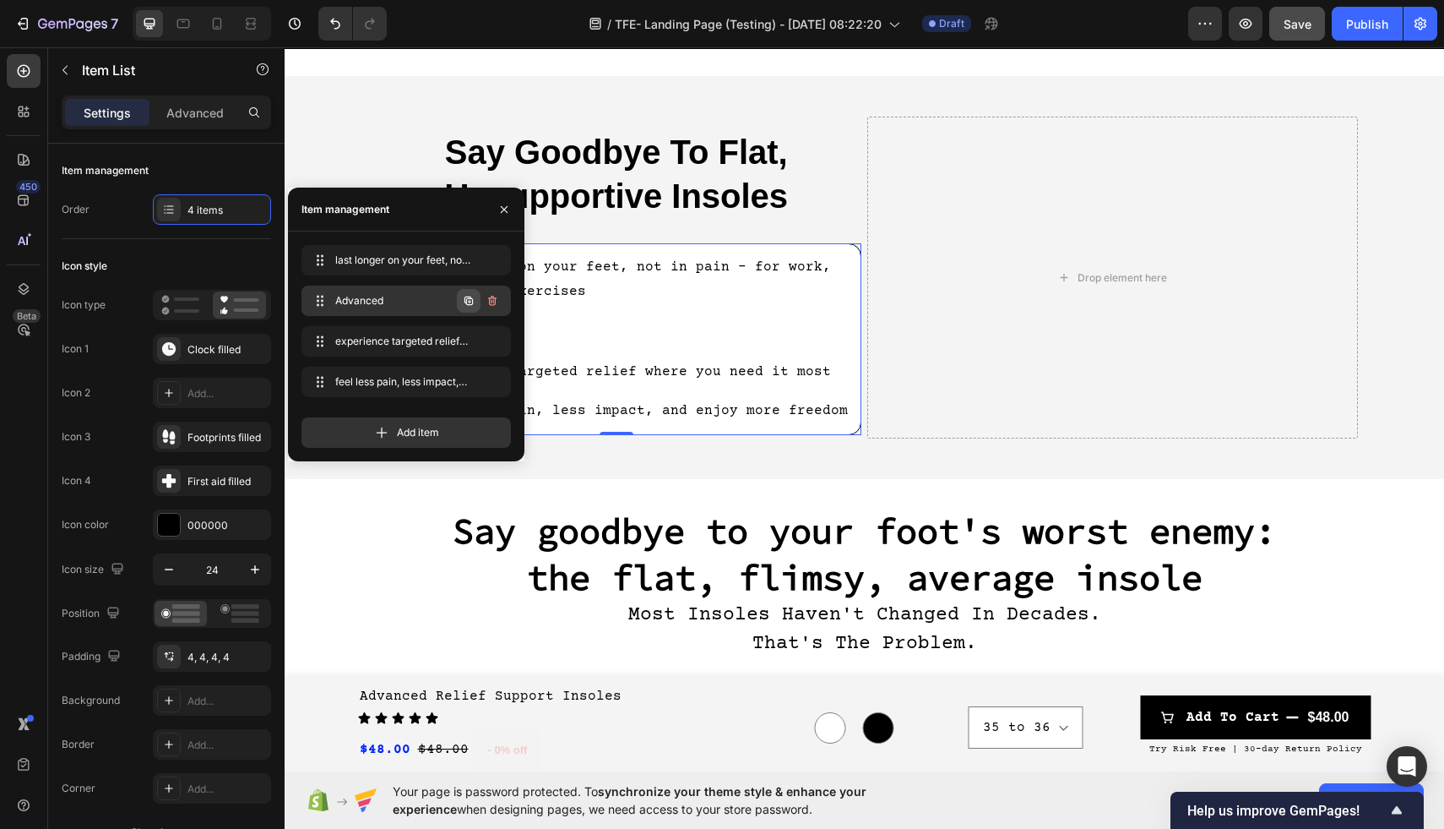
click at [466, 296] on icon "button" at bounding box center [469, 300] width 8 height 8
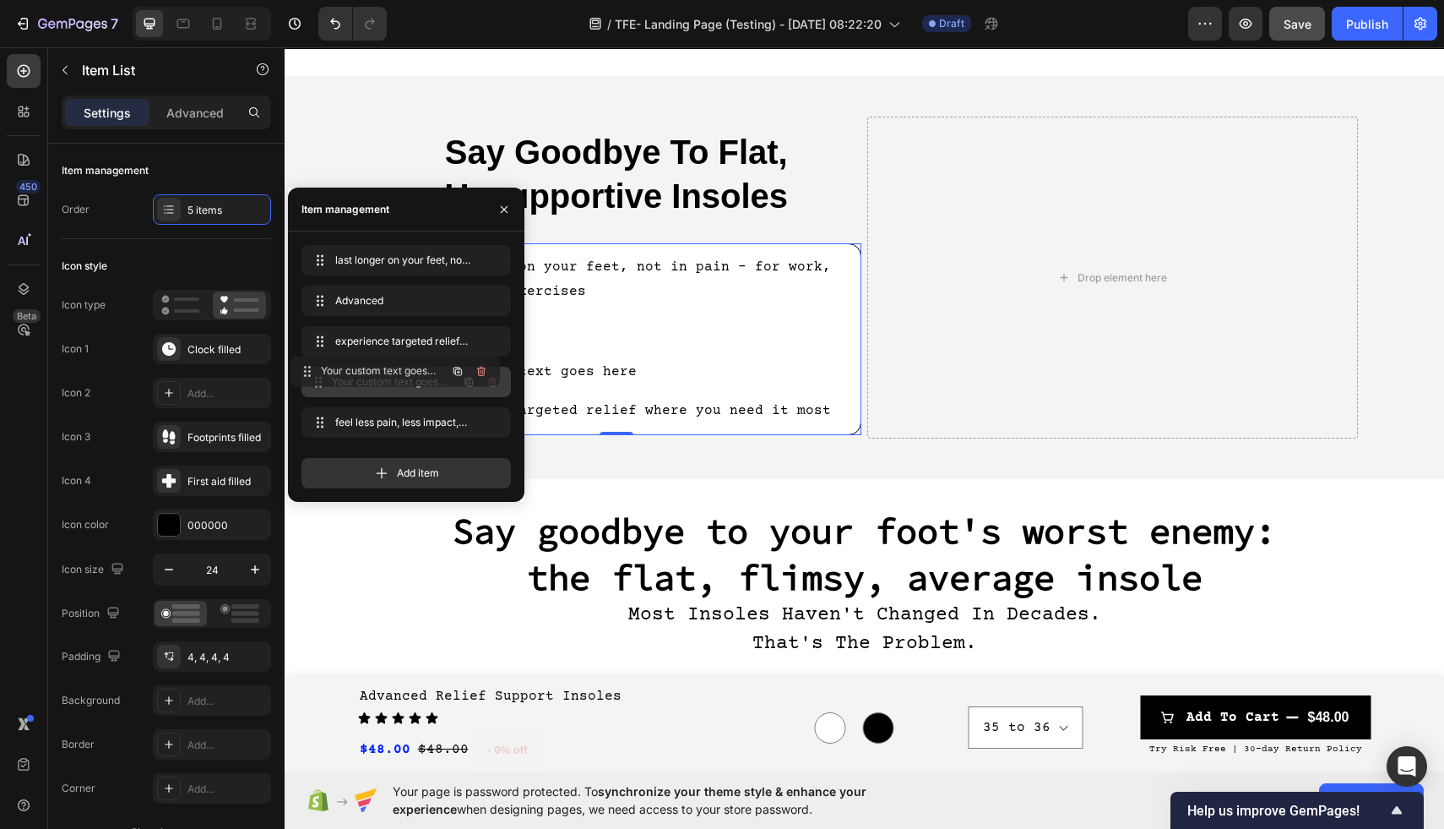
drag, startPoint x: 432, startPoint y: 340, endPoint x: 420, endPoint y: 370, distance: 32.6
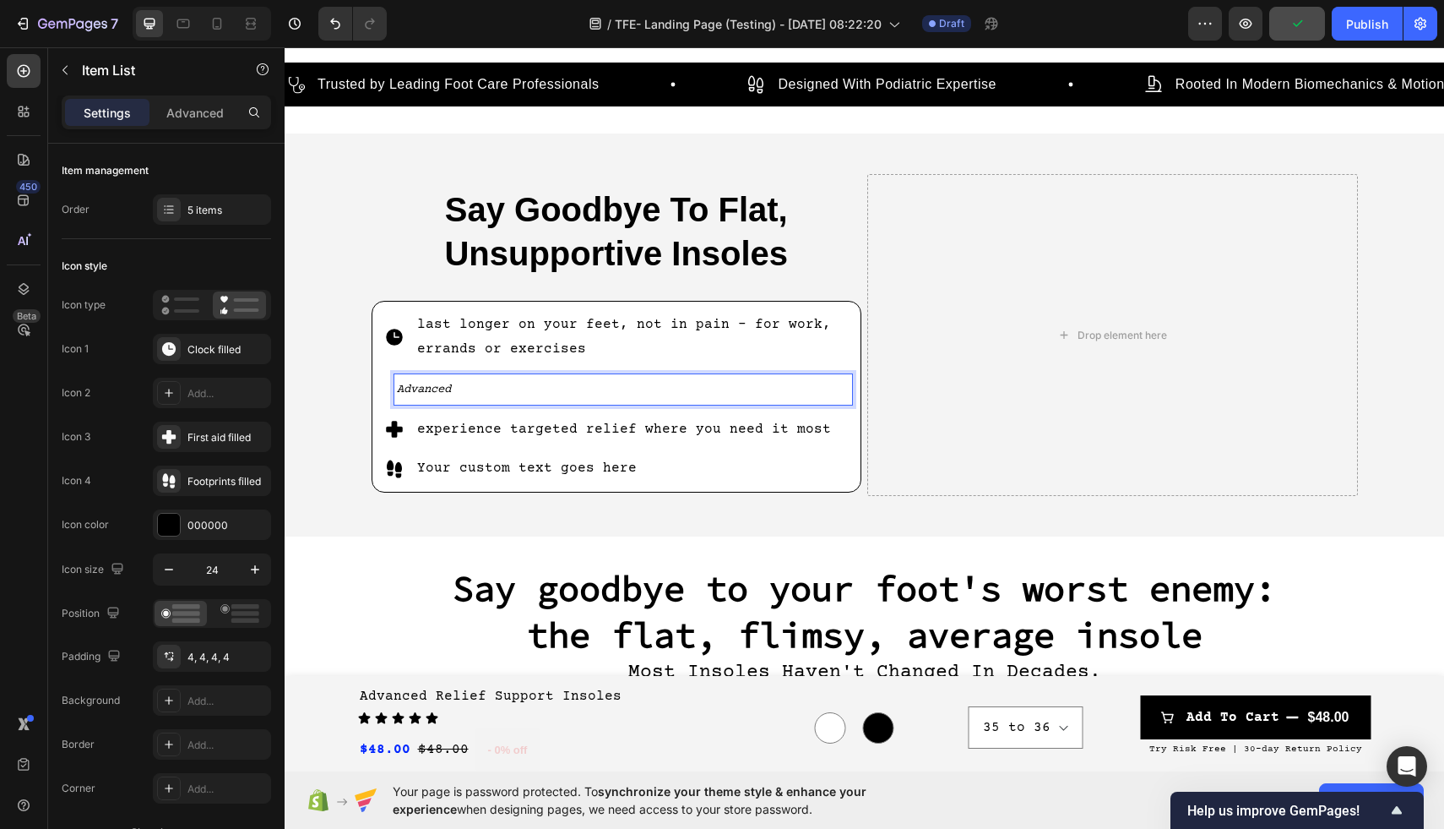
scroll to position [678, 0]
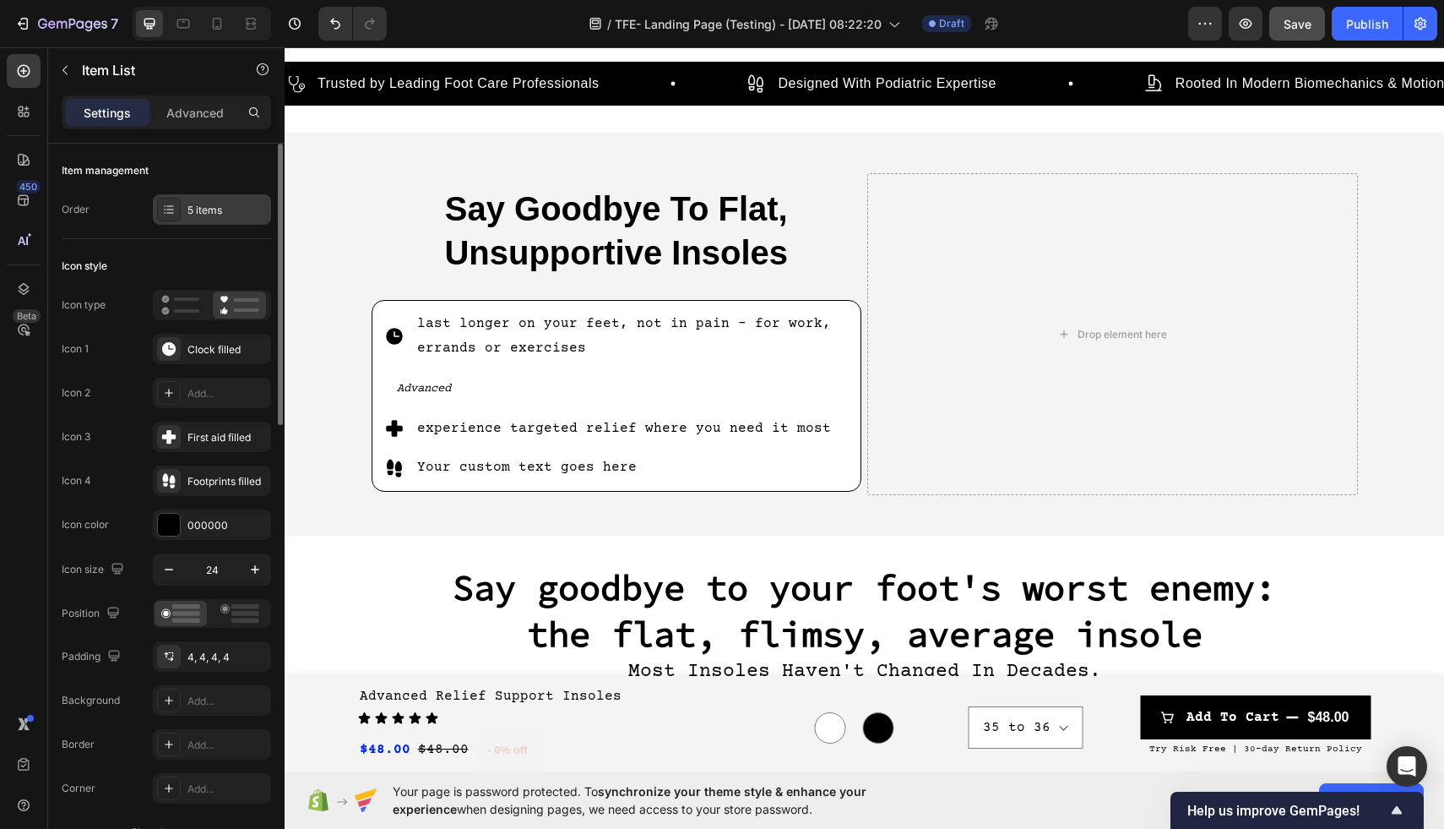
click at [211, 197] on div "5 items" at bounding box center [212, 209] width 118 height 30
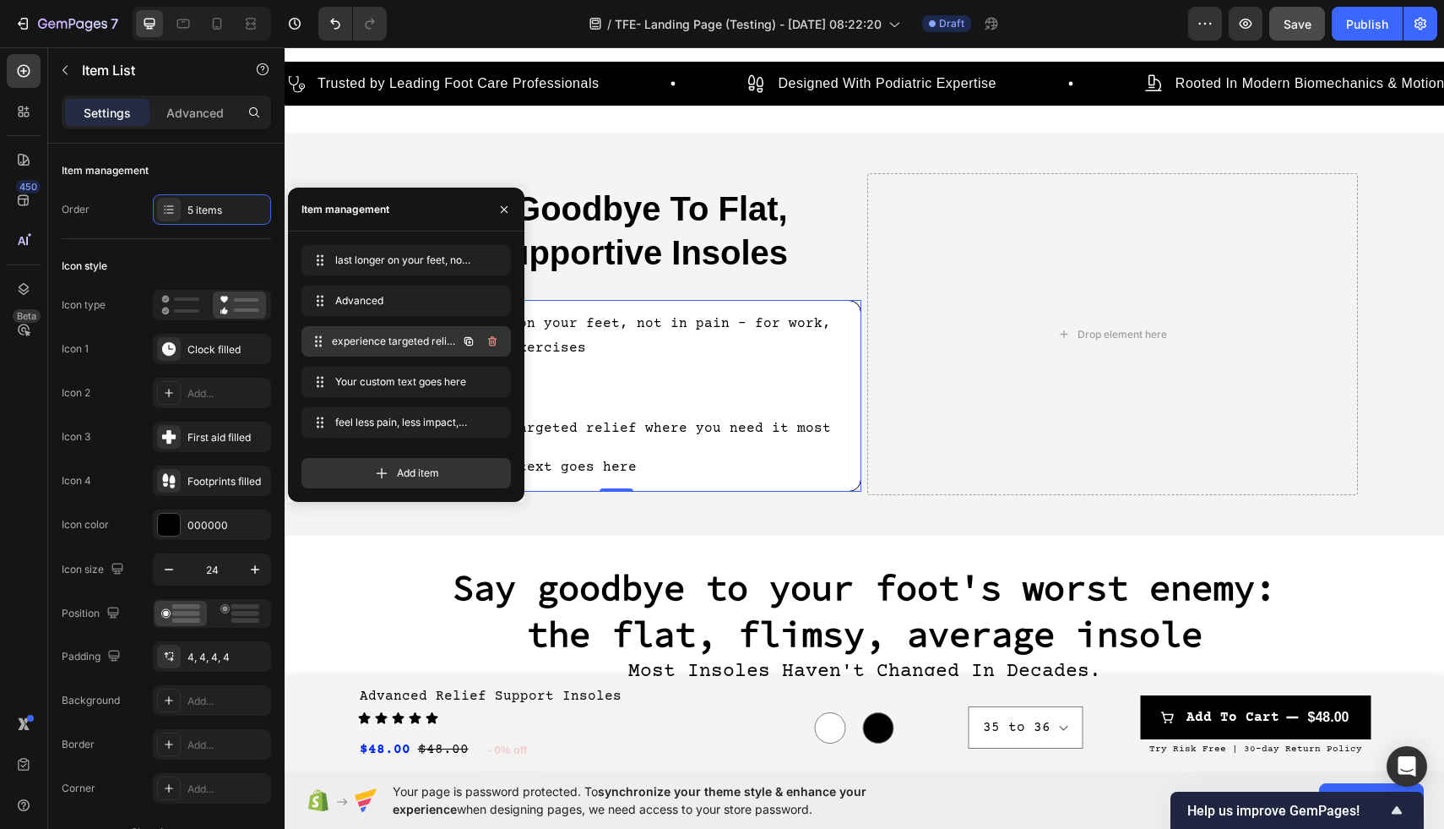
click at [405, 341] on span "experience targeted relief where you need it most" at bounding box center [394, 341] width 125 height 15
click at [163, 446] on div at bounding box center [169, 437] width 24 height 24
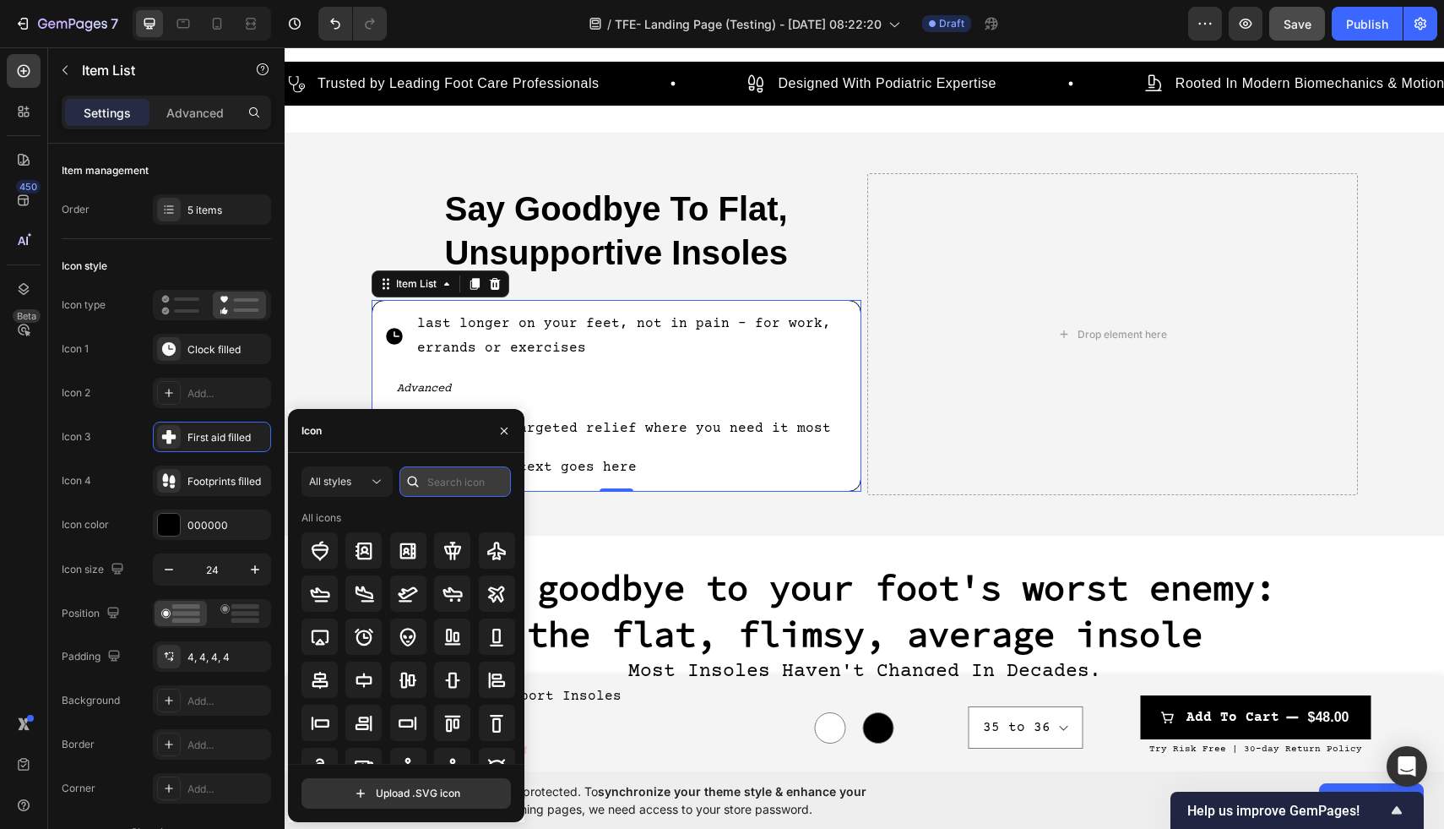
click at [454, 486] on input "text" at bounding box center [454, 481] width 111 height 30
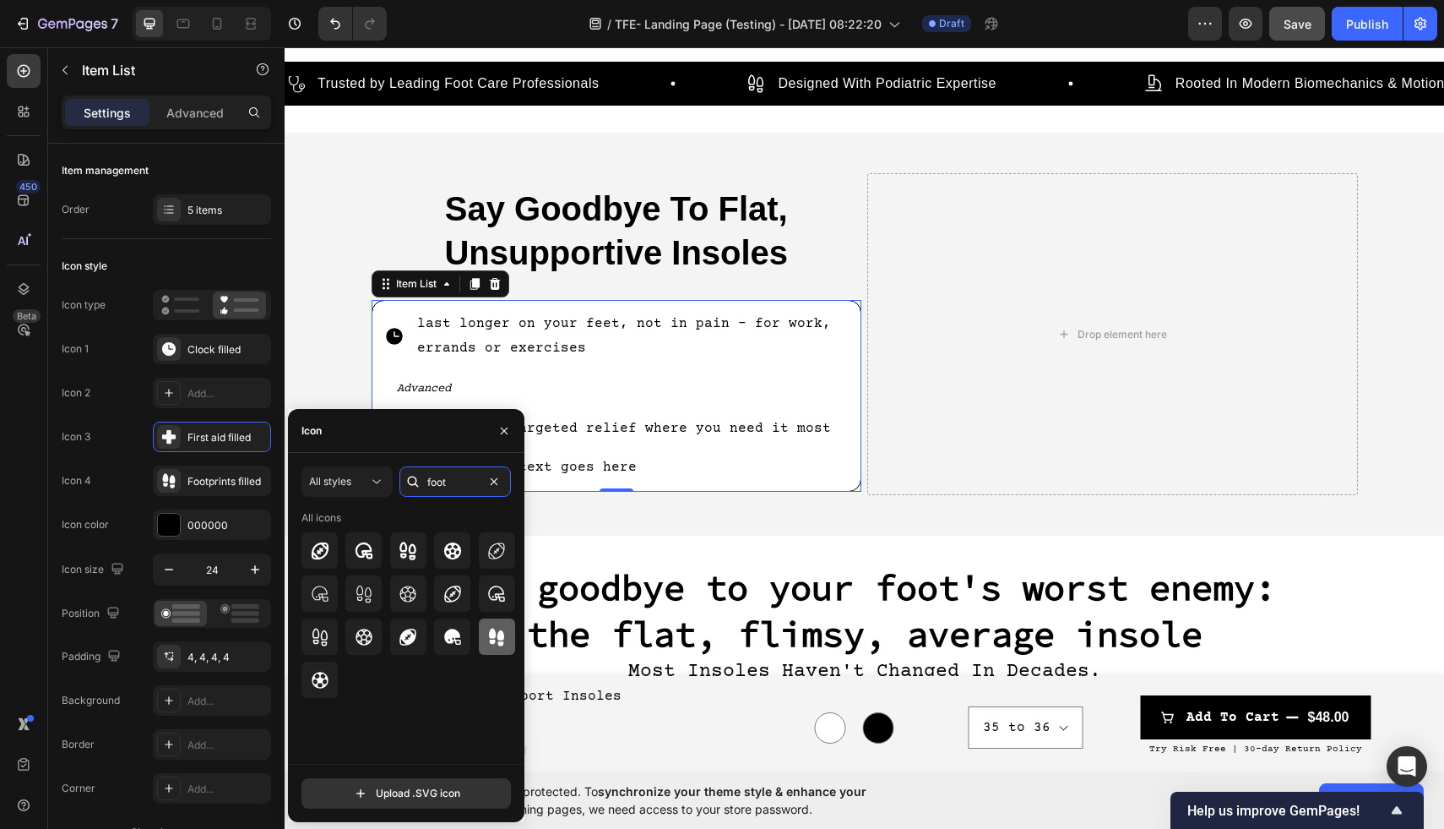
type input "foot"
click at [492, 639] on icon at bounding box center [496, 637] width 15 height 18
click at [699, 402] on div "Advanced" at bounding box center [623, 388] width 459 height 30
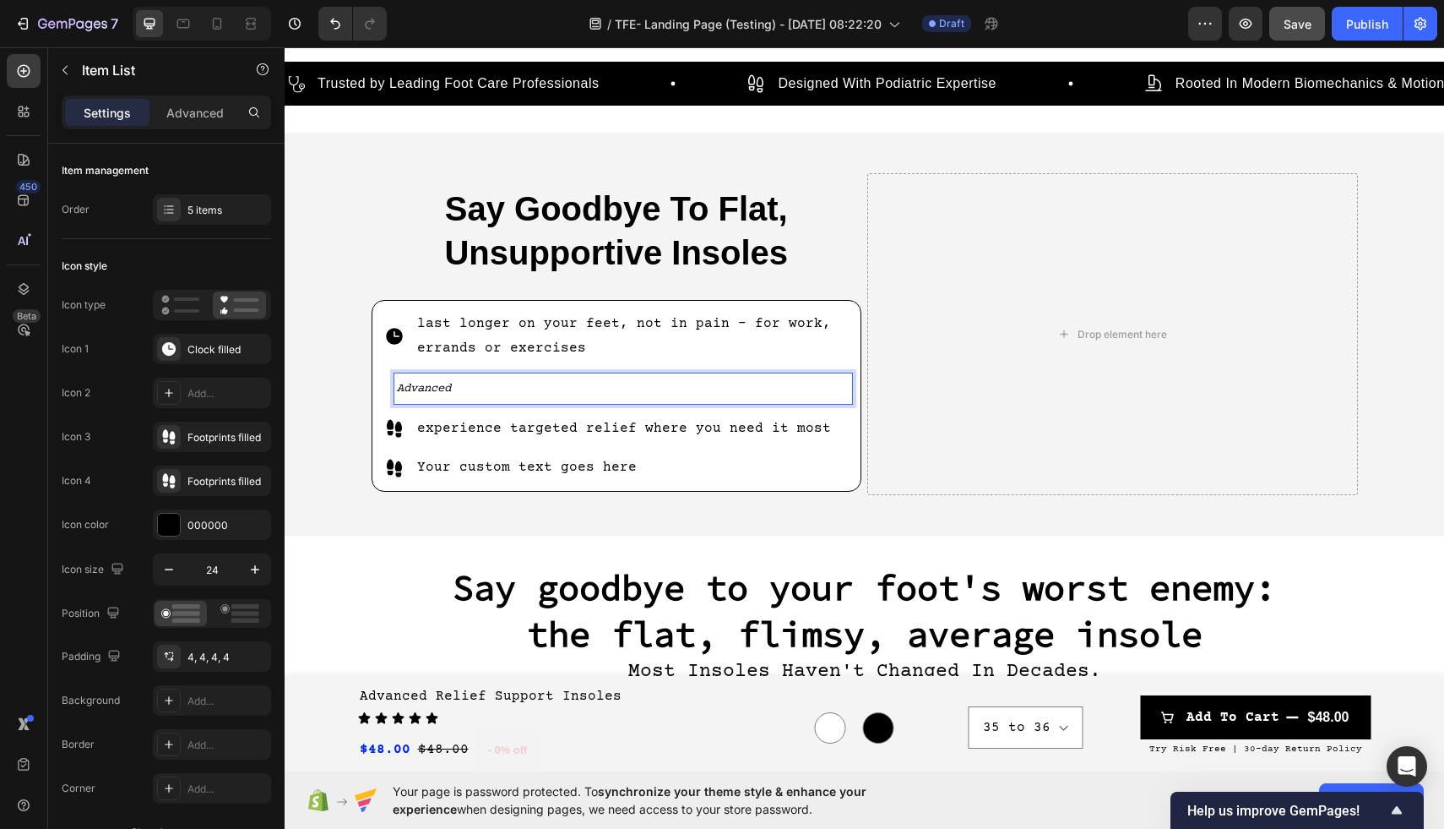
scroll to position [705, 0]
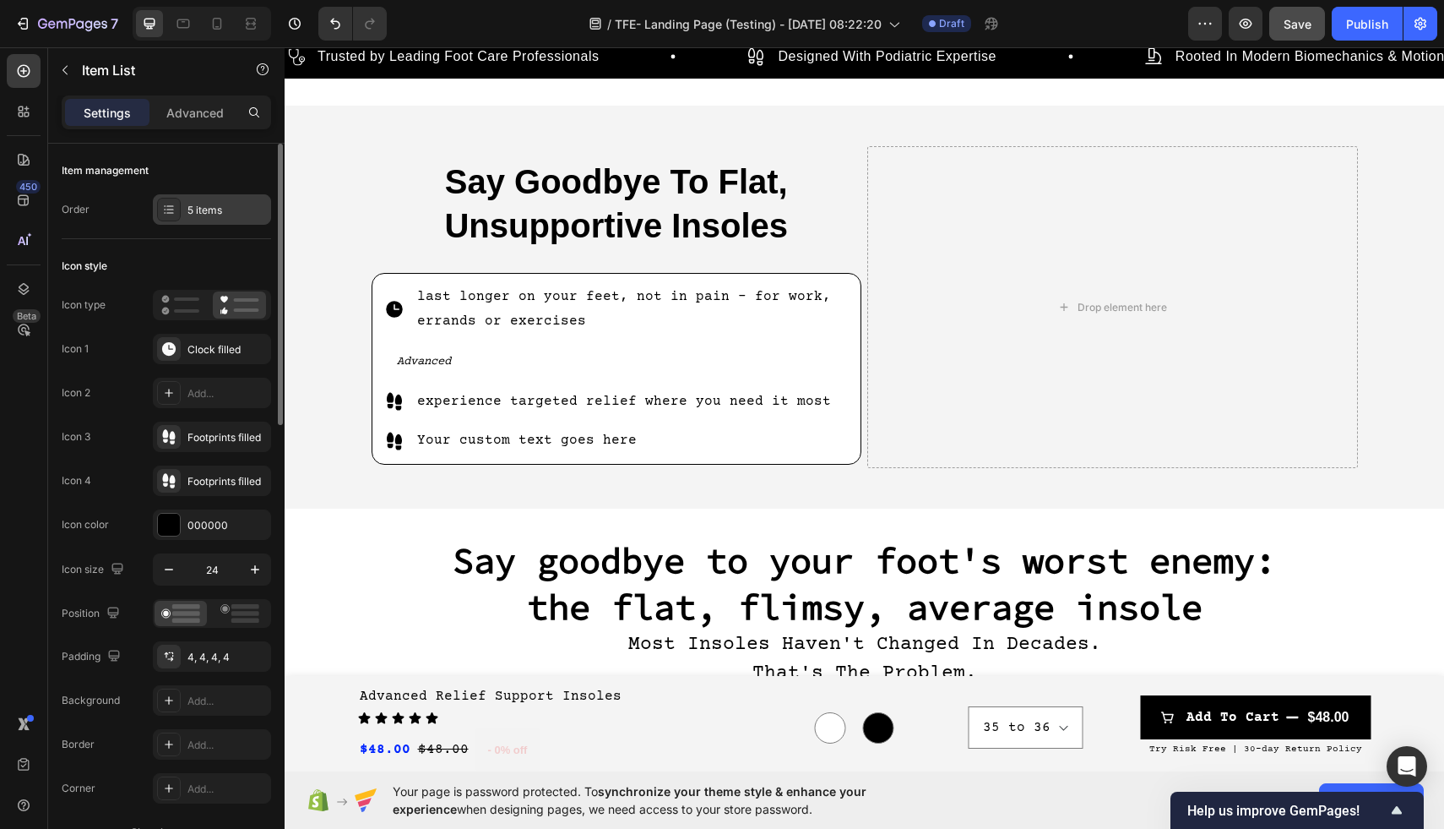
click at [220, 211] on div "5 items" at bounding box center [226, 210] width 79 height 15
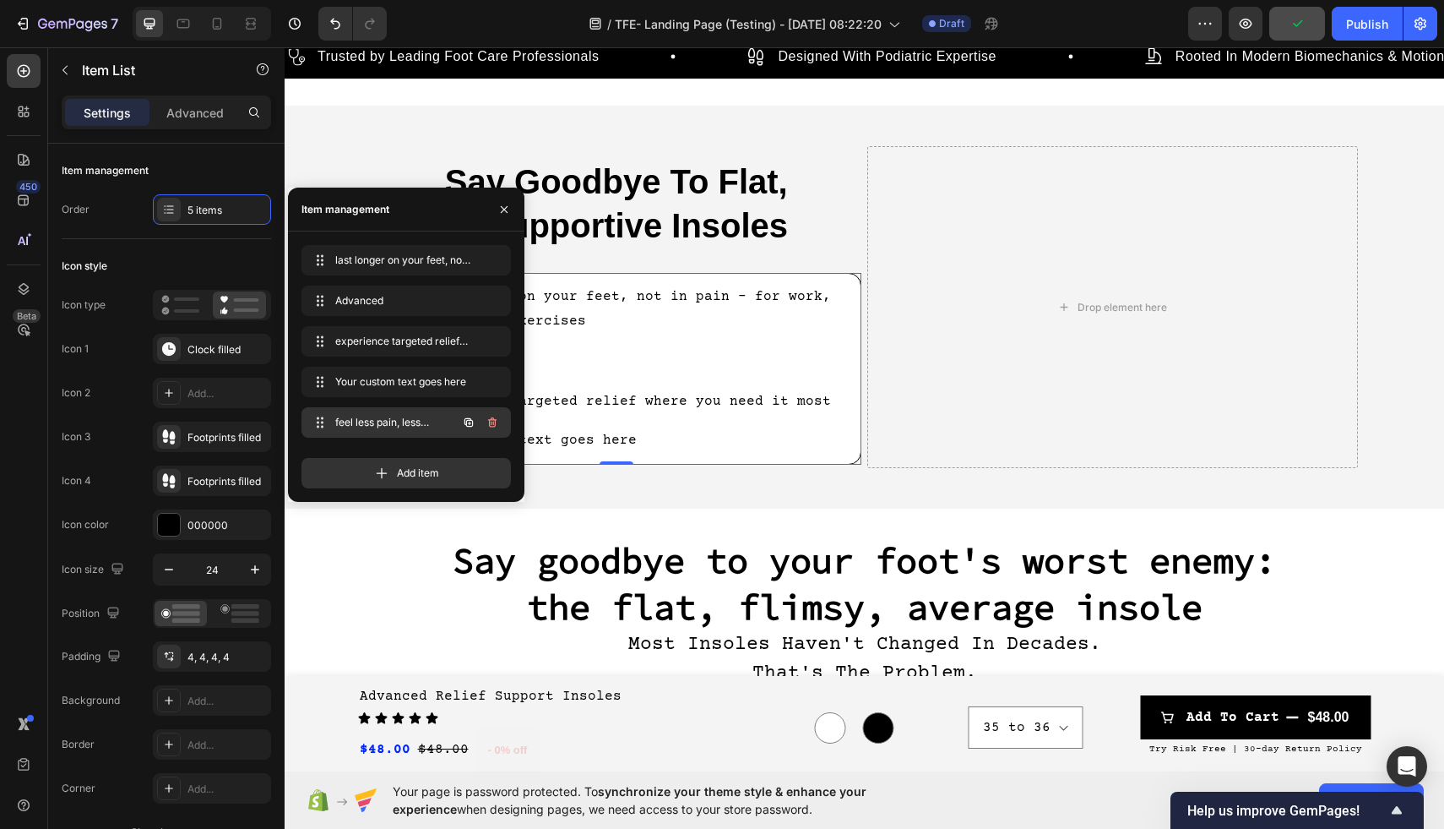
click at [398, 427] on span "feel less pain, less impact, and enjoy more freedom" at bounding box center [382, 422] width 95 height 15
click at [90, 560] on div "Icon size" at bounding box center [95, 569] width 66 height 23
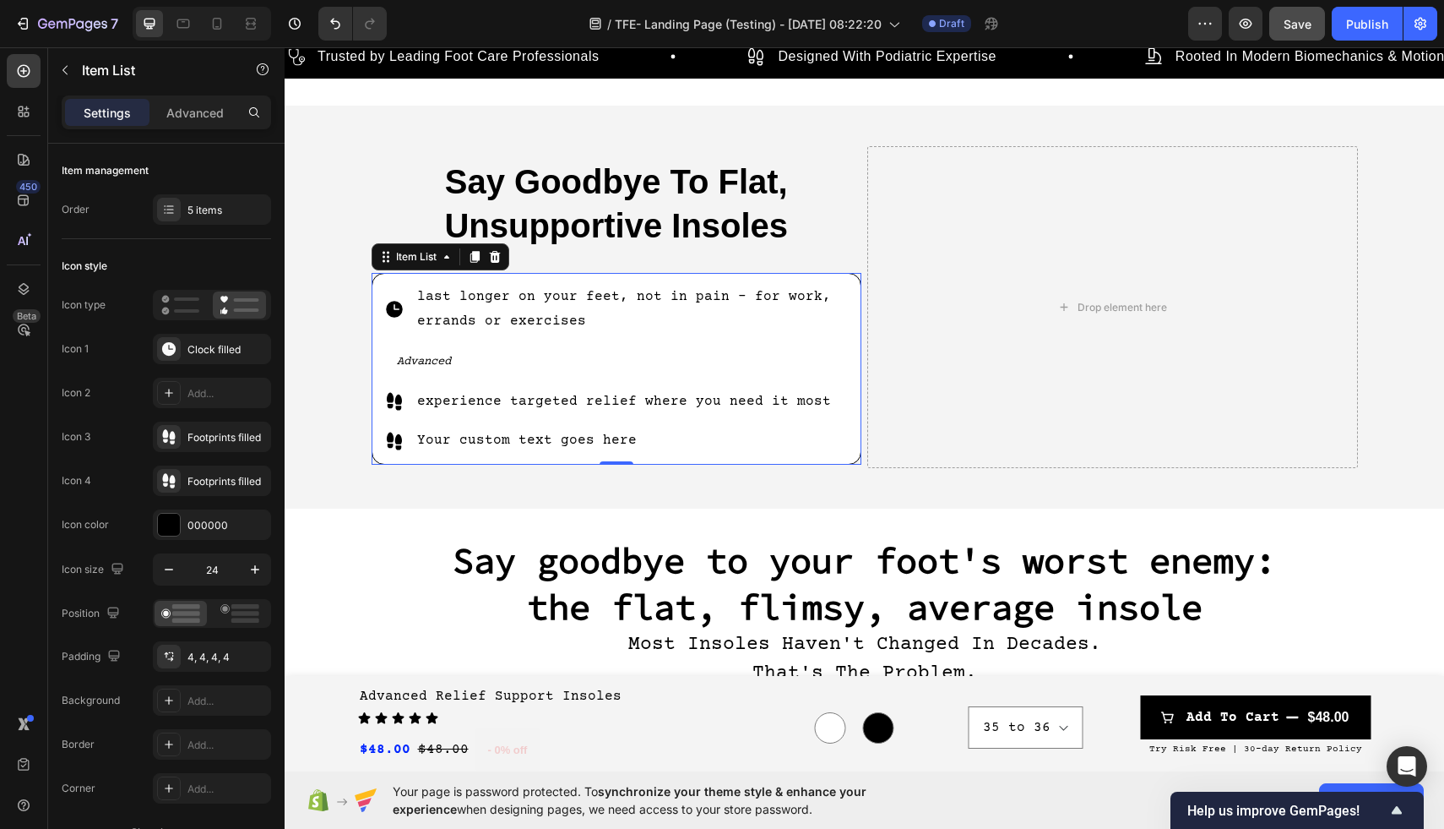
click at [396, 442] on icon at bounding box center [393, 441] width 15 height 18
click at [177, 483] on icon at bounding box center [168, 480] width 17 height 17
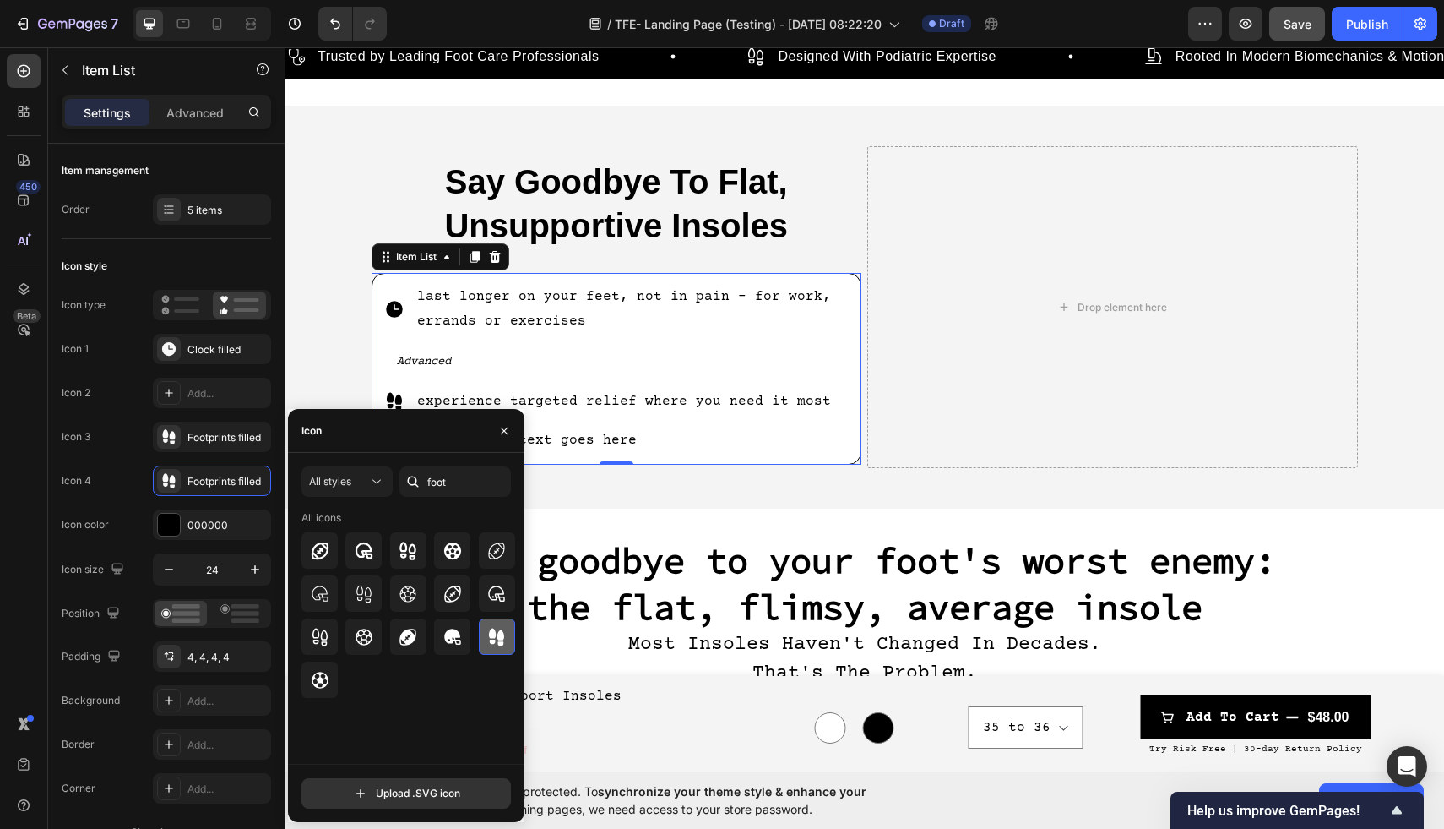
click at [483, 641] on div at bounding box center [497, 636] width 36 height 36
click at [489, 643] on icon at bounding box center [496, 637] width 20 height 20
click at [385, 779] on input "file" at bounding box center [406, 793] width 208 height 29
click at [138, 489] on div "Icon 4 Footprints filled" at bounding box center [166, 480] width 209 height 30
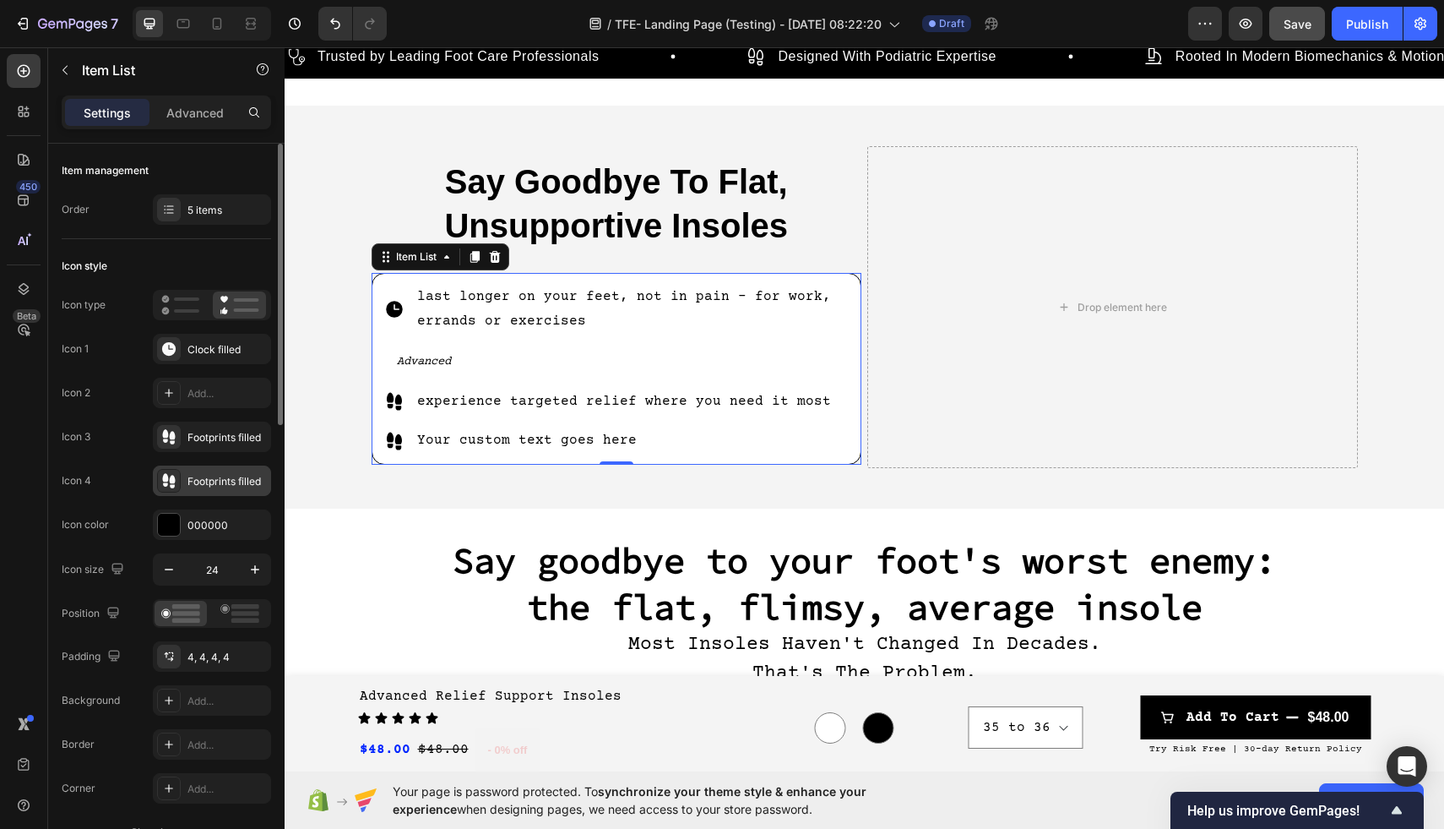
click at [169, 486] on icon at bounding box center [168, 480] width 17 height 17
click at [111, 494] on div "Icon 4 Footprints filled" at bounding box center [166, 480] width 209 height 30
click at [402, 441] on icon at bounding box center [394, 441] width 20 height 20
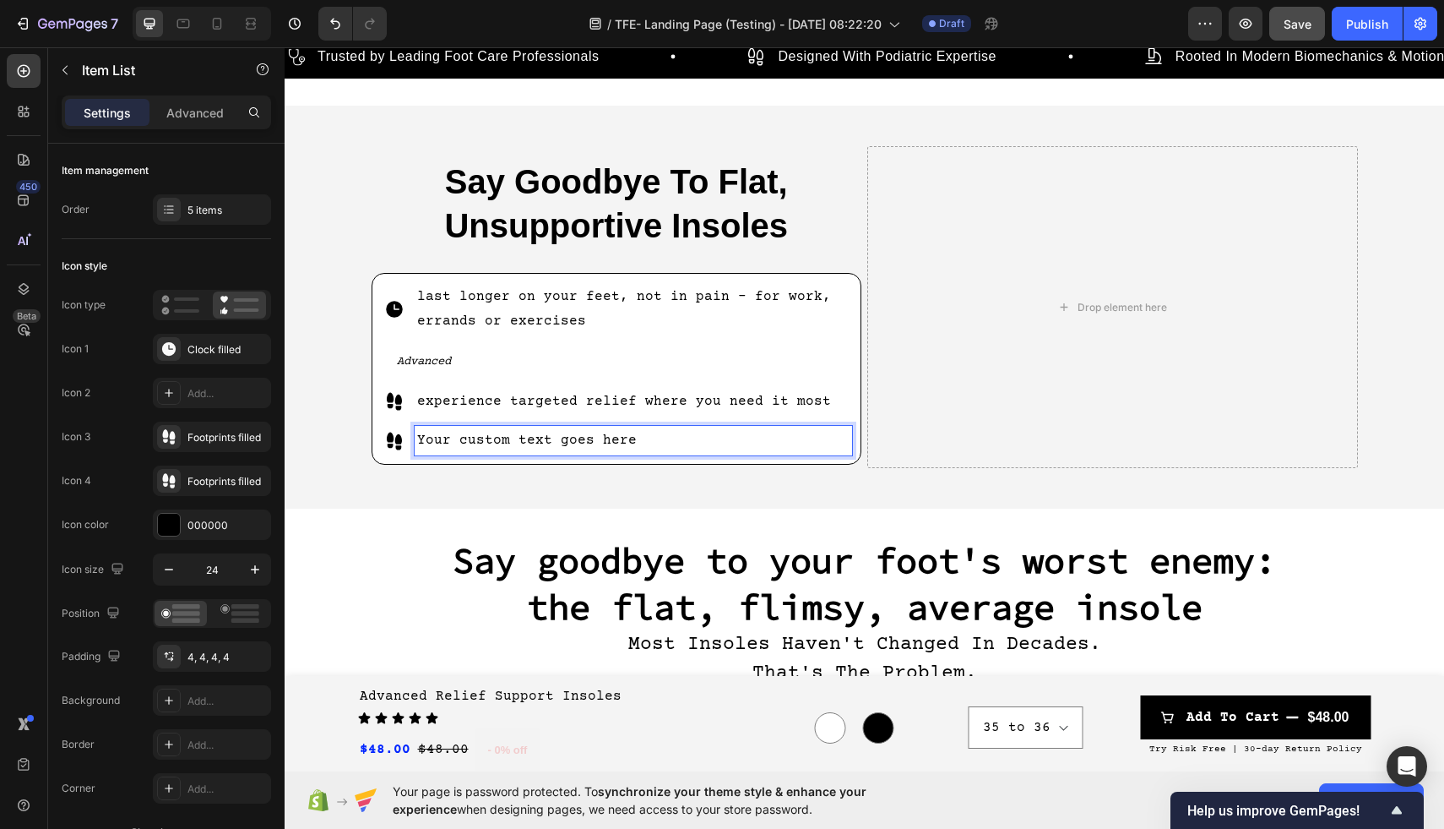
click at [419, 439] on p "Your custom text goes here" at bounding box center [633, 440] width 433 height 24
click at [416, 430] on div "Your custom text goes here" at bounding box center [634, 441] width 438 height 30
click at [408, 435] on div "Your custom text goes here" at bounding box center [617, 441] width 472 height 30
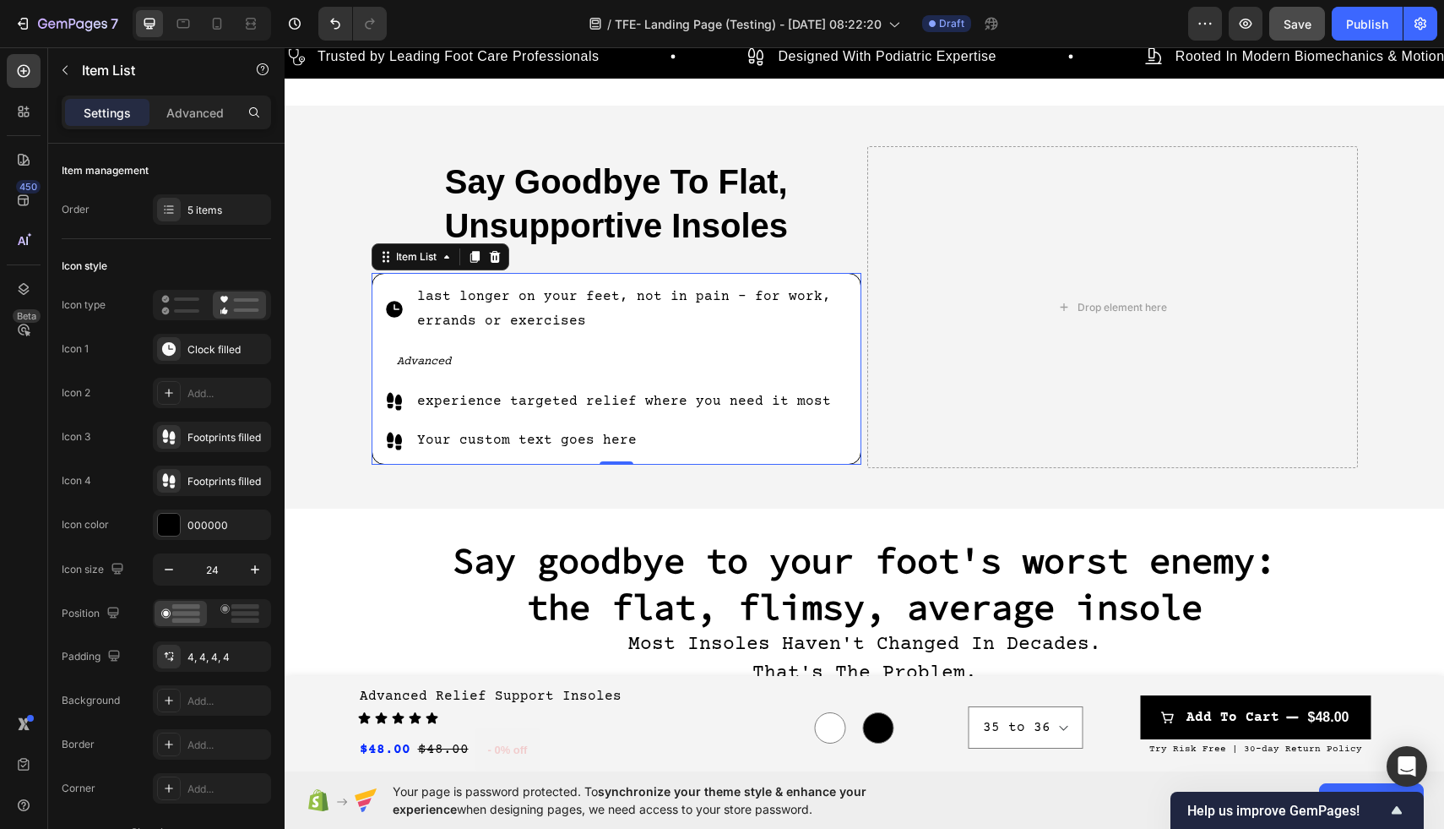
click at [399, 435] on icon at bounding box center [393, 441] width 15 height 18
click at [383, 437] on div at bounding box center [394, 440] width 27 height 27
click at [411, 437] on div "Your custom text goes here" at bounding box center [617, 441] width 472 height 30
click at [580, 363] on p "Advanced" at bounding box center [624, 361] width 454 height 25
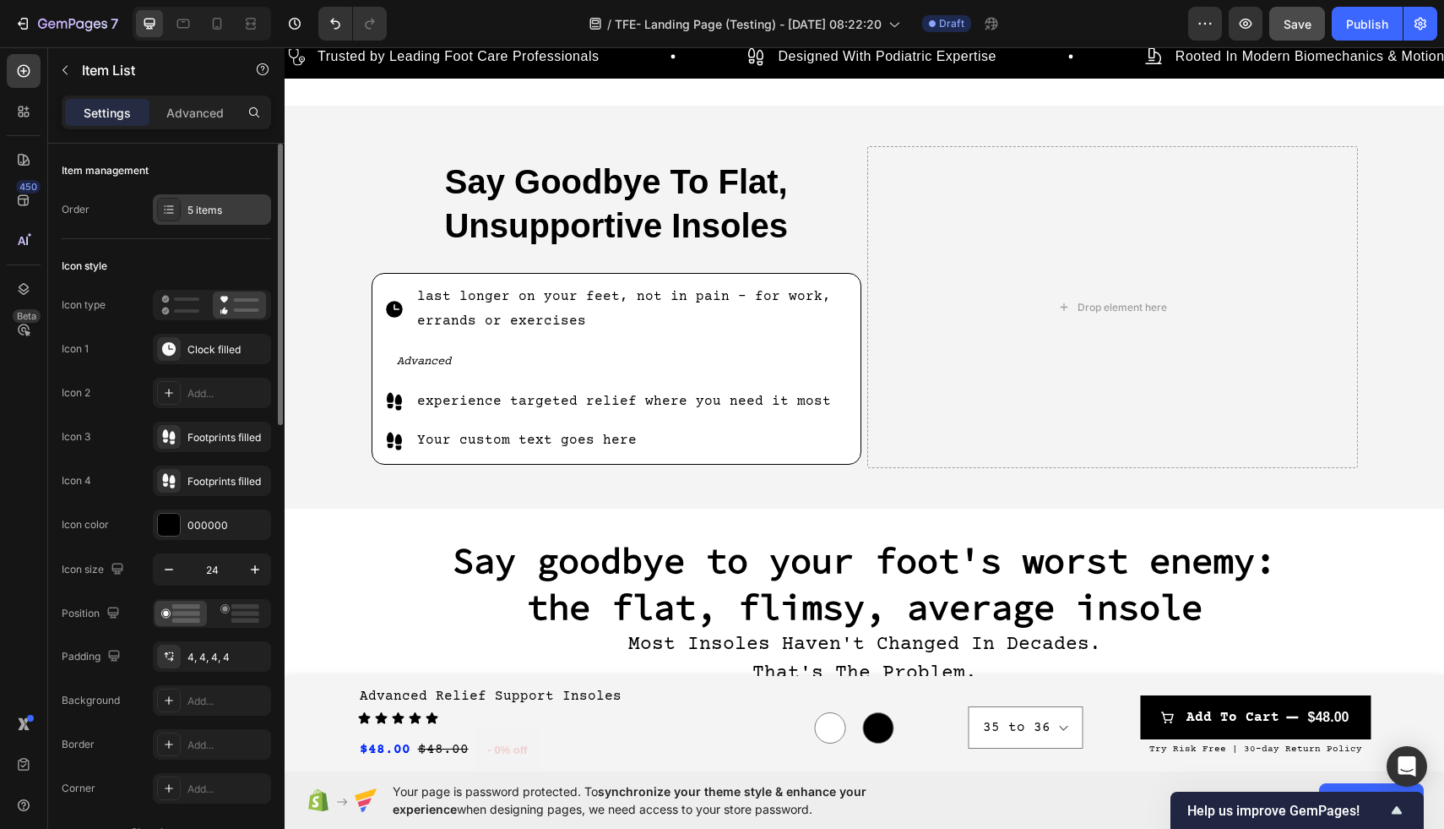
click at [220, 209] on div "5 items" at bounding box center [226, 210] width 79 height 15
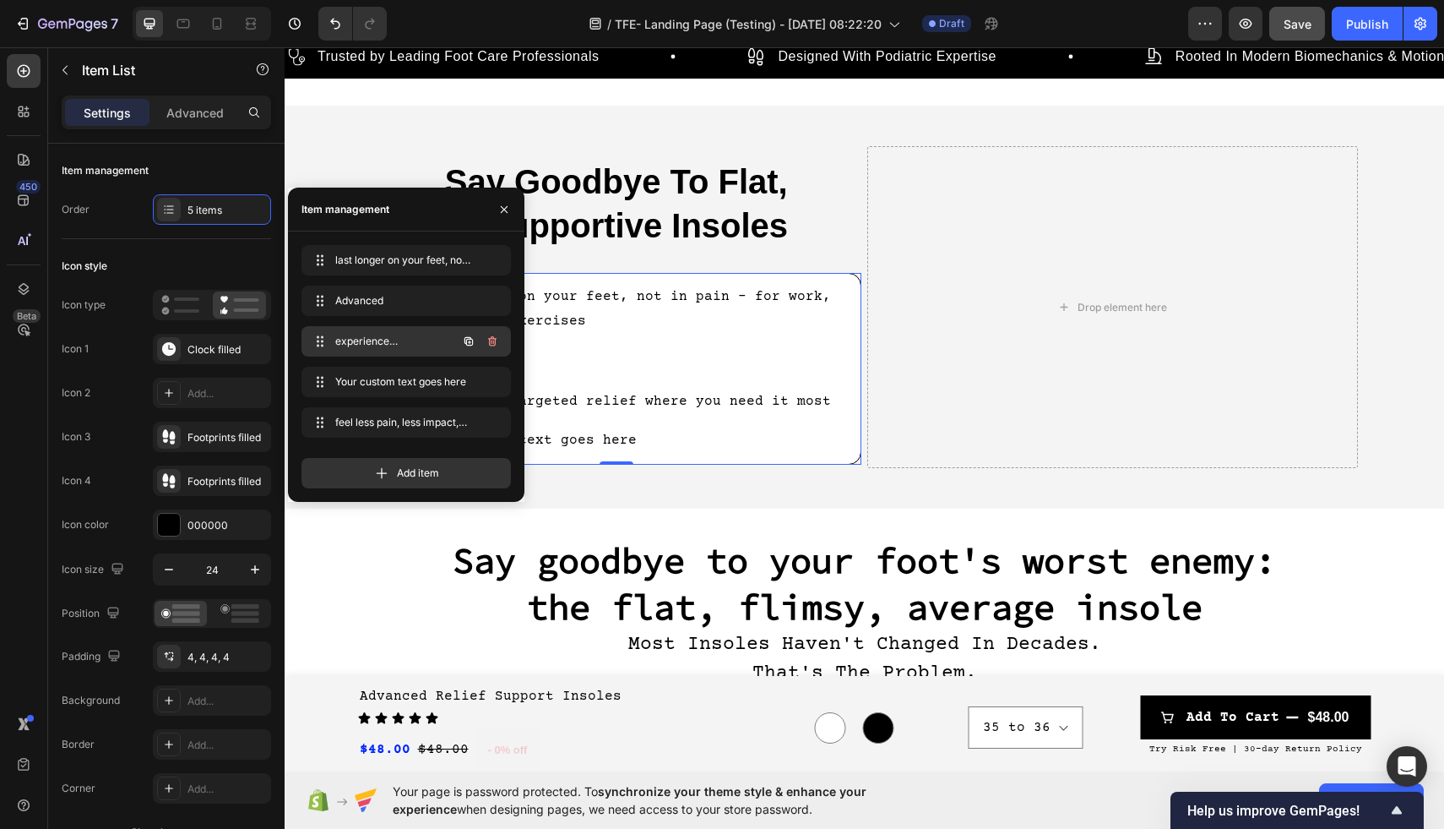
click at [416, 340] on span "experience targeted relief where you need it most" at bounding box center [382, 341] width 95 height 15
click at [318, 345] on icon at bounding box center [320, 341] width 14 height 14
click at [318, 345] on icon at bounding box center [319, 341] width 14 height 14
click at [360, 348] on span "experience targeted relief where you need it most" at bounding box center [382, 341] width 95 height 15
click at [227, 486] on div "Footprints filled" at bounding box center [226, 481] width 79 height 15
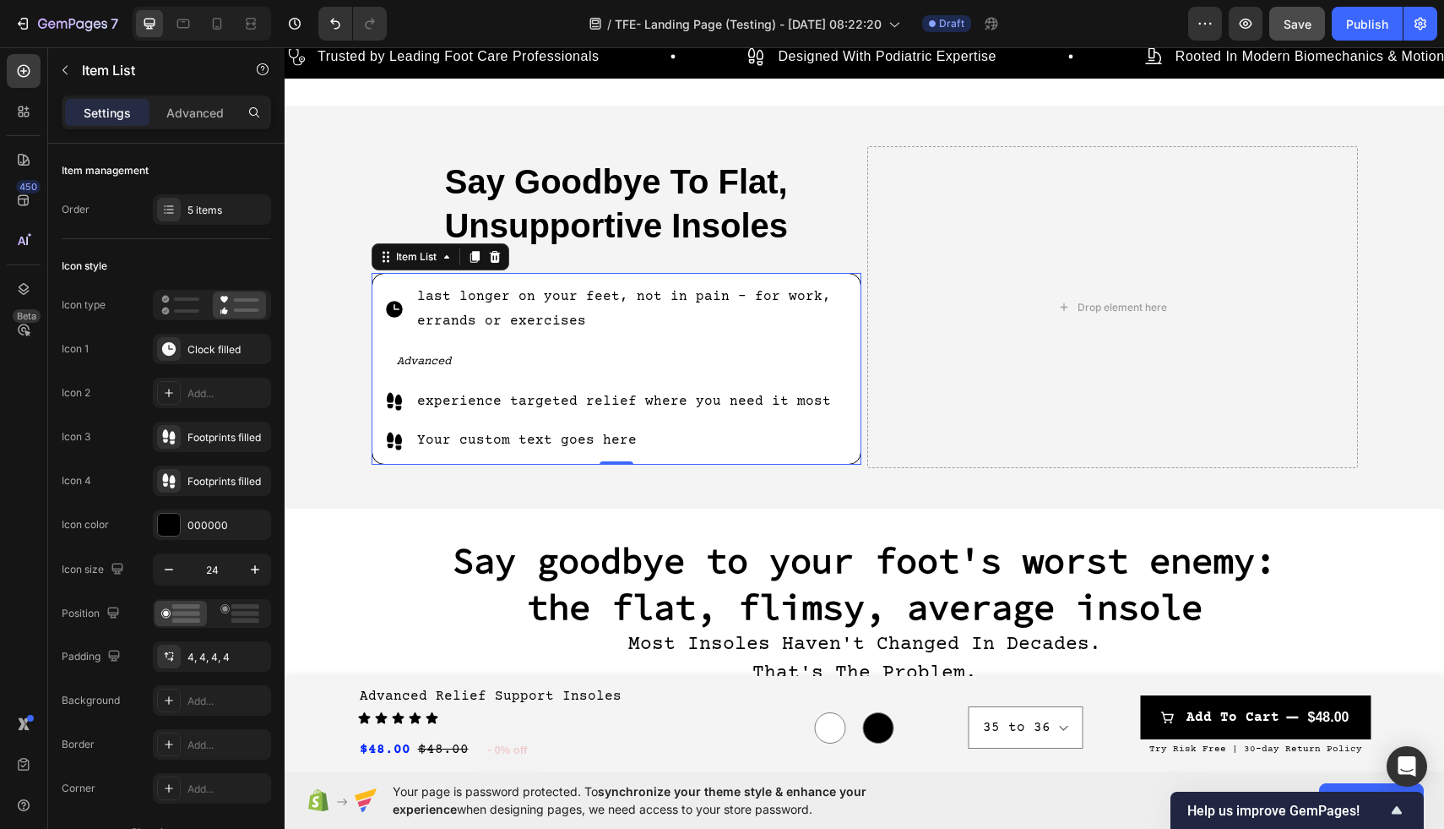
click at [398, 406] on icon at bounding box center [393, 401] width 15 height 18
click at [439, 440] on p "Your custom text goes here" at bounding box center [633, 440] width 433 height 24
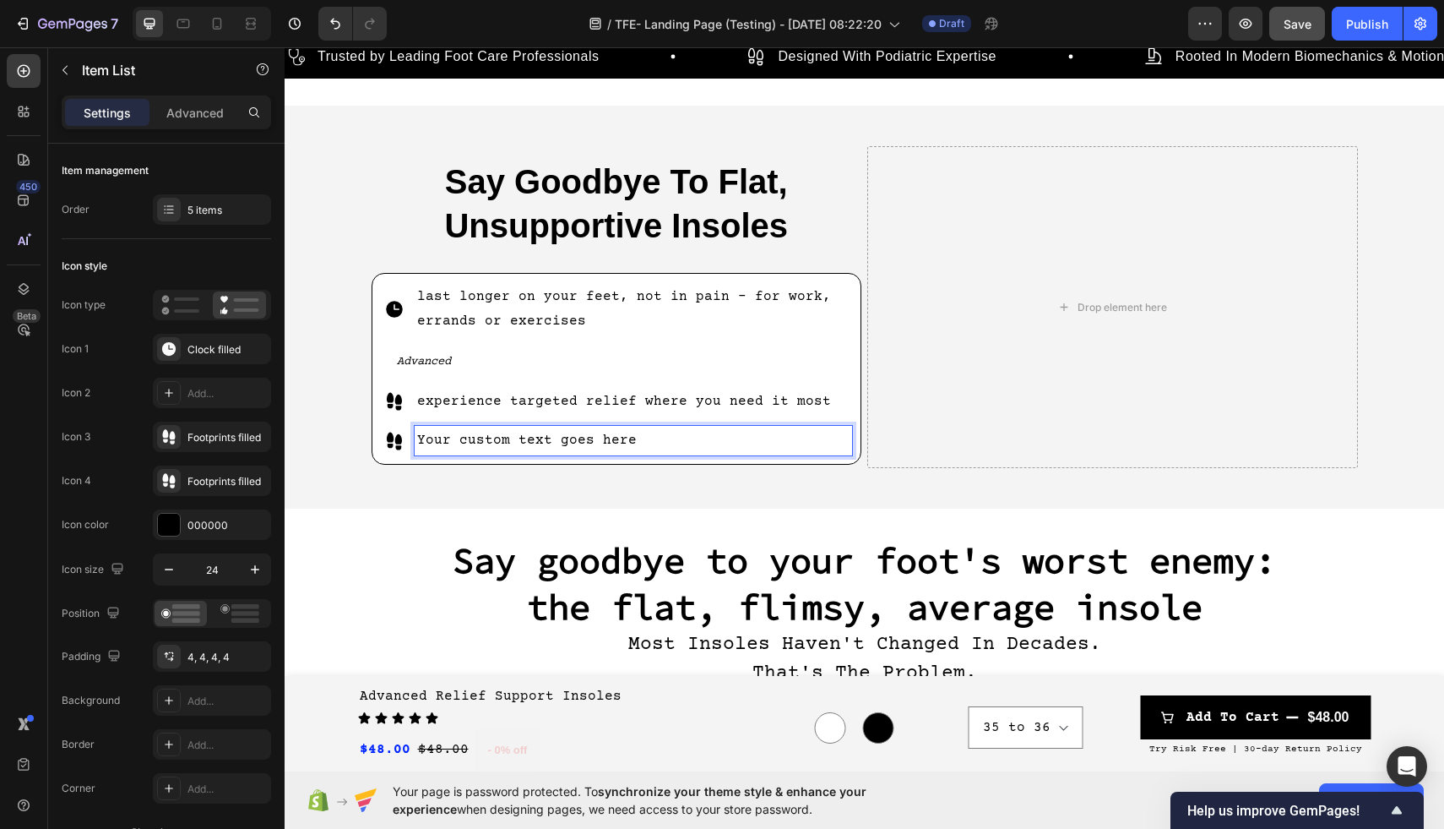
click at [393, 447] on icon at bounding box center [394, 441] width 20 height 20
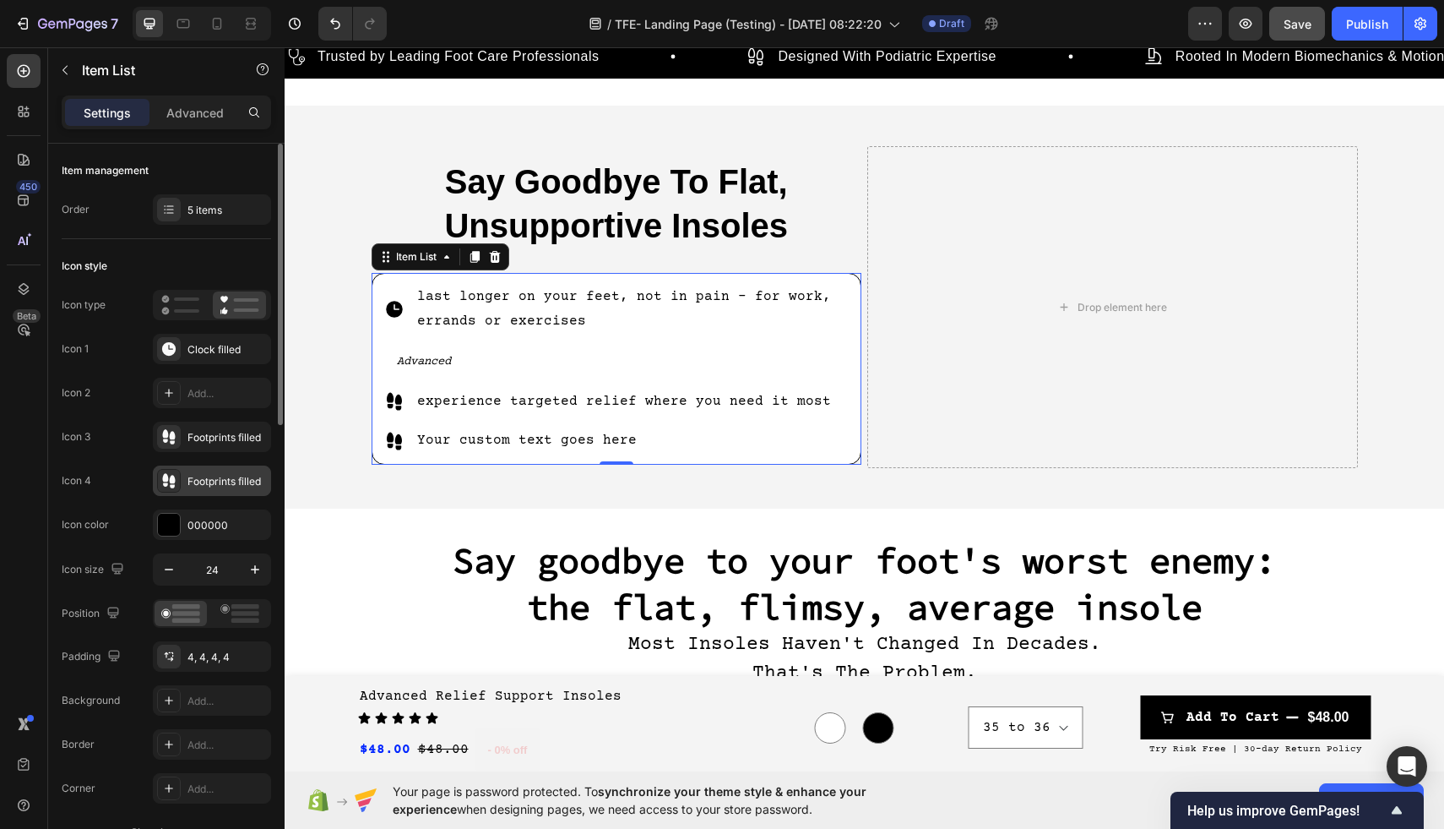
click at [248, 483] on div "Footprints filled" at bounding box center [226, 481] width 79 height 15
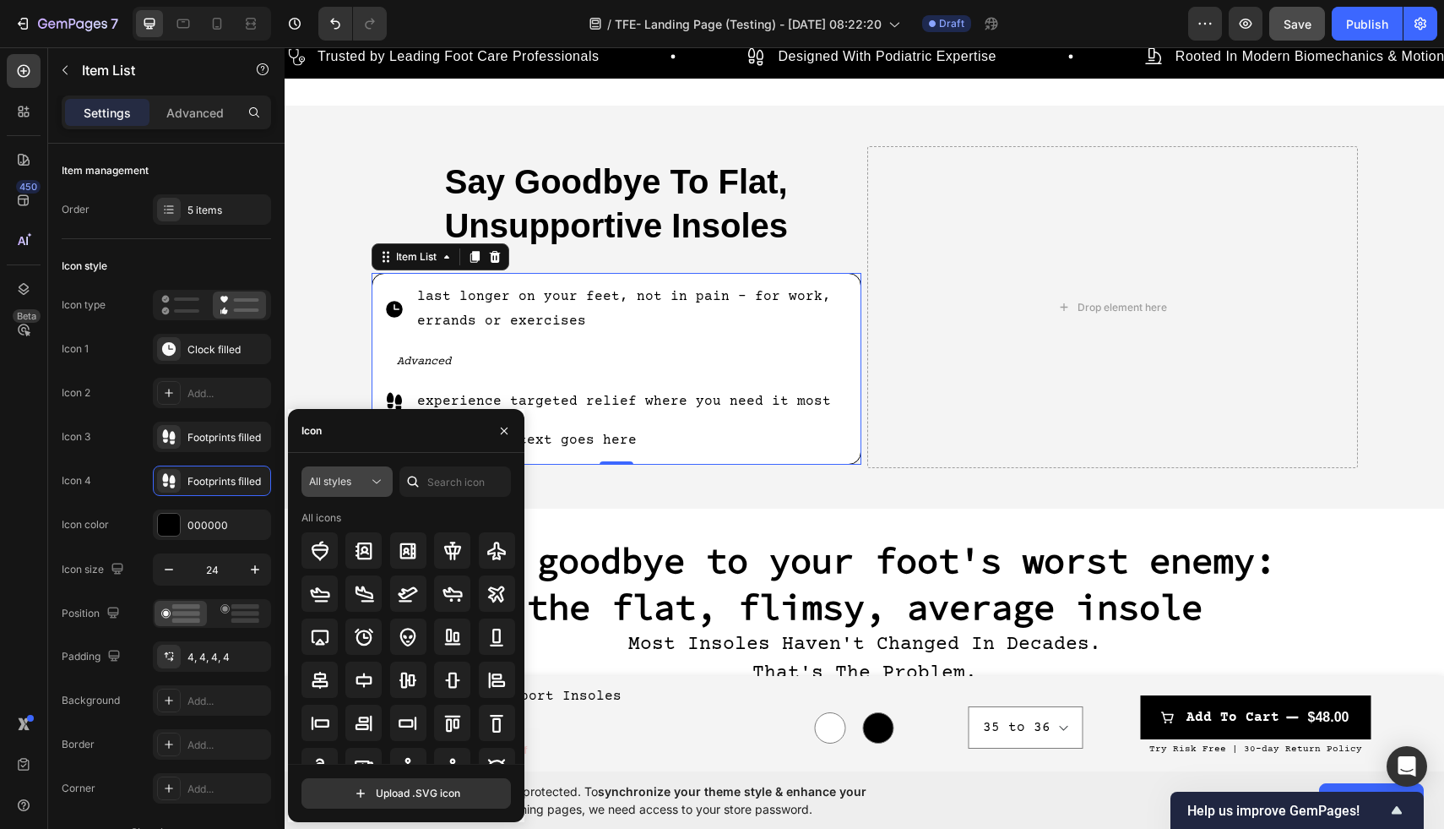
click at [372, 481] on icon at bounding box center [376, 481] width 17 height 17
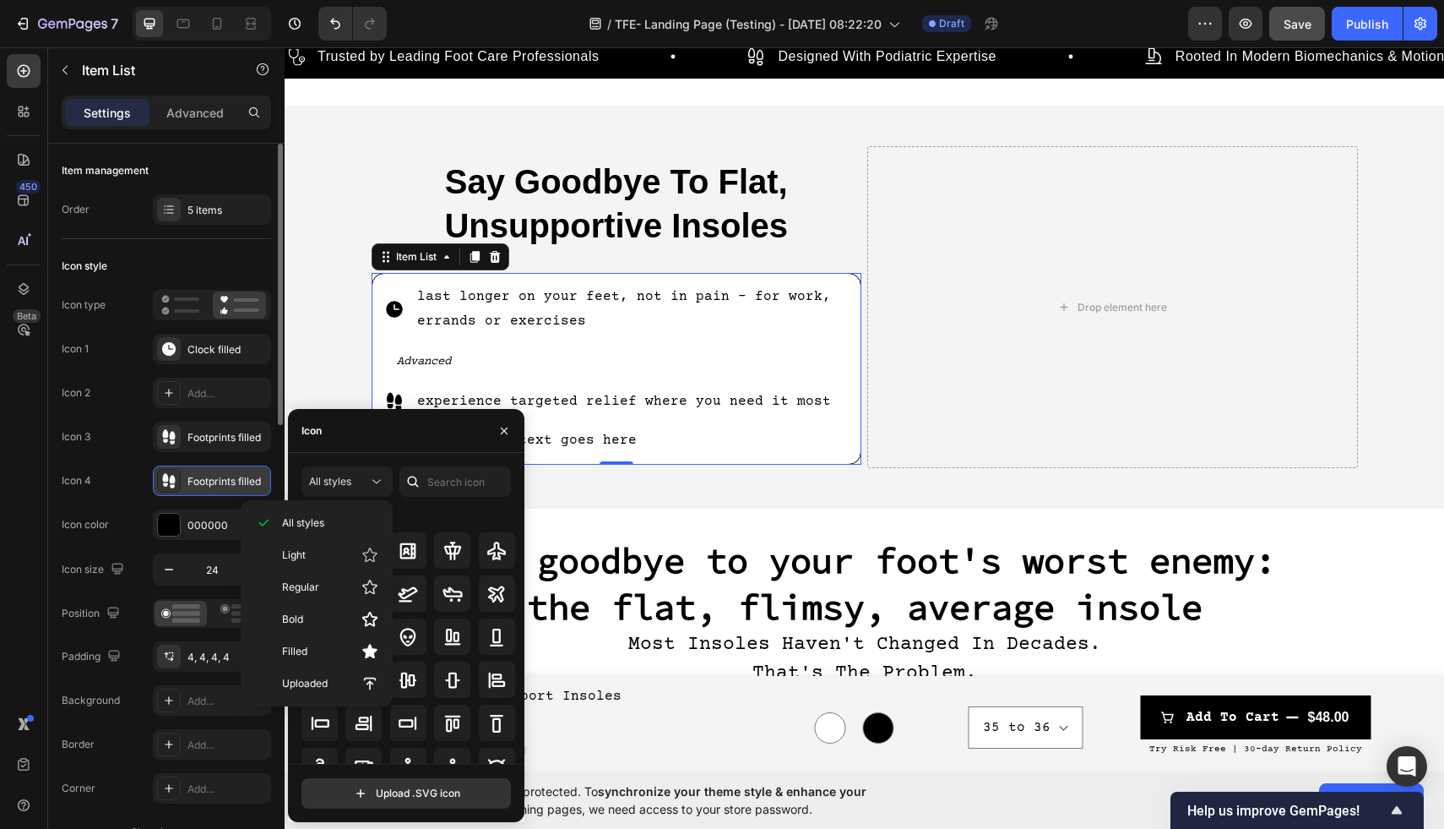
click at [254, 484] on div "Footprints filled" at bounding box center [226, 481] width 79 height 15
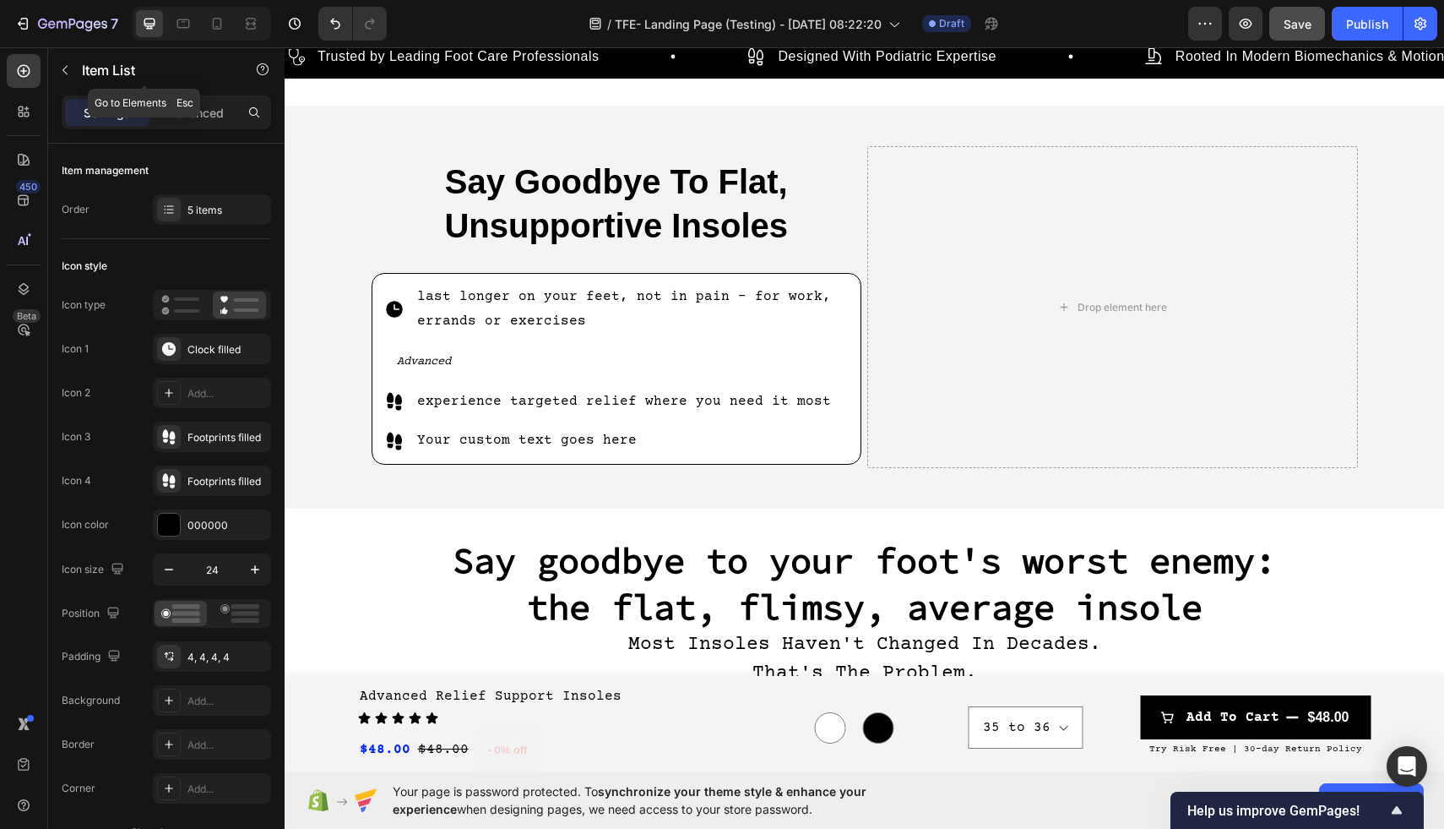
click at [62, 62] on button "button" at bounding box center [65, 70] width 27 height 27
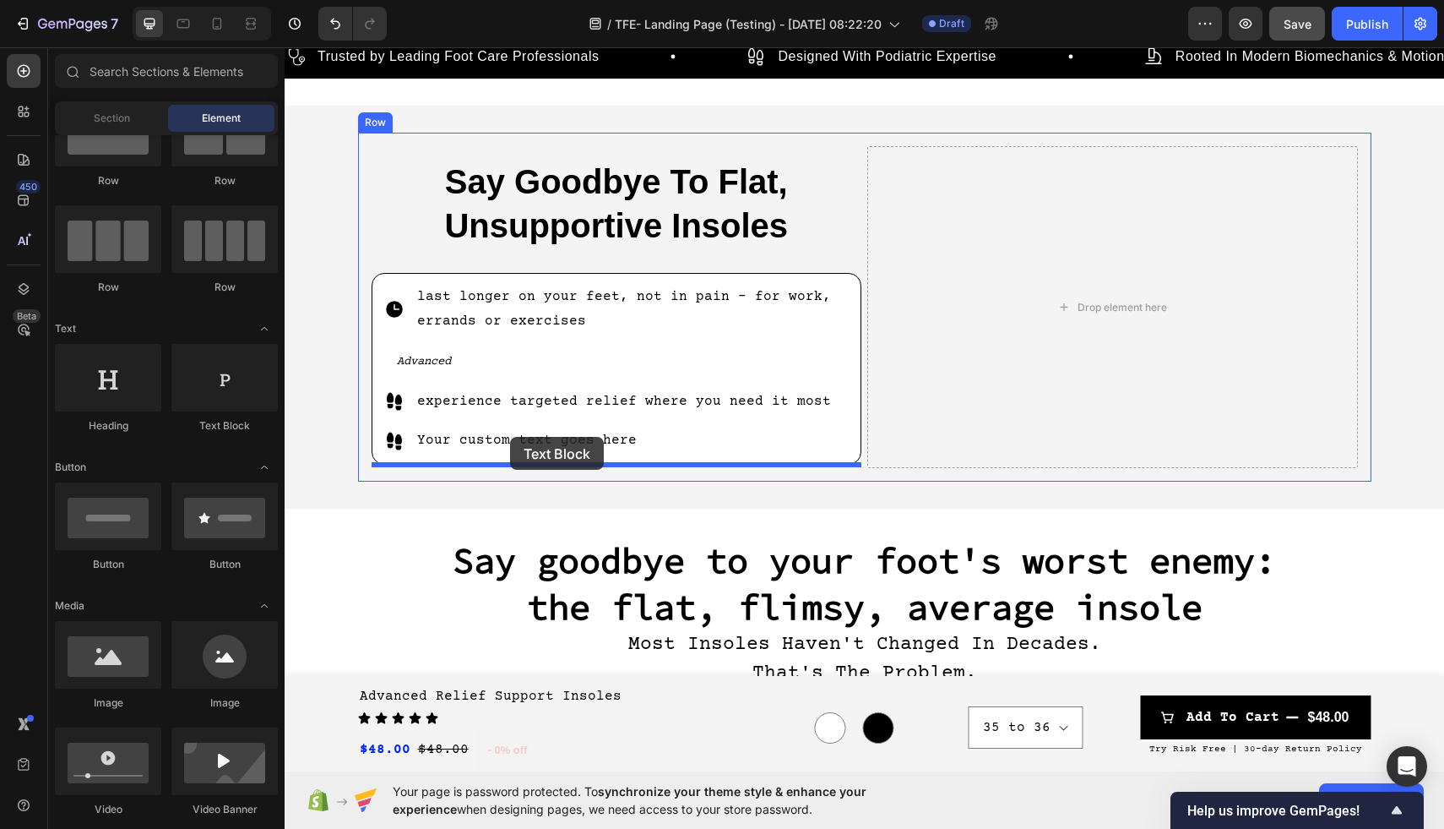
drag, startPoint x: 514, startPoint y: 459, endPoint x: 510, endPoint y: 437, distance: 22.4
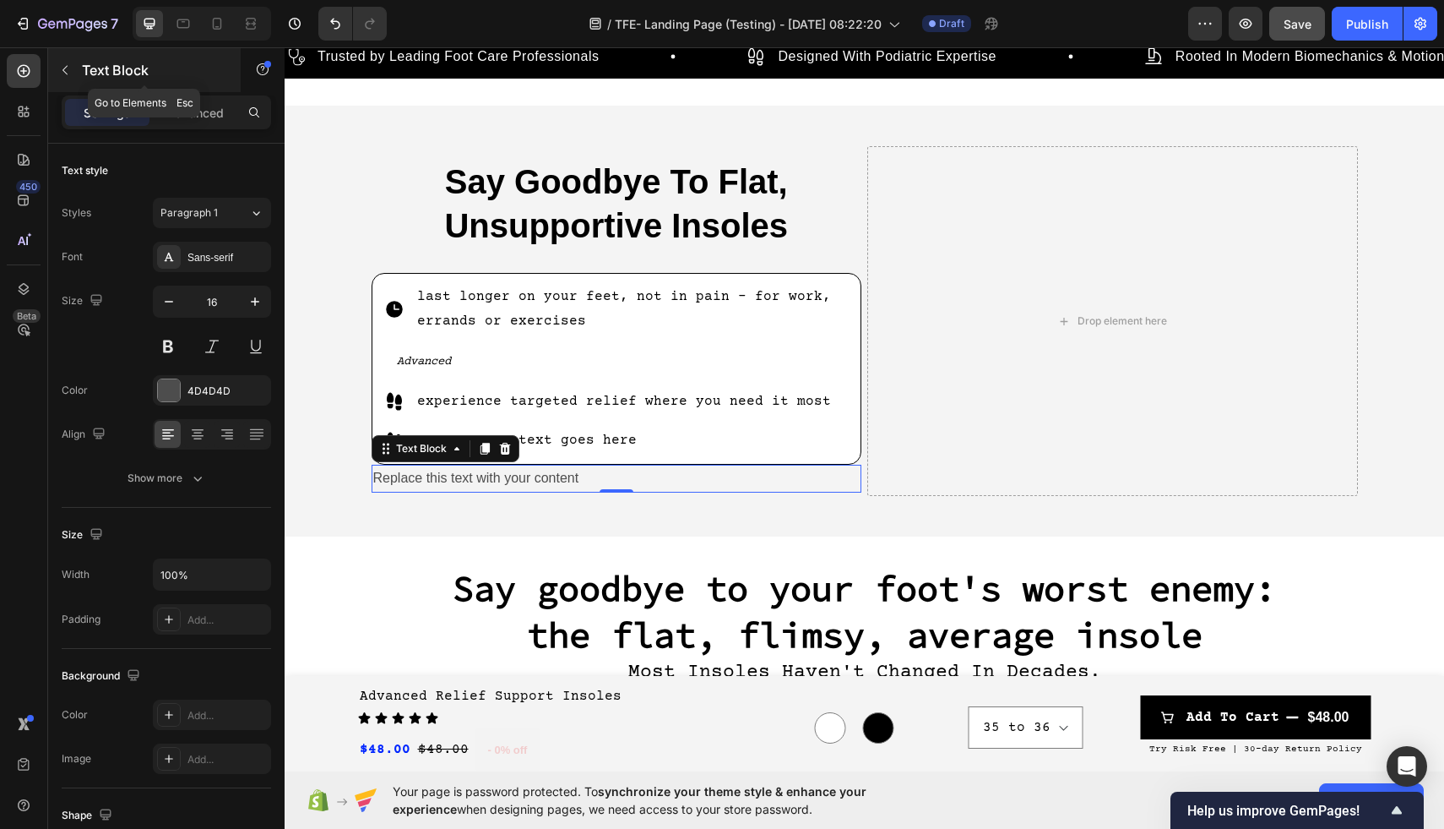
click at [59, 68] on icon "button" at bounding box center [65, 70] width 14 height 14
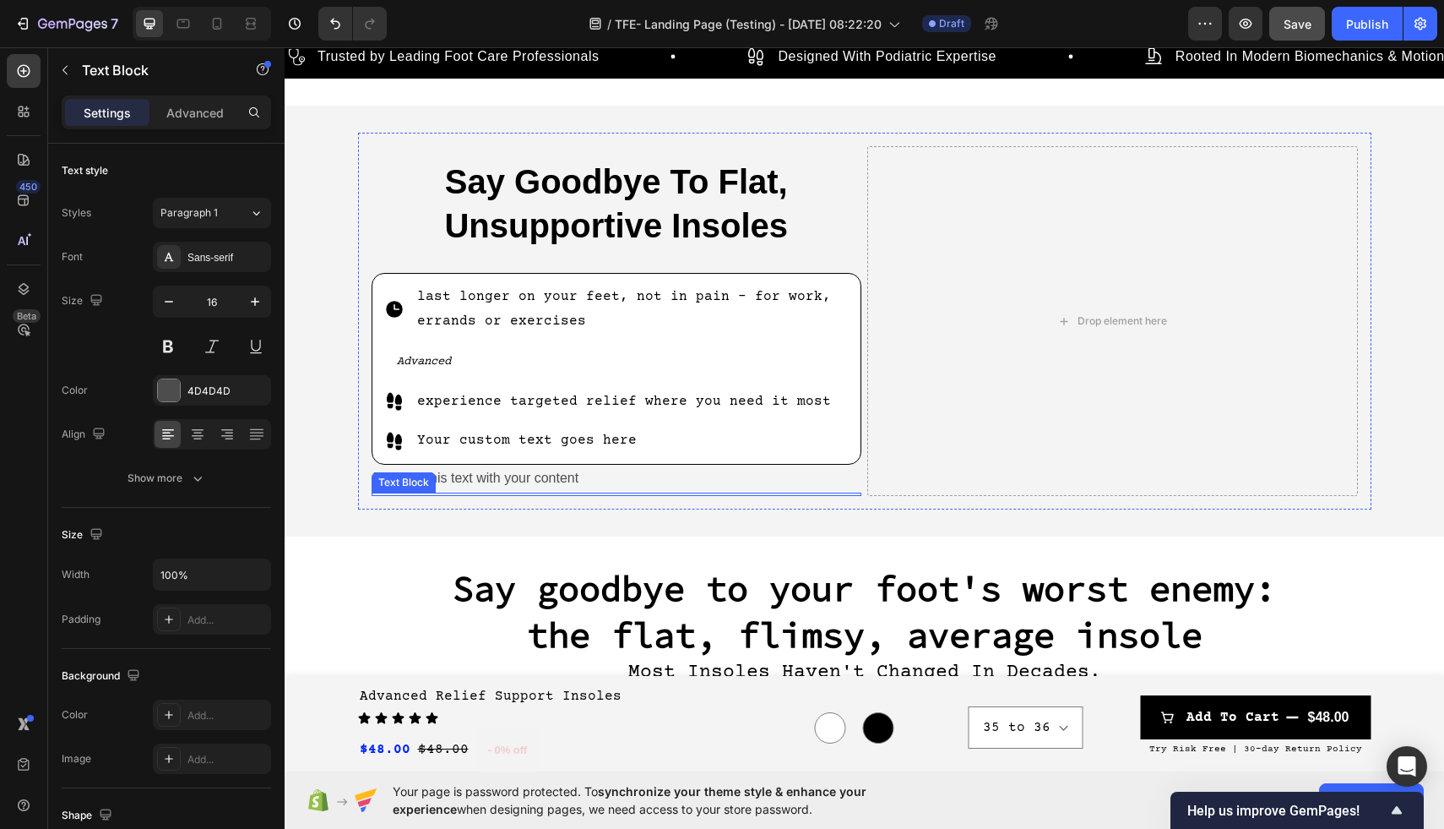
click at [405, 482] on div "Text Block" at bounding box center [403, 482] width 57 height 15
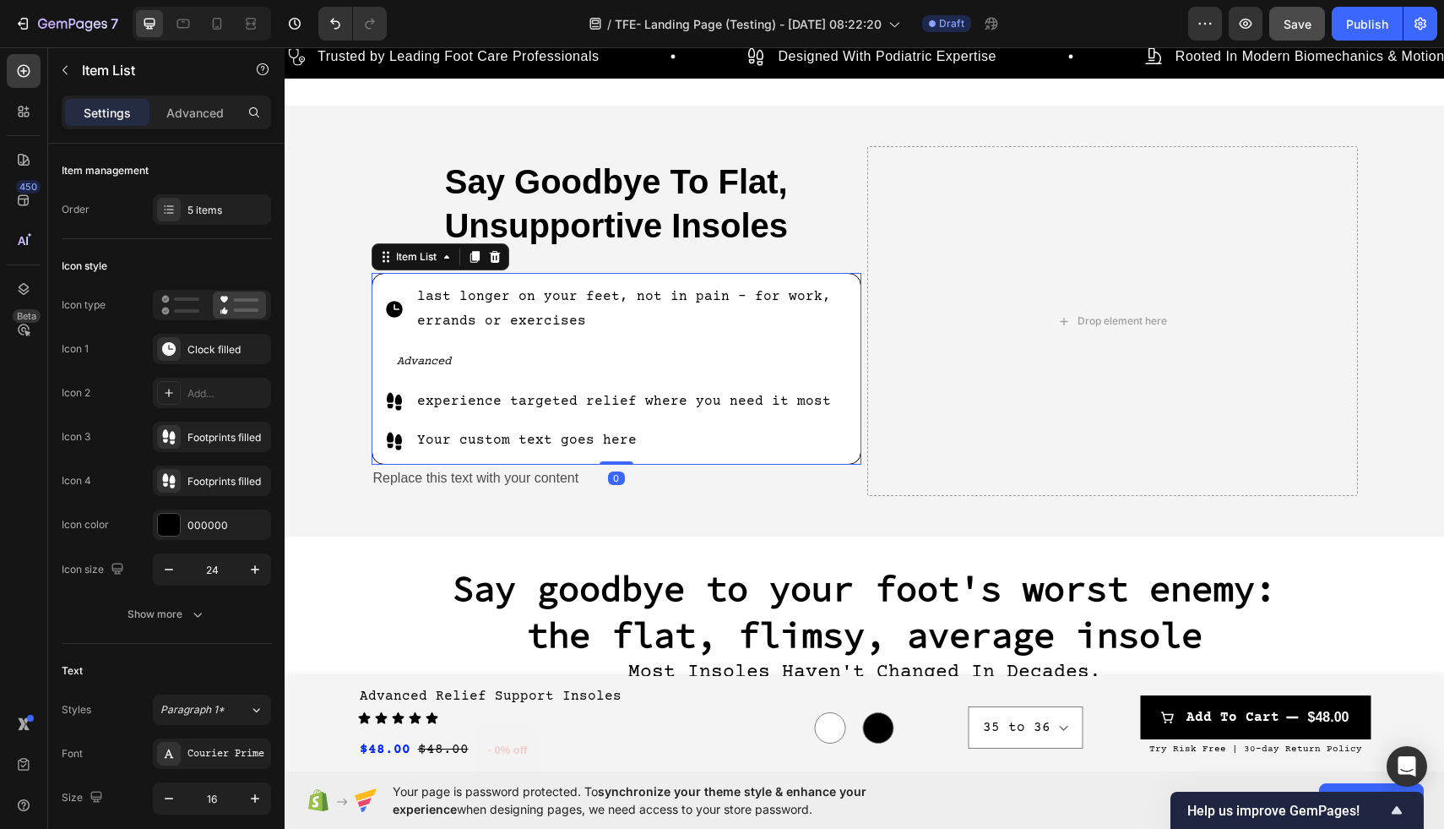
click at [477, 350] on p "Advanced" at bounding box center [624, 361] width 454 height 25
click at [476, 259] on icon at bounding box center [474, 257] width 9 height 12
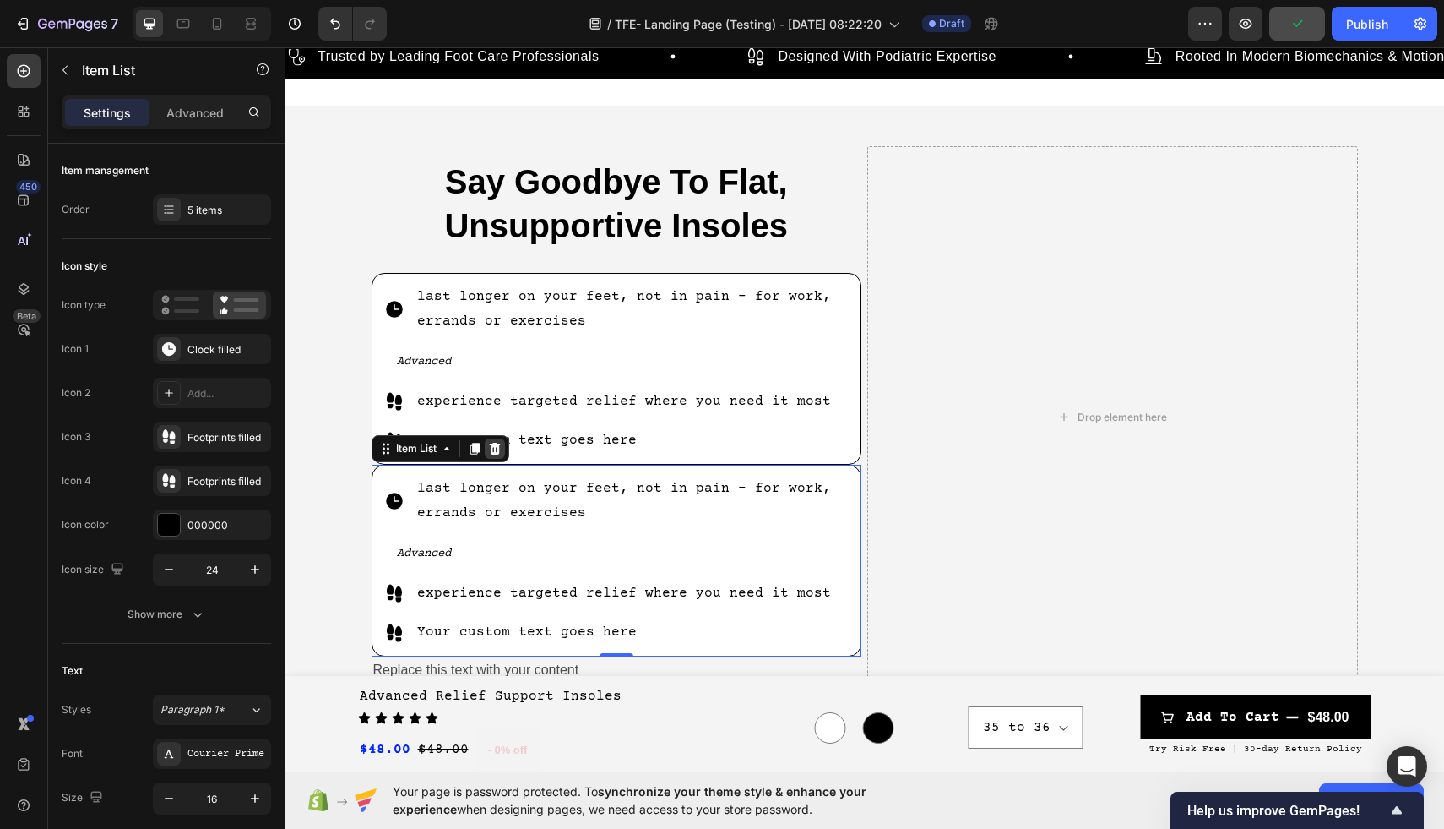
click at [495, 451] on icon at bounding box center [494, 449] width 11 height 12
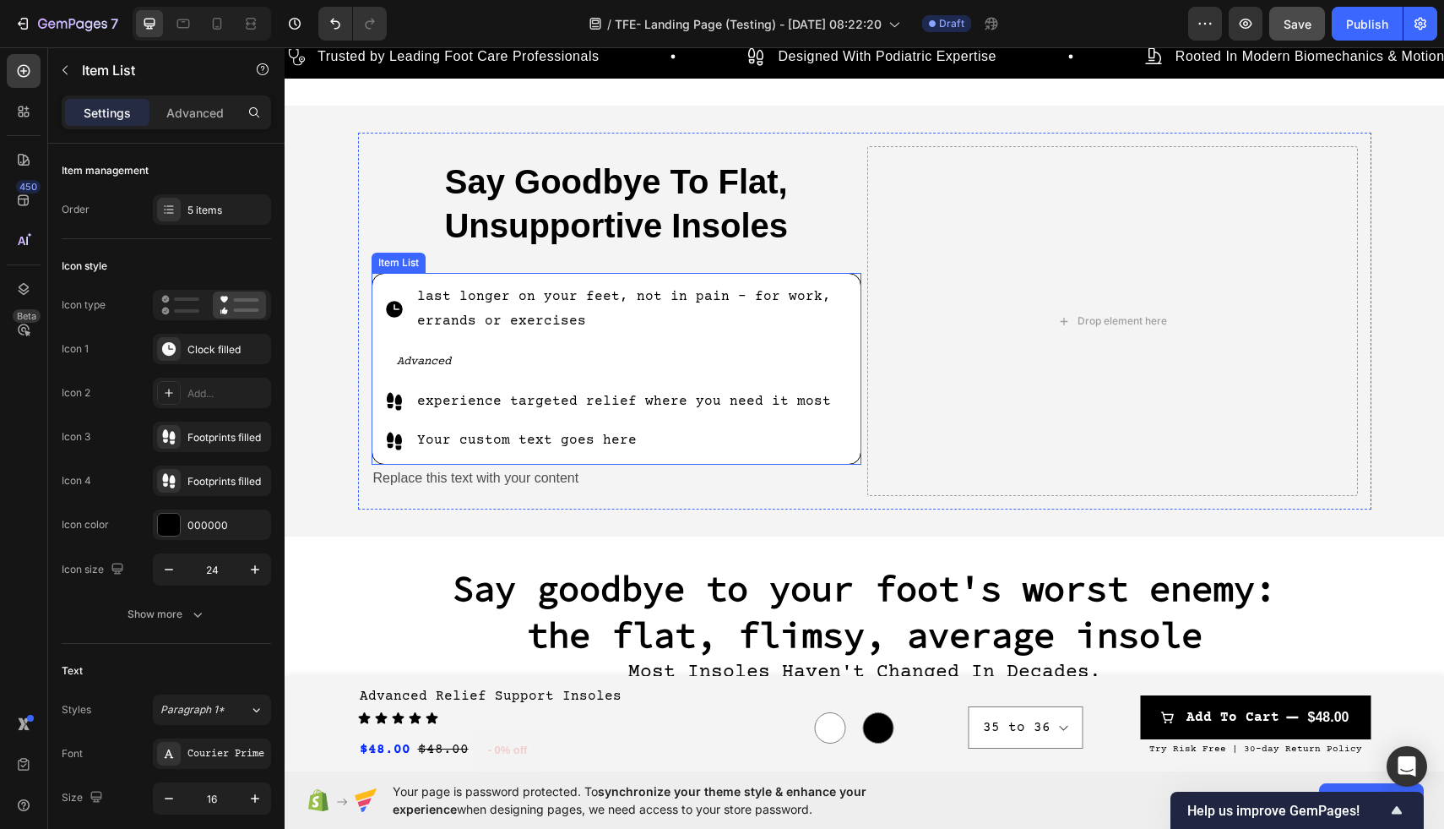
click at [465, 354] on p "Advanced" at bounding box center [624, 361] width 454 height 25
click at [475, 253] on icon at bounding box center [474, 257] width 9 height 12
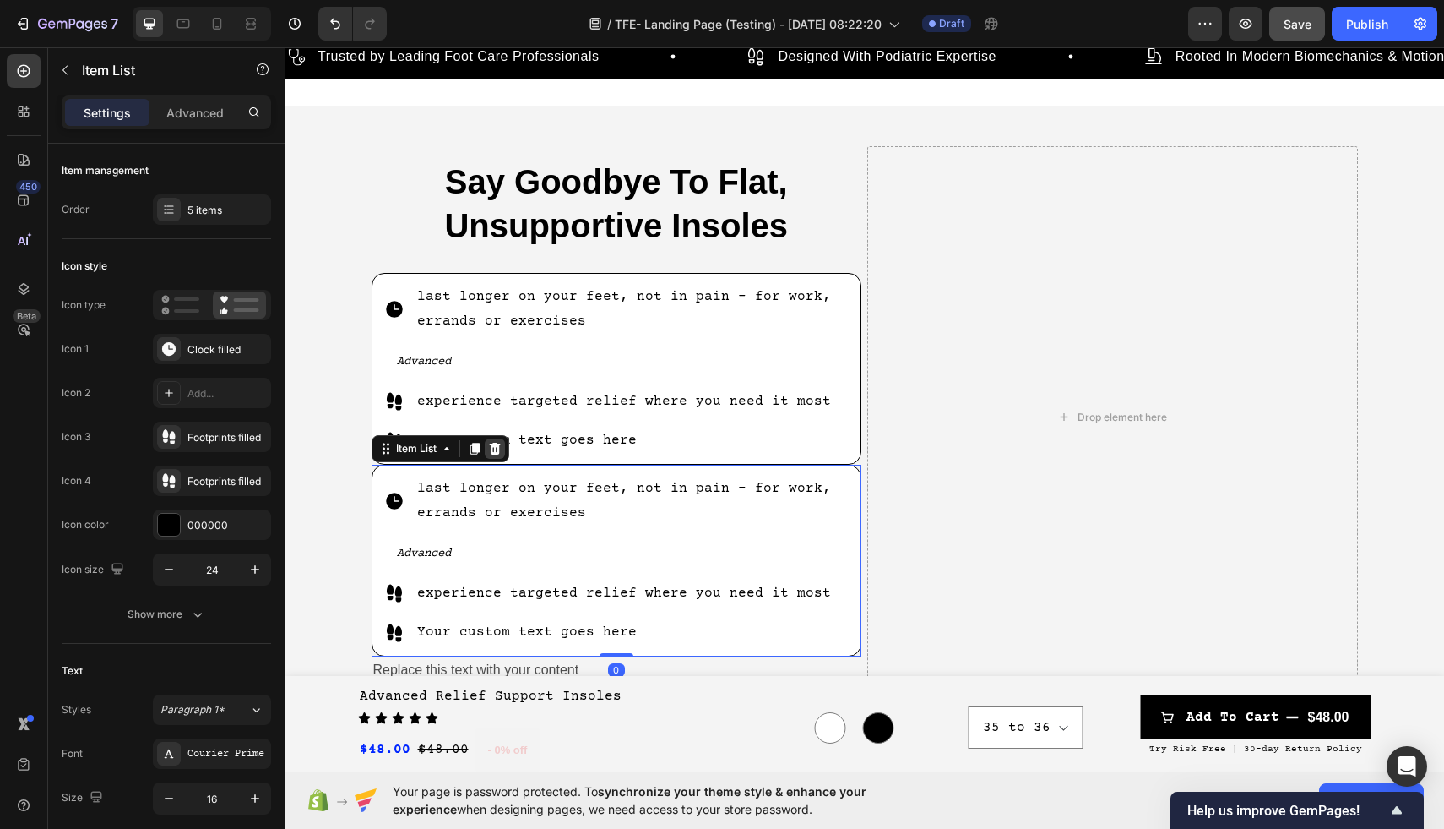
click at [496, 449] on icon at bounding box center [494, 449] width 11 height 12
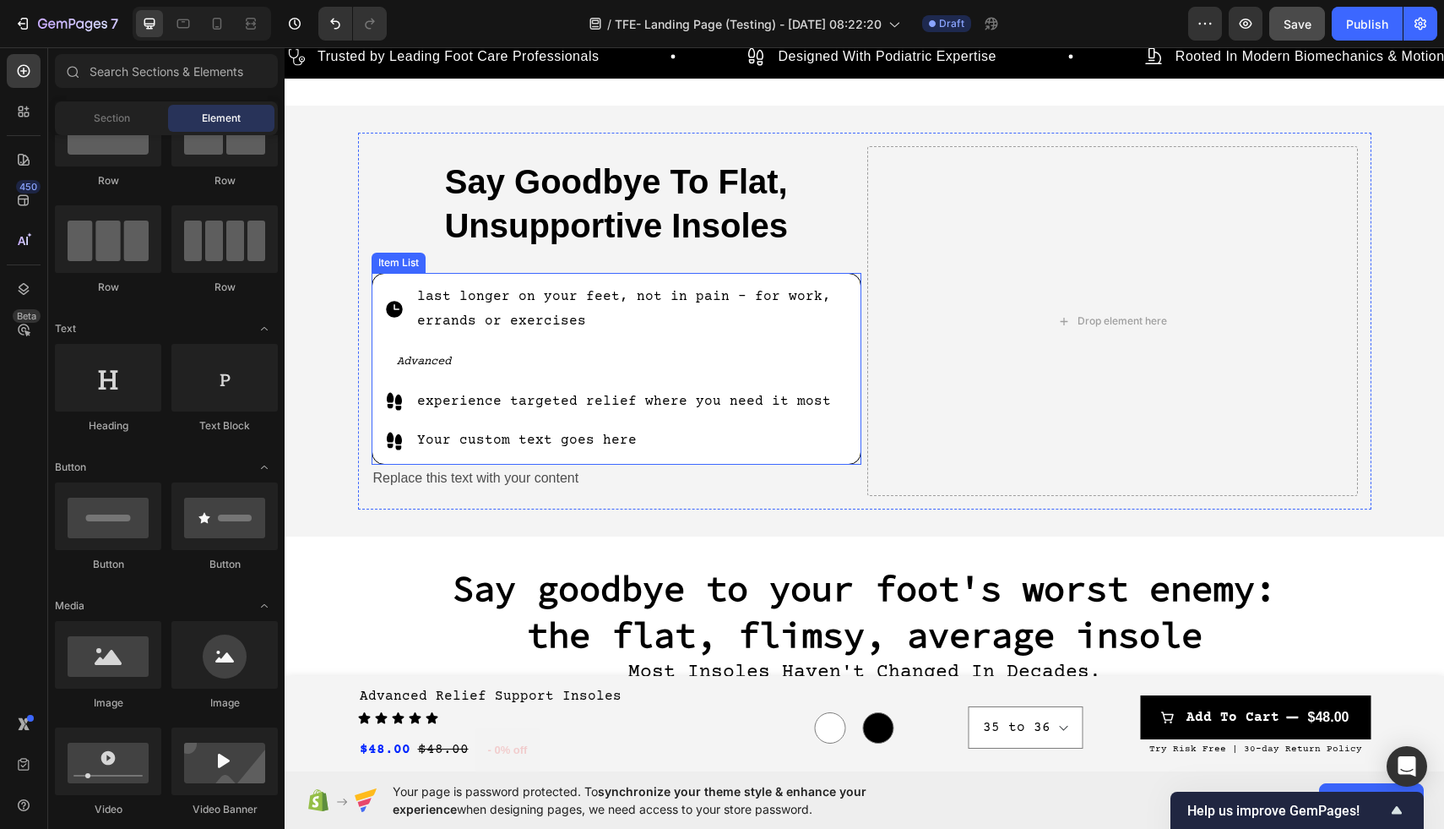
click at [486, 356] on p "Advanced" at bounding box center [624, 361] width 454 height 25
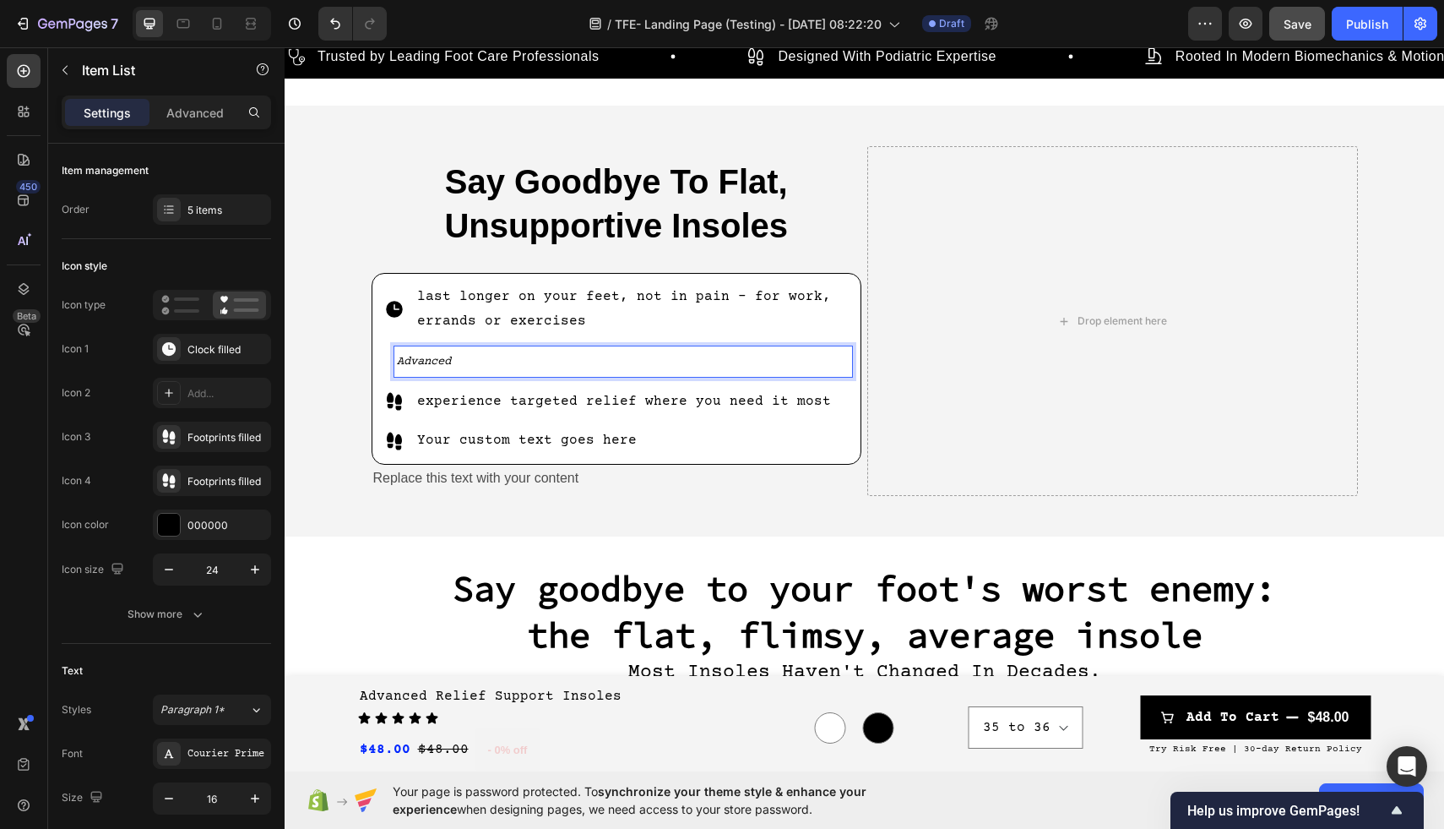
click at [478, 361] on p "Advanced" at bounding box center [624, 361] width 454 height 25
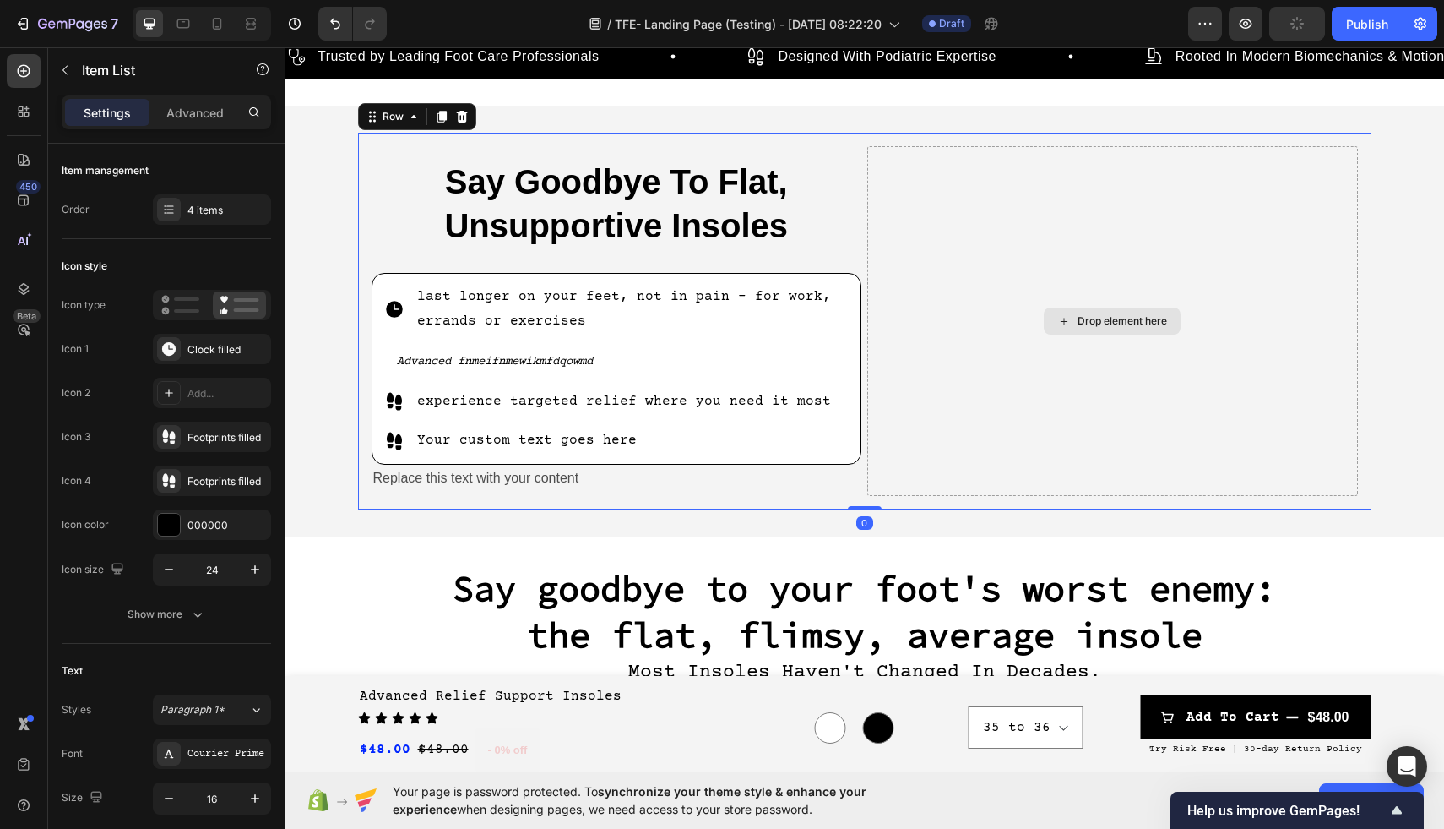
click at [1048, 367] on div "Drop element here" at bounding box center [1112, 321] width 491 height 350
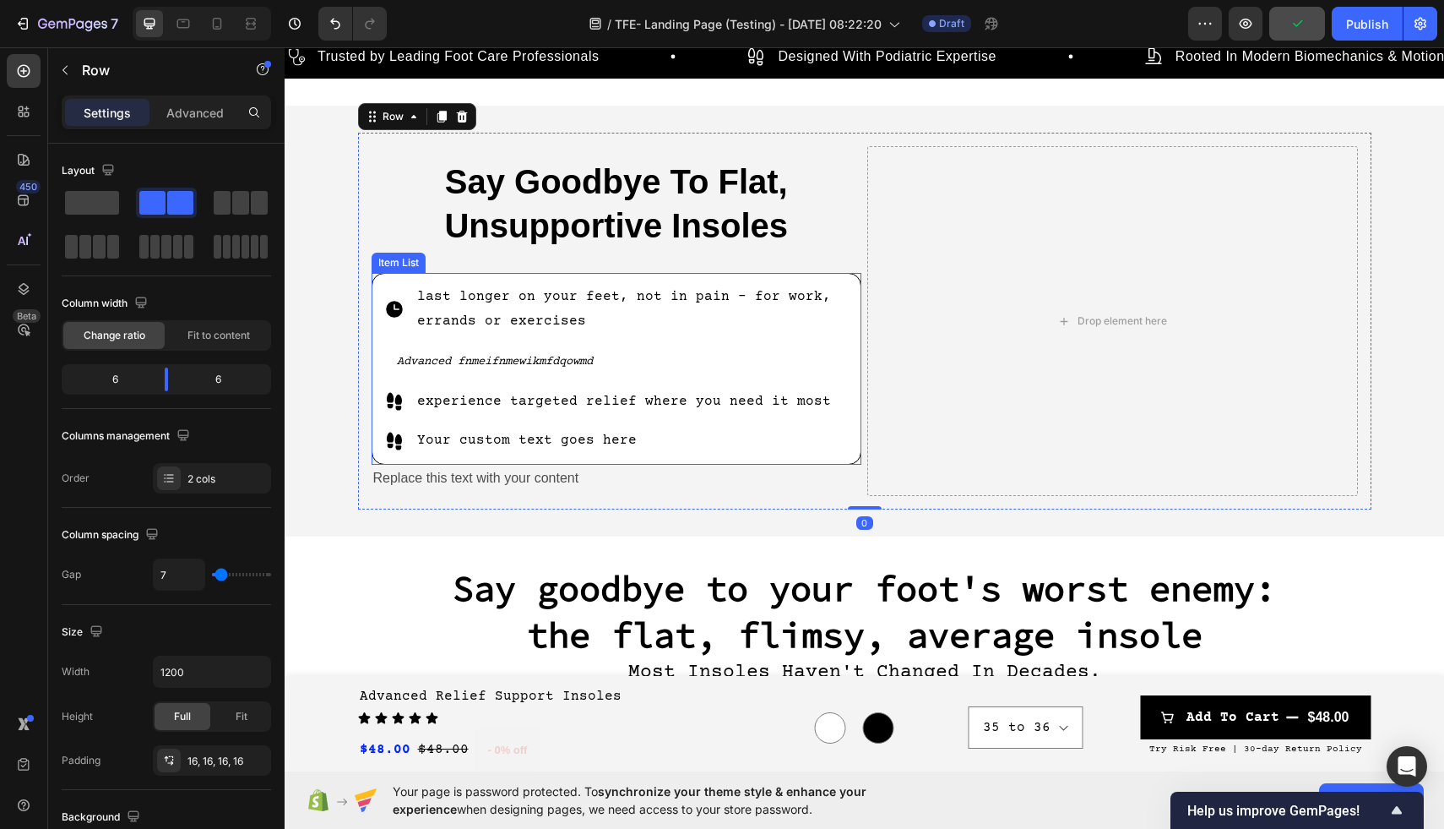
click at [574, 356] on icon "Advanced fnmeifnmewikmfdqowmd" at bounding box center [495, 362] width 196 height 14
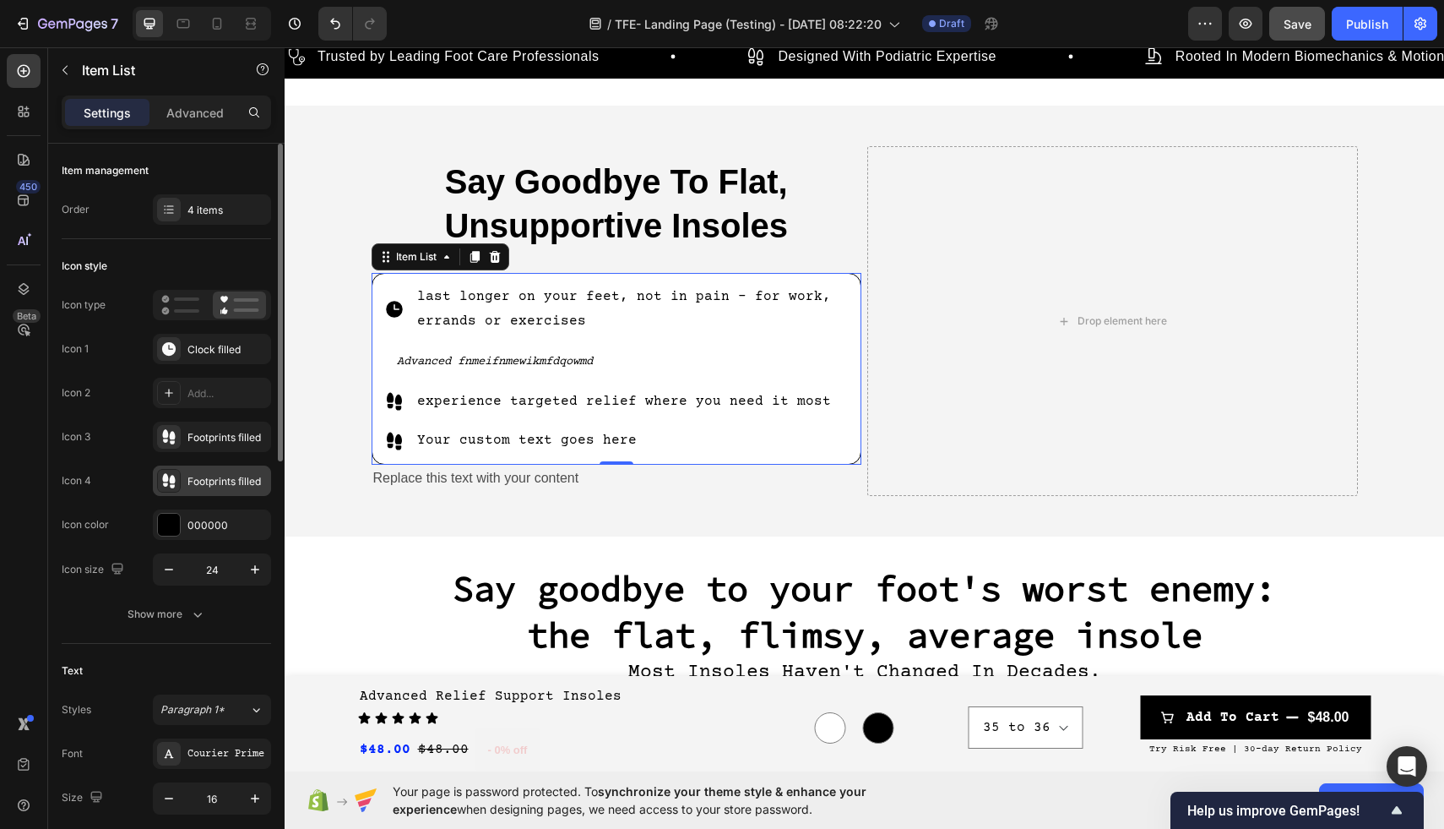
click at [226, 480] on div "Footprints filled" at bounding box center [226, 481] width 79 height 15
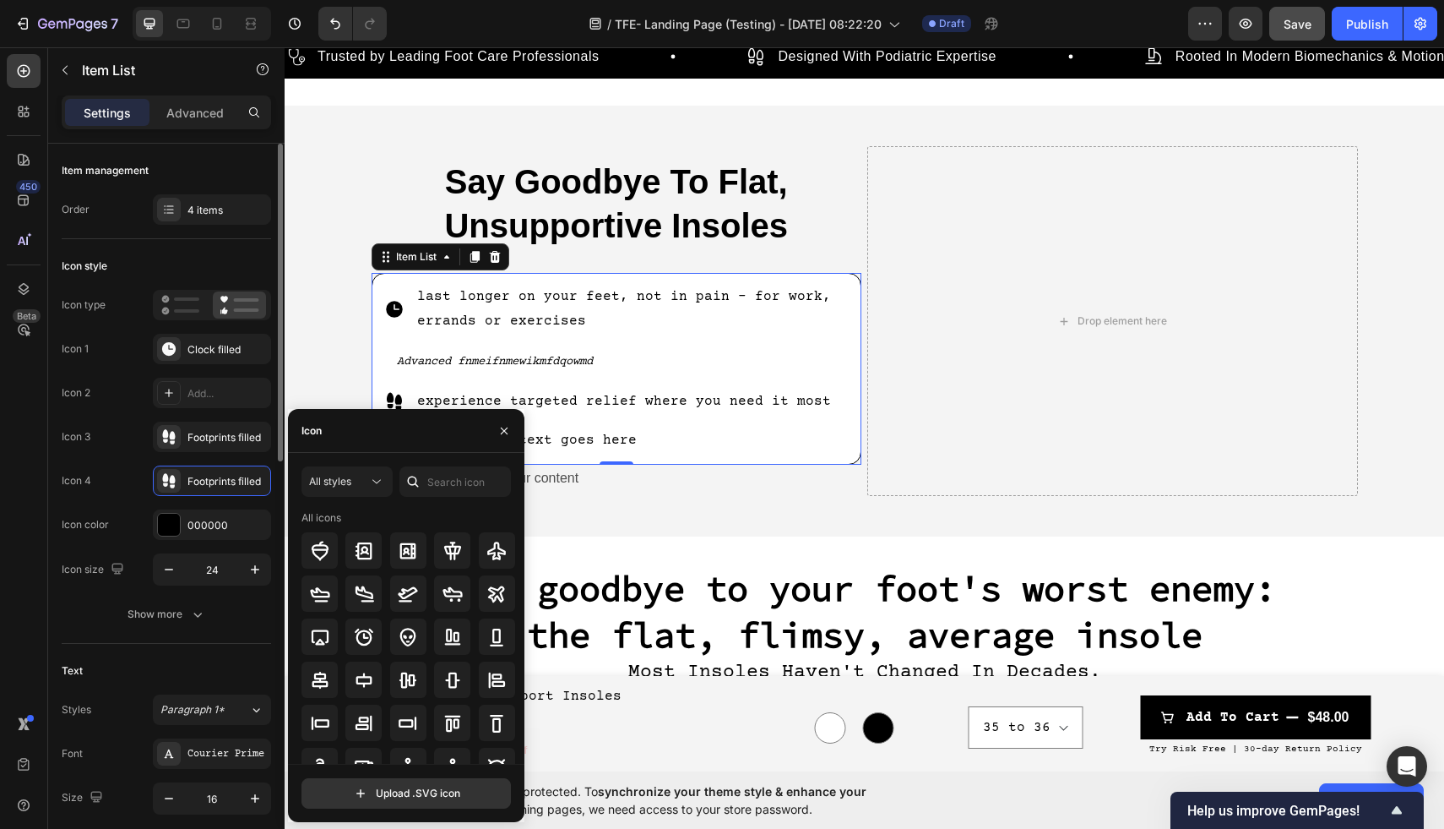
click at [138, 476] on div "Icon 4 Footprints filled" at bounding box center [166, 480] width 209 height 30
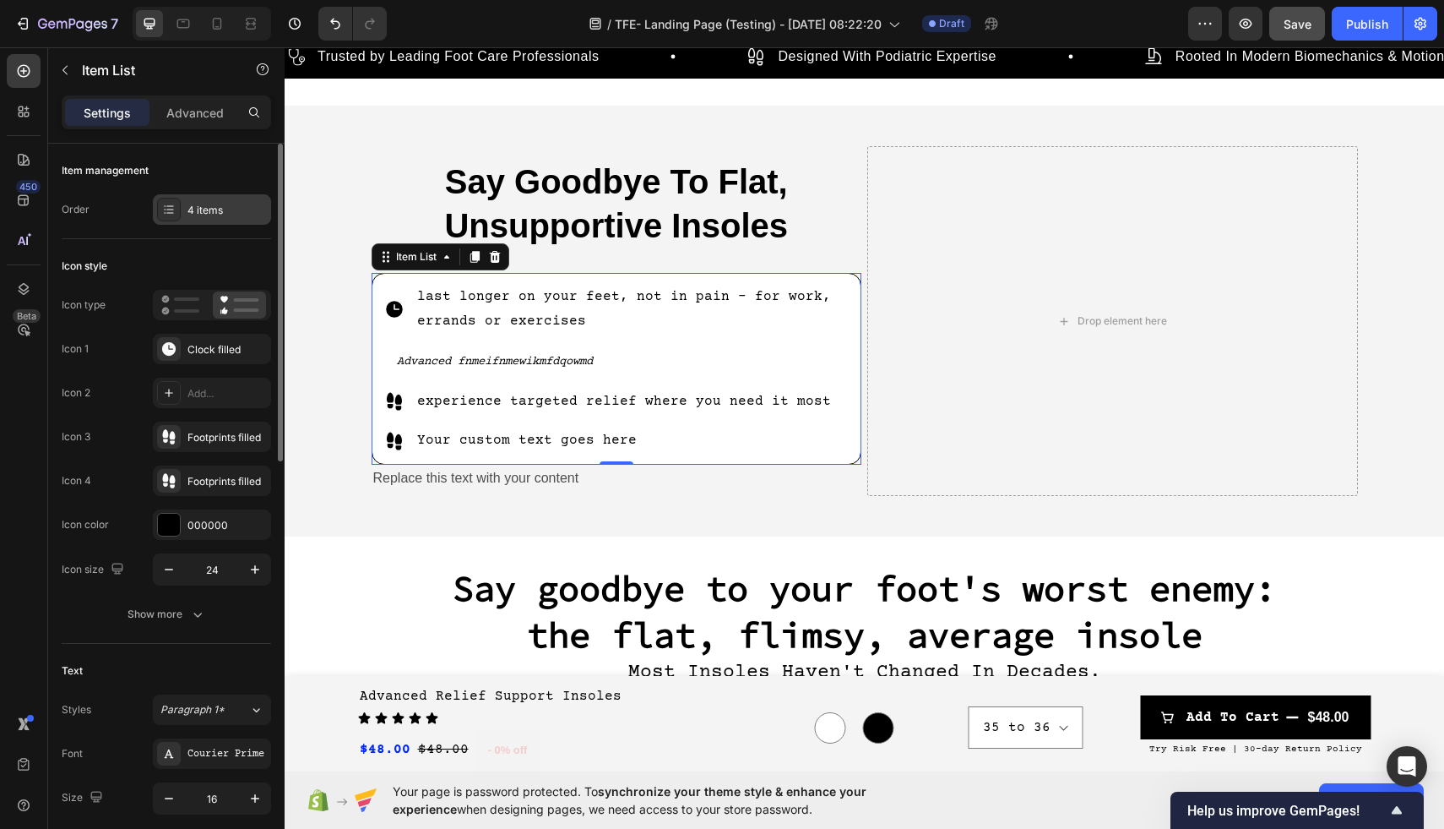
click at [193, 215] on div "4 items" at bounding box center [226, 210] width 79 height 15
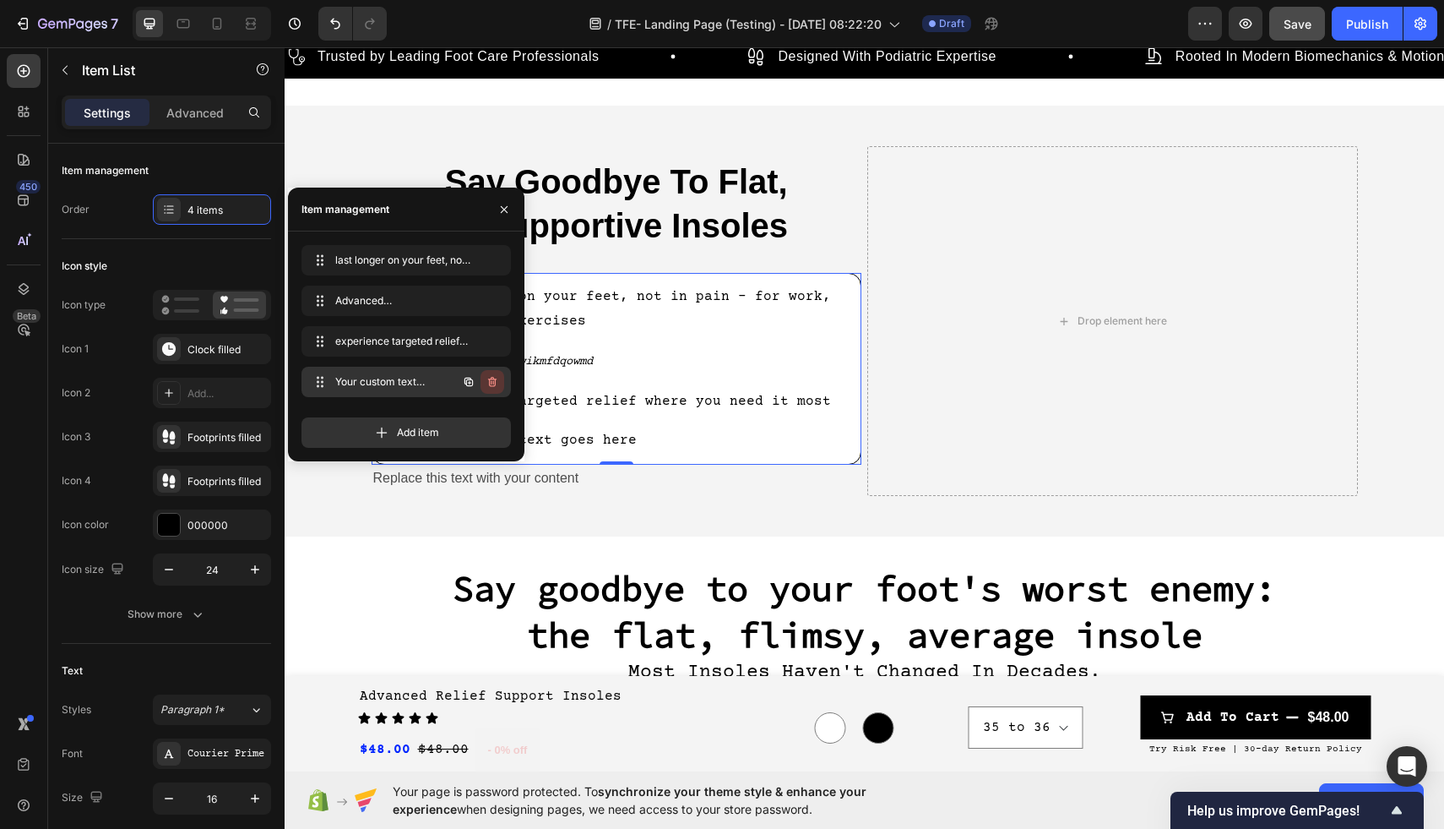
click at [496, 384] on icon "button" at bounding box center [493, 382] width 14 height 14
click at [489, 384] on div "Delete" at bounding box center [480, 381] width 31 height 15
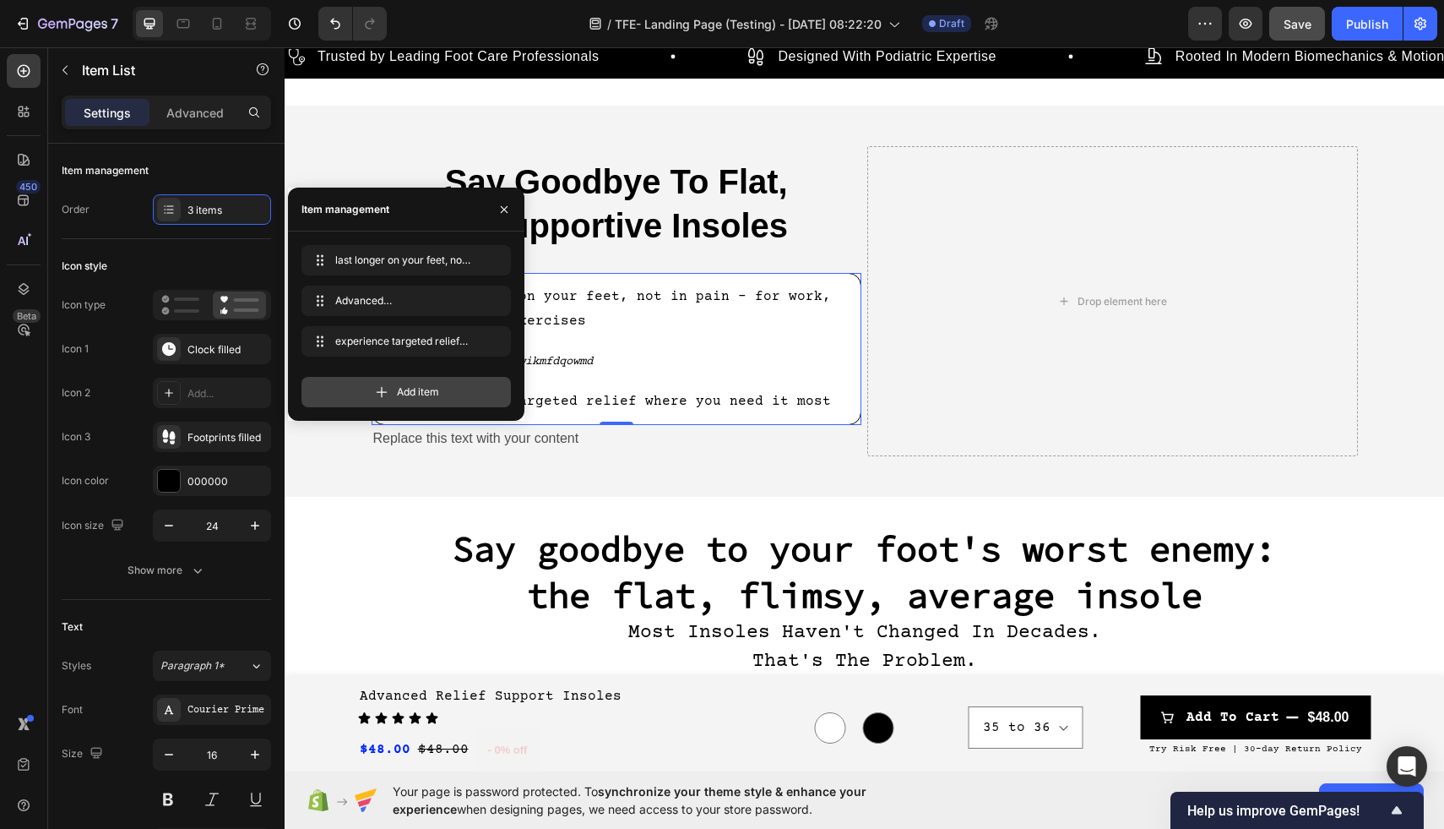
click at [402, 392] on span "Add item" at bounding box center [418, 391] width 42 height 15
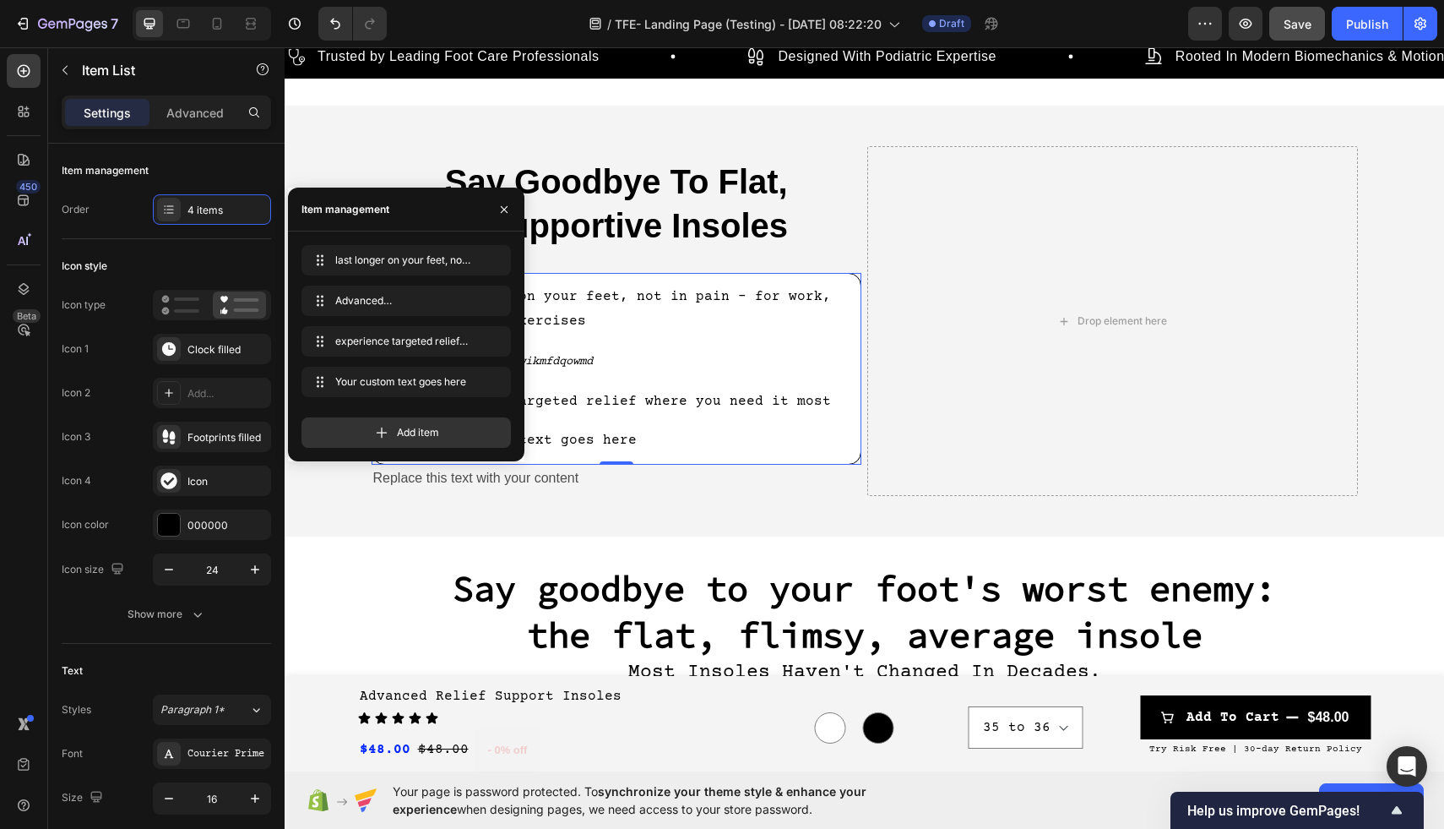
click at [635, 432] on div "Your custom text goes here" at bounding box center [634, 441] width 438 height 30
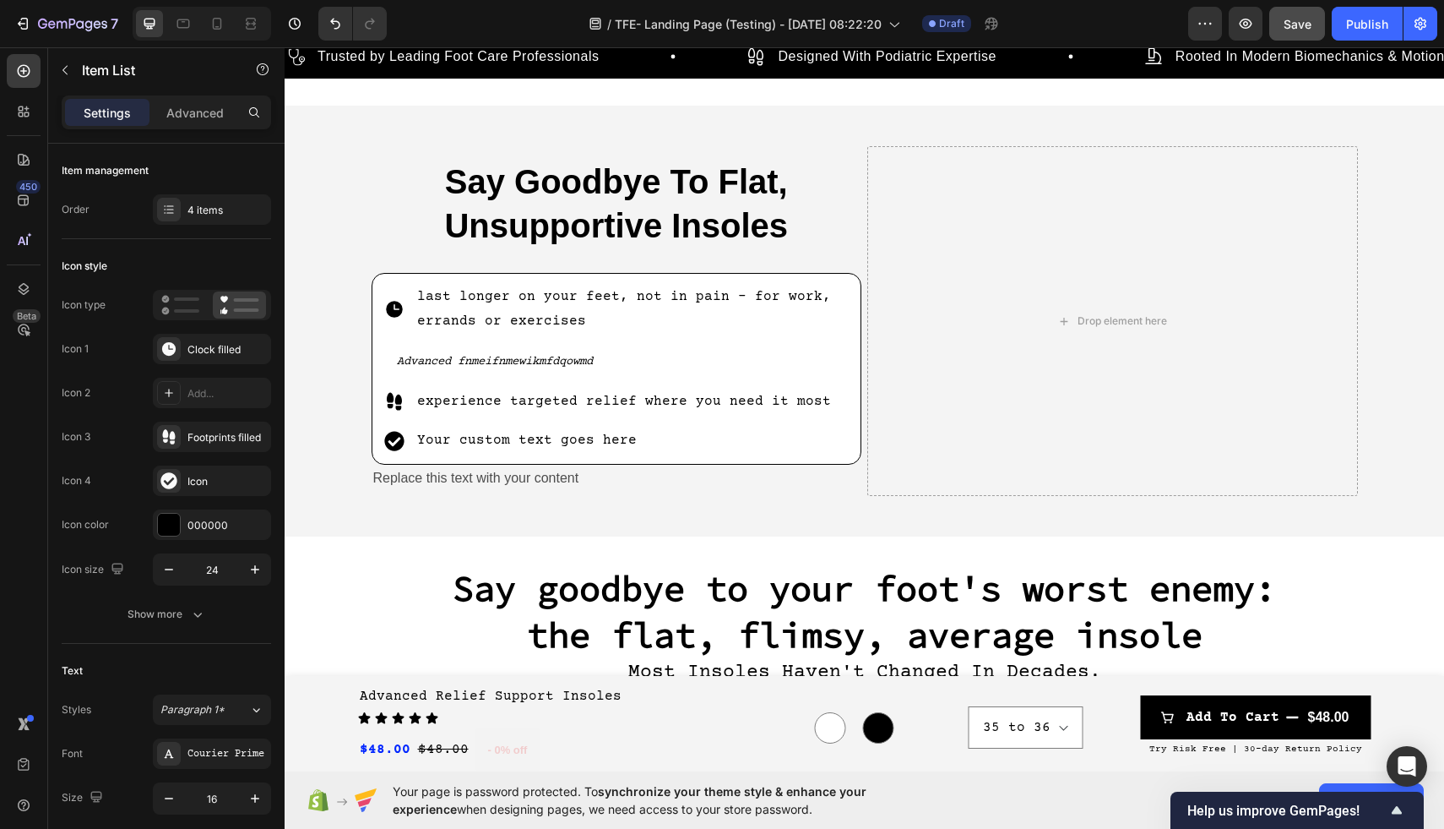
click at [400, 440] on icon at bounding box center [393, 440] width 19 height 19
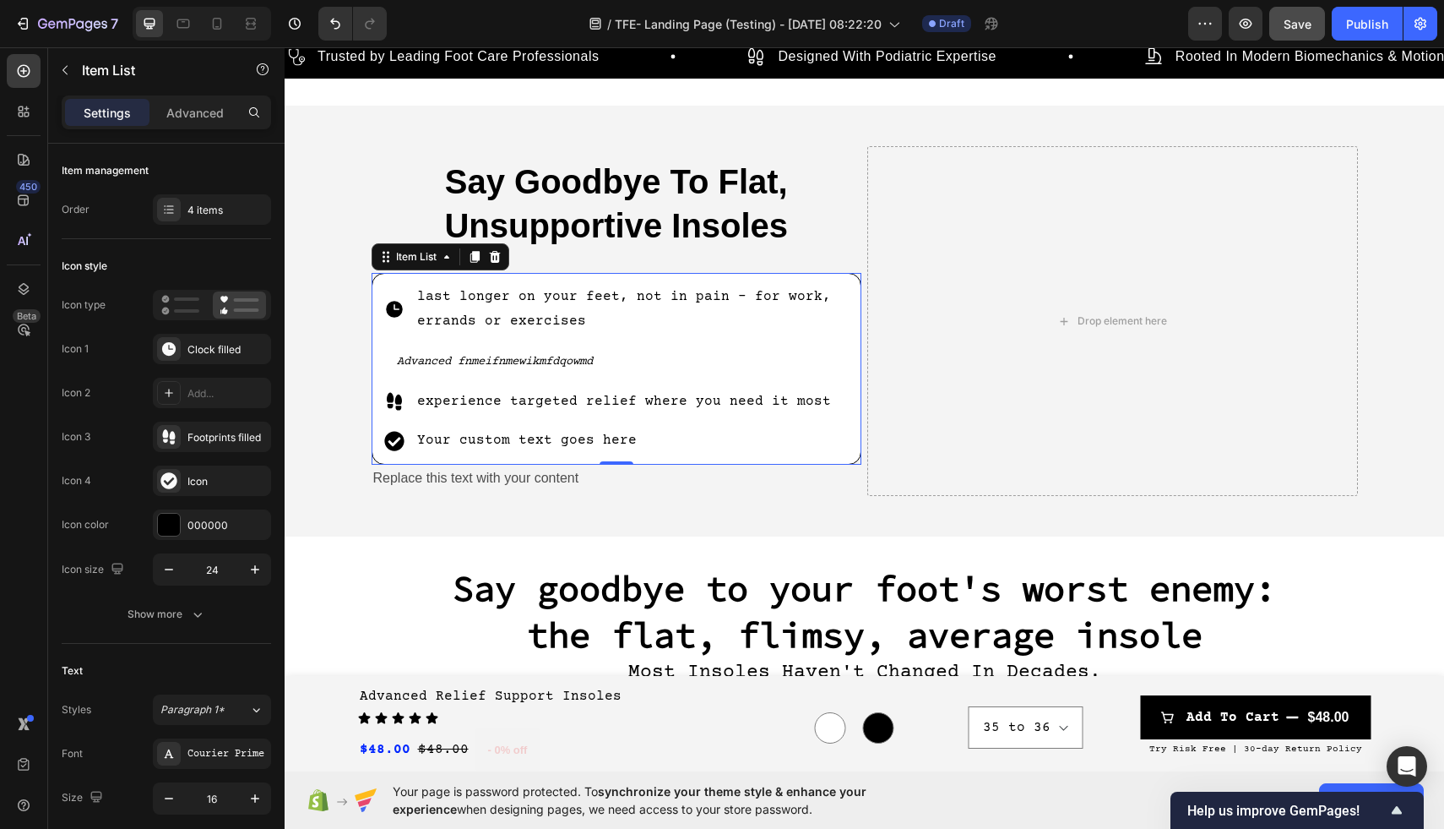
click at [389, 440] on icon at bounding box center [394, 441] width 20 height 20
click at [405, 437] on div at bounding box center [394, 440] width 27 height 27
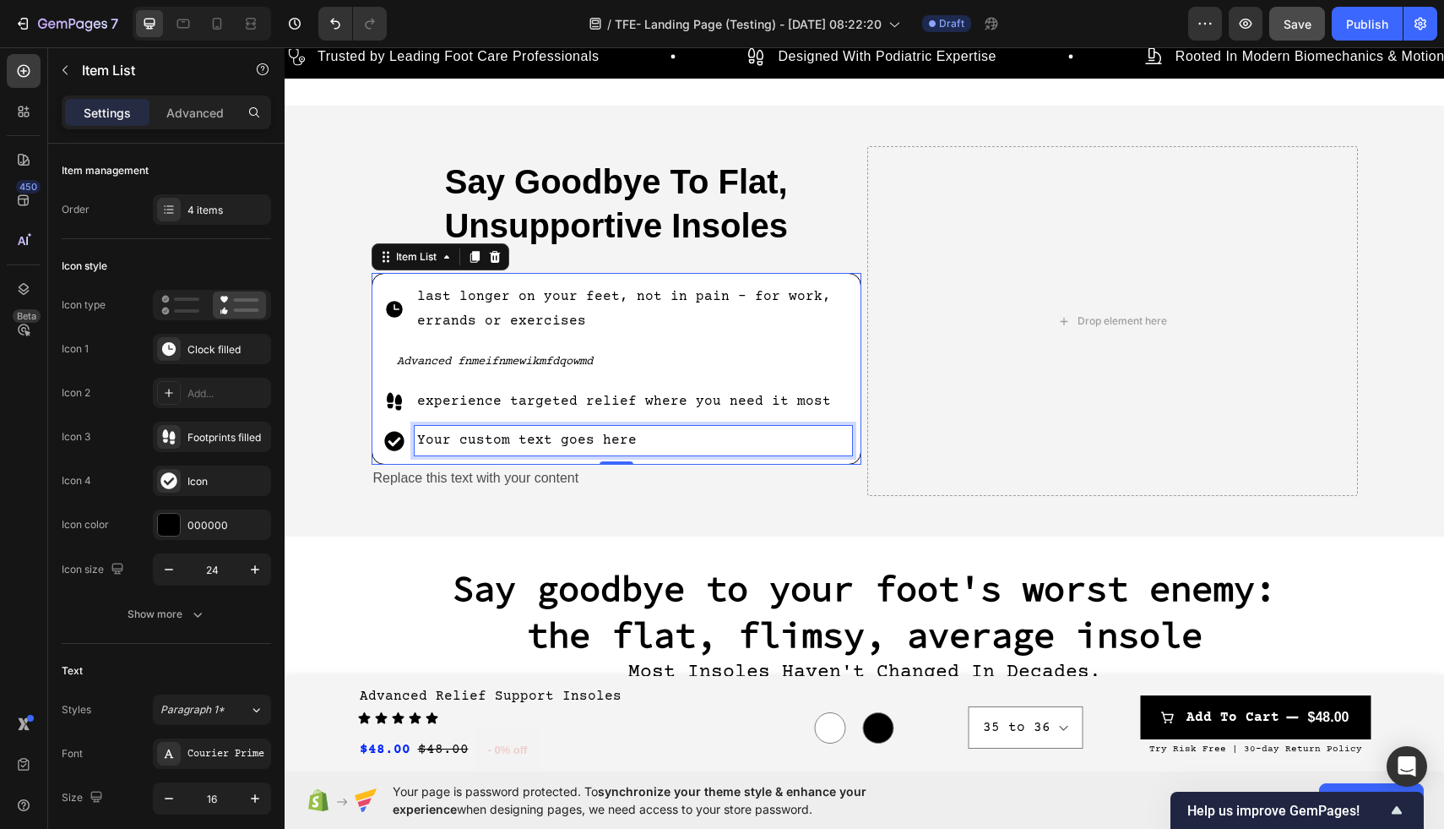
click at [451, 437] on p "Your custom text goes here" at bounding box center [633, 440] width 433 height 24
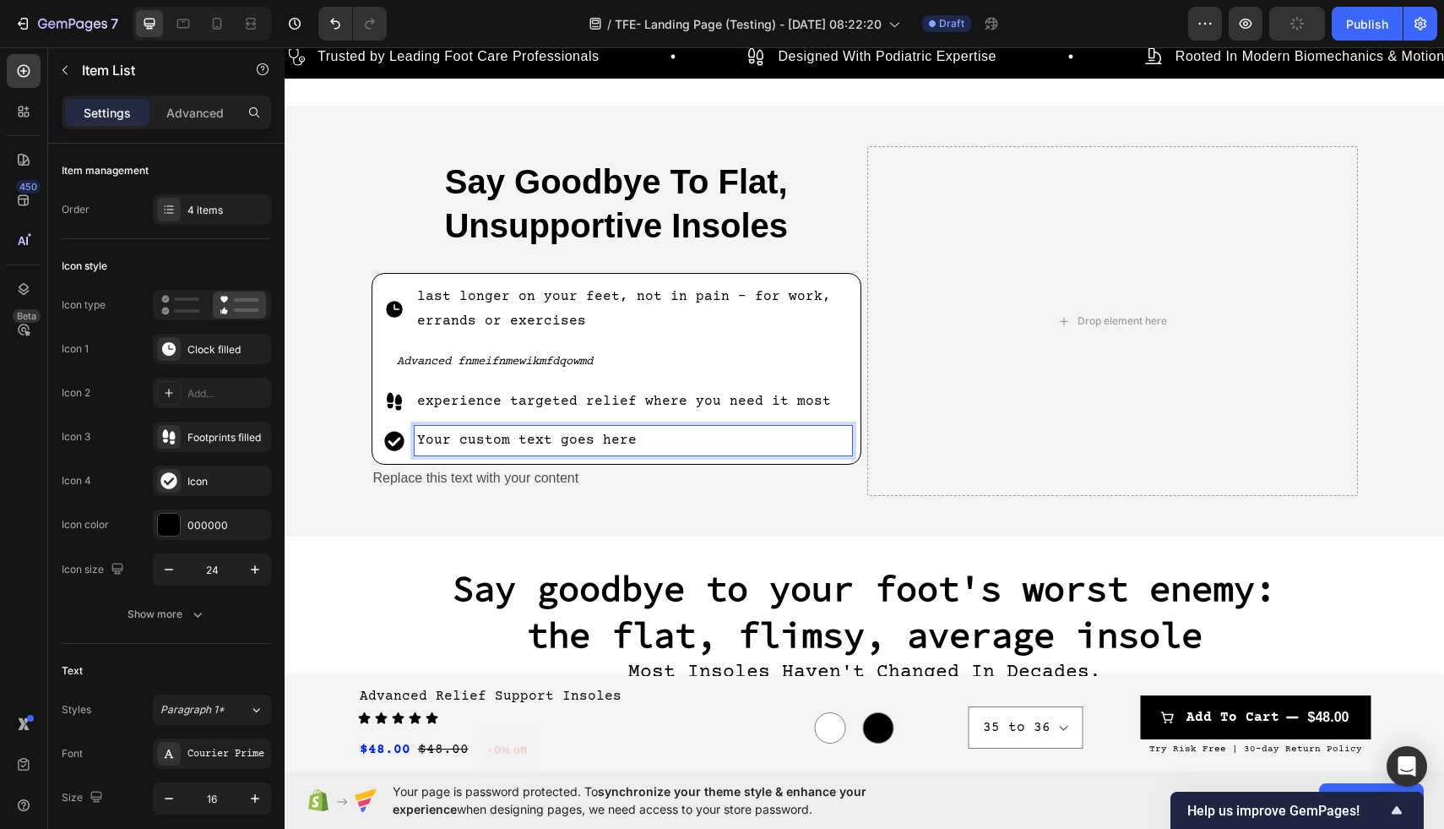
click at [410, 445] on div "Your custom text goes here" at bounding box center [617, 441] width 472 height 30
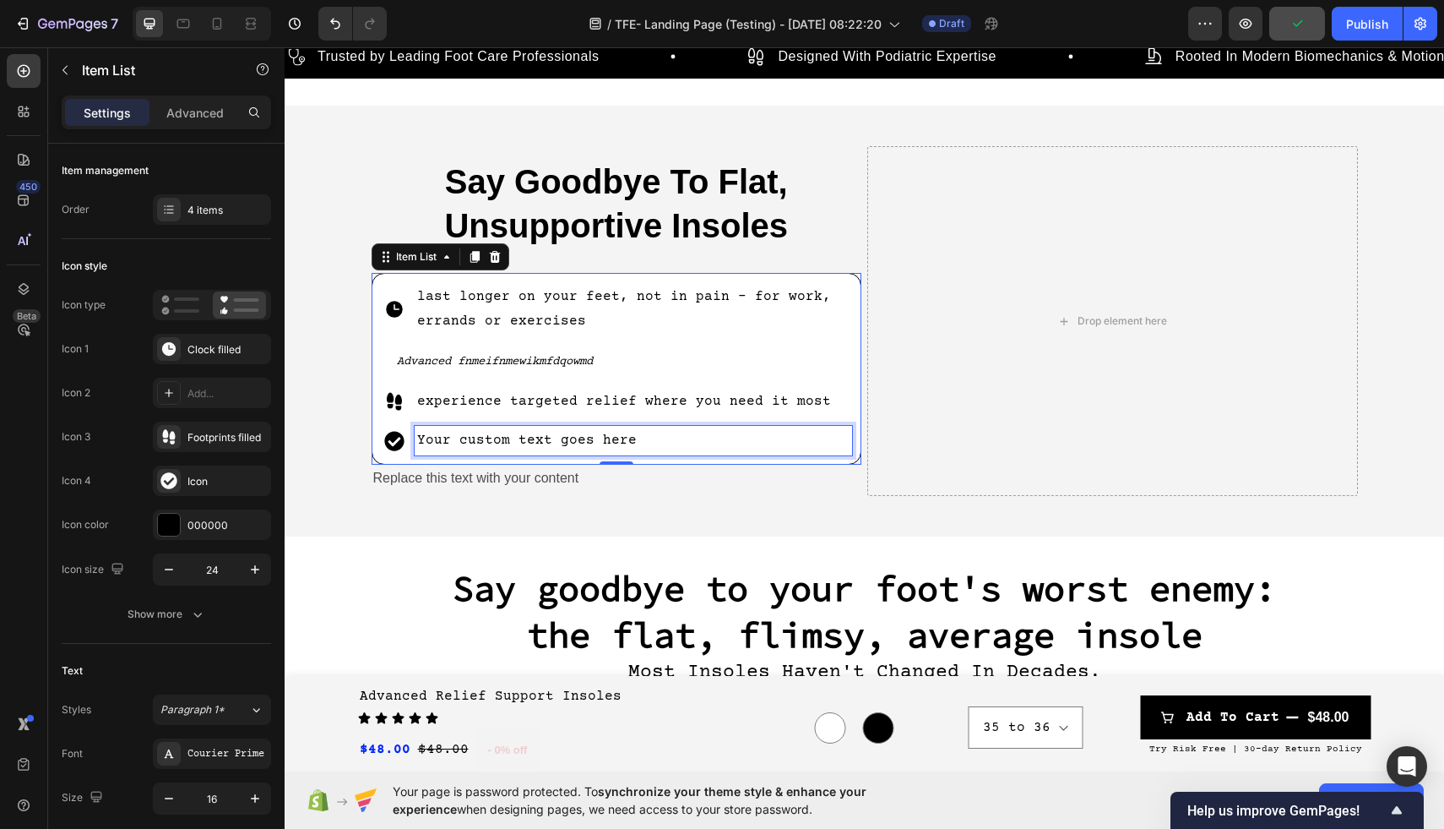
click at [440, 443] on p "Your custom text goes here" at bounding box center [633, 440] width 433 height 24
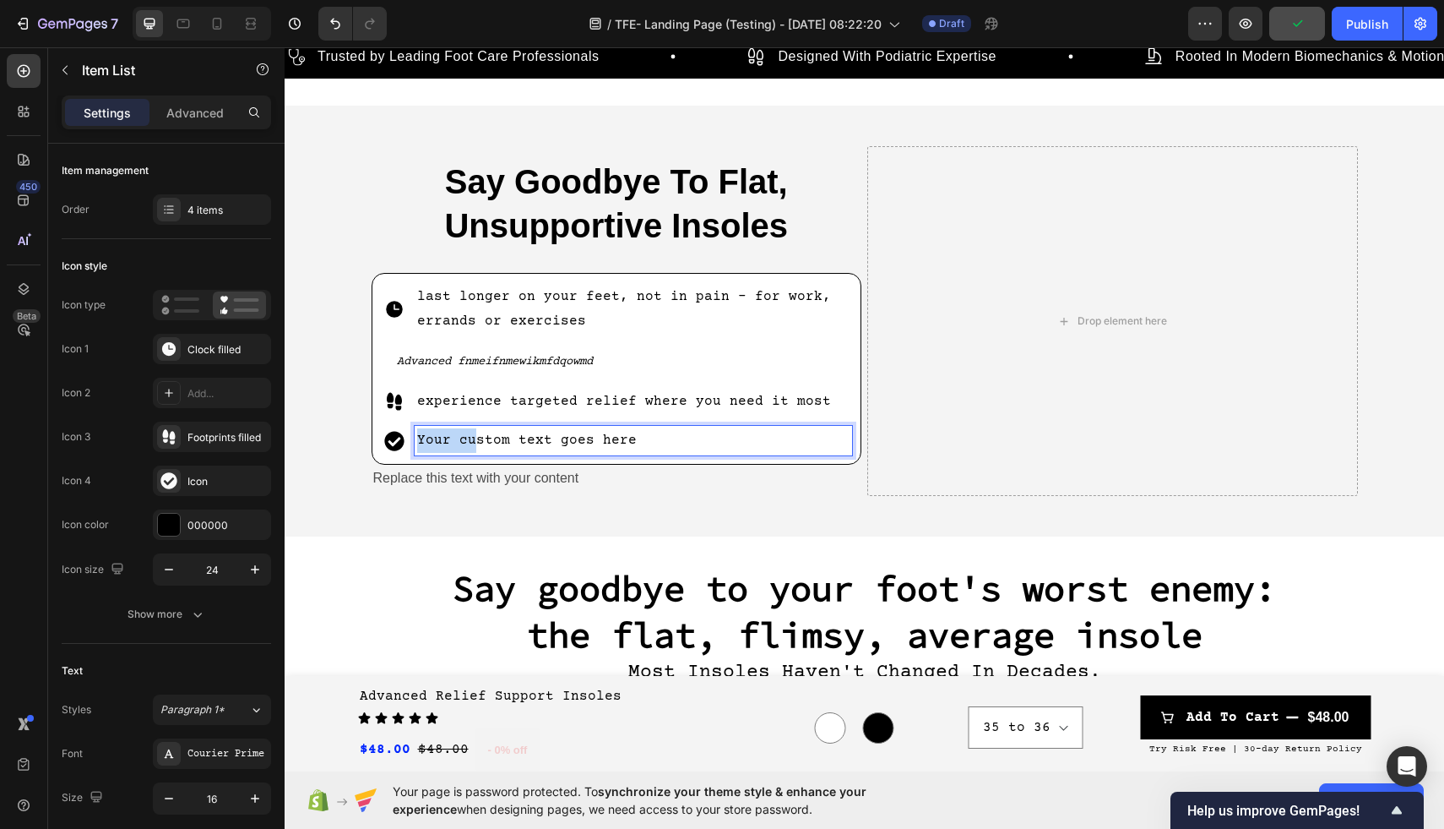
drag, startPoint x: 470, startPoint y: 441, endPoint x: 403, endPoint y: 438, distance: 67.6
click at [403, 438] on div "Your custom text goes here" at bounding box center [617, 441] width 472 height 30
drag, startPoint x: 694, startPoint y: 445, endPoint x: 592, endPoint y: 443, distance: 102.2
click at [594, 443] on p "Your custom text goes here" at bounding box center [633, 440] width 433 height 24
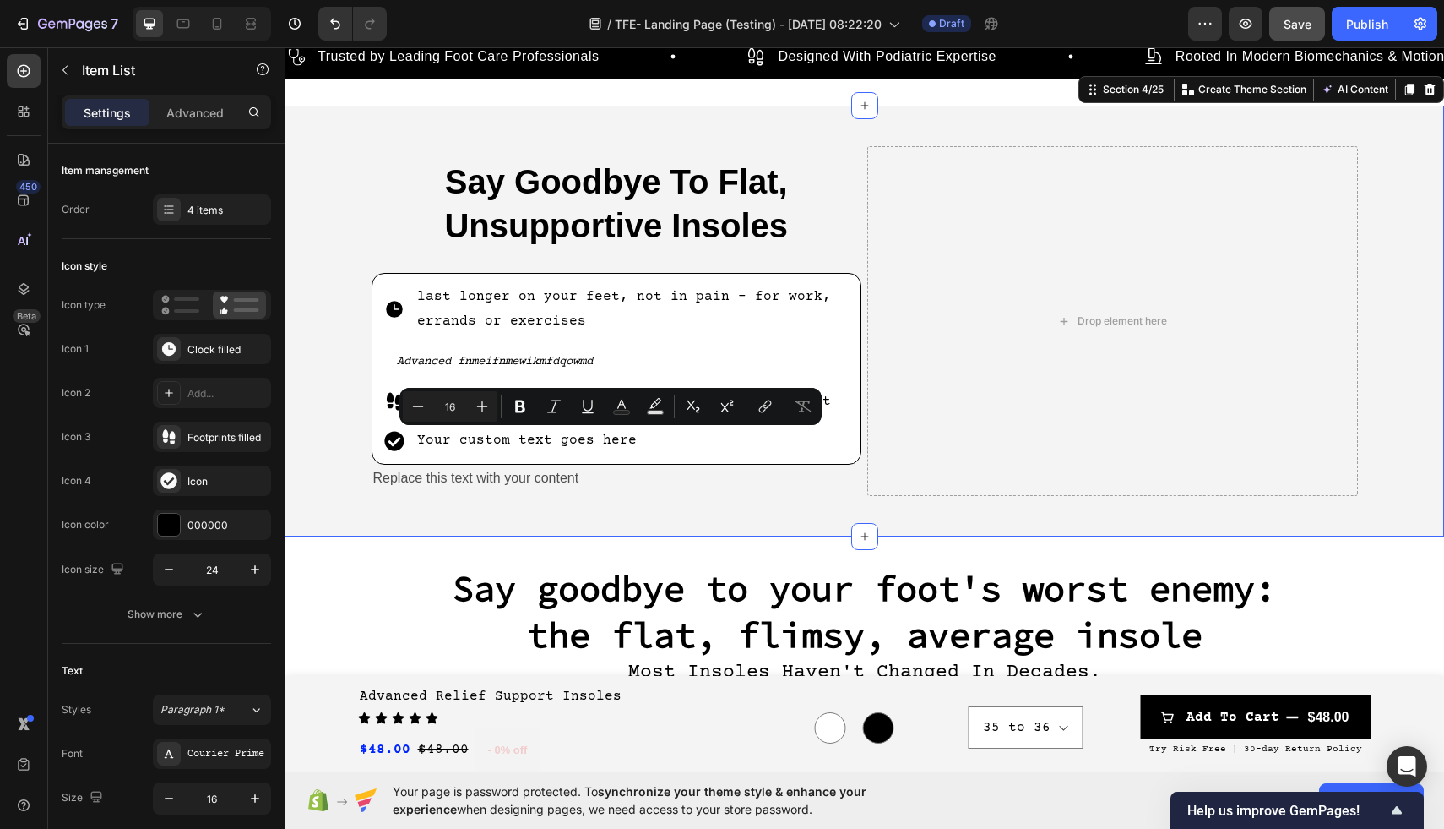
click at [665, 514] on div "Say Goodbye To Flat, Unsupportive Insoles Heading last longer on your feet, not…" at bounding box center [865, 321] width 1160 height 431
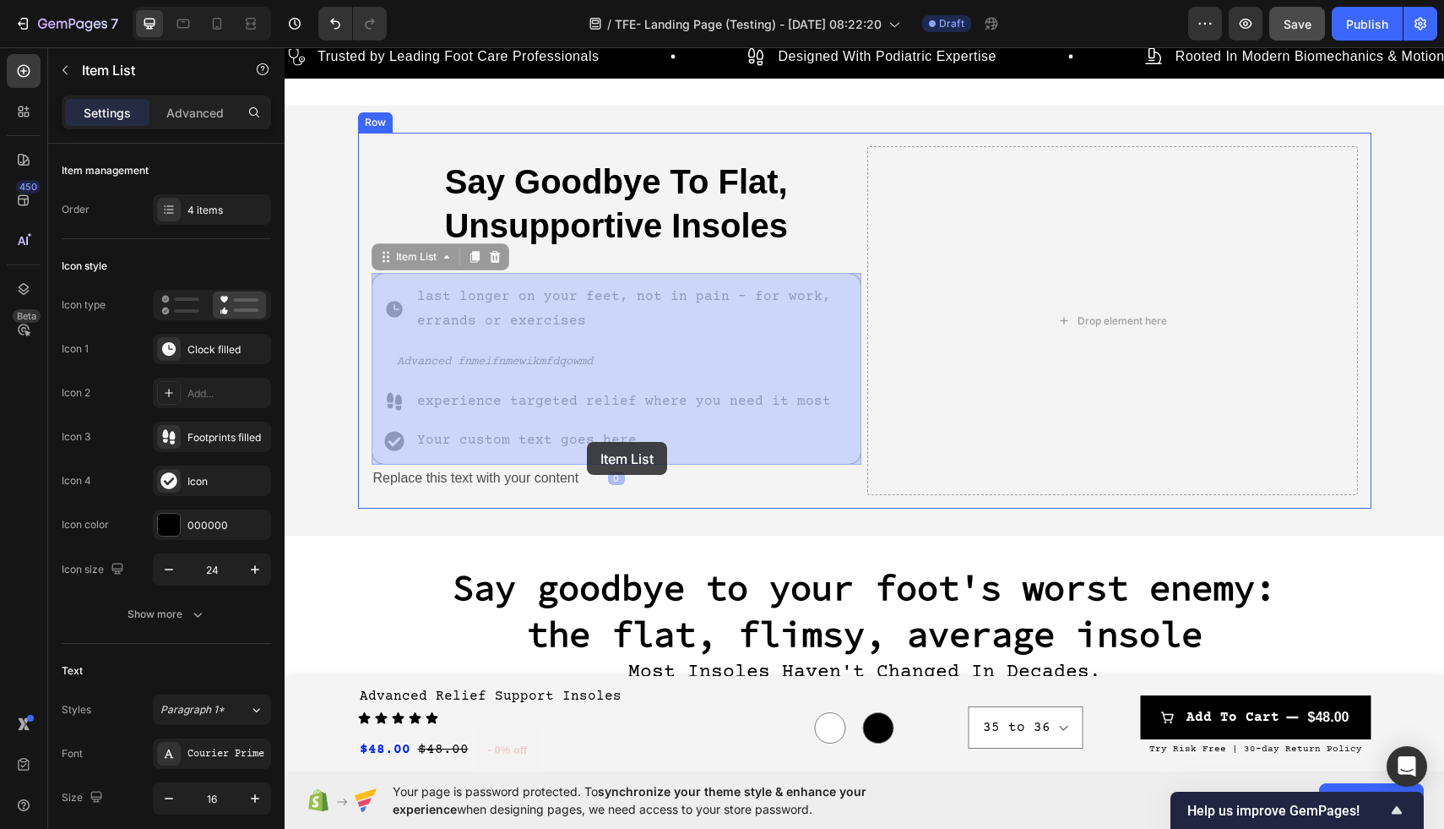
drag, startPoint x: 665, startPoint y: 441, endPoint x: 586, endPoint y: 441, distance: 78.5
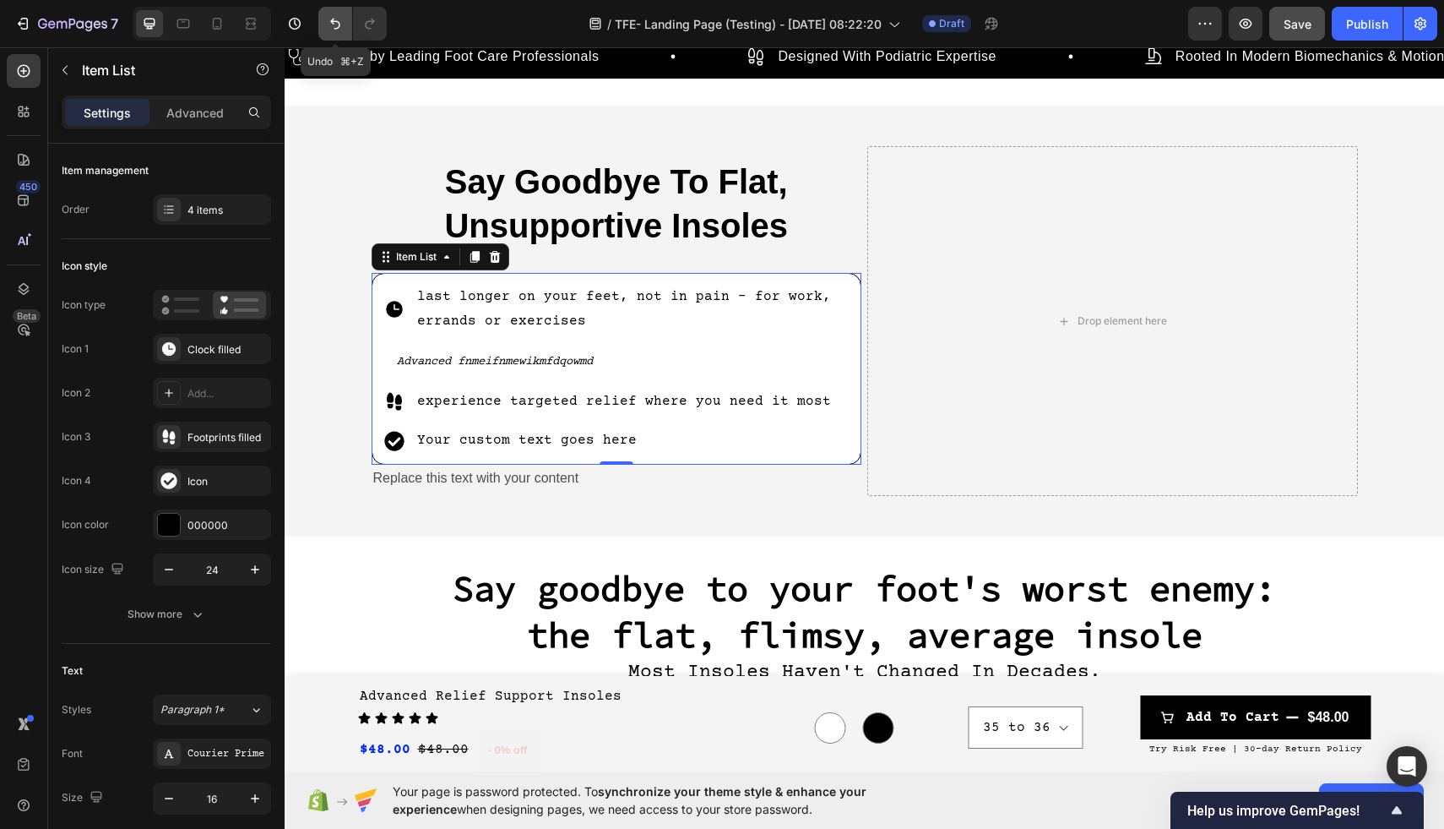
click at [323, 12] on button "Undo/Redo" at bounding box center [335, 24] width 34 height 34
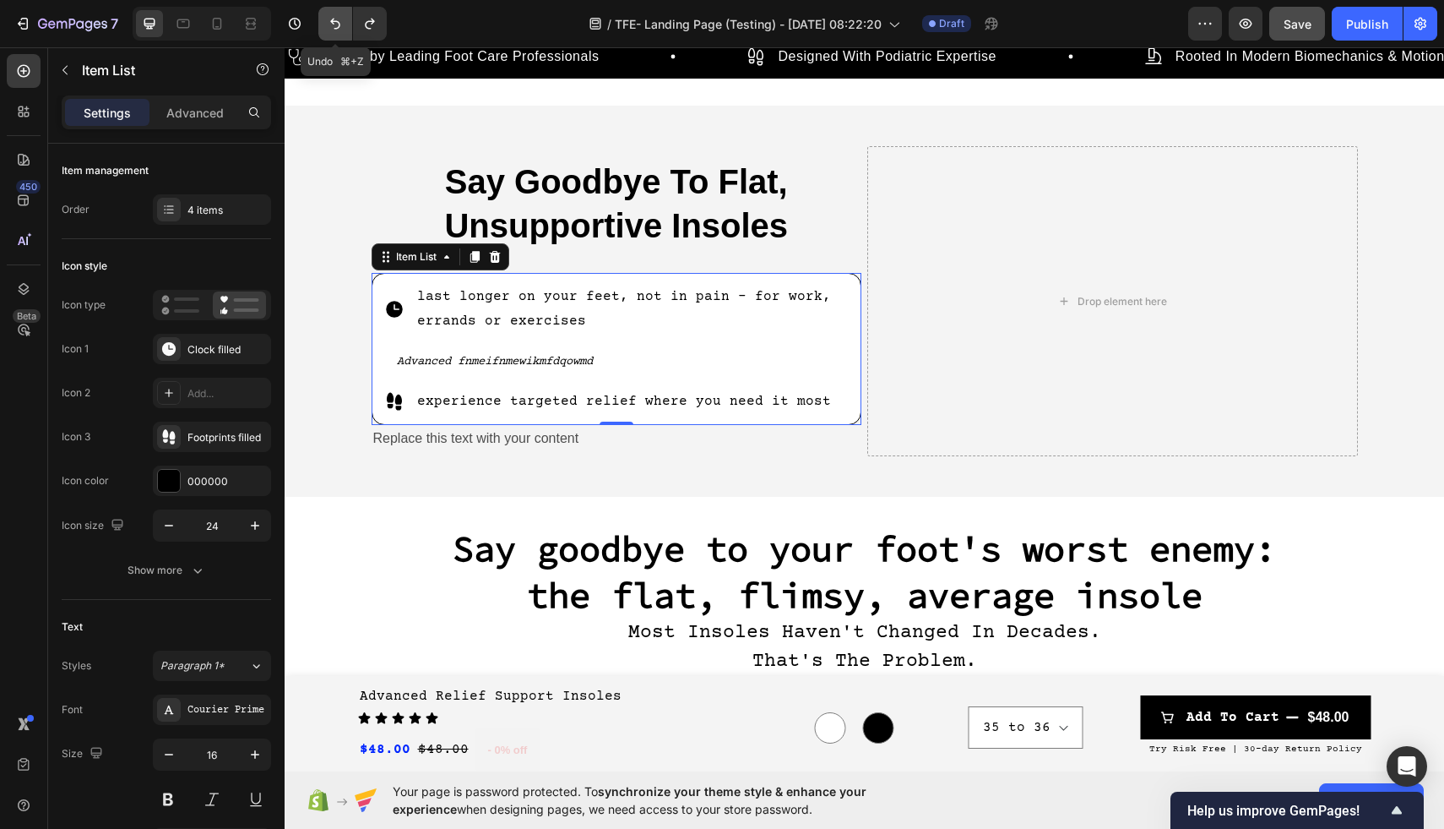
click at [323, 12] on button "Undo/Redo" at bounding box center [335, 24] width 34 height 34
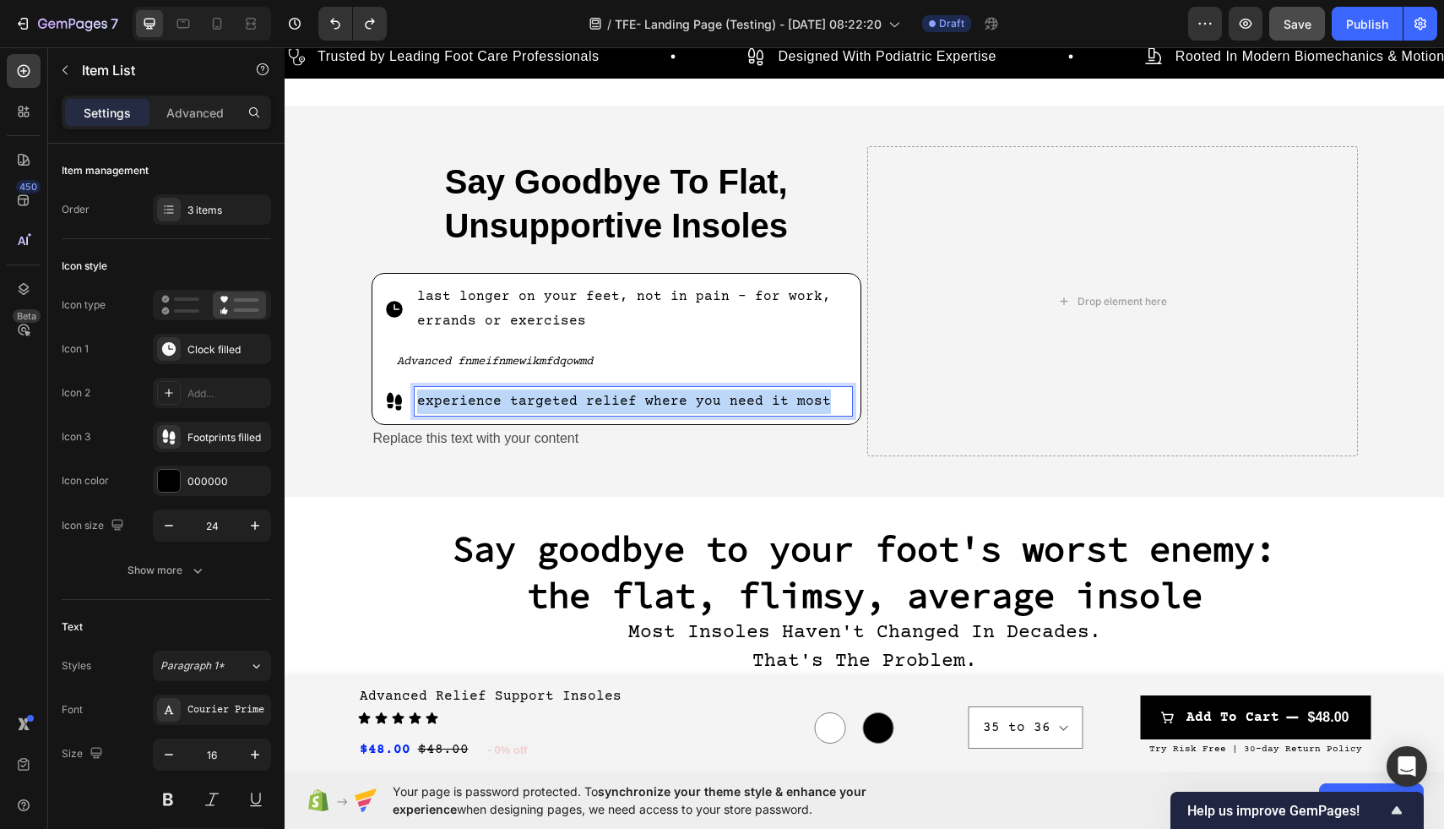
drag, startPoint x: 821, startPoint y: 401, endPoint x: 410, endPoint y: 395, distance: 410.5
click at [410, 395] on div "experience targeted relief where you need it most" at bounding box center [617, 402] width 472 height 30
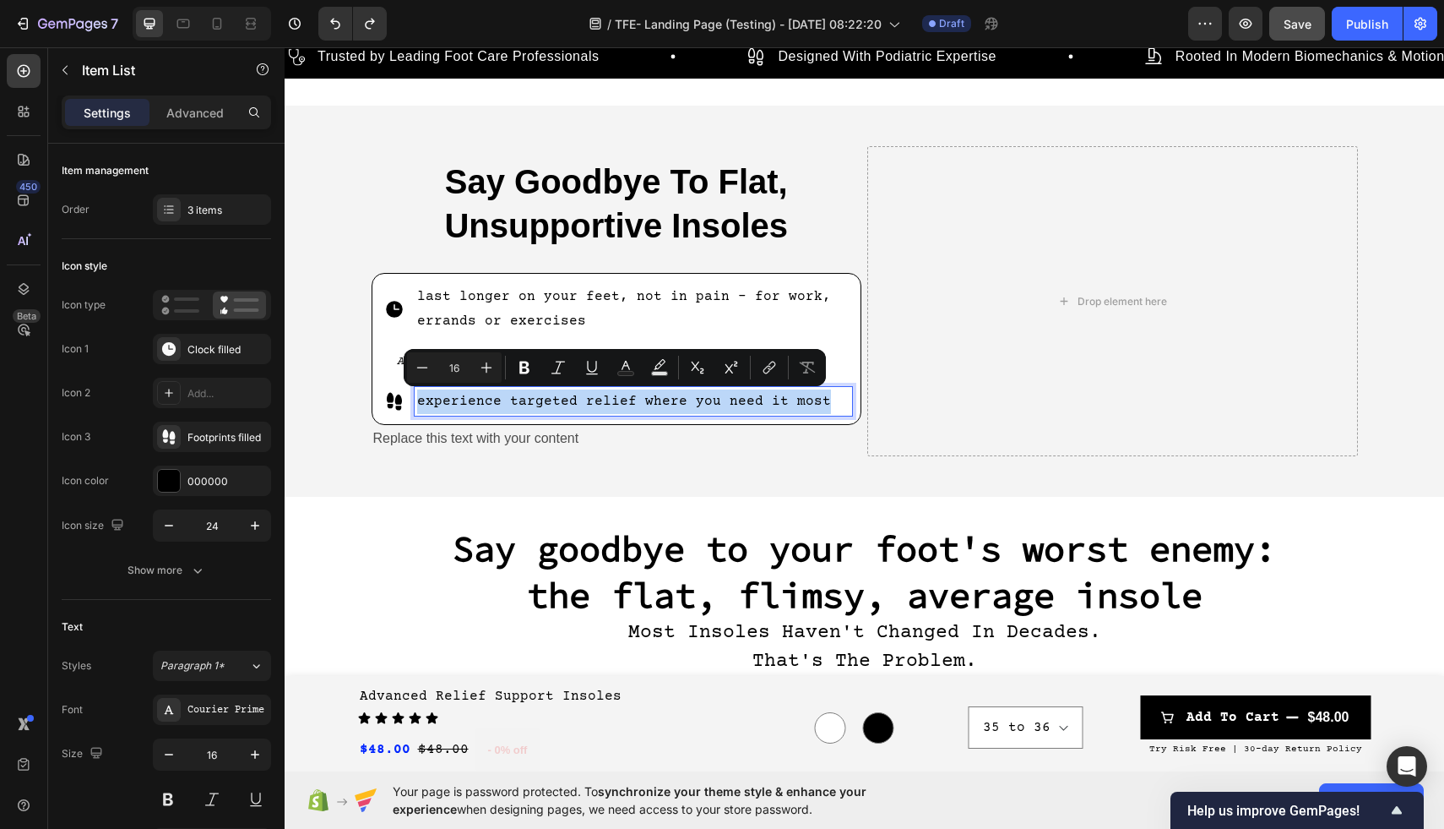
copy p "experience targeted relief where you need it most"
click at [421, 466] on div "Say Goodbye To Flat, Unsupportive Insoles Heading last longer on your feet, not…" at bounding box center [865, 301] width 1014 height 337
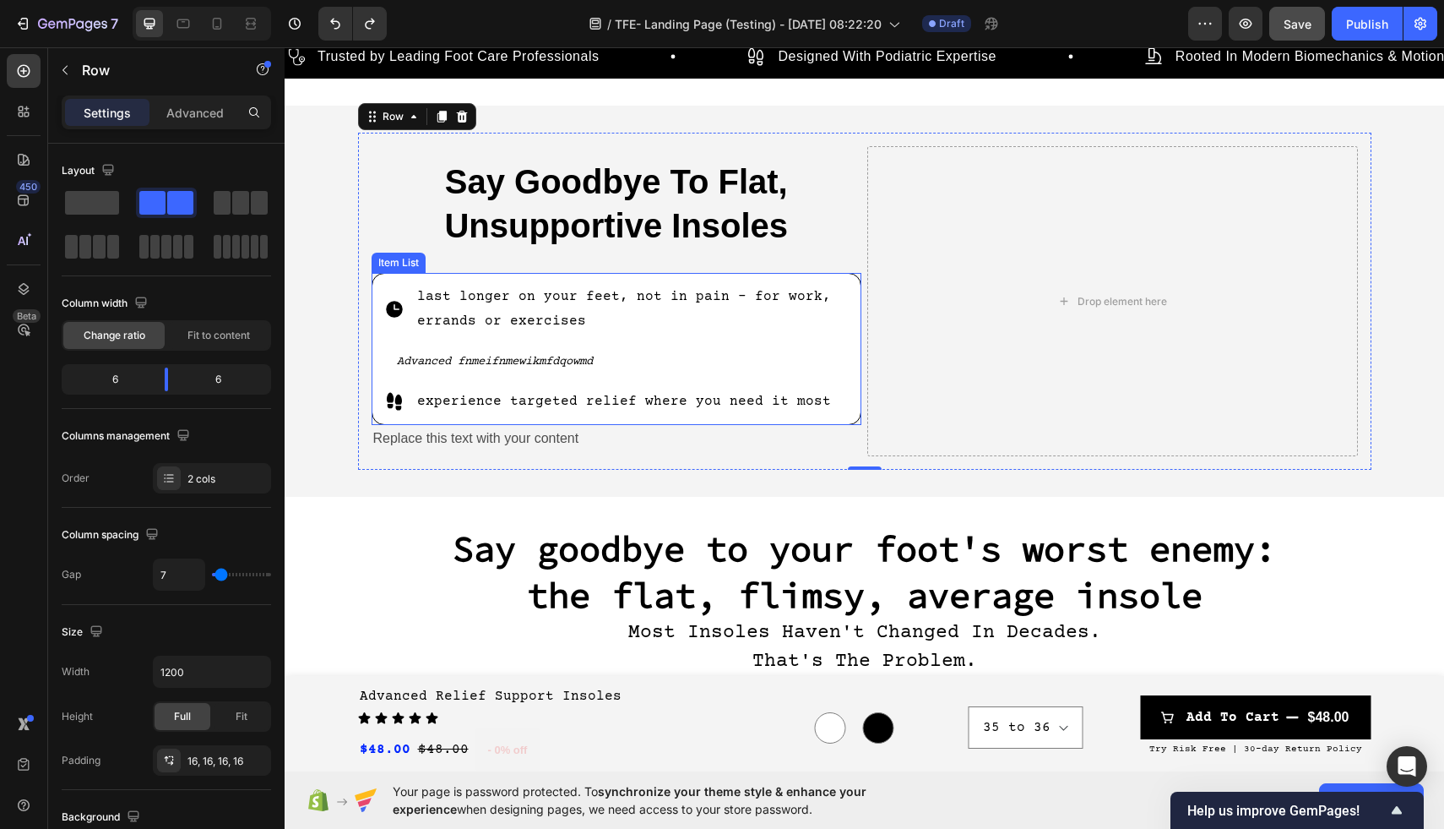
click at [852, 280] on div "last longer on your feet, not in pain - for work, errands or exercises Advanced…" at bounding box center [617, 349] width 491 height 152
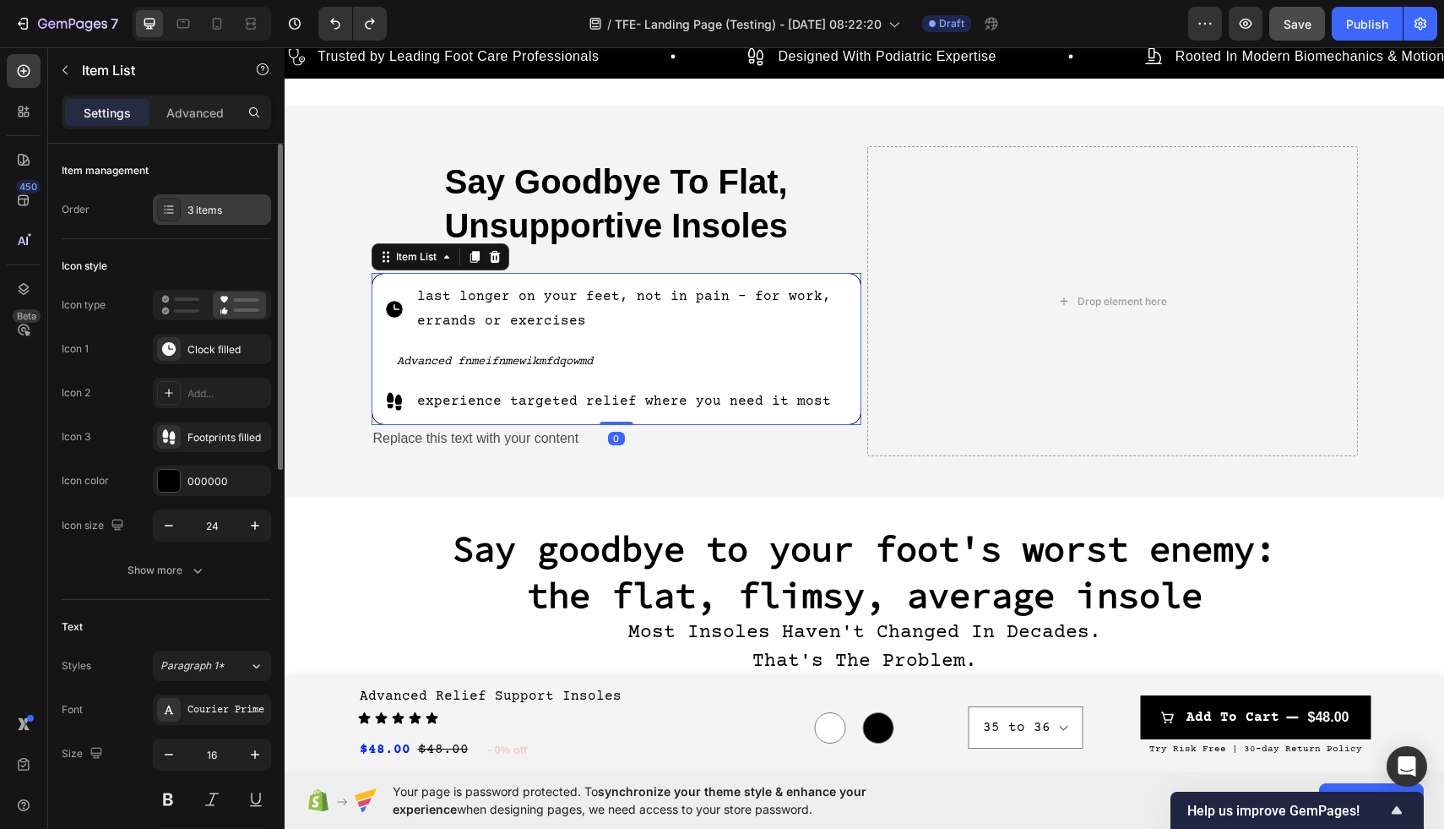
click at [233, 215] on div "3 items" at bounding box center [226, 210] width 79 height 15
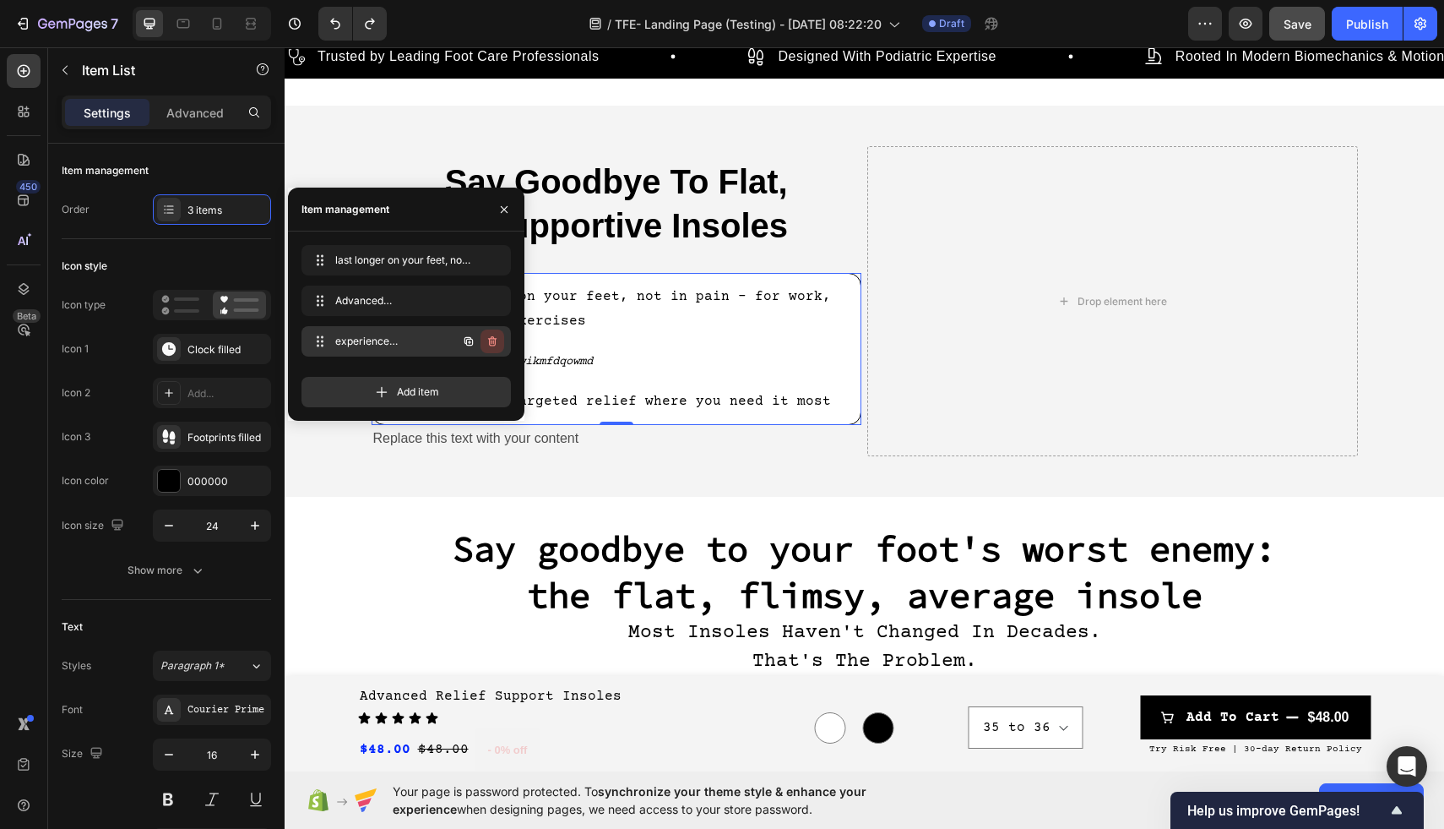
click at [497, 334] on button "button" at bounding box center [493, 341] width 24 height 24
click at [488, 339] on div "Delete" at bounding box center [480, 341] width 31 height 15
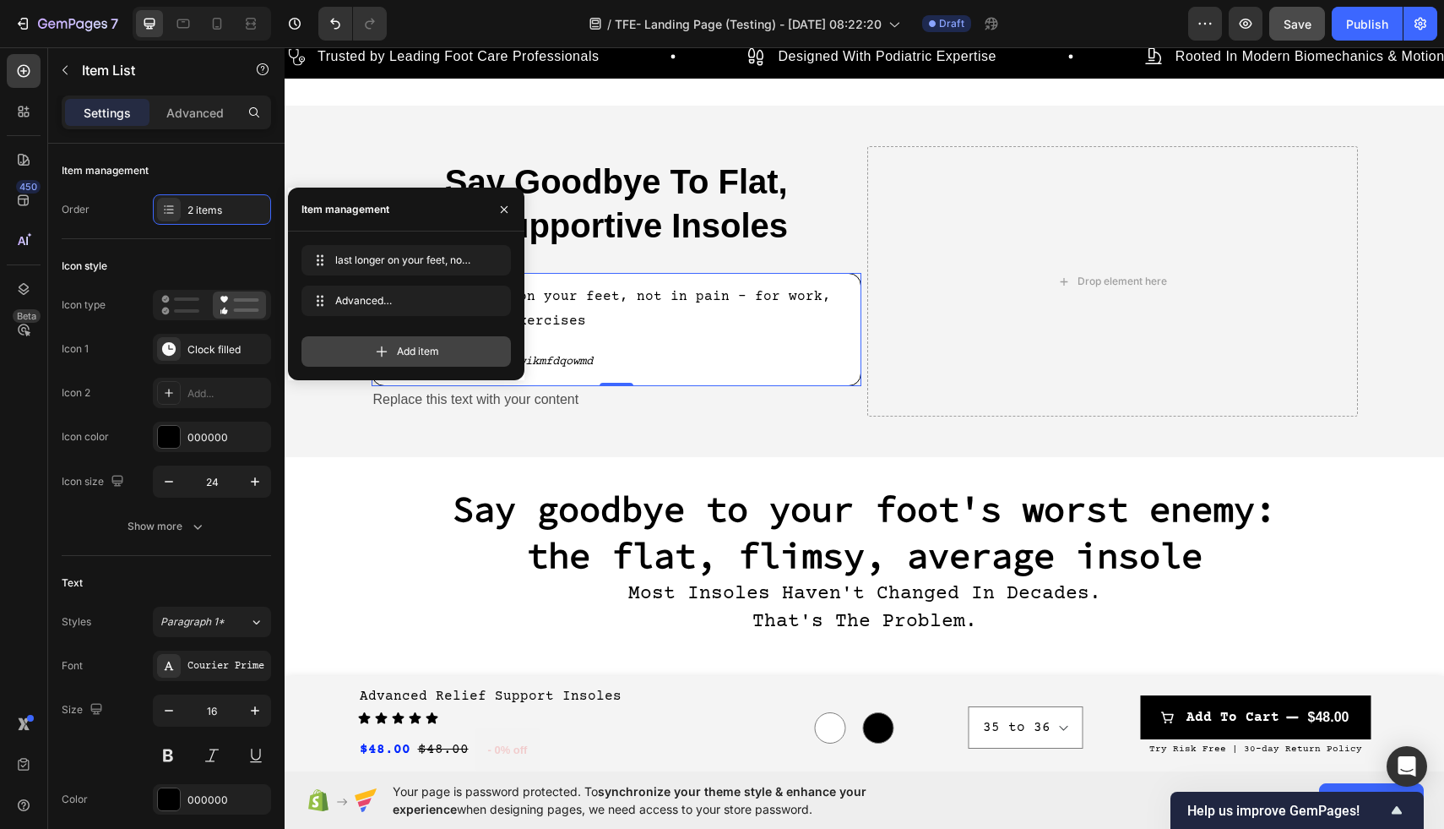
click at [432, 351] on span "Add item" at bounding box center [418, 351] width 42 height 15
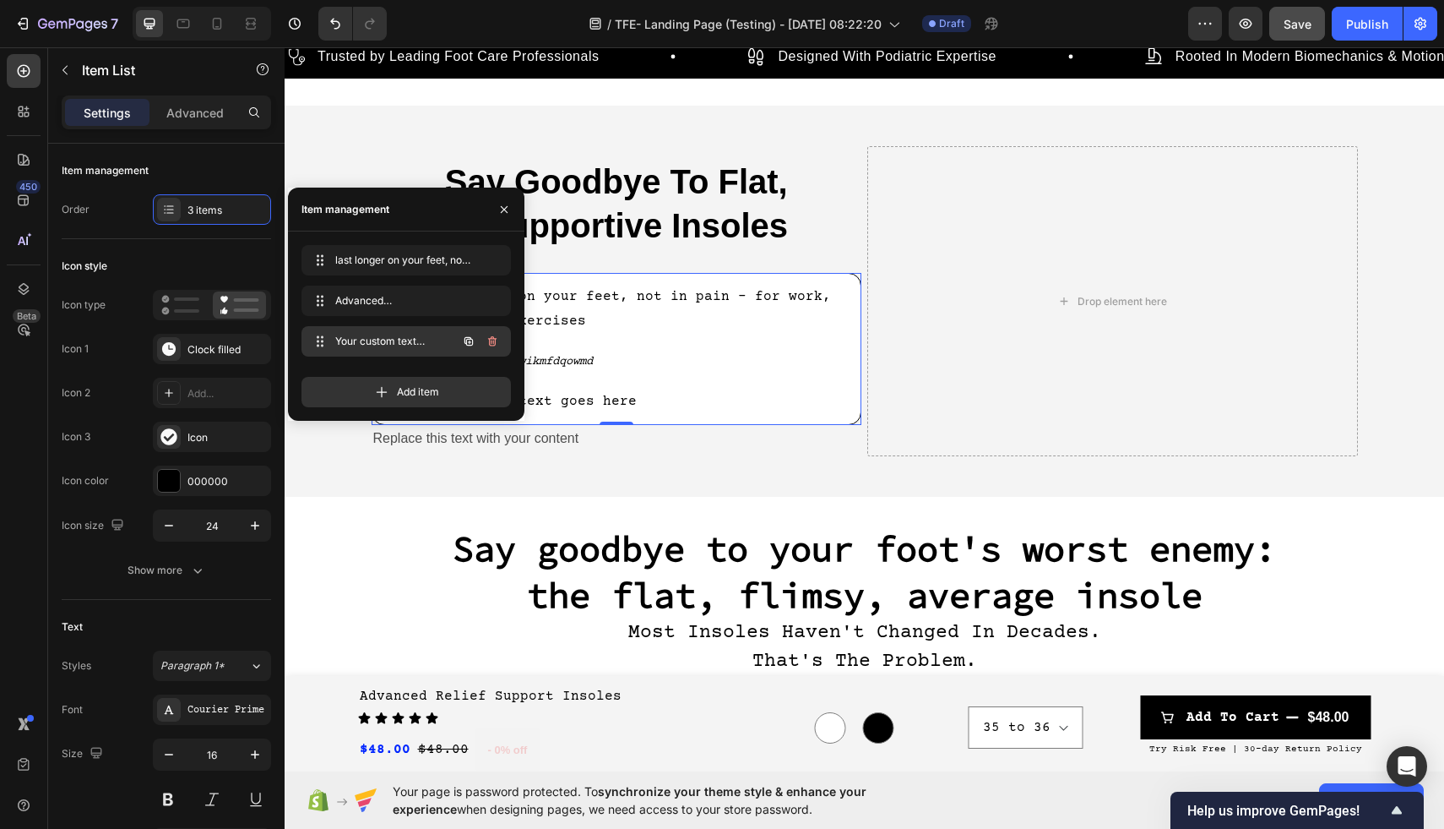
click at [369, 337] on span "Your custom text goes here" at bounding box center [382, 341] width 95 height 15
click at [318, 335] on icon at bounding box center [319, 341] width 14 height 14
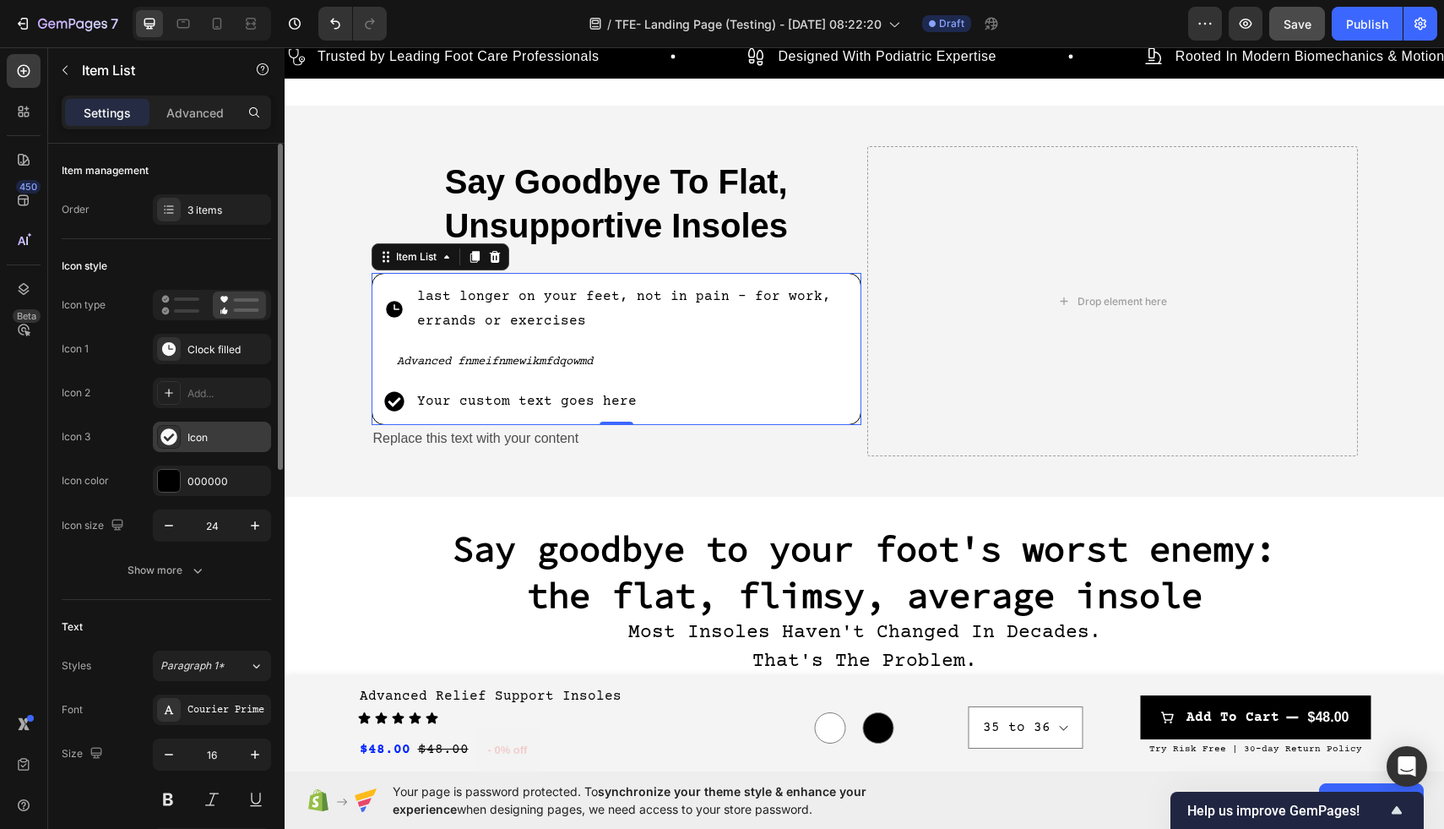
click at [175, 431] on icon at bounding box center [168, 436] width 17 height 17
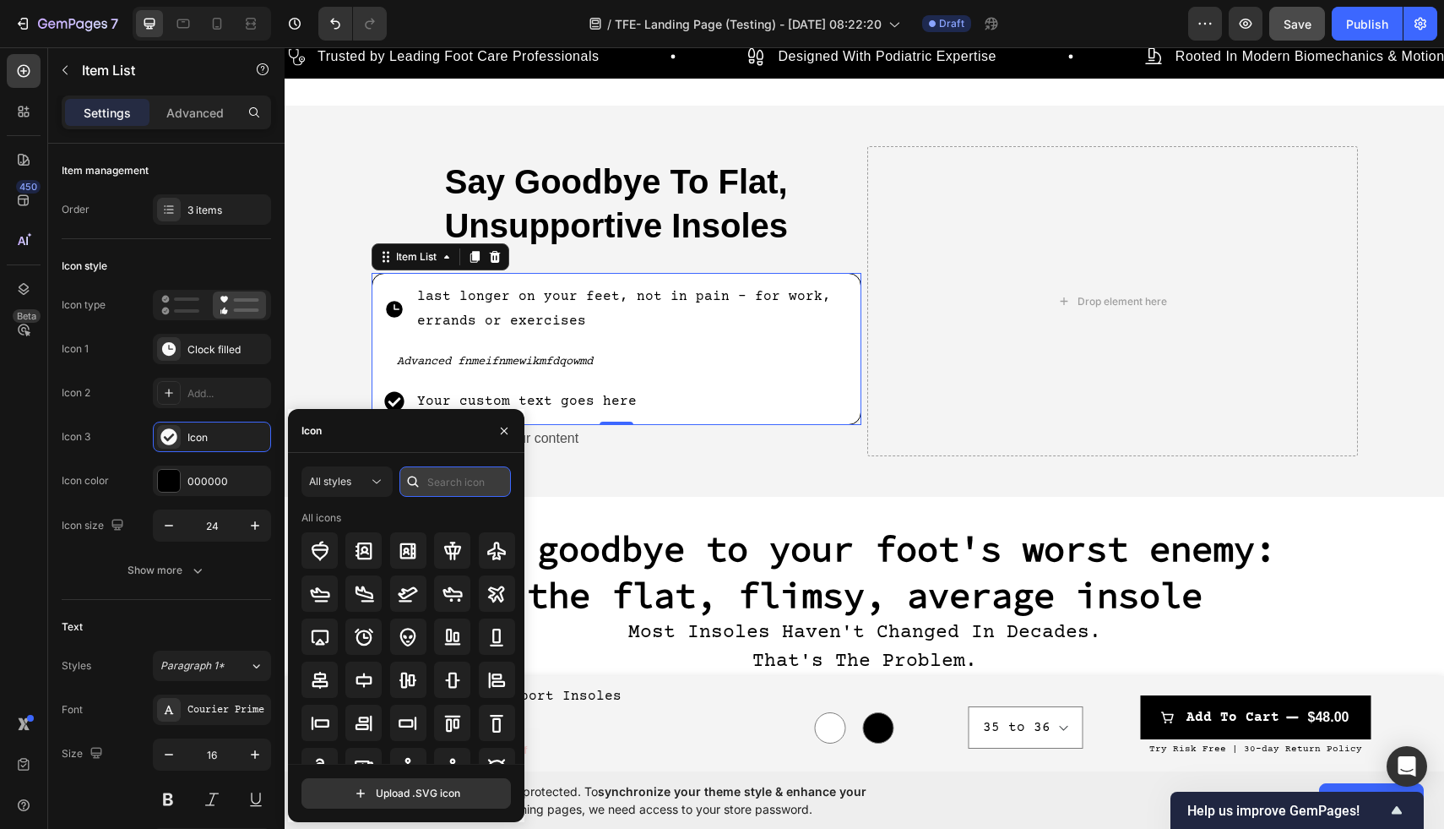
click at [444, 481] on input "text" at bounding box center [454, 481] width 111 height 30
click at [380, 477] on icon at bounding box center [376, 481] width 17 height 17
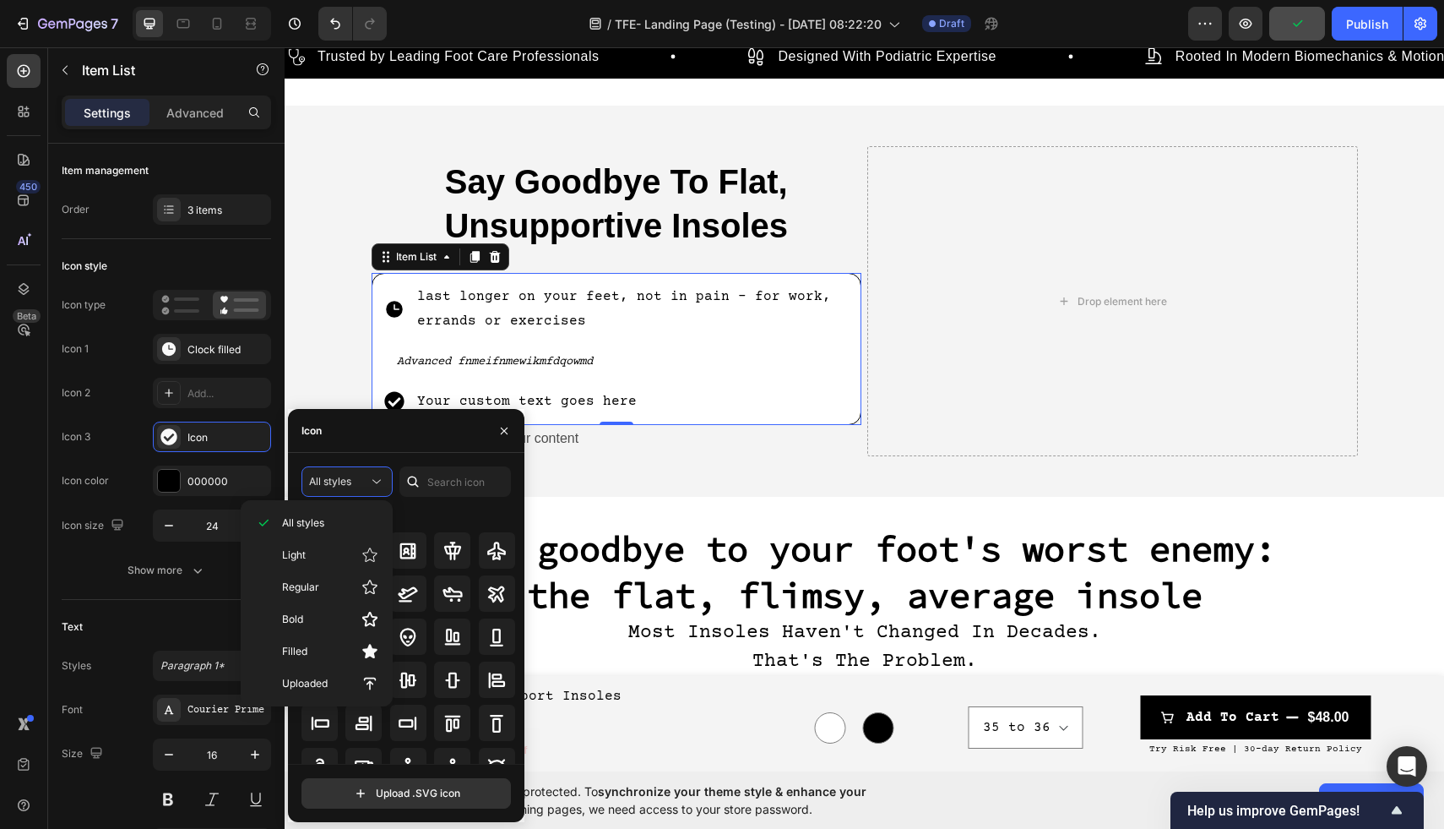
click at [443, 513] on div "All icons" at bounding box center [409, 517] width 215 height 15
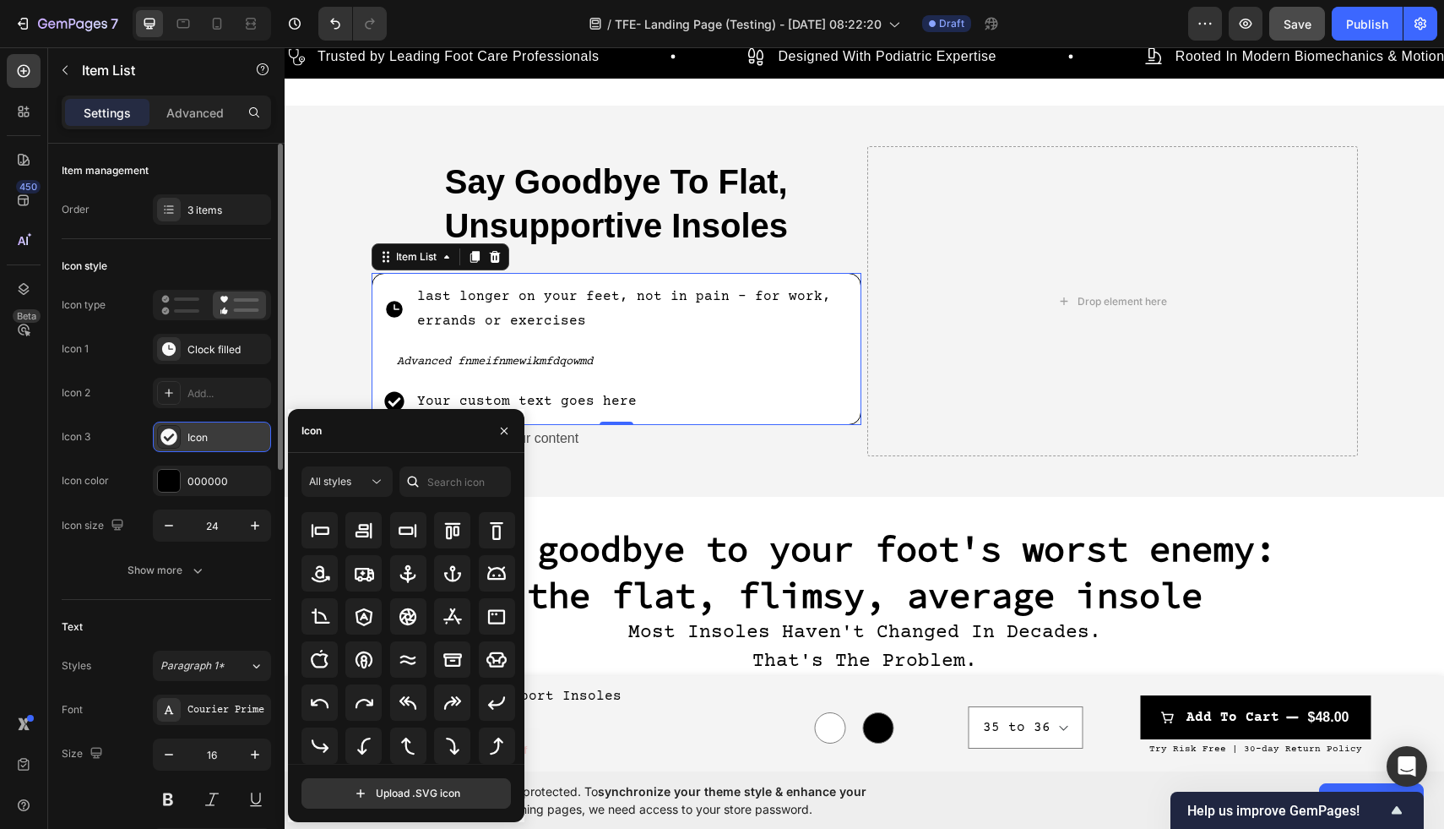
click at [236, 447] on div "Icon" at bounding box center [212, 436] width 118 height 30
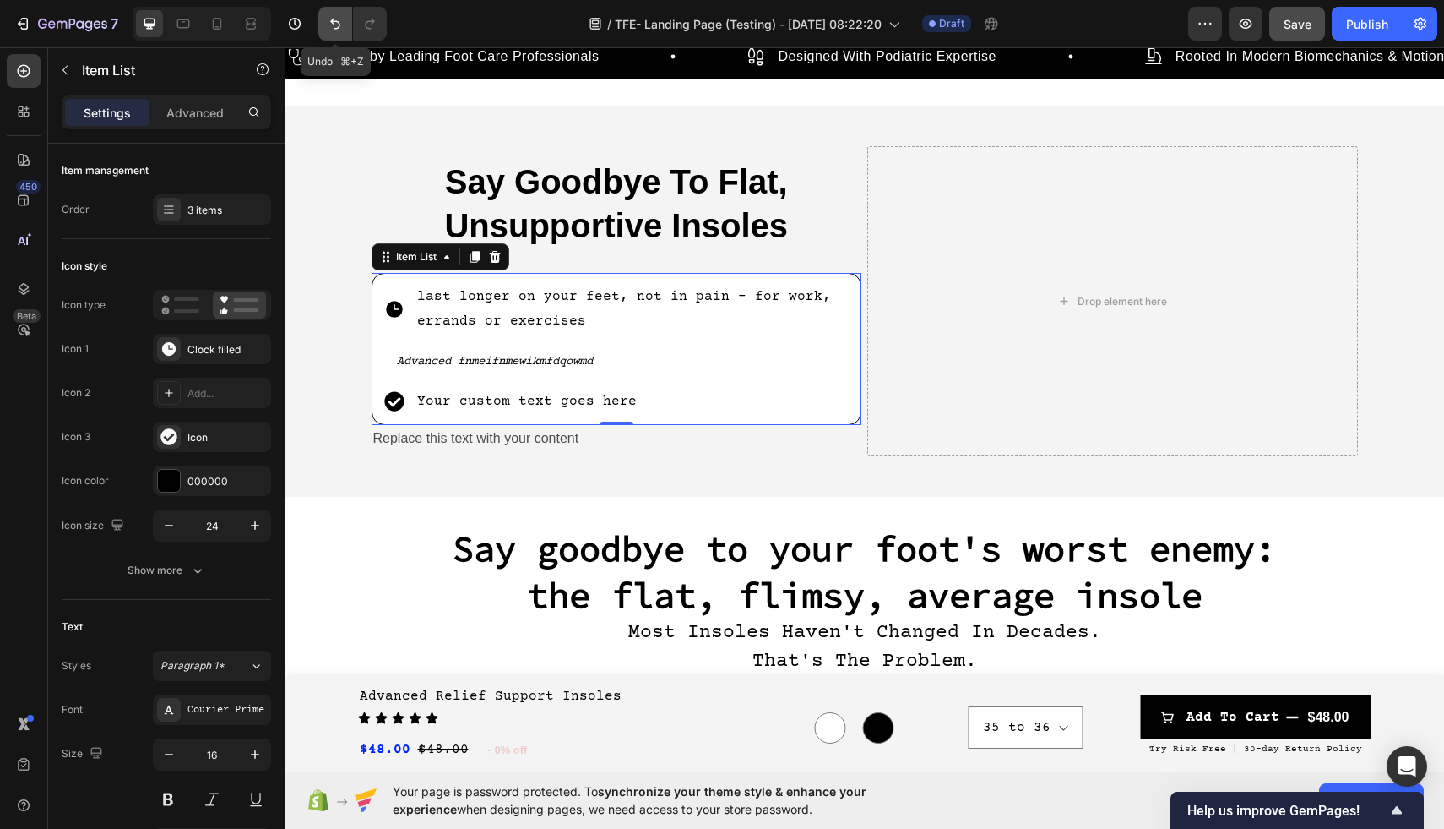
click at [334, 28] on icon "Undo/Redo" at bounding box center [335, 24] width 10 height 11
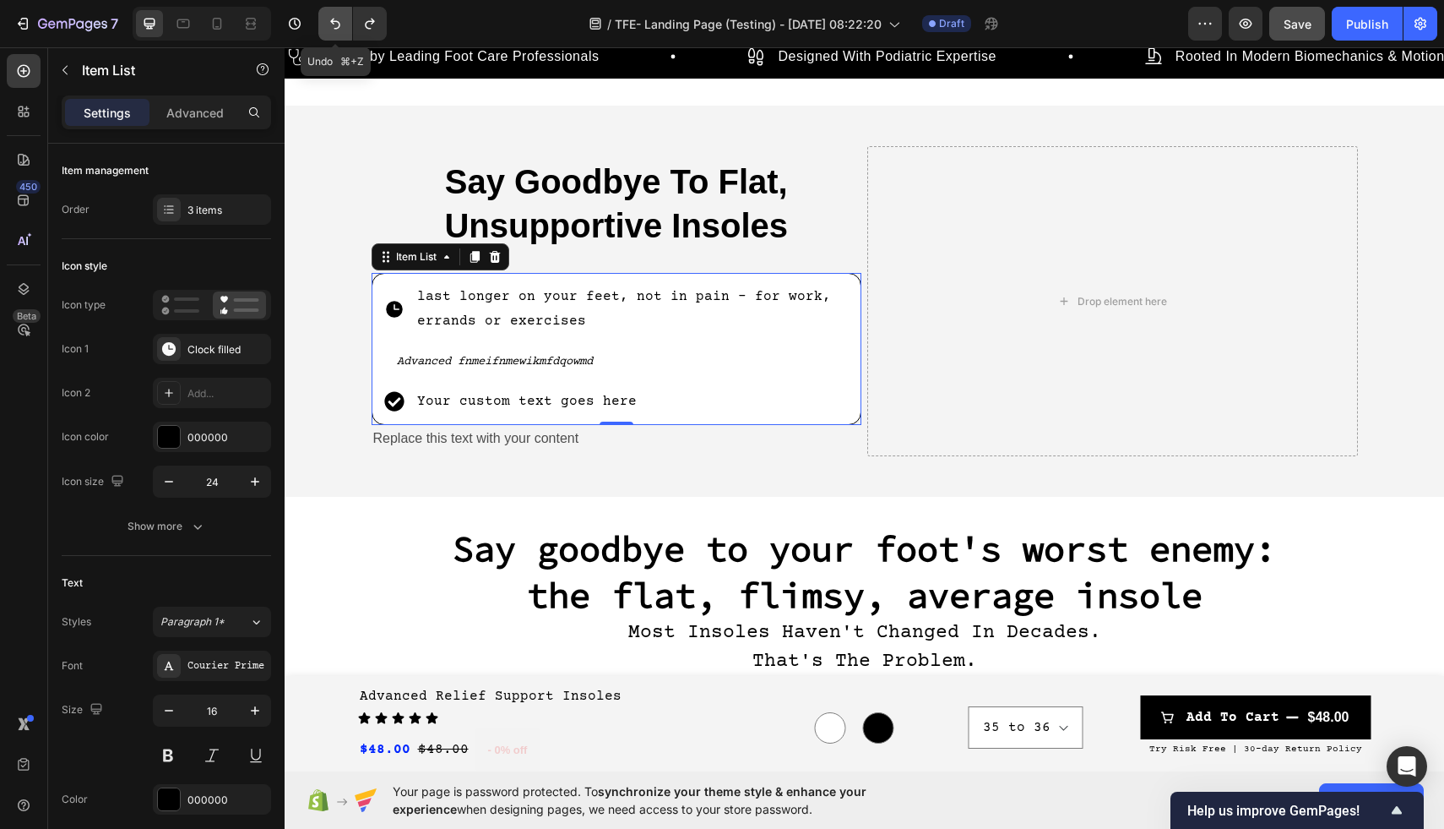
click at [334, 28] on icon "Undo/Redo" at bounding box center [335, 24] width 10 height 11
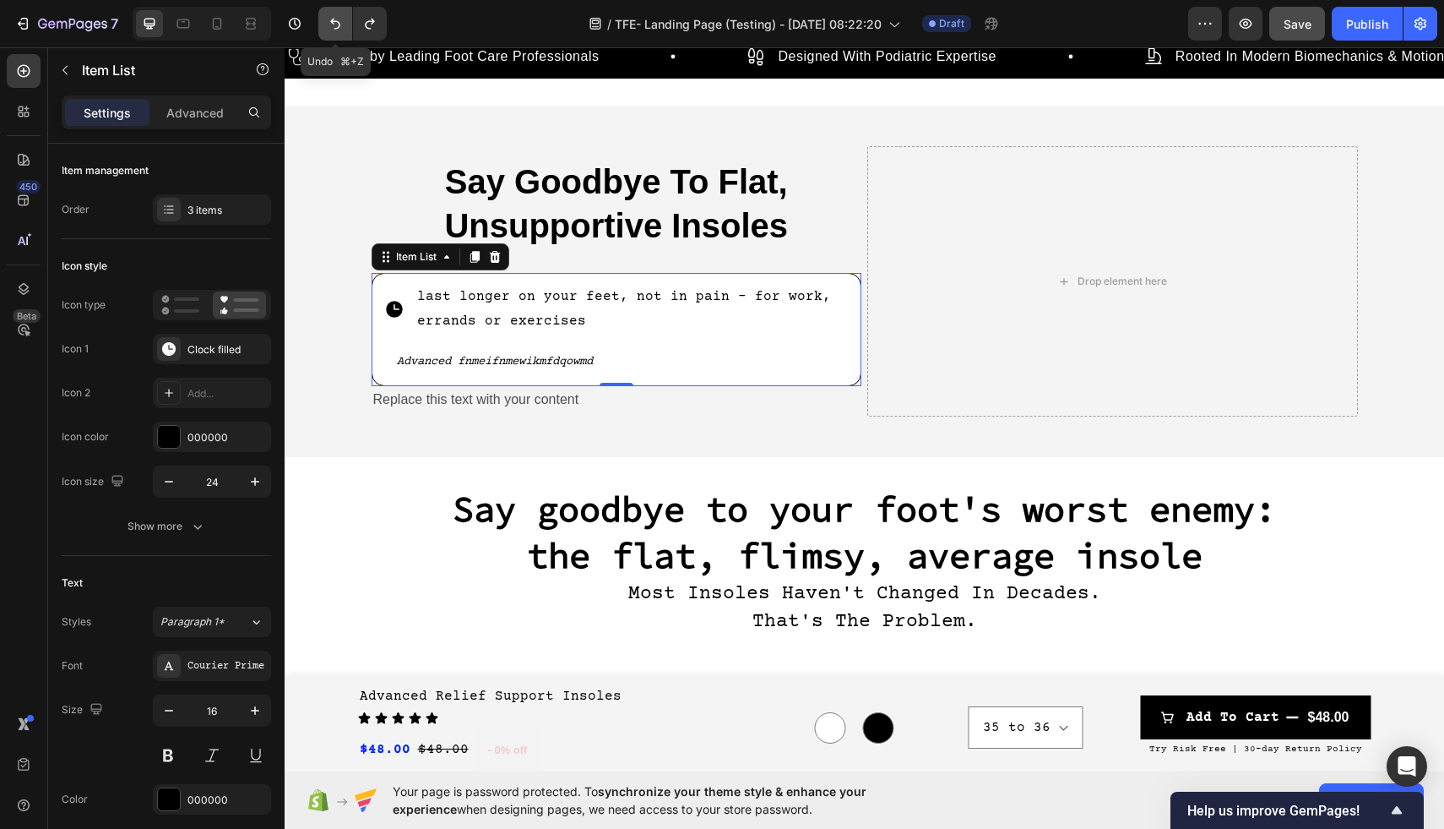
click at [334, 28] on icon "Undo/Redo" at bounding box center [335, 24] width 10 height 11
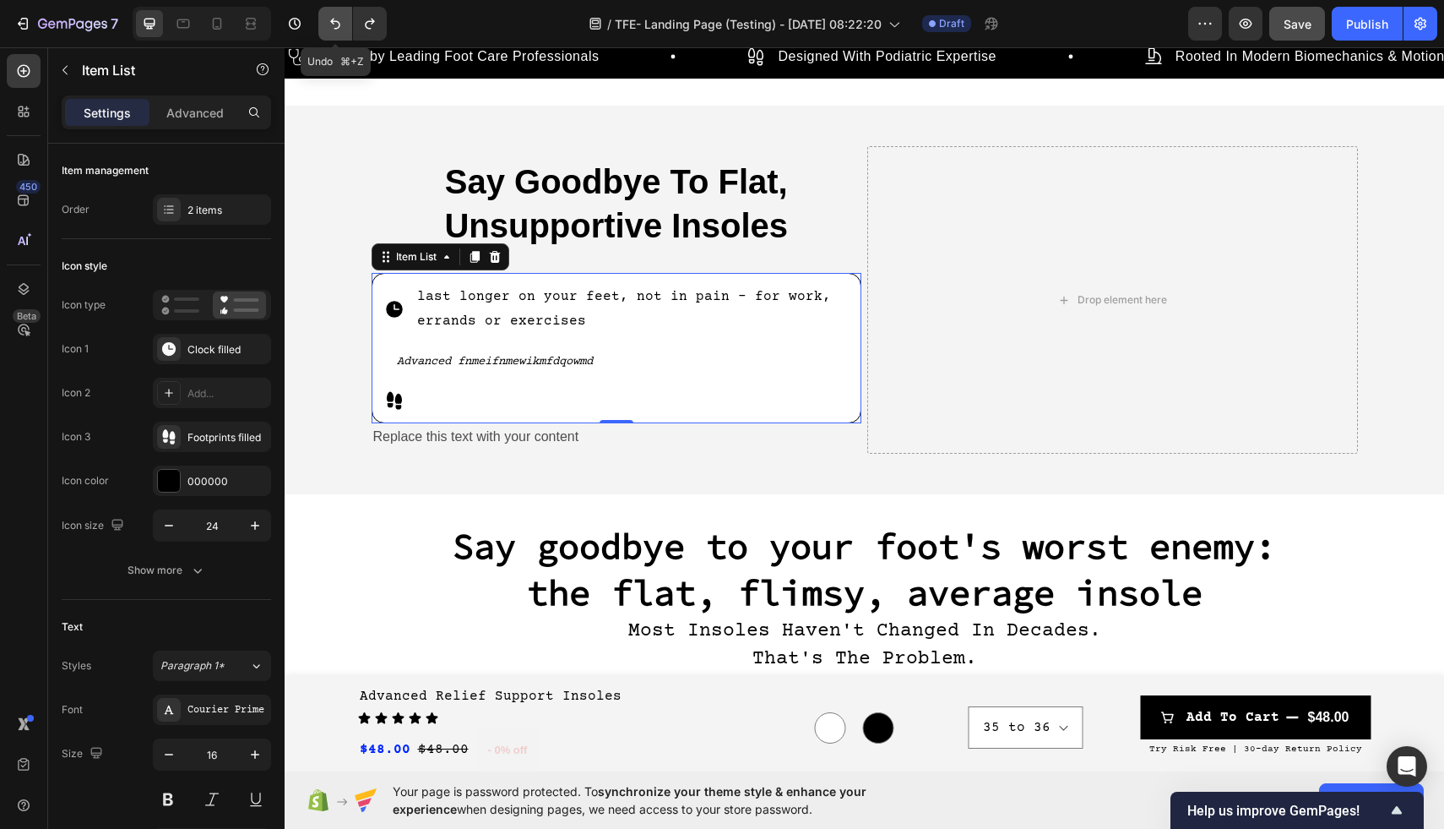
click at [334, 28] on icon "Undo/Redo" at bounding box center [335, 24] width 10 height 11
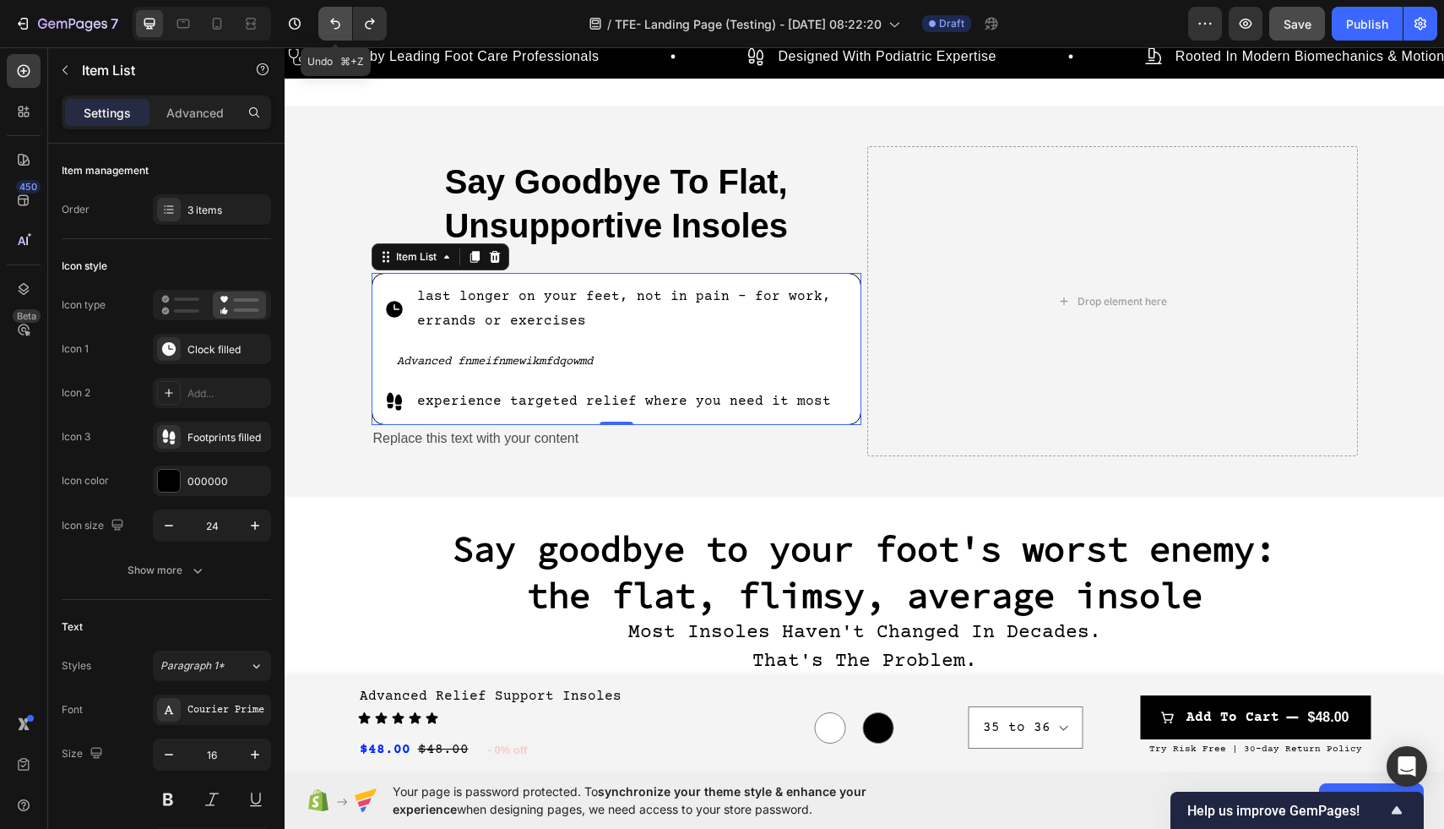
click at [334, 28] on icon "Undo/Redo" at bounding box center [335, 24] width 10 height 11
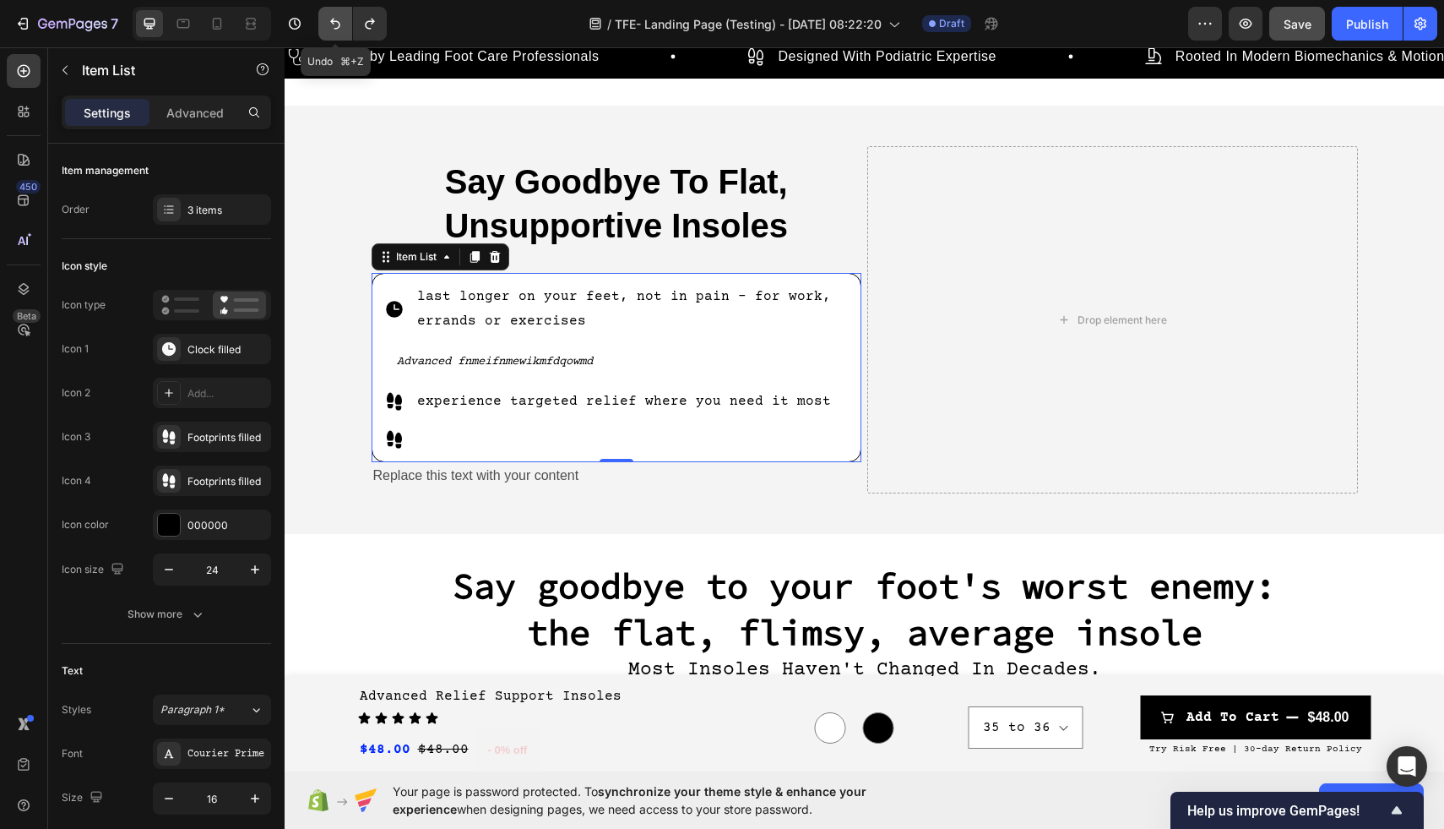
click at [334, 28] on icon "Undo/Redo" at bounding box center [335, 24] width 10 height 11
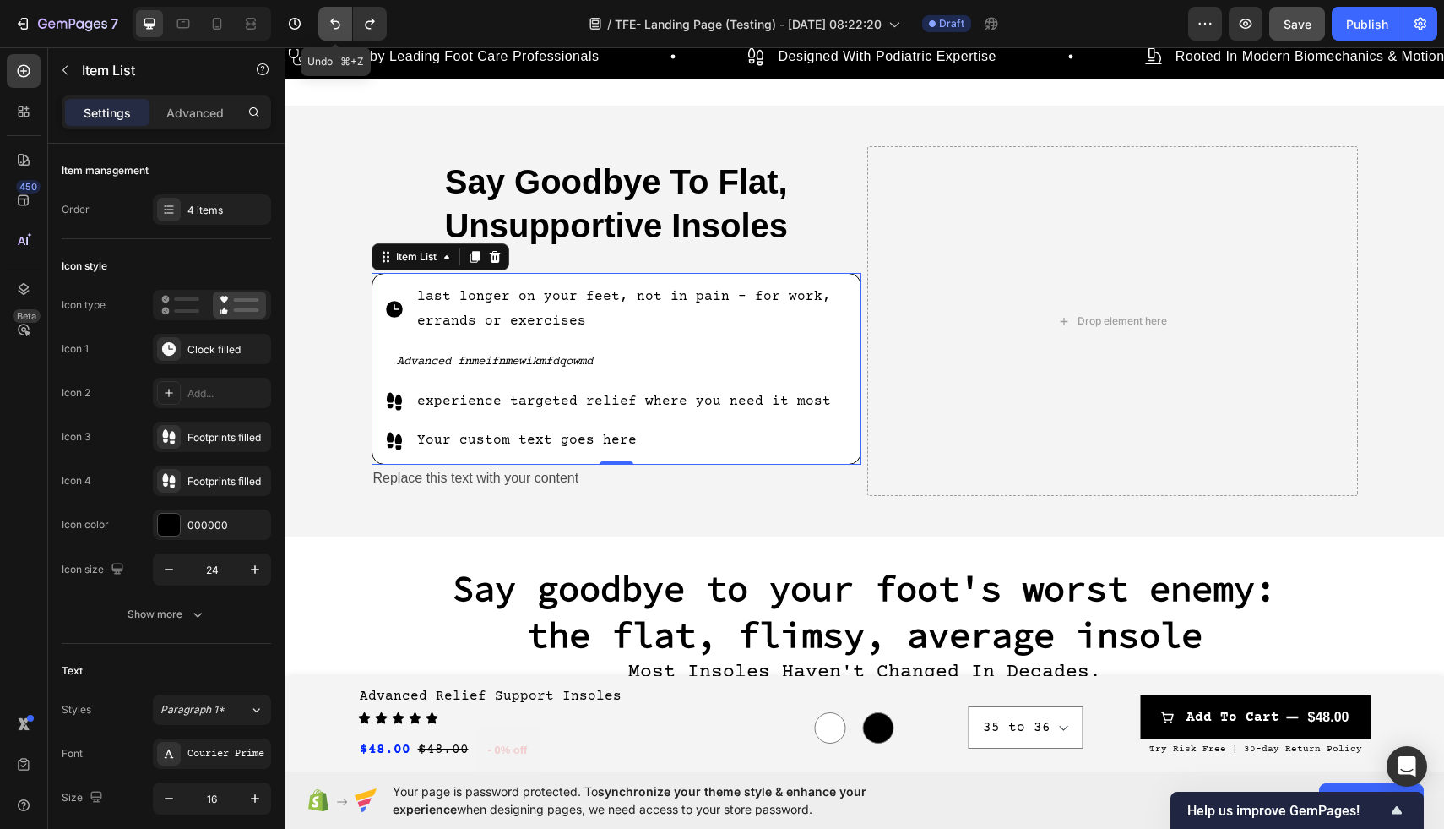
click at [334, 28] on icon "Undo/Redo" at bounding box center [335, 24] width 10 height 11
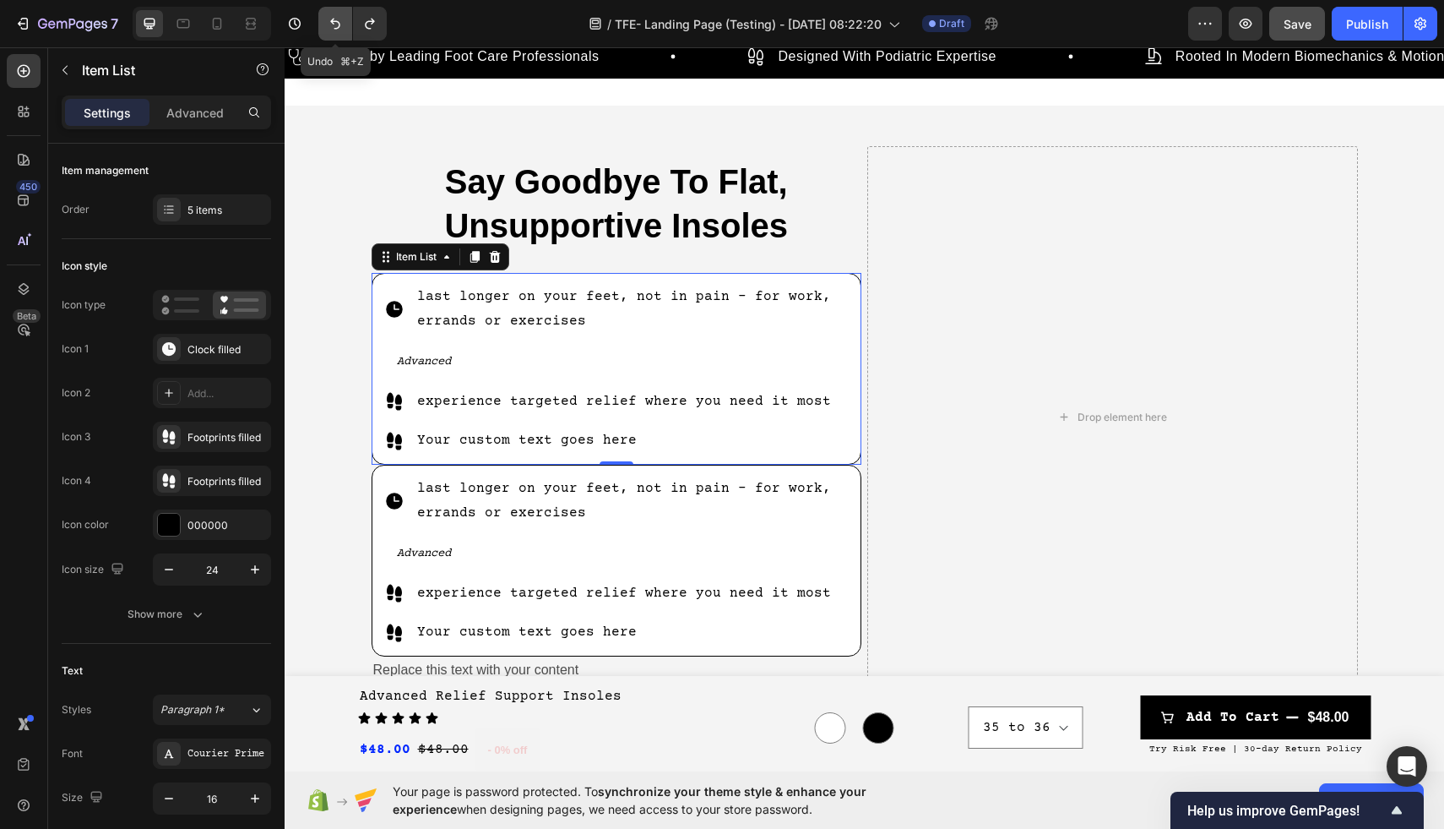
click at [334, 28] on icon "Undo/Redo" at bounding box center [335, 24] width 10 height 11
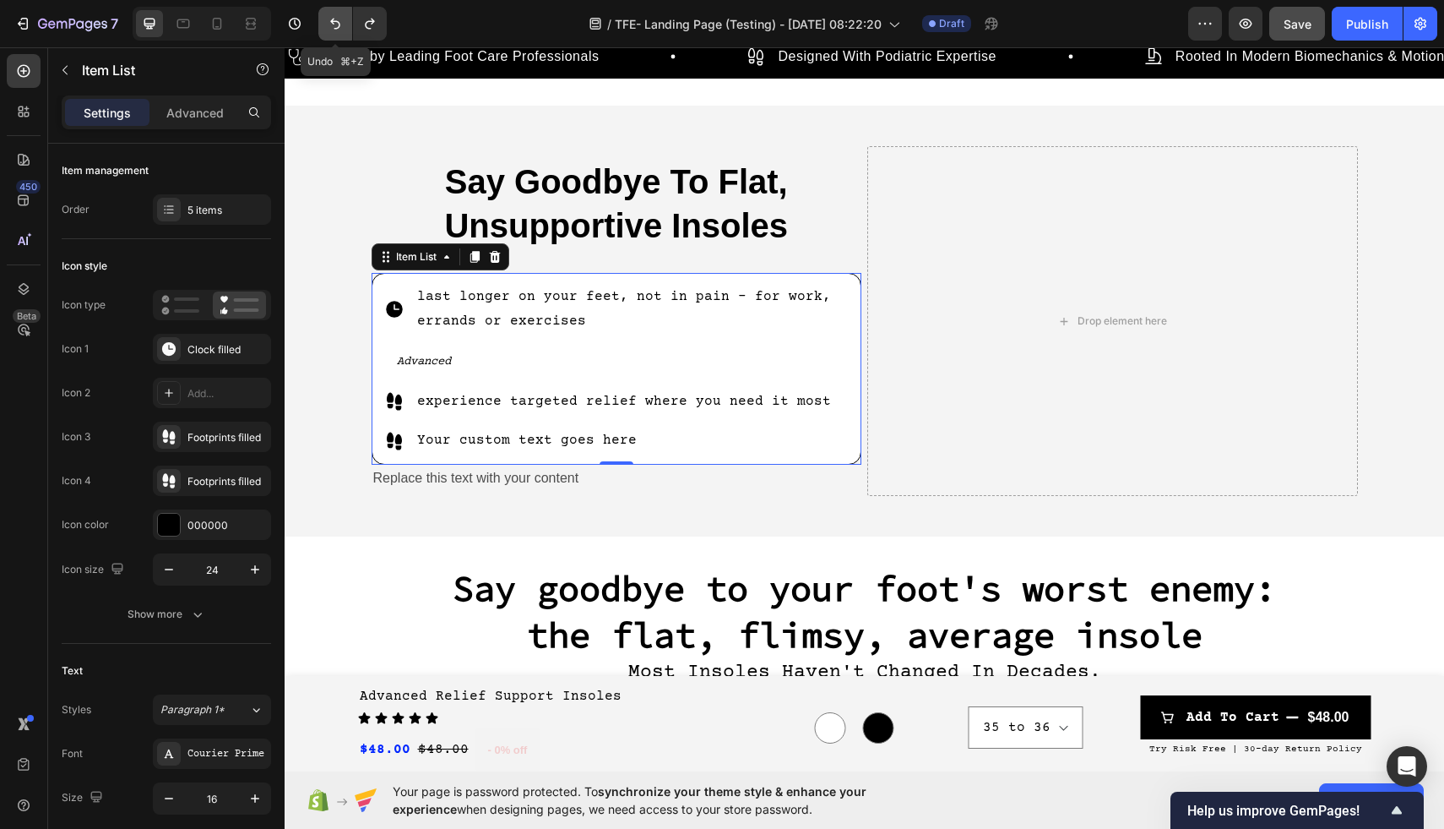
click at [334, 28] on icon "Undo/Redo" at bounding box center [335, 24] width 10 height 11
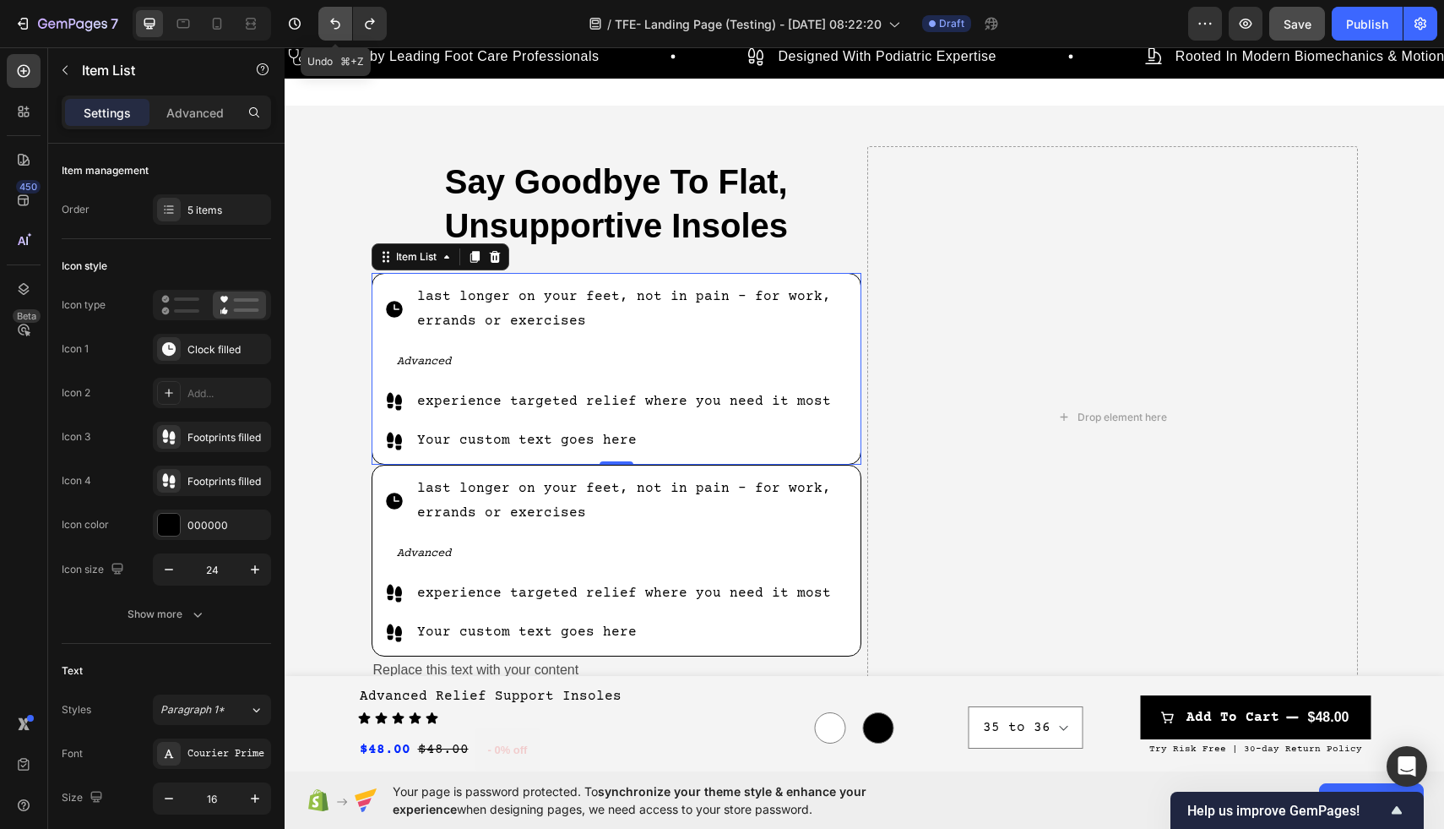
click at [334, 28] on icon "Undo/Redo" at bounding box center [335, 24] width 10 height 11
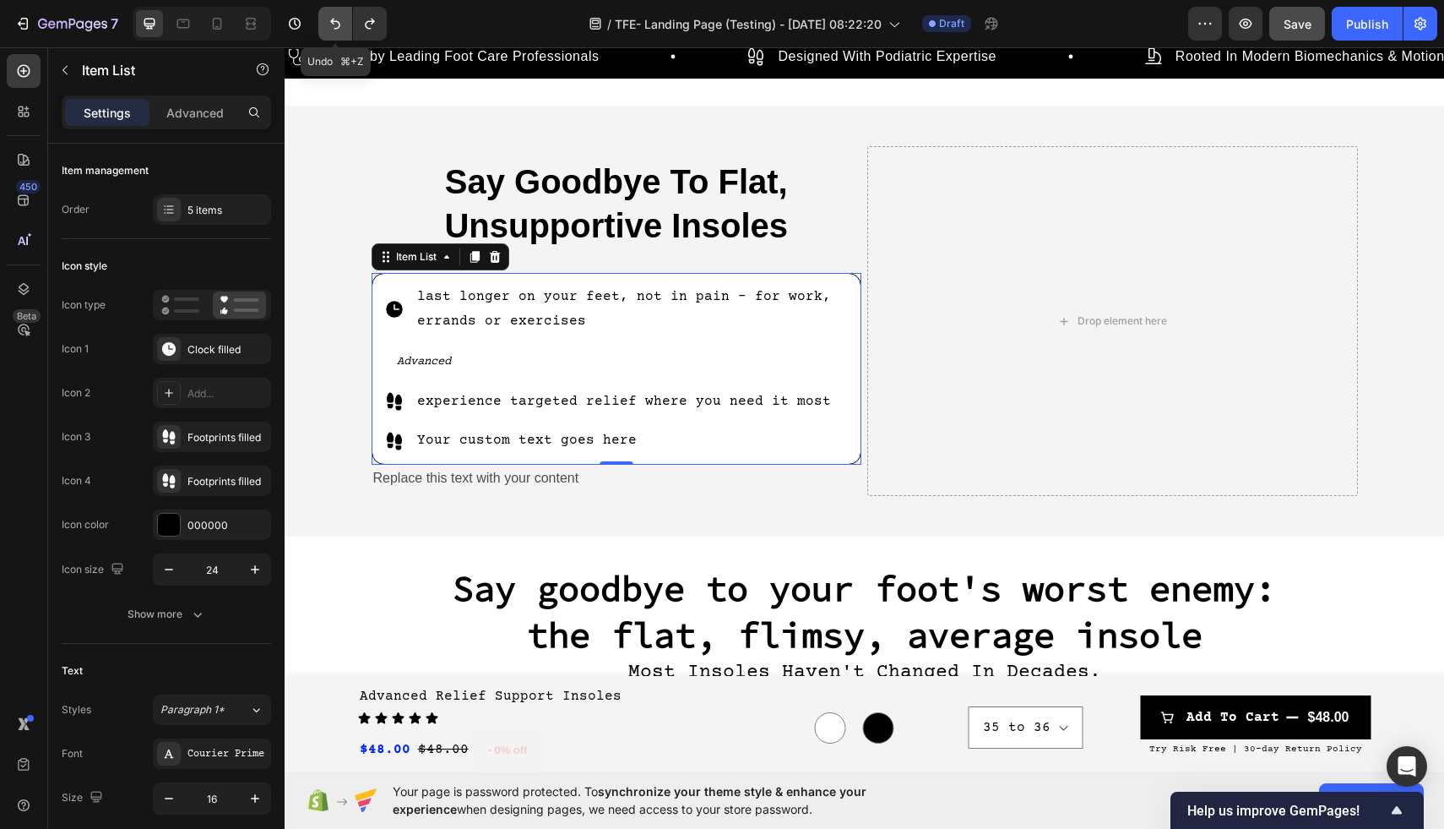
click at [334, 28] on icon "Undo/Redo" at bounding box center [335, 24] width 10 height 11
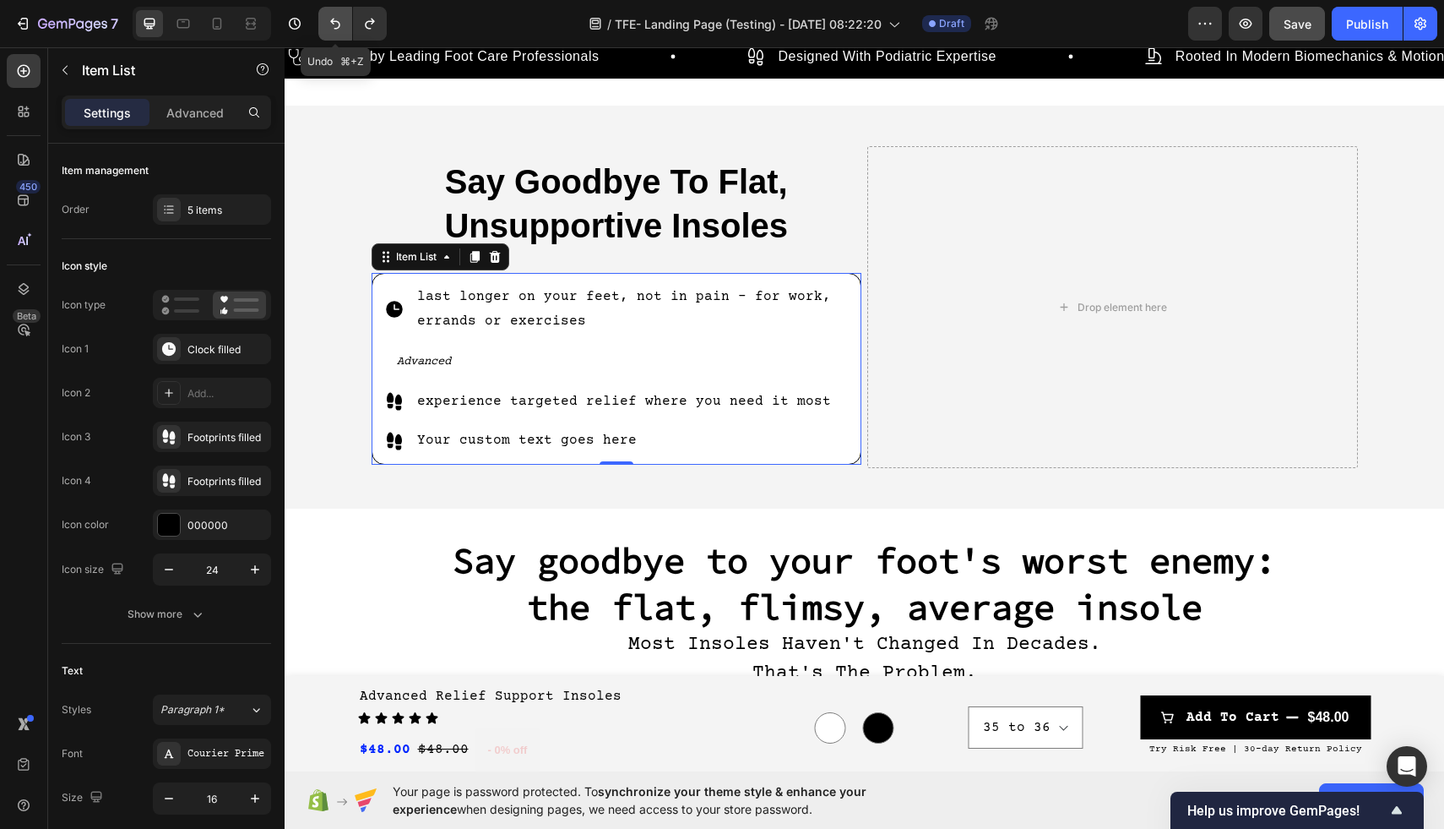
click at [334, 28] on icon "Undo/Redo" at bounding box center [335, 24] width 10 height 11
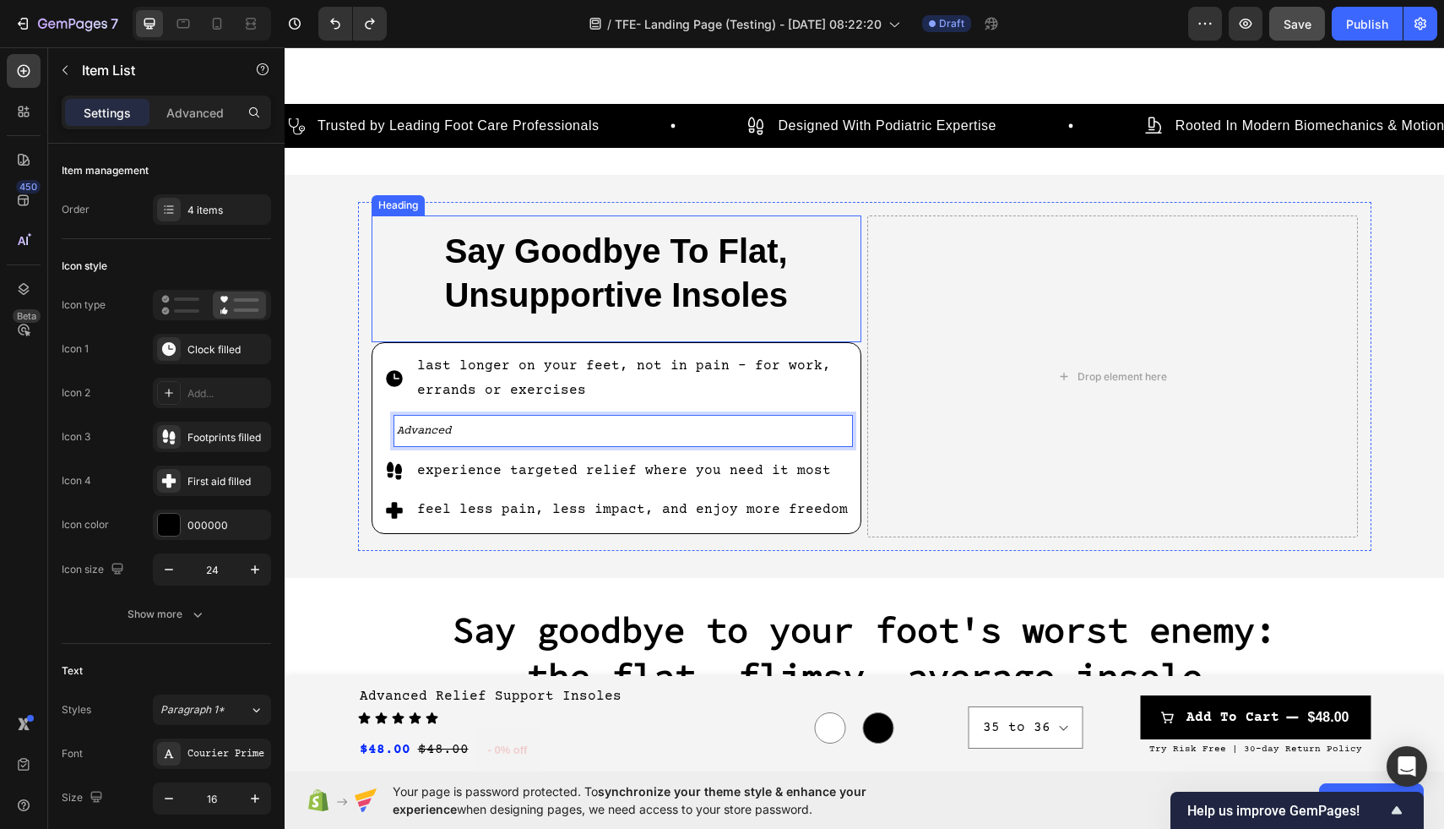
scroll to position [621, 0]
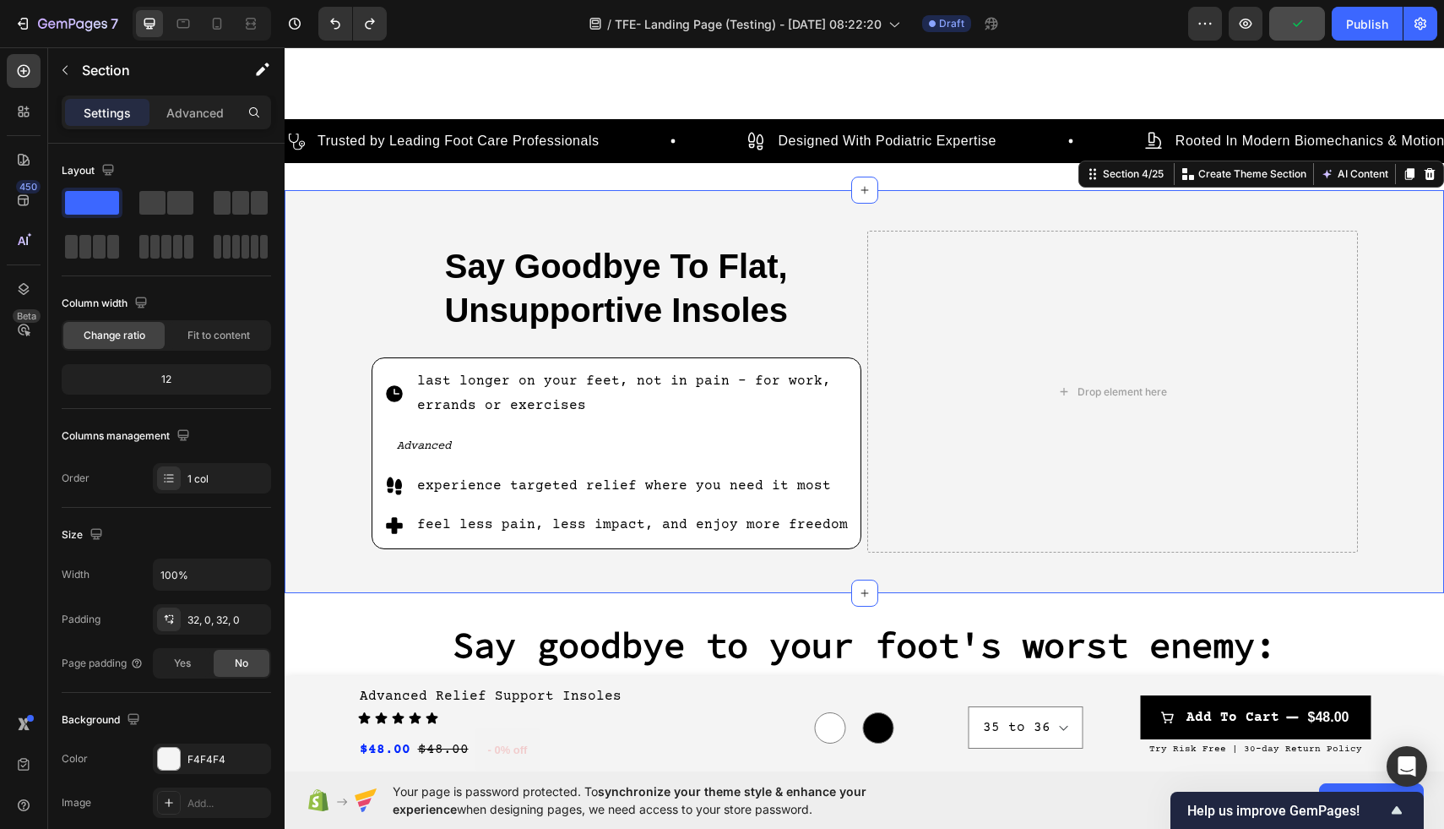
click at [329, 207] on div "Say Goodbye To Flat, Unsupportive Insoles Heading last longer on your feet, not…" at bounding box center [865, 391] width 1160 height 403
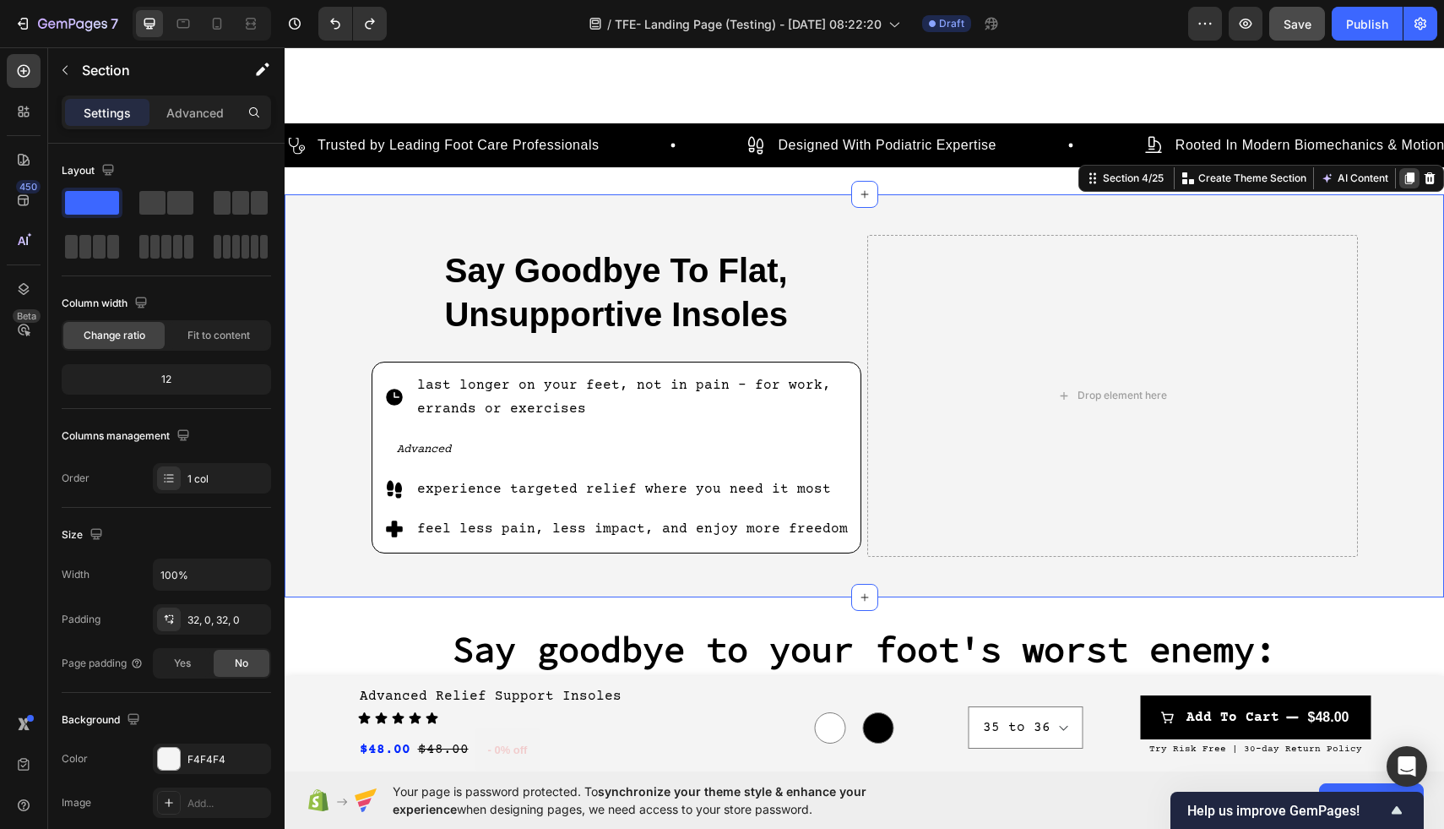
click at [1413, 172] on icon at bounding box center [1409, 178] width 9 height 12
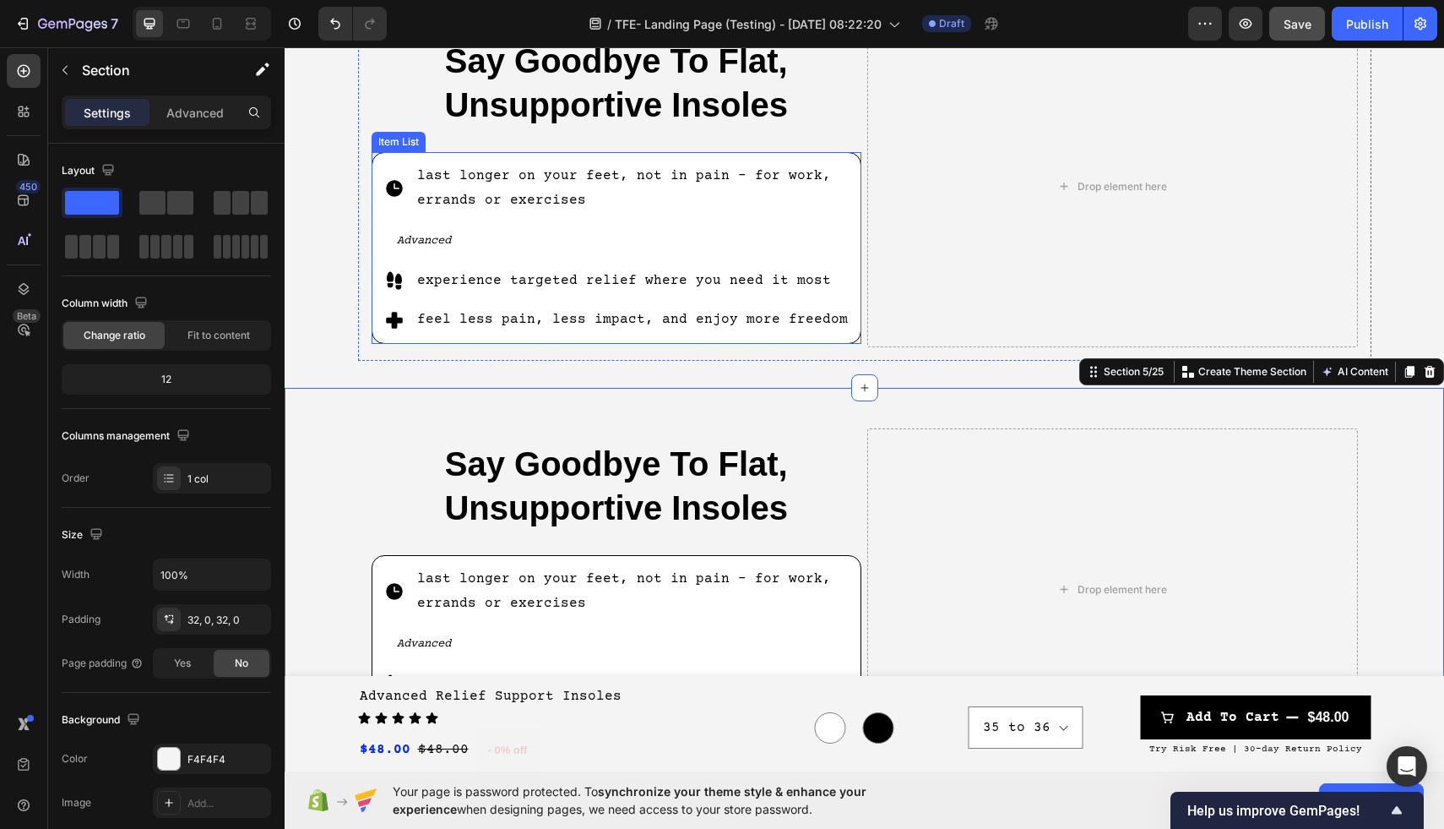
scroll to position [745, 0]
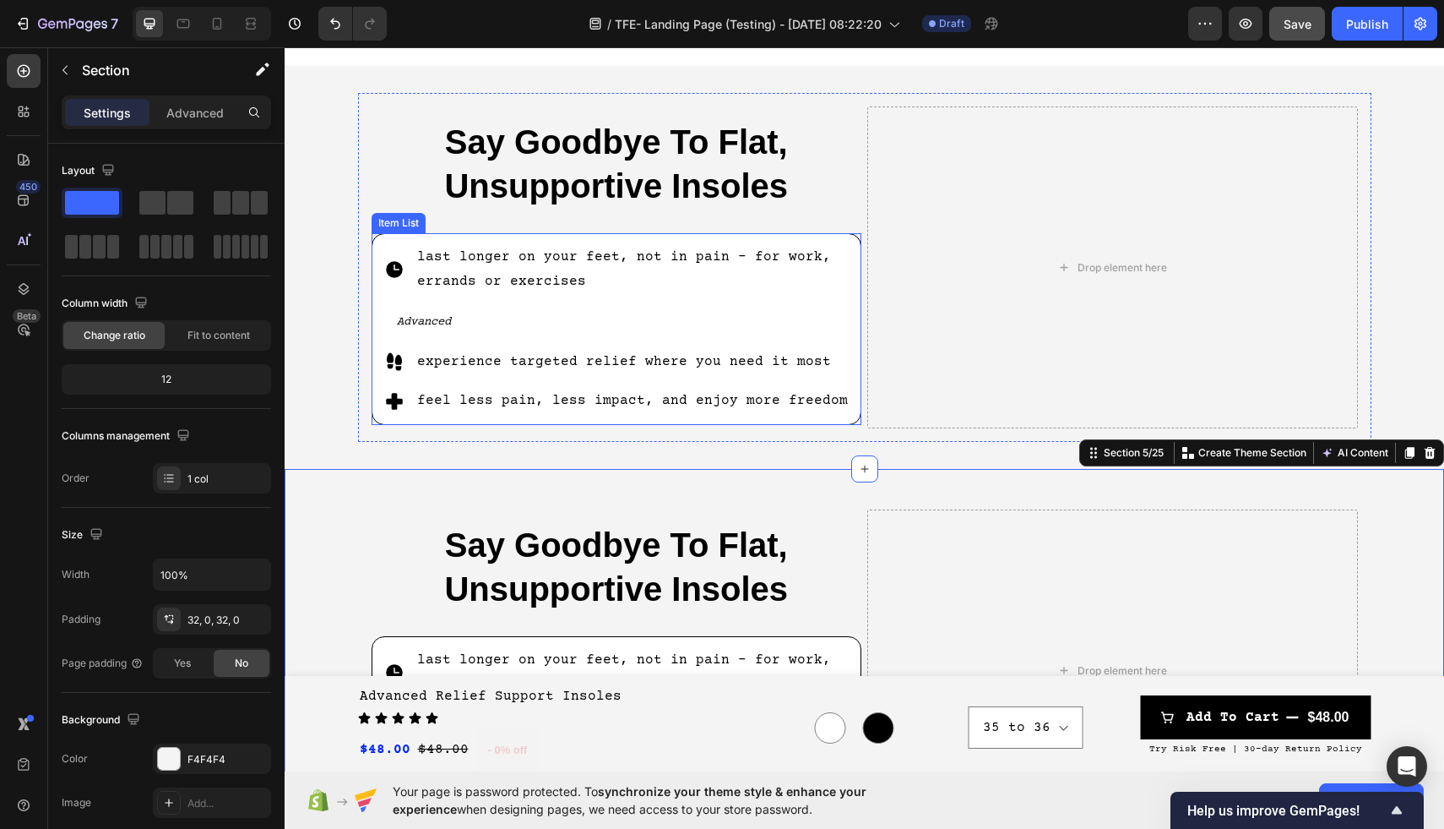
click at [503, 318] on p "Advanced" at bounding box center [624, 321] width 454 height 25
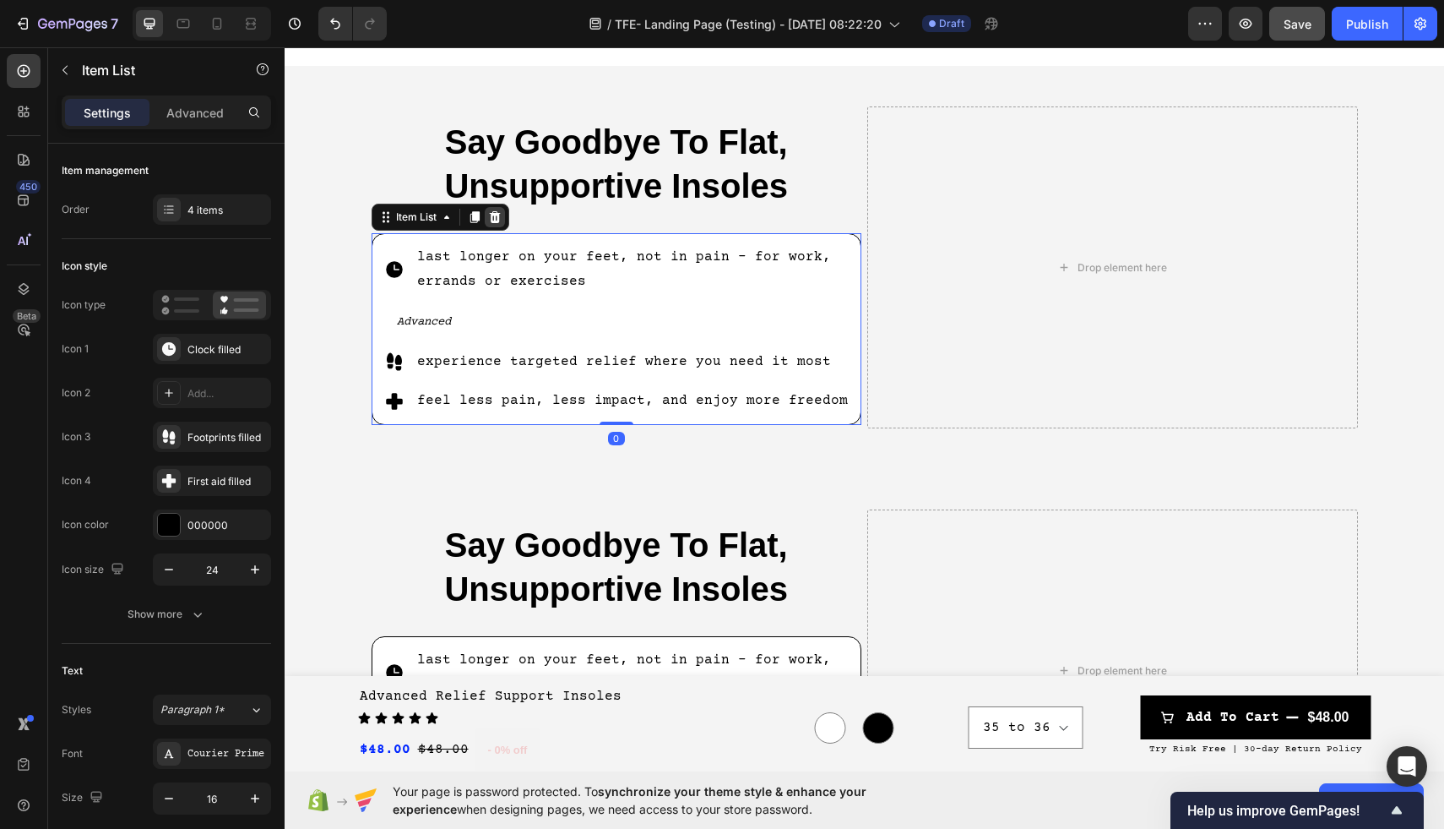
click at [498, 220] on icon at bounding box center [494, 217] width 11 height 12
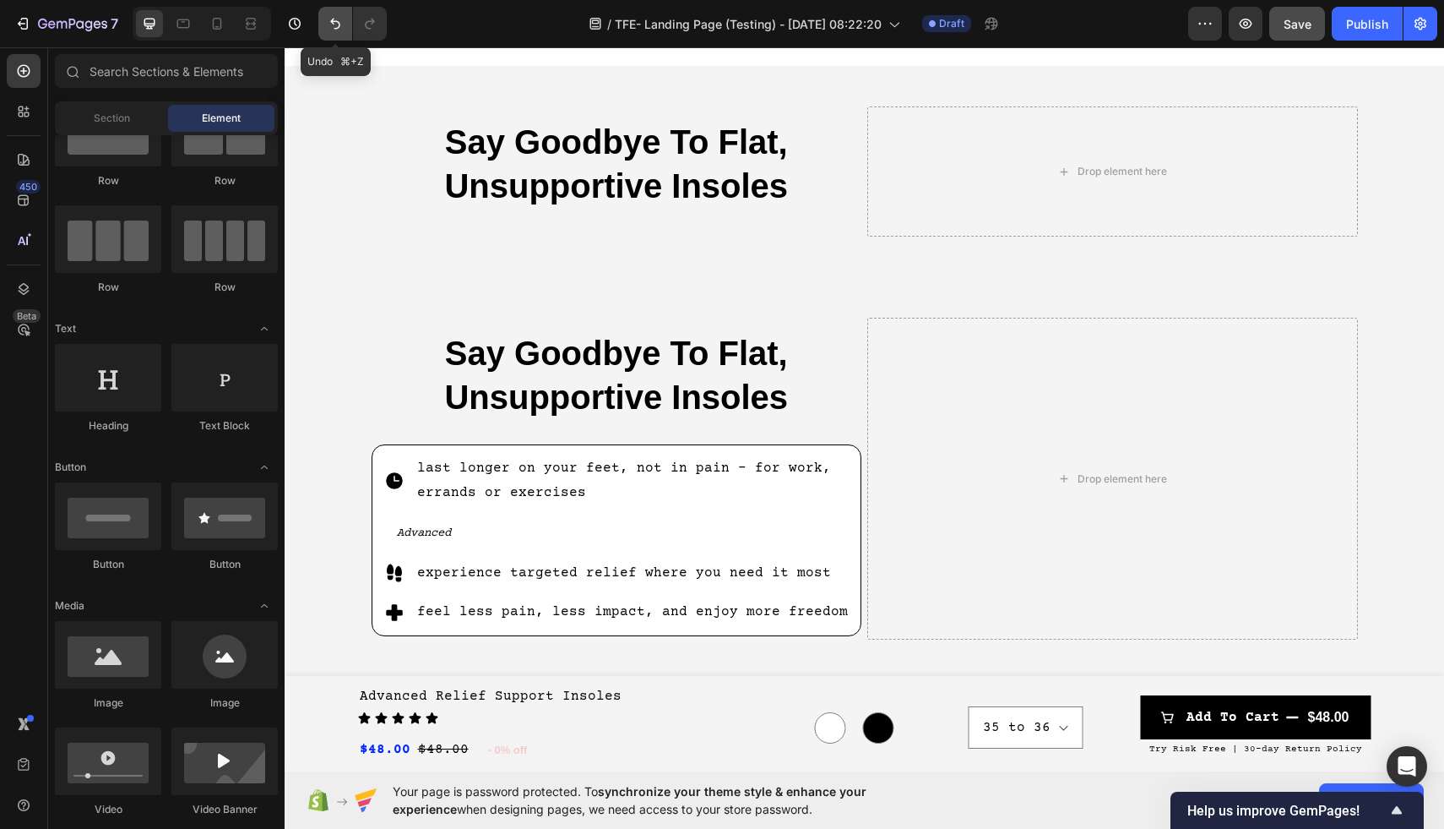
click at [331, 22] on icon "Undo/Redo" at bounding box center [335, 23] width 17 height 17
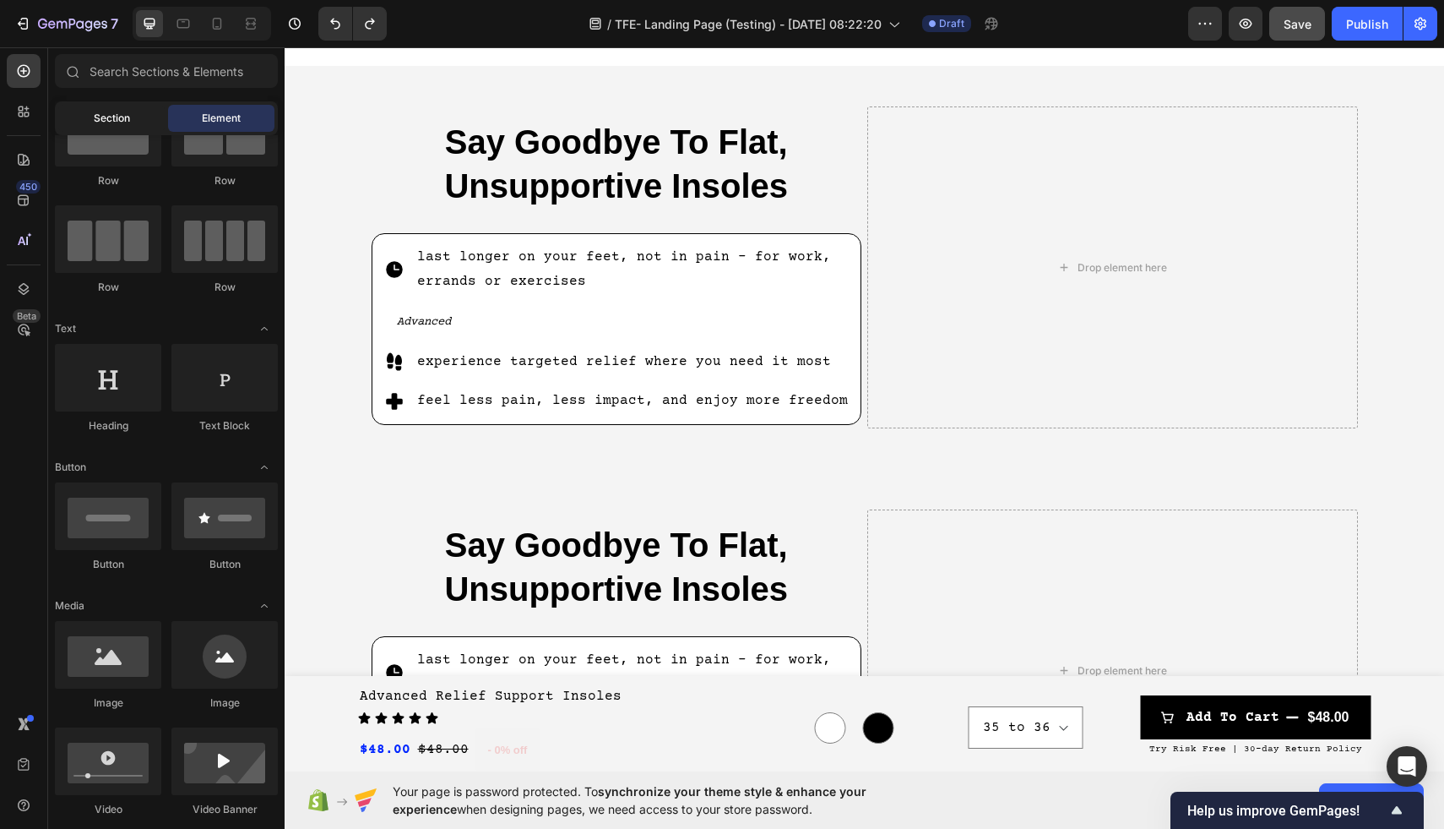
click at [119, 114] on span "Section" at bounding box center [112, 118] width 36 height 15
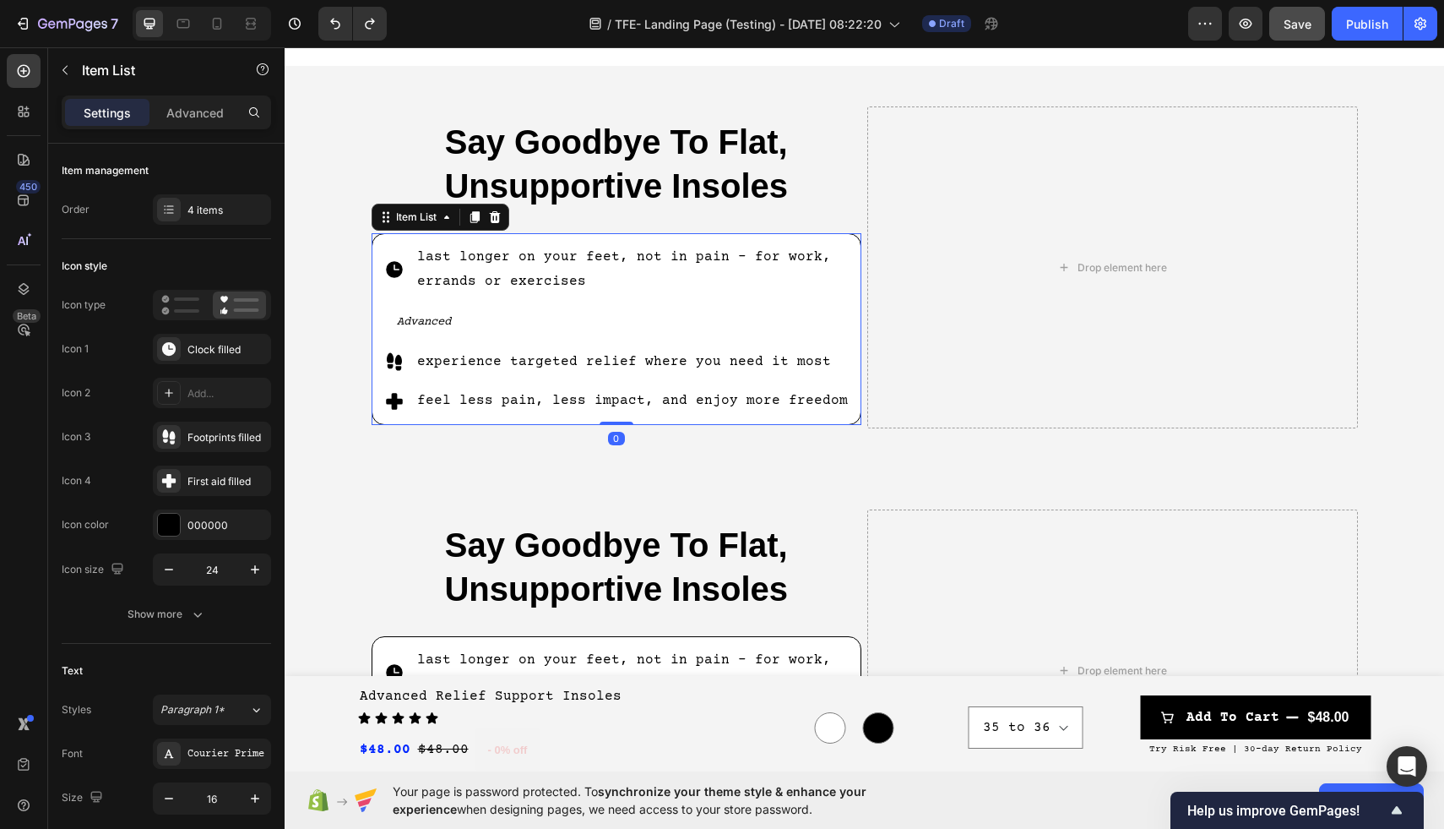
click at [616, 315] on p "Advanced" at bounding box center [624, 321] width 454 height 25
click at [205, 396] on div "Add..." at bounding box center [226, 393] width 79 height 15
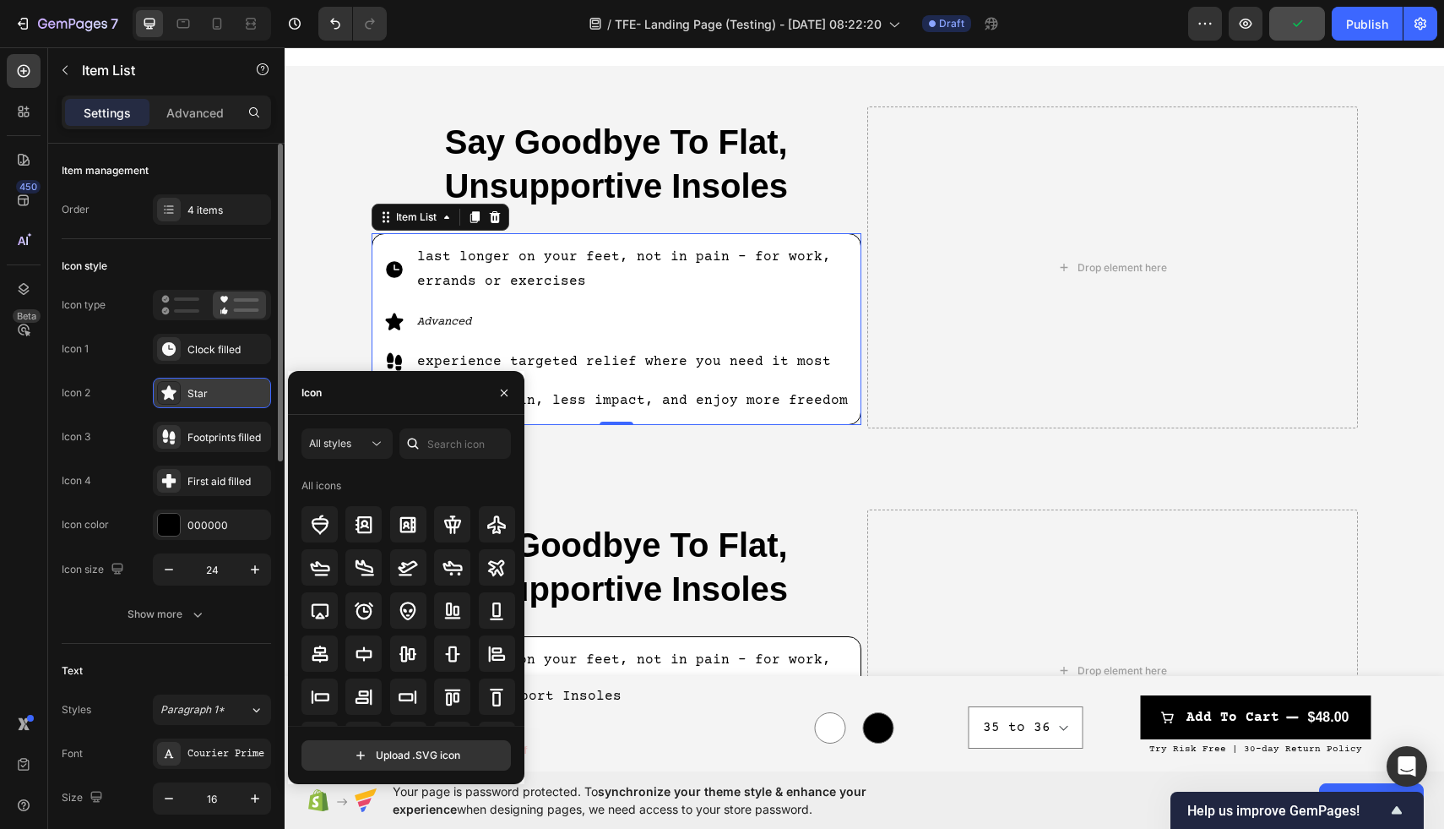
click at [205, 396] on div "Star" at bounding box center [226, 393] width 79 height 15
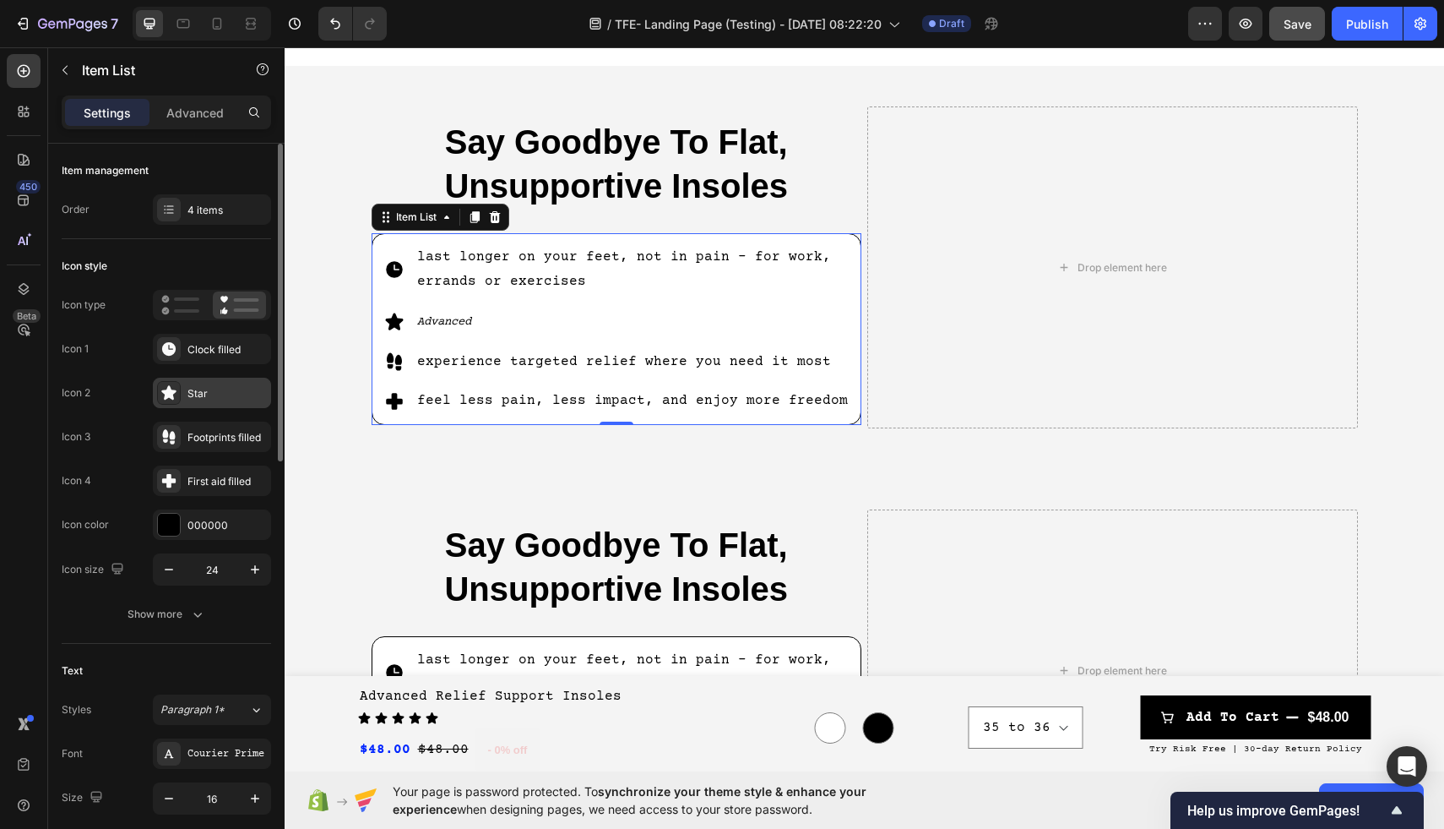
click at [165, 395] on icon at bounding box center [168, 392] width 14 height 14
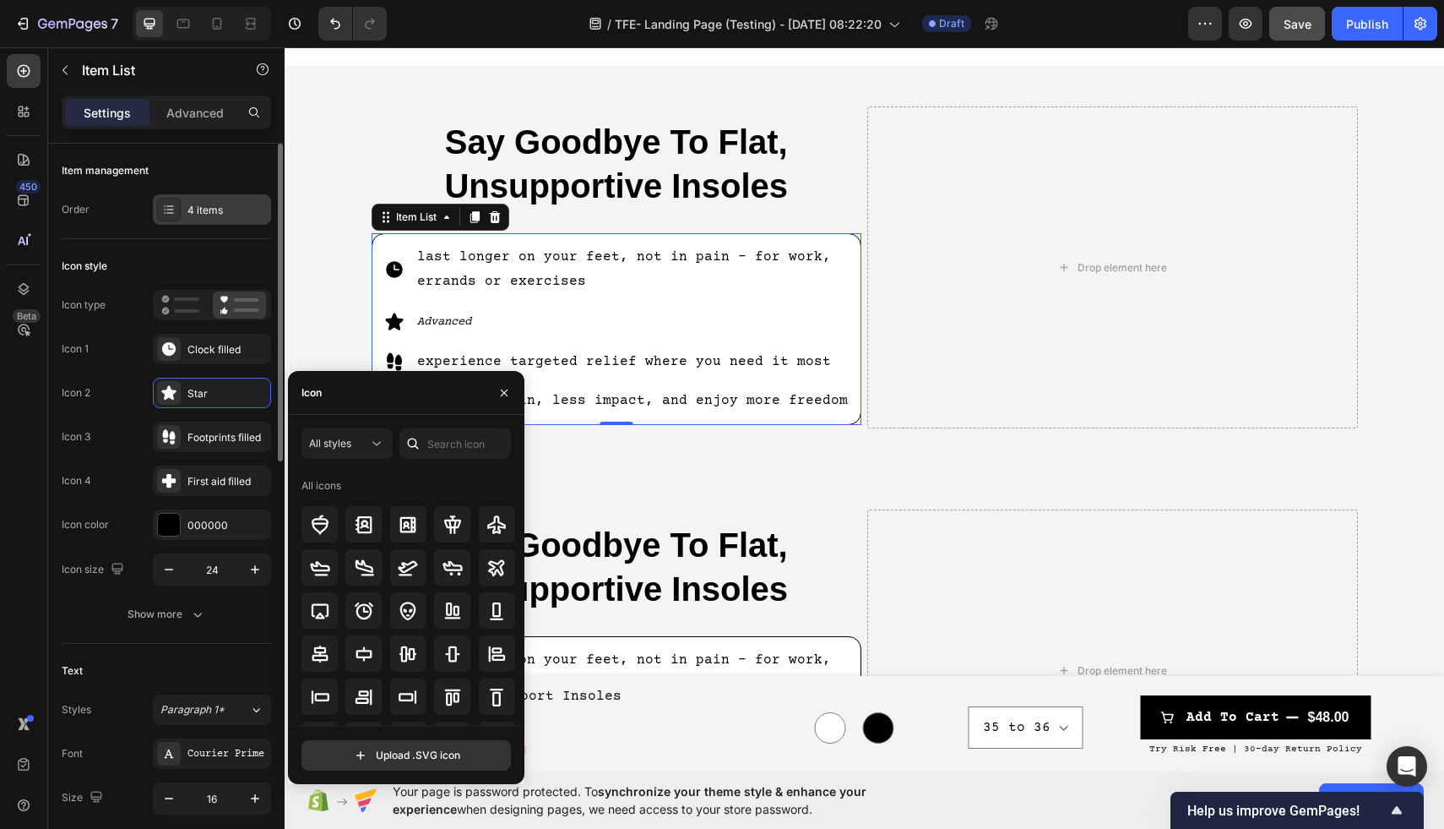
click at [230, 215] on div "4 items" at bounding box center [226, 210] width 79 height 15
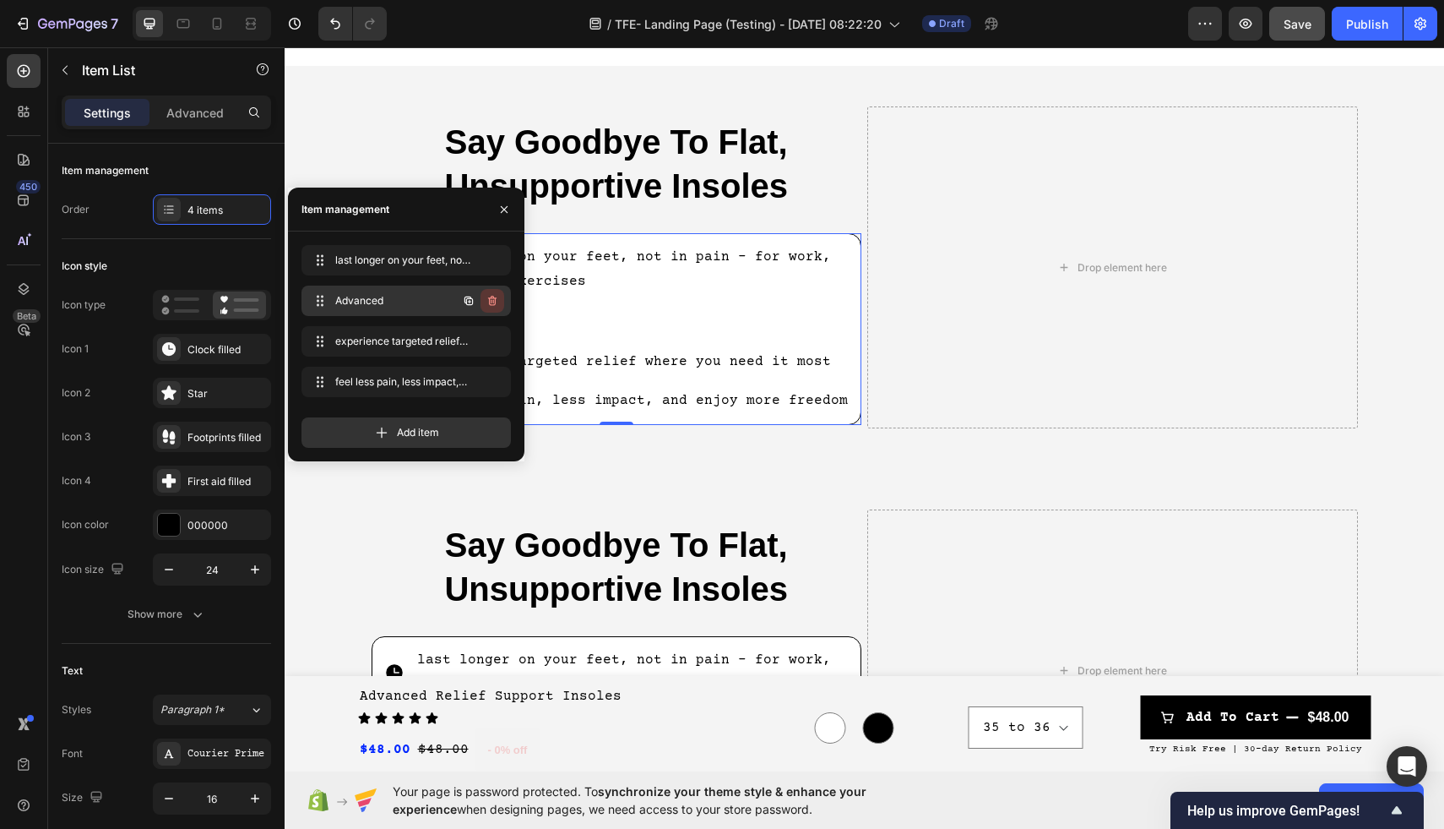
click at [493, 302] on icon "button" at bounding box center [493, 302] width 1 height 4
click at [483, 299] on div "Delete" at bounding box center [480, 300] width 31 height 15
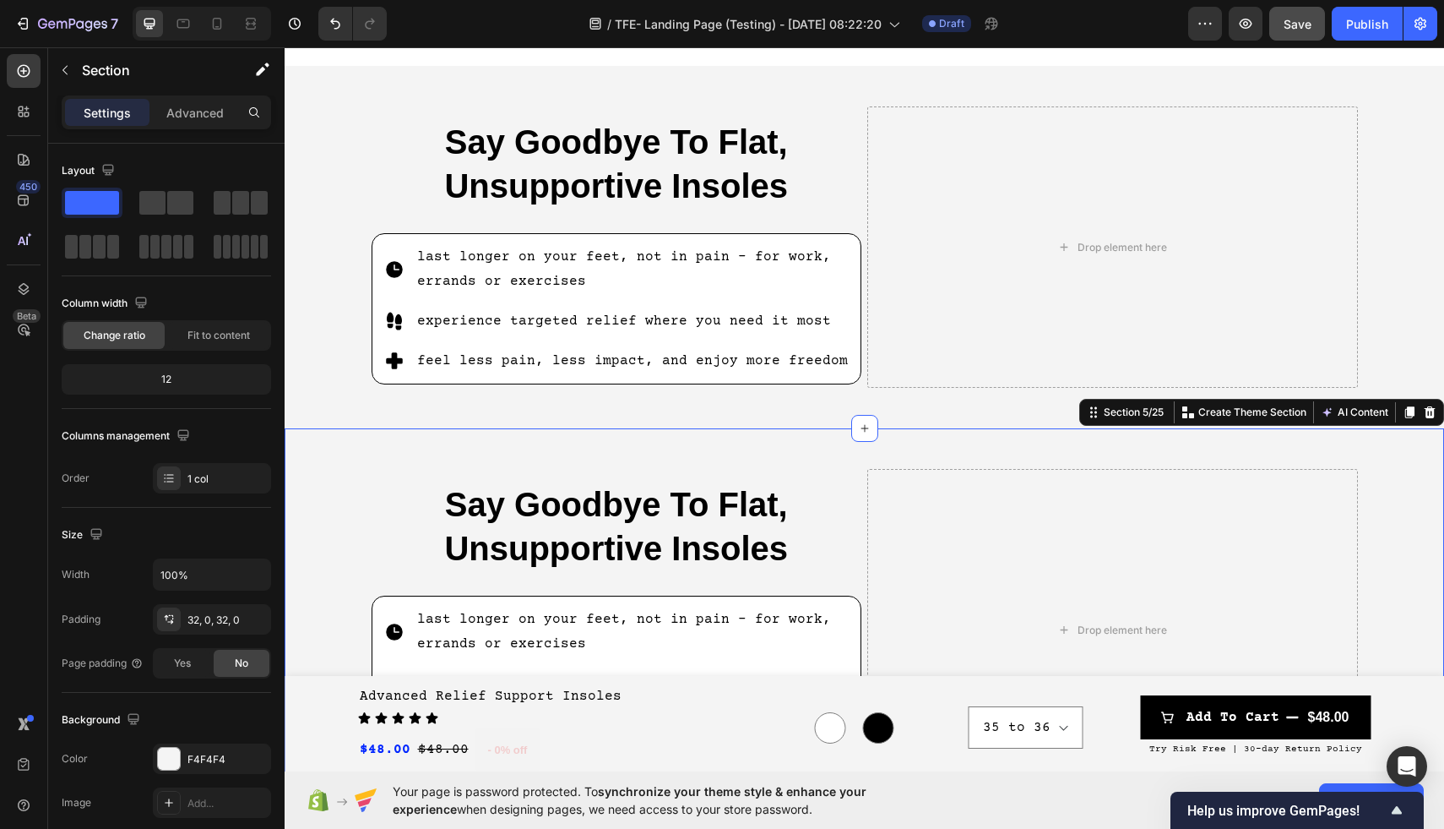
click at [551, 435] on div "Say Goodbye To Flat, Unsupportive Insoles Heading last longer on your feet, not…" at bounding box center [865, 629] width 1160 height 403
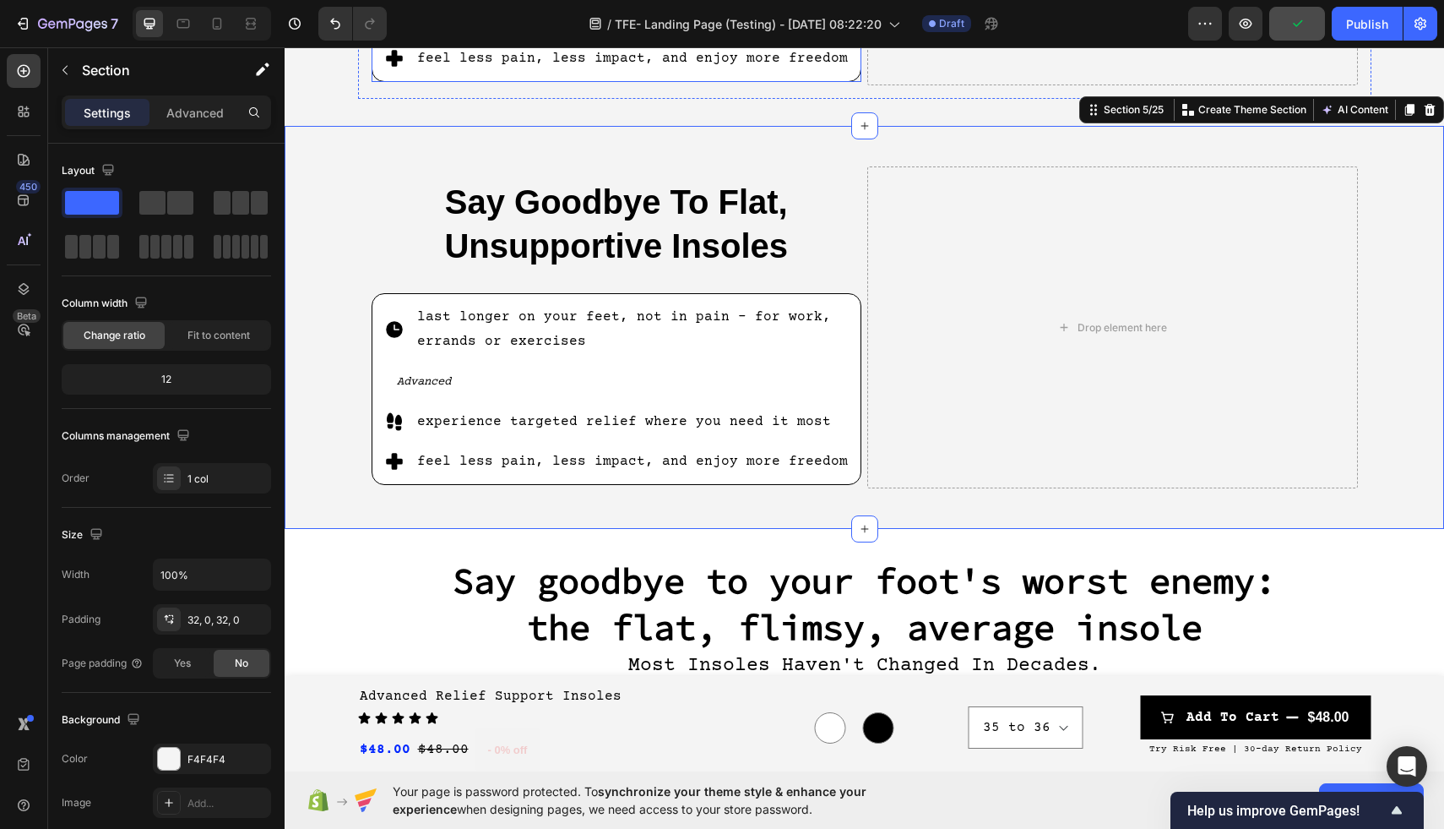
scroll to position [1050, 0]
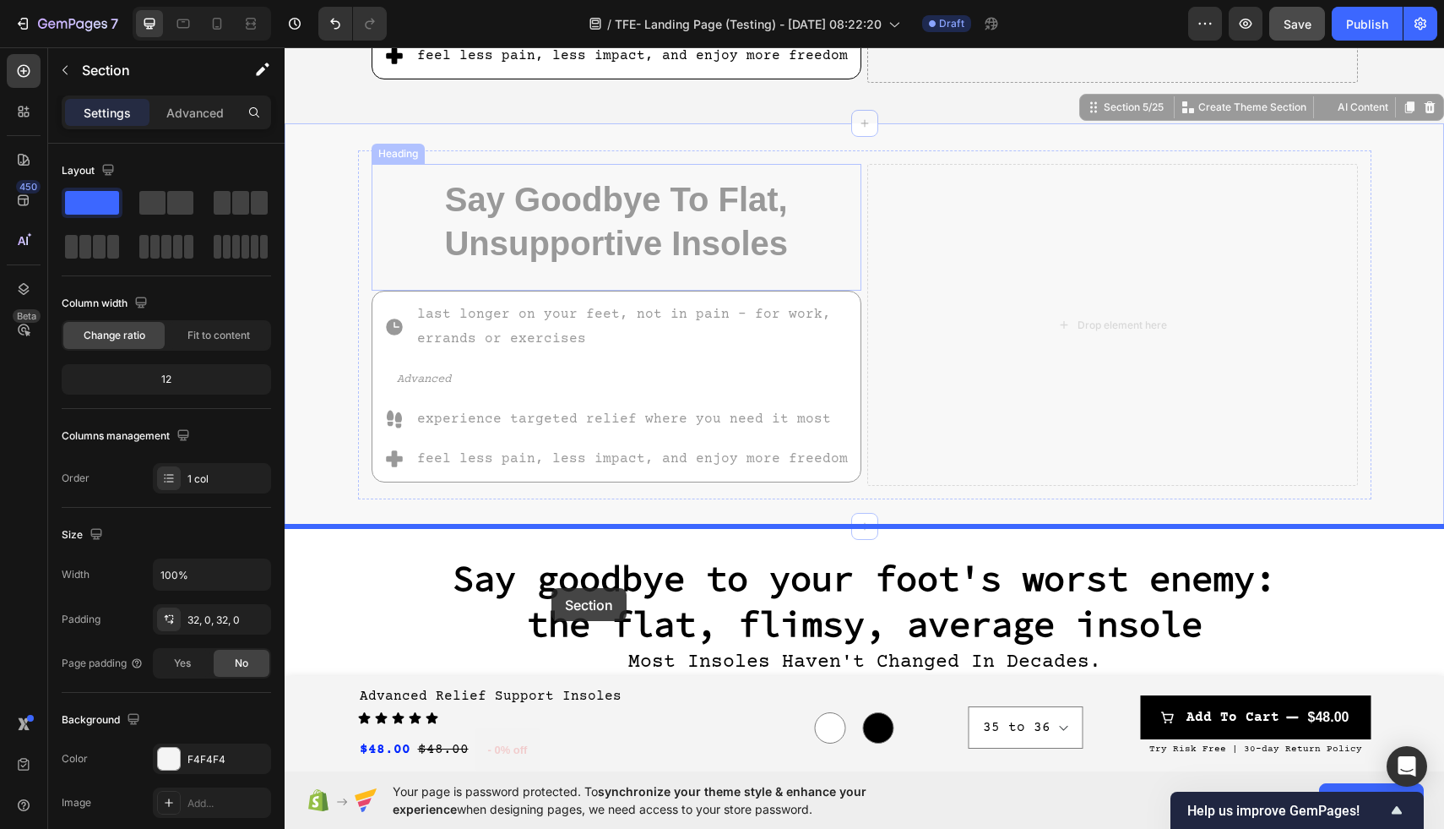
drag, startPoint x: 727, startPoint y: 142, endPoint x: 552, endPoint y: 572, distance: 464.1
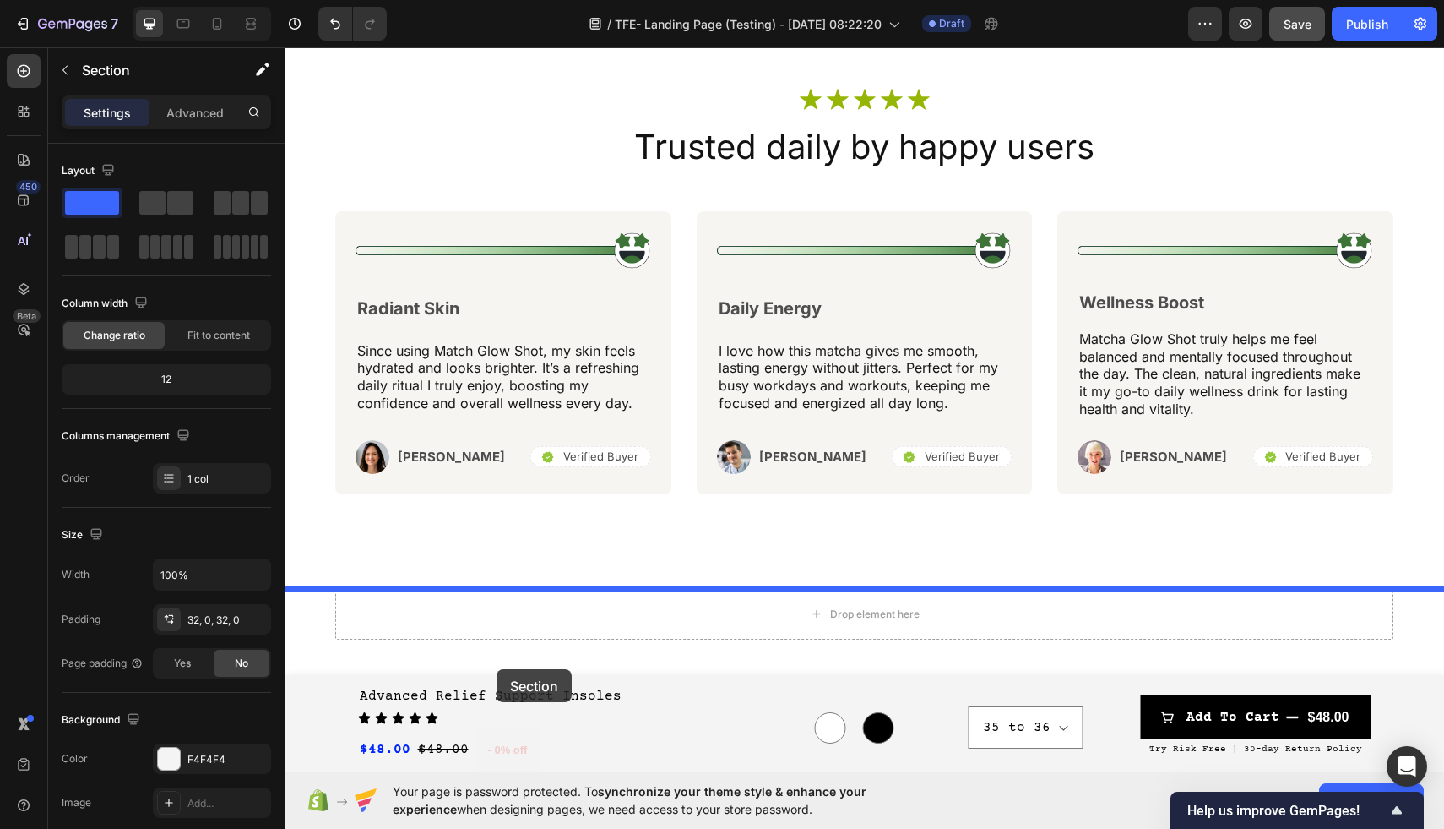
scroll to position [7117, 0]
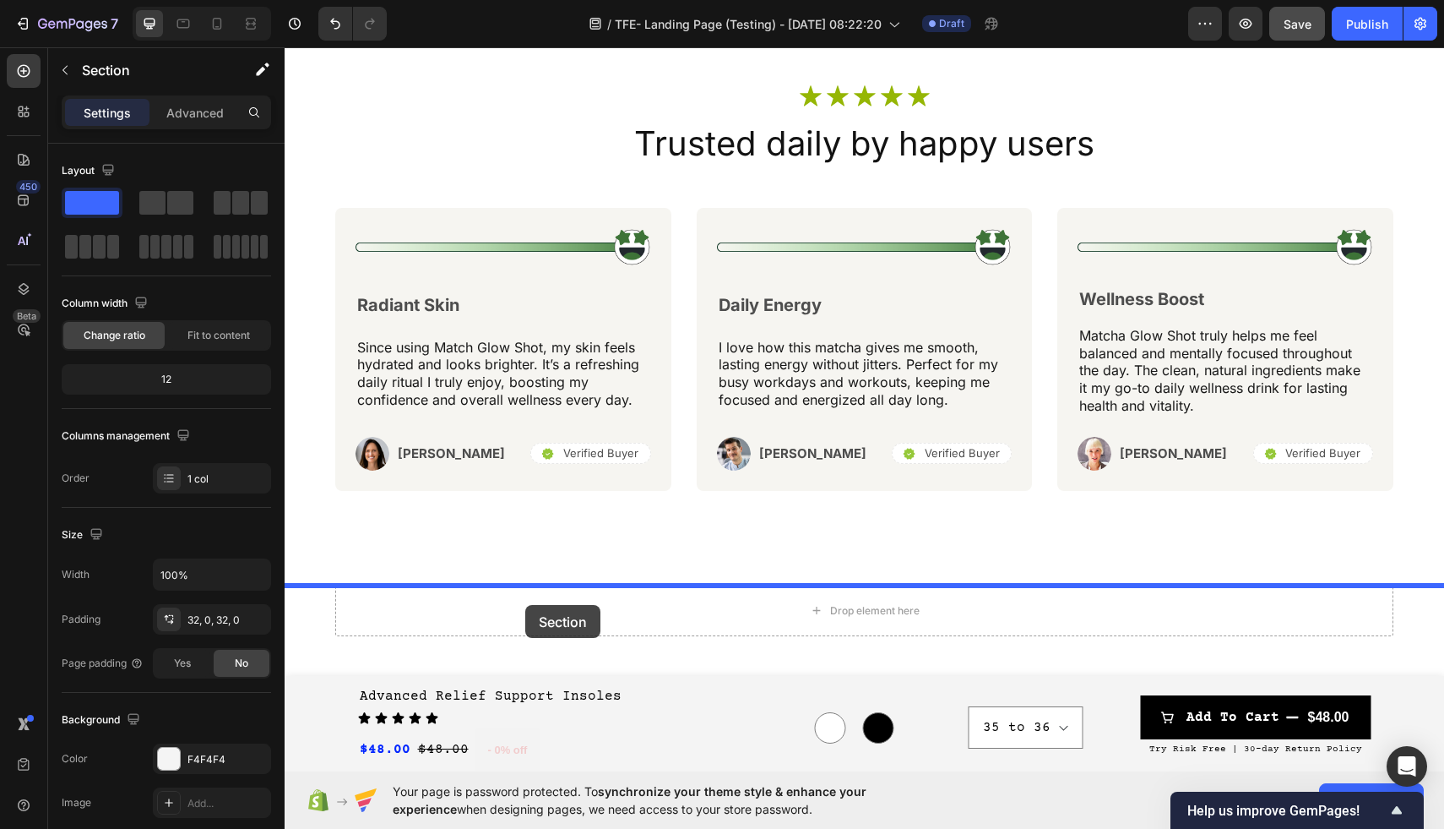
drag, startPoint x: 609, startPoint y: 129, endPoint x: 525, endPoint y: 605, distance: 482.8
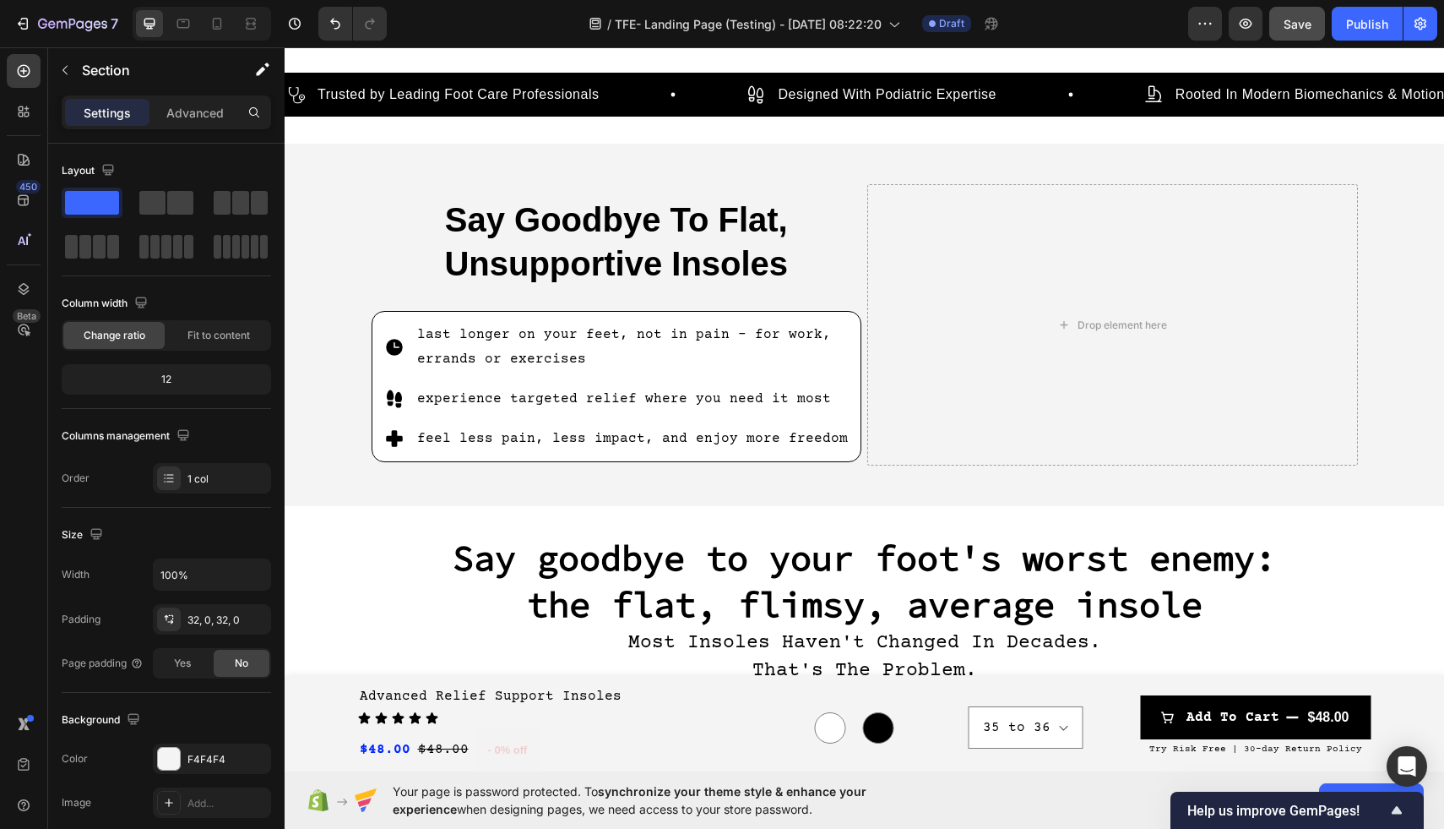
scroll to position [670, 0]
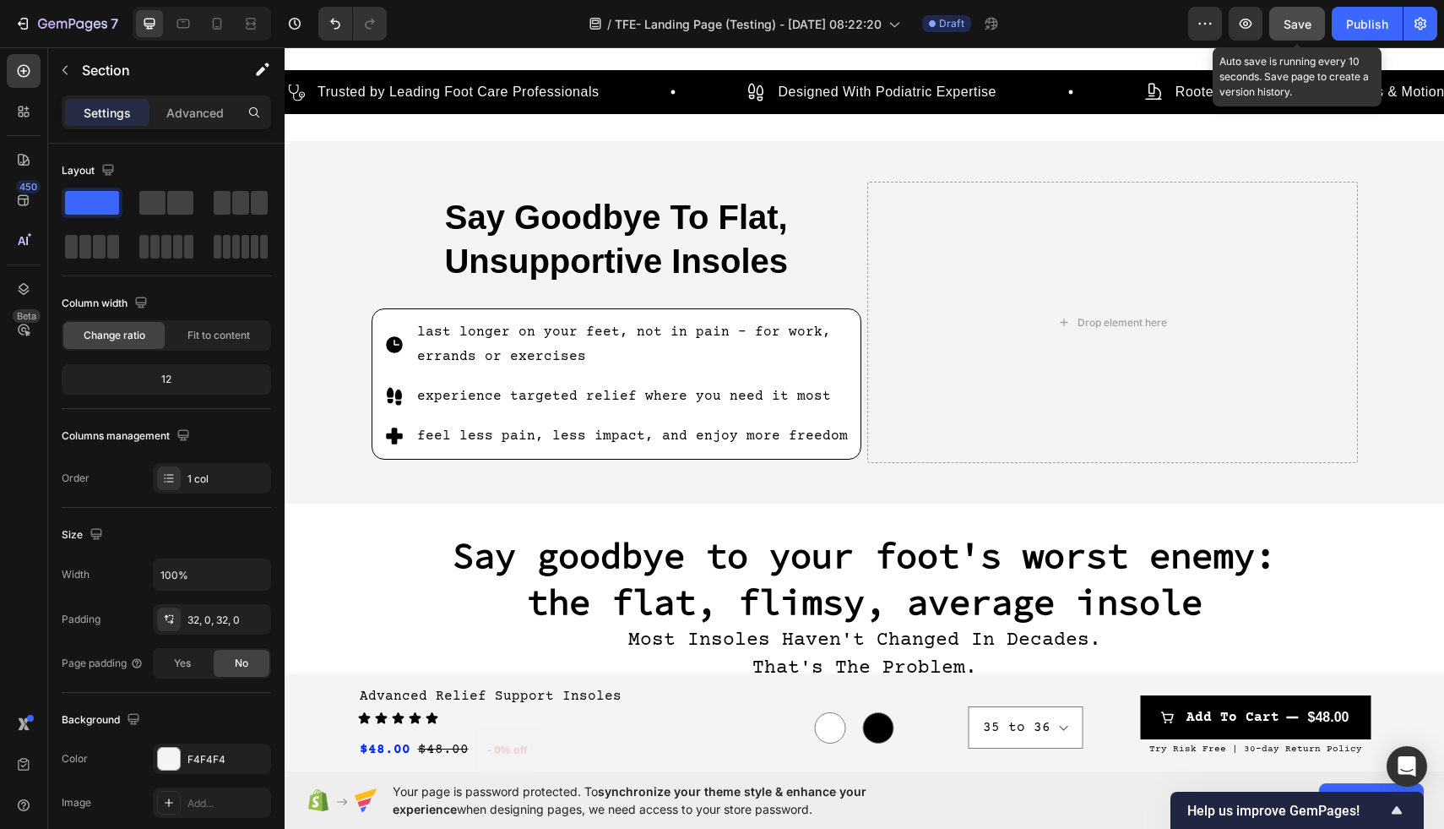
click at [1312, 27] on button "Save" at bounding box center [1297, 24] width 56 height 34
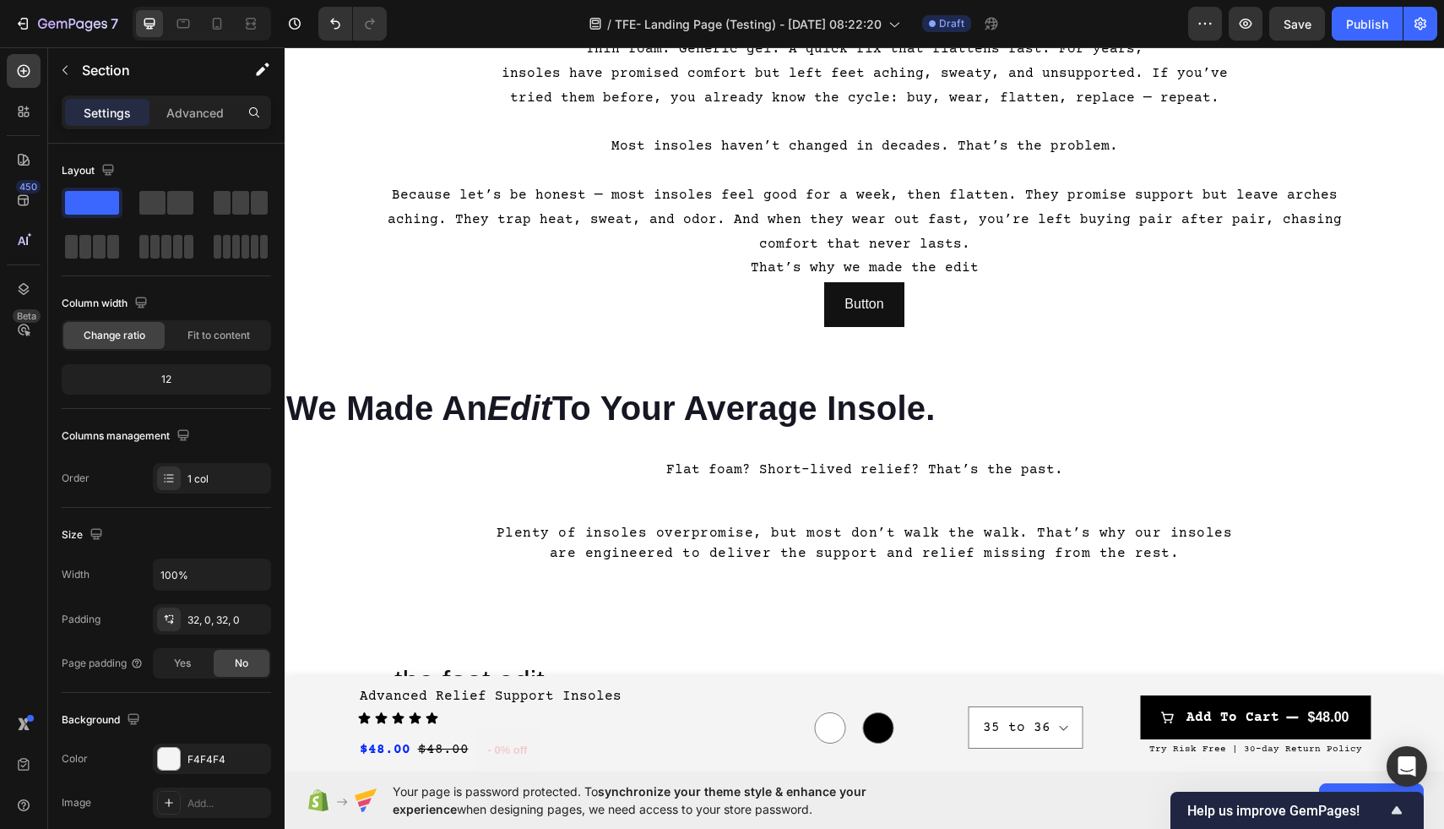
scroll to position [1454, 0]
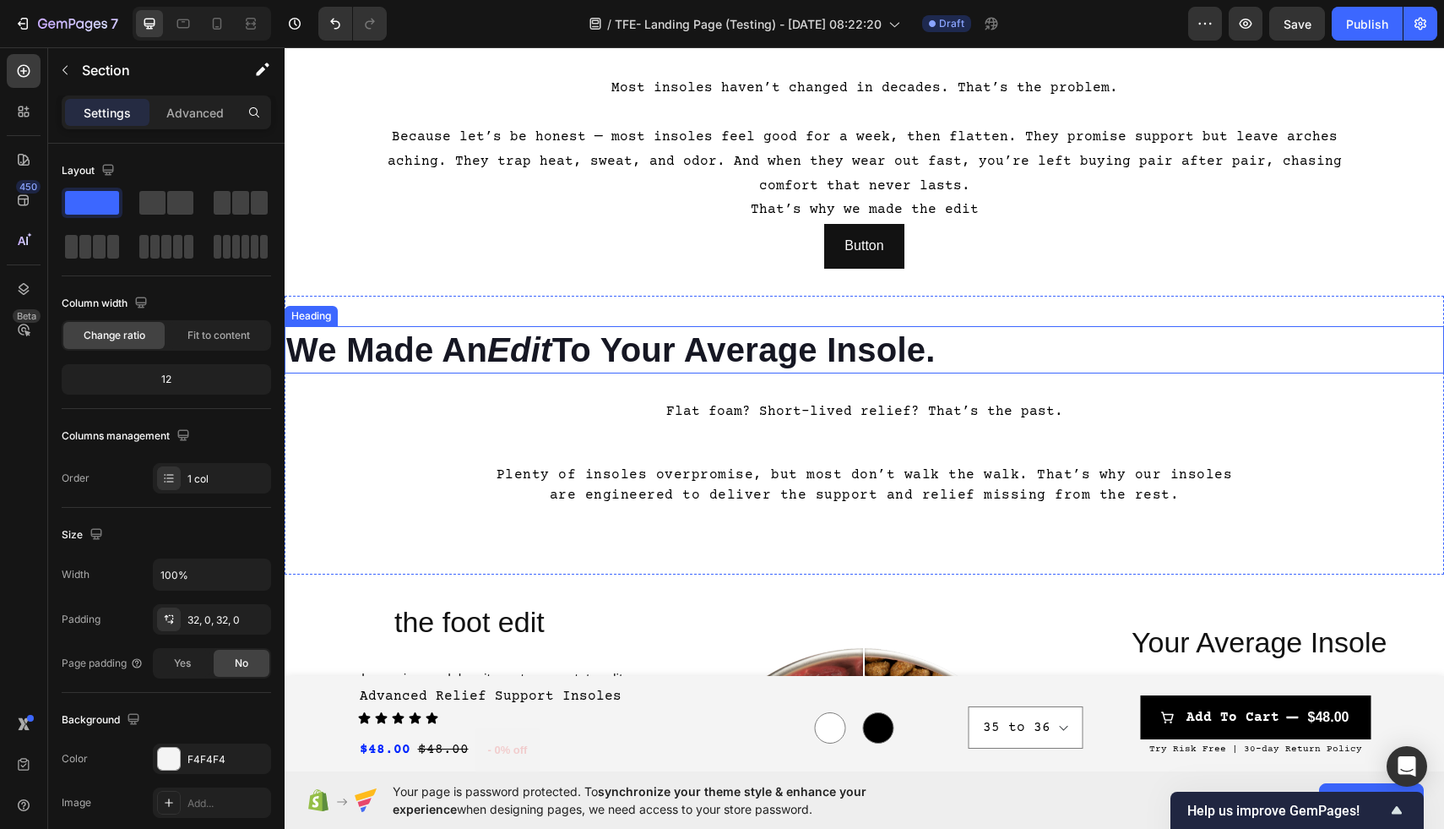
click at [916, 351] on h2 "We Made An Edit To Your Average Insole." at bounding box center [865, 349] width 1160 height 47
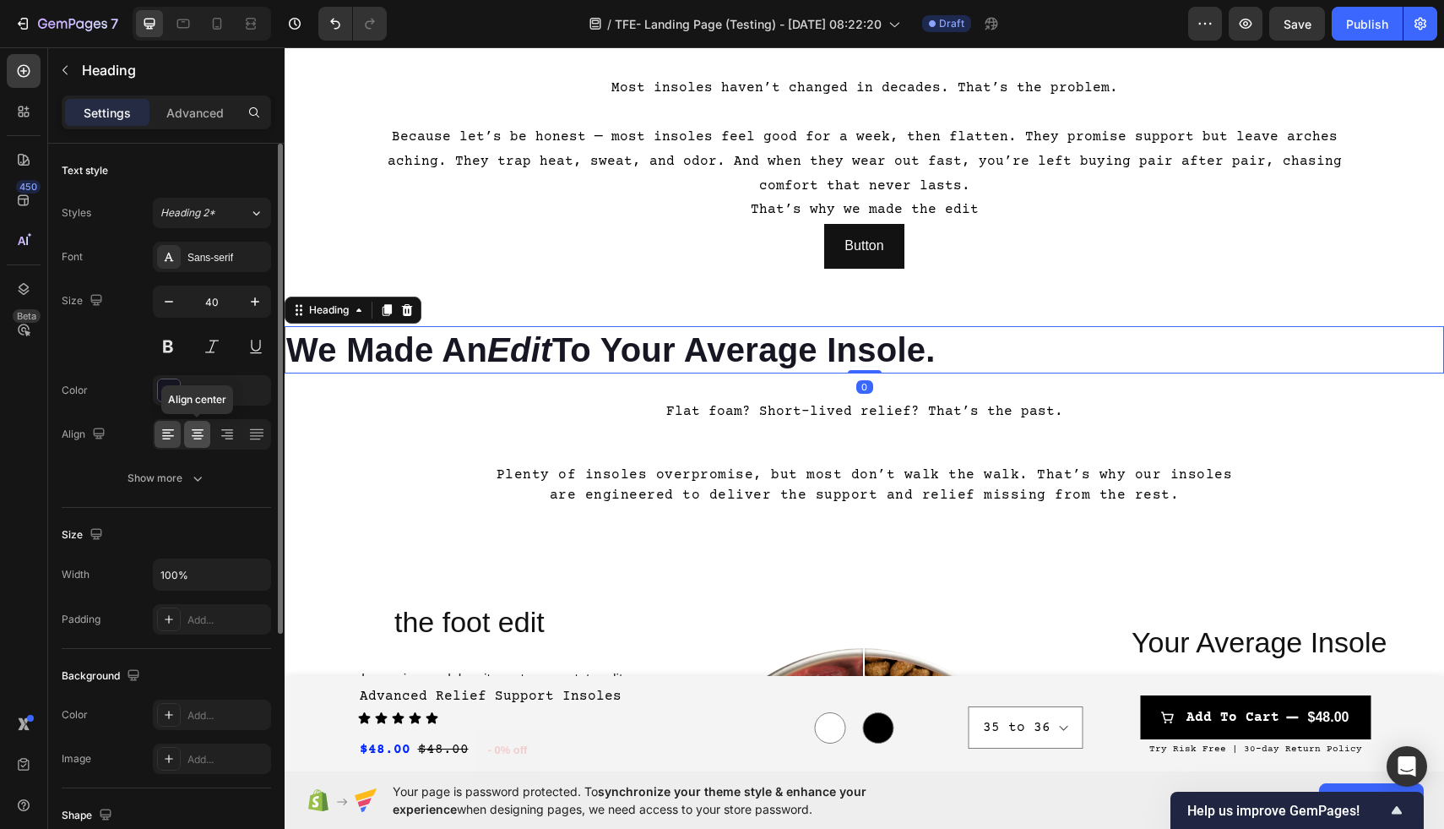
click at [193, 437] on icon at bounding box center [197, 434] width 17 height 17
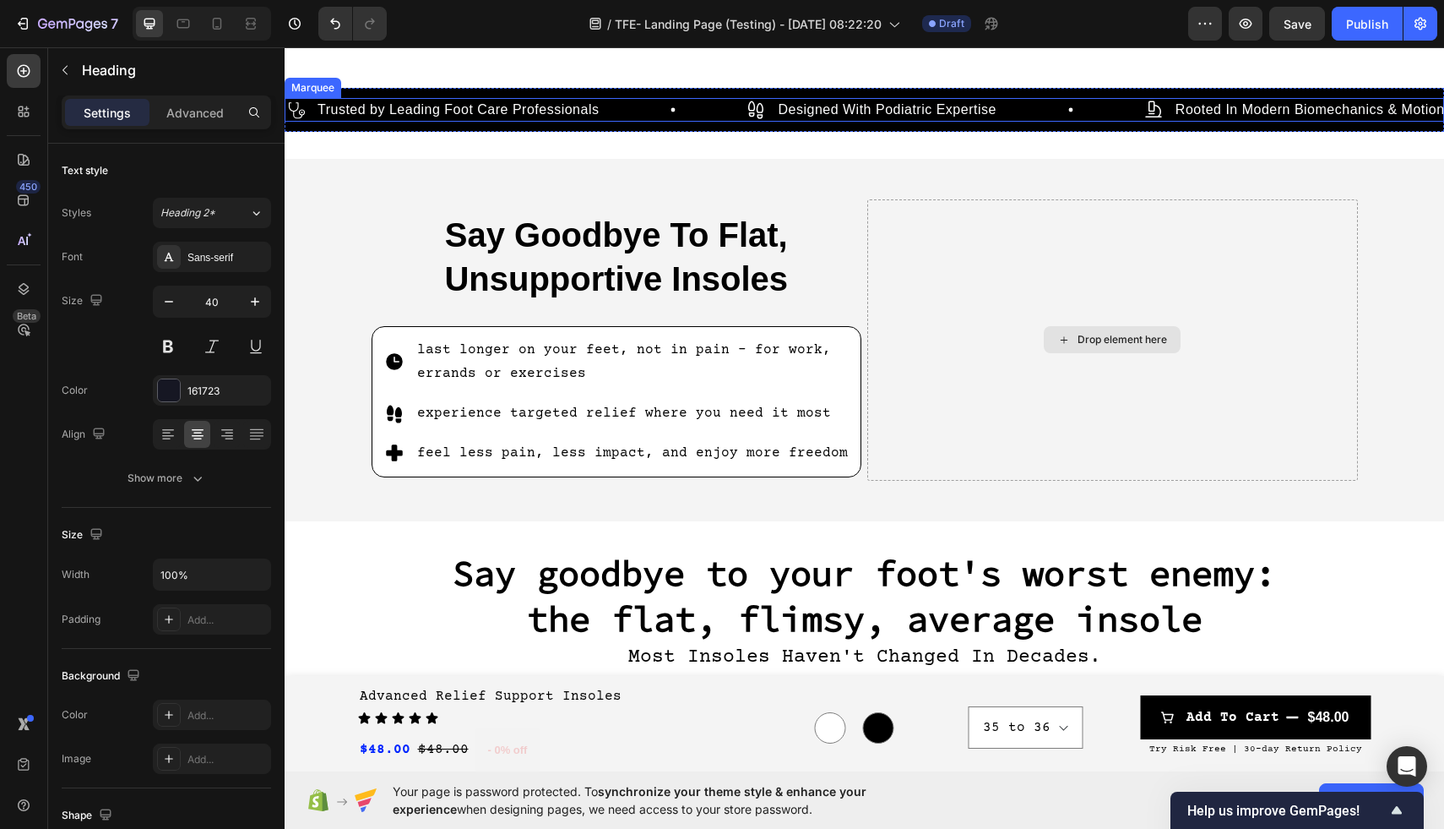
scroll to position [661, 0]
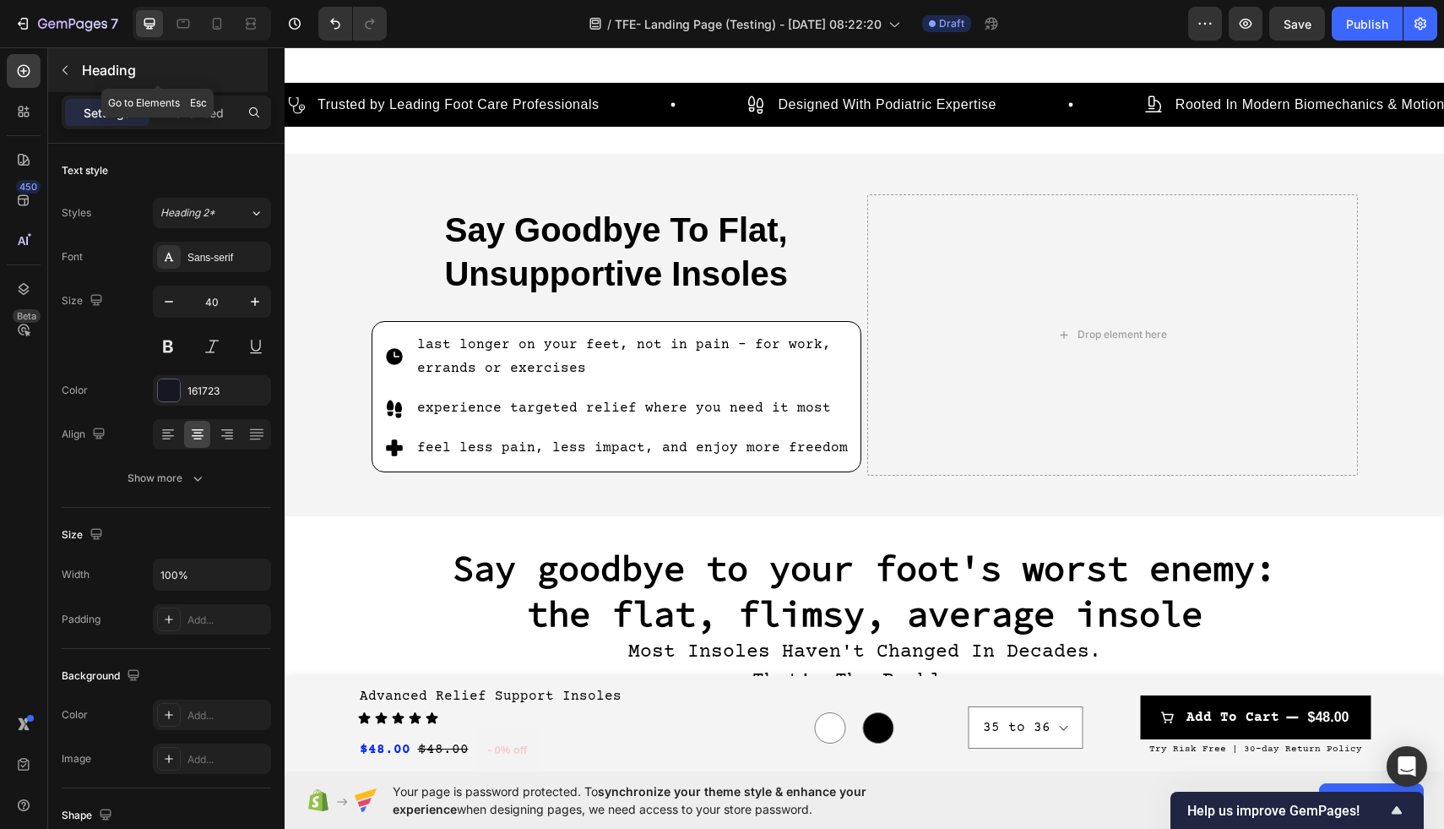
click at [57, 68] on button "button" at bounding box center [65, 70] width 27 height 27
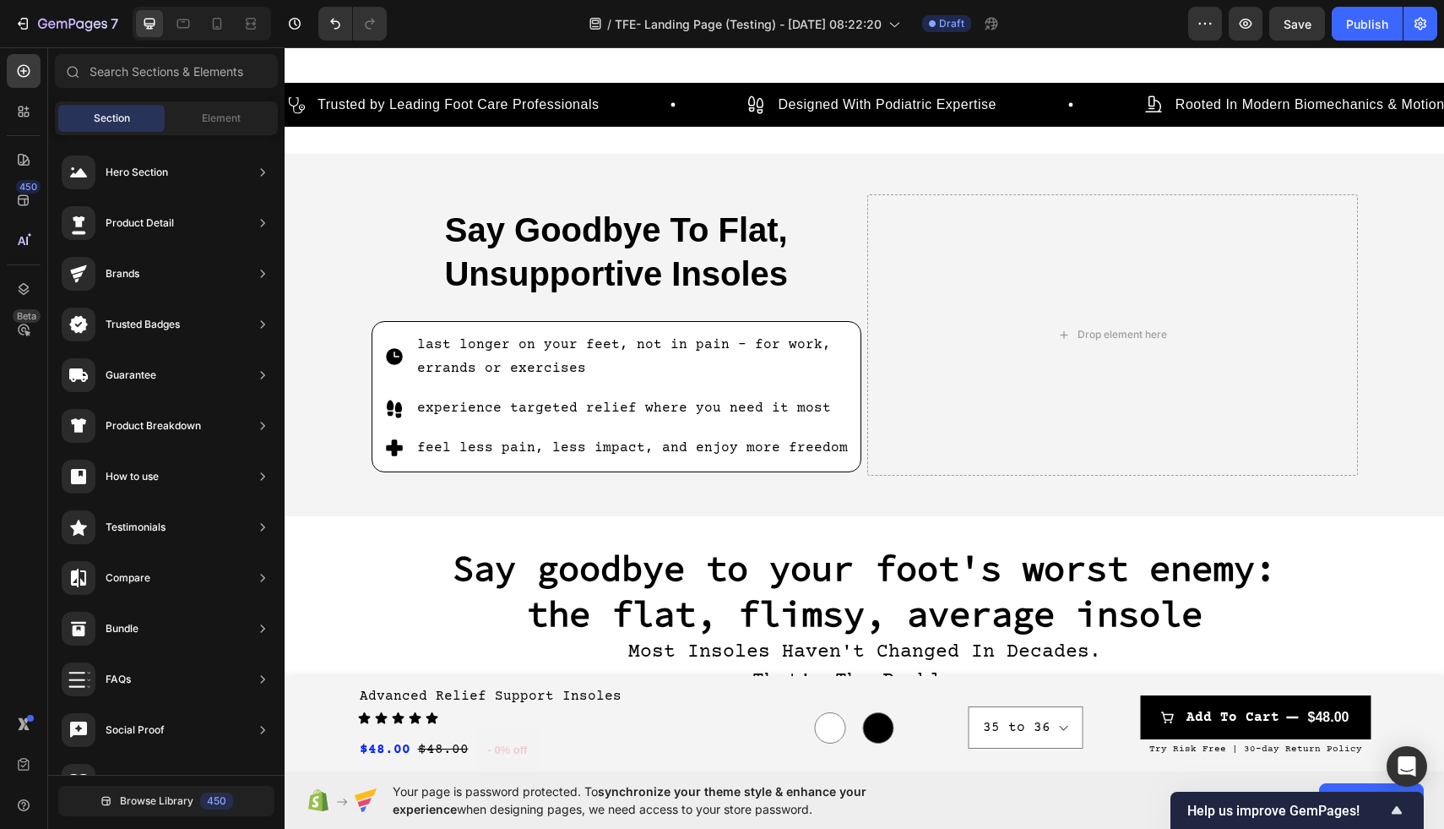
click at [208, 135] on div "Hero Section Product Detail Brands Trusted Badges Guarantee Product Breakdown H…" at bounding box center [166, 625] width 236 height 980
click at [208, 125] on span "Element" at bounding box center [221, 118] width 39 height 15
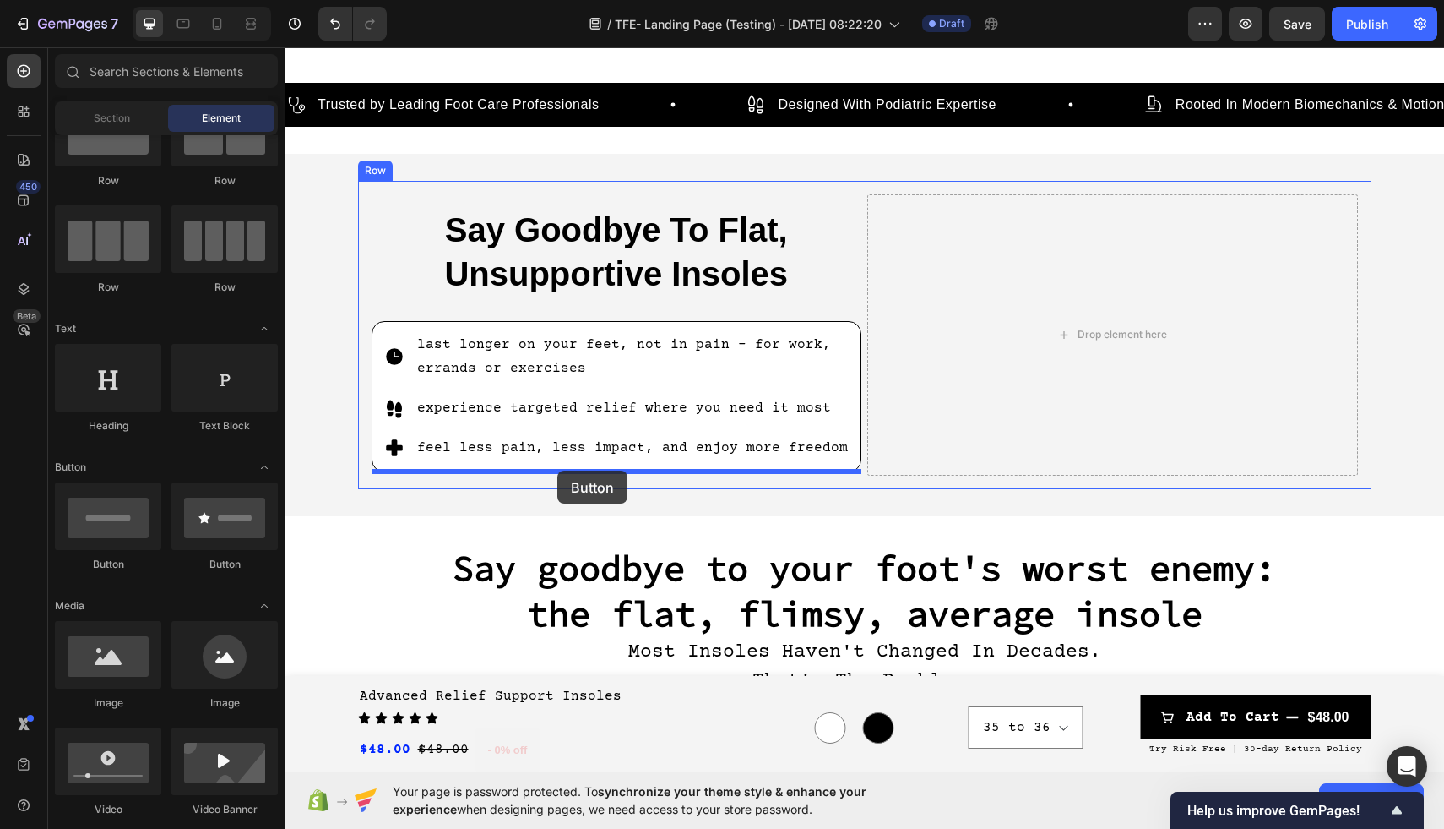
drag, startPoint x: 396, startPoint y: 581, endPoint x: 557, endPoint y: 470, distance: 195.6
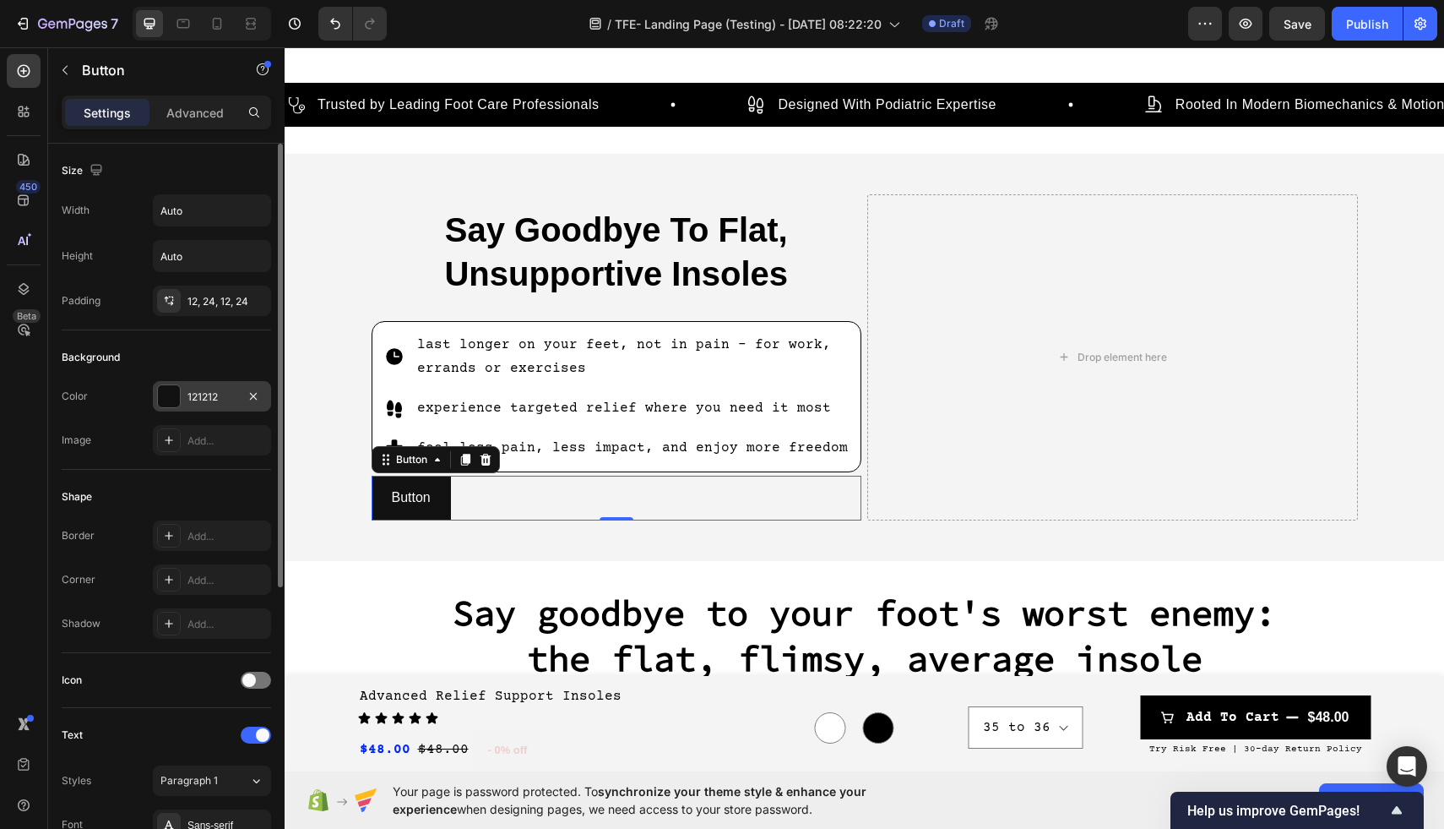
click at [172, 400] on div at bounding box center [169, 396] width 22 height 22
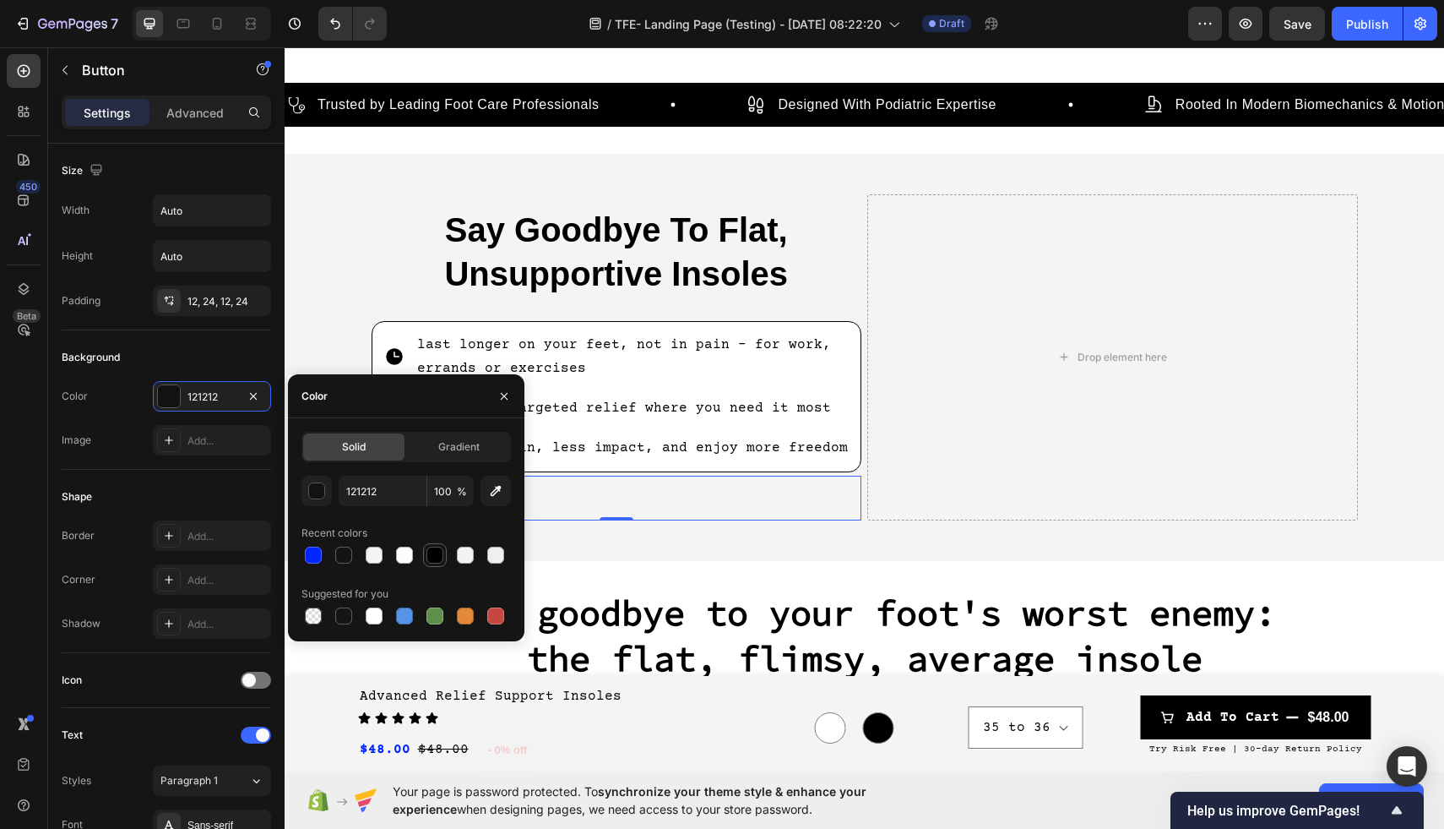
click at [423, 556] on div at bounding box center [435, 555] width 24 height 24
type input "000000"
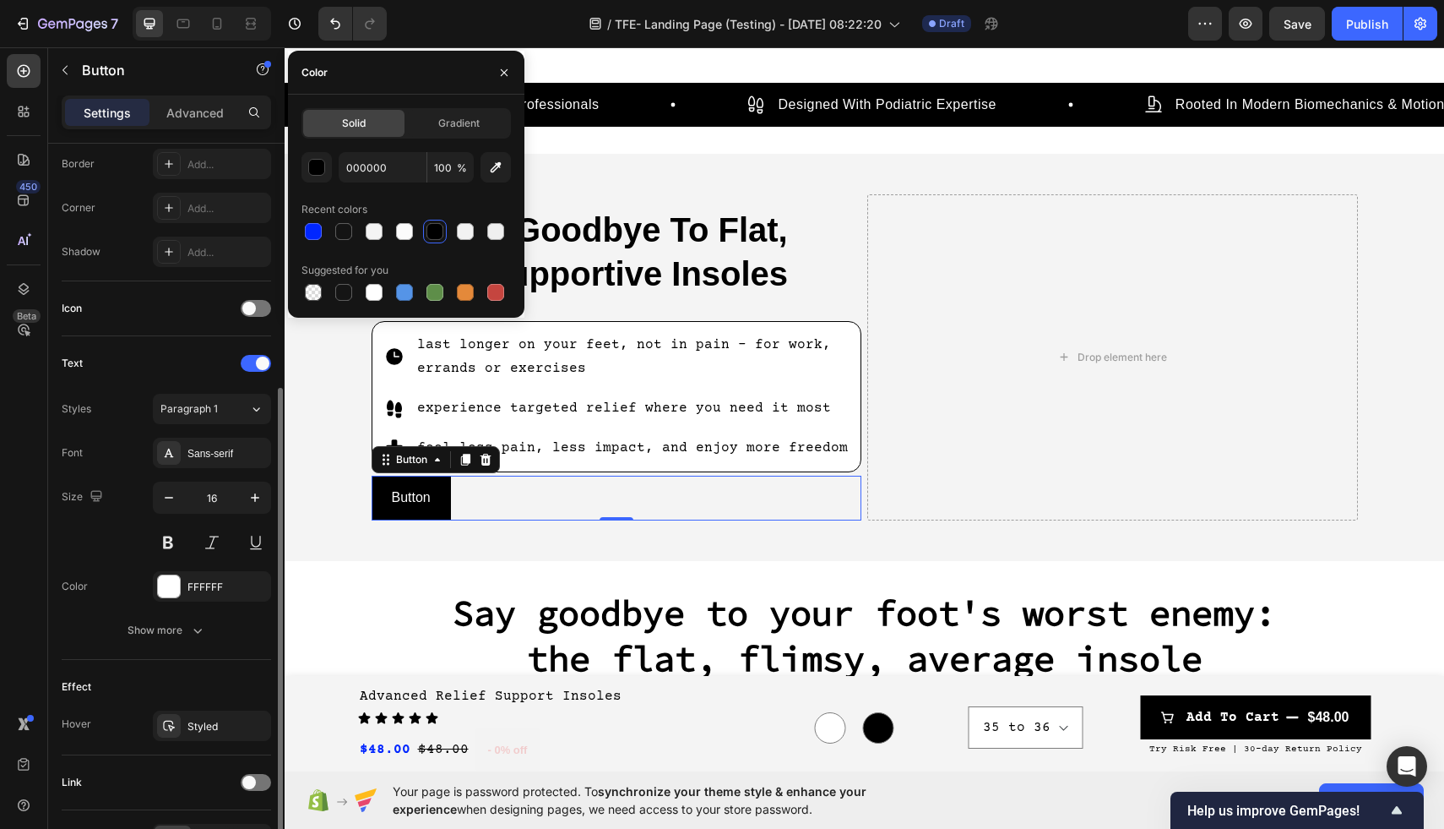
scroll to position [478, 0]
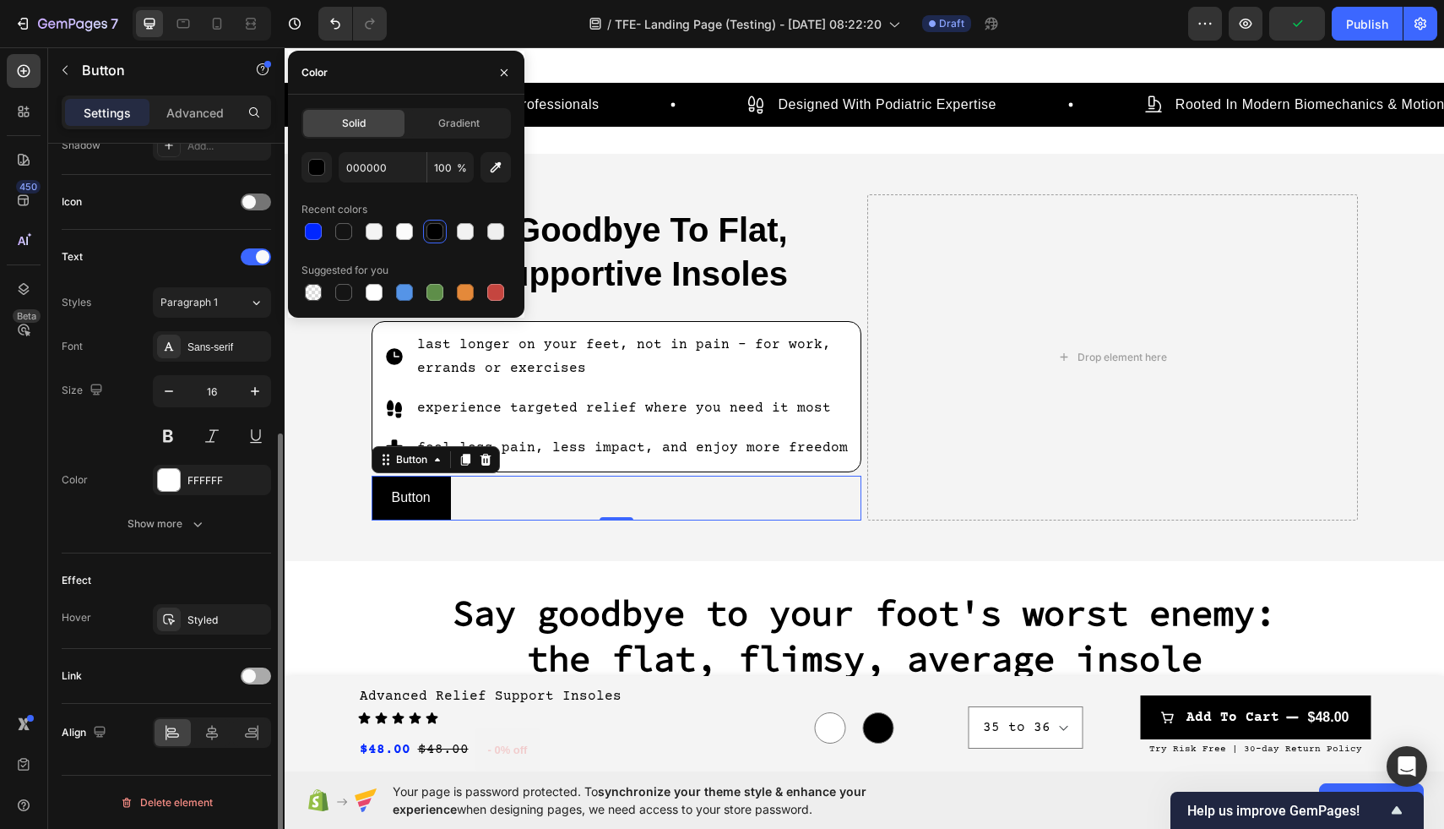
click at [253, 680] on span at bounding box center [249, 676] width 14 height 14
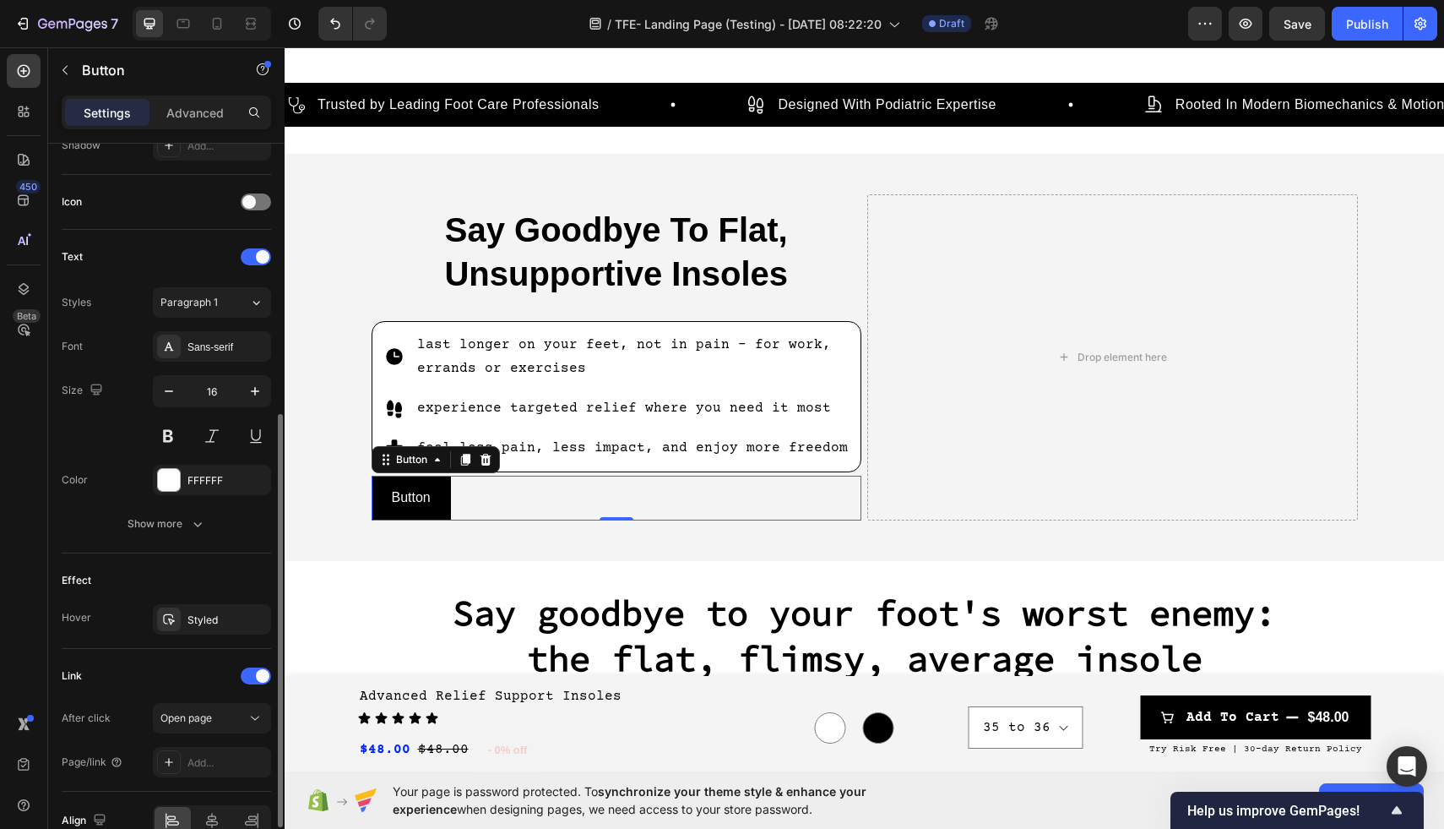
scroll to position [566, 0]
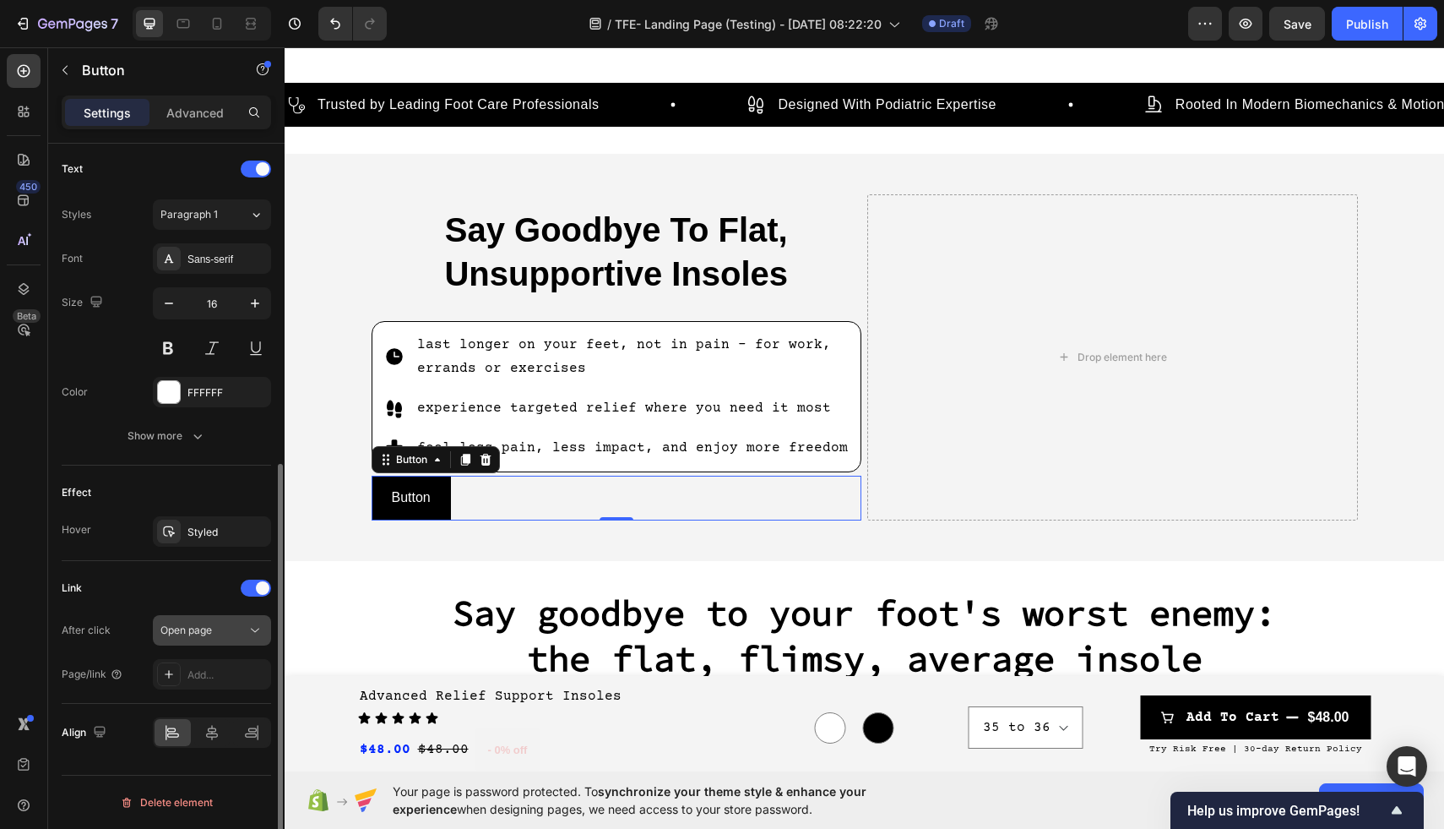
click at [226, 634] on div "Open page" at bounding box center [203, 629] width 86 height 15
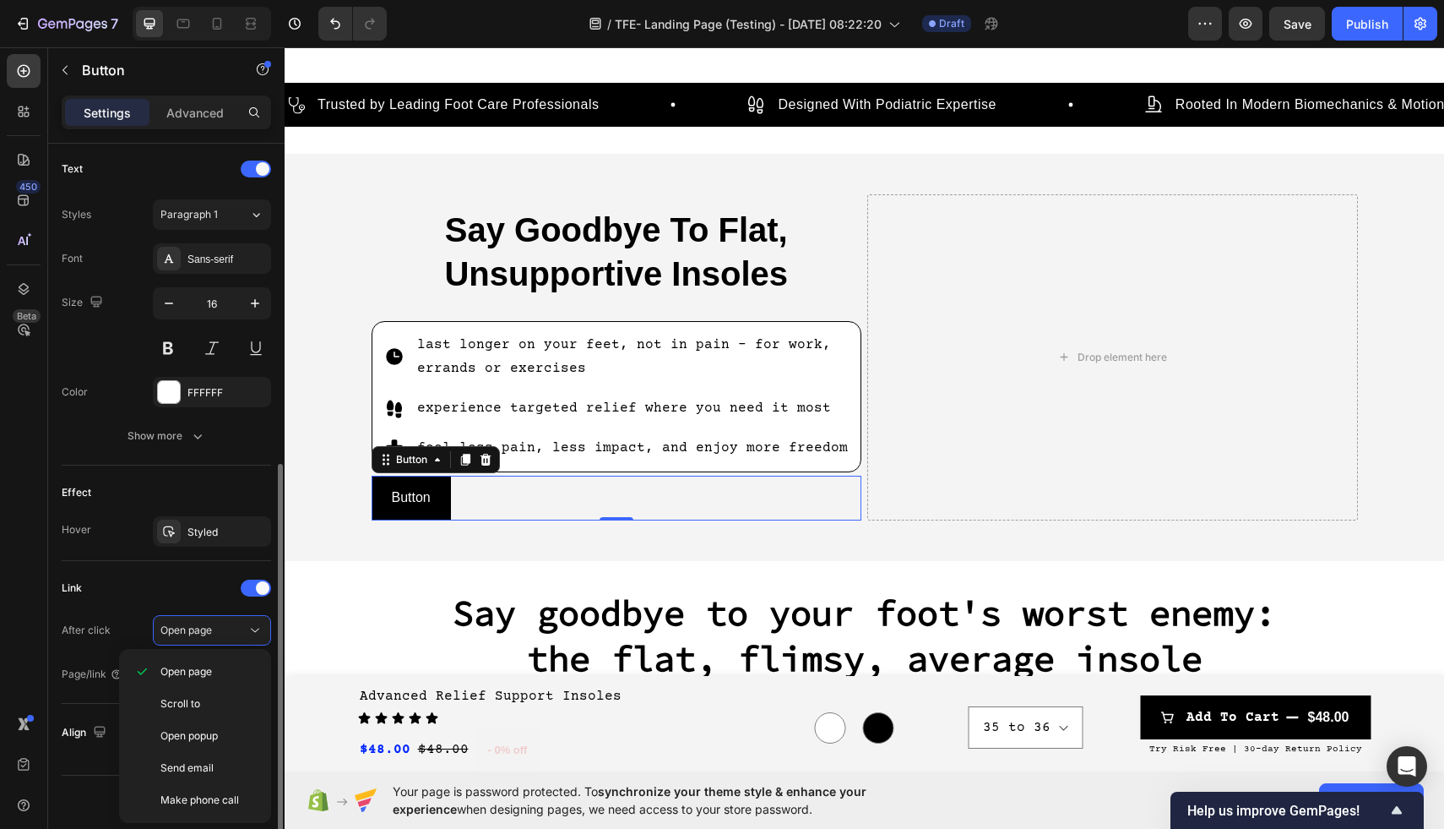
click at [193, 602] on div "Link After click Open page Page/link Add..." at bounding box center [166, 631] width 209 height 115
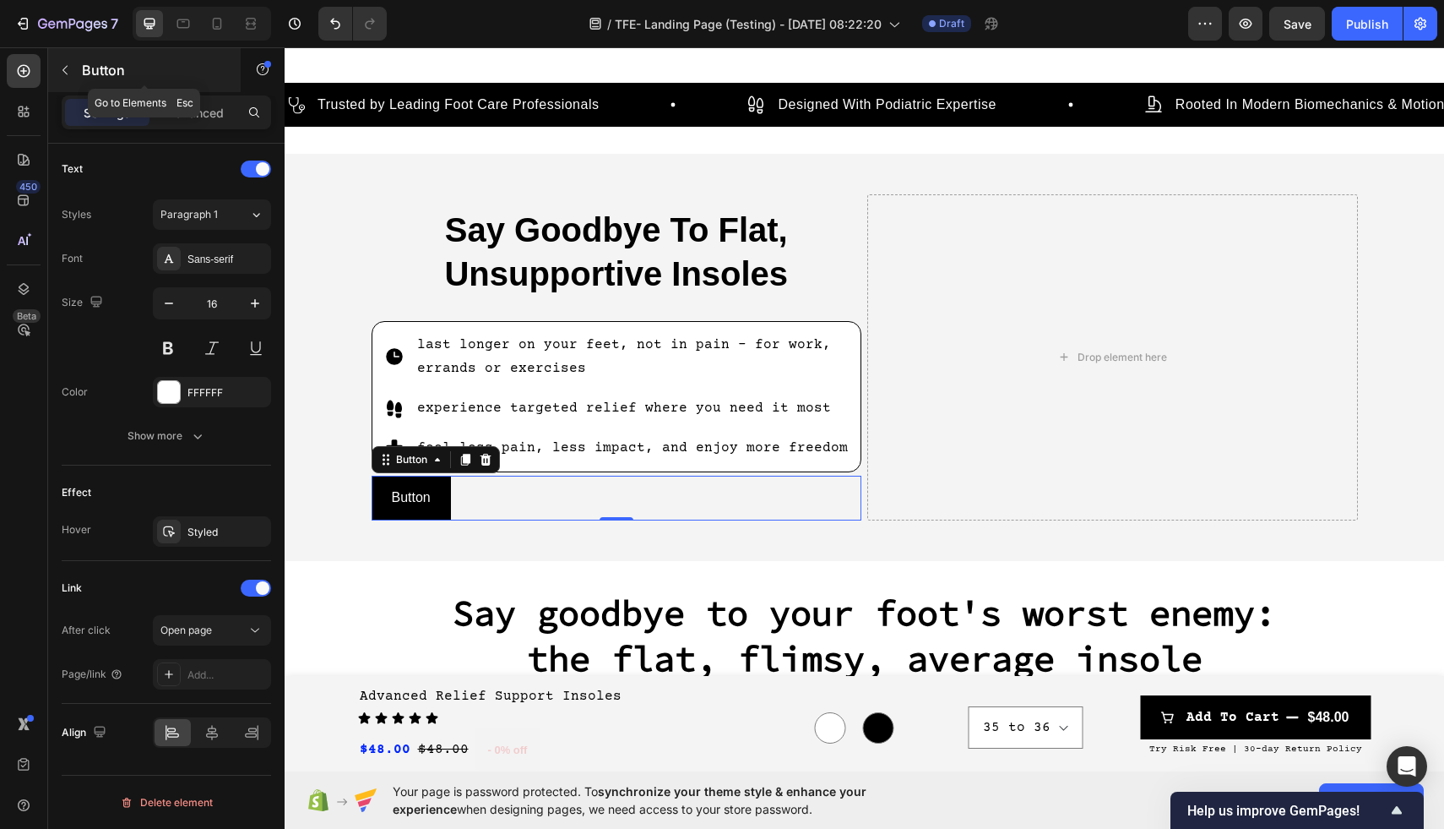
click at [69, 68] on icon "button" at bounding box center [65, 70] width 14 height 14
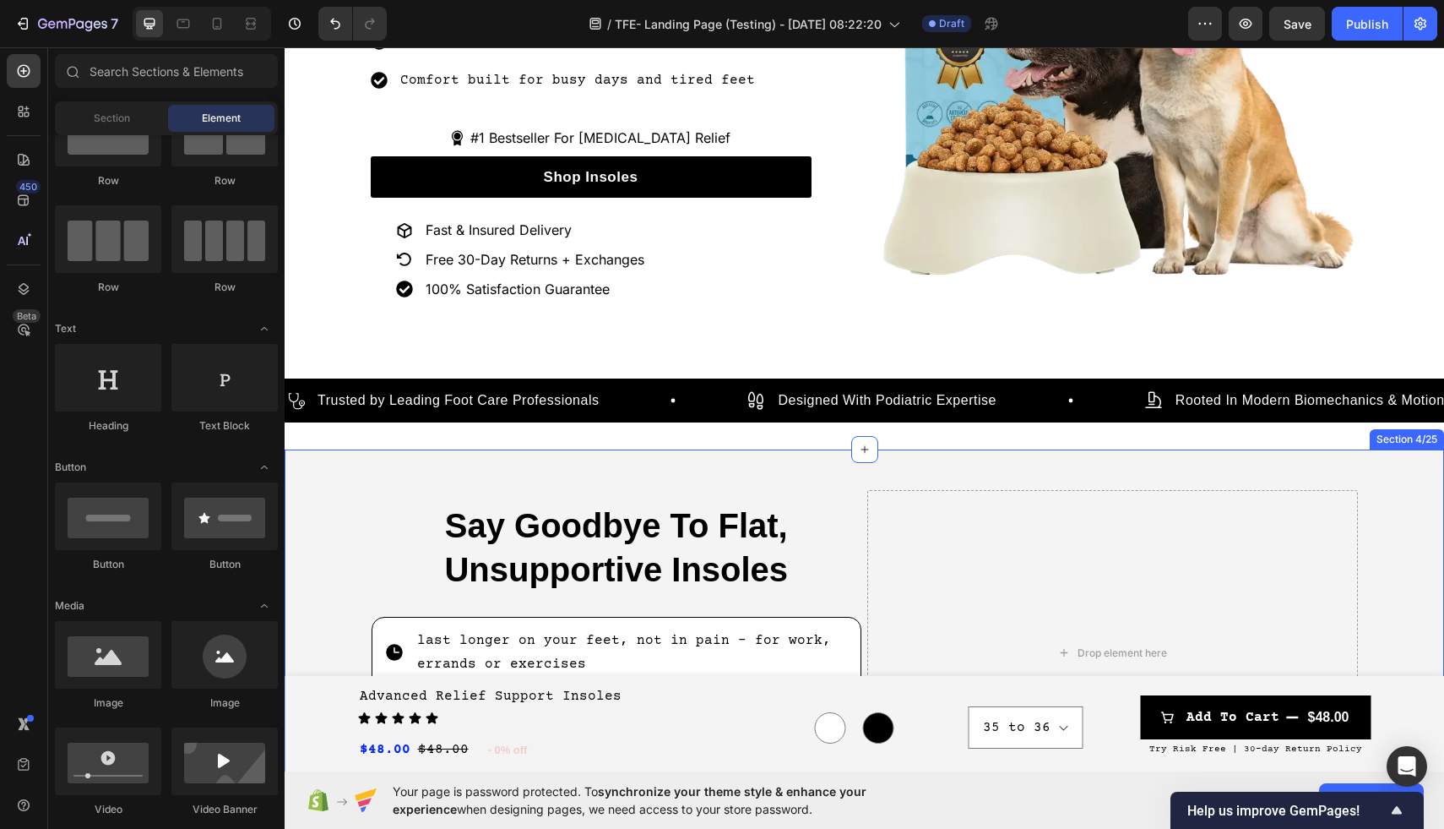
scroll to position [360, 0]
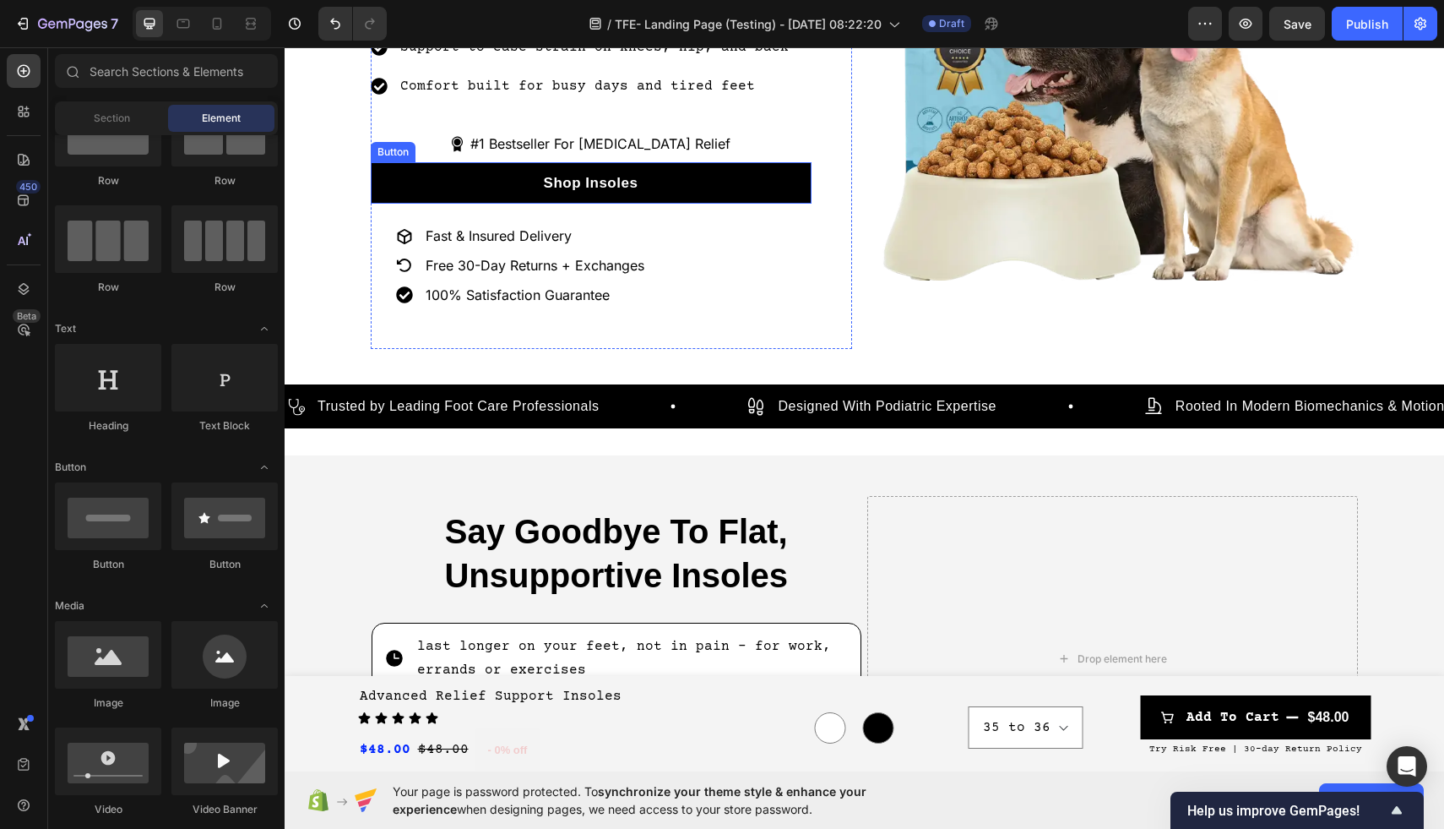
click at [459, 173] on link "Shop Insoles" at bounding box center [591, 183] width 441 height 42
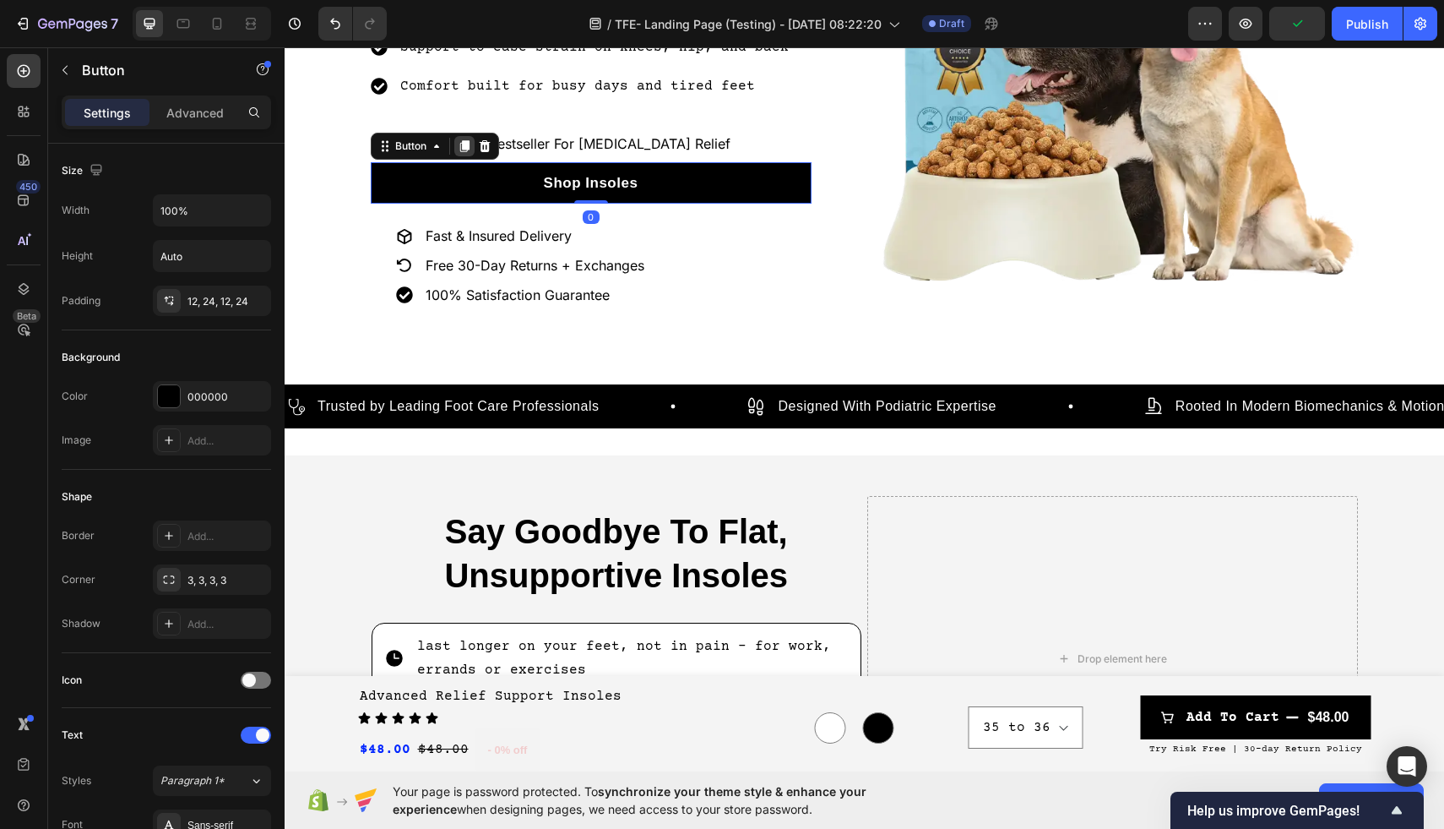
click at [468, 140] on icon at bounding box center [463, 146] width 9 height 12
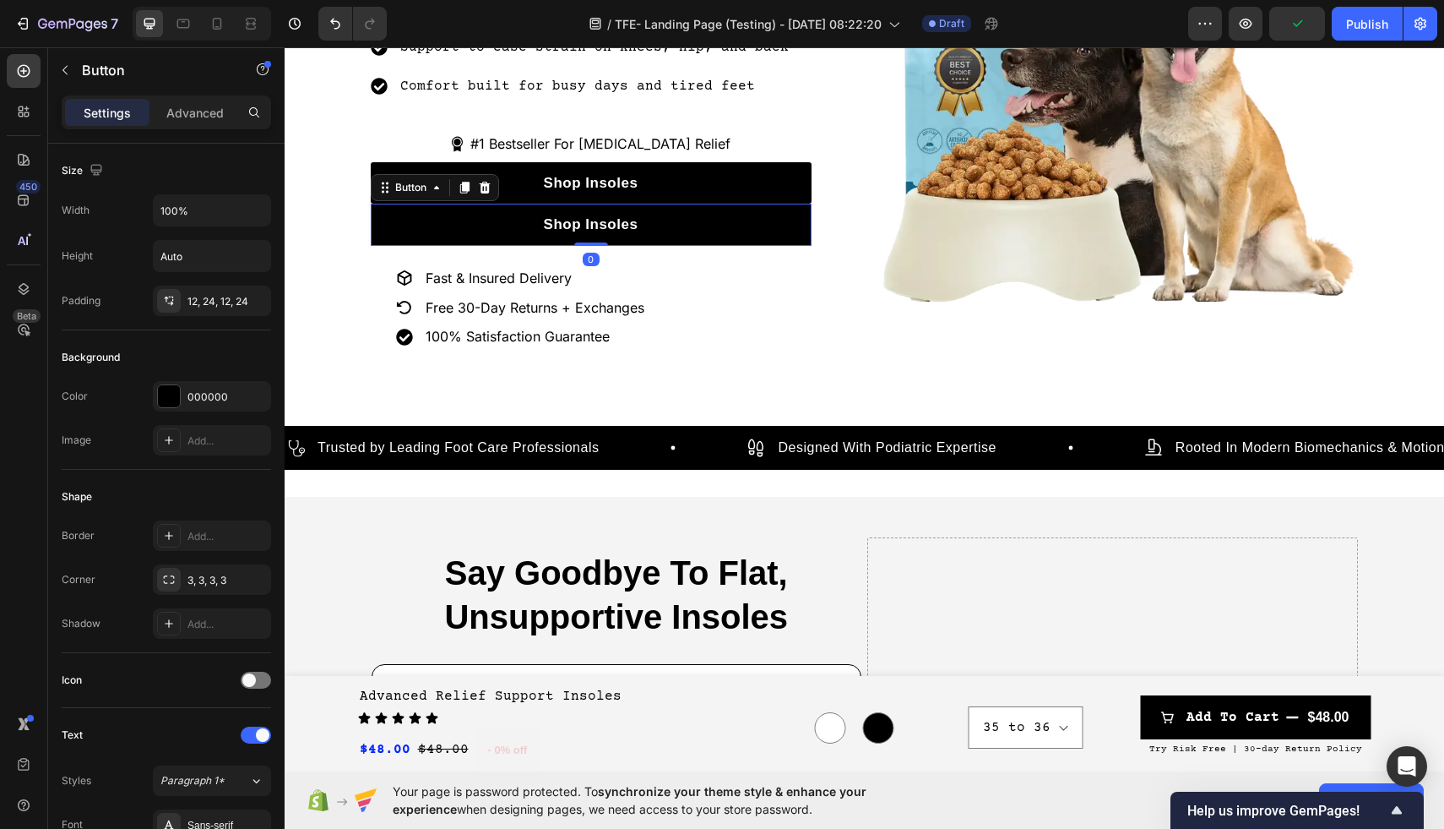
scroll to position [566, 0]
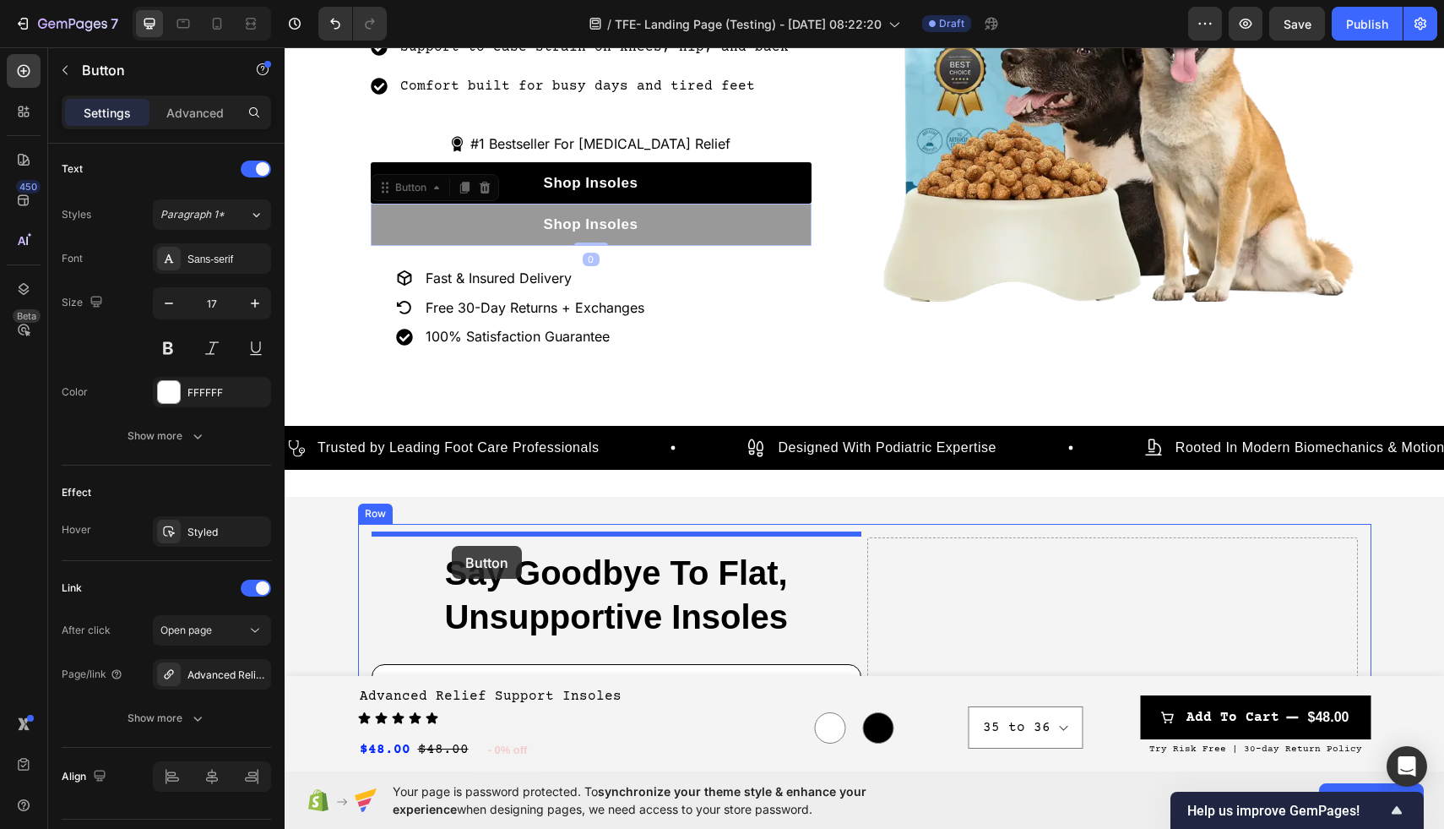
drag, startPoint x: 509, startPoint y: 219, endPoint x: 452, endPoint y: 546, distance: 331.9
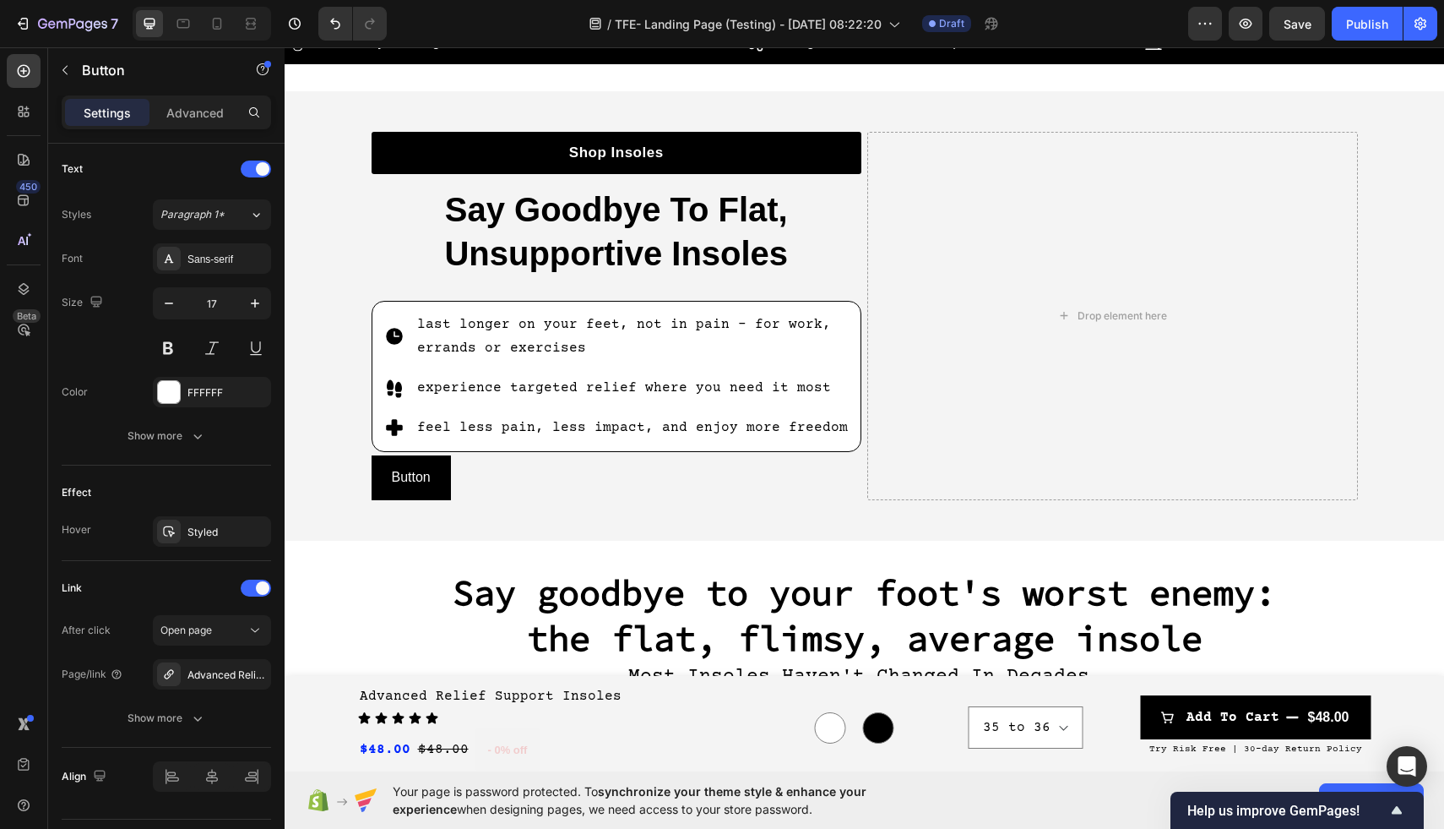
scroll to position [724, 0]
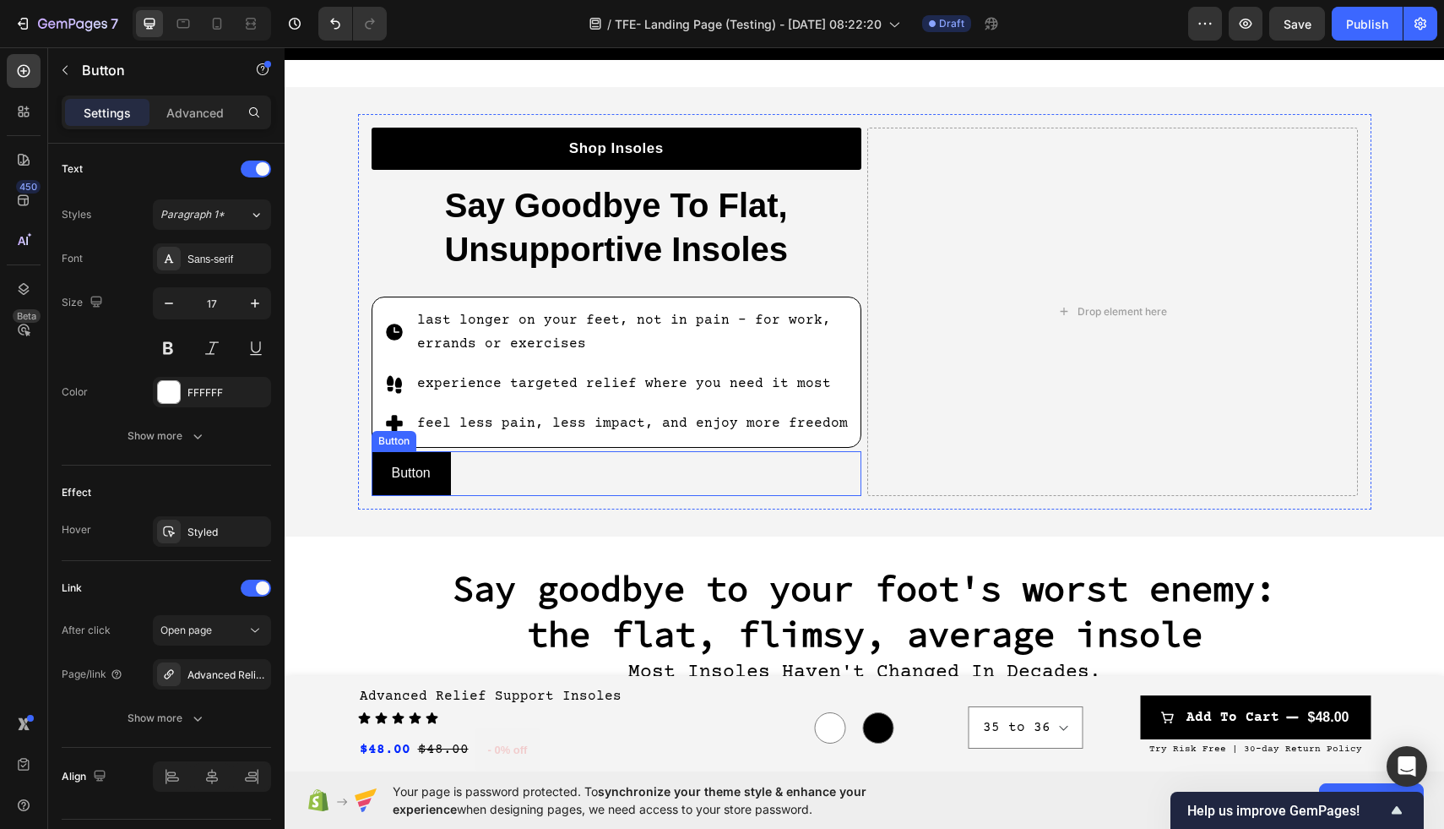
click at [456, 467] on div "Button Button" at bounding box center [617, 473] width 491 height 45
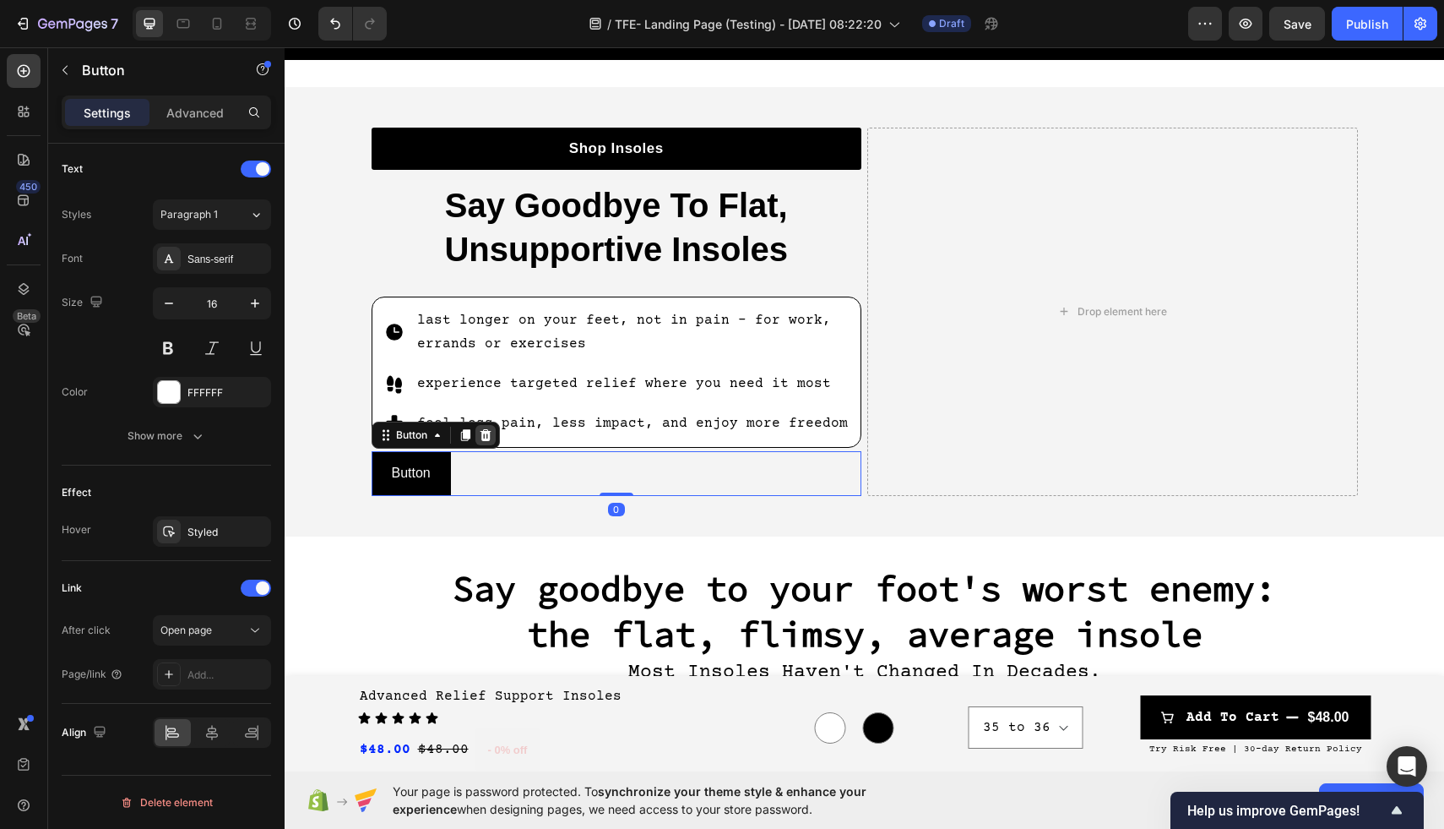
click at [485, 434] on icon at bounding box center [485, 435] width 11 height 12
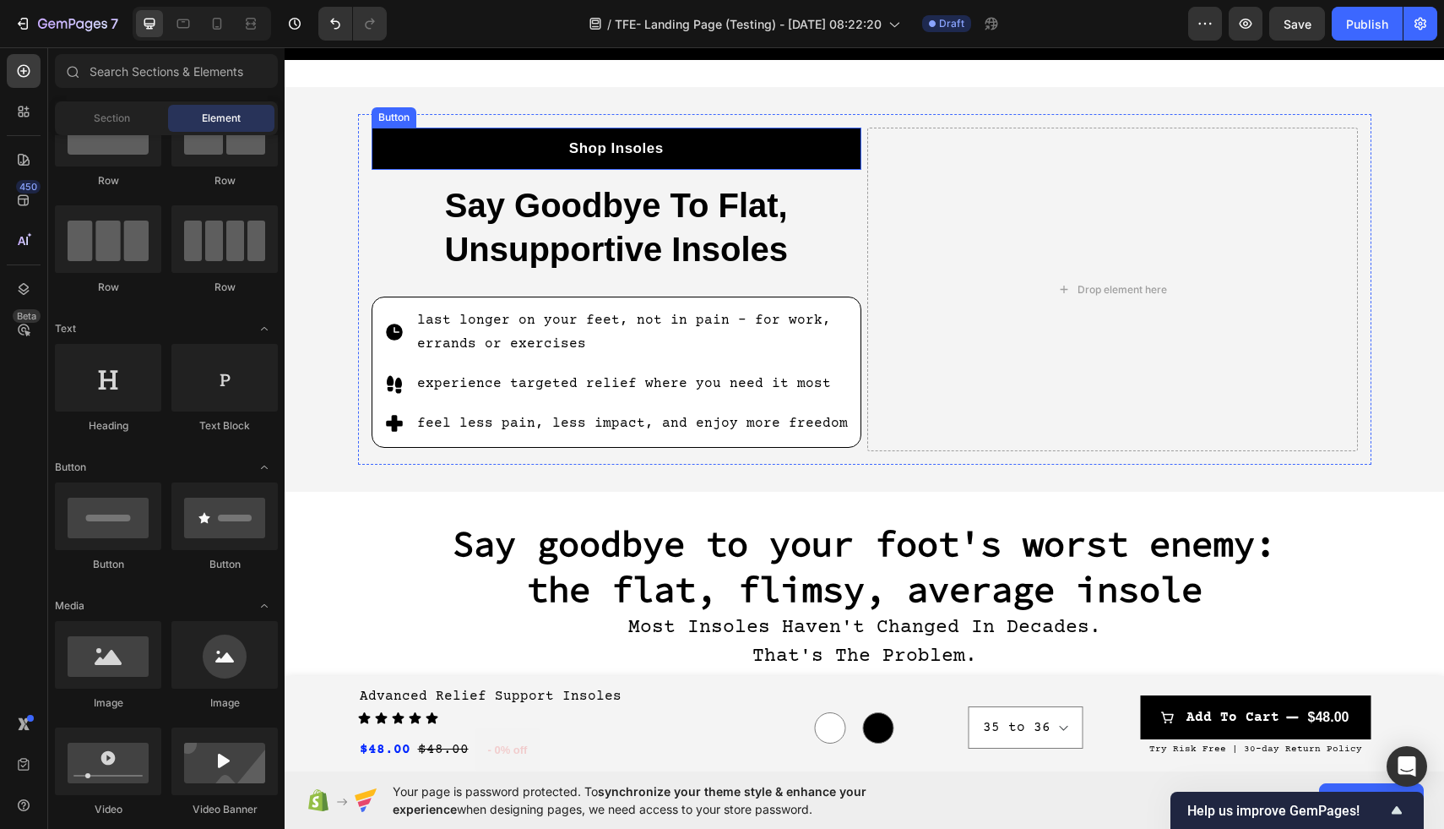
click at [731, 134] on link "Shop Insoles" at bounding box center [617, 149] width 491 height 42
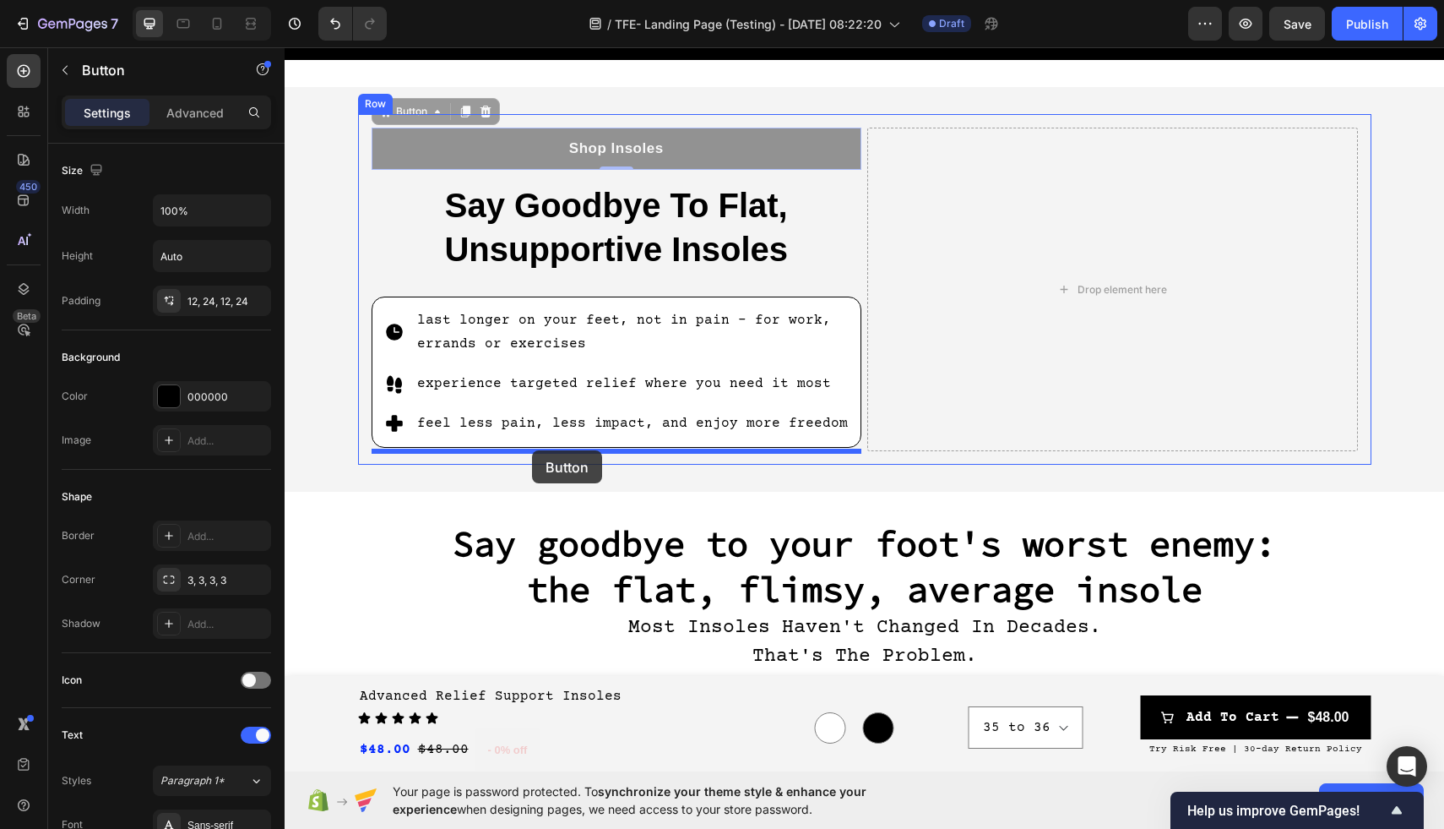
drag, startPoint x: 743, startPoint y: 149, endPoint x: 532, endPoint y: 450, distance: 368.1
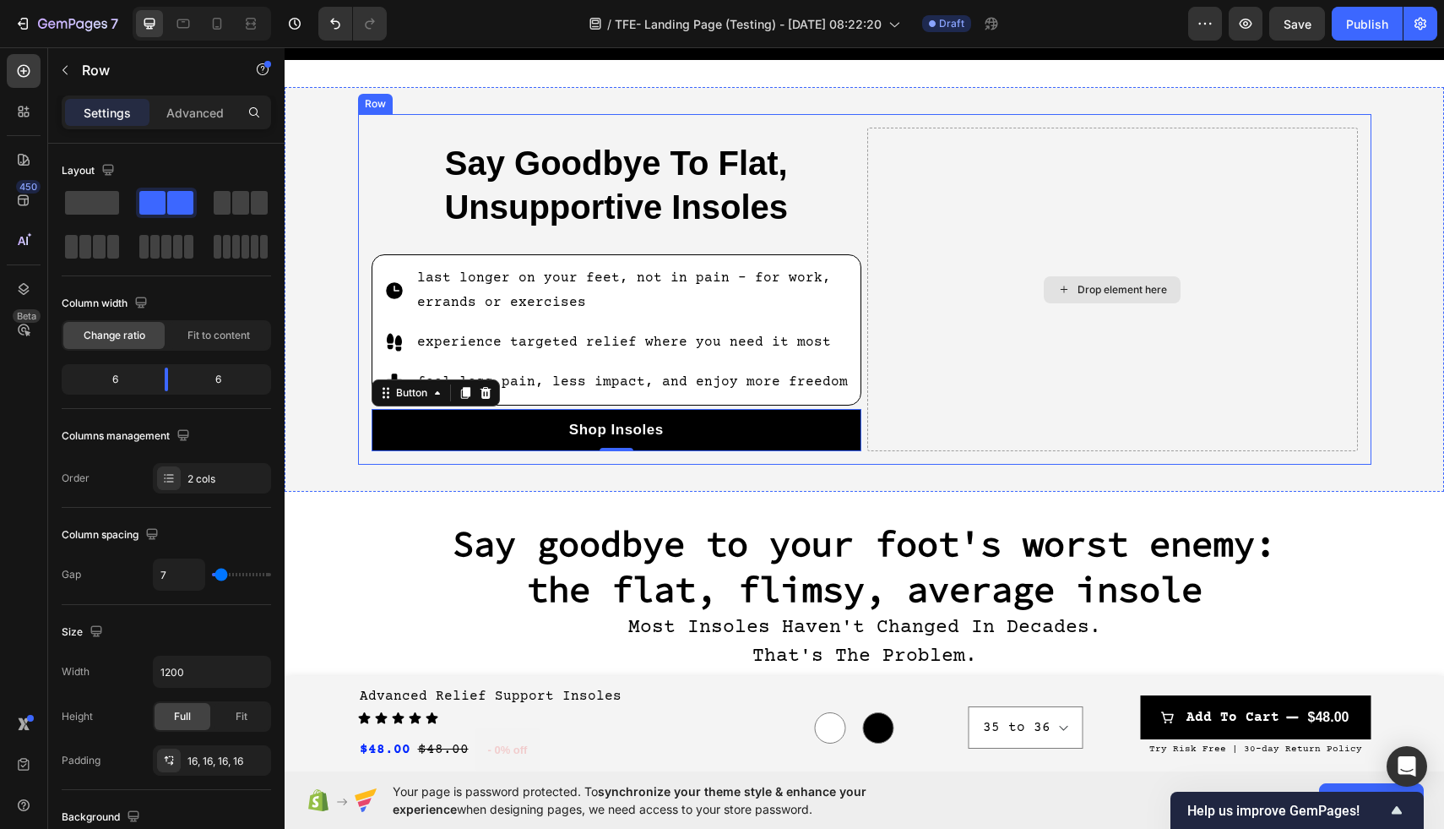
click at [943, 317] on div "Drop element here" at bounding box center [1112, 289] width 491 height 323
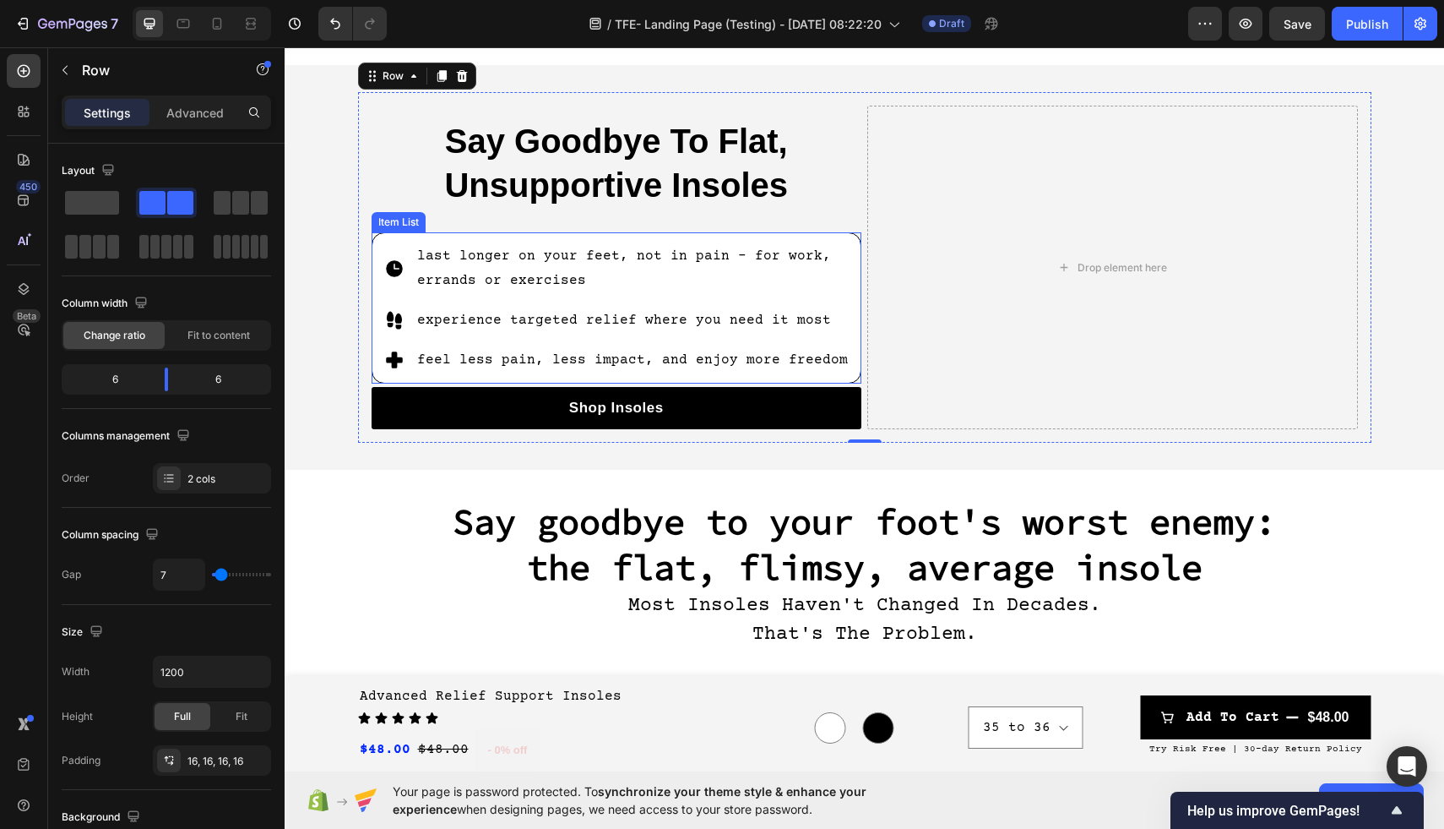
scroll to position [739, 0]
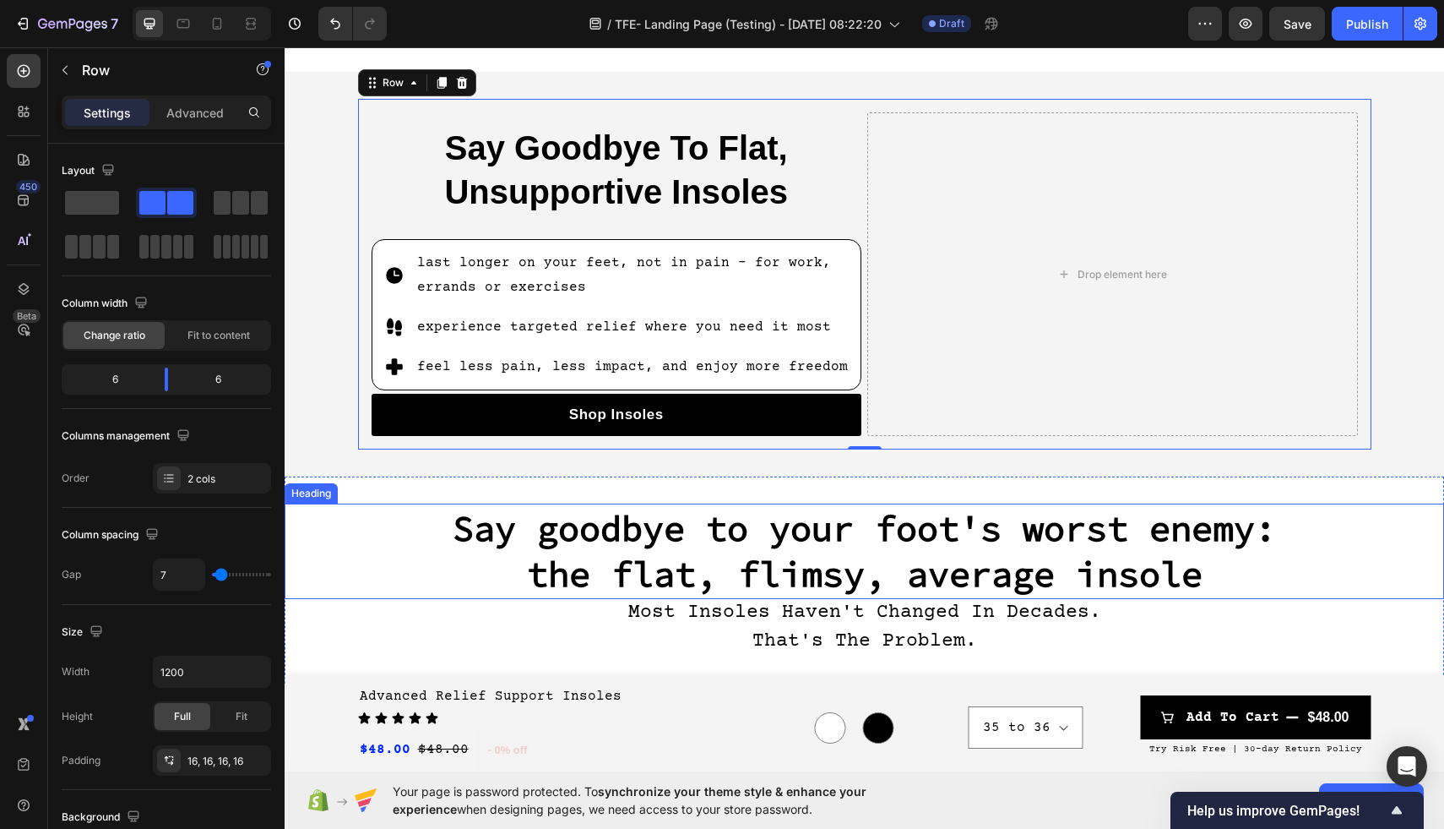
click at [954, 588] on h2 "Say goodbye to your foot's worst enemy: the flat, flimsy, average insole" at bounding box center [865, 550] width 1160 height 95
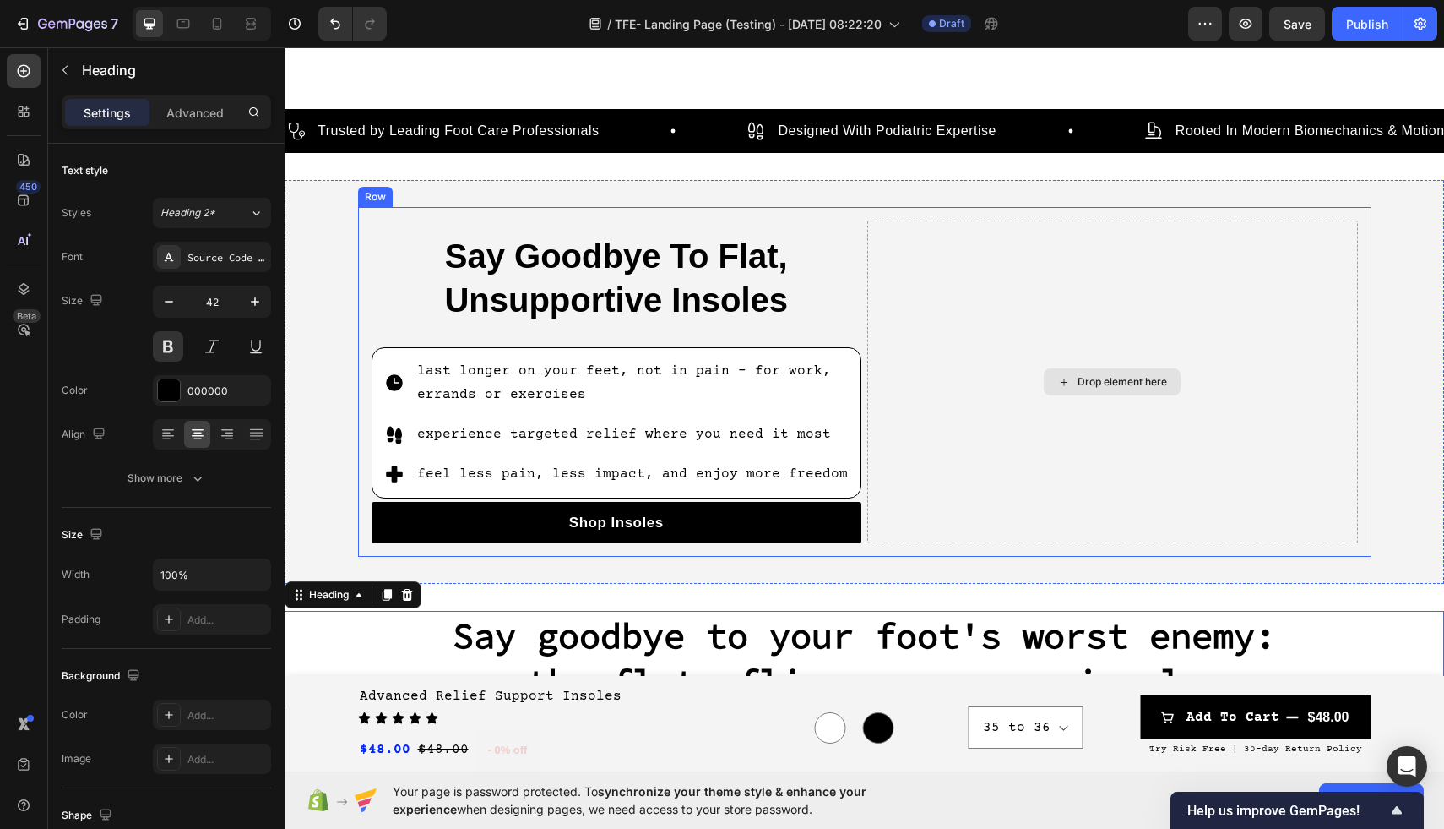
scroll to position [645, 0]
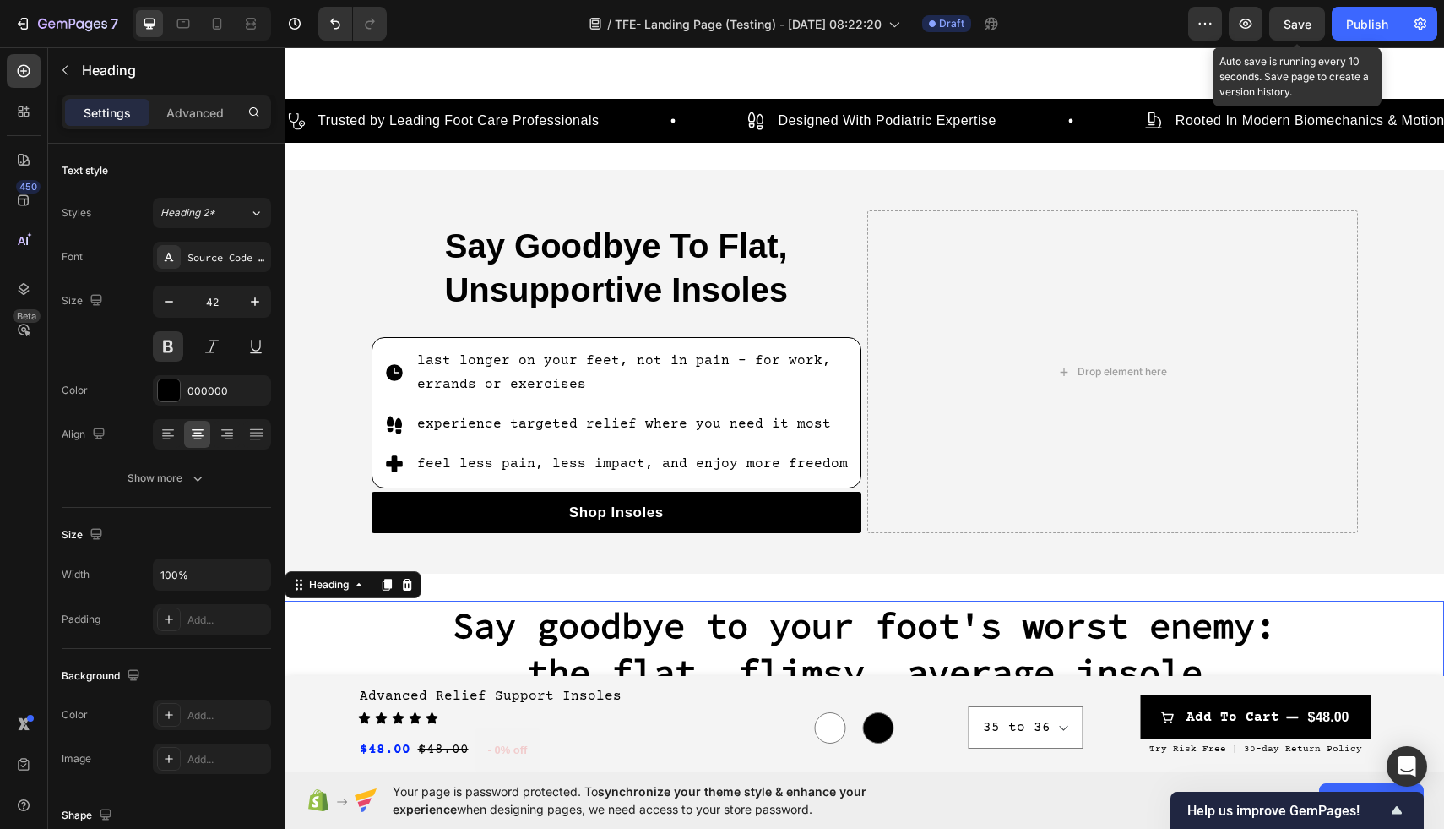
click at [1296, 19] on span "Save" at bounding box center [1298, 24] width 28 height 14
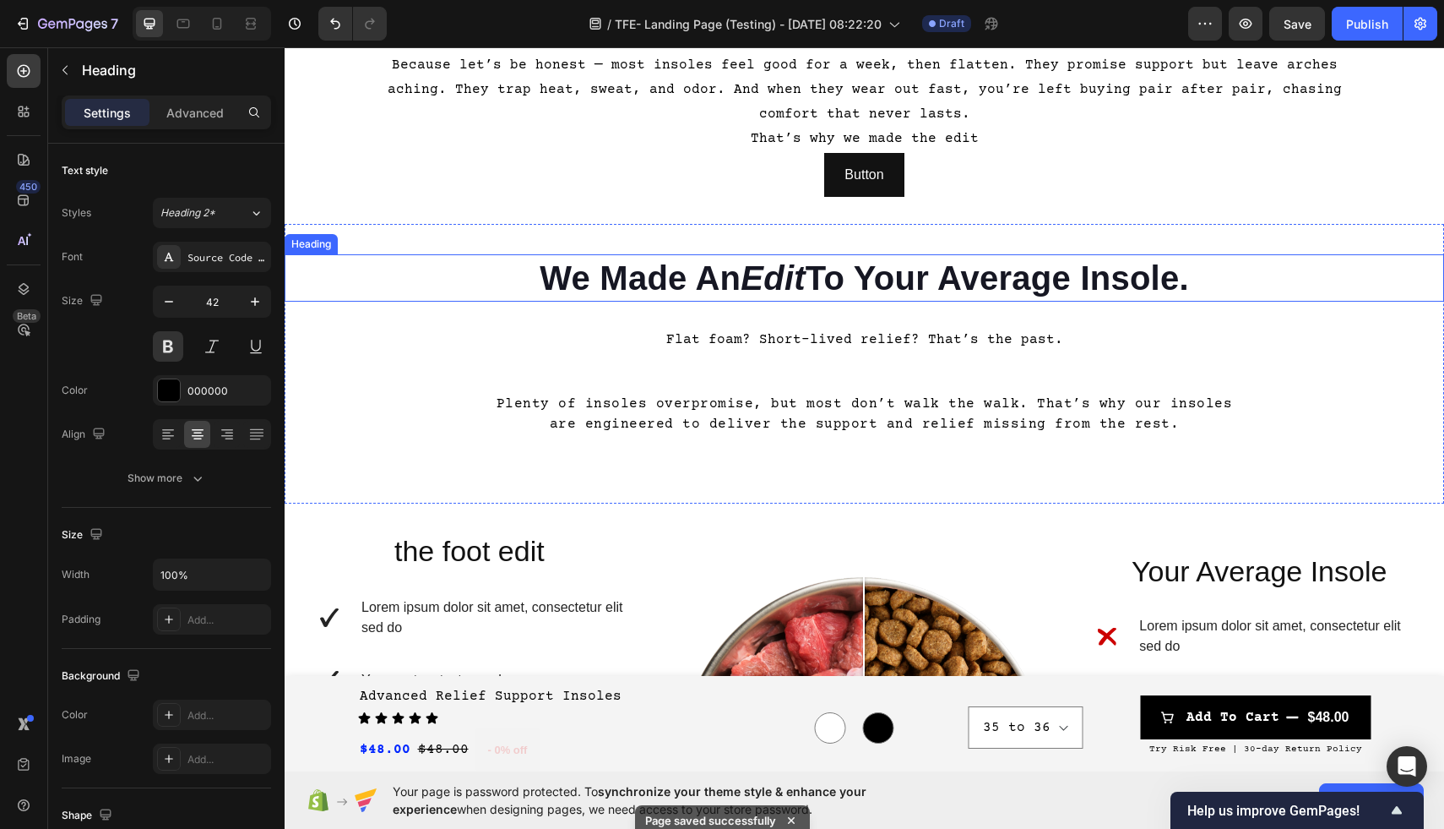
scroll to position [363, 0]
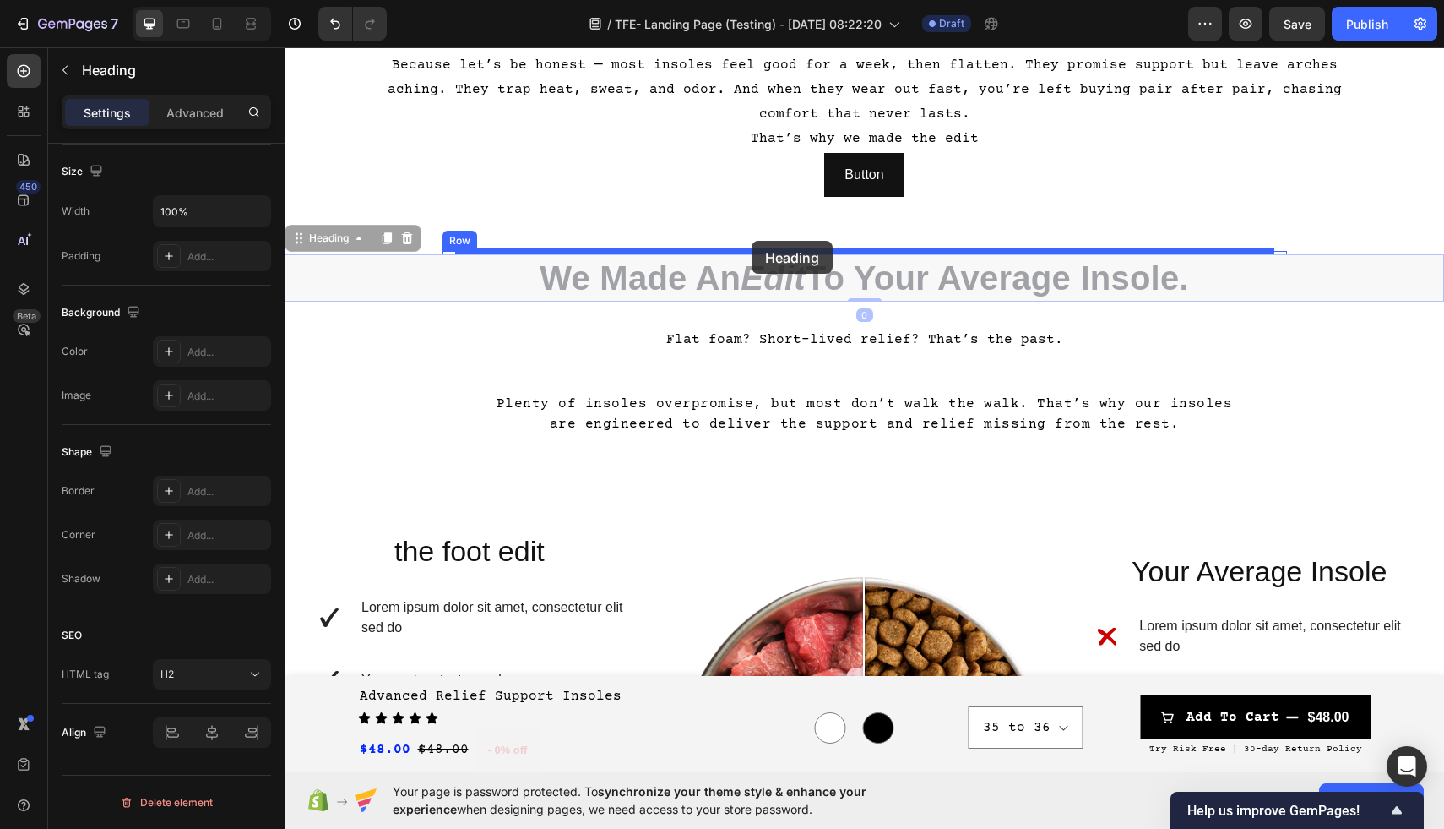
drag, startPoint x: 927, startPoint y: 280, endPoint x: 752, endPoint y: 241, distance: 179.1
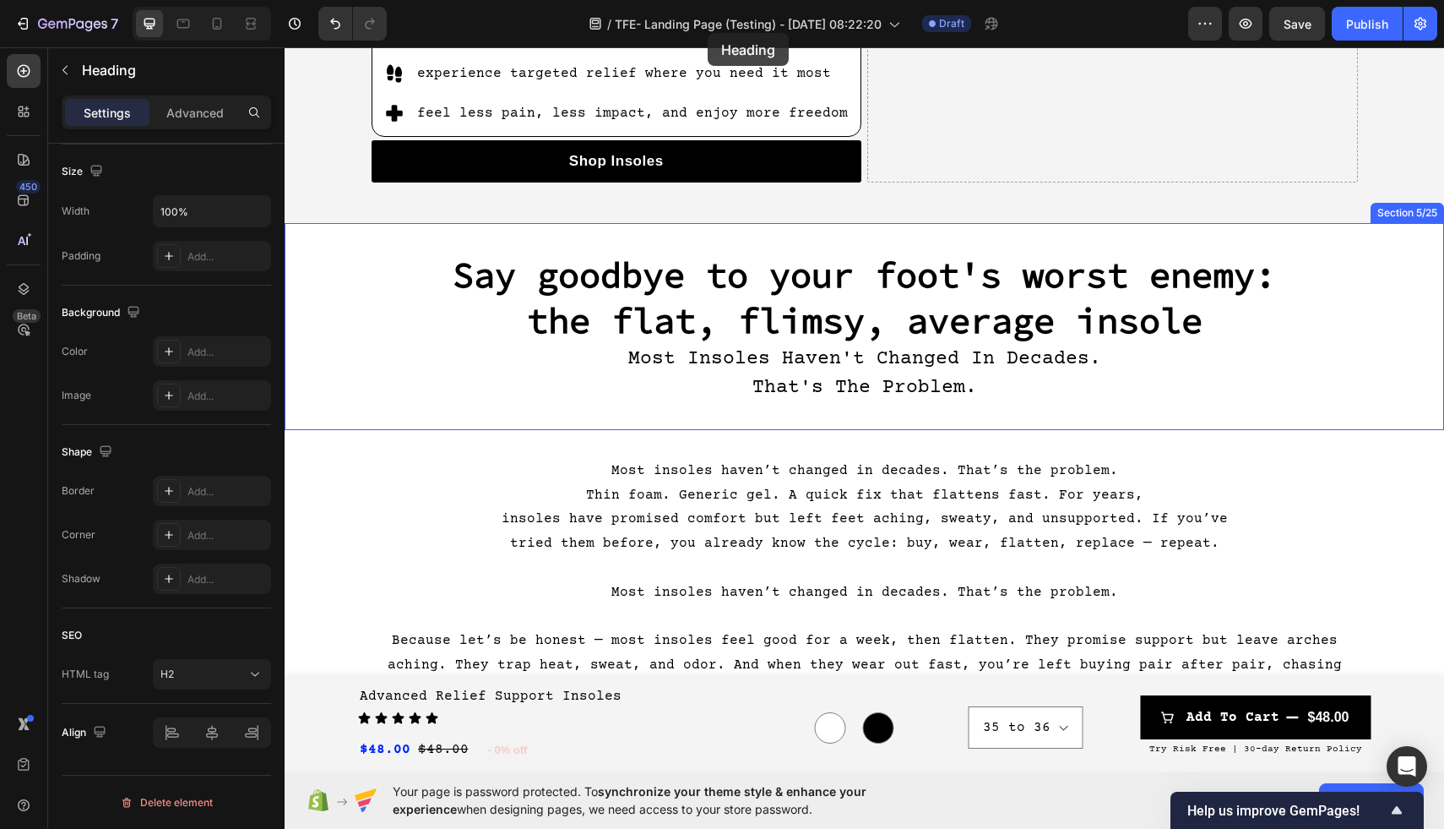
scroll to position [888, 0]
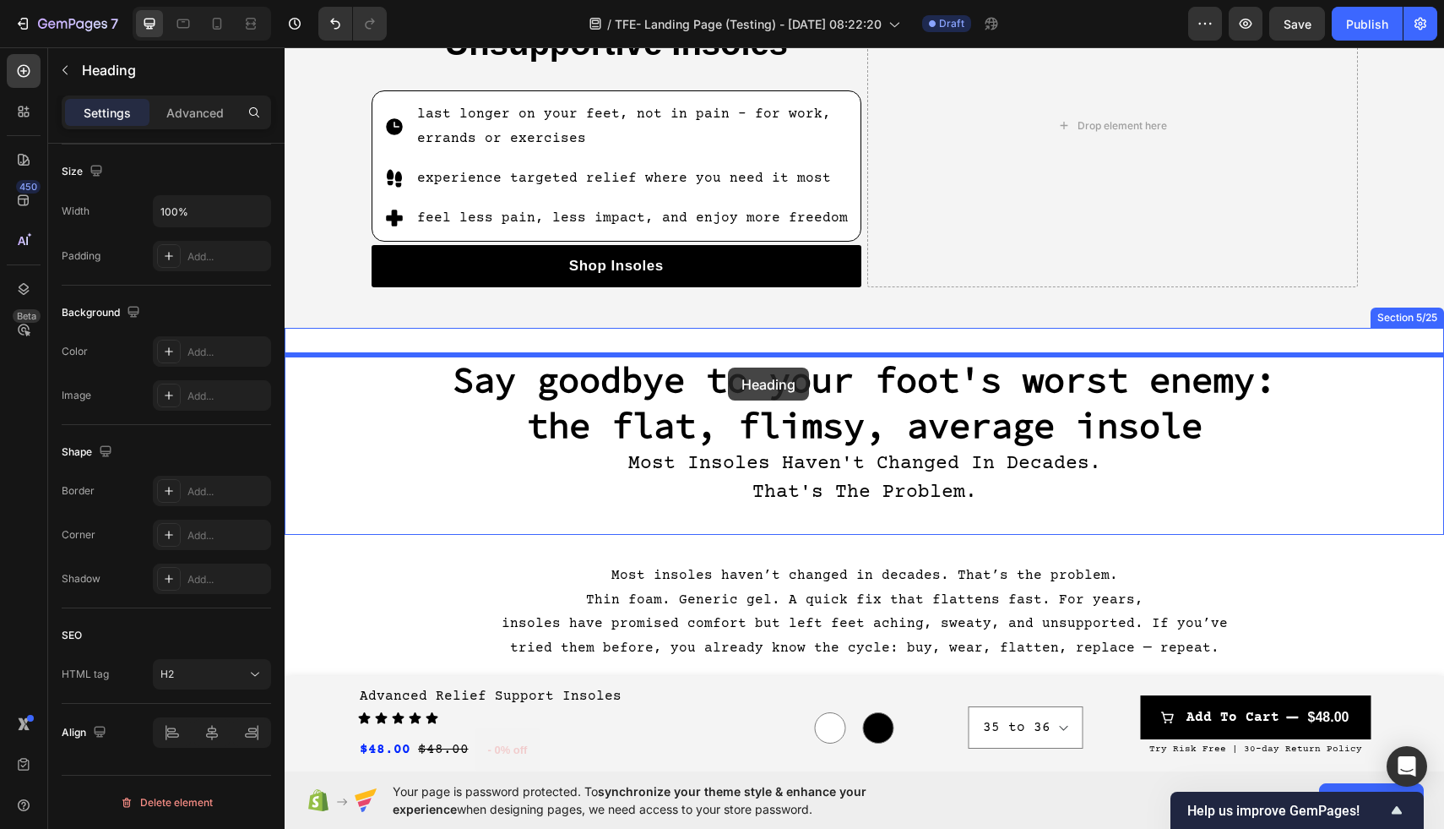
drag, startPoint x: 700, startPoint y: 530, endPoint x: 728, endPoint y: 367, distance: 166.2
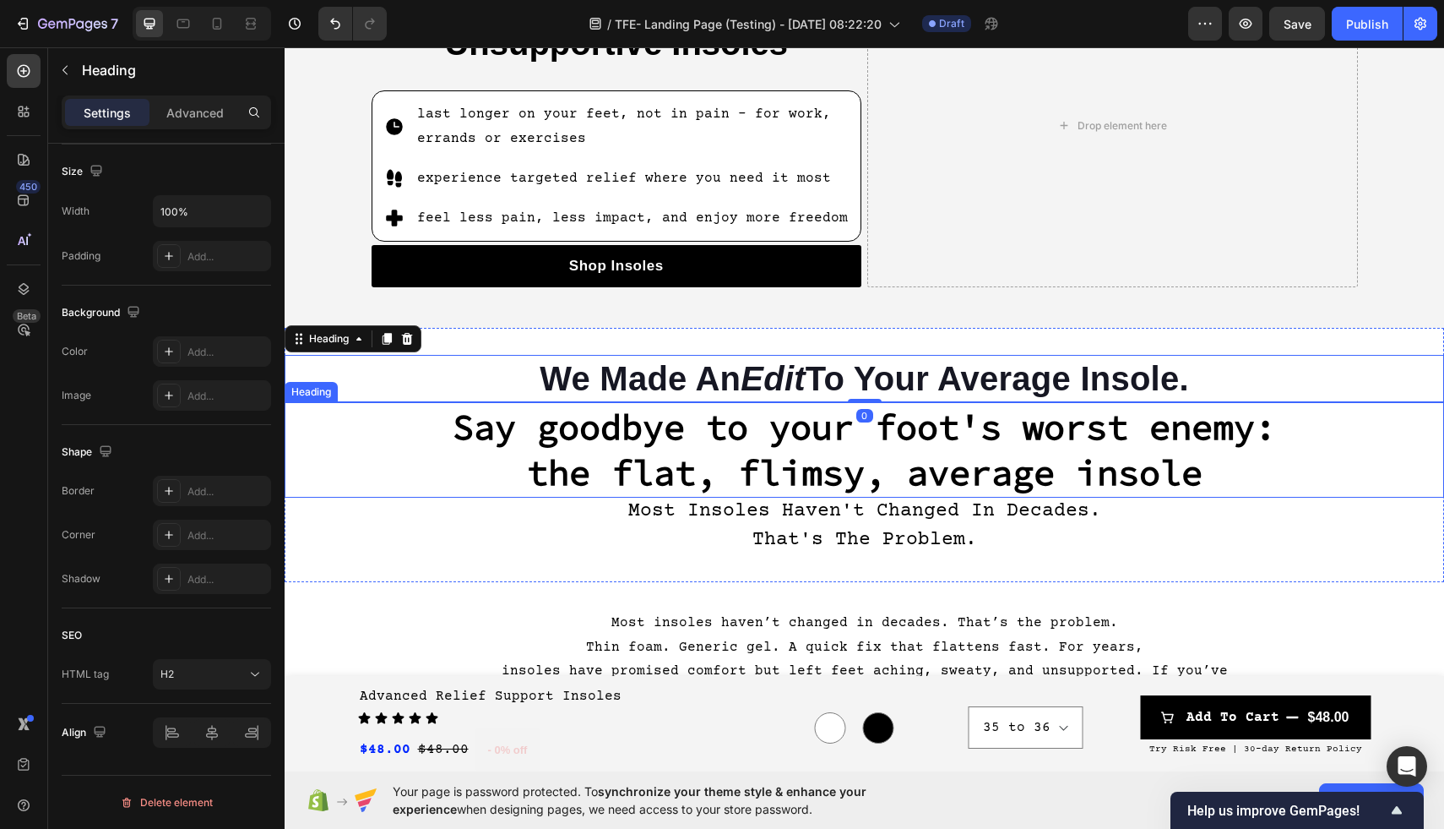
click at [811, 451] on h2 "Say goodbye to your foot's worst enemy: the flat, flimsy, average insole" at bounding box center [865, 449] width 1160 height 95
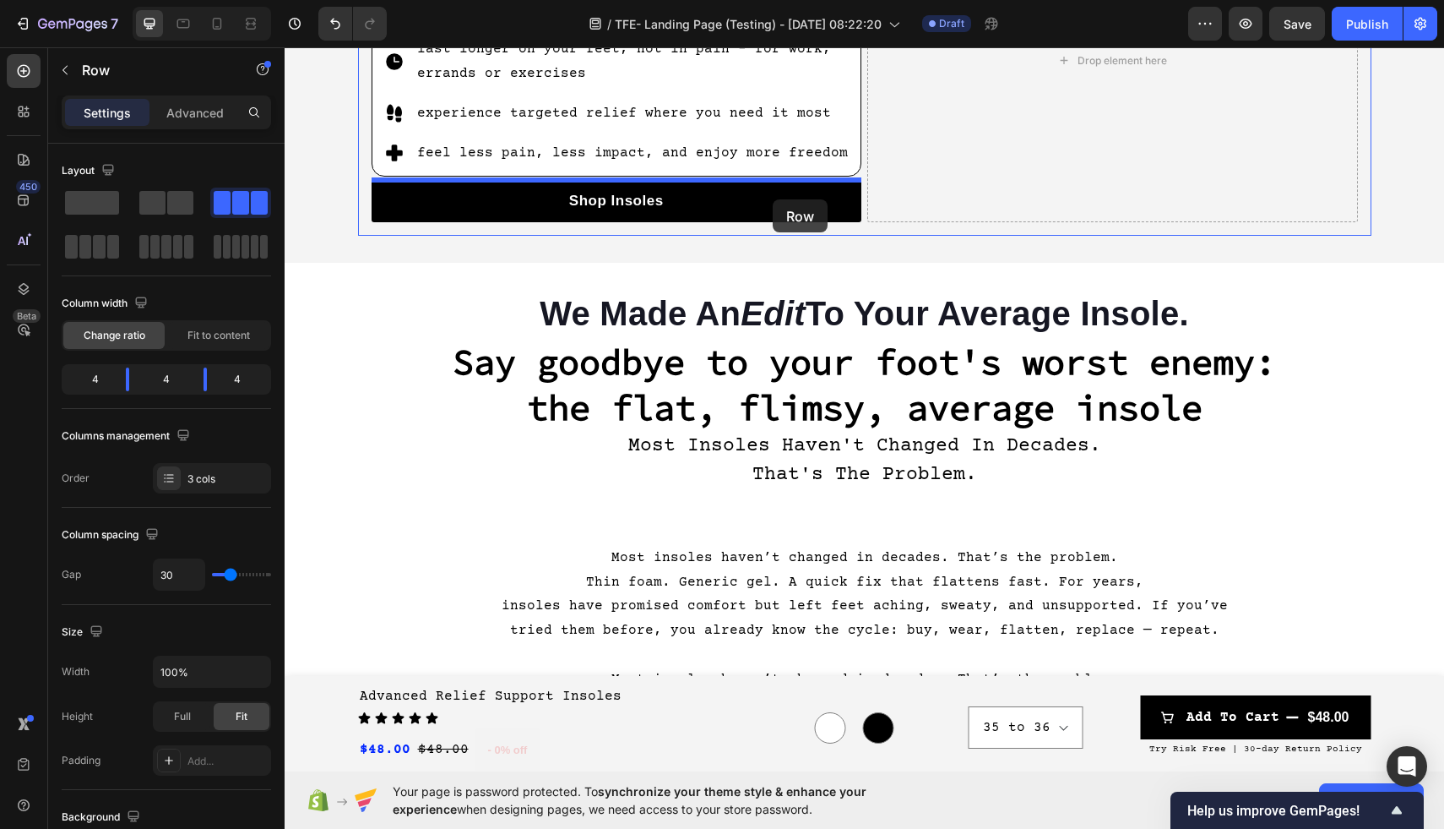
scroll to position [948, 0]
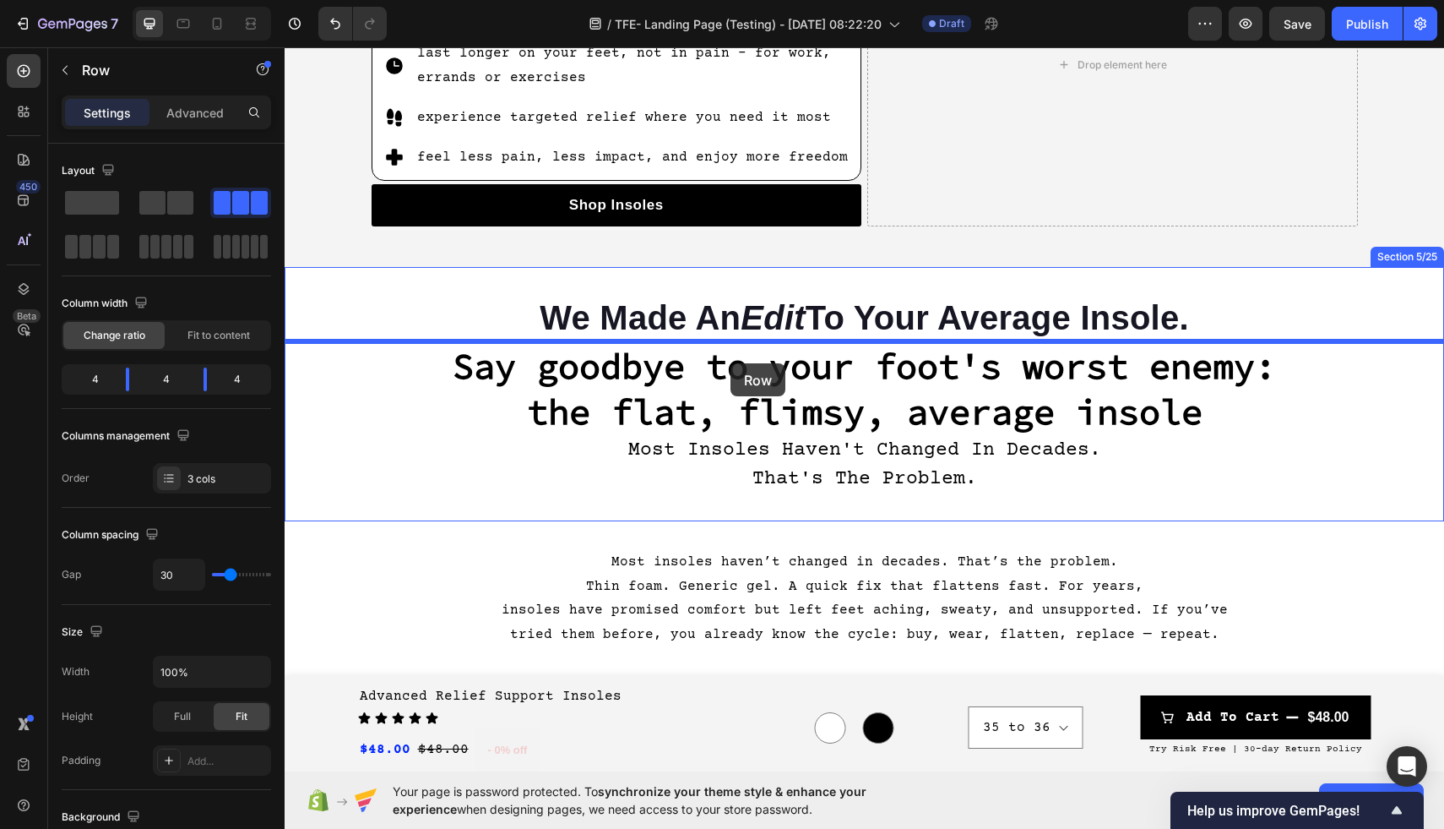
drag, startPoint x: 666, startPoint y: 308, endPoint x: 731, endPoint y: 355, distance: 79.2
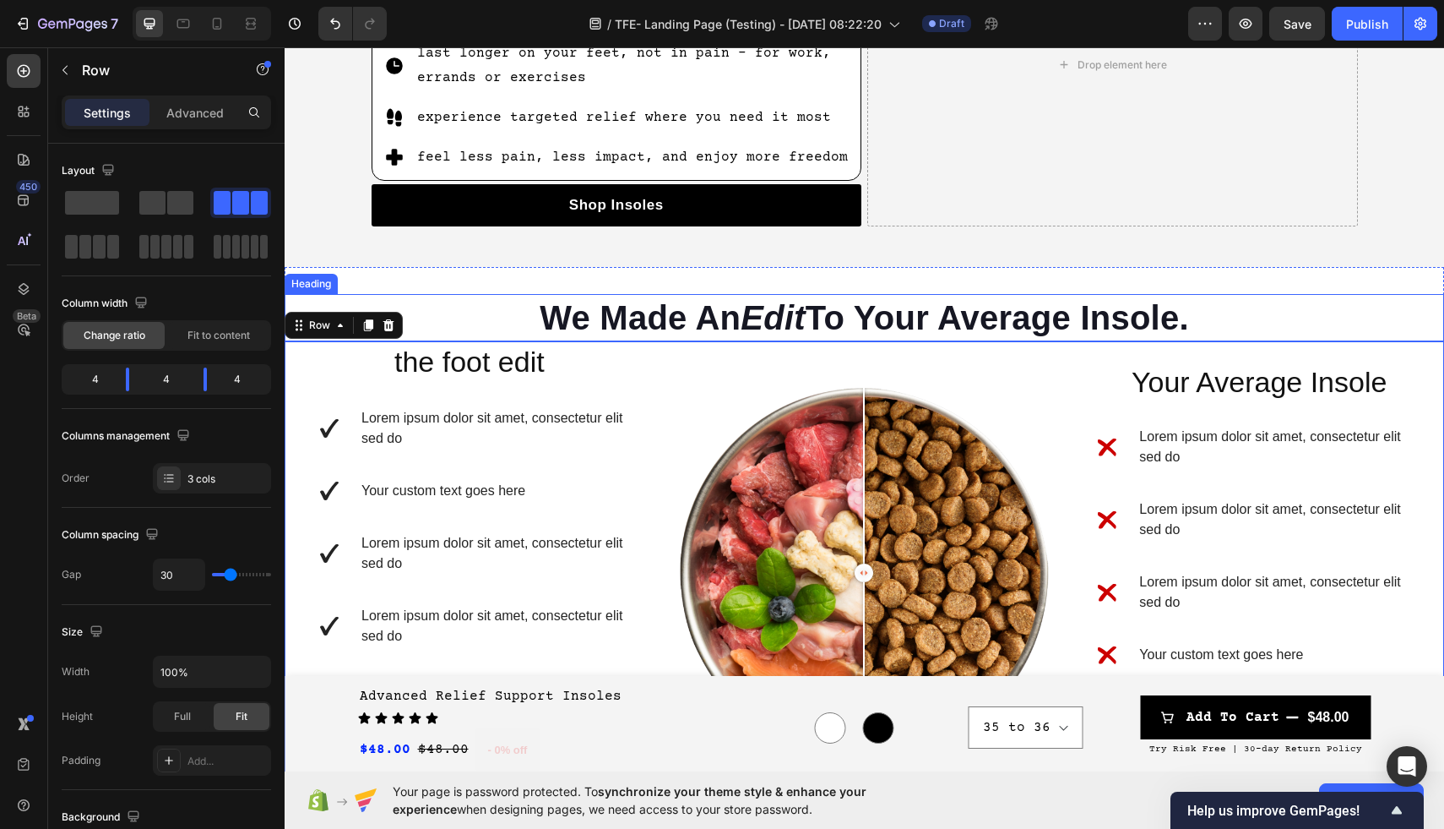
click at [498, 313] on h2 "We Made An Edit To Your Average Insole." at bounding box center [865, 317] width 1160 height 47
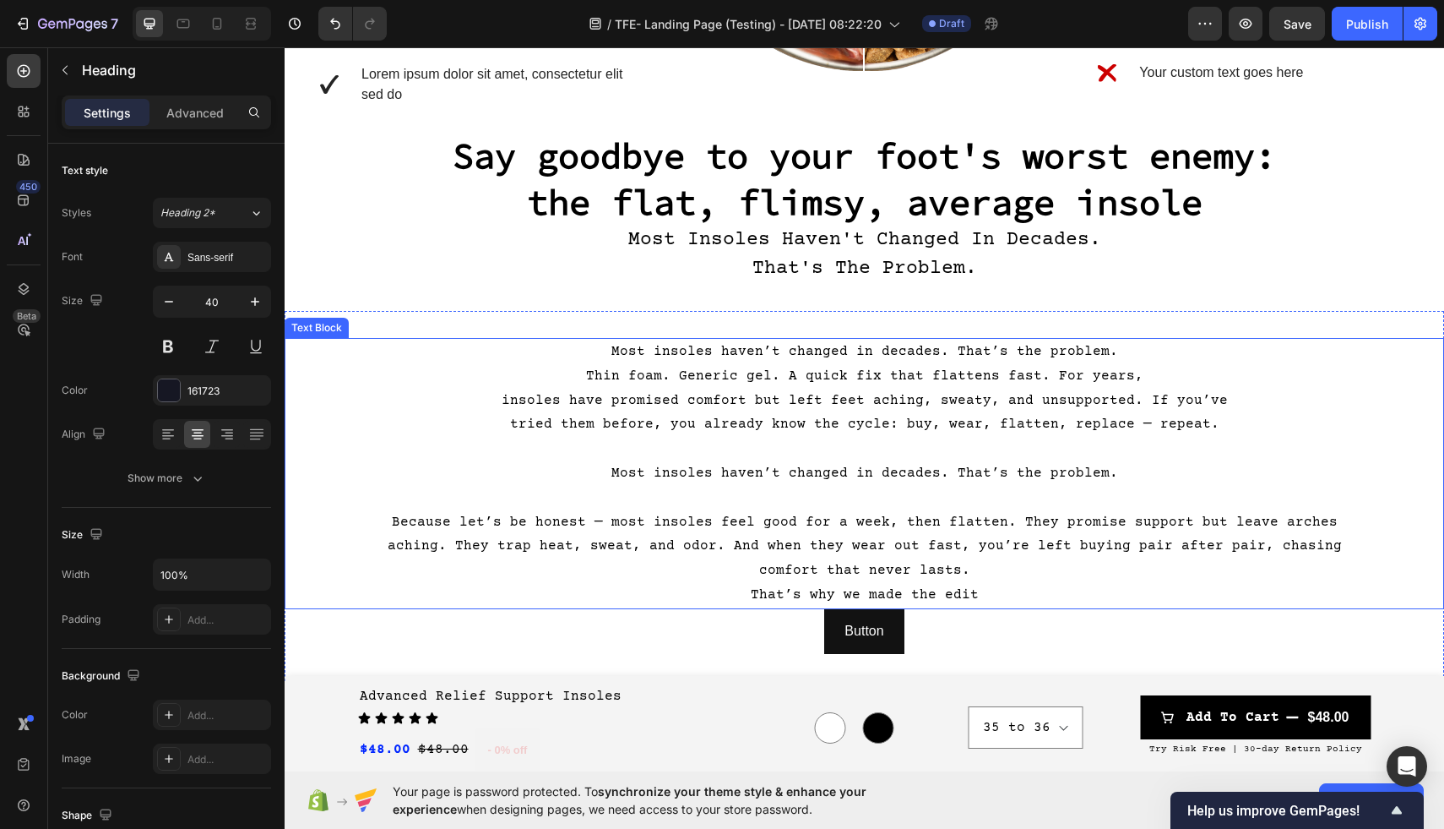
scroll to position [1655, 0]
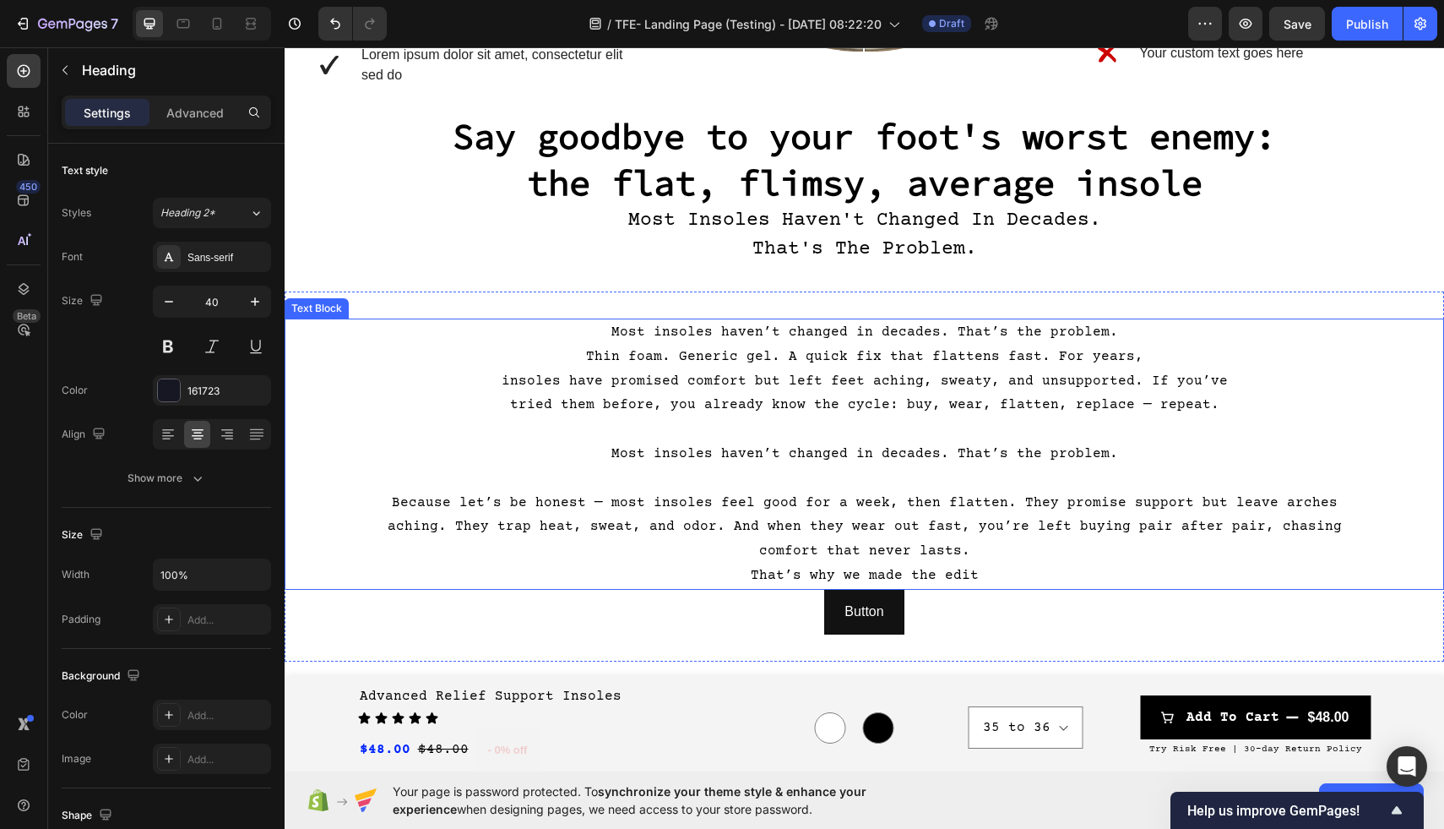
click at [780, 512] on p "Because let’s be honest — most insoles feel good for a week, then flatten. They…" at bounding box center [865, 527] width 1010 height 73
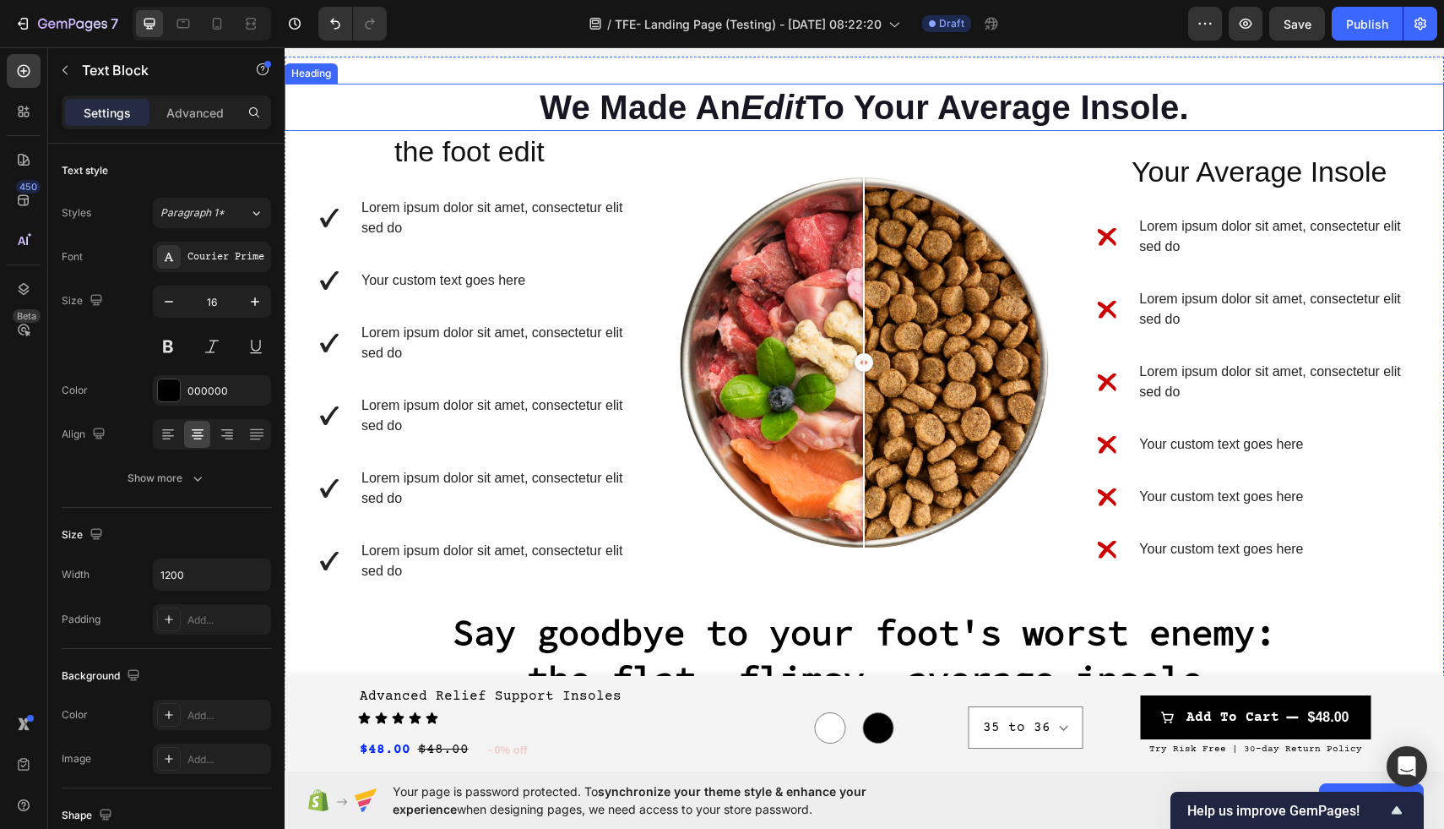
scroll to position [1008, 0]
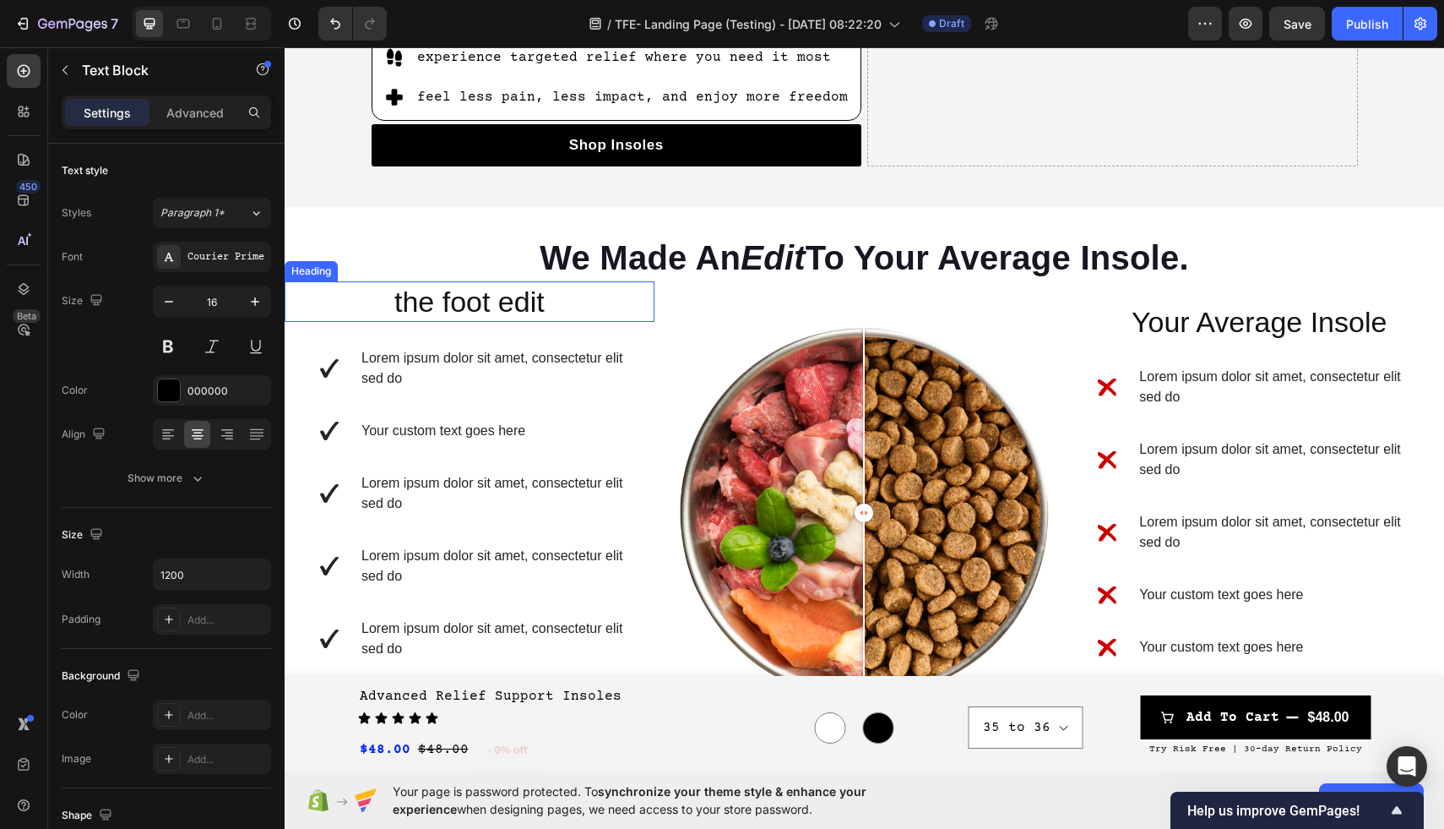
click at [514, 302] on h2 "the foot edit" at bounding box center [470, 301] width 370 height 41
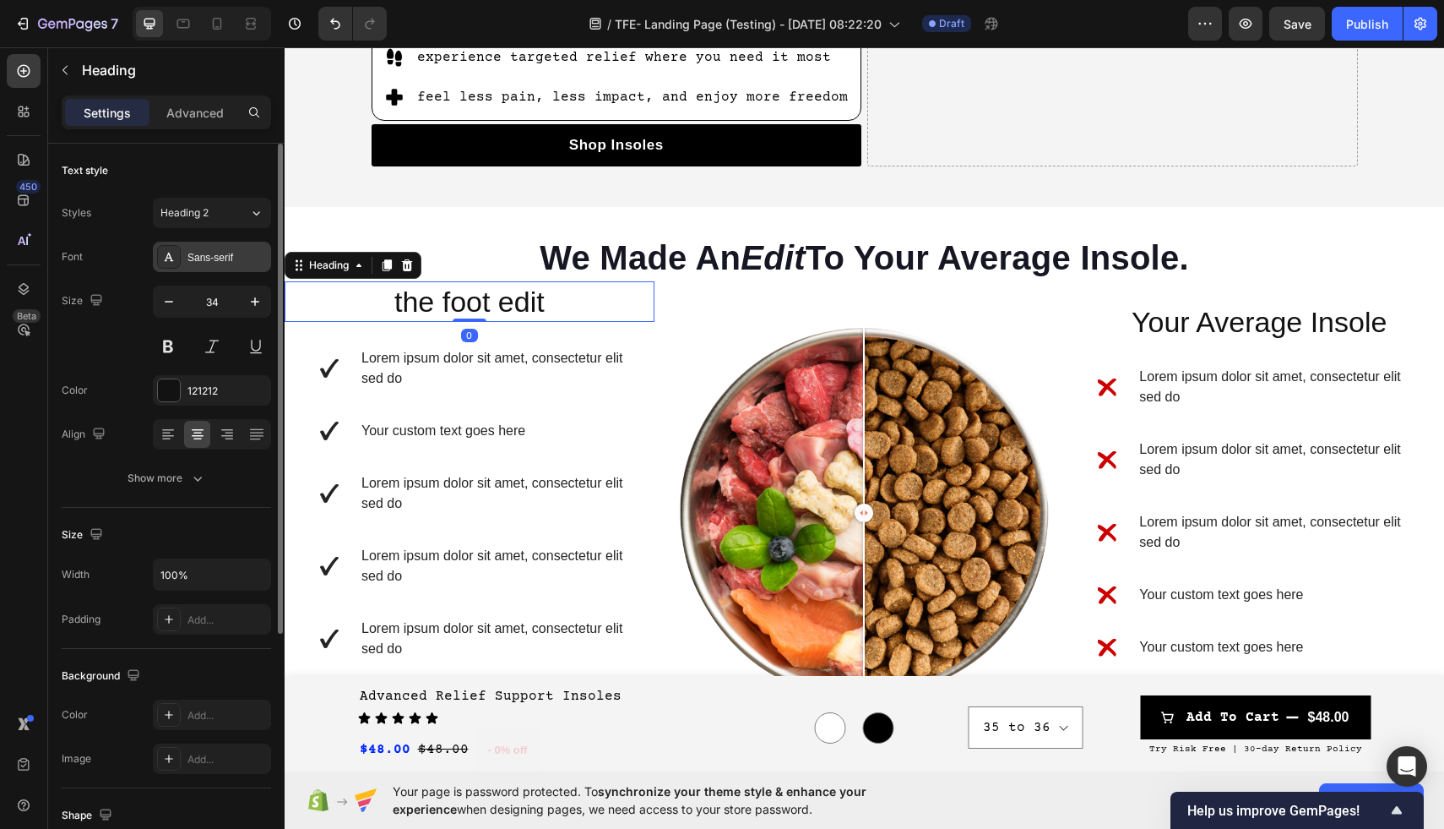
click at [206, 258] on div "Sans-serif" at bounding box center [226, 257] width 79 height 15
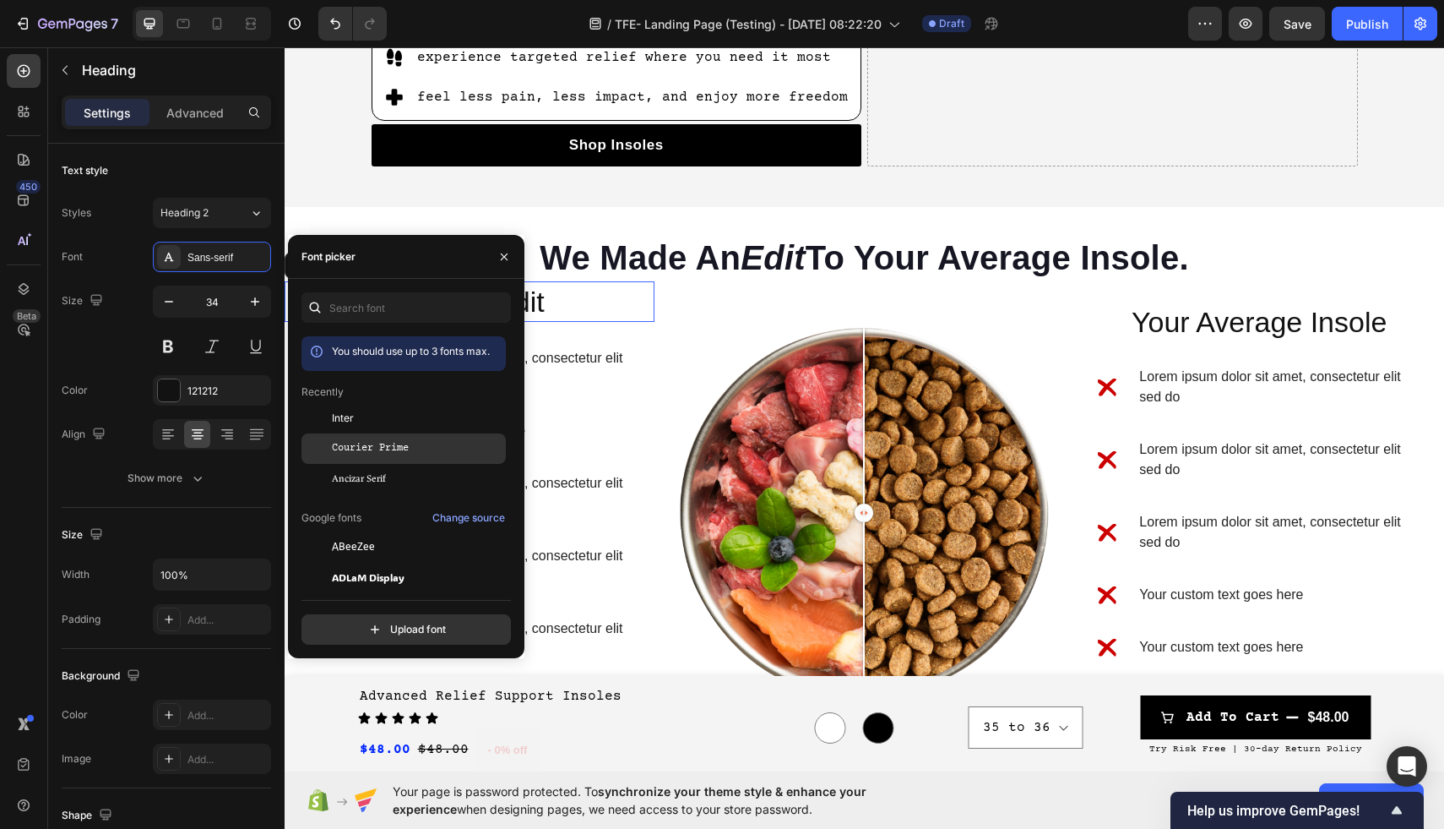
click at [395, 453] on span "Courier Prime" at bounding box center [370, 448] width 77 height 15
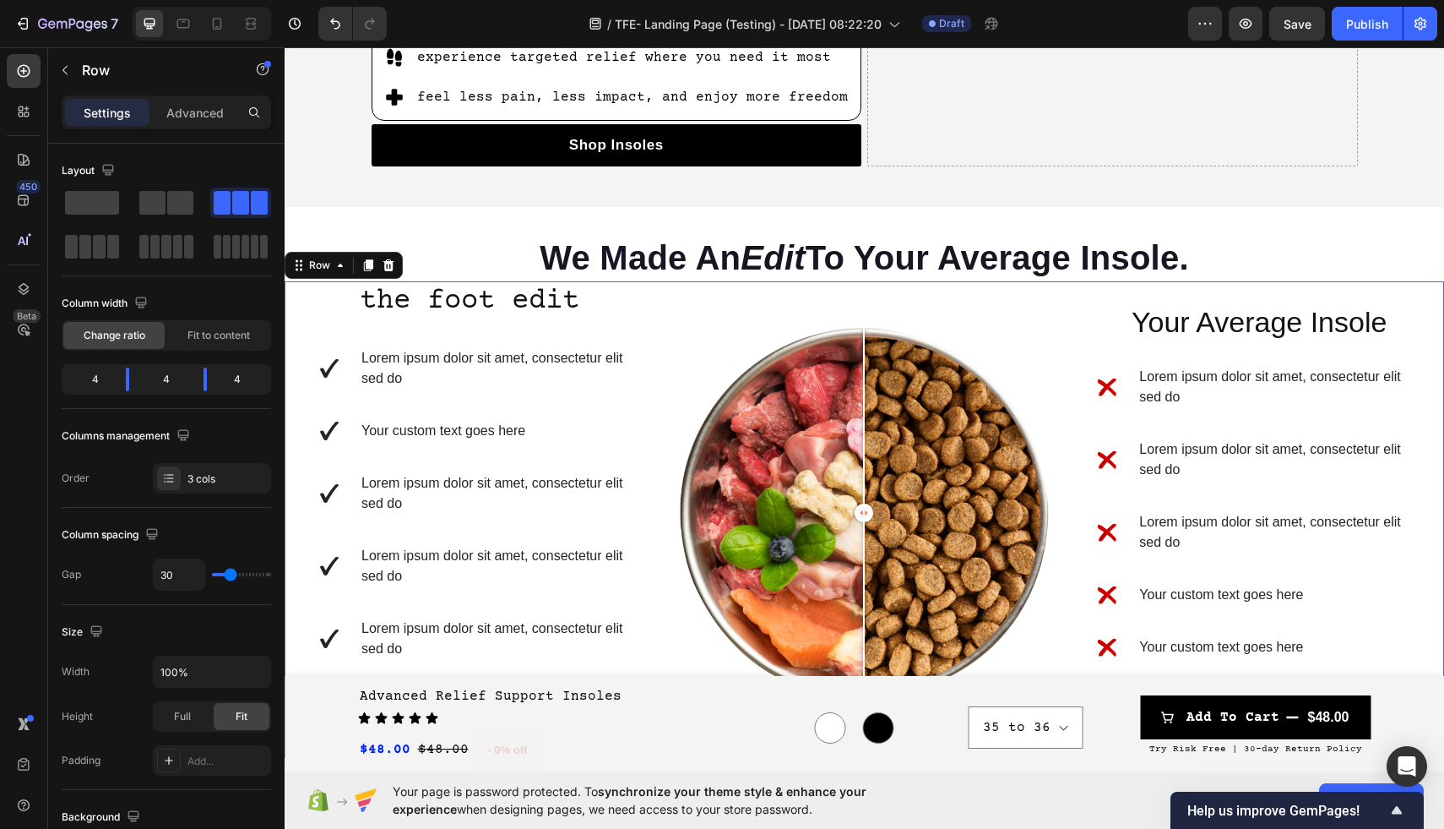
click at [677, 302] on div "the foot edit Heading Row Lorem ipsum dolor sit amet, consectetur elit sed do Y…" at bounding box center [865, 519] width 1160 height 476
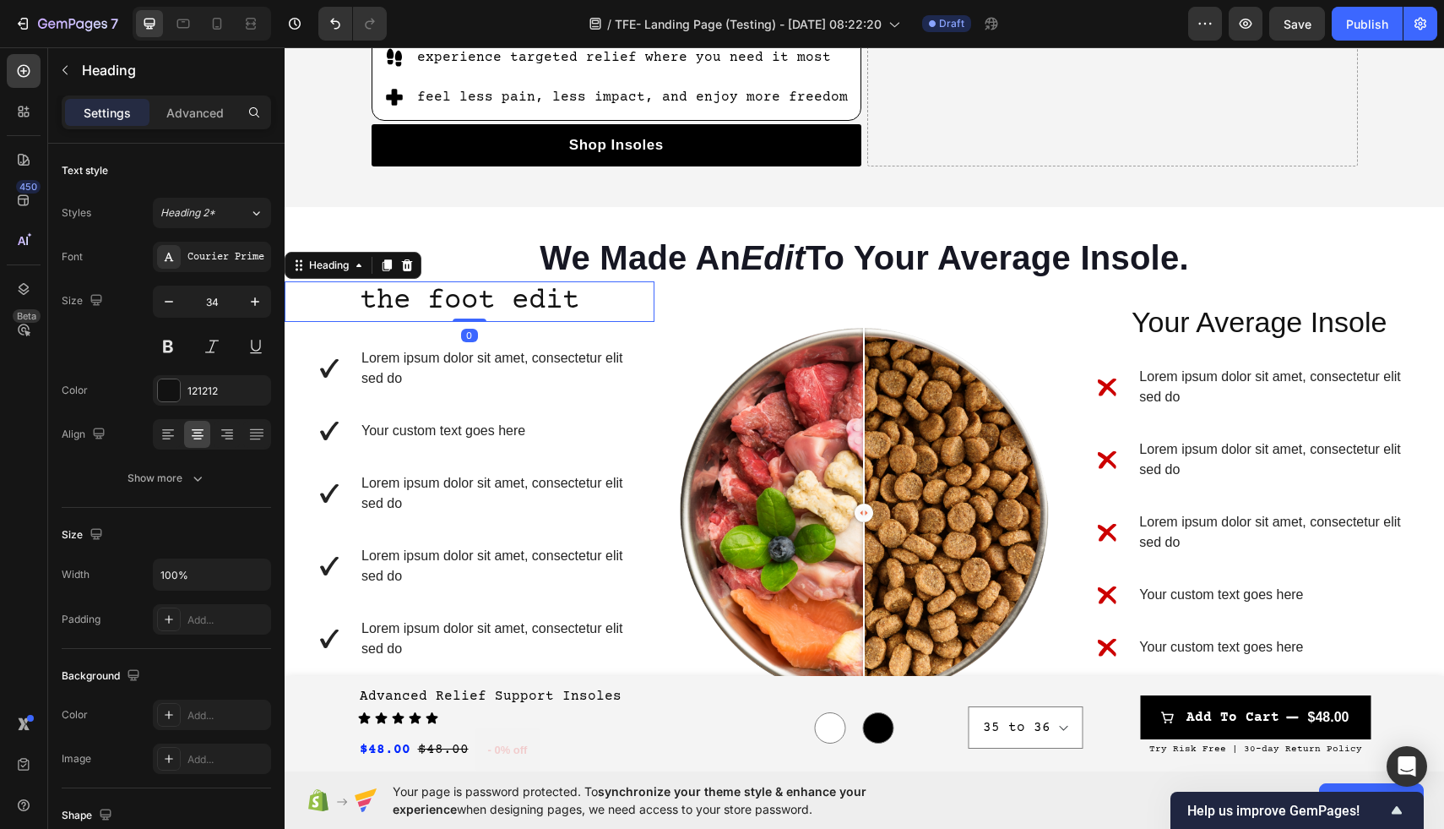
click at [559, 304] on h2 "the foot edit" at bounding box center [470, 301] width 370 height 41
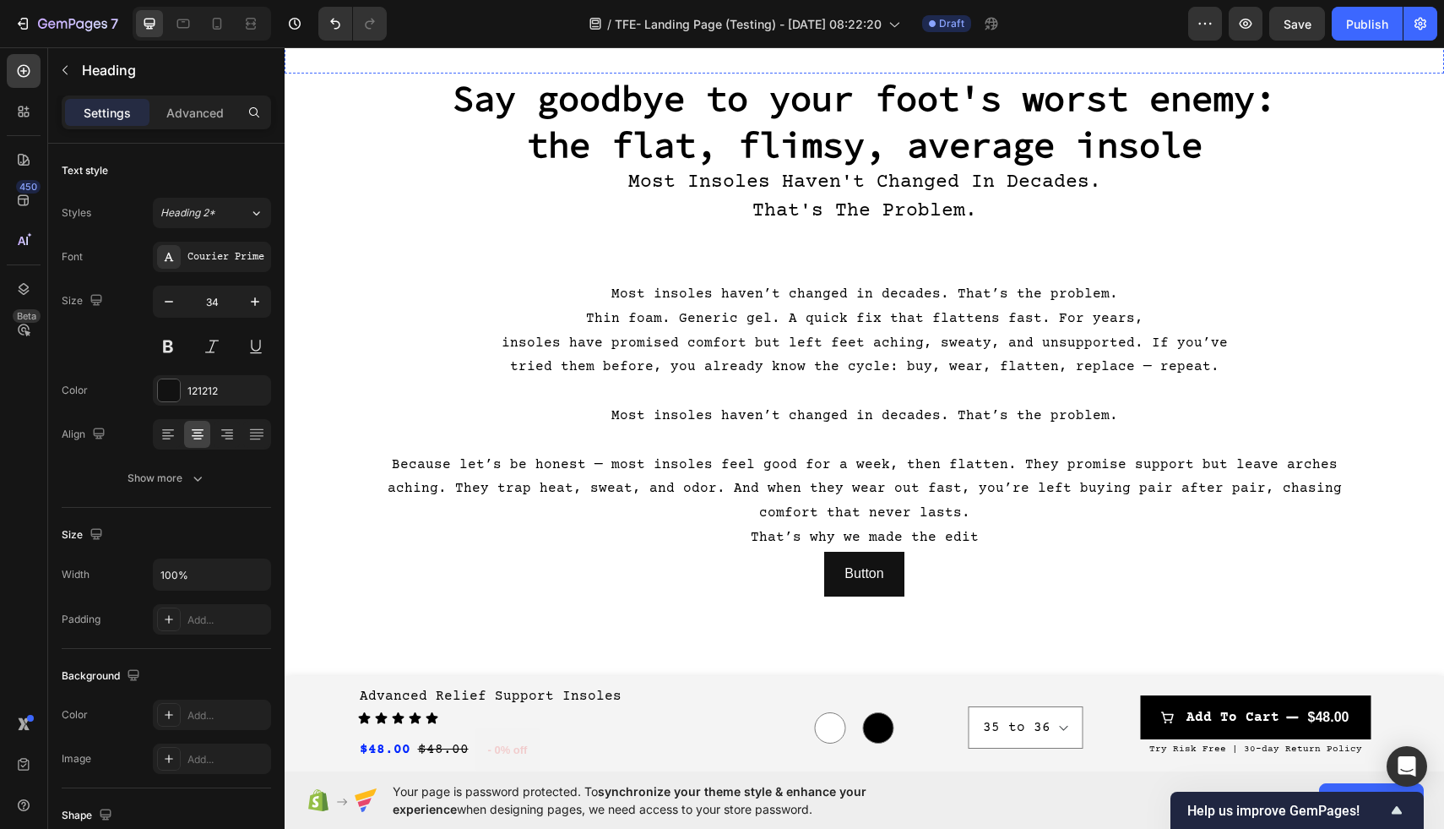
scroll to position [1693, 0]
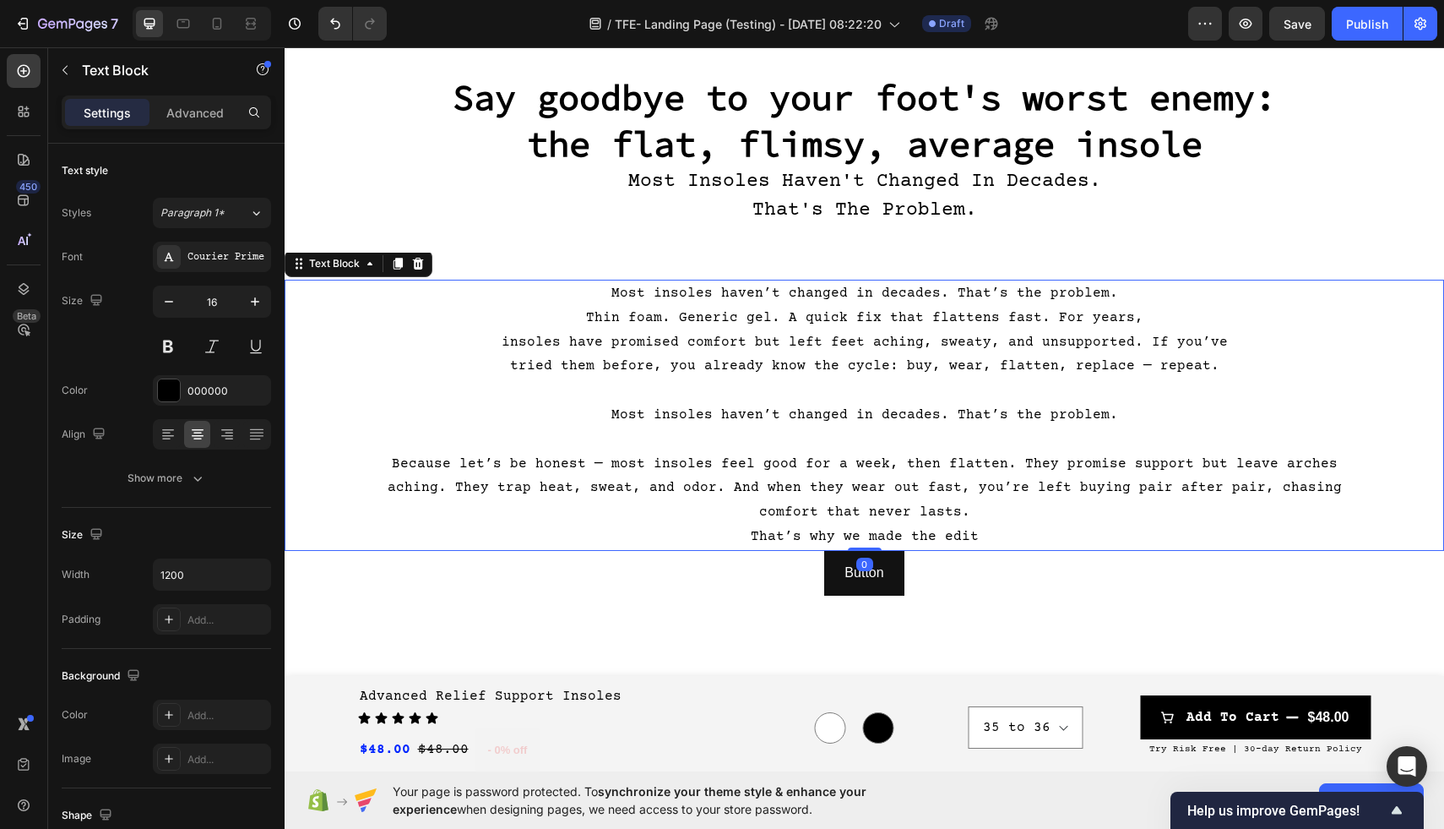
click at [763, 514] on p "Because let’s be honest — most insoles feel good for a week, then flatten. They…" at bounding box center [865, 488] width 1010 height 73
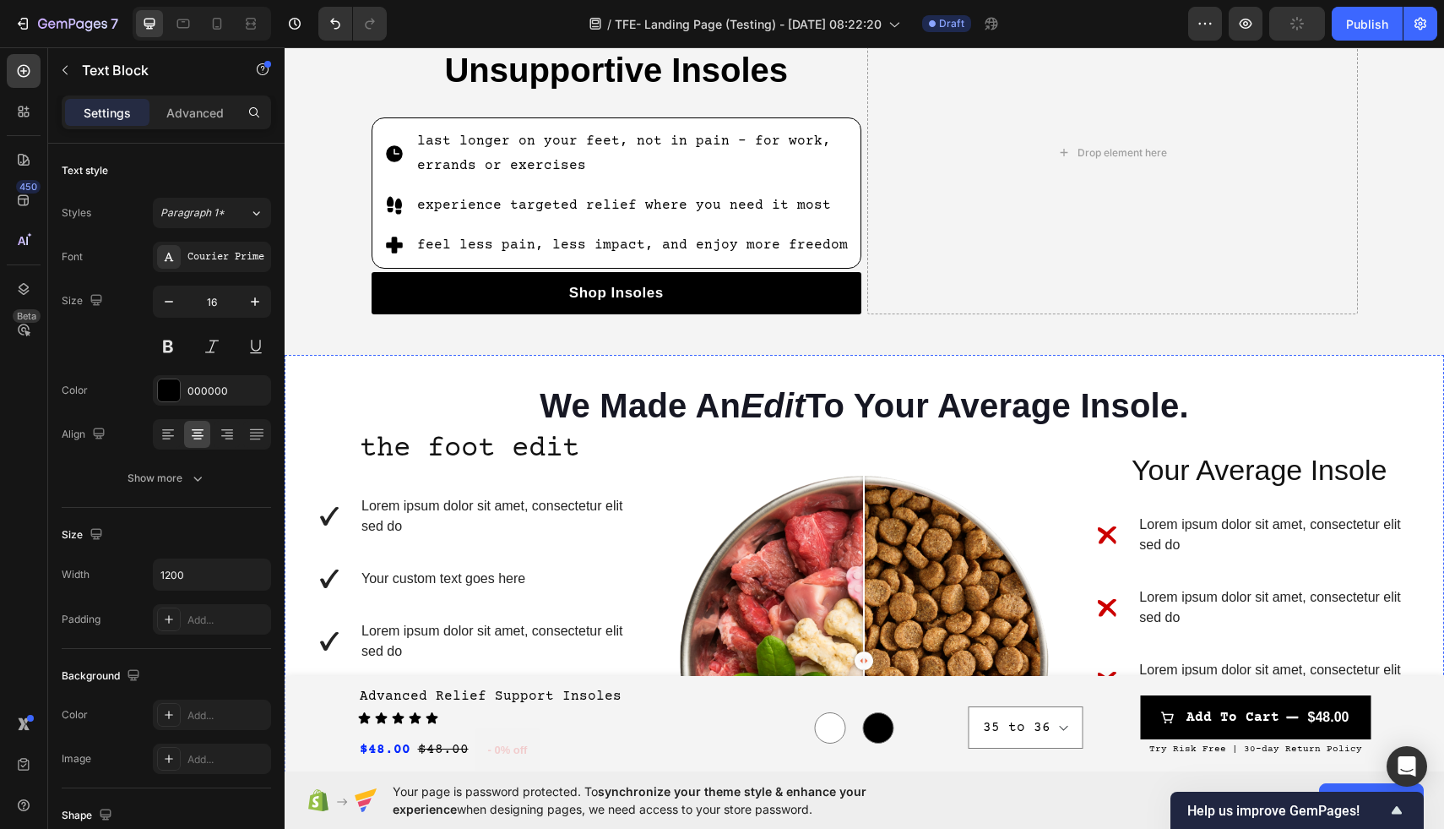
scroll to position [840, 0]
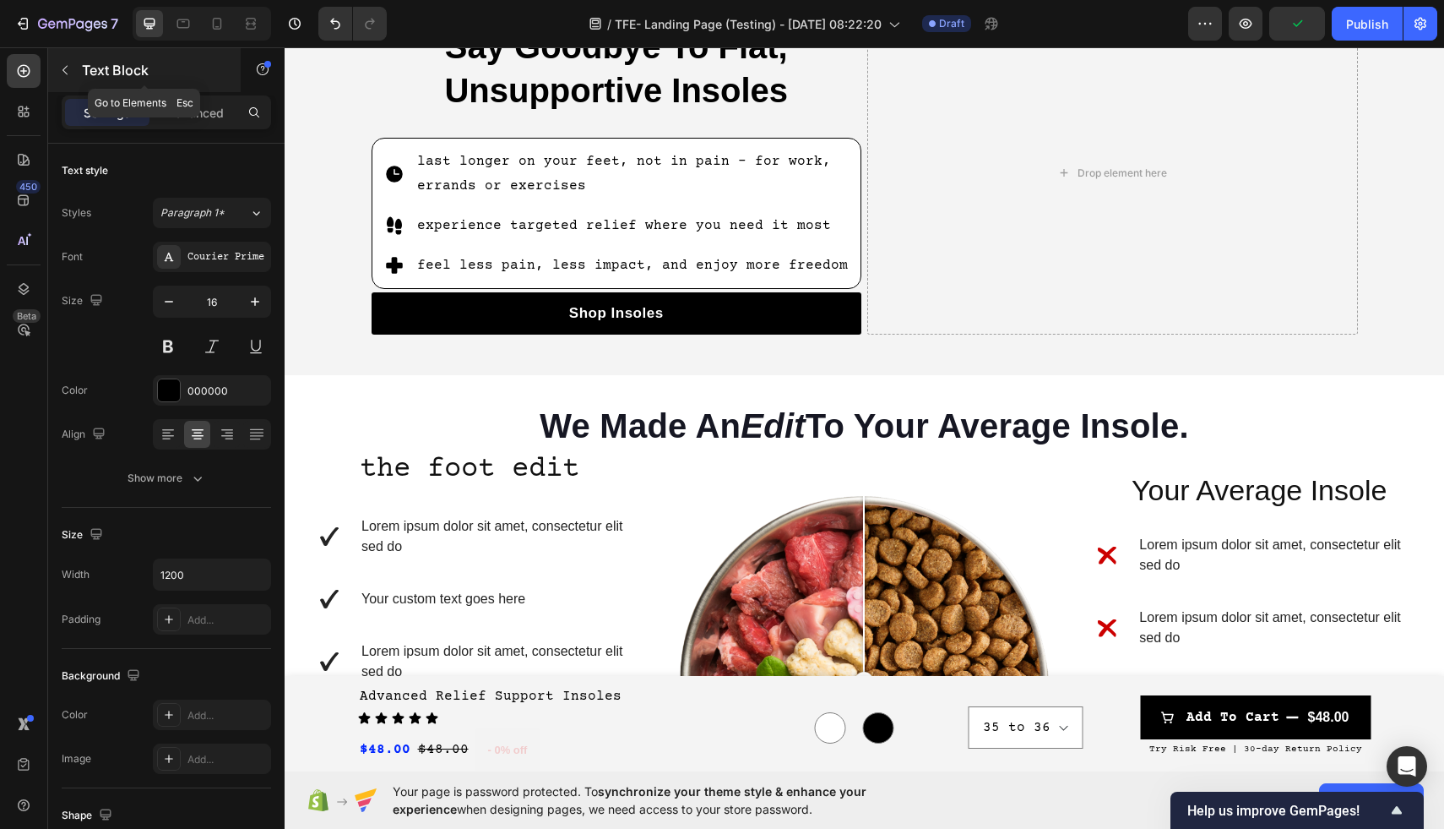
click at [58, 77] on button "button" at bounding box center [65, 70] width 27 height 27
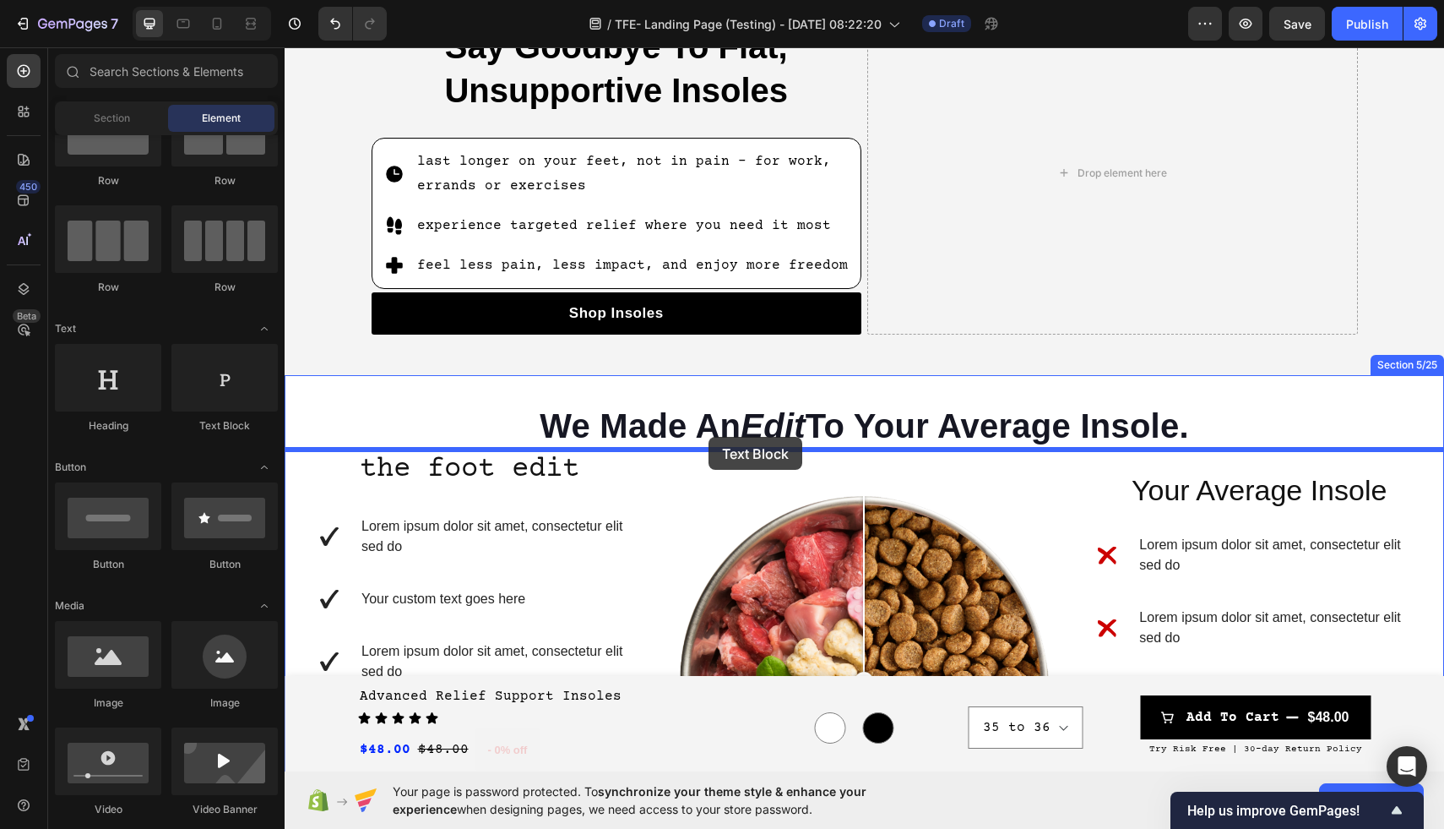
drag, startPoint x: 492, startPoint y: 449, endPoint x: 709, endPoint y: 436, distance: 216.6
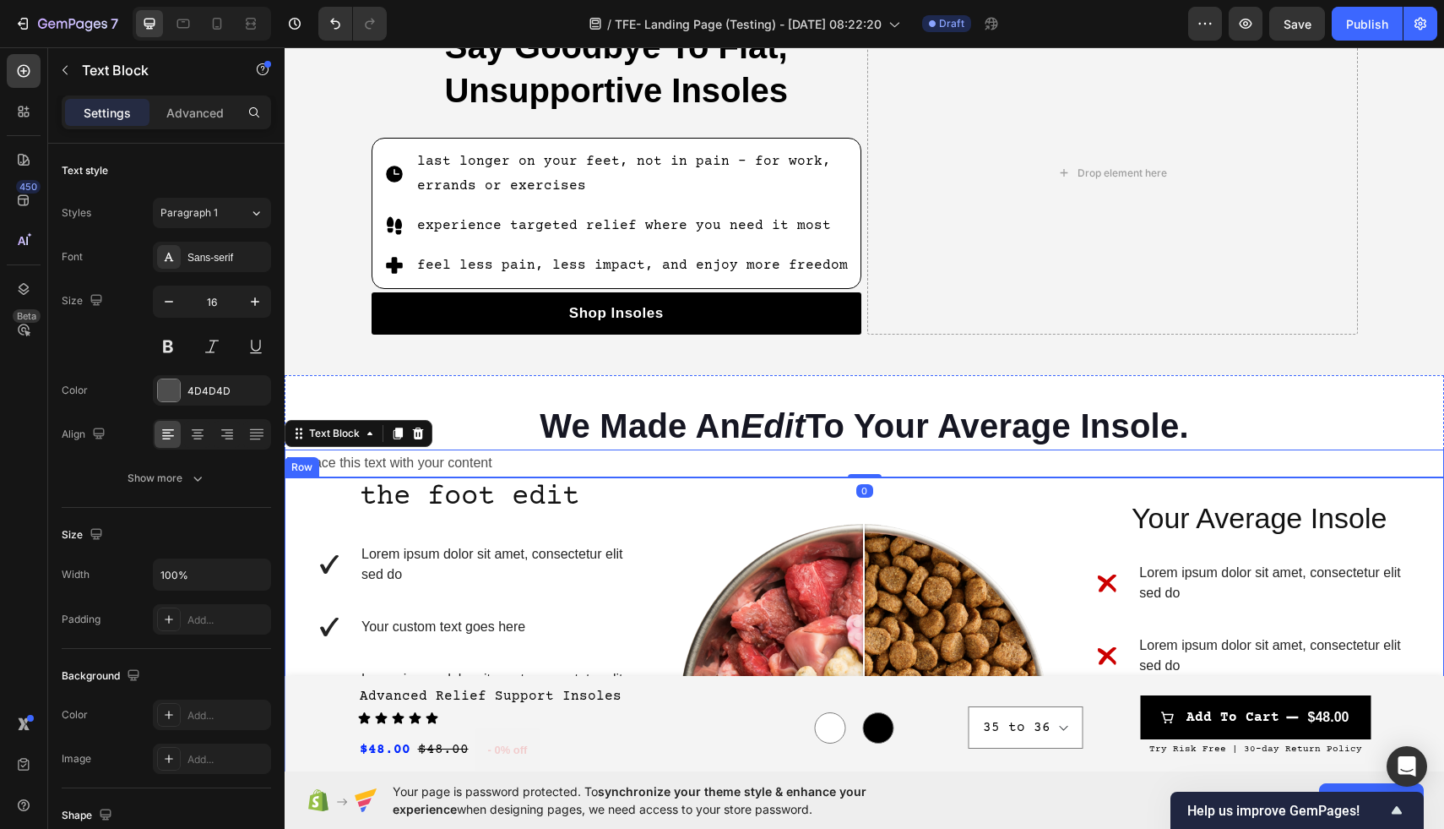
click at [771, 482] on div "Image Comparison" at bounding box center [865, 715] width 370 height 476
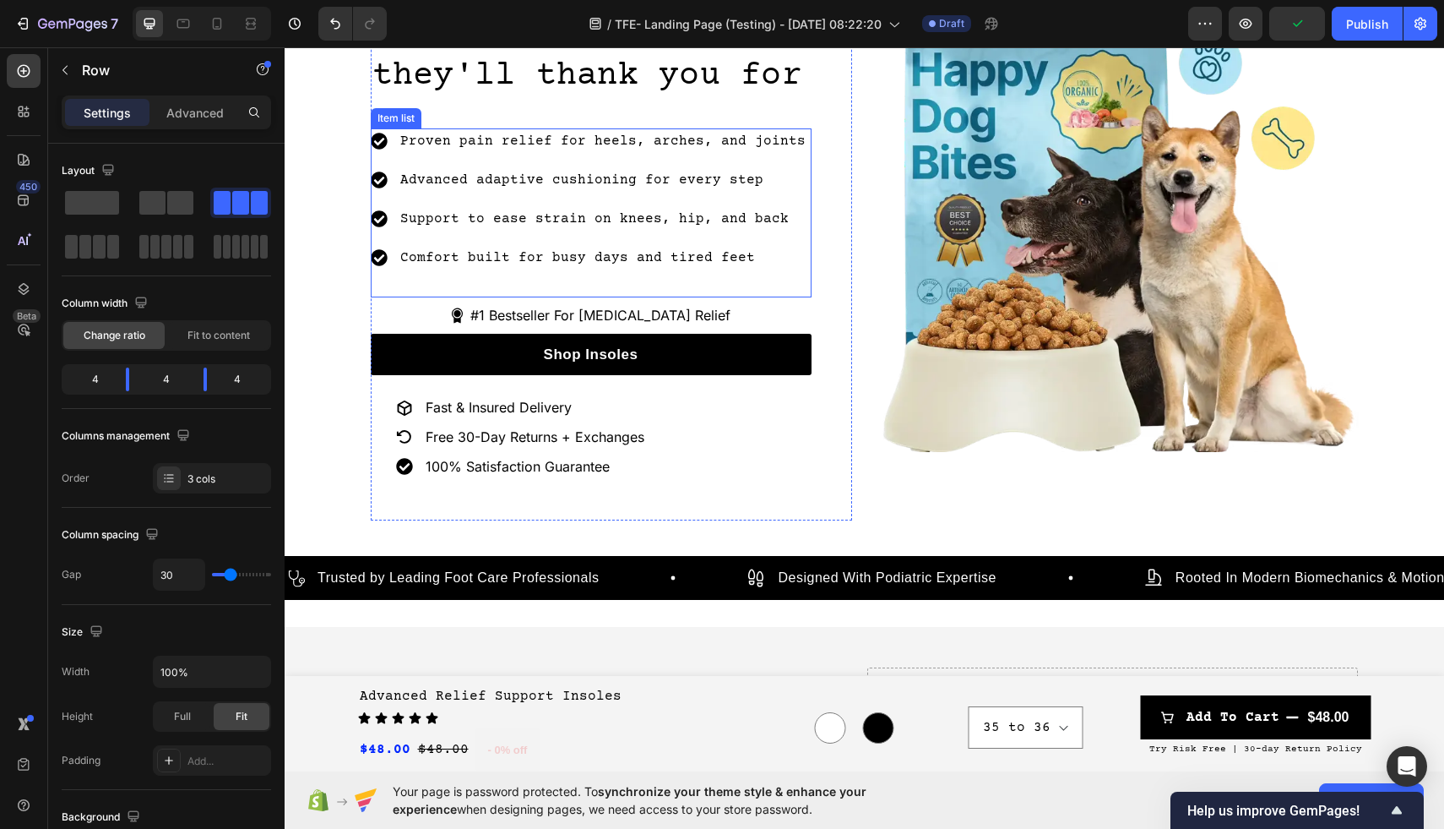
scroll to position [214, 0]
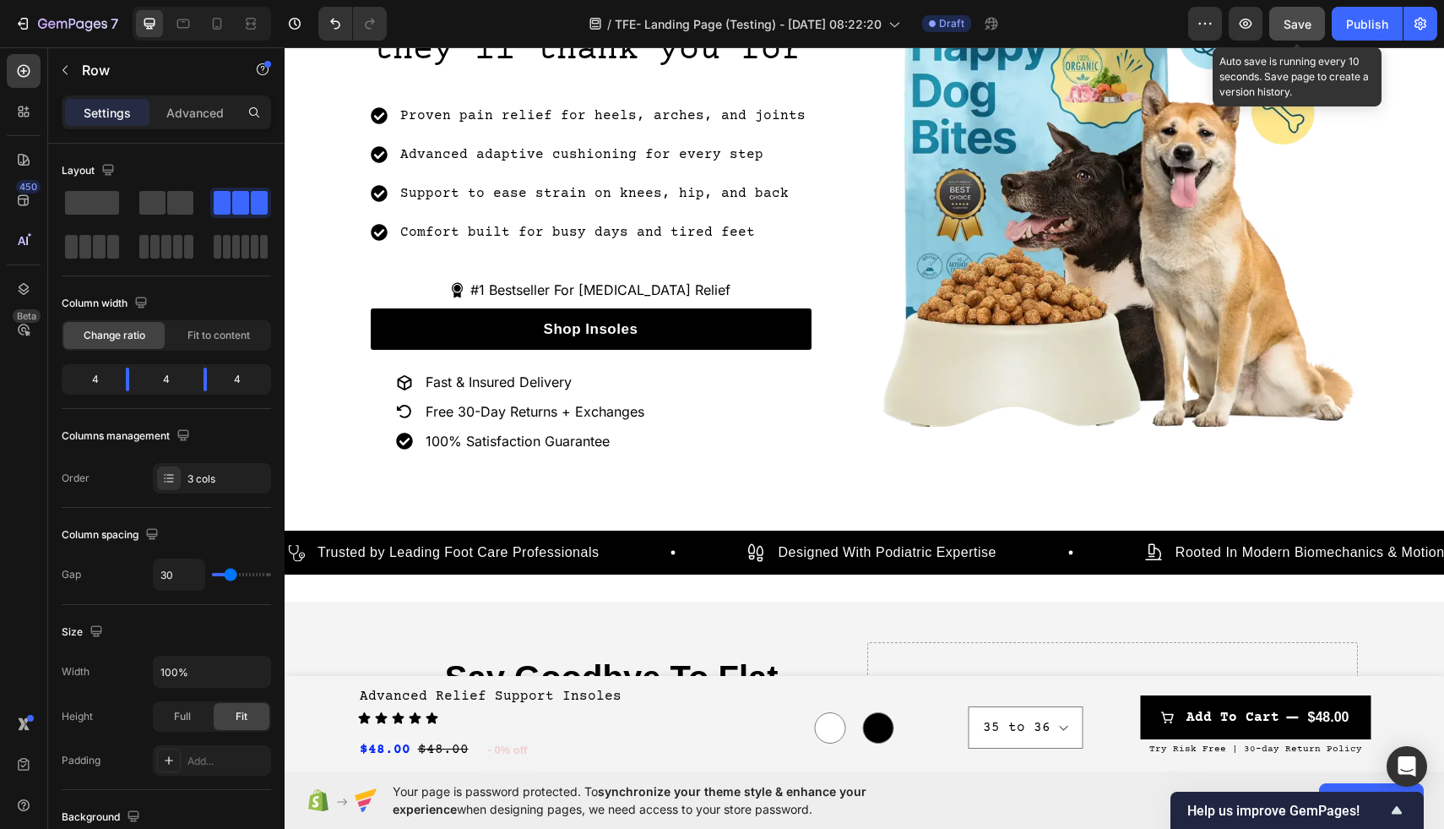
click at [1280, 20] on button "Save" at bounding box center [1297, 24] width 56 height 34
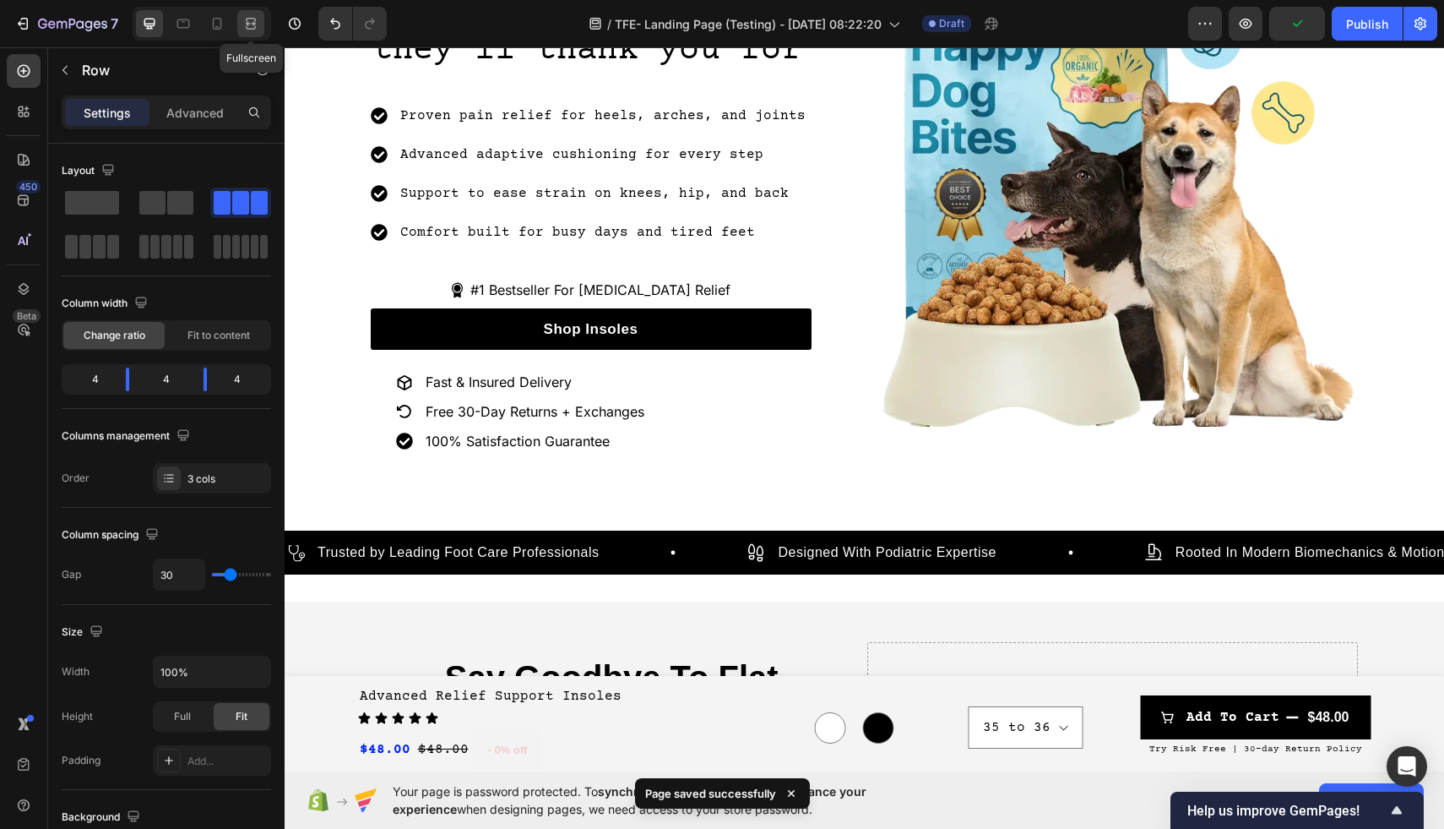
click at [253, 20] on icon at bounding box center [250, 23] width 17 height 17
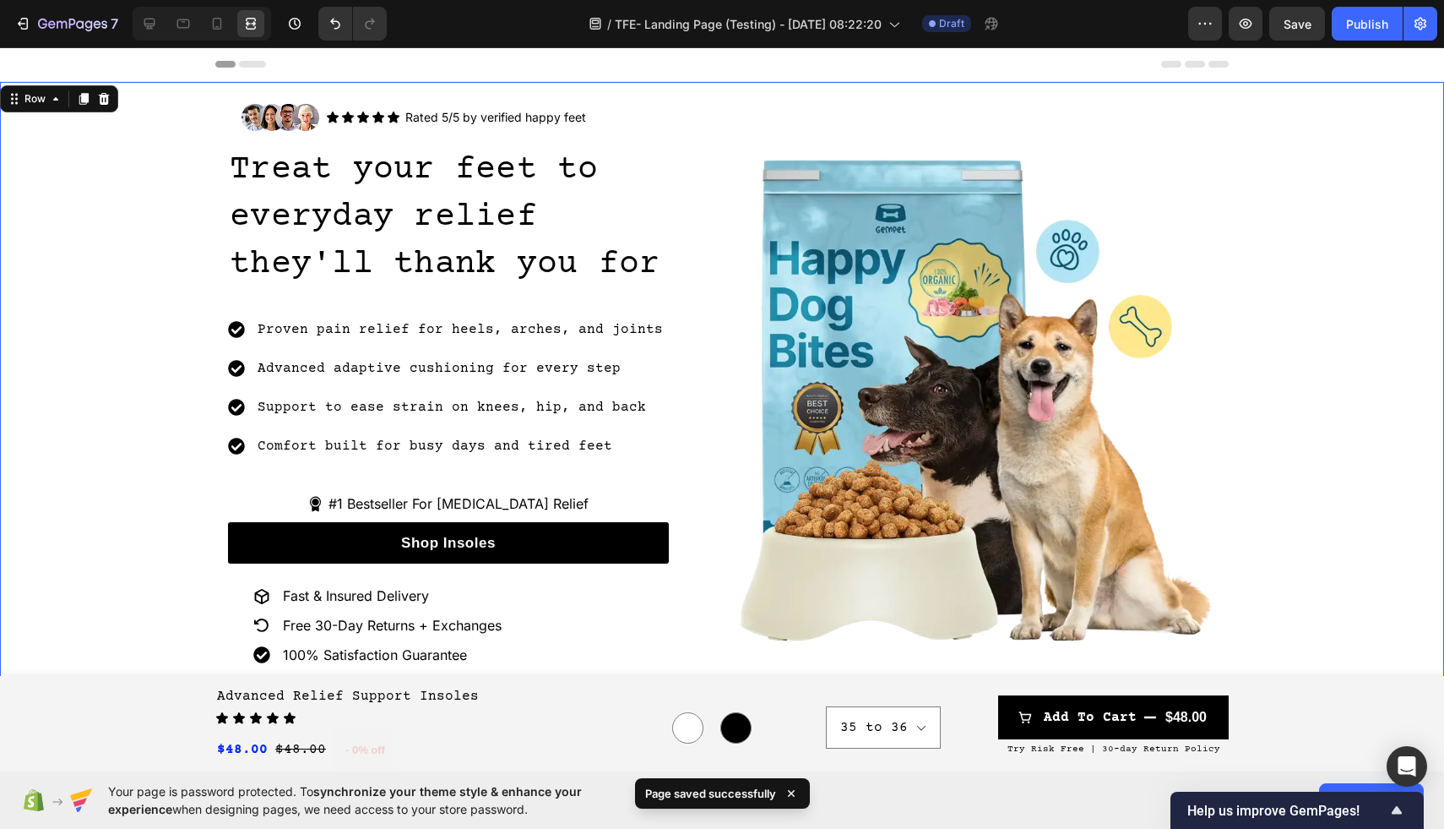
click at [85, 199] on div "Image Icon Icon Icon Icon Icon Icon List Rated 5/5 by verified happy feet Text …" at bounding box center [722, 399] width 1444 height 618
click at [1251, 28] on icon "button" at bounding box center [1245, 23] width 17 height 17
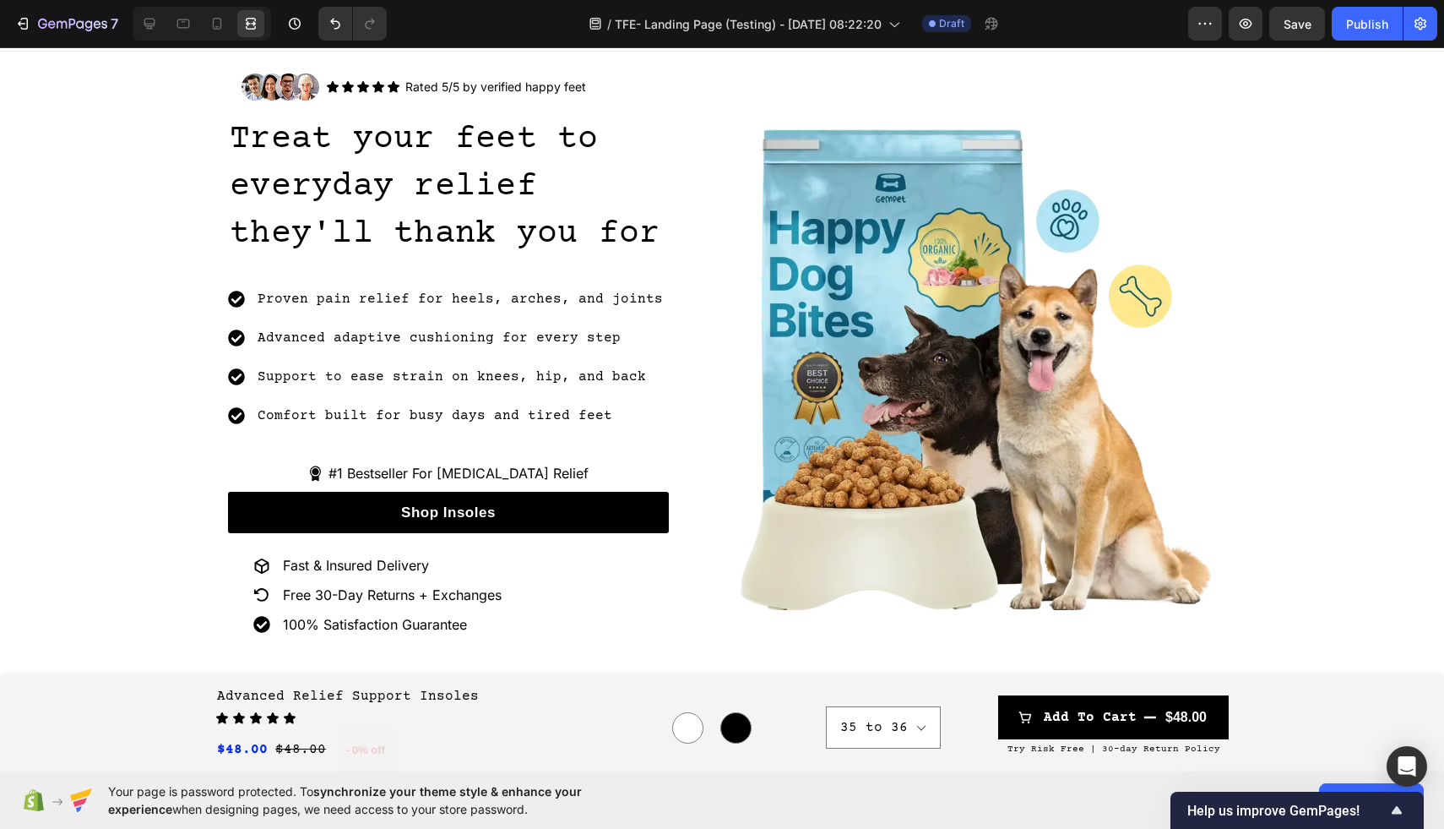
scroll to position [31, 0]
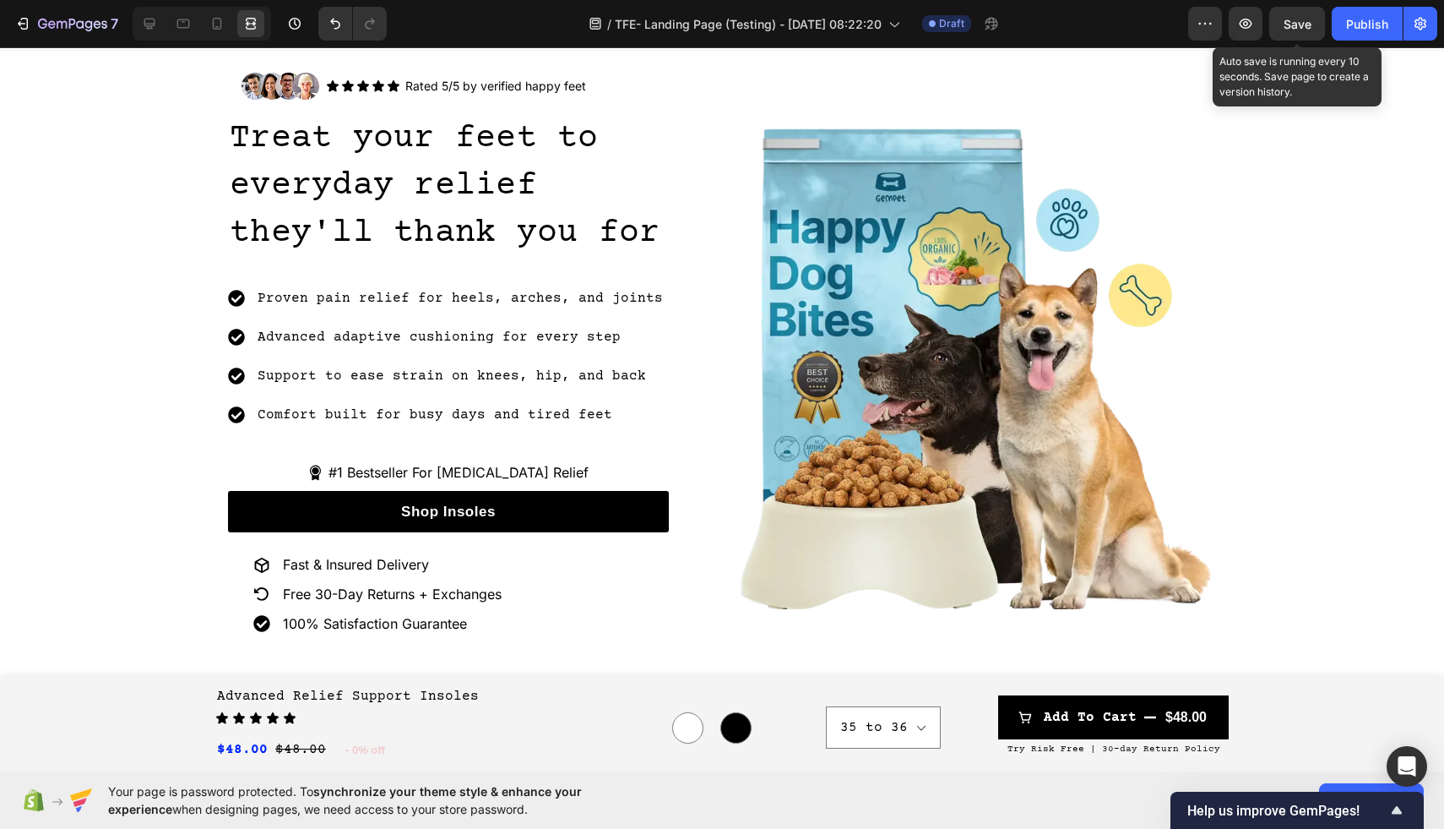
click at [1300, 28] on span "Save" at bounding box center [1298, 24] width 28 height 14
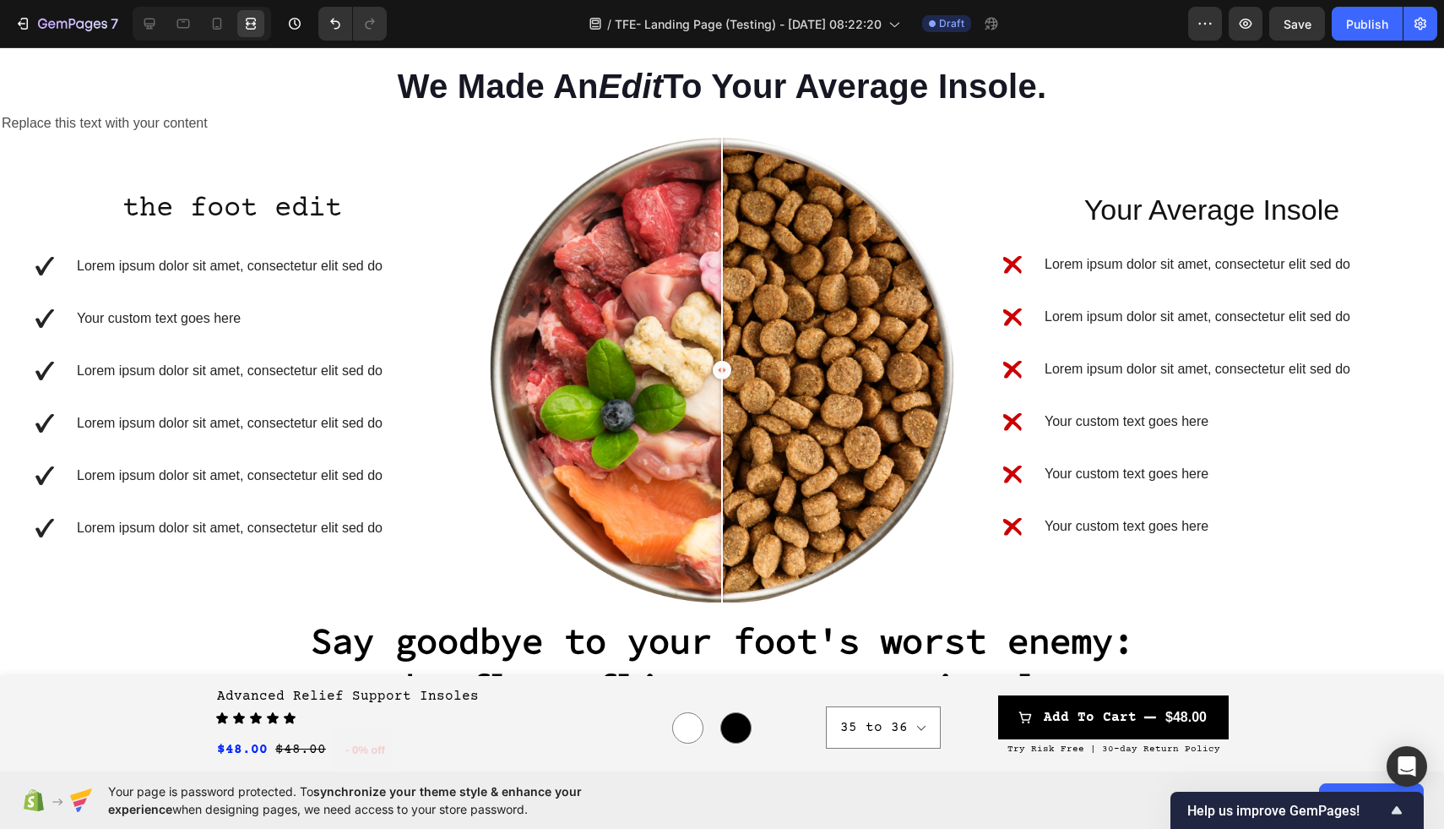
scroll to position [1179, 0]
